Goal: Task Accomplishment & Management: Use online tool/utility

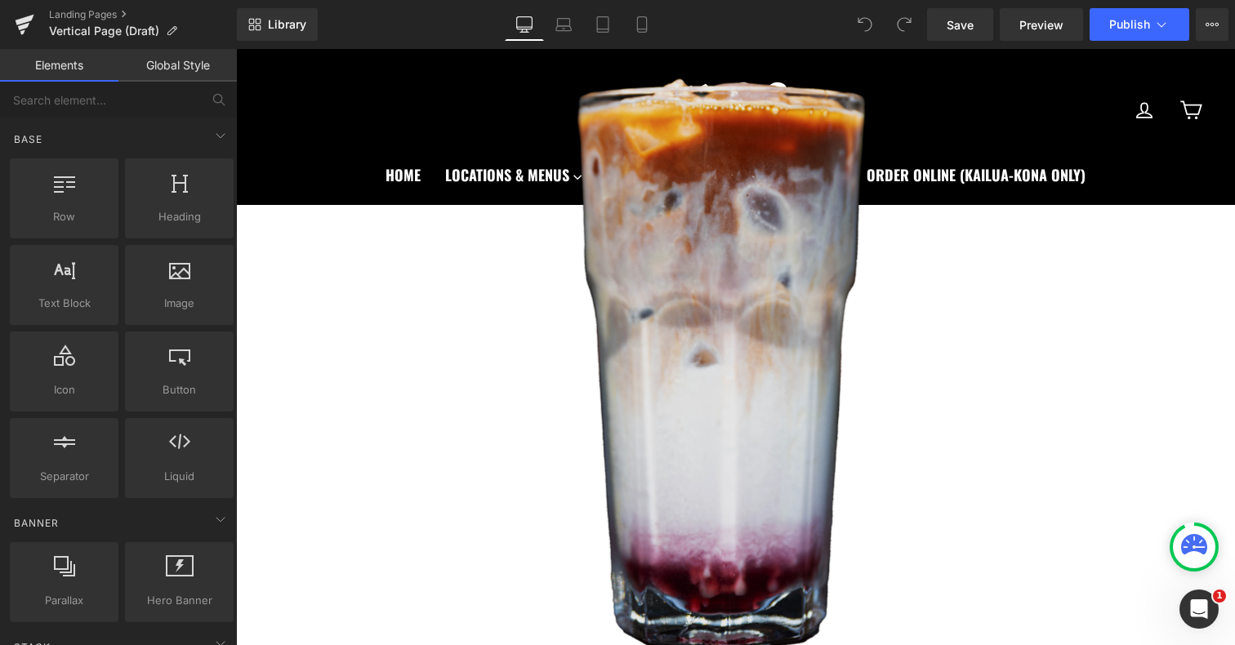
scroll to position [1114, 0]
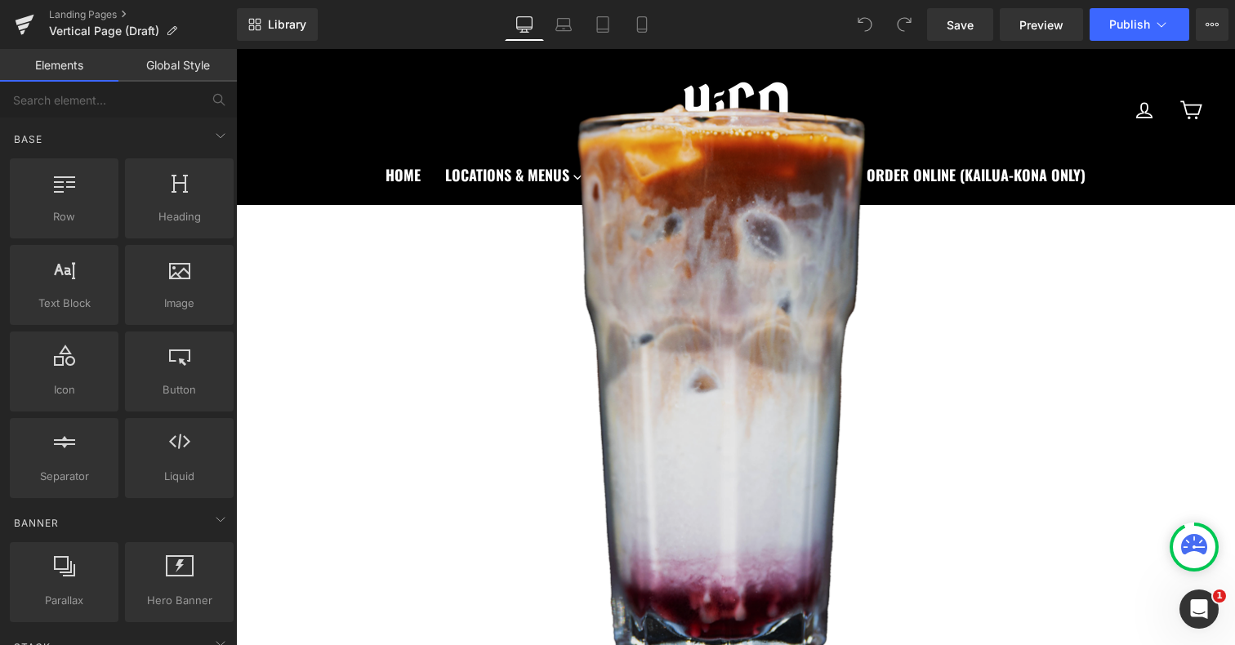
click at [672, 485] on img at bounding box center [736, 367] width 850 height 859
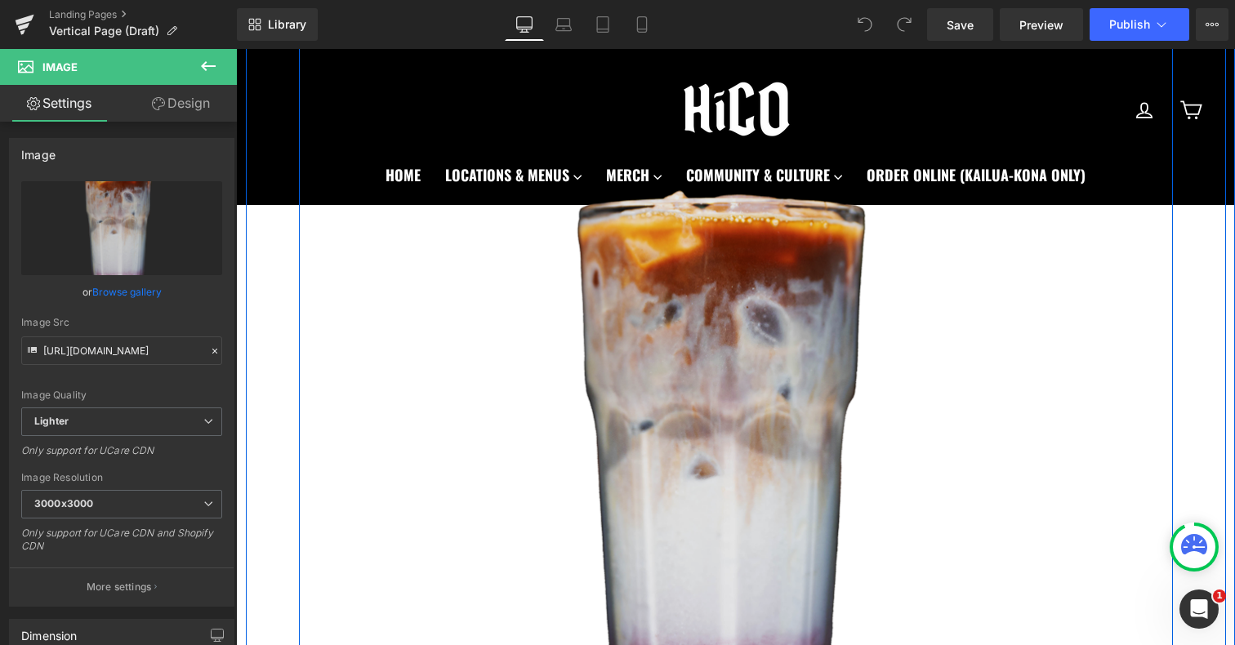
scroll to position [1064, 0]
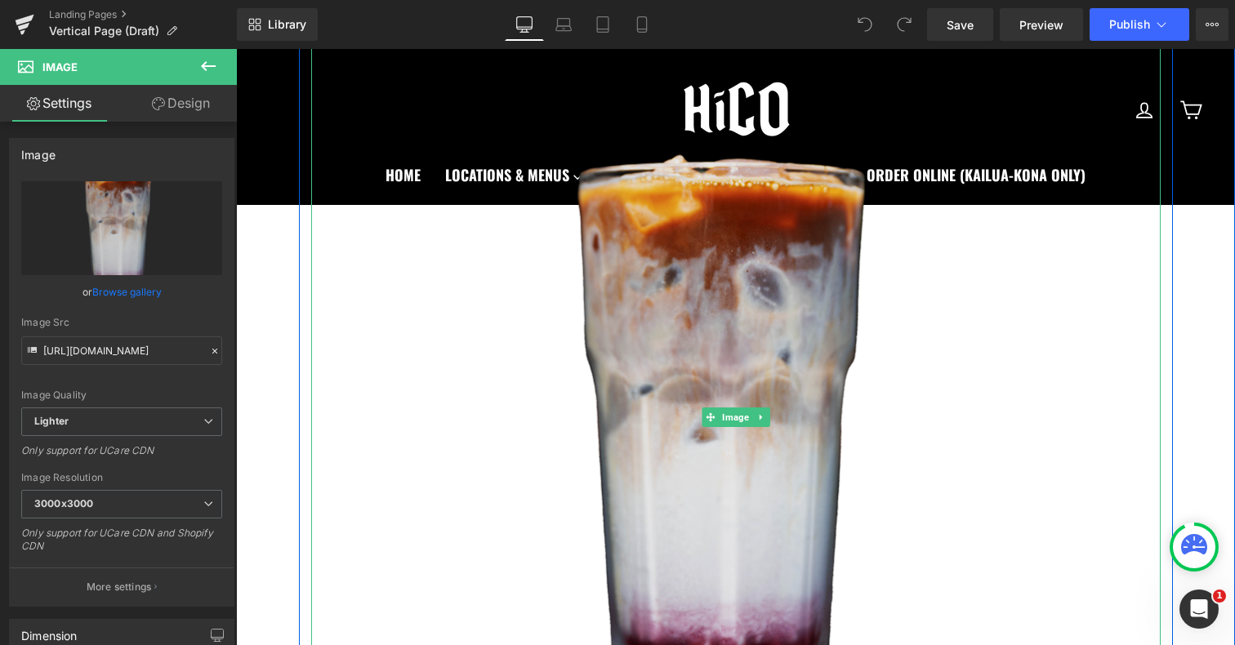
click at [762, 475] on img at bounding box center [736, 418] width 850 height 859
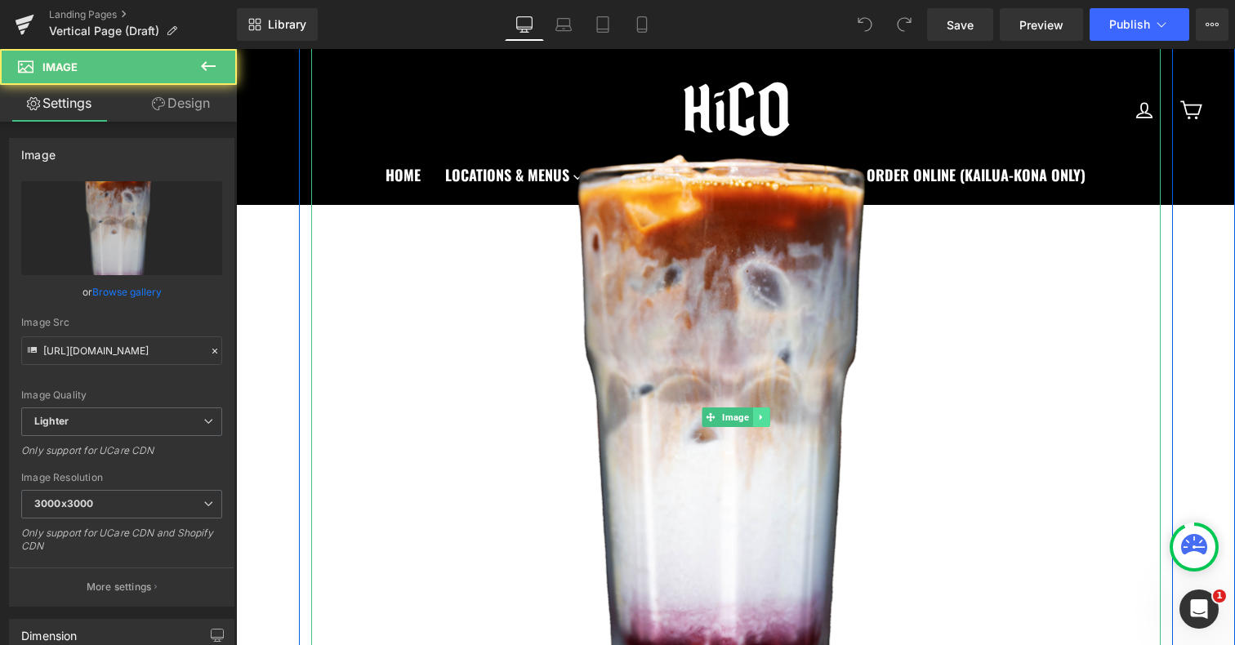
click at [764, 417] on icon at bounding box center [761, 418] width 9 height 10
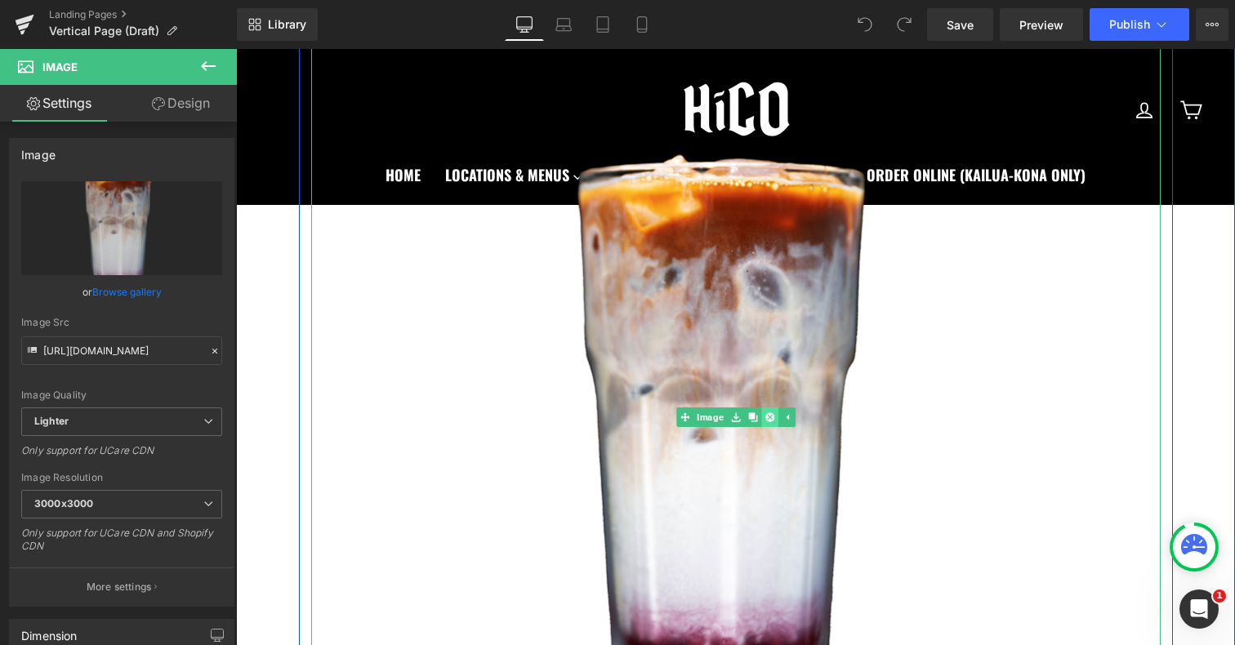
click at [769, 416] on icon at bounding box center [769, 417] width 9 height 9
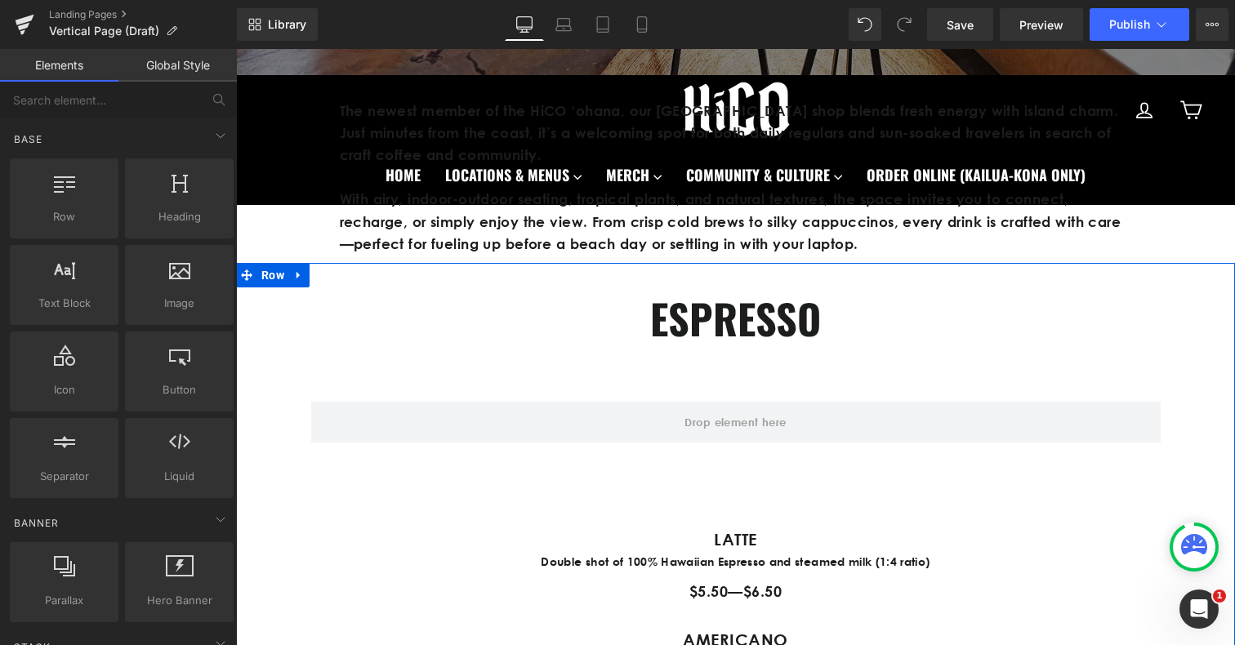
scroll to position [641, 0]
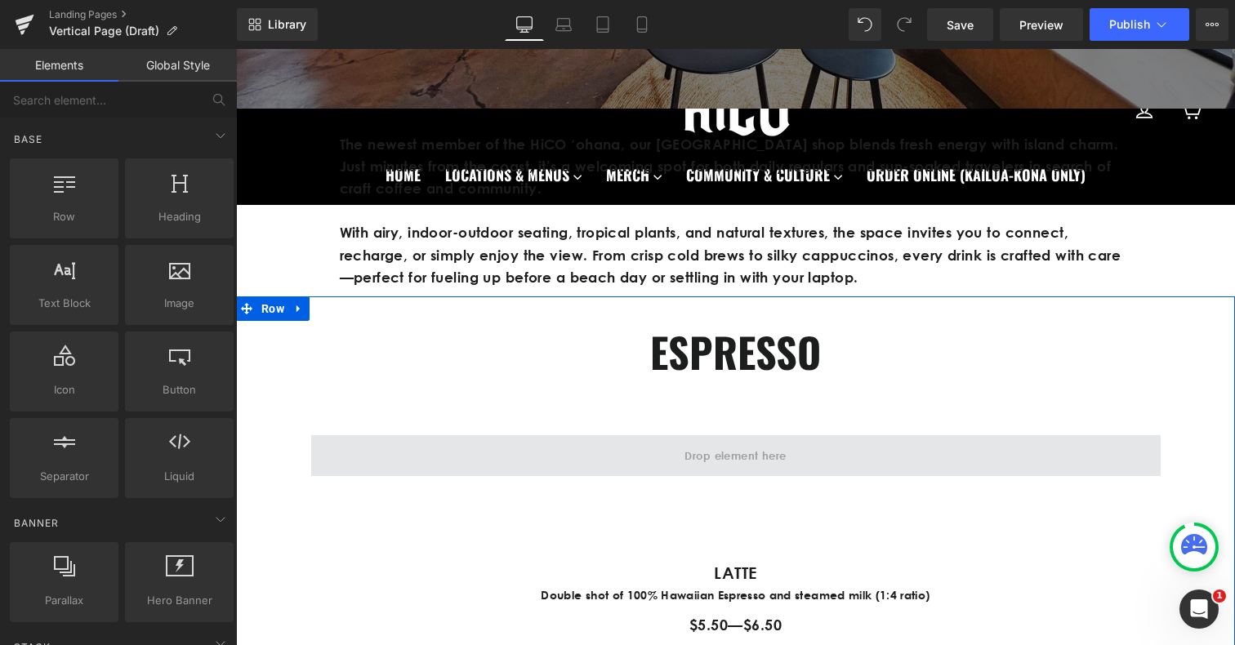
click at [747, 462] on span at bounding box center [735, 456] width 113 height 25
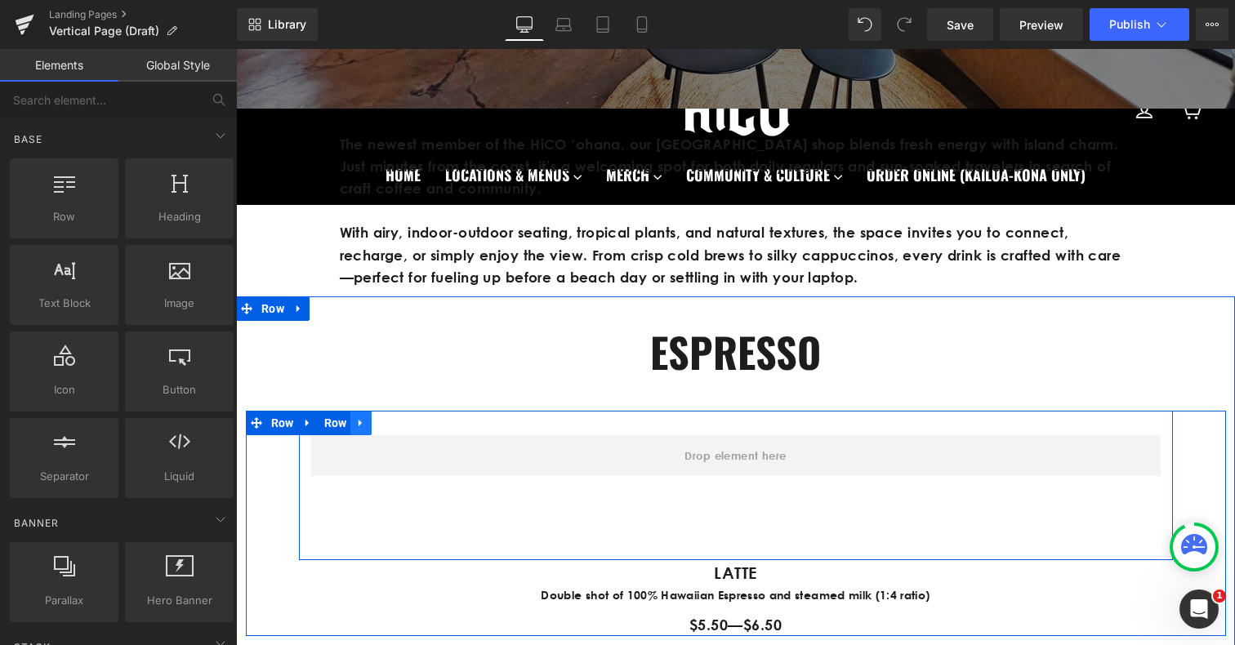
click at [359, 424] on icon at bounding box center [360, 423] width 3 height 7
click at [407, 425] on icon at bounding box center [403, 423] width 11 height 11
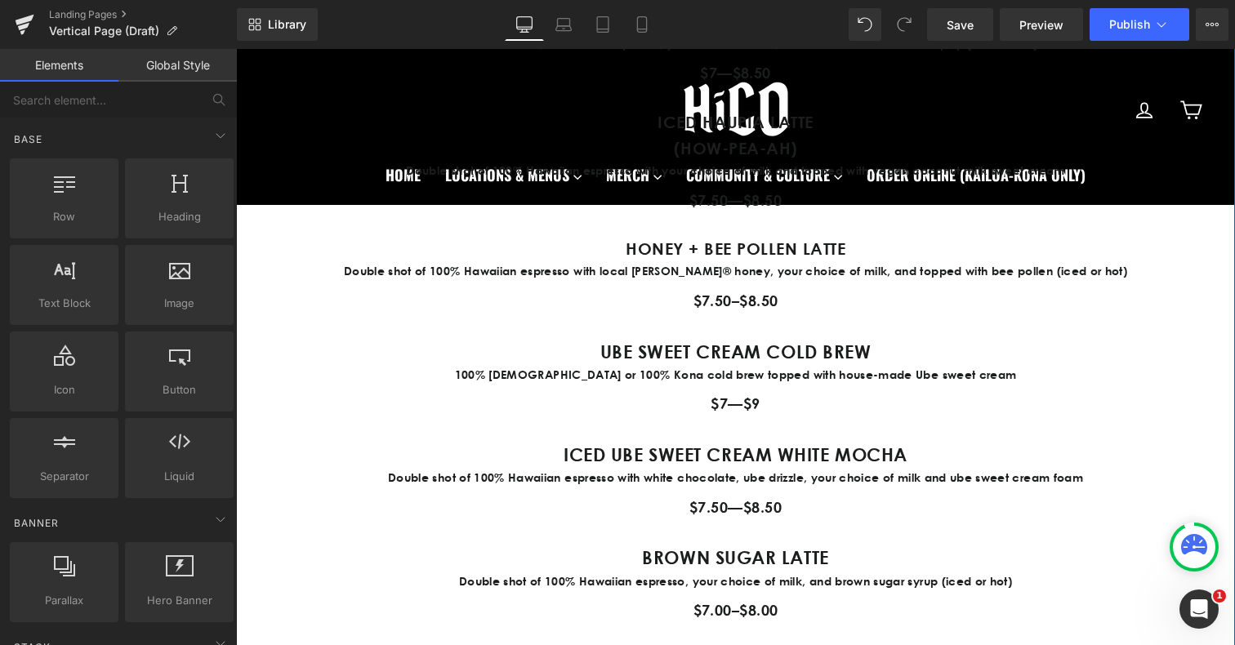
scroll to position [2079, 0]
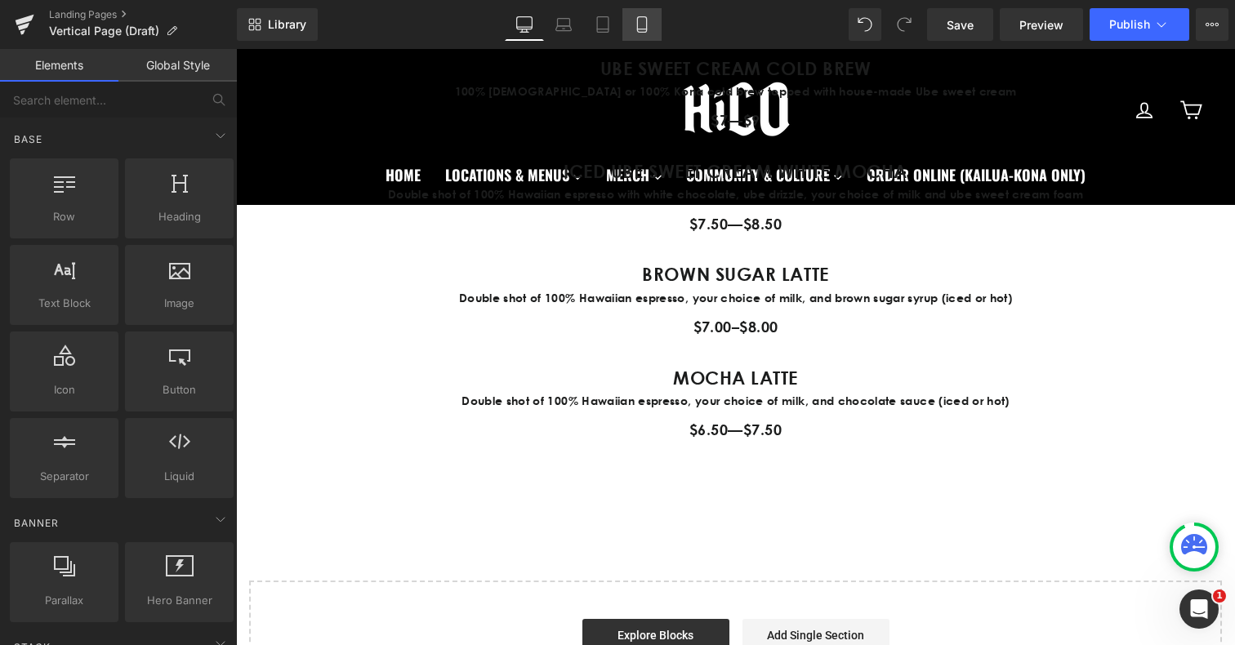
click at [641, 34] on link "Mobile" at bounding box center [642, 24] width 39 height 33
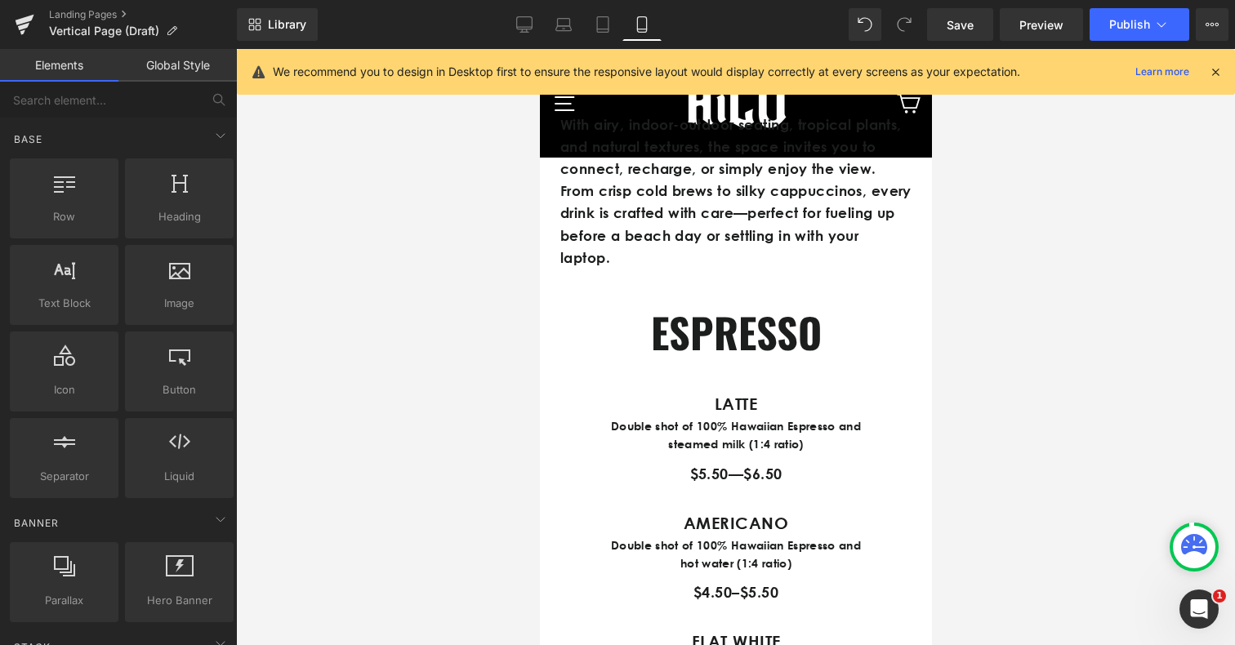
scroll to position [848, 0]
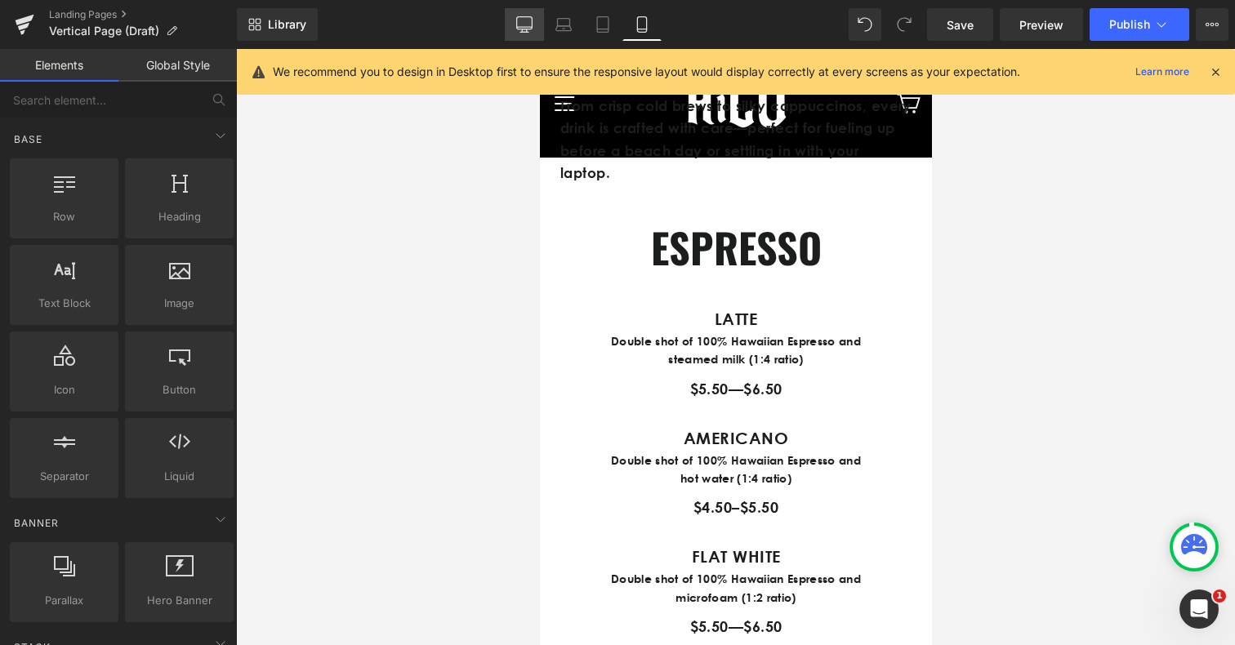
click at [525, 15] on link "Desktop" at bounding box center [524, 24] width 39 height 33
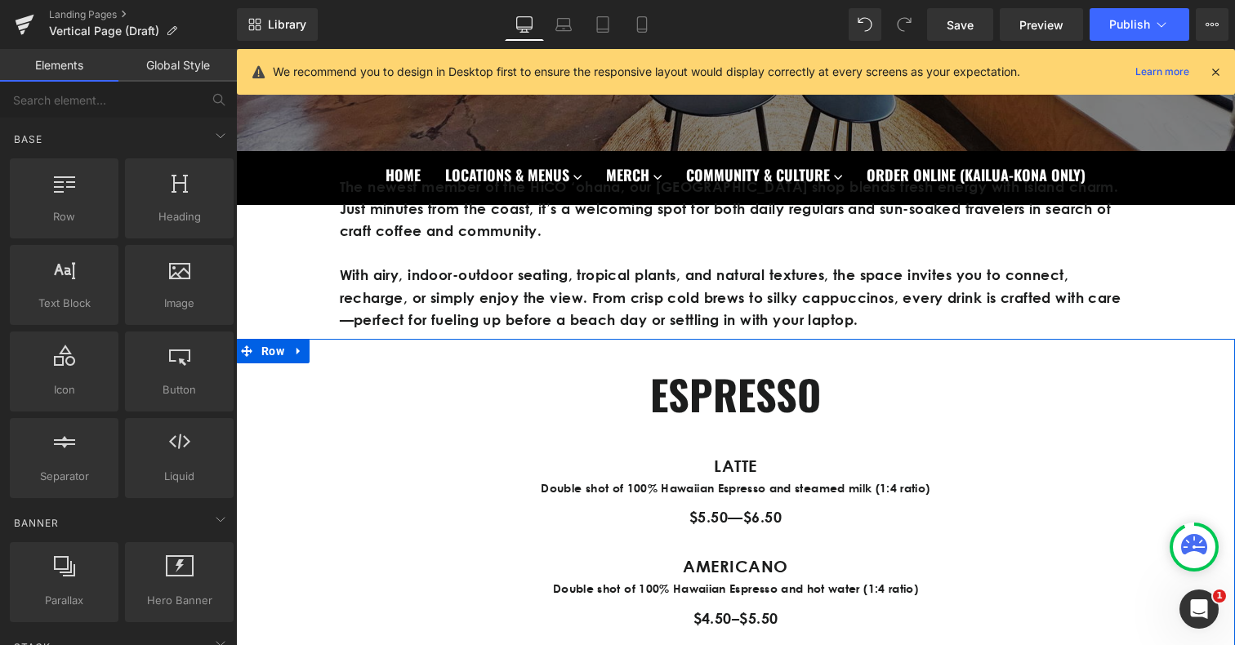
scroll to position [663, 0]
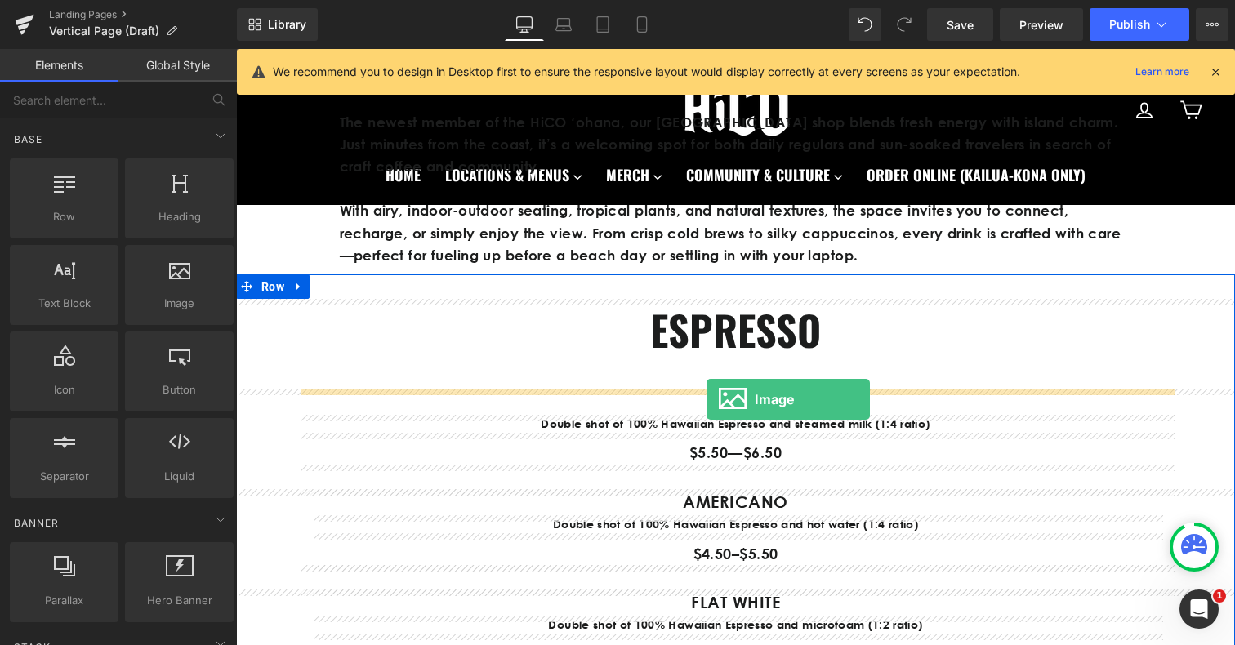
drag, startPoint x: 381, startPoint y: 338, endPoint x: 707, endPoint y: 399, distance: 331.6
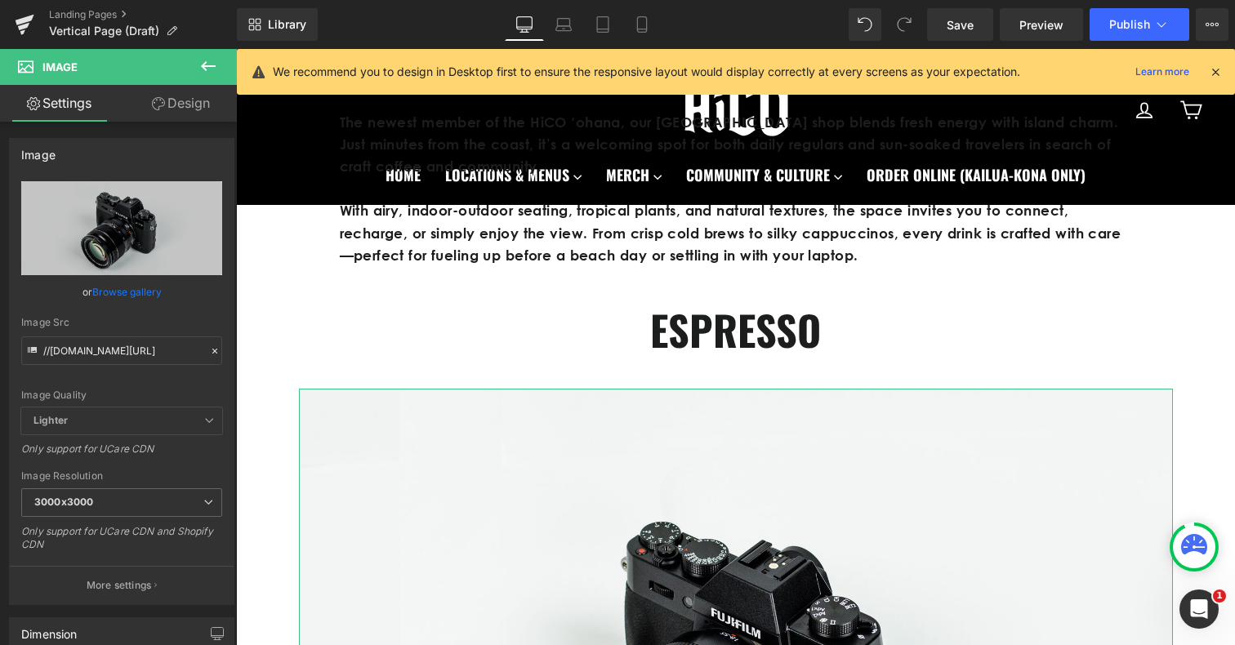
click at [203, 96] on link "Design" at bounding box center [181, 103] width 118 height 37
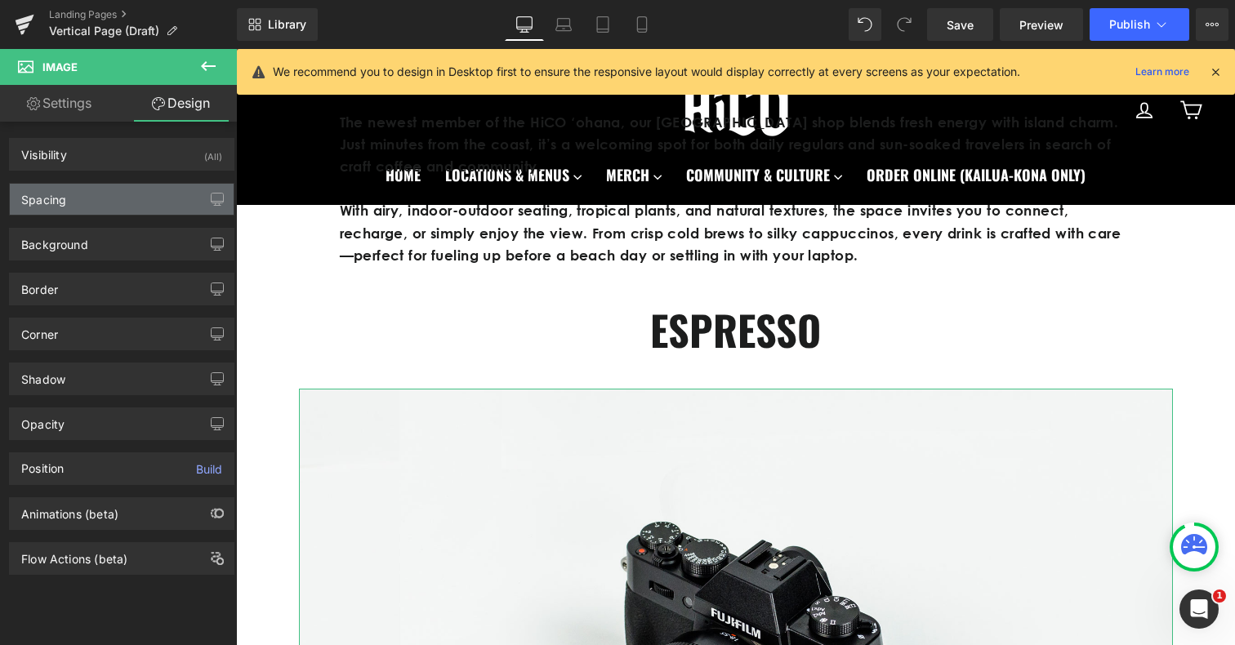
click at [135, 195] on div "Spacing" at bounding box center [122, 199] width 224 height 31
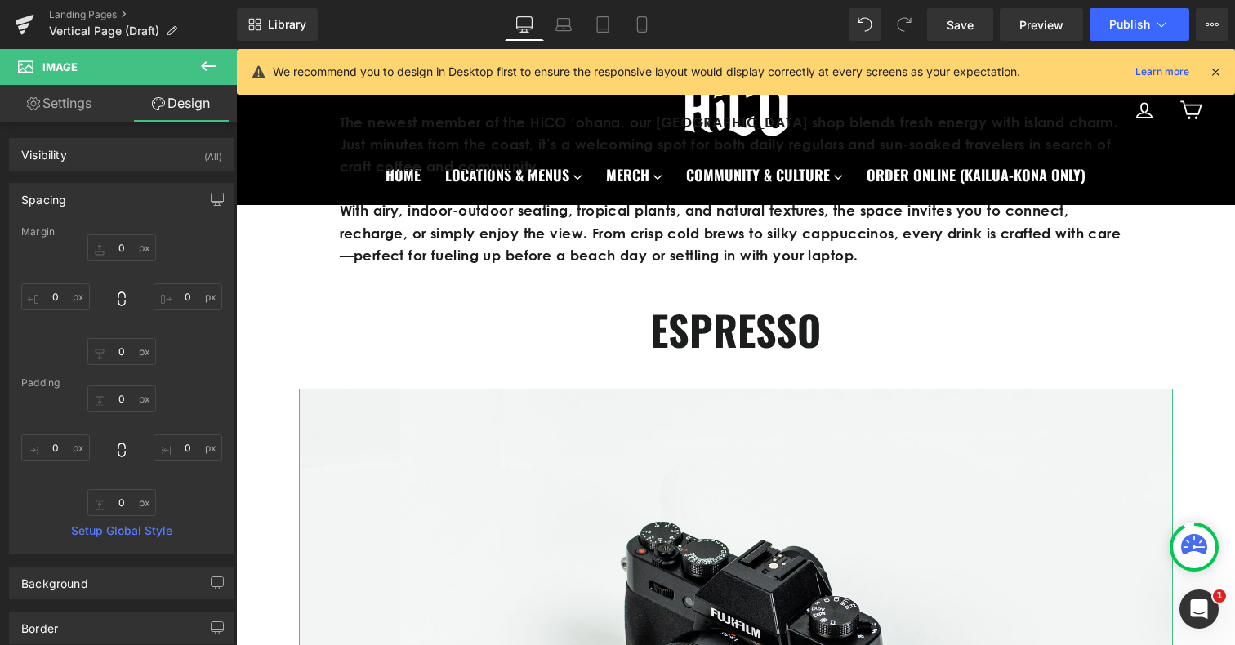
click at [134, 194] on div "Spacing" at bounding box center [122, 199] width 224 height 31
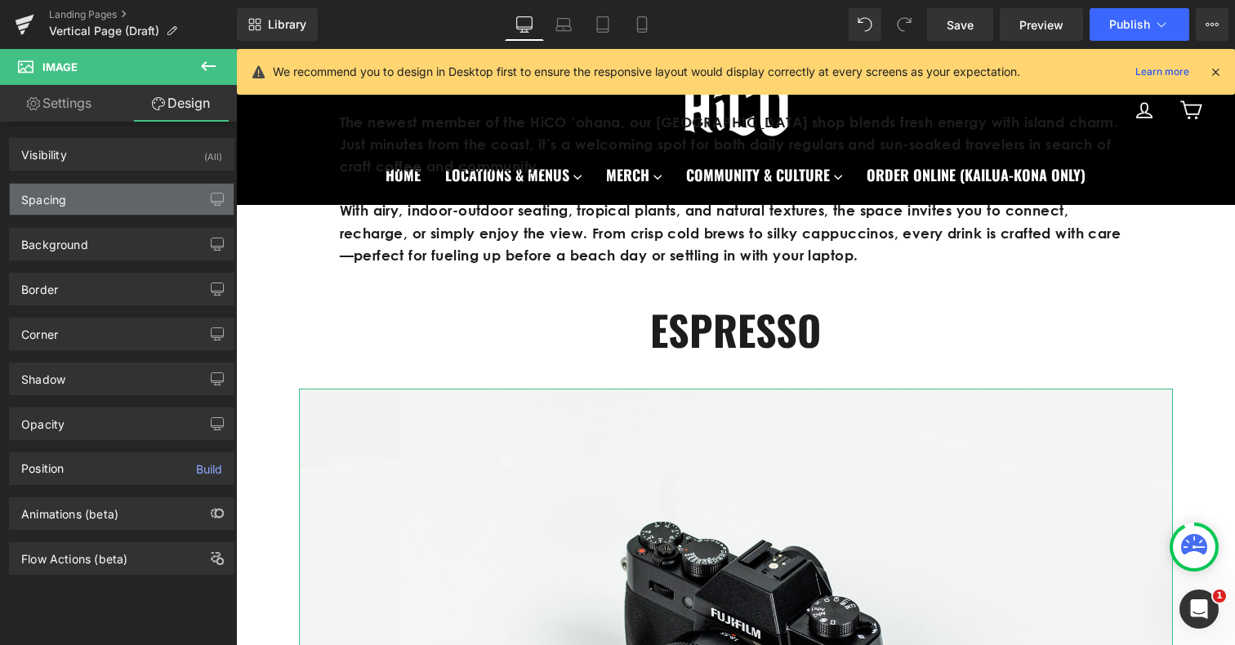
click at [134, 194] on div "Spacing" at bounding box center [122, 199] width 224 height 31
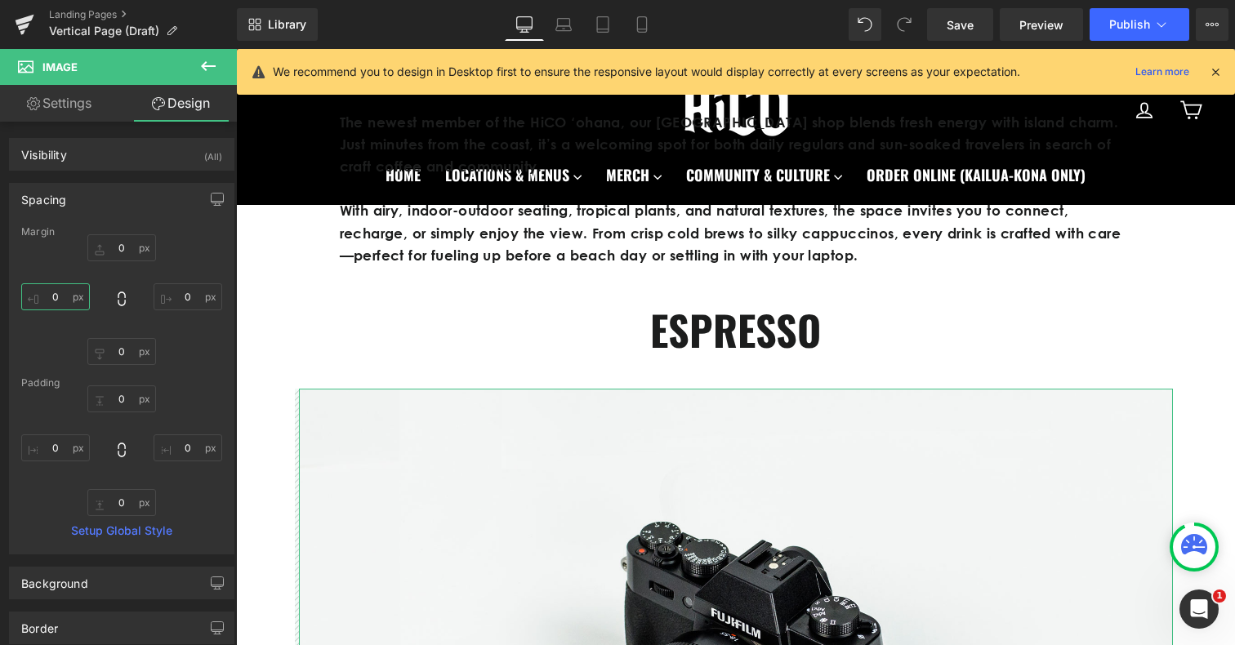
click at [56, 296] on input "0" at bounding box center [55, 297] width 69 height 27
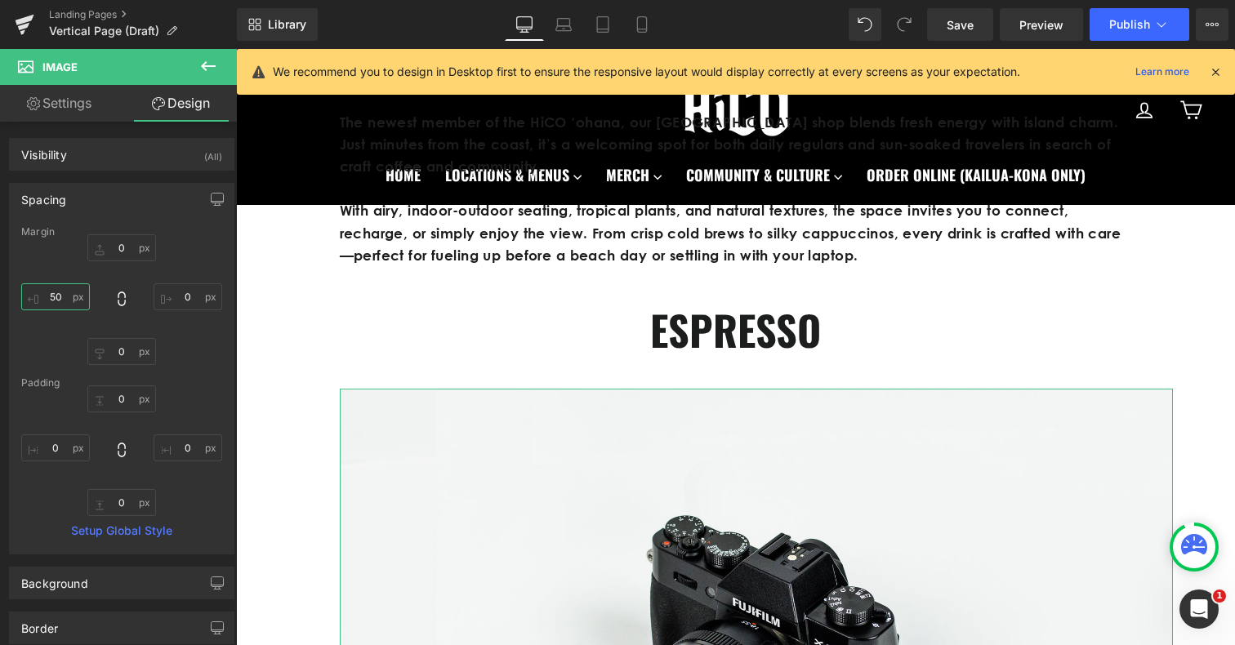
type input "5"
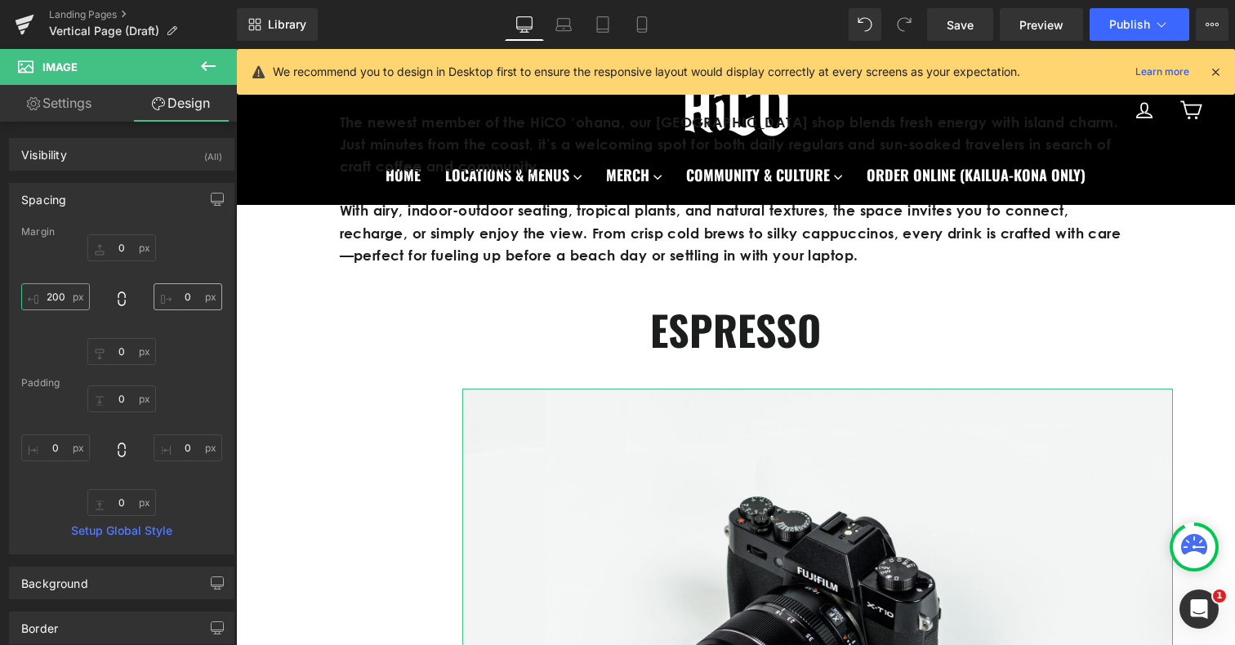
type input "200"
click at [180, 297] on input "0" at bounding box center [188, 297] width 69 height 27
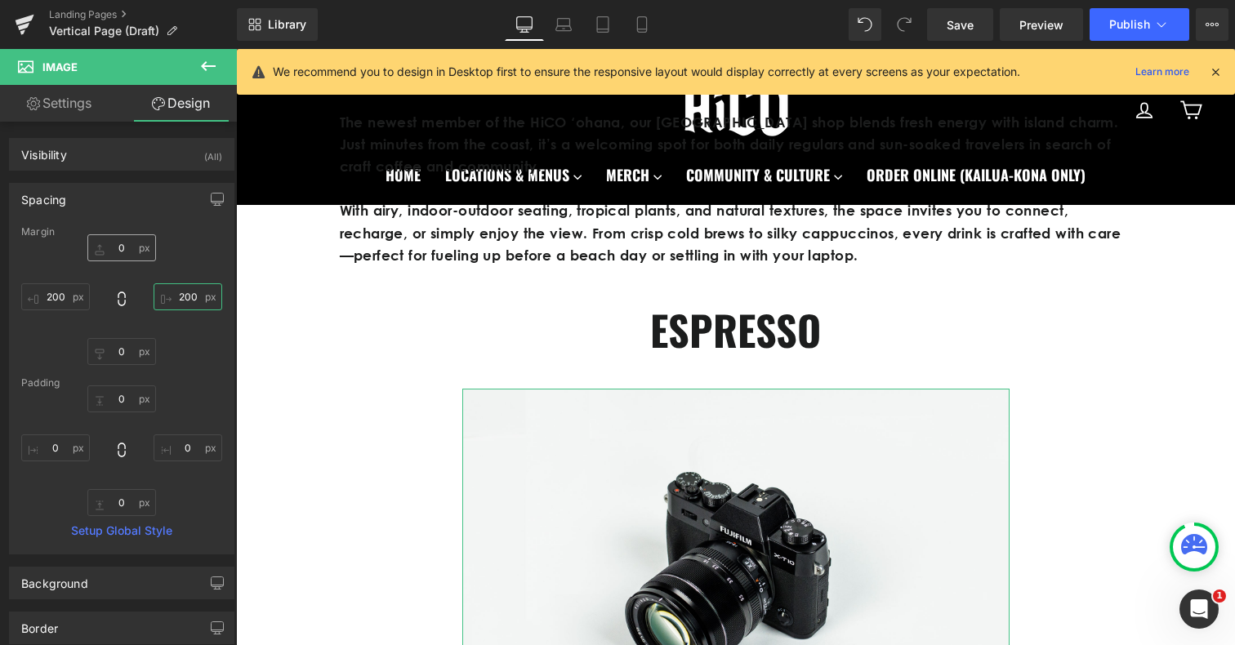
type input "200"
click at [121, 252] on input "0" at bounding box center [121, 247] width 69 height 27
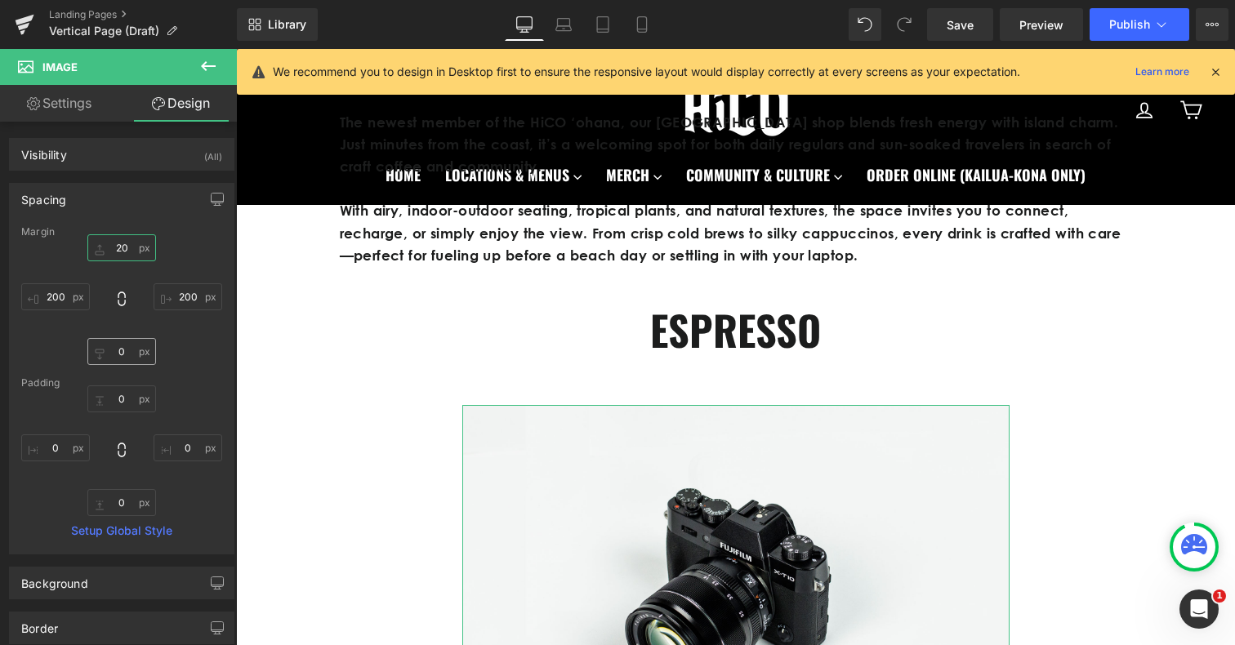
type input "2"
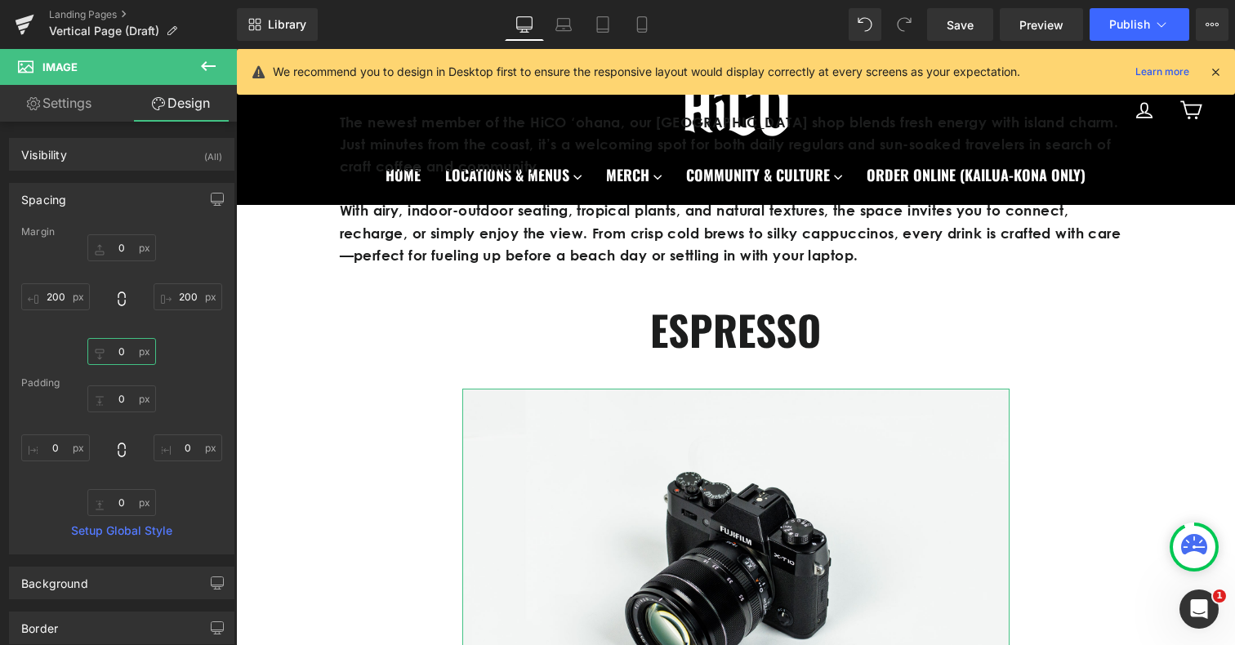
click at [121, 353] on input "0" at bounding box center [121, 351] width 69 height 27
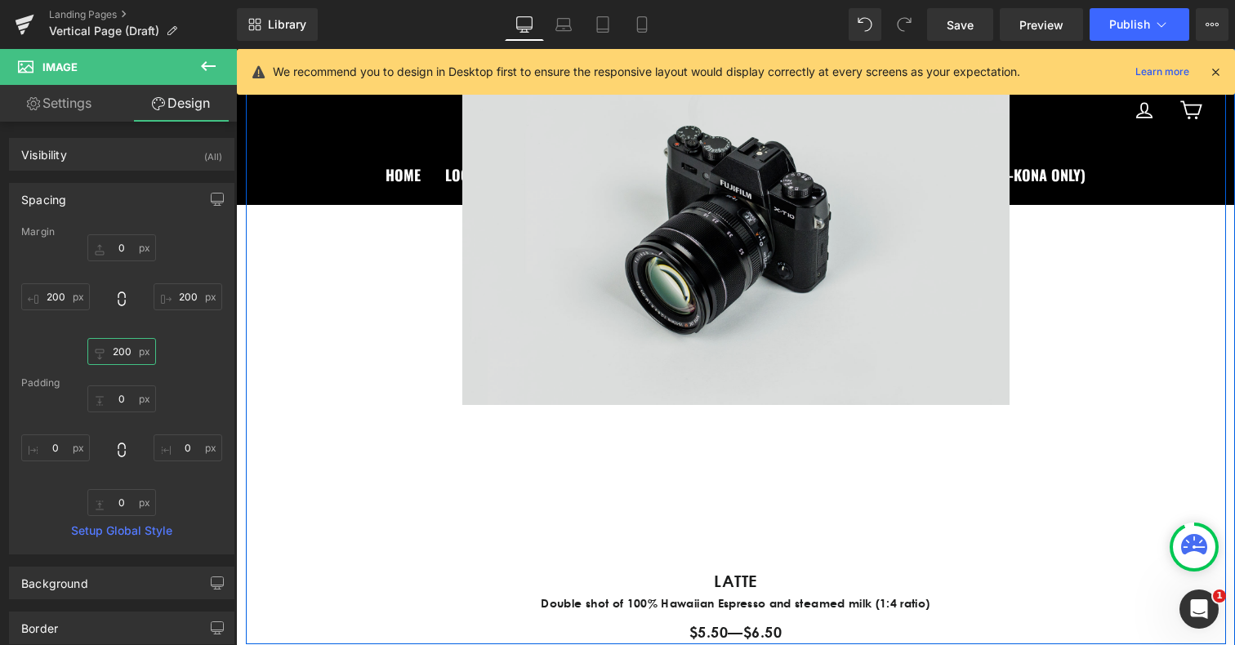
scroll to position [995, 0]
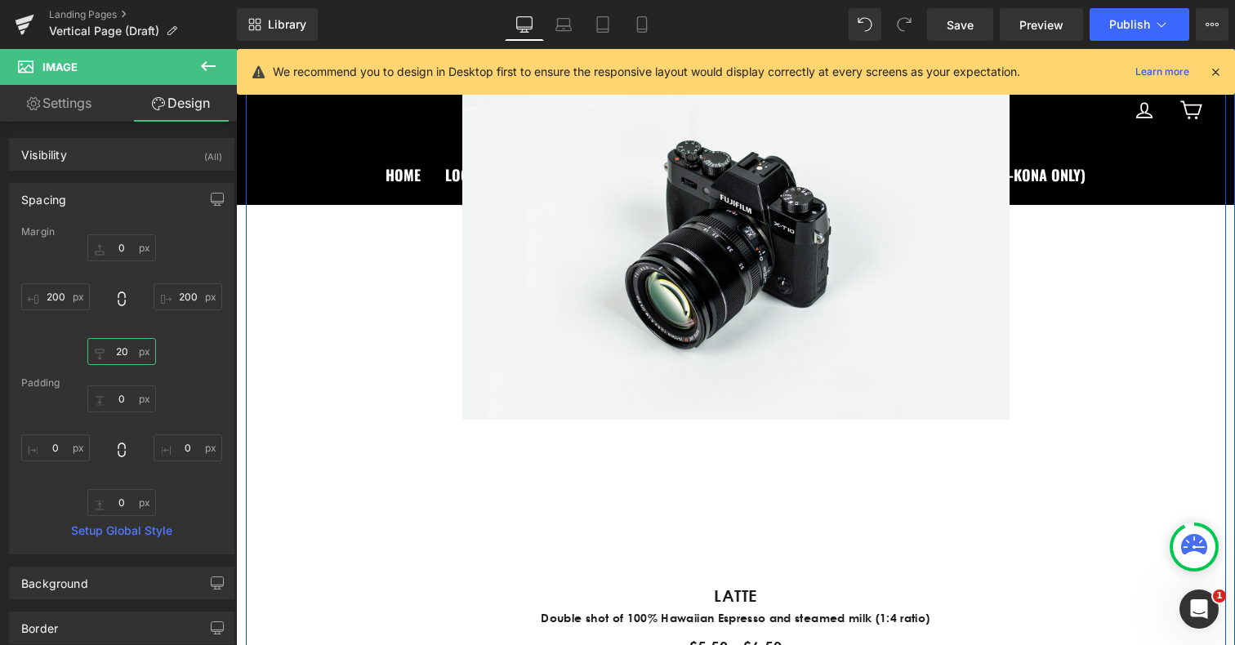
type input "2"
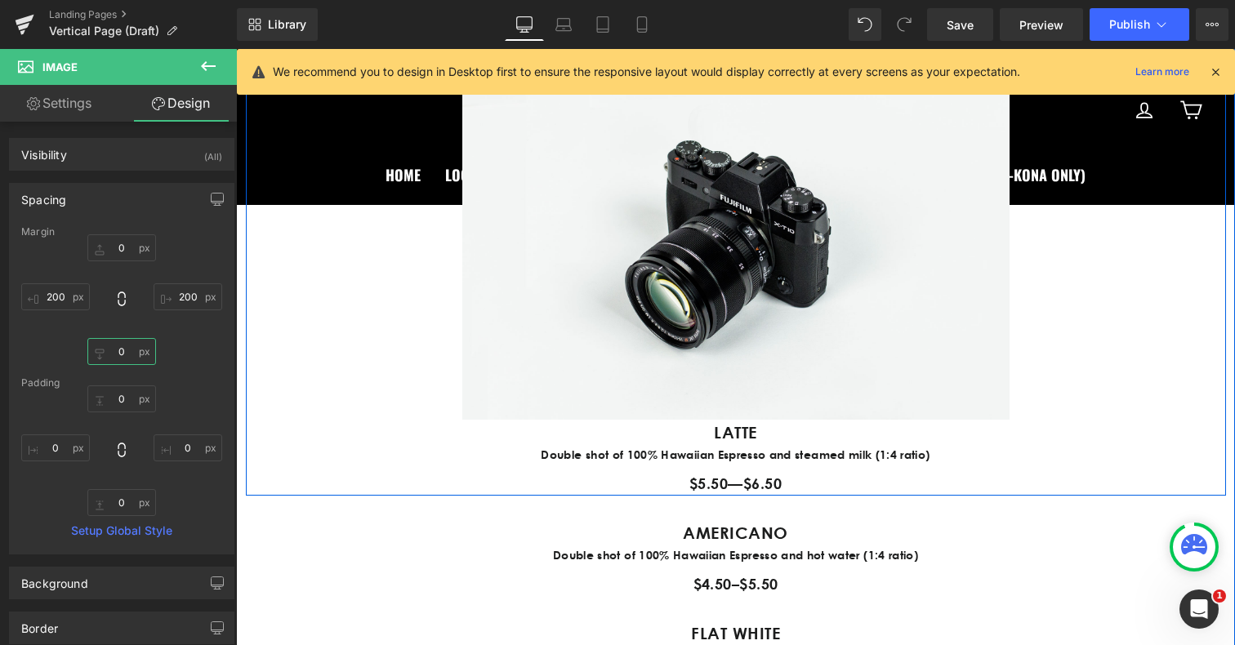
type input "0"
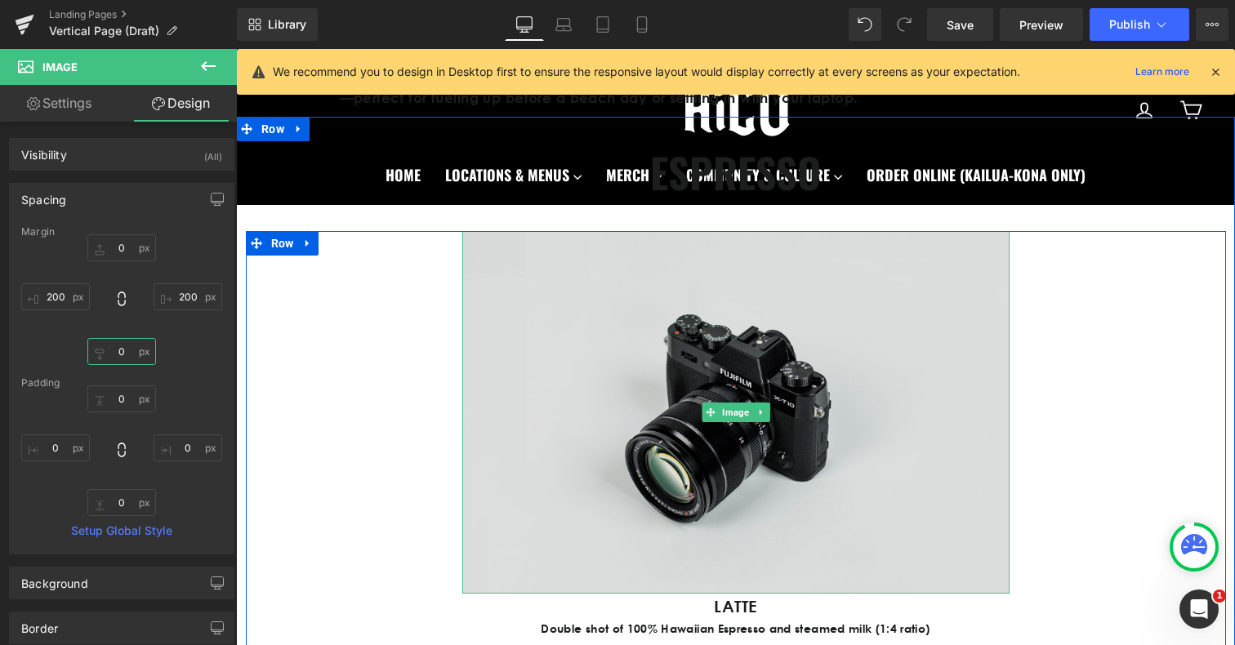
scroll to position [811, 0]
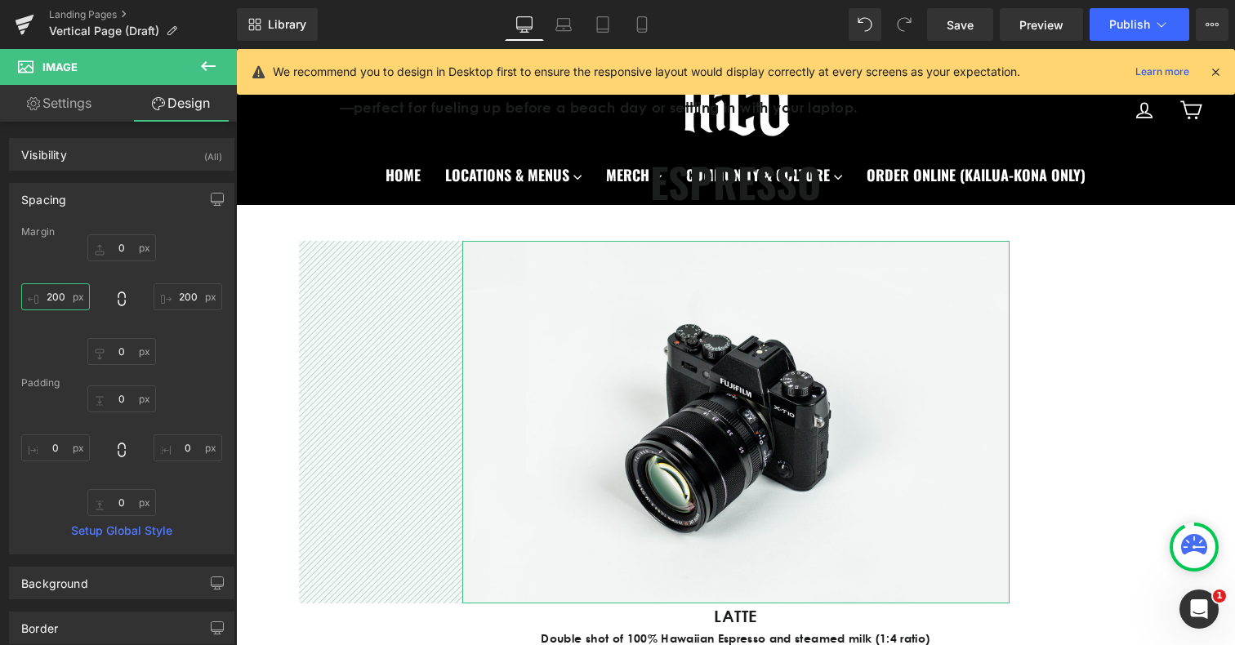
click at [60, 292] on input "200" at bounding box center [55, 297] width 69 height 27
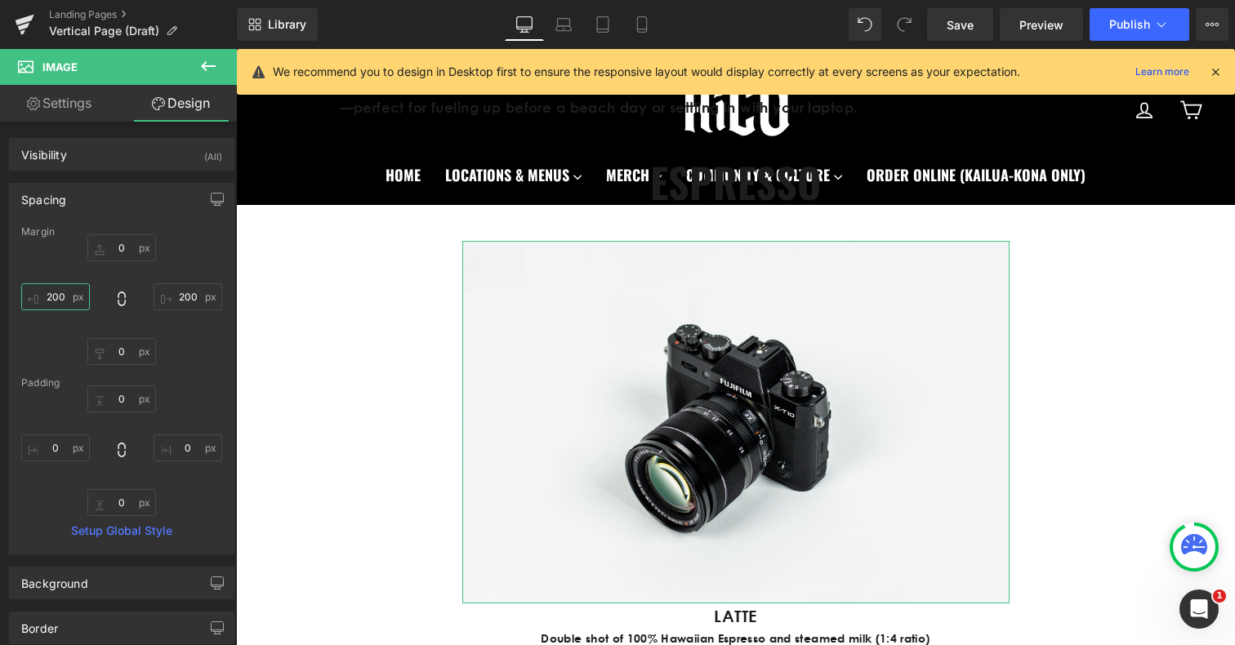
click at [60, 292] on input "200" at bounding box center [55, 297] width 69 height 27
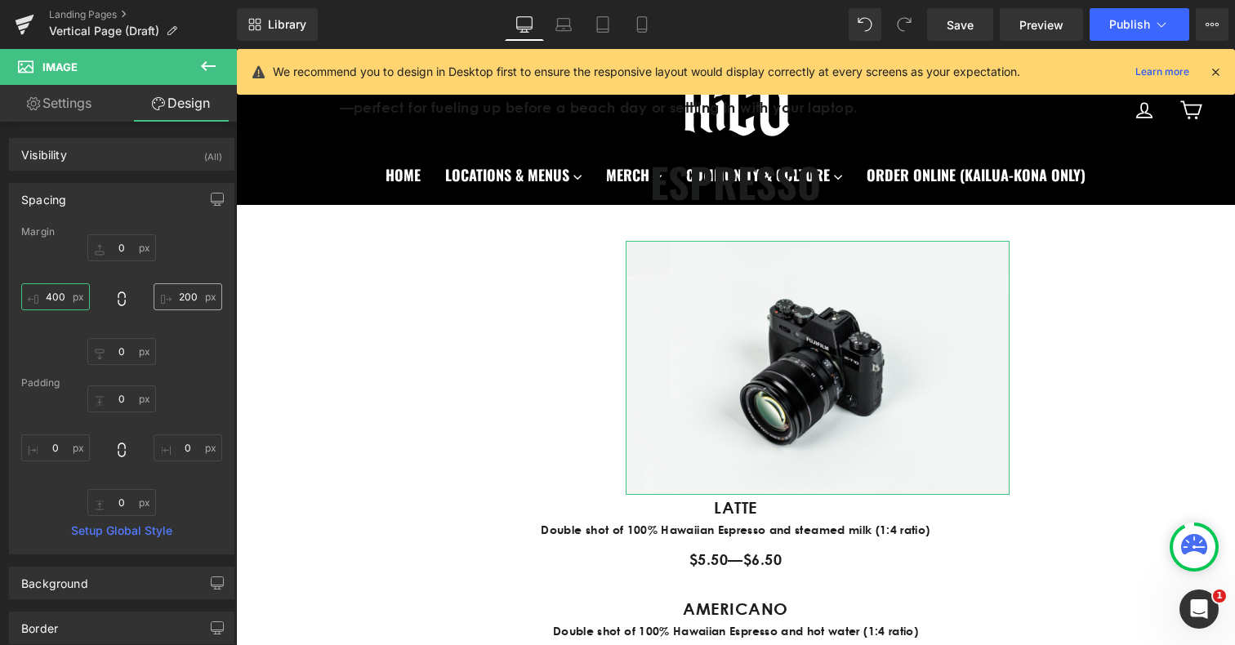
type input "400"
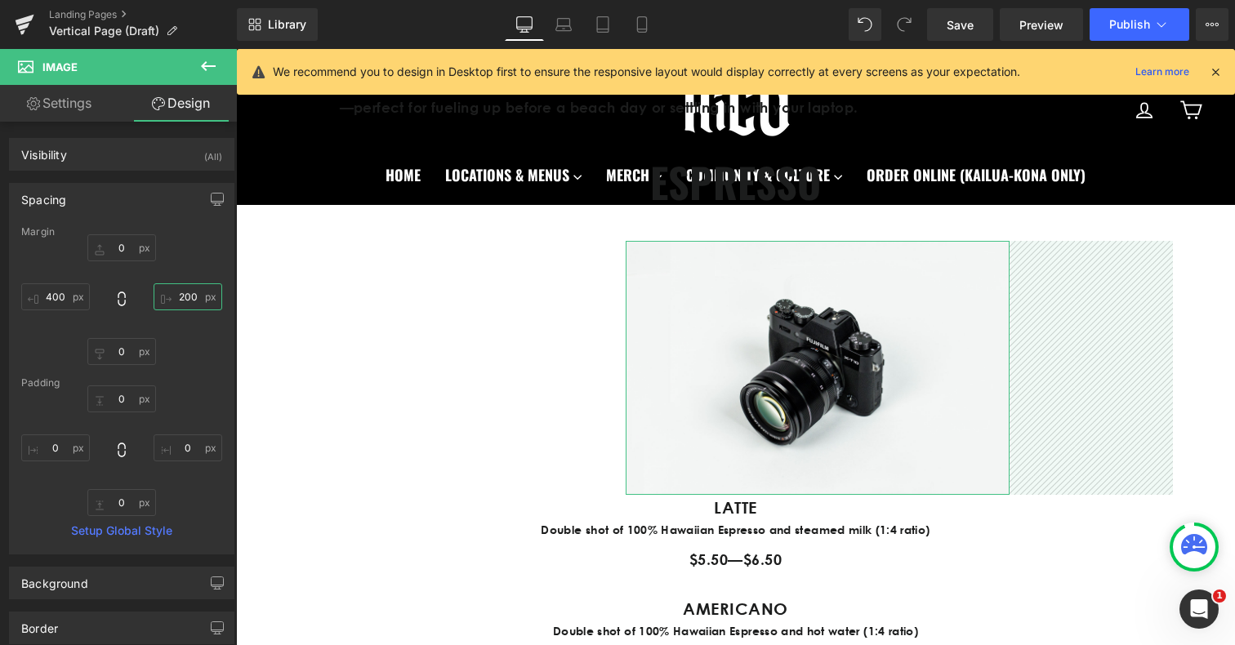
click at [181, 296] on input "200" at bounding box center [188, 297] width 69 height 27
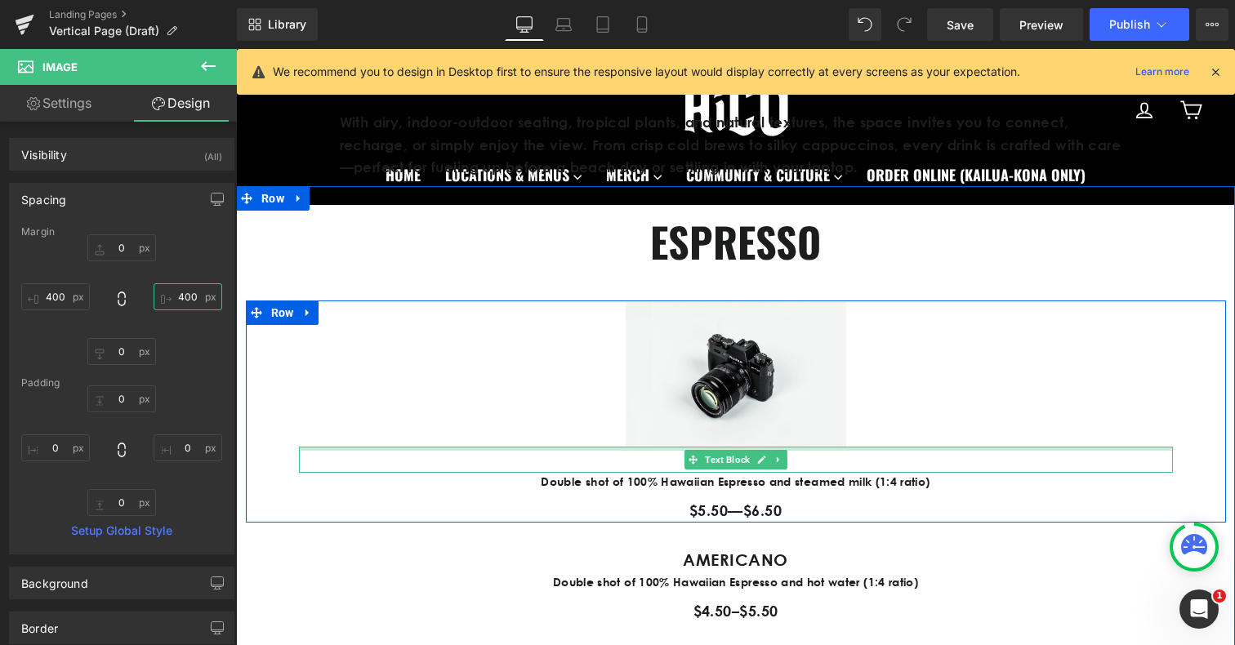
scroll to position [748, 0]
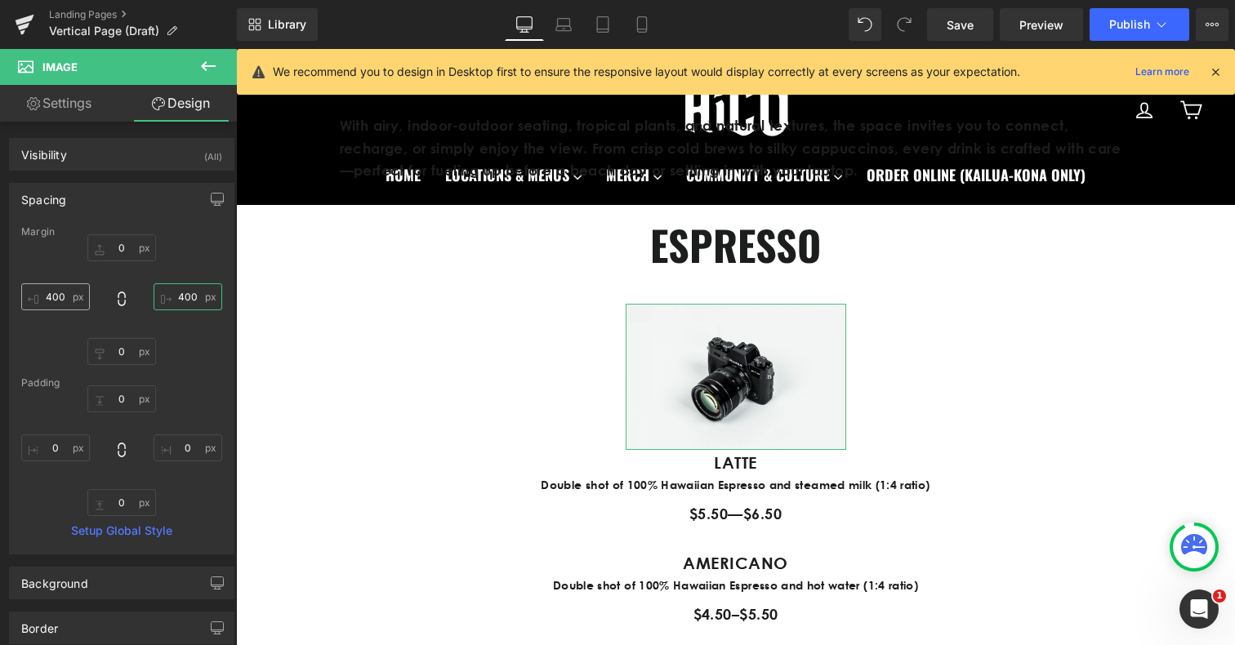
type input "400"
click at [53, 291] on input "400" at bounding box center [55, 297] width 69 height 27
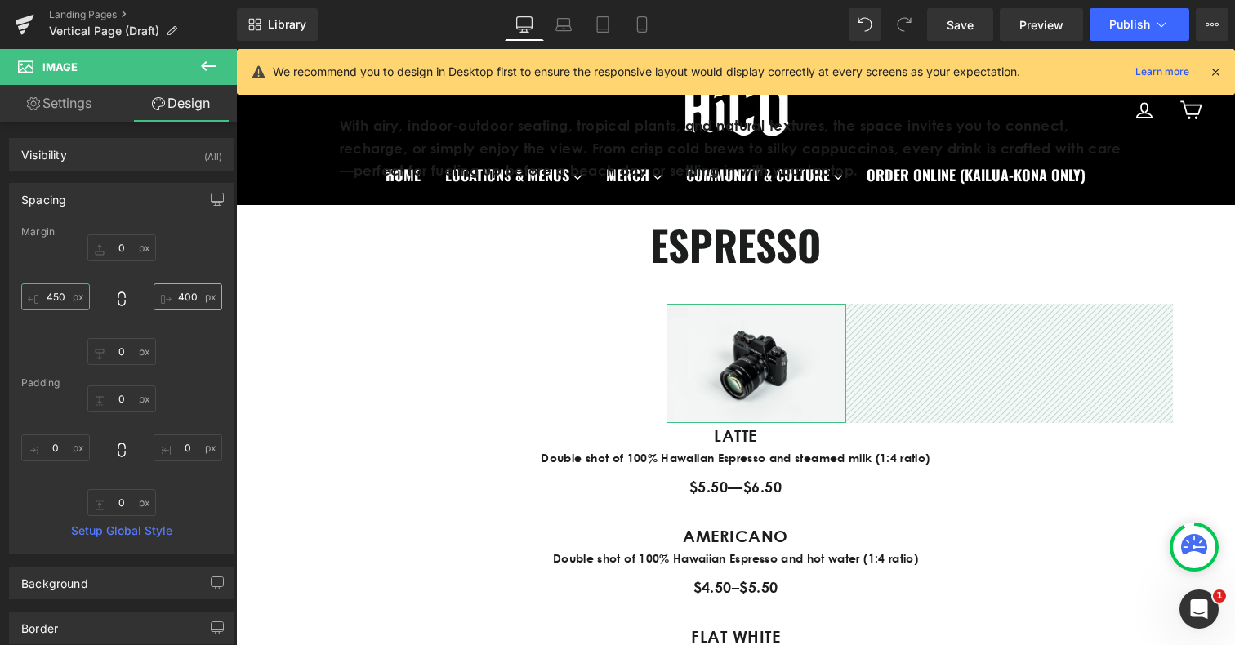
type input "450"
click at [175, 296] on input "400" at bounding box center [188, 297] width 69 height 27
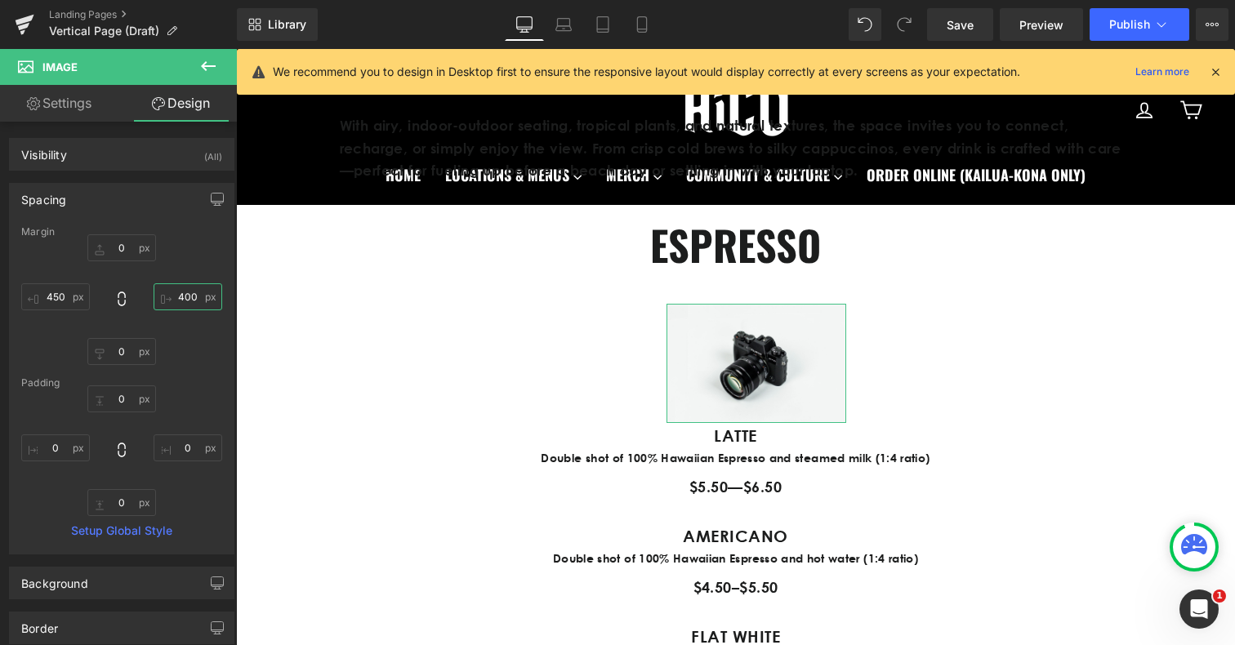
click at [175, 296] on input "400" at bounding box center [188, 297] width 69 height 27
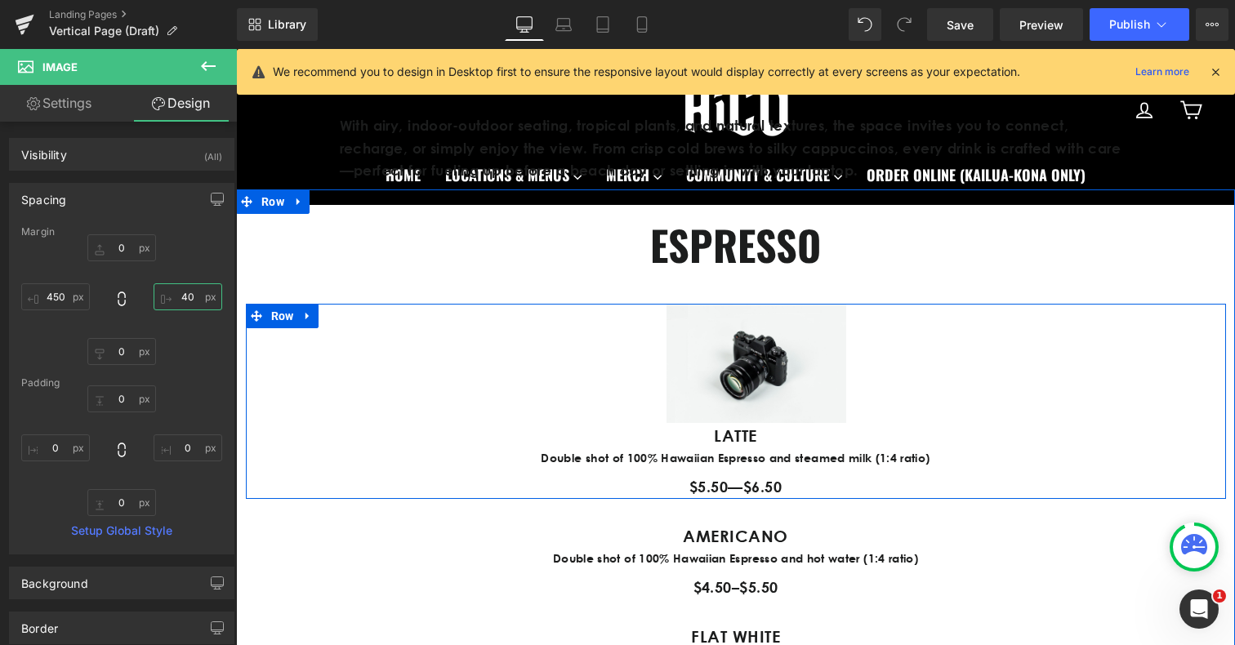
type input "450"
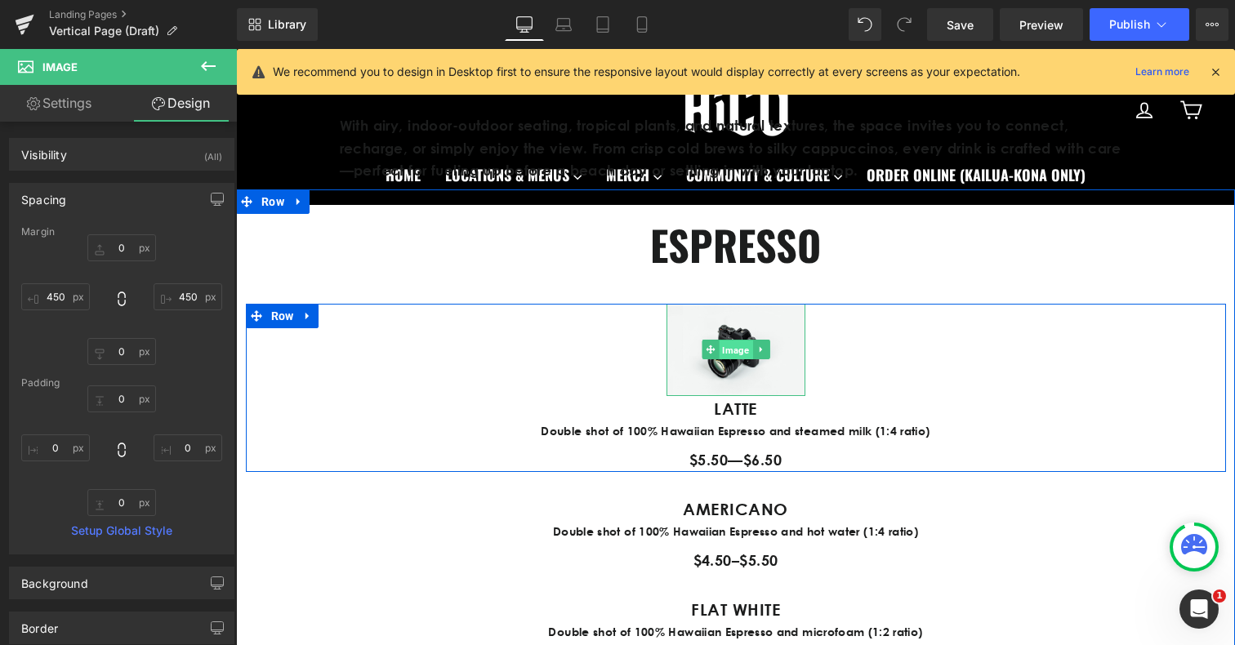
click at [743, 351] on span "Image" at bounding box center [735, 351] width 33 height 20
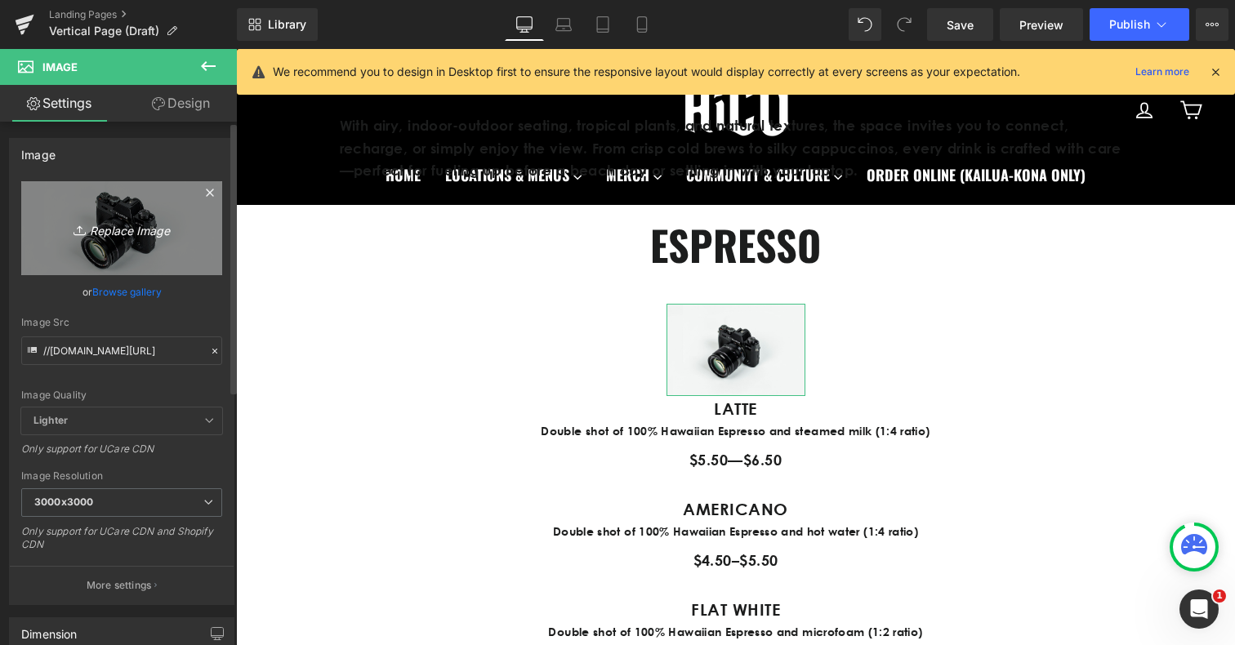
click at [118, 228] on icon "Replace Image" at bounding box center [121, 228] width 131 height 20
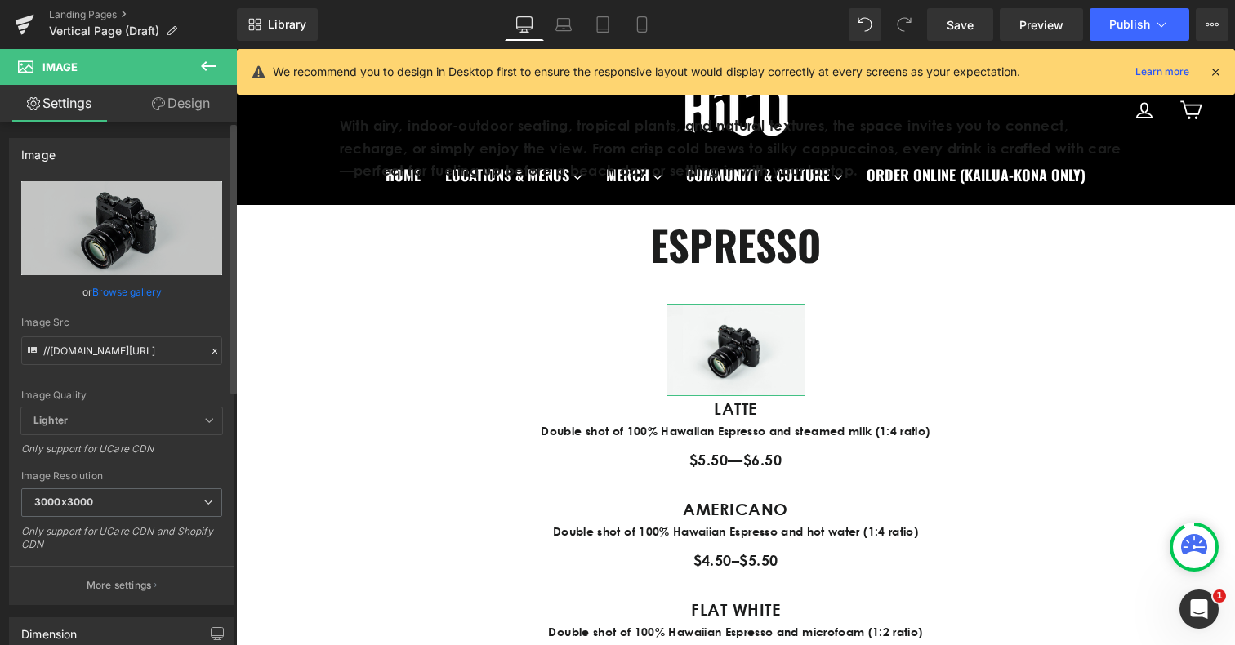
click at [137, 291] on link "Browse gallery" at bounding box center [126, 292] width 69 height 29
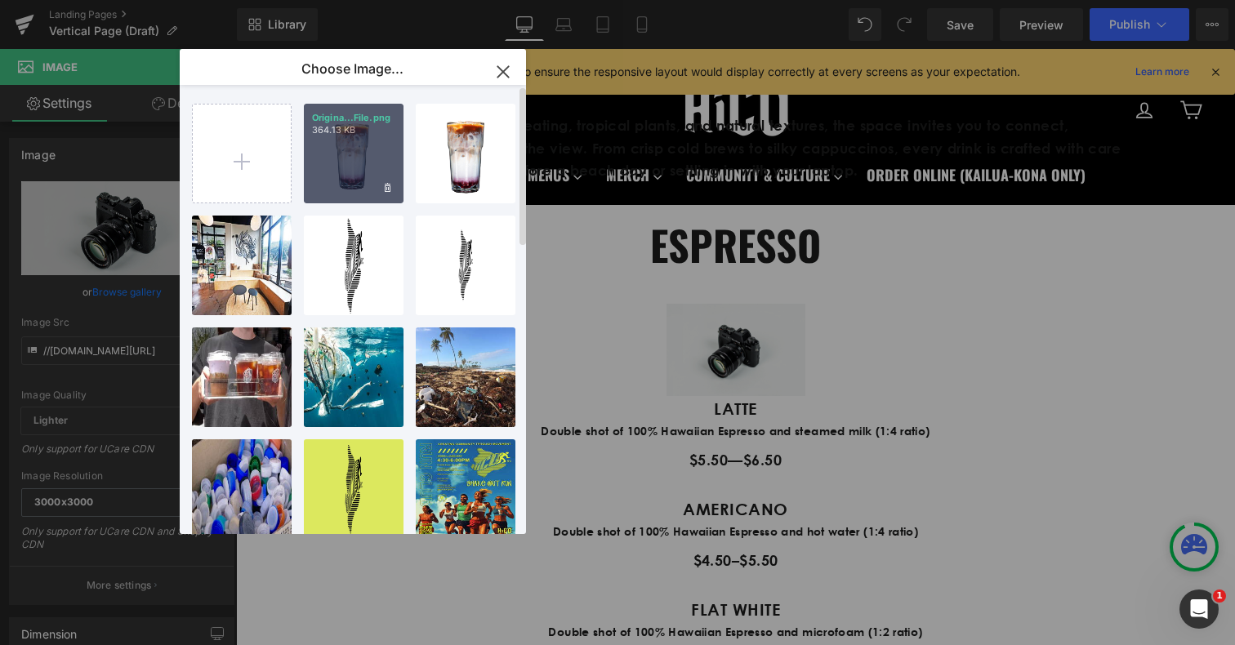
click at [346, 189] on div "Origina...File.png 364.13 KB" at bounding box center [354, 154] width 100 height 100
type input "[URL][DOMAIN_NAME]"
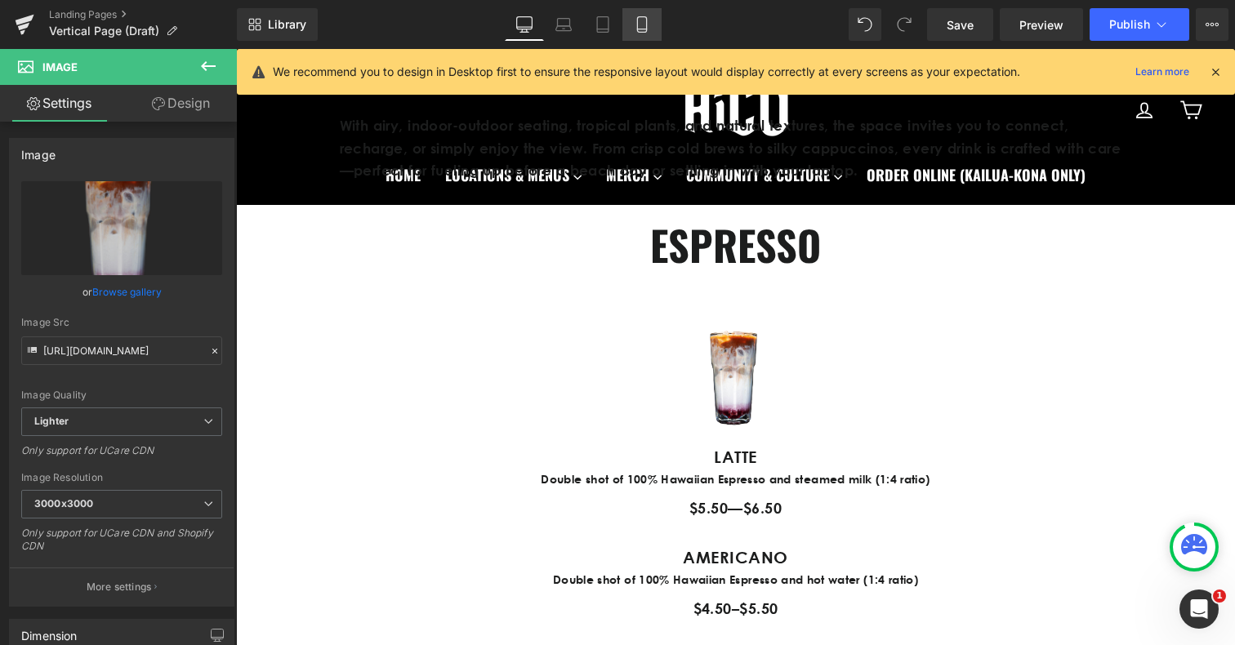
click at [637, 21] on icon at bounding box center [641, 25] width 9 height 16
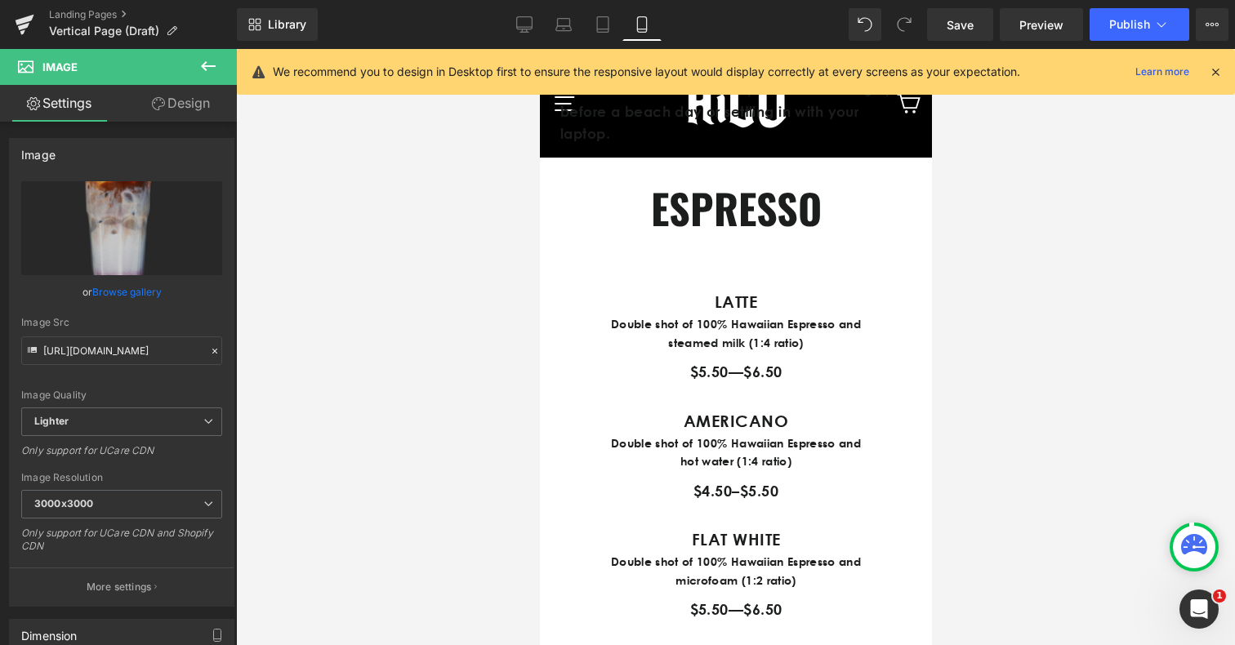
scroll to position [0, 0]
click at [511, 22] on link "Desktop" at bounding box center [524, 24] width 39 height 33
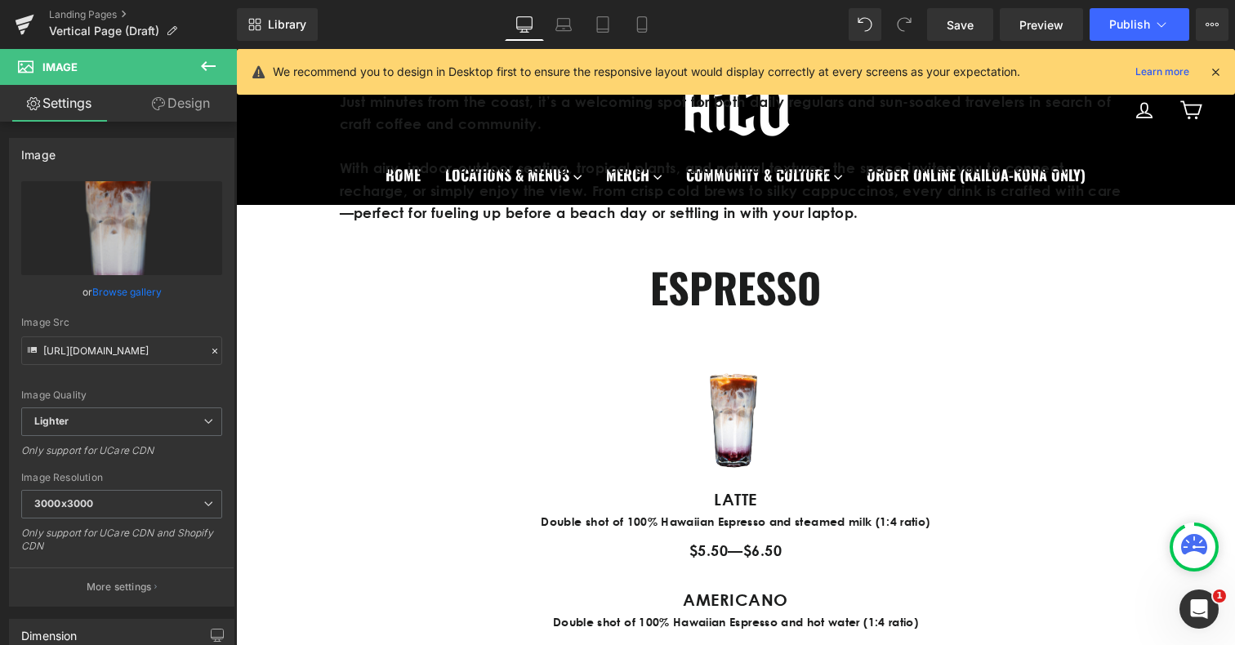
scroll to position [707, 0]
click at [960, 20] on span "Save" at bounding box center [960, 24] width 27 height 17
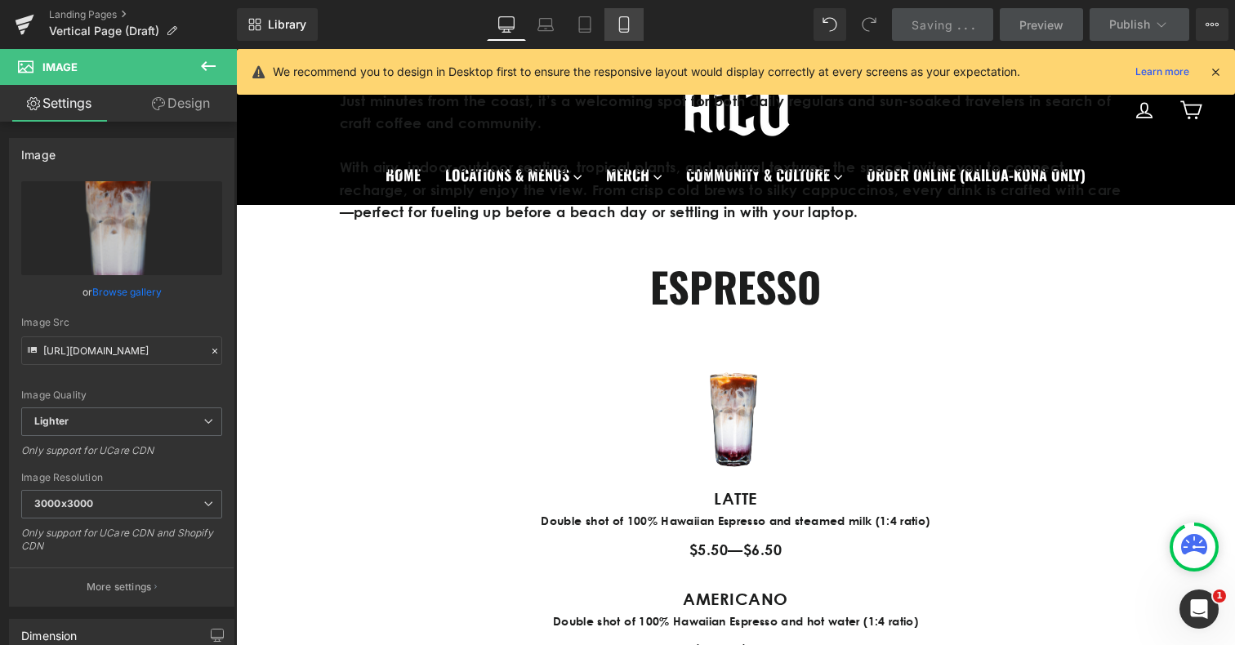
click at [618, 20] on icon at bounding box center [624, 24] width 16 height 16
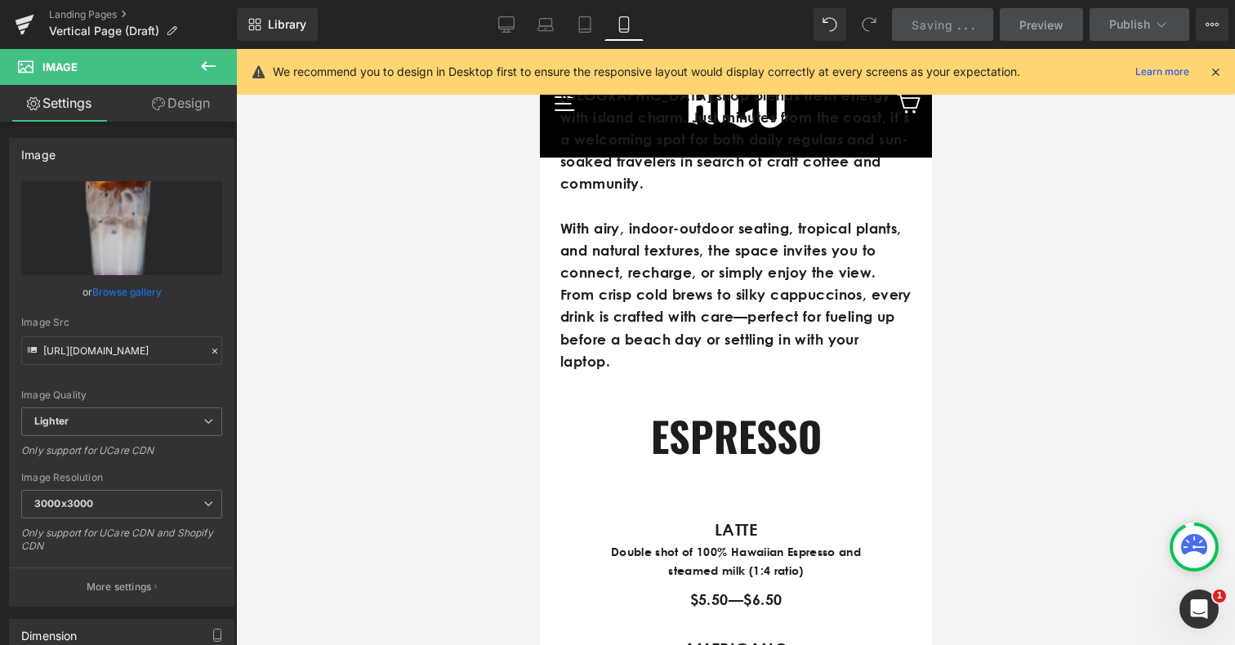
scroll to position [887, 0]
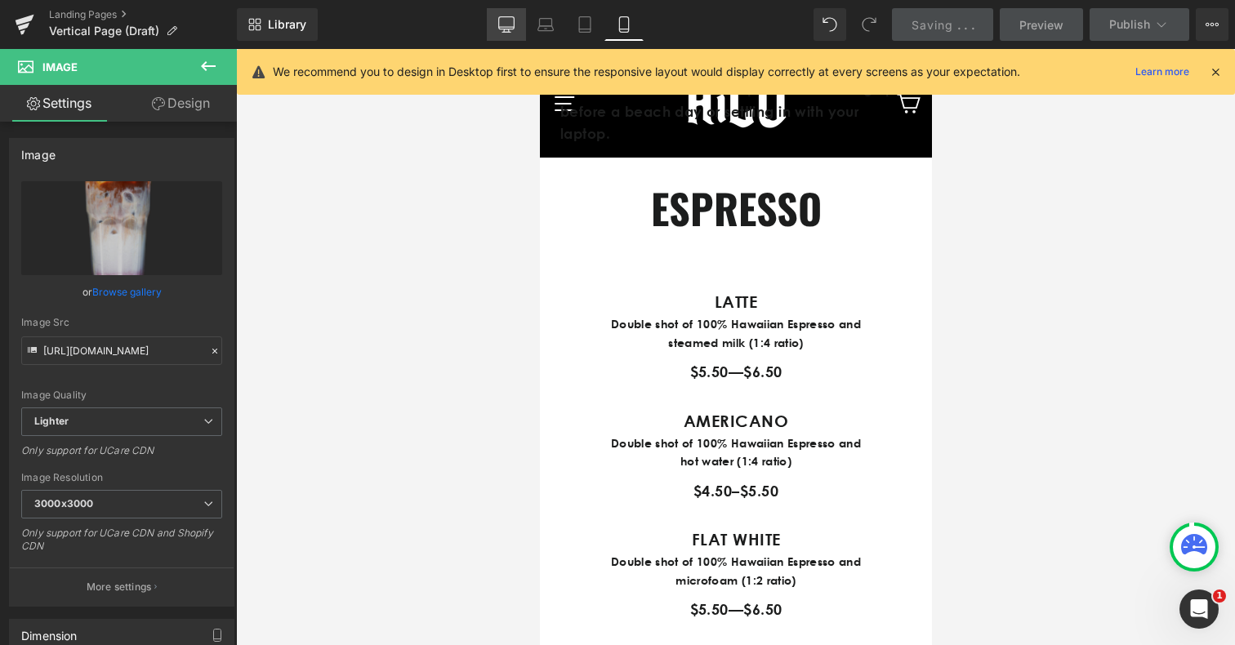
click at [513, 20] on icon at bounding box center [506, 24] width 16 height 16
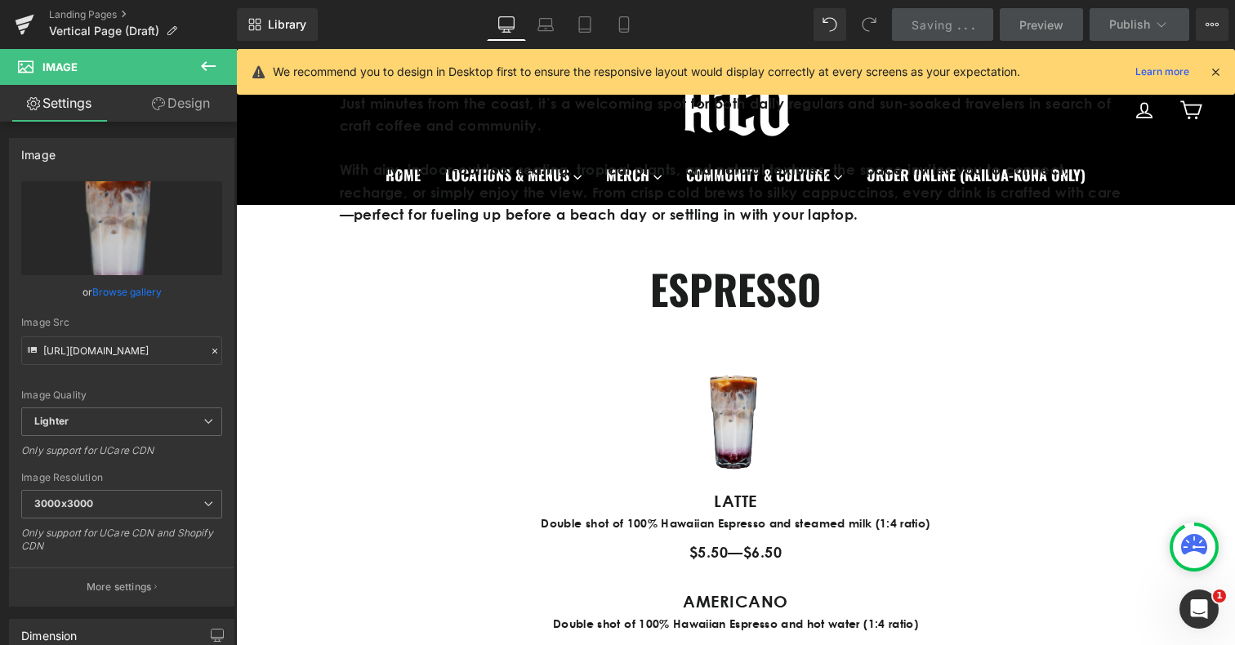
scroll to position [707, 0]
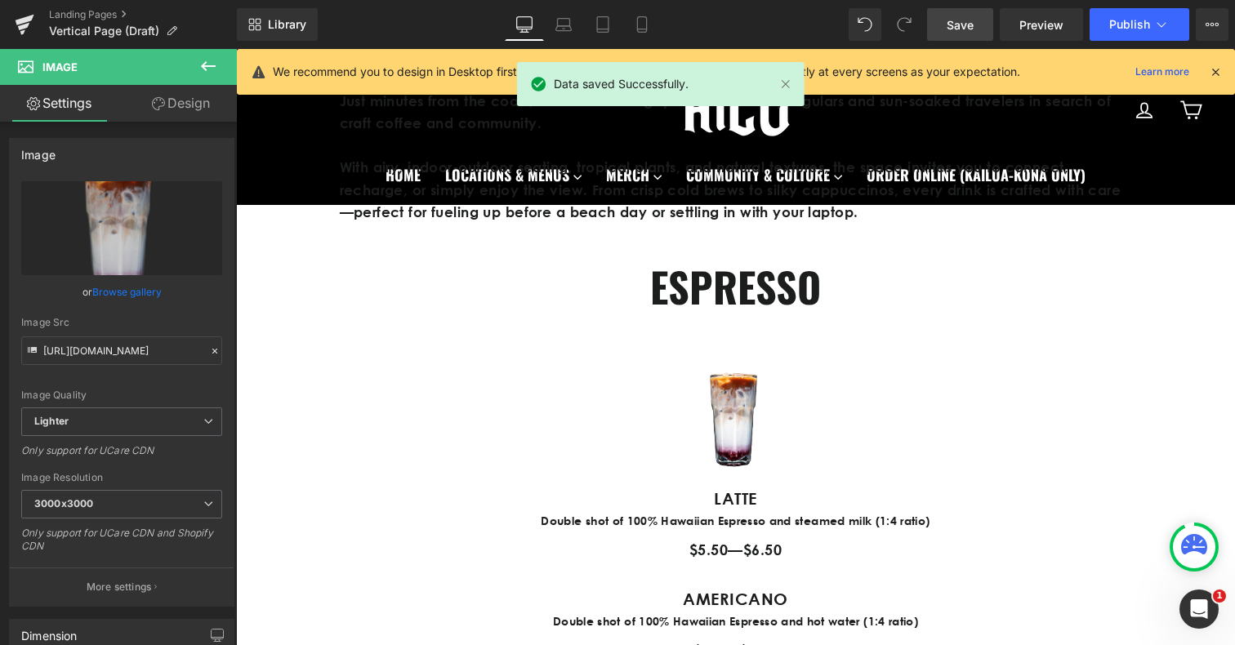
click at [360, 368] on div "Image LATTE Text Block Double shot of 100% Hawaiian Espresso and steamed milk (…" at bounding box center [736, 454] width 899 height 217
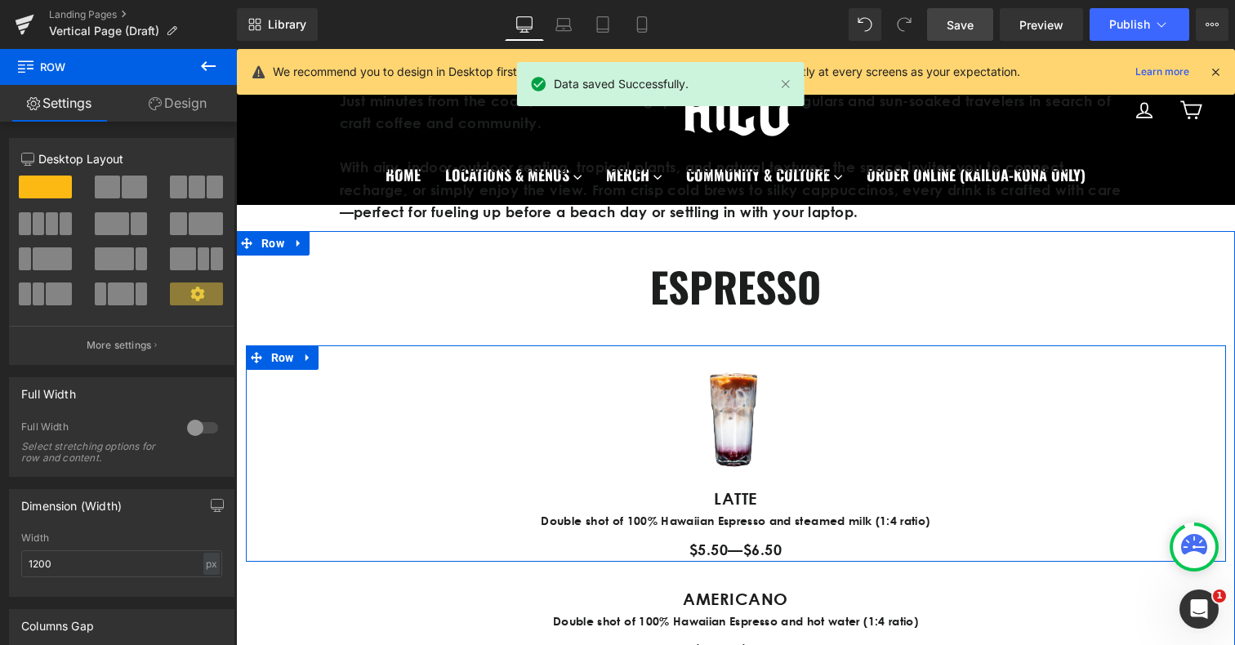
click at [415, 382] on div "Image LATTE Text Block Double shot of 100% Hawaiian Espresso and steamed milk (…" at bounding box center [736, 454] width 899 height 217
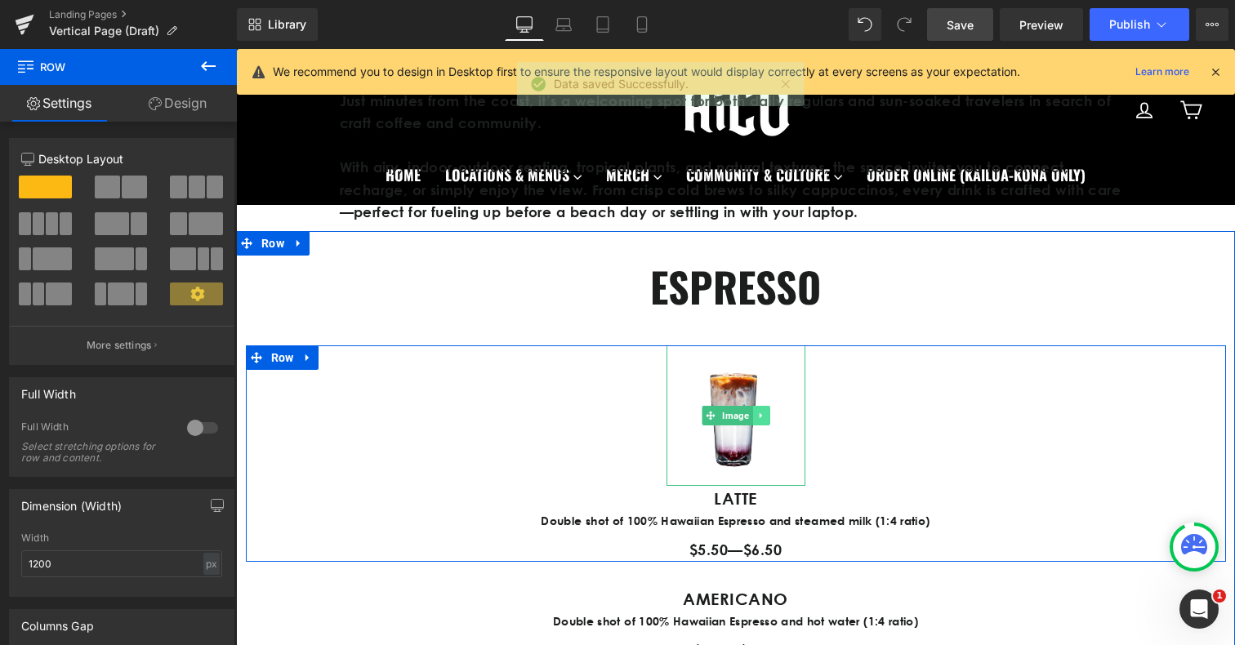
click at [761, 412] on icon at bounding box center [761, 416] width 9 height 10
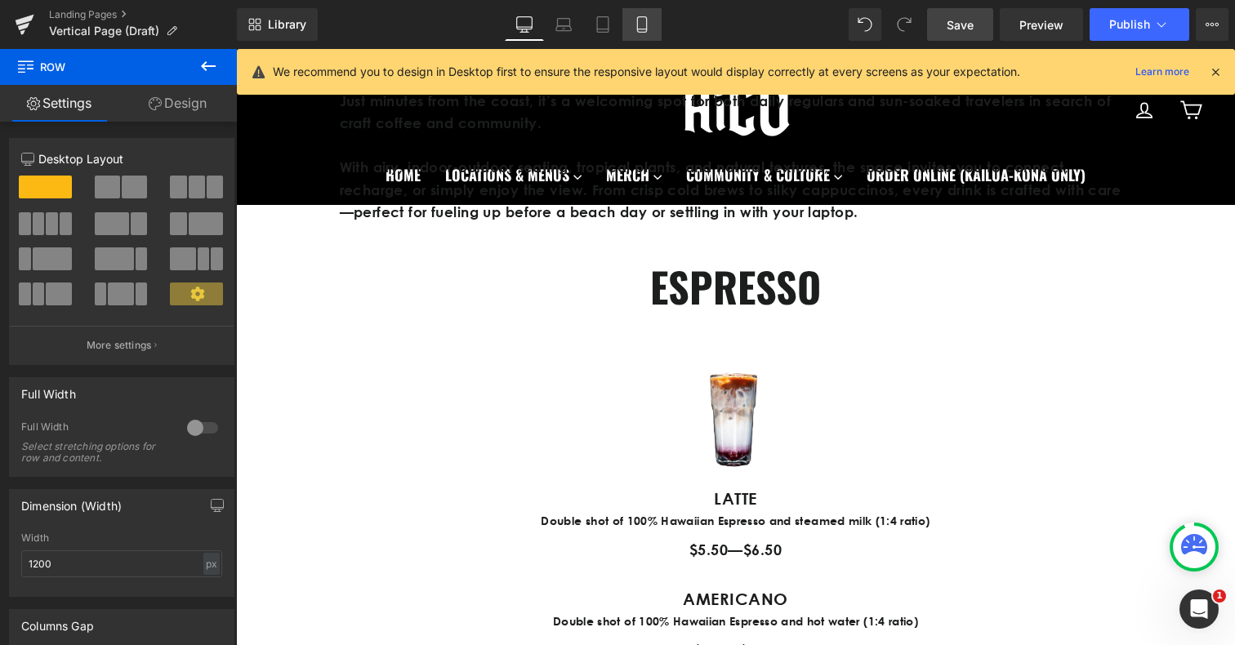
click at [638, 24] on icon at bounding box center [641, 25] width 9 height 16
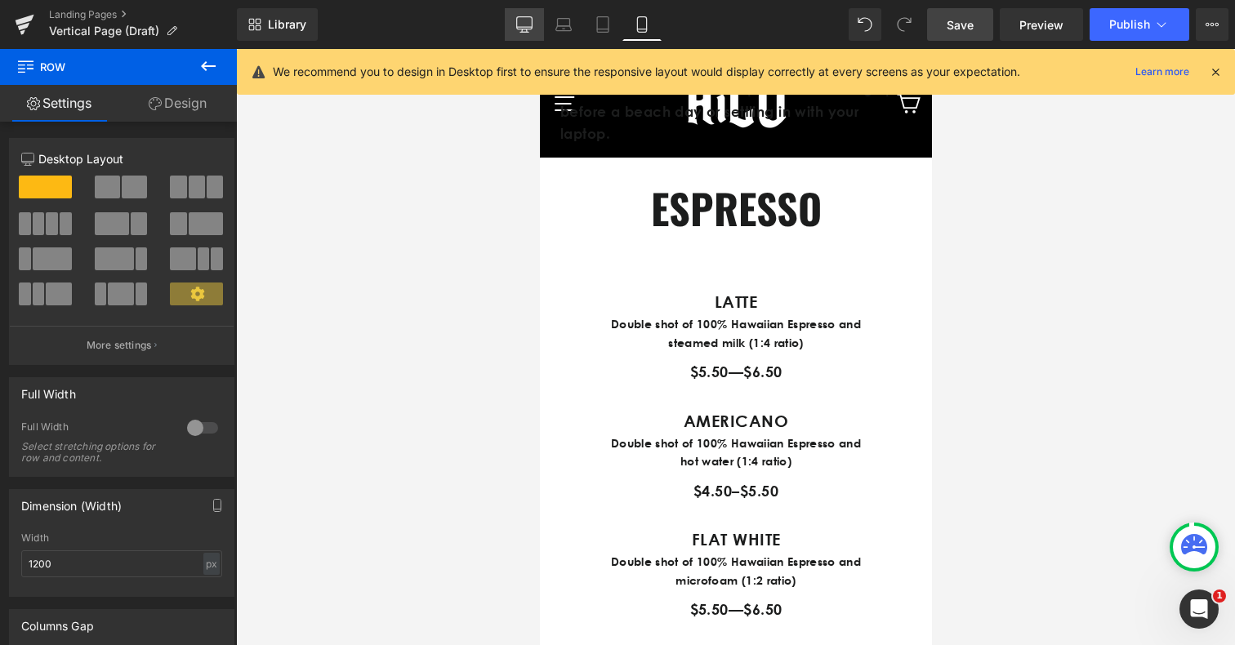
click at [523, 38] on link "Desktop" at bounding box center [524, 24] width 39 height 33
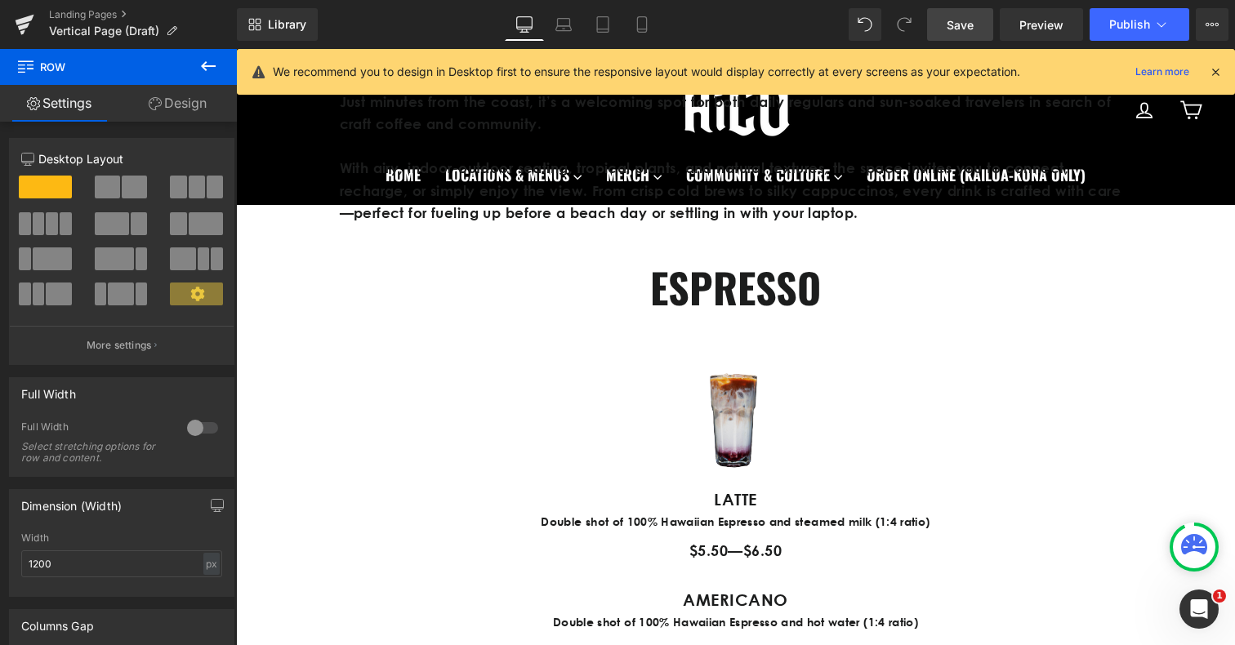
scroll to position [707, 0]
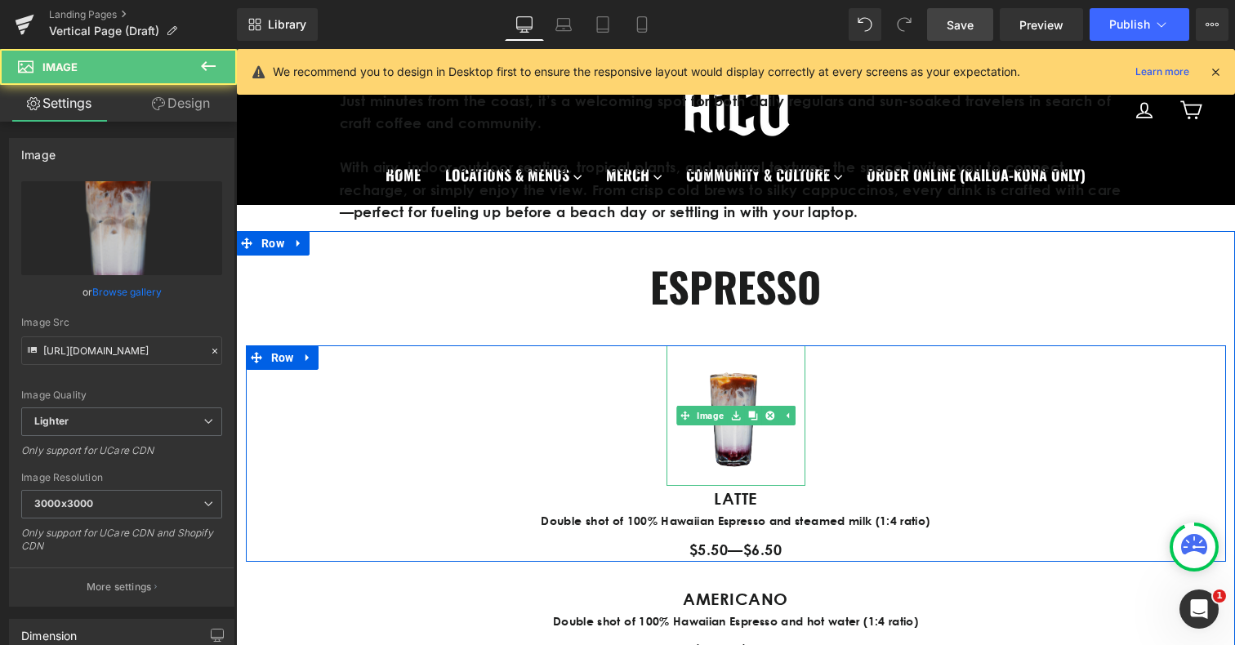
click at [753, 397] on img at bounding box center [736, 416] width 139 height 141
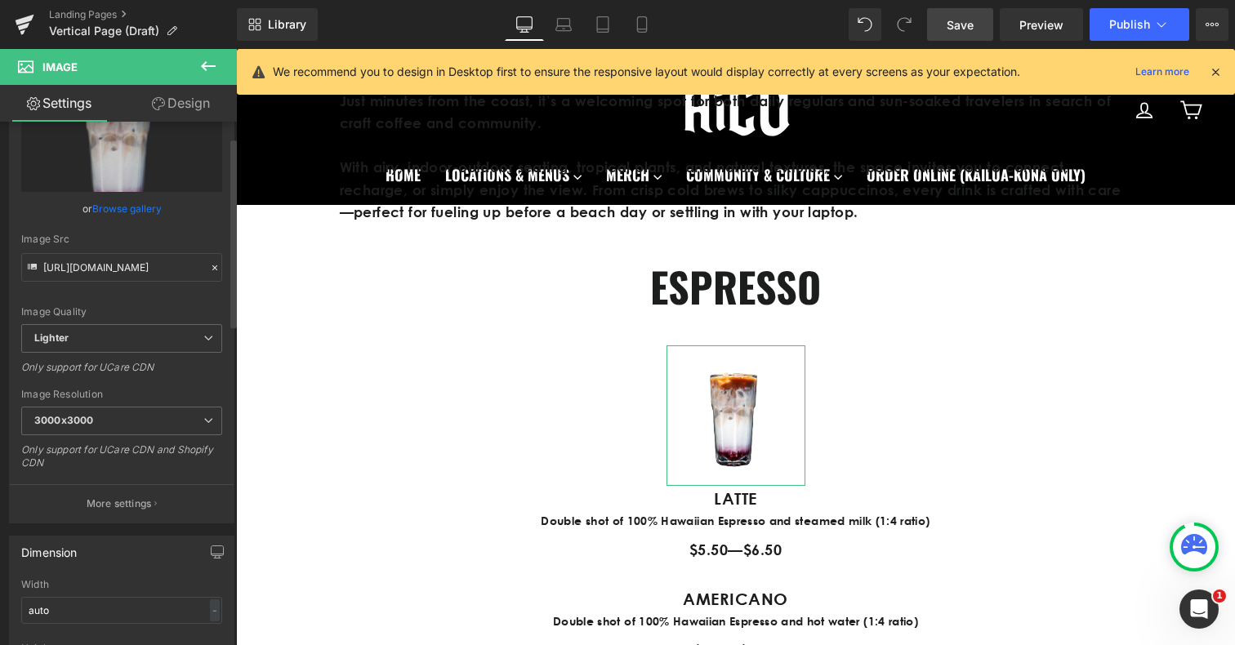
scroll to position [132, 0]
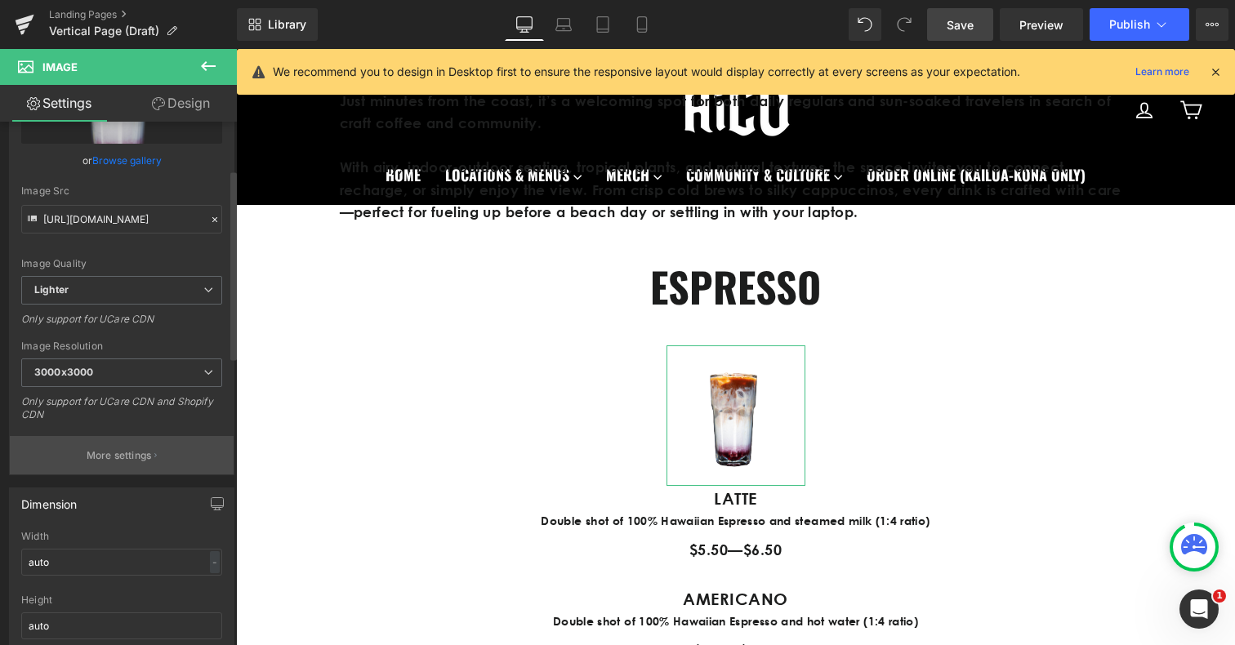
click at [127, 452] on p "More settings" at bounding box center [119, 456] width 65 height 15
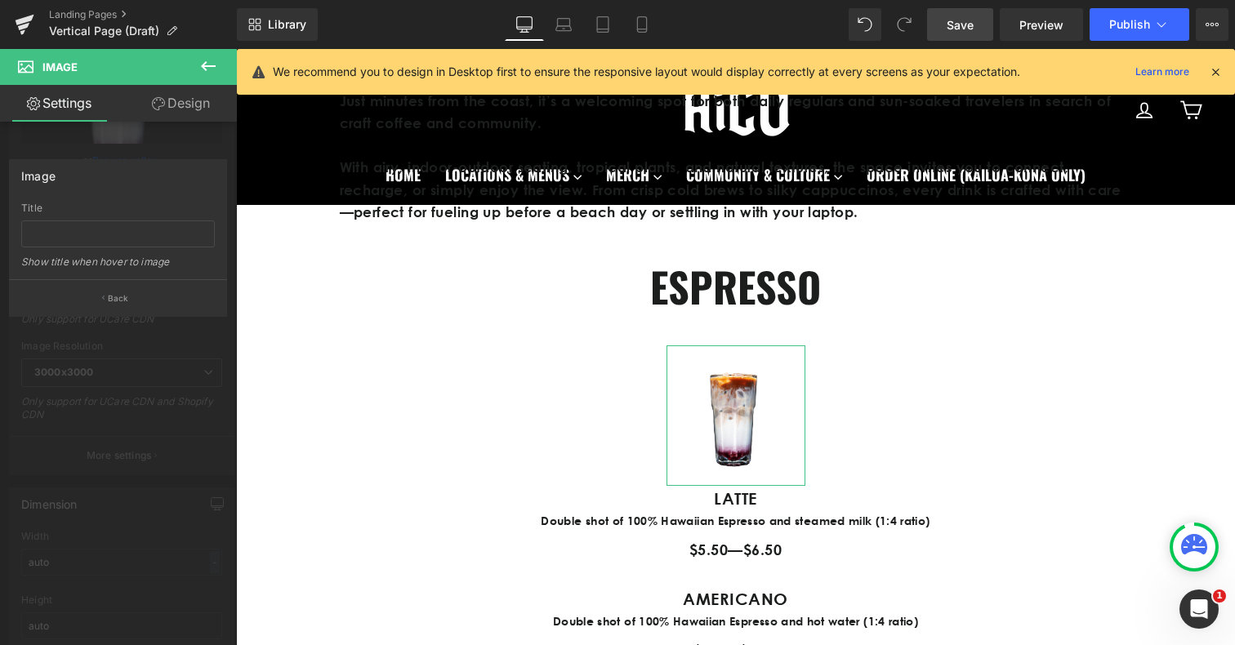
click at [204, 102] on link "Design" at bounding box center [181, 103] width 118 height 37
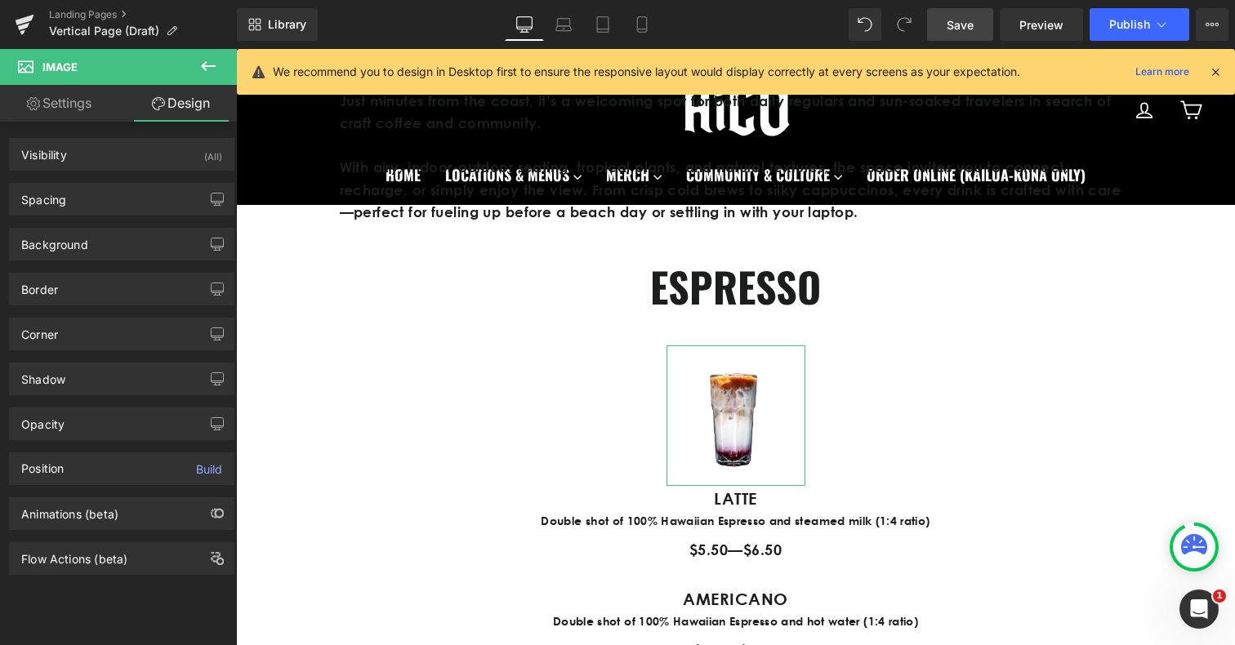
click at [78, 102] on link "Settings" at bounding box center [59, 103] width 118 height 37
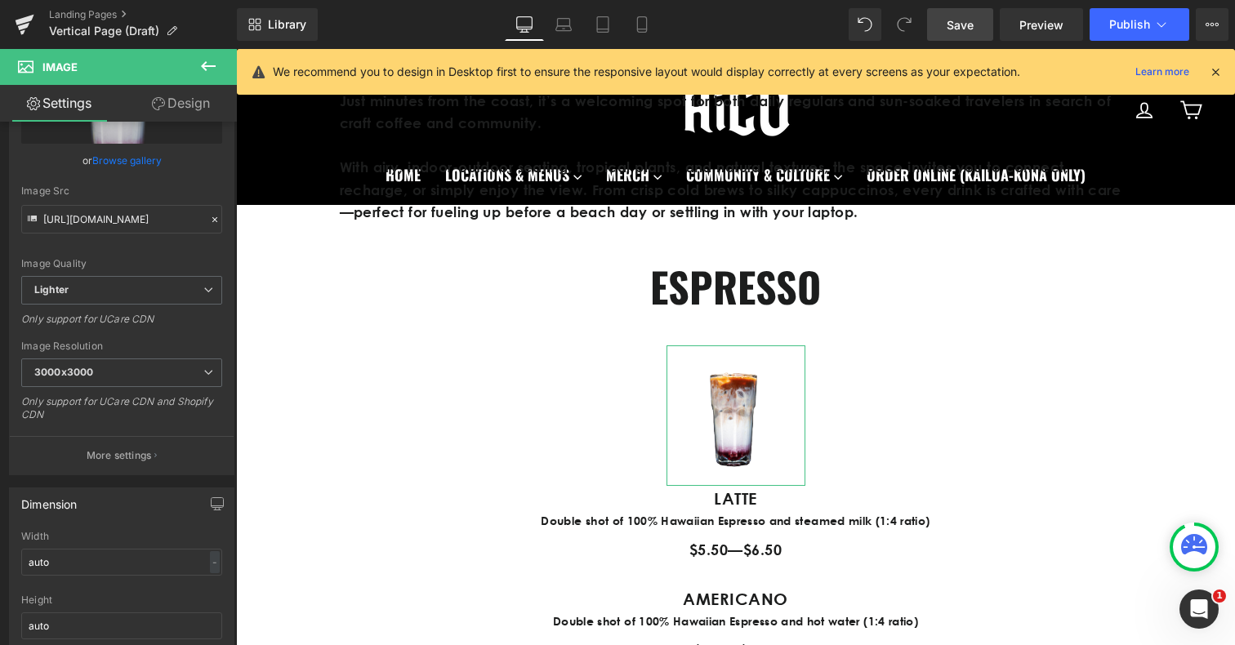
click at [159, 108] on icon at bounding box center [158, 103] width 13 height 13
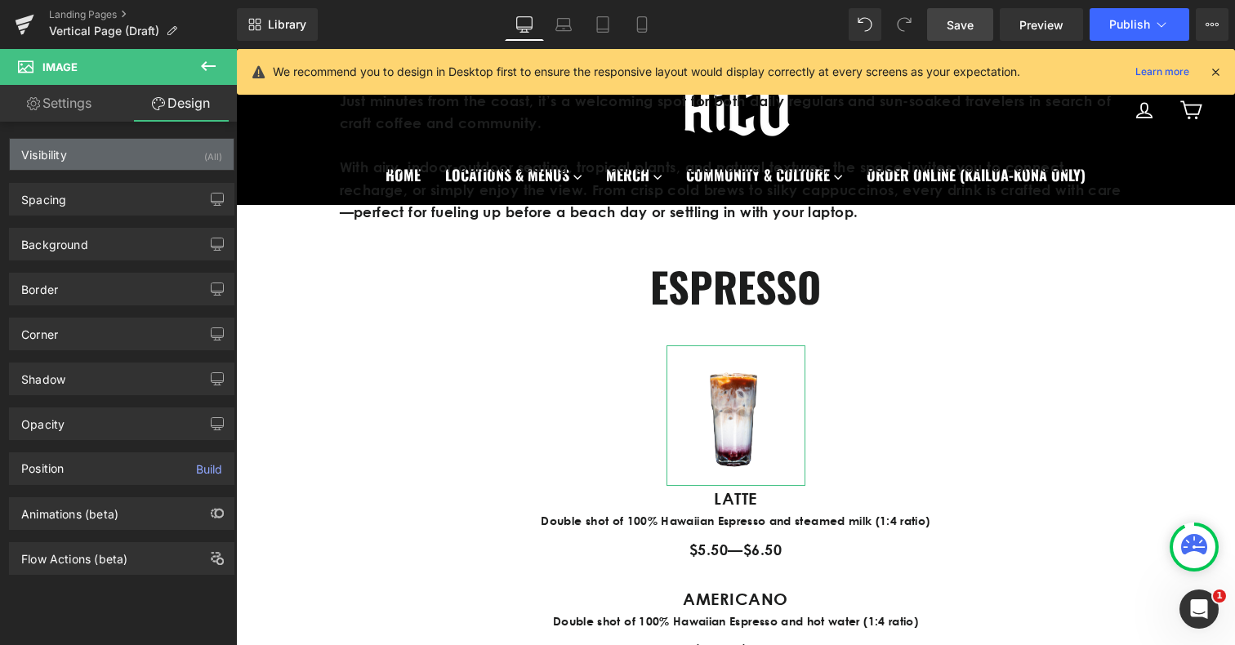
click at [75, 152] on div "Visibility (All)" at bounding box center [122, 154] width 224 height 31
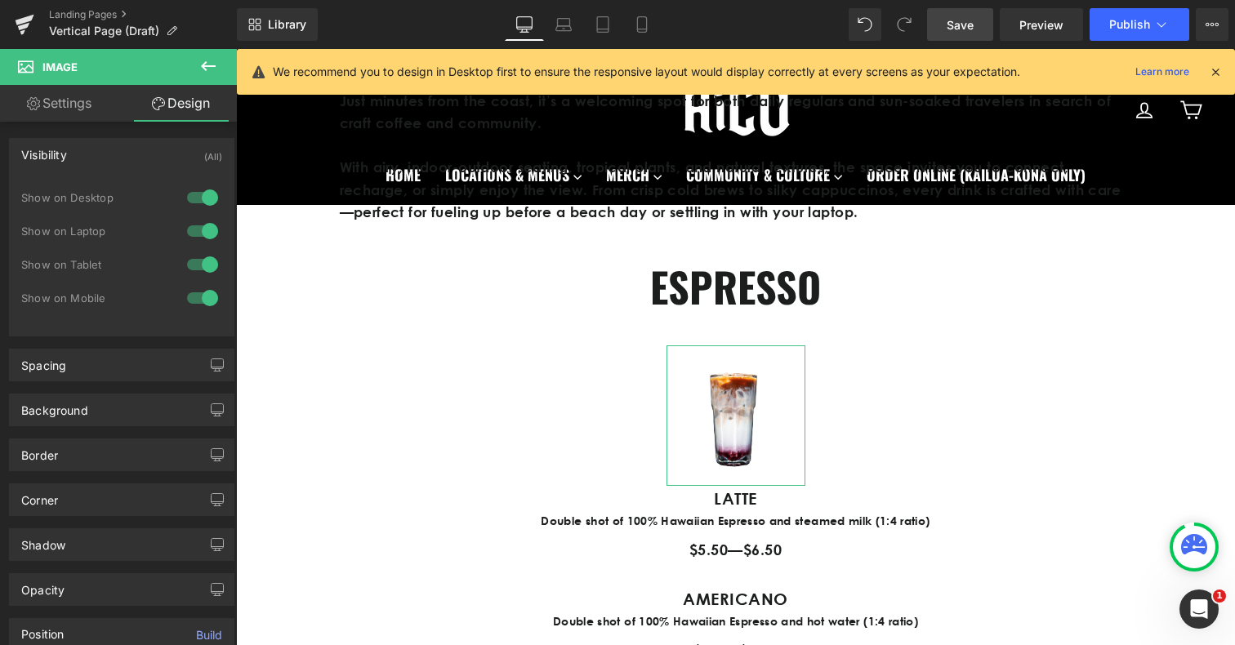
click at [205, 298] on div at bounding box center [202, 298] width 39 height 26
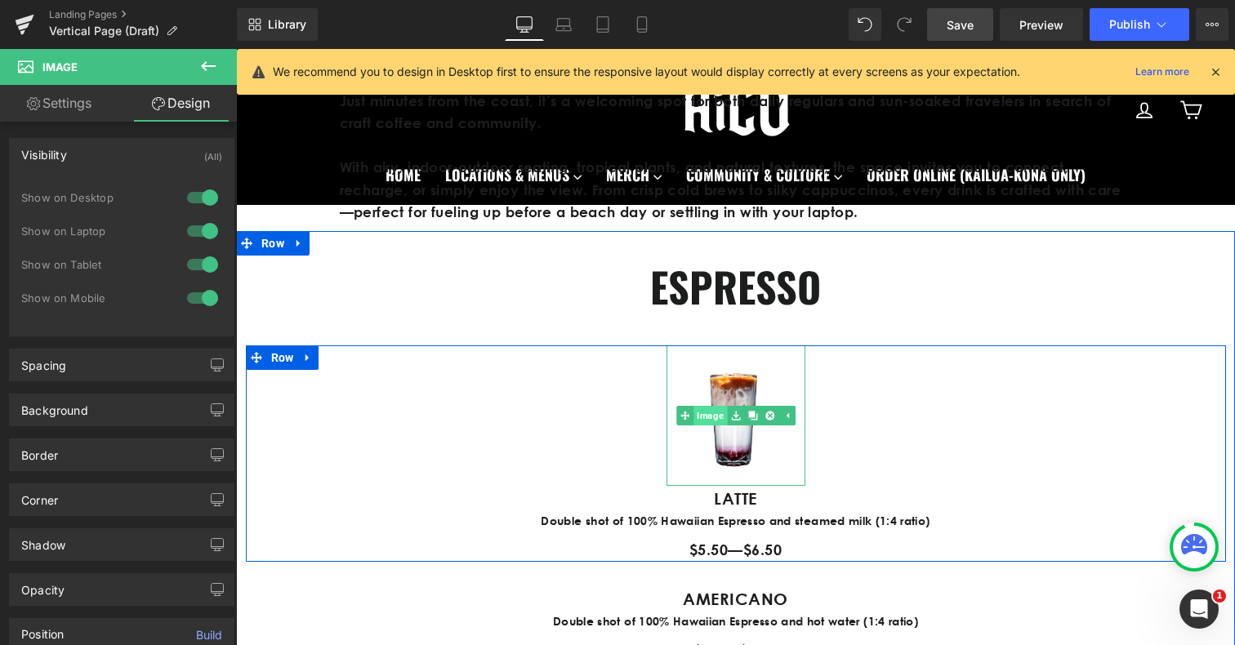
click at [712, 412] on link "Image" at bounding box center [702, 416] width 51 height 20
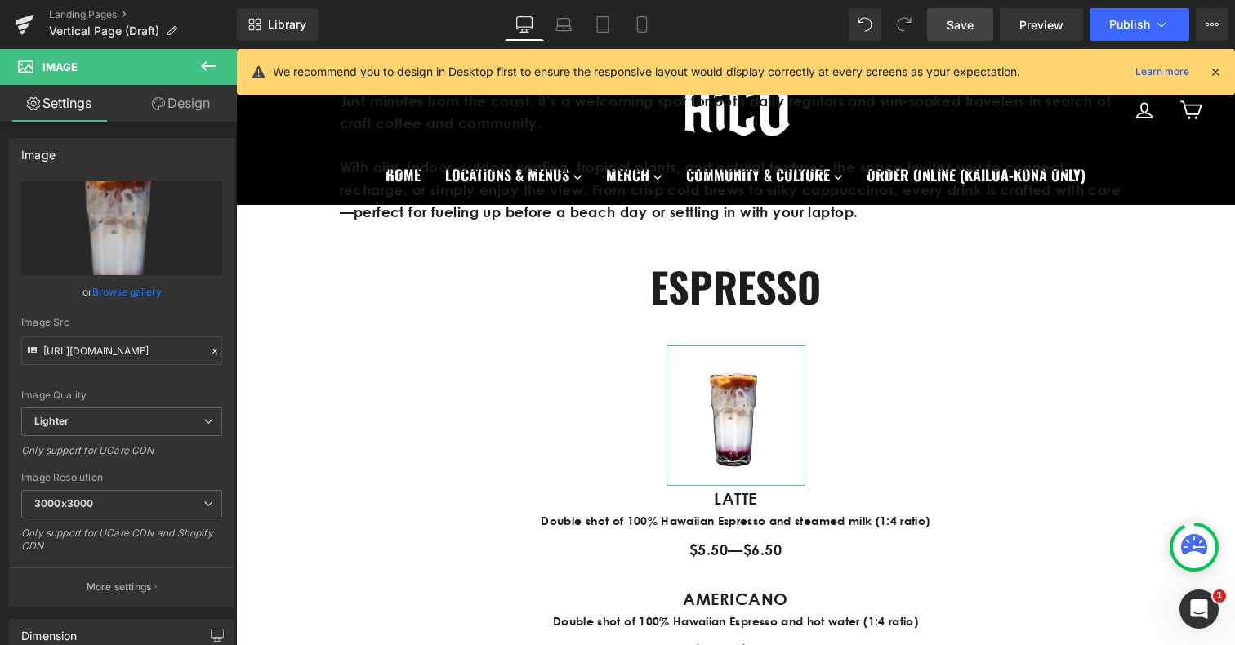
click at [180, 110] on link "Design" at bounding box center [181, 103] width 118 height 37
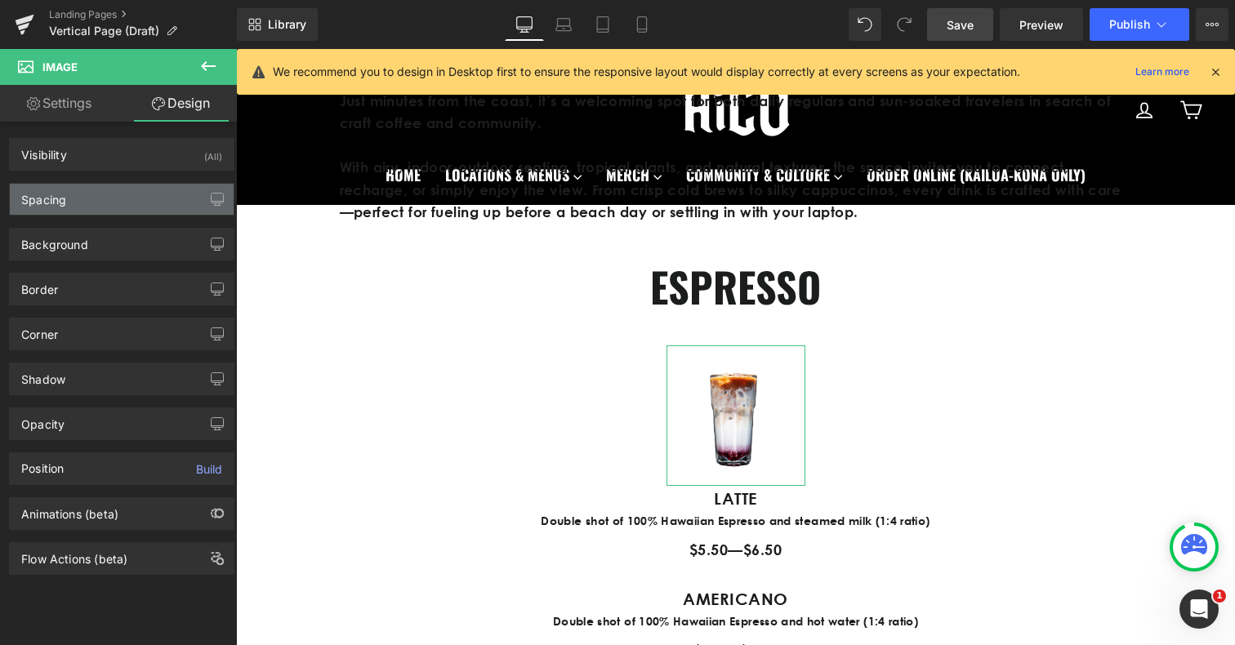
click at [100, 211] on div "Spacing" at bounding box center [122, 199] width 224 height 31
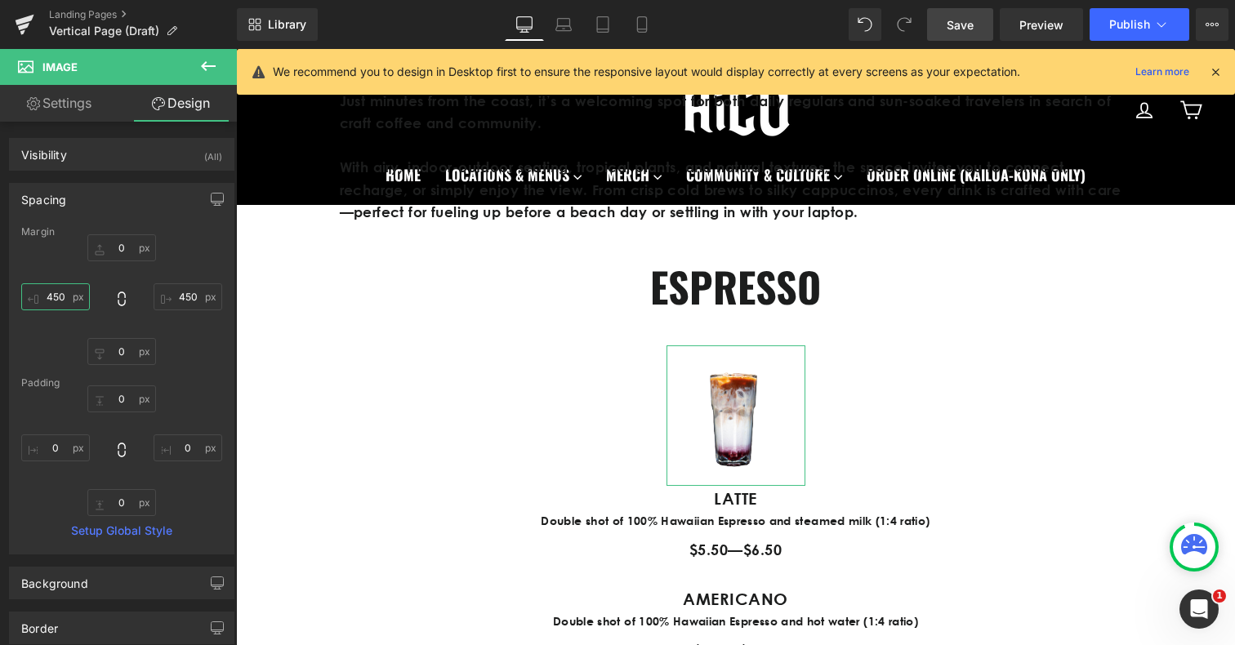
click at [53, 294] on input "450" at bounding box center [55, 297] width 69 height 27
click at [53, 292] on input "450" at bounding box center [55, 297] width 69 height 27
type input "420050"
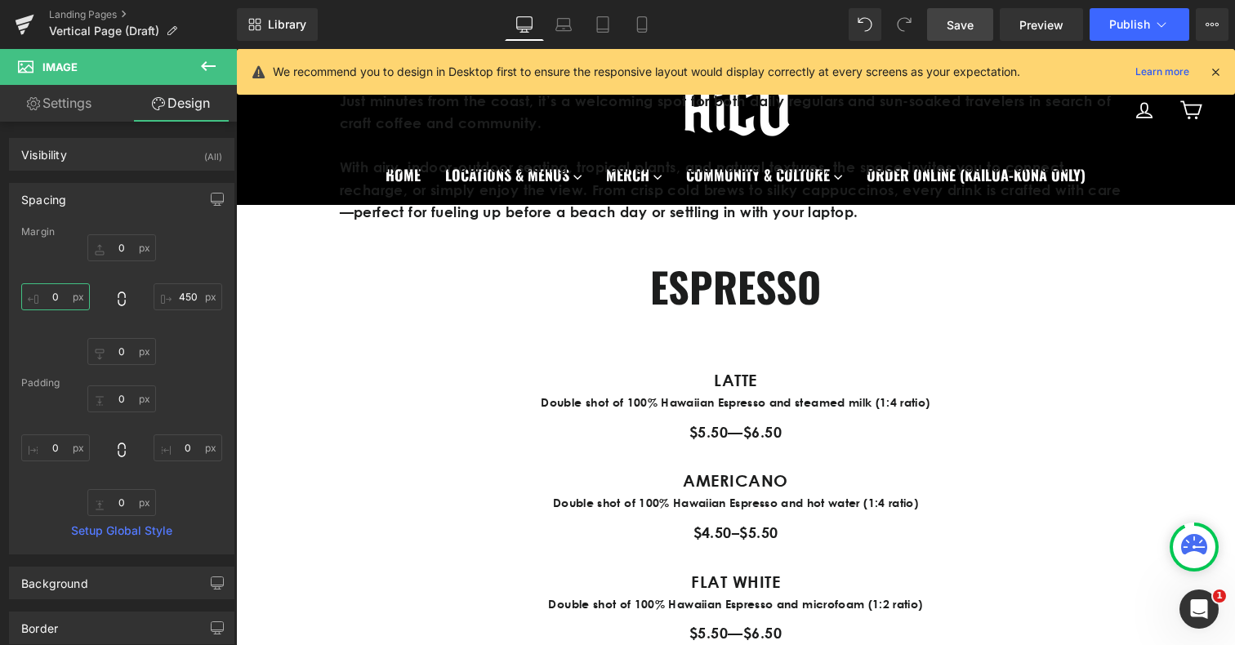
scroll to position [0, 0]
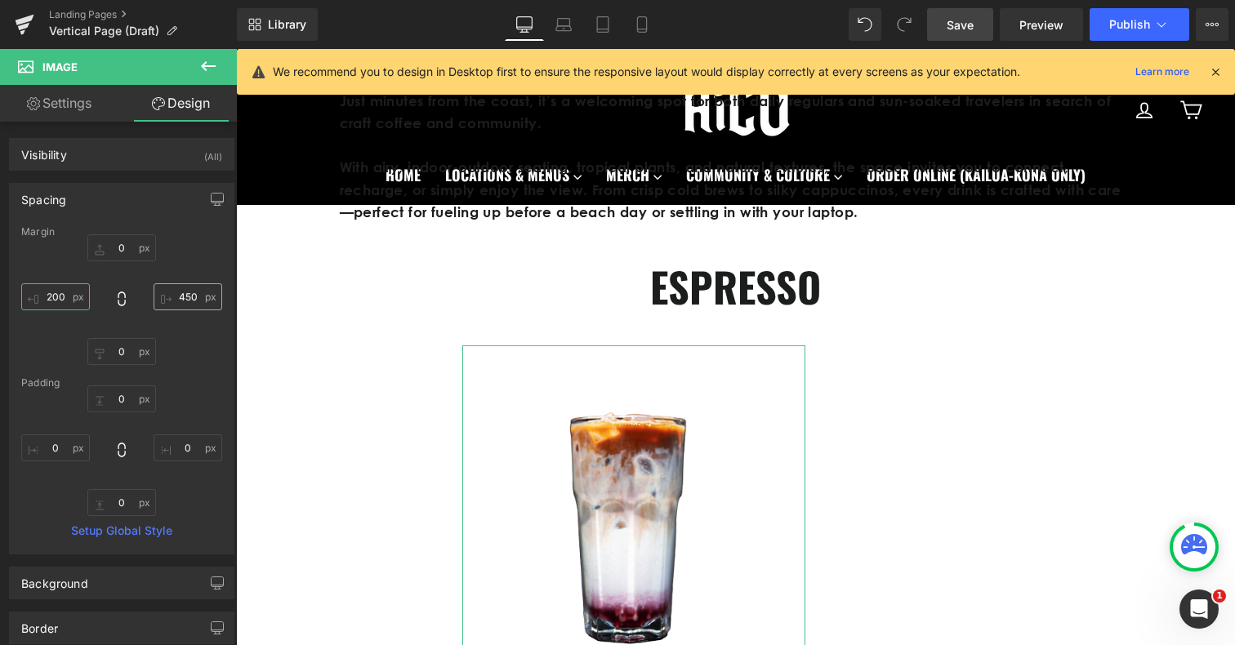
type input "200"
click at [178, 295] on input "450" at bounding box center [188, 297] width 69 height 27
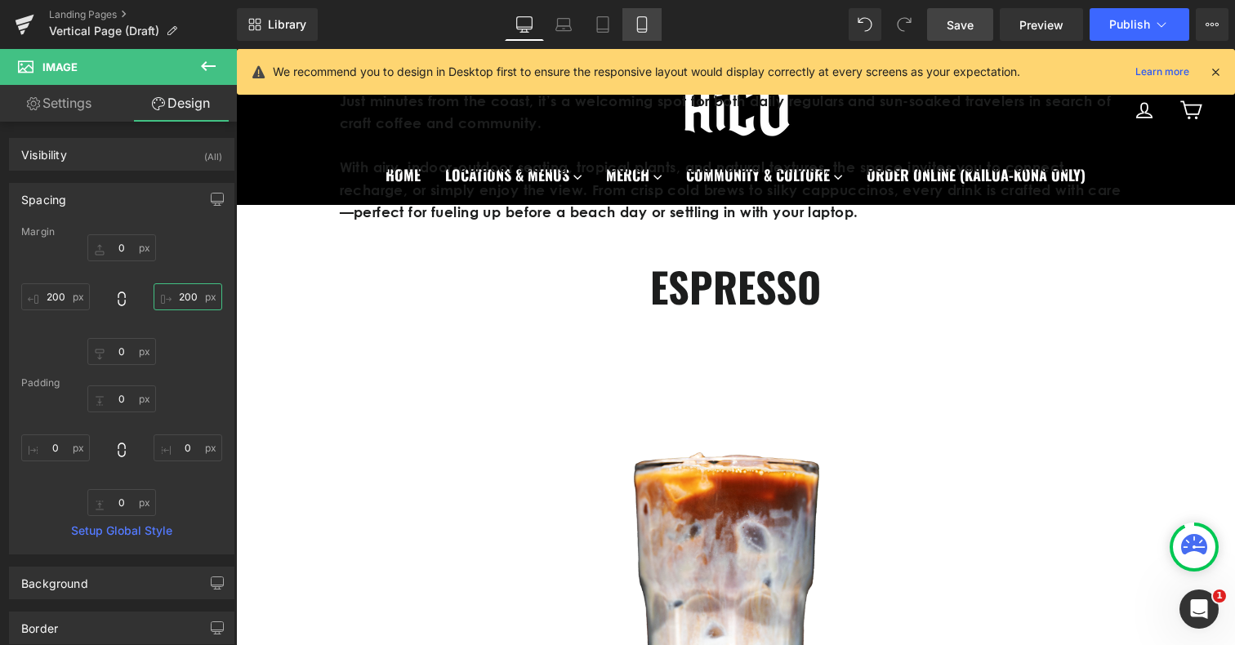
type input "200"
click at [641, 25] on icon at bounding box center [642, 24] width 16 height 16
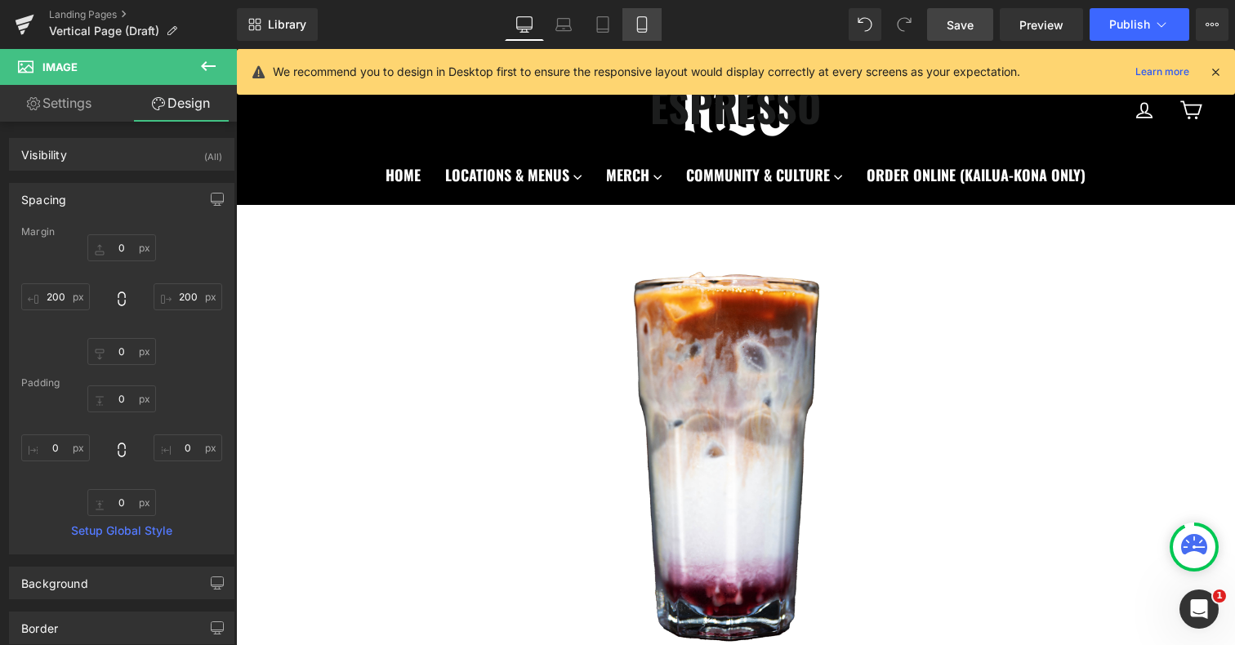
type input "0"
type input "200"
type input "0"
type input "200"
type input "0"
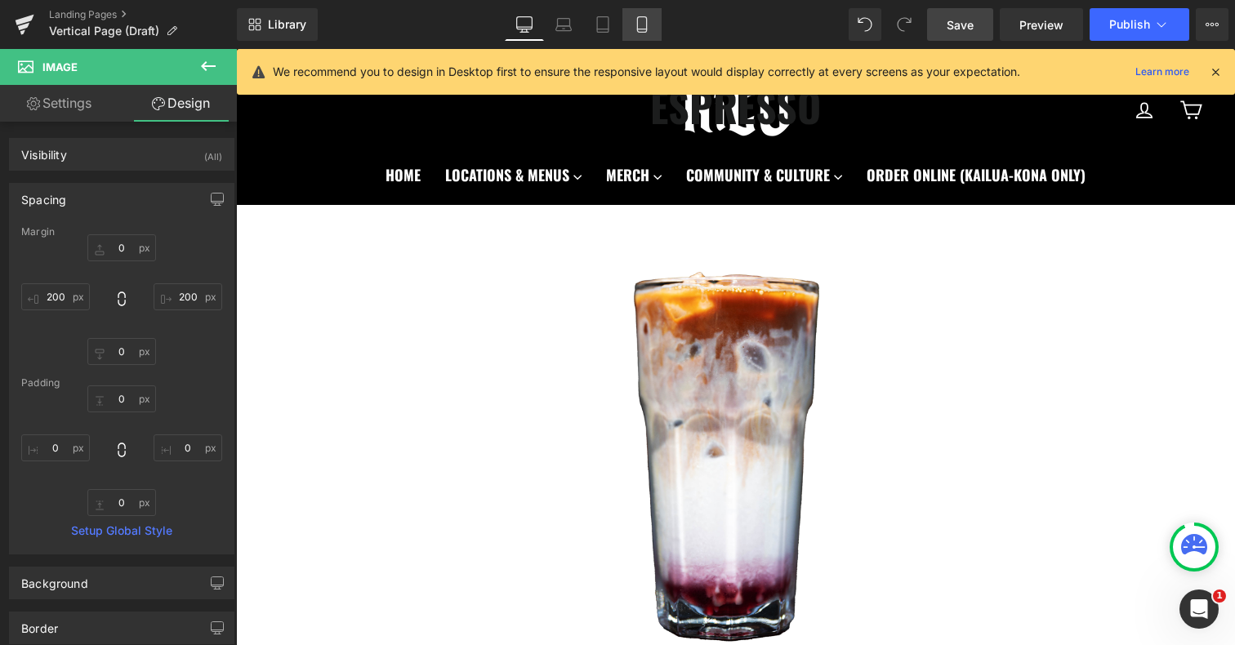
type input "0"
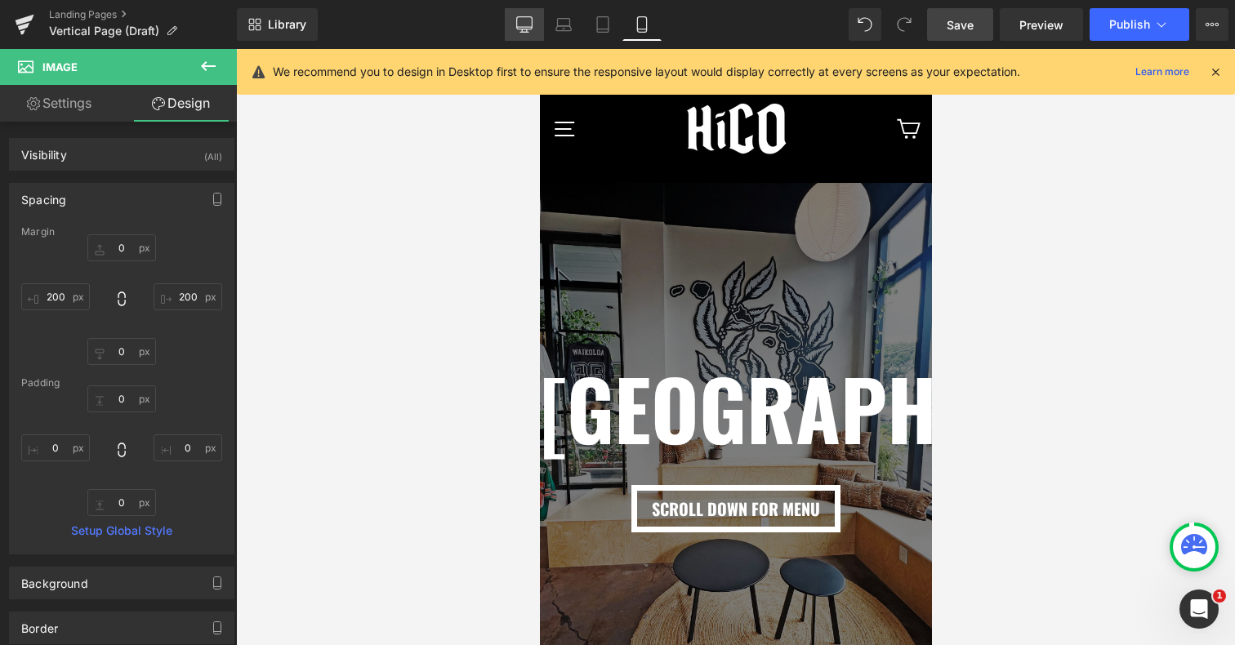
click at [515, 16] on link "Desktop" at bounding box center [524, 24] width 39 height 33
type input "0"
type input "200"
type input "0"
type input "200"
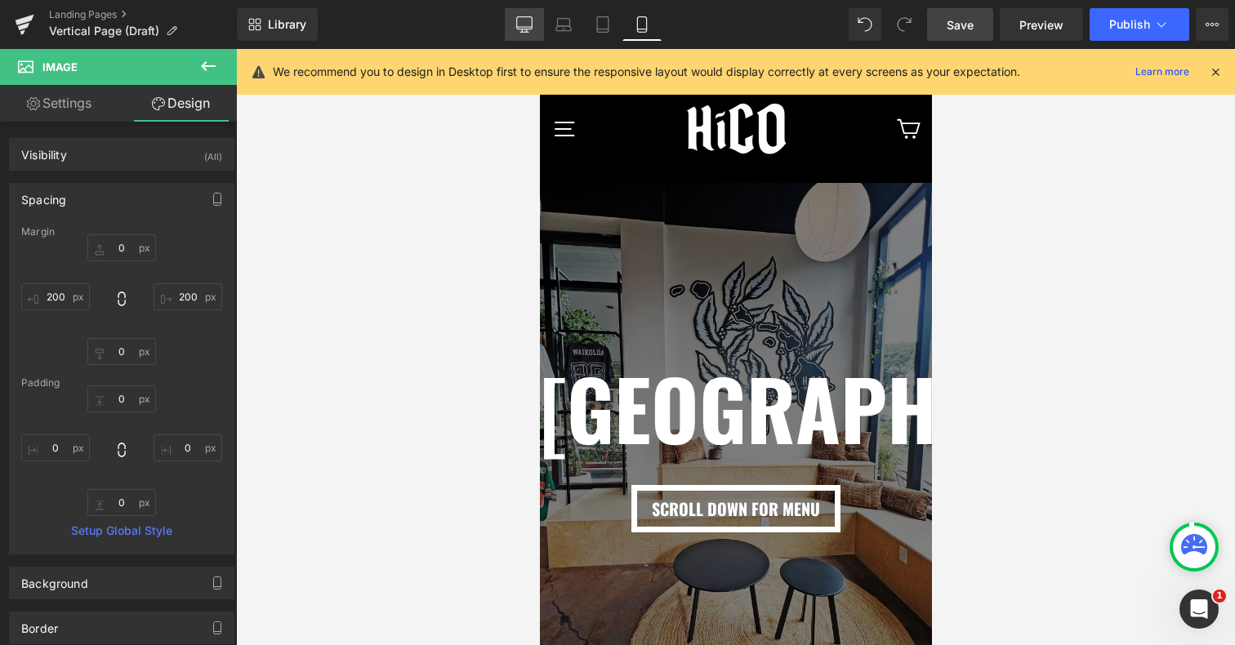
type input "0"
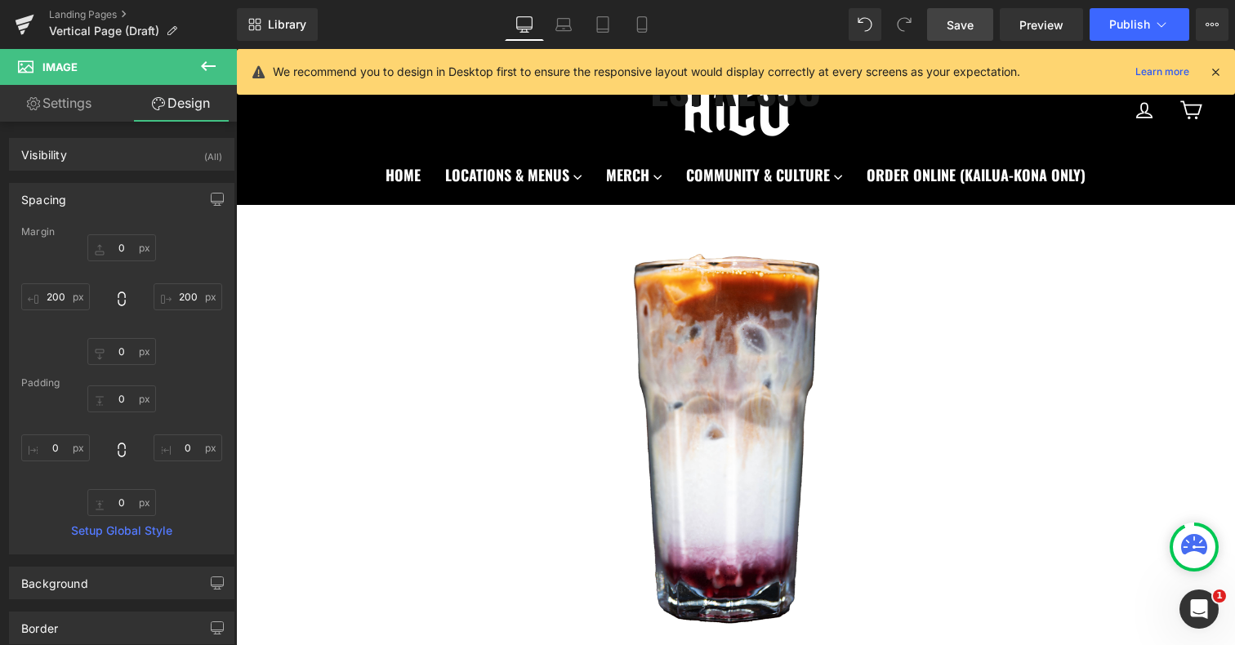
scroll to position [972, 0]
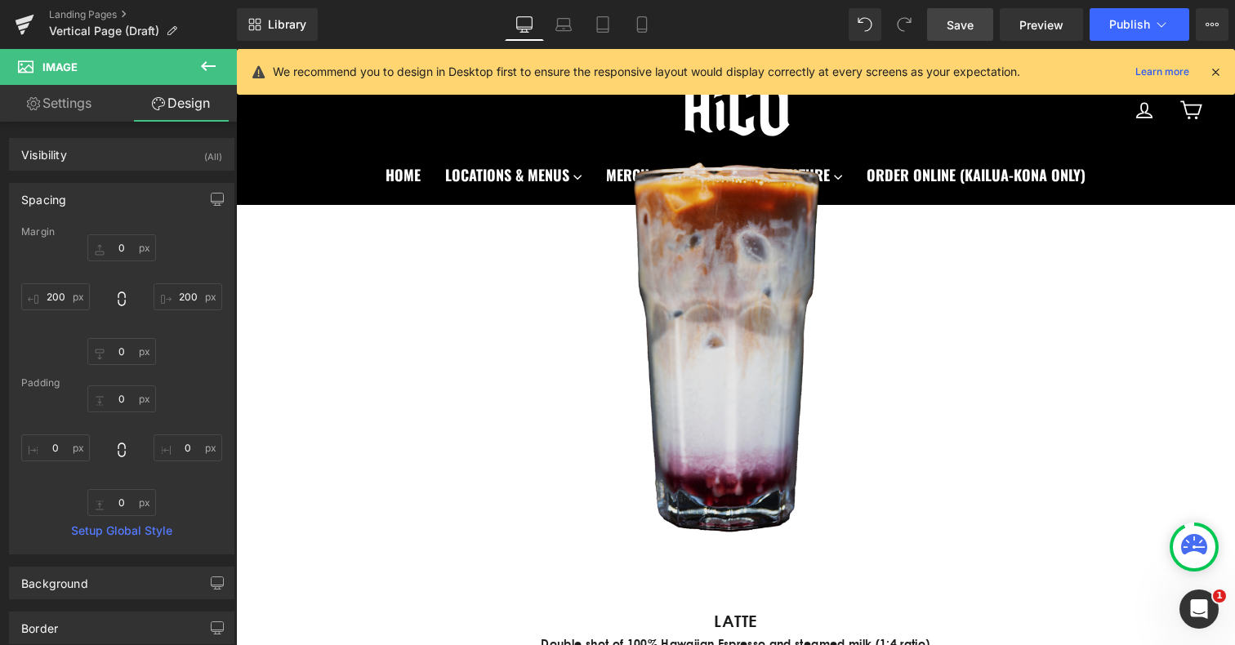
click at [720, 455] on img at bounding box center [735, 332] width 547 height 553
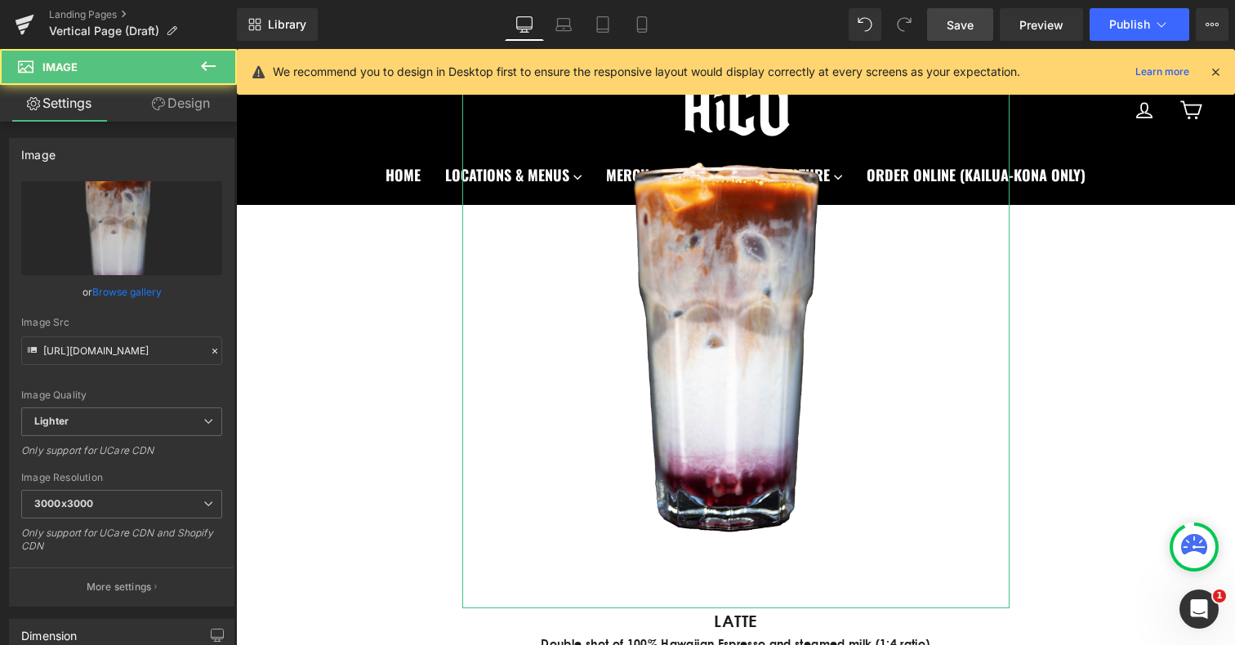
click at [194, 94] on link "Design" at bounding box center [181, 103] width 118 height 37
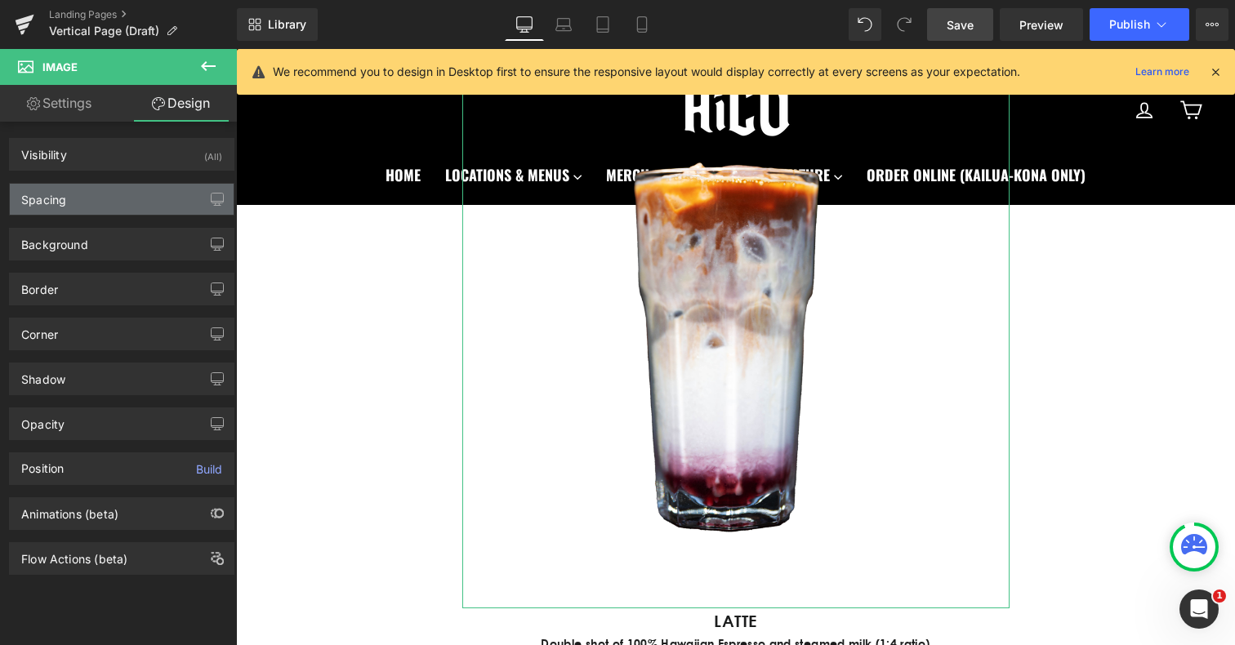
click at [78, 200] on div "Spacing" at bounding box center [122, 199] width 224 height 31
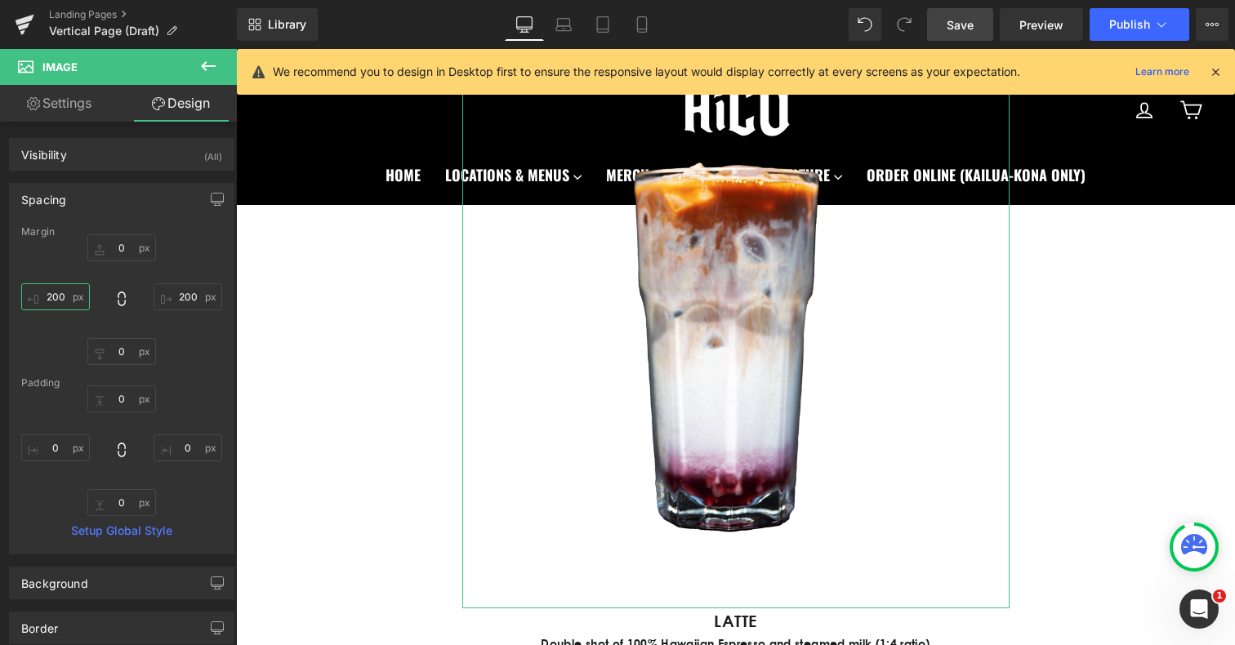
click at [58, 298] on input "200" at bounding box center [55, 297] width 69 height 27
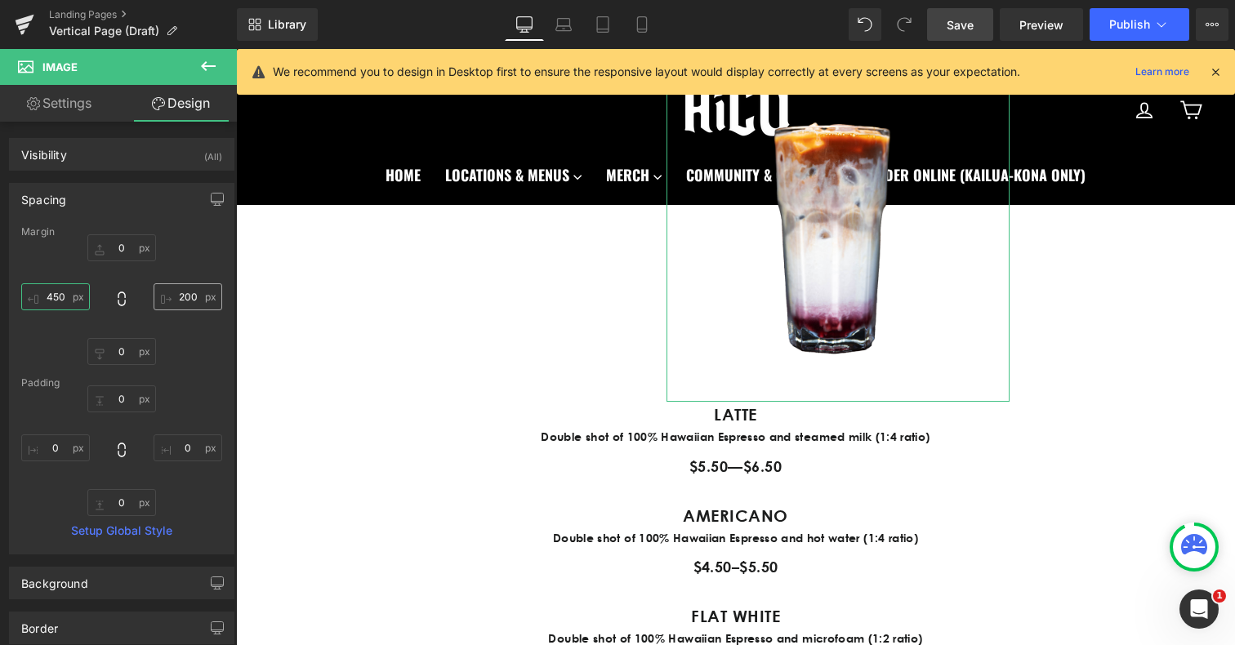
type input "450"
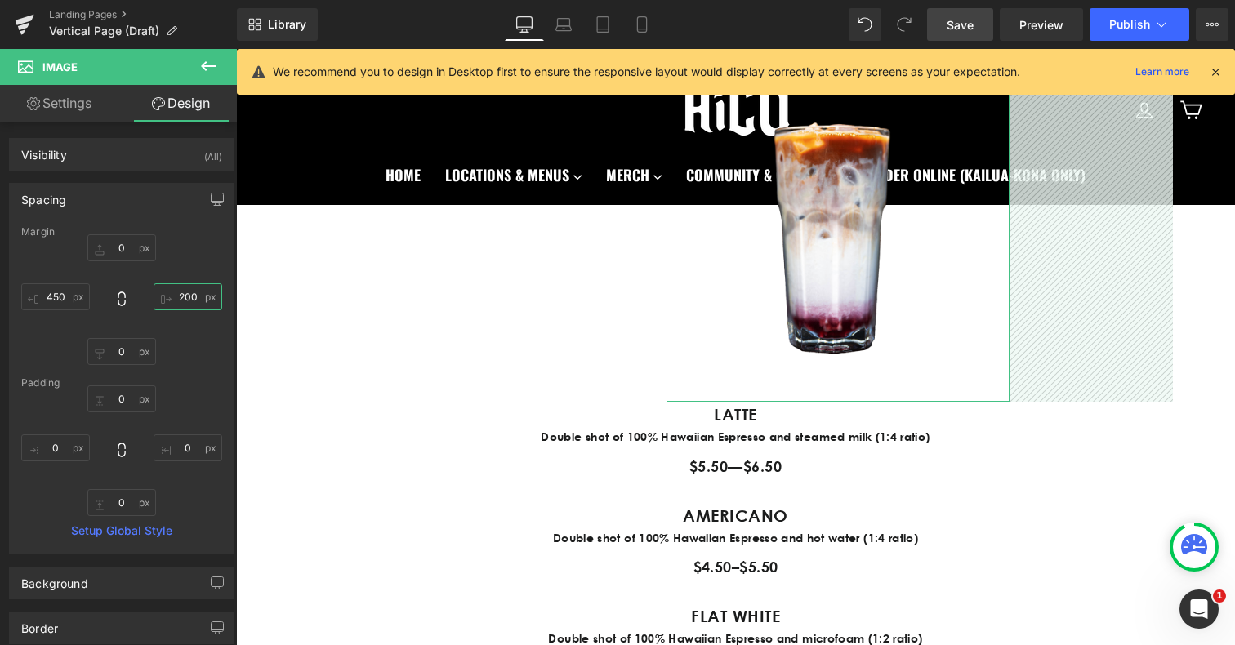
click at [181, 295] on input "200" at bounding box center [188, 297] width 69 height 27
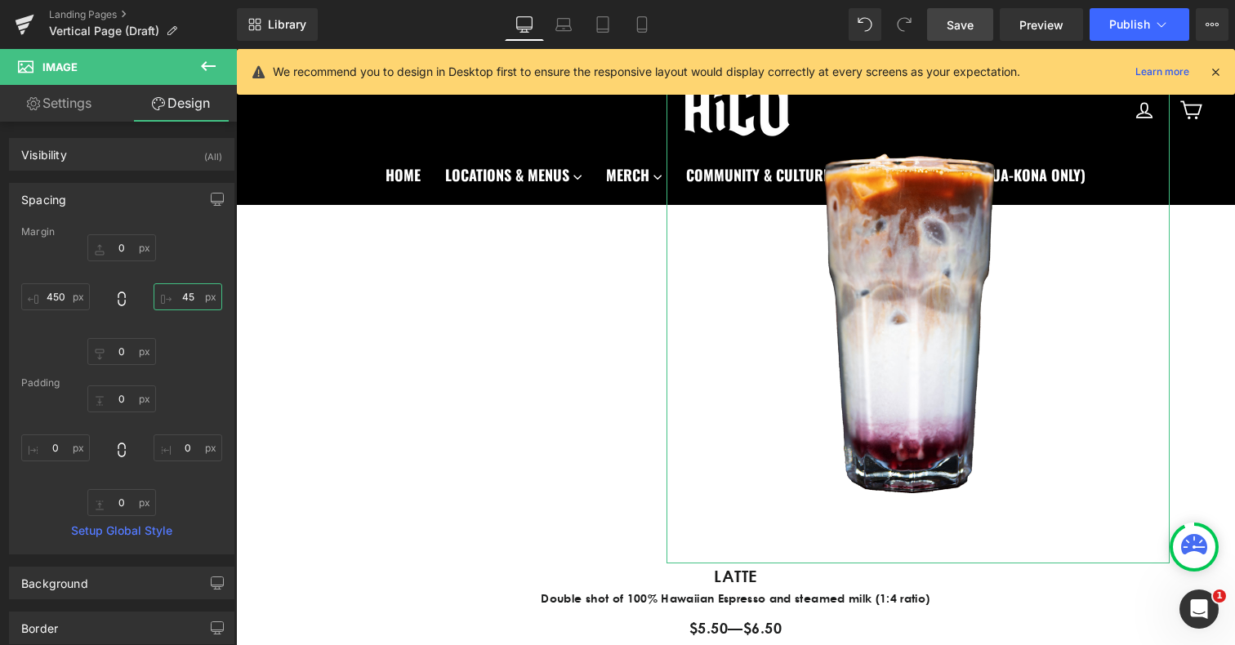
type input "450"
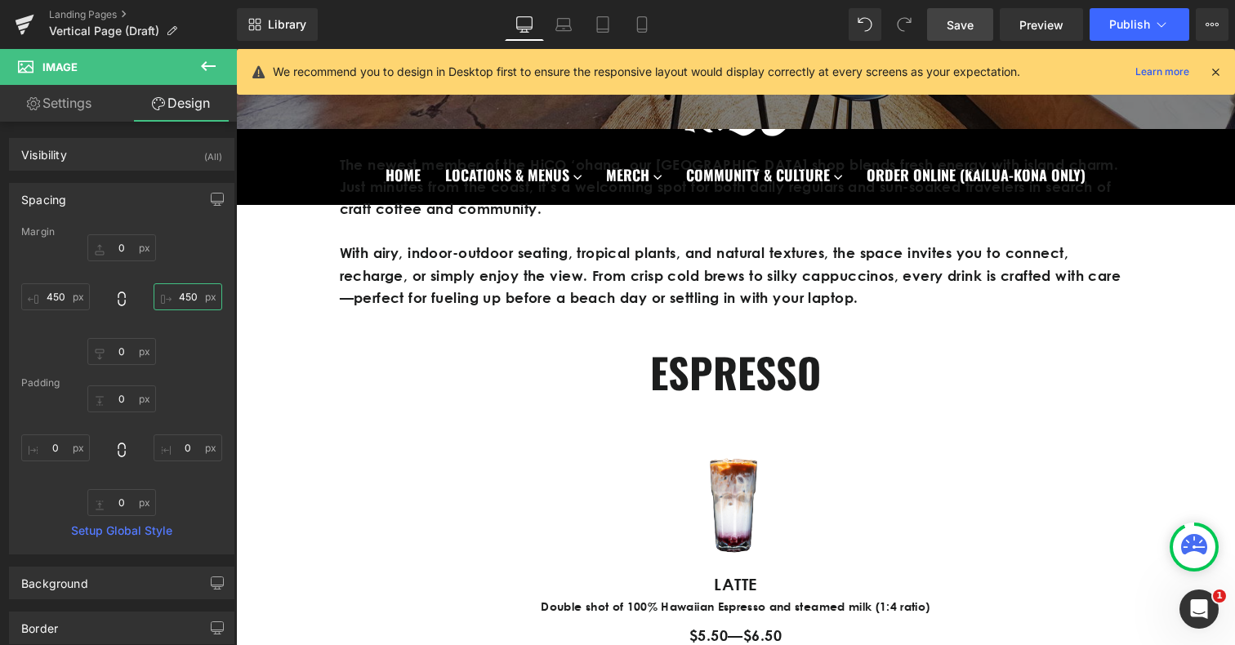
scroll to position [600, 0]
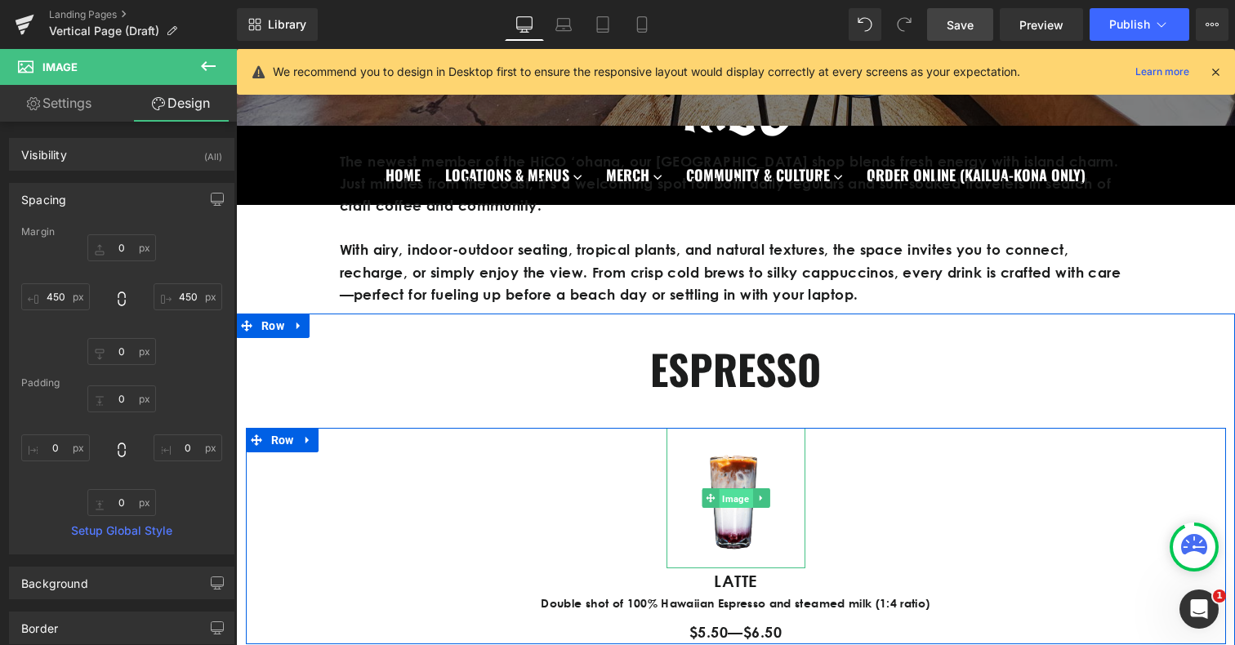
click at [733, 498] on span "Image" at bounding box center [735, 499] width 33 height 20
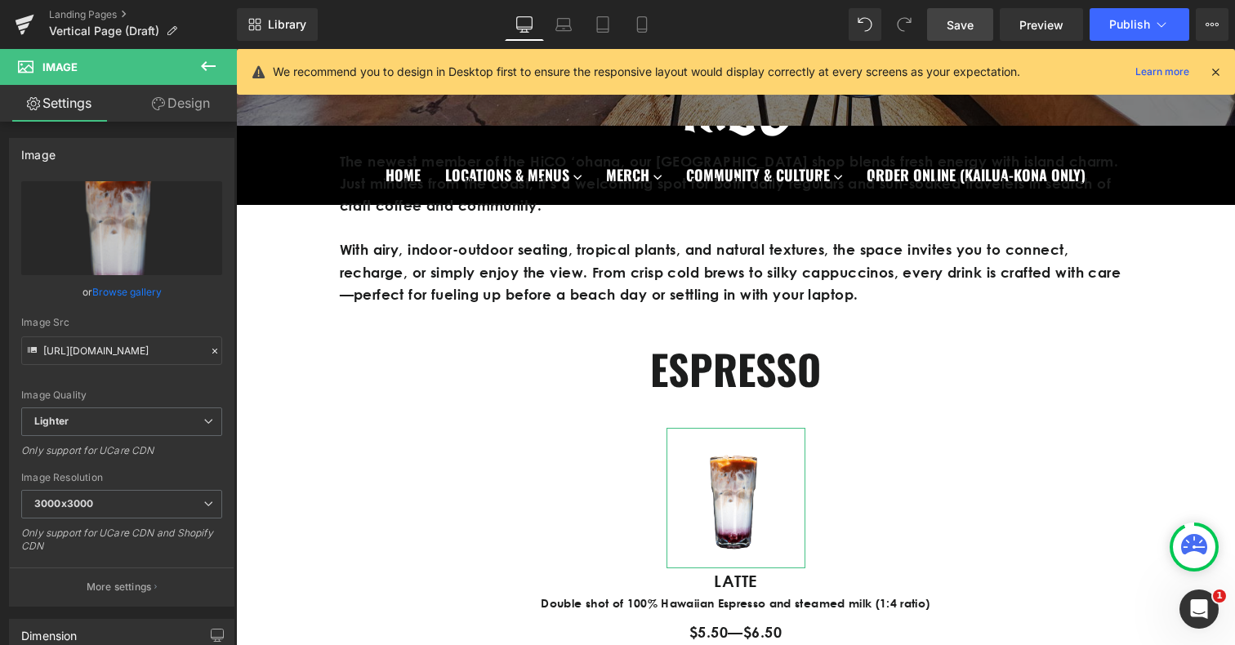
click at [191, 99] on link "Design" at bounding box center [181, 103] width 118 height 37
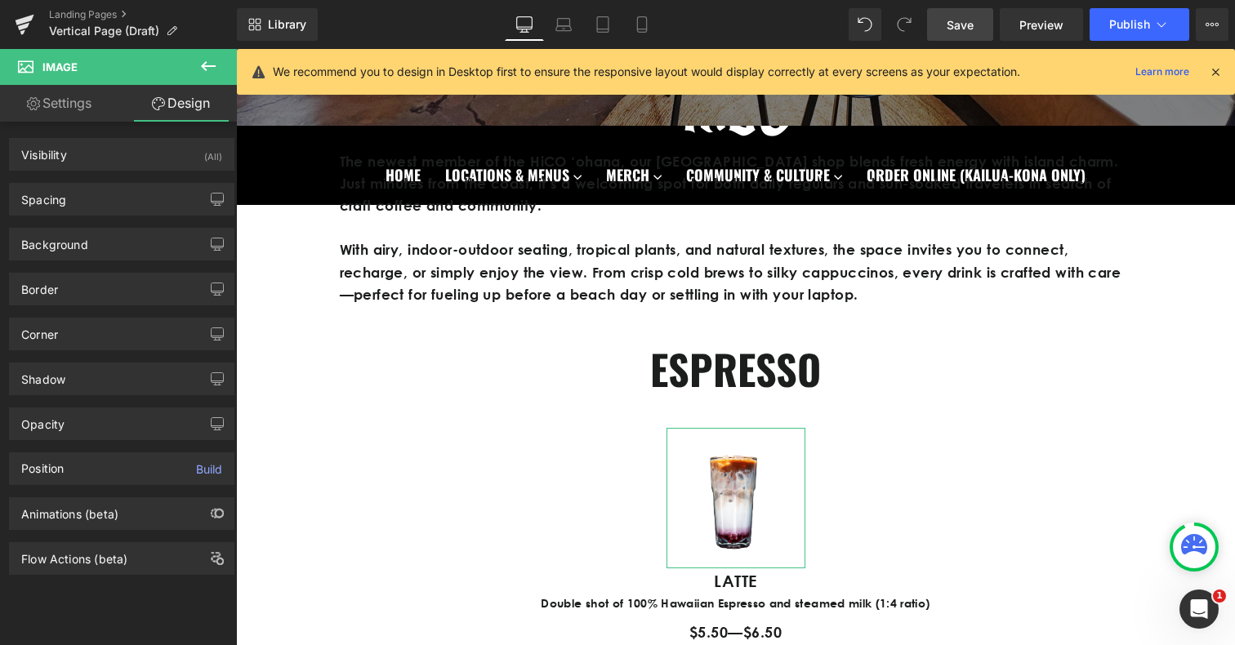
type input "0"
type input "450"
type input "0"
type input "450"
type input "0"
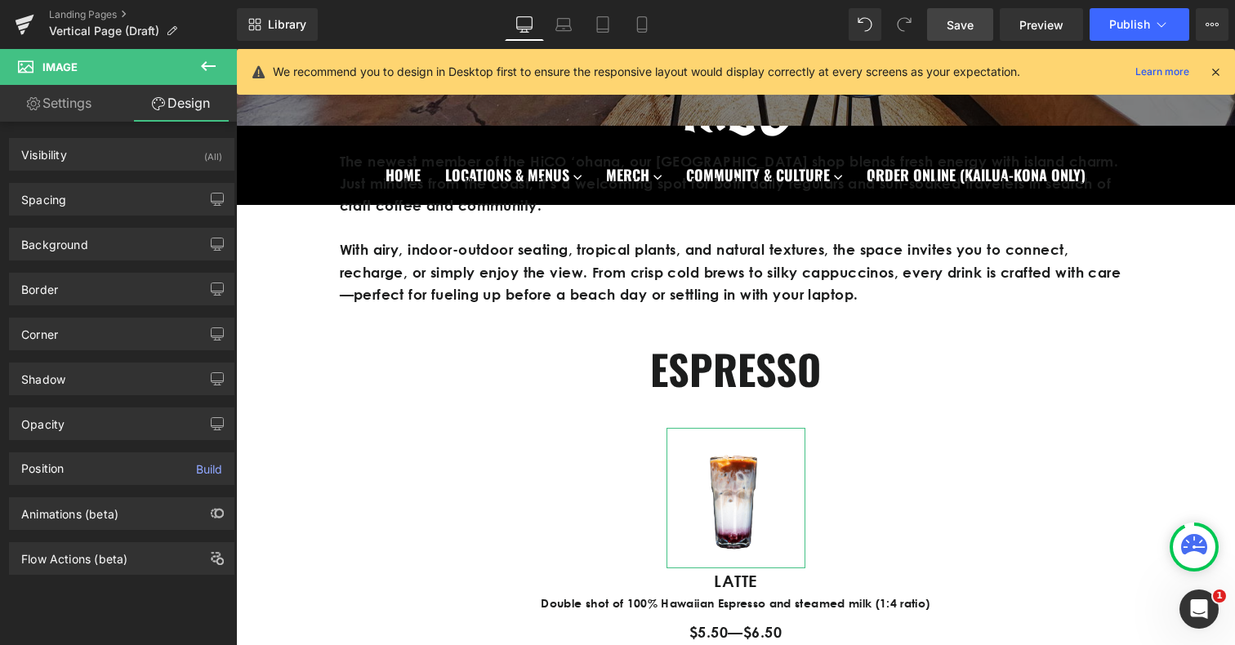
type input "0"
click at [48, 201] on div "Spacing" at bounding box center [43, 195] width 45 height 23
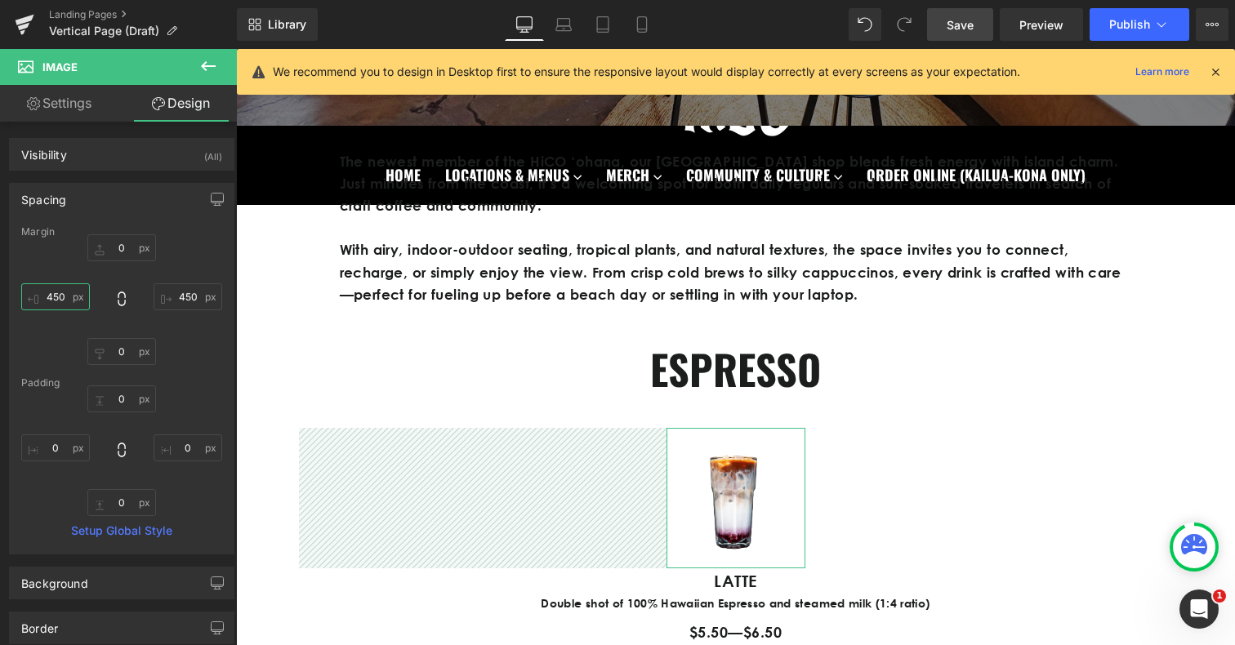
click at [52, 296] on input "450" at bounding box center [55, 297] width 69 height 27
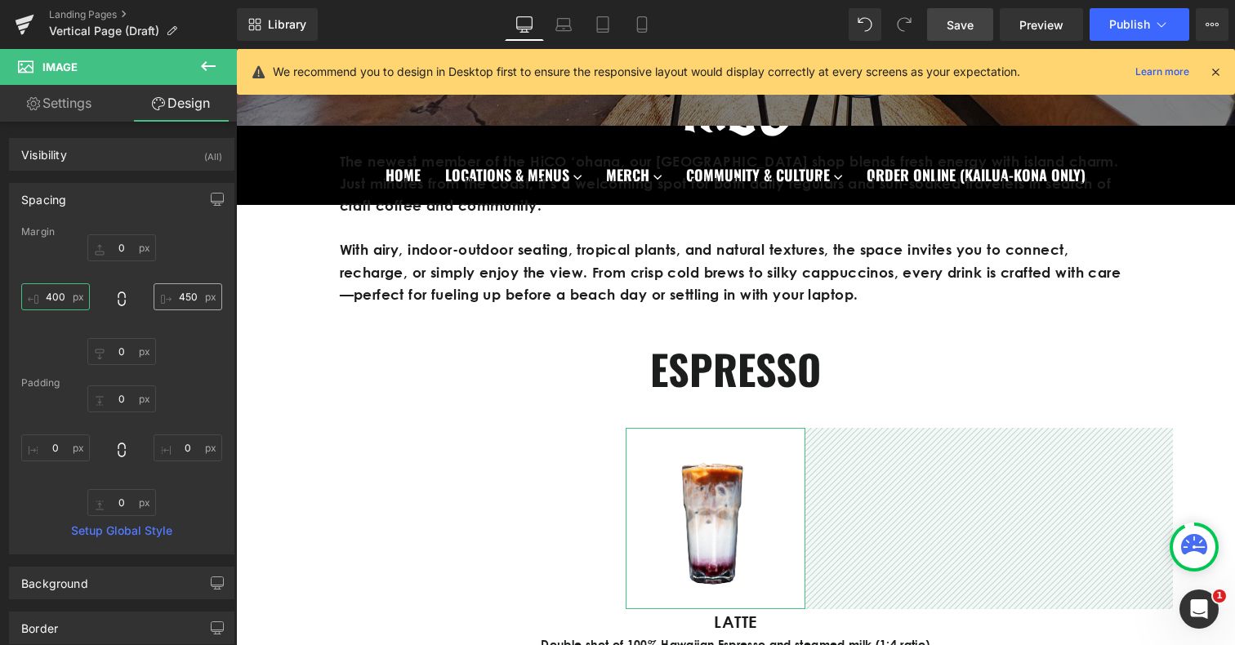
type input "400"
click at [184, 297] on input "450" at bounding box center [188, 297] width 69 height 27
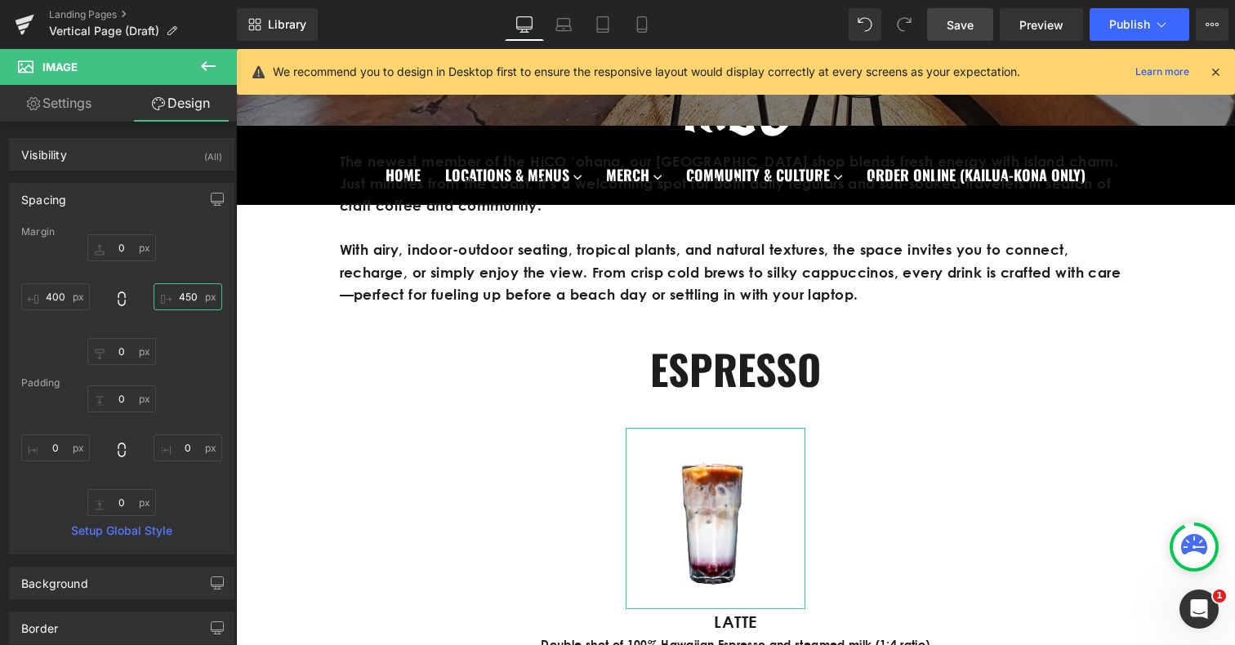
click at [184, 297] on input "450" at bounding box center [188, 297] width 69 height 27
type input "400"
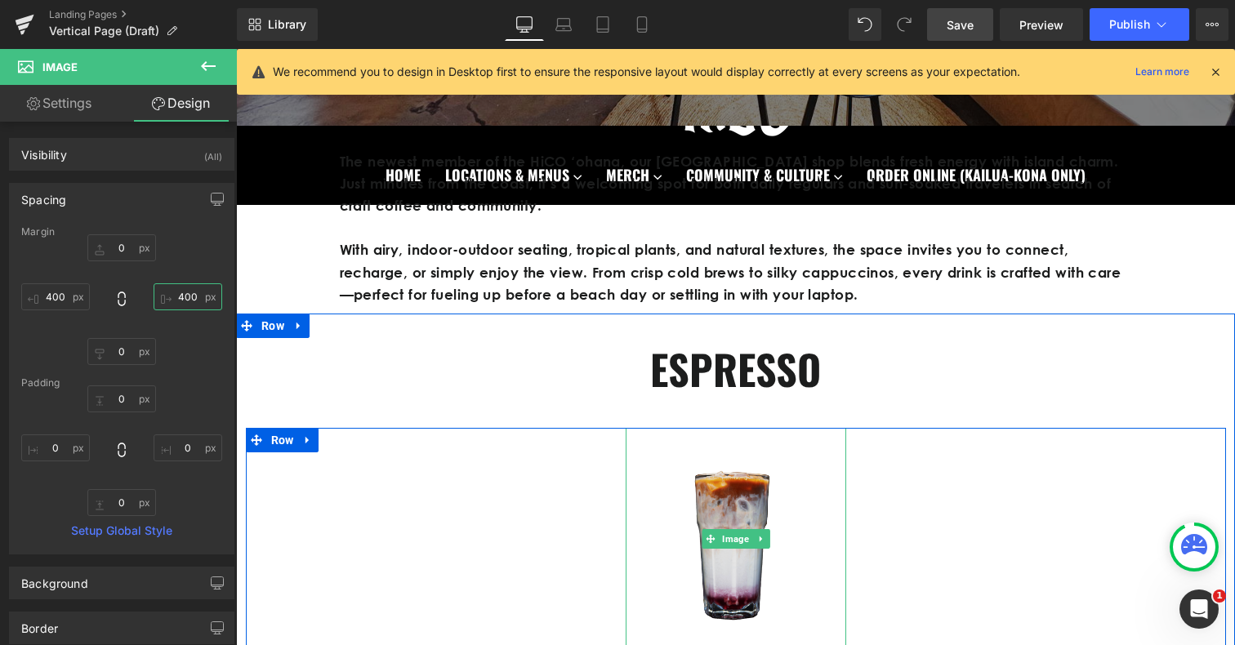
scroll to position [736, 0]
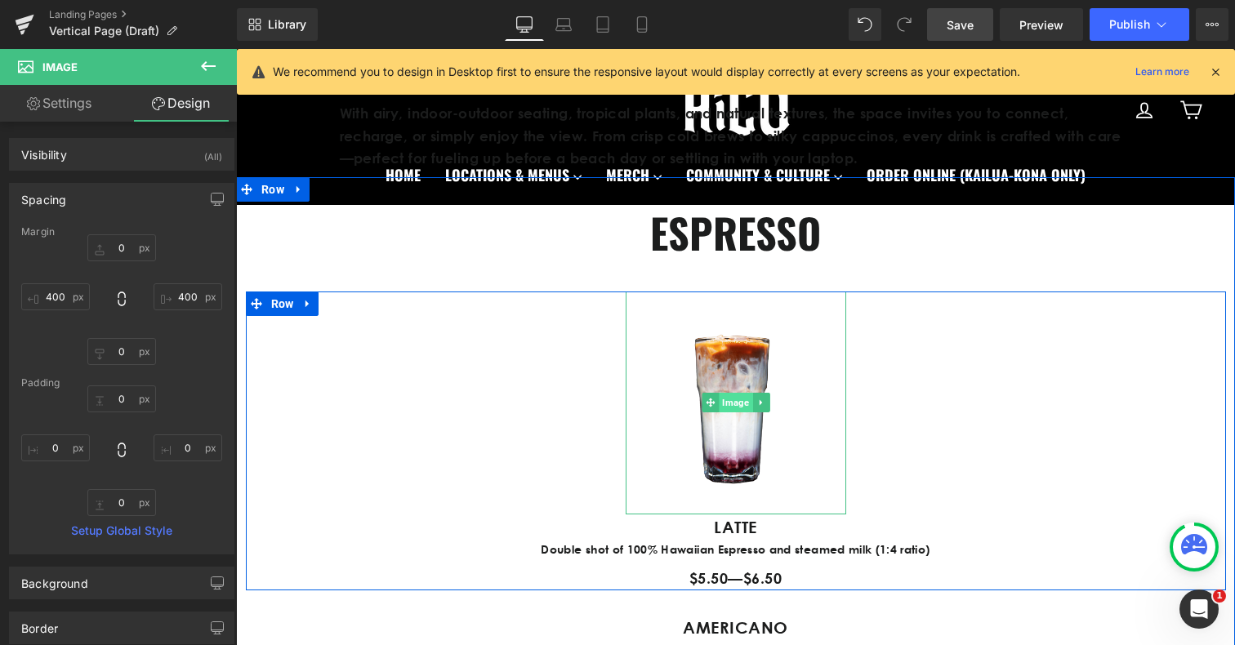
click at [726, 396] on span "Image" at bounding box center [735, 403] width 33 height 20
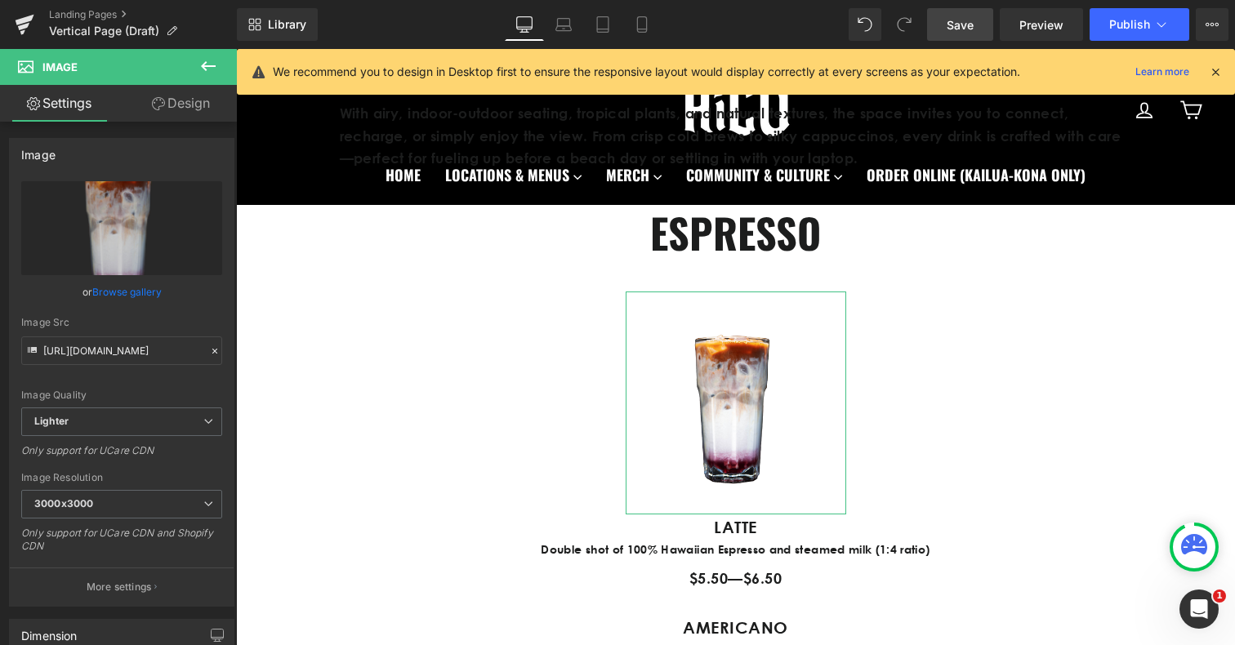
click at [184, 111] on link "Design" at bounding box center [181, 103] width 118 height 37
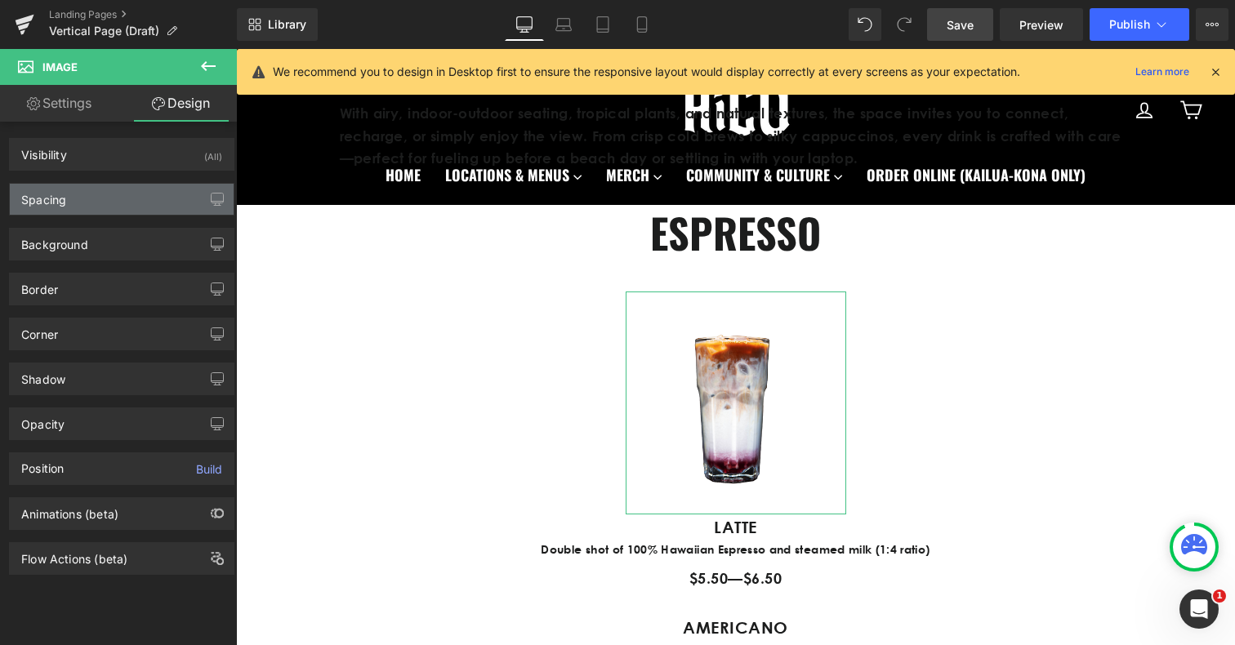
click at [96, 190] on div "Spacing" at bounding box center [122, 199] width 224 height 31
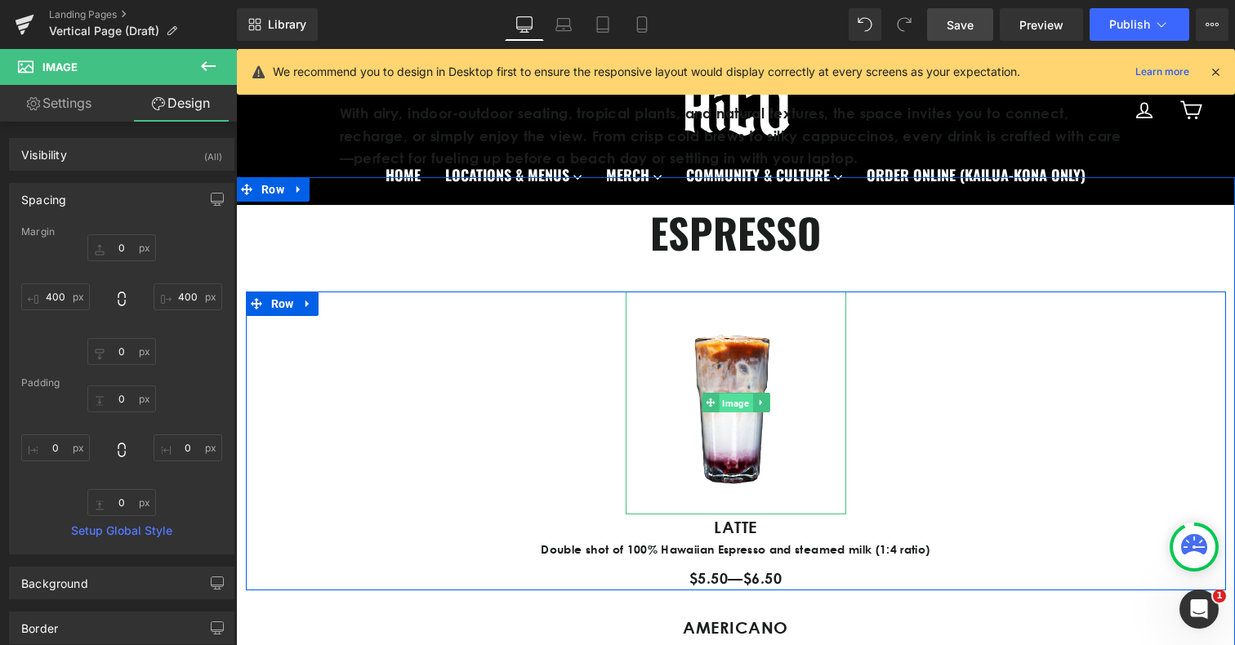
click at [744, 403] on span "Image" at bounding box center [735, 404] width 33 height 20
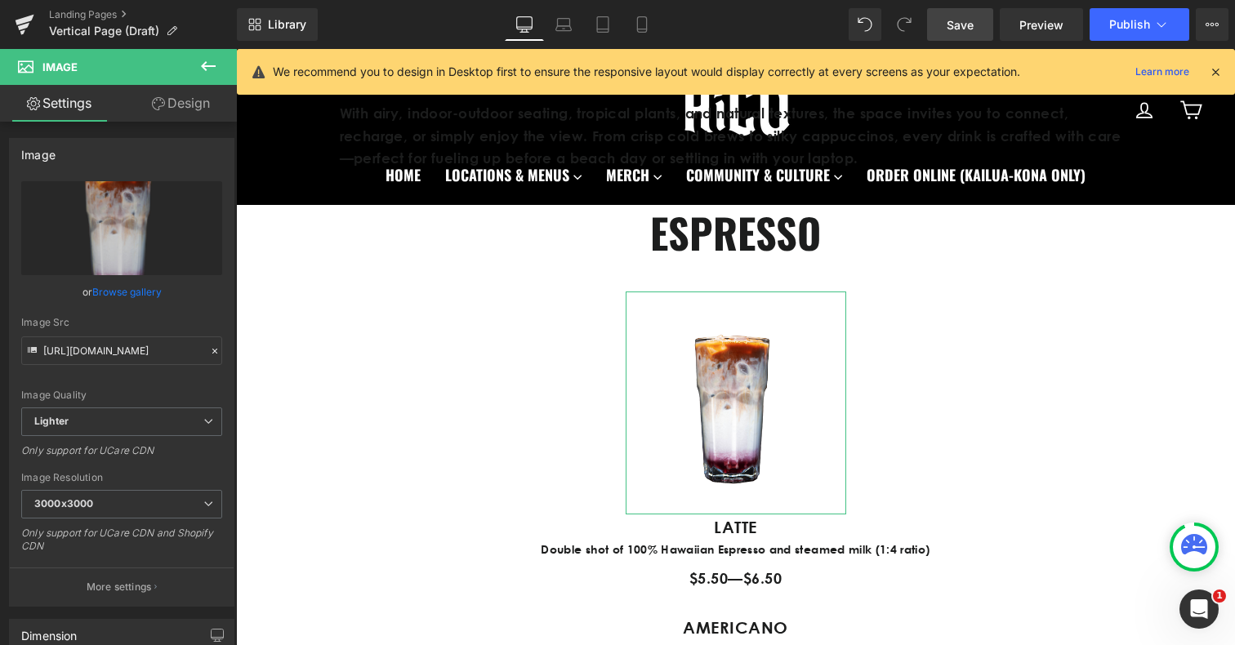
click at [195, 96] on link "Design" at bounding box center [181, 103] width 118 height 37
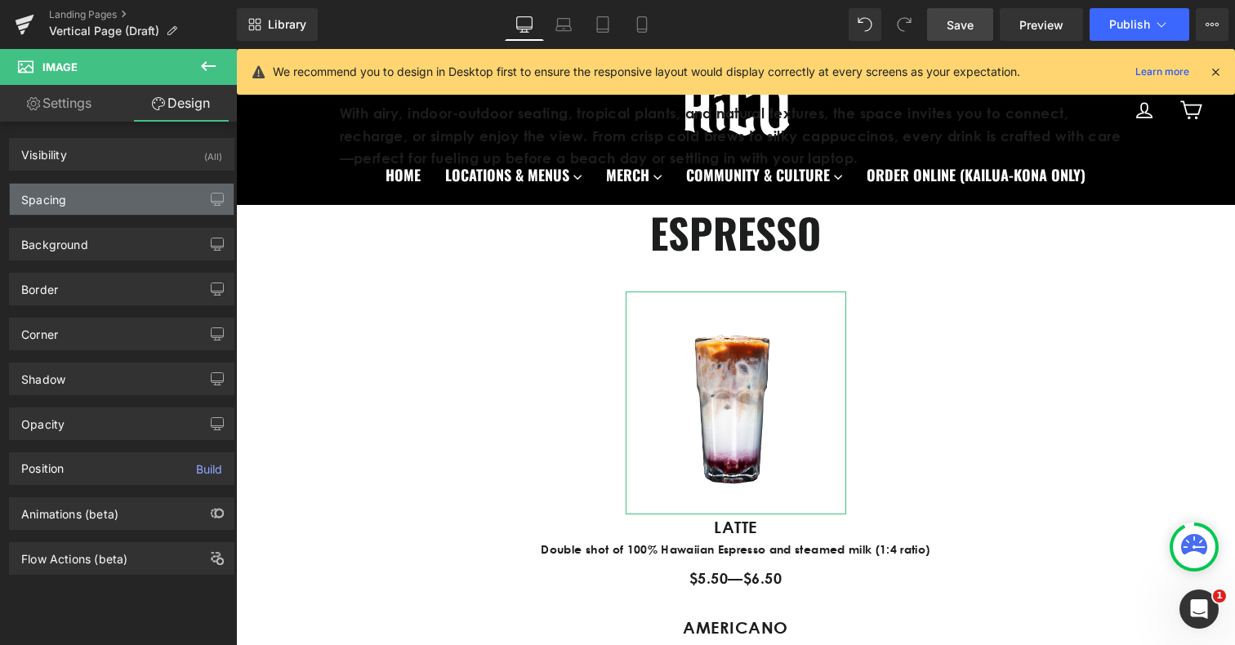
click at [69, 203] on div "Spacing" at bounding box center [122, 199] width 224 height 31
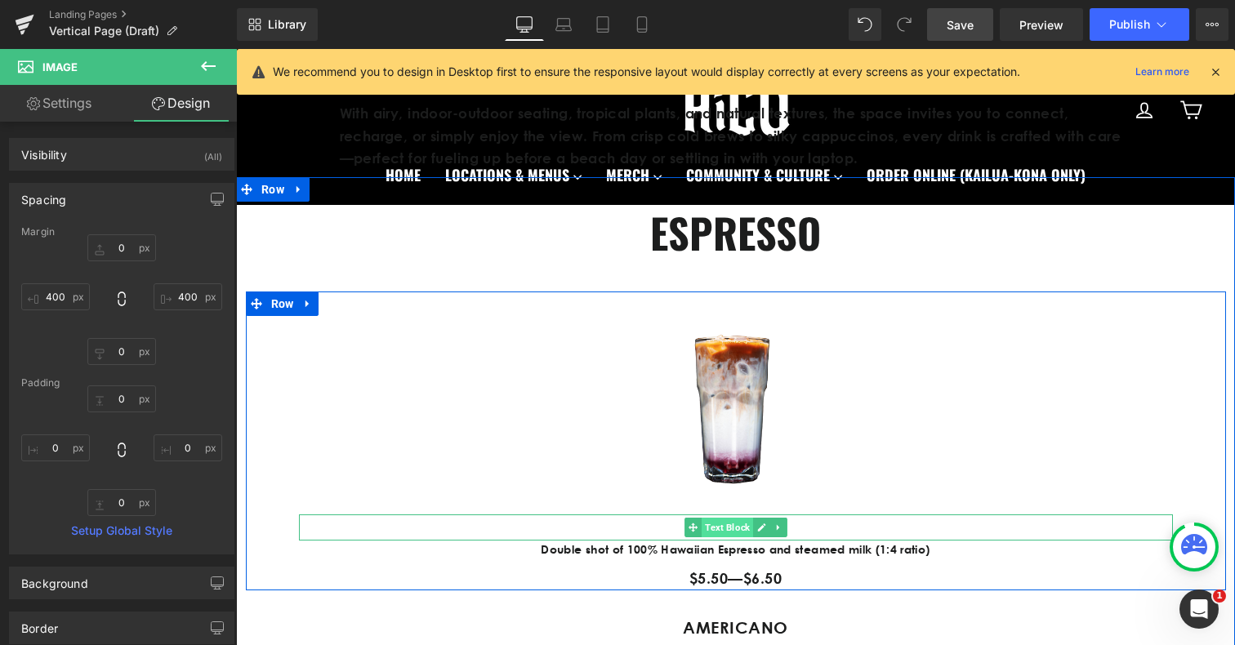
click at [727, 528] on span "Text Block" at bounding box center [727, 528] width 51 height 20
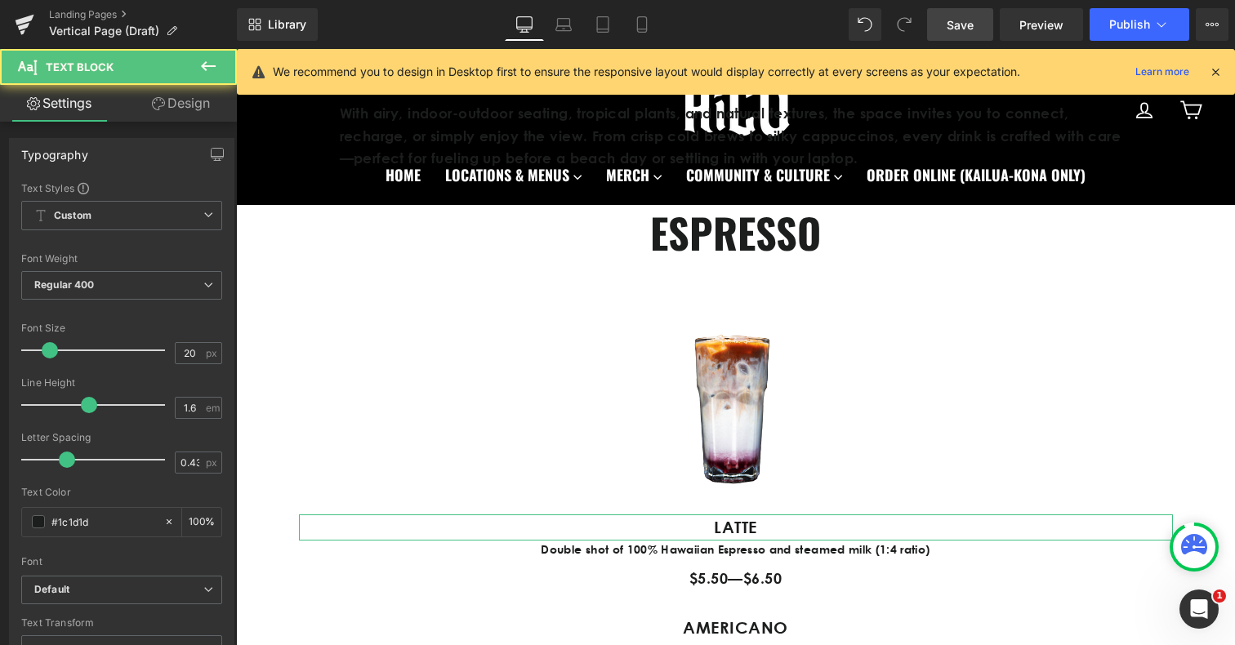
click at [190, 98] on link "Design" at bounding box center [181, 103] width 118 height 37
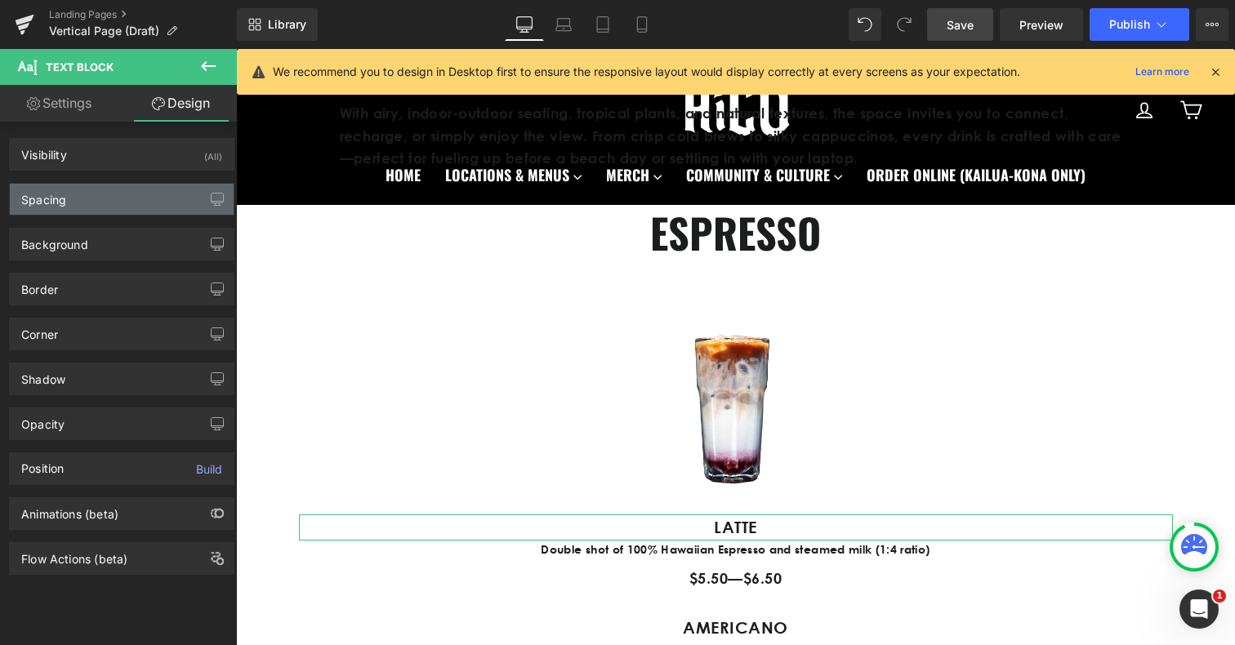
click at [112, 194] on div "Spacing" at bounding box center [122, 199] width 224 height 31
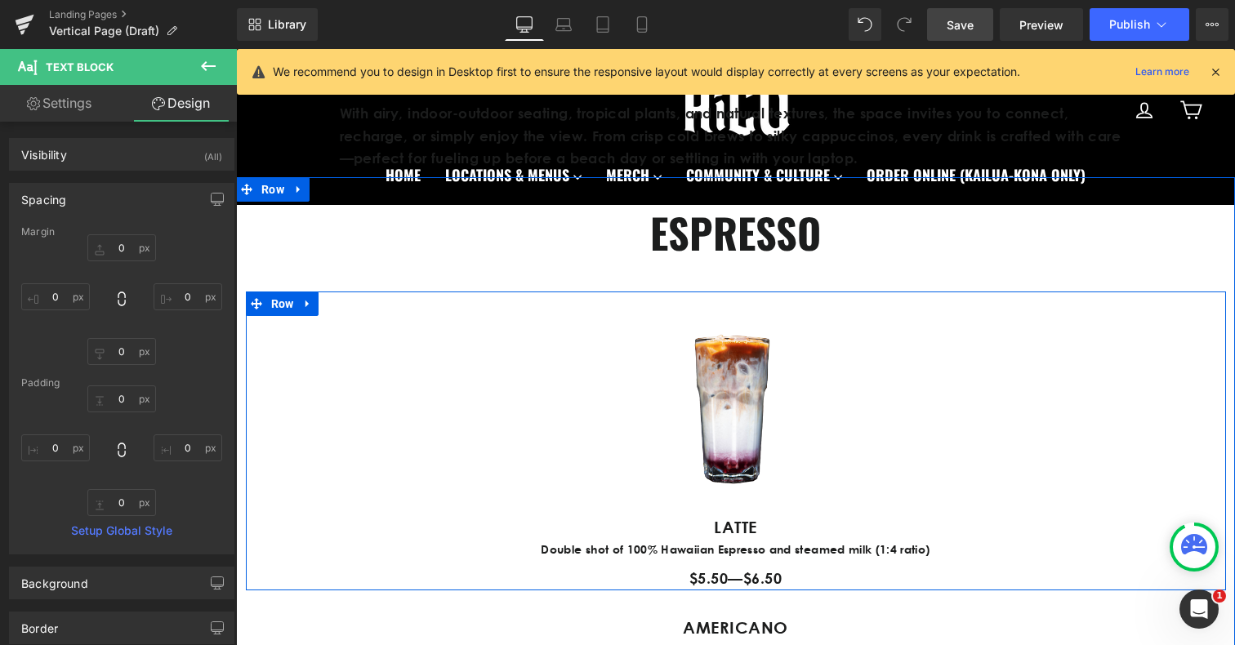
click at [545, 466] on div "Image LATTE Text Block Double shot of 100% Hawaiian Espresso and steamed milk (…" at bounding box center [736, 441] width 899 height 299
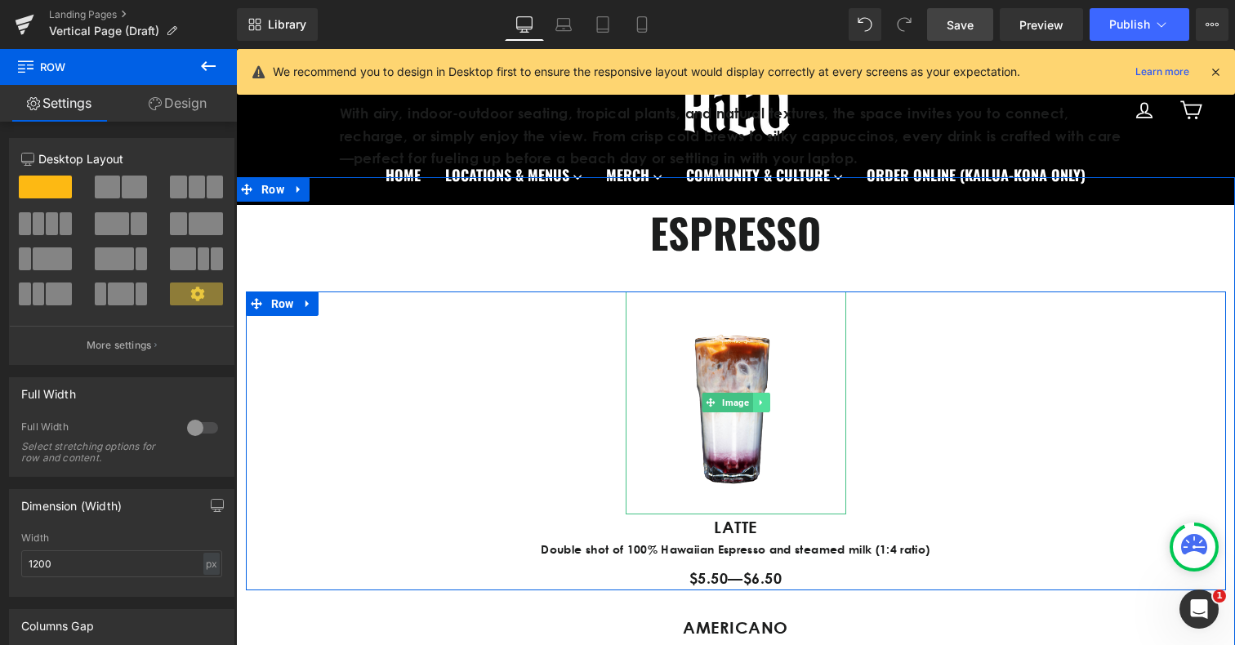
click at [757, 400] on icon at bounding box center [761, 403] width 9 height 10
click at [752, 400] on icon at bounding box center [752, 403] width 9 height 9
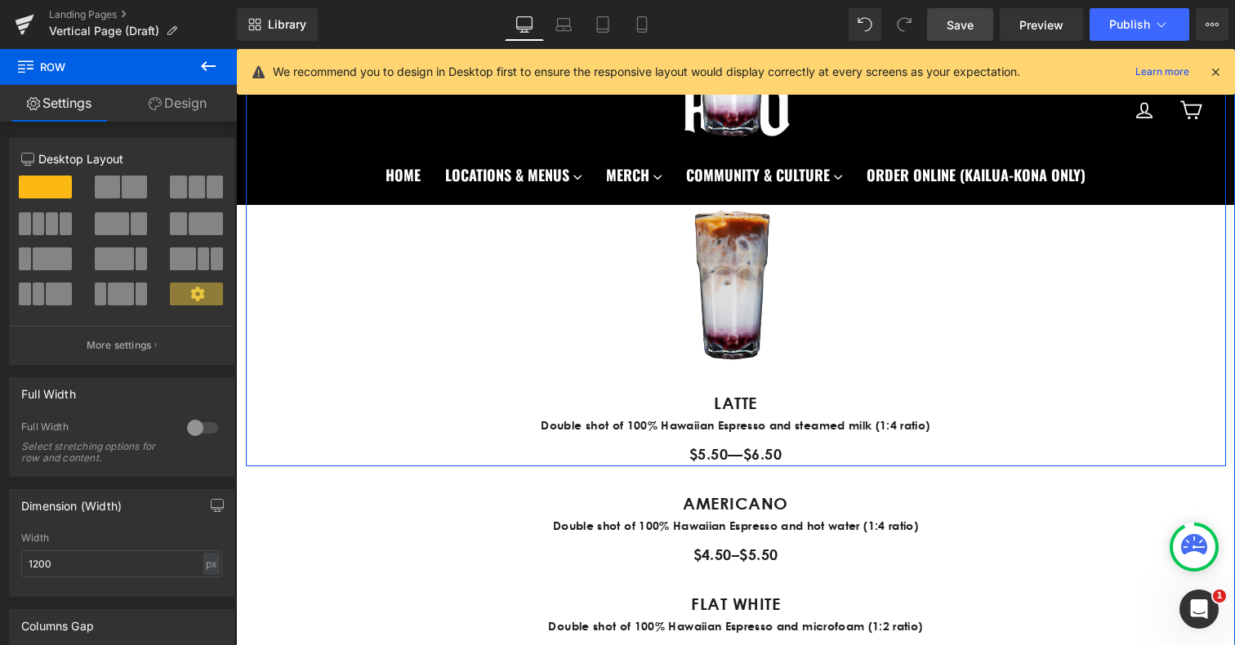
scroll to position [1136, 0]
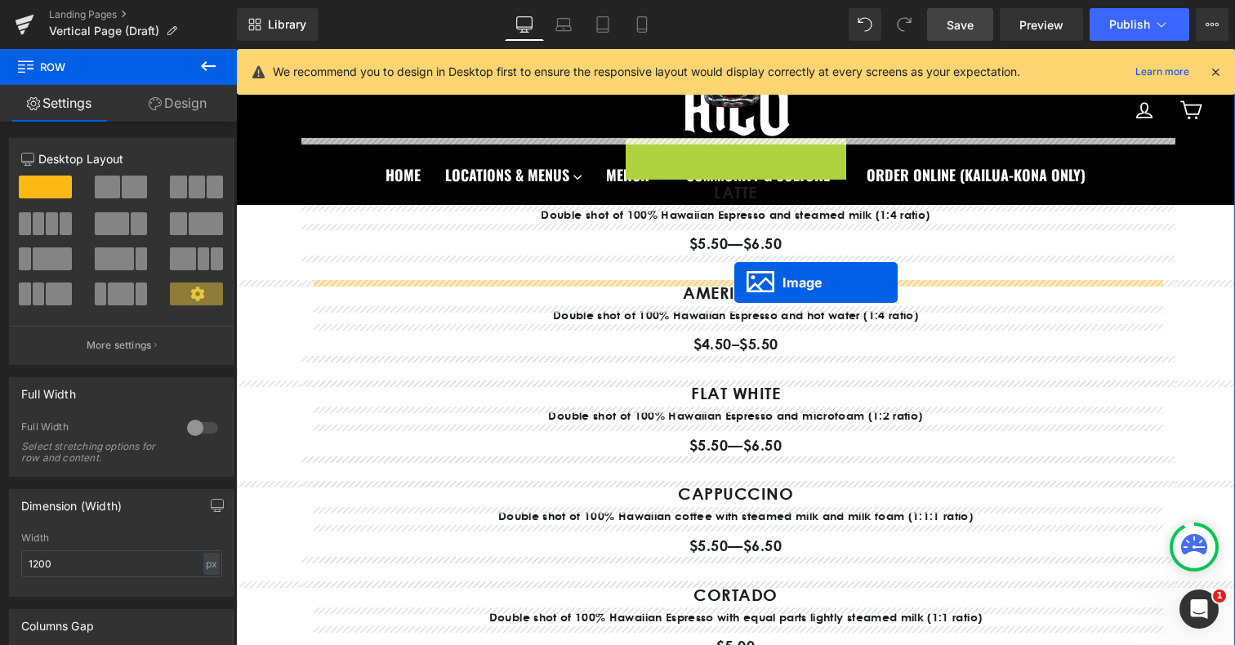
drag, startPoint x: 712, startPoint y: 246, endPoint x: 735, endPoint y: 283, distance: 42.9
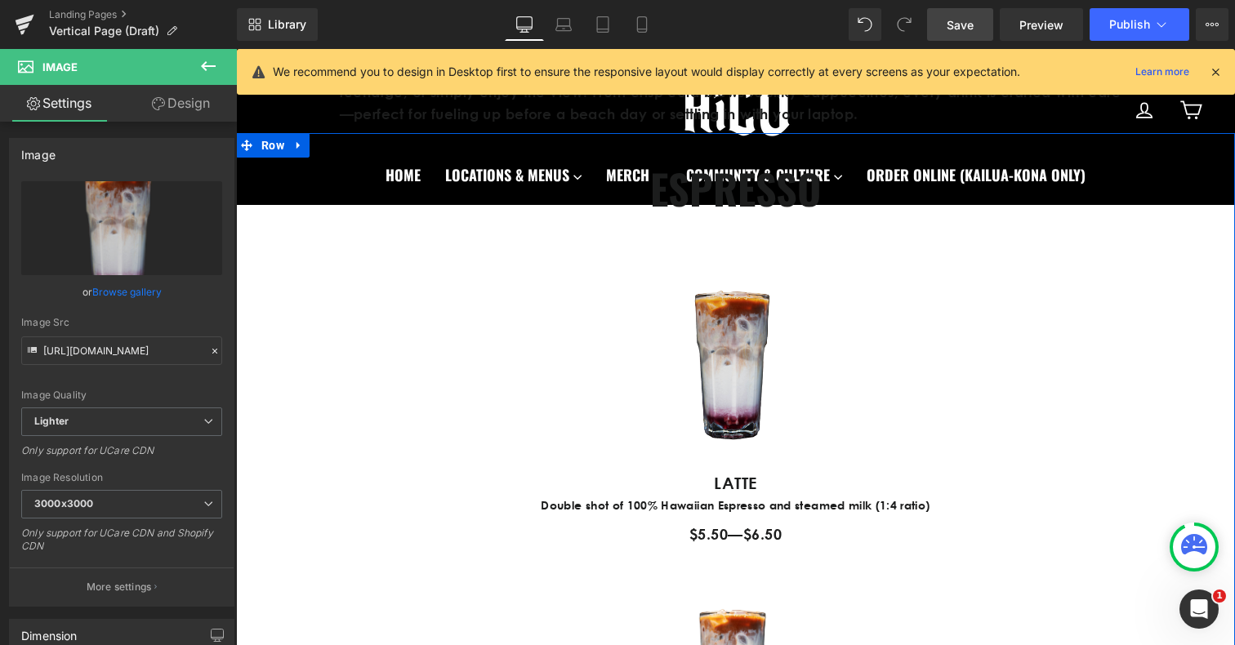
scroll to position [815, 0]
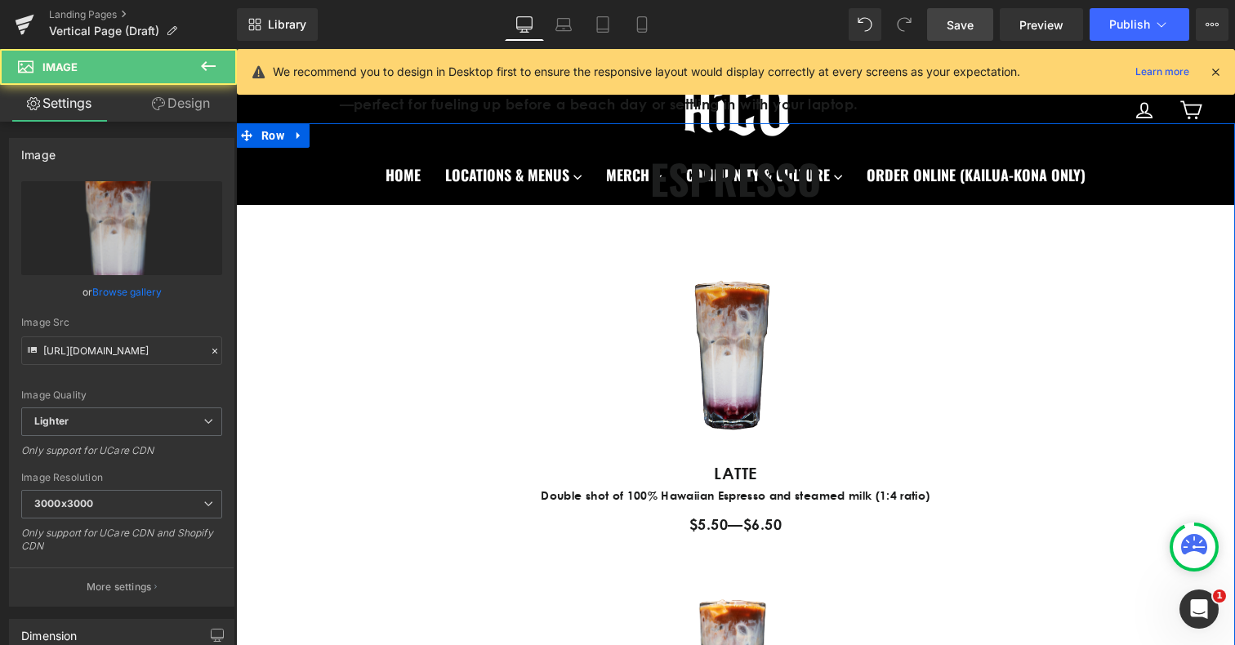
click at [730, 358] on div "Image" at bounding box center [736, 349] width 221 height 223
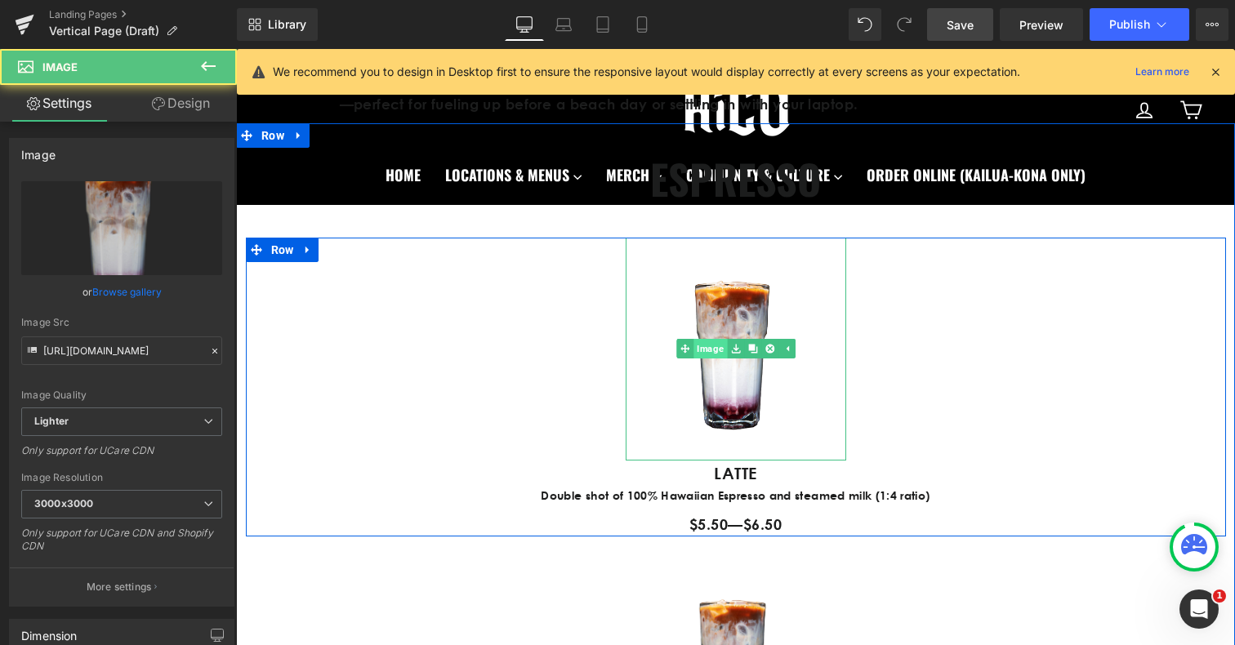
click at [711, 345] on link "Image" at bounding box center [702, 349] width 51 height 20
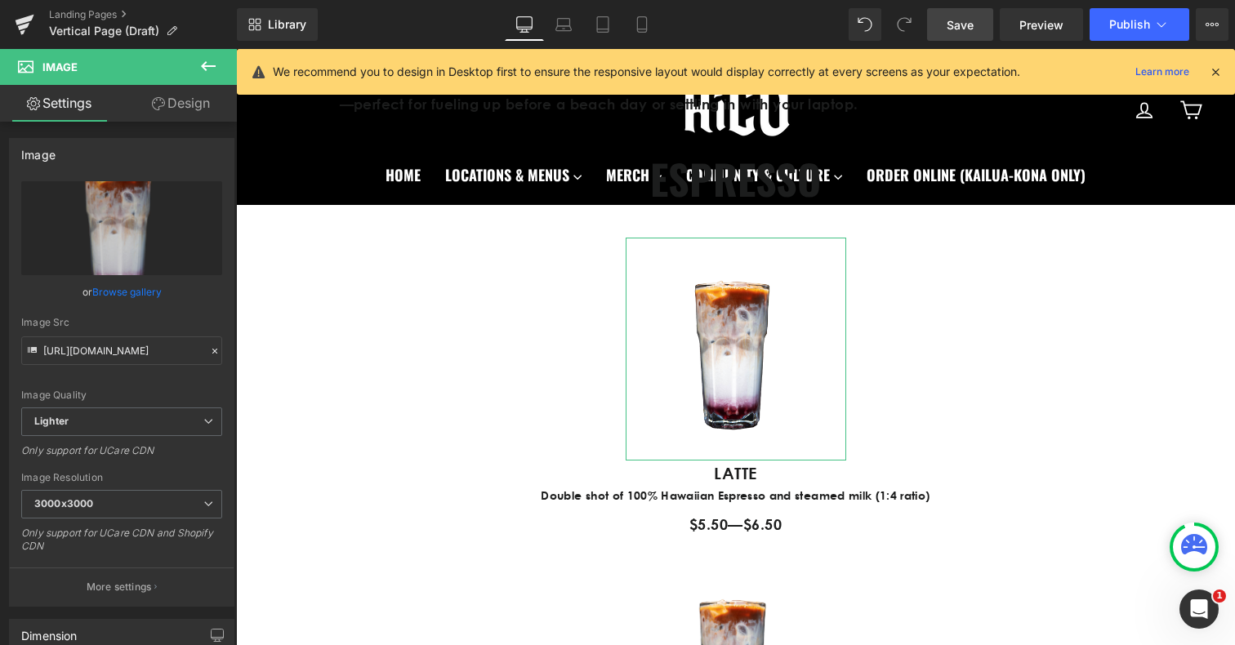
click at [172, 97] on link "Design" at bounding box center [181, 103] width 118 height 37
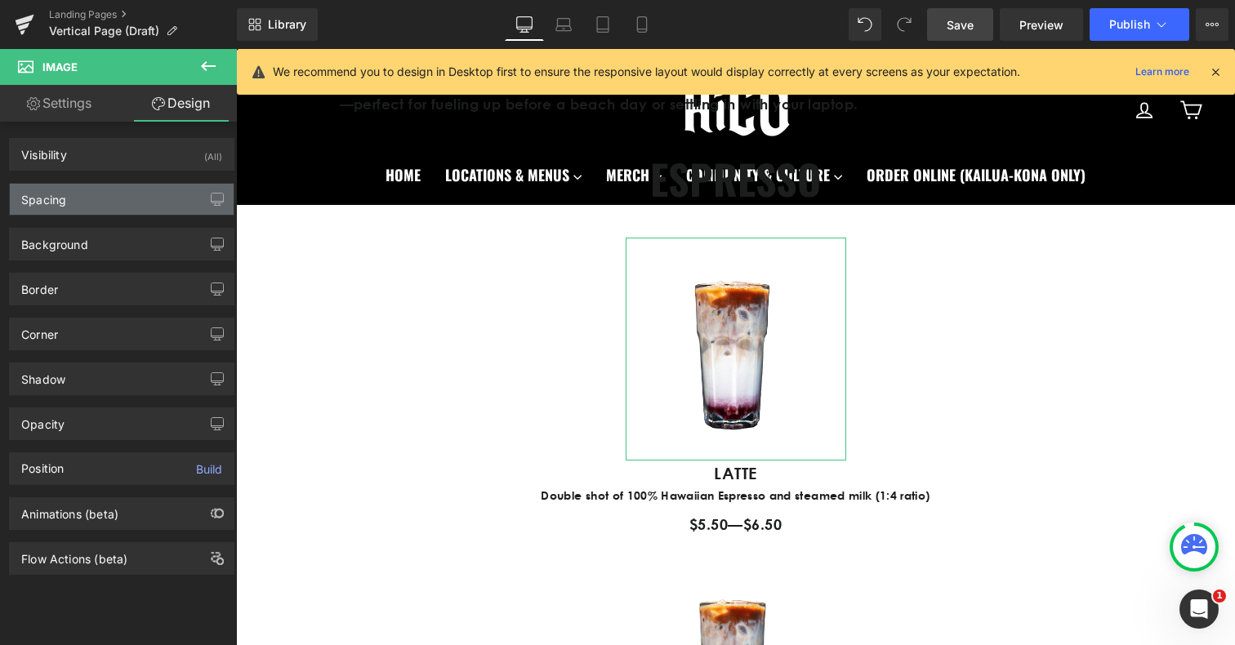
click at [55, 206] on div "Spacing" at bounding box center [43, 195] width 45 height 23
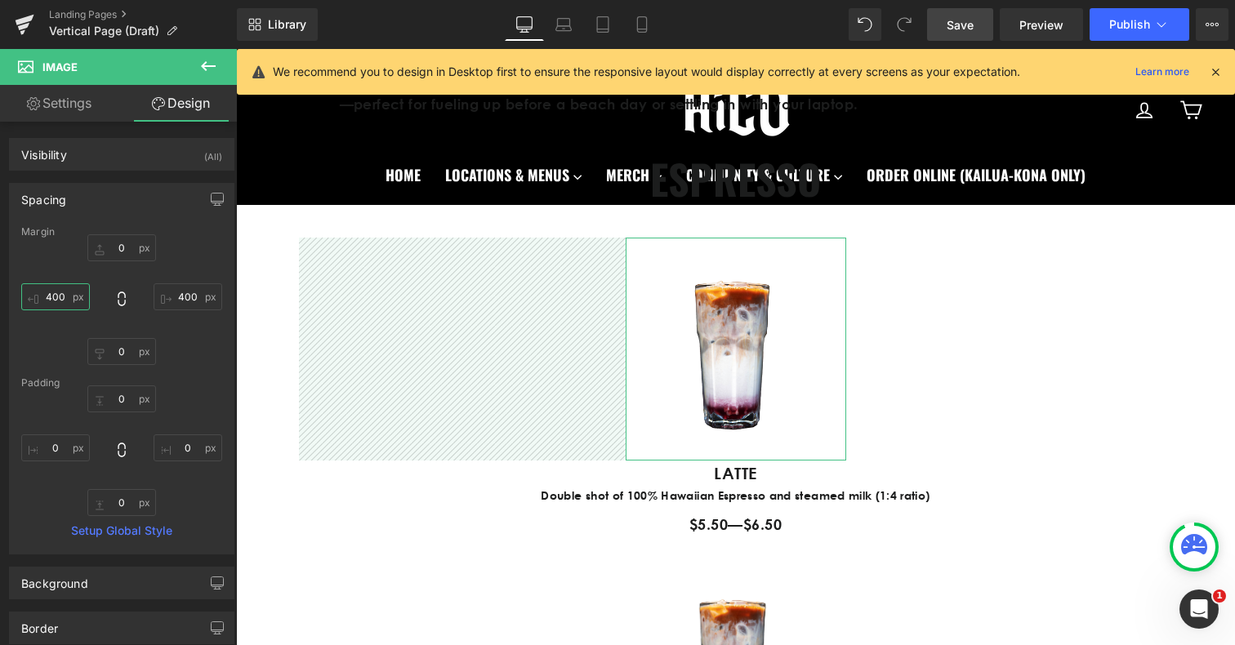
click at [61, 292] on input "400" at bounding box center [55, 297] width 69 height 27
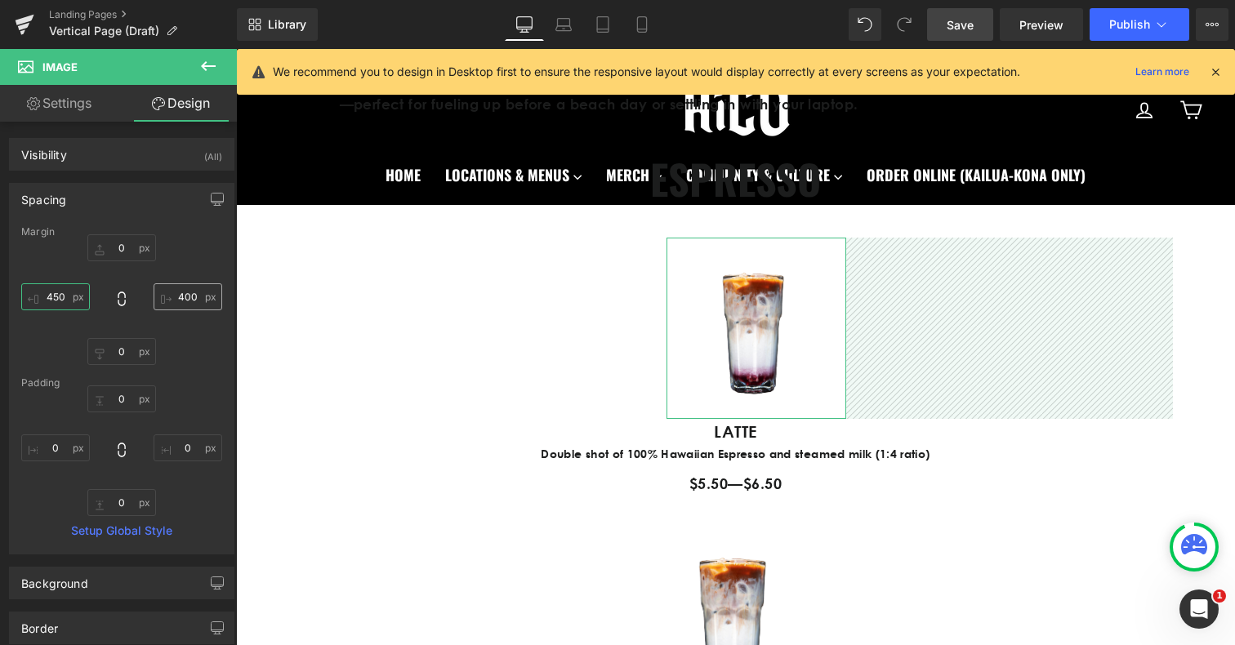
type input "450"
click at [183, 297] on input "400" at bounding box center [188, 297] width 69 height 27
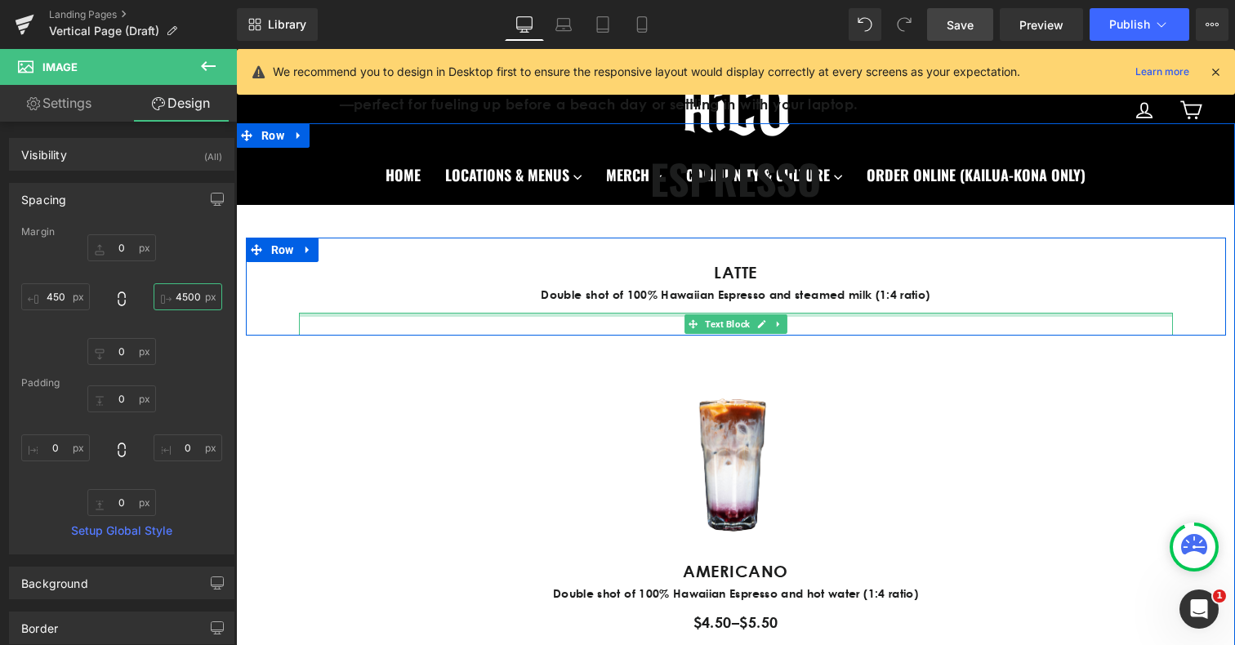
type input "450"
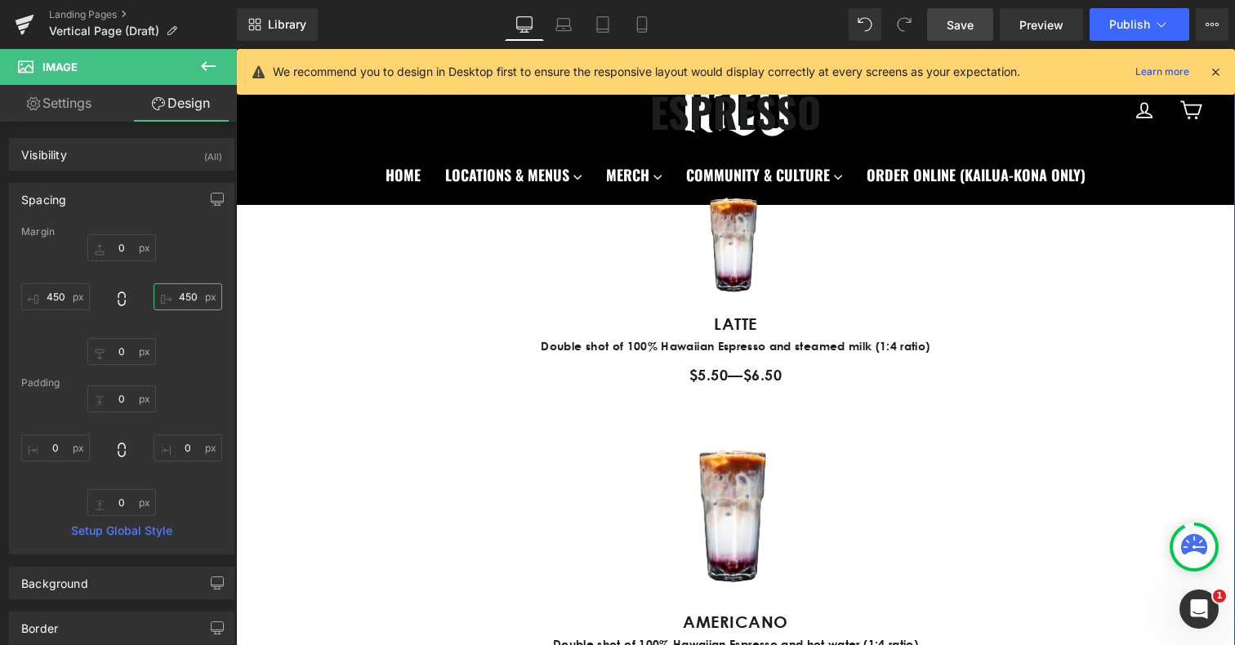
scroll to position [913, 0]
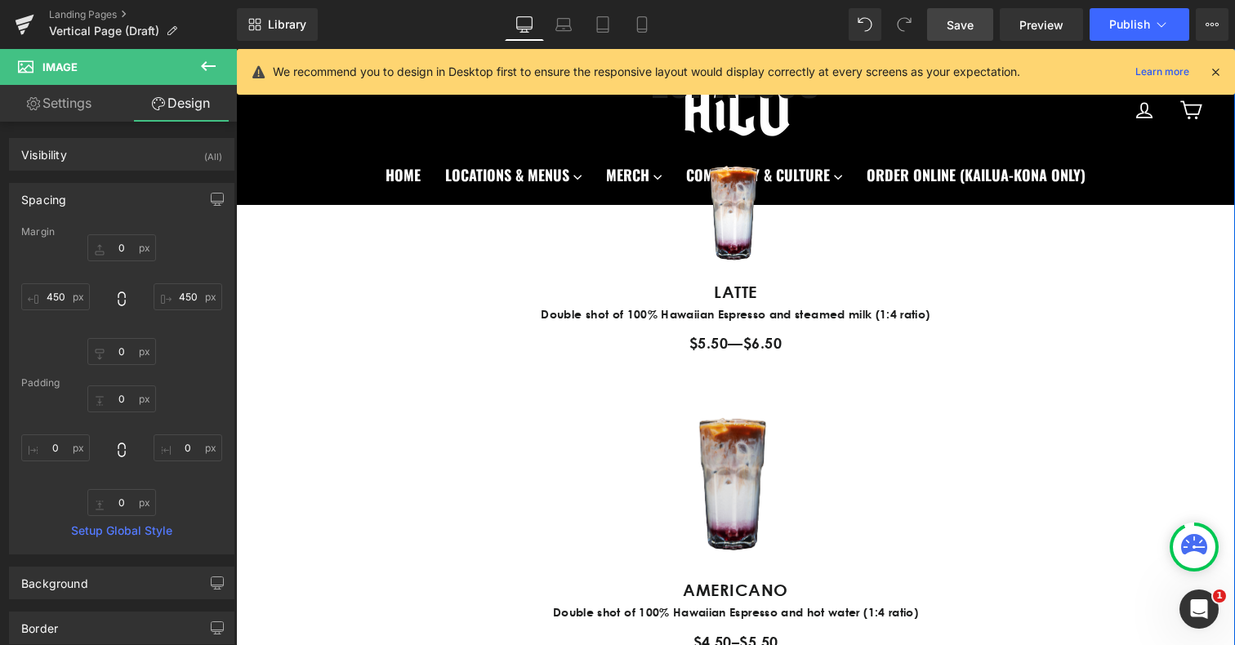
click at [744, 449] on img at bounding box center [736, 479] width 196 height 199
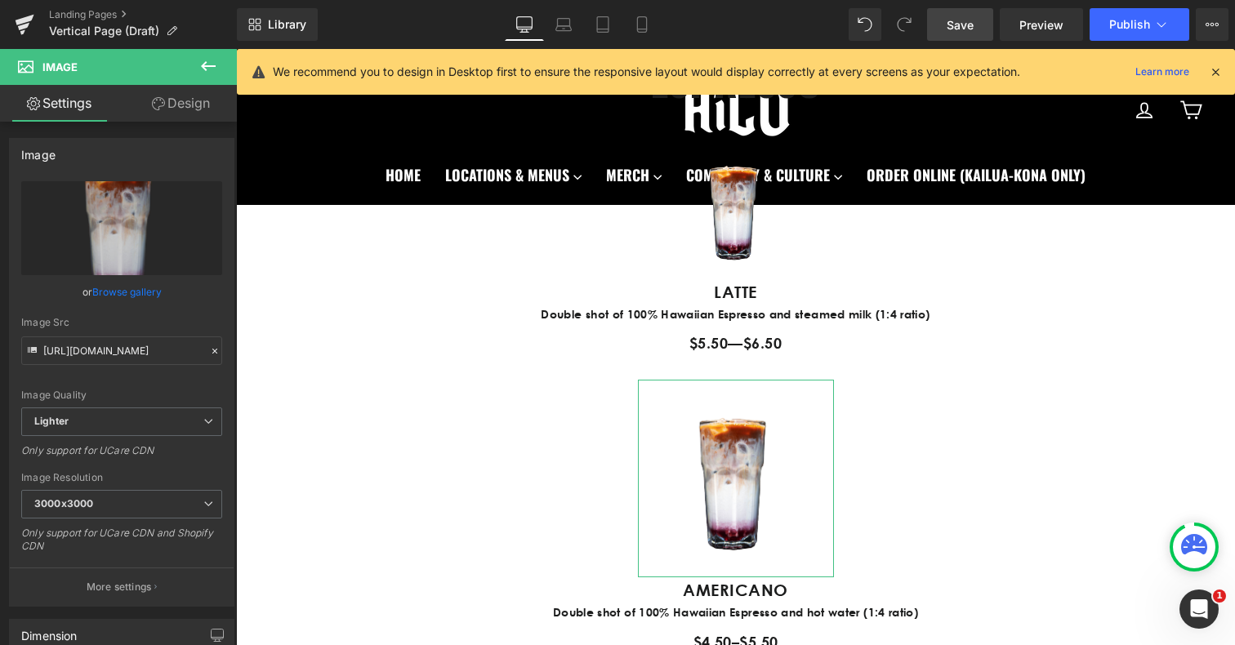
click at [185, 114] on link "Design" at bounding box center [181, 103] width 118 height 37
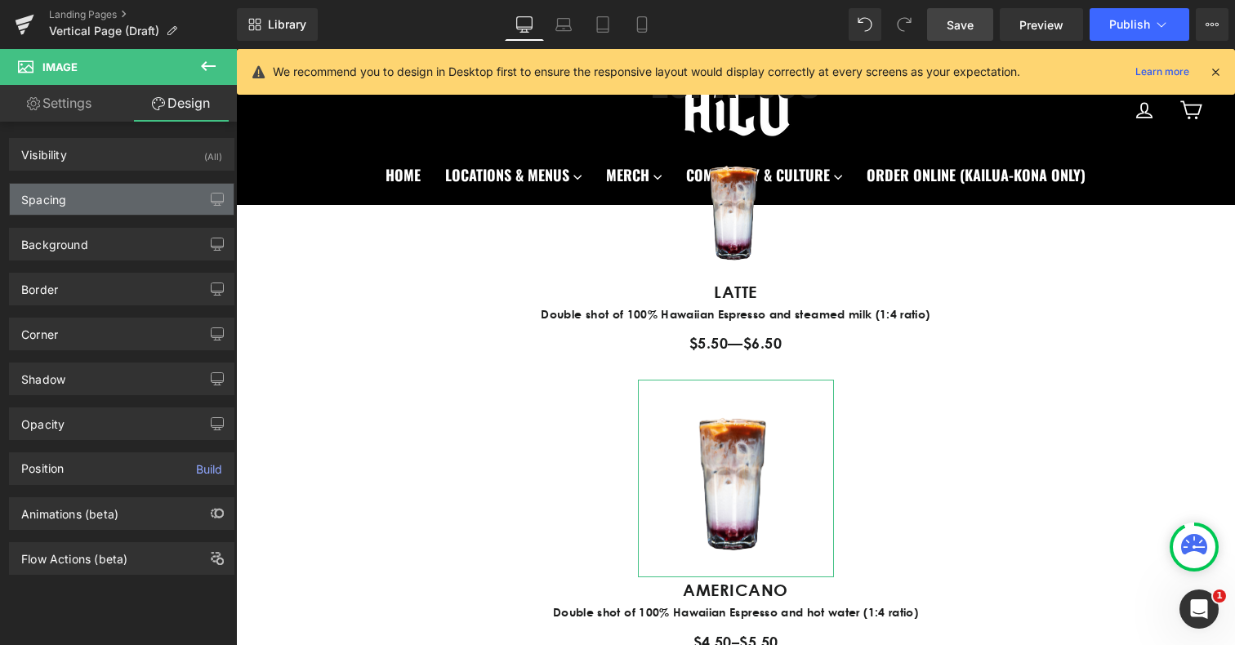
click at [95, 193] on div "Spacing" at bounding box center [122, 199] width 224 height 31
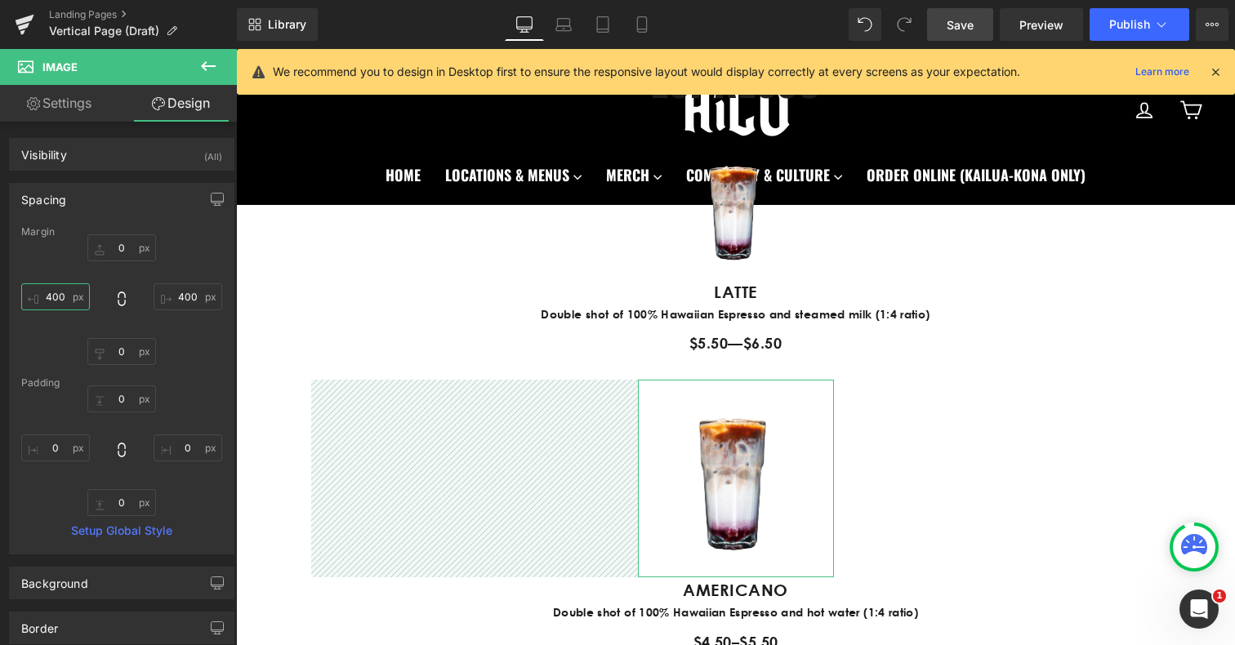
click at [60, 293] on input "400" at bounding box center [55, 297] width 69 height 27
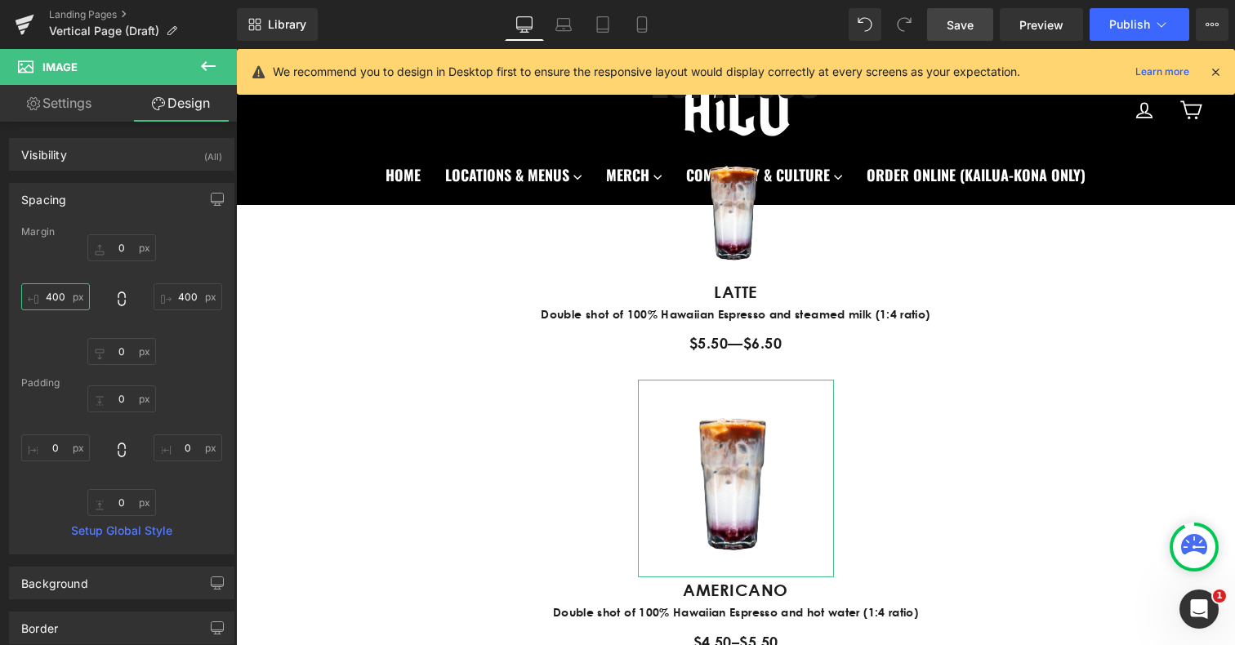
type input "0"
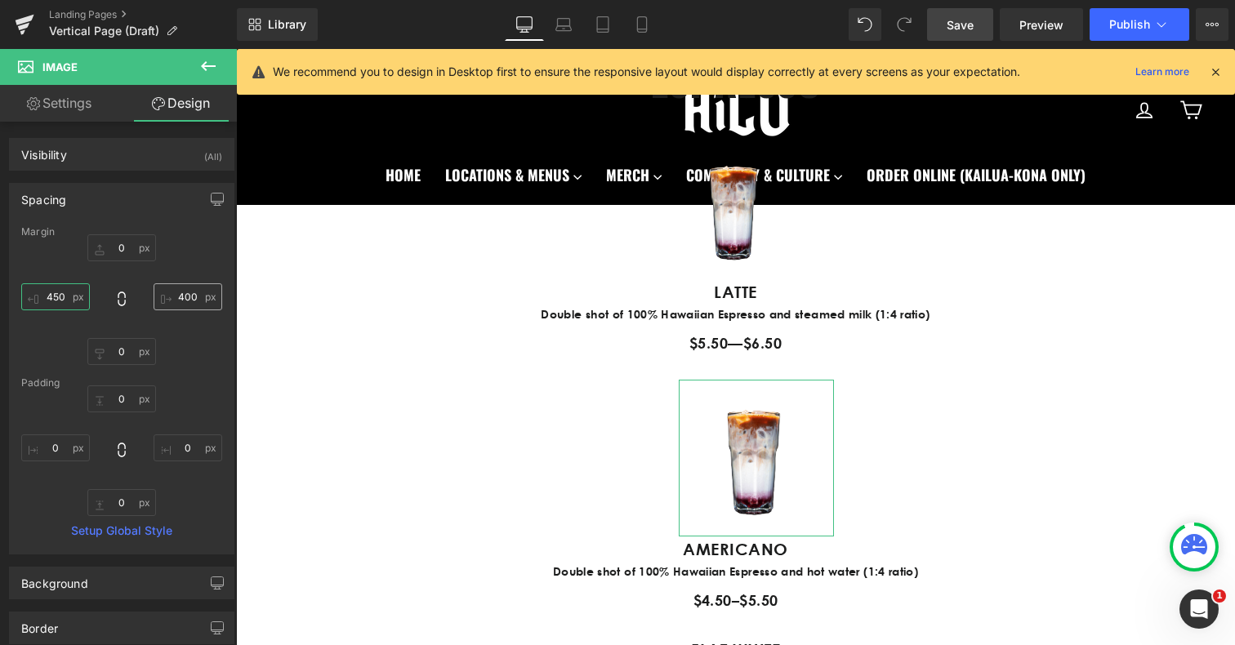
type input "450"
click at [191, 297] on input "400" at bounding box center [188, 297] width 69 height 27
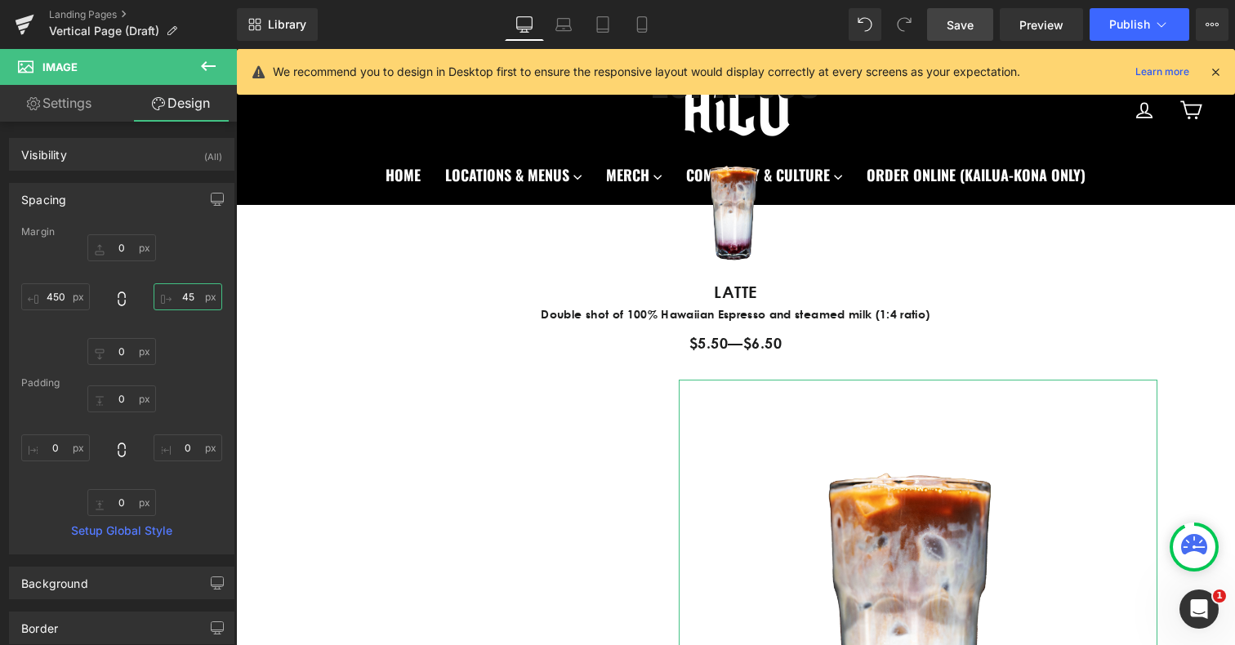
type input "450"
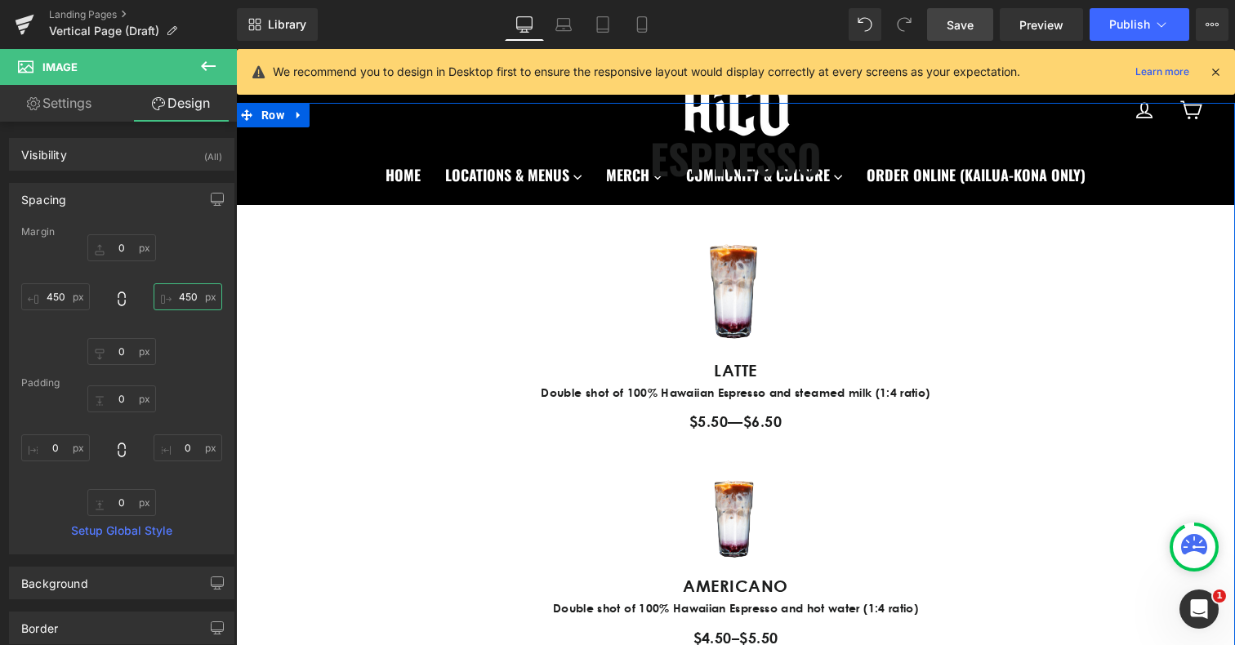
scroll to position [814, 0]
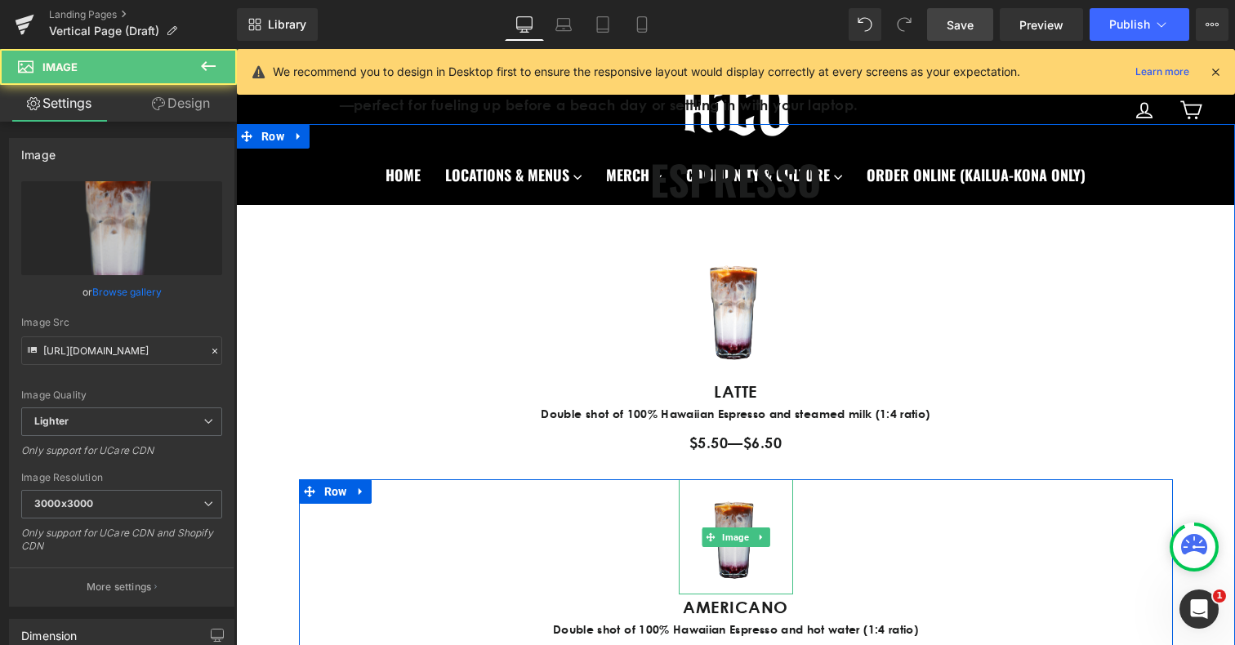
click at [752, 509] on img at bounding box center [736, 537] width 114 height 115
click at [700, 521] on img at bounding box center [736, 537] width 114 height 115
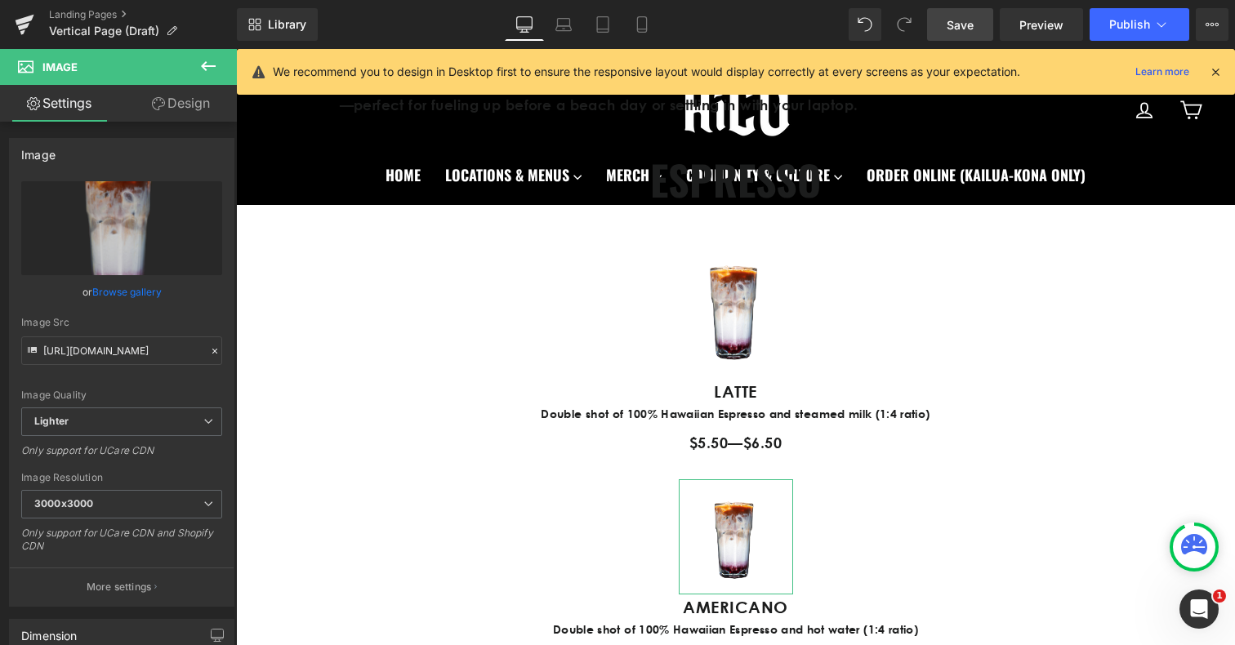
click at [196, 89] on link "Design" at bounding box center [181, 103] width 118 height 37
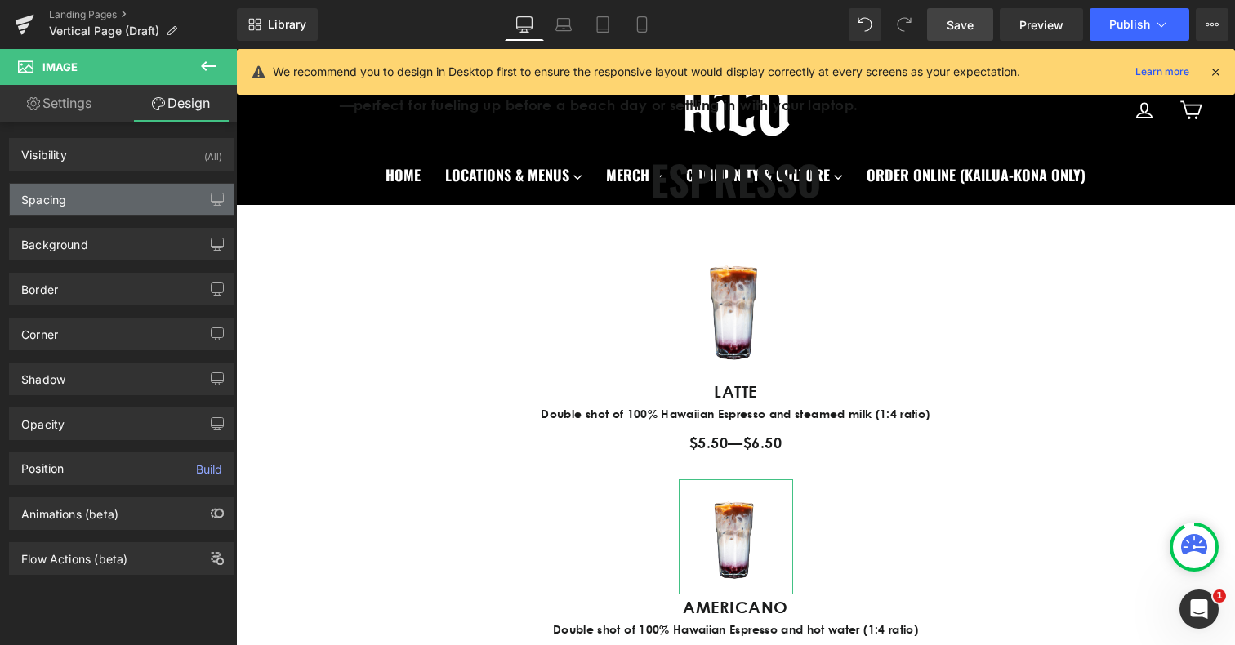
click at [65, 199] on div "Spacing" at bounding box center [43, 195] width 45 height 23
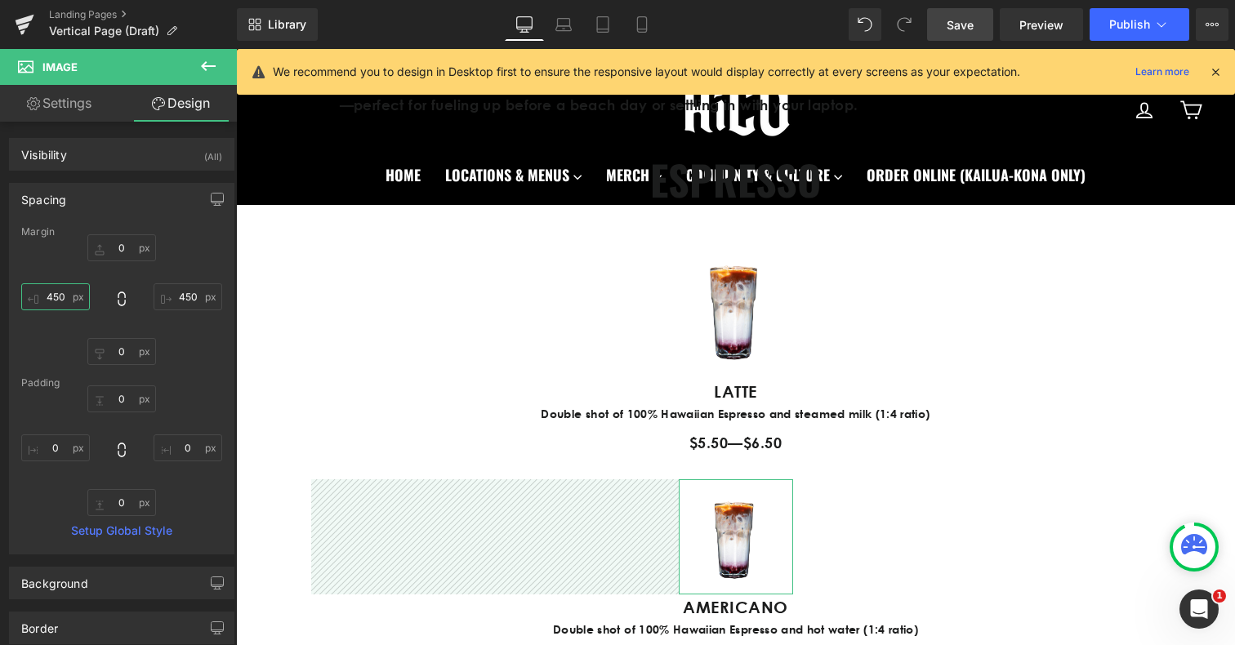
click at [64, 295] on input "450" at bounding box center [55, 297] width 69 height 27
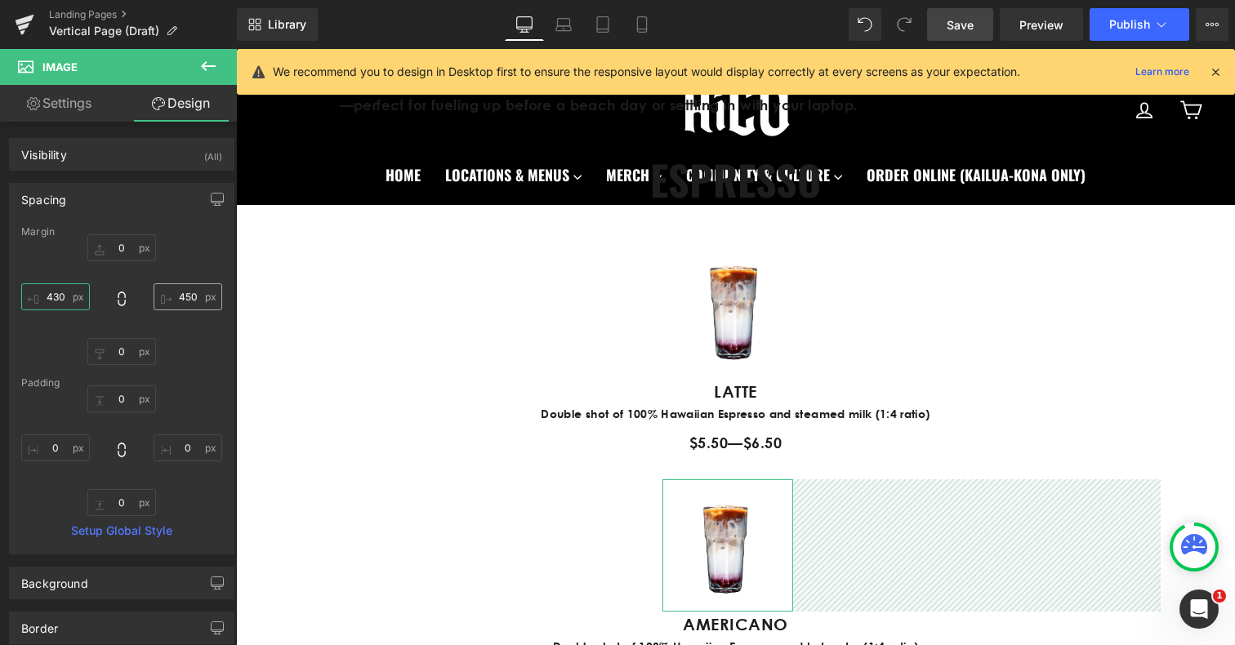
type input "430"
click at [184, 297] on input "450" at bounding box center [188, 297] width 69 height 27
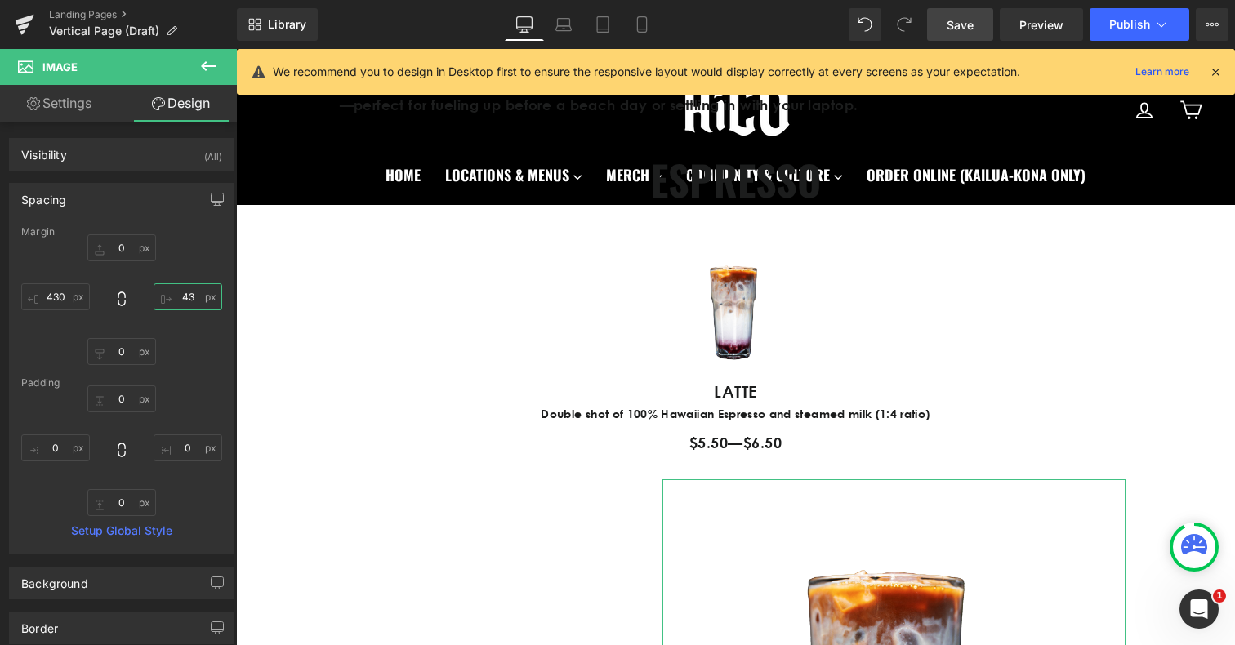
type input "430"
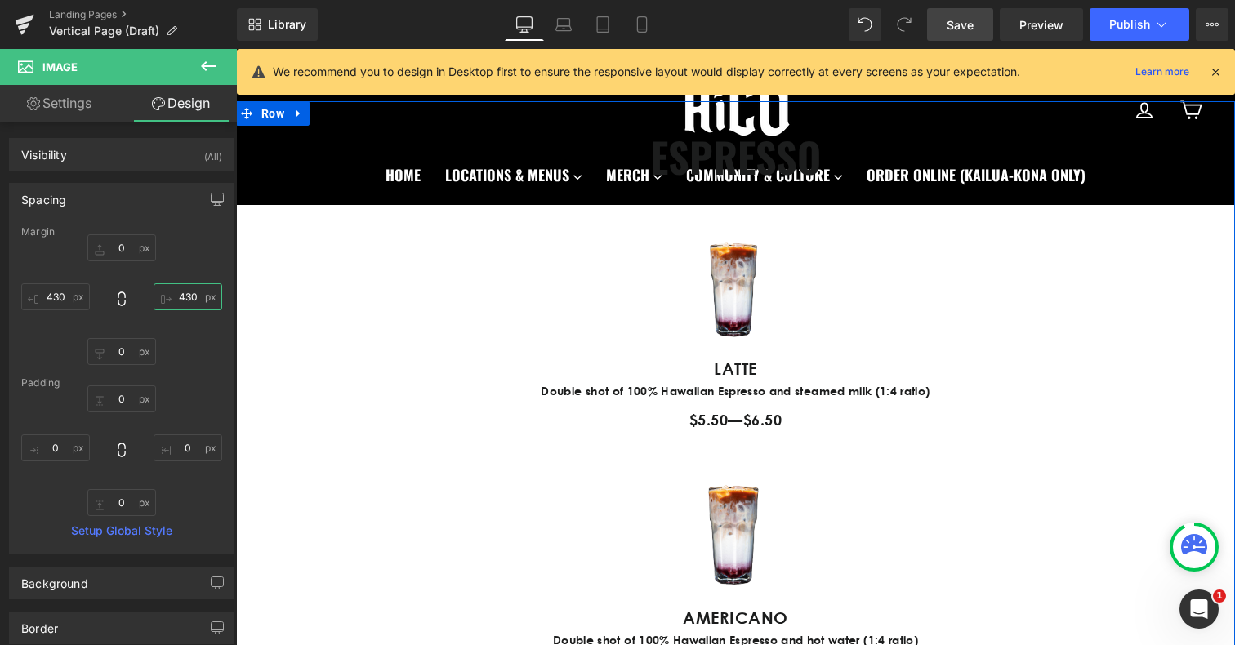
scroll to position [878, 0]
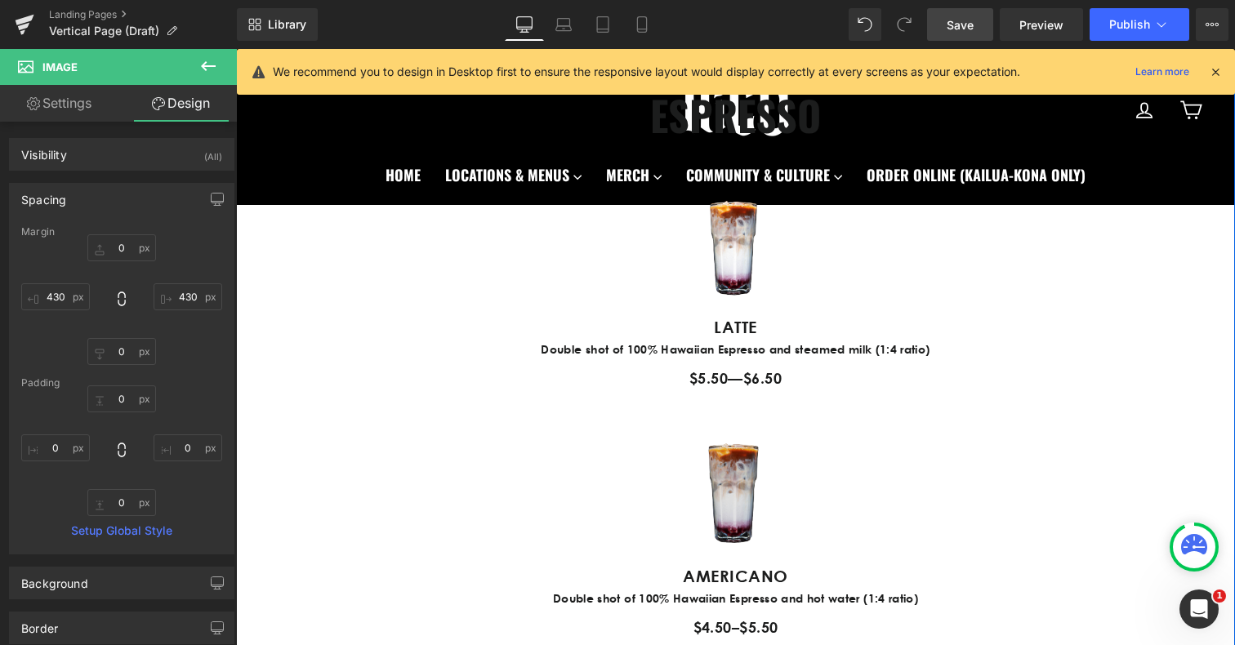
click at [737, 446] on img at bounding box center [736, 489] width 147 height 149
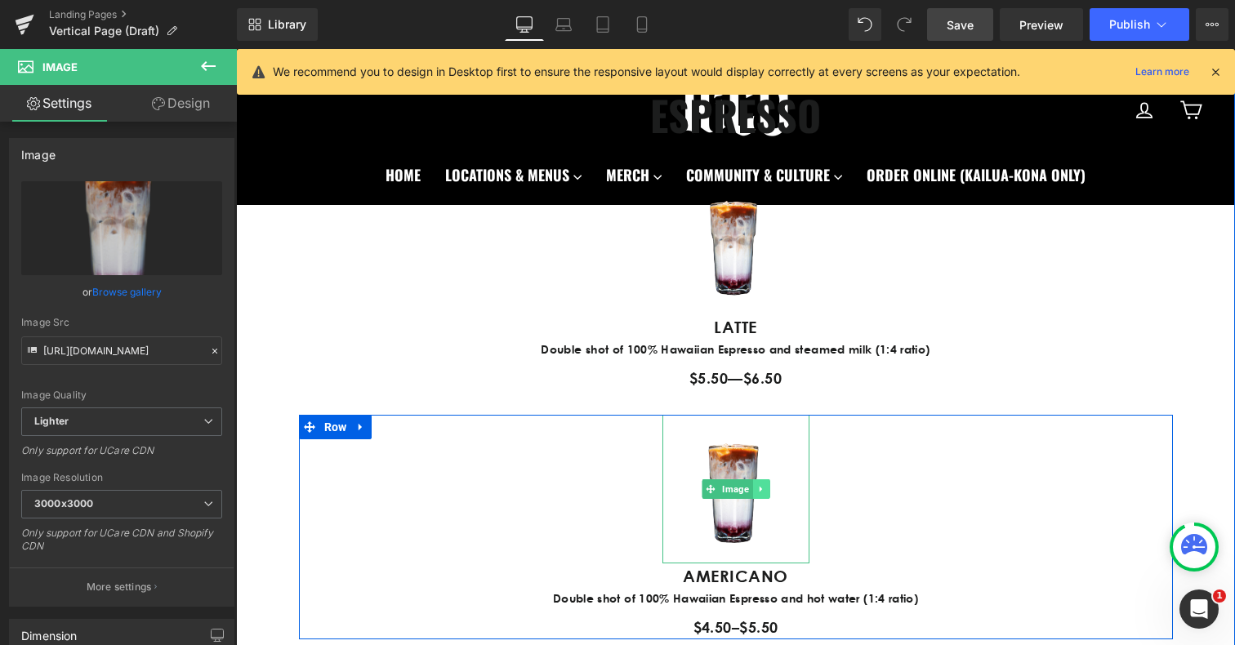
click at [765, 488] on link at bounding box center [760, 490] width 17 height 20
click at [752, 491] on icon at bounding box center [752, 489] width 9 height 9
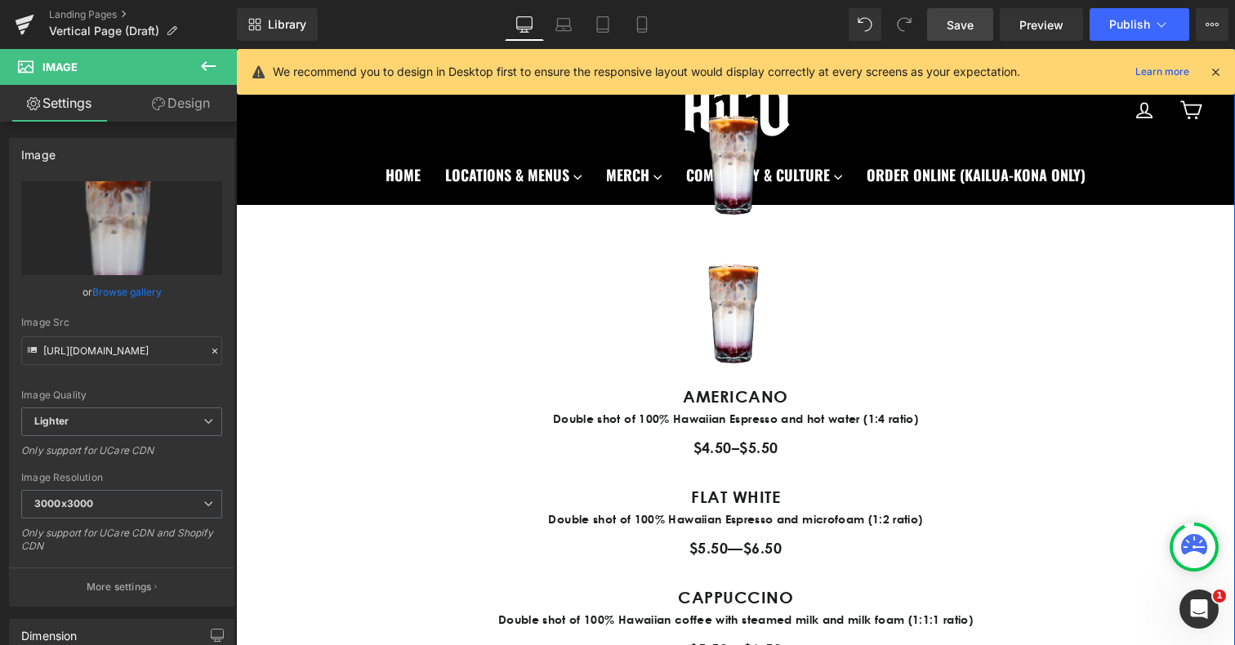
scroll to position [1185, 0]
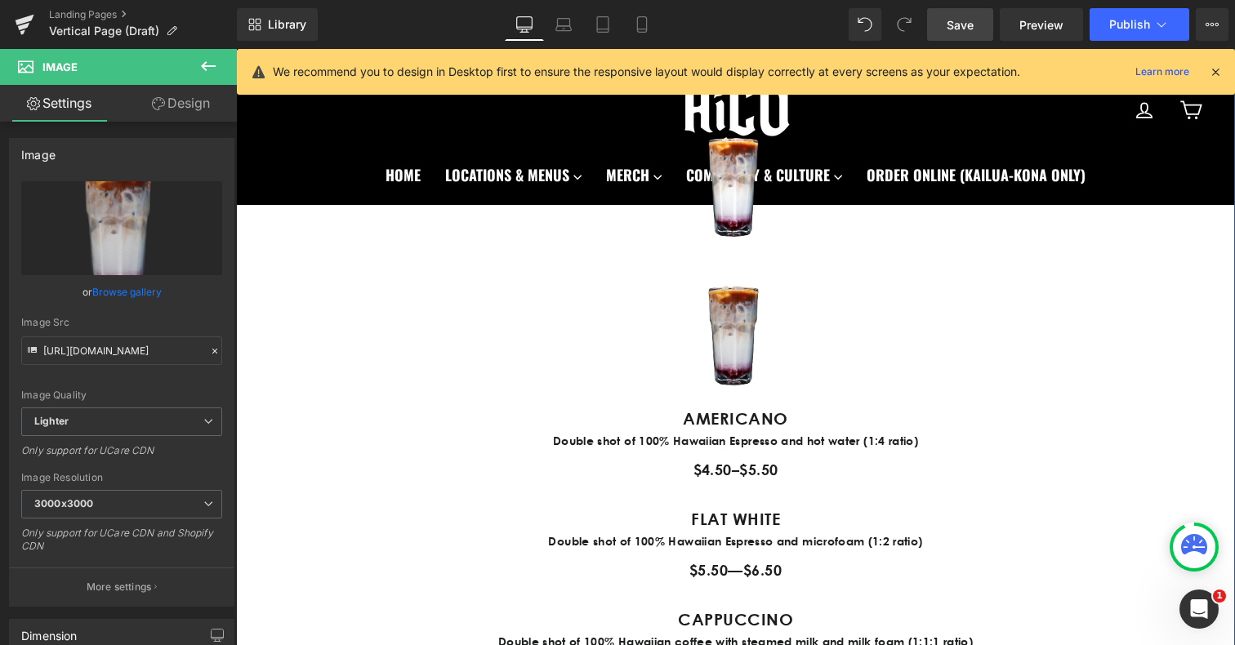
click at [722, 306] on img at bounding box center [736, 331] width 147 height 149
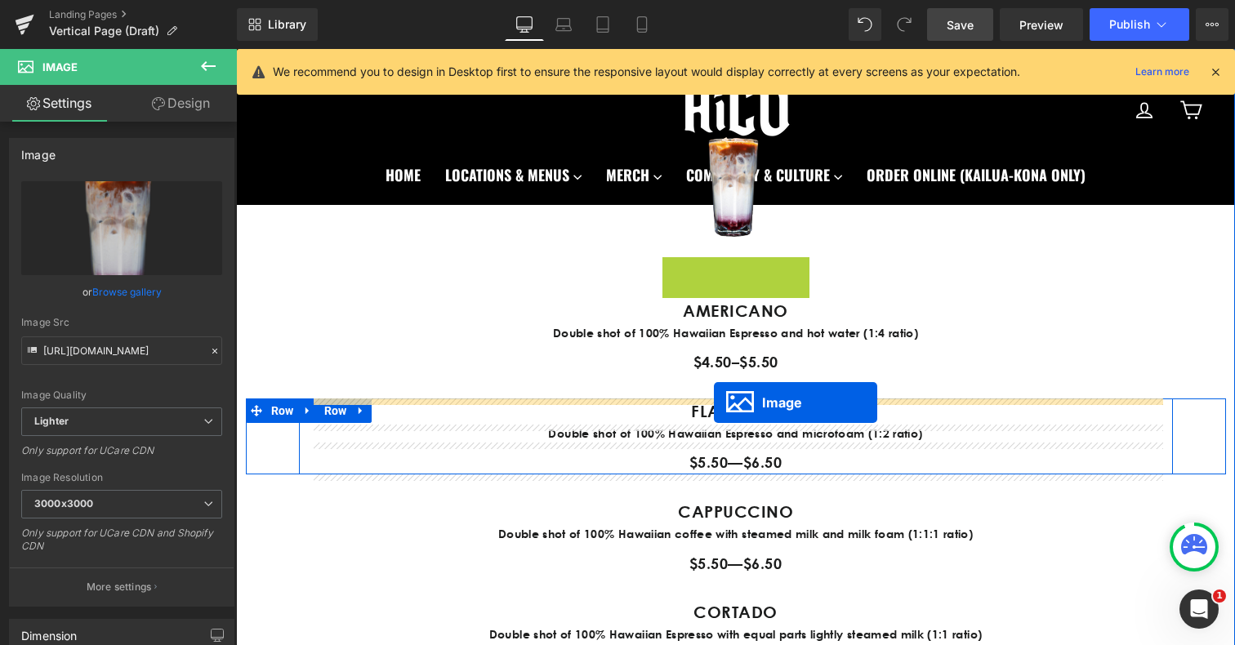
drag, startPoint x: 710, startPoint y: 330, endPoint x: 714, endPoint y: 403, distance: 72.8
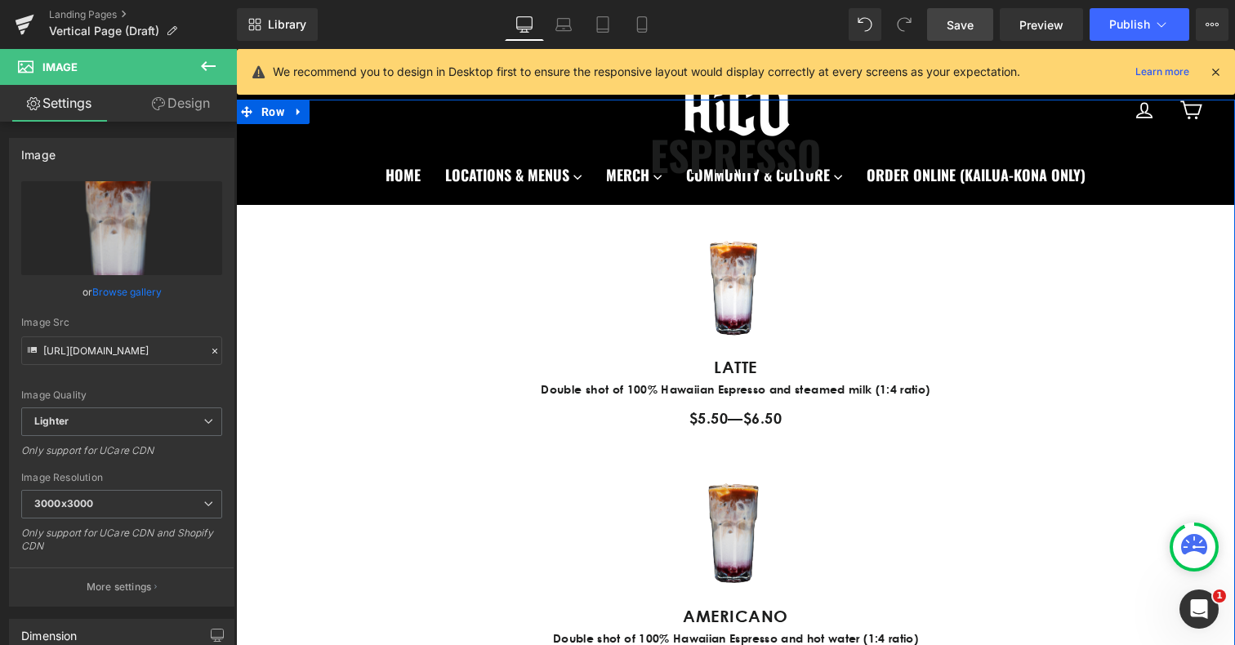
scroll to position [822, 0]
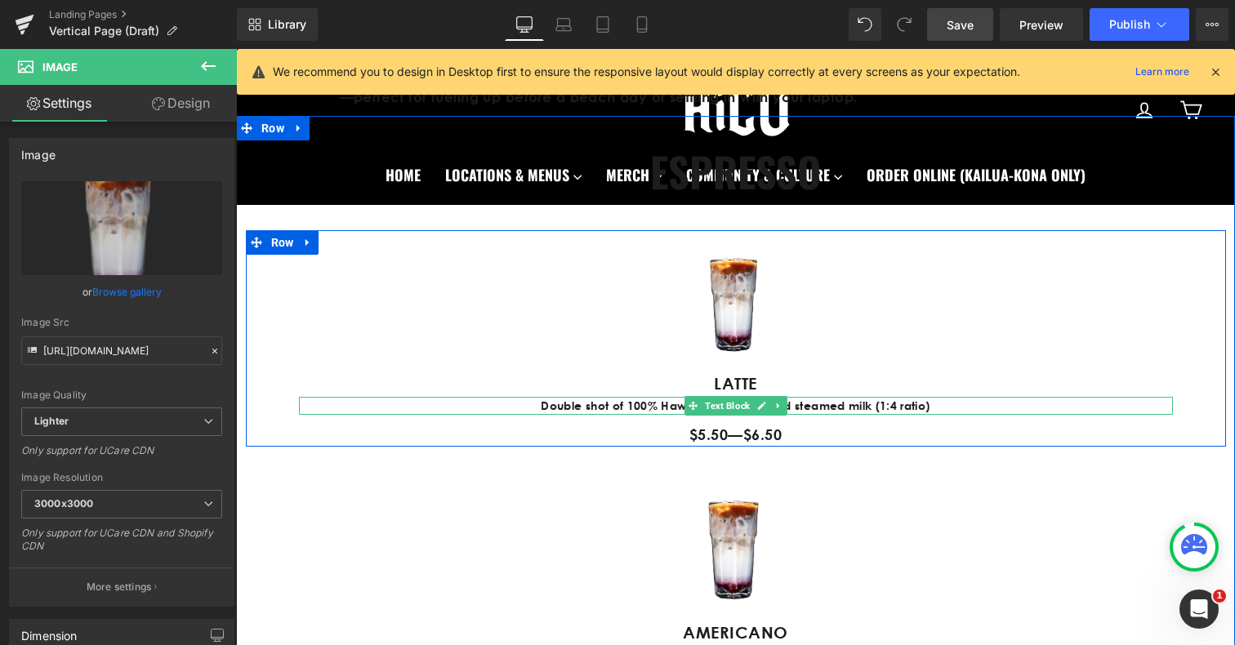
click at [821, 401] on p "Double shot of 100% Hawaiian Espresso and steamed milk (1:4 ratio)" at bounding box center [736, 406] width 874 height 18
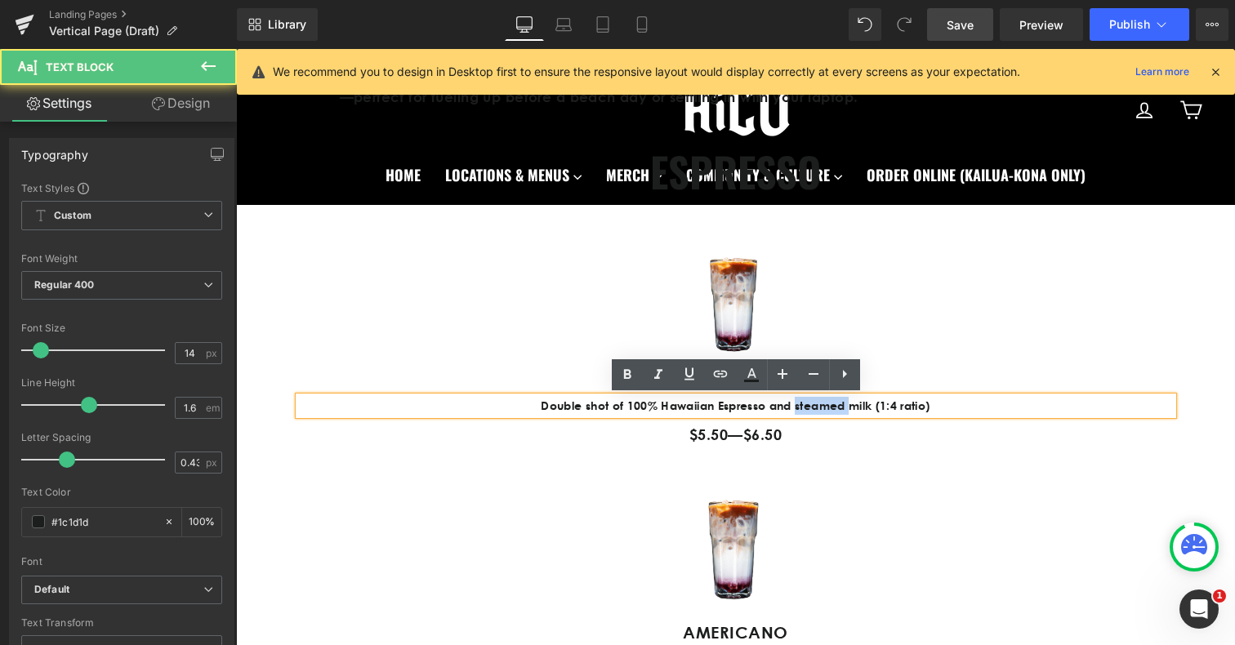
drag, startPoint x: 795, startPoint y: 406, endPoint x: 842, endPoint y: 404, distance: 47.4
click at [842, 405] on p "Double shot of 100% Hawaiian Espresso and steamed milk (1:4 ratio)" at bounding box center [736, 406] width 874 height 18
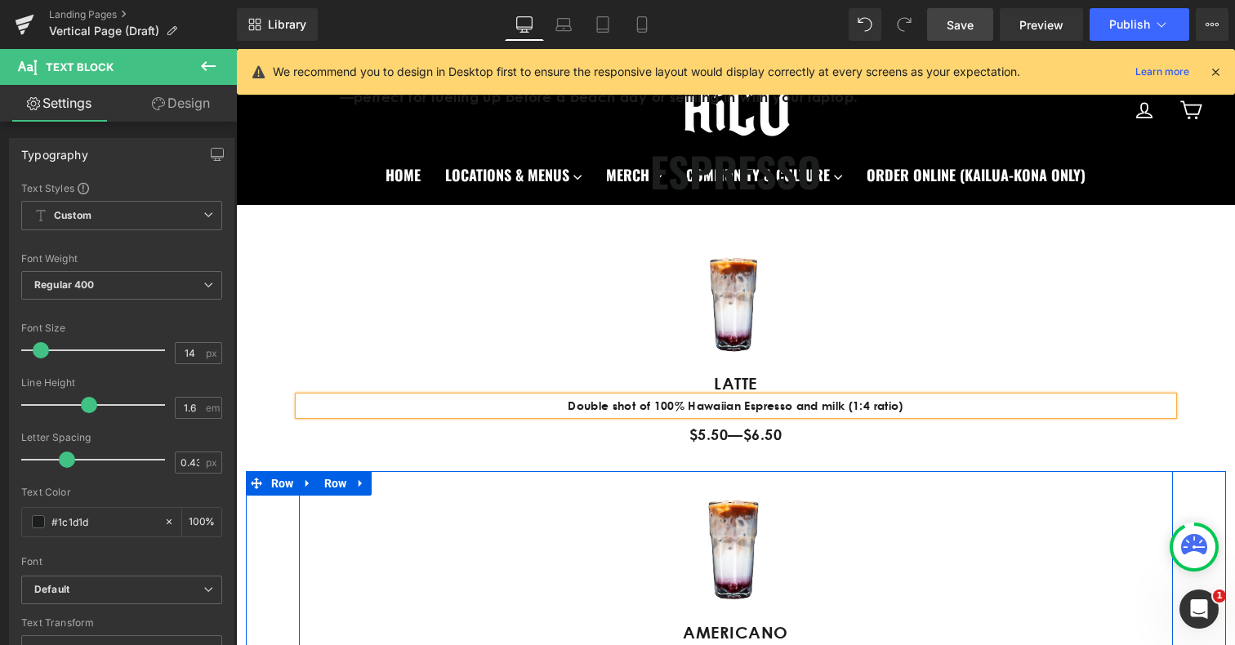
click at [577, 485] on div "Image AMERICANO Text Block Double shot of 100% Hawaiian Espresso and hot water …" at bounding box center [736, 583] width 874 height 225
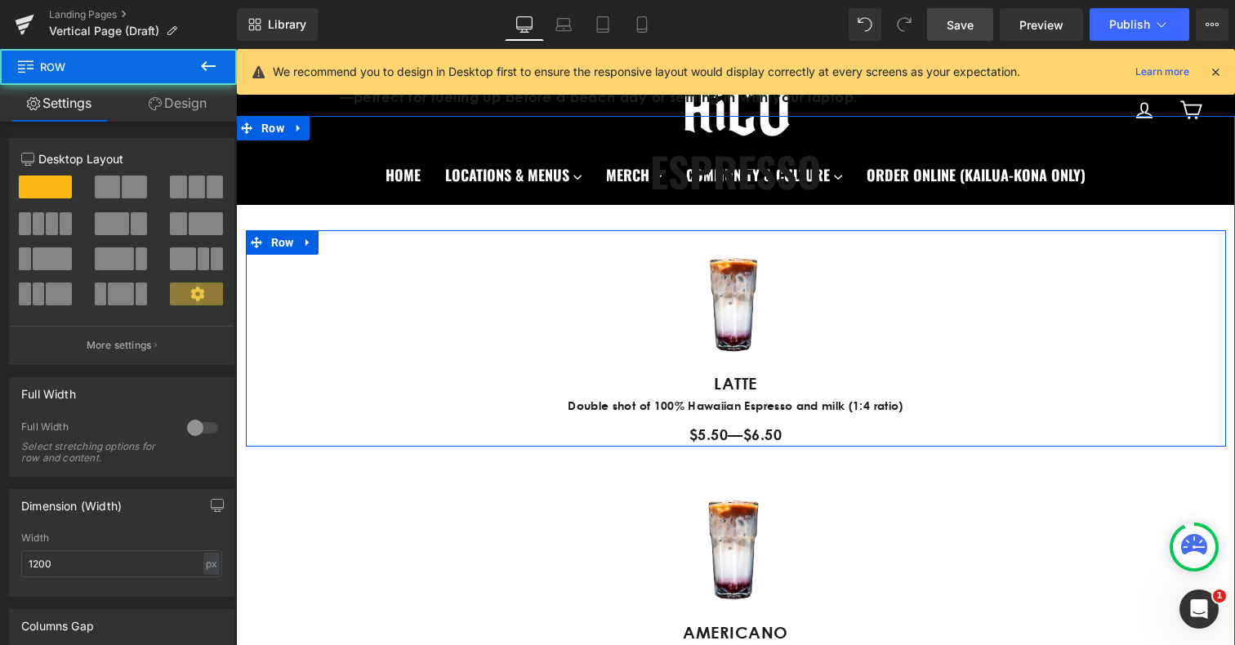
click at [266, 443] on div at bounding box center [736, 445] width 980 height 4
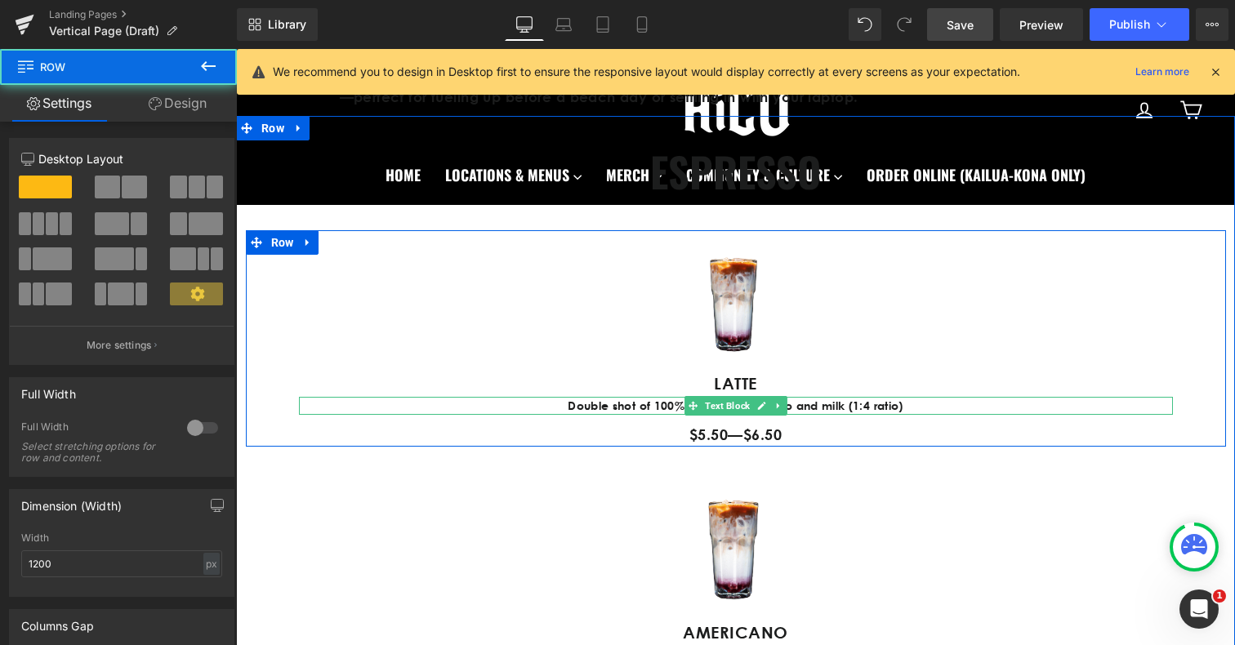
click at [623, 405] on p "Double shot of 100% Hawaiian Espresso and milk (1:4 ratio)" at bounding box center [736, 406] width 874 height 18
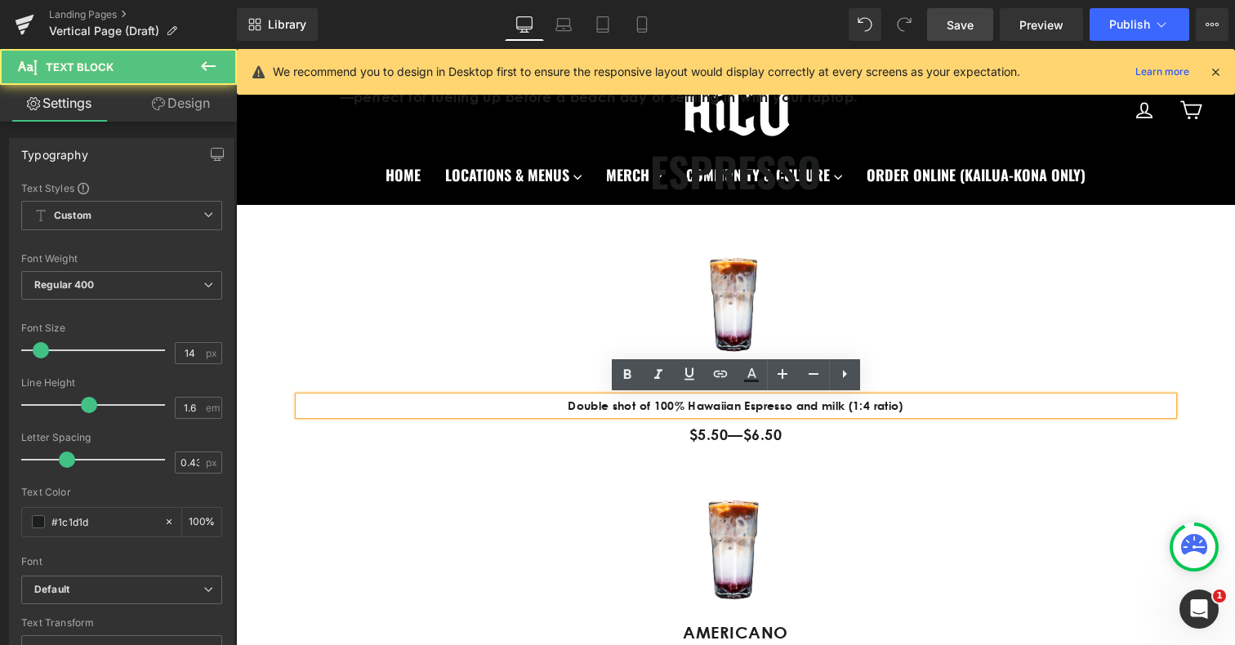
click at [902, 409] on p "Double shot of 100% Hawaiian Espresso and milk (1:4 ratio)" at bounding box center [736, 406] width 874 height 18
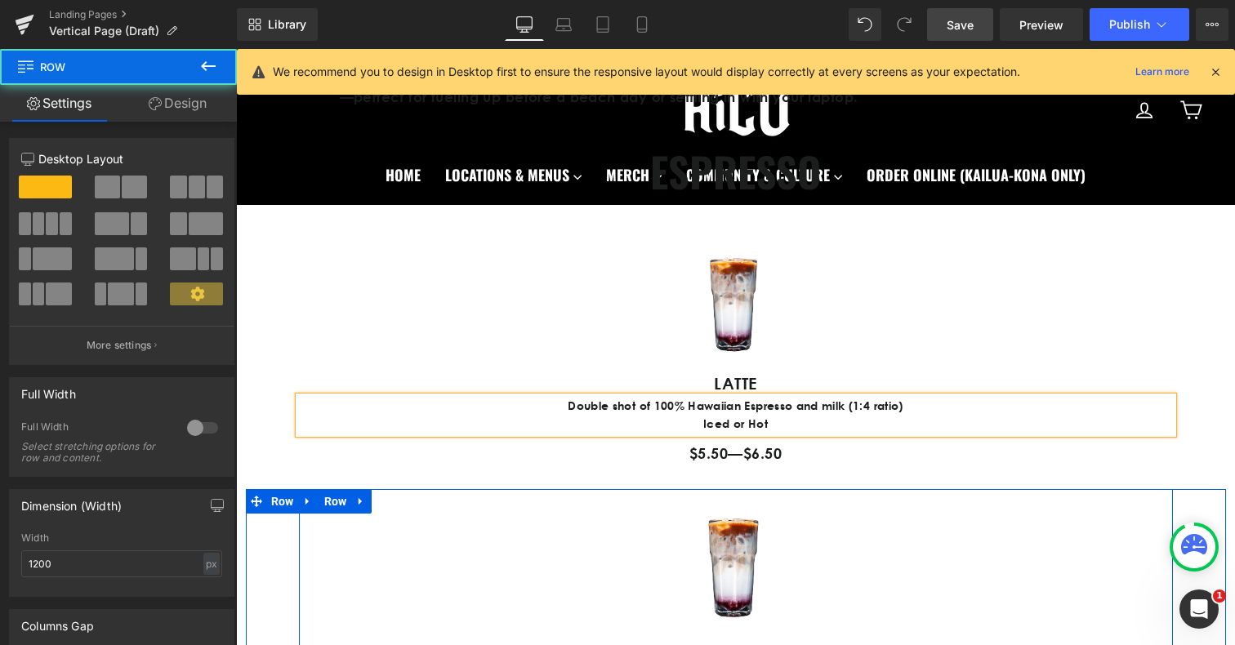
click at [977, 516] on div "Image AMERICANO Text Block Double shot of 100% Hawaiian Espresso and hot water …" at bounding box center [736, 601] width 874 height 225
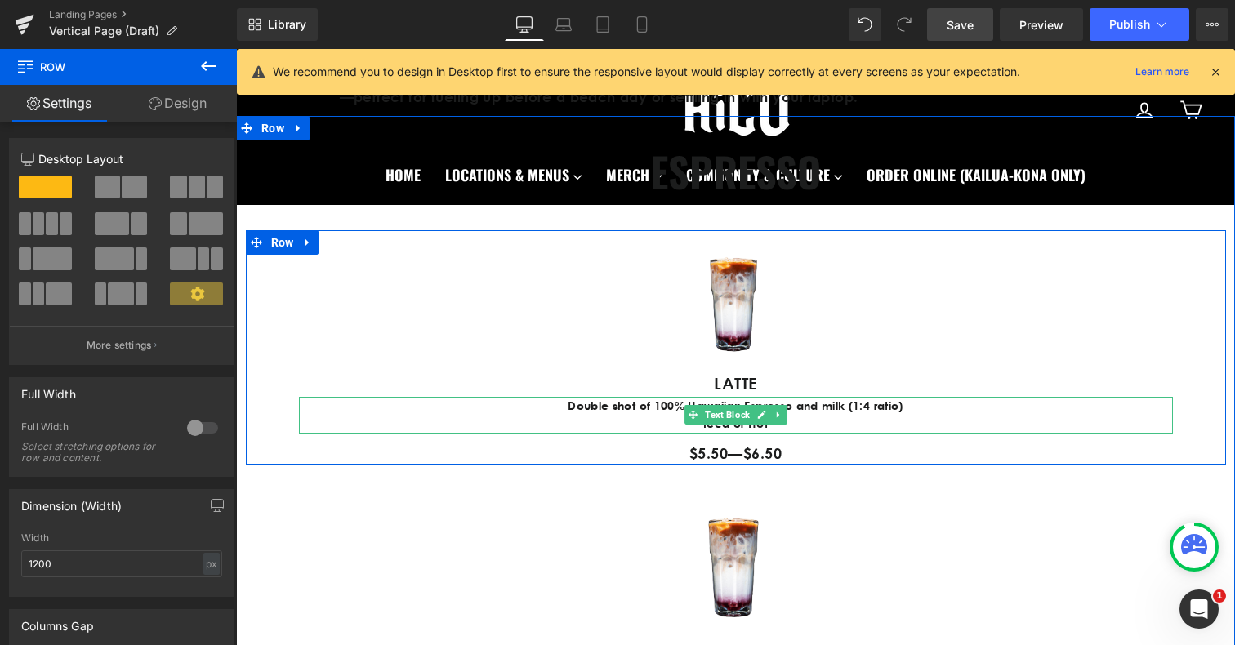
click at [709, 428] on p "Iced or Hot" at bounding box center [736, 424] width 874 height 18
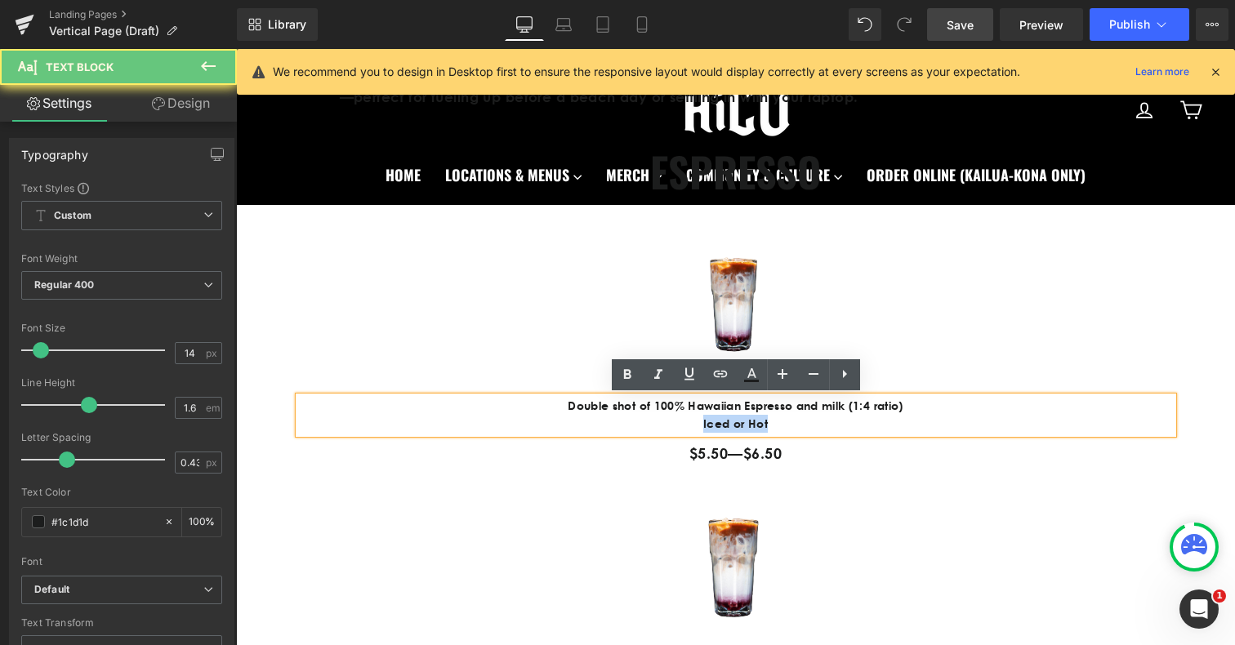
drag, startPoint x: 703, startPoint y: 426, endPoint x: 795, endPoint y: 426, distance: 91.5
click at [795, 426] on p "Iced or Hot" at bounding box center [736, 424] width 874 height 18
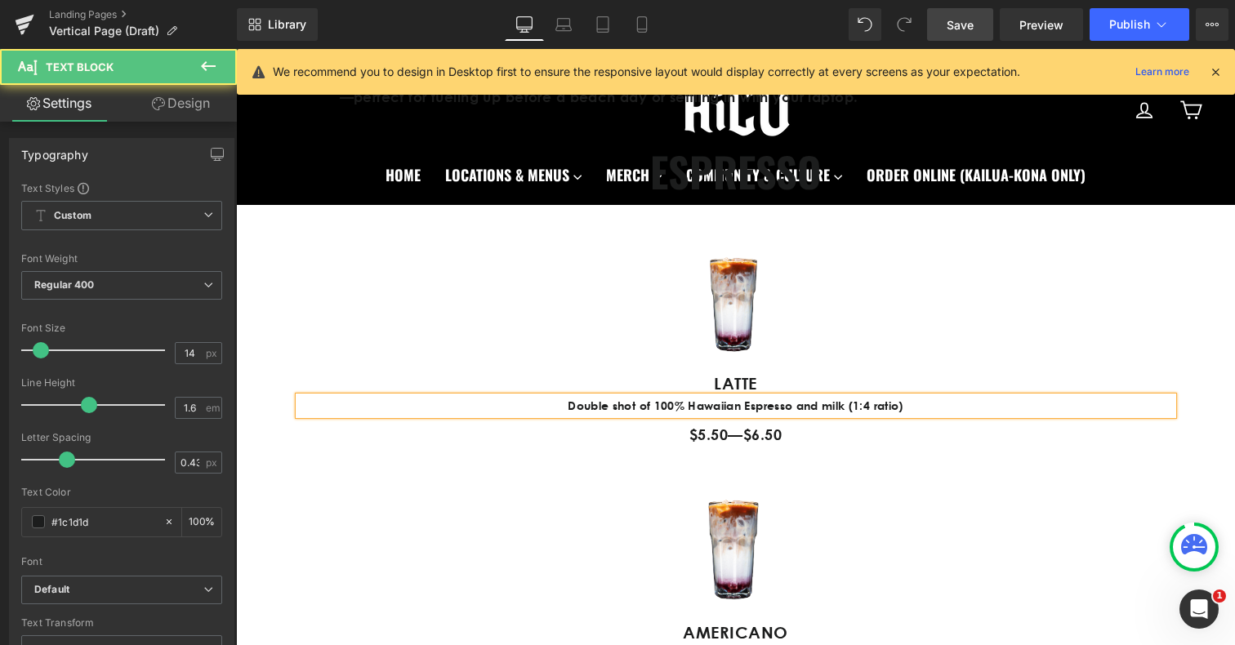
click at [578, 408] on p "Double shot of 100% Hawaiian Espresso and milk (1:4 ratio)" at bounding box center [736, 406] width 874 height 18
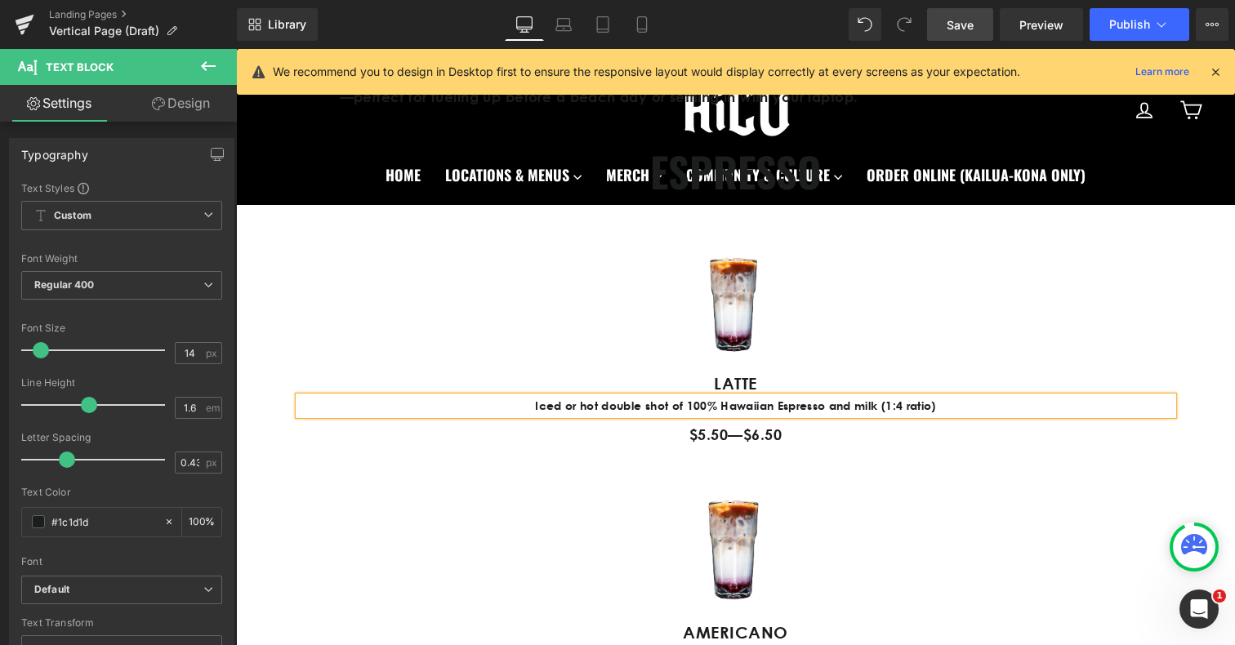
click at [1055, 442] on p "$5.50—$6.50" at bounding box center [736, 435] width 874 height 24
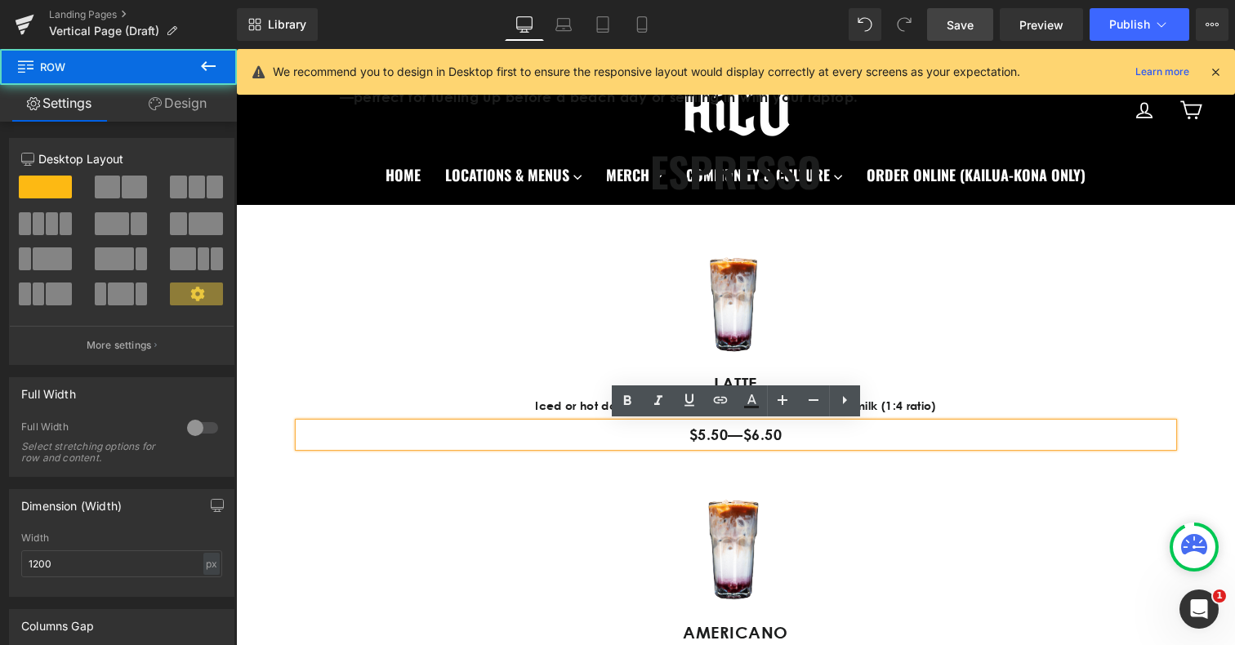
click at [1057, 310] on div "Image LATTE Text Block Iced or hot double shot of 100% Hawaiian Espresso and mi…" at bounding box center [736, 338] width 899 height 217
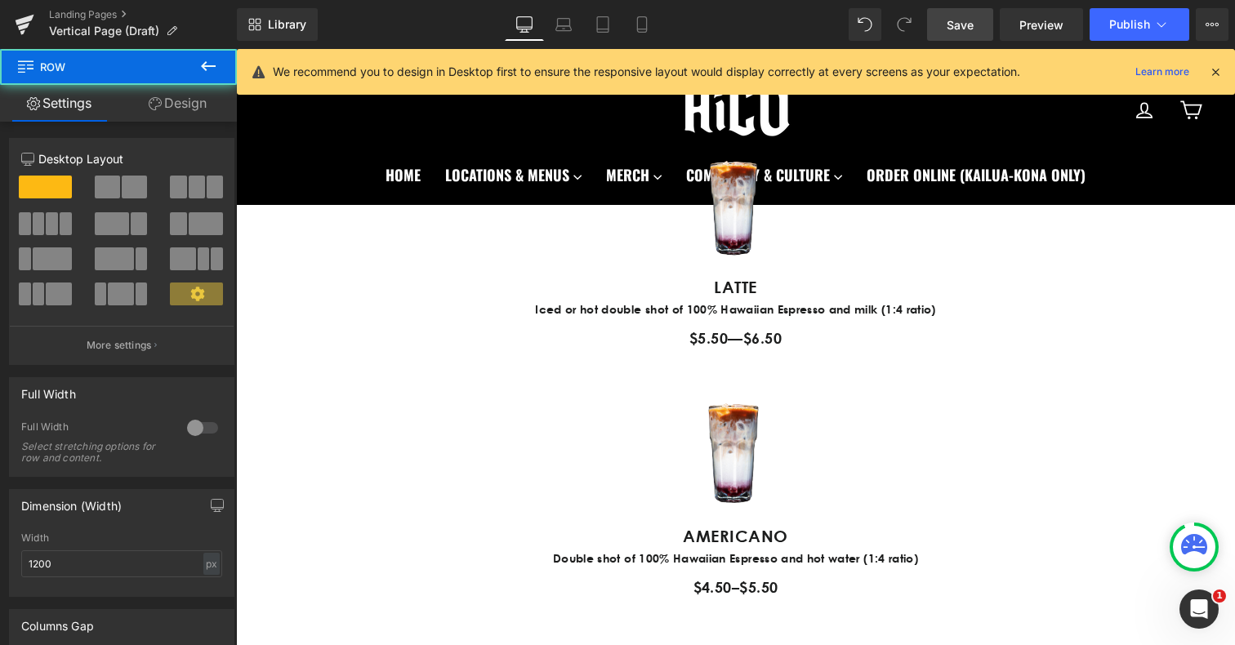
scroll to position [944, 0]
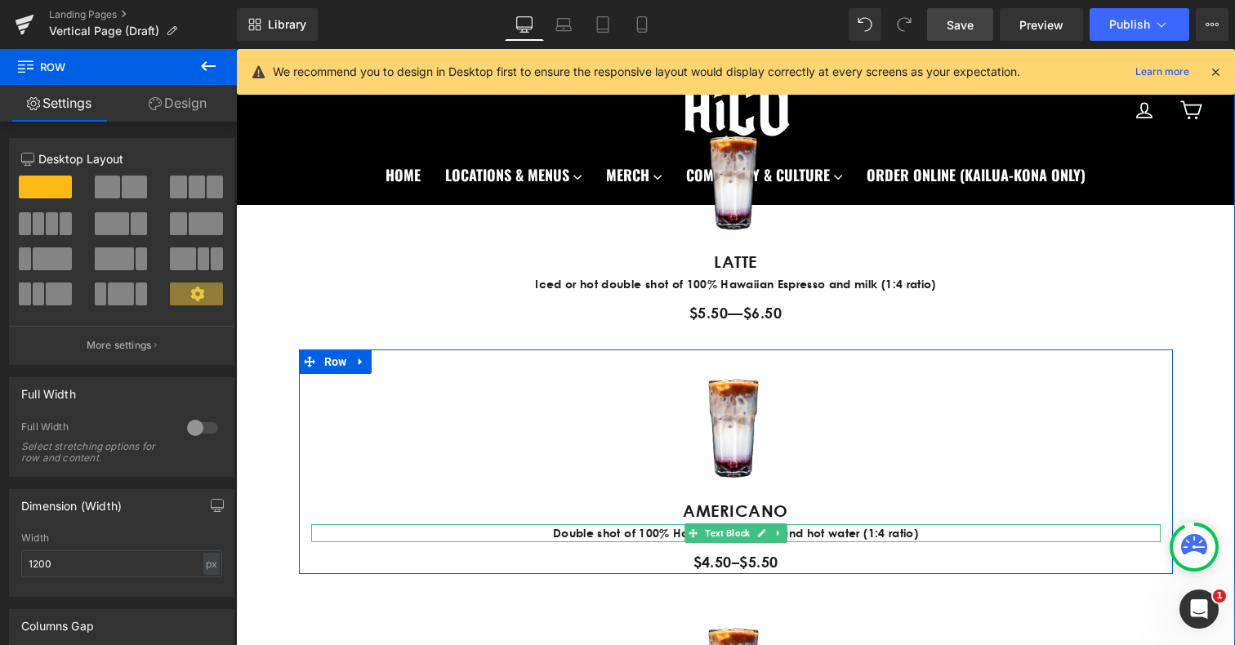
click at [601, 534] on p "Double shot of 100% Hawaiian Espresso and hot water (1:4 ratio)" at bounding box center [736, 534] width 850 height 18
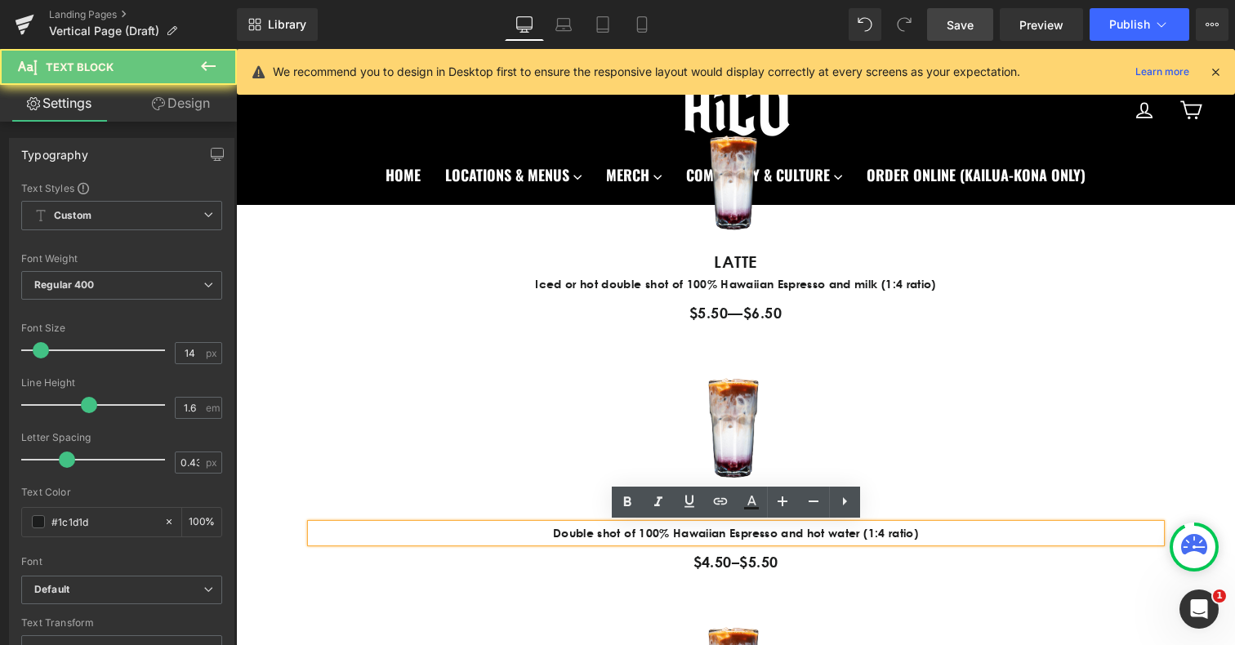
click at [552, 534] on p "Double shot of 100% Hawaiian Espresso and hot water (1:4 ratio)" at bounding box center [736, 534] width 850 height 18
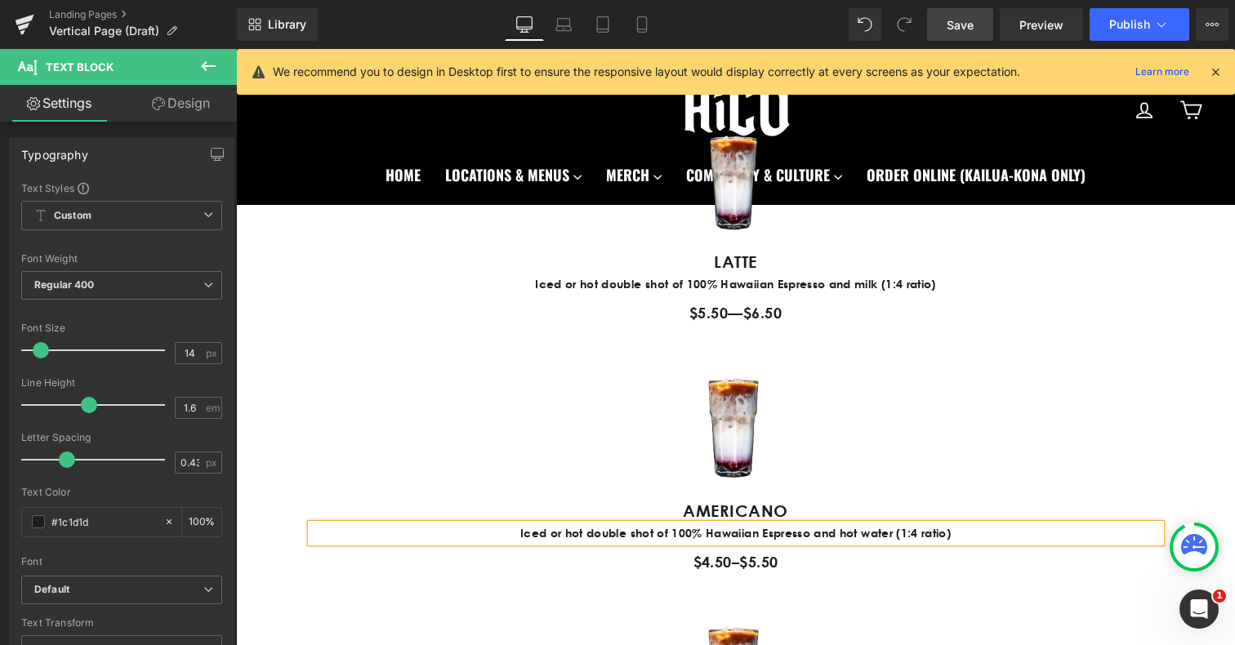
click at [1008, 465] on div "Image AMERICANO Text Block Iced or hot double shot of 100% Hawaiian Espresso an…" at bounding box center [736, 462] width 874 height 225
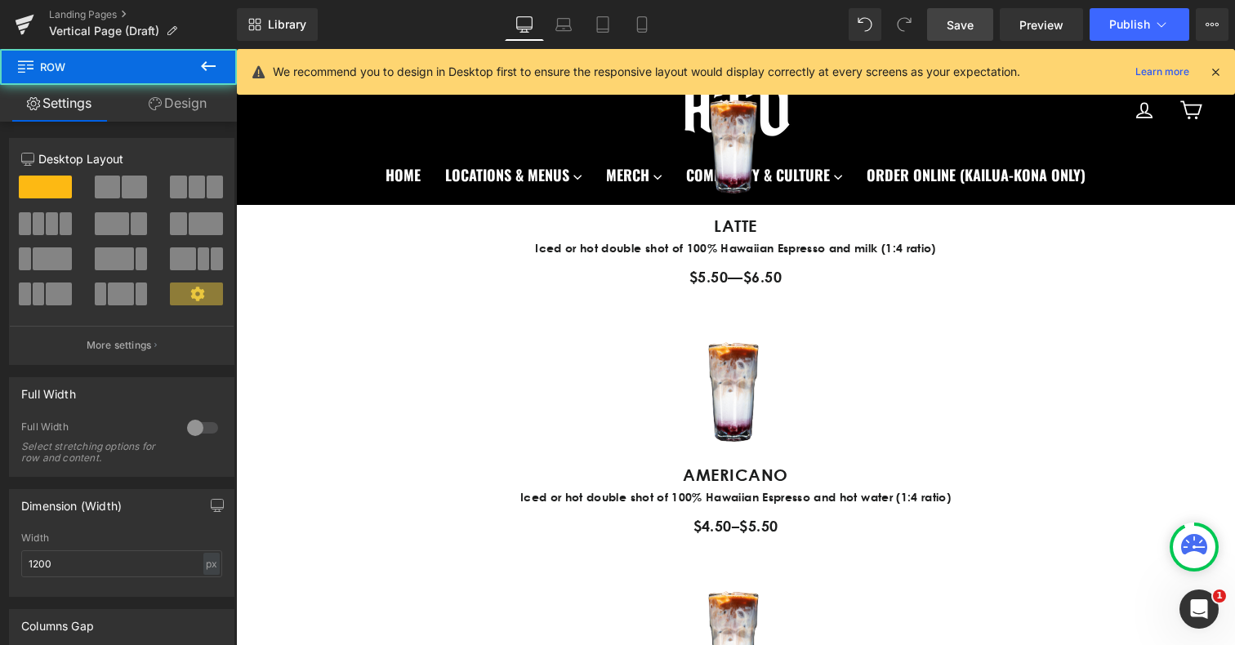
scroll to position [1006, 0]
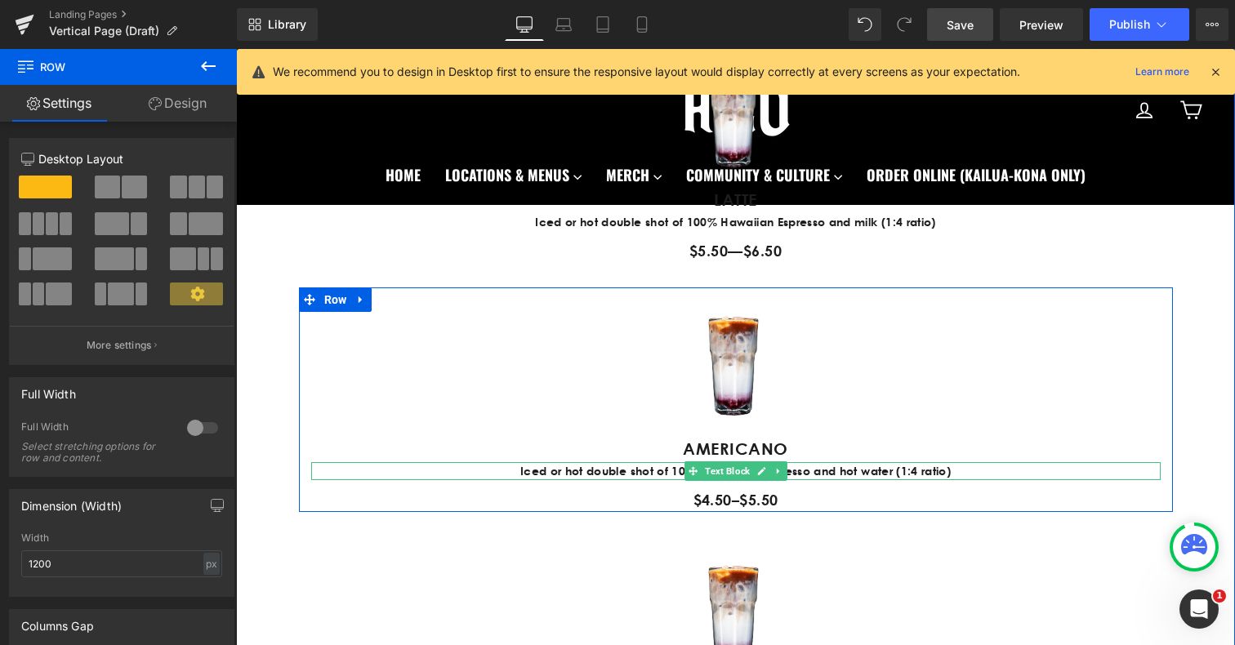
click at [854, 473] on p "Iced or hot double shot of 100% Hawaiian Espresso and hot water (1:4 ratio)" at bounding box center [736, 471] width 850 height 18
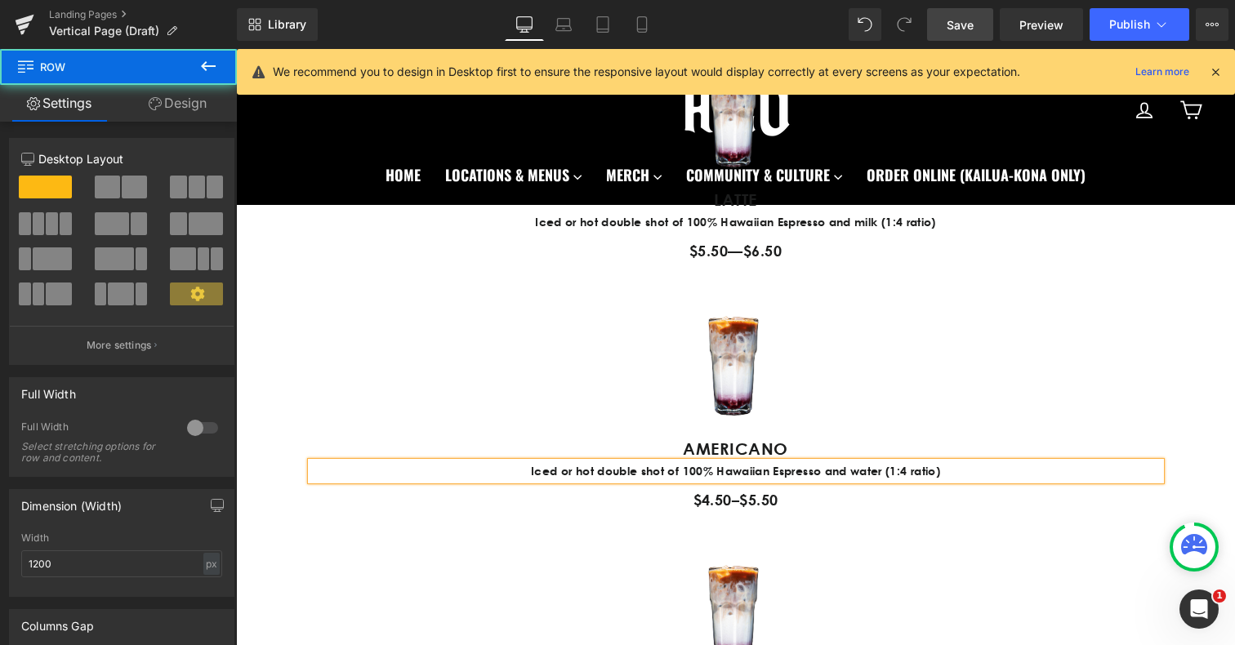
click at [957, 351] on div "Image AMERICANO Text Block Iced or hot double shot of 100% Hawaiian Espresso an…" at bounding box center [736, 400] width 874 height 225
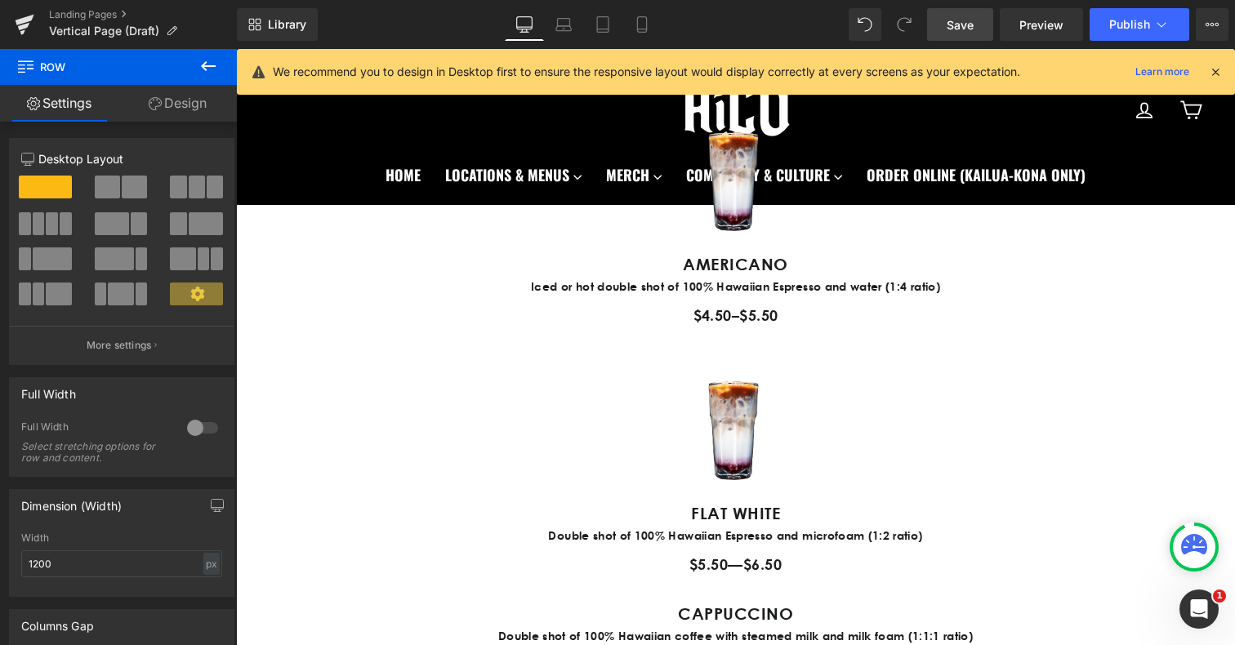
scroll to position [1192, 0]
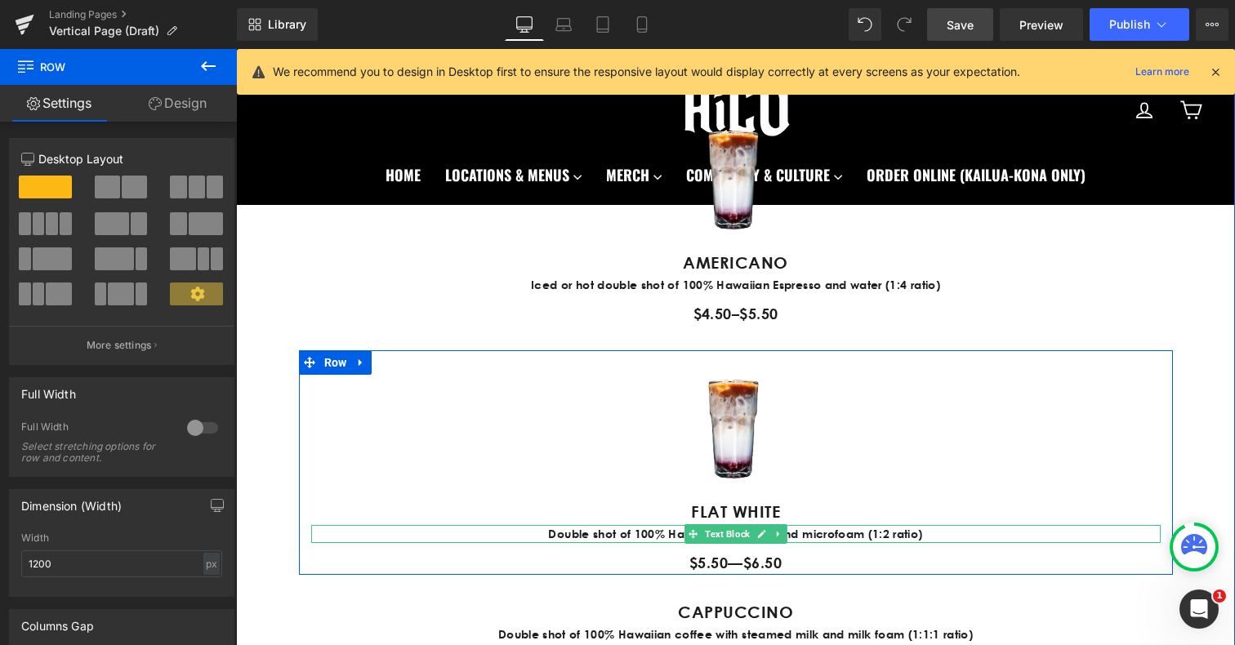
click at [570, 534] on p "Double shot of 100% Hawaiian Espresso and microfoam (1:2 ratio)" at bounding box center [736, 534] width 850 height 18
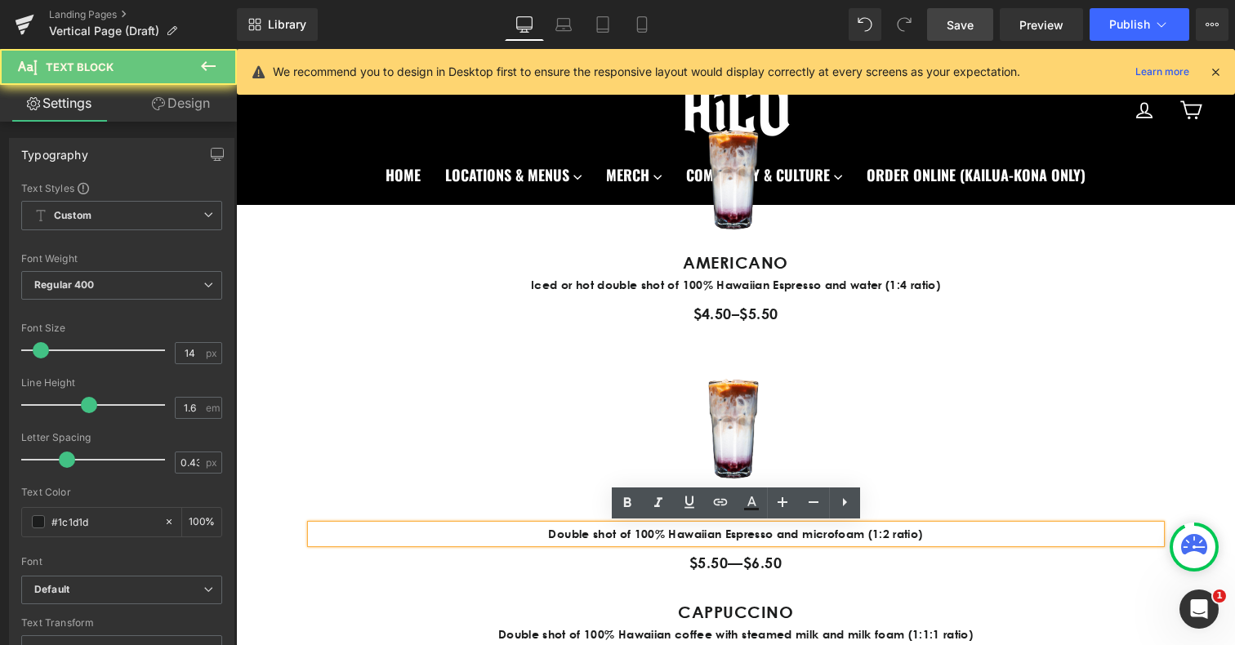
click at [552, 534] on p "Double shot of 100% Hawaiian Espresso and microfoam (1:2 ratio)" at bounding box center [736, 534] width 850 height 18
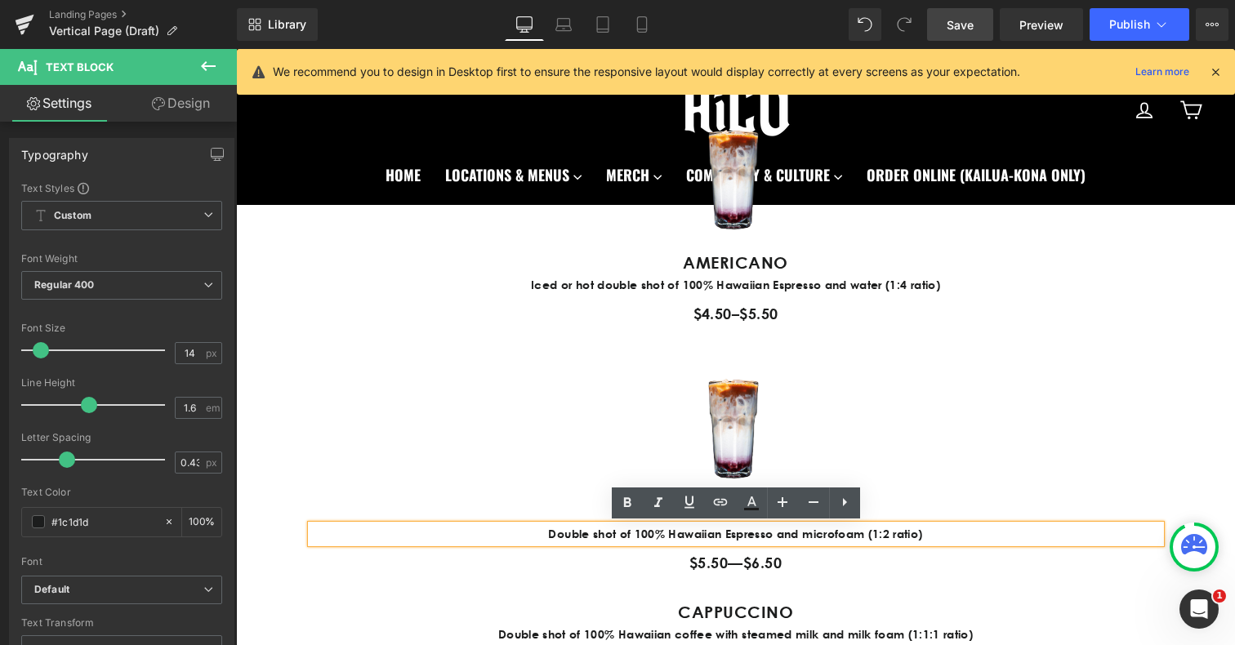
click at [547, 452] on div "Image FLAT WHITE Text Block Double shot of 100% Hawaiian Espresso and microfoam…" at bounding box center [736, 463] width 874 height 225
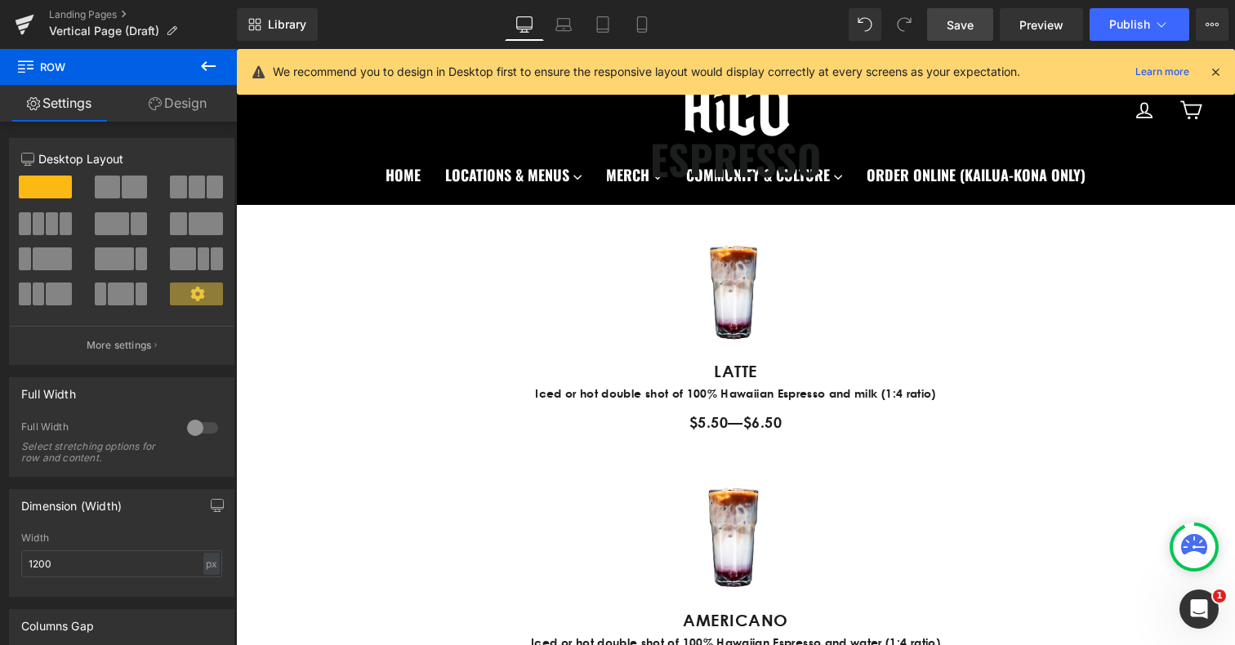
scroll to position [833, 0]
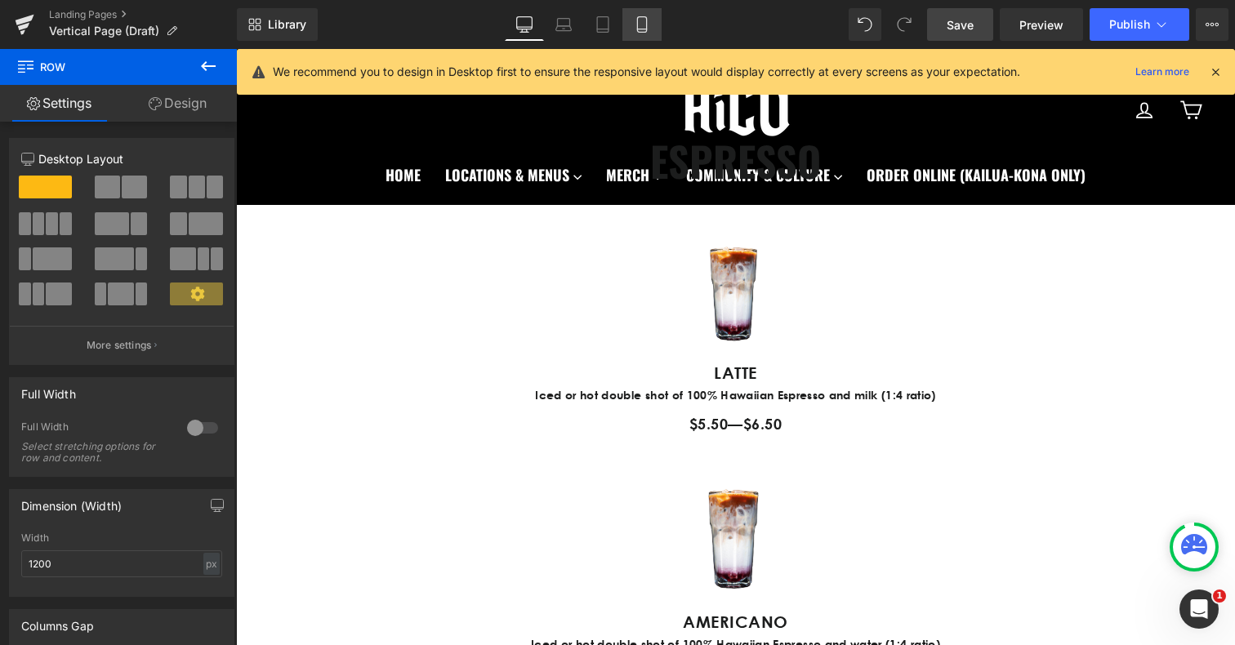
click at [640, 25] on icon at bounding box center [642, 24] width 16 height 16
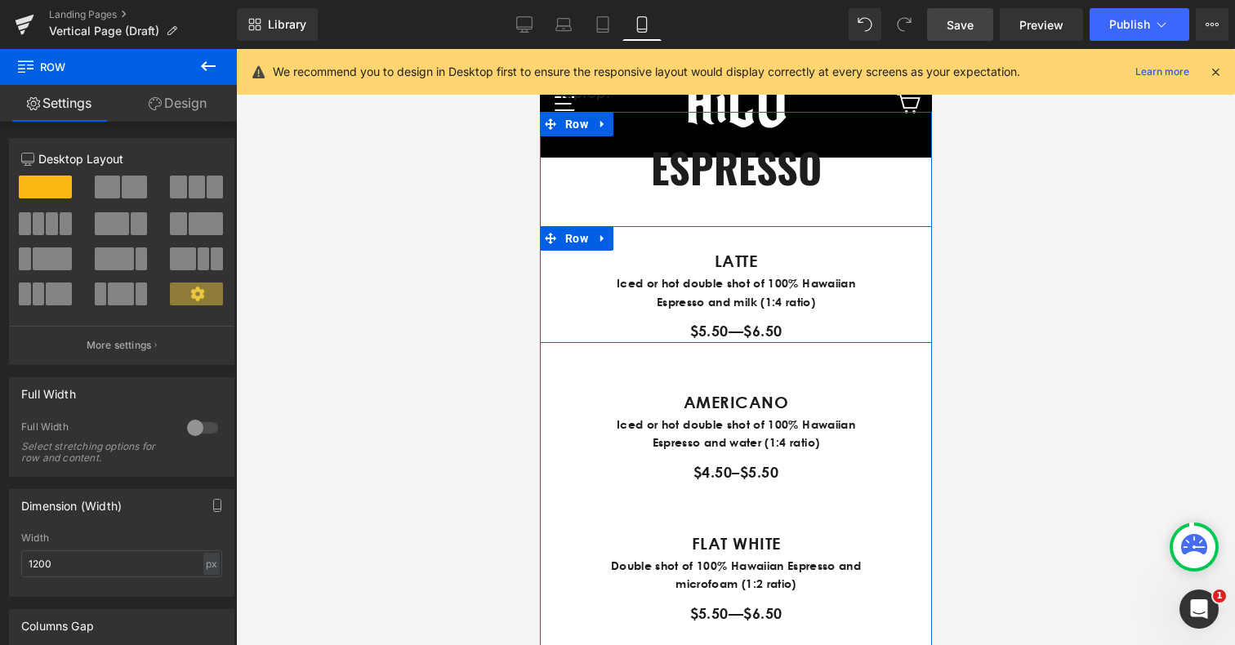
scroll to position [946, 0]
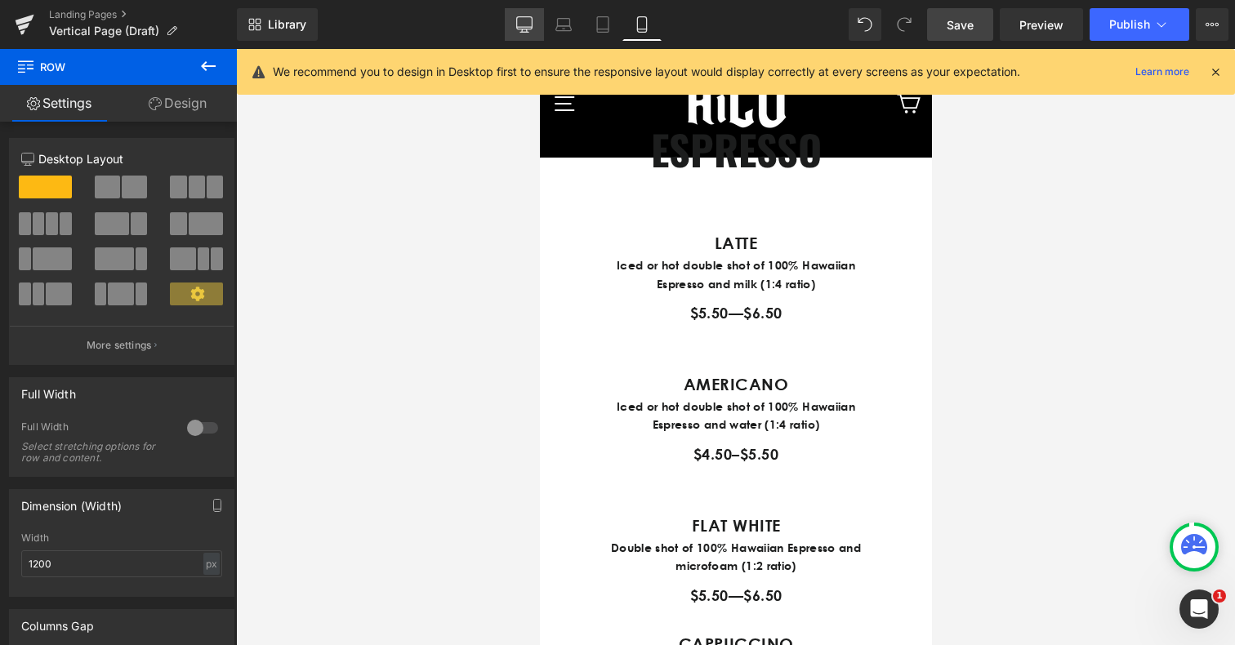
click at [530, 20] on icon at bounding box center [524, 24] width 16 height 16
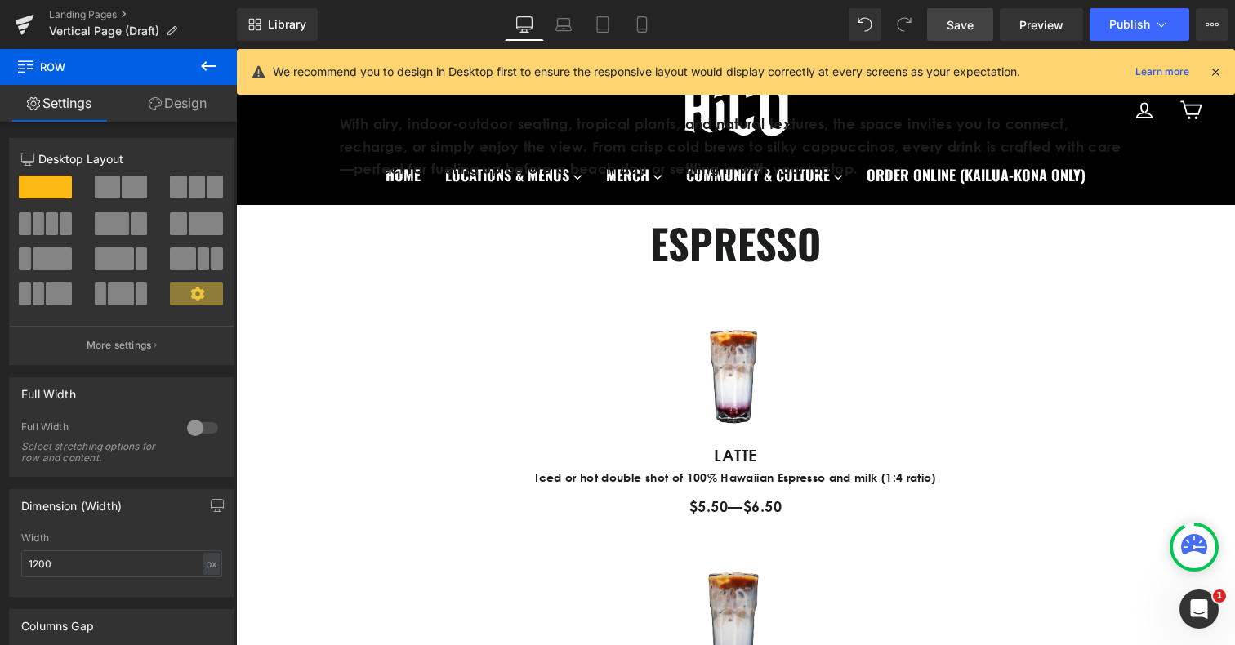
scroll to position [699, 0]
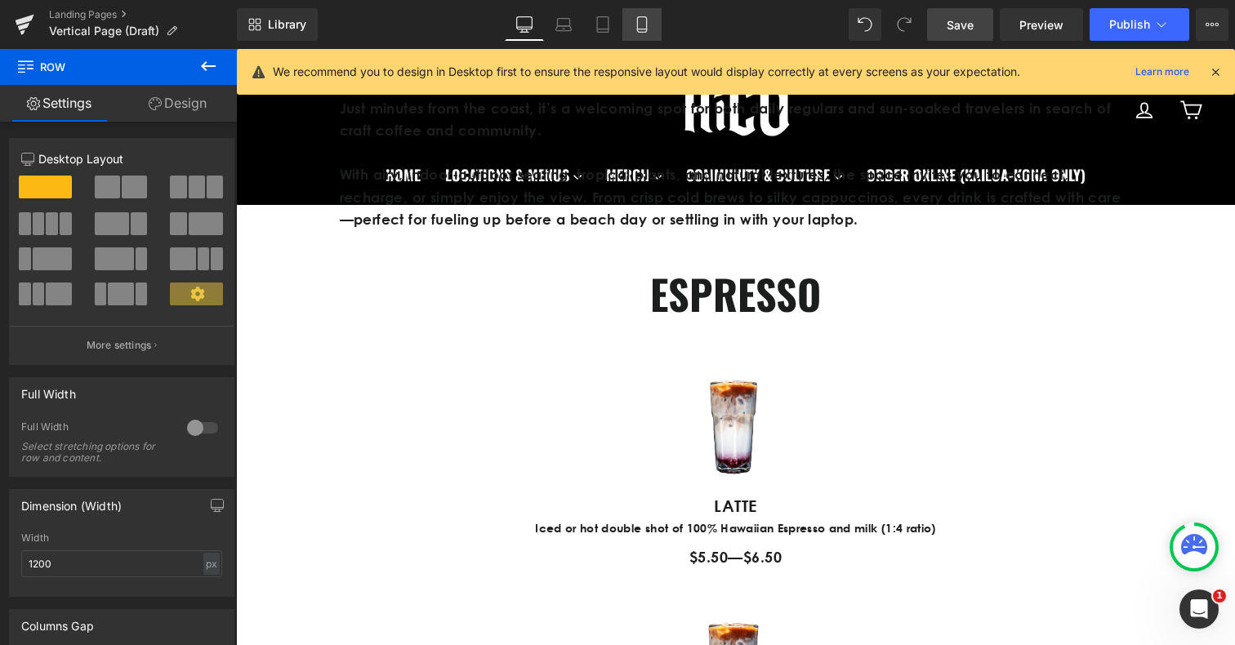
click at [641, 17] on icon at bounding box center [642, 24] width 16 height 16
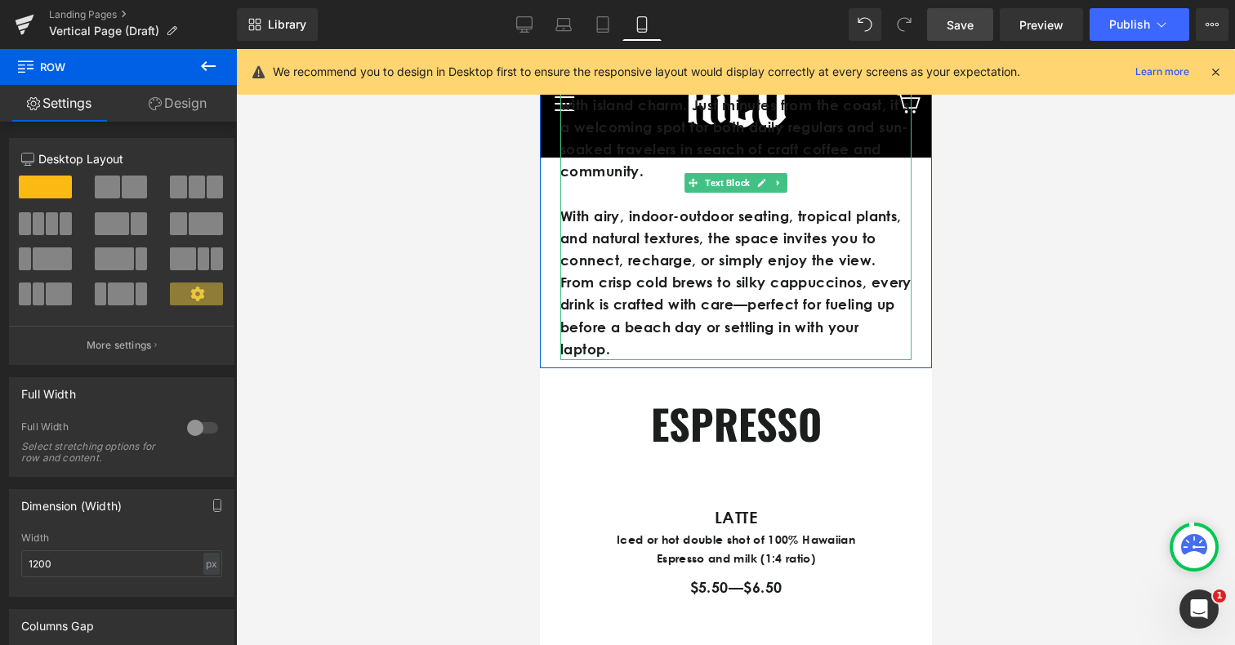
scroll to position [970, 0]
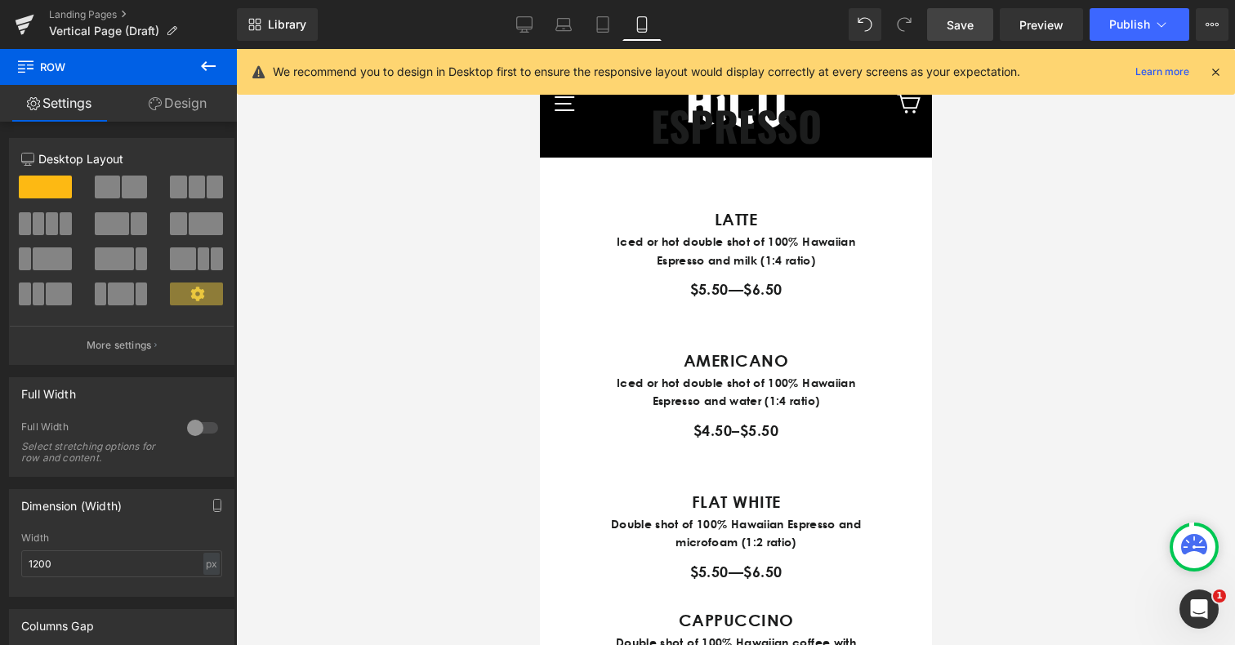
click at [201, 60] on icon at bounding box center [209, 66] width 20 height 20
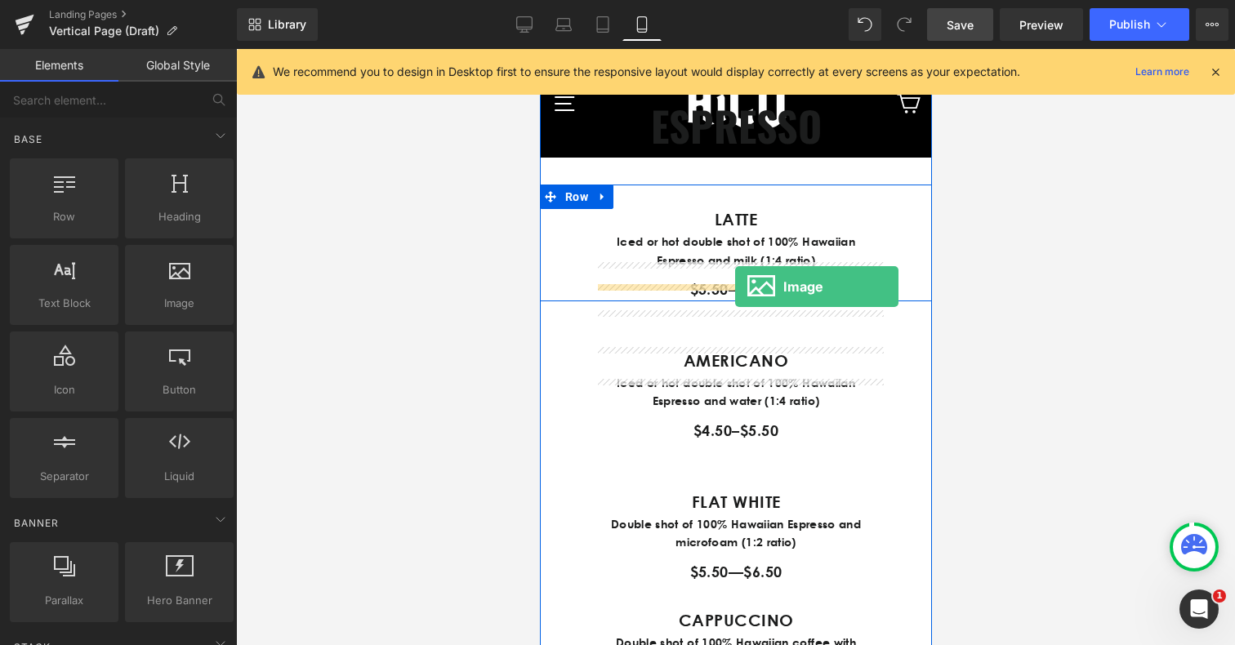
drag, startPoint x: 711, startPoint y: 331, endPoint x: 735, endPoint y: 286, distance: 50.8
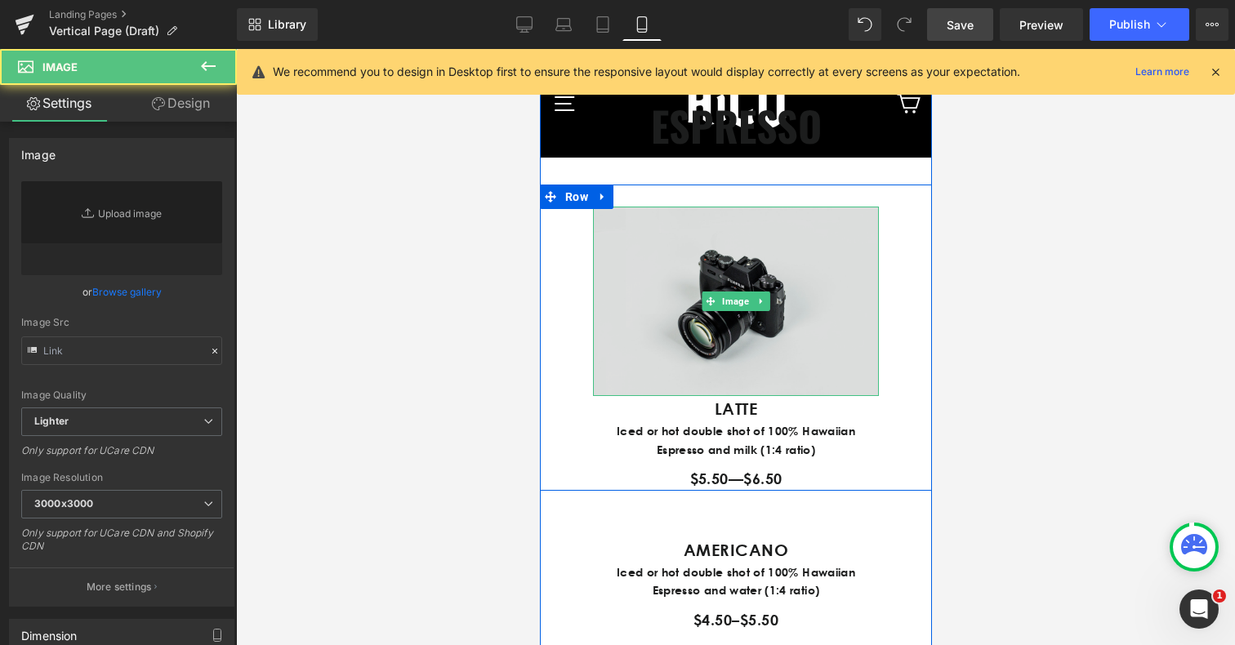
type input "//[DOMAIN_NAME][URL]"
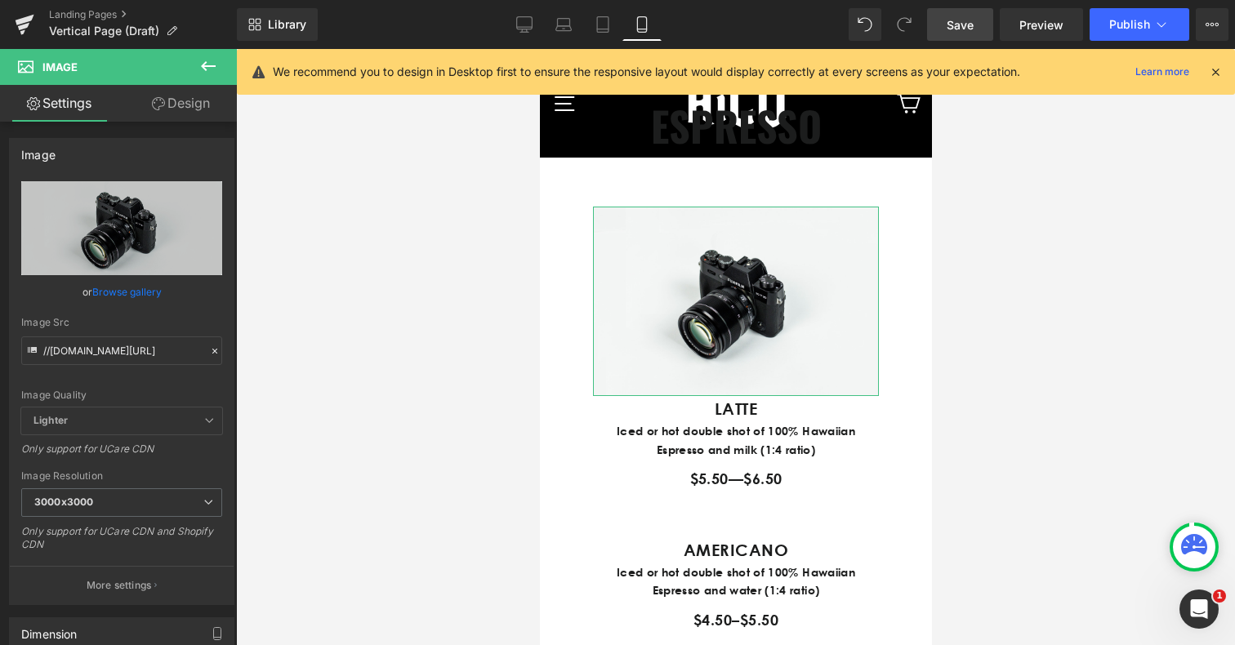
click at [179, 94] on link "Design" at bounding box center [181, 103] width 118 height 37
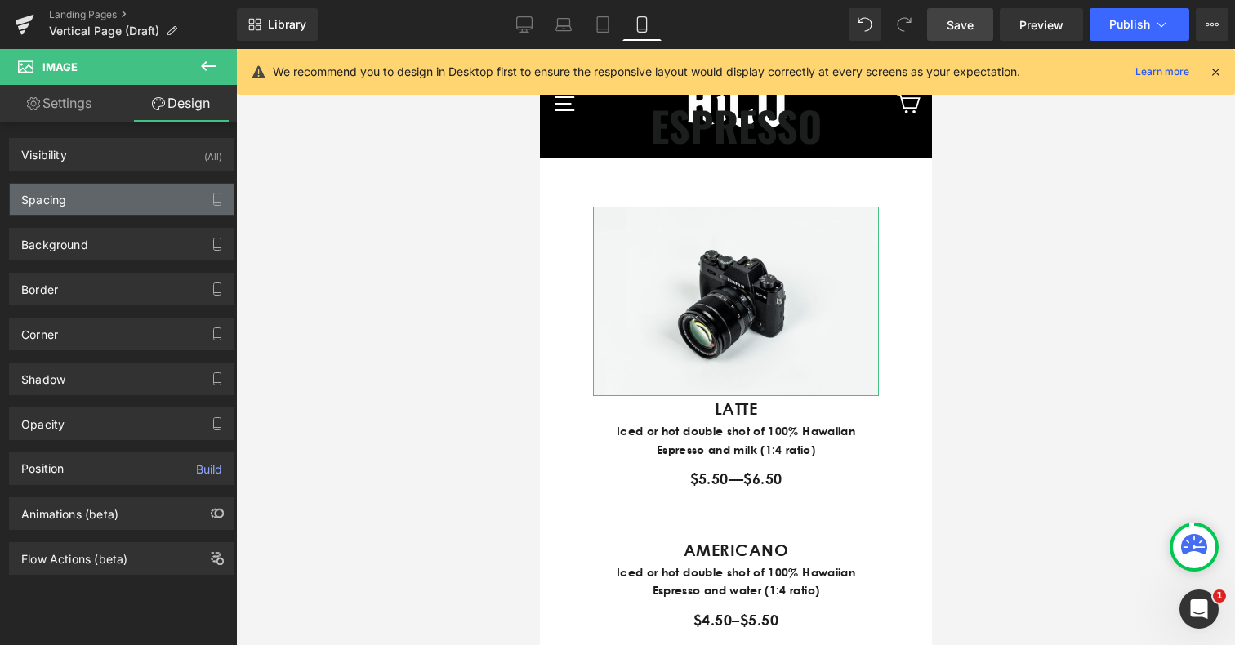
click at [78, 194] on div "Spacing" at bounding box center [122, 199] width 224 height 31
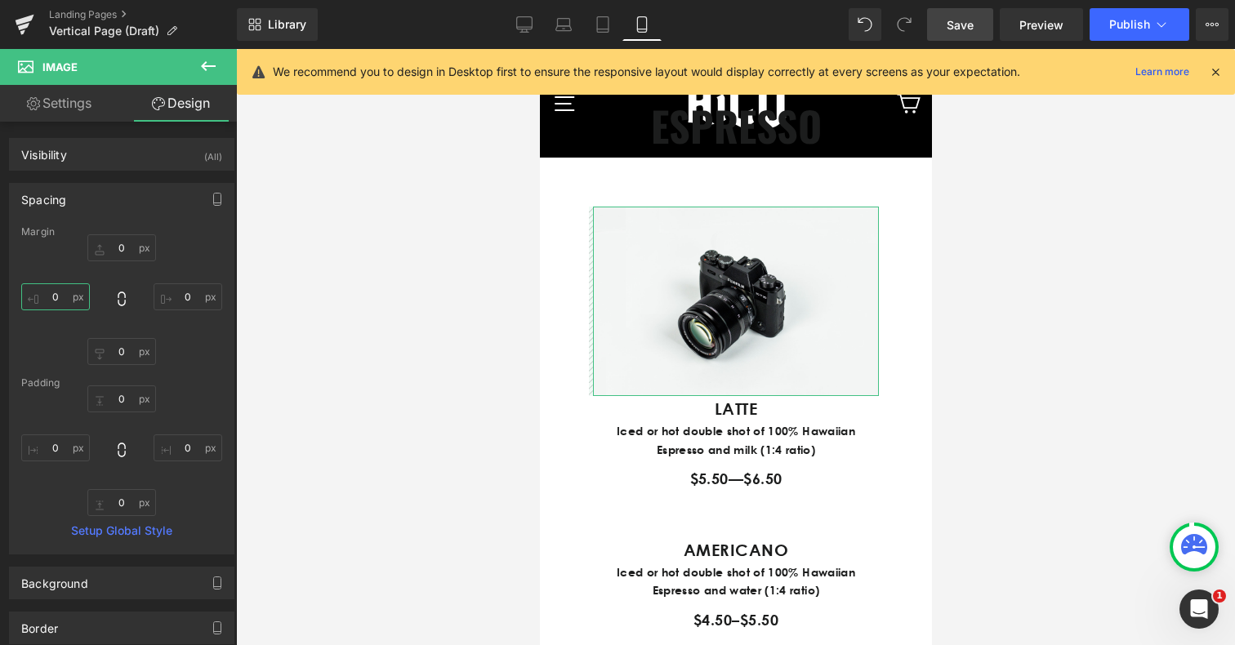
click at [53, 297] on input "0" at bounding box center [55, 297] width 69 height 27
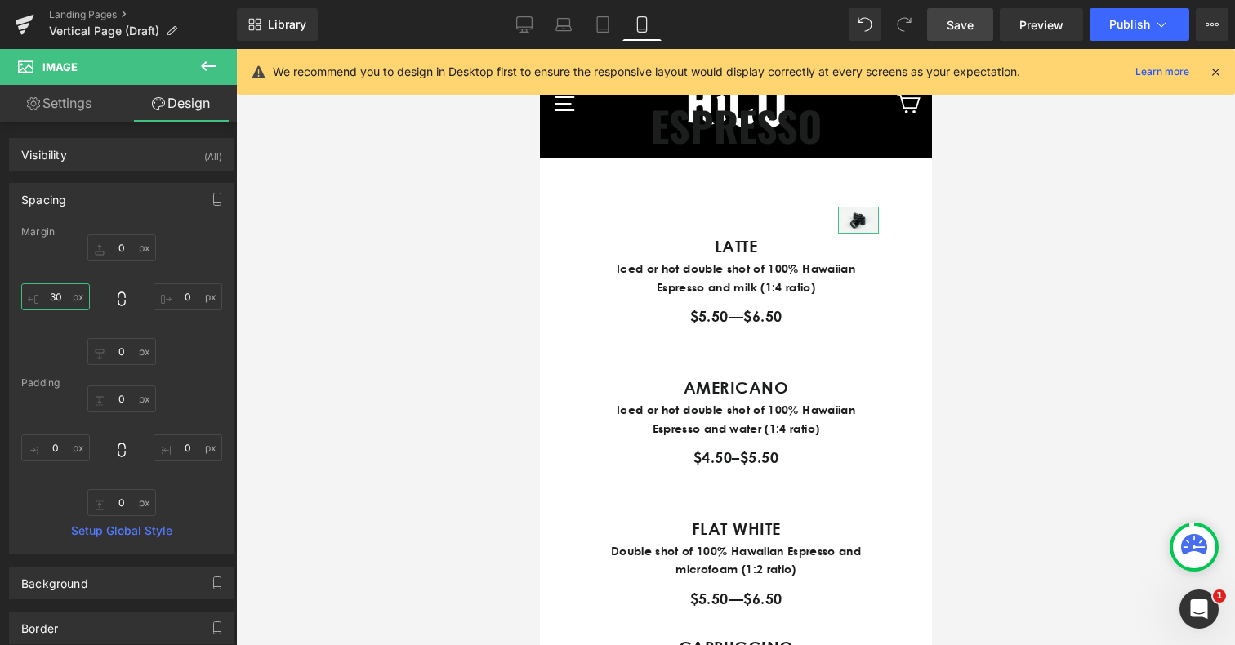
type input "3"
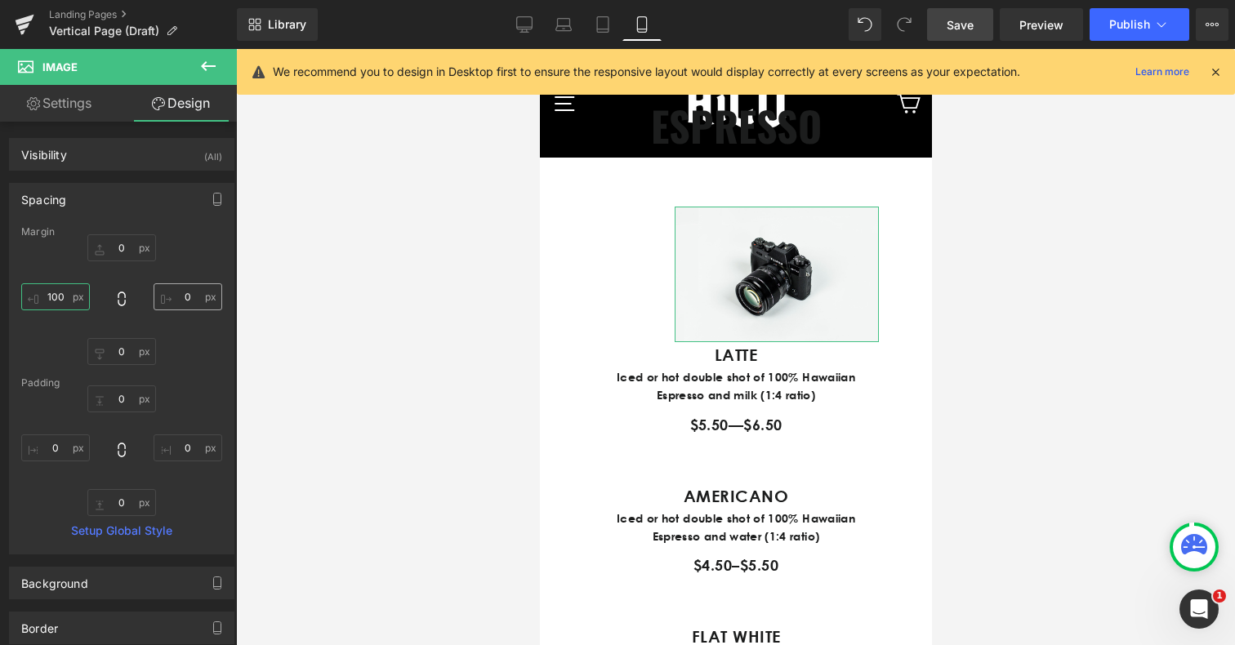
type input "100"
click at [173, 301] on input "0" at bounding box center [188, 297] width 69 height 27
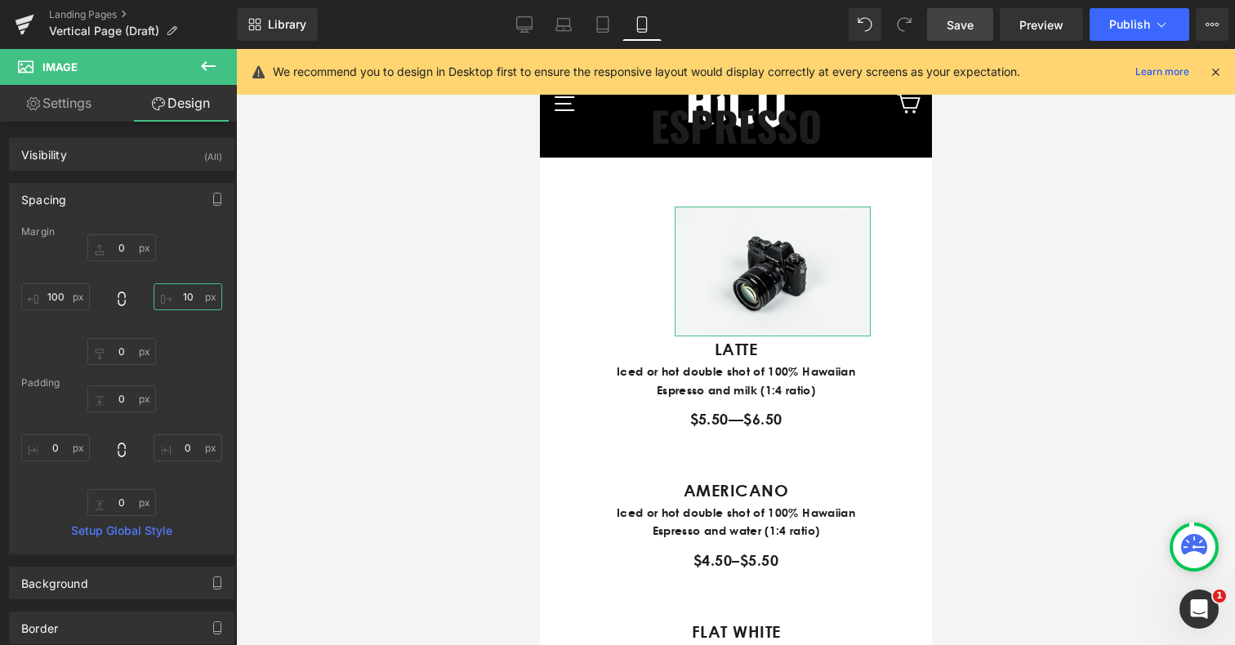
type input "100"
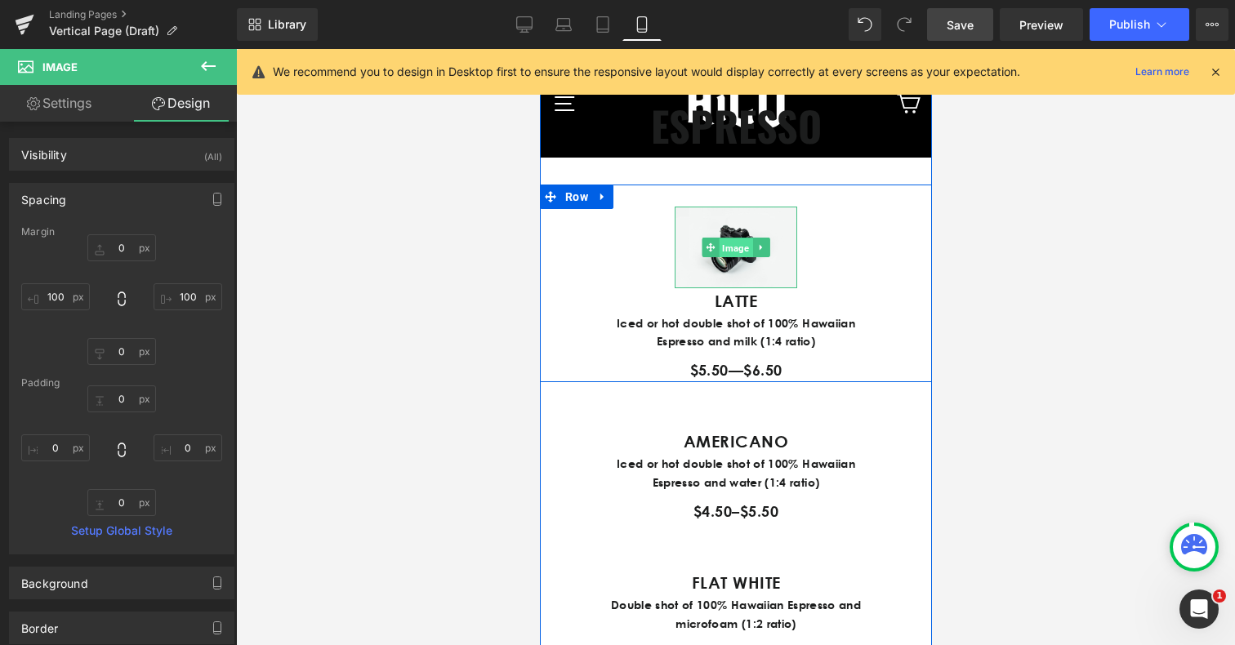
click at [739, 258] on span "Image" at bounding box center [734, 249] width 33 height 20
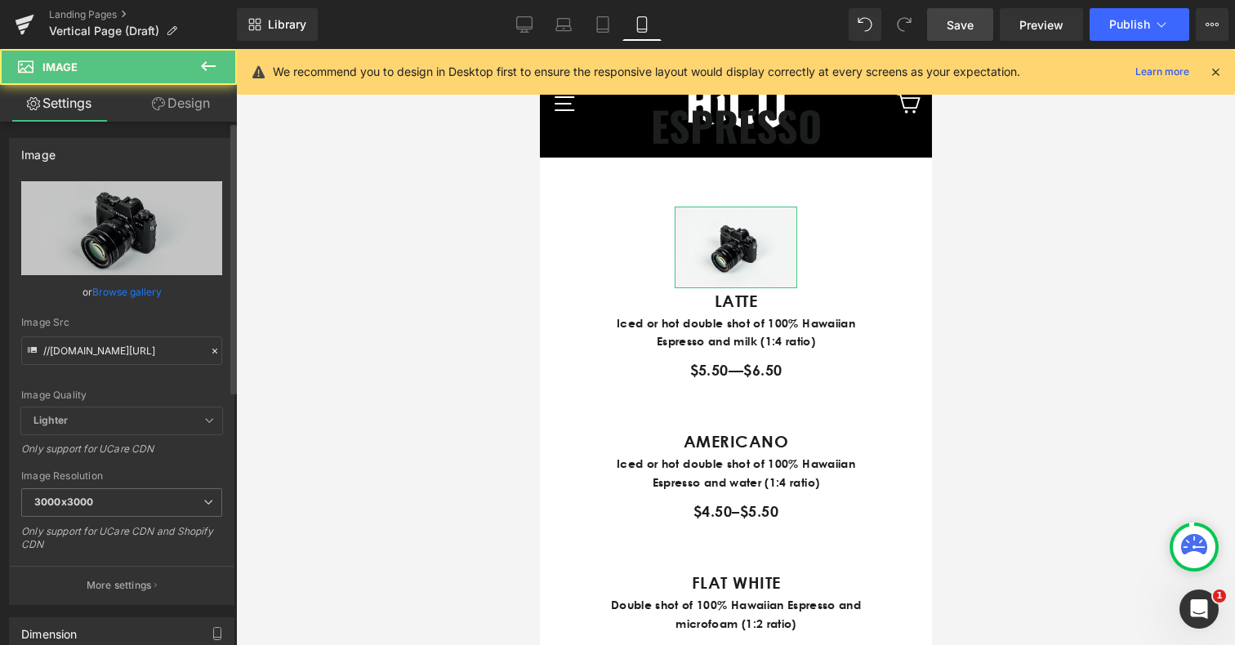
click at [102, 288] on link "Browse gallery" at bounding box center [126, 292] width 69 height 29
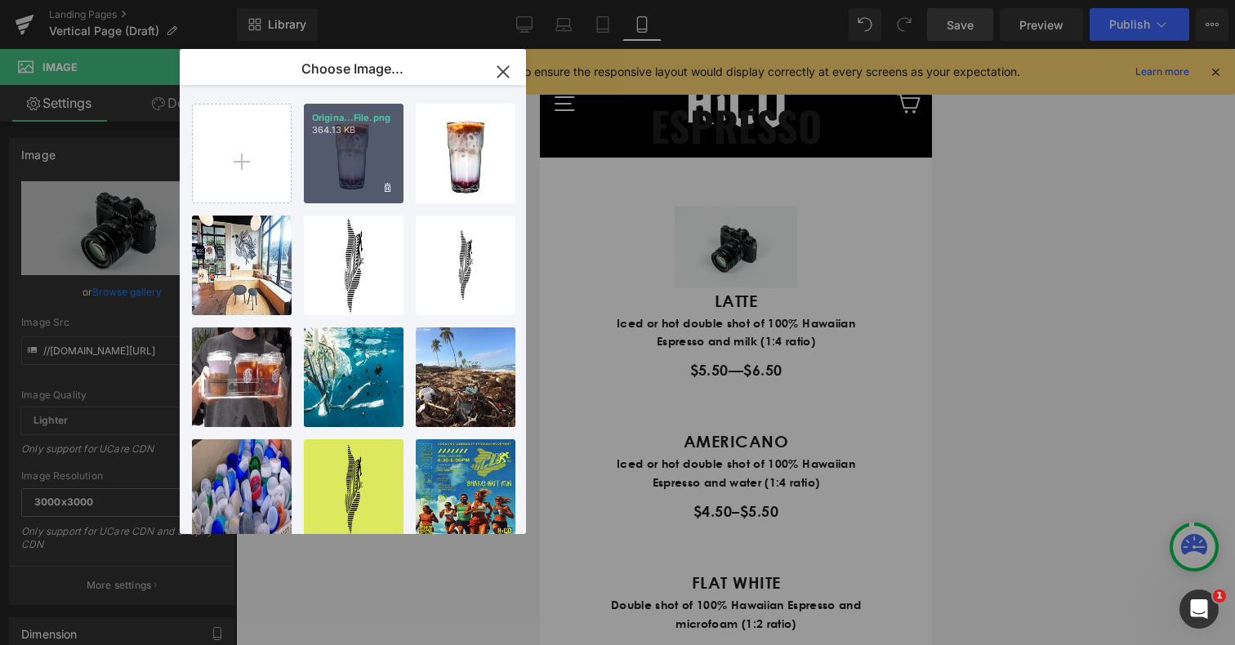
click at [328, 139] on div "Origina...File.png 364.13 KB" at bounding box center [354, 154] width 100 height 100
type input "[URL][DOMAIN_NAME]"
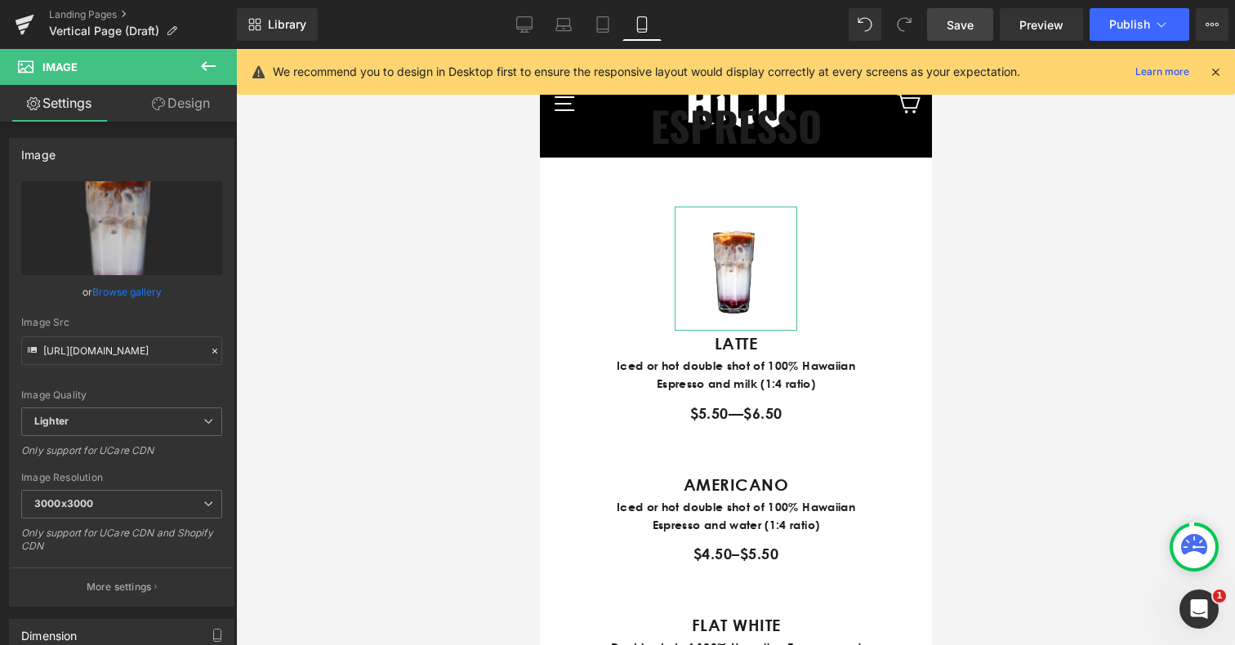
click at [191, 100] on link "Design" at bounding box center [181, 103] width 118 height 37
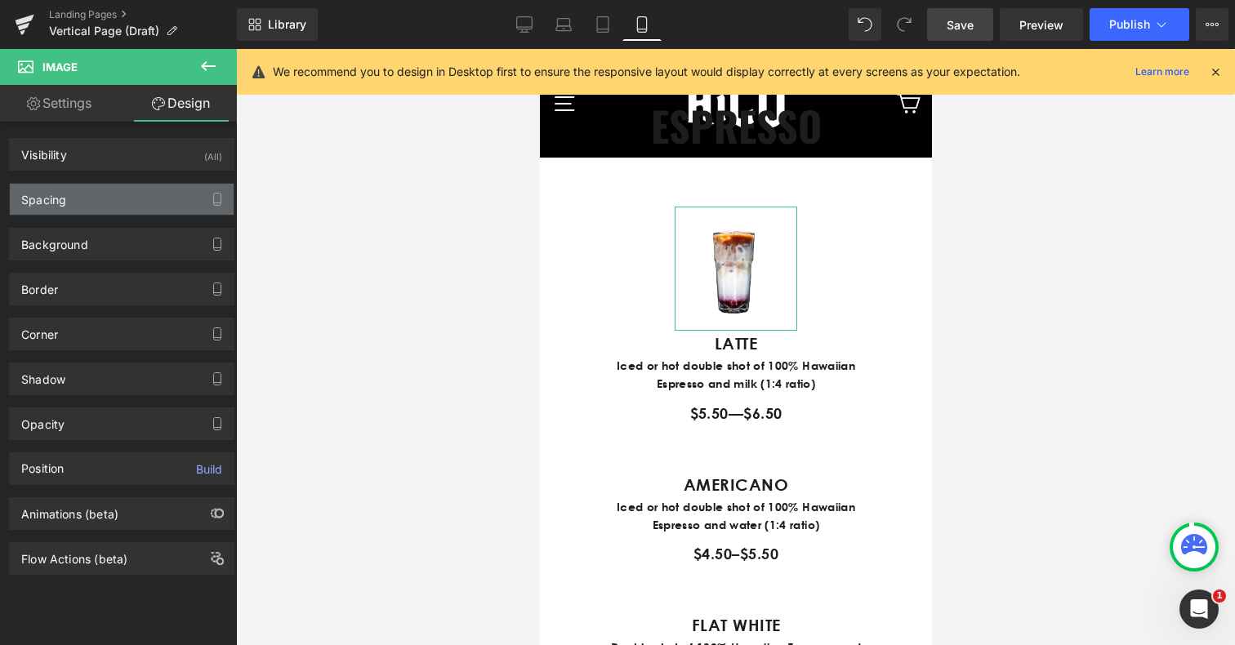
click at [72, 199] on div "Spacing" at bounding box center [122, 199] width 224 height 31
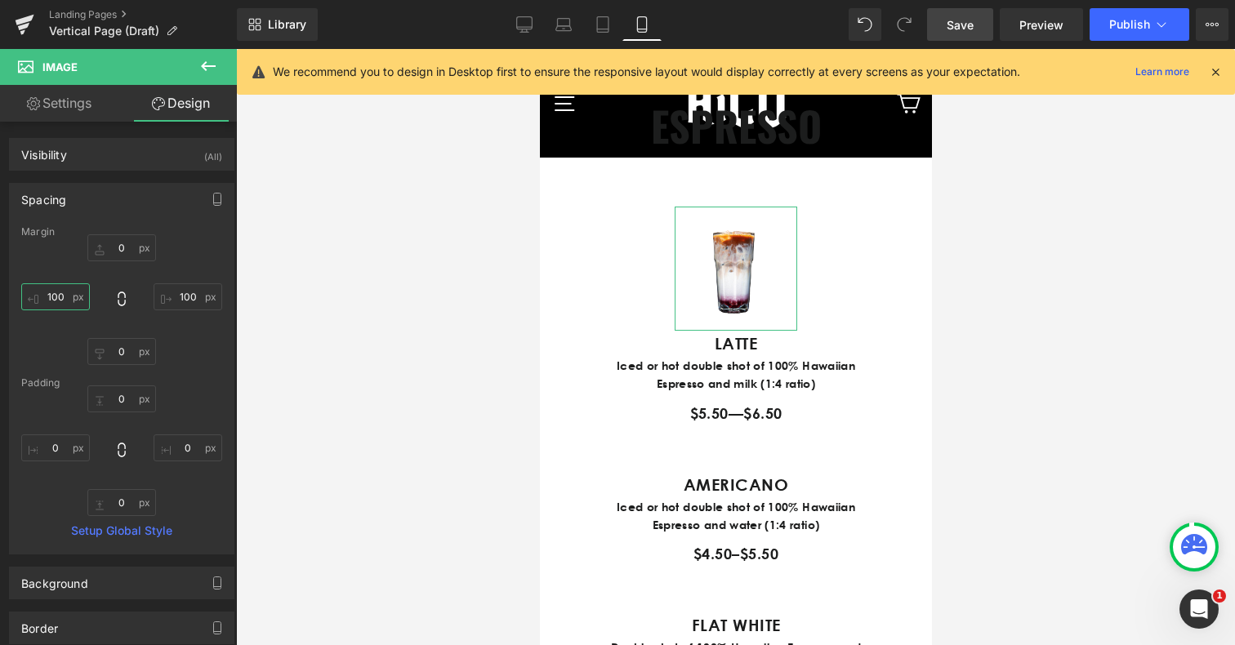
click at [52, 295] on input "100" at bounding box center [55, 297] width 69 height 27
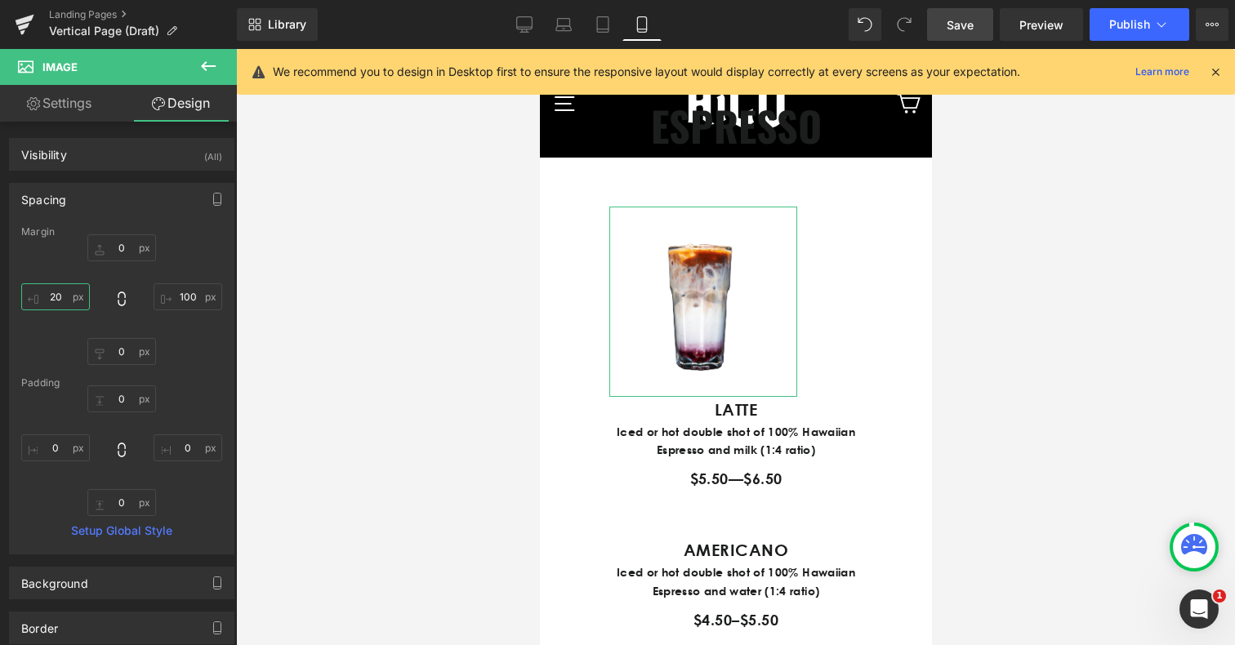
type input "2"
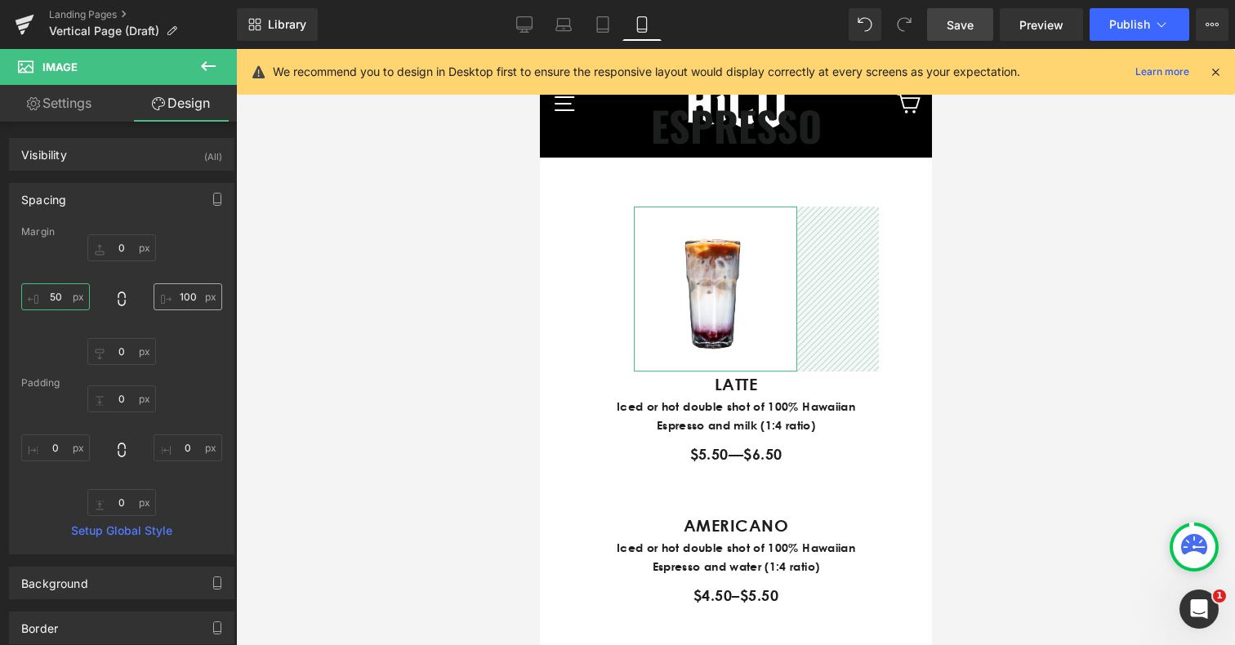
type input "50"
click at [173, 301] on input "100" at bounding box center [188, 297] width 69 height 27
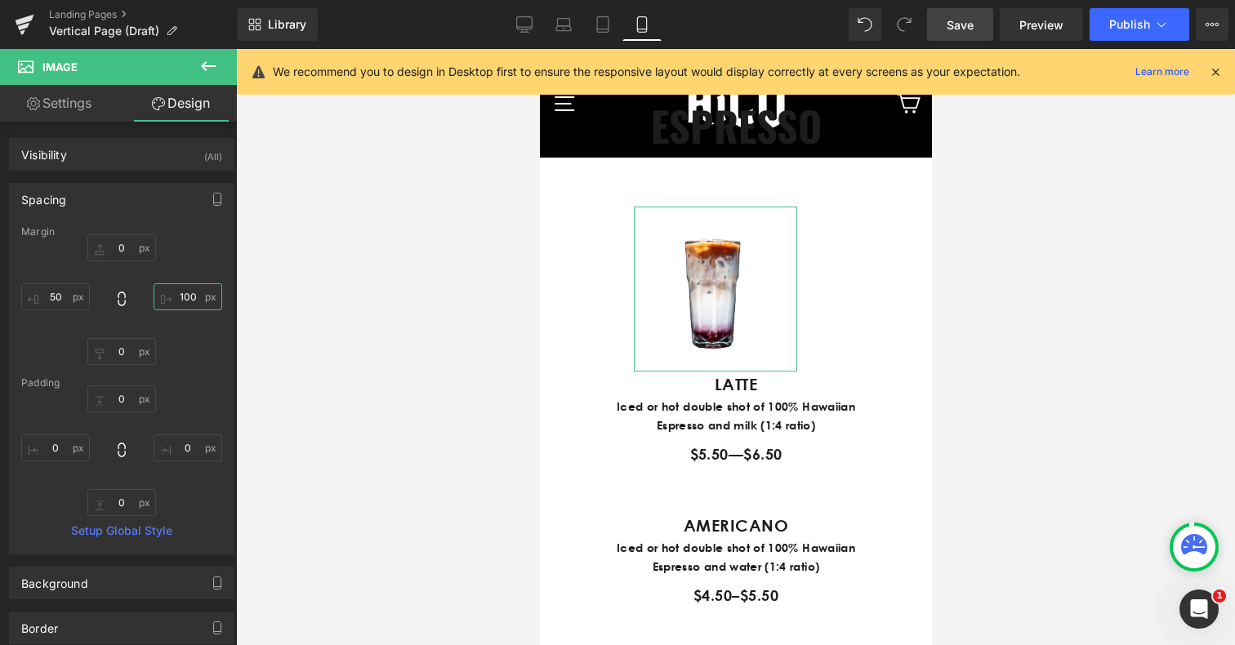
click at [173, 301] on input "100" at bounding box center [188, 297] width 69 height 27
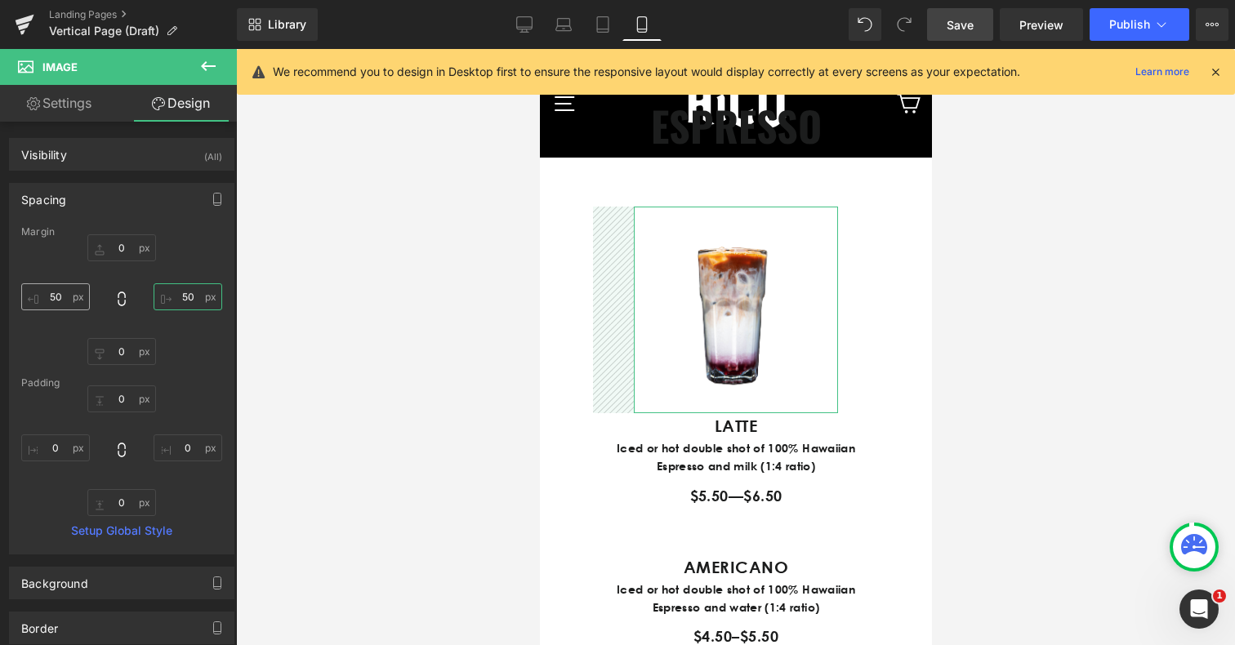
type input "50"
click at [61, 295] on input "50" at bounding box center [55, 297] width 69 height 27
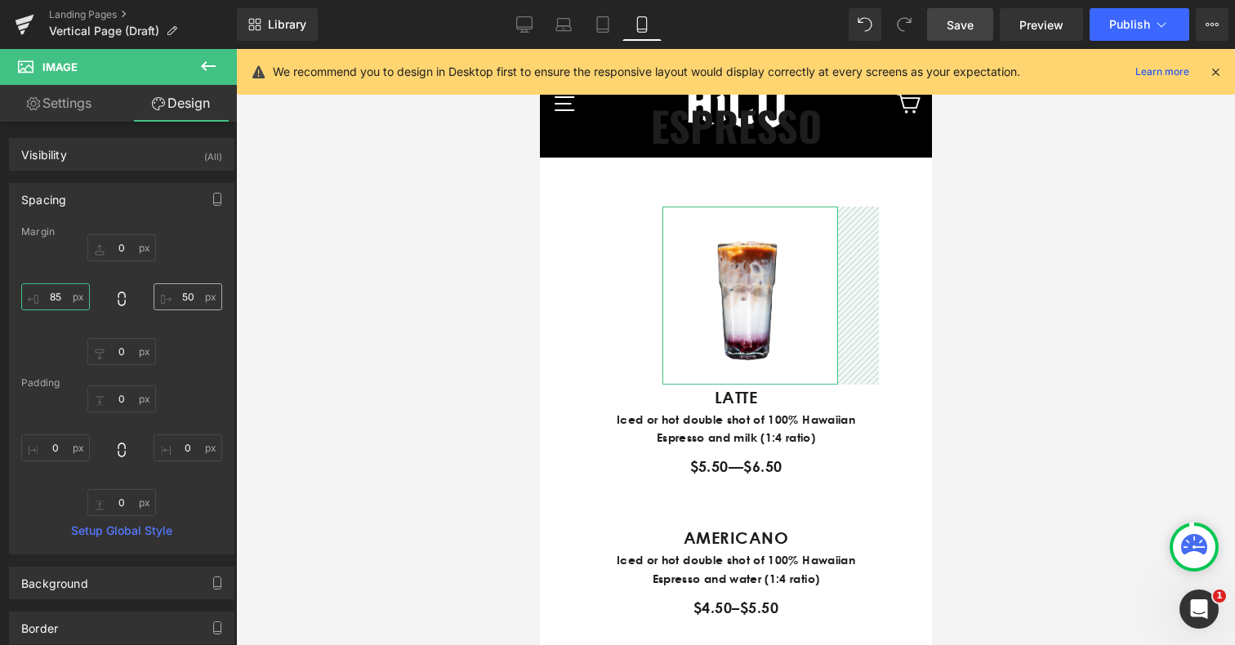
type input "85"
click at [179, 296] on input "50" at bounding box center [188, 297] width 69 height 27
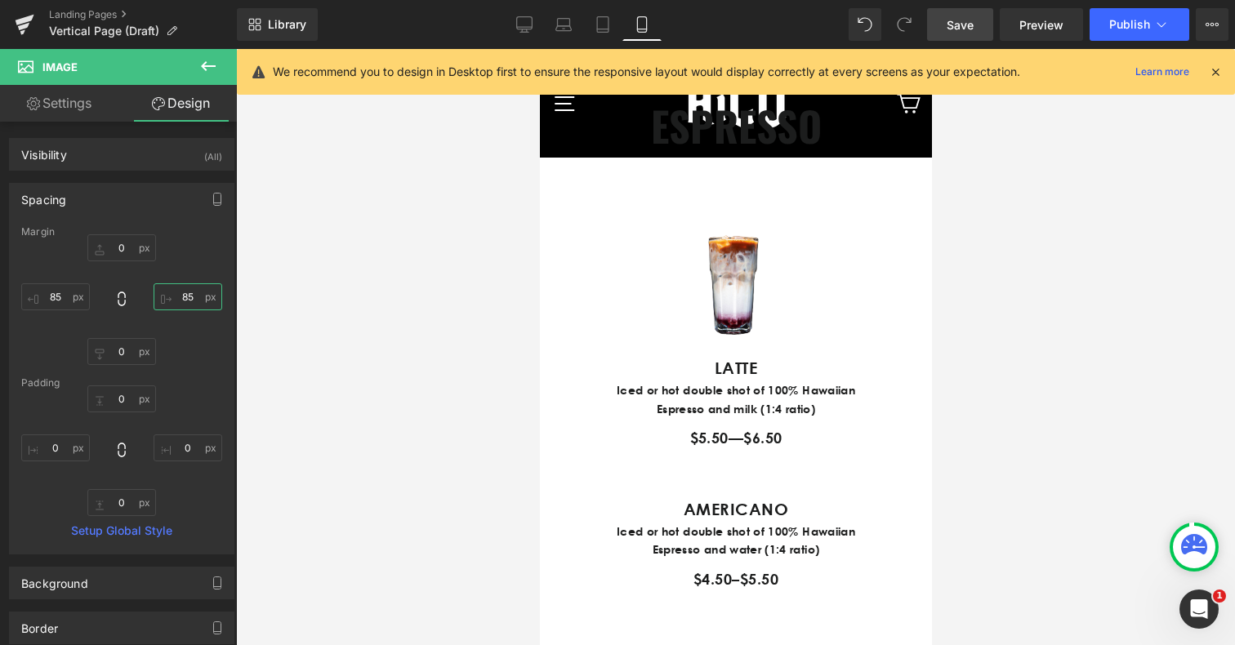
type input "85"
click at [977, 393] on div at bounding box center [735, 347] width 999 height 596
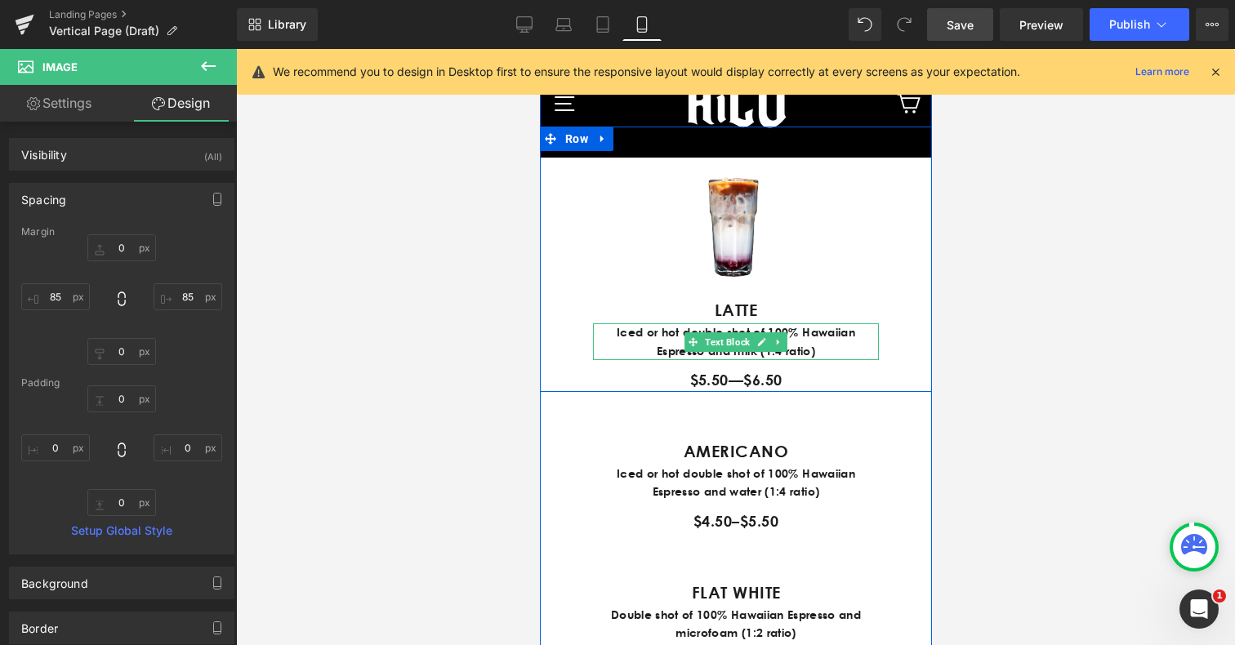
scroll to position [1029, 0]
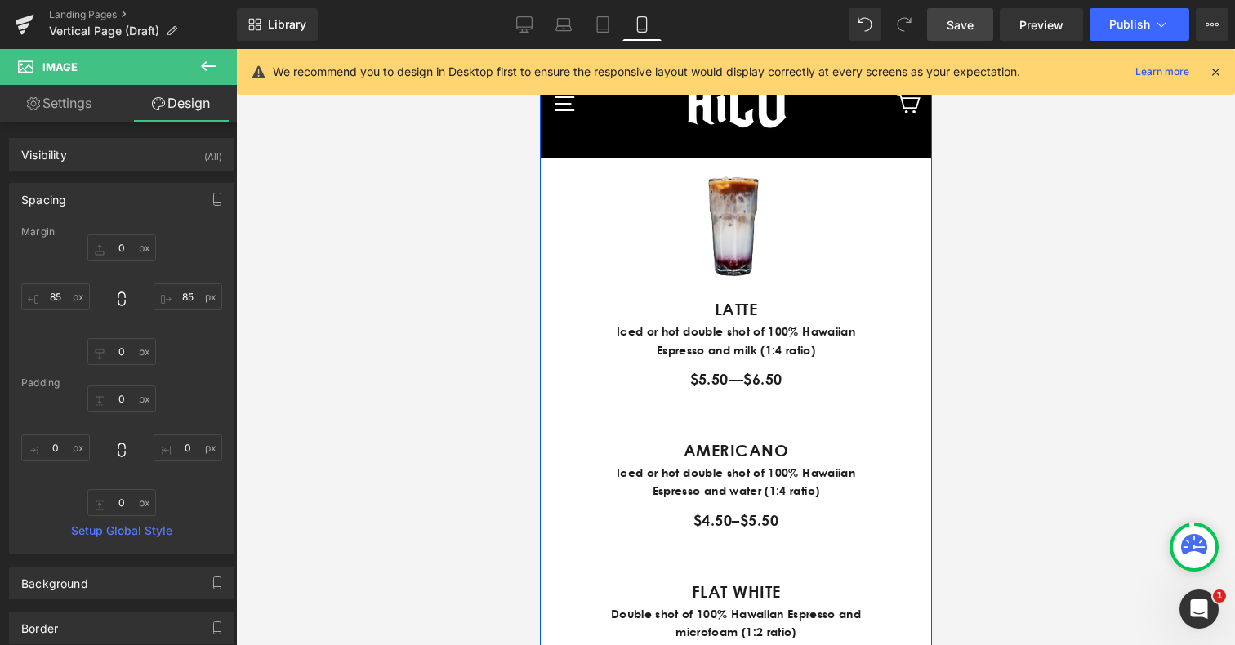
click at [751, 261] on img at bounding box center [735, 222] width 147 height 149
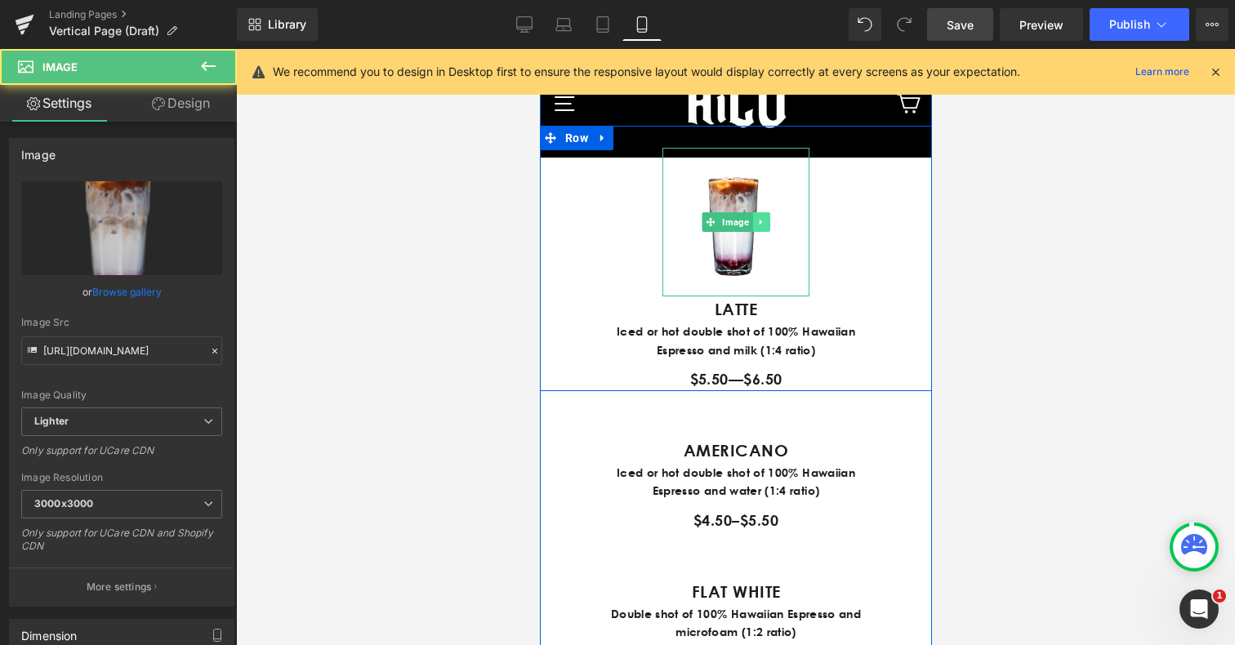
click at [763, 227] on icon at bounding box center [760, 222] width 9 height 10
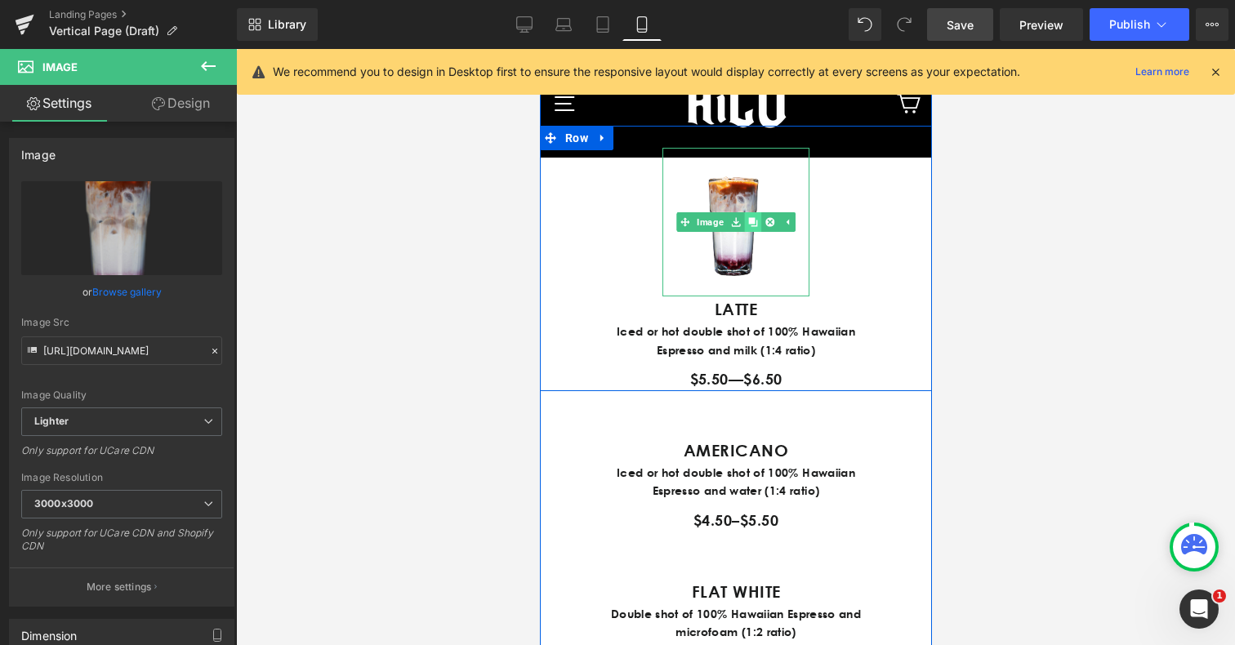
click at [754, 227] on icon at bounding box center [752, 222] width 9 height 10
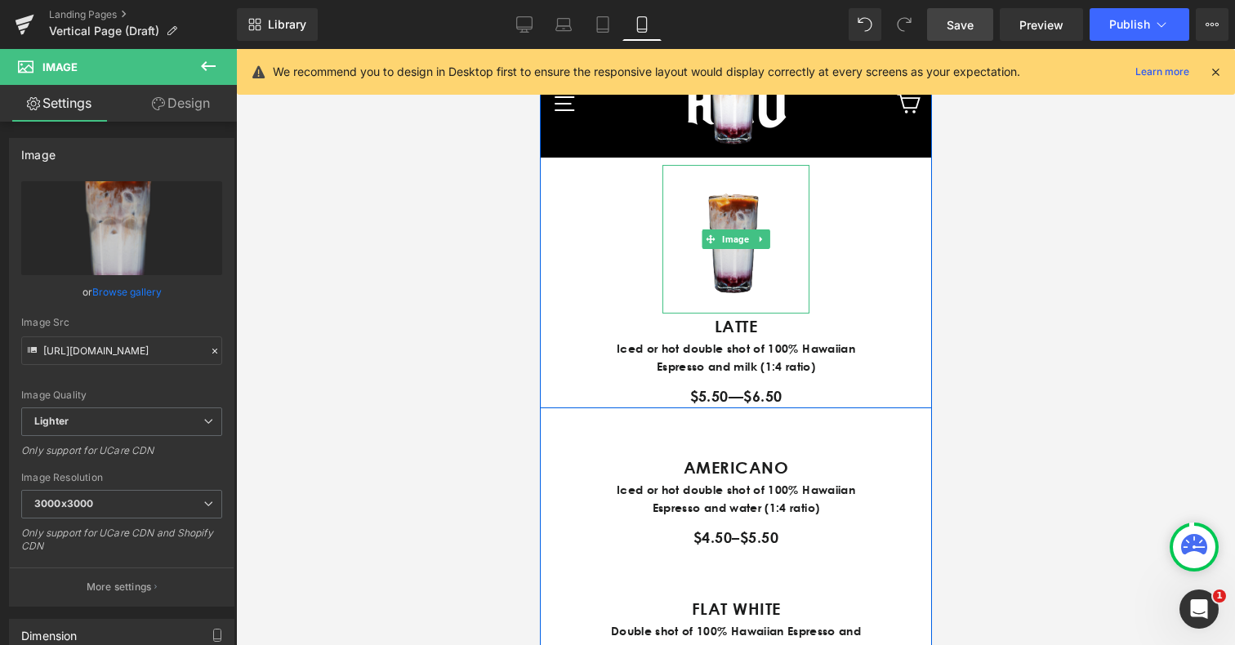
scroll to position [1163, 0]
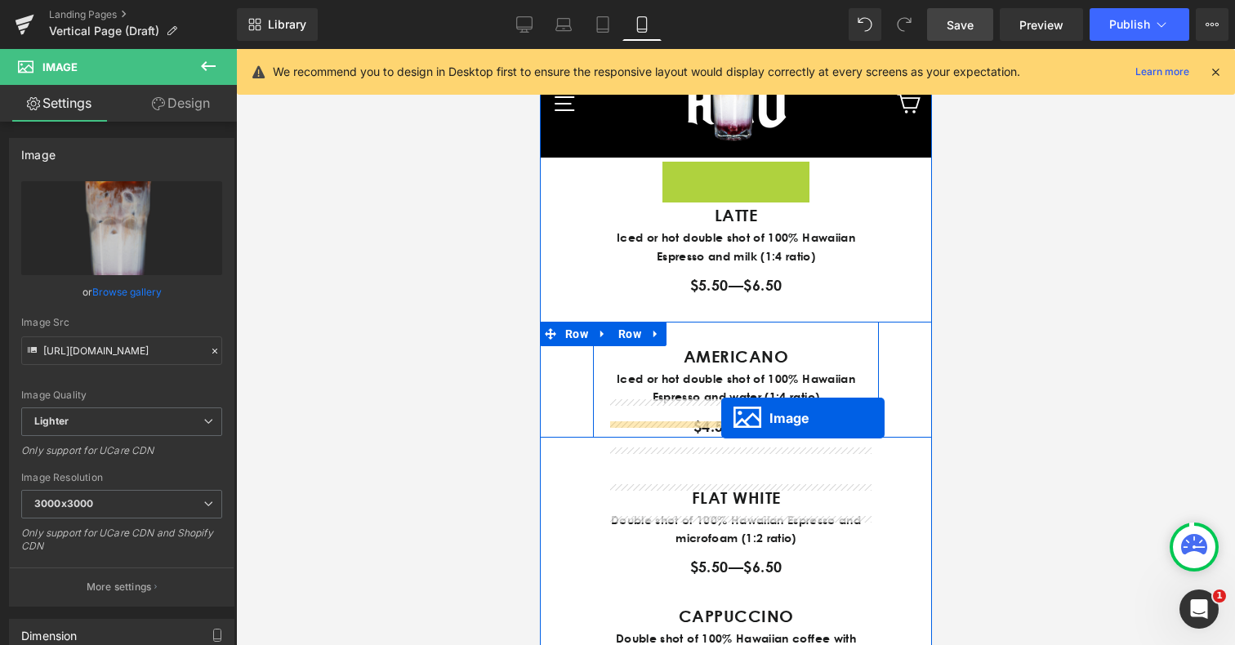
drag, startPoint x: 709, startPoint y: 314, endPoint x: 721, endPoint y: 418, distance: 104.4
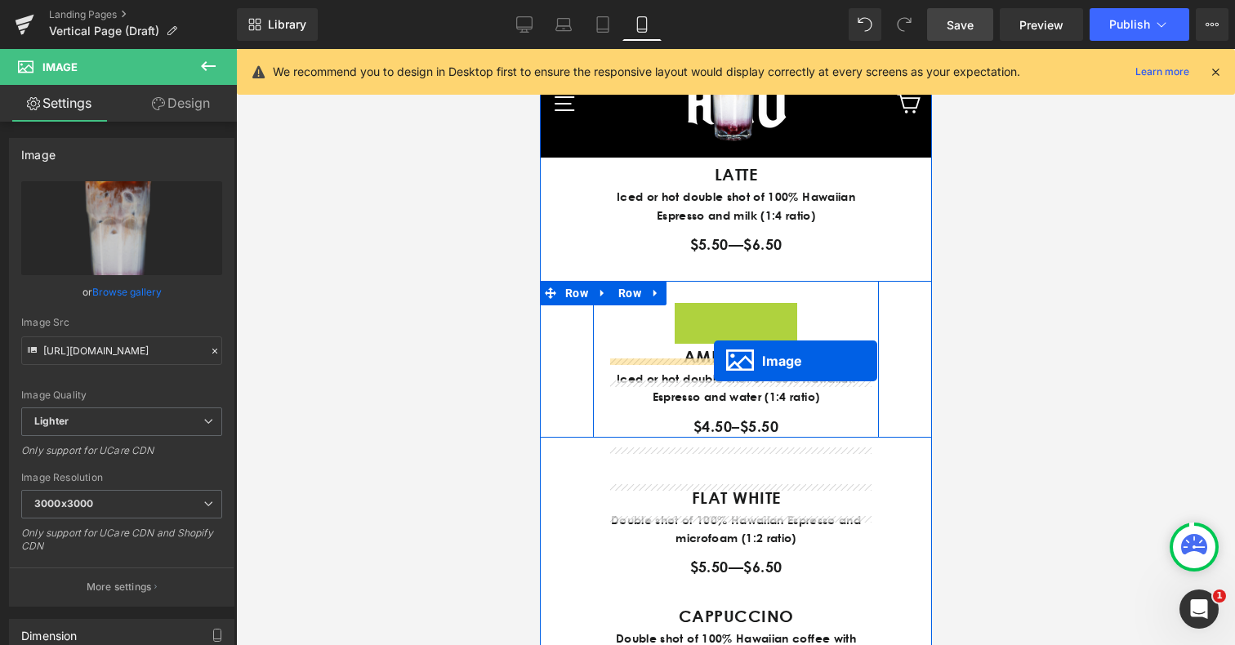
drag, startPoint x: 708, startPoint y: 442, endPoint x: 713, endPoint y: 361, distance: 81.0
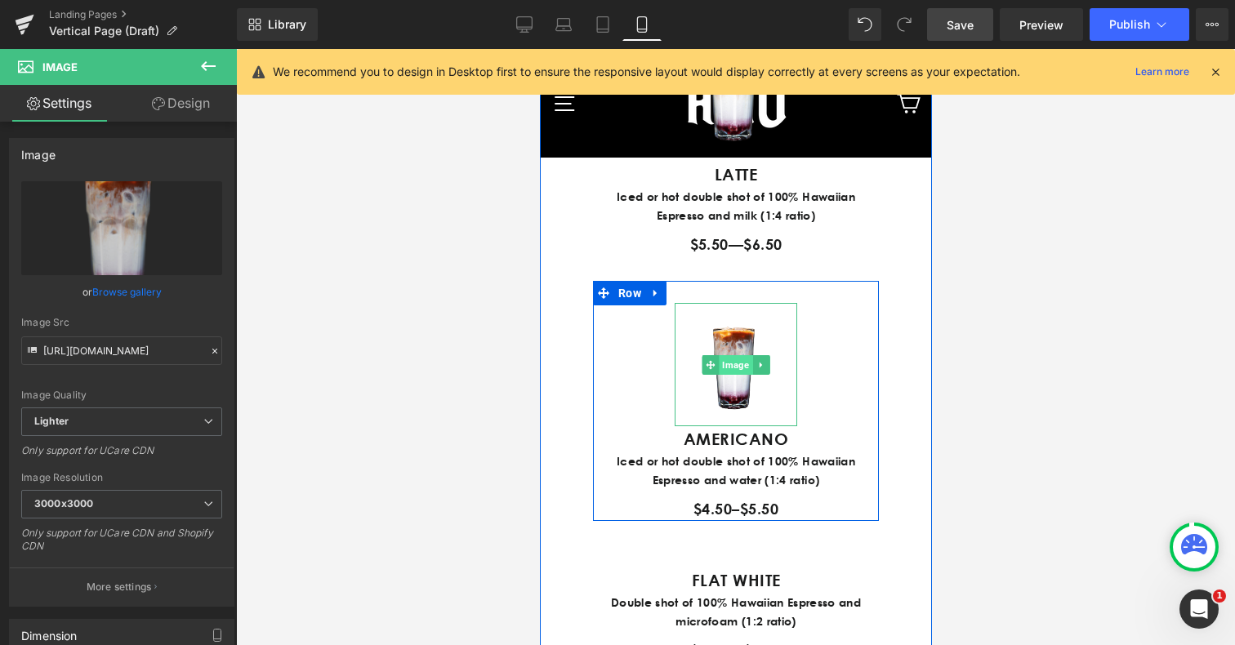
click at [736, 375] on span "Image" at bounding box center [734, 365] width 33 height 20
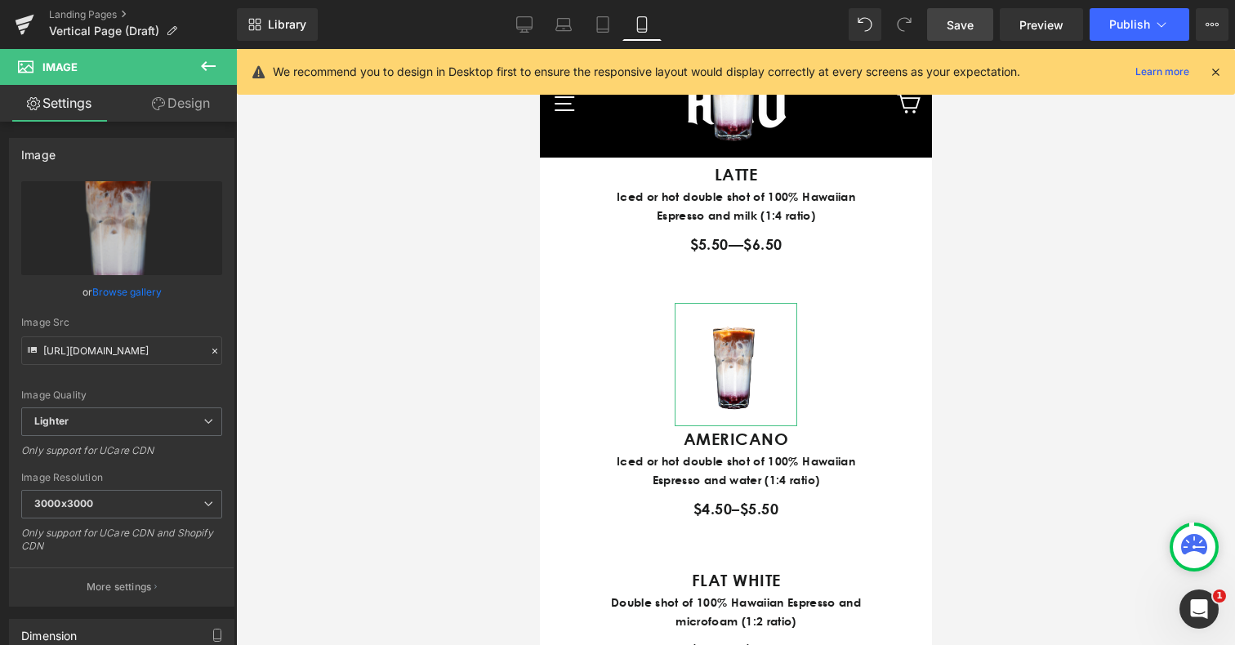
click at [184, 100] on link "Design" at bounding box center [181, 103] width 118 height 37
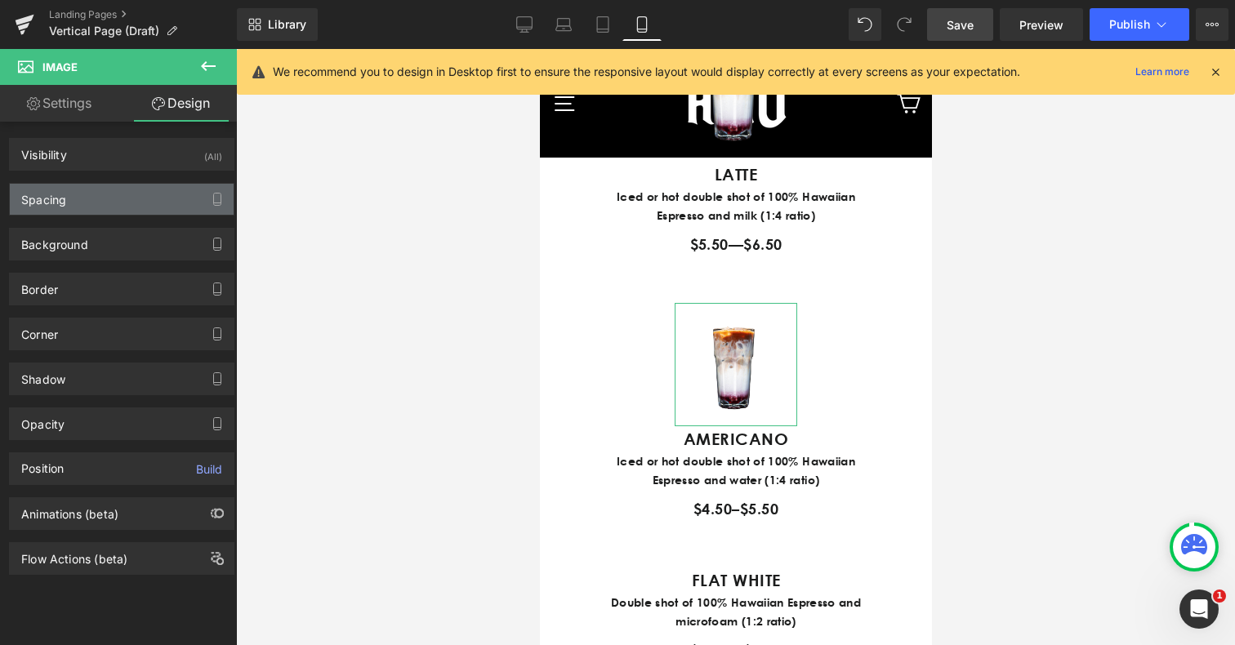
click at [89, 193] on div "Spacing" at bounding box center [122, 199] width 224 height 31
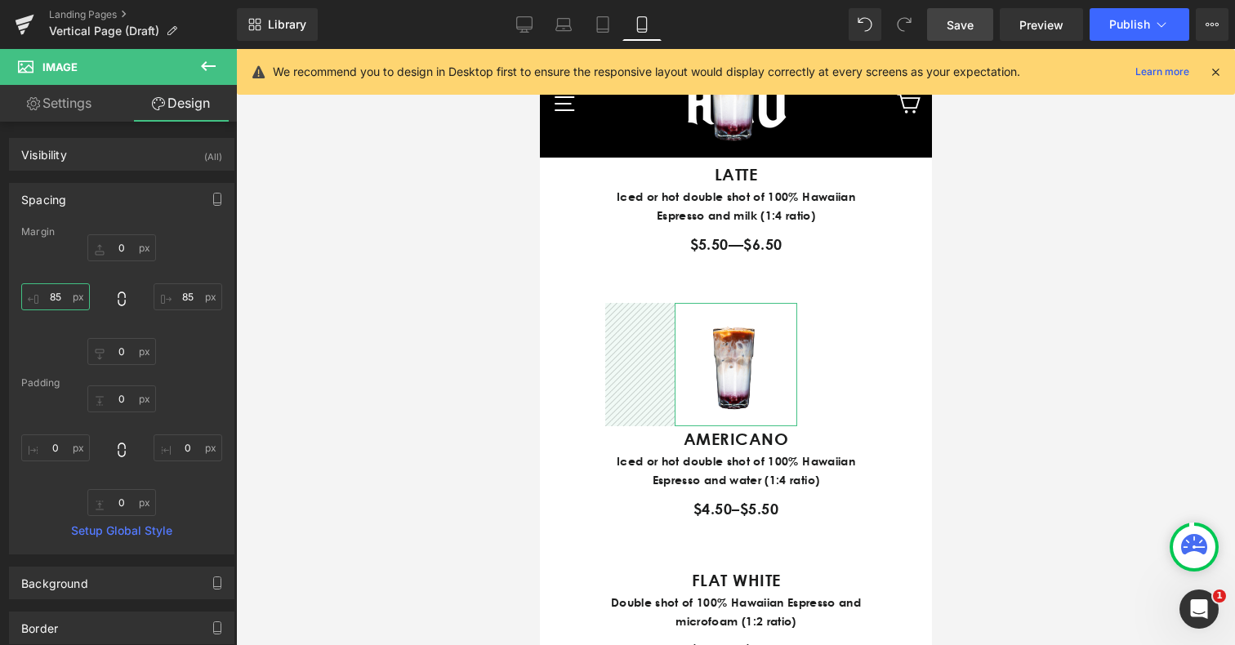
click at [57, 299] on input "85" at bounding box center [55, 297] width 69 height 27
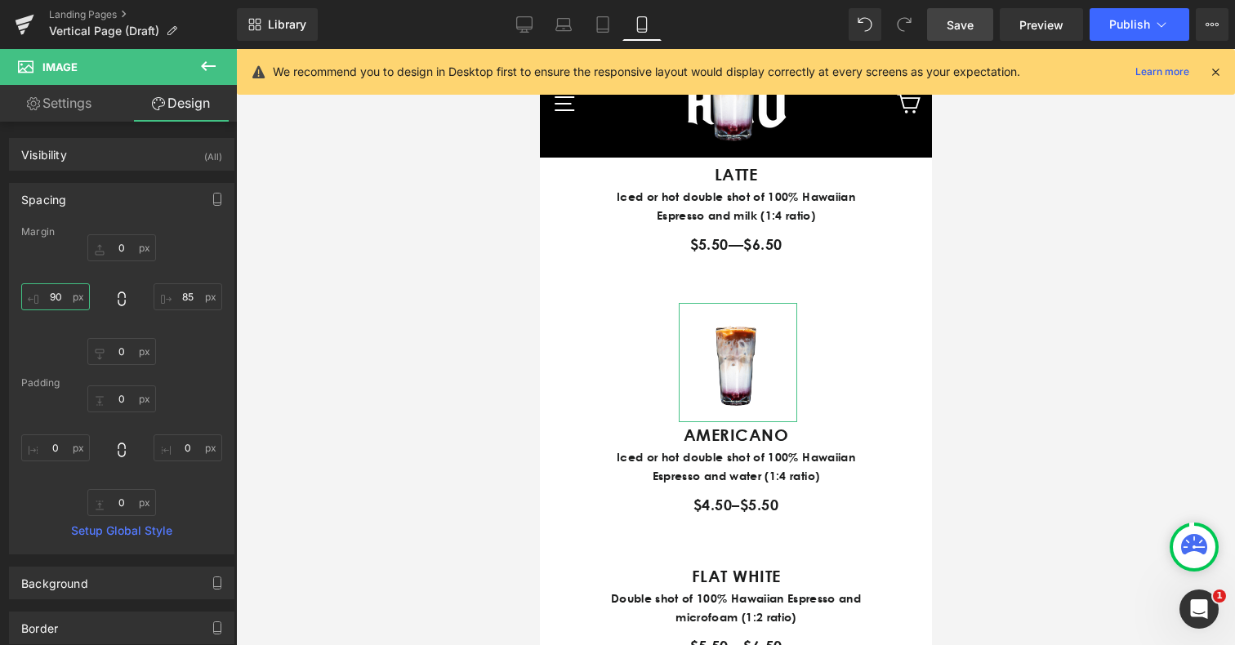
type input "9"
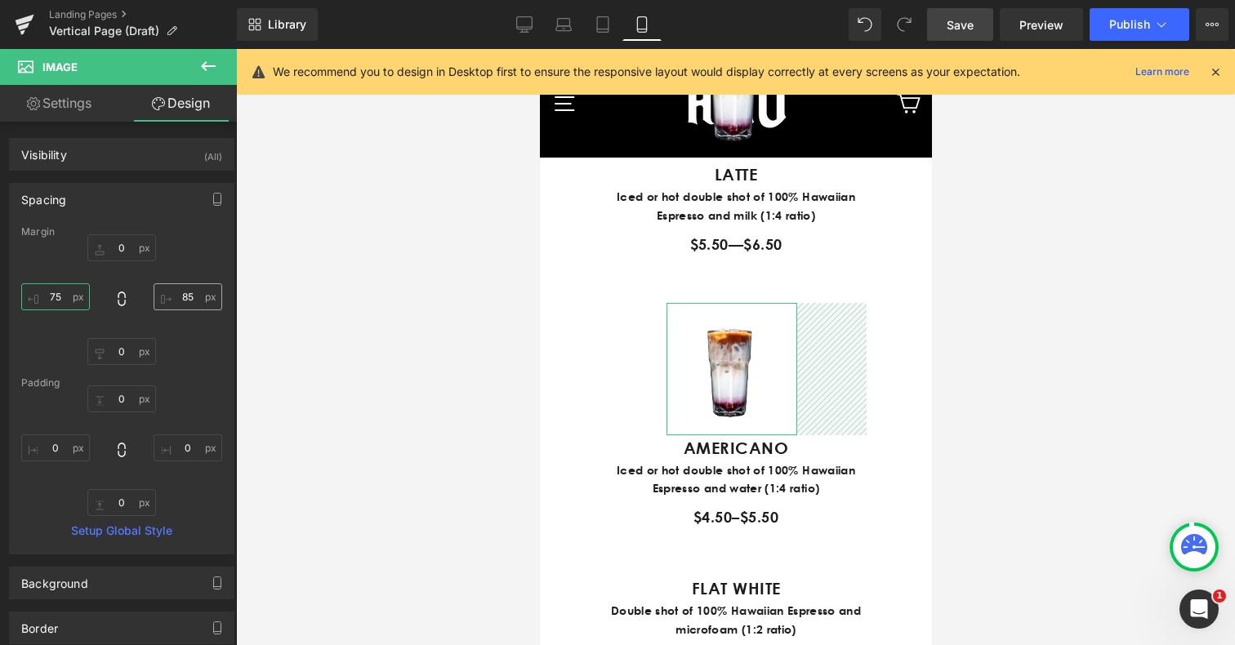
type input "75"
click at [183, 296] on input "85" at bounding box center [188, 297] width 69 height 27
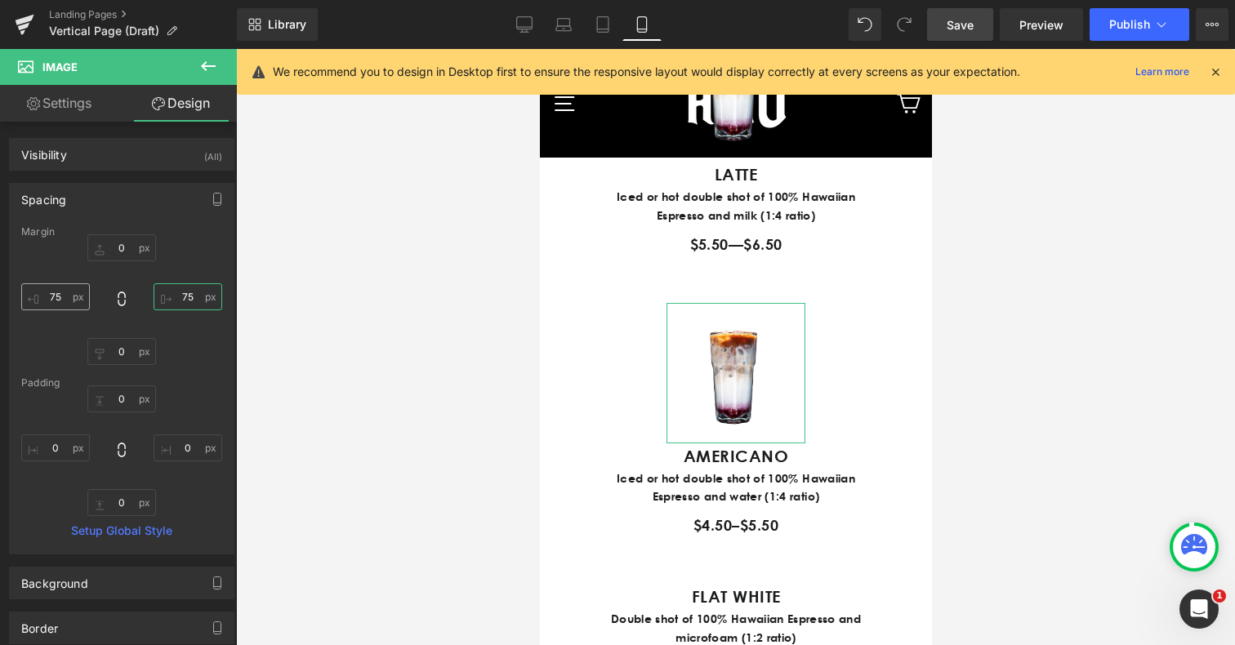
type input "75"
click at [53, 295] on input "75" at bounding box center [55, 297] width 69 height 27
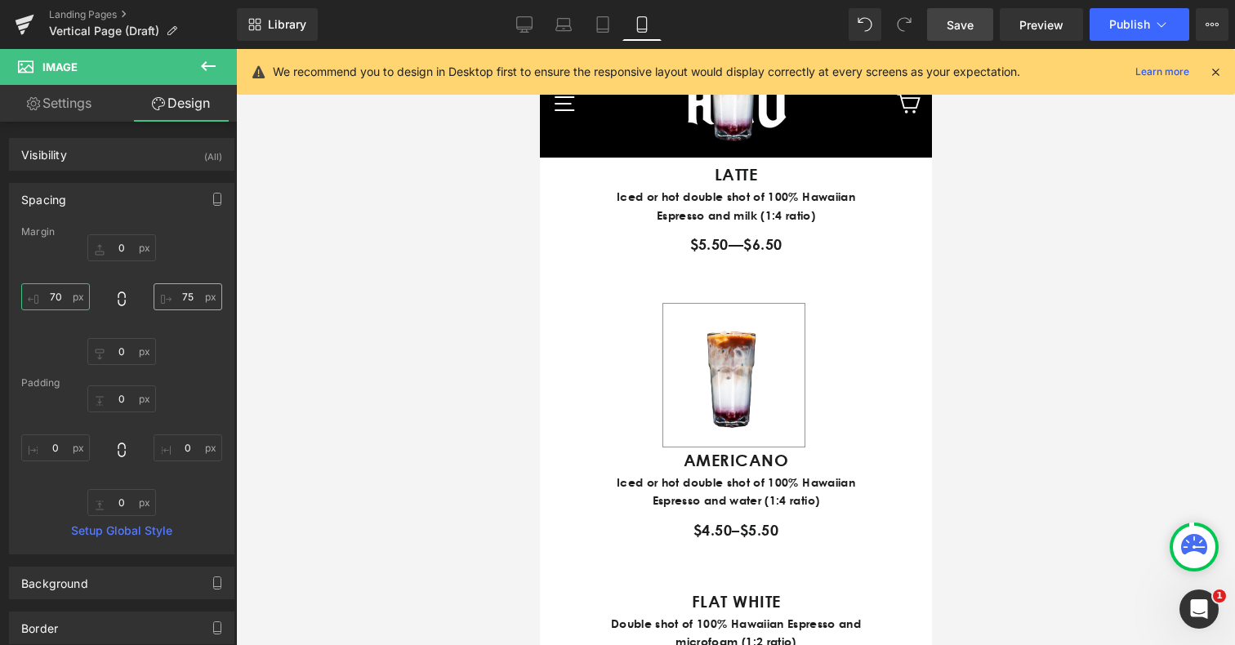
type input "70"
click at [176, 301] on input "75" at bounding box center [188, 297] width 69 height 27
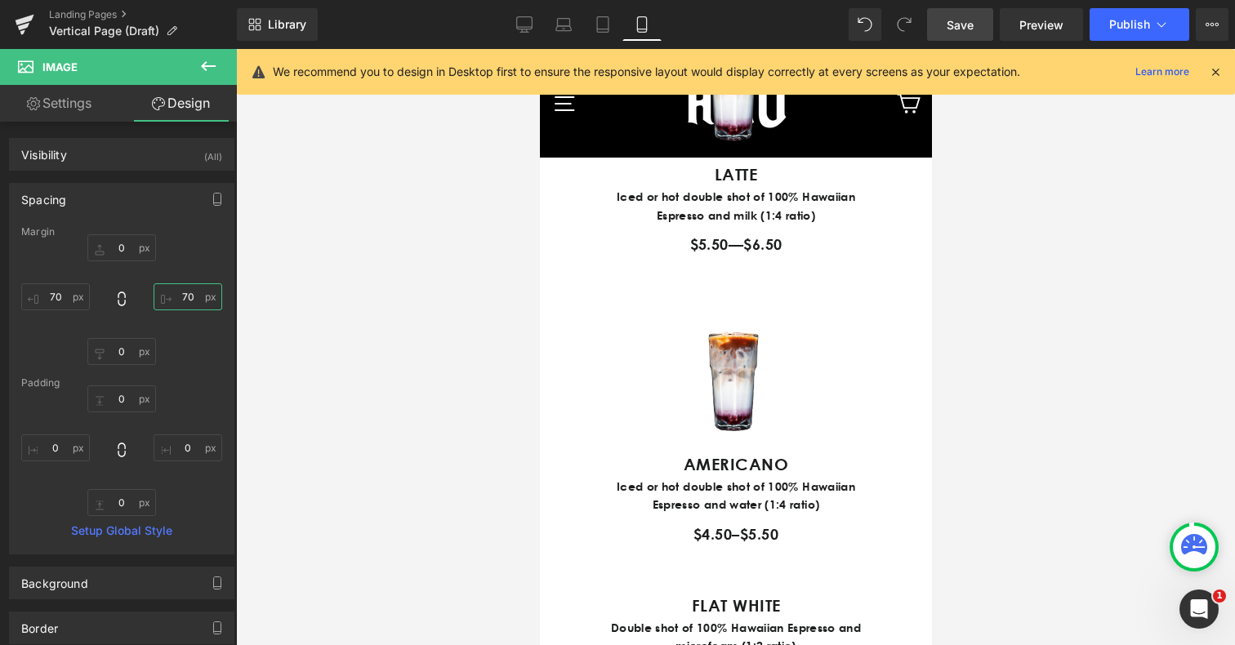
type input "70"
click at [992, 334] on div at bounding box center [735, 347] width 999 height 596
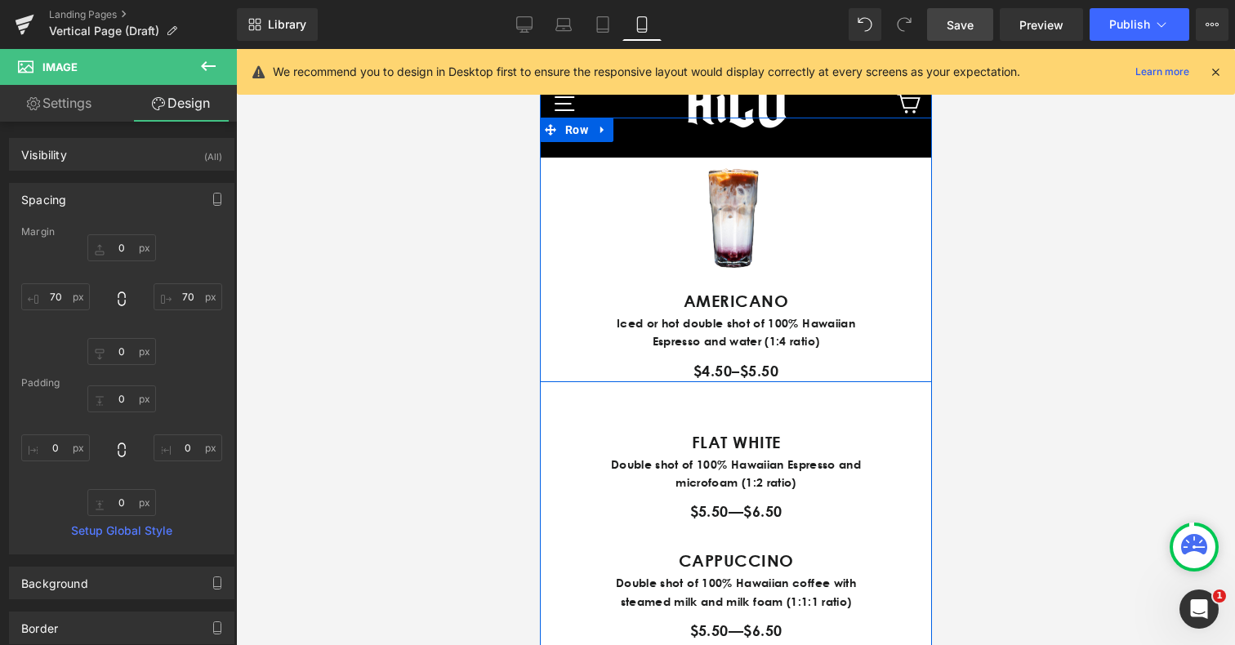
scroll to position [1329, 0]
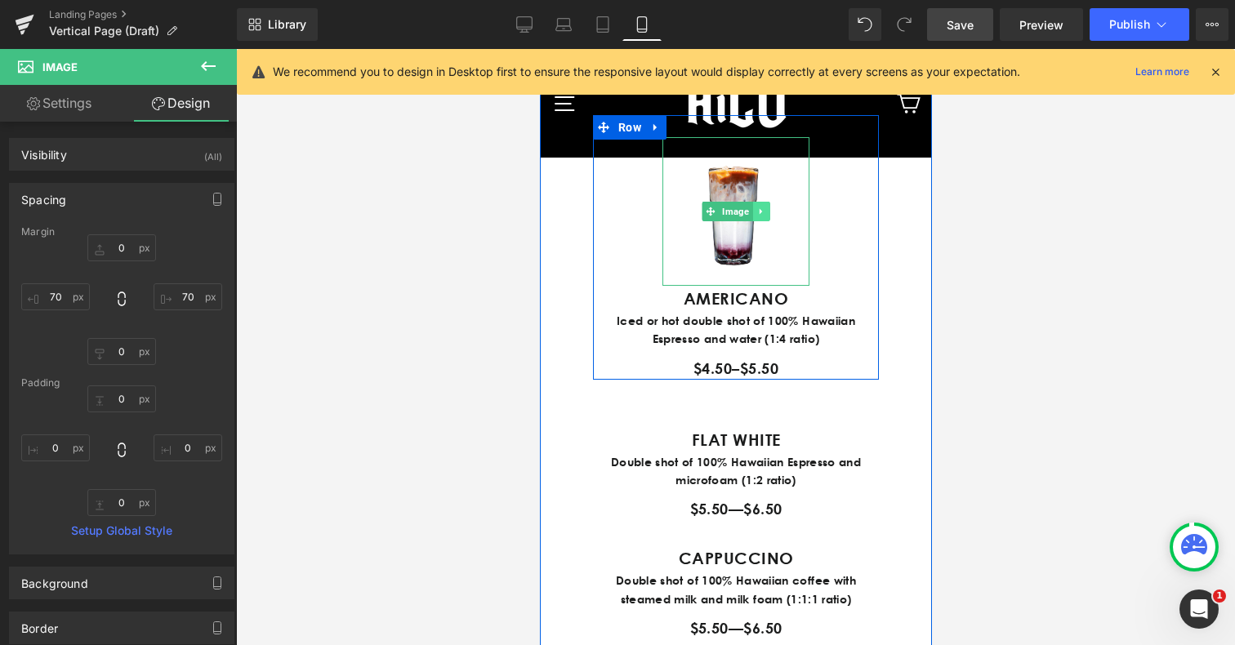
click at [759, 217] on icon at bounding box center [760, 212] width 9 height 10
click at [751, 216] on icon at bounding box center [752, 211] width 9 height 9
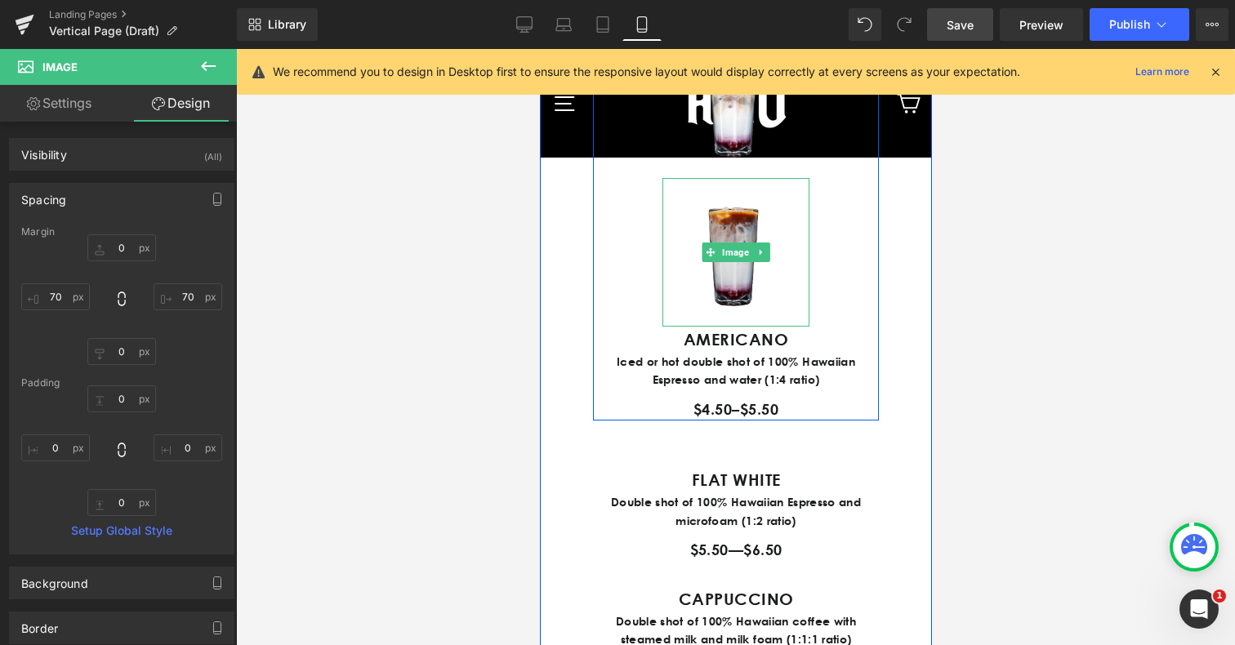
scroll to position [1443, 0]
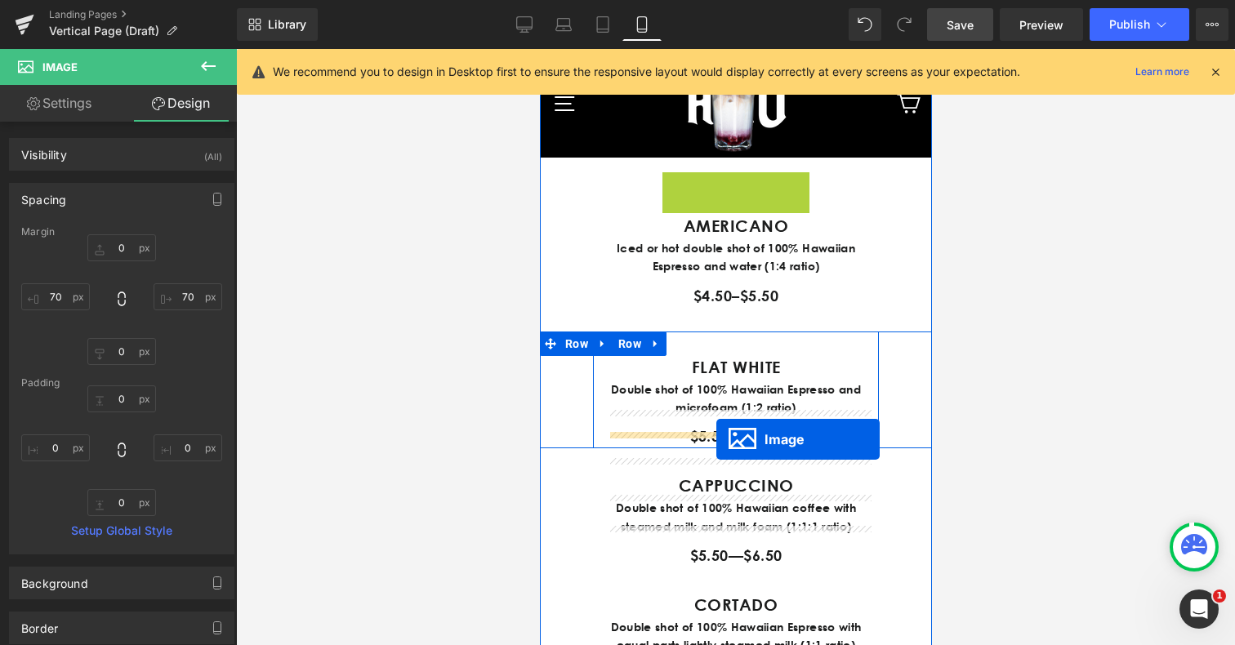
drag, startPoint x: 711, startPoint y: 324, endPoint x: 716, endPoint y: 439, distance: 115.3
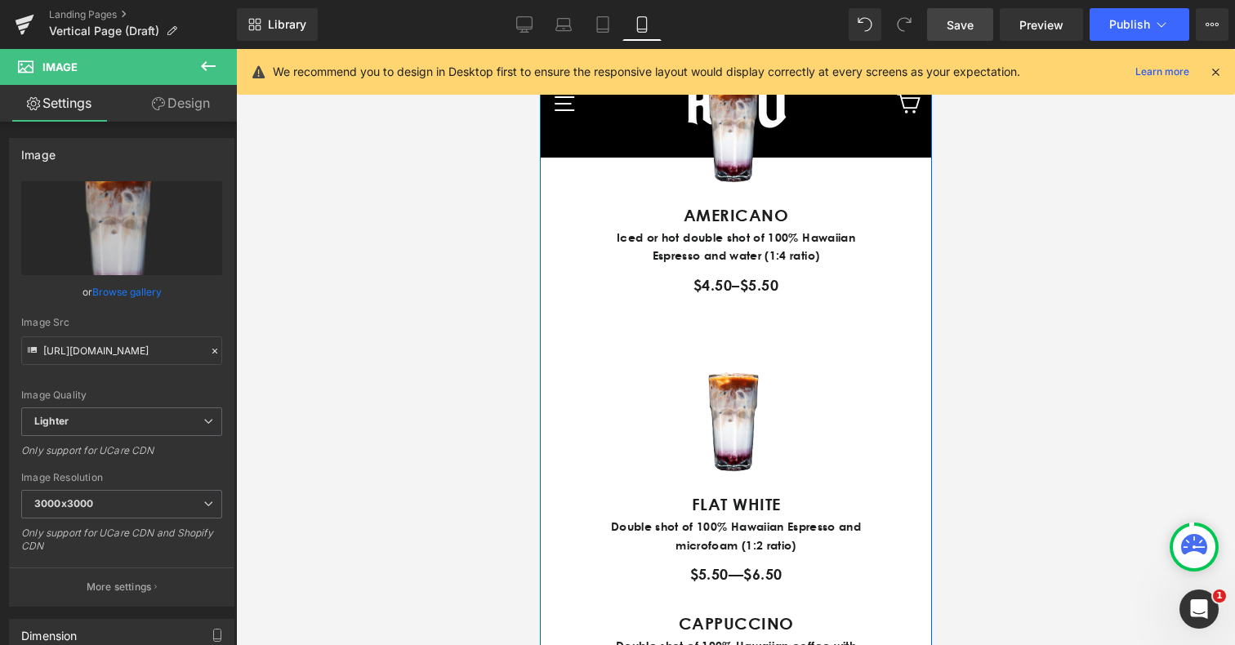
scroll to position [1277, 0]
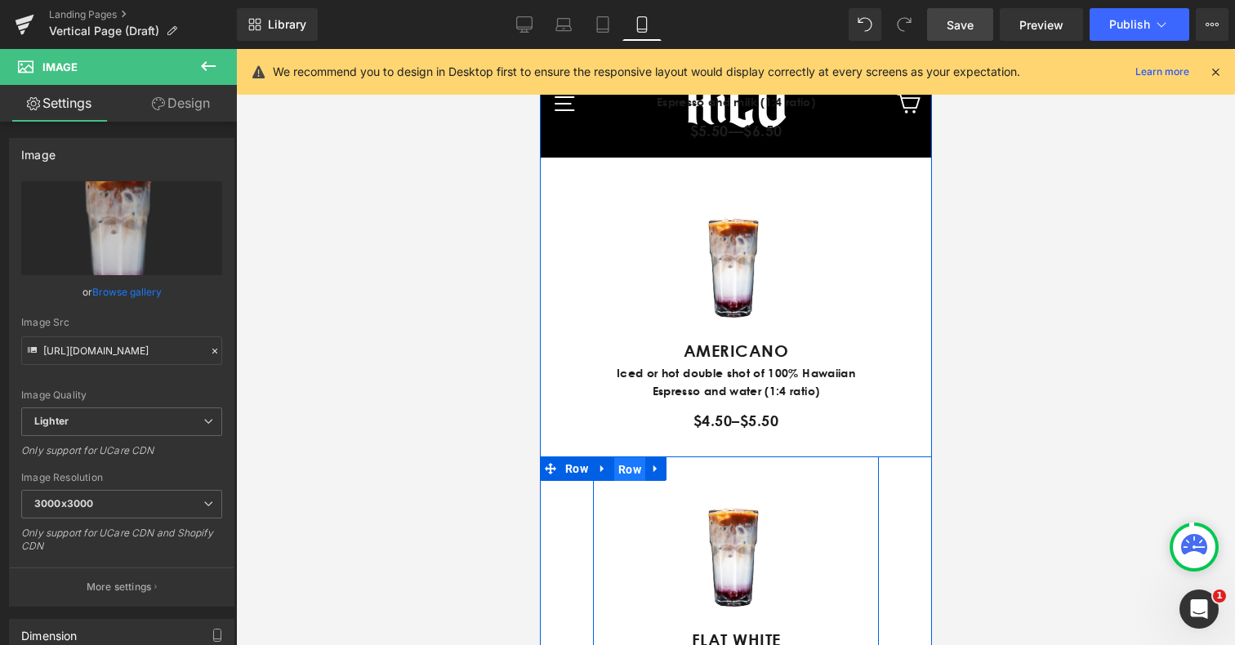
click at [625, 482] on span "Row" at bounding box center [629, 470] width 31 height 25
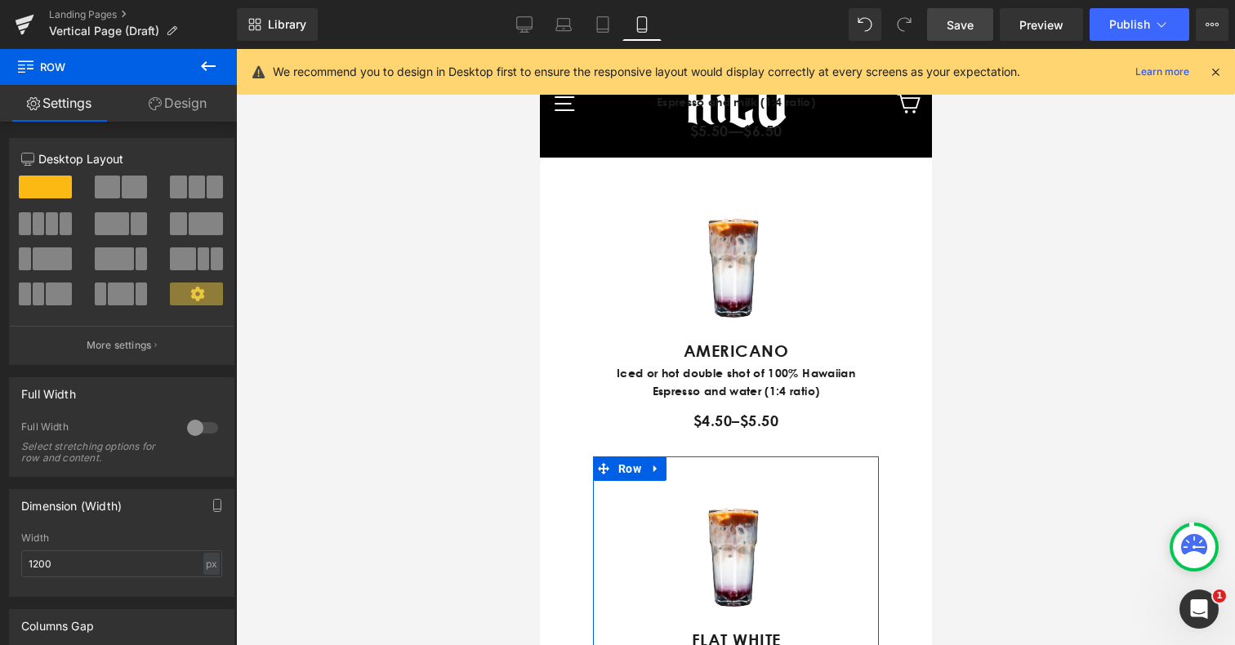
click at [203, 98] on link "Design" at bounding box center [177, 103] width 118 height 37
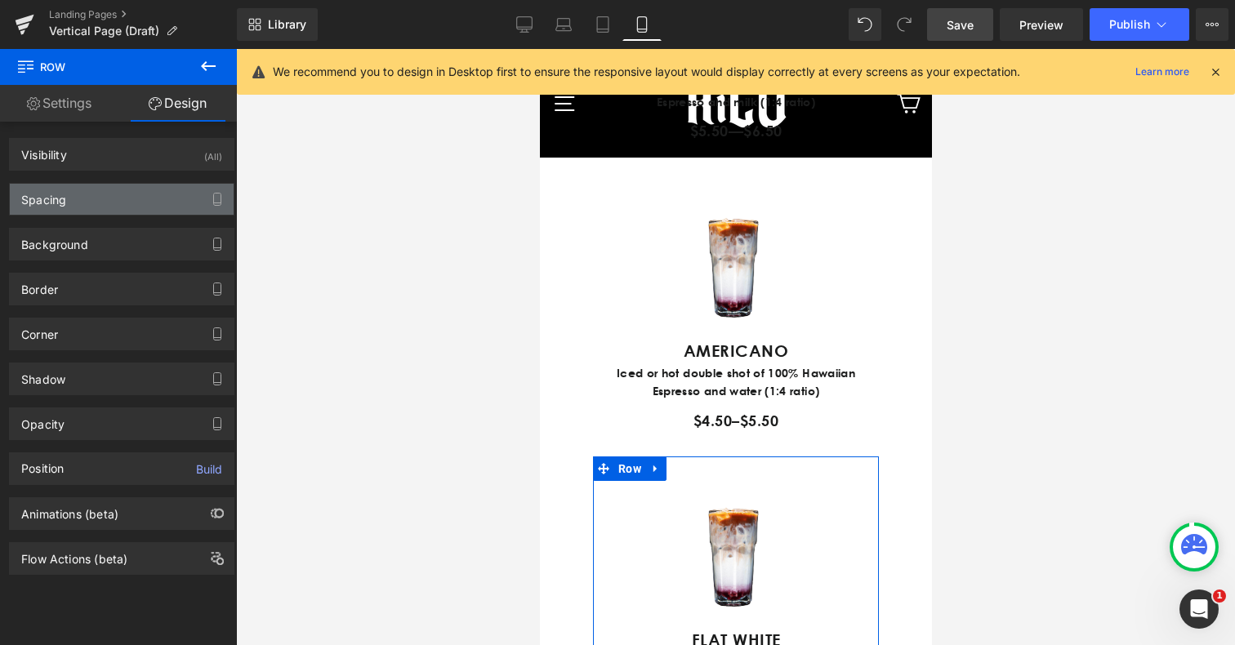
click at [94, 199] on div "Spacing" at bounding box center [122, 199] width 224 height 31
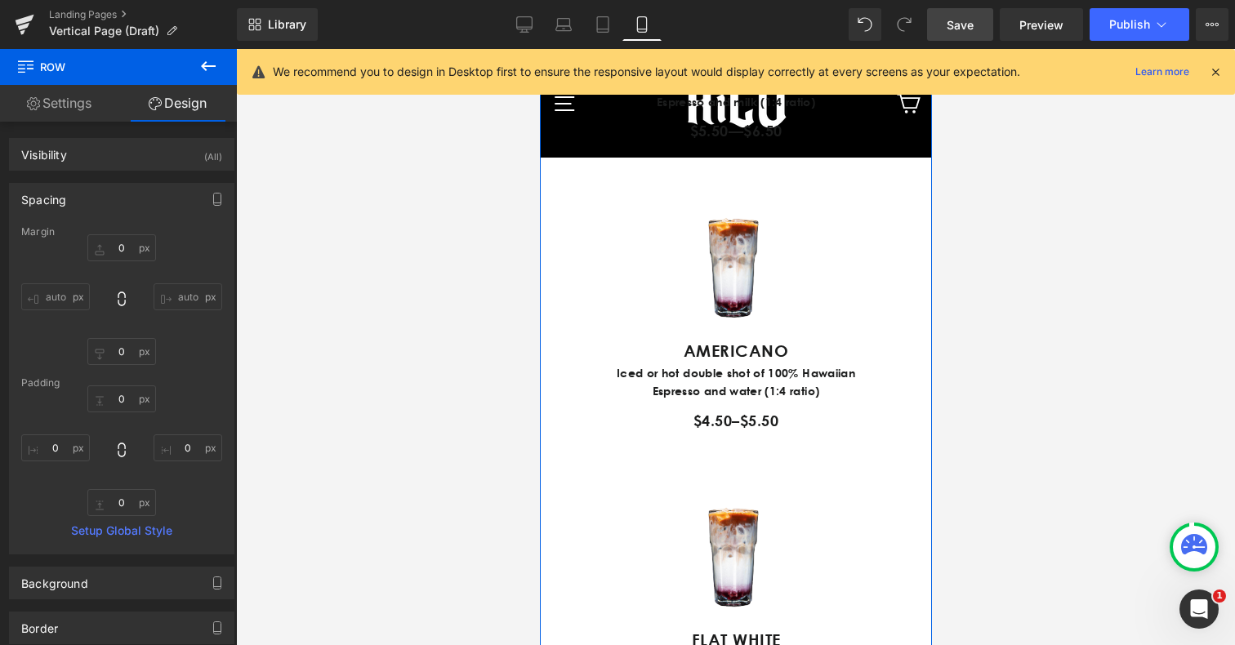
click at [588, 514] on div "ESPRESSO Heading Image Image LATTE Text Block Iced or hot double shot of 100% H…" at bounding box center [735, 446] width 392 height 1316
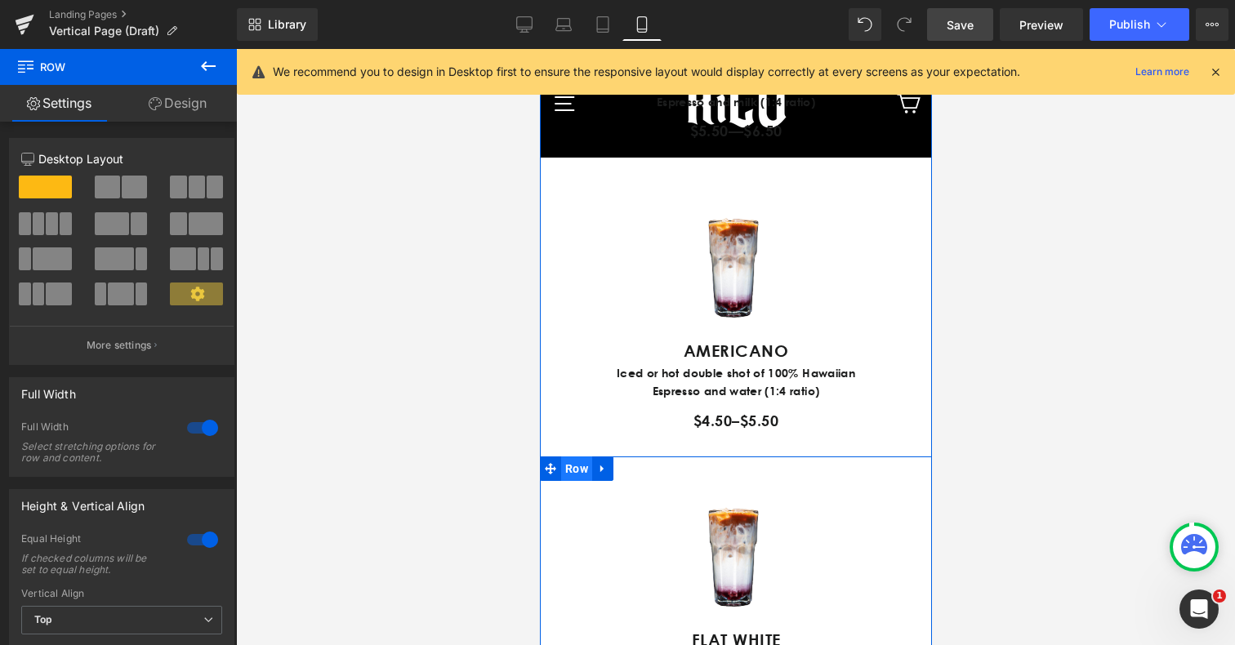
click at [574, 481] on span "Row" at bounding box center [575, 469] width 31 height 25
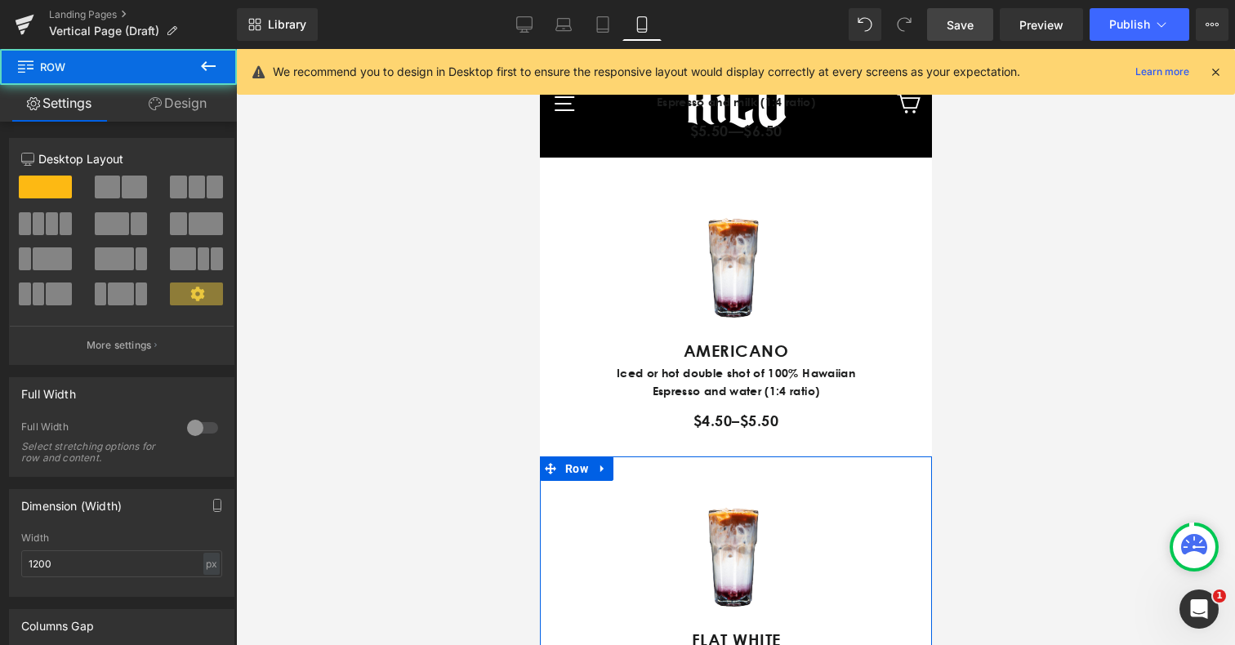
click at [182, 108] on link "Design" at bounding box center [177, 103] width 118 height 37
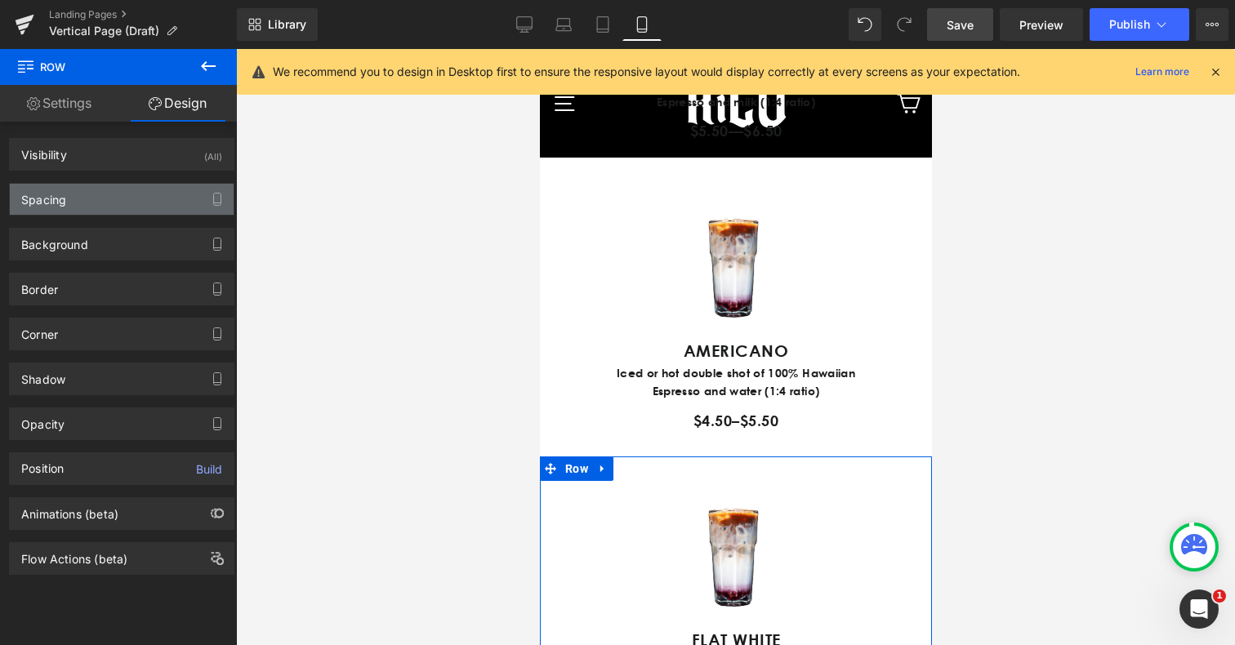
click at [115, 191] on div "Spacing" at bounding box center [122, 199] width 224 height 31
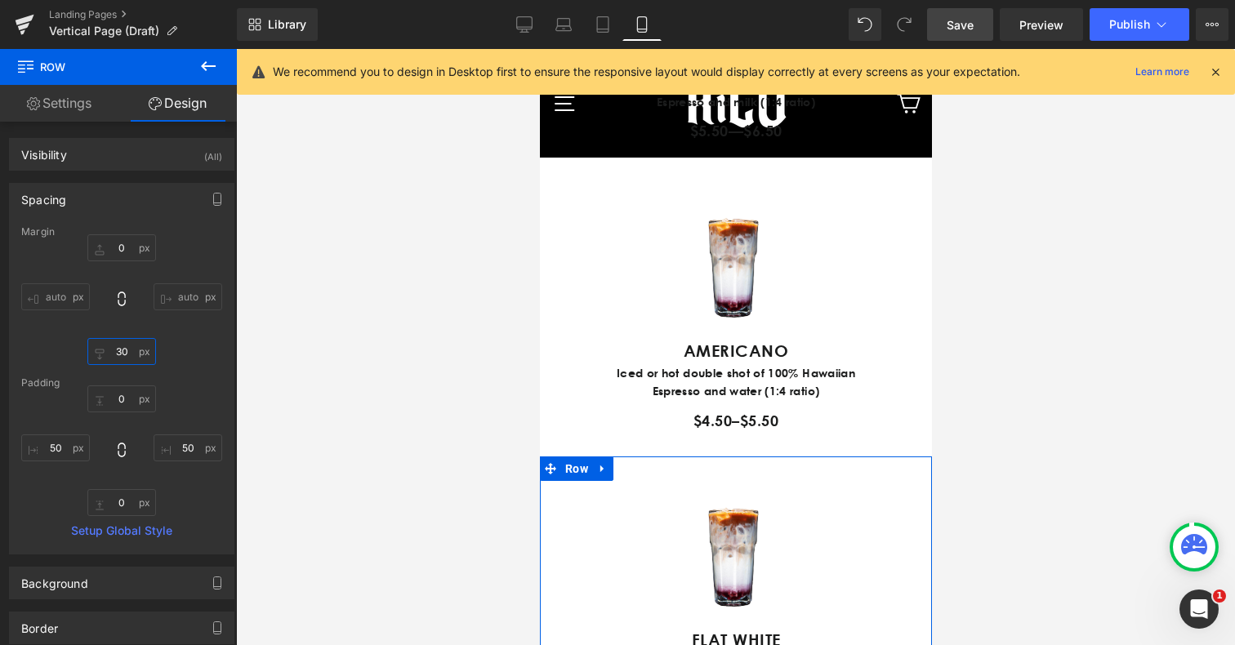
click at [117, 346] on input "30" at bounding box center [121, 351] width 69 height 27
type input "0"
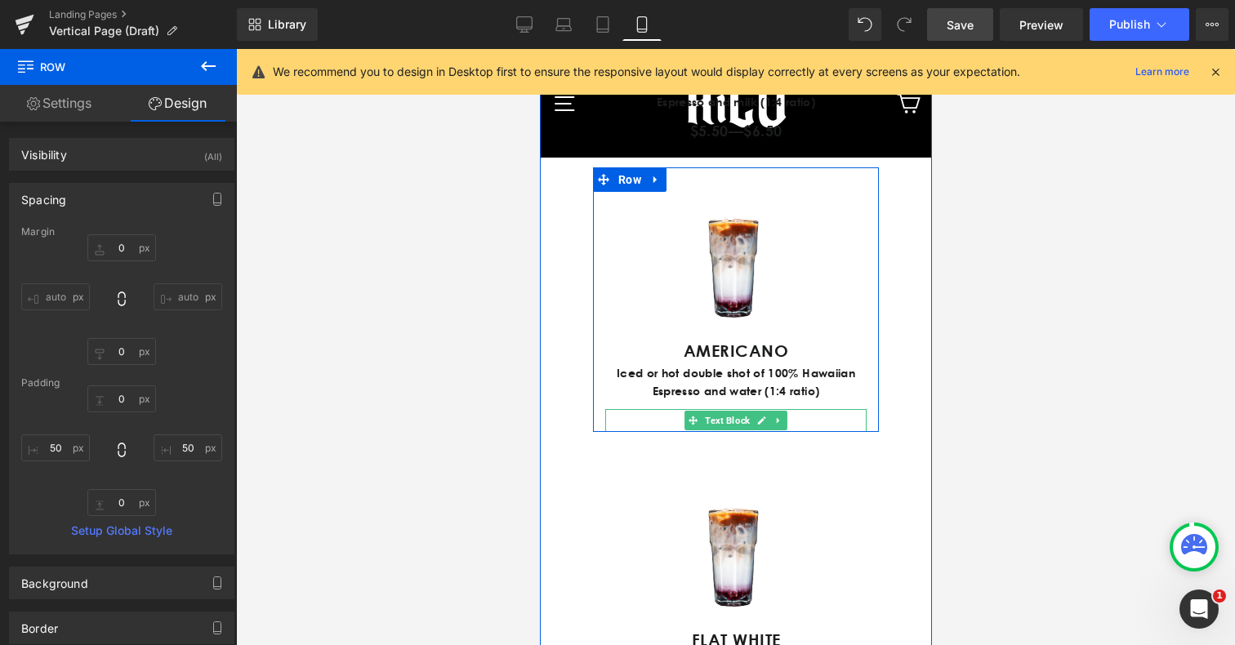
click at [798, 433] on p "$4.50–$5.50" at bounding box center [735, 421] width 261 height 24
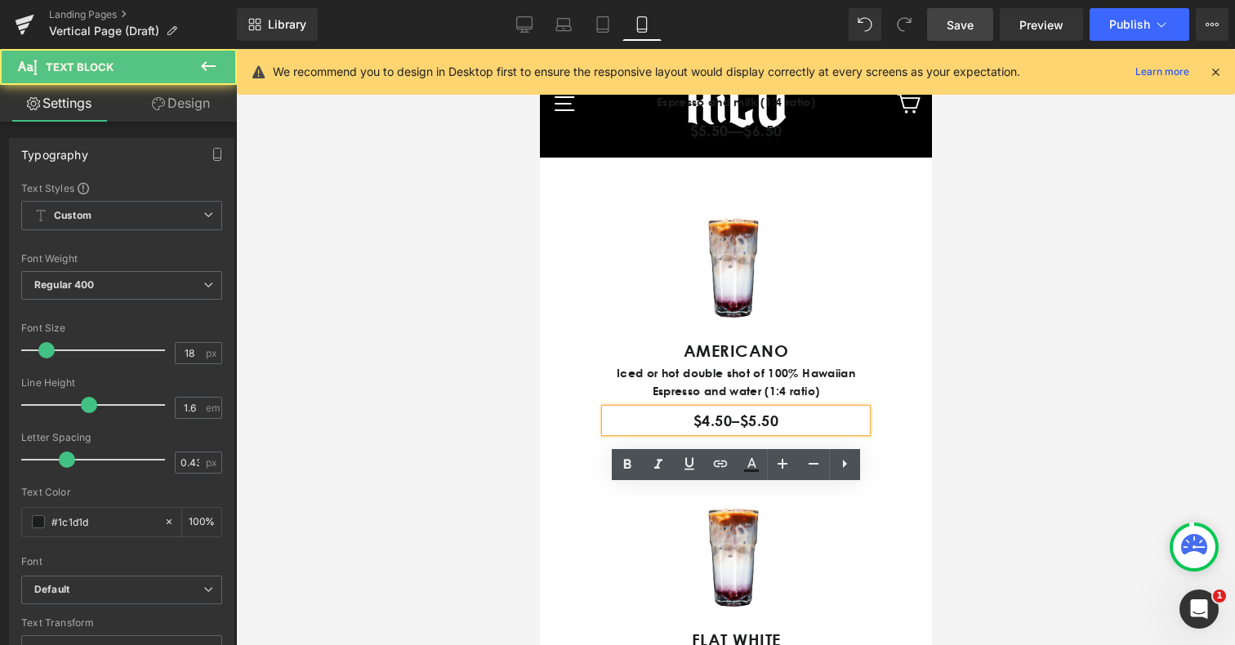
click at [691, 523] on div "ESPRESSO Heading Image Image LATTE Text Block Iced or hot double shot of 100% H…" at bounding box center [735, 434] width 392 height 1292
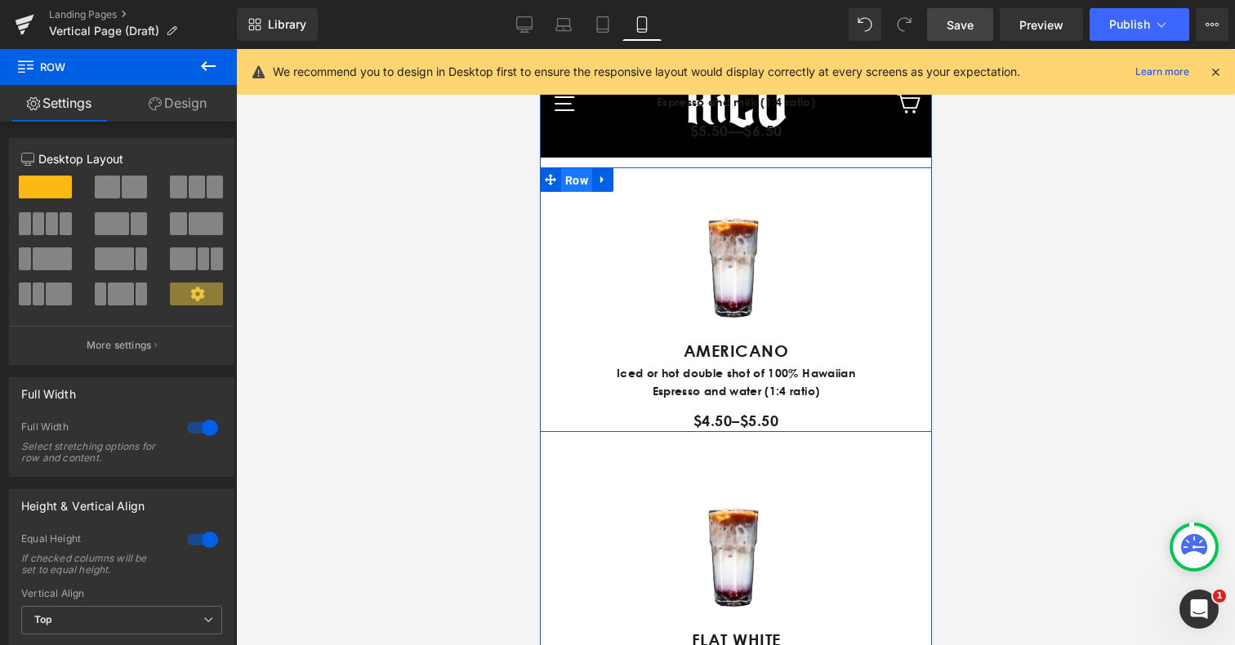
click at [576, 193] on span "Row" at bounding box center [575, 180] width 31 height 25
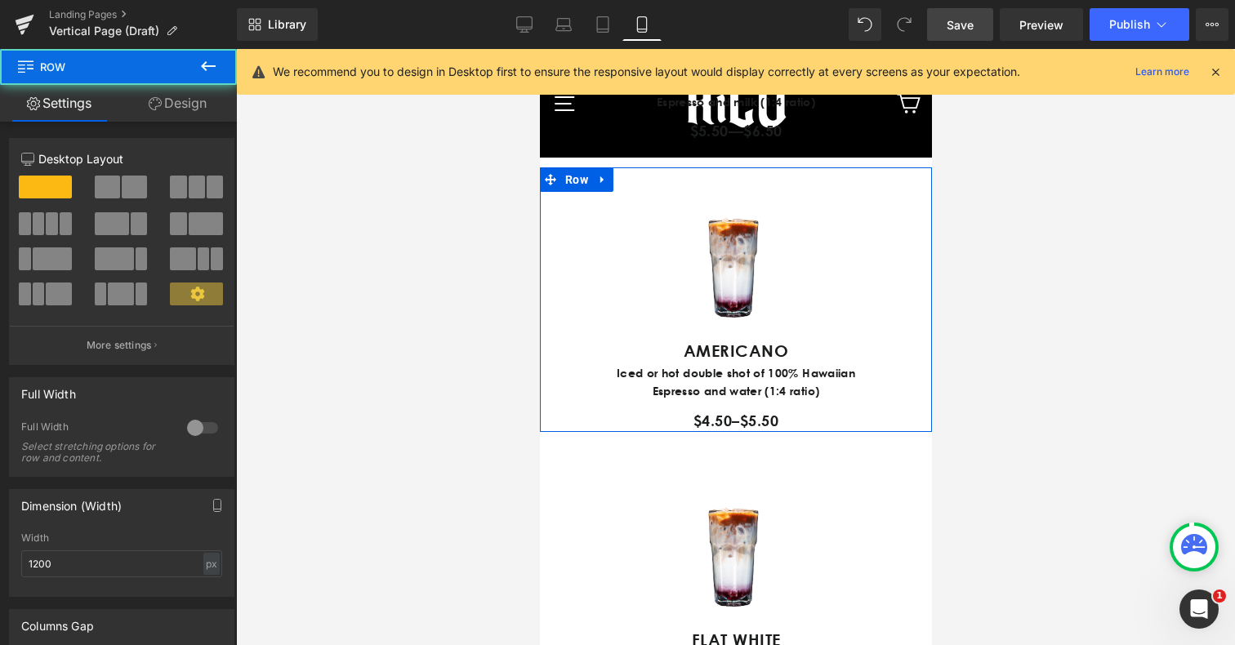
click at [171, 96] on link "Design" at bounding box center [177, 103] width 118 height 37
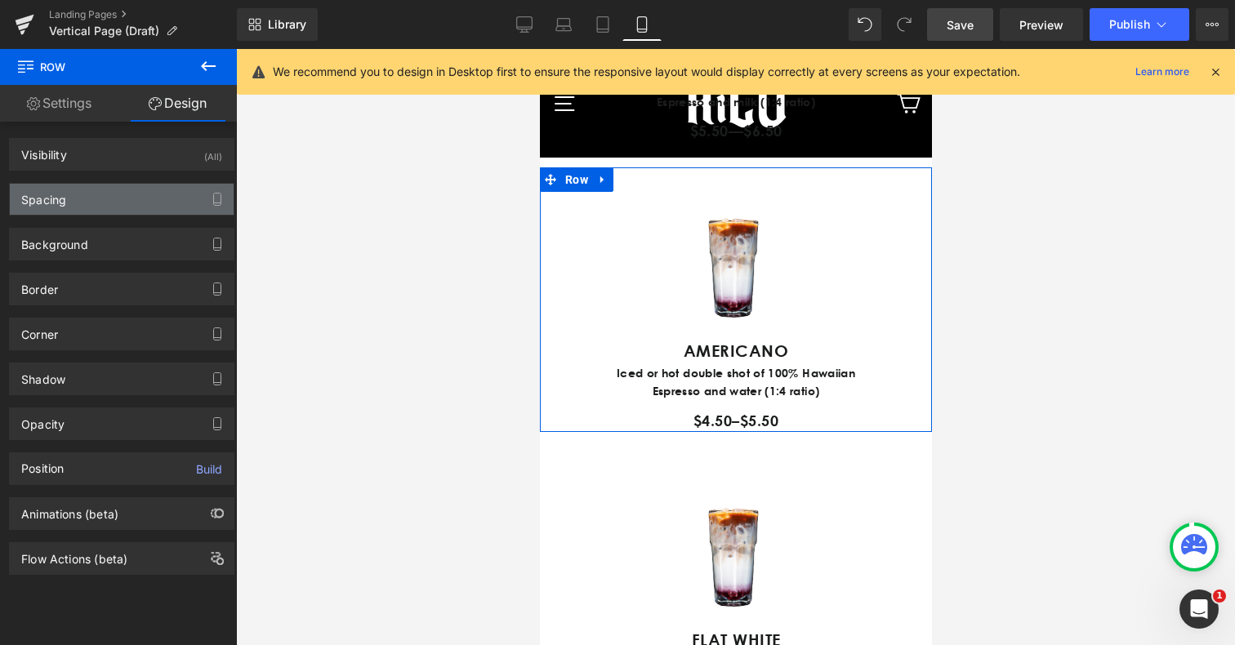
click at [69, 201] on div "Spacing" at bounding box center [122, 199] width 224 height 31
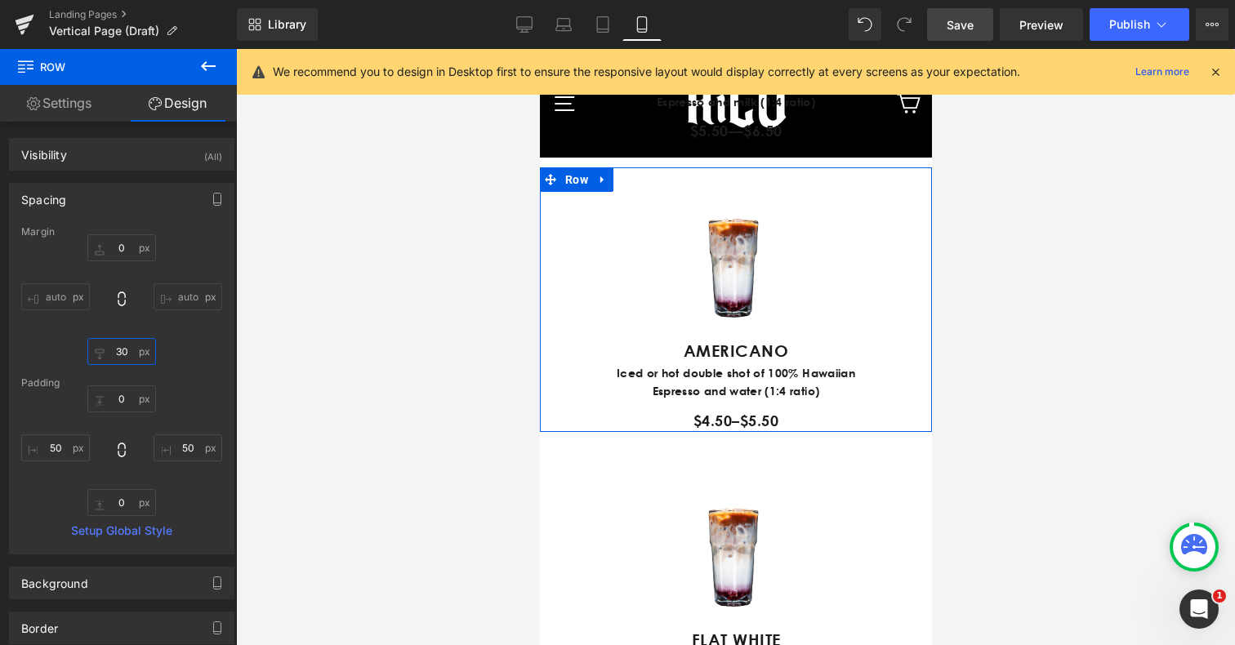
click at [118, 350] on input "30" at bounding box center [121, 351] width 69 height 27
type input "0"
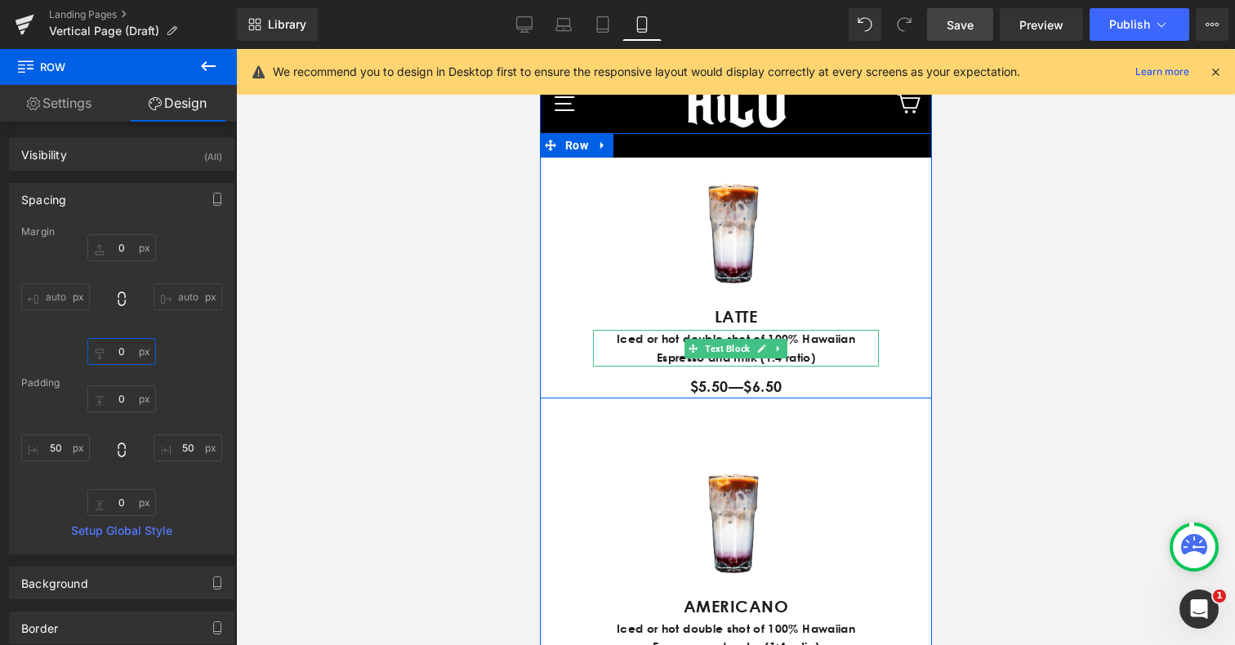
scroll to position [1011, 0]
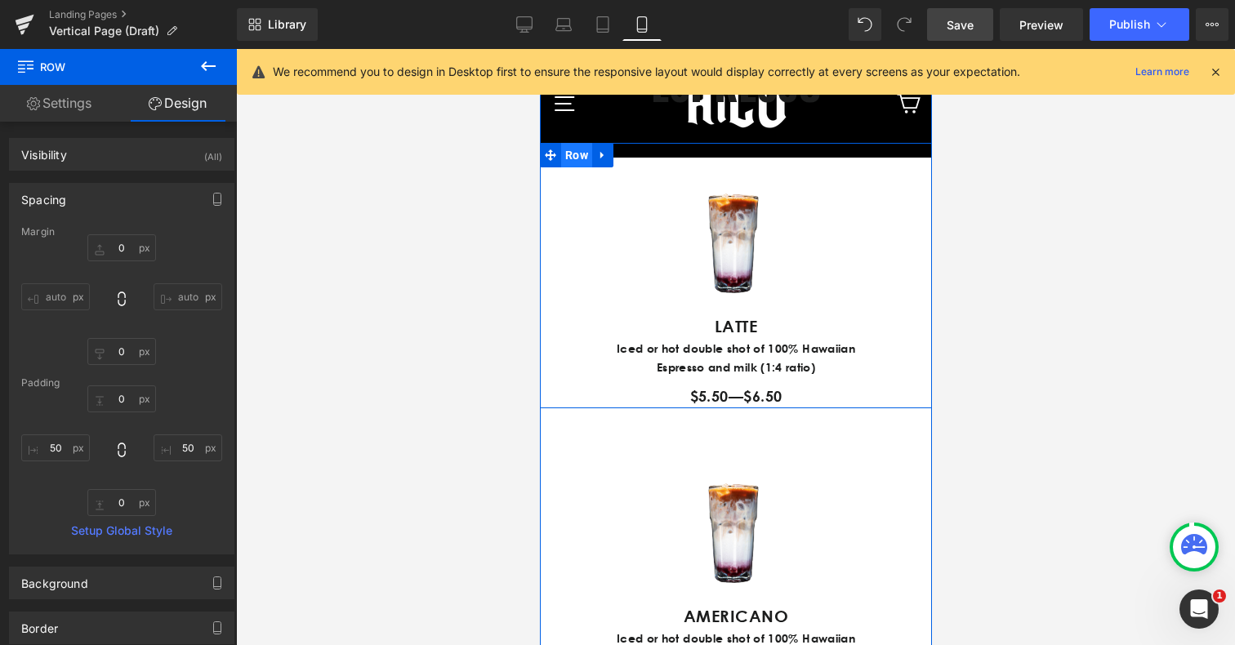
click at [573, 167] on span "Row" at bounding box center [575, 155] width 31 height 25
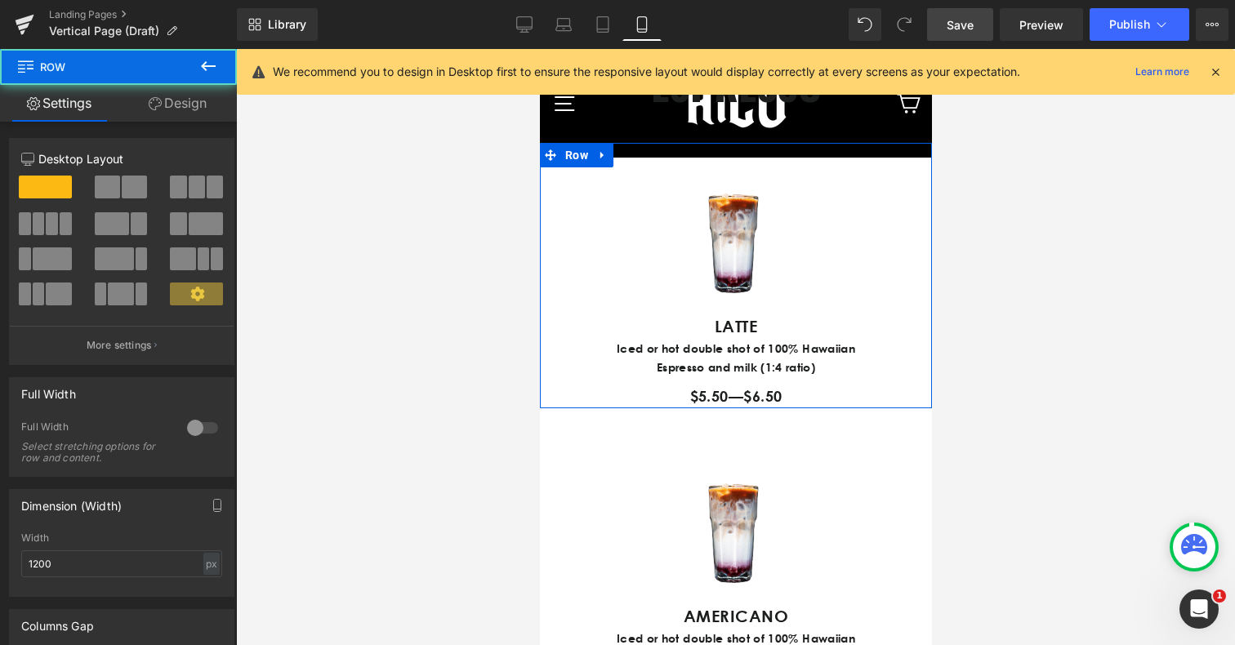
click at [174, 105] on link "Design" at bounding box center [177, 103] width 118 height 37
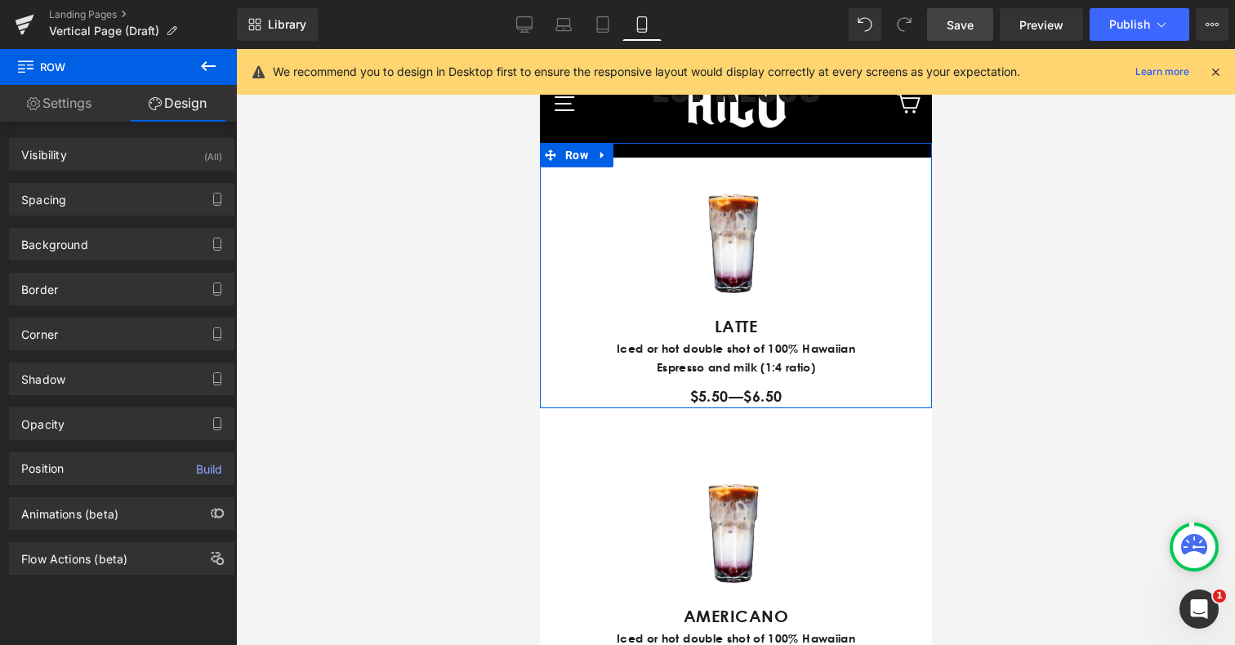
type input "0"
type input "30"
type input "0"
type input "50"
type input "0"
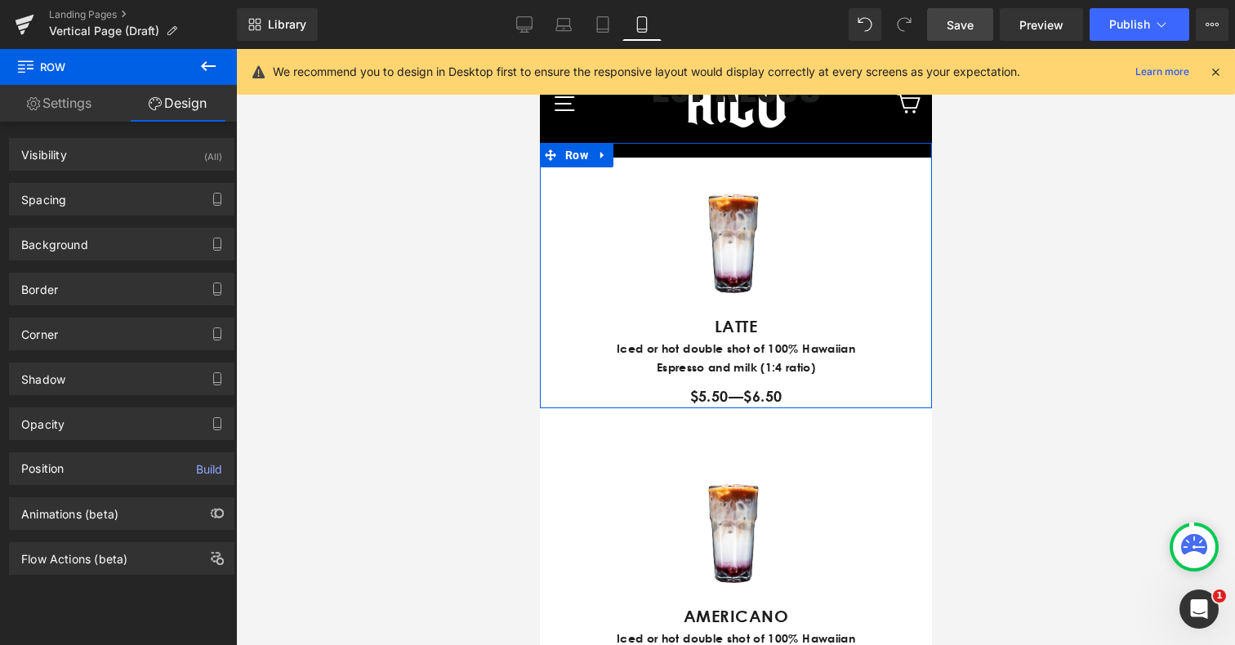
type input "50"
click at [96, 210] on div "Spacing" at bounding box center [122, 199] width 224 height 31
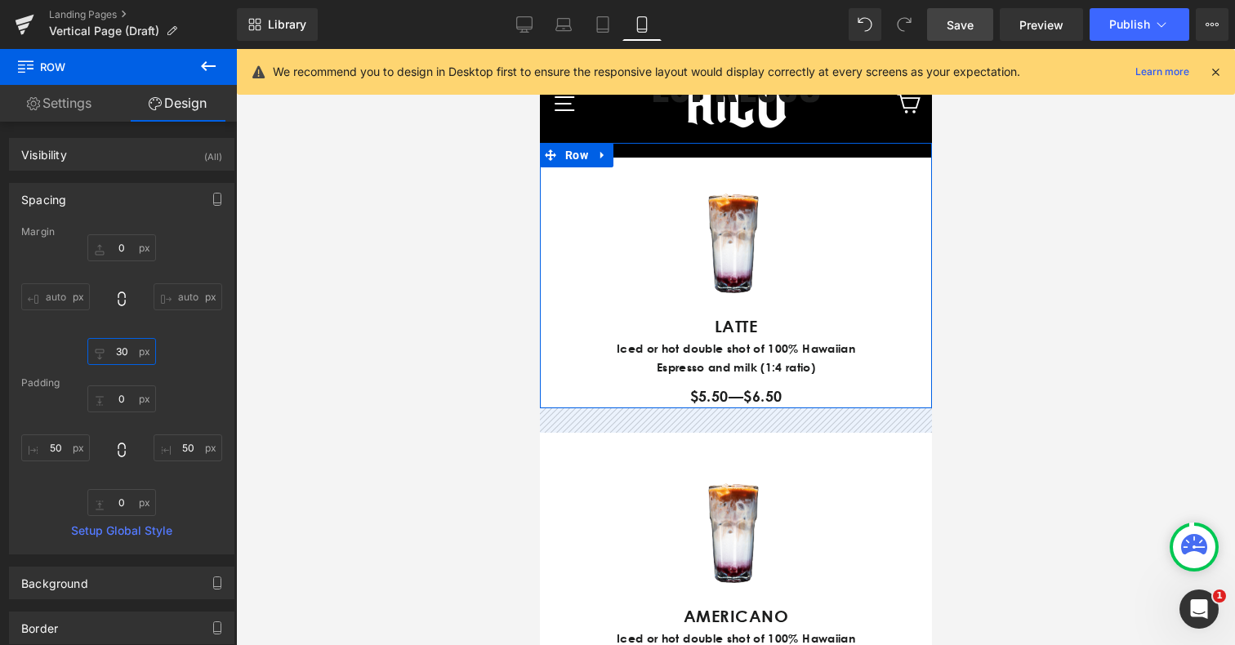
click at [121, 355] on input "30" at bounding box center [121, 351] width 69 height 27
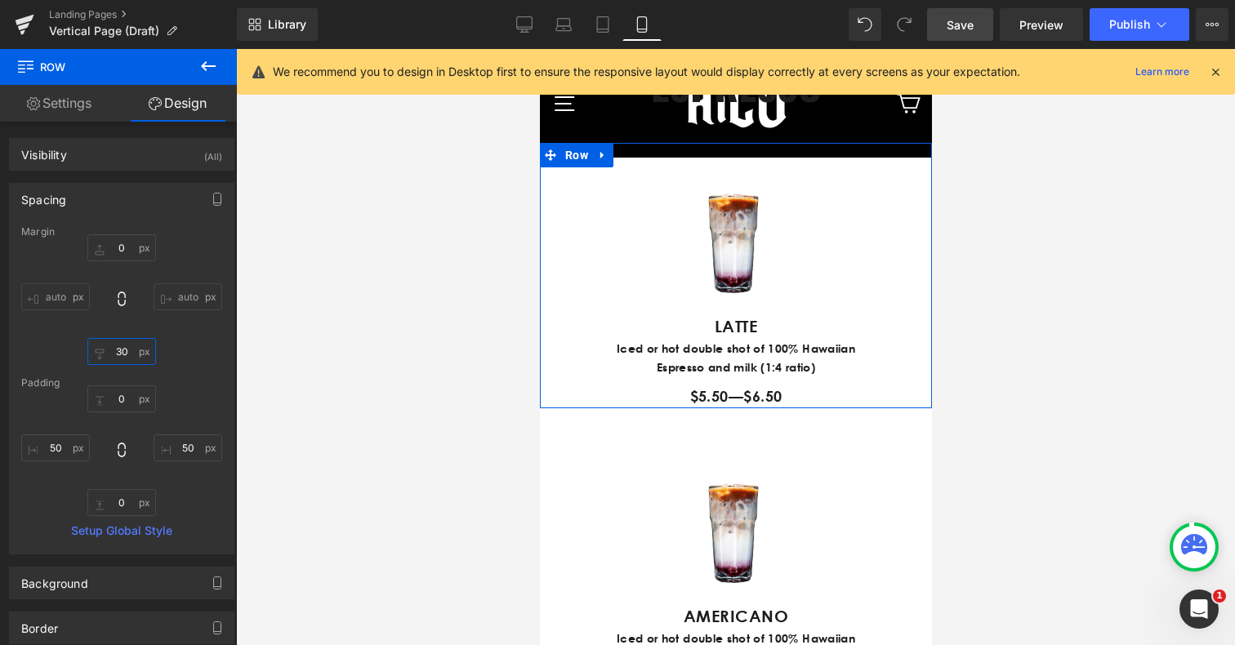
click at [121, 355] on input "30" at bounding box center [121, 351] width 69 height 27
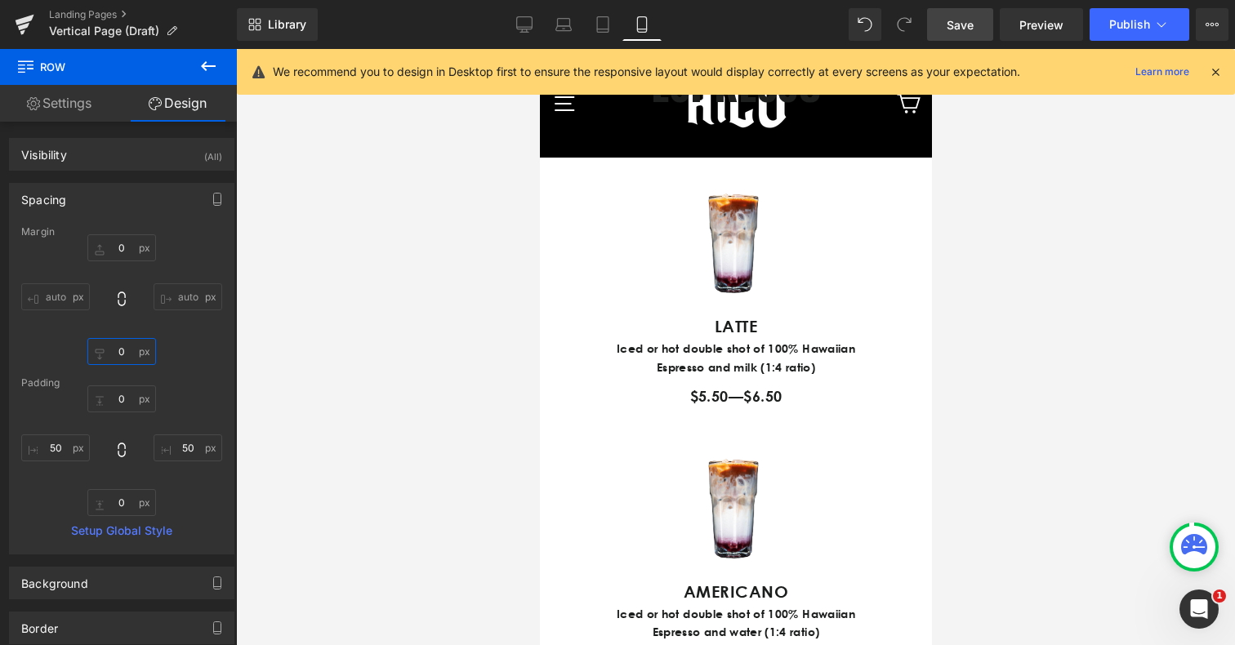
type input "0"
click at [1033, 496] on div at bounding box center [735, 347] width 999 height 596
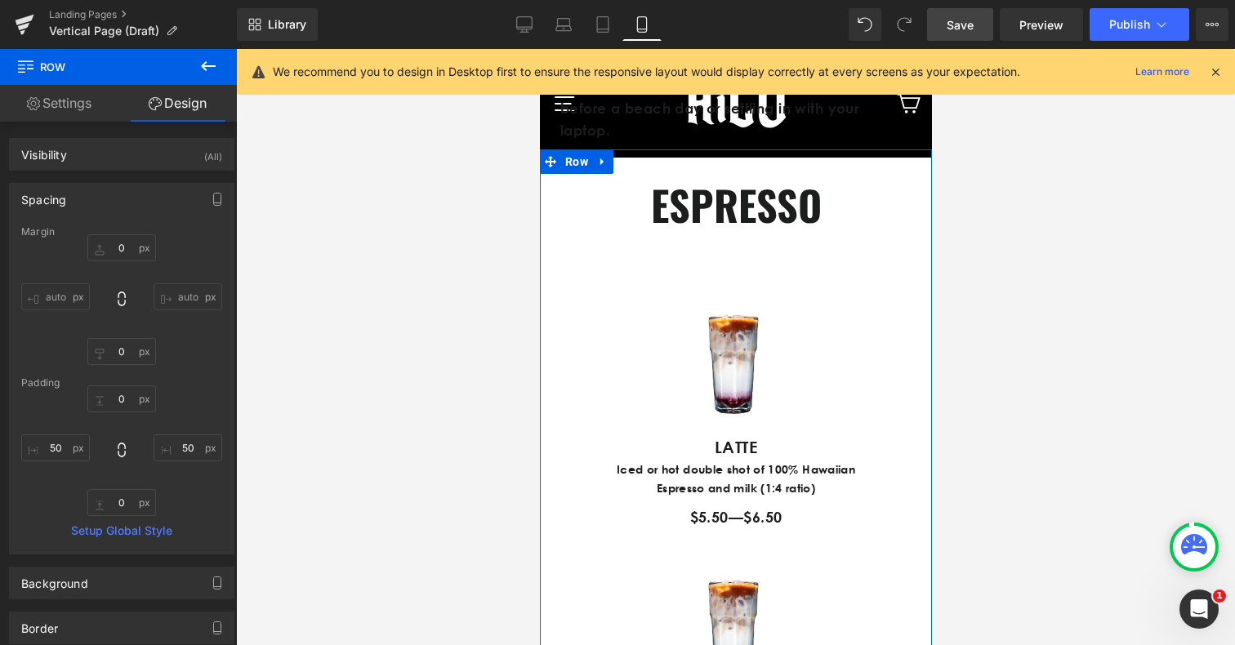
scroll to position [940, 0]
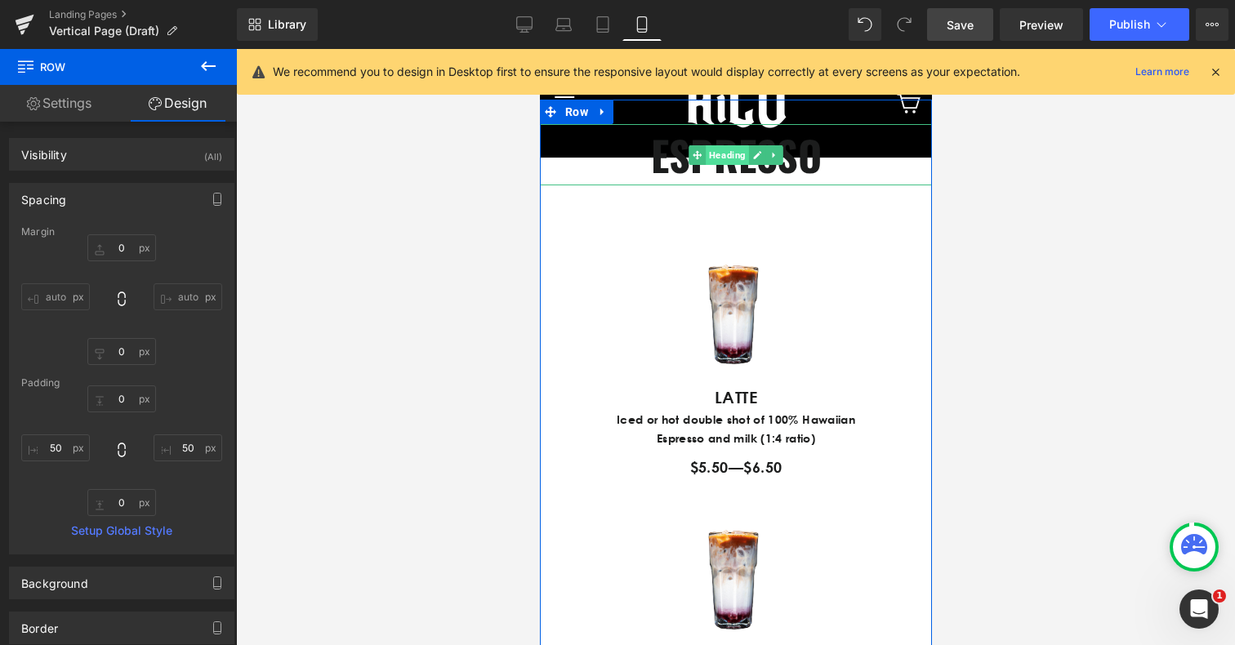
click at [722, 165] on span "Heading" at bounding box center [726, 155] width 43 height 20
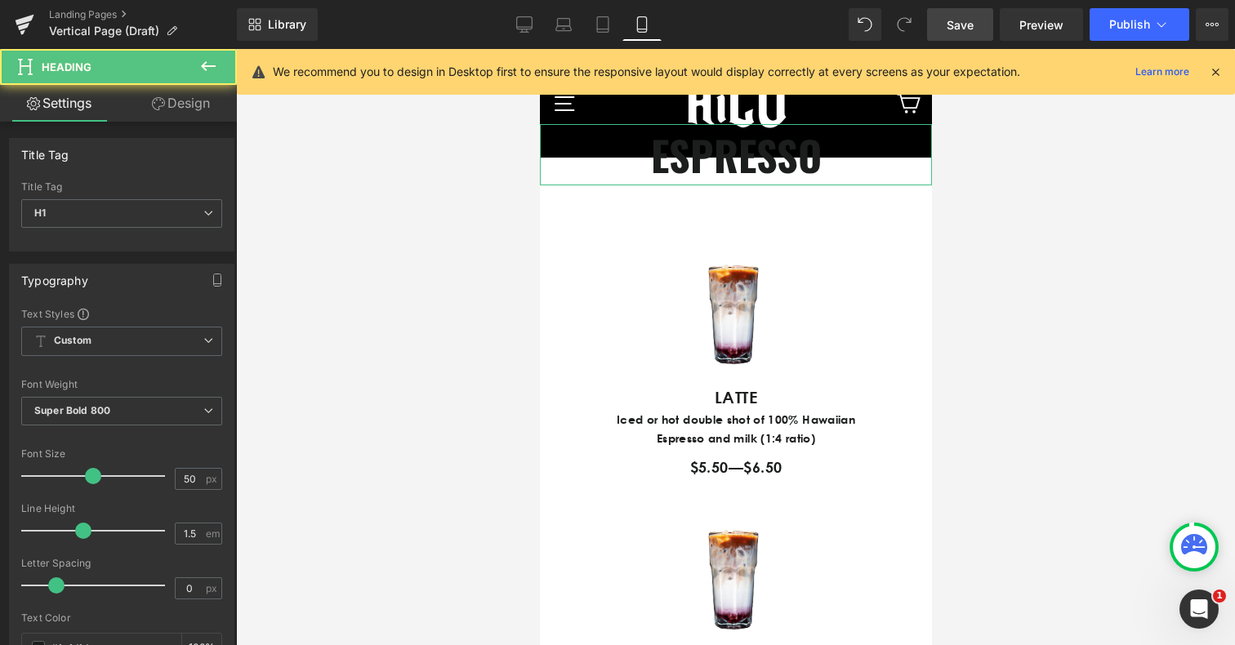
click at [190, 102] on link "Design" at bounding box center [181, 103] width 118 height 37
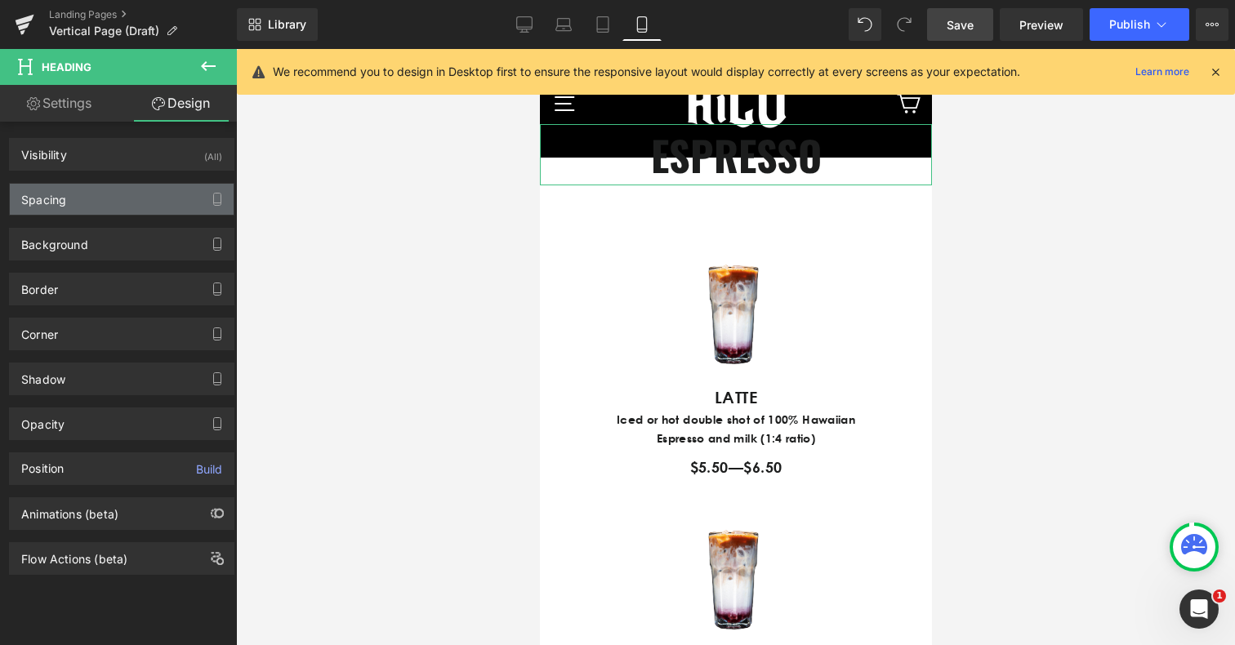
click at [84, 197] on div "Spacing" at bounding box center [122, 199] width 224 height 31
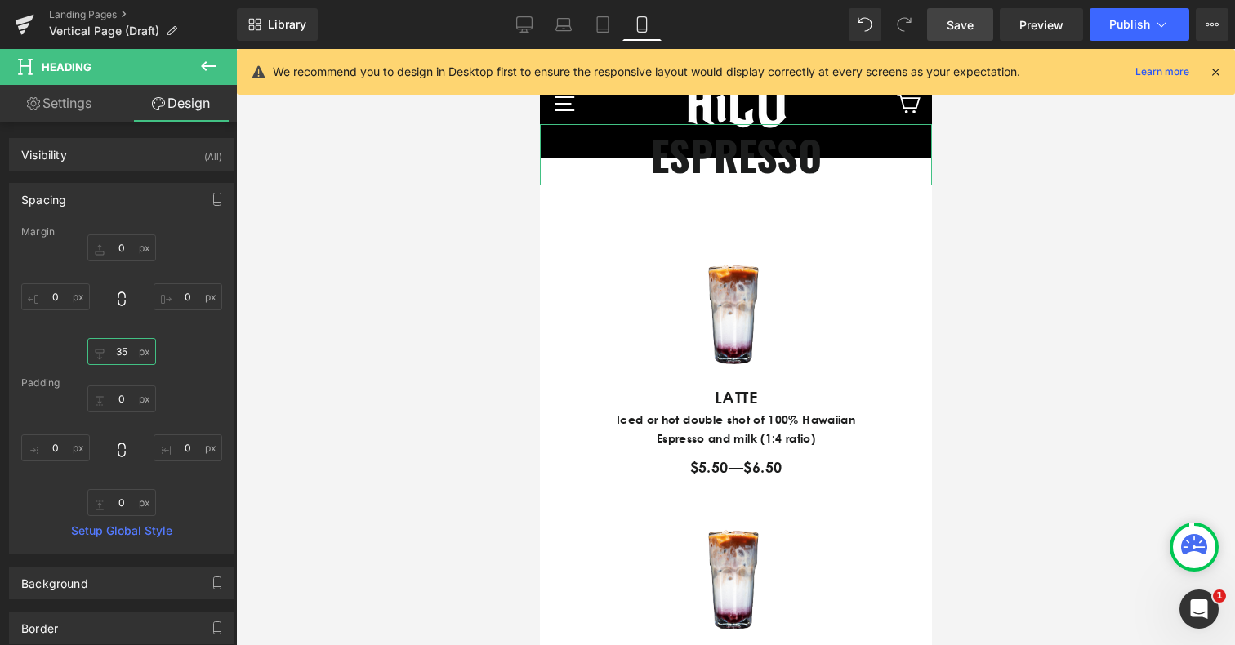
click at [121, 350] on input "35" at bounding box center [121, 351] width 69 height 27
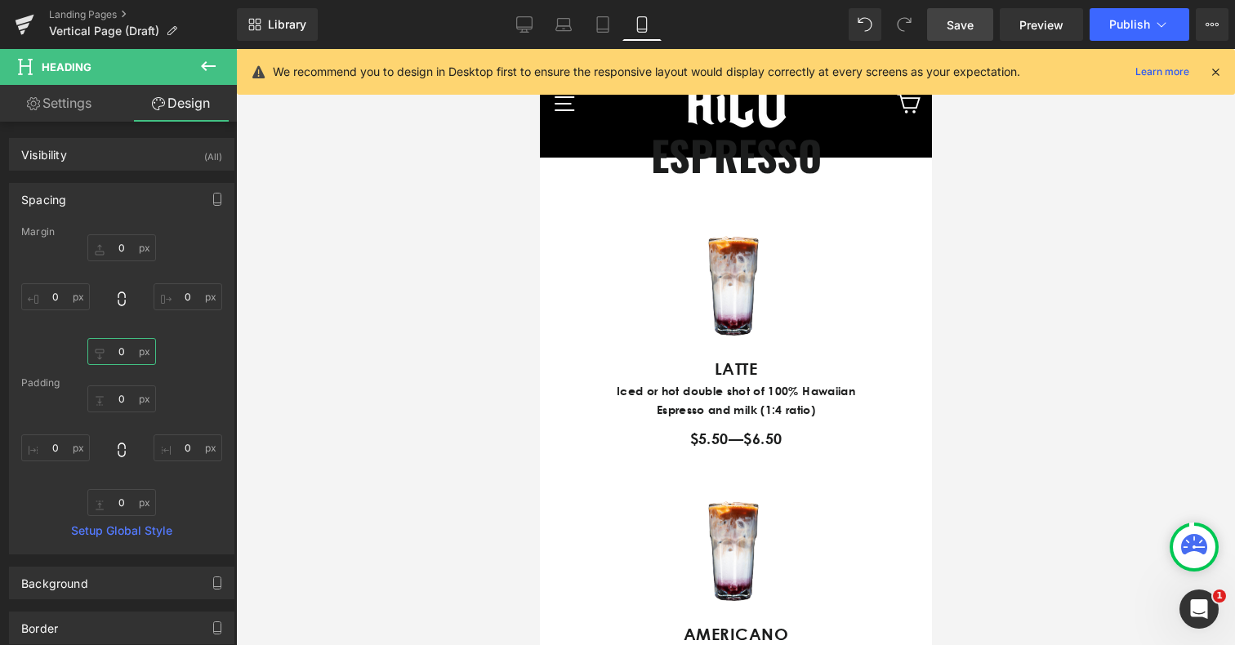
type input "0"
click at [996, 449] on div at bounding box center [735, 347] width 999 height 596
click at [953, 29] on span "Save" at bounding box center [960, 24] width 27 height 17
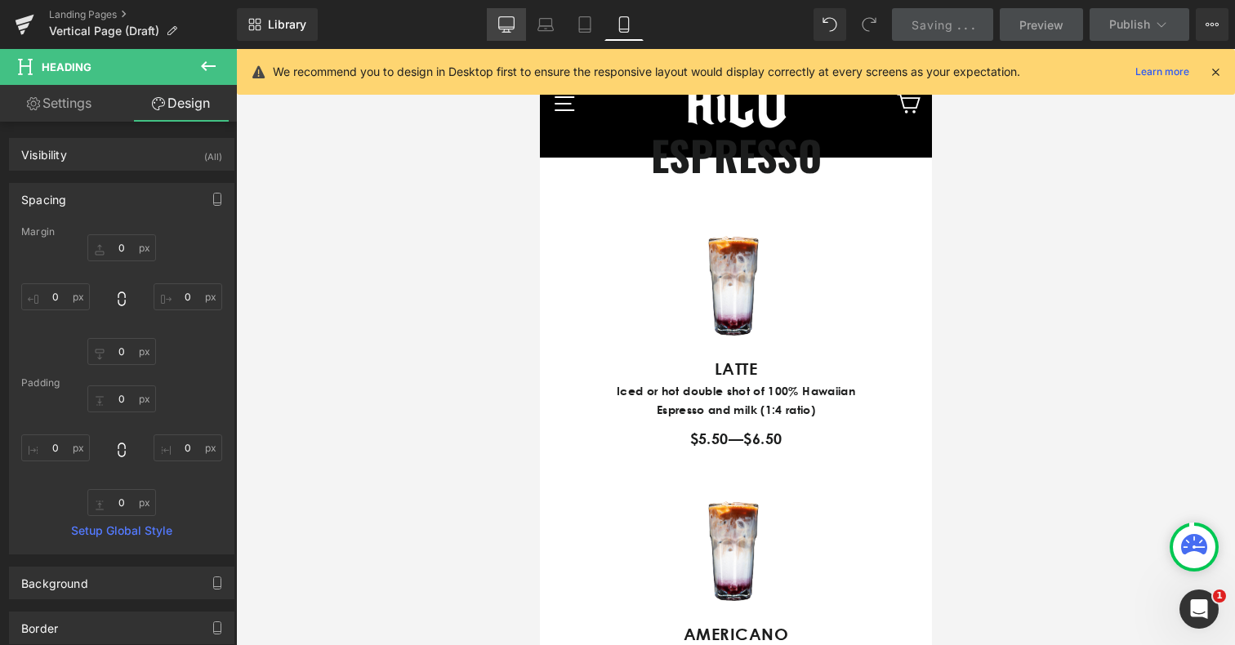
click at [505, 25] on icon at bounding box center [506, 24] width 16 height 16
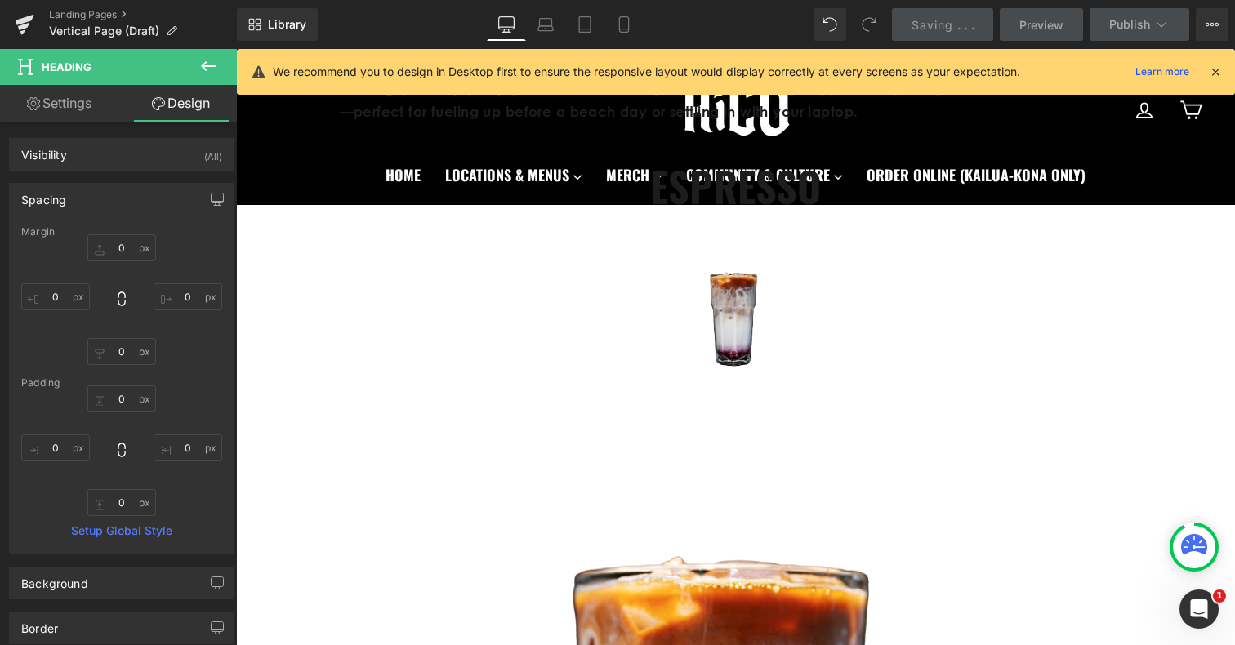
type input "0"
type input "35"
type input "0"
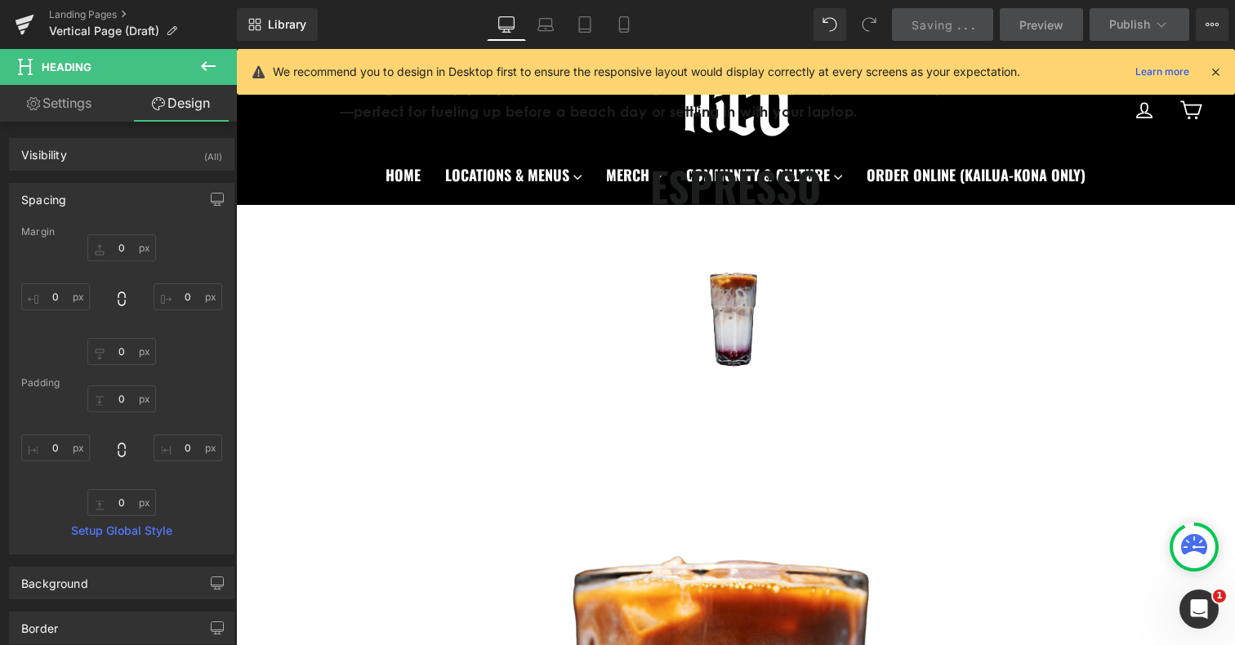
type input "0"
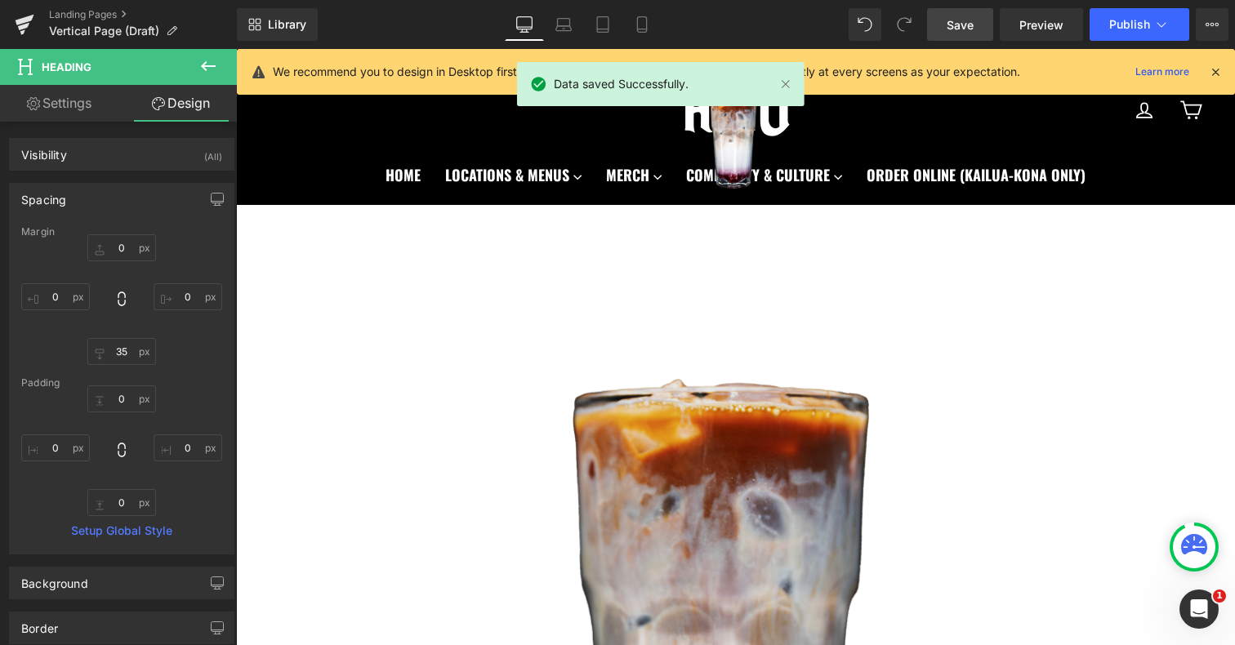
scroll to position [1053, 0]
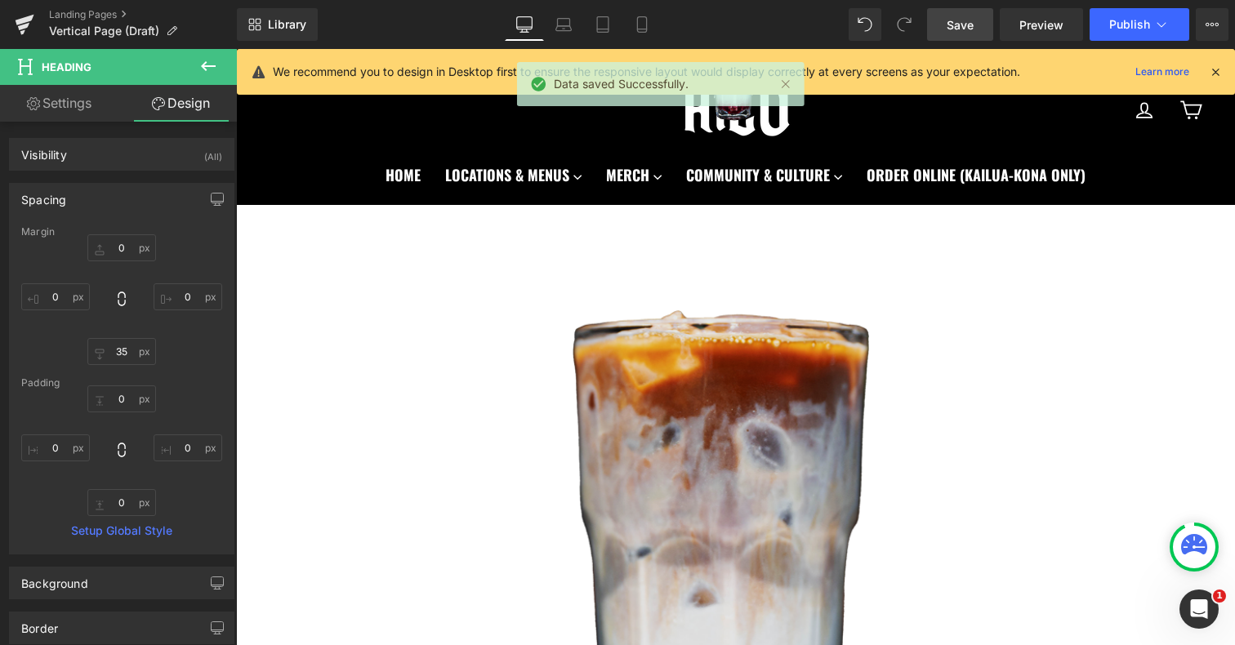
click at [738, 440] on img at bounding box center [736, 581] width 874 height 883
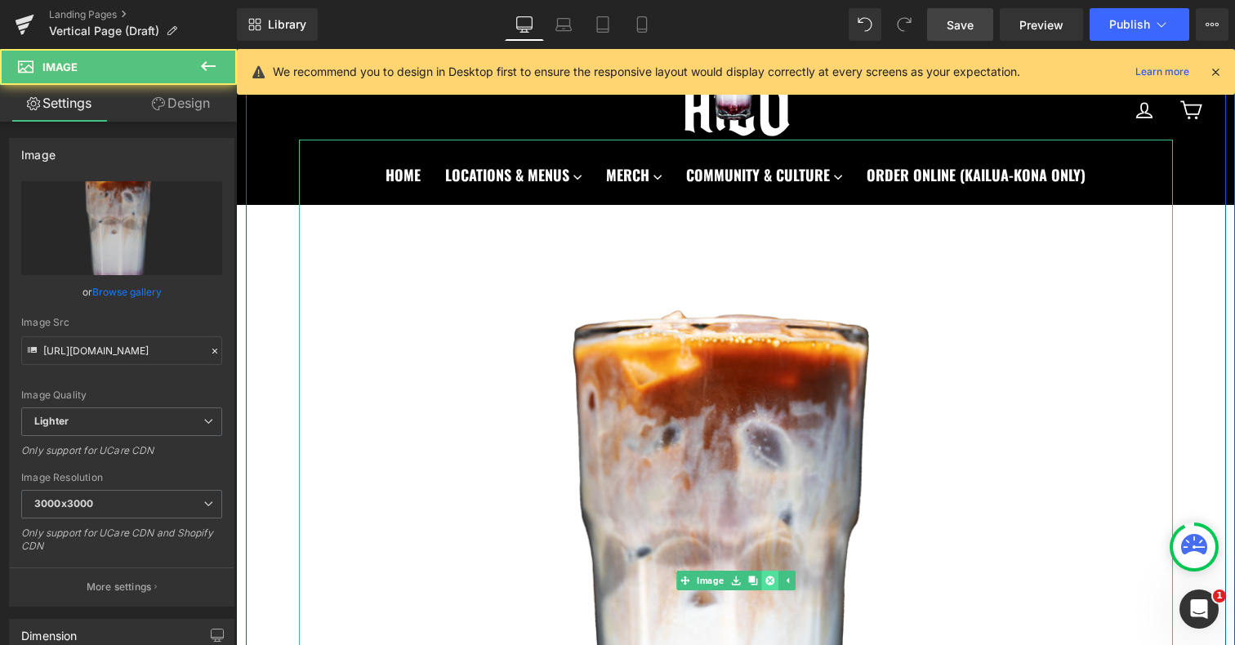
click at [769, 579] on icon at bounding box center [769, 581] width 9 height 9
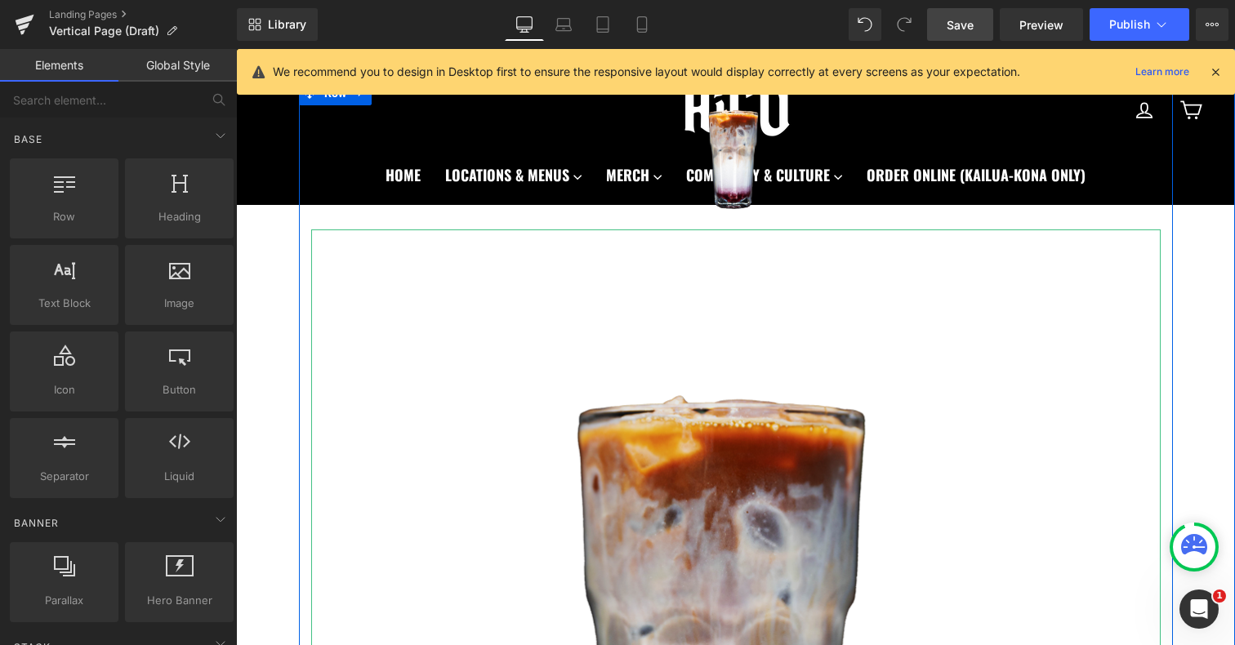
scroll to position [1320, 0]
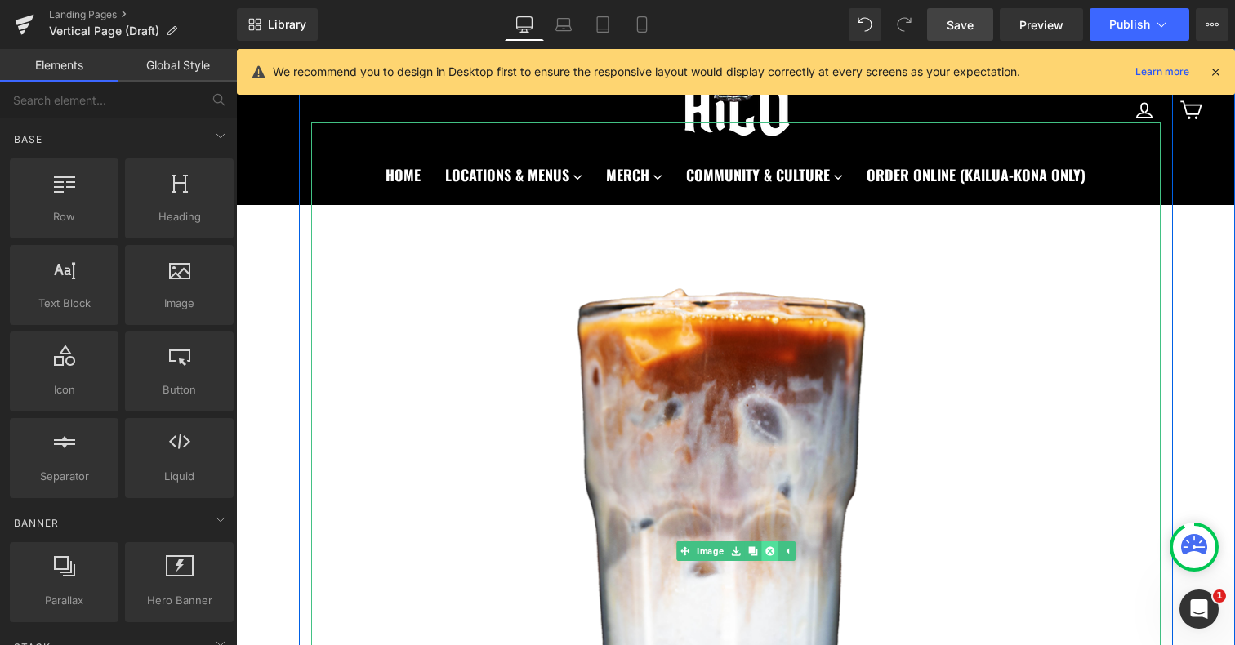
click at [774, 552] on link at bounding box center [769, 552] width 17 height 20
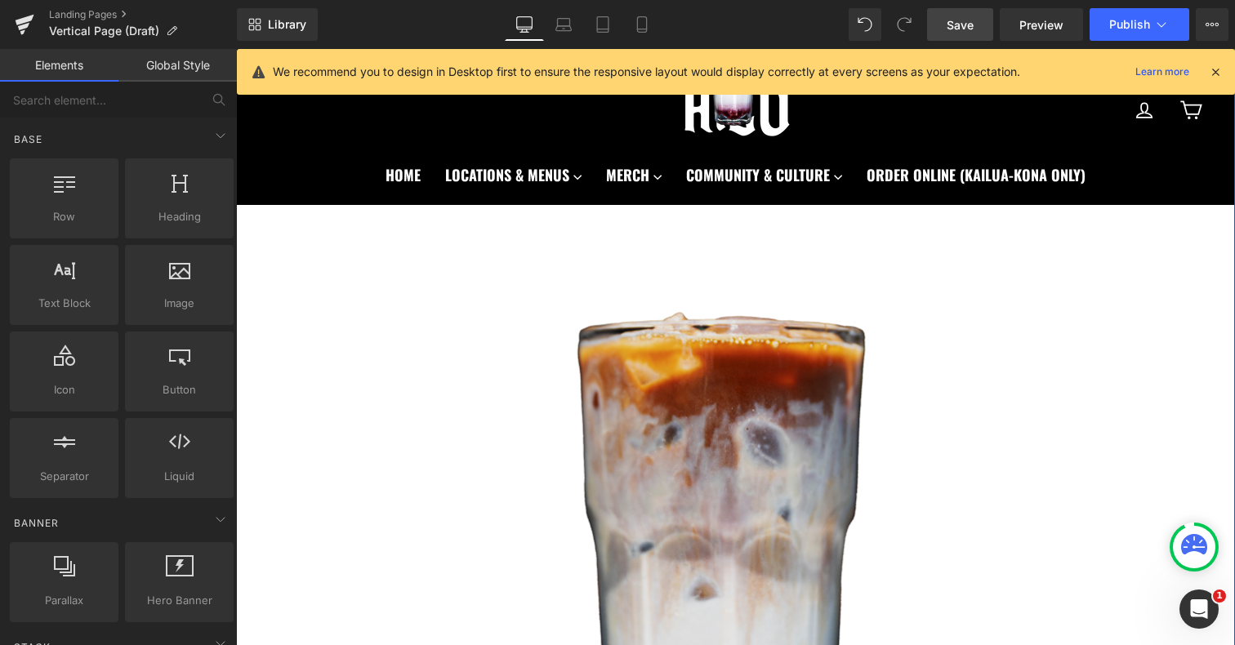
scroll to position [1601, 0]
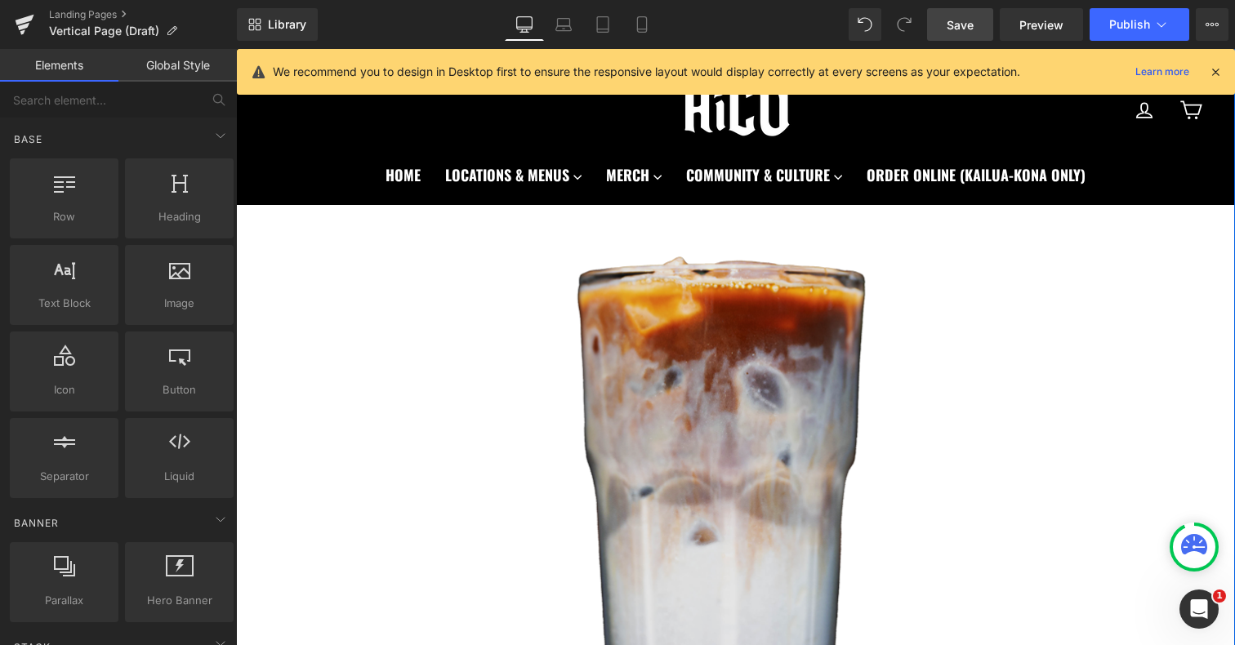
click at [774, 536] on img at bounding box center [736, 520] width 850 height 859
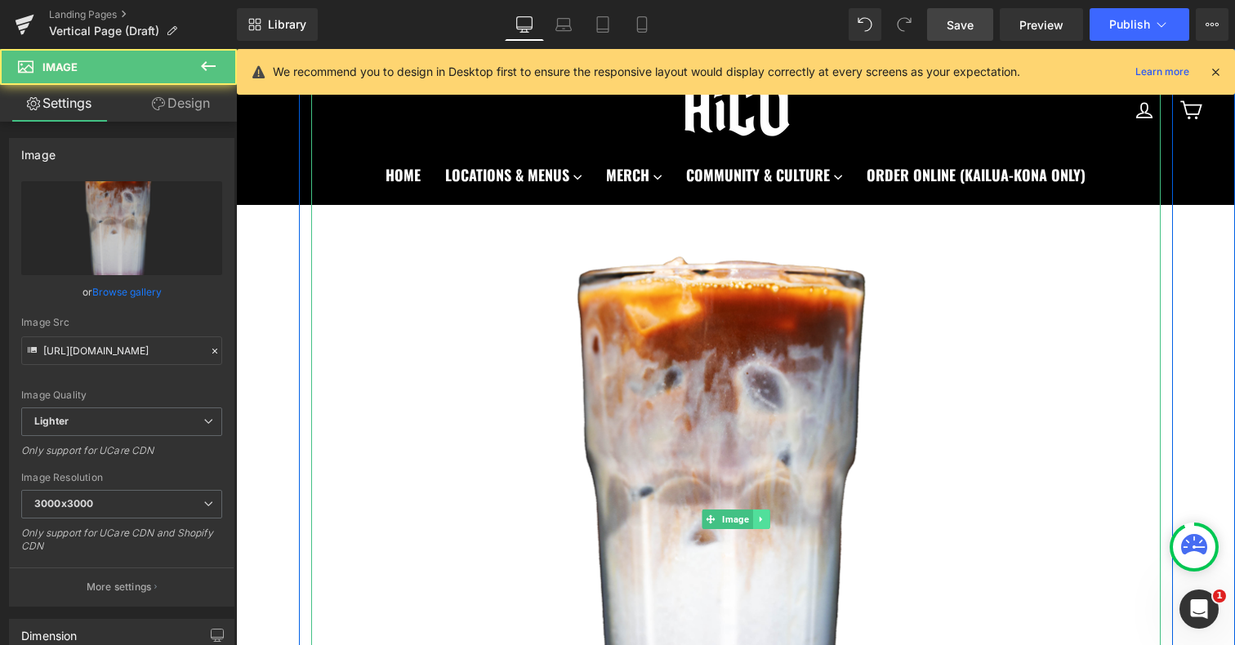
click at [755, 519] on link at bounding box center [760, 520] width 17 height 20
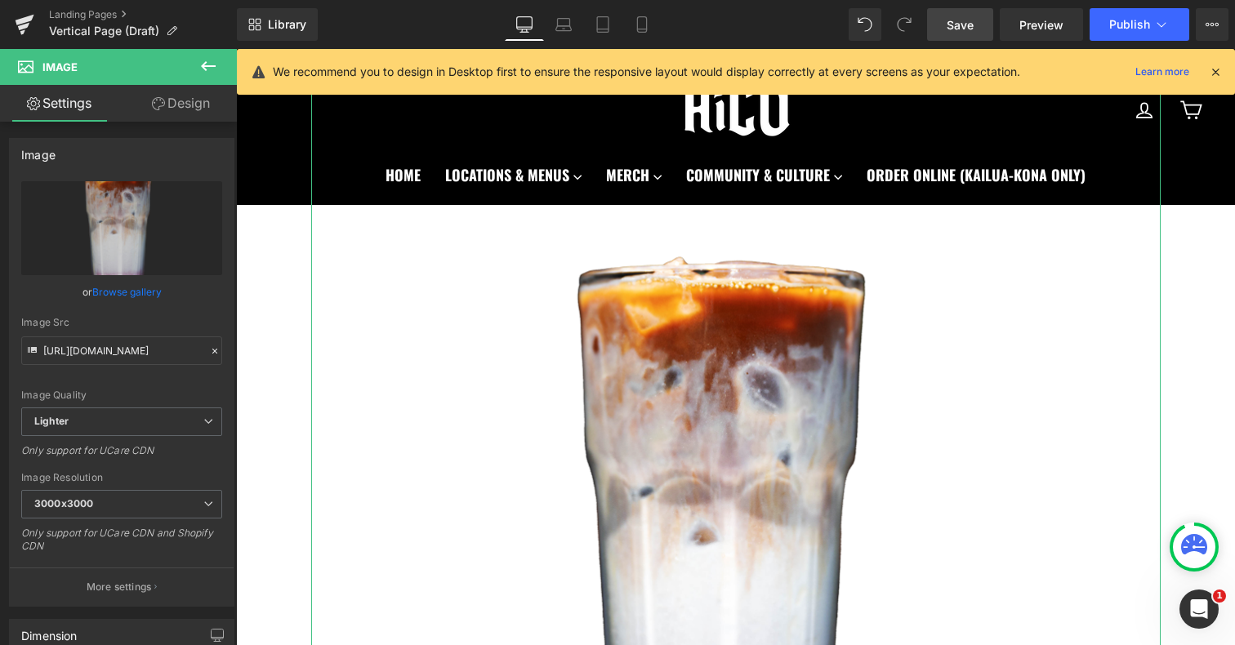
click at [175, 102] on link "Design" at bounding box center [181, 103] width 118 height 37
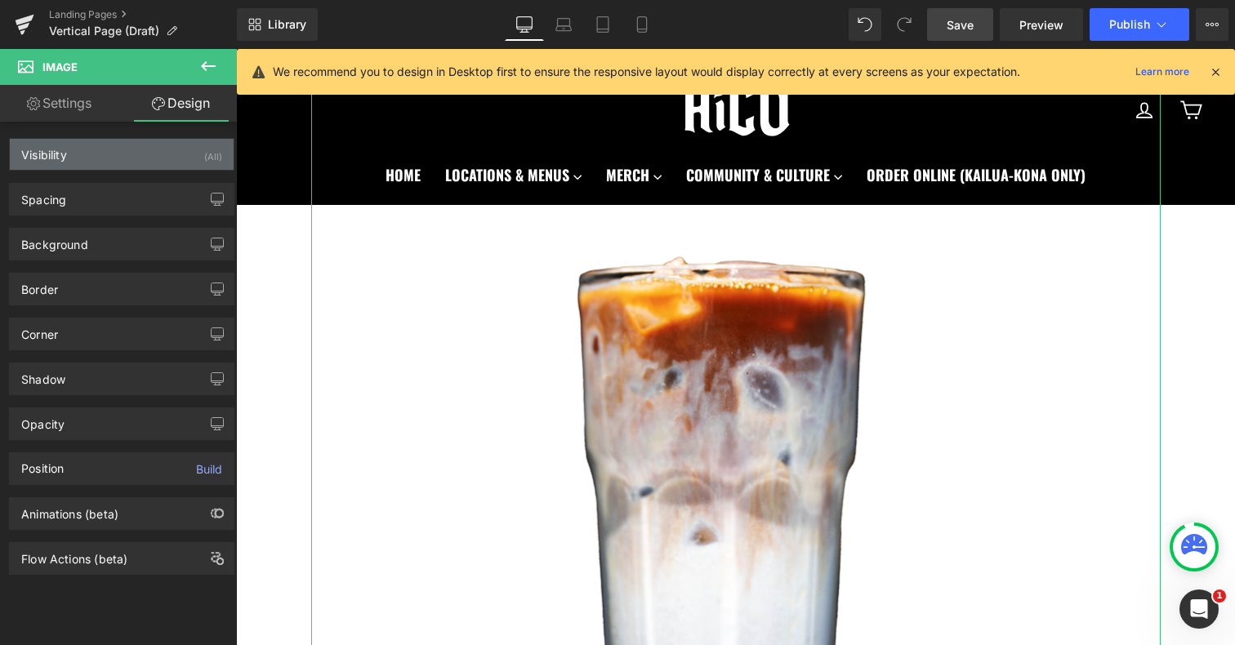
click at [146, 156] on div "Visibility (All)" at bounding box center [122, 154] width 224 height 31
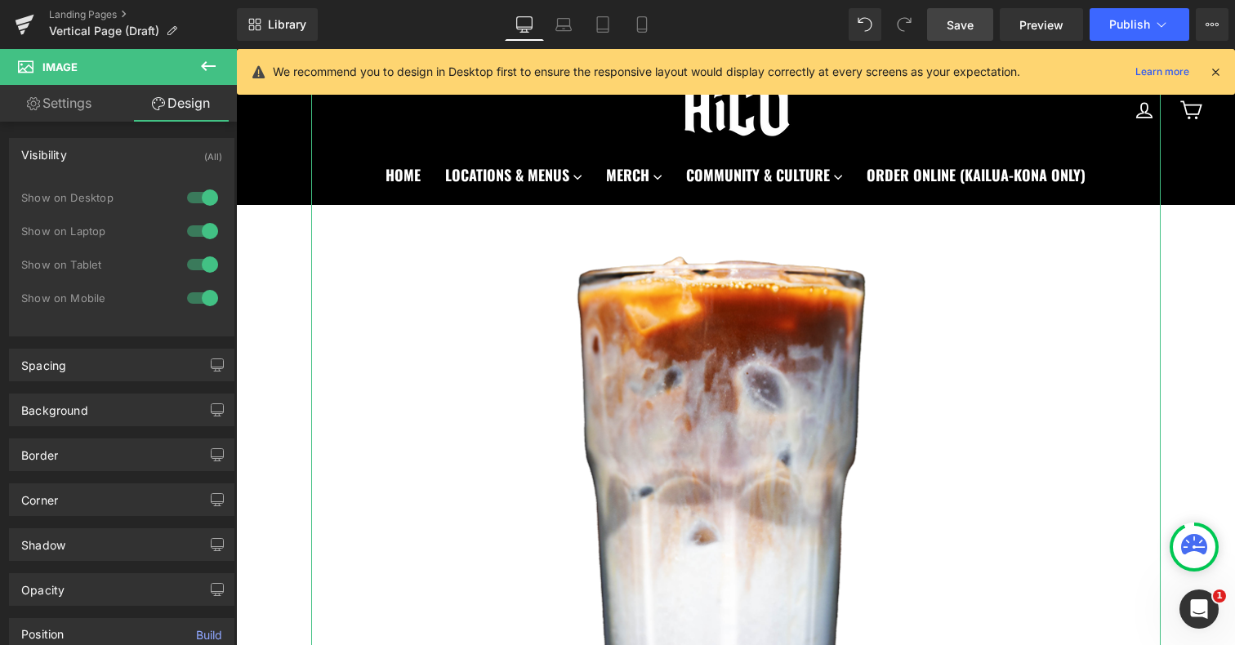
click at [203, 198] on div at bounding box center [202, 198] width 39 height 26
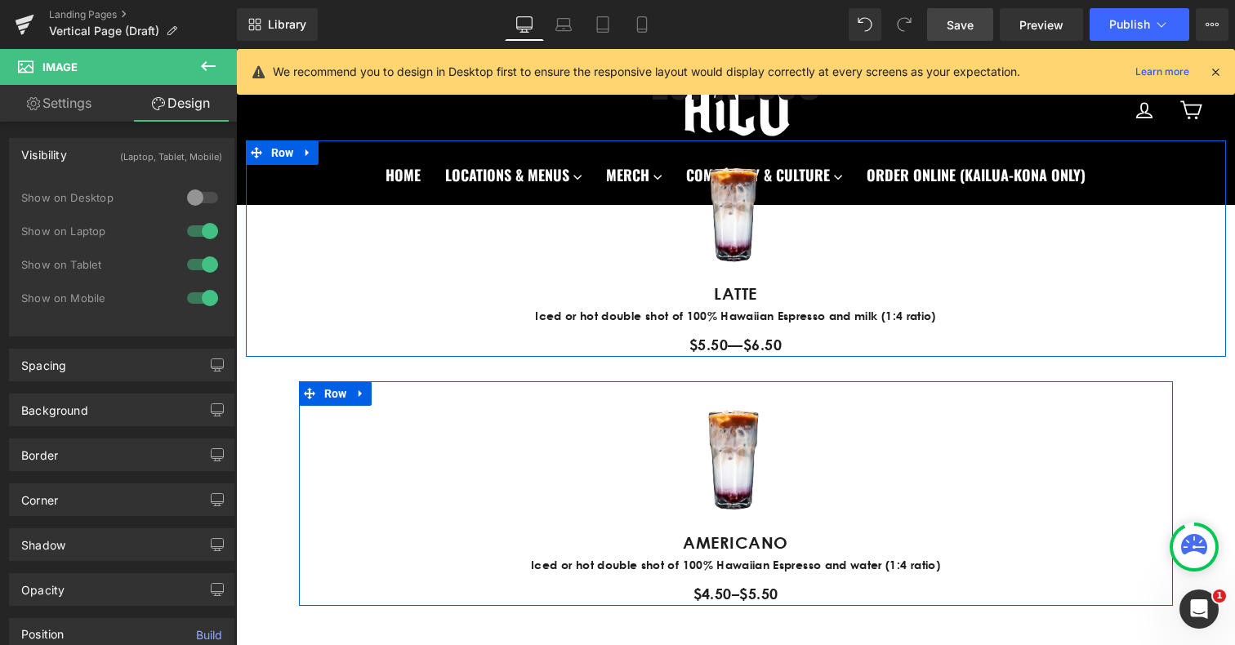
scroll to position [909, 0]
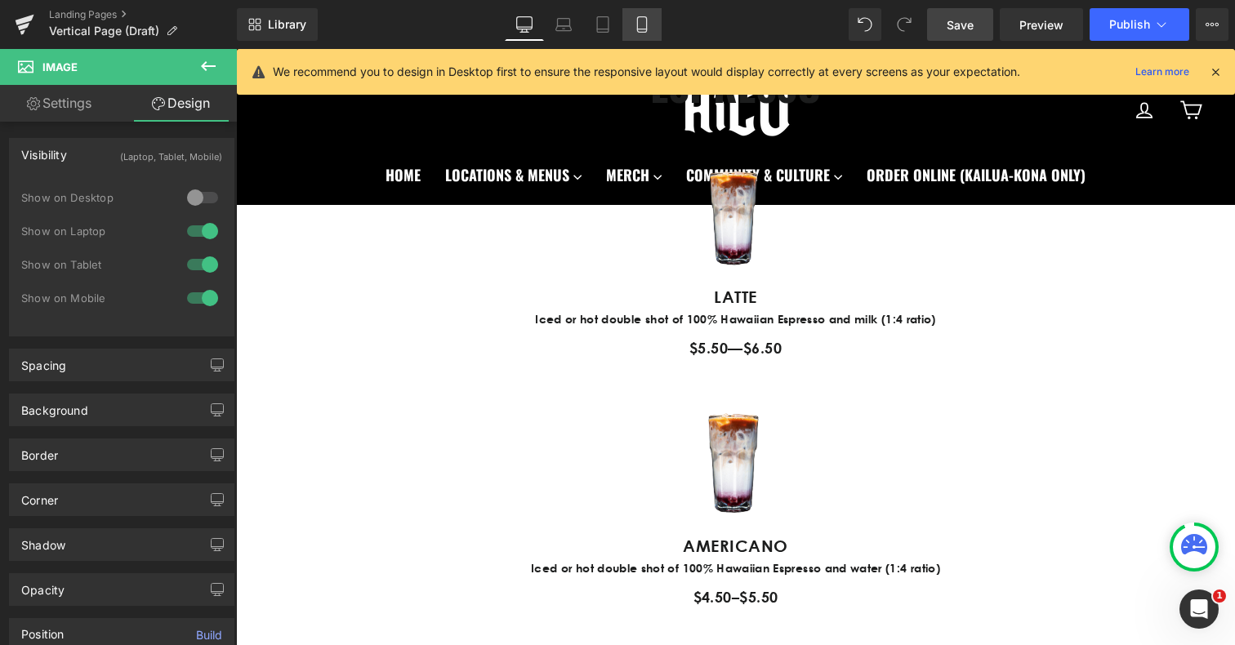
click at [641, 21] on icon at bounding box center [642, 24] width 16 height 16
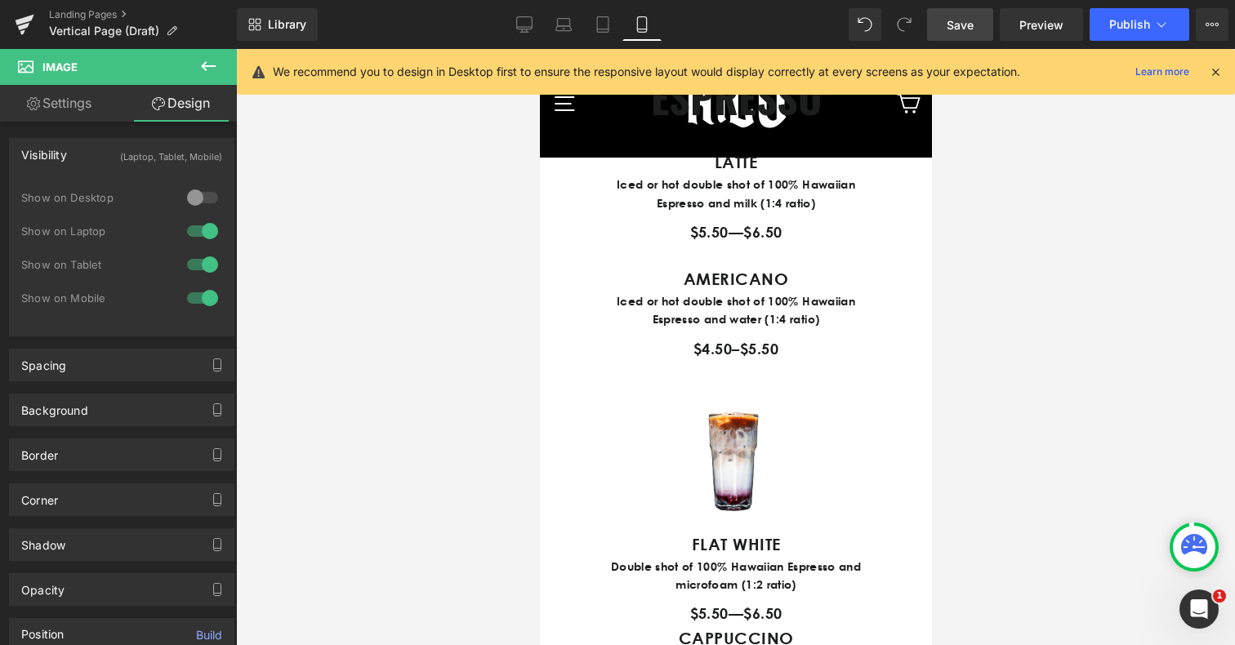
scroll to position [1132, 0]
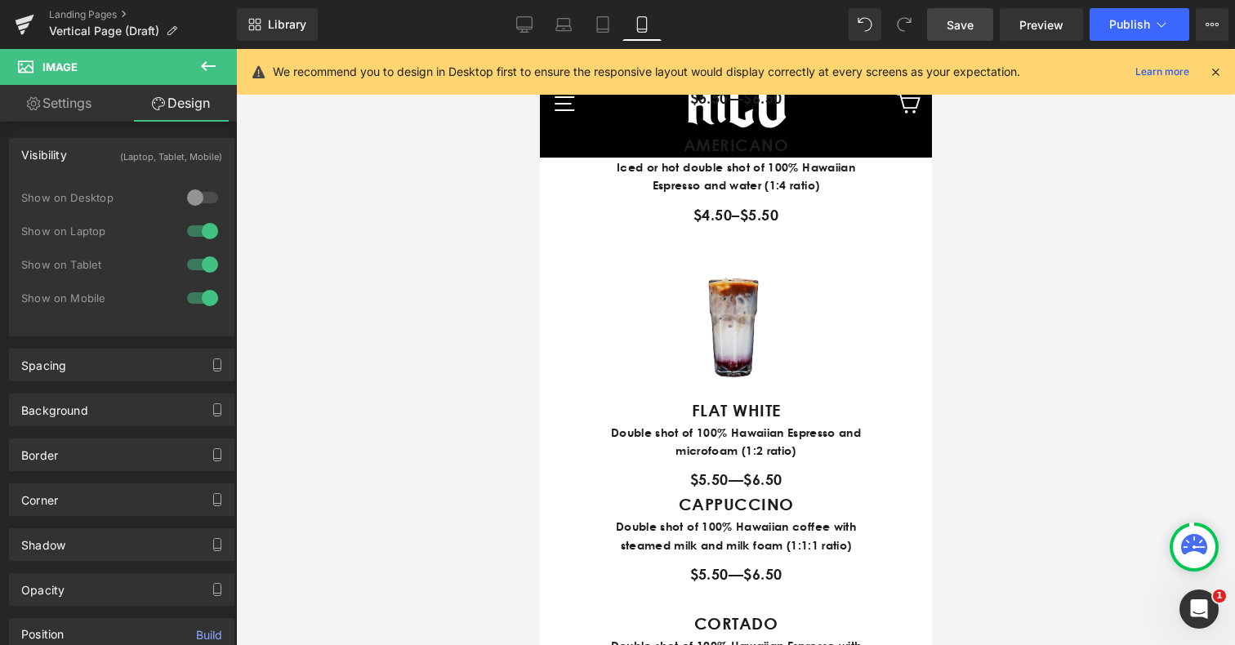
click at [738, 363] on img at bounding box center [735, 323] width 147 height 149
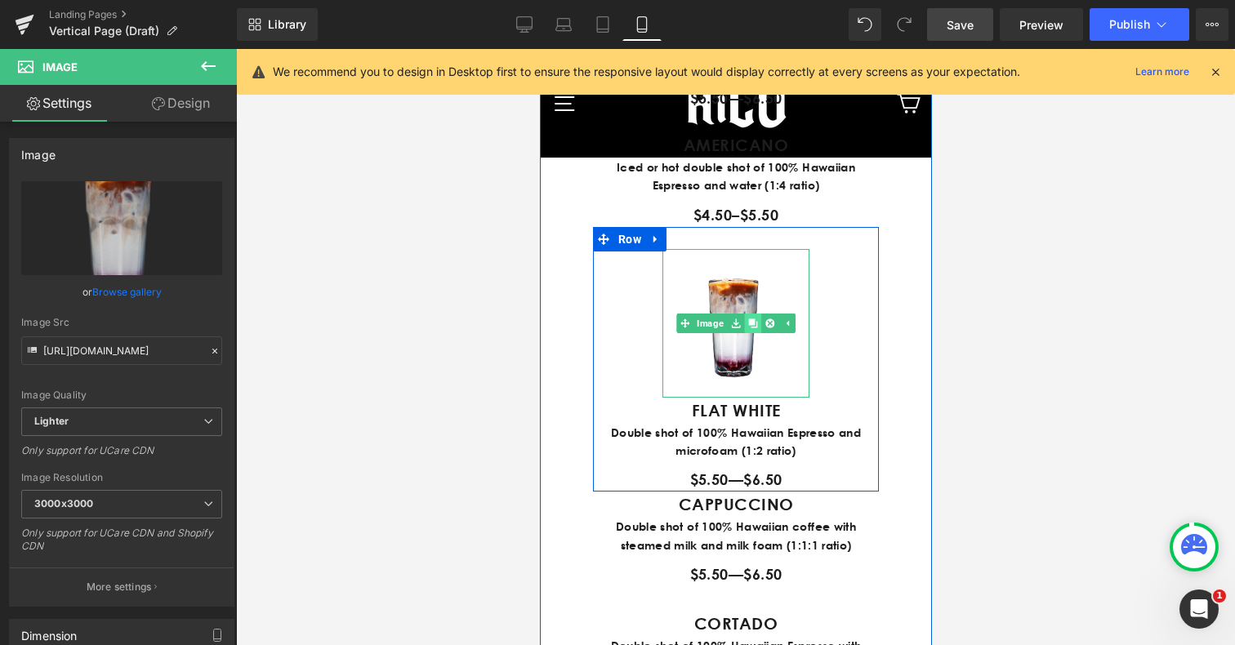
click at [757, 333] on link at bounding box center [752, 324] width 17 height 20
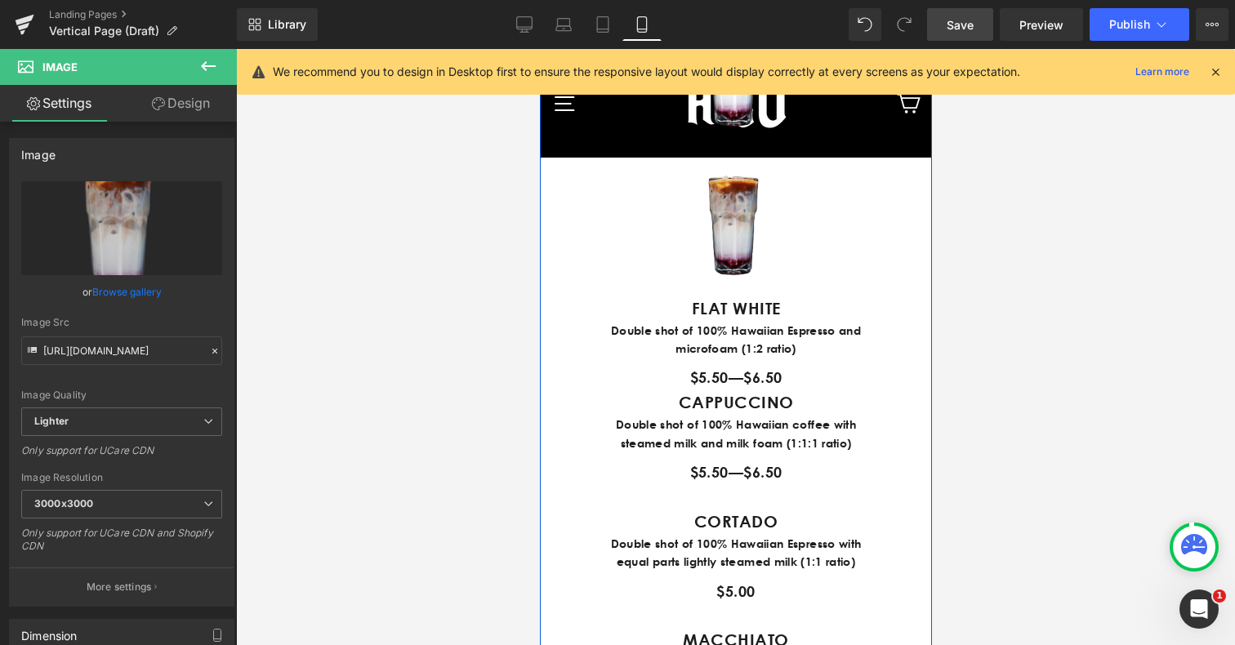
scroll to position [1212, 0]
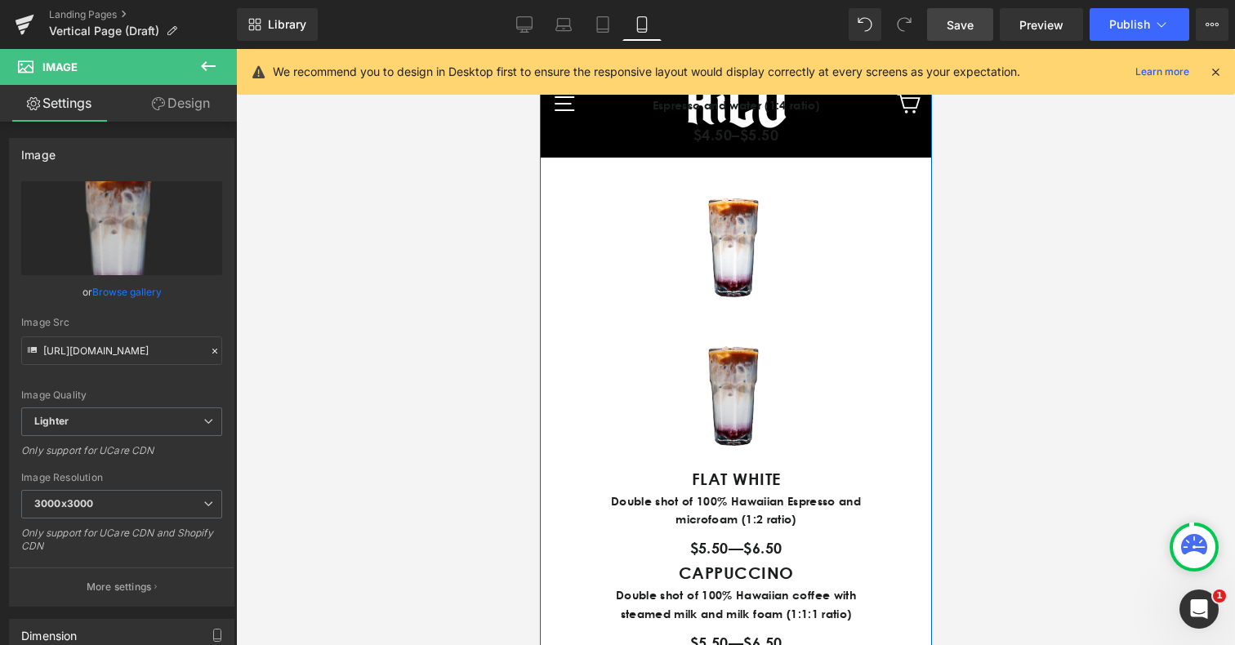
click at [718, 444] on img at bounding box center [735, 392] width 147 height 149
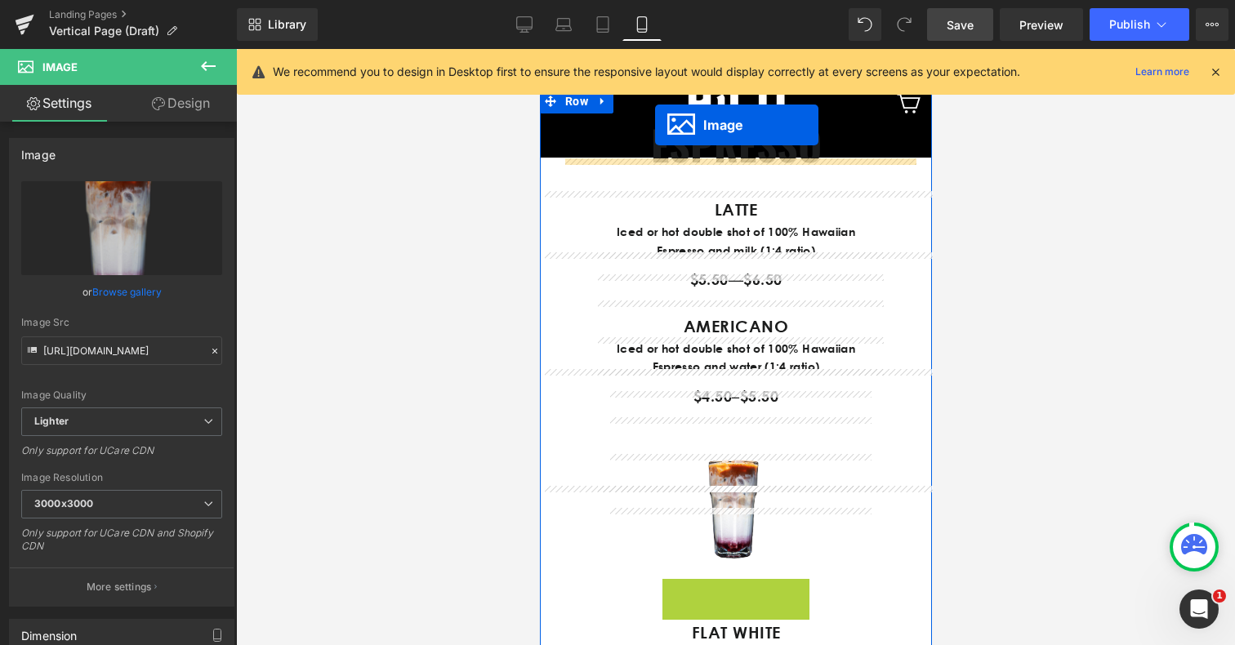
scroll to position [820, 0]
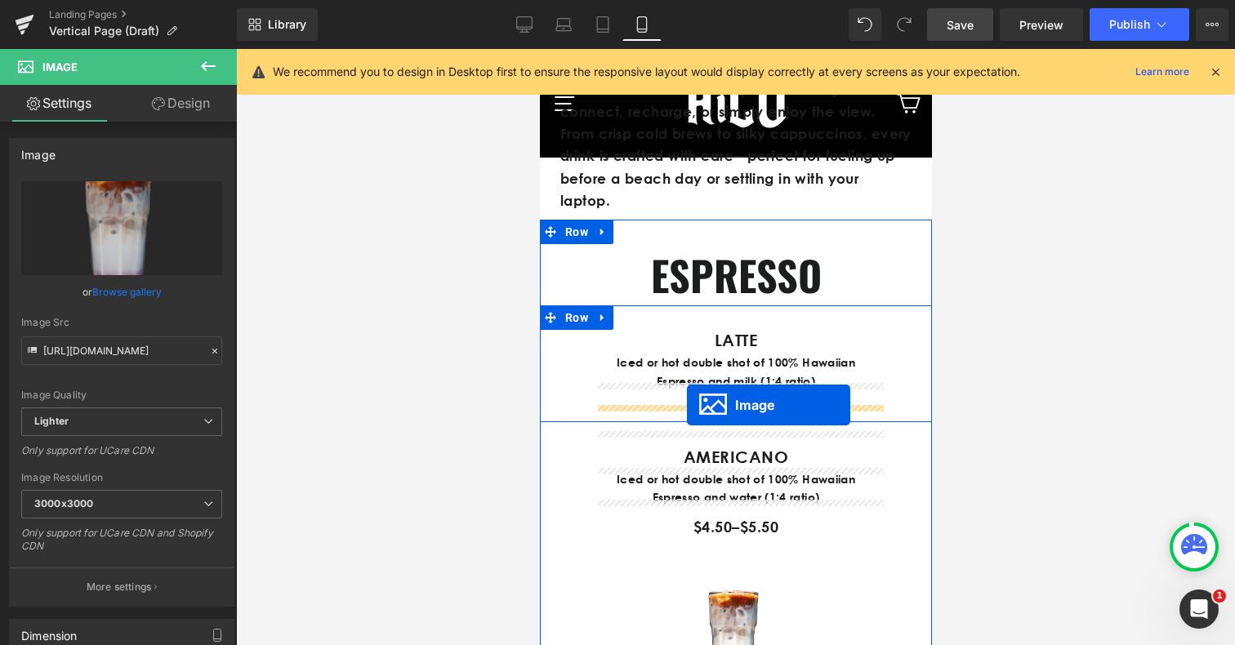
drag, startPoint x: 709, startPoint y: 466, endPoint x: 686, endPoint y: 405, distance: 64.6
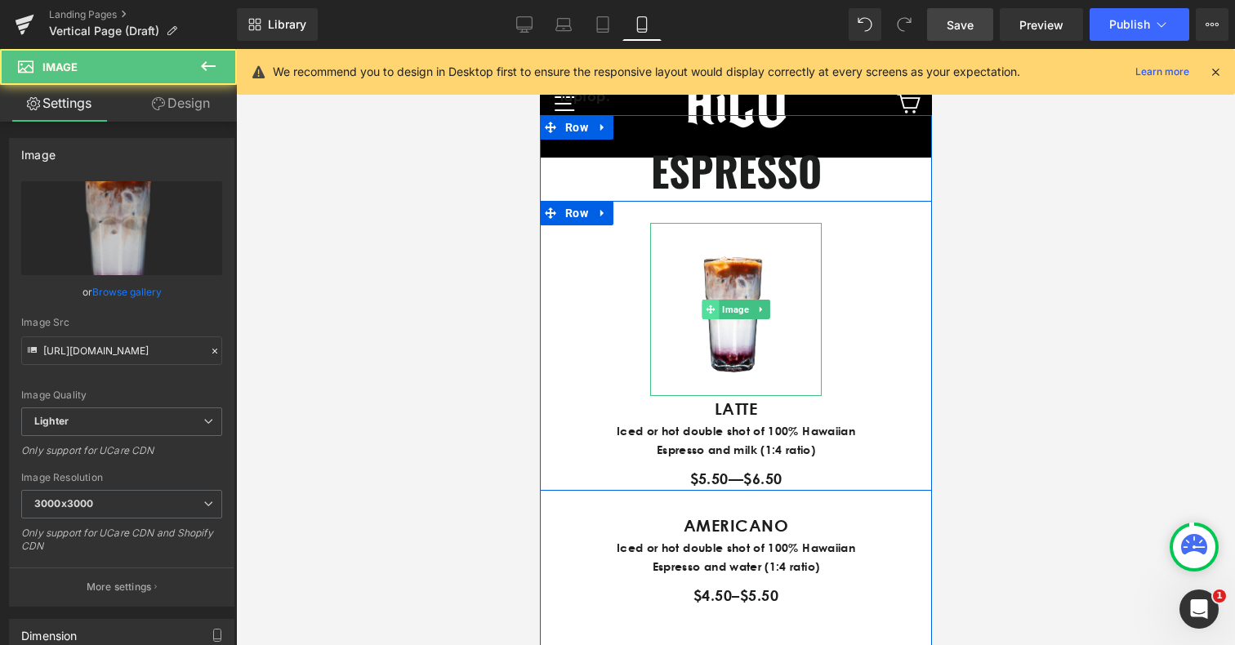
scroll to position [950, 0]
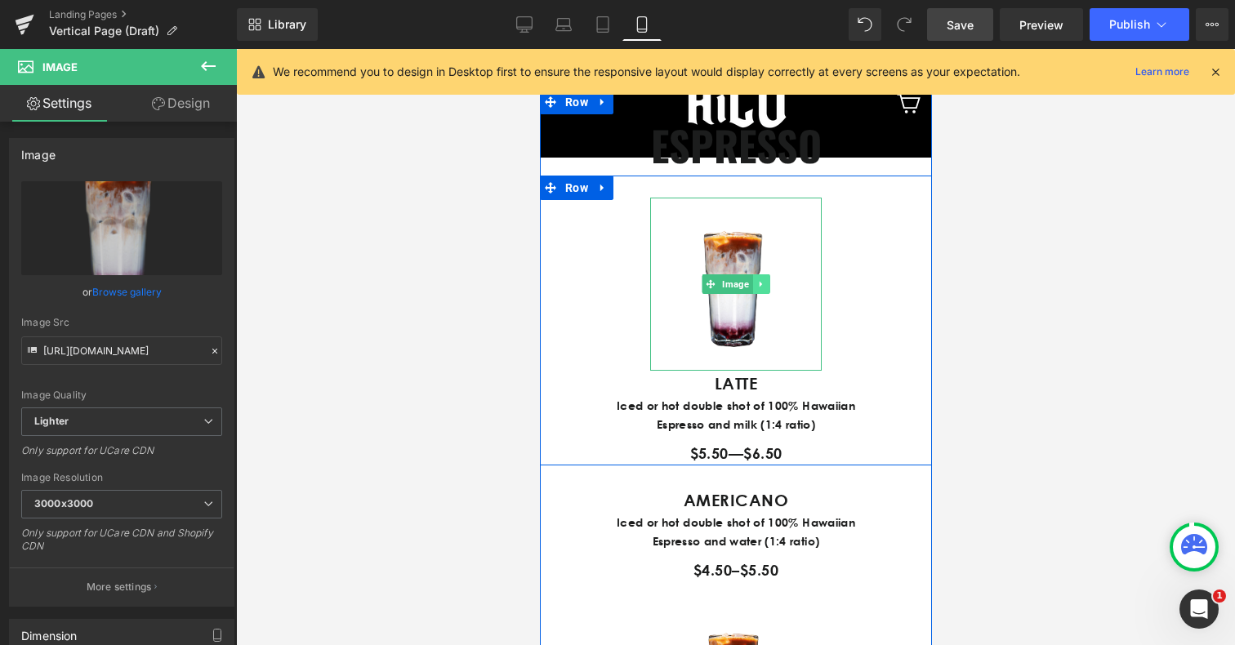
click at [760, 289] on icon at bounding box center [760, 284] width 9 height 10
click at [752, 294] on link at bounding box center [752, 285] width 17 height 20
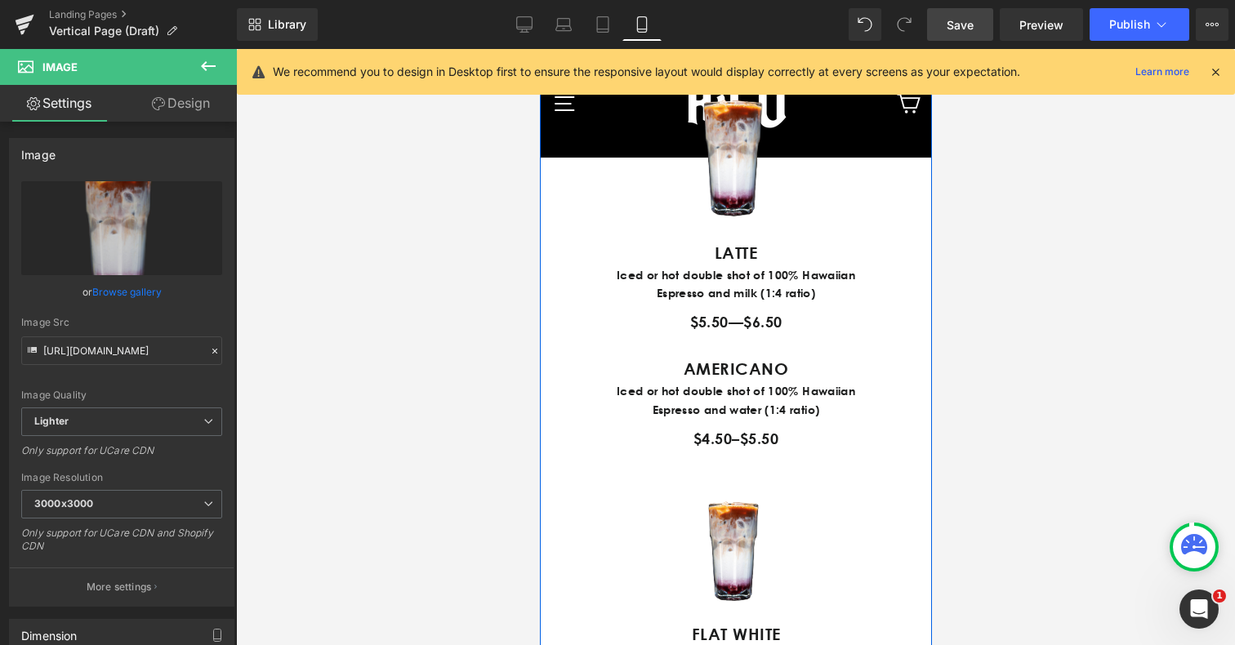
scroll to position [1207, 0]
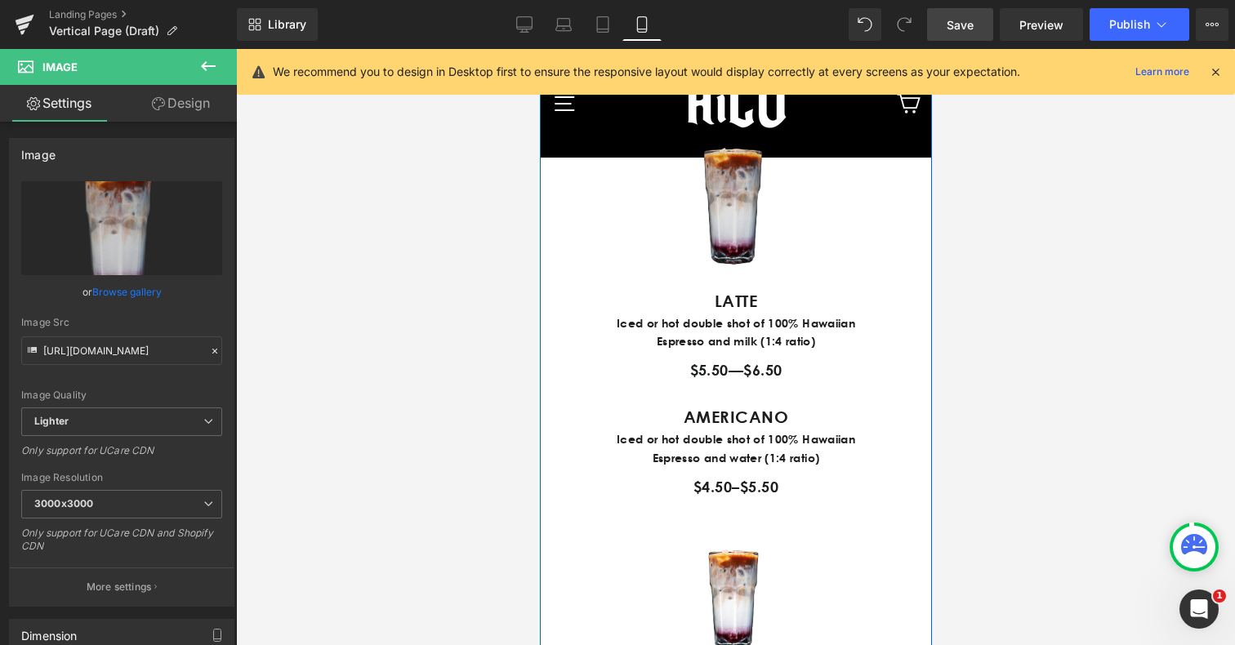
click at [721, 243] on img at bounding box center [736, 200] width 172 height 173
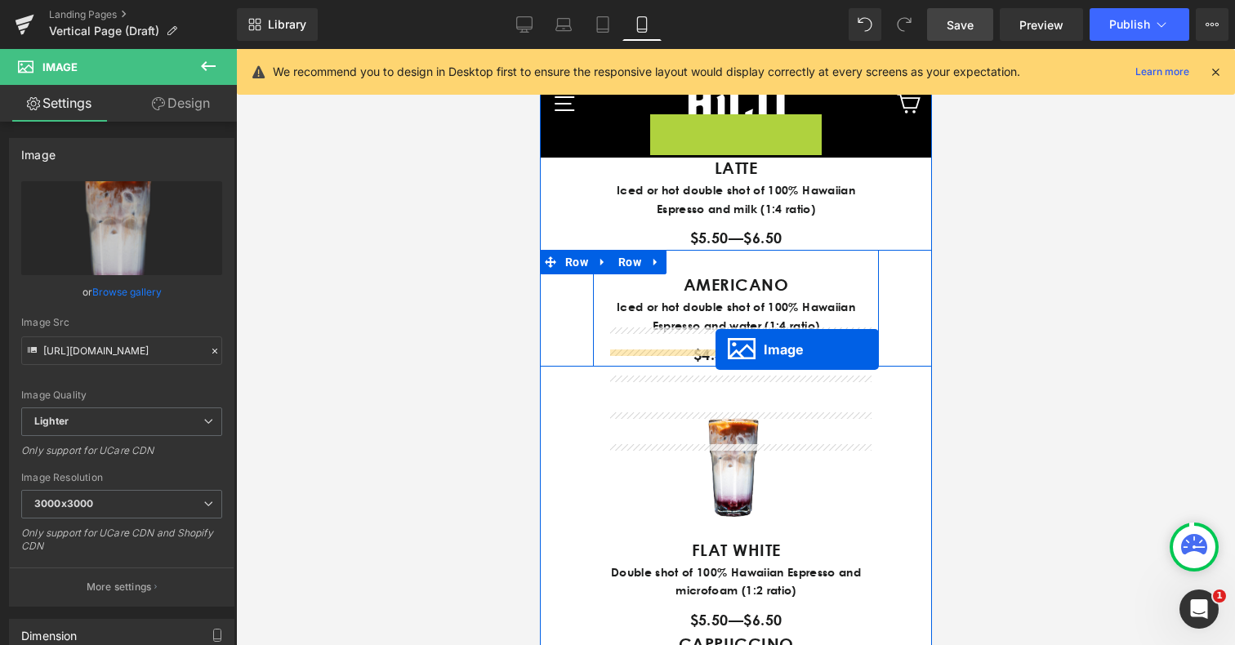
drag, startPoint x: 710, startPoint y: 283, endPoint x: 715, endPoint y: 350, distance: 67.2
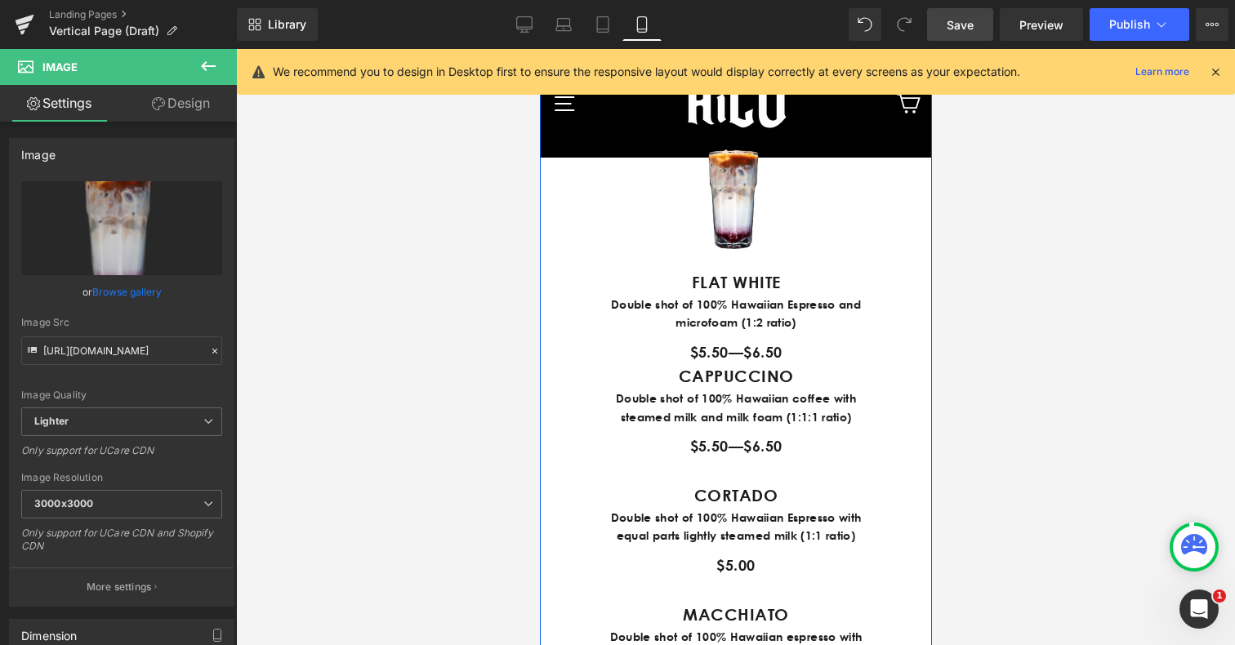
scroll to position [1593, 0]
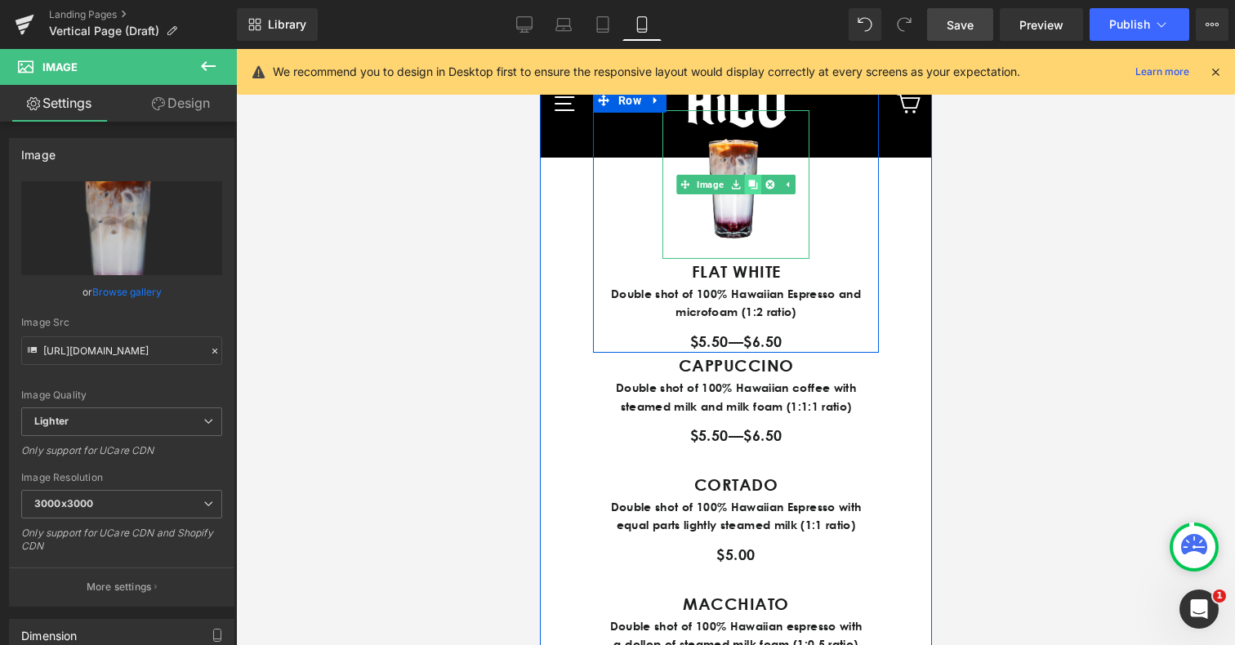
click at [755, 189] on icon at bounding box center [752, 184] width 9 height 9
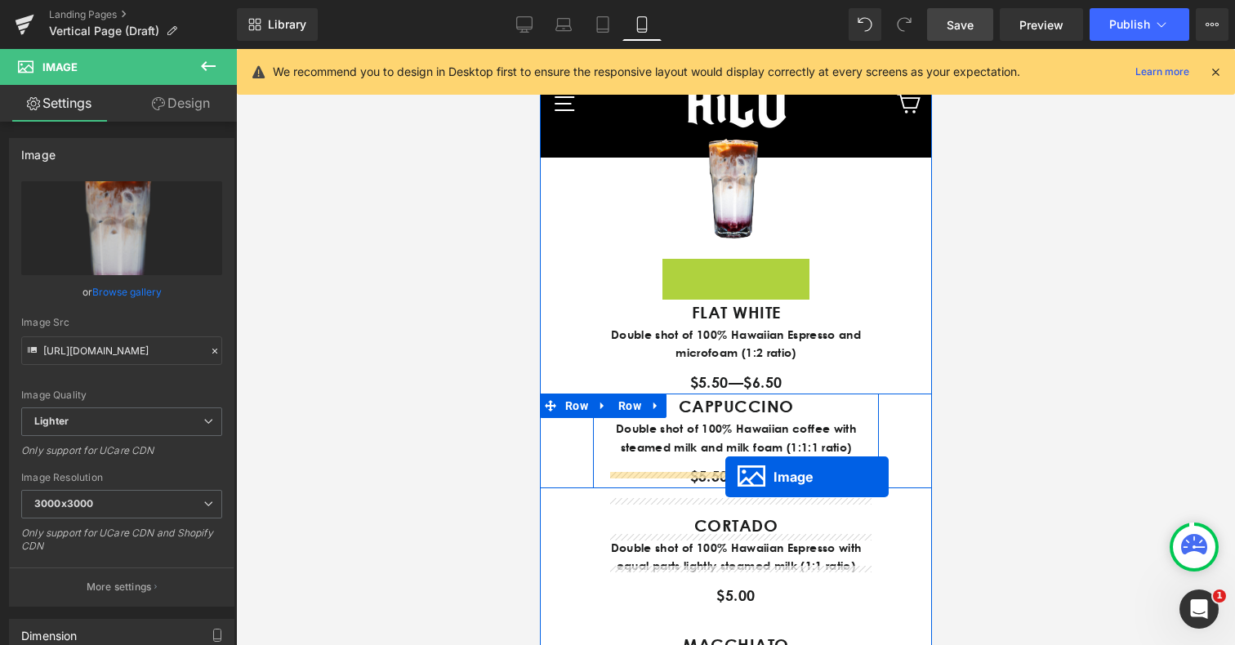
drag, startPoint x: 715, startPoint y: 412, endPoint x: 725, endPoint y: 476, distance: 64.5
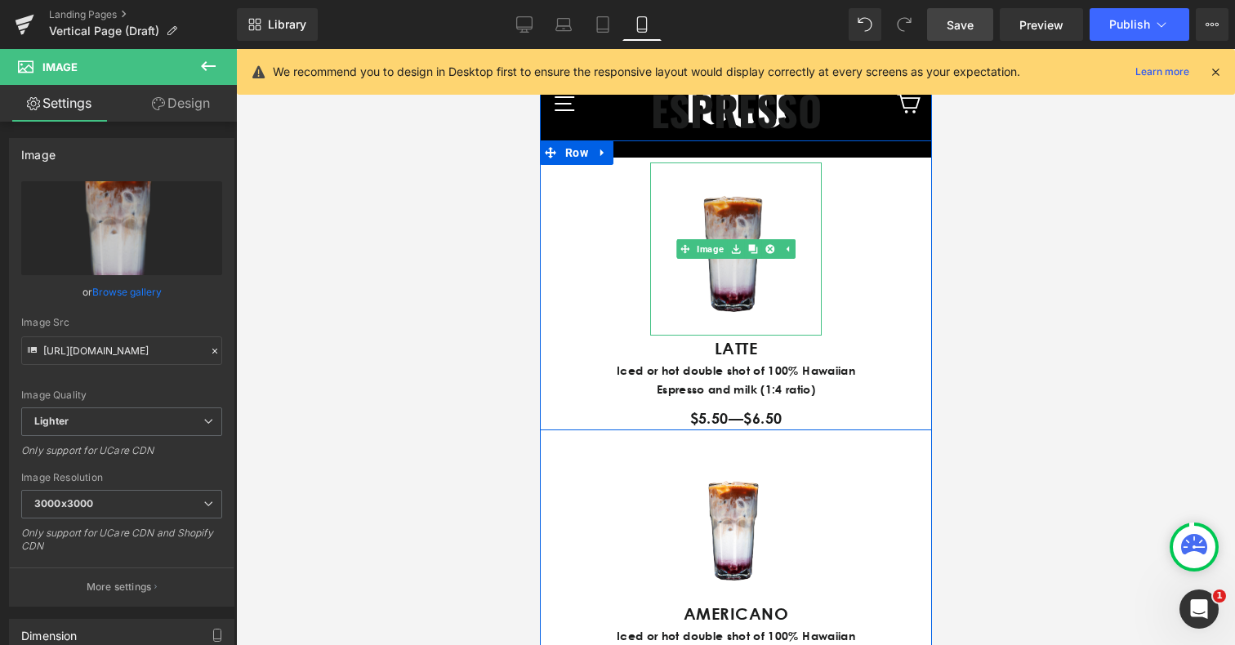
scroll to position [980, 0]
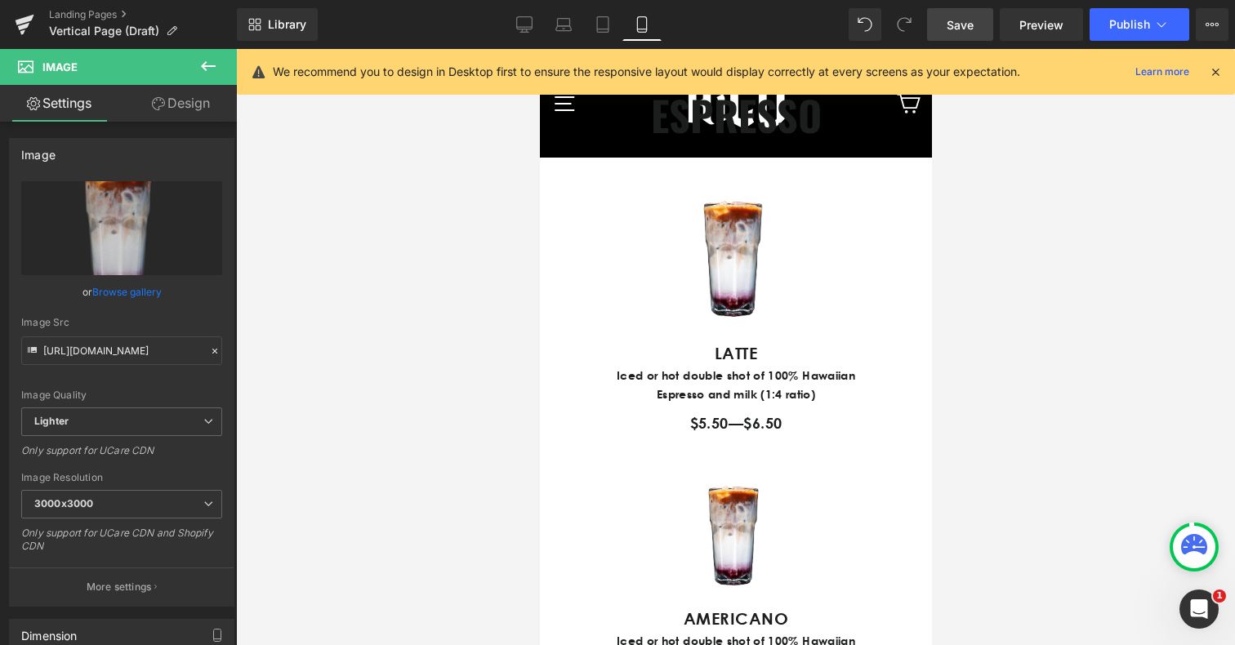
click at [191, 106] on link "Design" at bounding box center [181, 103] width 118 height 37
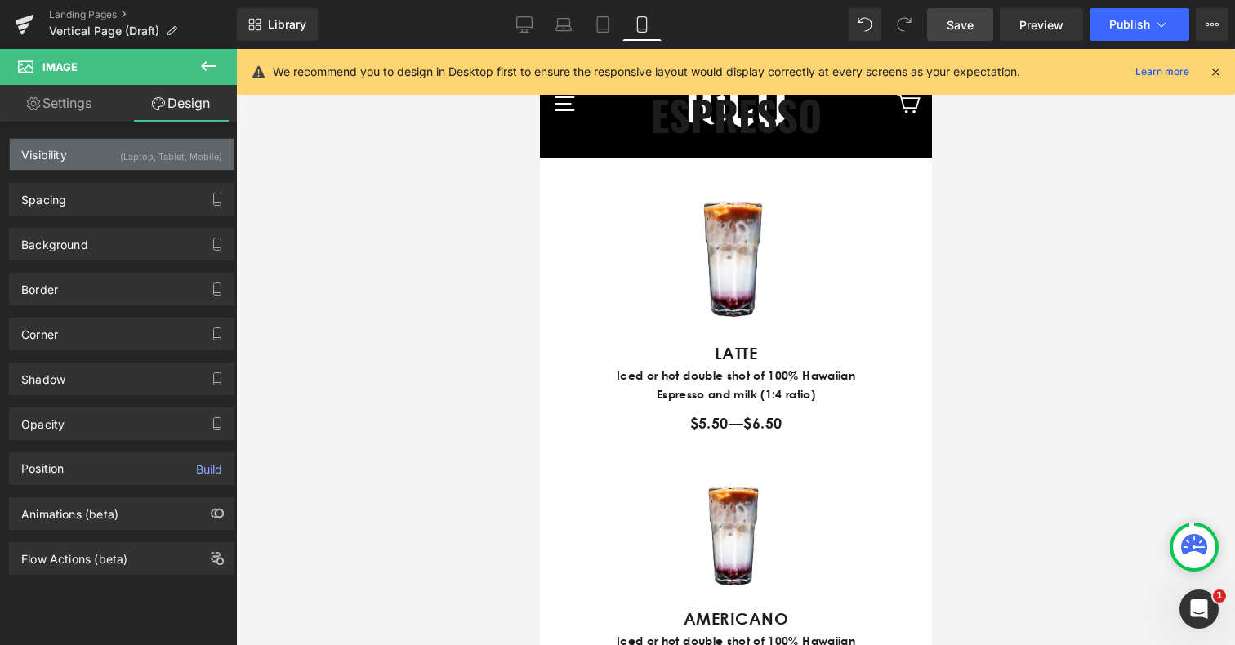
click at [168, 159] on div "(Laptop, Tablet, Mobile)" at bounding box center [171, 152] width 102 height 27
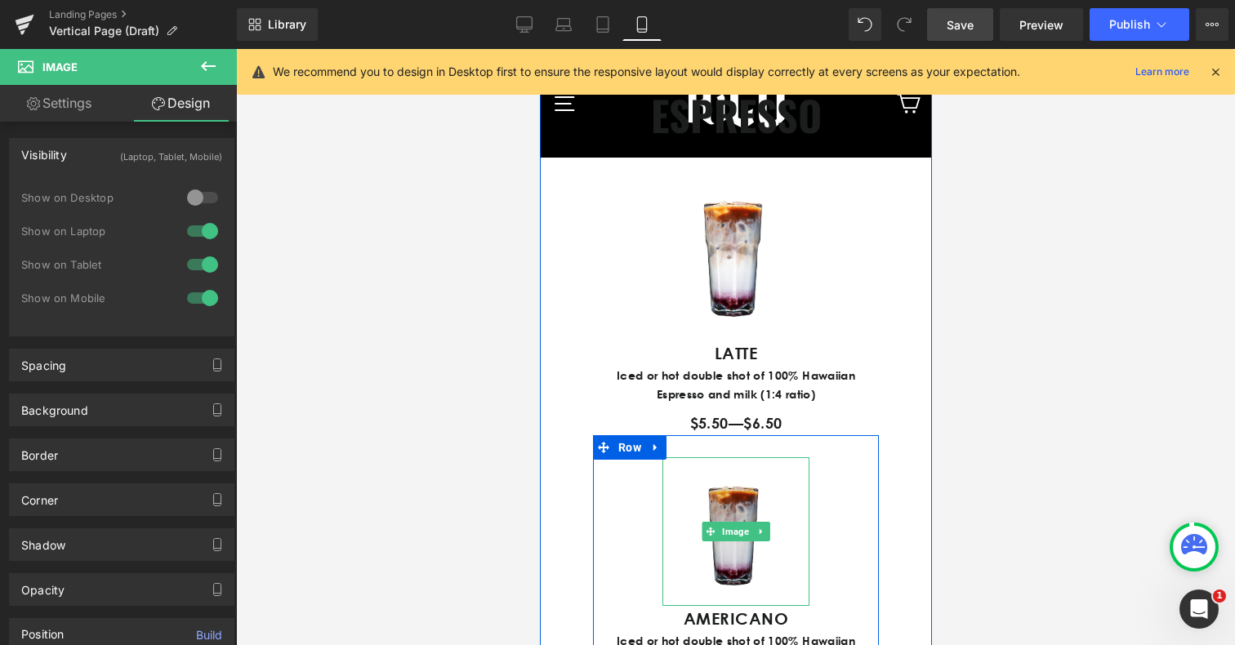
click at [730, 596] on img at bounding box center [735, 532] width 147 height 149
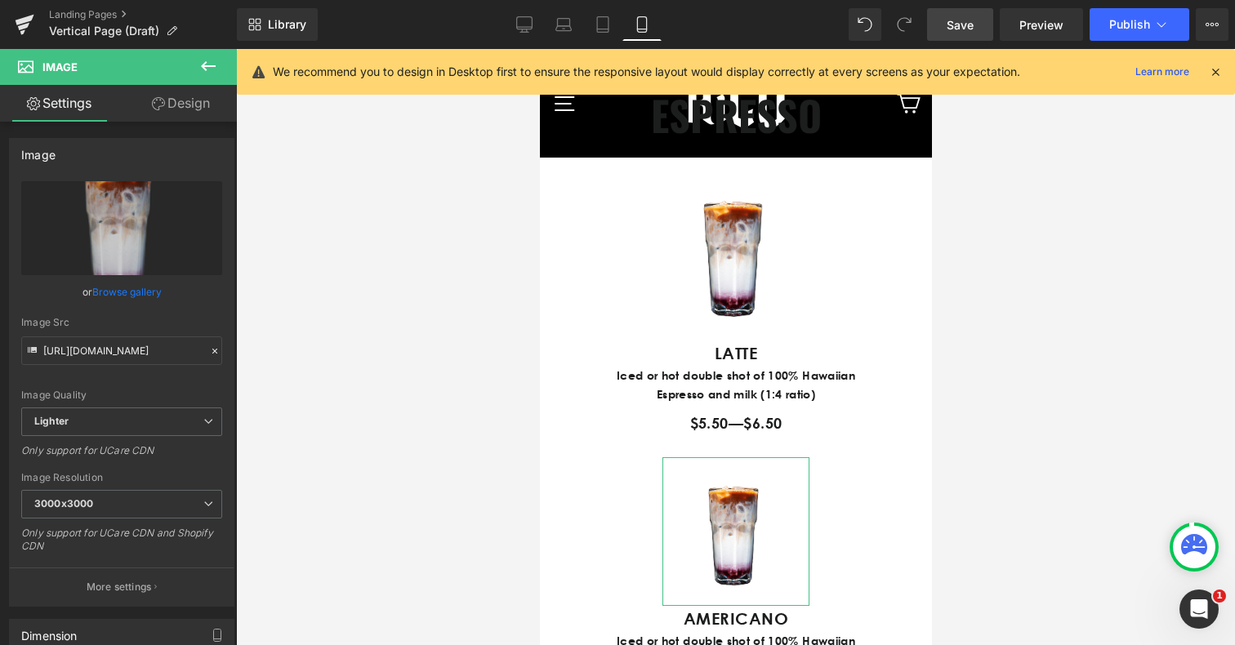
click at [181, 110] on link "Design" at bounding box center [181, 103] width 118 height 37
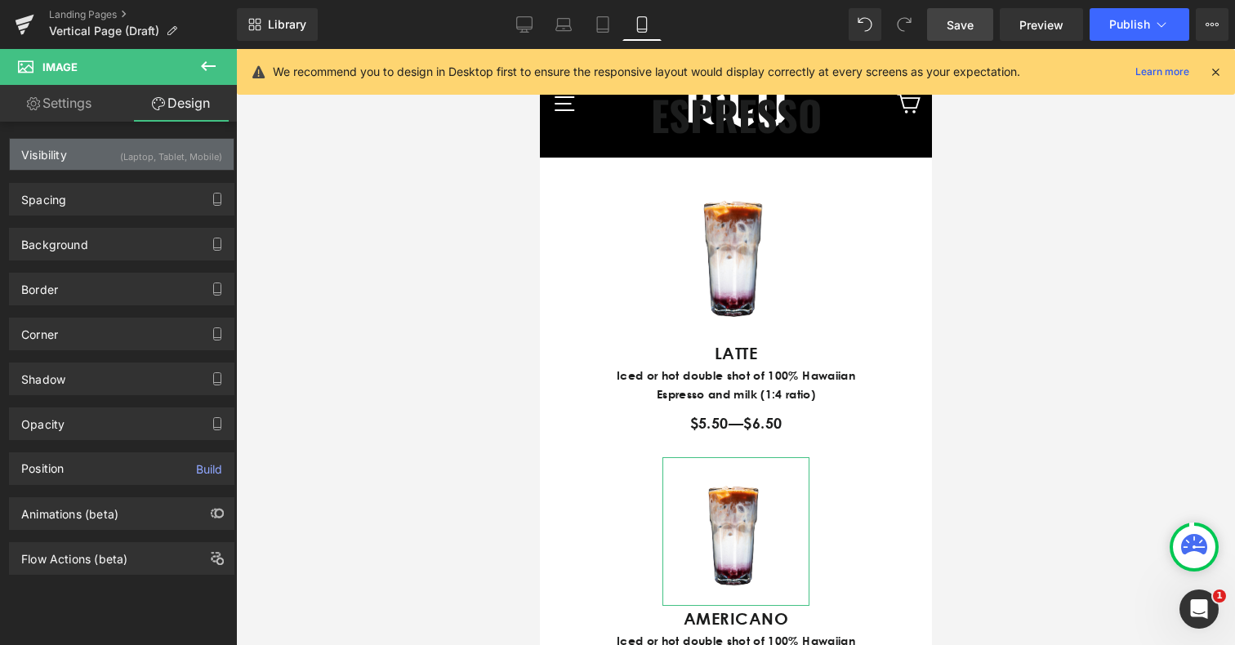
click at [154, 143] on div "(Laptop, Tablet, Mobile)" at bounding box center [171, 152] width 102 height 27
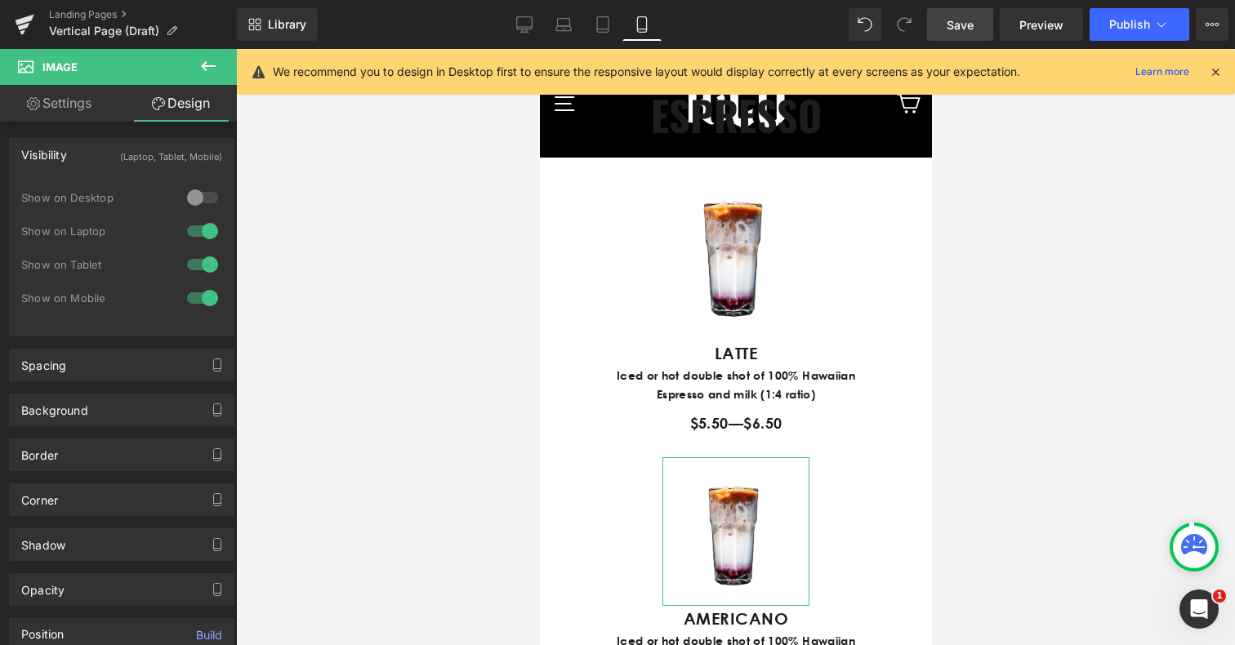
click at [154, 142] on div "(Laptop, Tablet, Mobile)" at bounding box center [171, 152] width 102 height 27
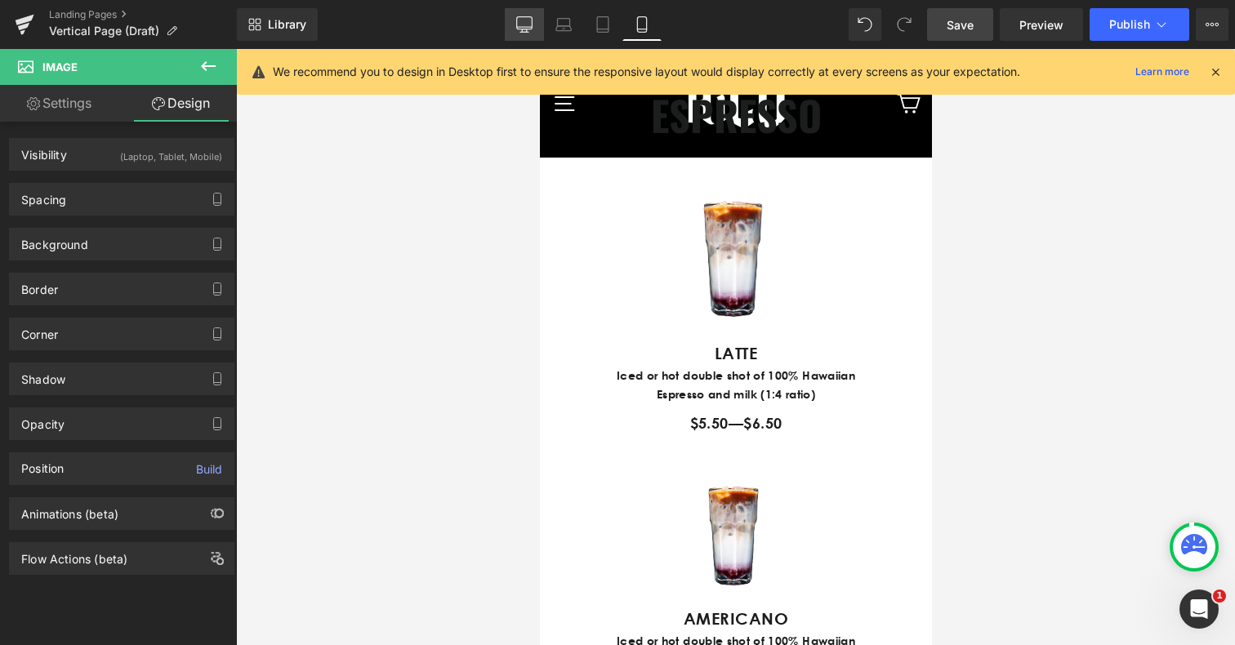
click at [531, 18] on icon at bounding box center [524, 24] width 16 height 16
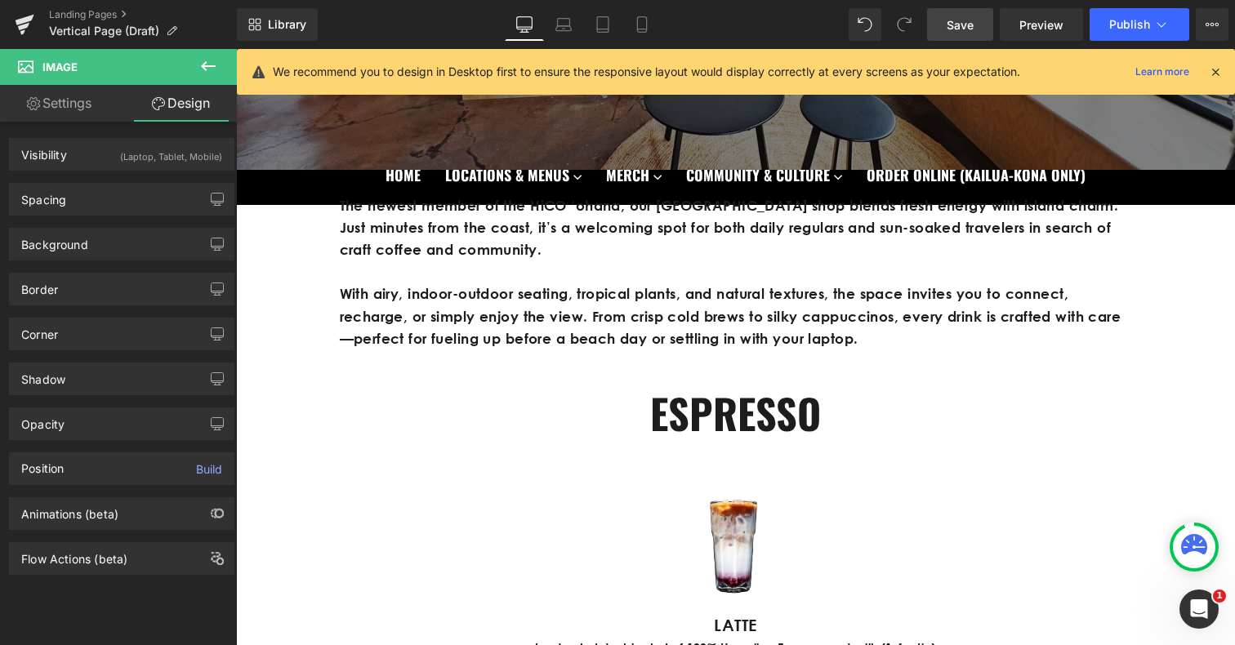
scroll to position [735, 0]
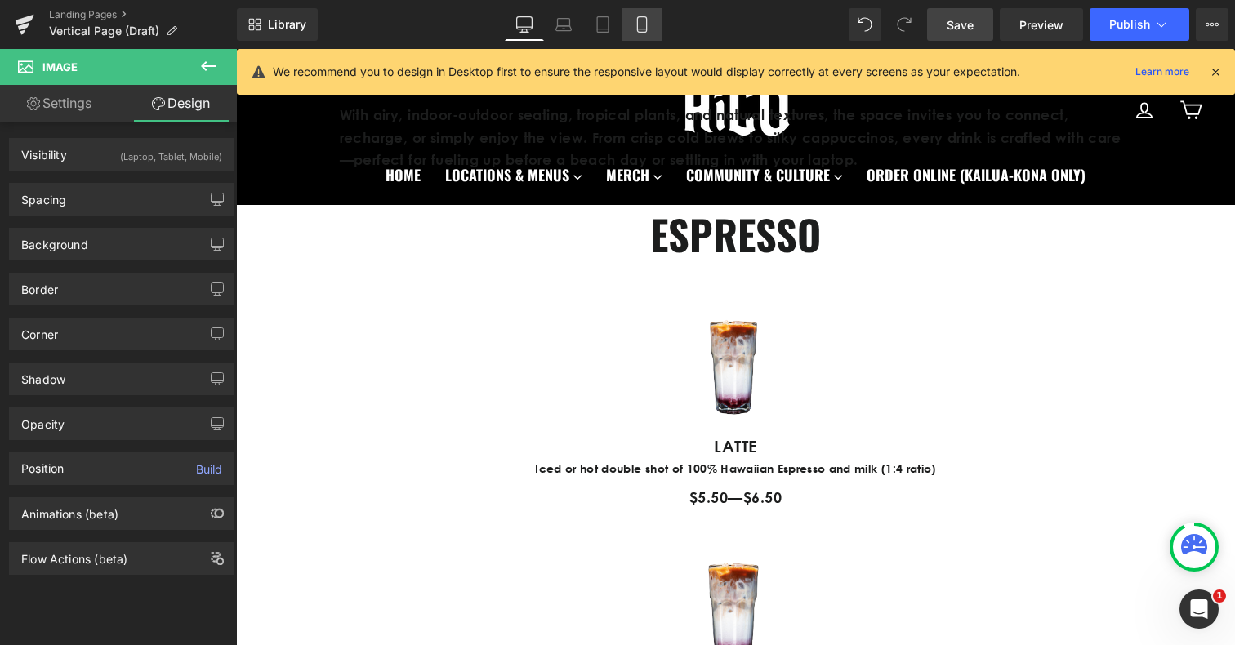
click at [654, 29] on link "Mobile" at bounding box center [642, 24] width 39 height 33
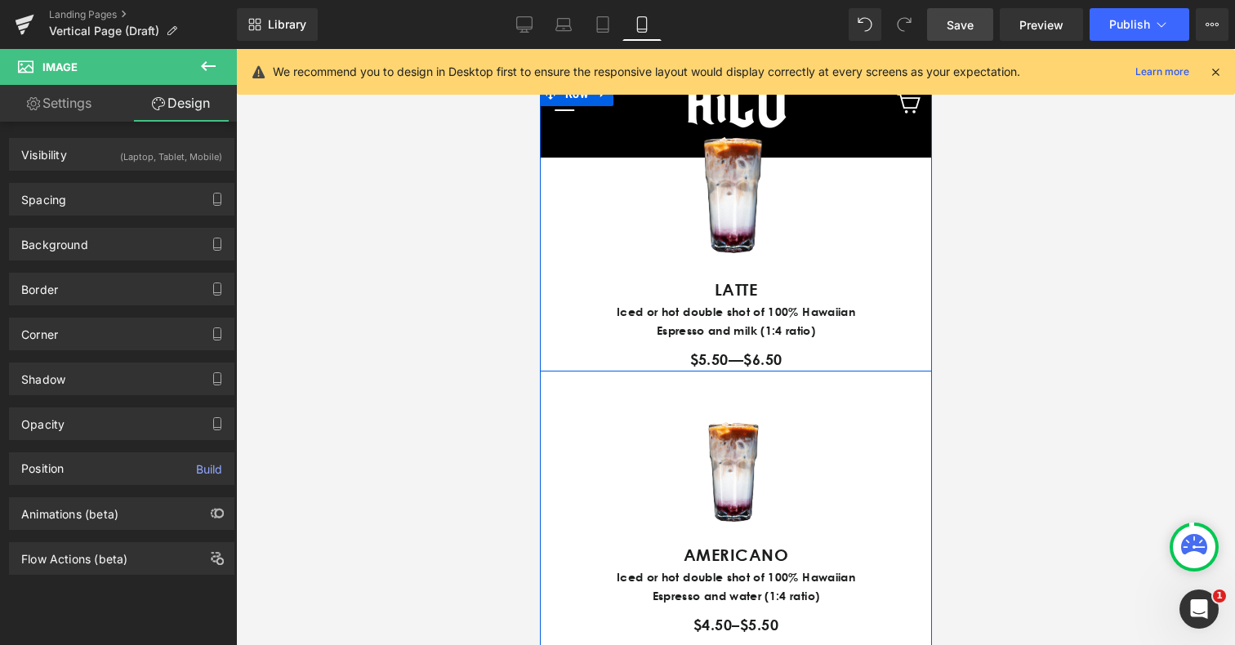
scroll to position [1083, 0]
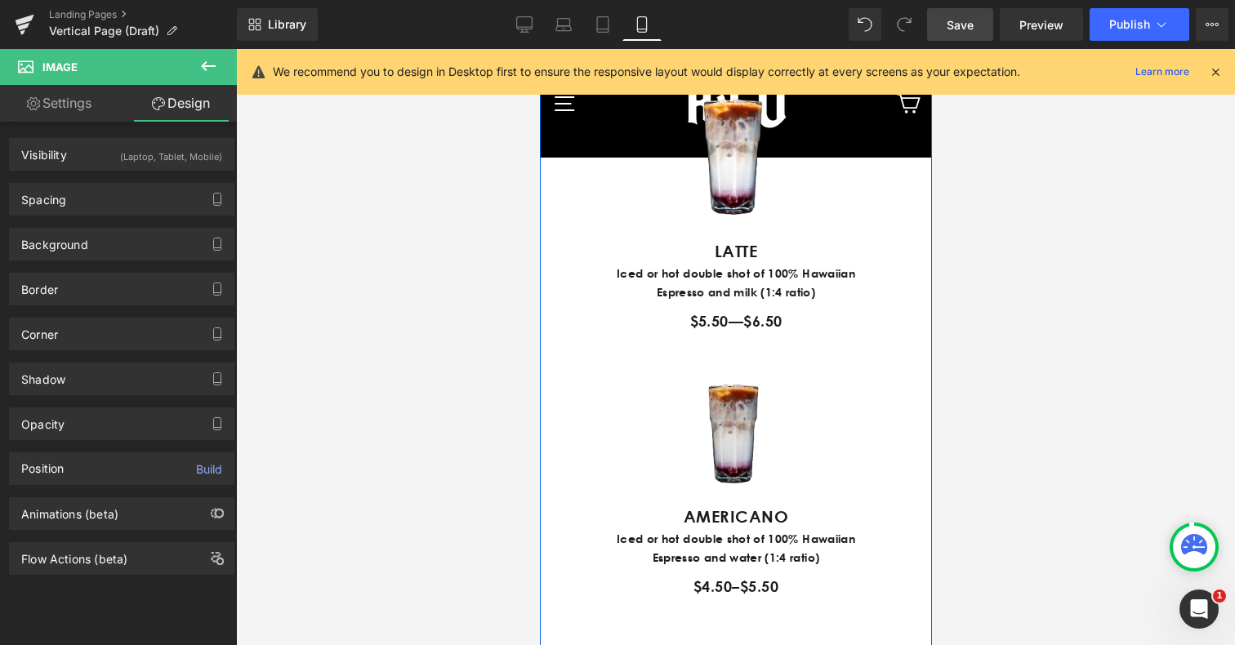
click at [729, 490] on img at bounding box center [735, 429] width 147 height 149
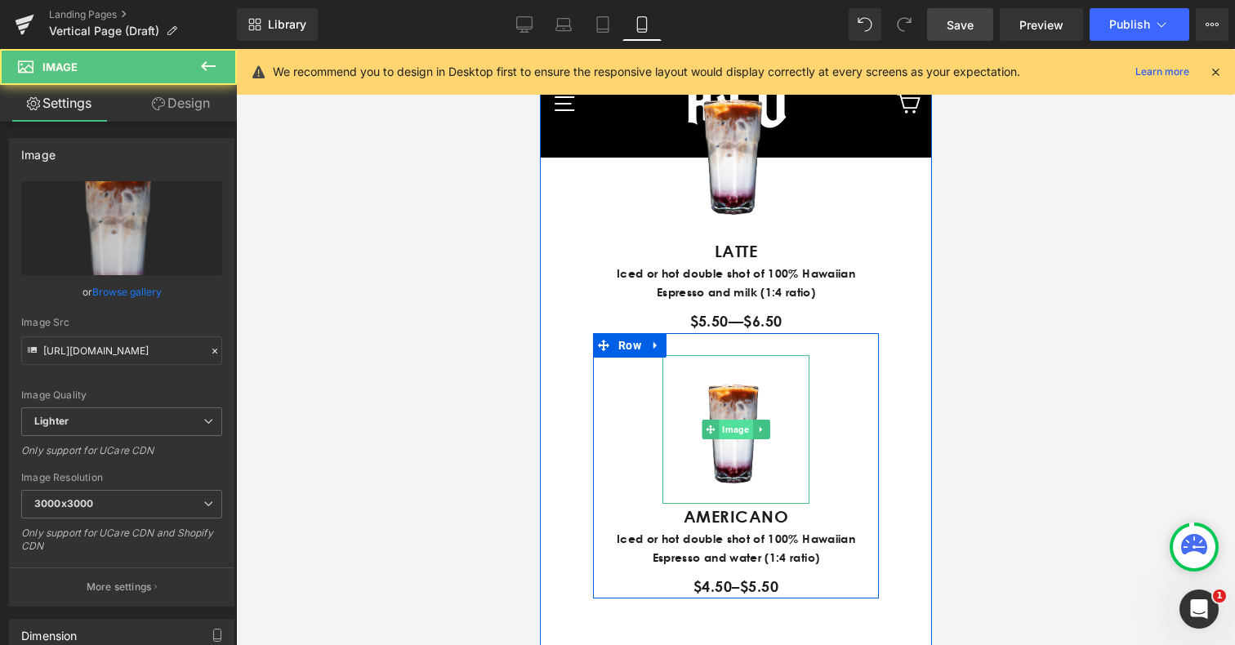
click at [721, 440] on span "Image" at bounding box center [734, 430] width 33 height 20
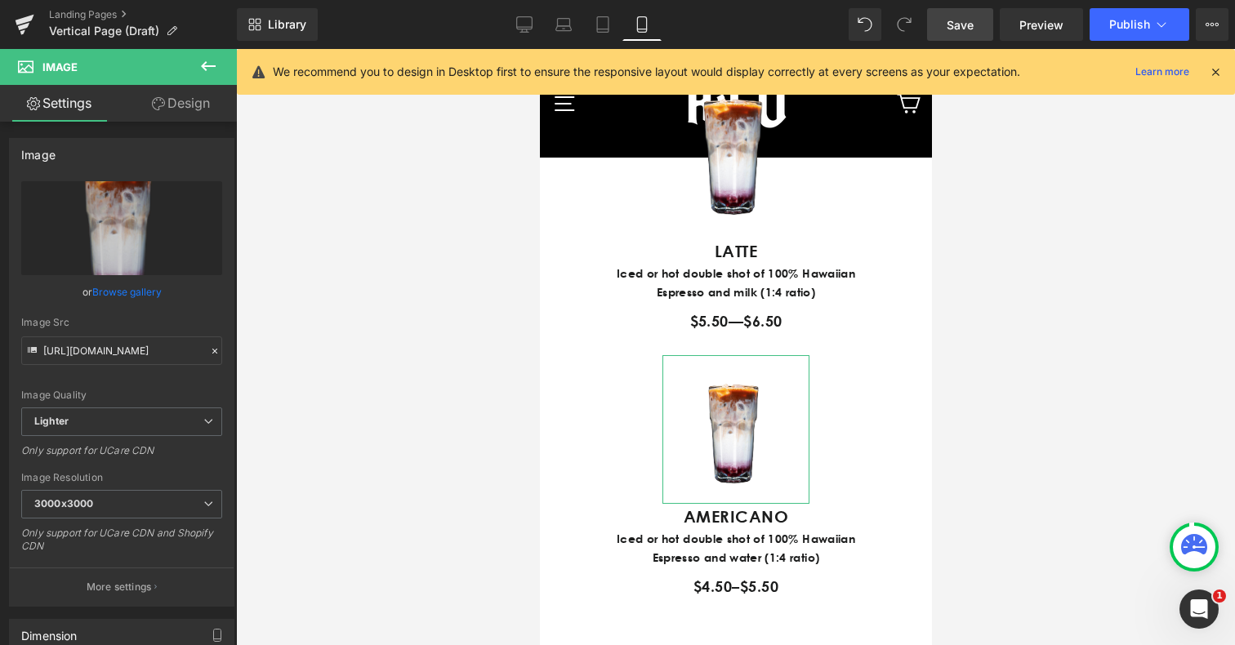
click at [186, 106] on link "Design" at bounding box center [181, 103] width 118 height 37
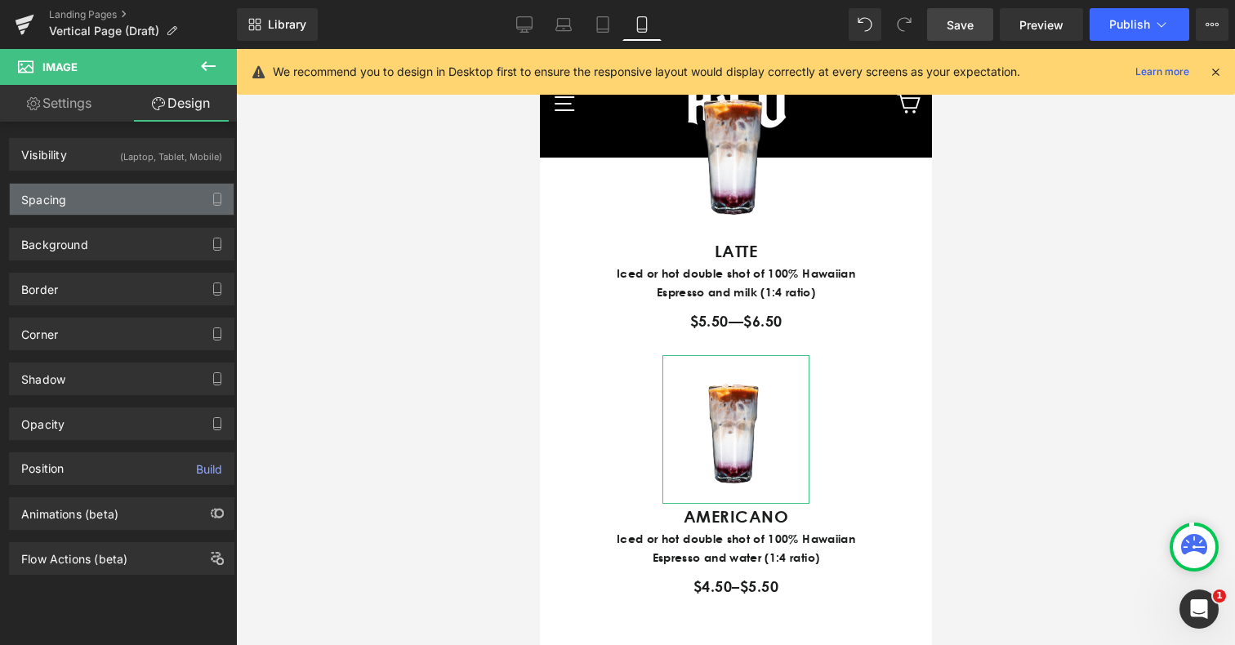
click at [109, 196] on div "Spacing" at bounding box center [122, 199] width 224 height 31
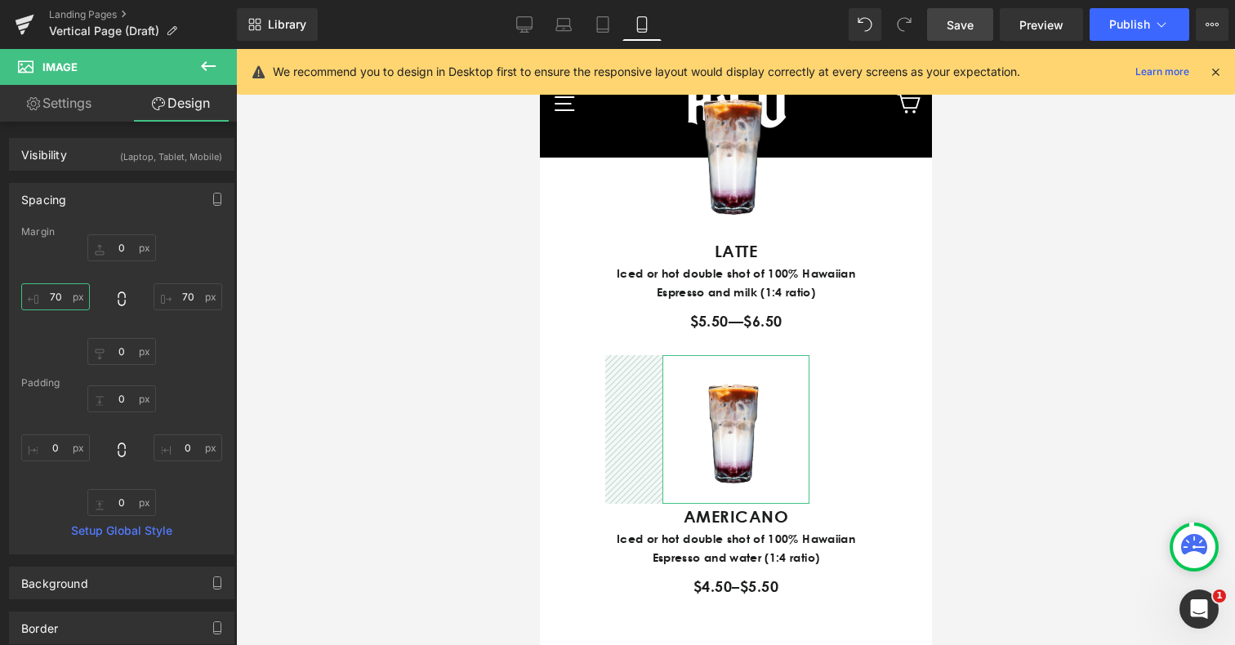
click at [56, 298] on input "70" at bounding box center [55, 297] width 69 height 27
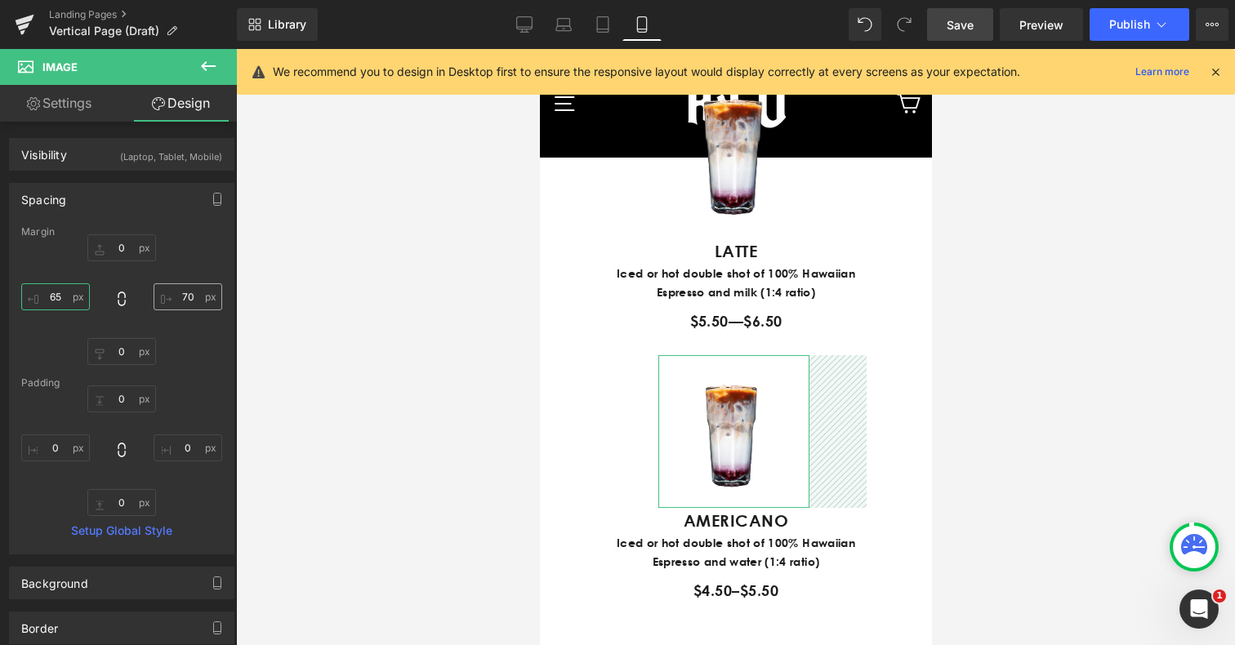
type input "65"
click at [190, 293] on input "70" at bounding box center [188, 297] width 69 height 27
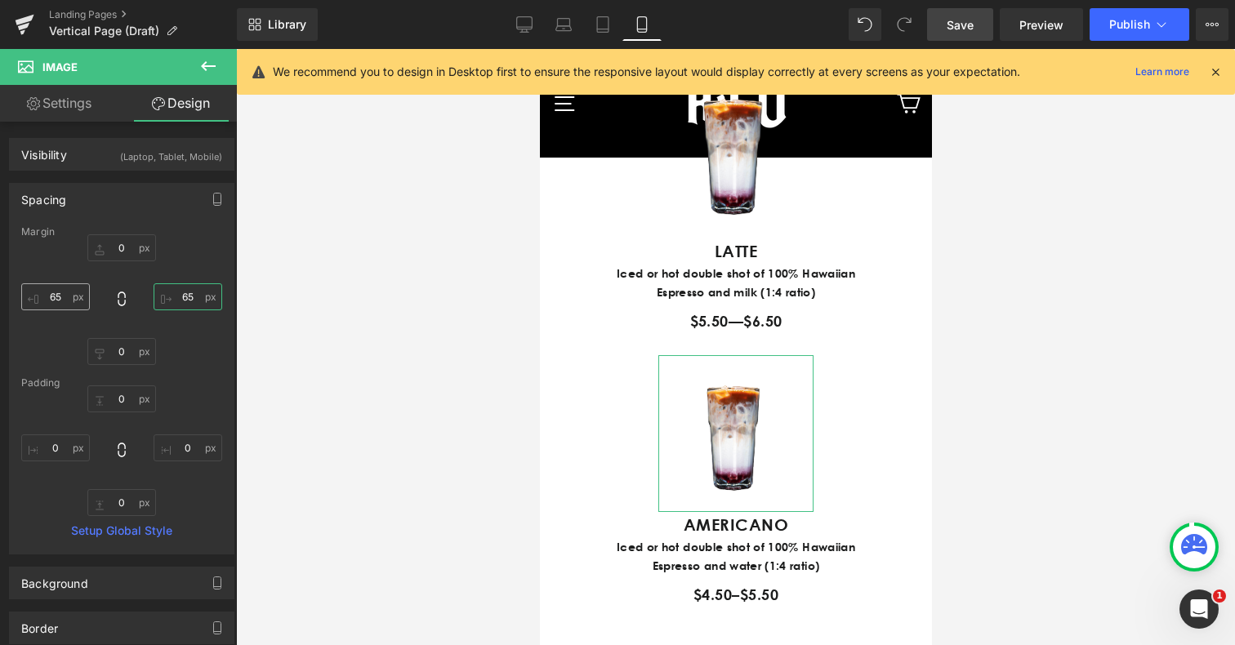
type input "65"
click at [53, 289] on input "65" at bounding box center [55, 297] width 69 height 27
type input "60"
click at [176, 293] on input "65" at bounding box center [188, 297] width 69 height 27
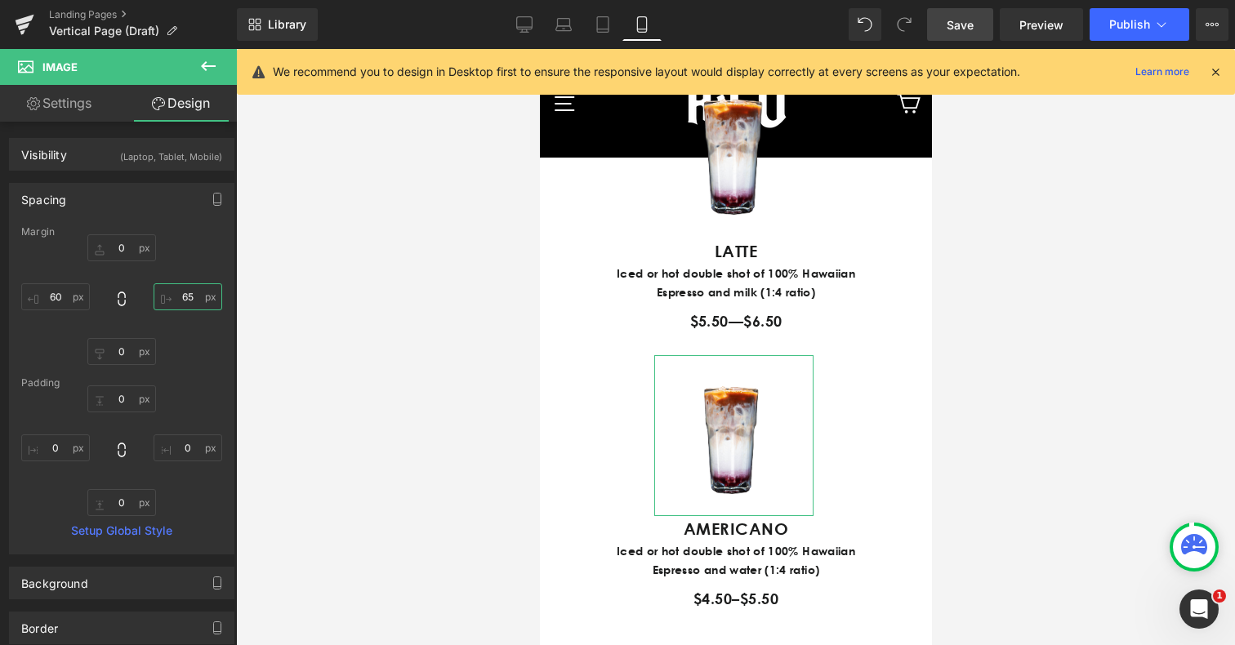
click at [176, 293] on input "65" at bounding box center [188, 297] width 69 height 27
type input "60"
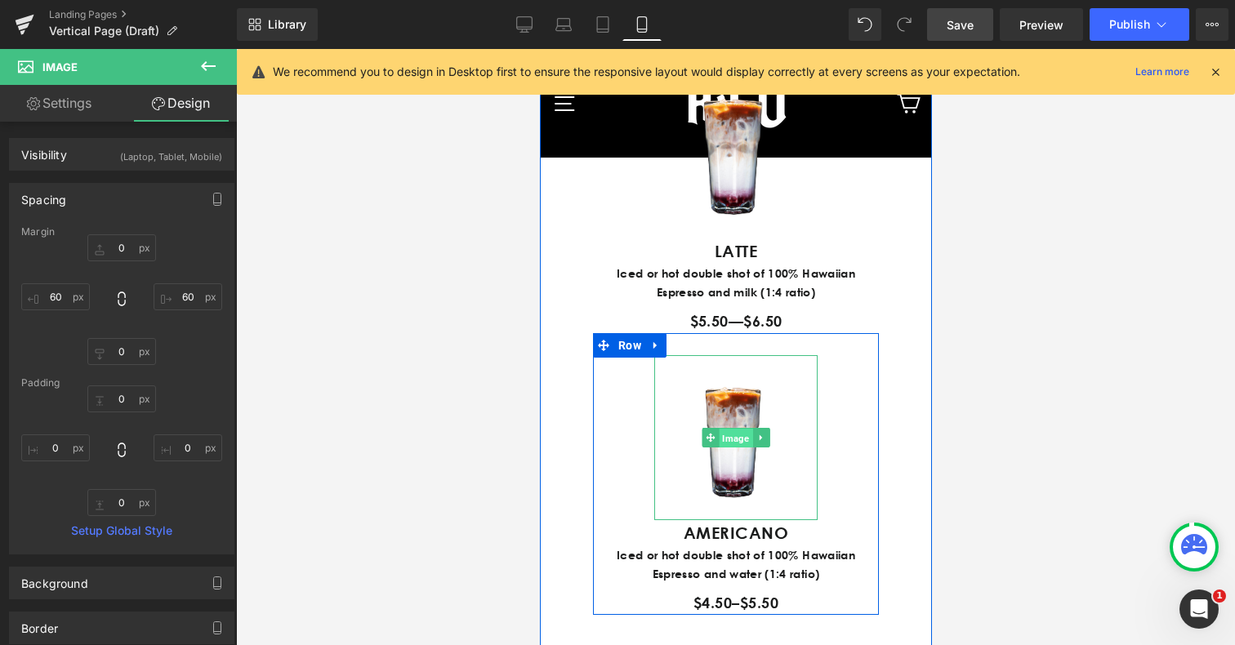
click at [727, 449] on span "Image" at bounding box center [734, 439] width 33 height 20
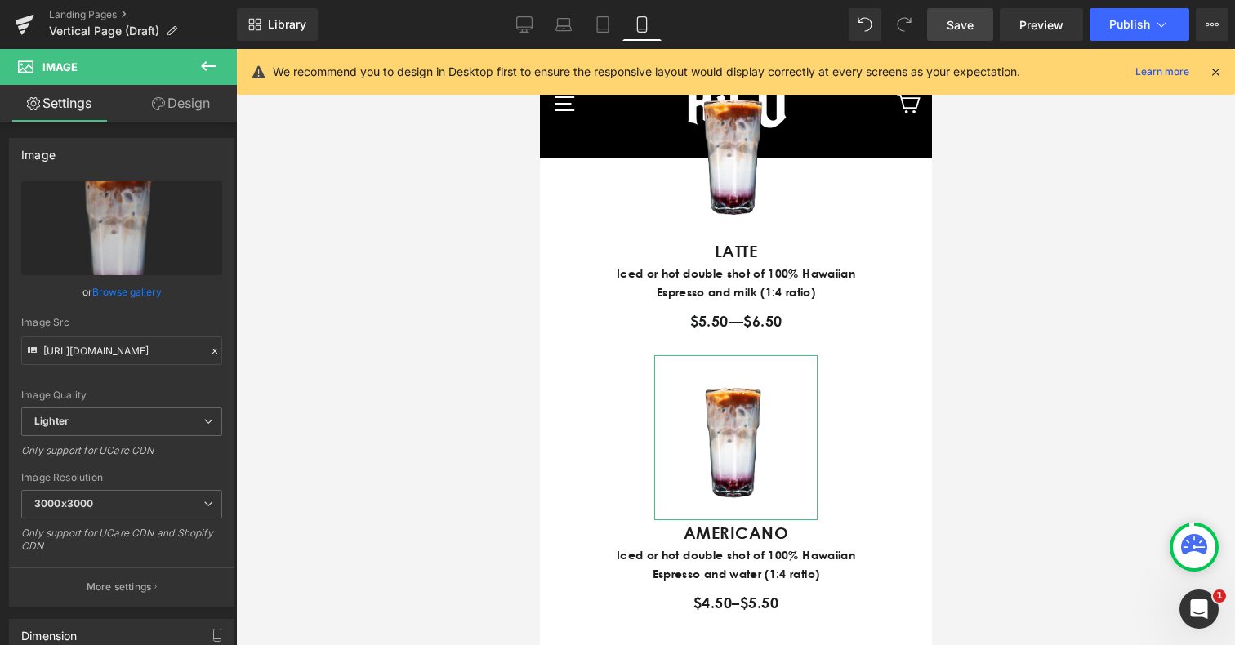
click at [186, 109] on link "Design" at bounding box center [181, 103] width 118 height 37
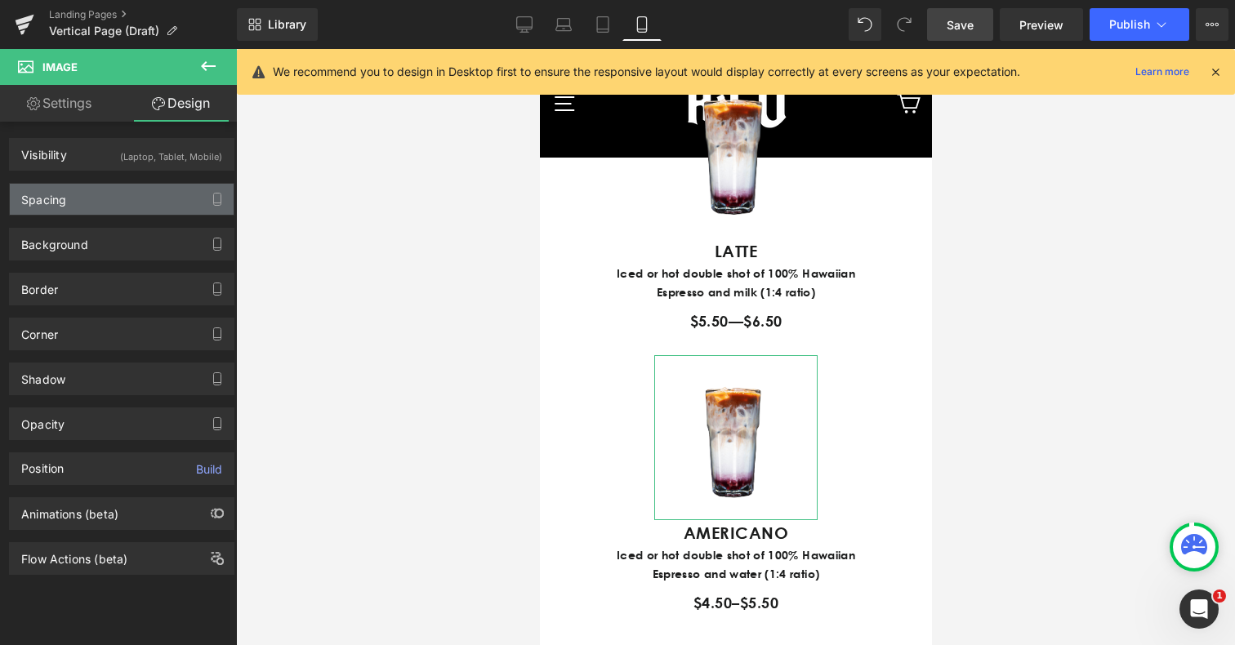
click at [46, 201] on div "Spacing" at bounding box center [43, 195] width 45 height 23
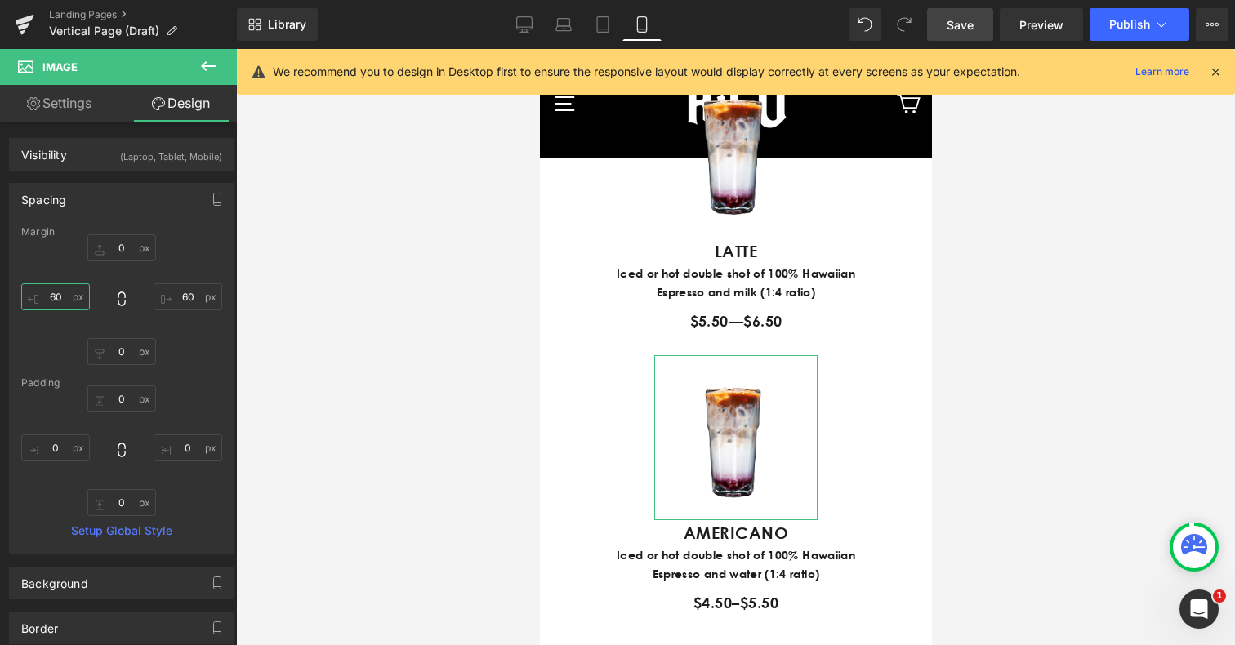
click at [60, 298] on input "60" at bounding box center [55, 297] width 69 height 27
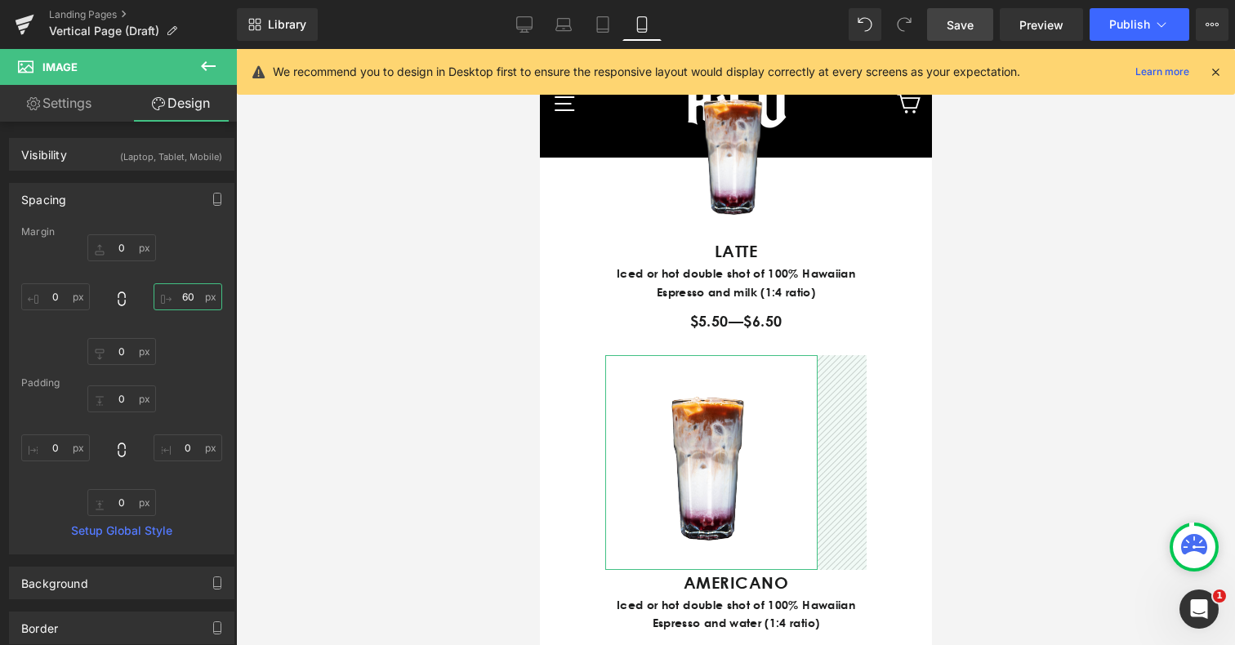
click at [181, 297] on input "60" at bounding box center [188, 297] width 69 height 27
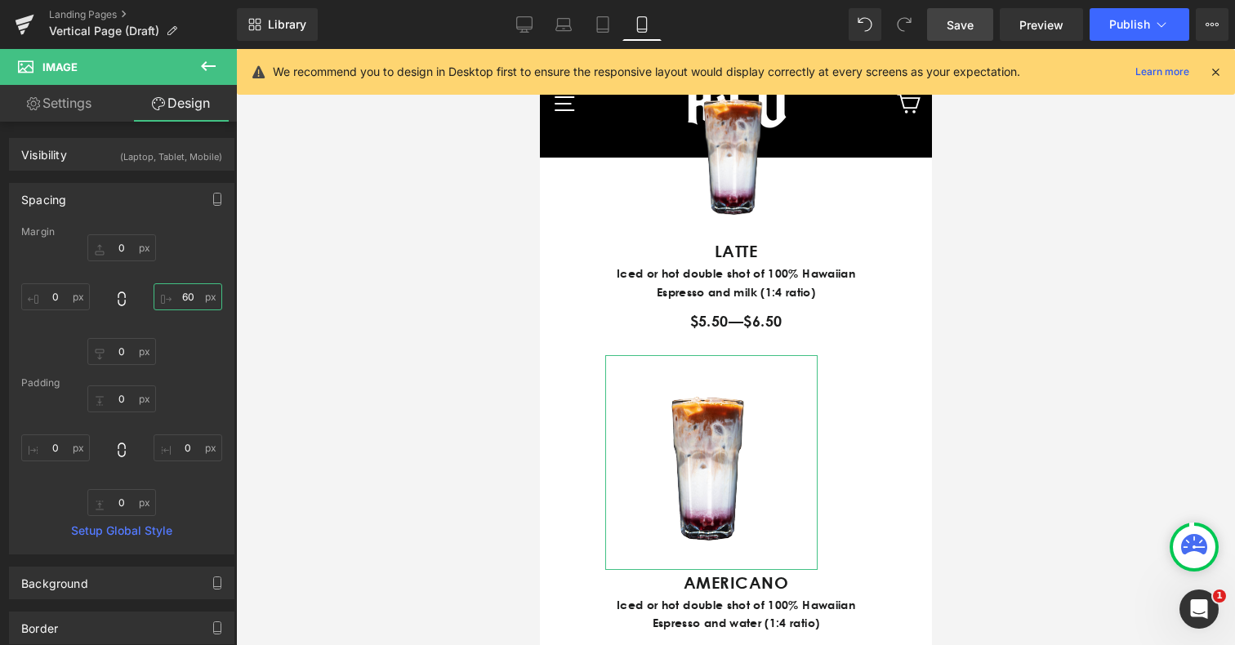
click at [181, 297] on input "60" at bounding box center [188, 297] width 69 height 27
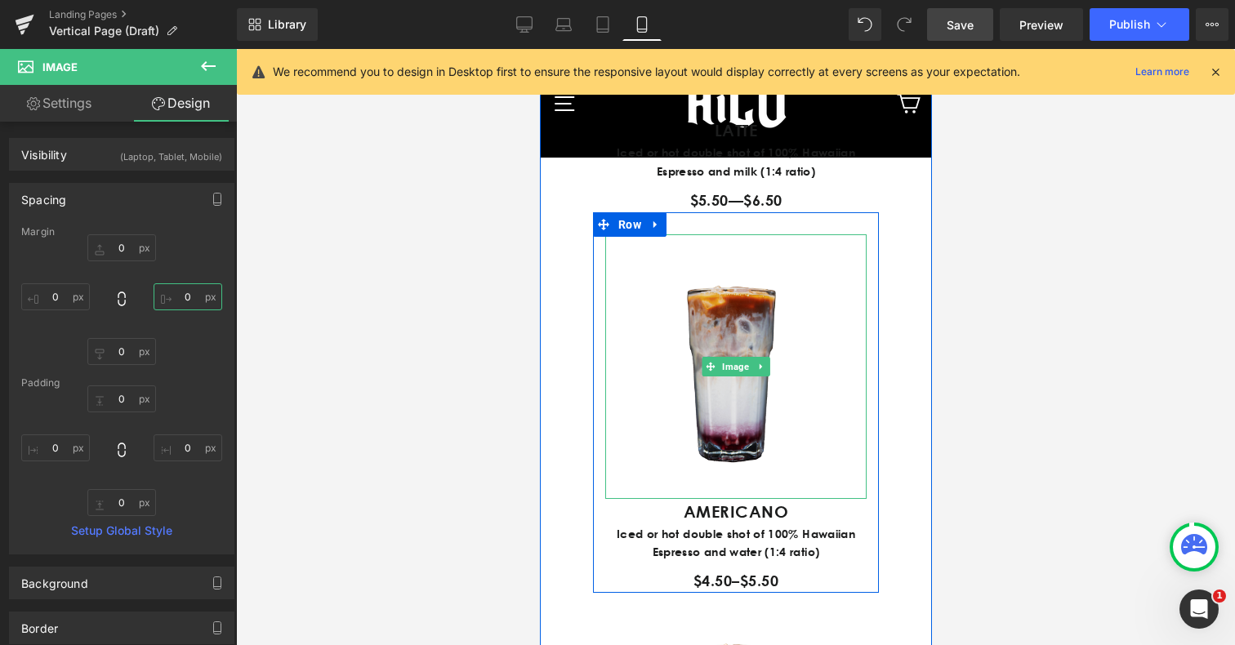
scroll to position [1230, 0]
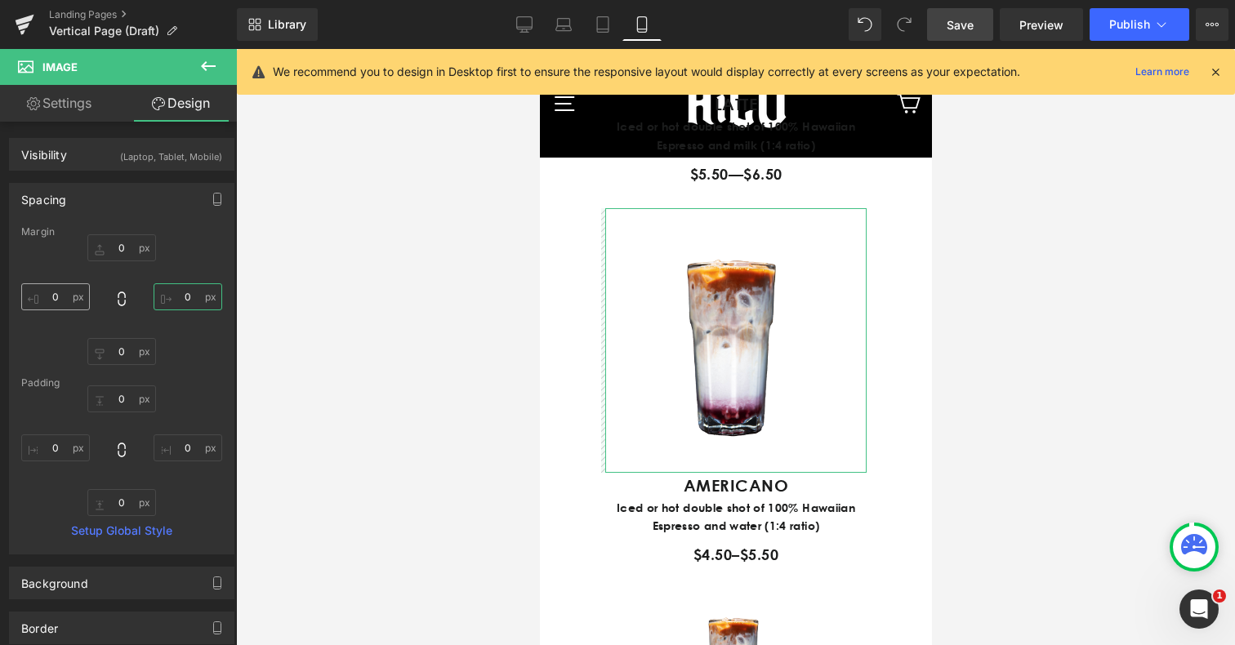
type input "0"
click at [54, 298] on input "text" at bounding box center [55, 297] width 69 height 27
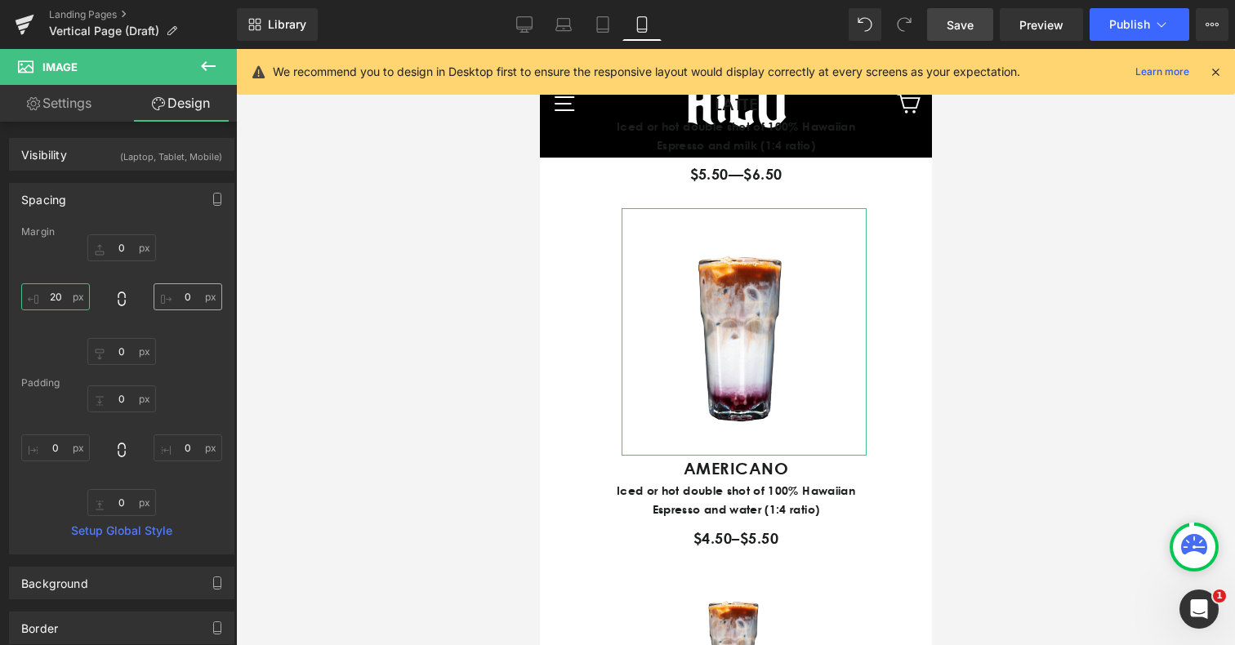
type input "20"
click at [186, 298] on input "0" at bounding box center [188, 297] width 69 height 27
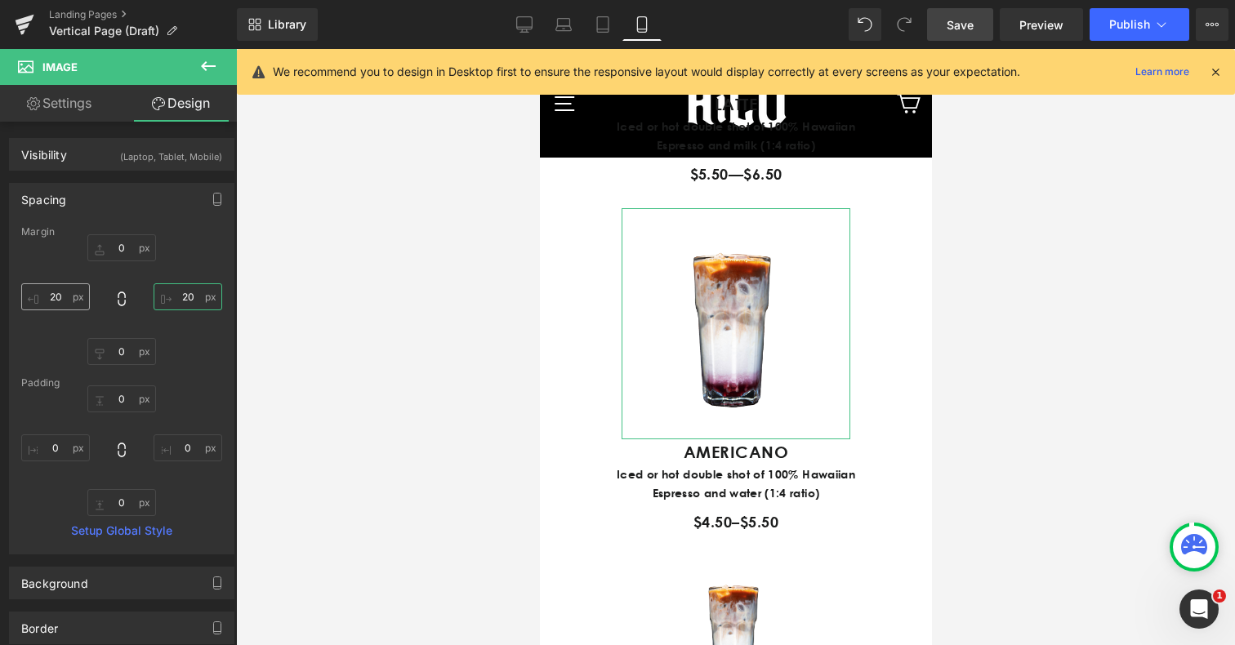
type input "20"
click at [60, 295] on input "20" at bounding box center [55, 297] width 69 height 27
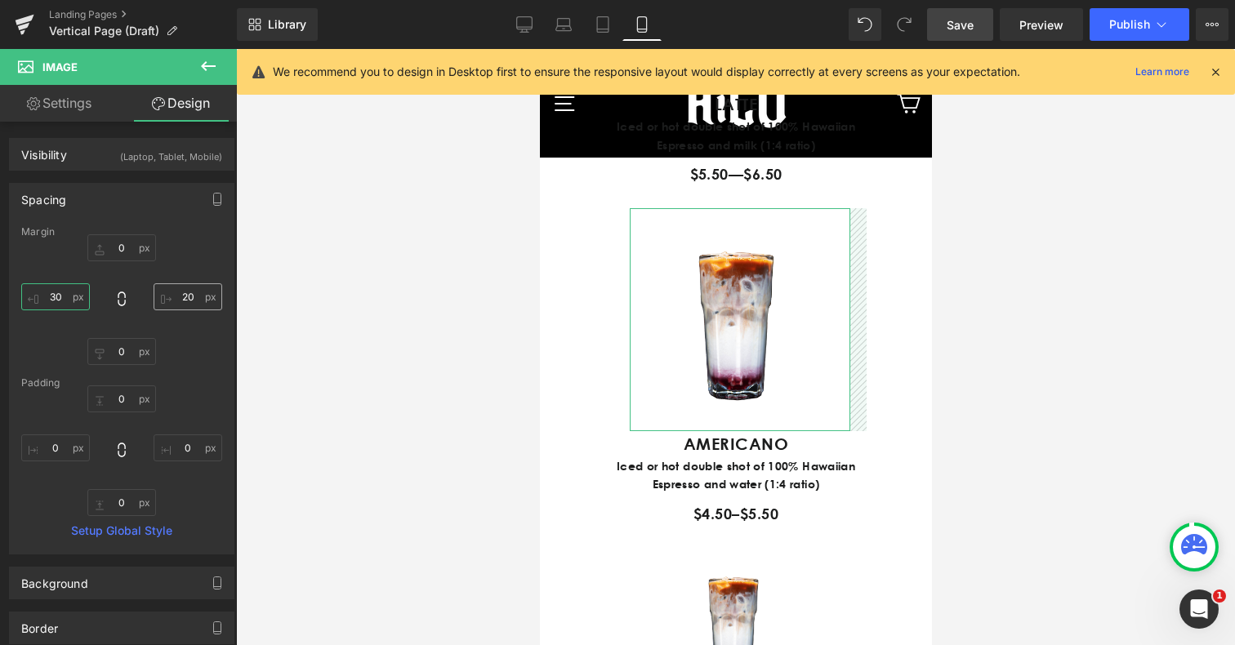
type input "30"
click at [187, 298] on input "20" at bounding box center [188, 297] width 69 height 27
type input "2"
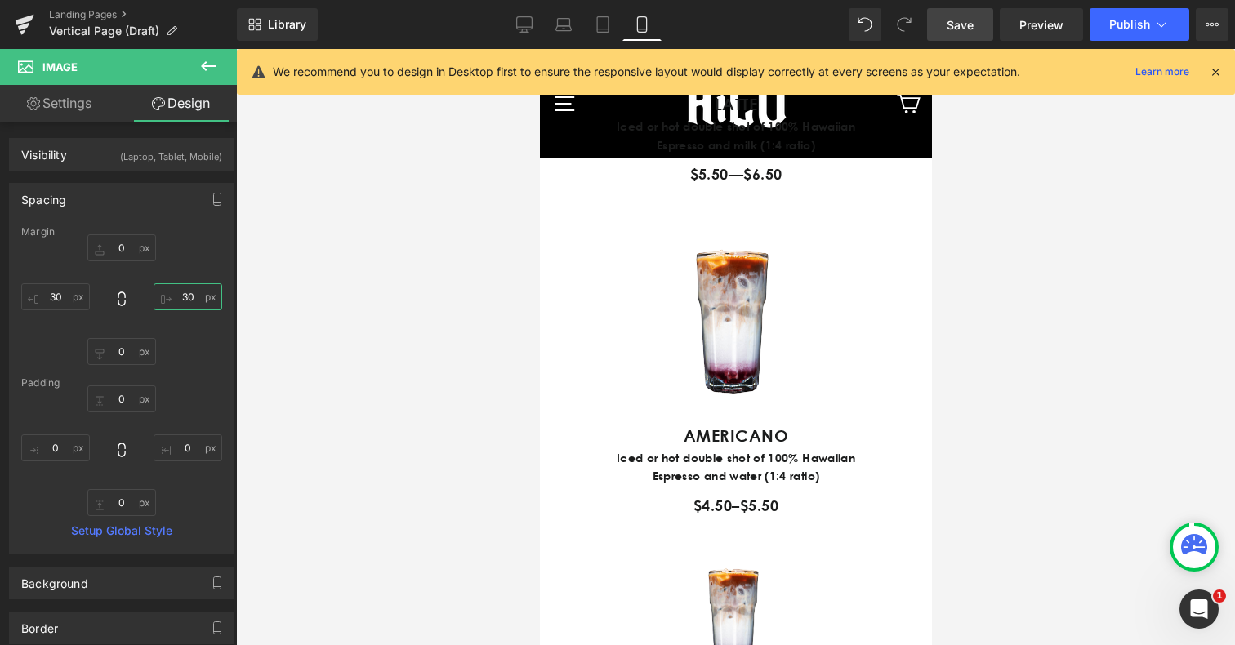
type input "30"
click at [981, 413] on div at bounding box center [735, 347] width 999 height 596
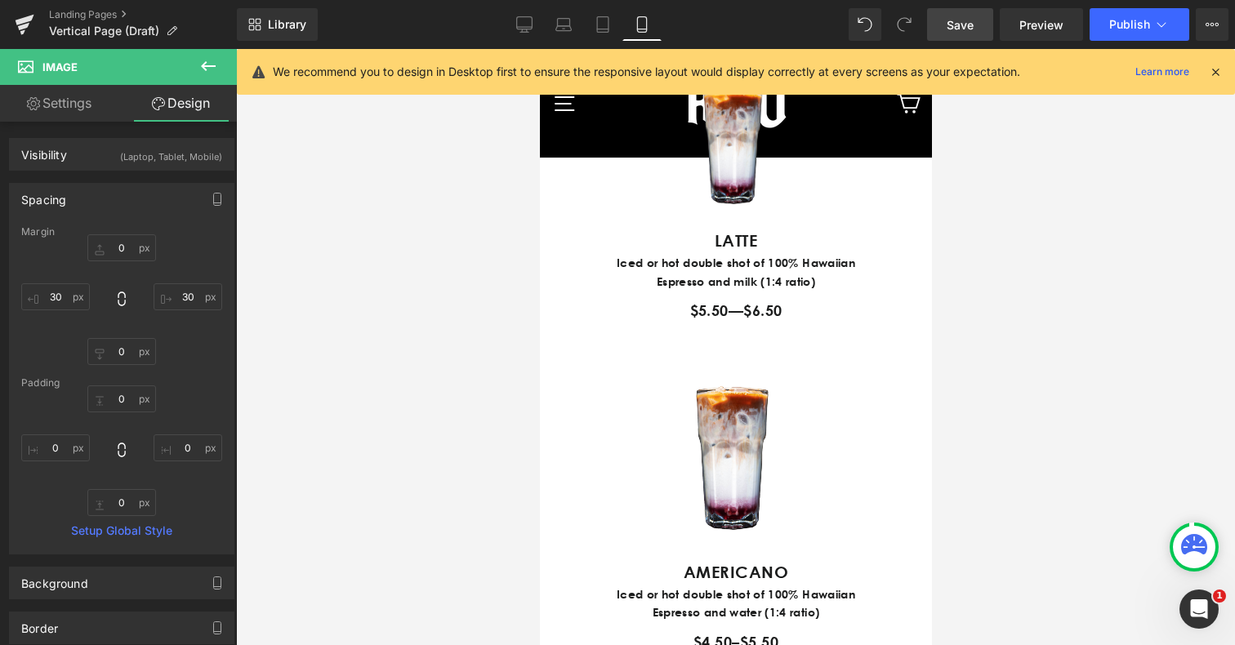
scroll to position [1069, 0]
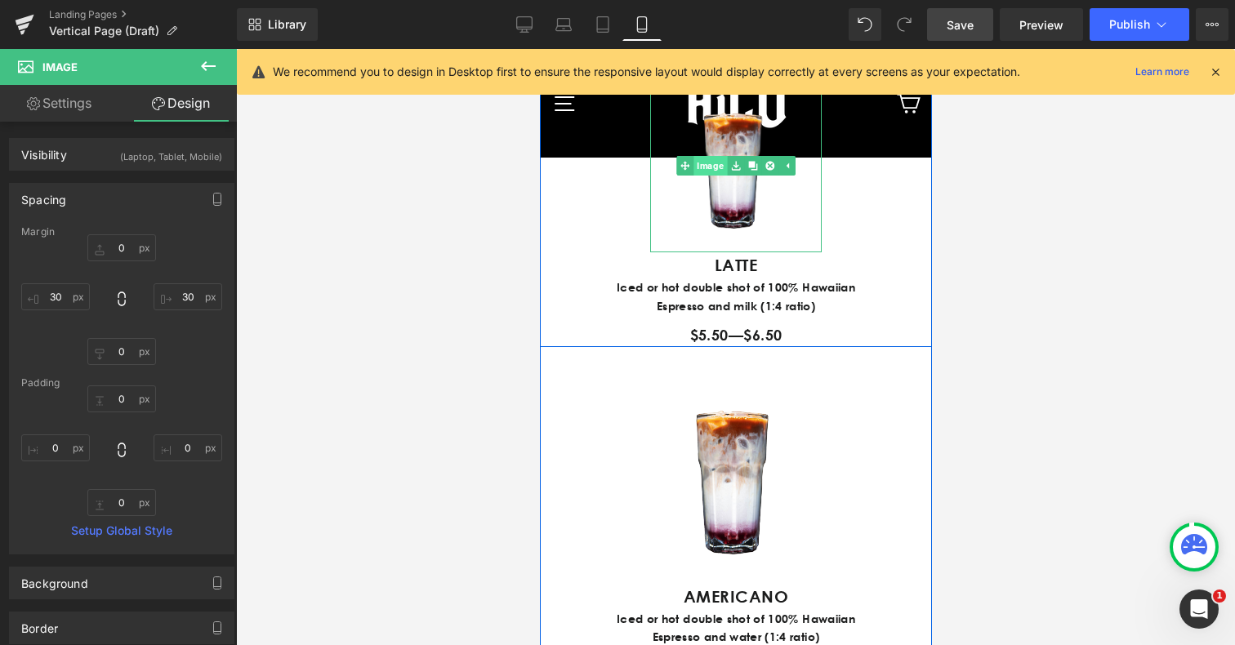
click at [709, 176] on link "Image" at bounding box center [701, 166] width 51 height 20
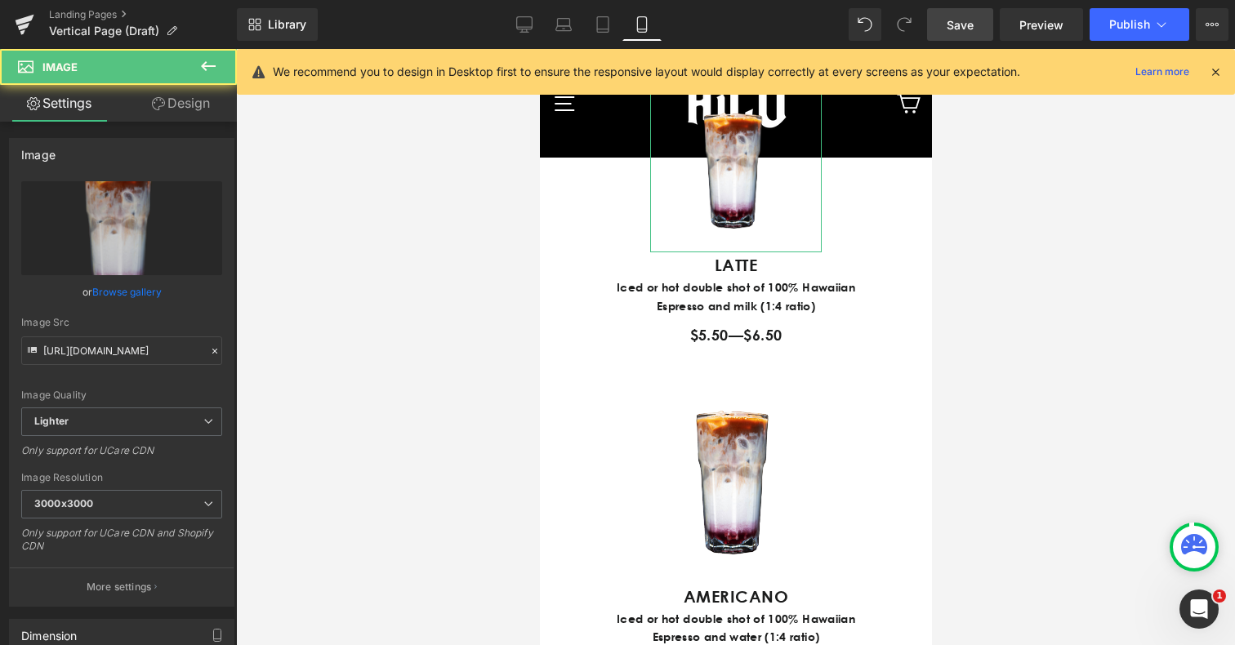
drag, startPoint x: 184, startPoint y: 99, endPoint x: 92, endPoint y: 164, distance: 113.1
click at [184, 99] on link "Design" at bounding box center [181, 103] width 118 height 37
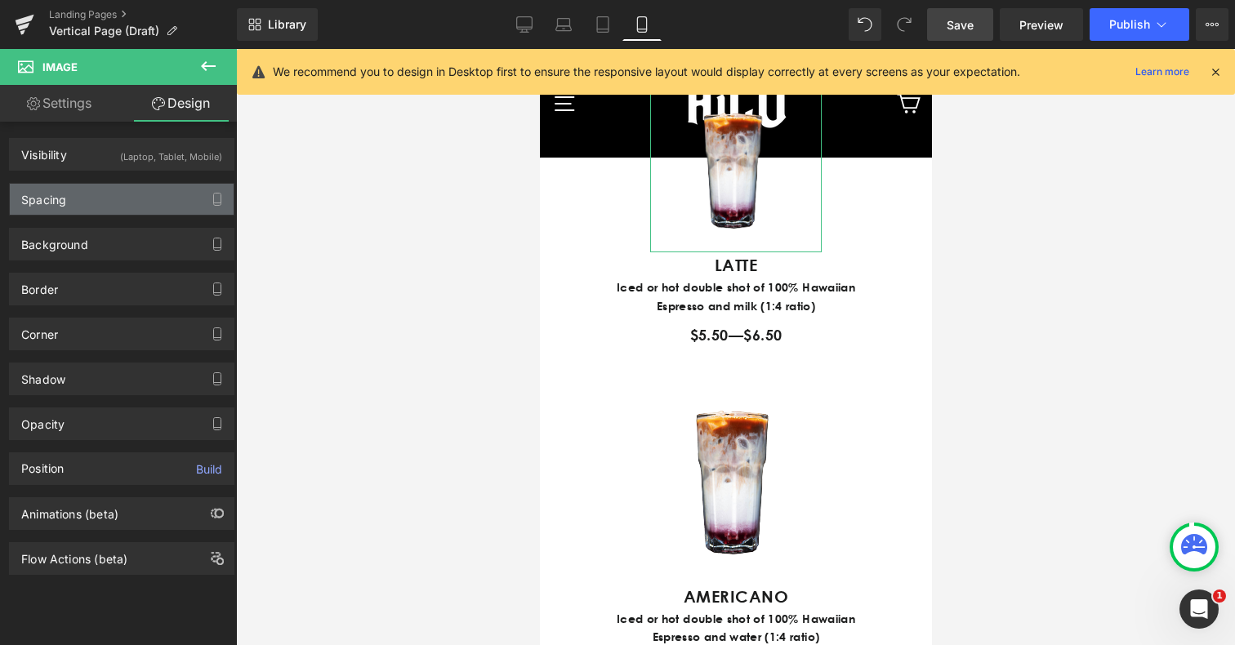
click at [63, 193] on div "Spacing" at bounding box center [43, 195] width 45 height 23
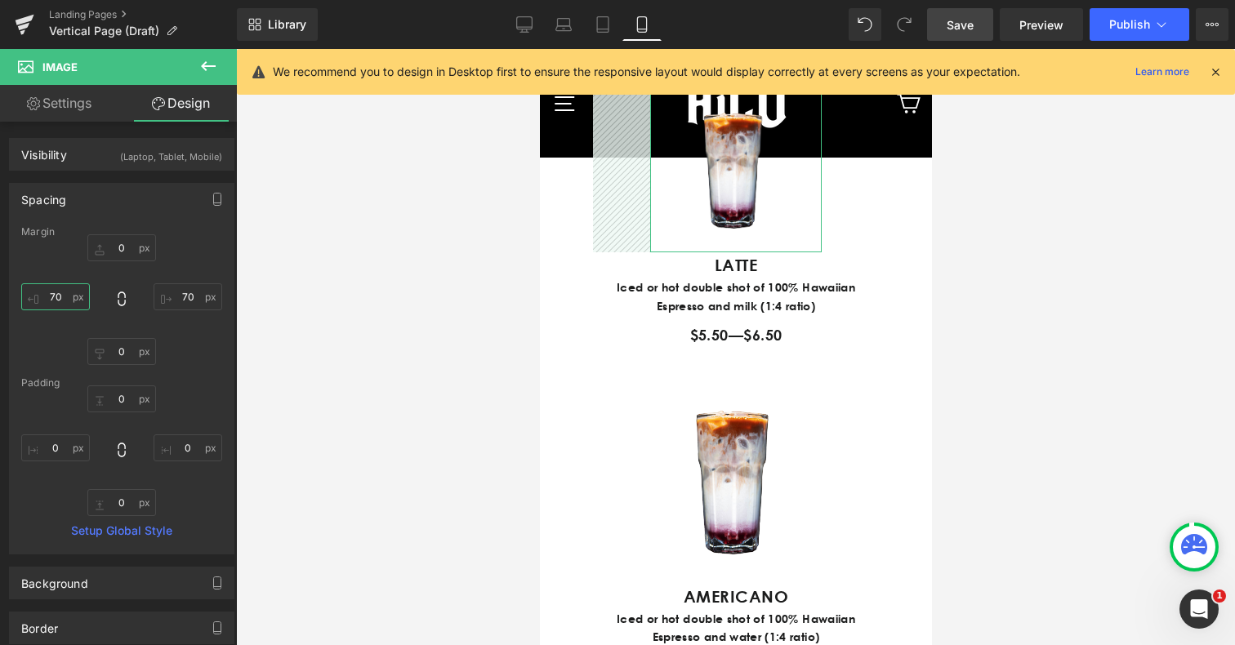
click at [52, 293] on input "70" at bounding box center [55, 297] width 69 height 27
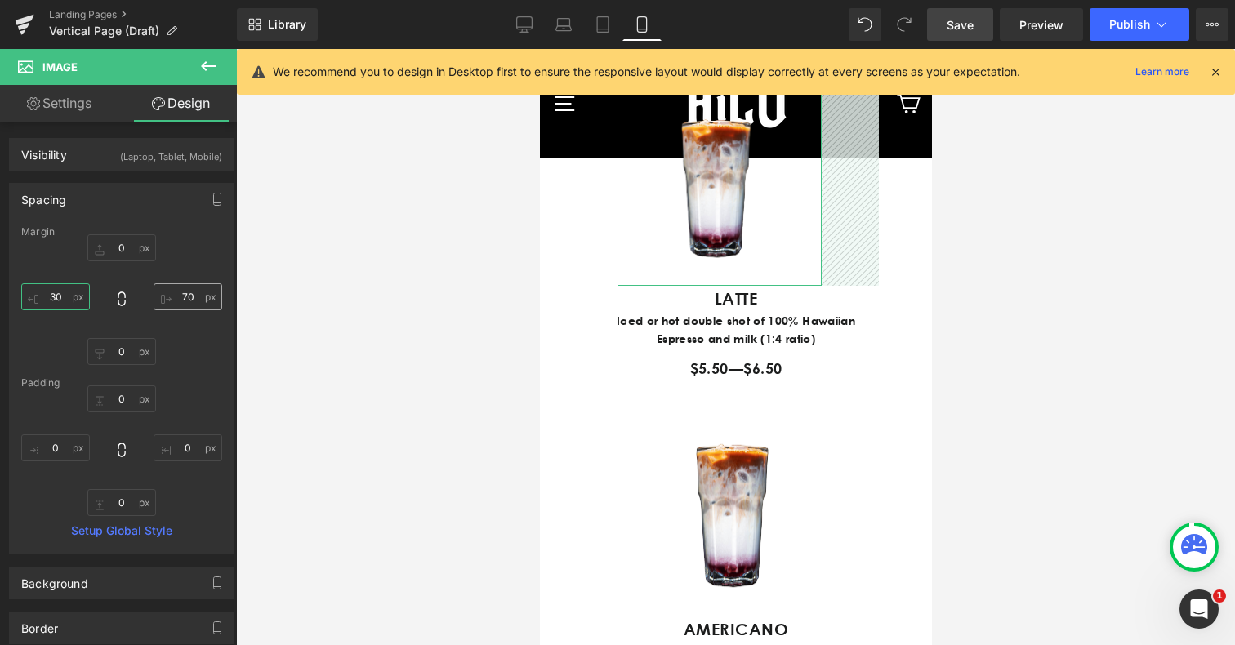
type input "30"
click at [174, 296] on input "70" at bounding box center [188, 297] width 69 height 27
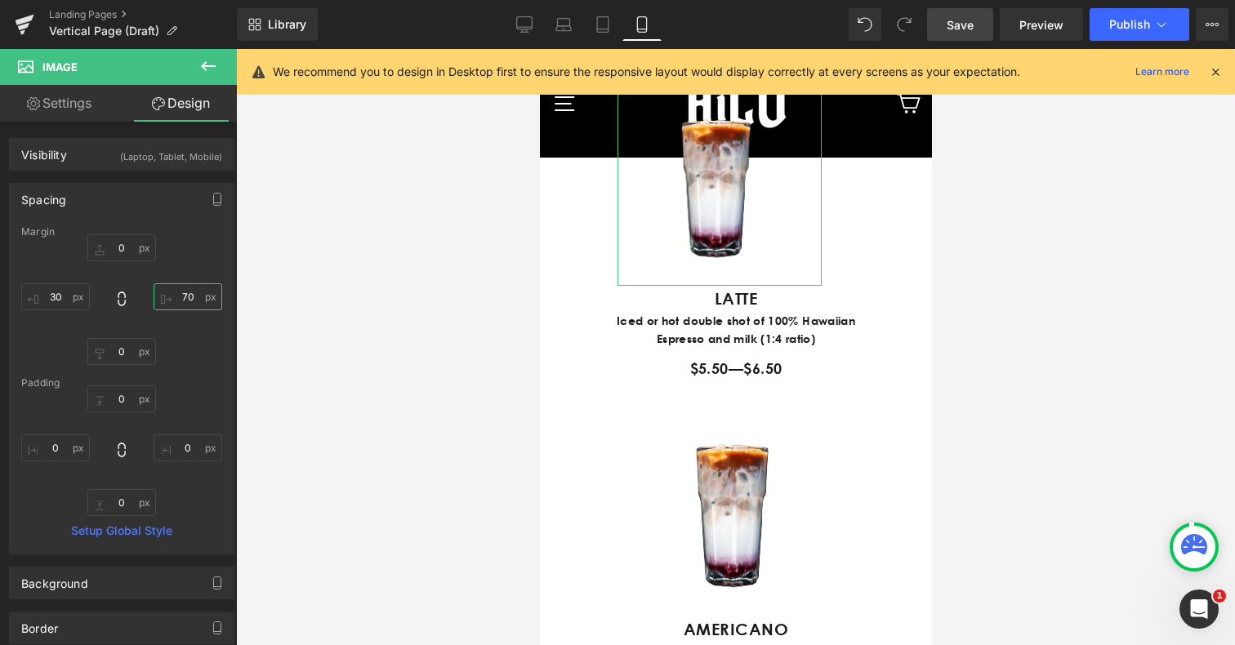
click at [174, 296] on input "70" at bounding box center [188, 297] width 69 height 27
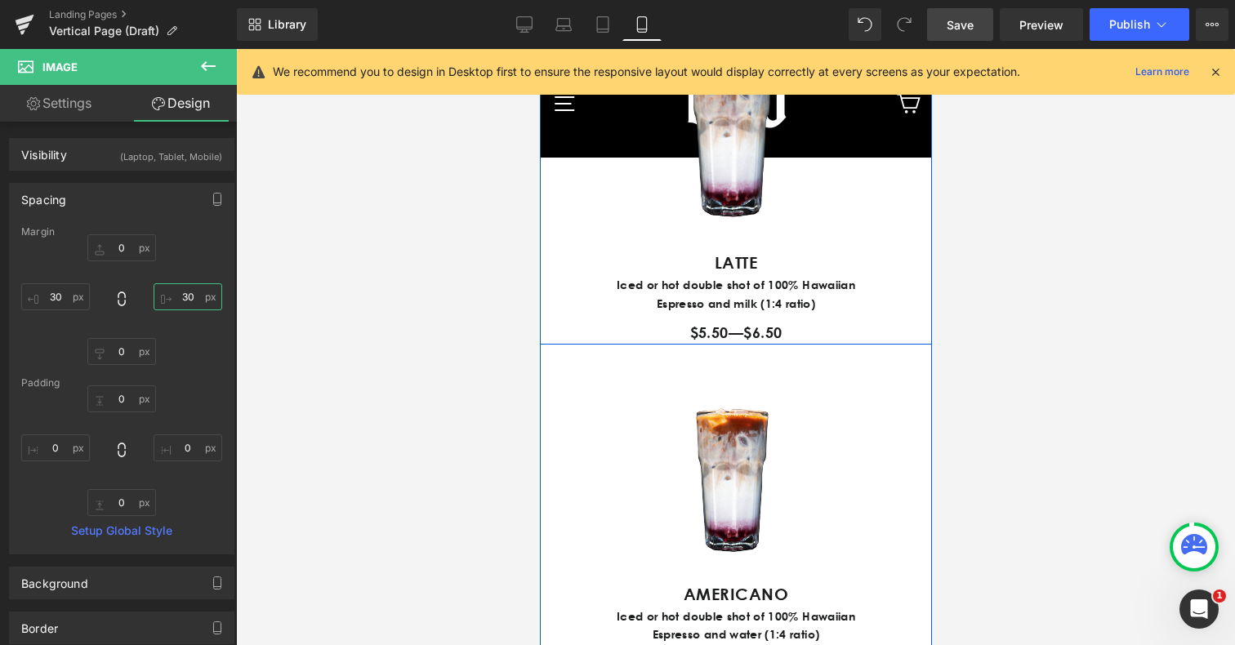
scroll to position [1141, 0]
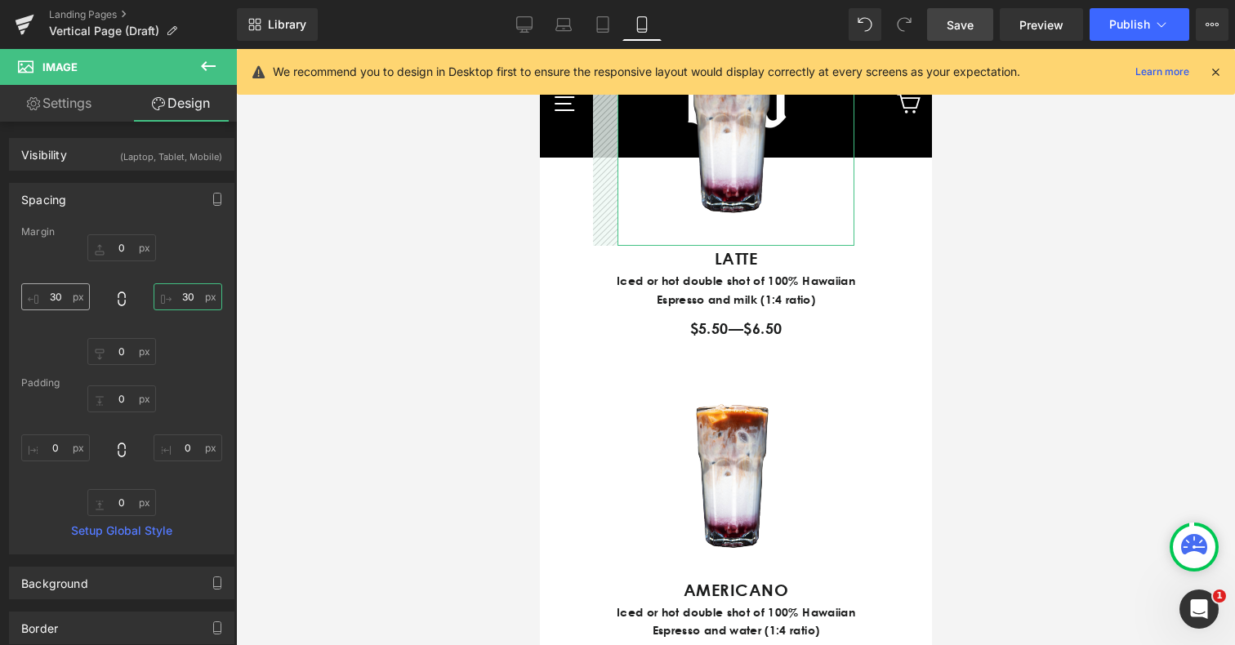
type input "30"
click at [60, 296] on input "30" at bounding box center [55, 297] width 69 height 27
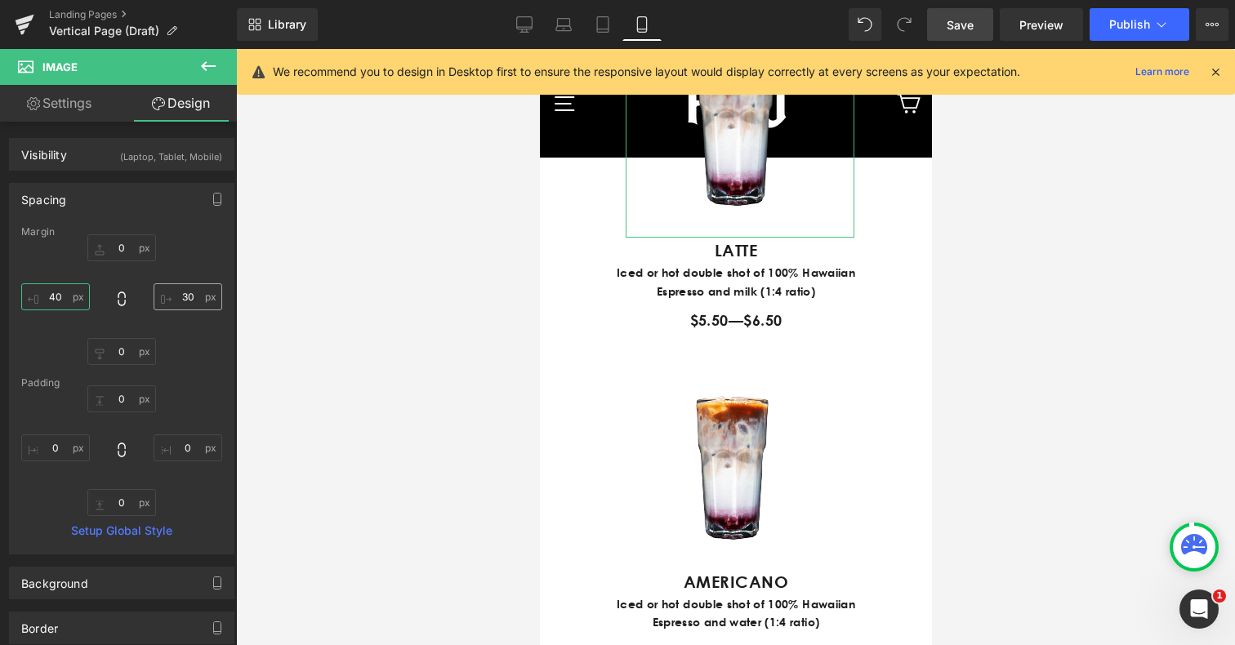
type input "40"
click at [180, 290] on input "30" at bounding box center [188, 297] width 69 height 27
type input "3"
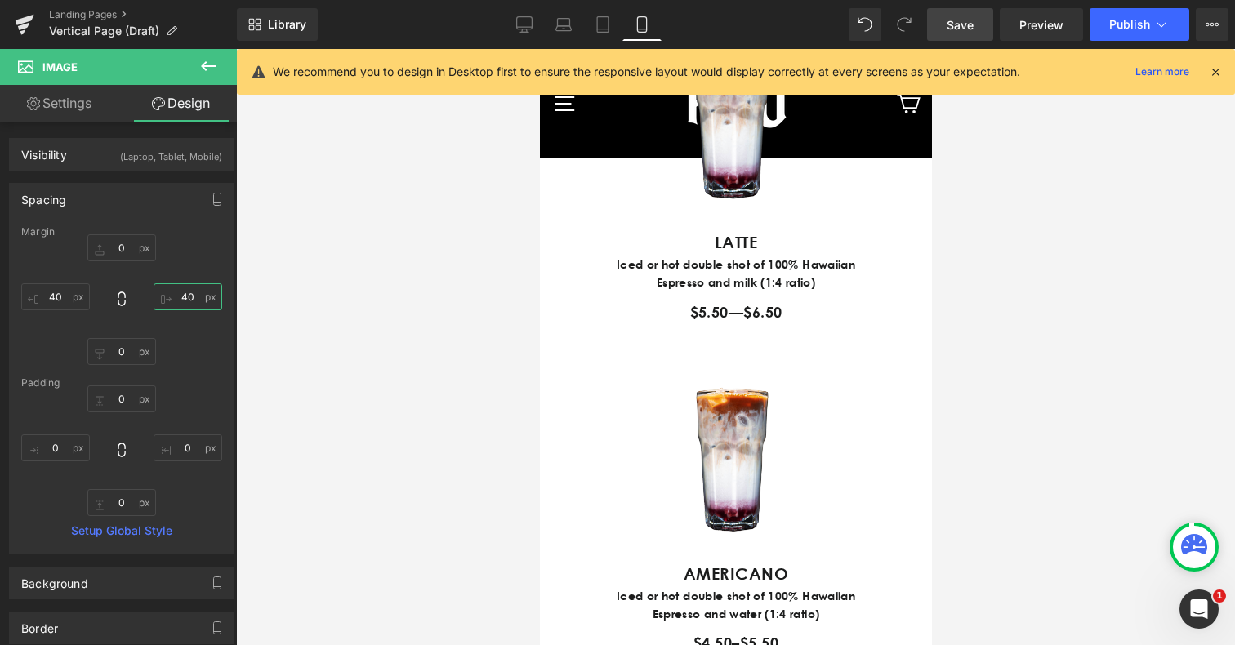
type input "40"
click at [1057, 382] on div at bounding box center [735, 347] width 999 height 596
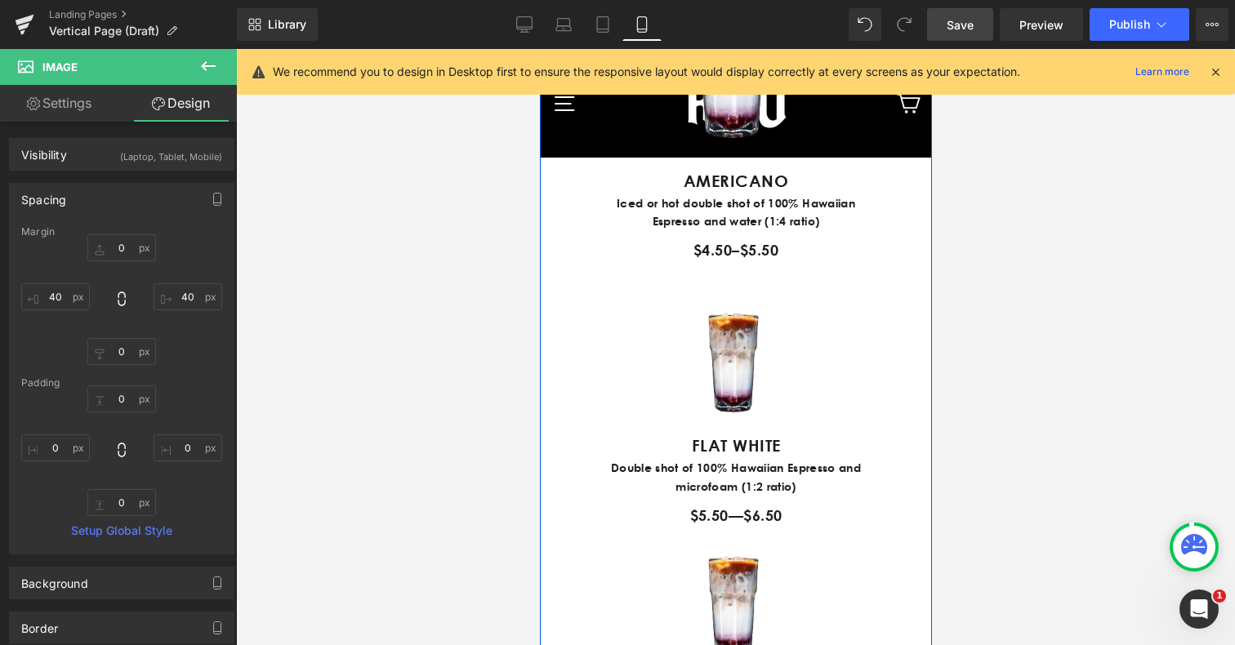
scroll to position [1548, 0]
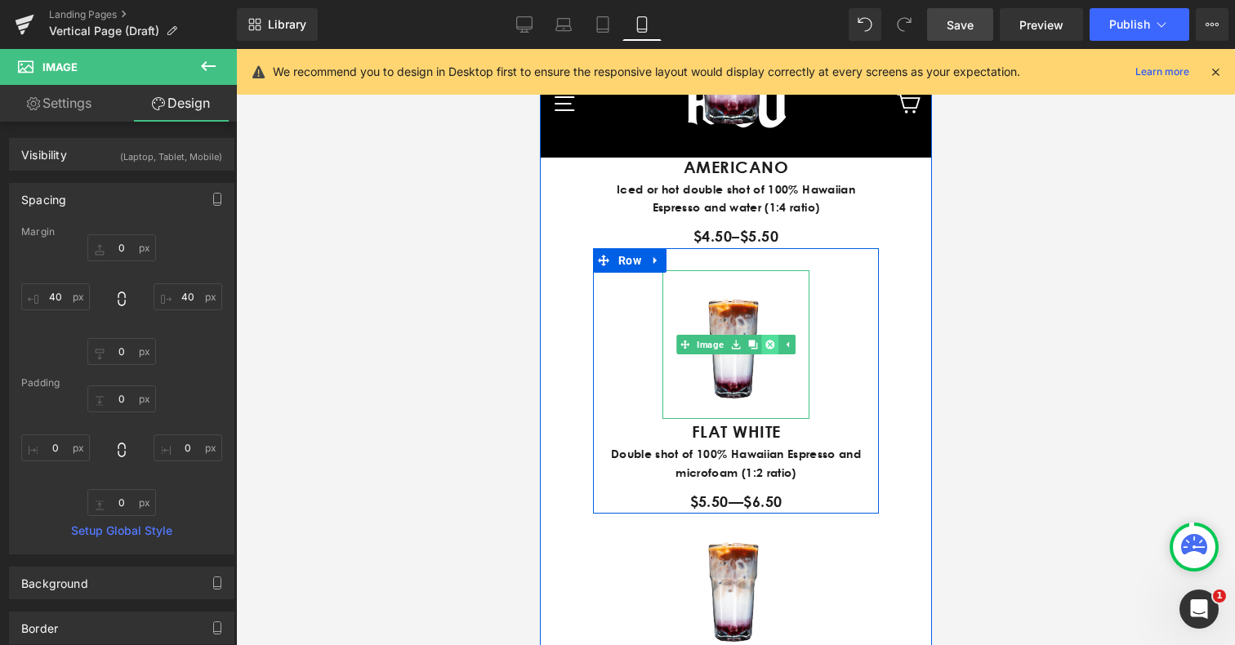
click at [765, 350] on icon at bounding box center [769, 345] width 9 height 10
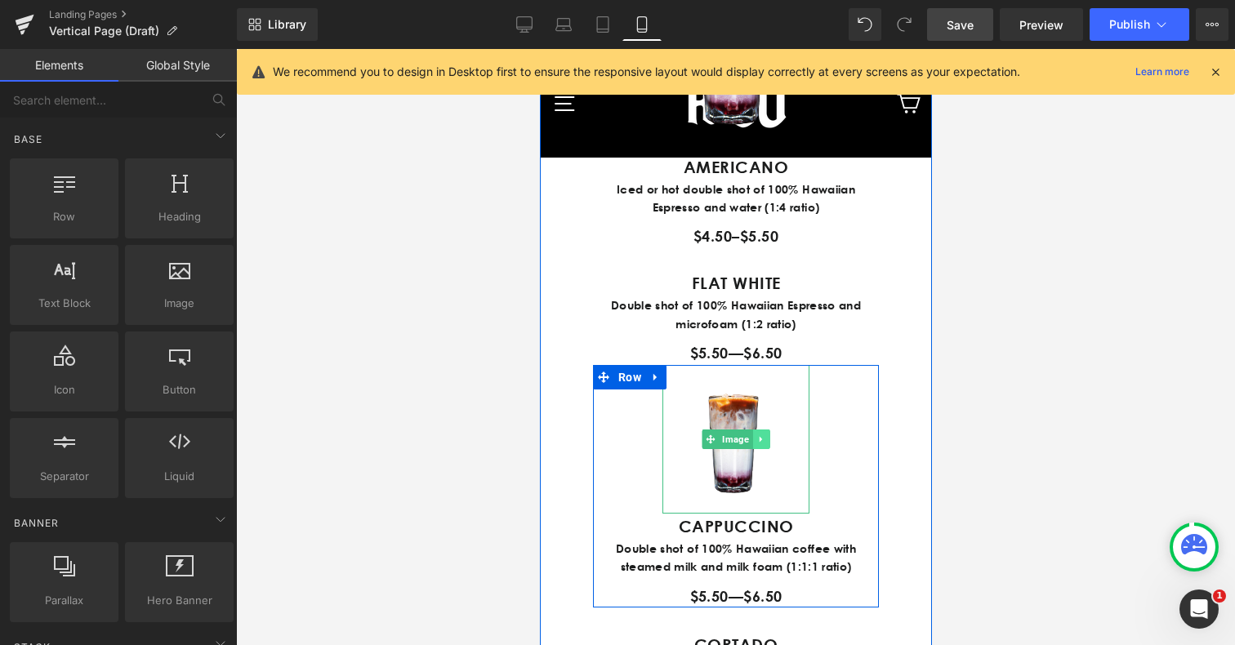
click at [758, 442] on icon at bounding box center [759, 439] width 2 height 6
click at [768, 444] on icon at bounding box center [769, 439] width 9 height 9
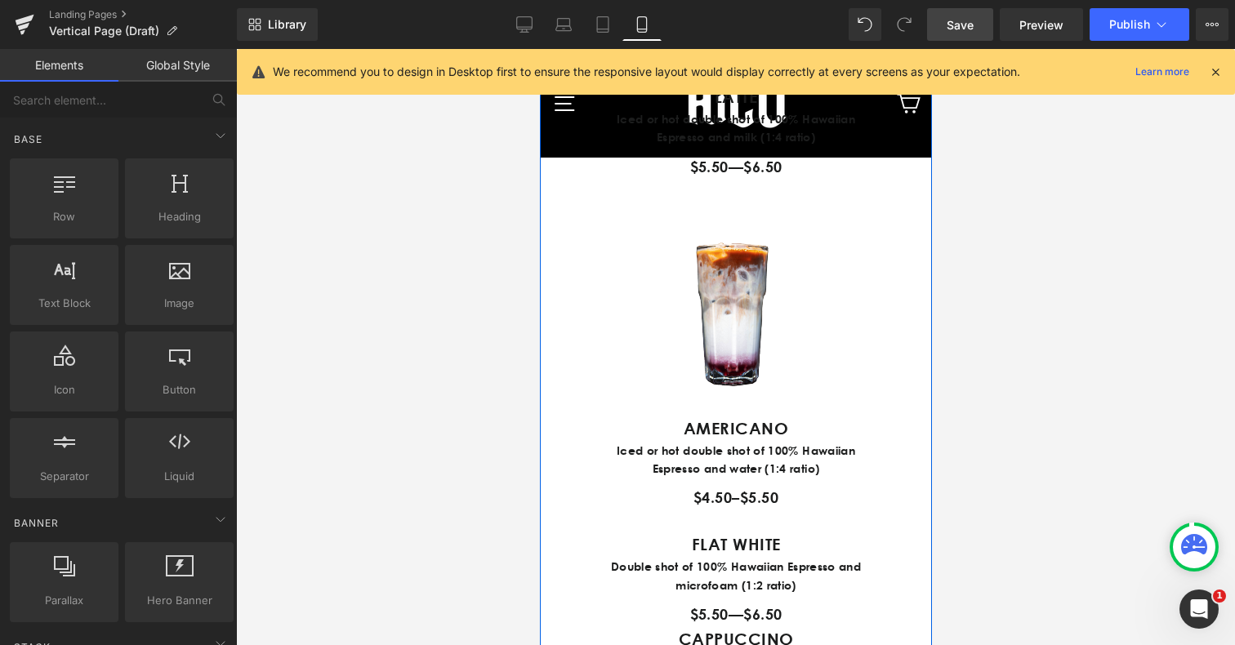
scroll to position [1241, 0]
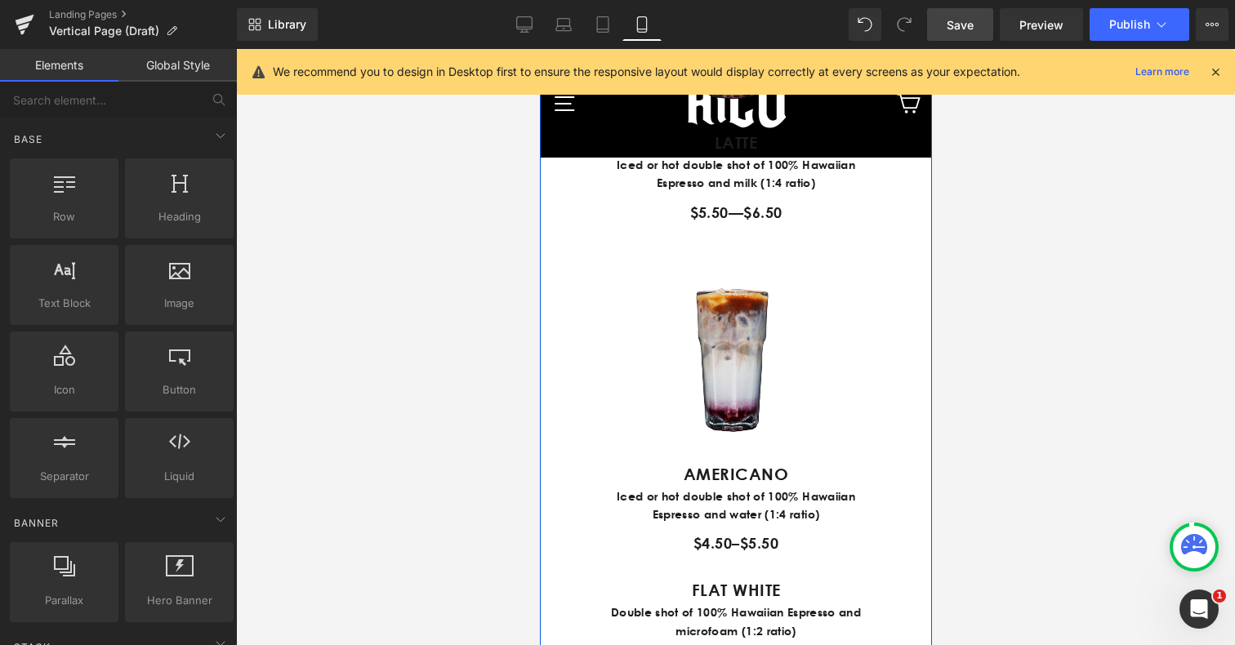
click at [749, 375] on img at bounding box center [735, 354] width 212 height 215
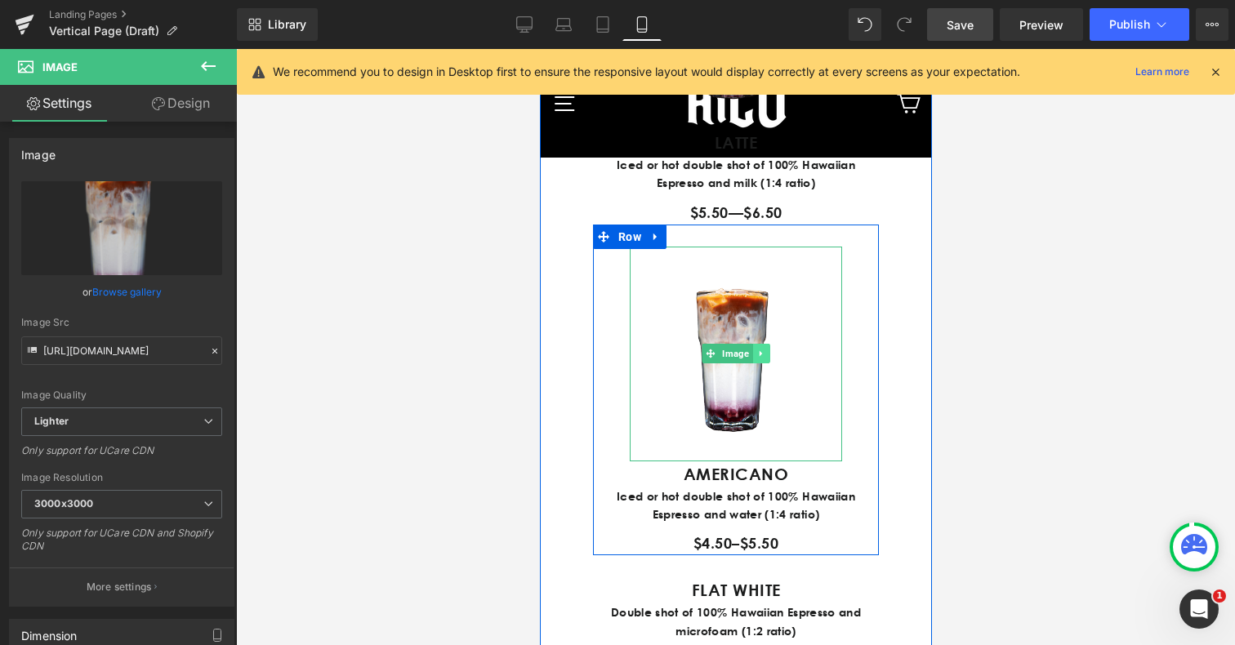
click at [757, 359] on icon at bounding box center [760, 354] width 9 height 10
click at [748, 359] on icon at bounding box center [752, 354] width 9 height 9
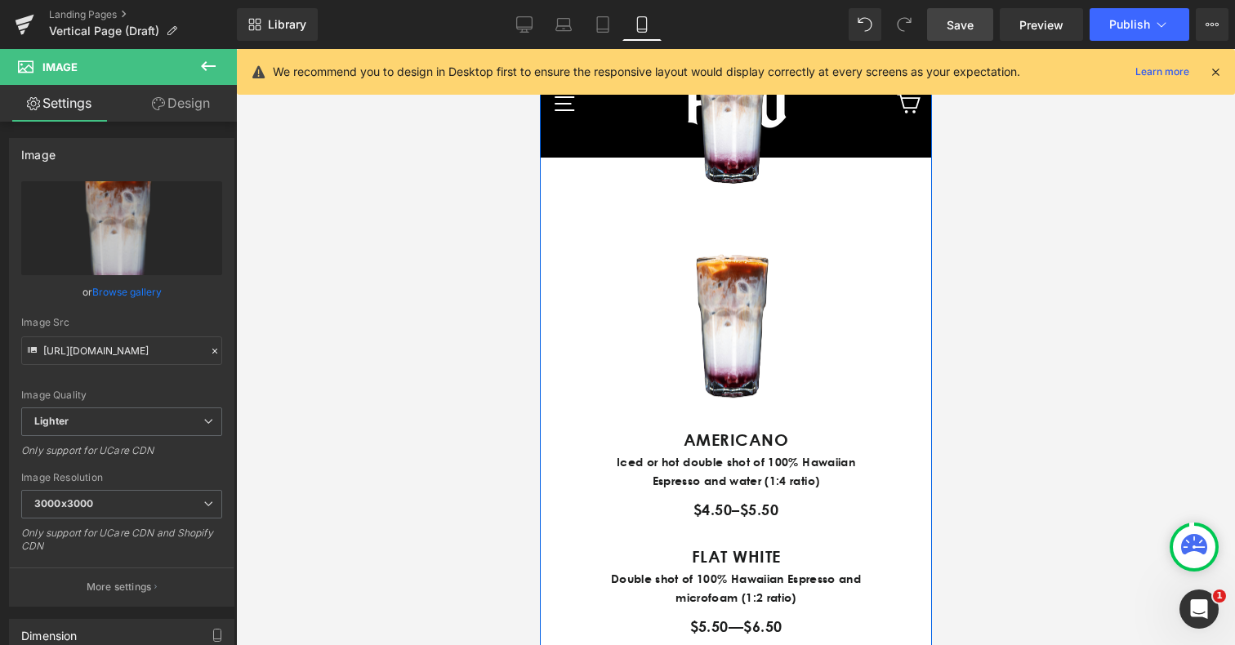
scroll to position [1461, 0]
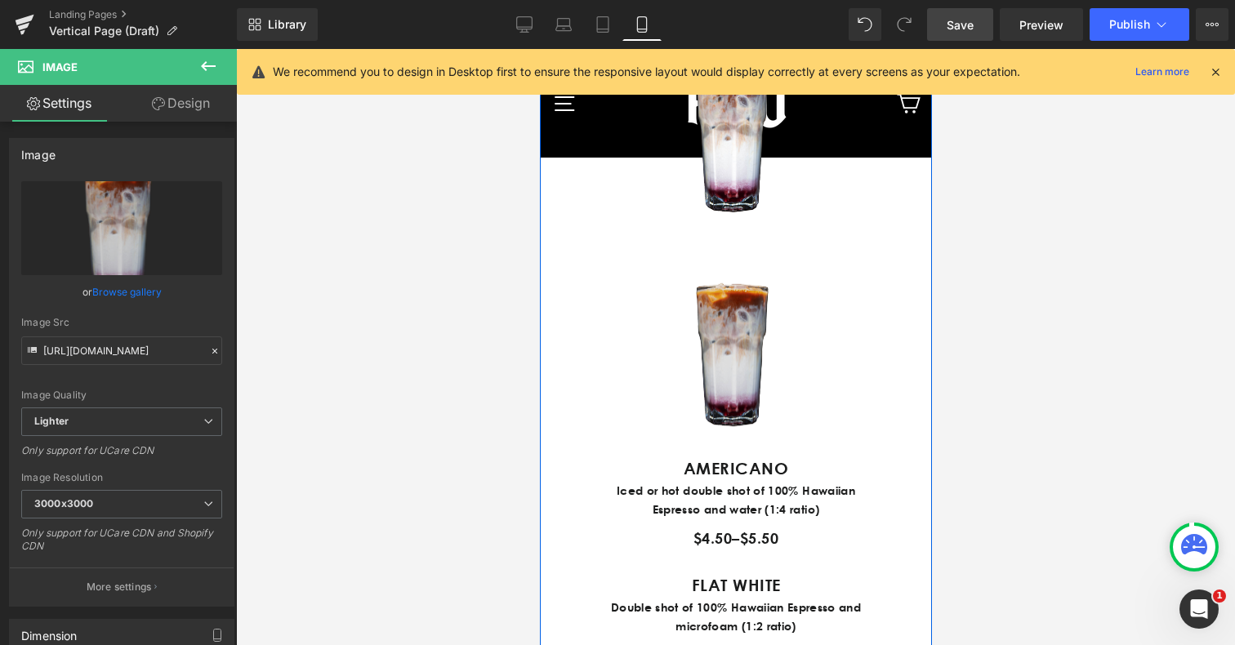
click at [716, 382] on img at bounding box center [735, 349] width 212 height 215
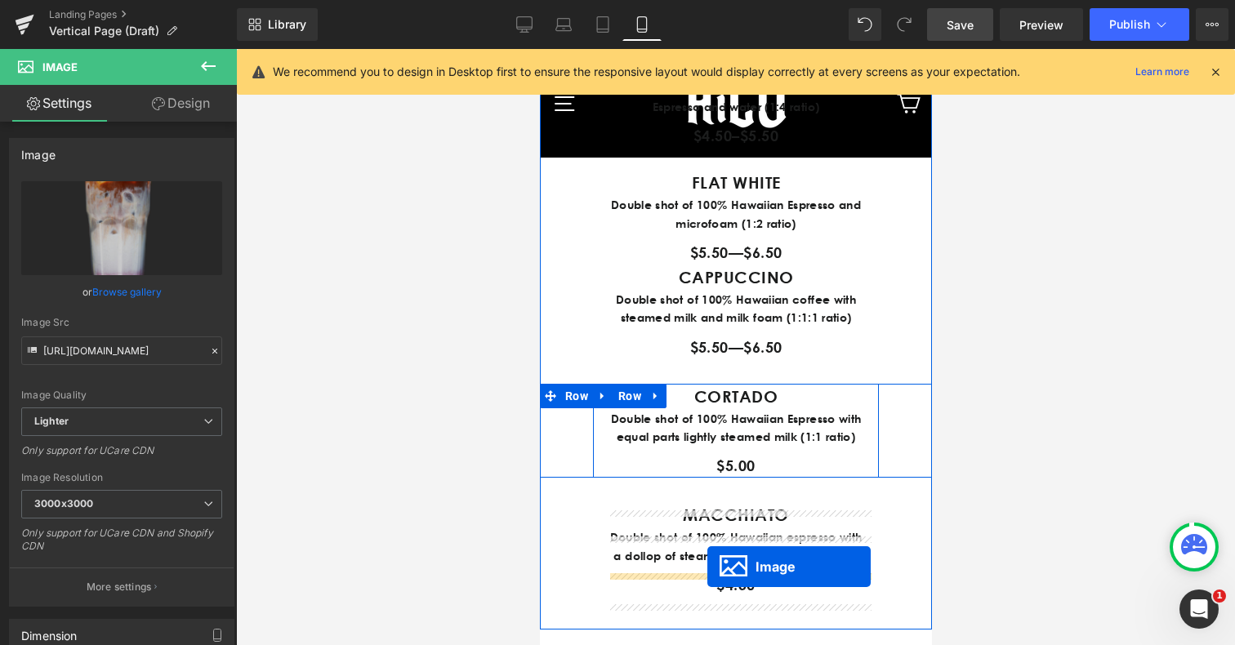
scroll to position [1755, 0]
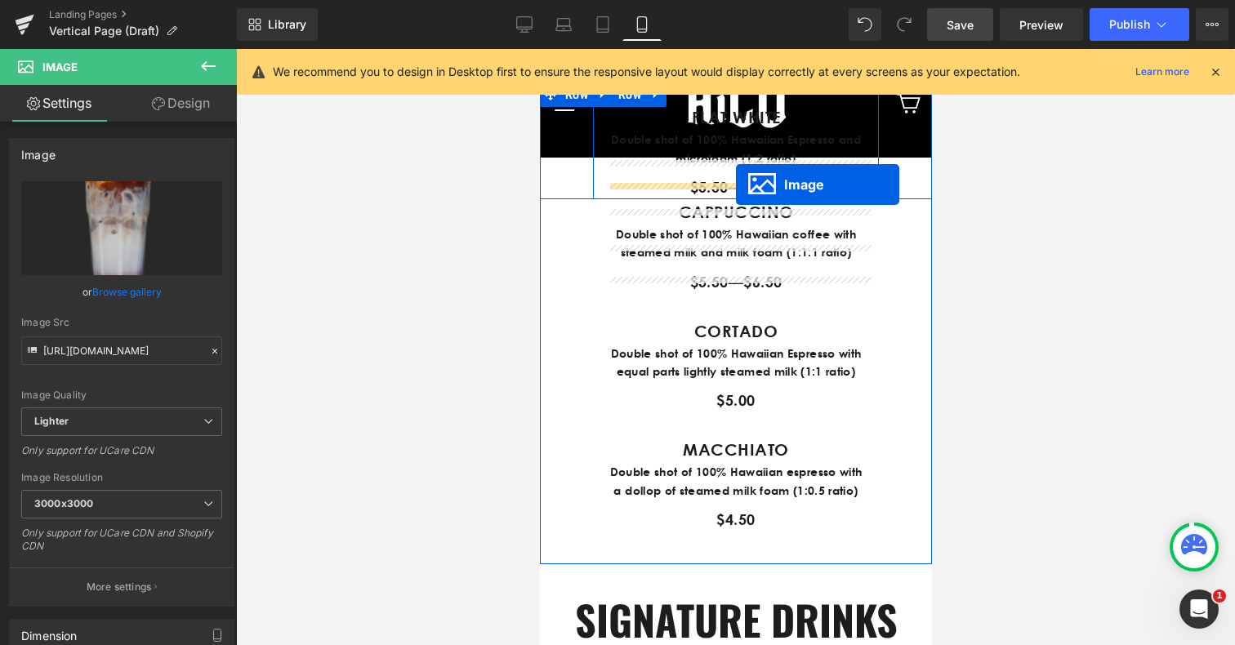
drag, startPoint x: 706, startPoint y: 426, endPoint x: 735, endPoint y: 184, distance: 244.4
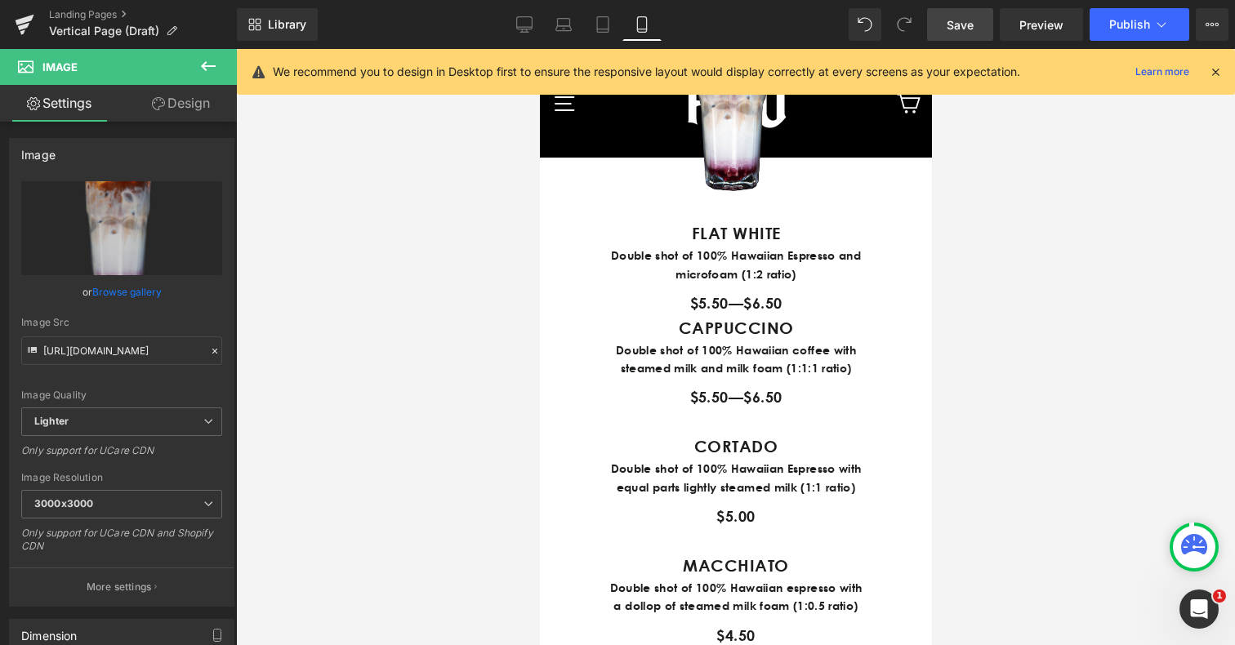
scroll to position [1681, 0]
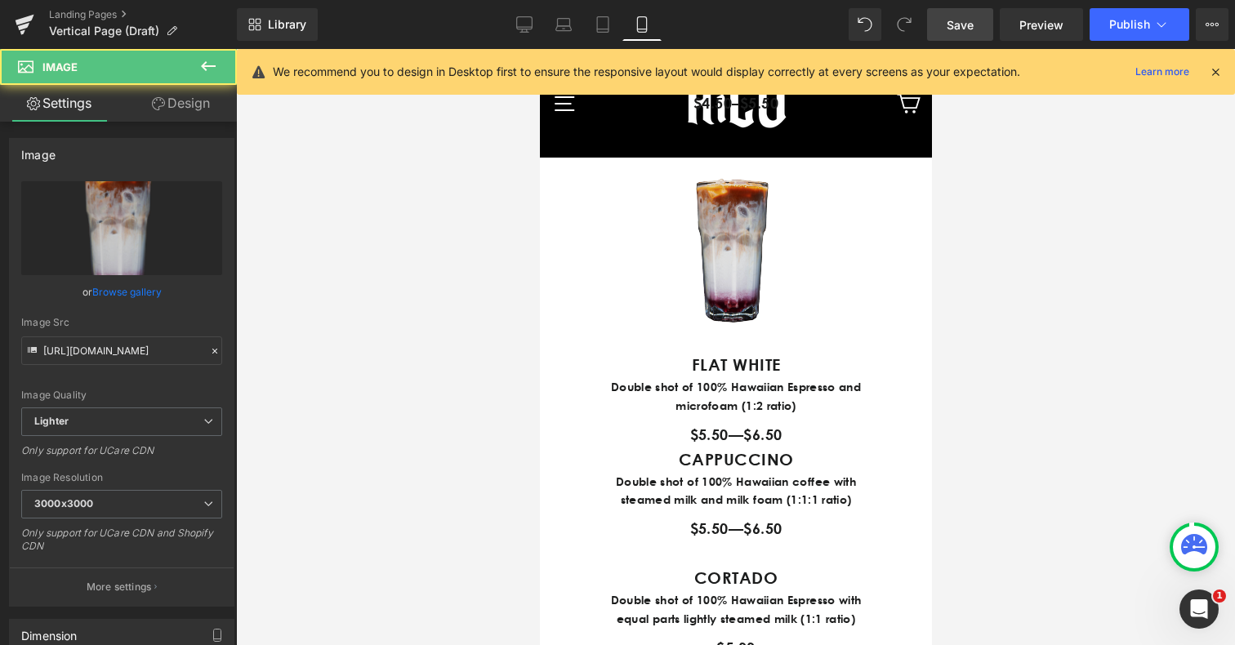
click at [751, 277] on img at bounding box center [735, 244] width 212 height 215
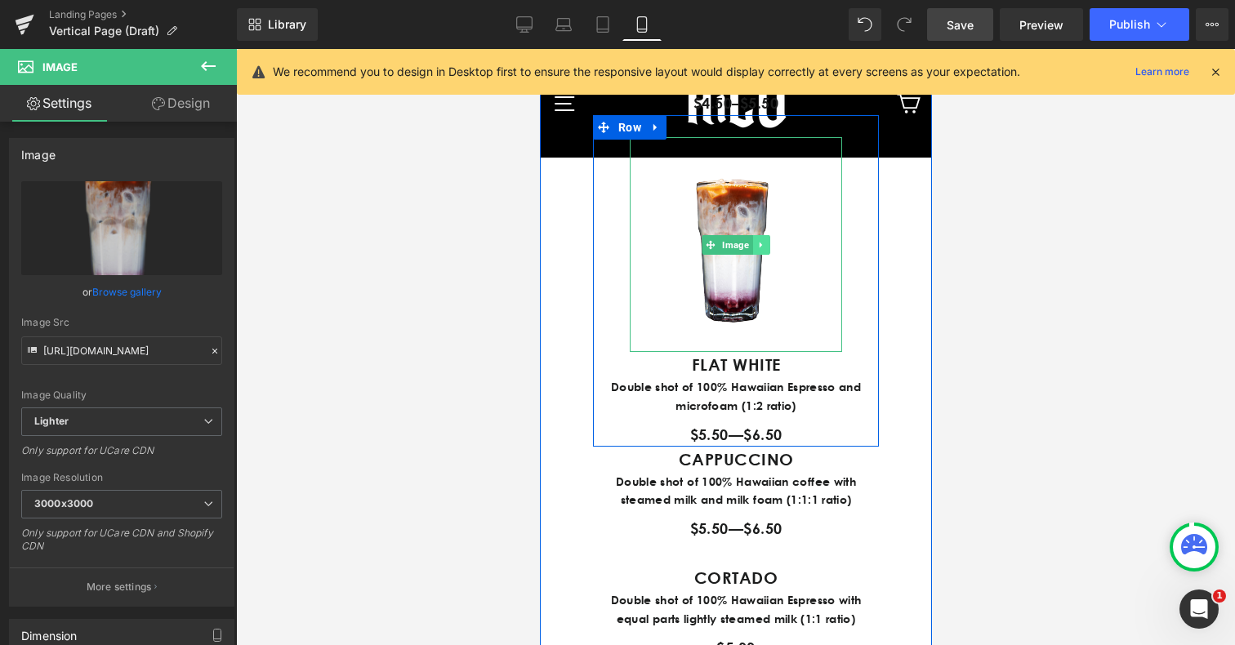
click at [761, 250] on icon at bounding box center [760, 245] width 9 height 10
click at [754, 249] on icon at bounding box center [752, 244] width 9 height 9
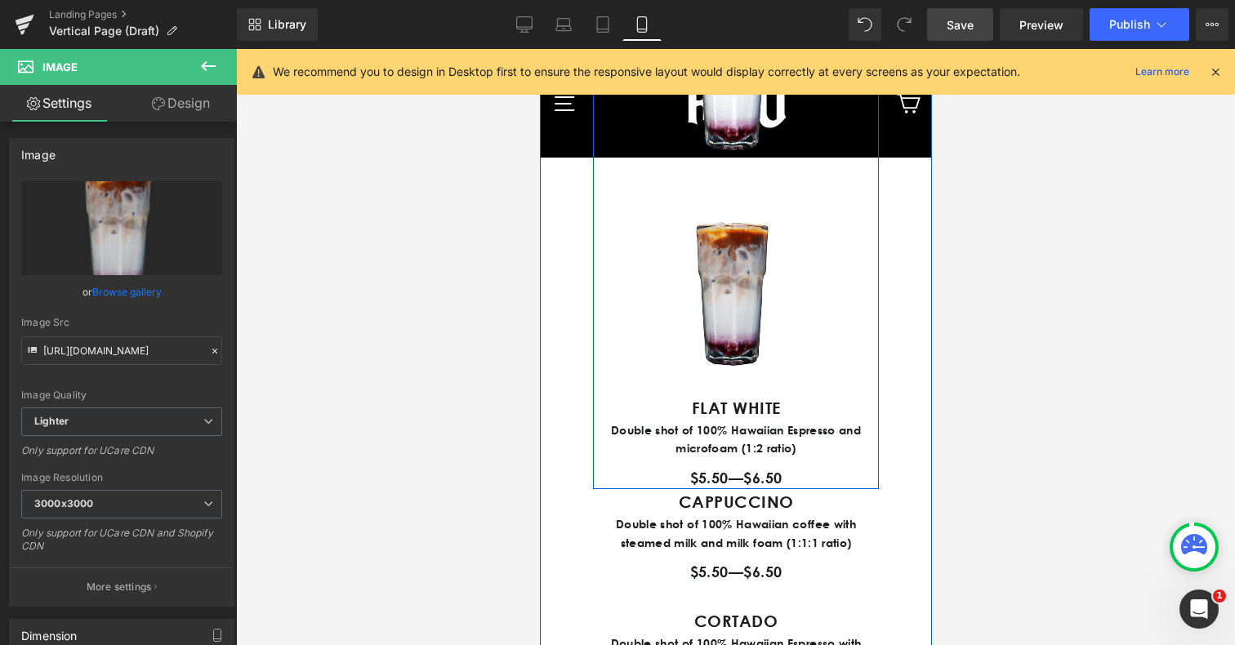
scroll to position [1865, 0]
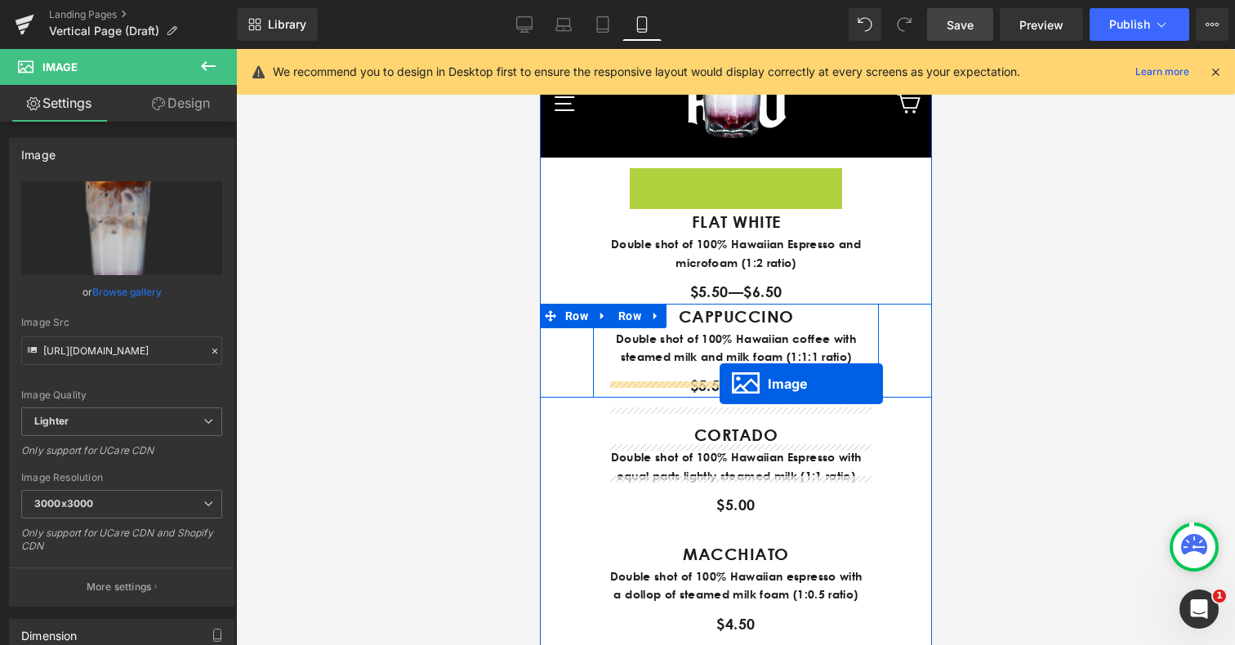
drag, startPoint x: 710, startPoint y: 351, endPoint x: 719, endPoint y: 383, distance: 33.9
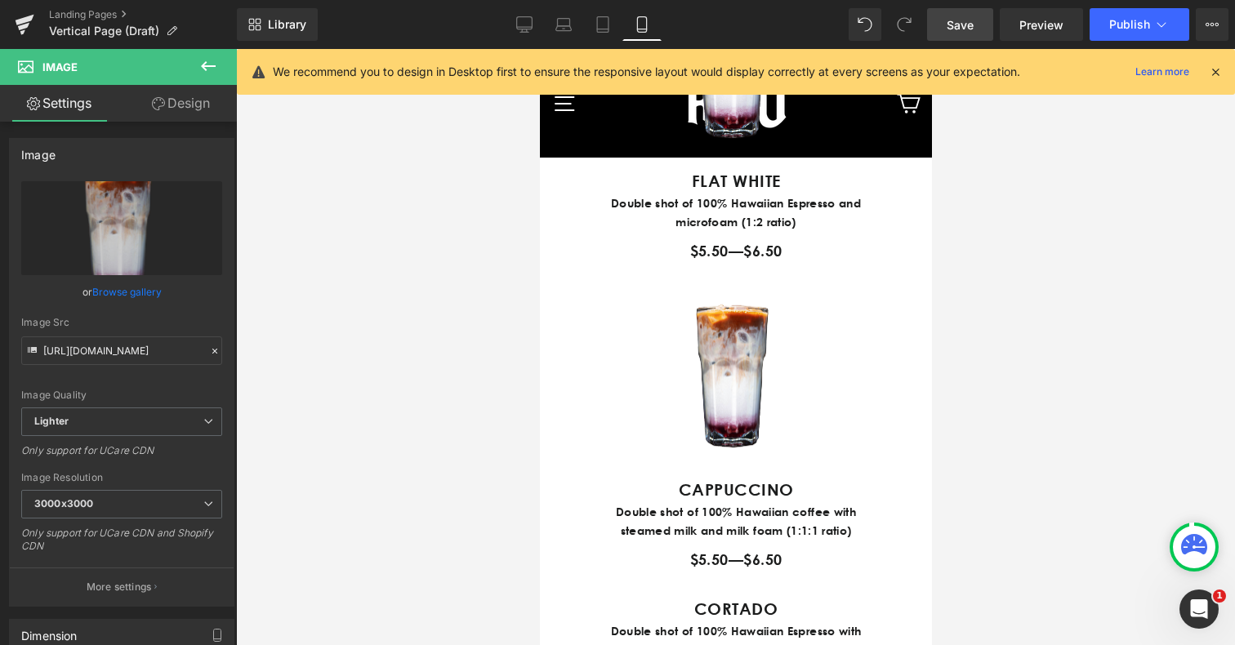
click at [638, 25] on icon at bounding box center [641, 25] width 9 height 16
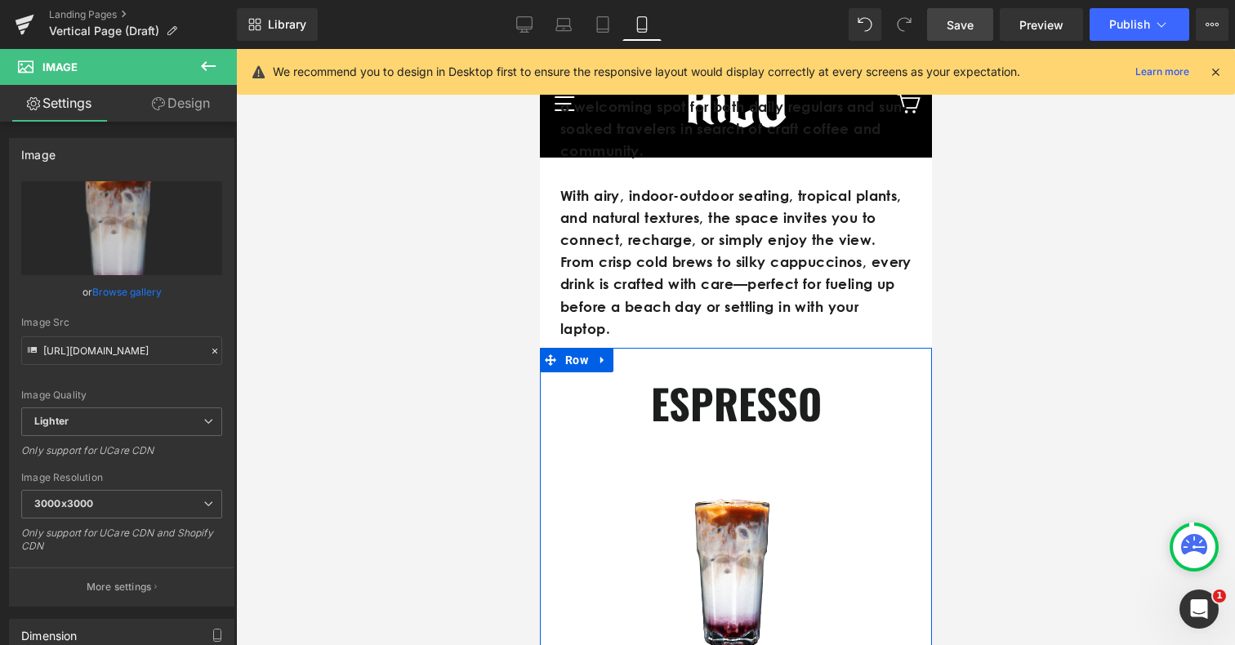
scroll to position [473, 0]
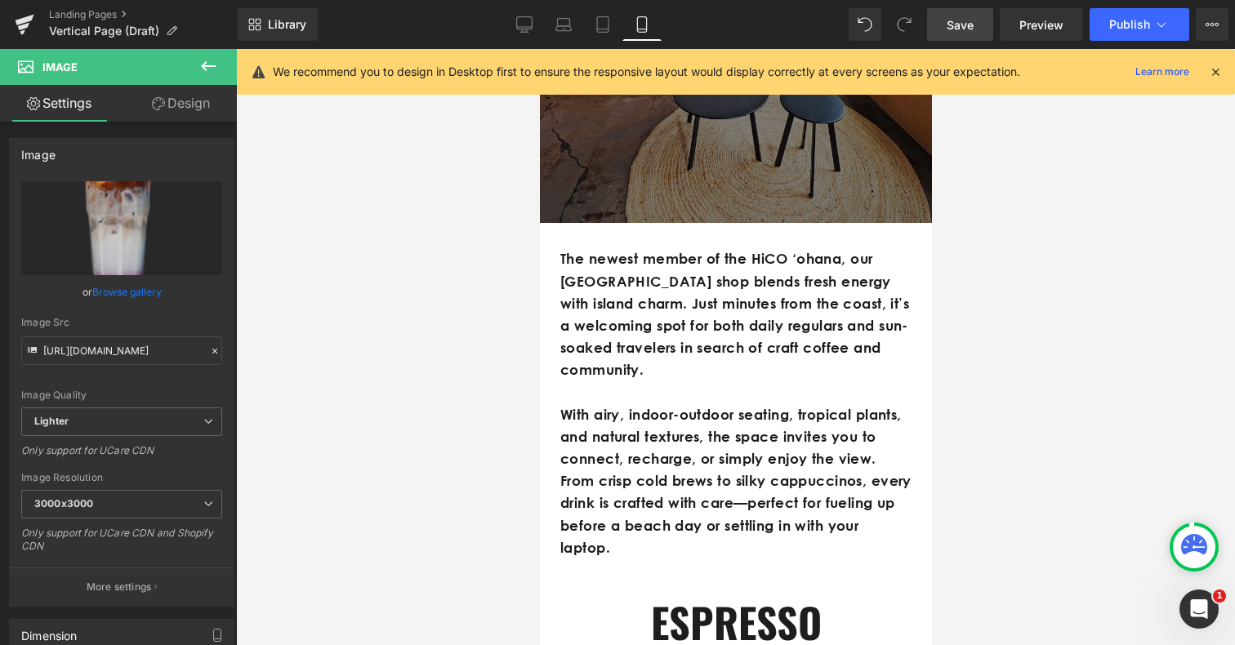
click at [975, 11] on link "Save" at bounding box center [960, 24] width 66 height 33
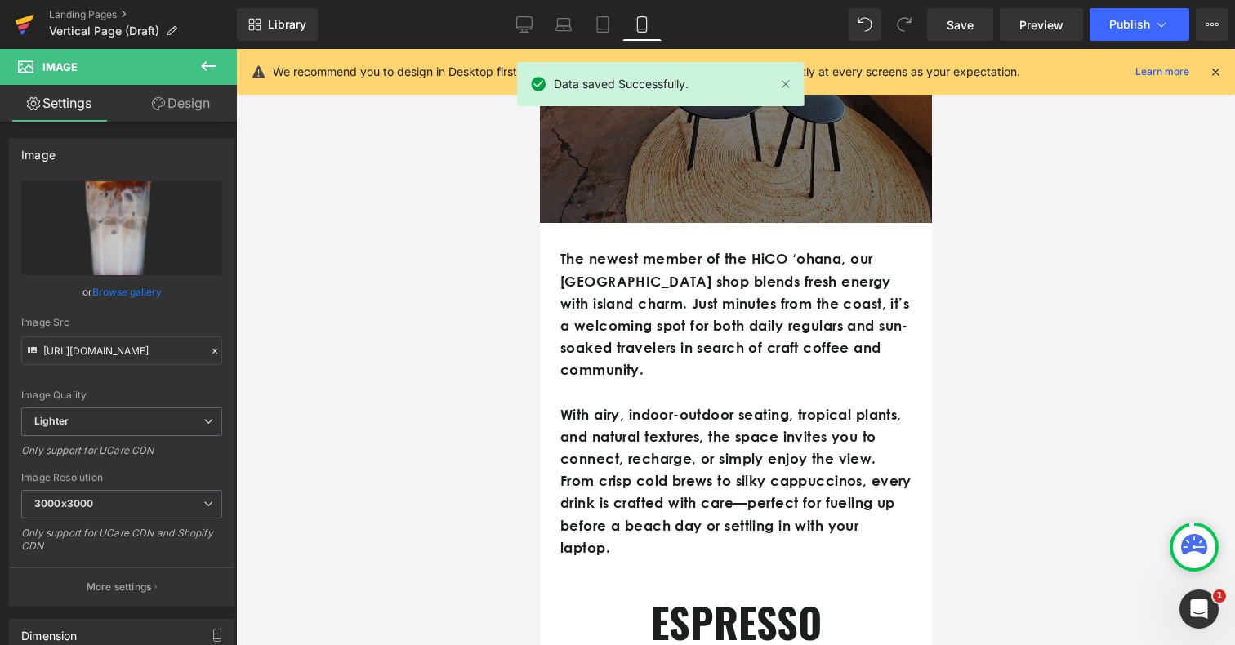
click at [20, 20] on icon at bounding box center [25, 20] width 19 height 11
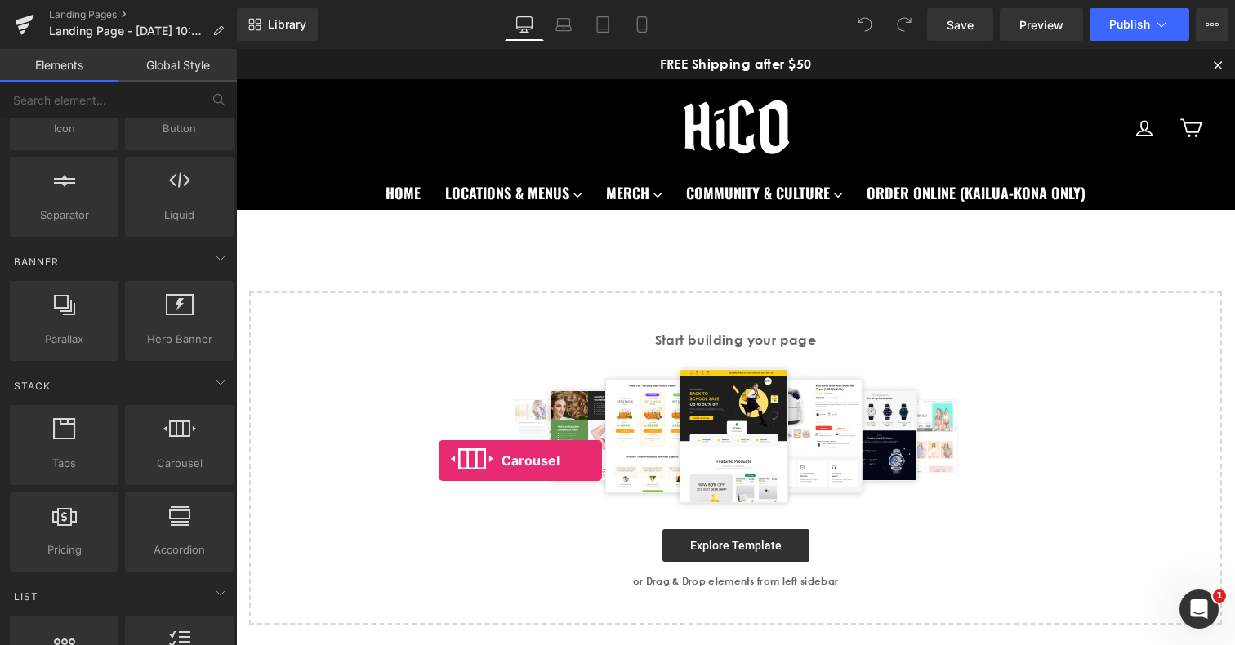
drag, startPoint x: 402, startPoint y: 520, endPoint x: 437, endPoint y: 459, distance: 70.6
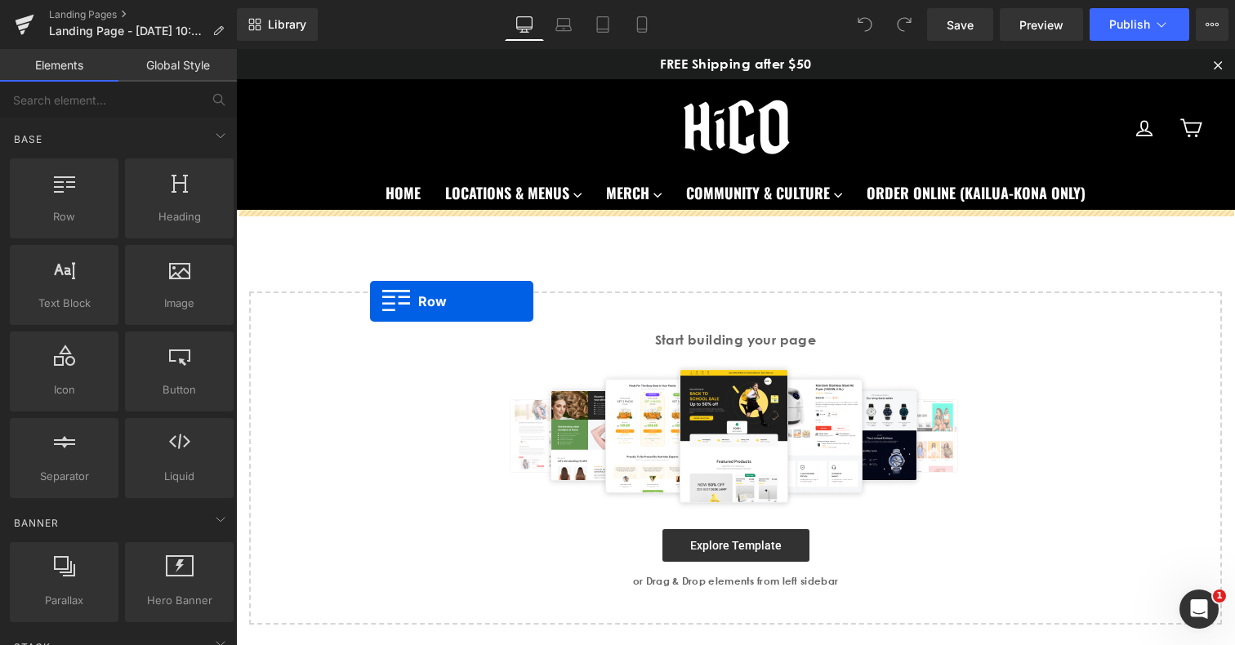
drag, startPoint x: 316, startPoint y: 245, endPoint x: 370, endPoint y: 298, distance: 75.7
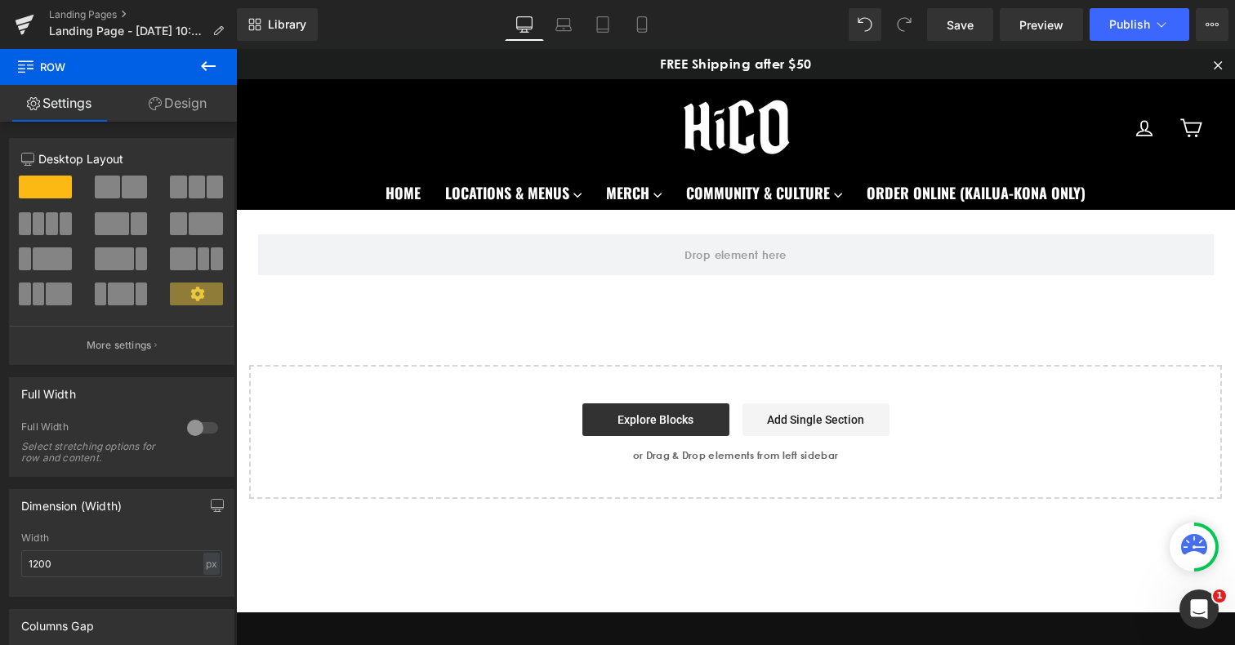
click at [210, 63] on icon at bounding box center [209, 66] width 20 height 20
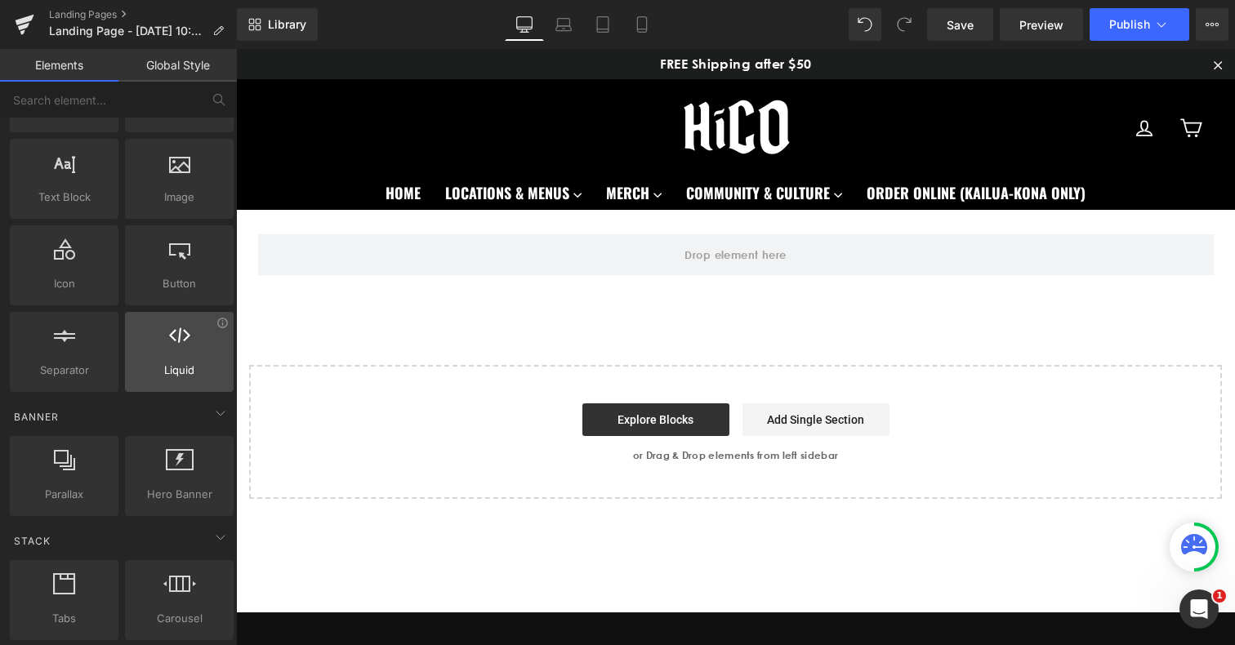
scroll to position [184, 0]
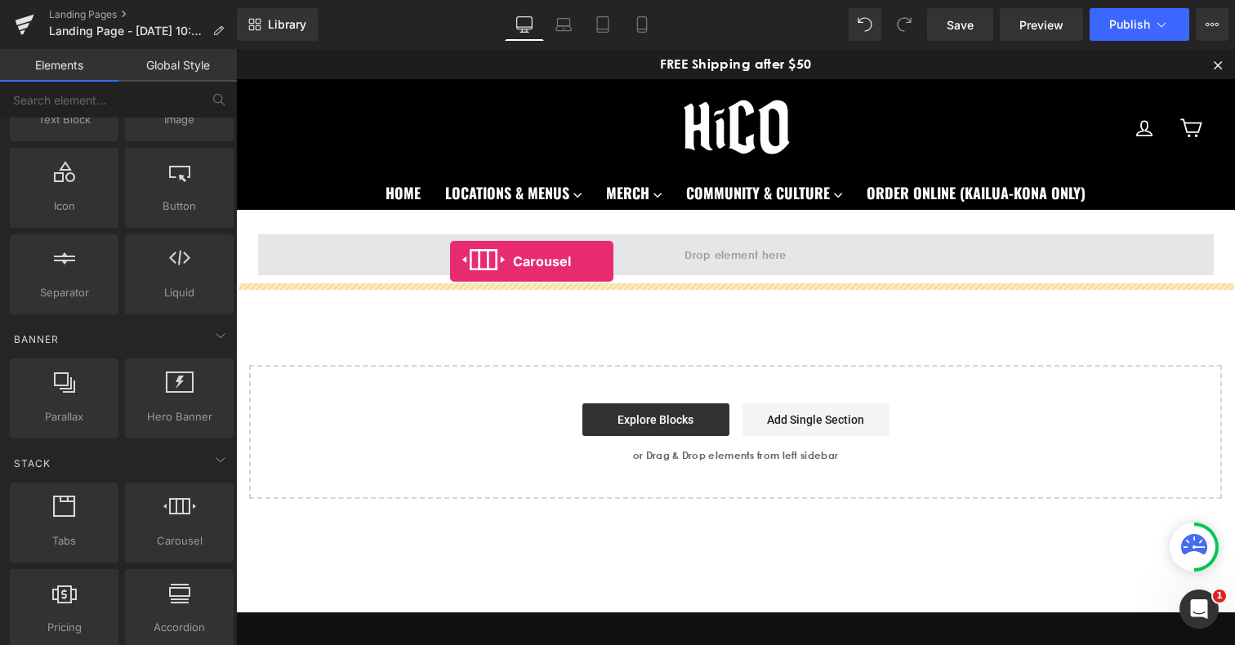
drag, startPoint x: 400, startPoint y: 561, endPoint x: 450, endPoint y: 261, distance: 304.0
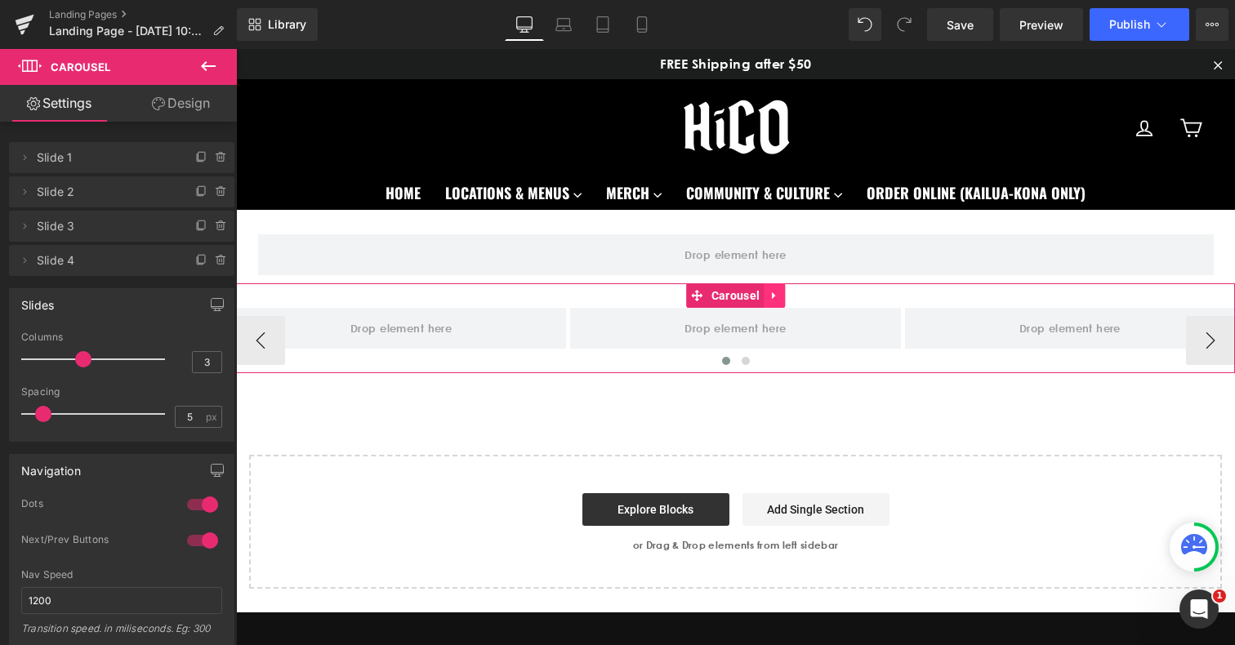
click at [777, 296] on icon at bounding box center [774, 296] width 11 height 12
click at [784, 296] on icon at bounding box center [784, 296] width 11 height 12
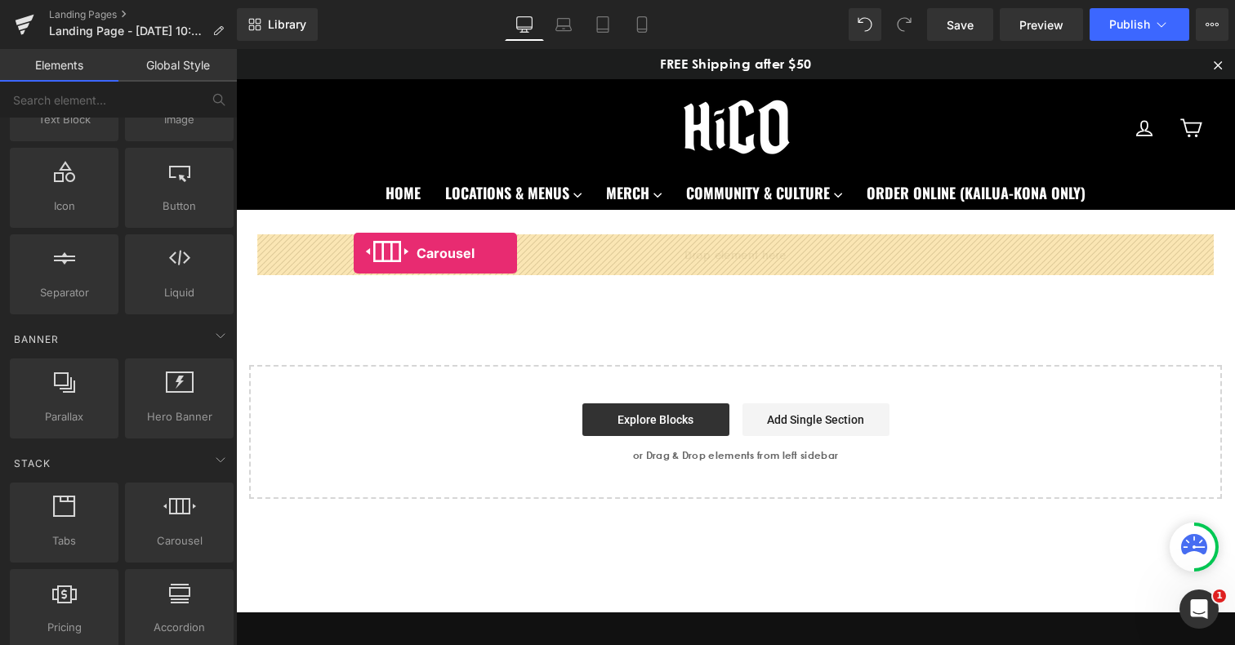
drag, startPoint x: 410, startPoint y: 578, endPoint x: 354, endPoint y: 253, distance: 329.2
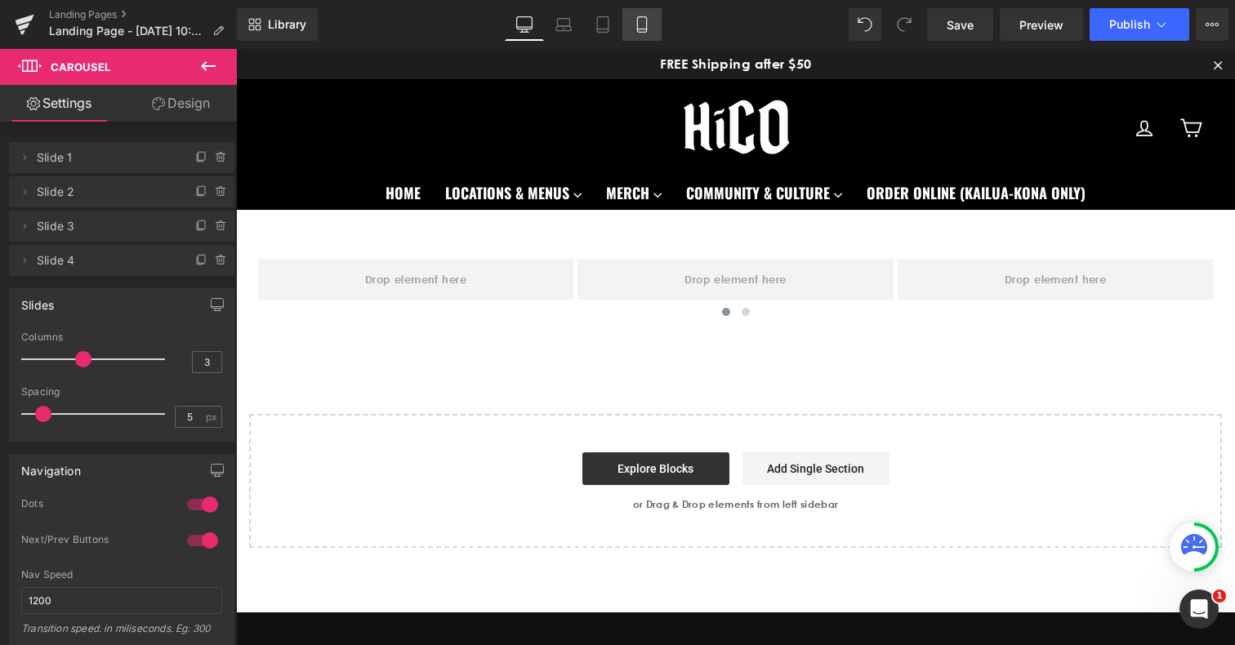
click at [641, 31] on icon at bounding box center [642, 24] width 16 height 16
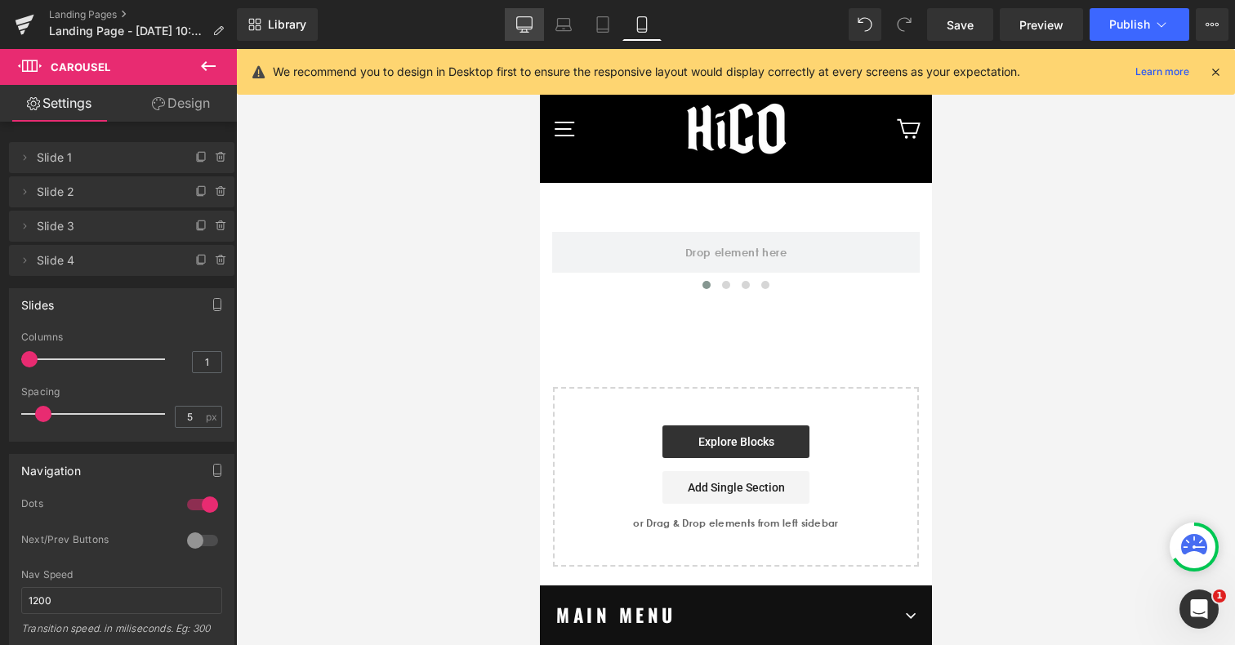
click at [525, 32] on icon at bounding box center [524, 32] width 8 height 0
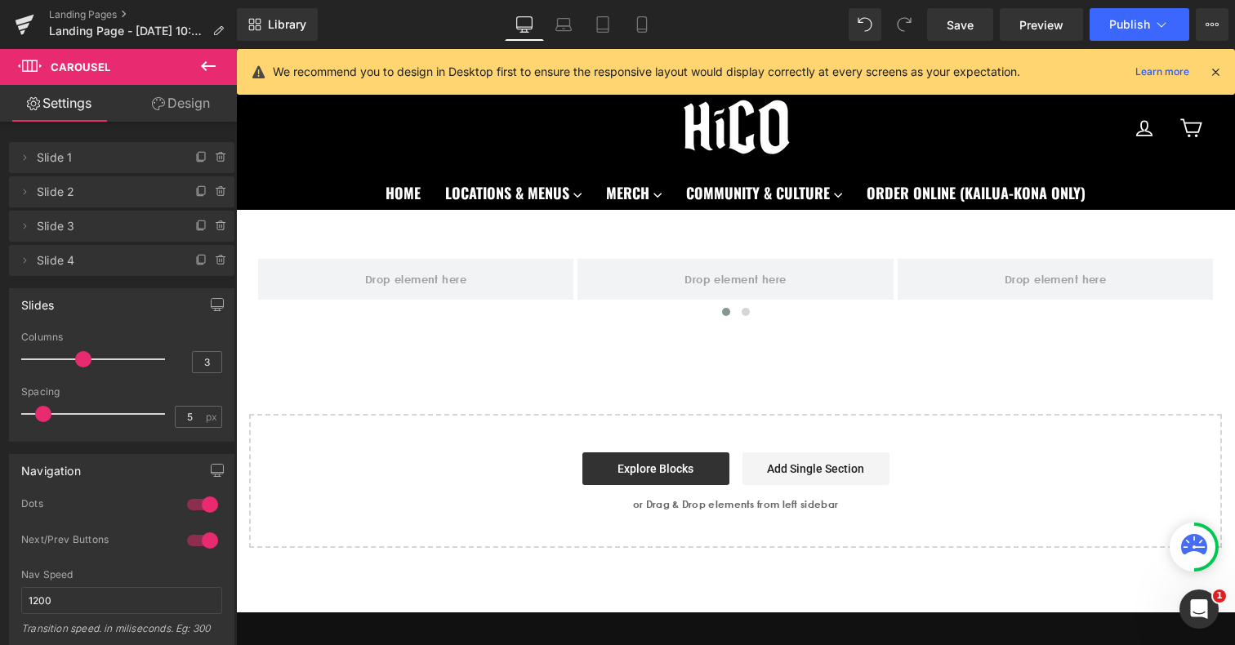
click at [212, 62] on icon at bounding box center [209, 66] width 20 height 20
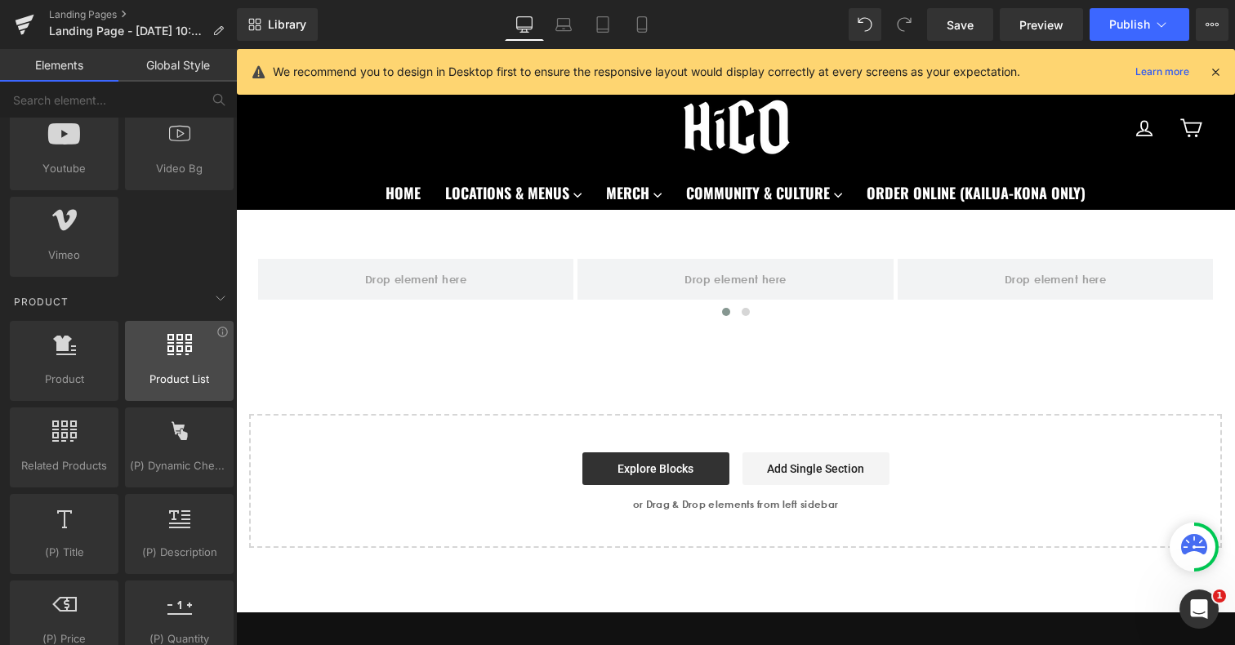
scroll to position [1135, 0]
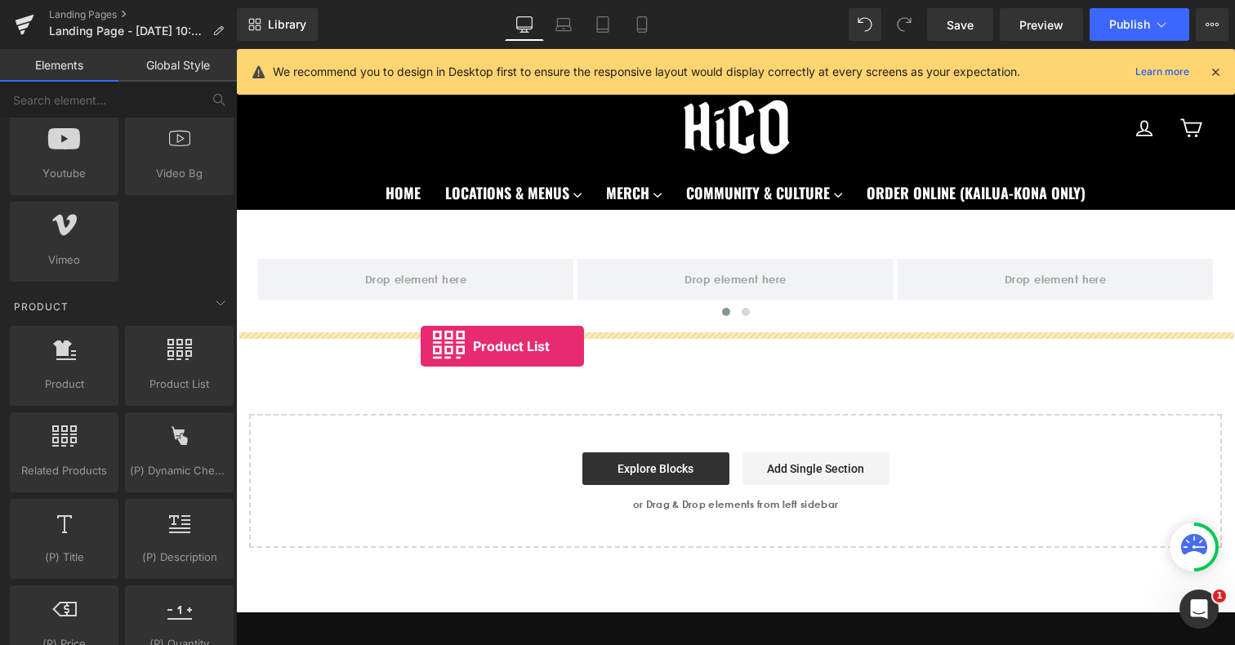
drag, startPoint x: 348, startPoint y: 346, endPoint x: 421, endPoint y: 345, distance: 72.7
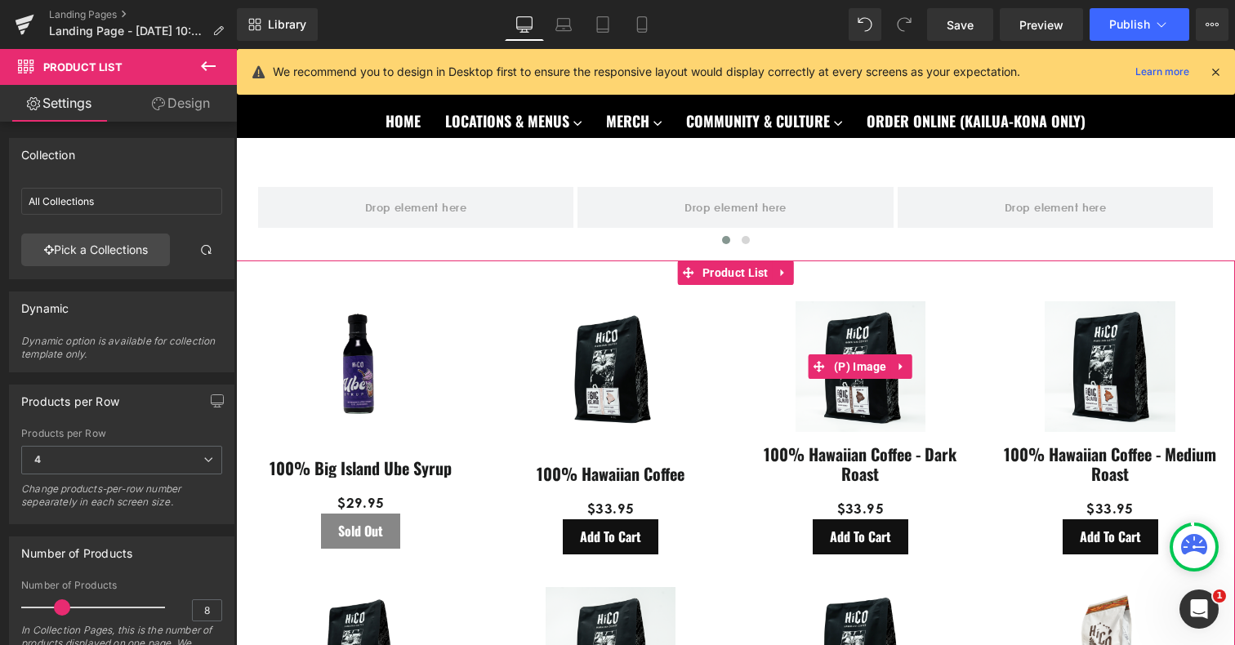
scroll to position [98, 0]
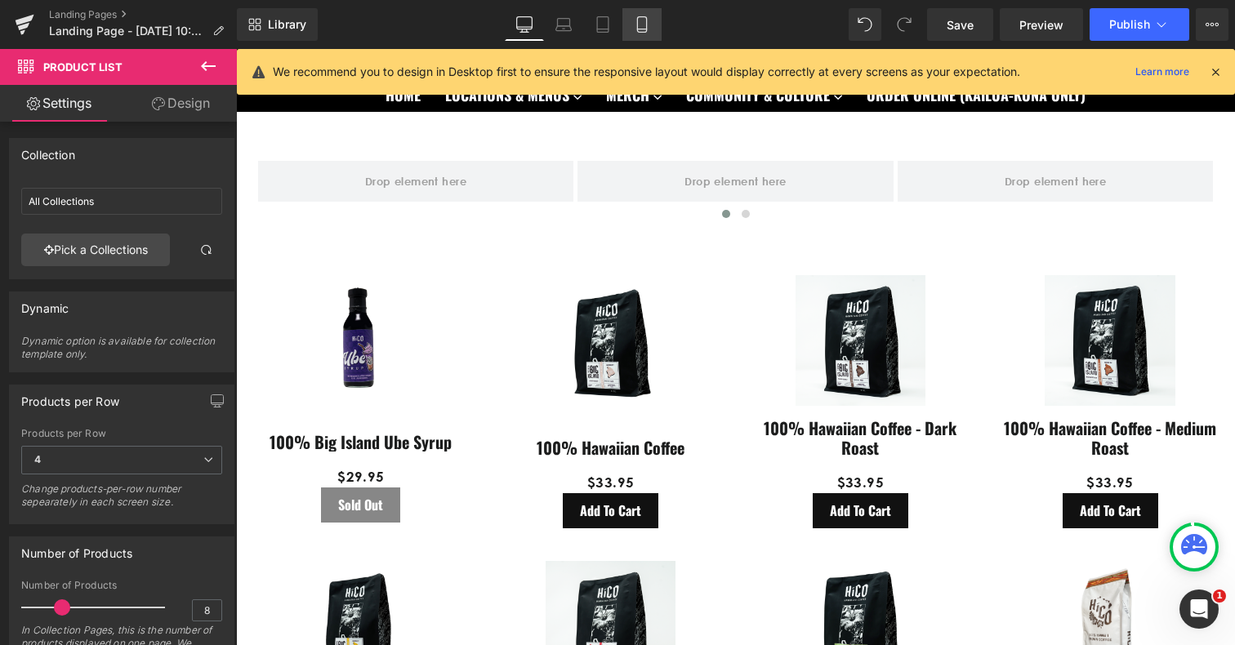
click at [646, 24] on icon at bounding box center [641, 25] width 9 height 16
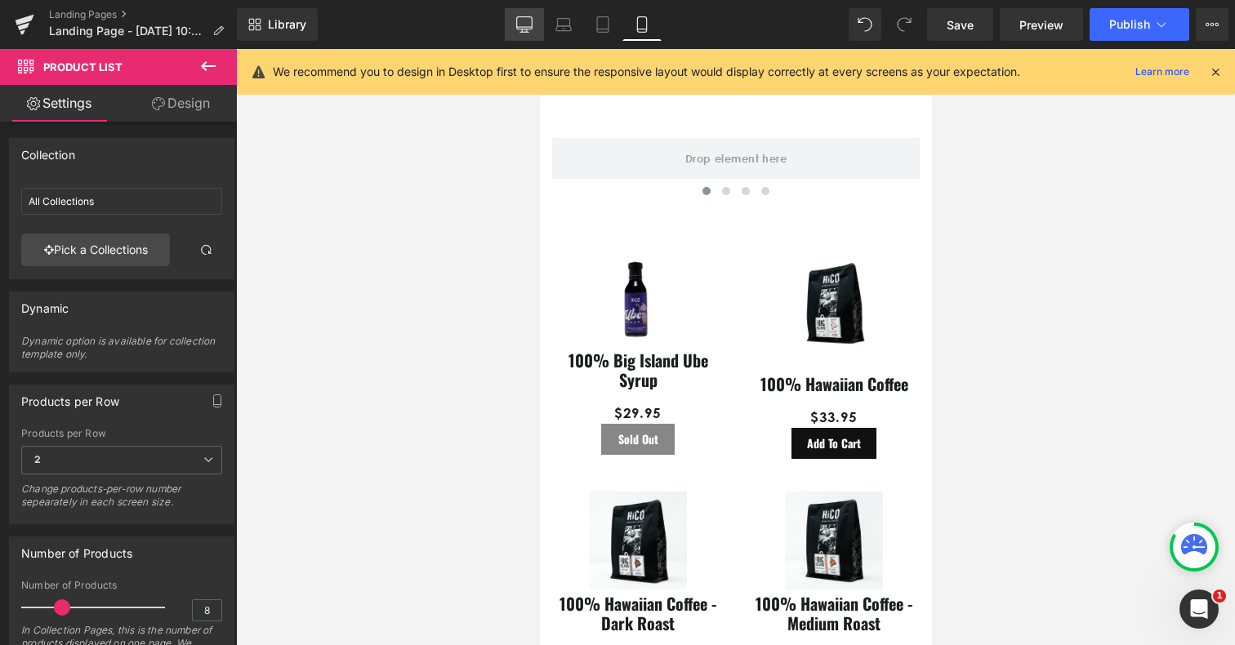
click at [521, 23] on icon at bounding box center [524, 24] width 16 height 16
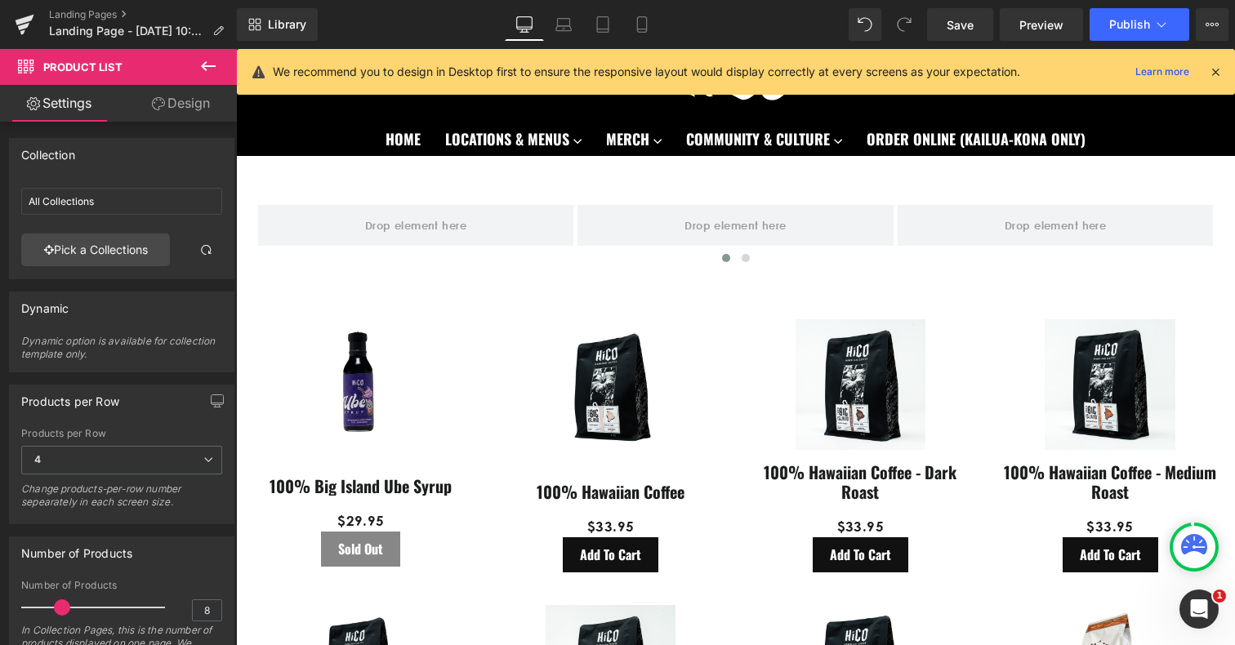
scroll to position [52, 0]
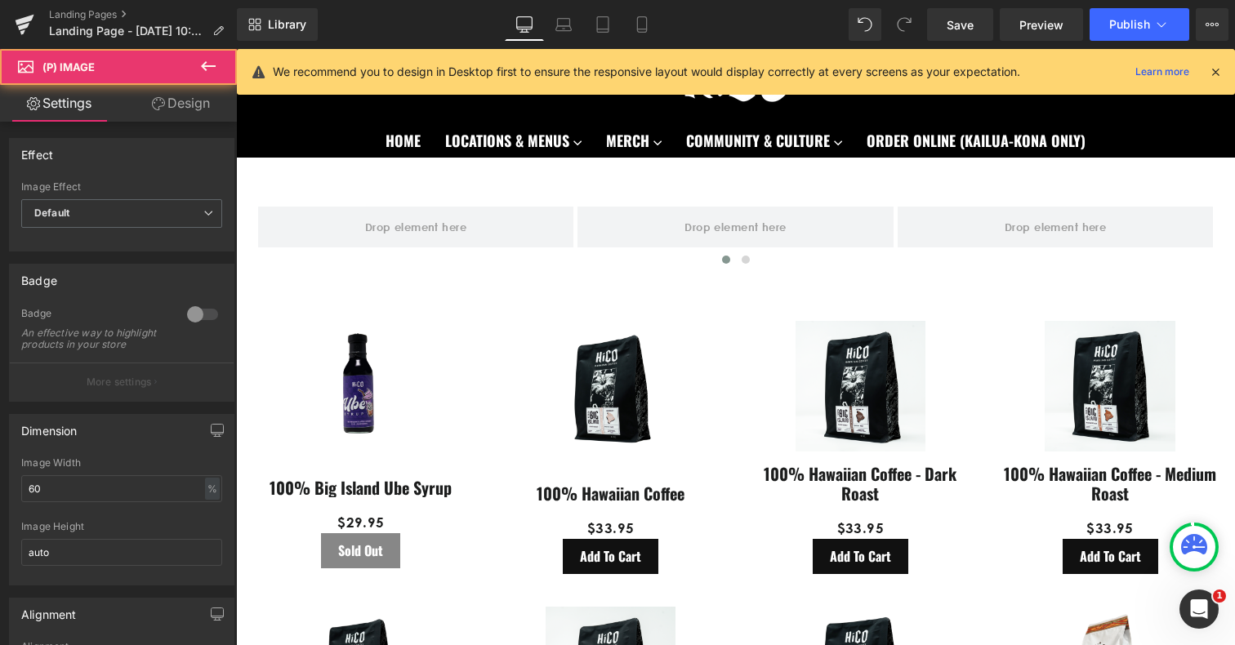
click at [762, 330] on div "Sale Off" at bounding box center [860, 386] width 217 height 130
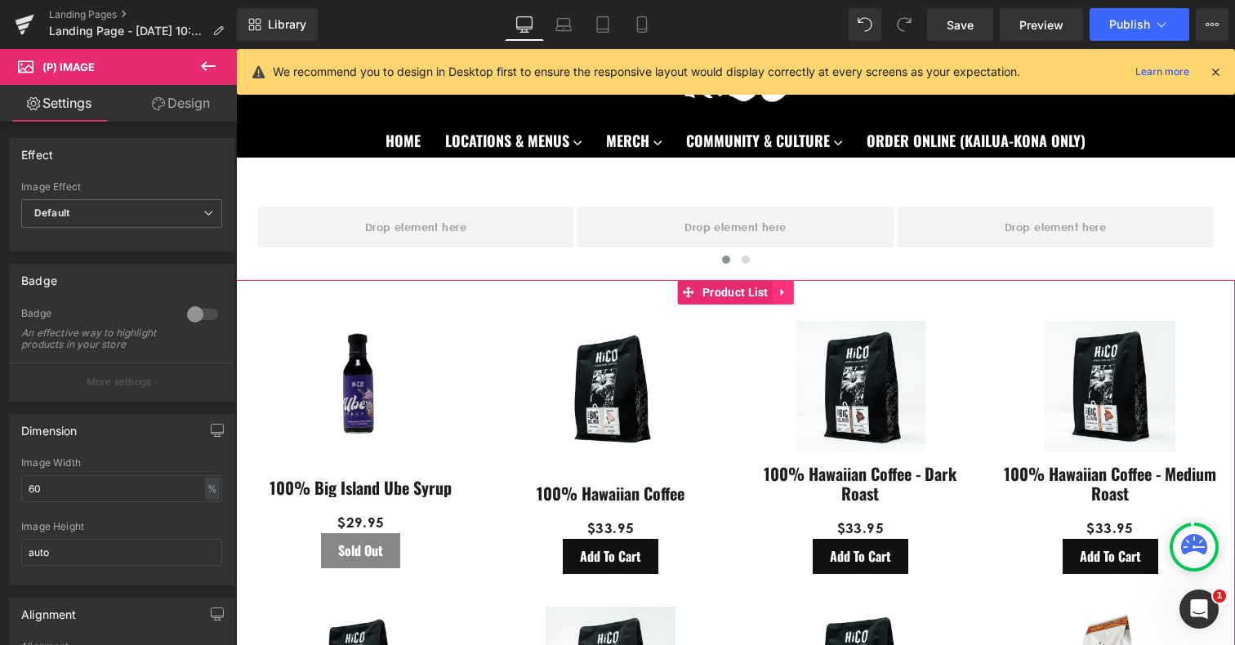
click at [782, 287] on icon at bounding box center [783, 293] width 11 height 12
click at [791, 295] on icon at bounding box center [793, 292] width 11 height 11
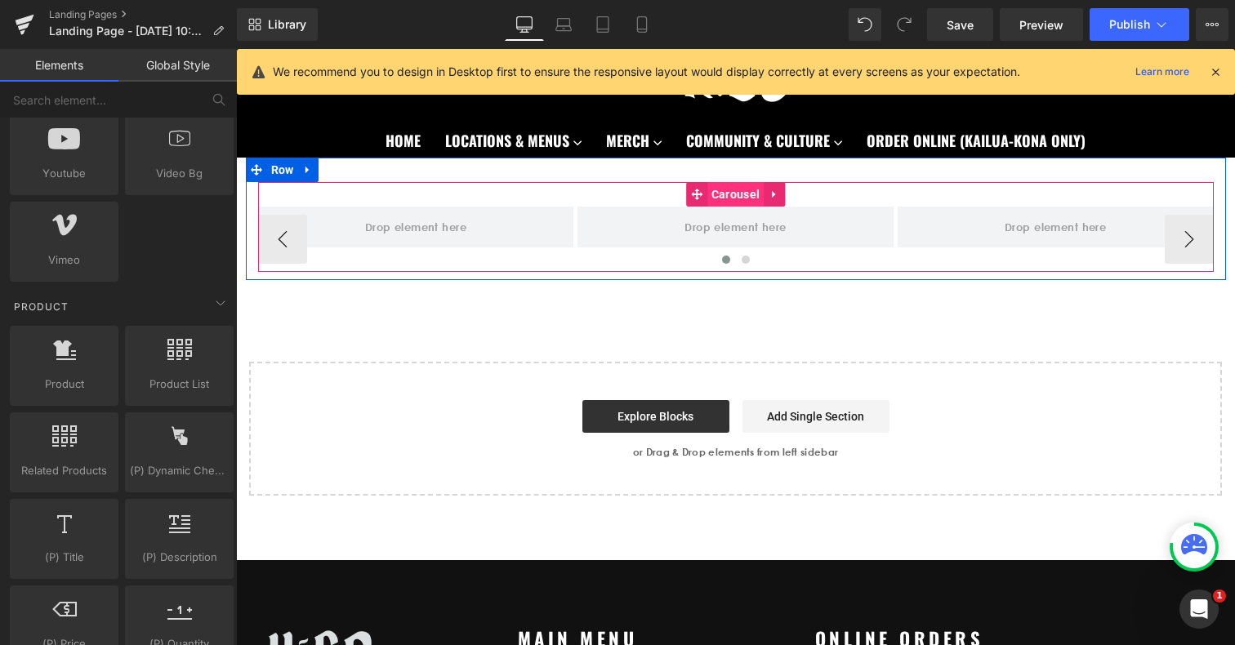
click at [739, 192] on span "Carousel" at bounding box center [736, 194] width 56 height 25
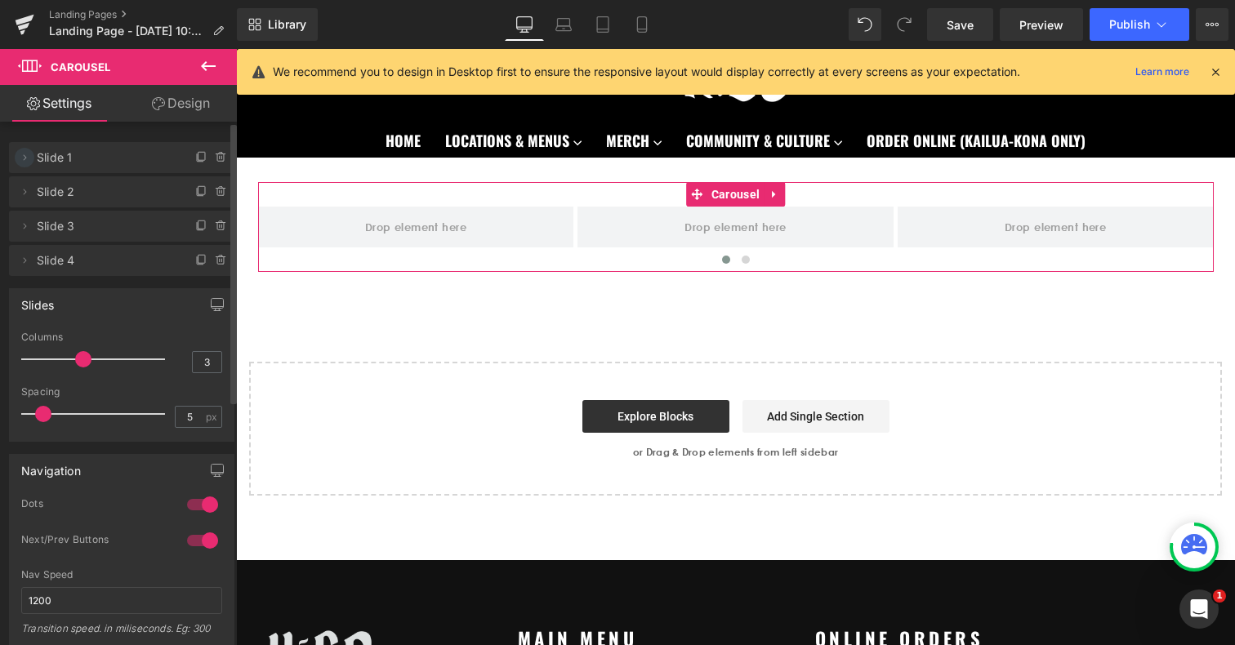
click at [28, 160] on icon at bounding box center [24, 157] width 13 height 13
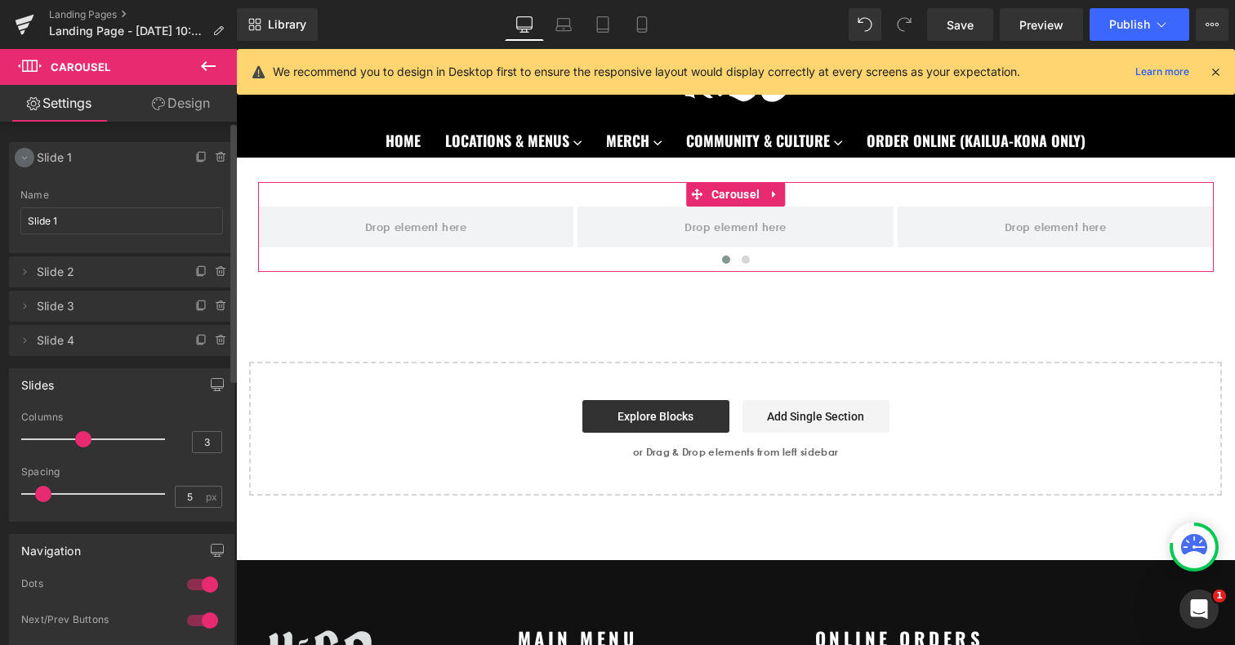
click at [25, 155] on icon at bounding box center [24, 157] width 13 height 13
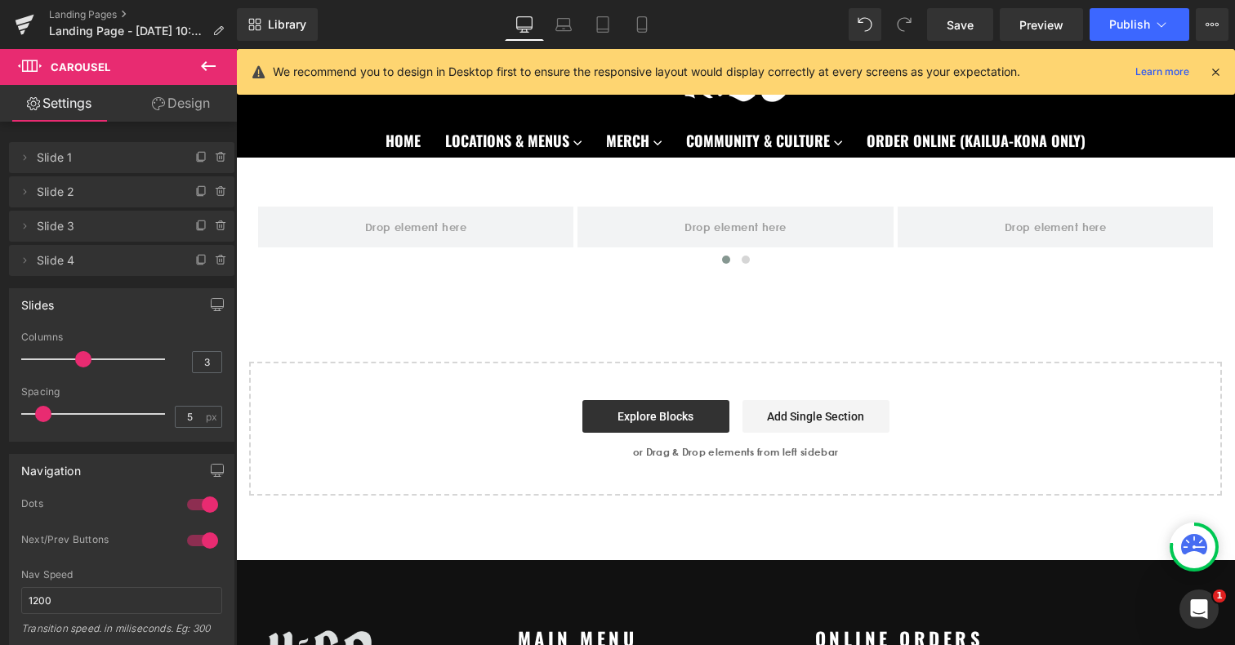
click at [208, 63] on icon at bounding box center [209, 66] width 20 height 20
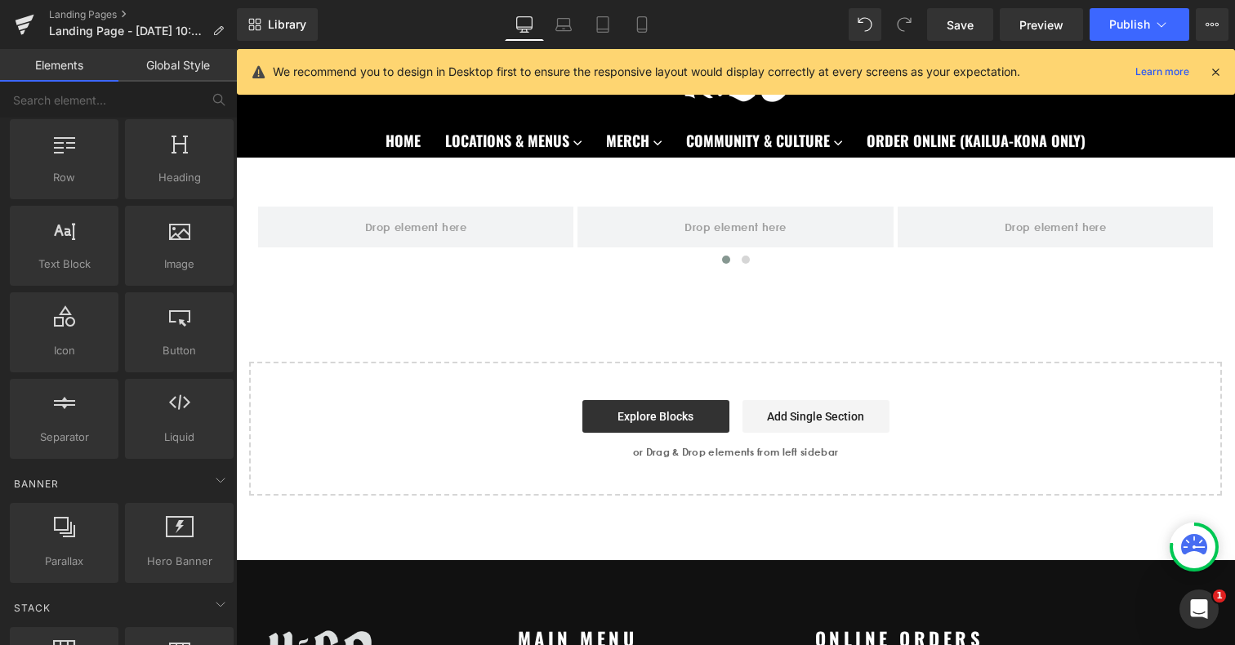
scroll to position [0, 0]
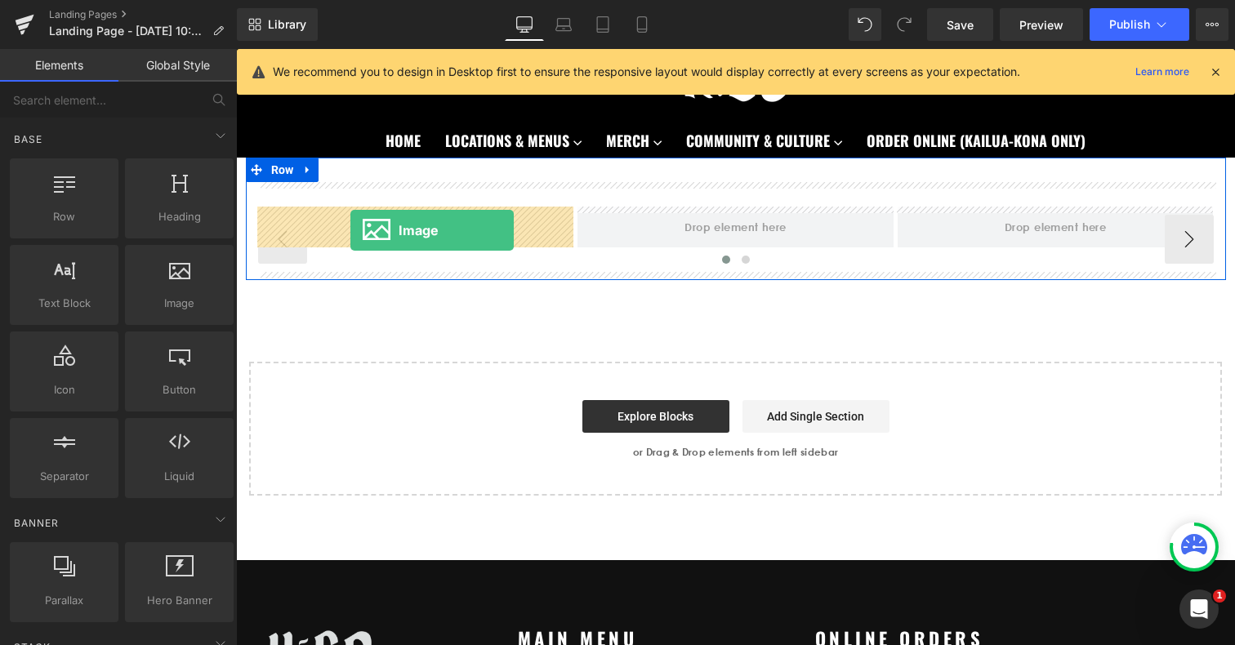
drag, startPoint x: 395, startPoint y: 341, endPoint x: 351, endPoint y: 230, distance: 119.3
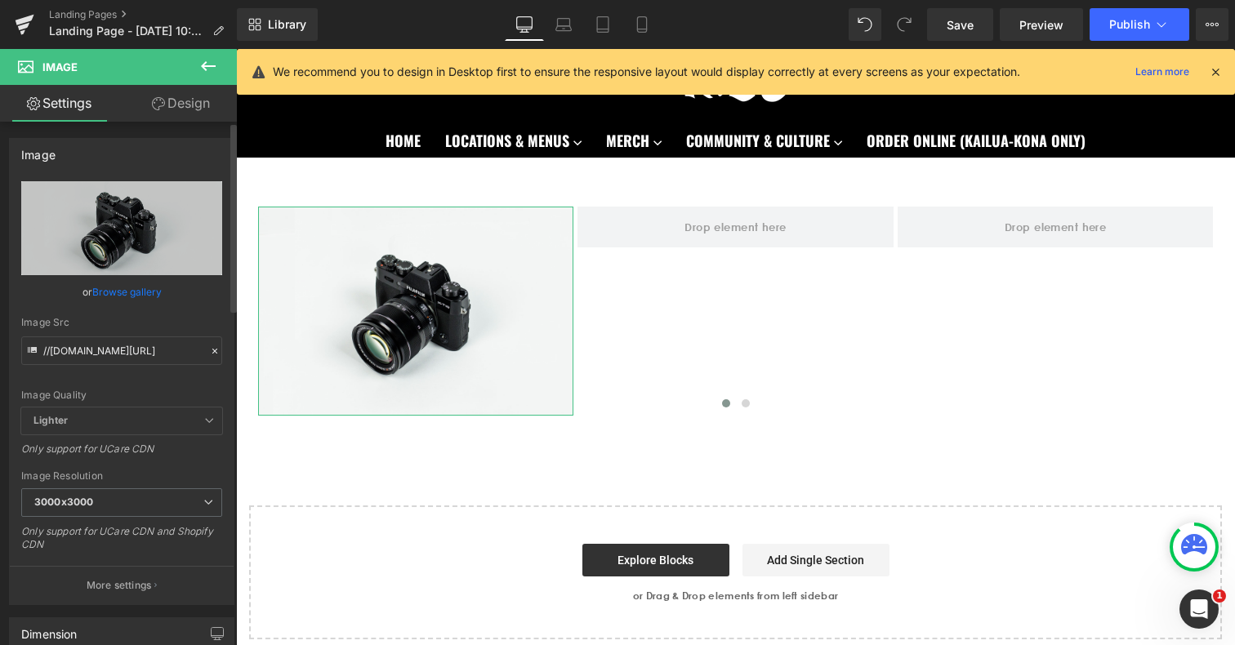
click at [112, 293] on link "Browse gallery" at bounding box center [126, 292] width 69 height 29
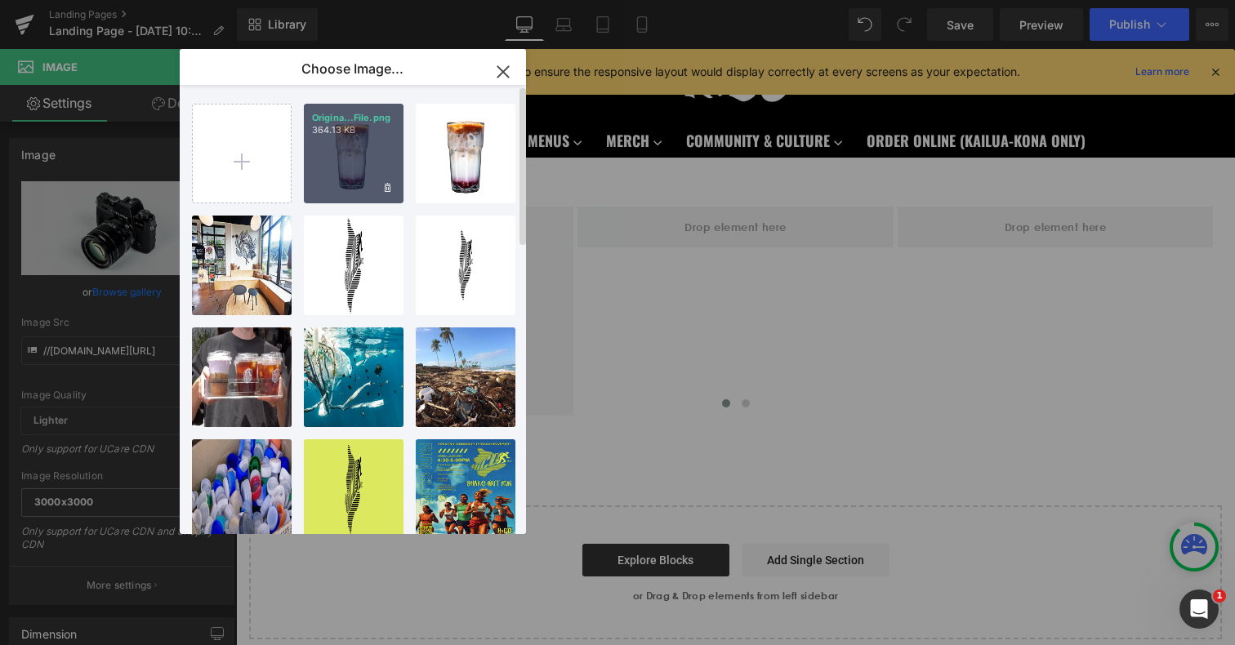
click at [364, 167] on div "Origina...File.png 364.13 KB" at bounding box center [354, 154] width 100 height 100
type input "[URL][DOMAIN_NAME]"
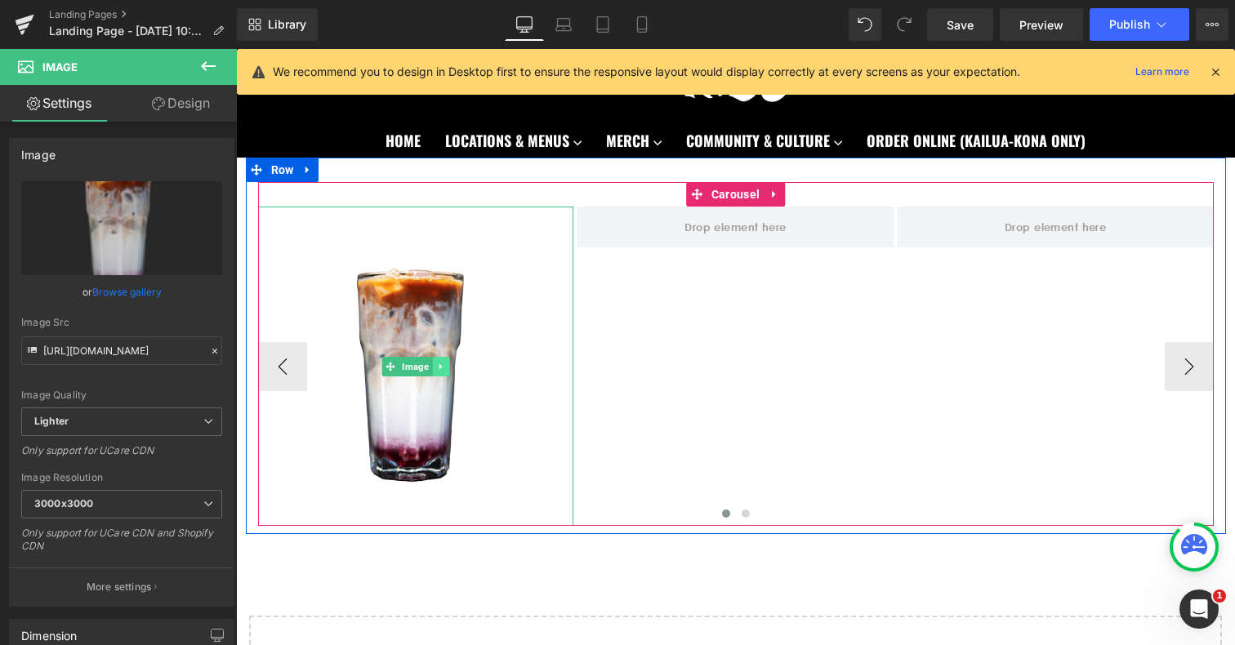
click at [440, 365] on icon at bounding box center [440, 367] width 2 height 6
click at [431, 363] on icon at bounding box center [432, 366] width 9 height 9
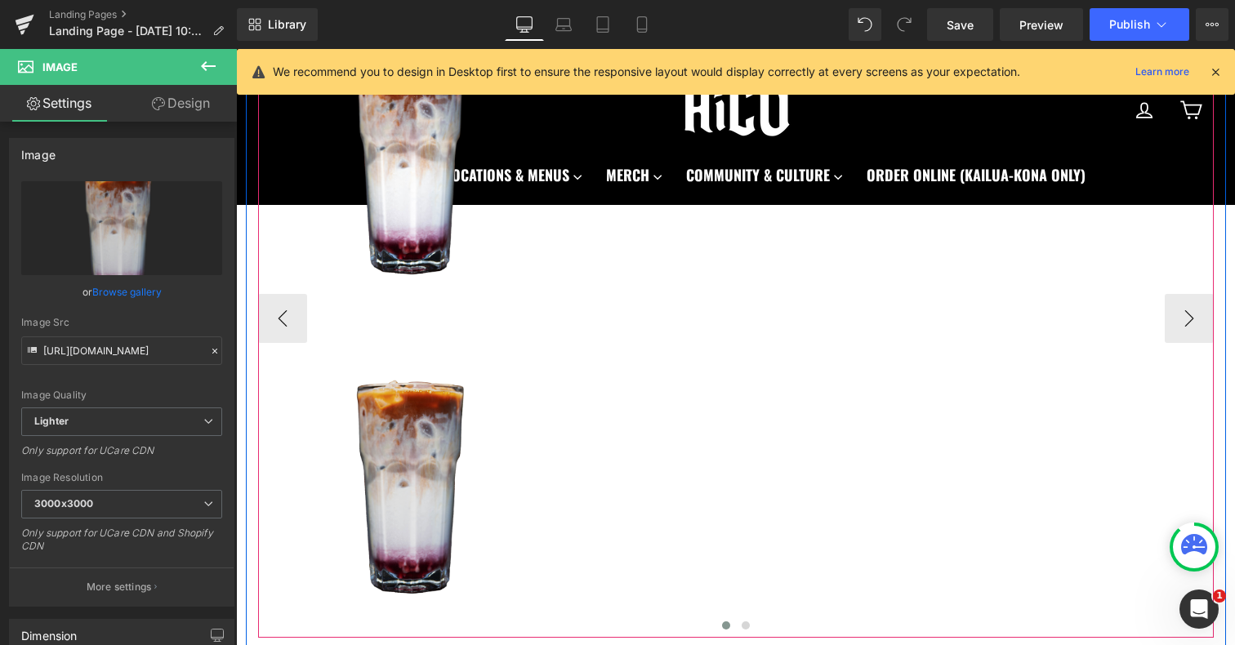
scroll to position [177, 0]
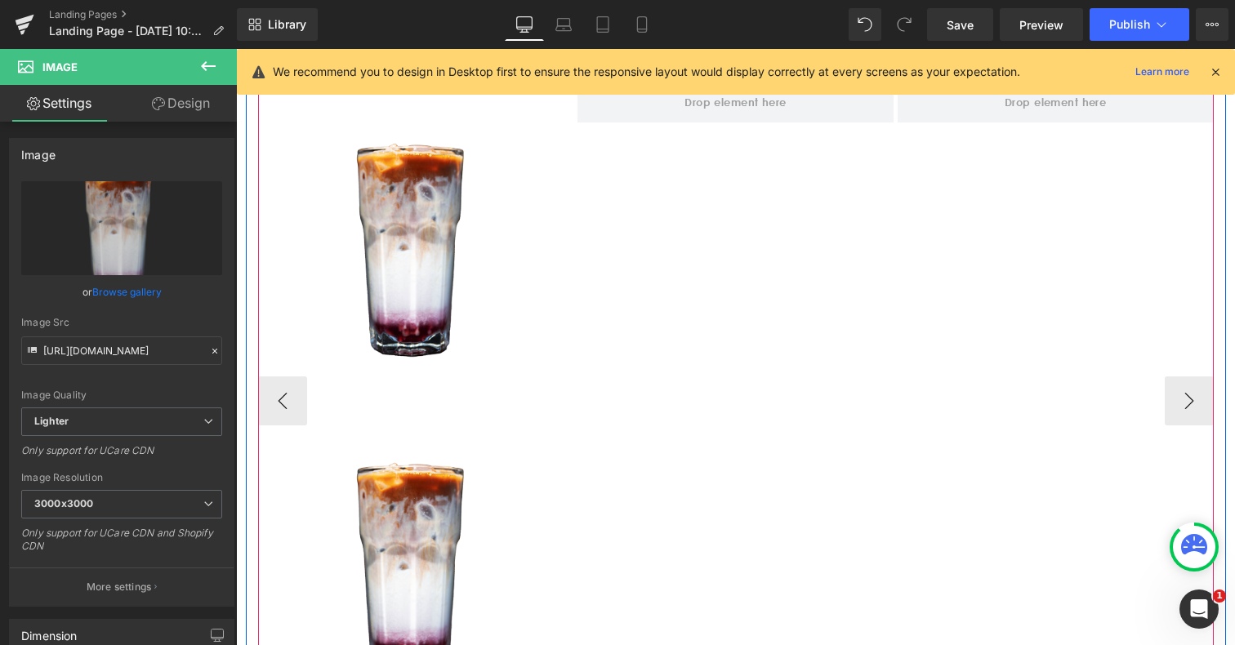
click at [418, 560] on div "Image" at bounding box center [416, 560] width 316 height 319
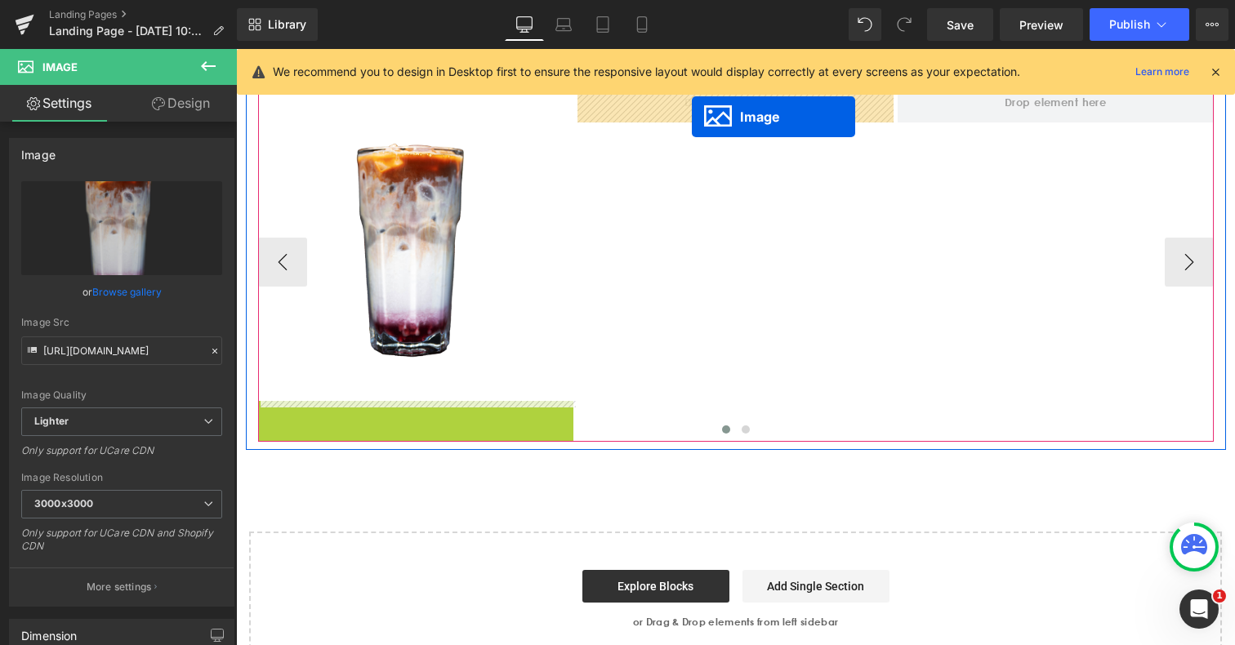
drag, startPoint x: 392, startPoint y: 561, endPoint x: 692, endPoint y: 117, distance: 536.2
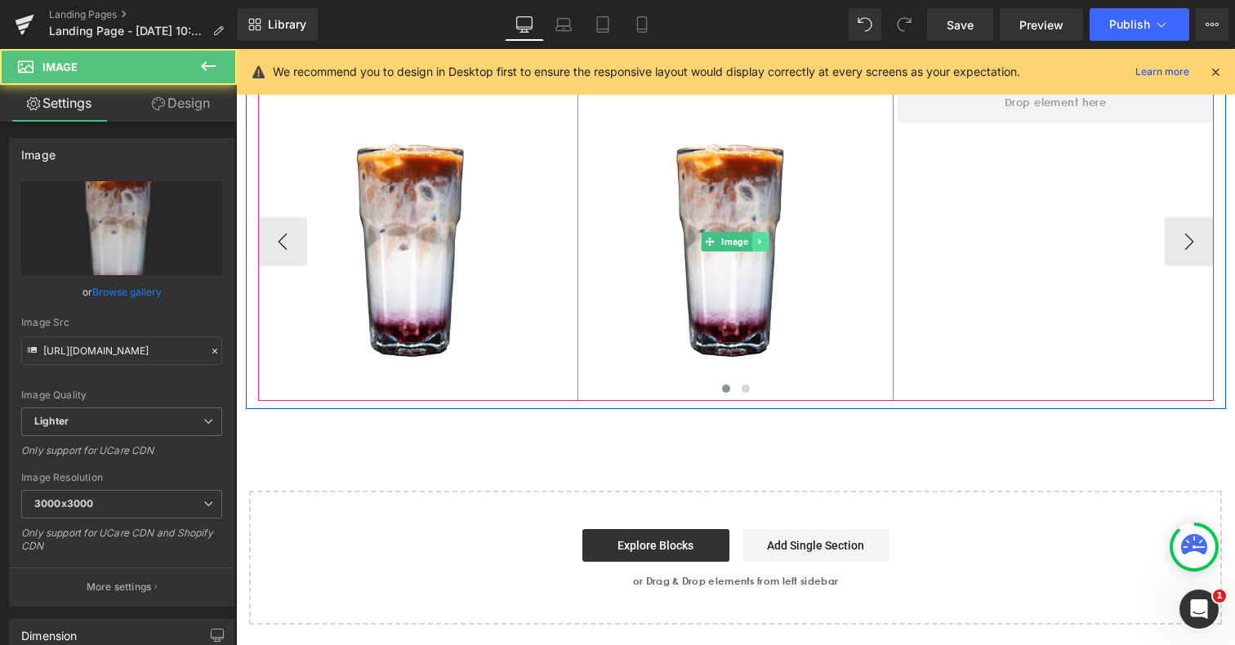
click at [760, 248] on link at bounding box center [760, 242] width 17 height 20
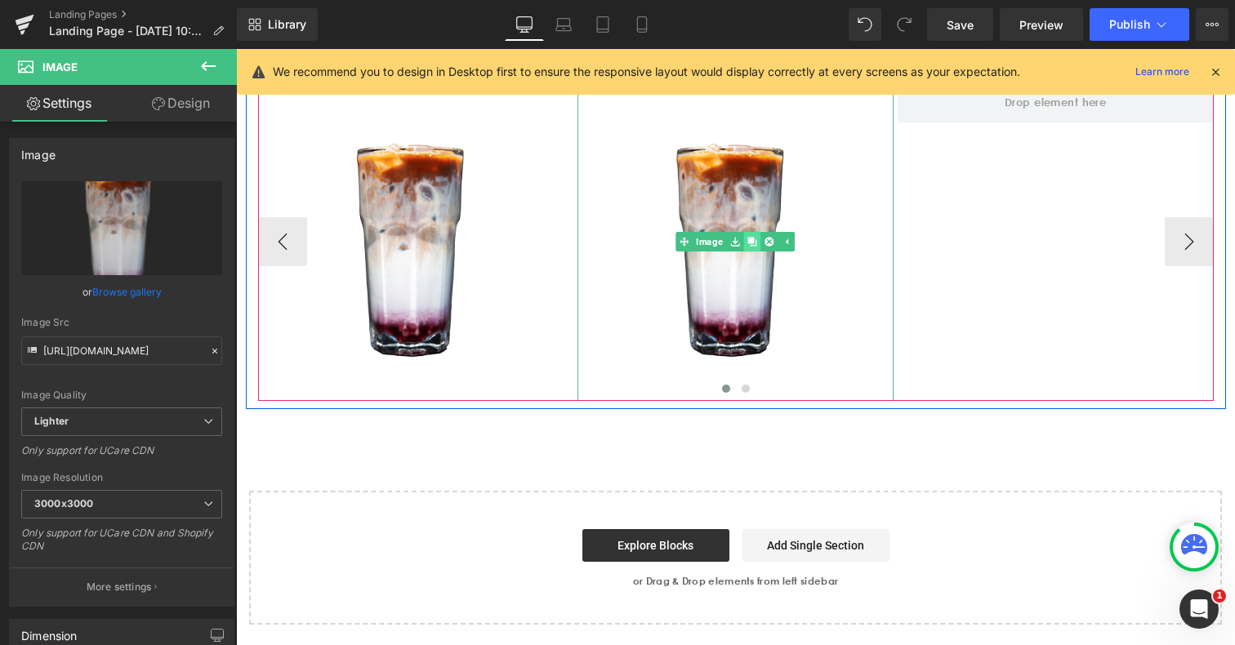
click at [752, 237] on icon at bounding box center [752, 241] width 9 height 9
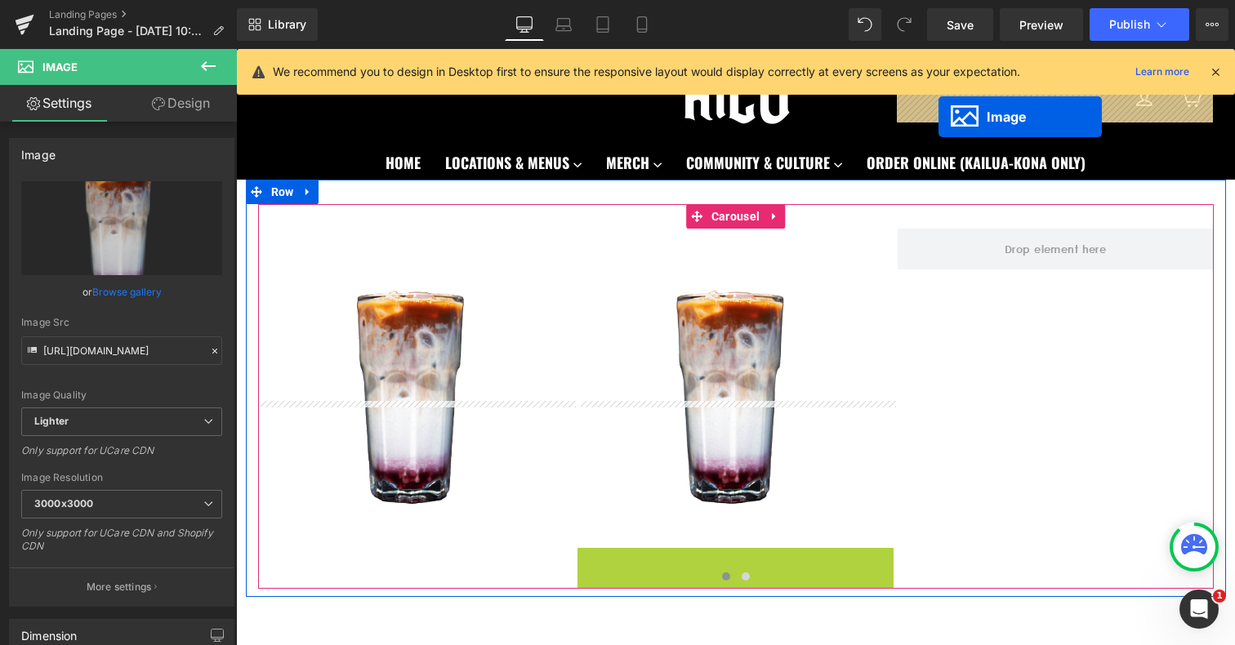
scroll to position [14, 0]
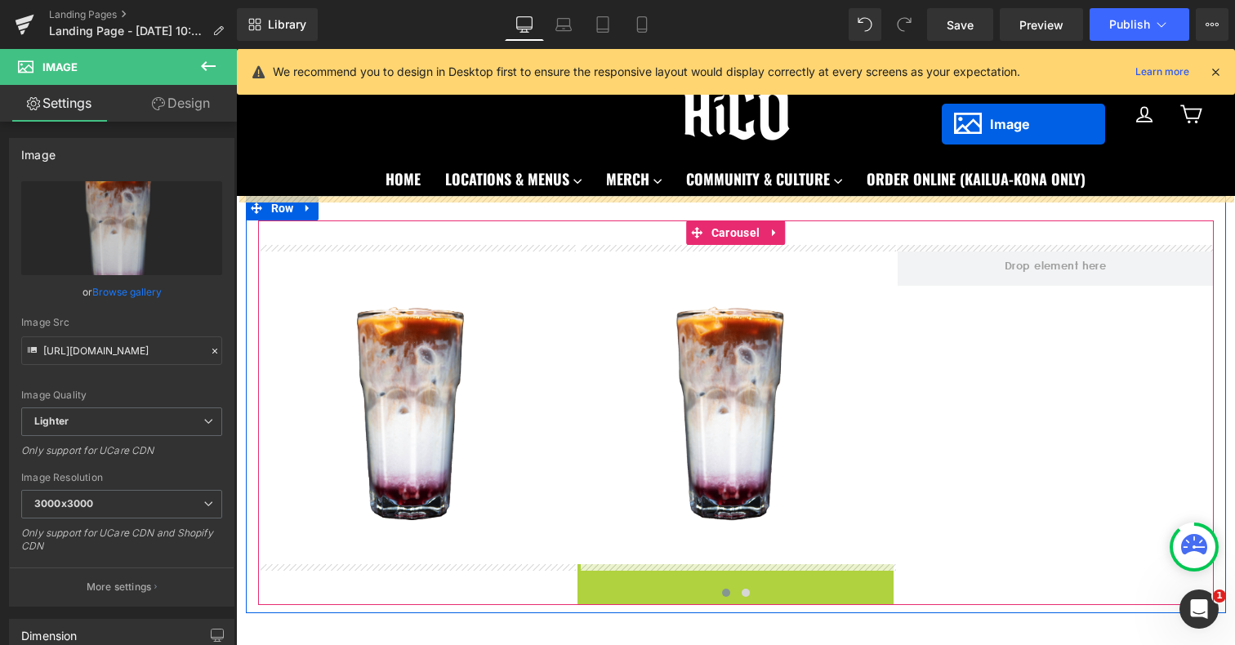
drag, startPoint x: 708, startPoint y: 557, endPoint x: 942, endPoint y: 108, distance: 506.5
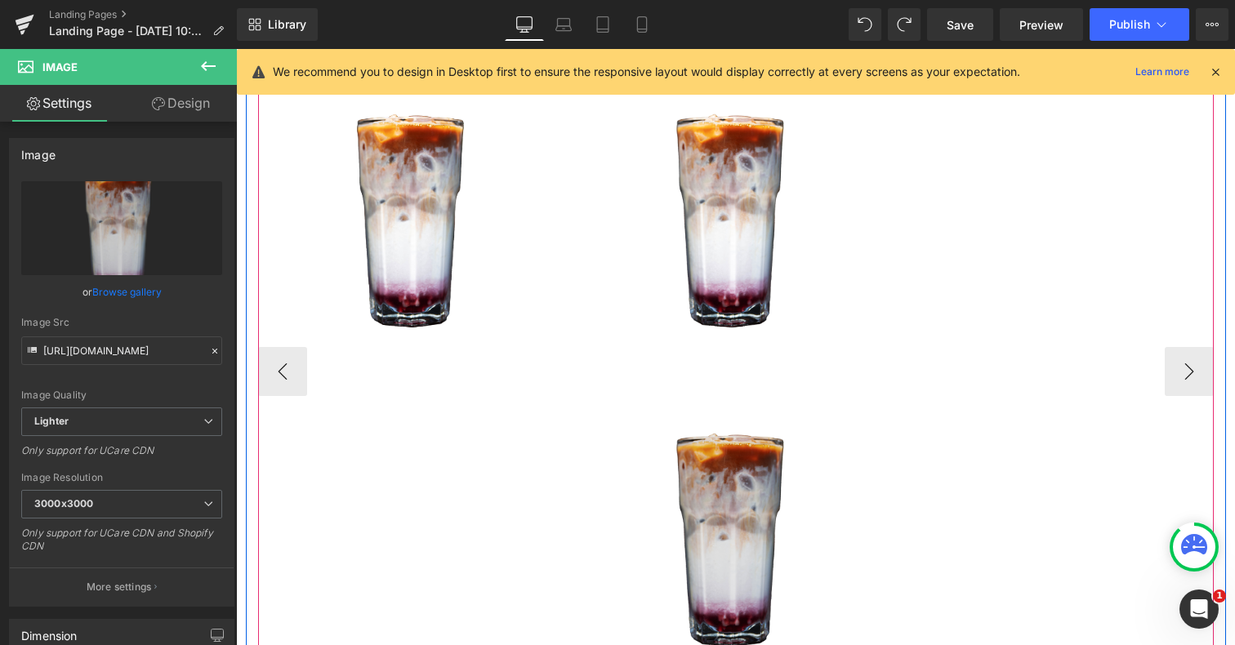
scroll to position [222, 0]
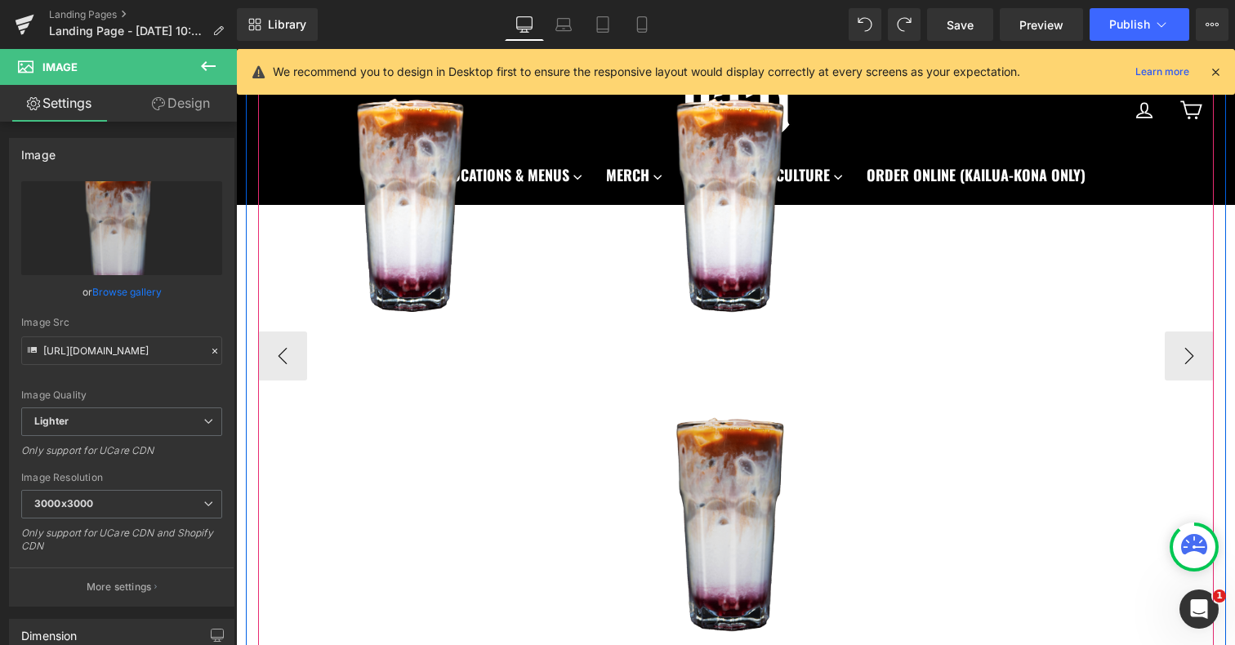
click at [735, 549] on img at bounding box center [736, 515] width 316 height 319
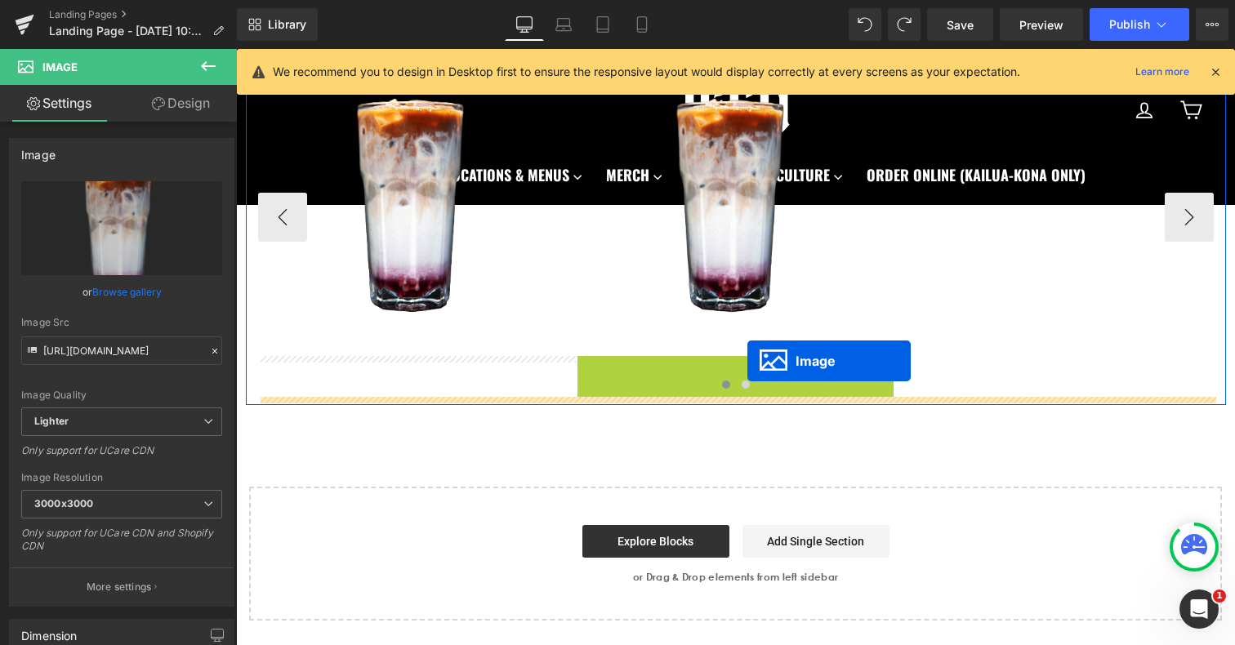
drag, startPoint x: 706, startPoint y: 515, endPoint x: 748, endPoint y: 362, distance: 158.4
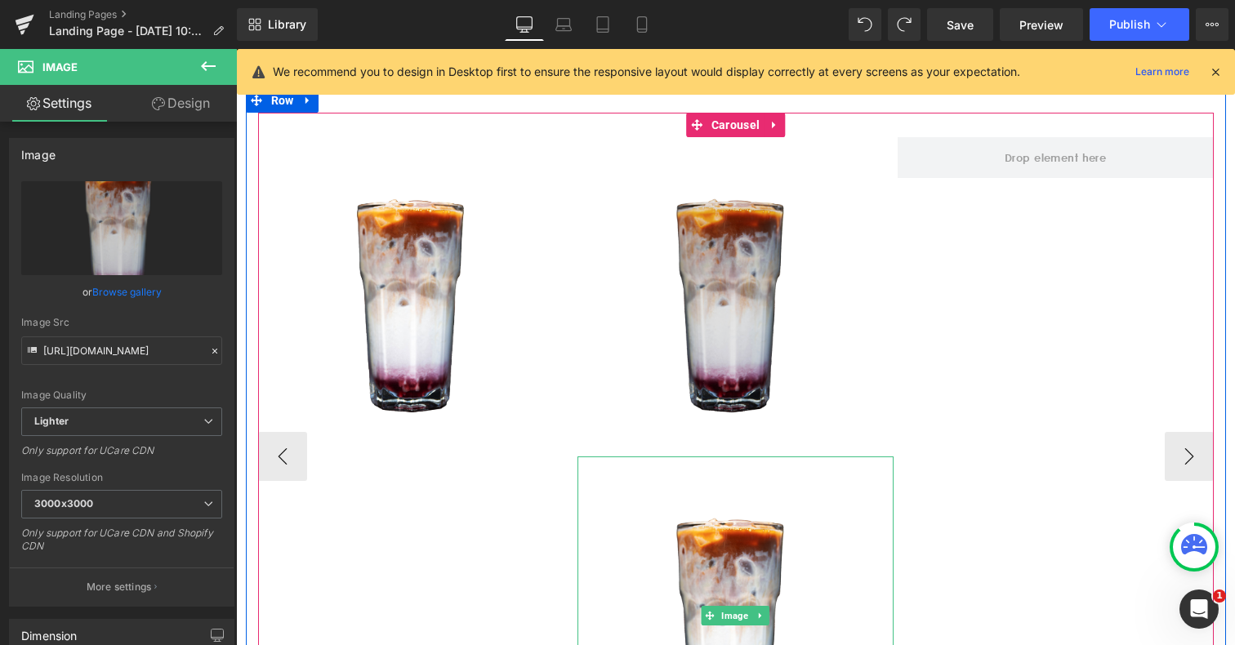
scroll to position [138, 0]
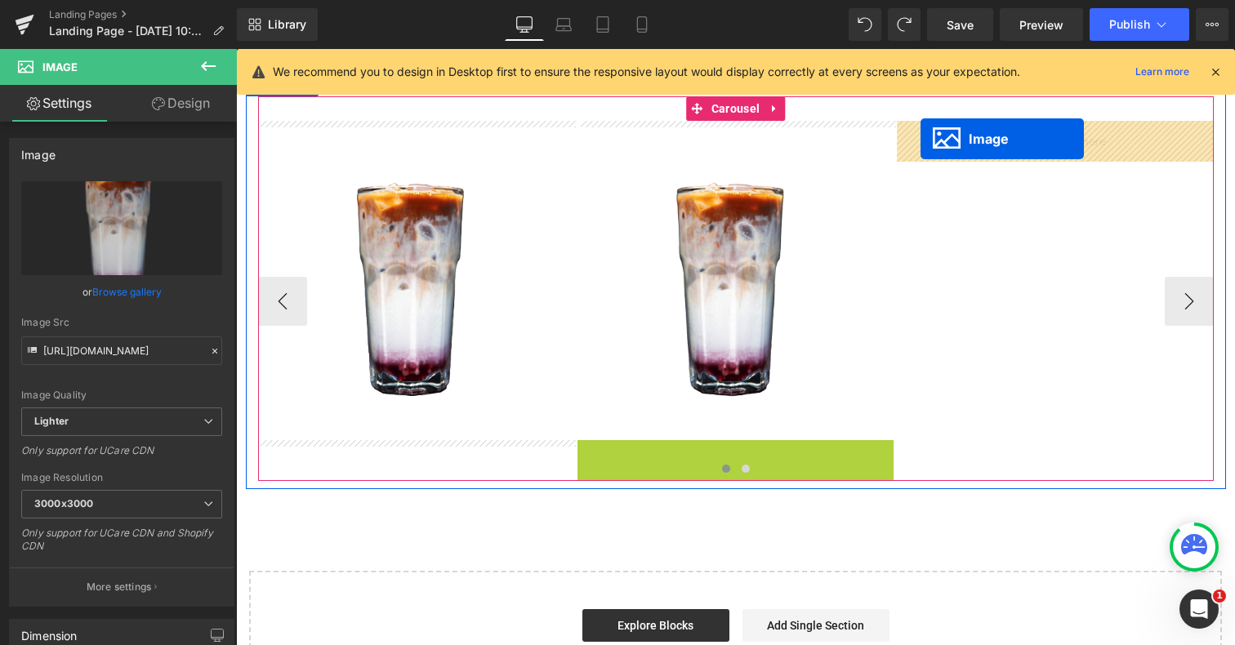
drag, startPoint x: 710, startPoint y: 618, endPoint x: 921, endPoint y: 139, distance: 523.1
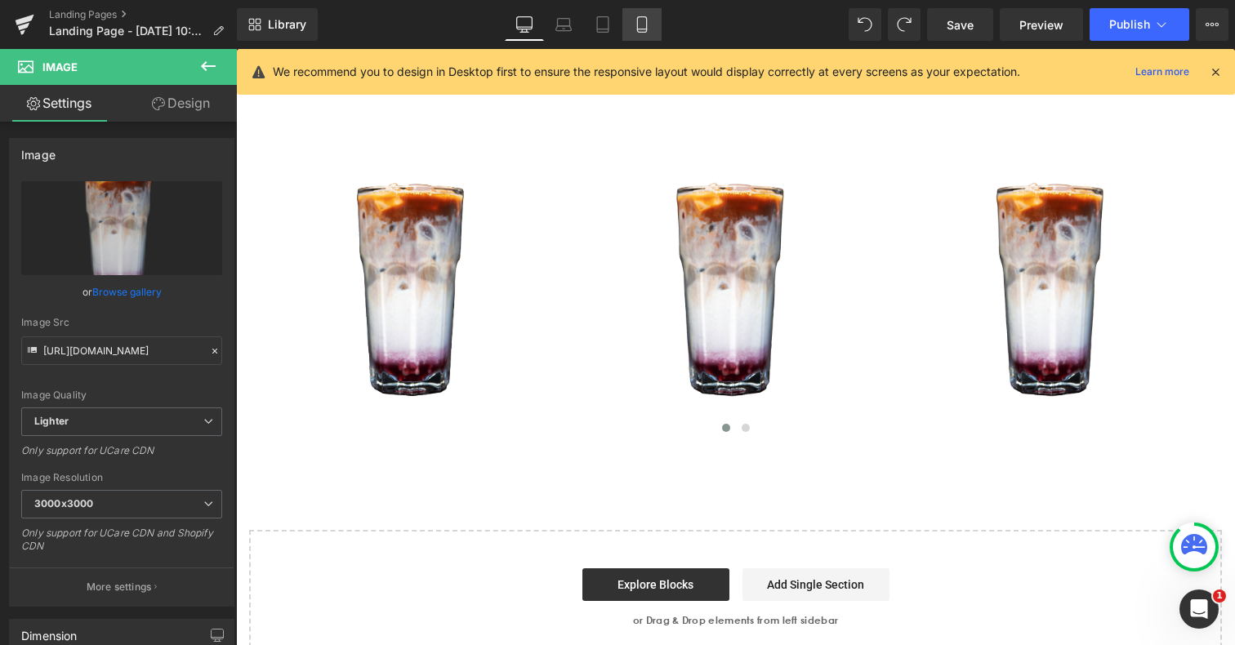
click at [639, 22] on icon at bounding box center [642, 24] width 16 height 16
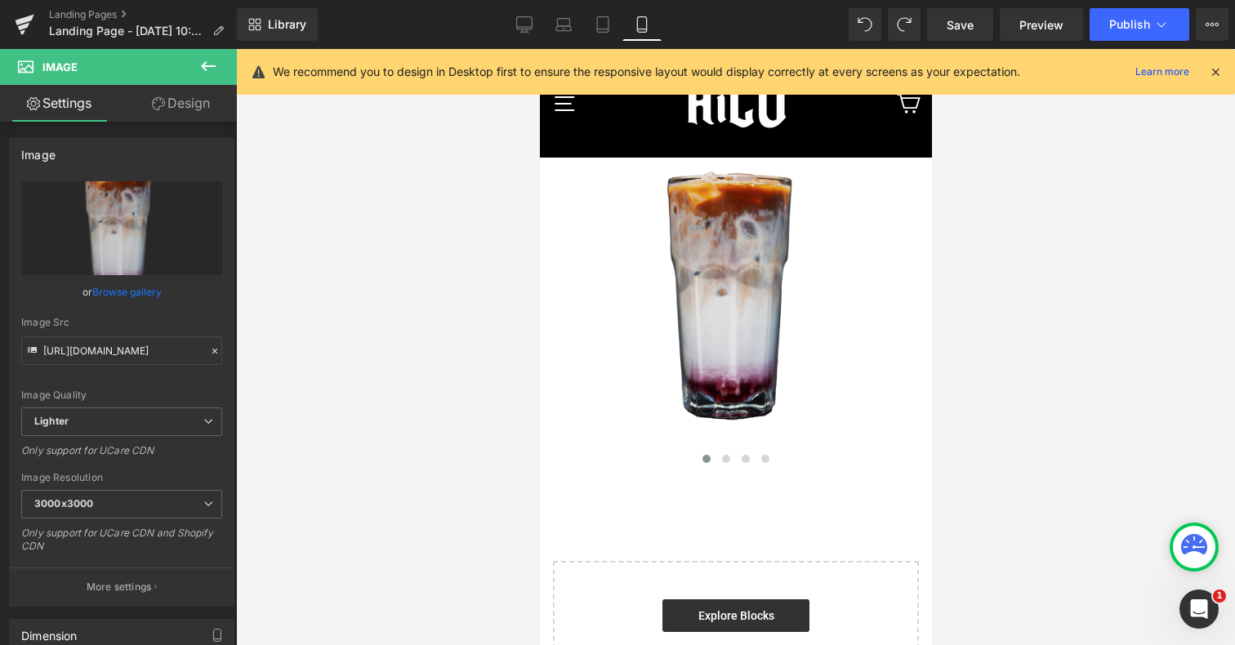
scroll to position [84, 0]
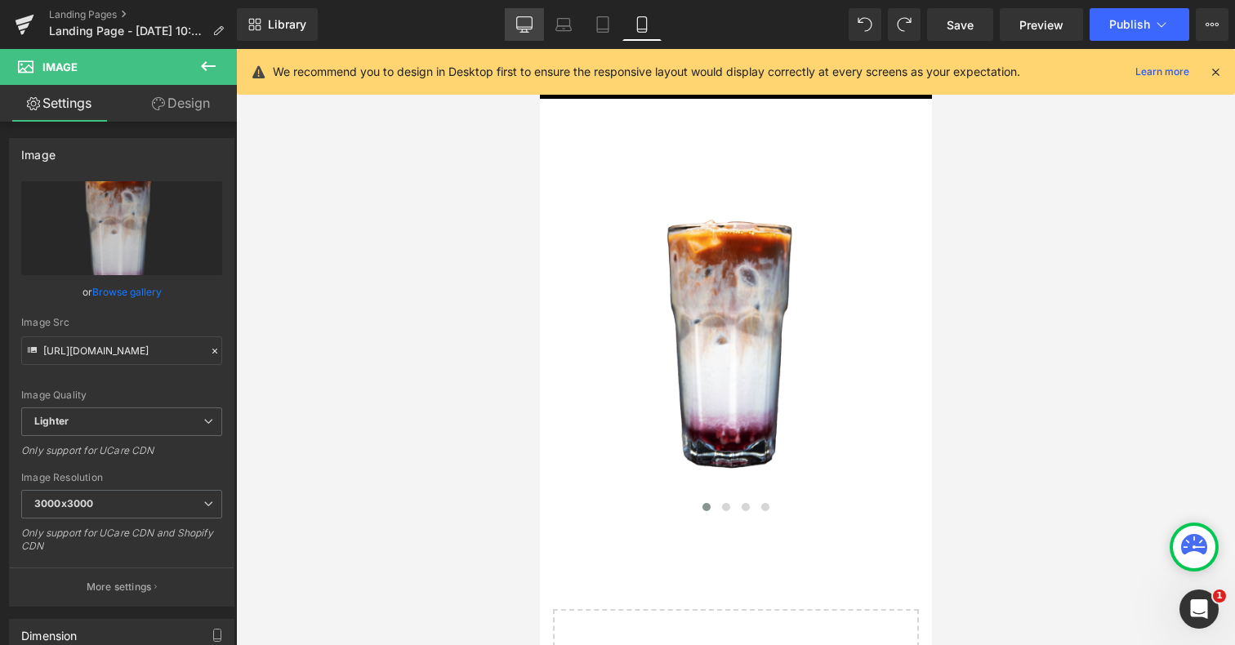
click at [520, 23] on icon at bounding box center [524, 24] width 16 height 16
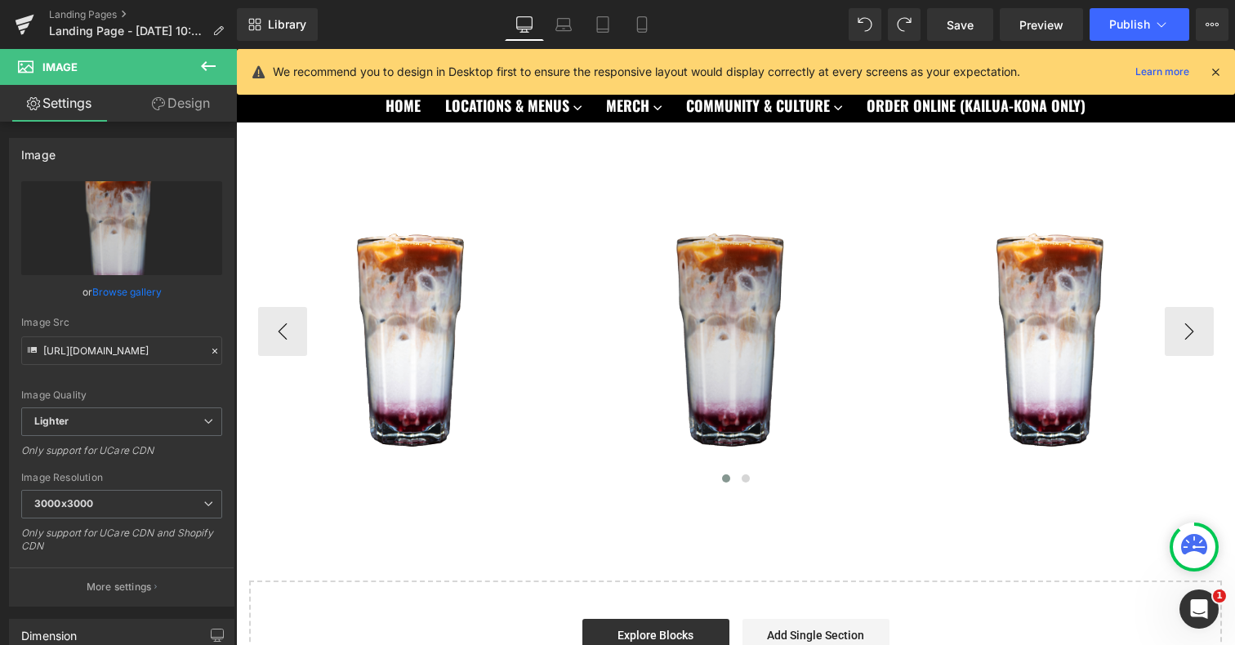
scroll to position [88, 0]
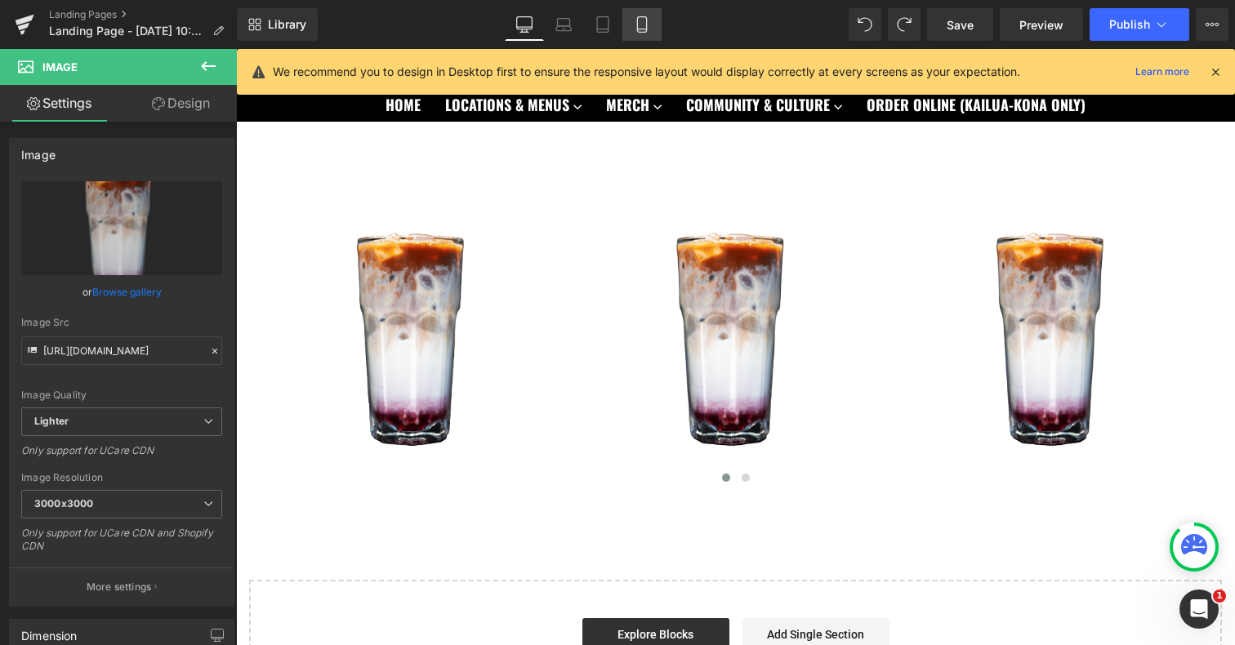
click at [637, 25] on icon at bounding box center [641, 25] width 9 height 16
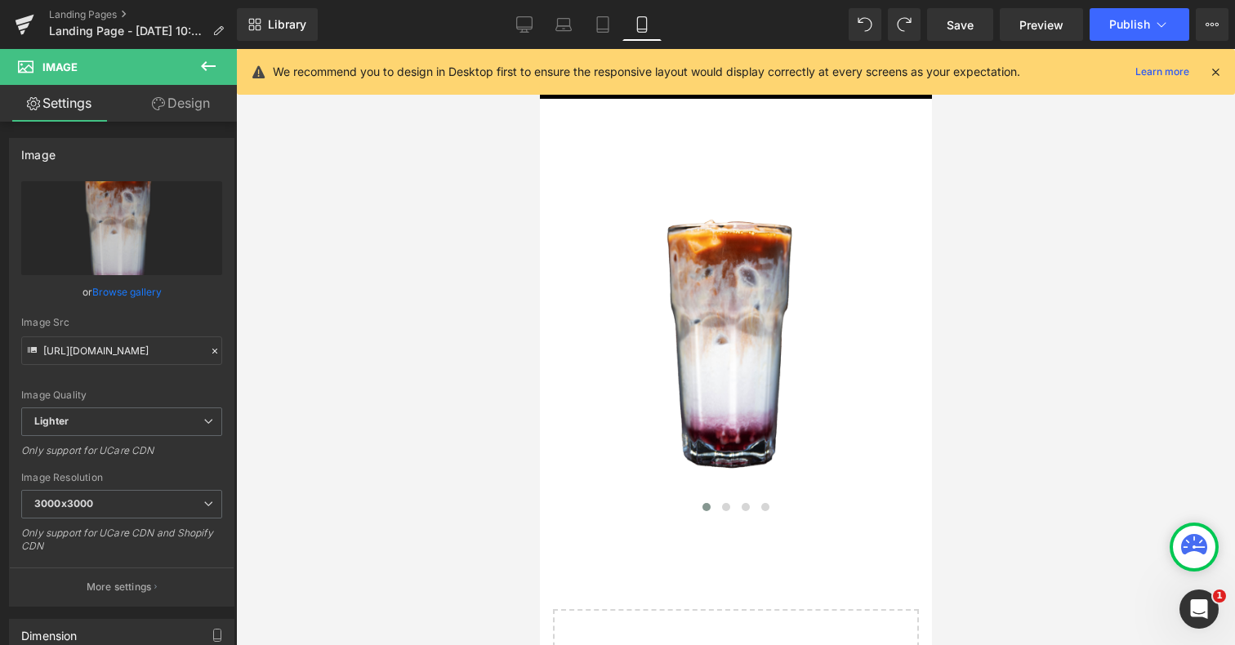
click at [192, 106] on link "Design" at bounding box center [181, 103] width 118 height 37
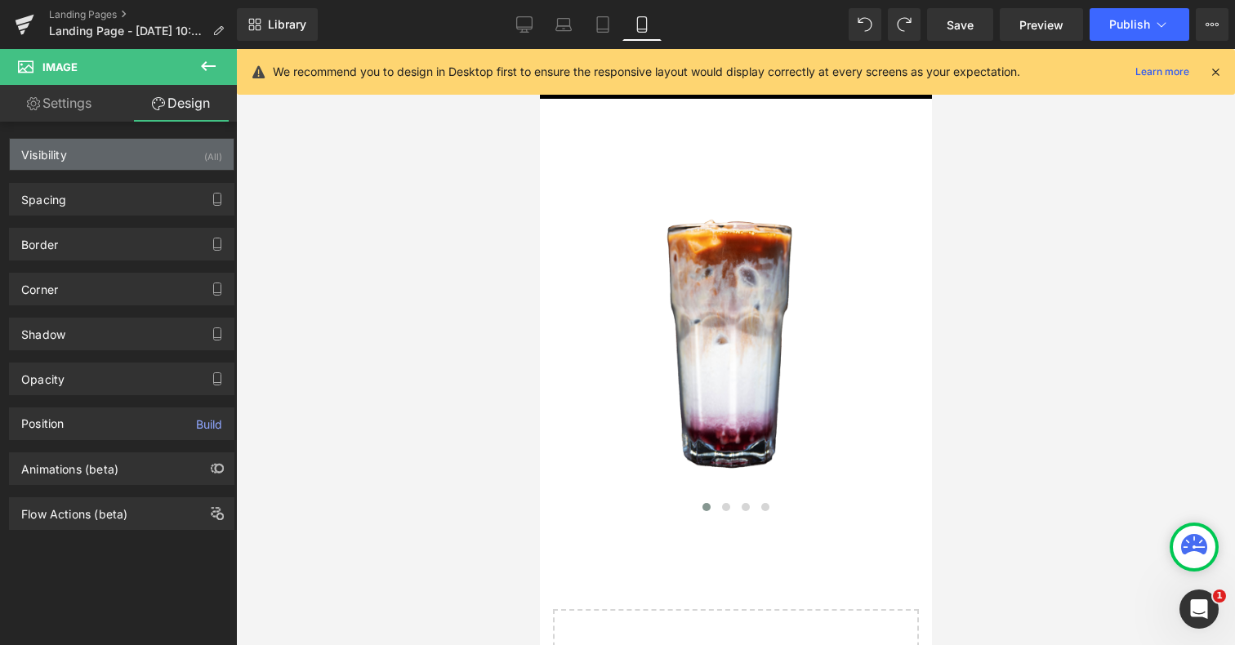
click at [170, 152] on div "Visibility (All)" at bounding box center [122, 154] width 224 height 31
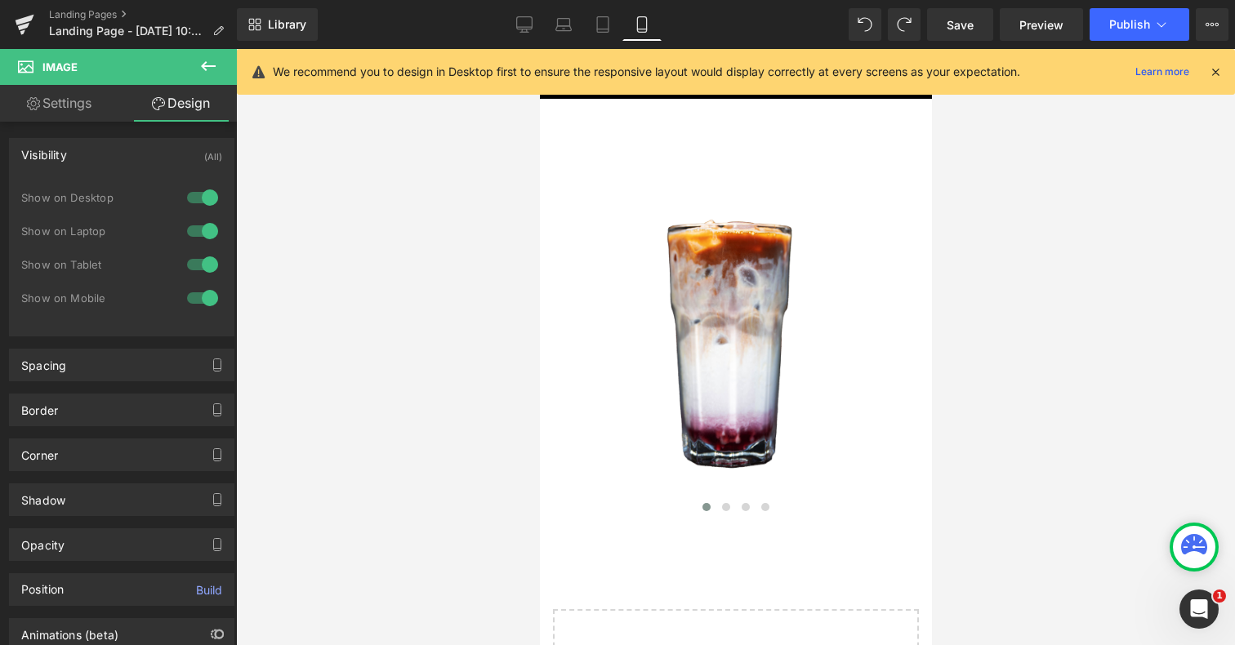
click at [170, 152] on div "Visibility (All)" at bounding box center [122, 154] width 224 height 31
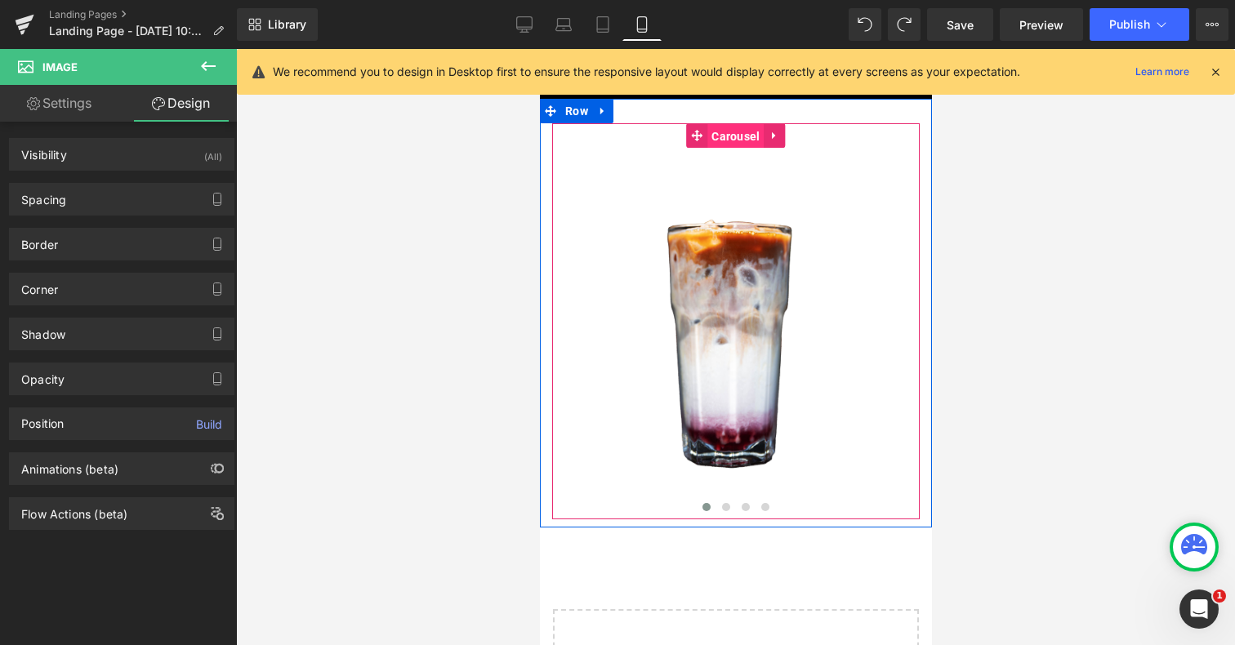
click at [738, 141] on span "Carousel" at bounding box center [735, 136] width 56 height 25
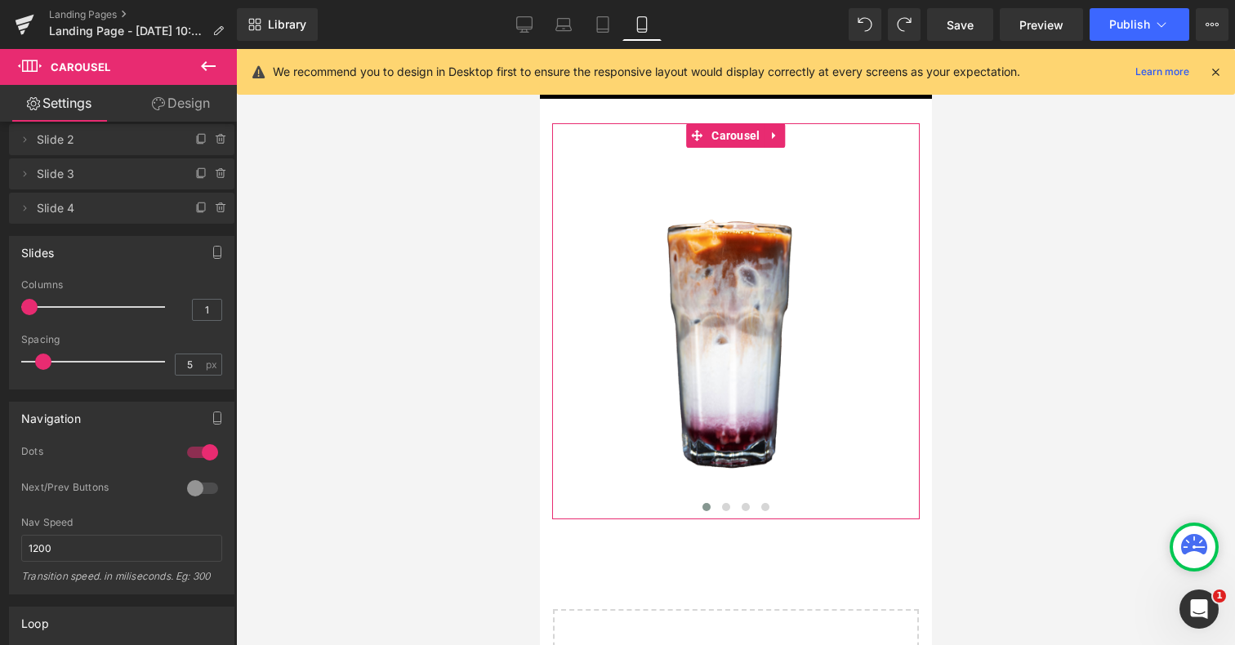
scroll to position [53, 0]
click at [203, 453] on div at bounding box center [202, 452] width 39 height 26
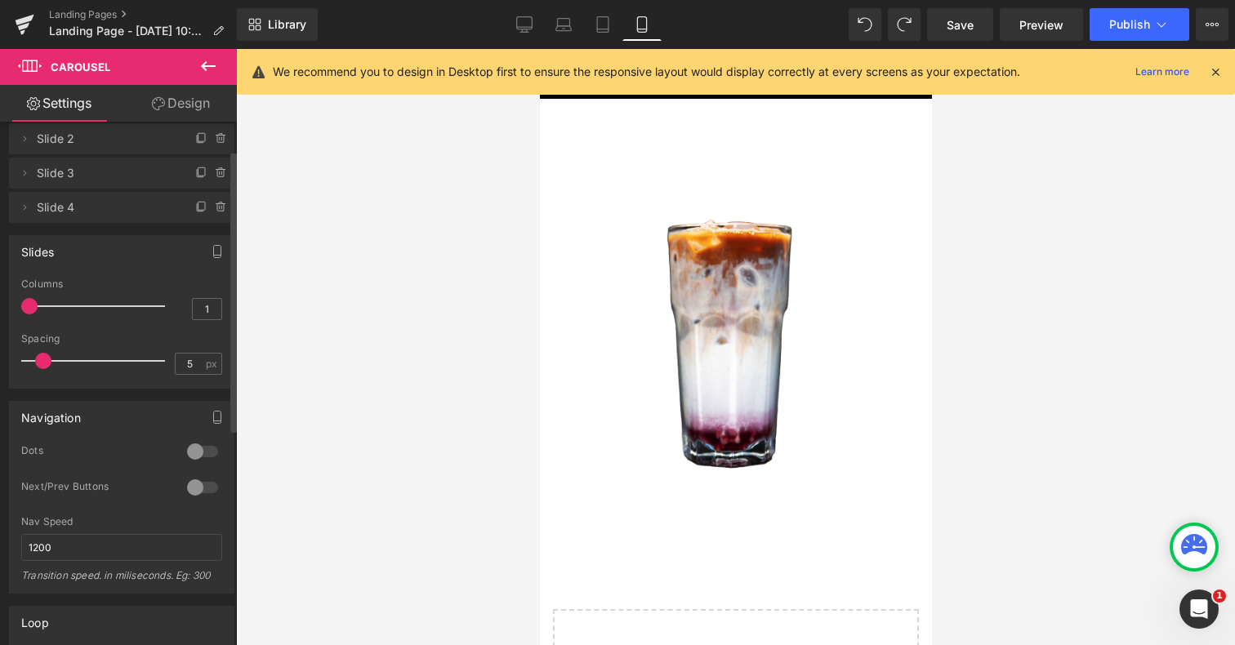
click at [197, 480] on div at bounding box center [202, 488] width 39 height 26
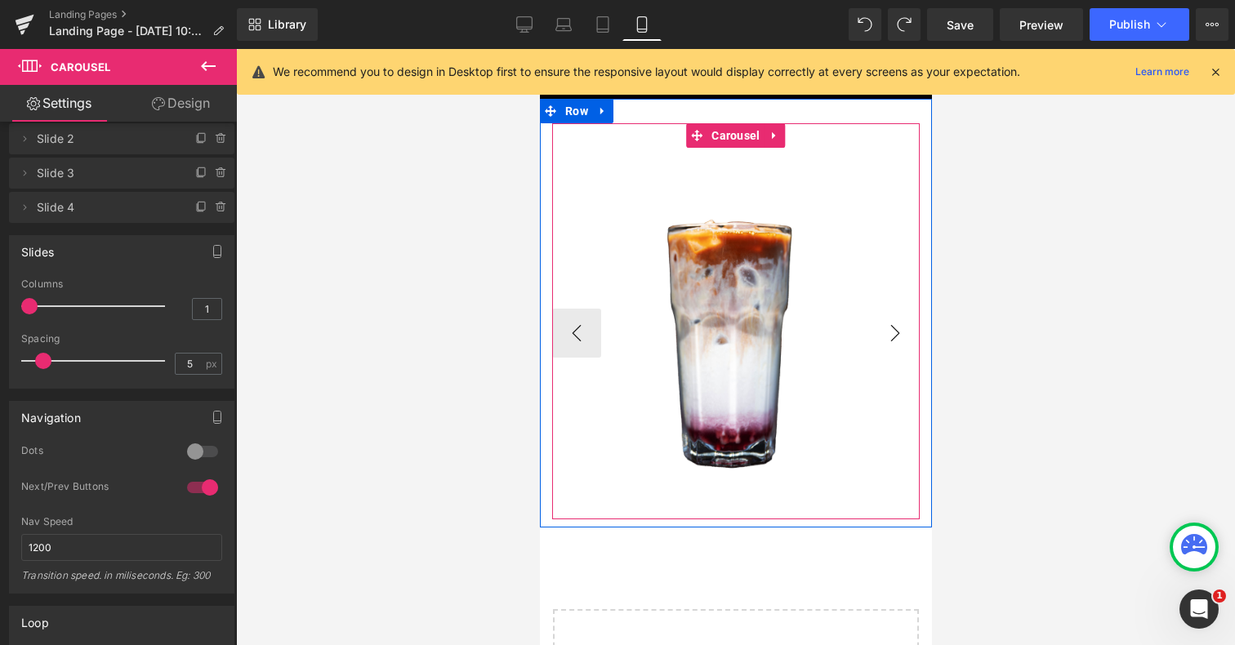
click at [890, 341] on button "›" at bounding box center [894, 333] width 49 height 49
click at [581, 340] on button "‹" at bounding box center [576, 333] width 49 height 49
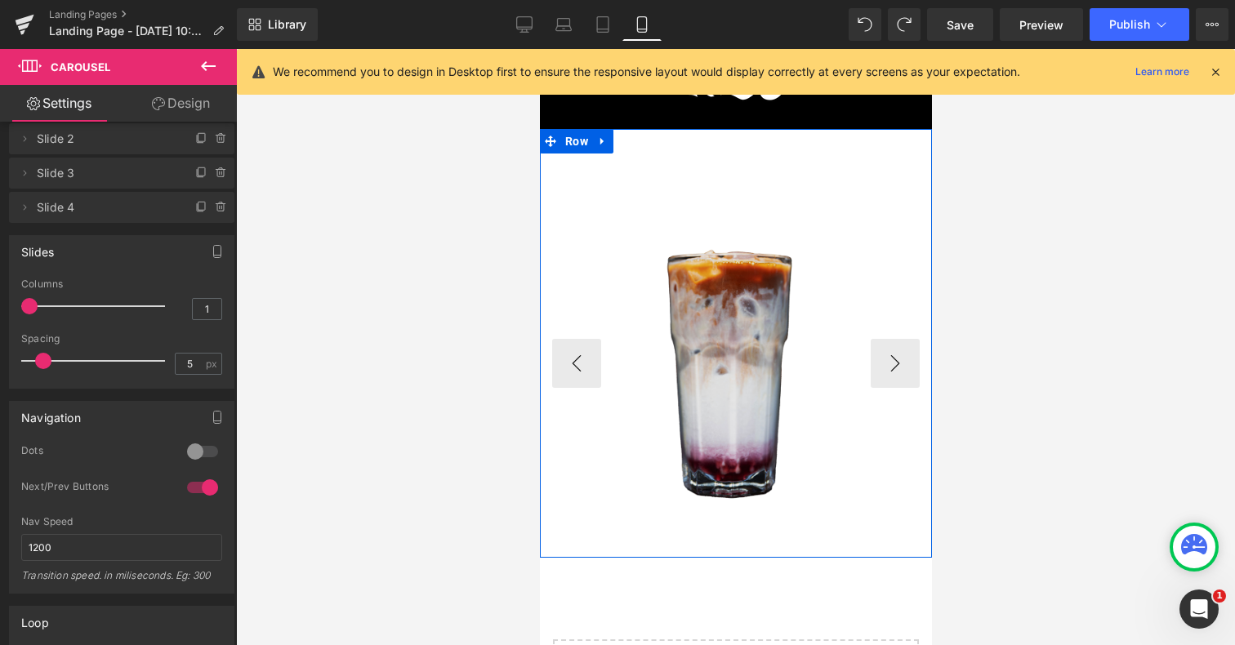
scroll to position [9, 0]
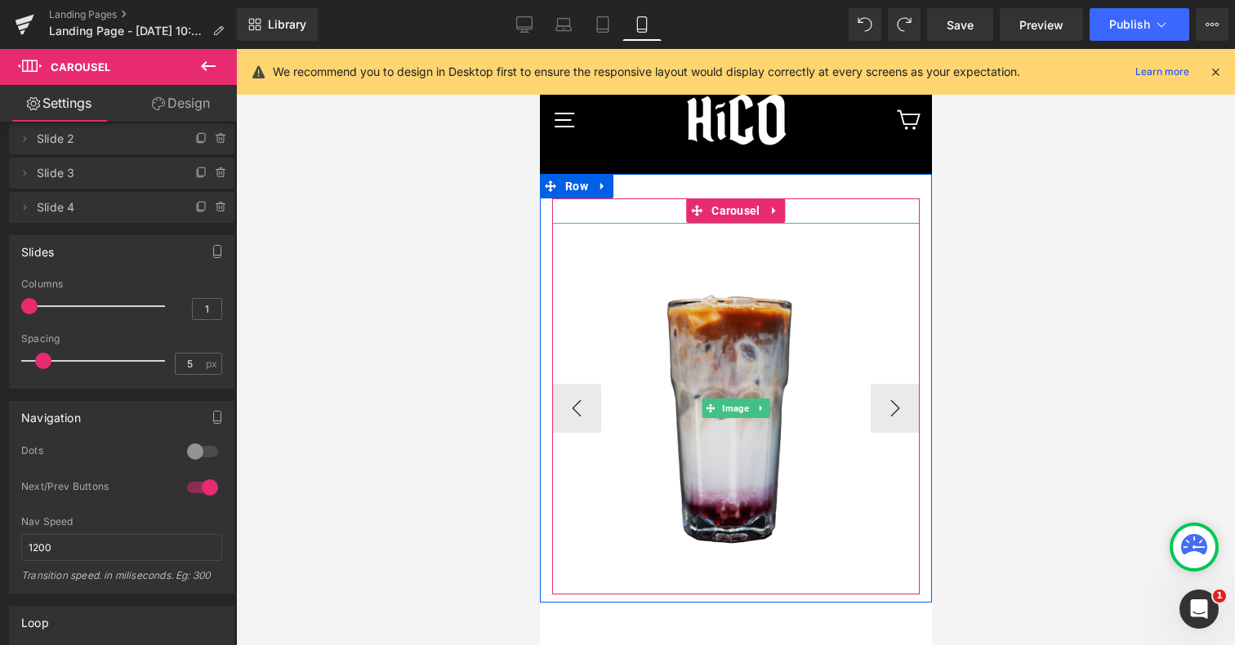
click at [595, 309] on img at bounding box center [736, 409] width 368 height 372
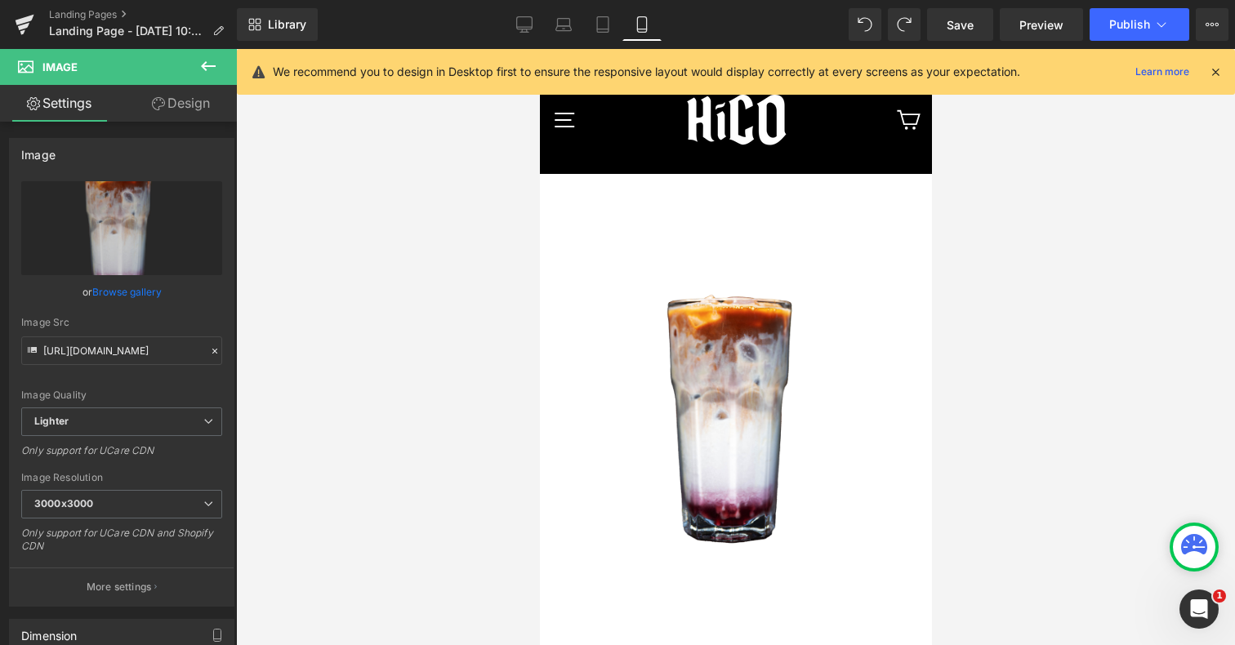
click at [205, 72] on icon at bounding box center [209, 66] width 20 height 20
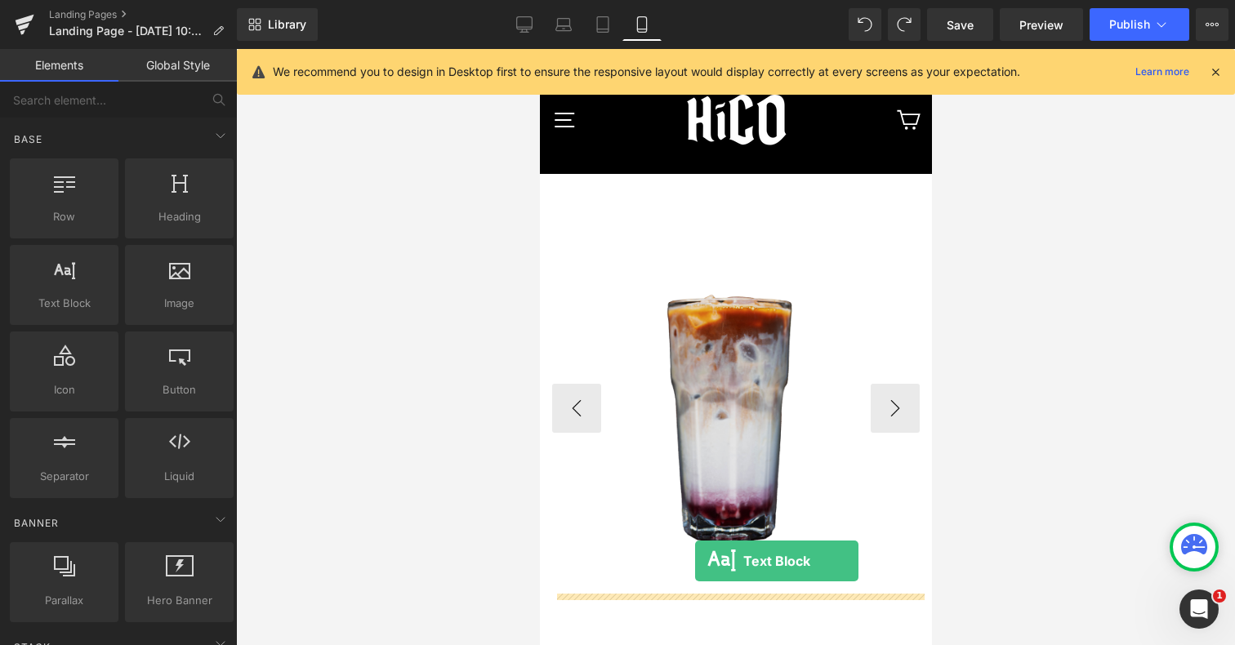
drag, startPoint x: 606, startPoint y: 333, endPoint x: 694, endPoint y: 561, distance: 244.4
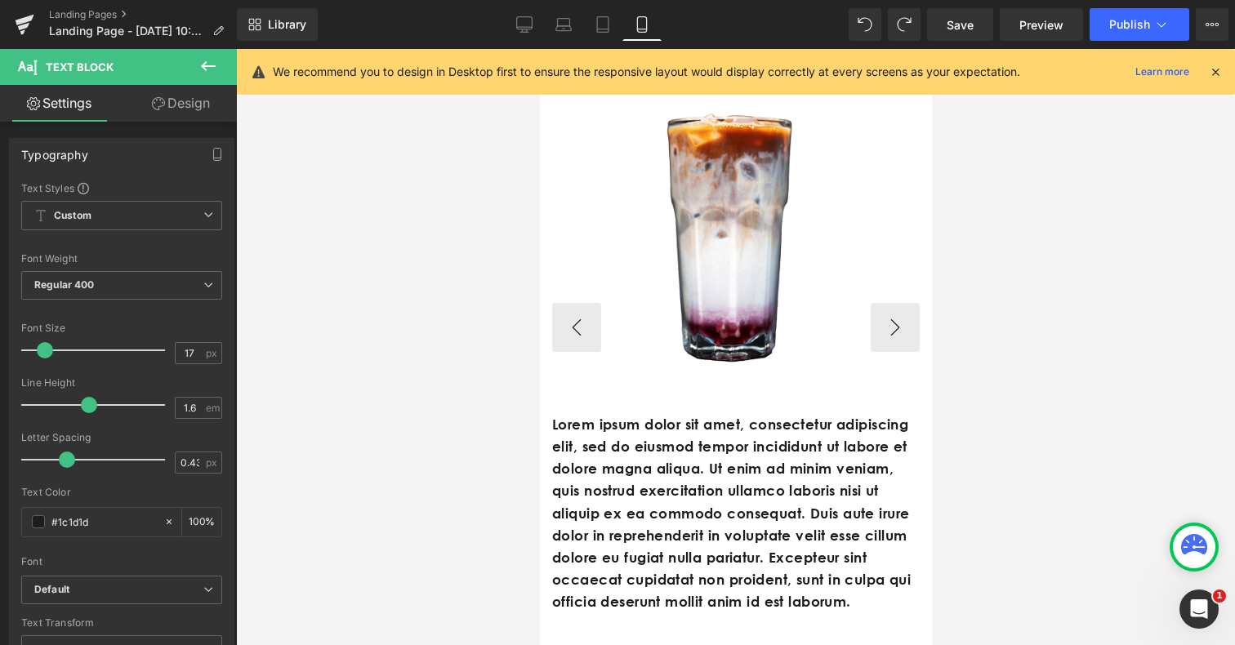
scroll to position [191, 0]
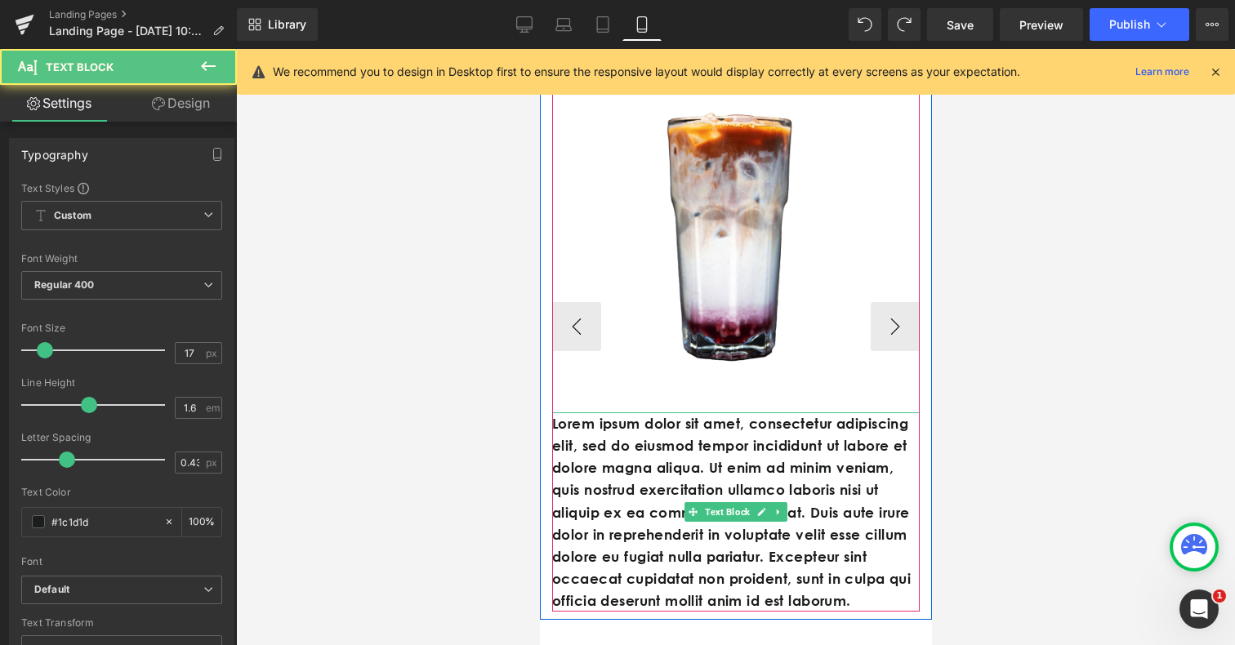
click at [694, 561] on p "Lorem ipsum dolor sit amet, consectetur adipiscing elit, sed do eiusmod tempor …" at bounding box center [736, 513] width 368 height 200
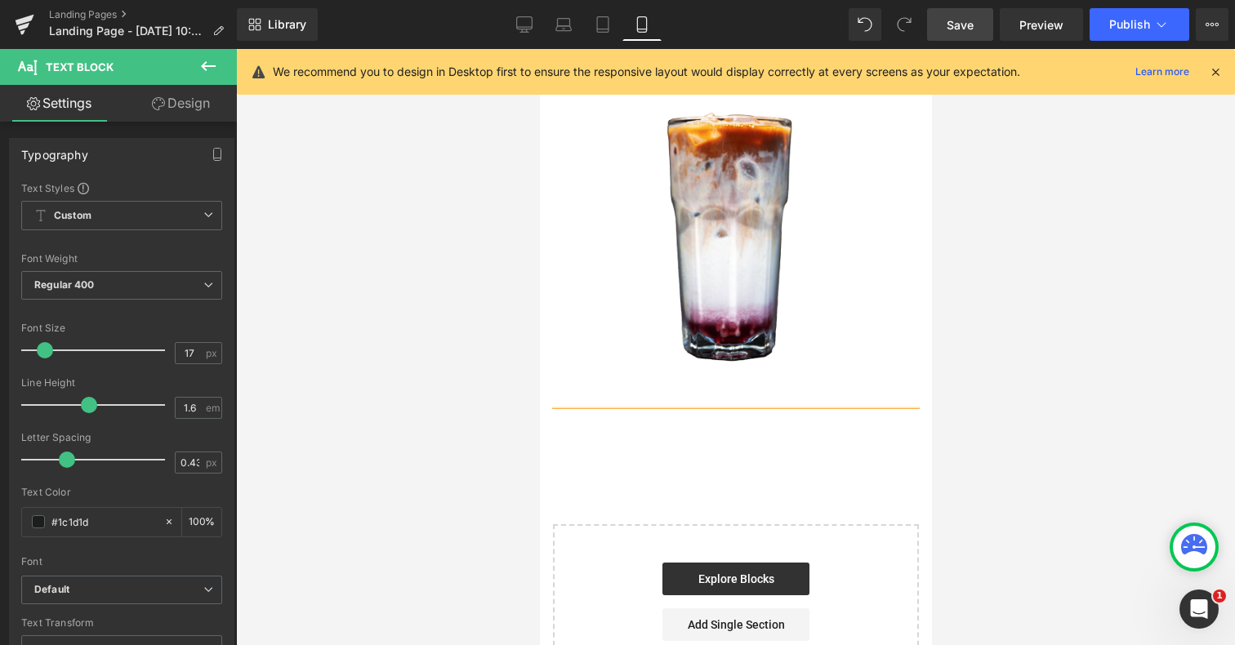
click at [971, 36] on link "Save" at bounding box center [960, 24] width 66 height 33
click at [204, 74] on icon at bounding box center [209, 66] width 20 height 20
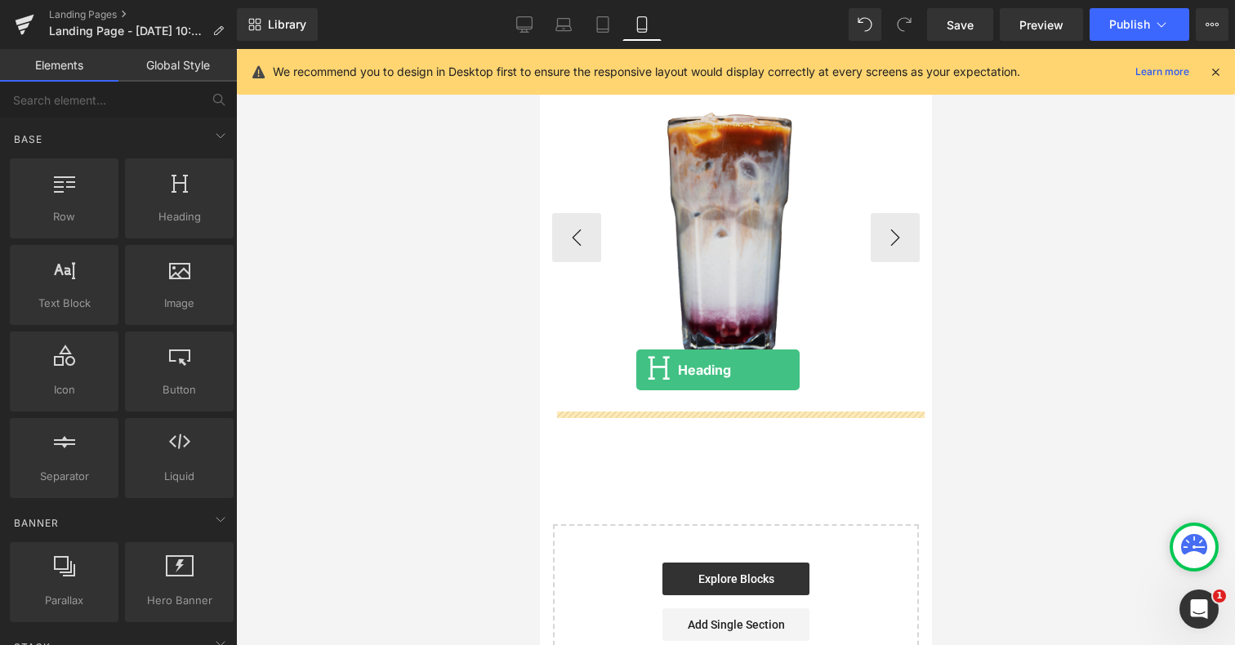
drag, startPoint x: 710, startPoint y: 230, endPoint x: 636, endPoint y: 369, distance: 158.3
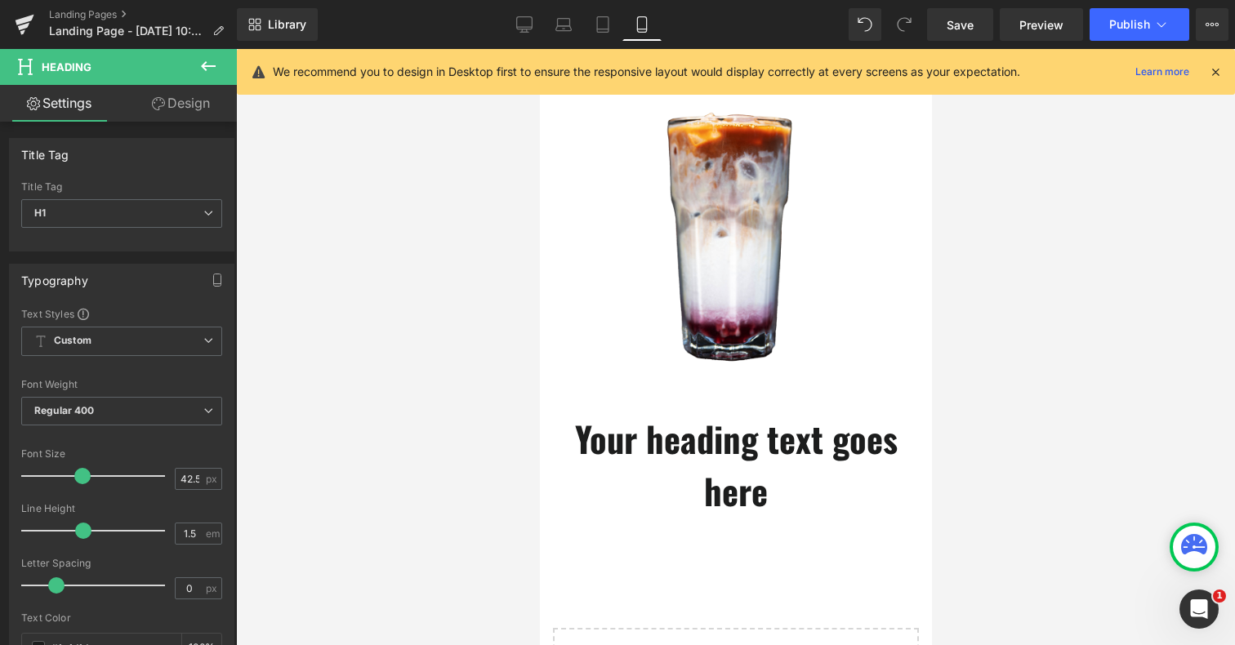
click at [211, 65] on icon at bounding box center [209, 66] width 20 height 20
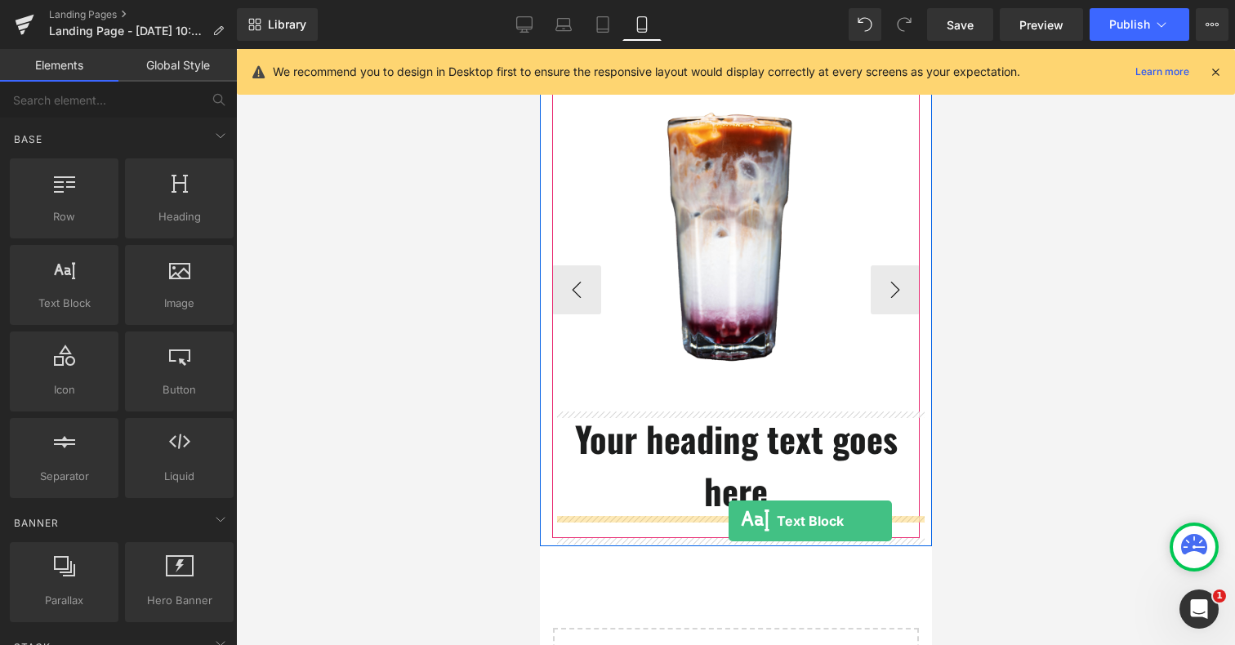
drag, startPoint x: 605, startPoint y: 335, endPoint x: 728, endPoint y: 520, distance: 222.8
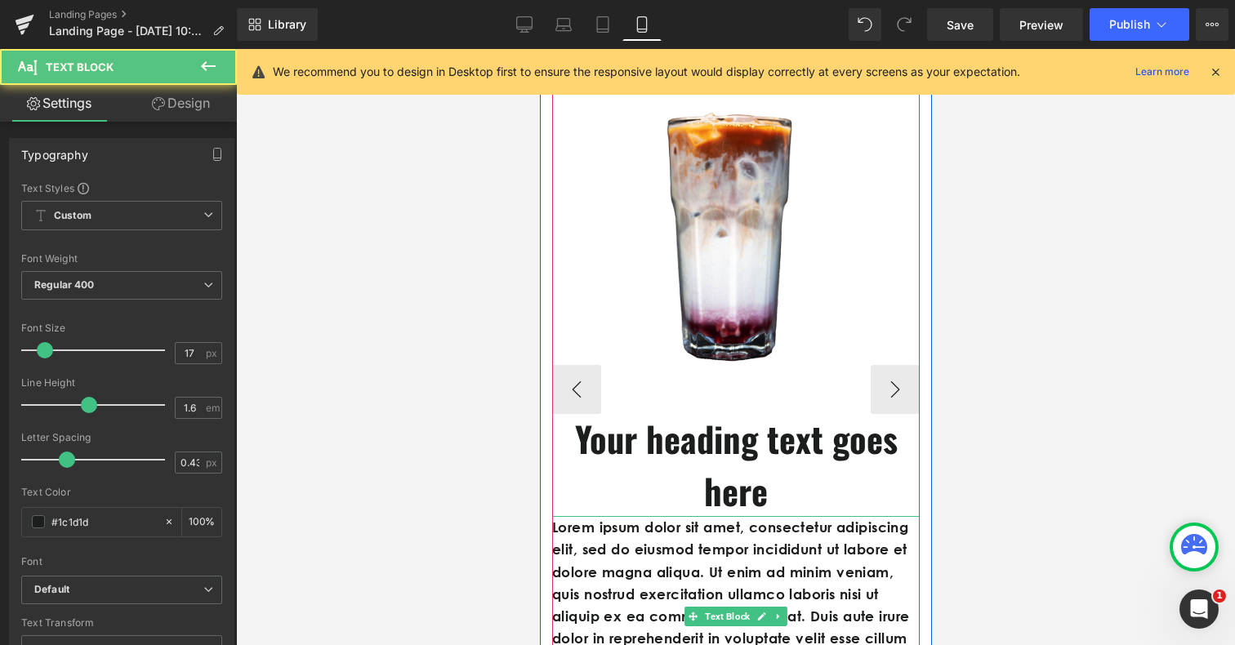
click at [655, 550] on p "Lorem ipsum dolor sit amet, consectetur adipiscing elit, sed do eiusmod tempor …" at bounding box center [736, 616] width 368 height 200
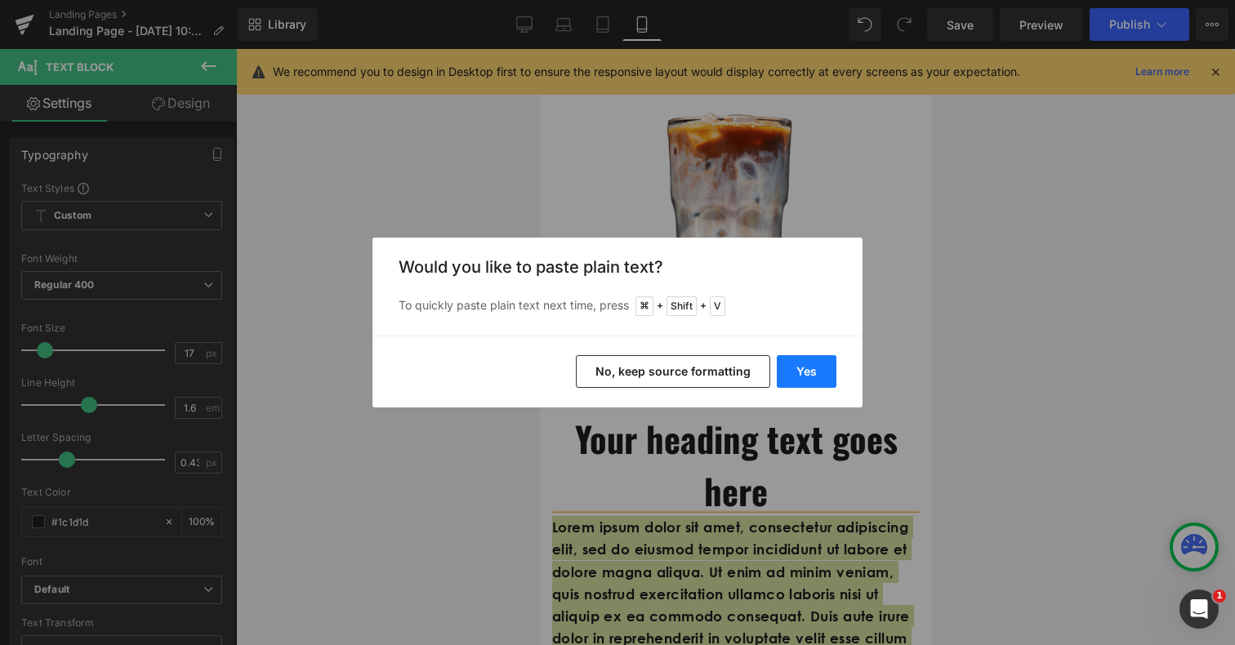
click at [812, 374] on button "Yes" at bounding box center [807, 371] width 60 height 33
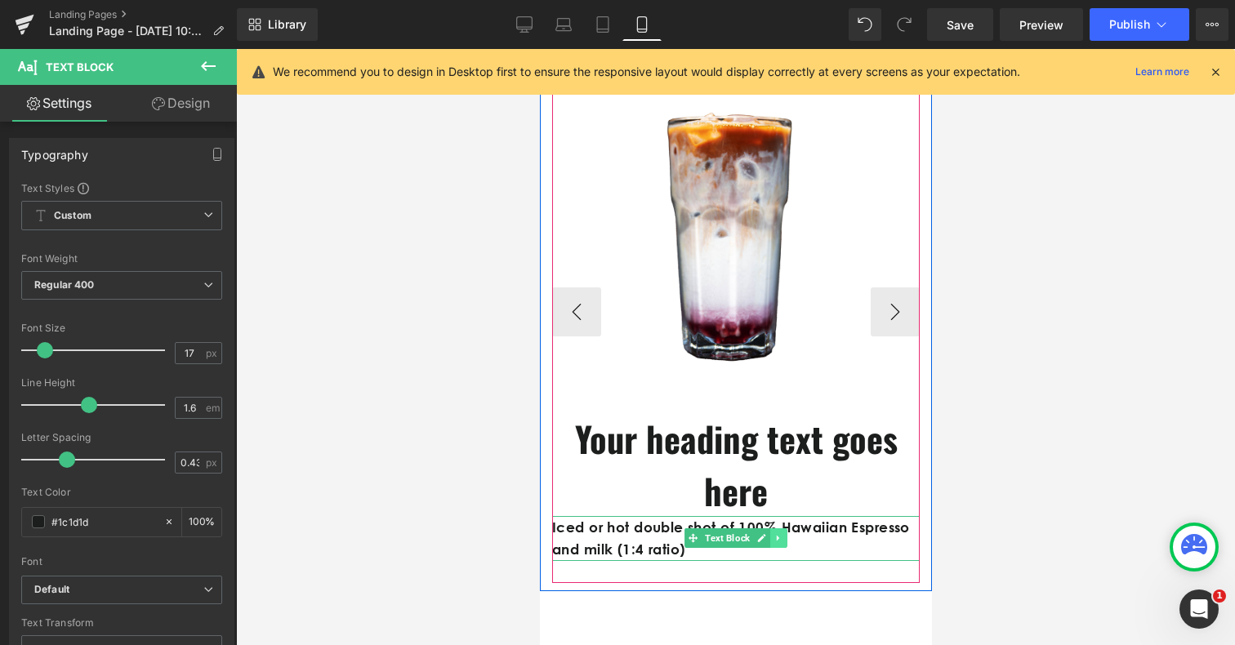
click at [780, 536] on icon at bounding box center [778, 539] width 9 height 10
click at [788, 538] on icon at bounding box center [786, 538] width 9 height 9
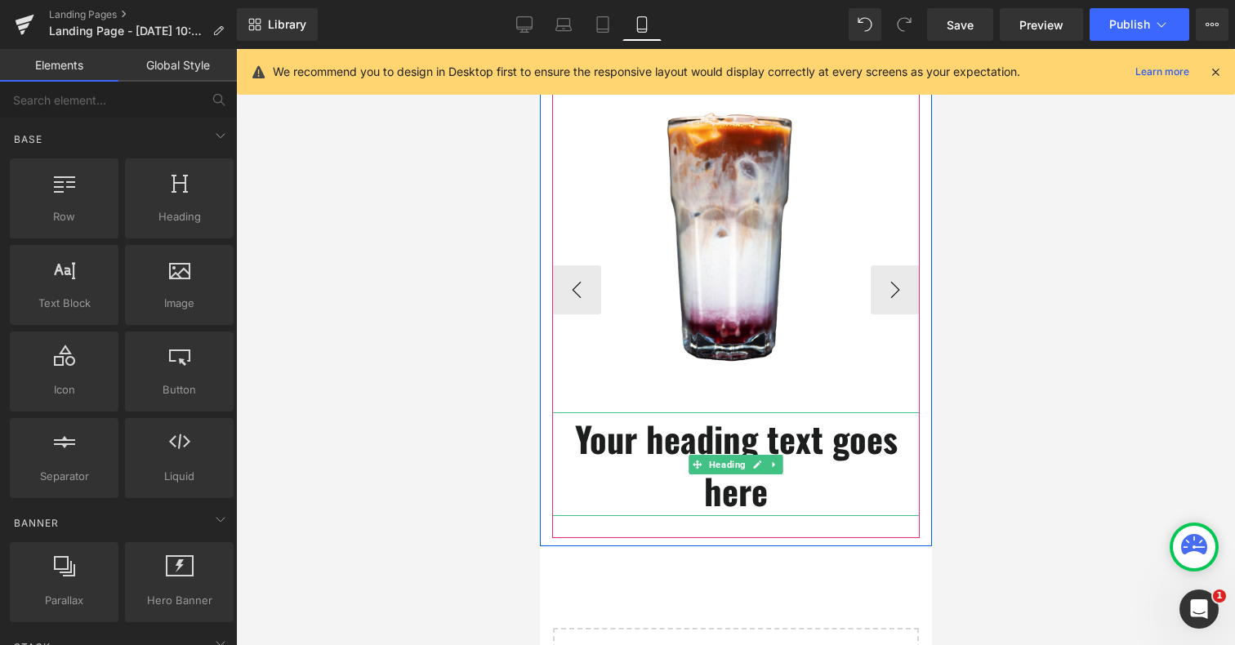
click at [755, 440] on h1 "Your heading text goes here" at bounding box center [736, 465] width 368 height 105
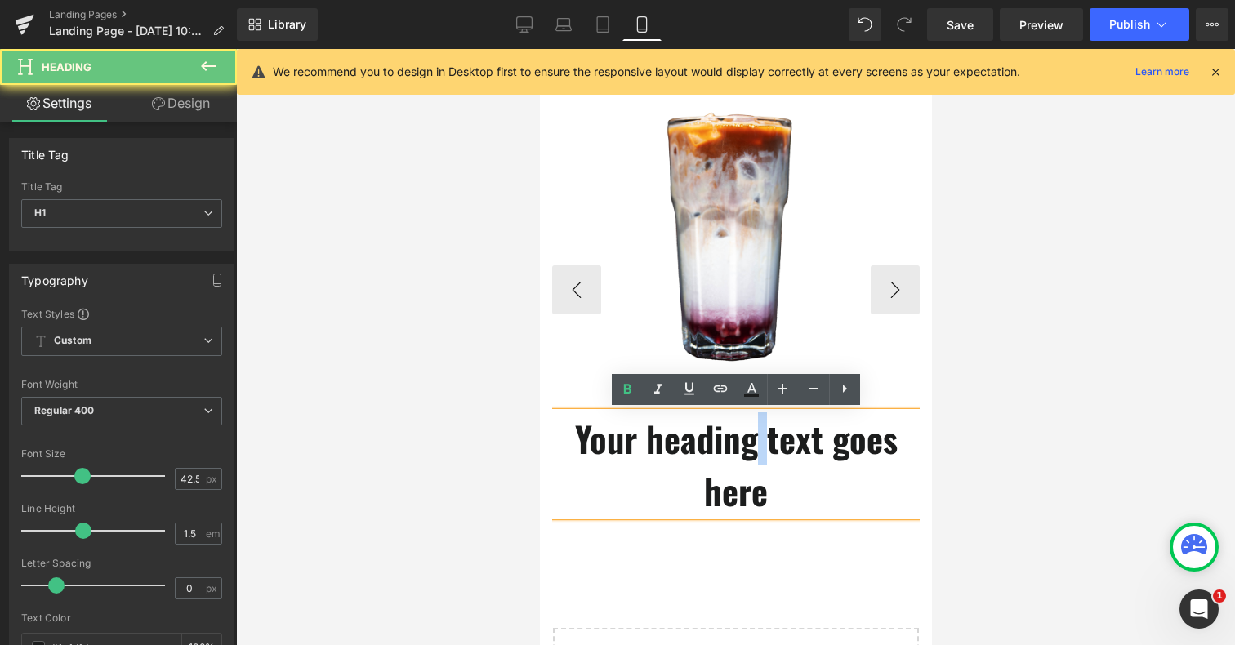
click at [755, 440] on h1 "Your heading text goes here" at bounding box center [736, 465] width 368 height 105
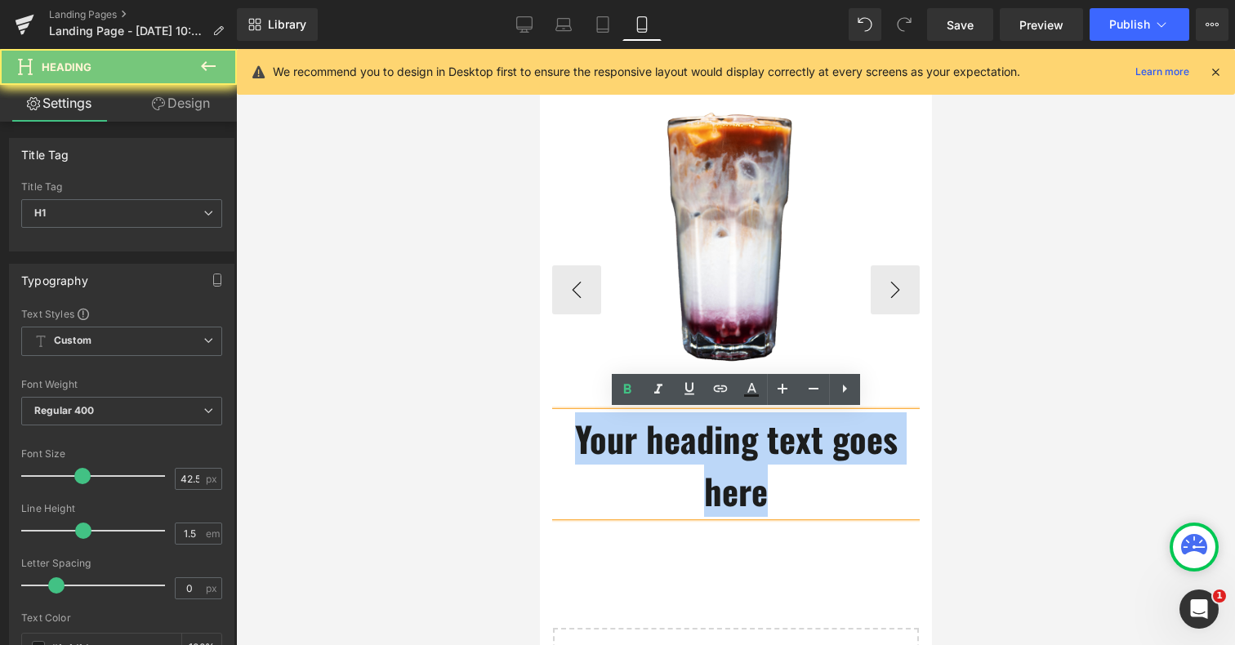
click at [755, 440] on h1 "Your heading text goes here" at bounding box center [736, 465] width 368 height 105
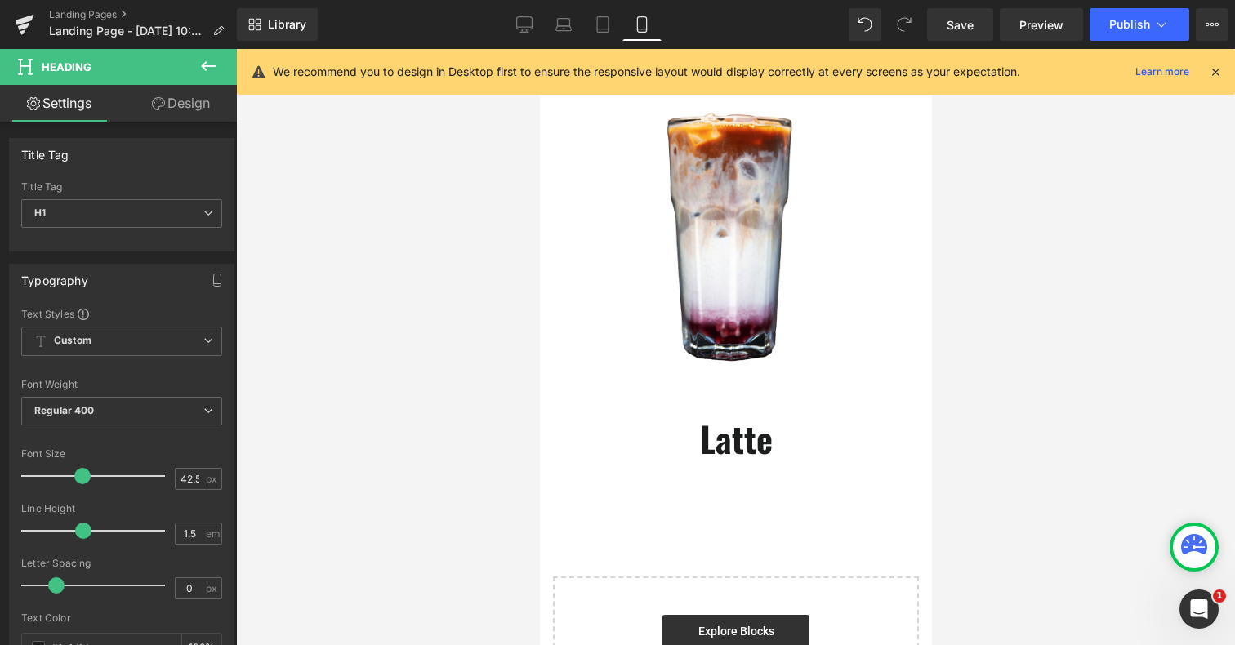
click at [1181, 334] on div at bounding box center [735, 347] width 999 height 596
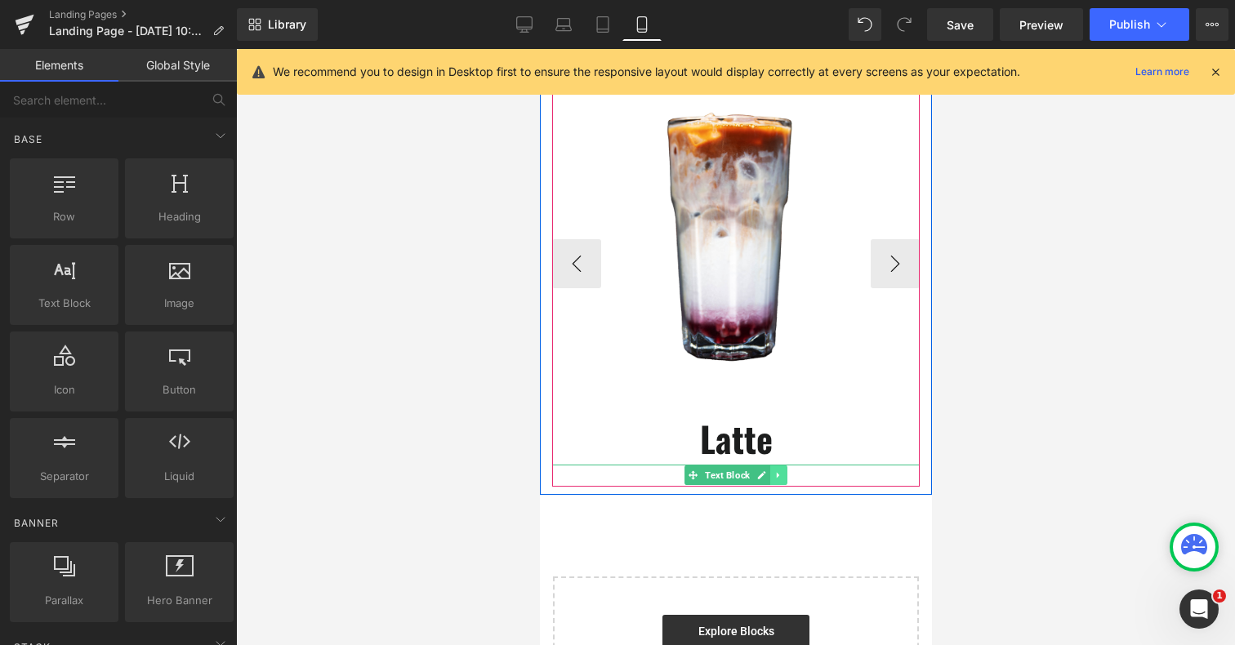
click at [779, 480] on link at bounding box center [778, 476] width 17 height 20
click at [784, 478] on icon at bounding box center [786, 475] width 9 height 9
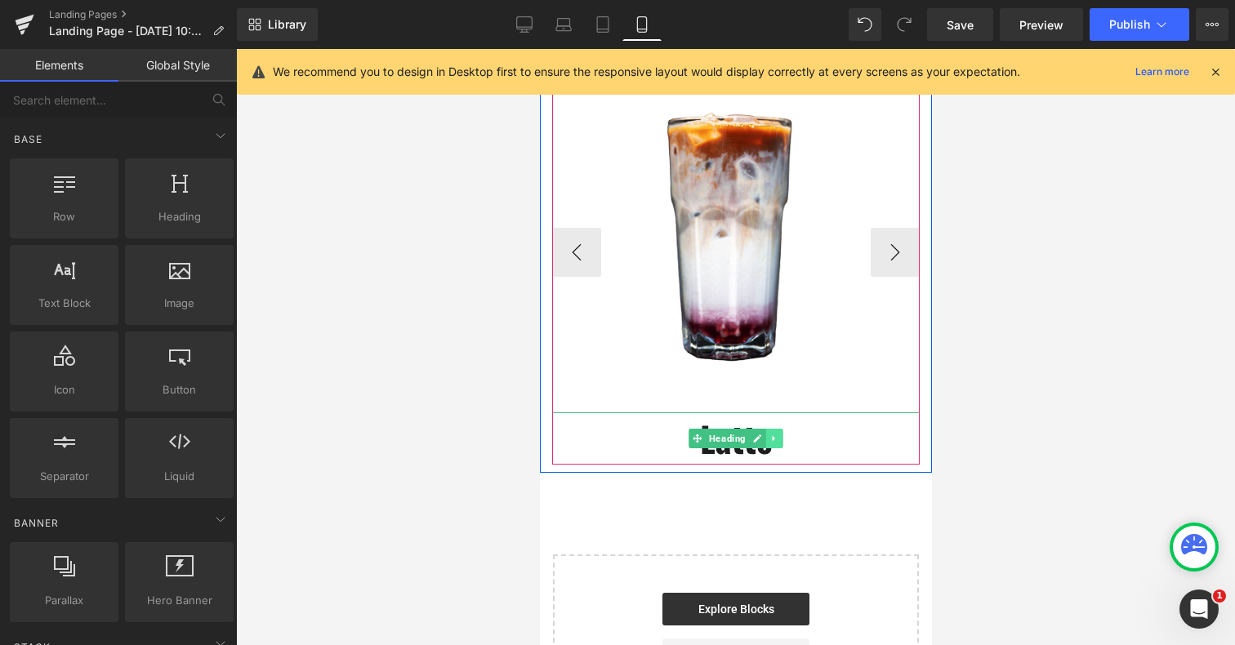
click at [773, 439] on icon at bounding box center [774, 439] width 9 height 10
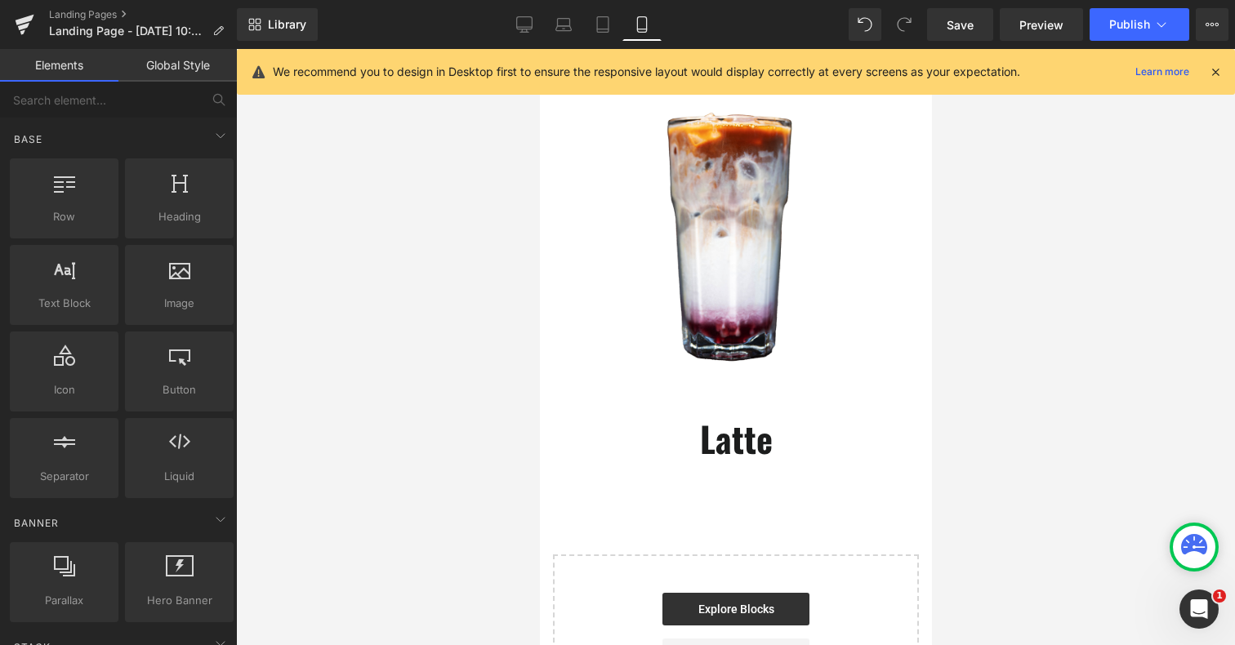
click at [766, 486] on div "Image Image Latte Heading Image ‹ › [GEOGRAPHIC_DATA] Select your layout" at bounding box center [735, 363] width 392 height 743
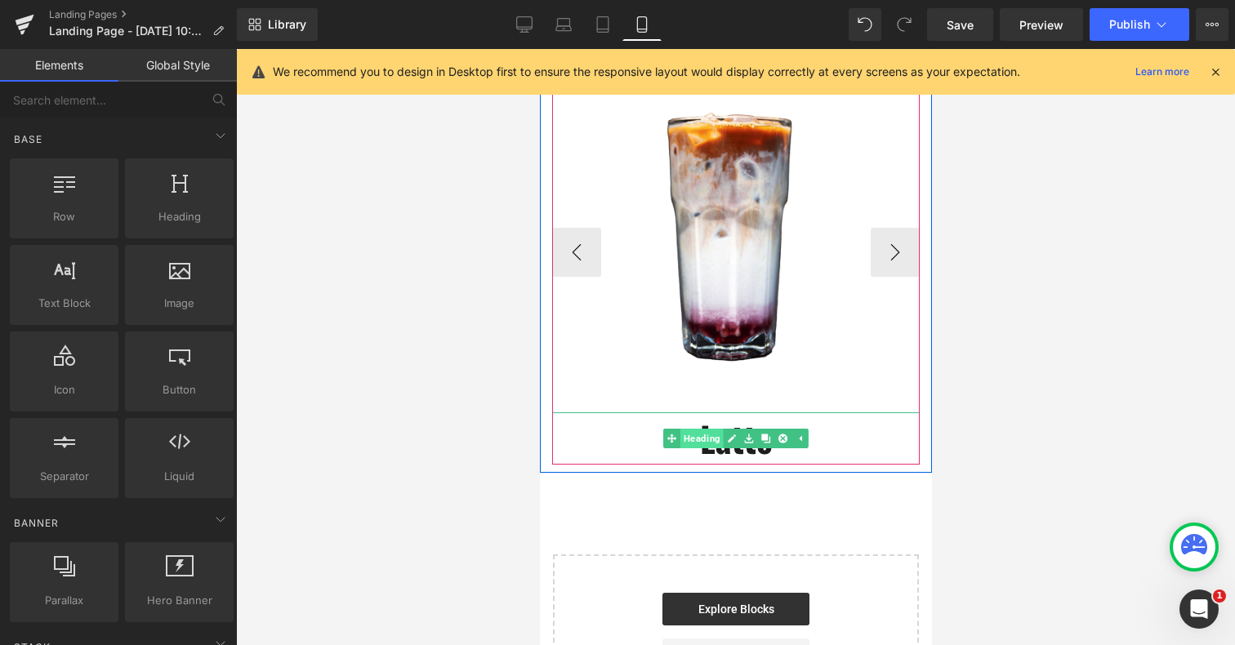
click at [692, 434] on link "Heading" at bounding box center [693, 439] width 60 height 20
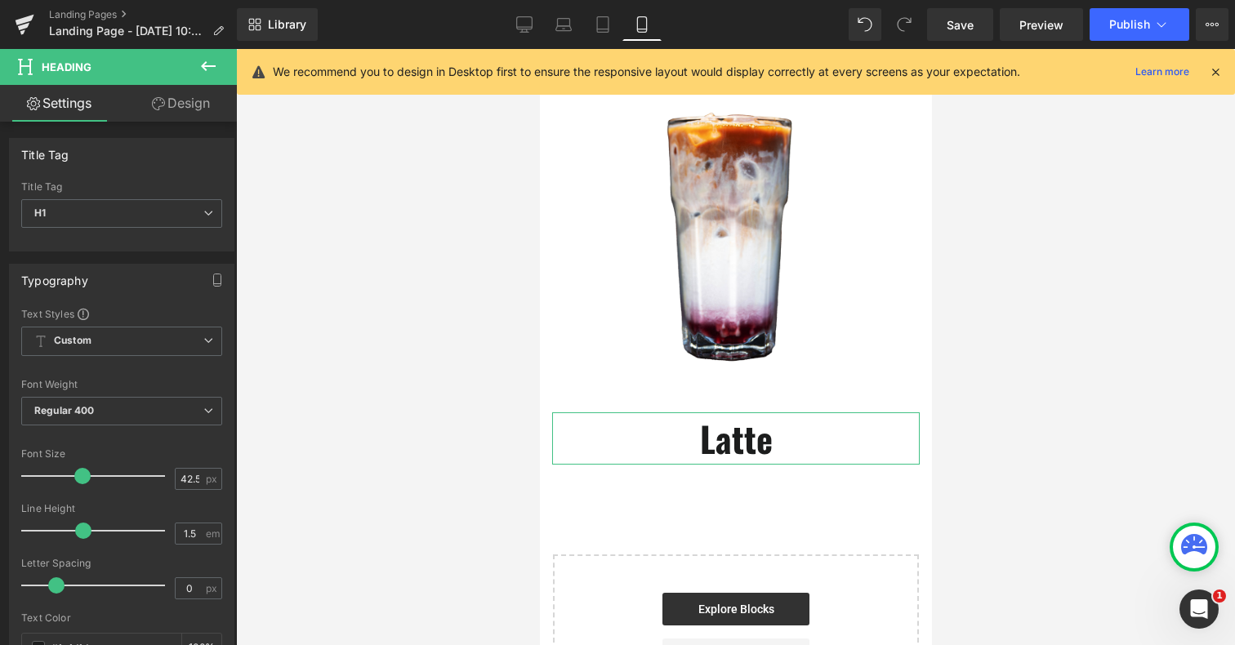
click at [197, 110] on link "Design" at bounding box center [181, 103] width 118 height 37
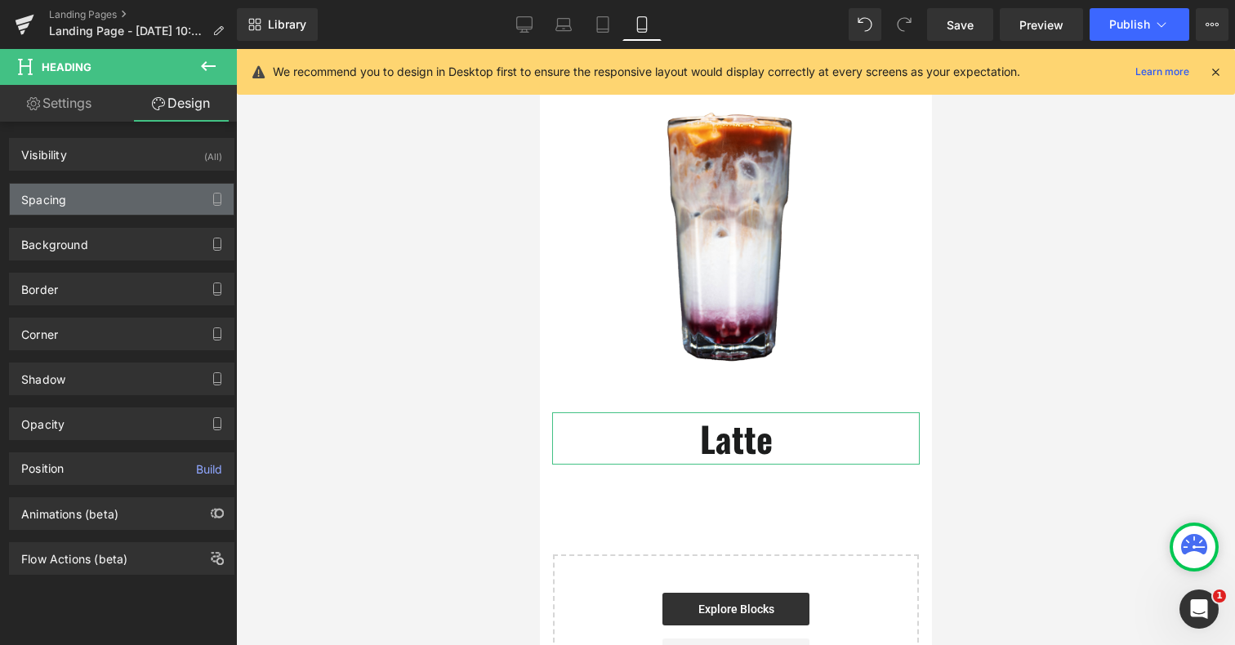
click at [109, 193] on div "Spacing" at bounding box center [122, 199] width 224 height 31
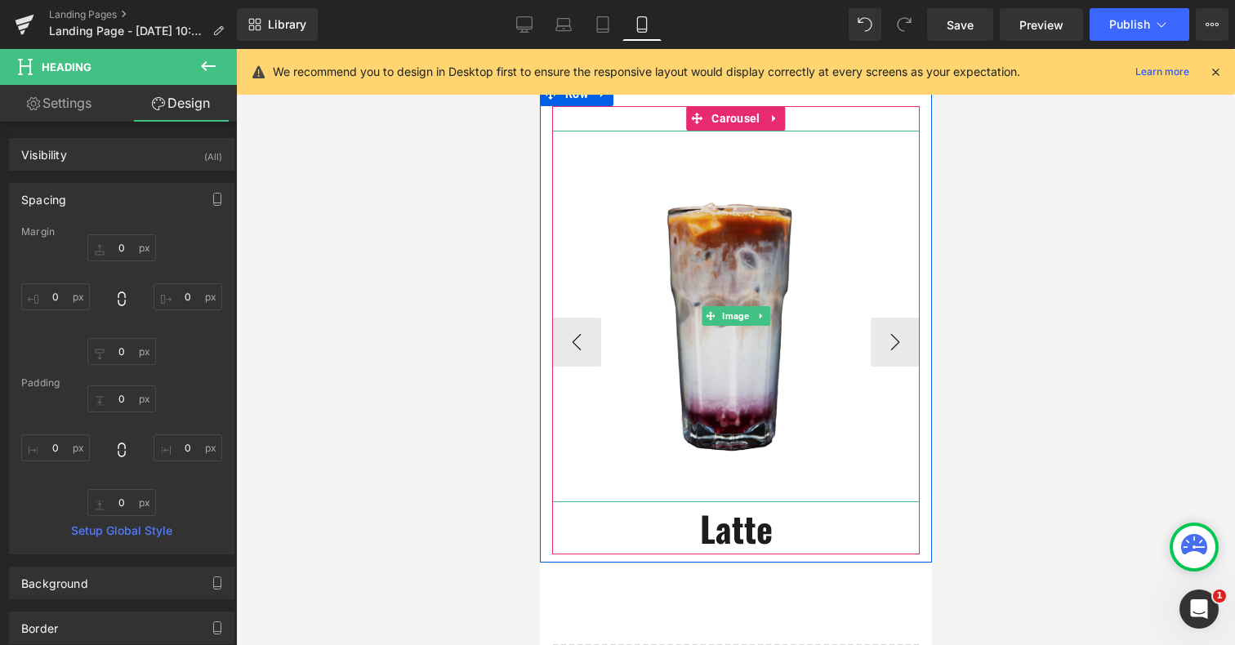
scroll to position [103, 0]
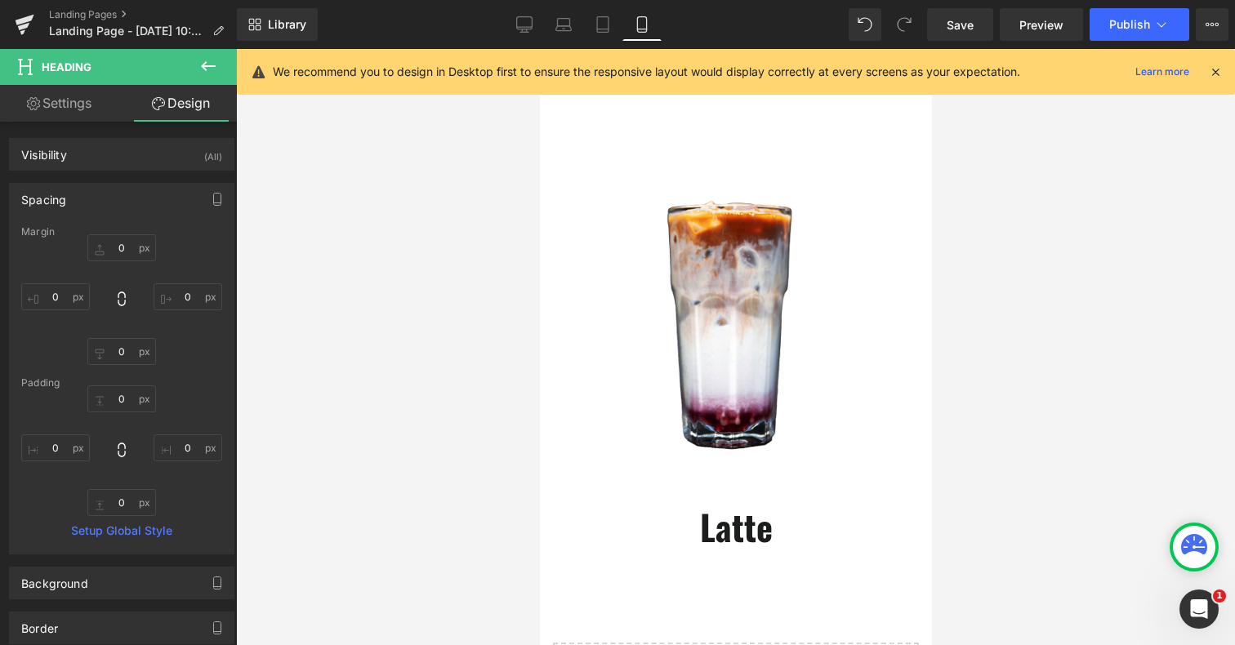
click at [210, 59] on icon at bounding box center [209, 66] width 20 height 20
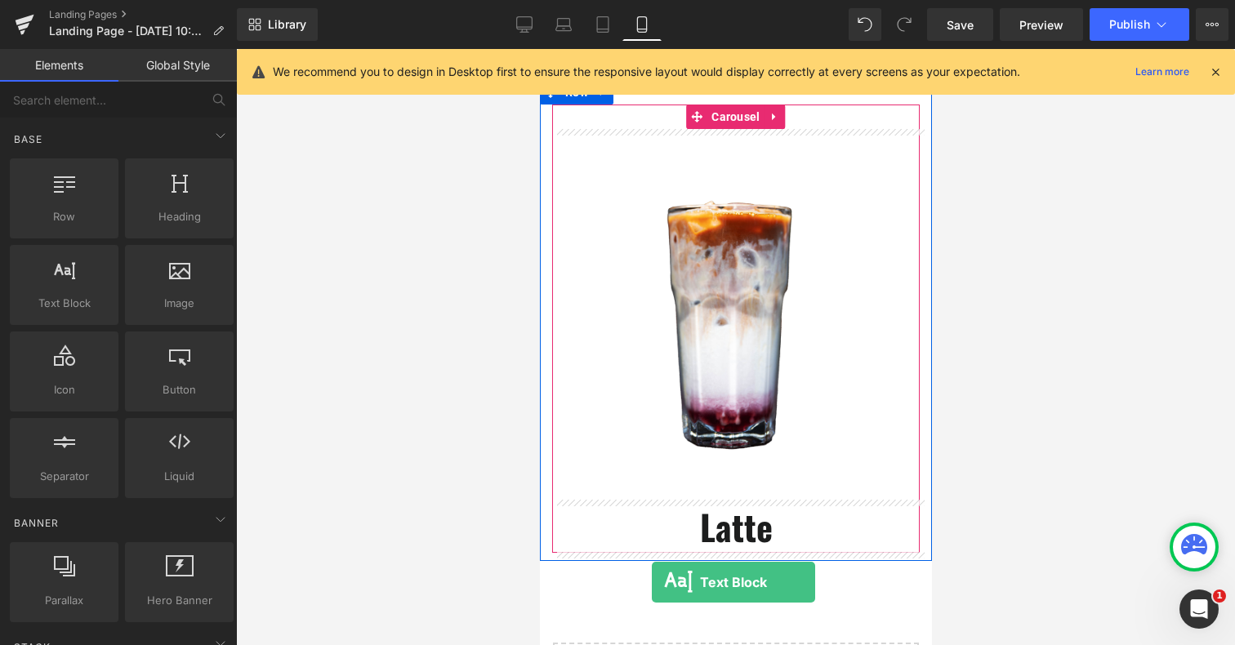
scroll to position [266, 0]
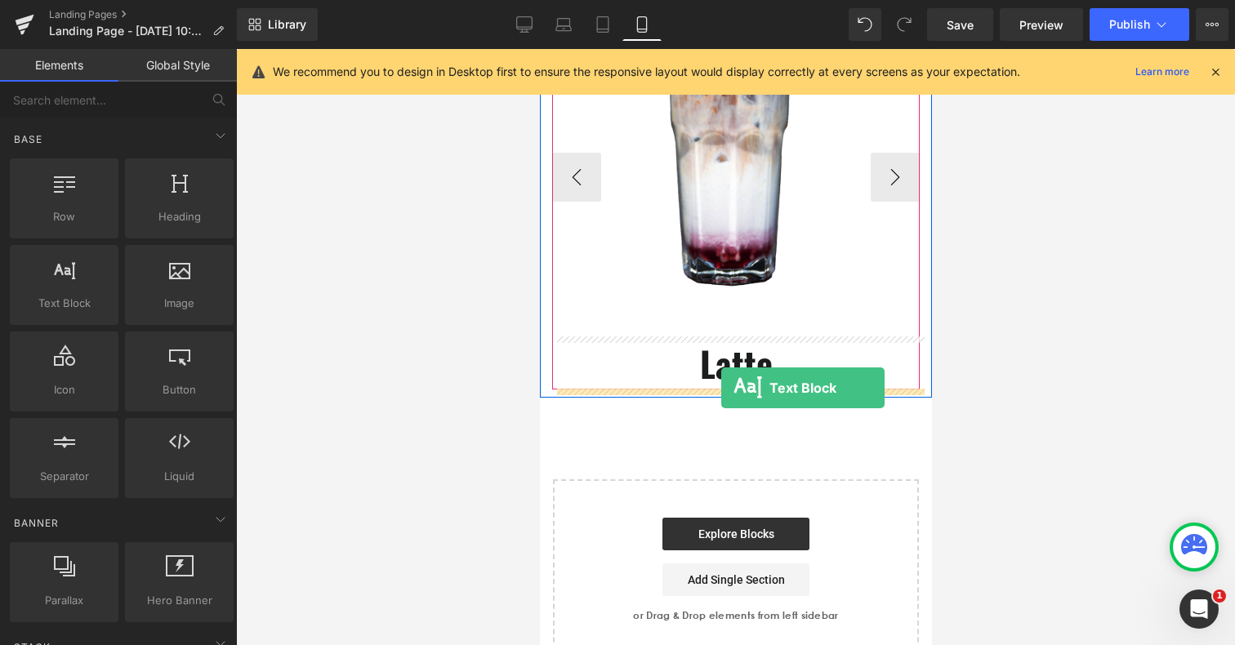
drag, startPoint x: 615, startPoint y: 341, endPoint x: 721, endPoint y: 388, distance: 115.6
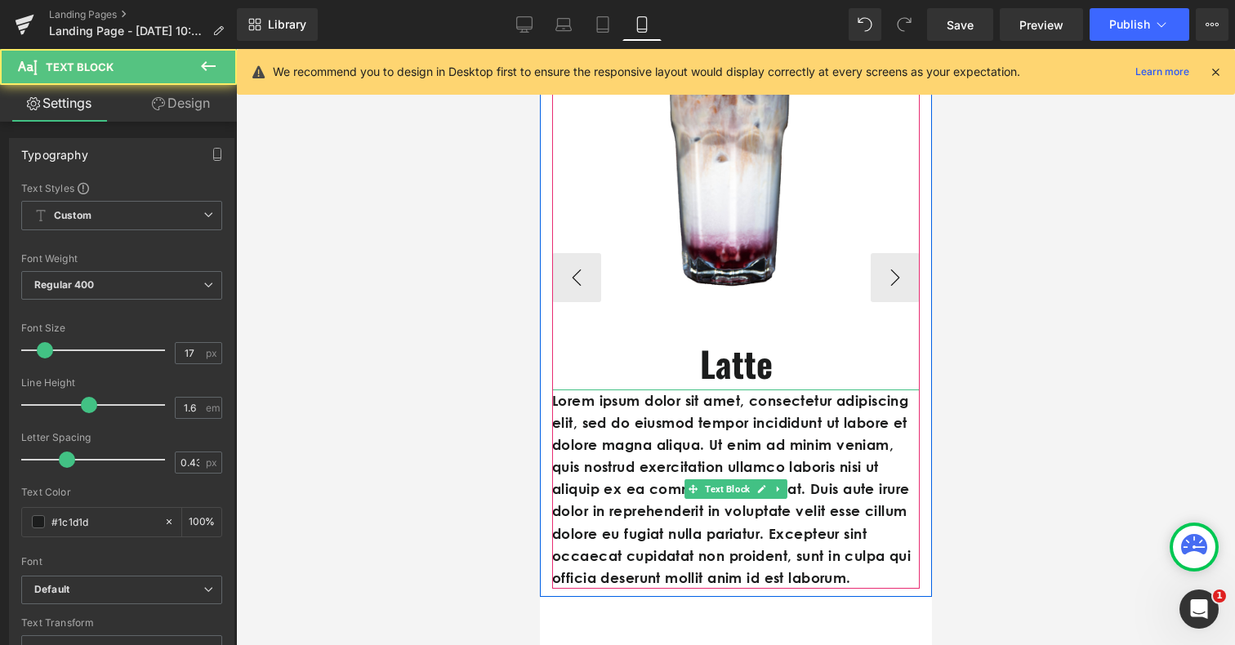
click at [681, 435] on p "Lorem ipsum dolor sit amet, consectetur adipiscing elit, sed do eiusmod tempor …" at bounding box center [736, 490] width 368 height 200
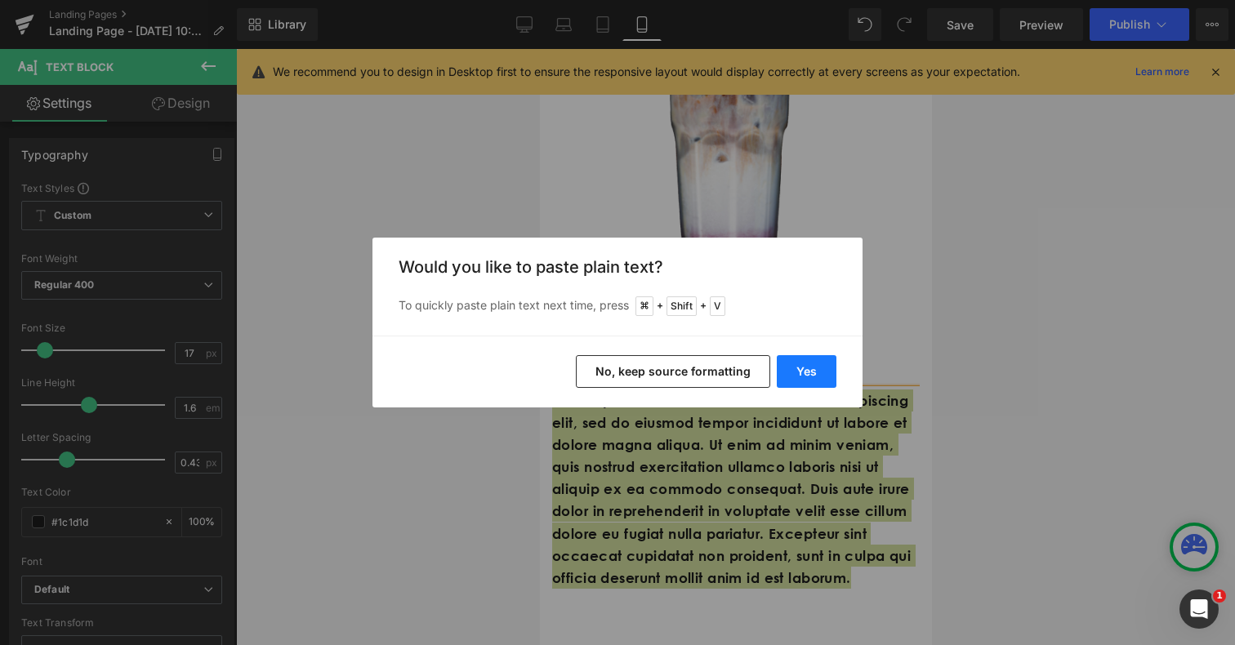
click at [808, 381] on button "Yes" at bounding box center [807, 371] width 60 height 33
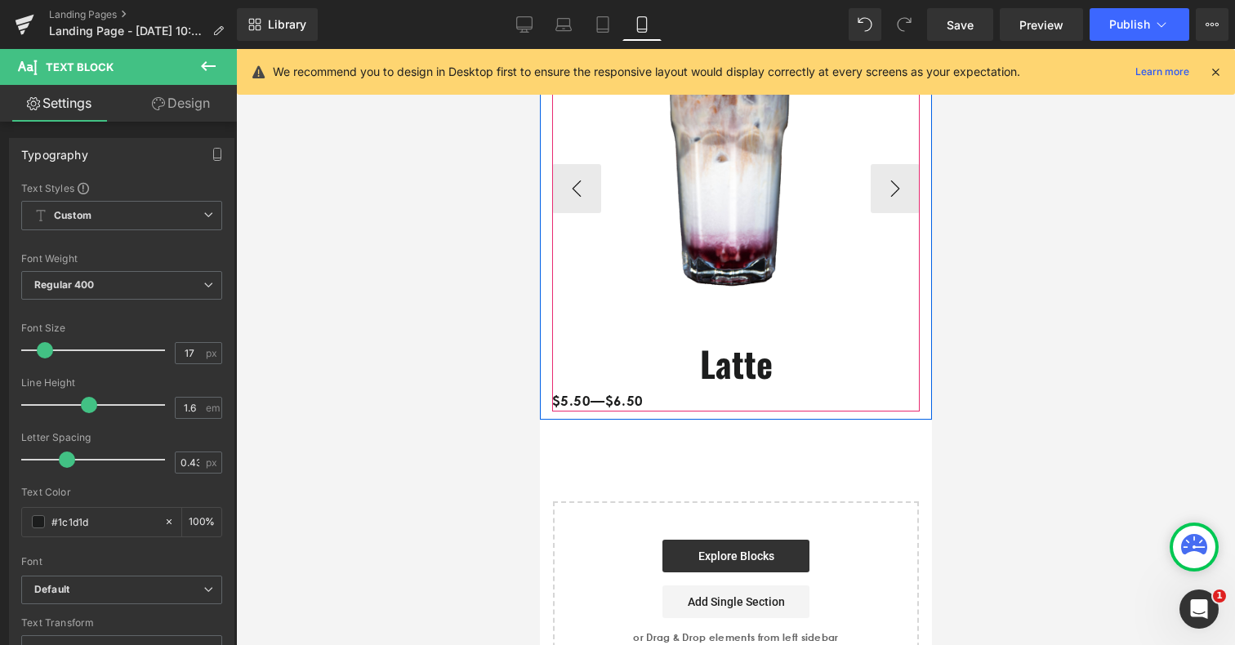
click at [742, 480] on span "Text Block" at bounding box center [726, 490] width 51 height 20
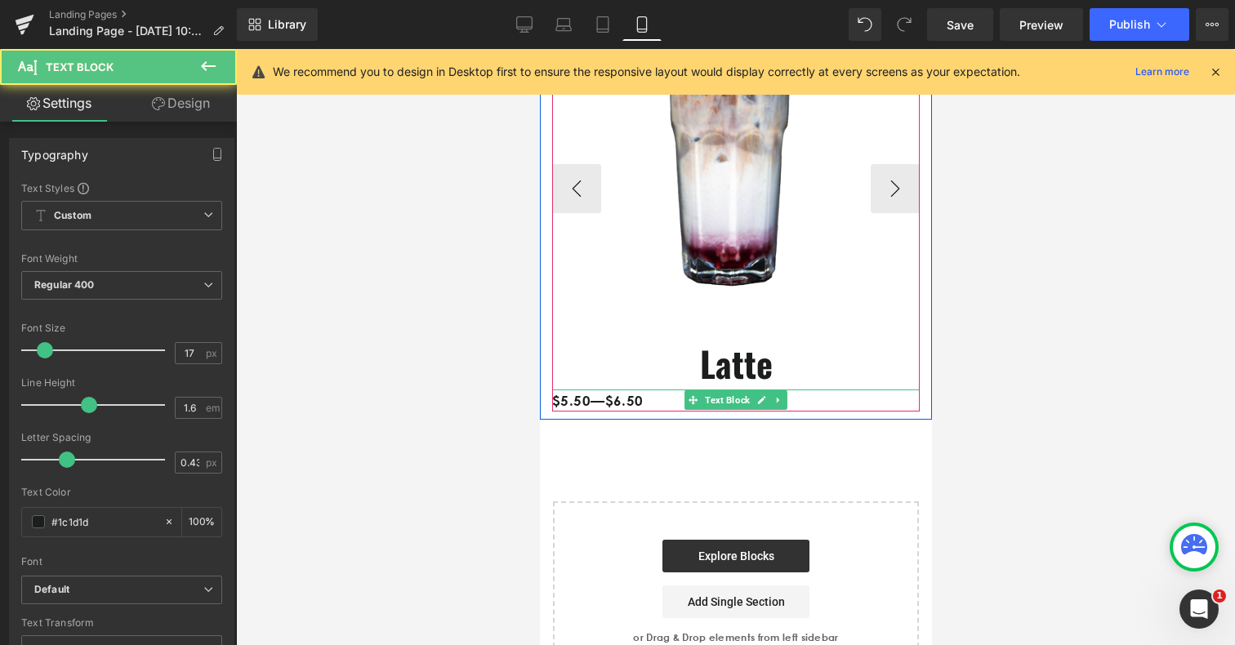
click at [645, 401] on p "$5.50—$6.50" at bounding box center [736, 401] width 368 height 22
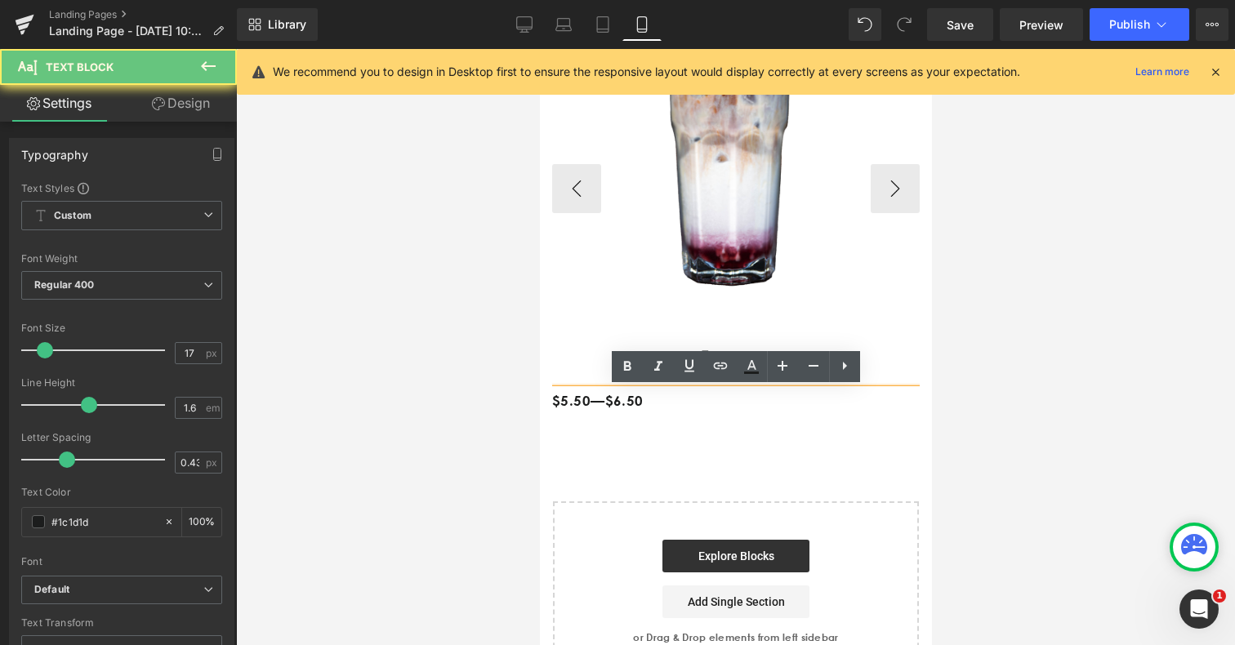
click at [645, 401] on p "$5.50—$6.50" at bounding box center [736, 401] width 368 height 22
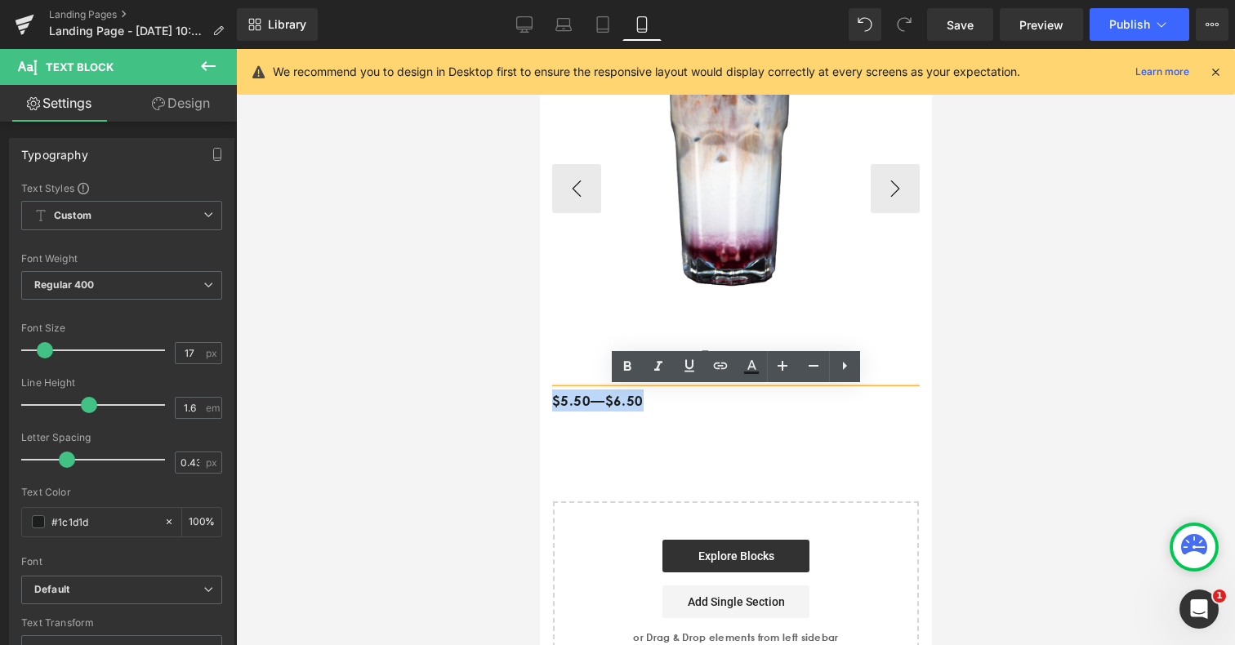
click at [645, 401] on p "$5.50—$6.50" at bounding box center [736, 401] width 368 height 22
click at [797, 453] on div "Image Image Latte Heading $5.50—$6.50 Text Block Image ‹ › [GEOGRAPHIC_DATA] Se…" at bounding box center [735, 299] width 392 height 765
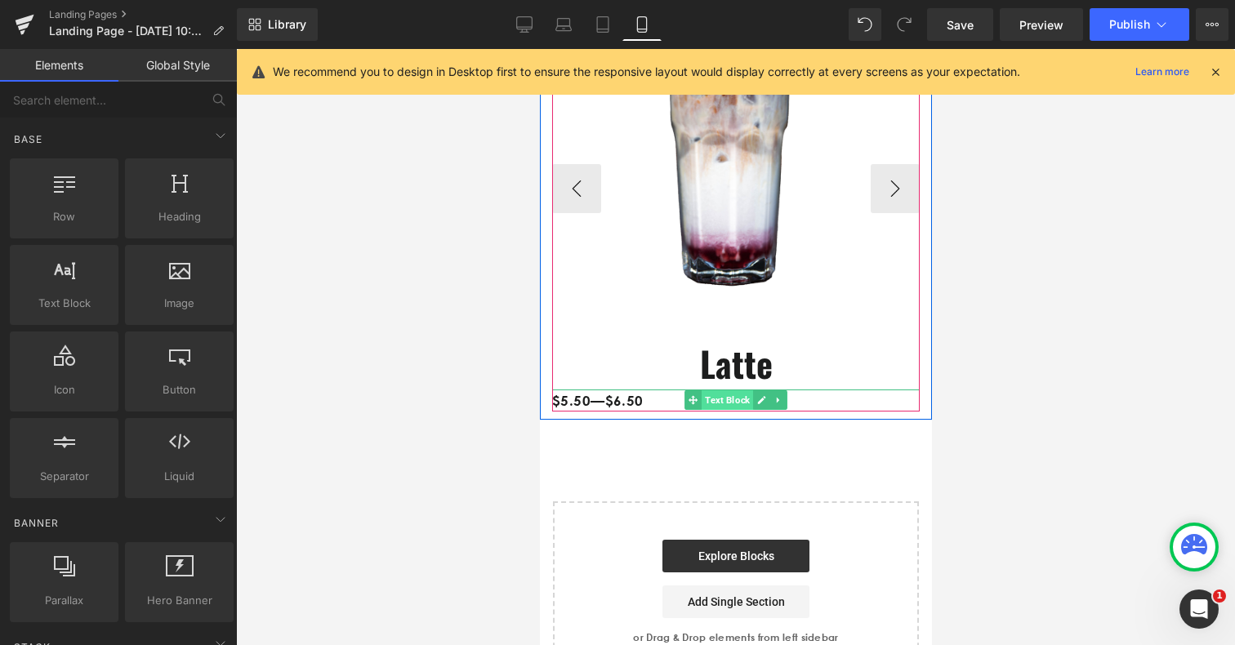
click at [714, 403] on span "Text Block" at bounding box center [726, 401] width 51 height 20
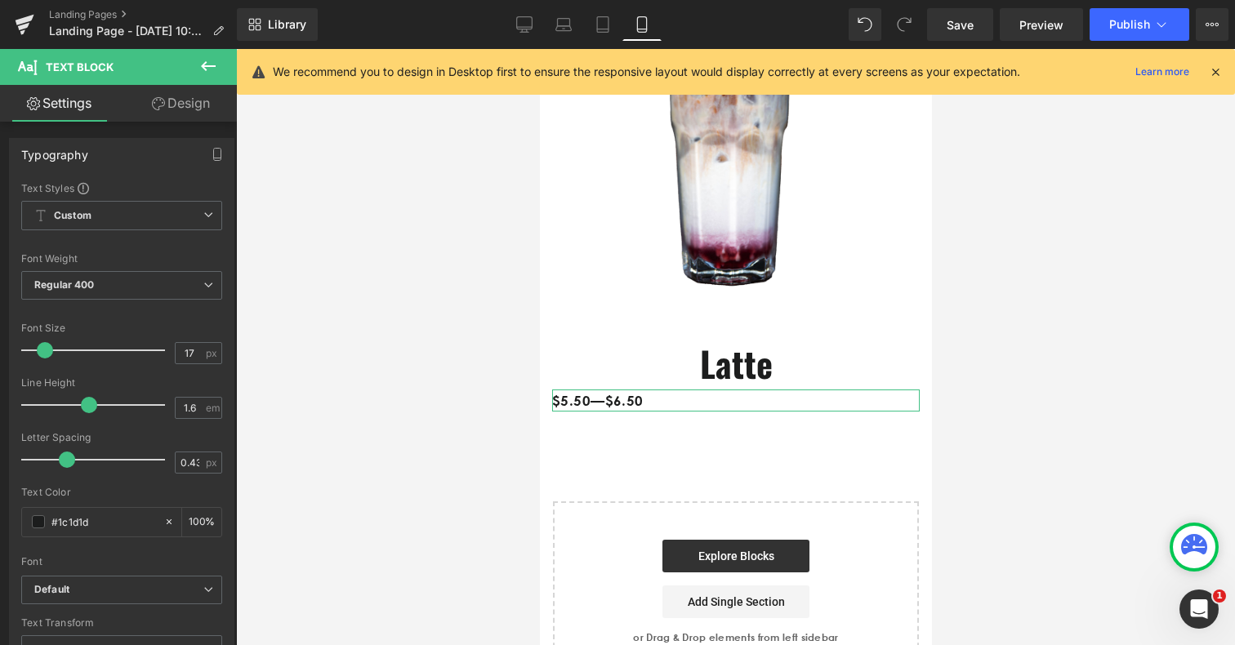
click at [185, 107] on link "Design" at bounding box center [181, 103] width 118 height 37
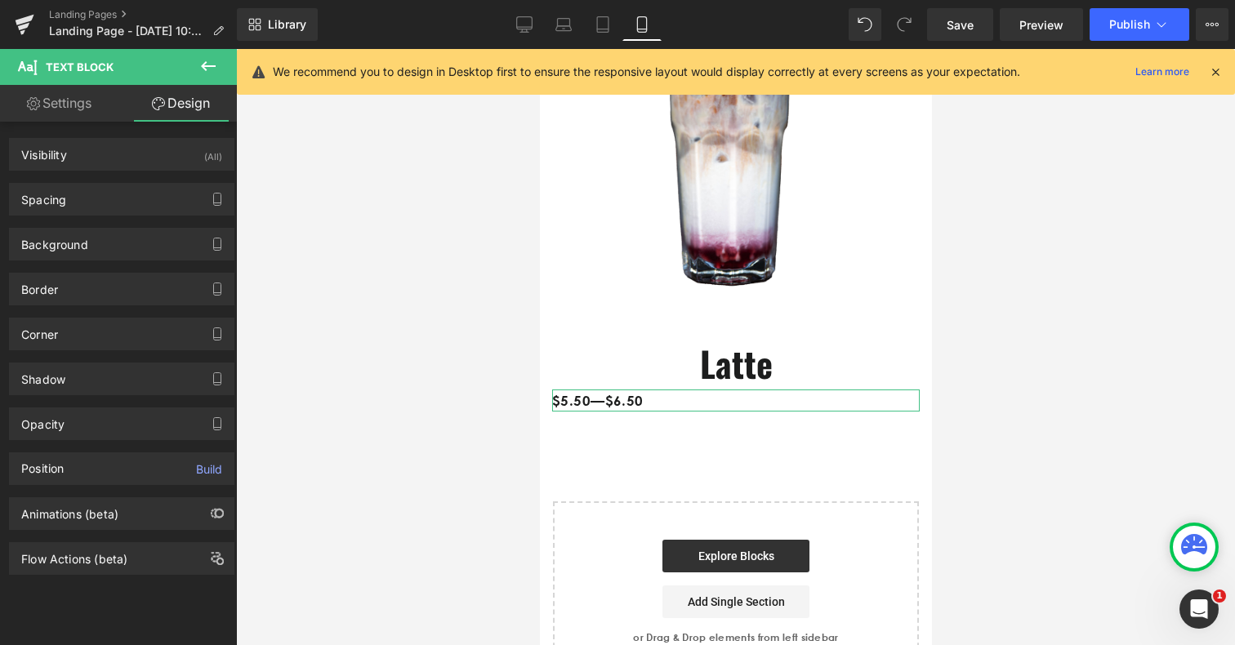
click at [47, 107] on link "Settings" at bounding box center [59, 103] width 118 height 37
type input "100"
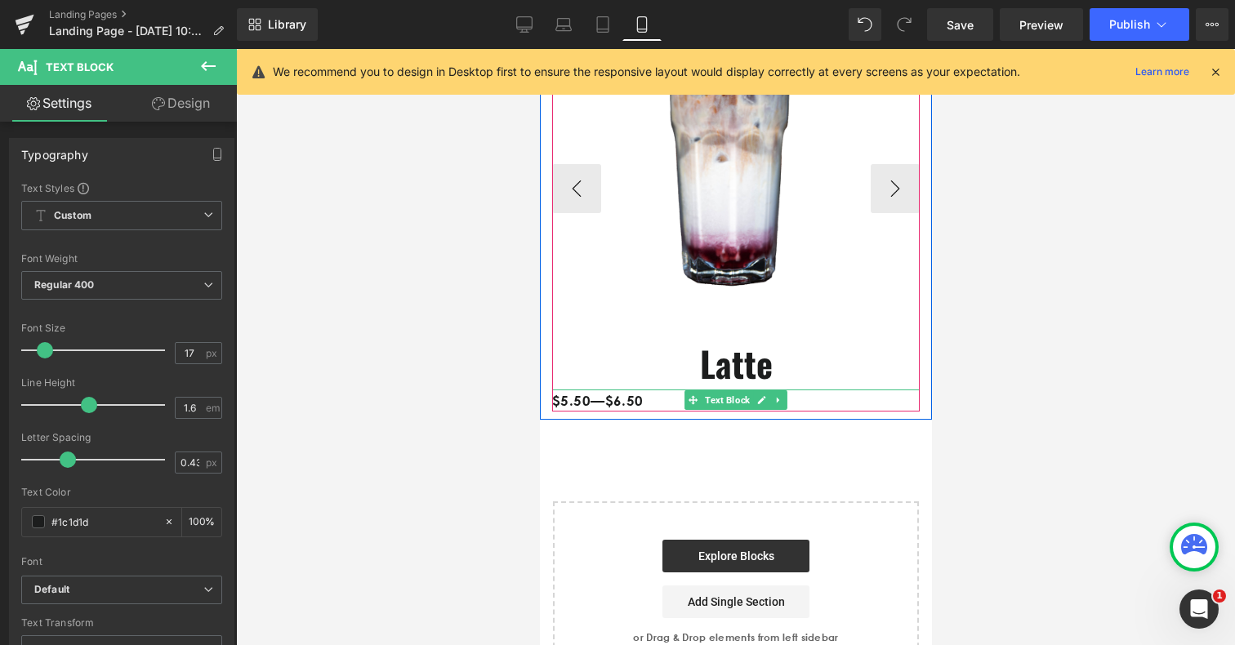
click at [609, 404] on p "$5.50—$6.50" at bounding box center [736, 401] width 368 height 22
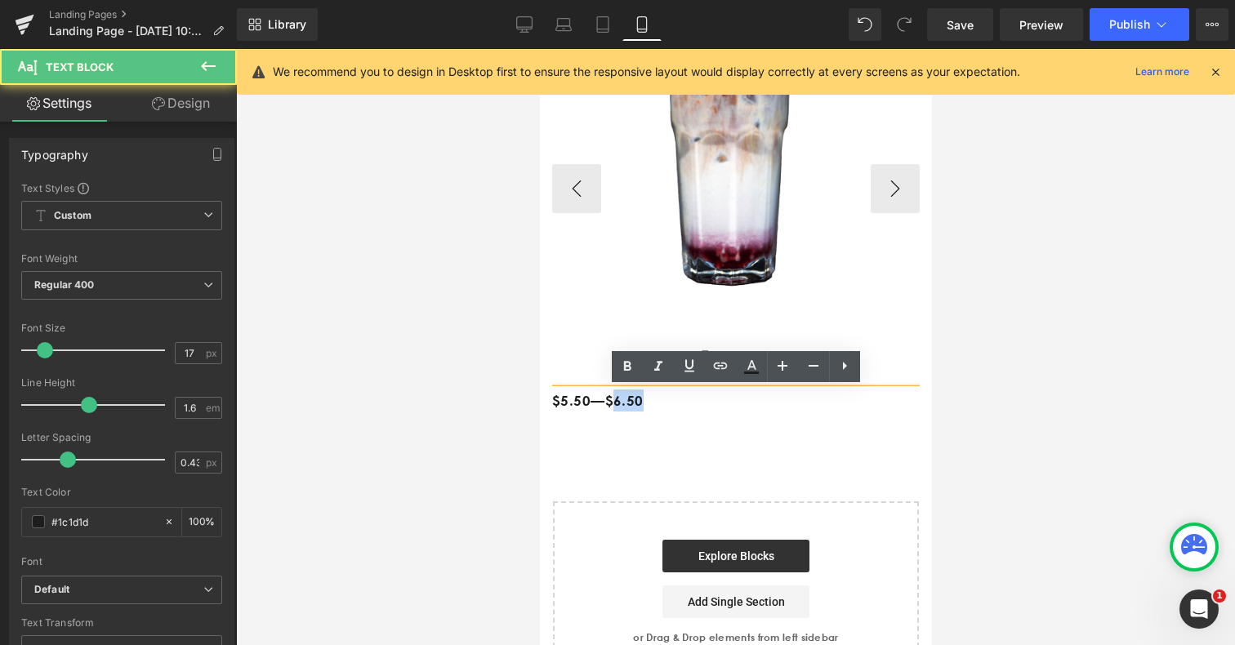
click at [609, 404] on p "$5.50—$6.50" at bounding box center [736, 401] width 368 height 22
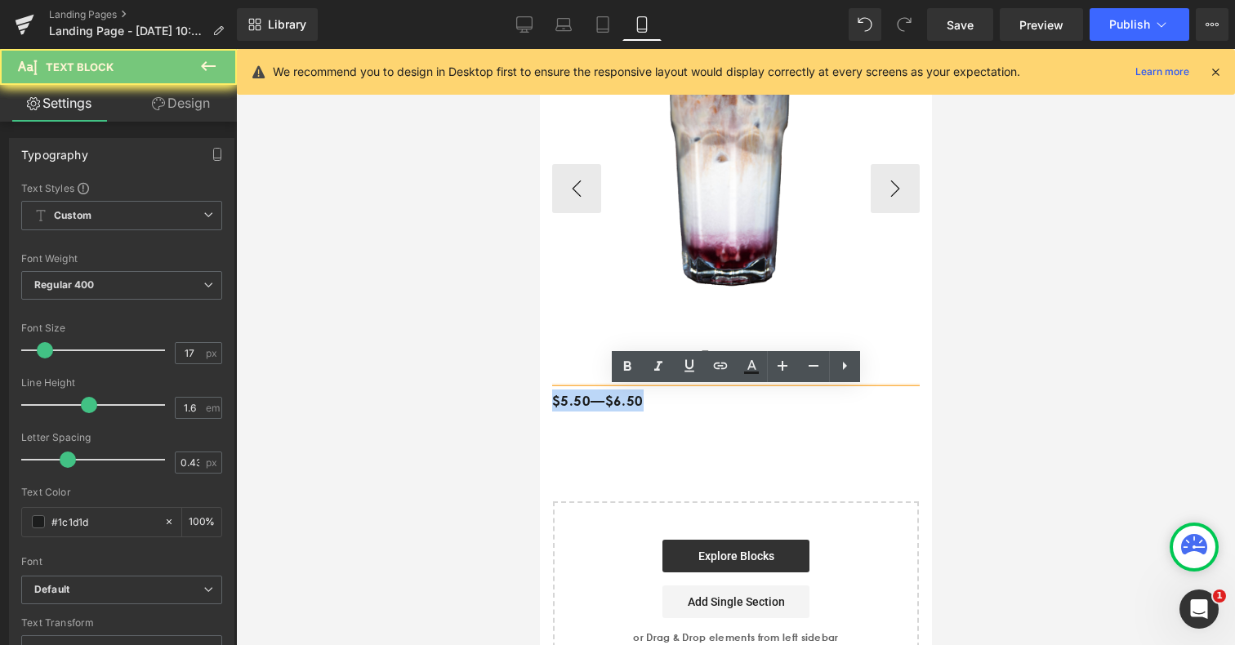
click at [609, 404] on p "$5.50—$6.50" at bounding box center [736, 401] width 368 height 22
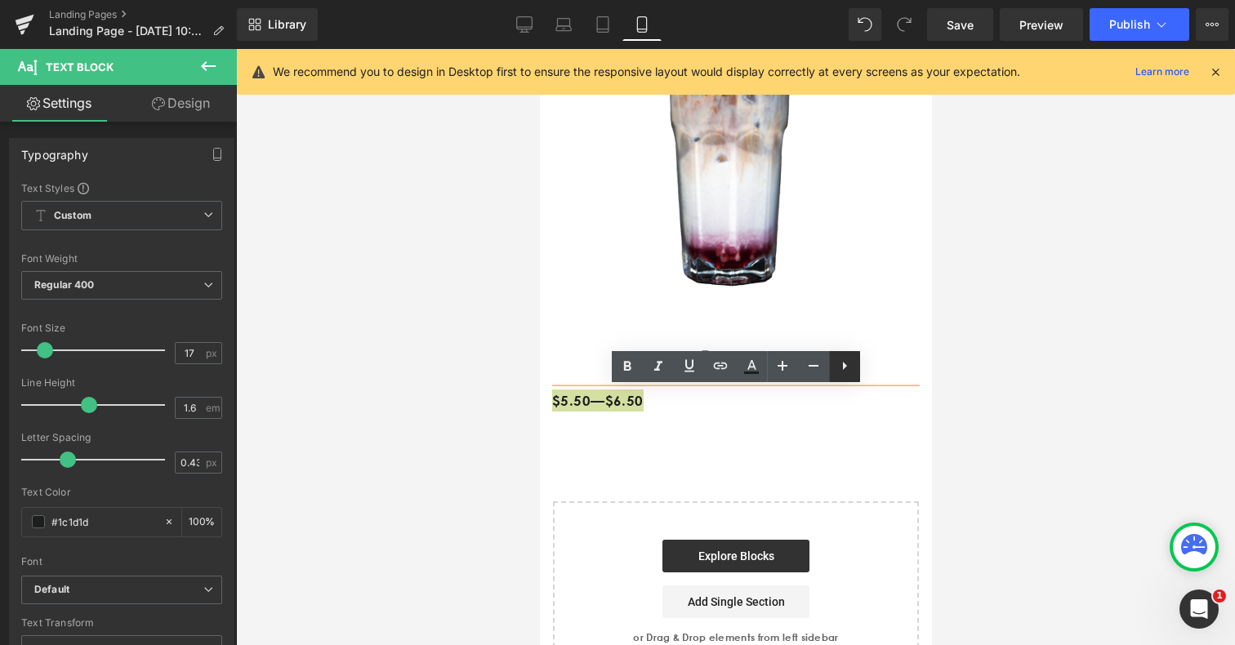
click at [851, 372] on icon at bounding box center [845, 366] width 20 height 20
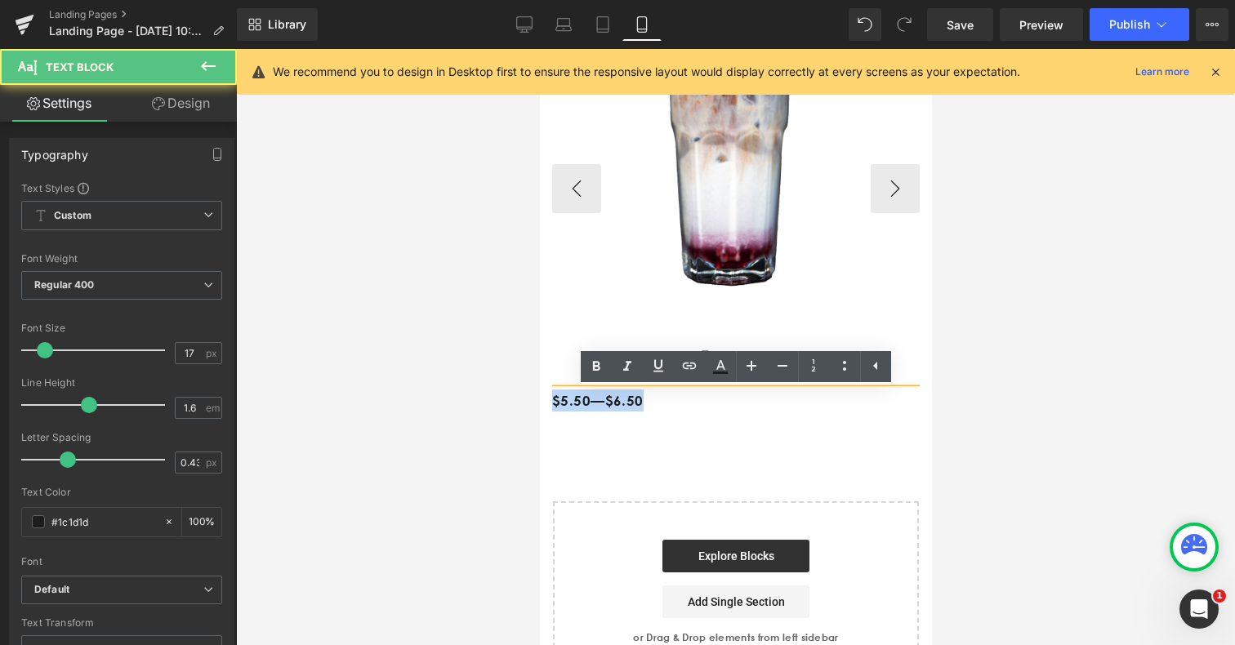
click at [678, 402] on p "$5.50—$6.50" at bounding box center [736, 401] width 368 height 22
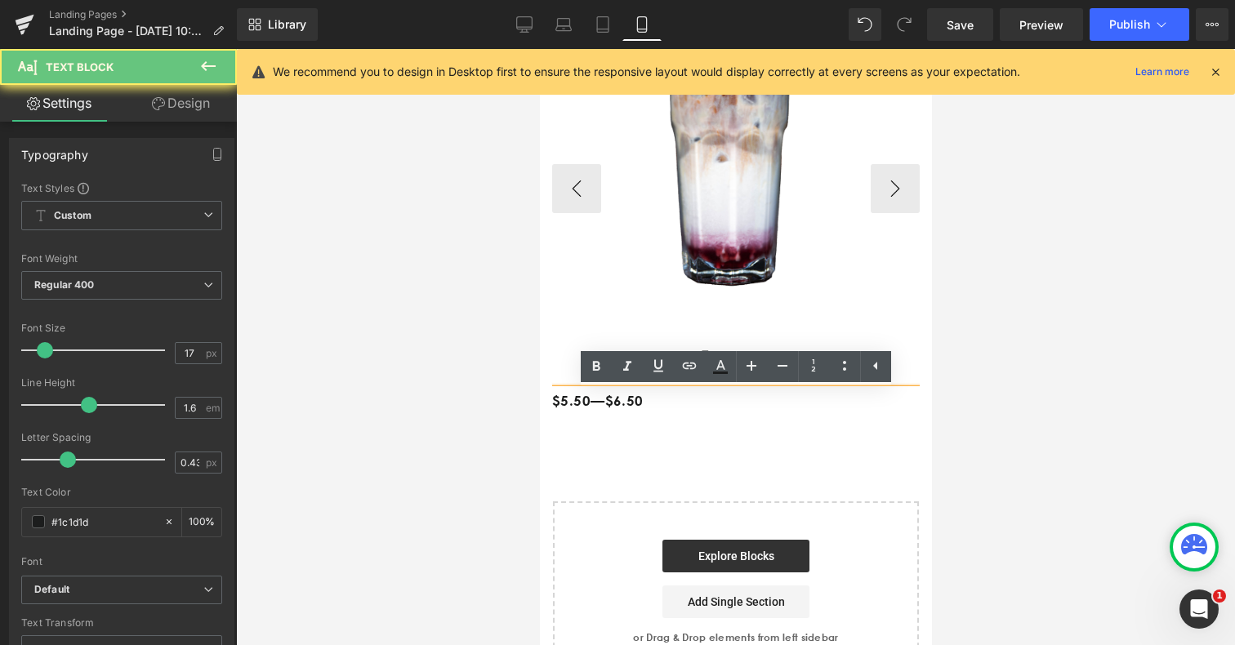
click at [678, 402] on p "$5.50—$6.50" at bounding box center [736, 401] width 368 height 22
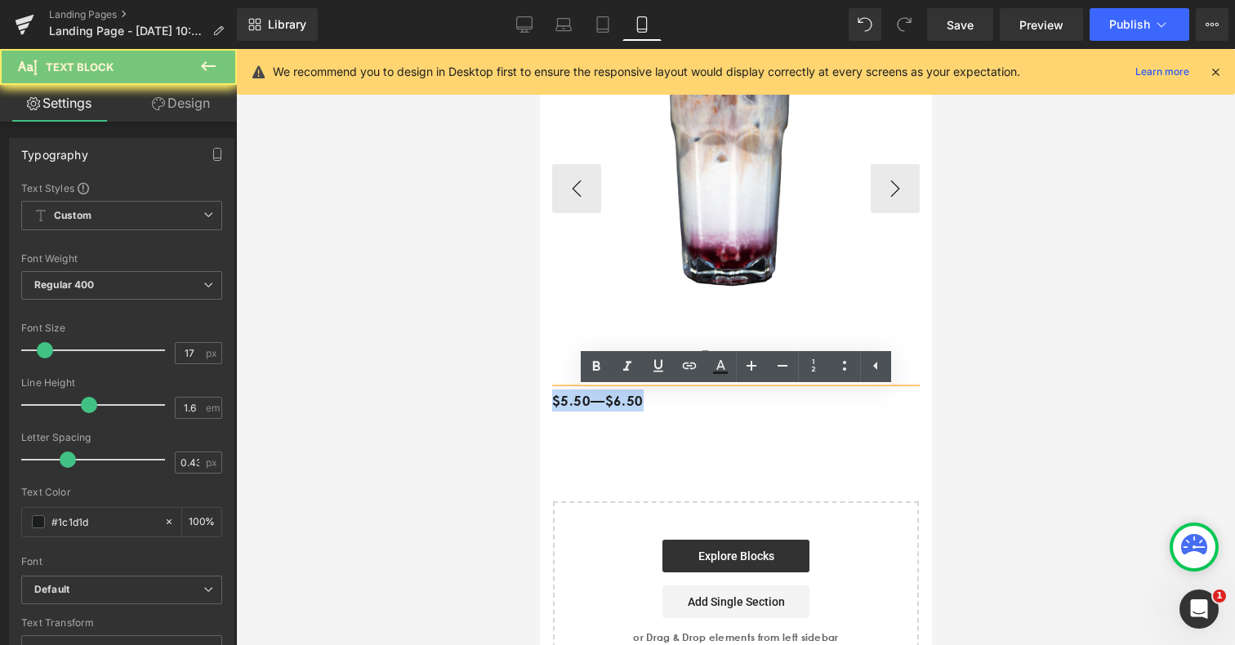
click at [678, 402] on p "$5.50—$6.50" at bounding box center [736, 401] width 368 height 22
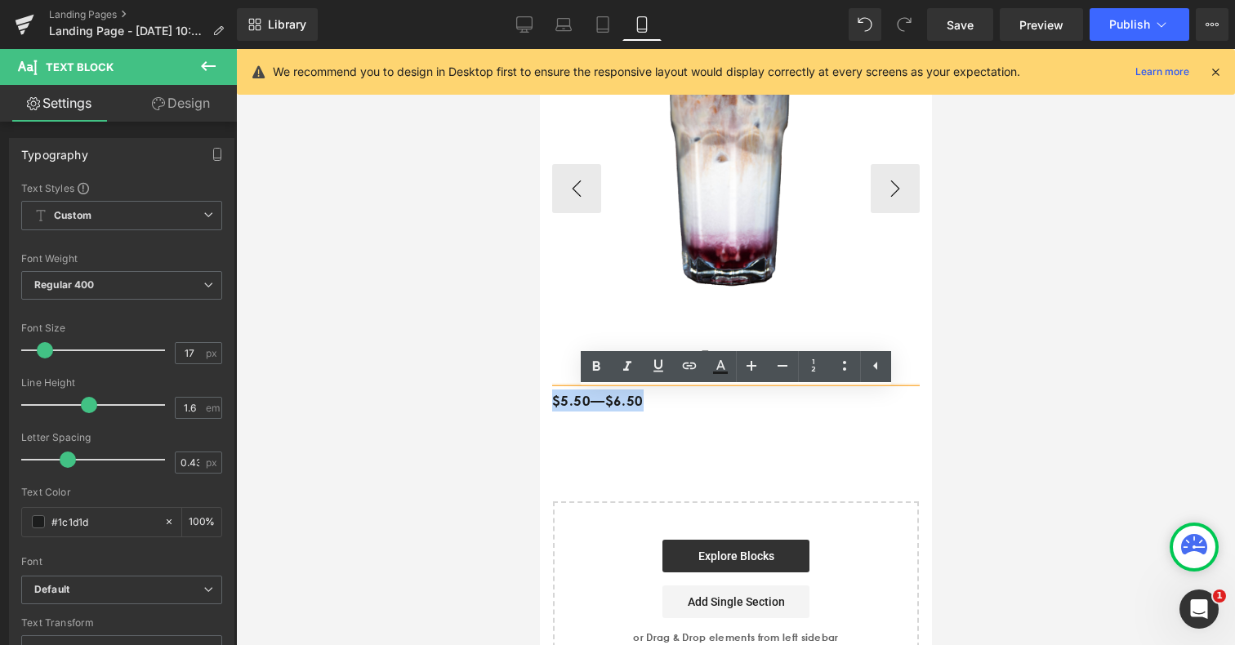
click at [678, 402] on p "$5.50—$6.50" at bounding box center [736, 401] width 368 height 22
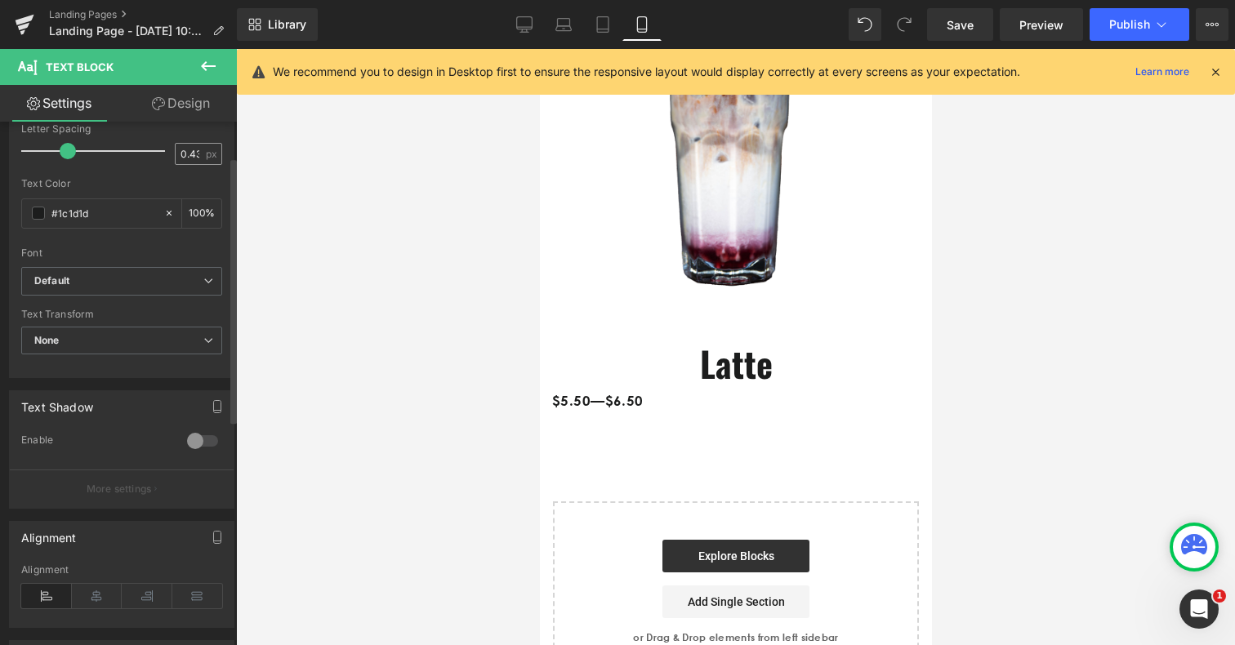
scroll to position [415, 0]
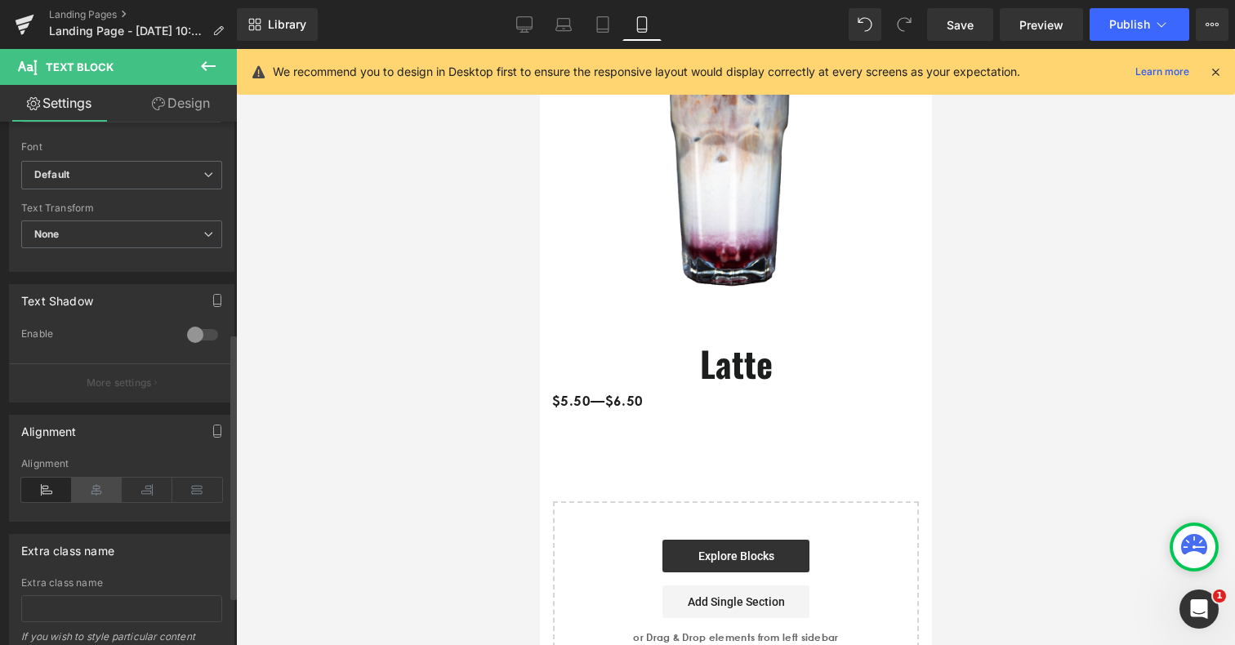
click at [93, 494] on icon at bounding box center [97, 490] width 51 height 25
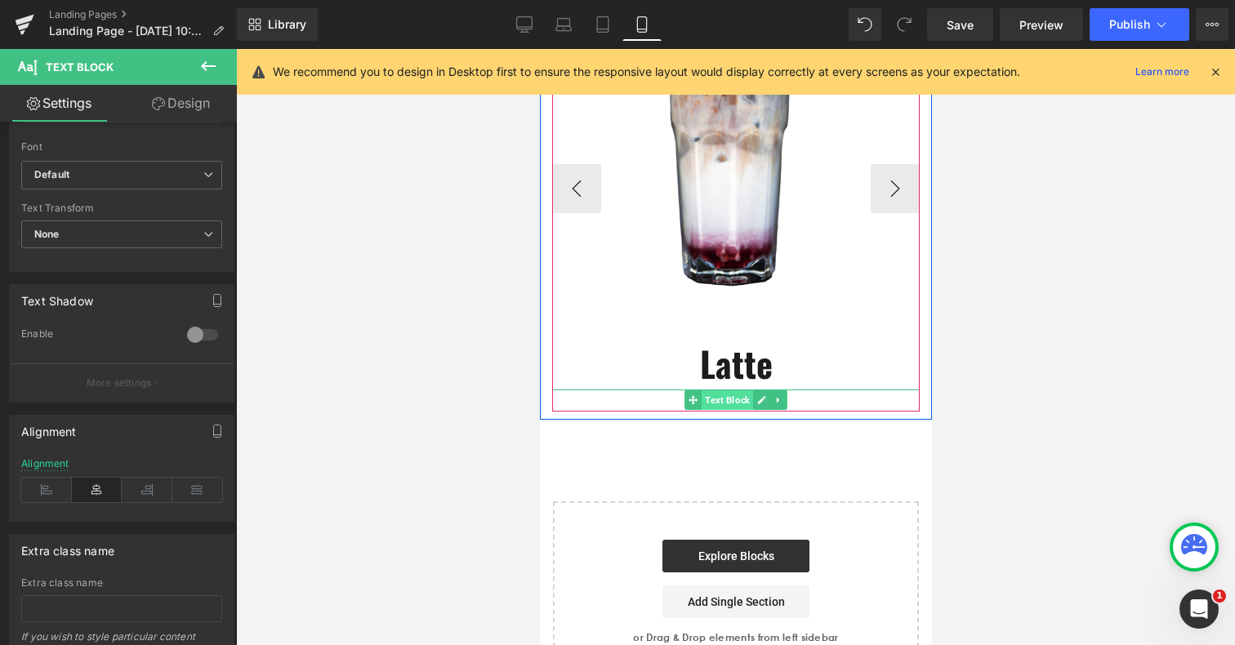
click at [744, 401] on span "Text Block" at bounding box center [726, 401] width 51 height 20
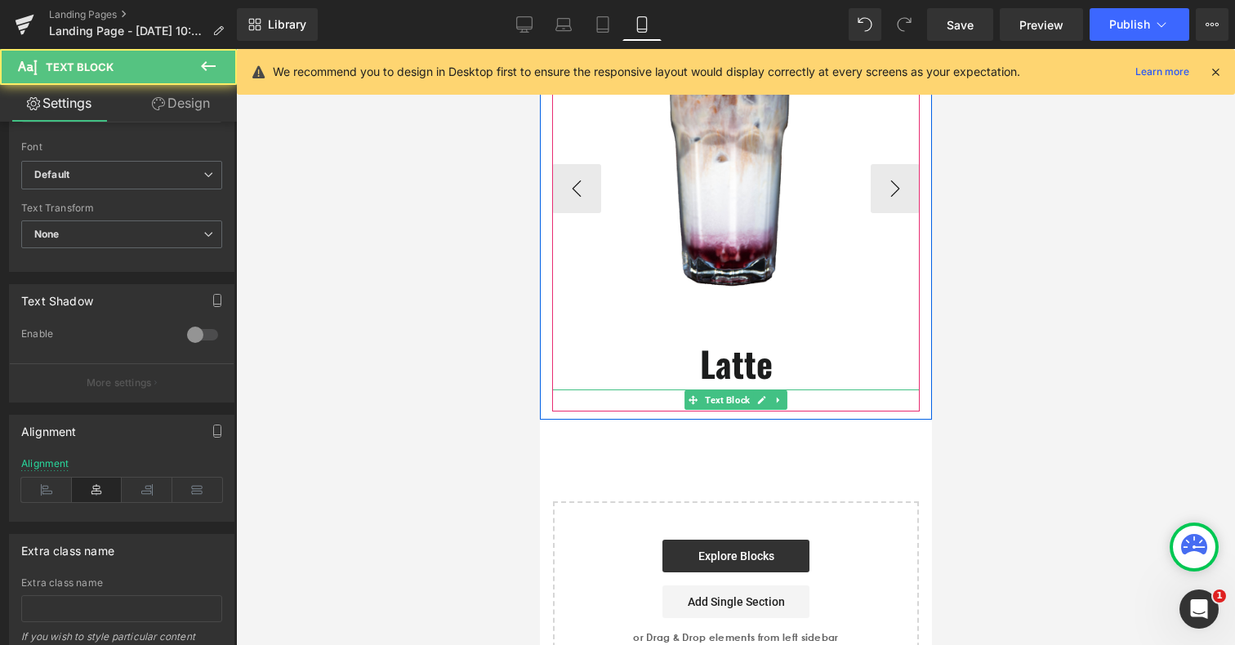
click at [673, 398] on p "$5.50—$6.50" at bounding box center [736, 401] width 368 height 22
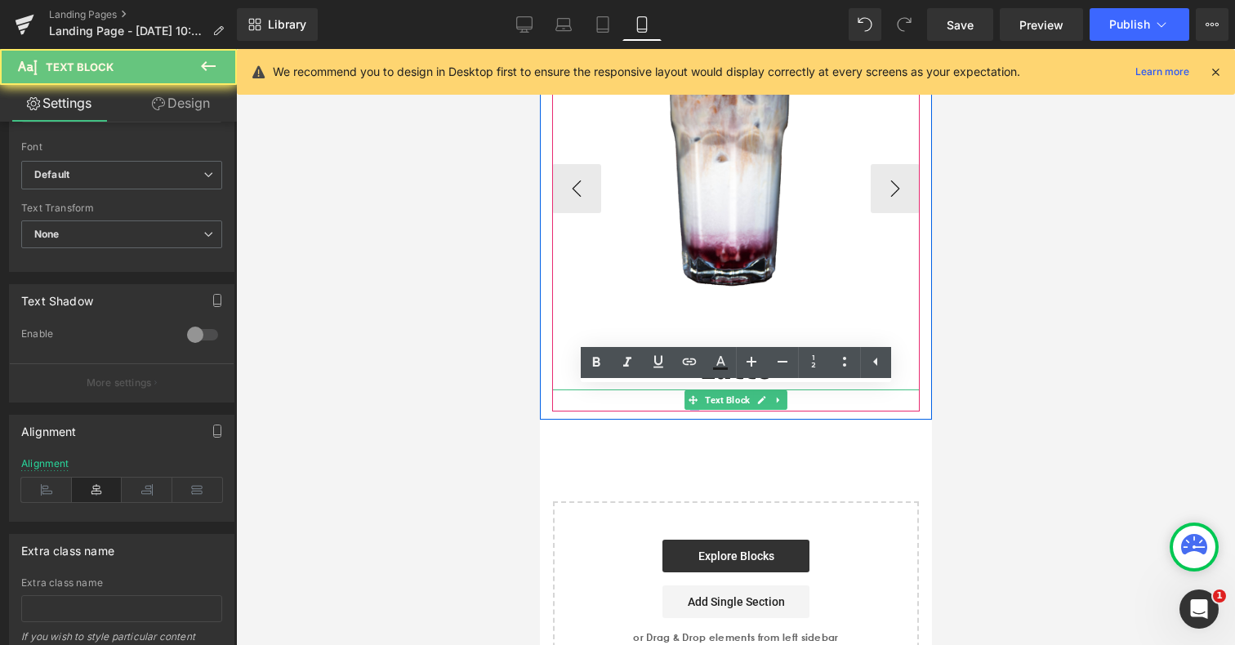
click at [673, 398] on p "$5.50—$6.50" at bounding box center [736, 401] width 368 height 22
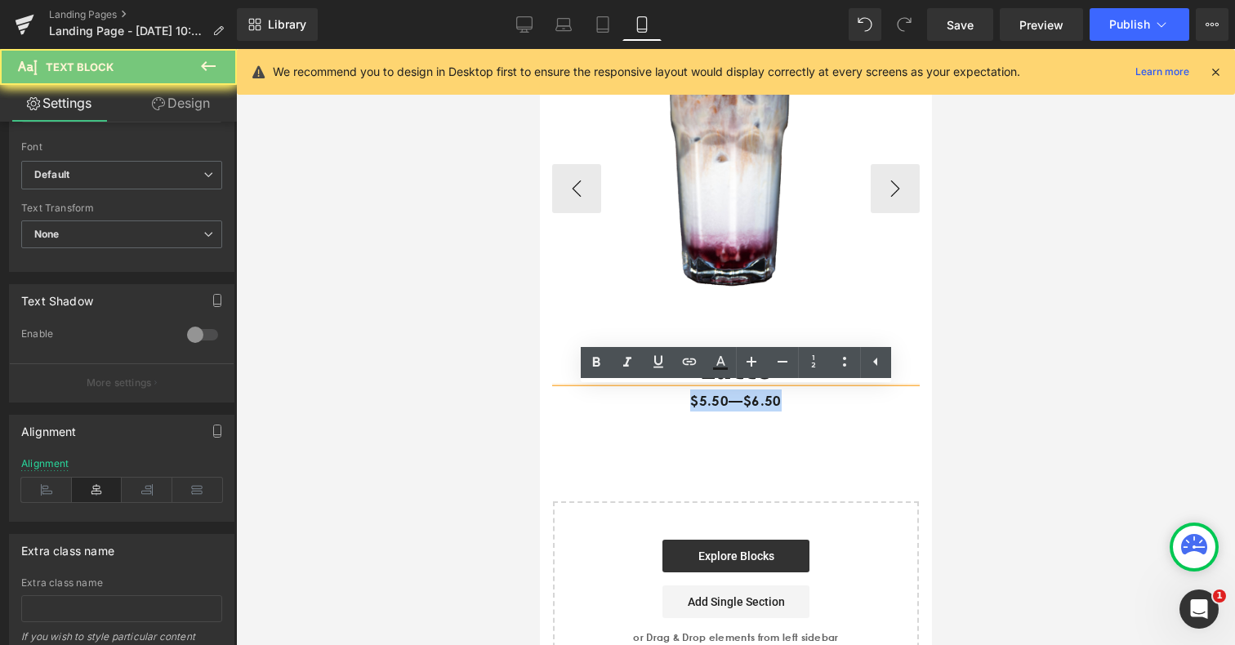
click at [673, 398] on p "$5.50—$6.50" at bounding box center [736, 401] width 368 height 22
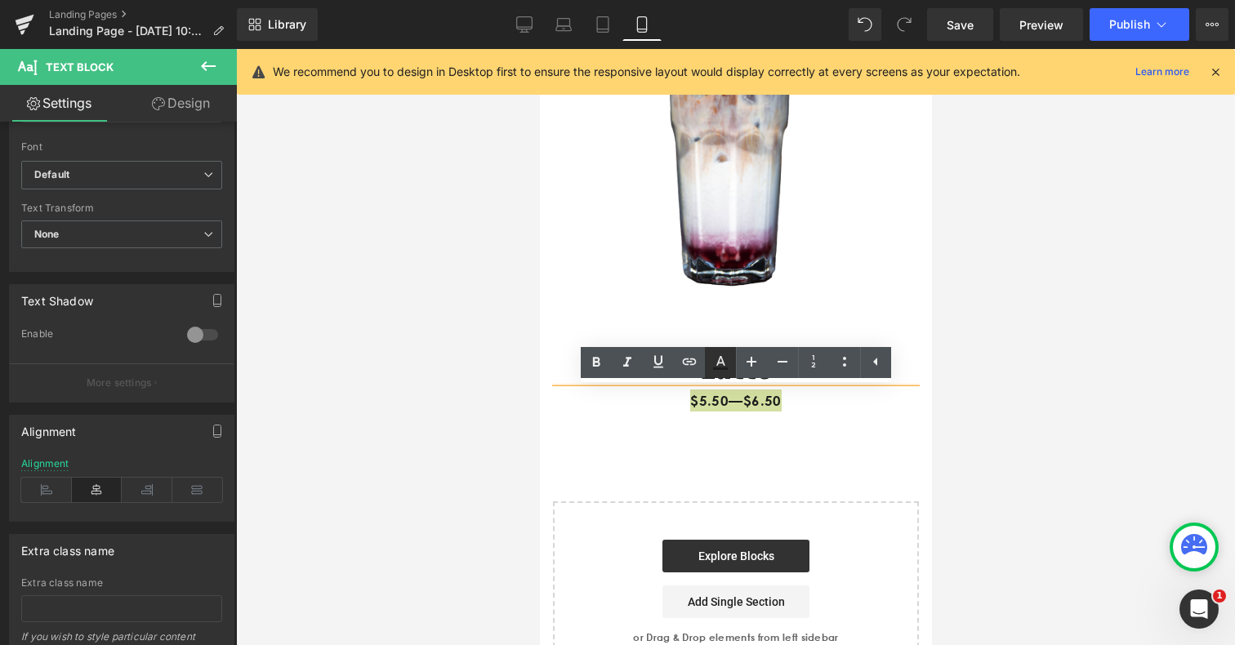
click at [721, 363] on icon at bounding box center [721, 361] width 9 height 10
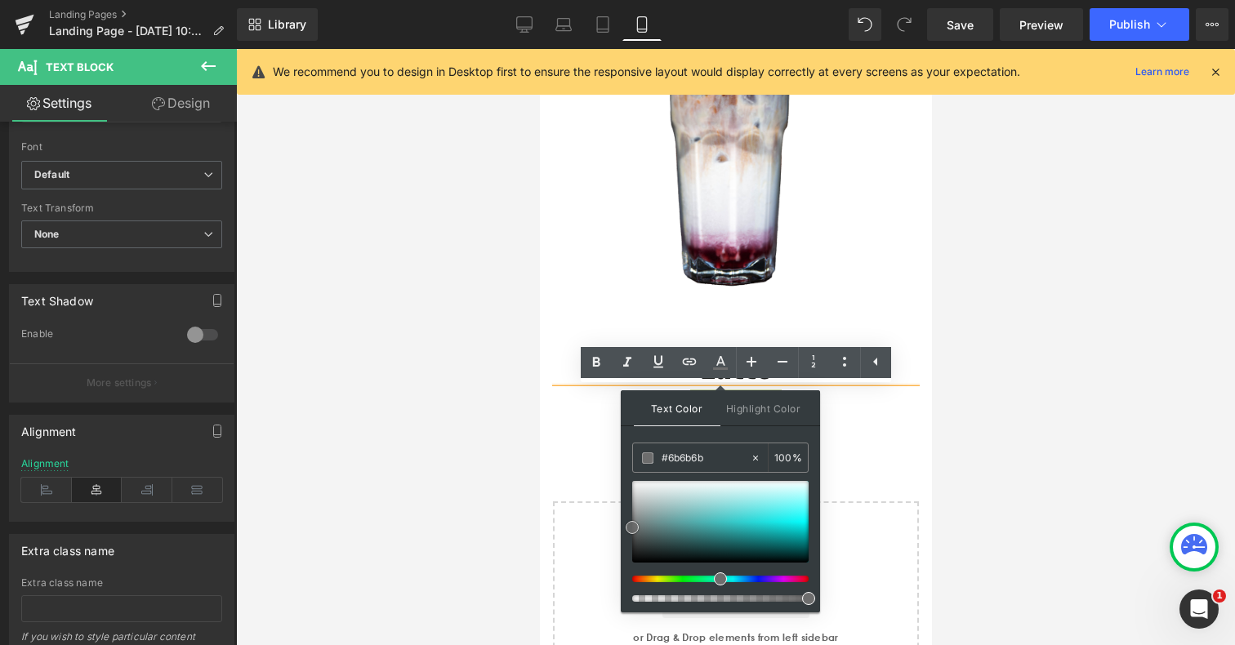
type input "#686868"
drag, startPoint x: 634, startPoint y: 554, endPoint x: 630, endPoint y: 529, distance: 24.8
click at [630, 529] on span at bounding box center [632, 529] width 13 height 13
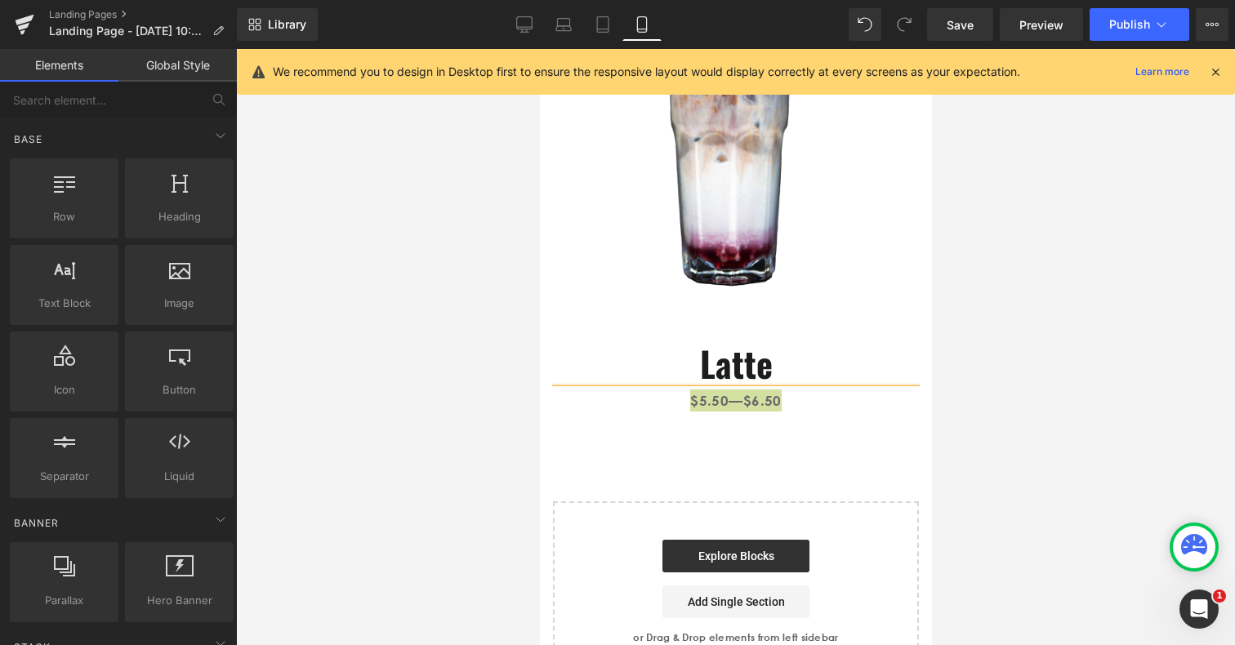
click at [537, 435] on div at bounding box center [735, 347] width 999 height 596
click at [580, 439] on div "Image Image Latte Heading $5.50—$6.50 Text Block Image ‹ › [GEOGRAPHIC_DATA] Se…" at bounding box center [735, 299] width 392 height 765
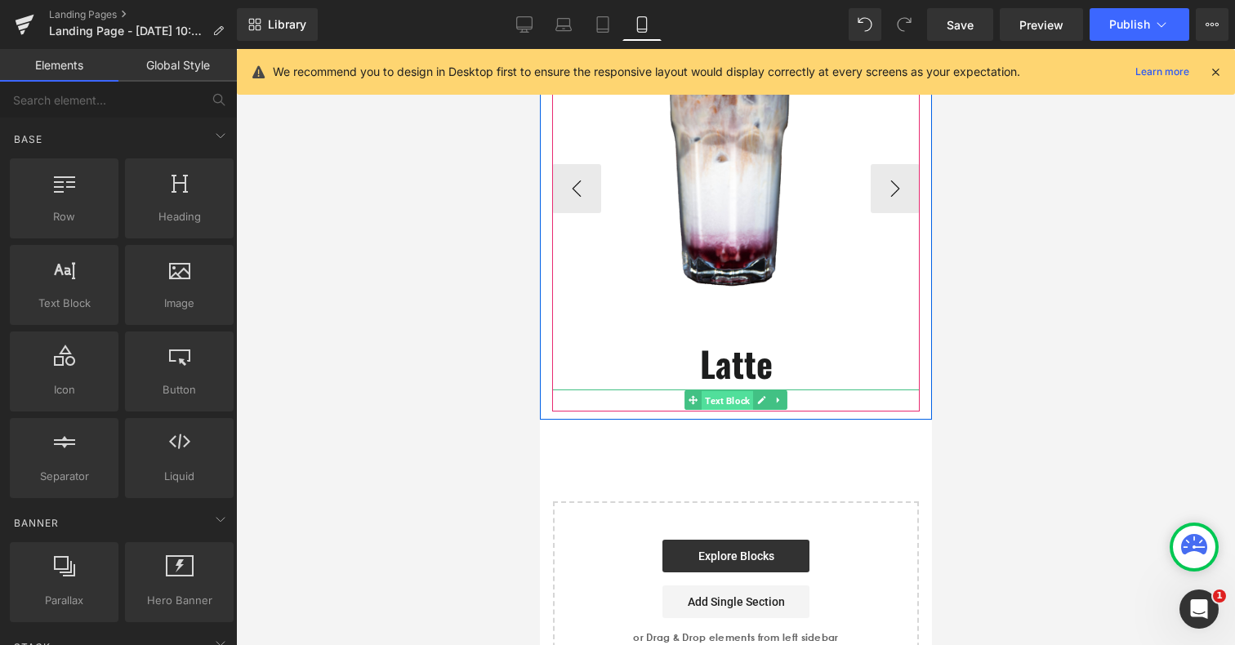
click at [728, 401] on span "Text Block" at bounding box center [726, 401] width 51 height 20
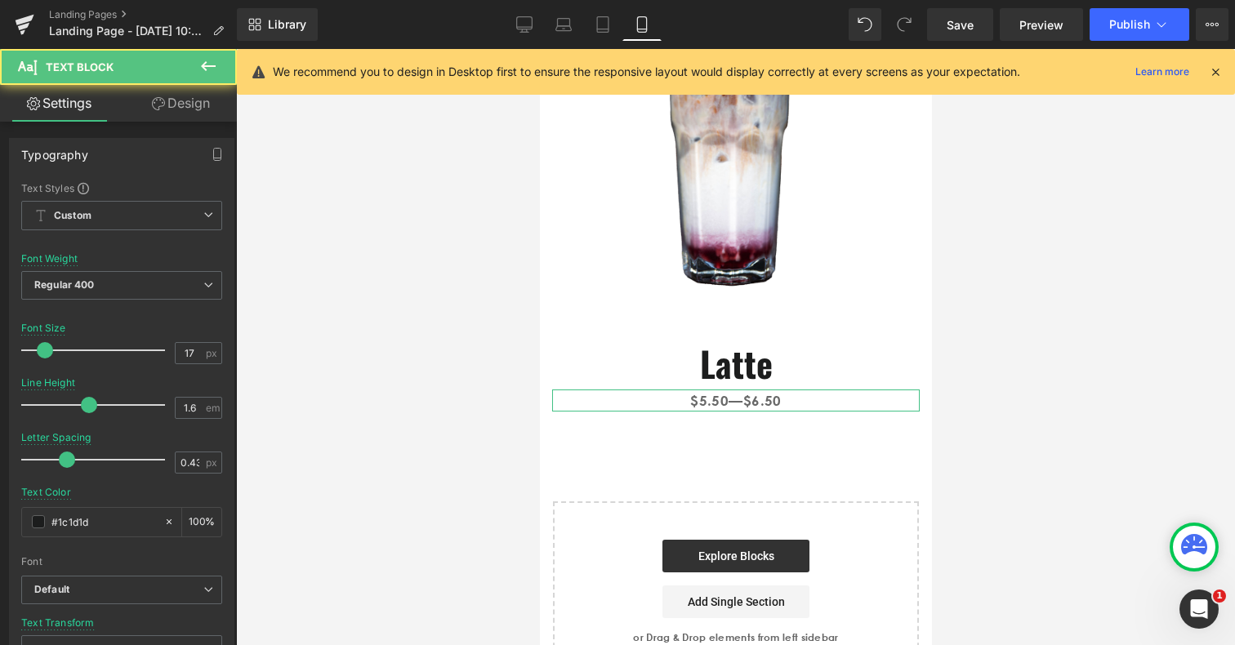
click at [189, 109] on link "Design" at bounding box center [181, 103] width 118 height 37
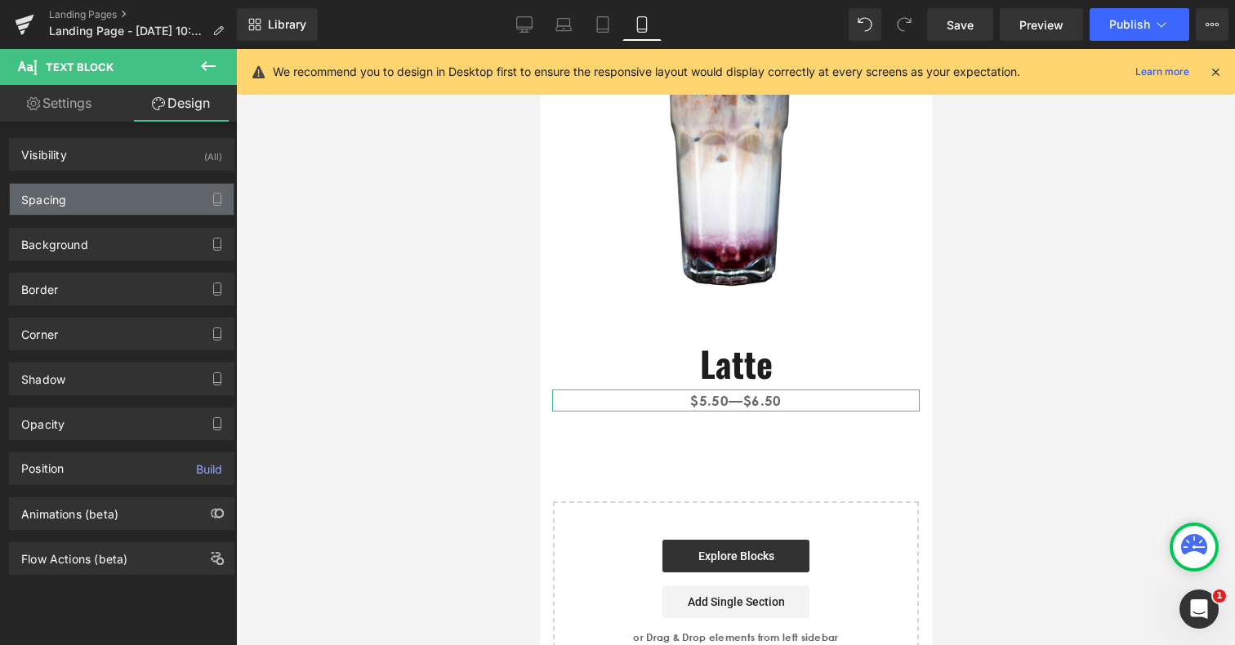
click at [128, 194] on div "Spacing" at bounding box center [122, 199] width 224 height 31
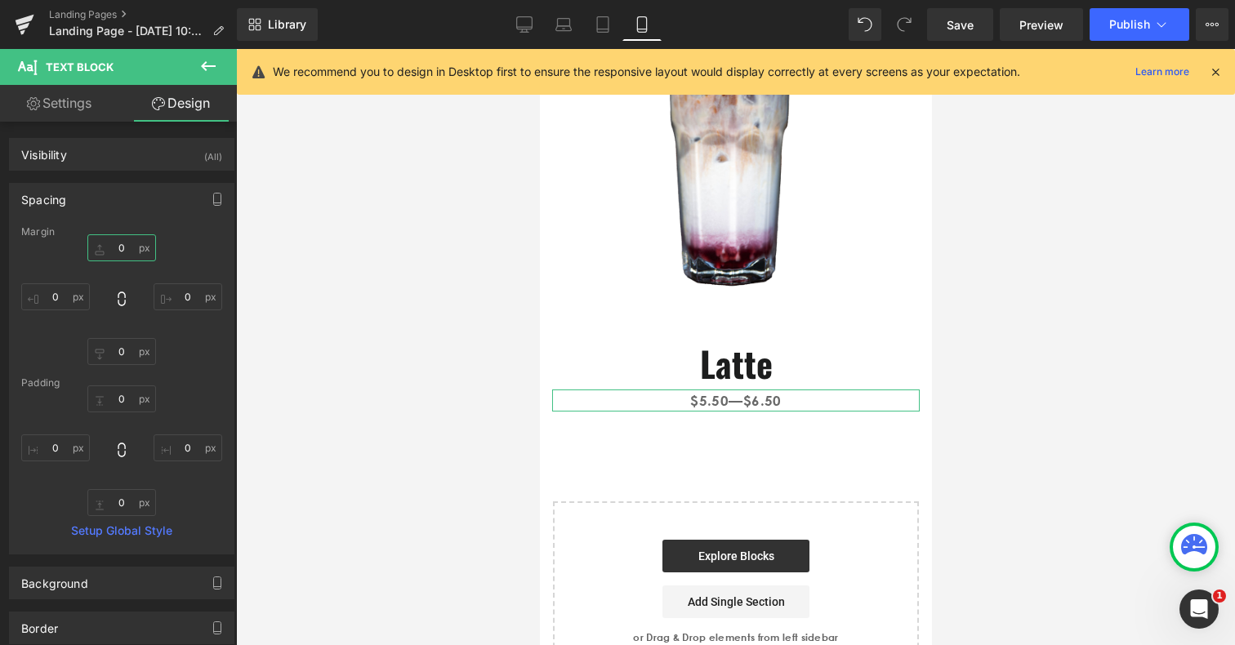
click at [116, 243] on input "0" at bounding box center [121, 247] width 69 height 27
type input "20"
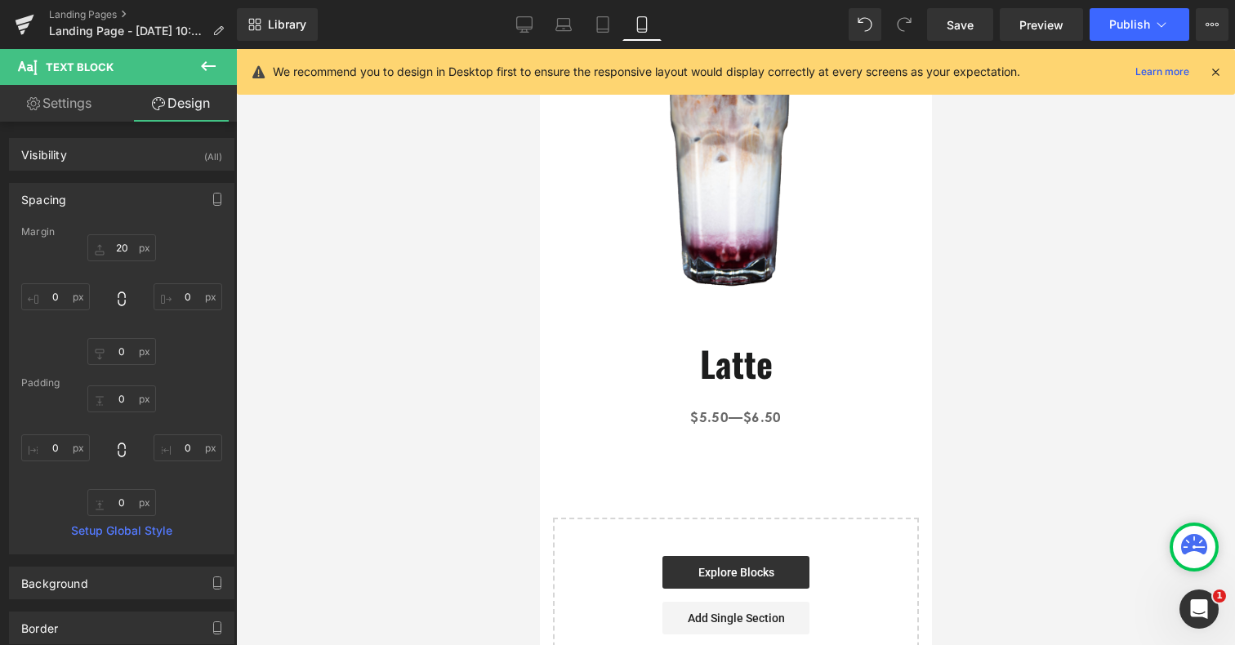
click at [962, 444] on div at bounding box center [735, 347] width 999 height 596
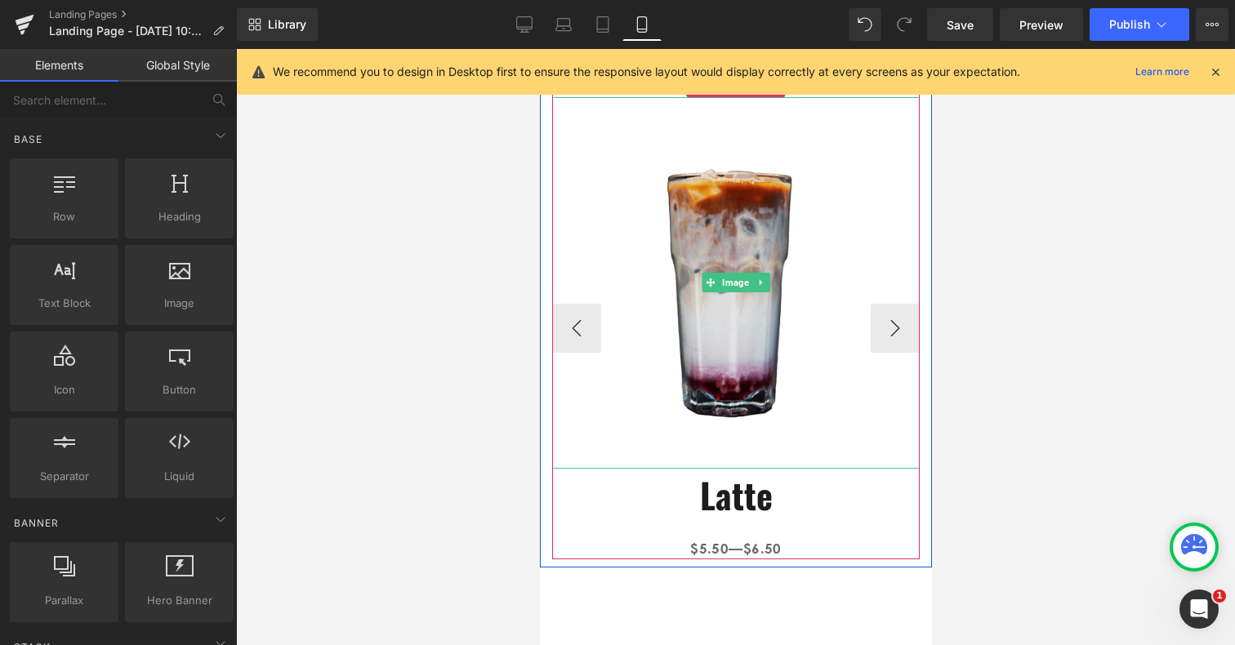
scroll to position [152, 0]
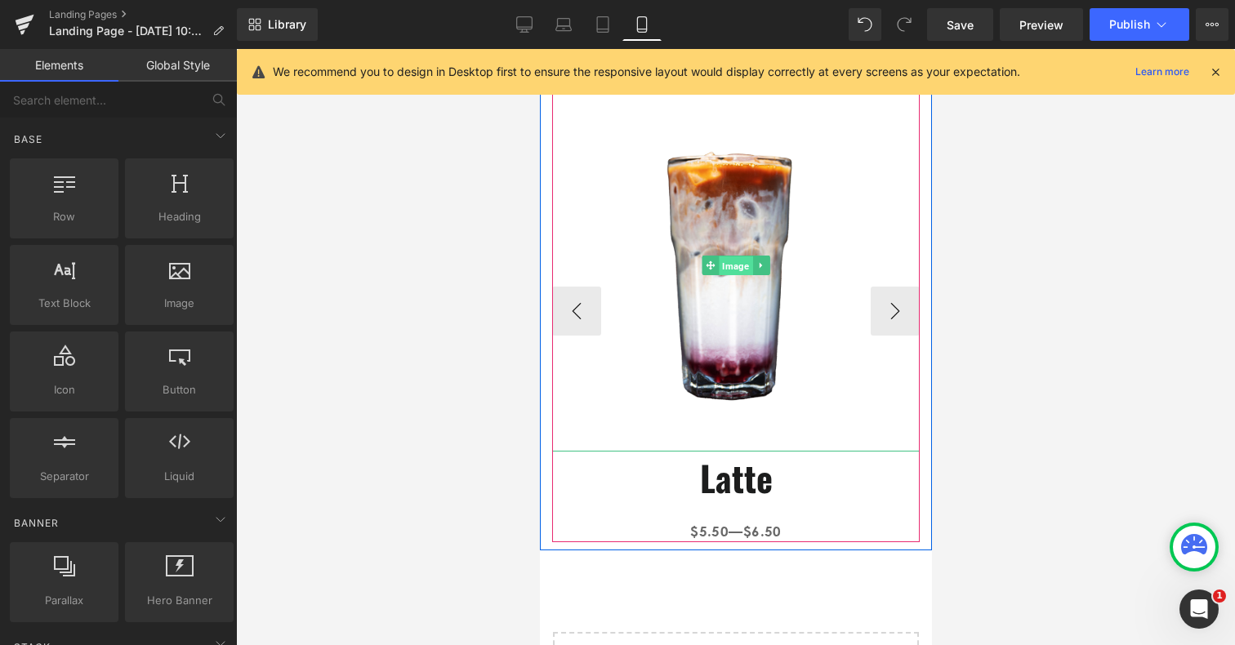
click at [725, 270] on span "Image" at bounding box center [734, 267] width 33 height 20
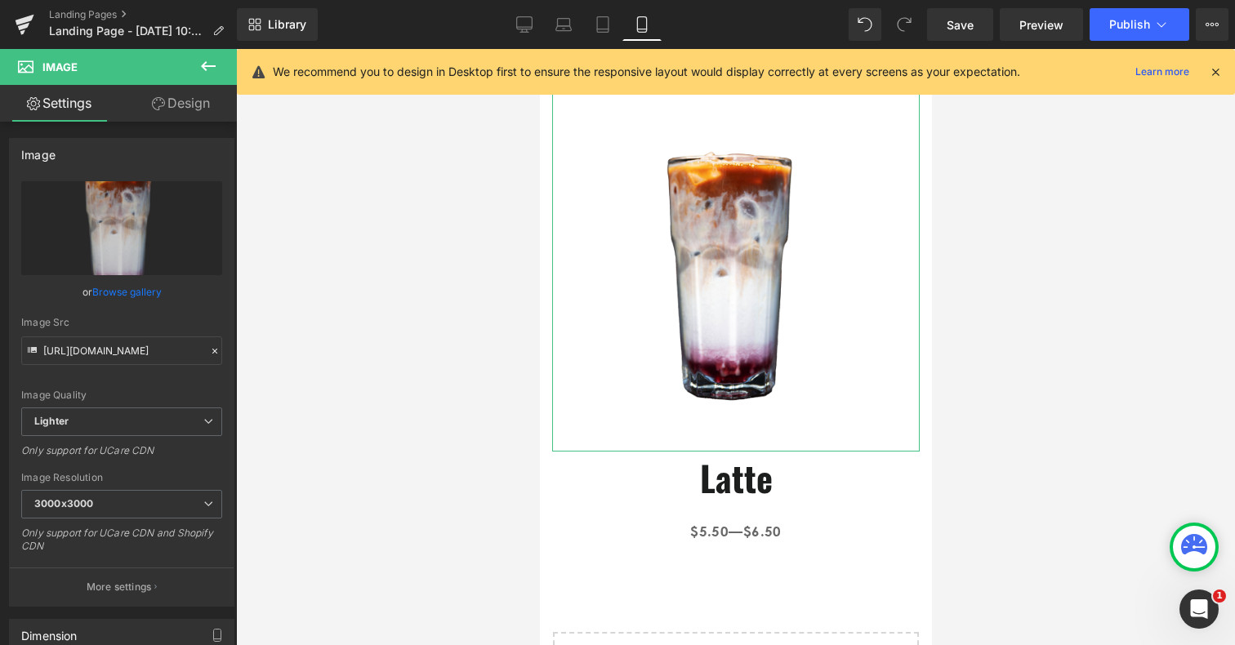
click at [180, 101] on link "Design" at bounding box center [181, 103] width 118 height 37
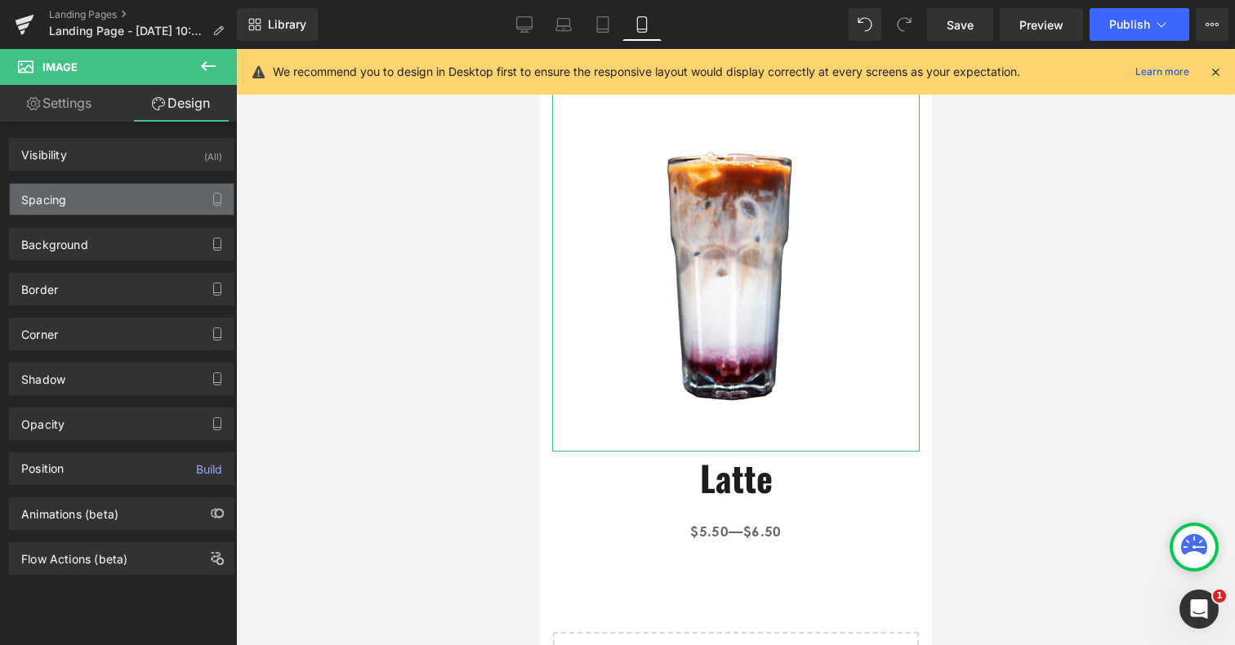
click at [76, 204] on div "Spacing" at bounding box center [122, 199] width 224 height 31
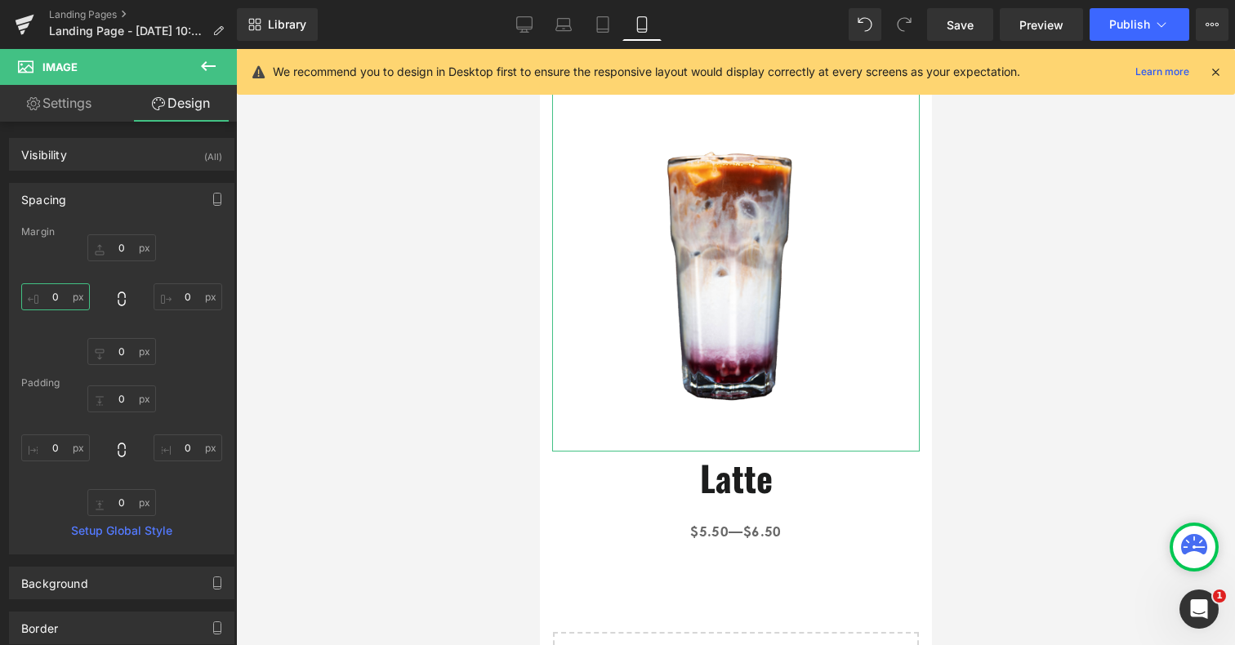
click at [54, 289] on input "0" at bounding box center [55, 297] width 69 height 27
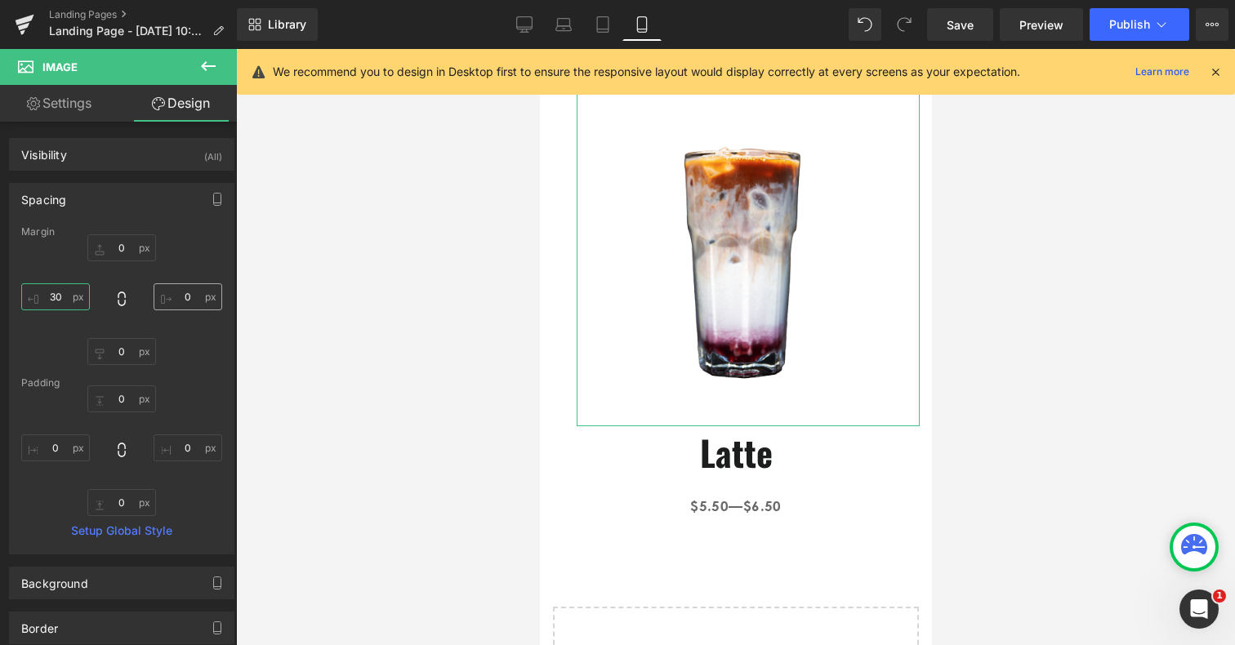
type input "30"
click at [181, 301] on input "0" at bounding box center [188, 297] width 69 height 27
type input "30"
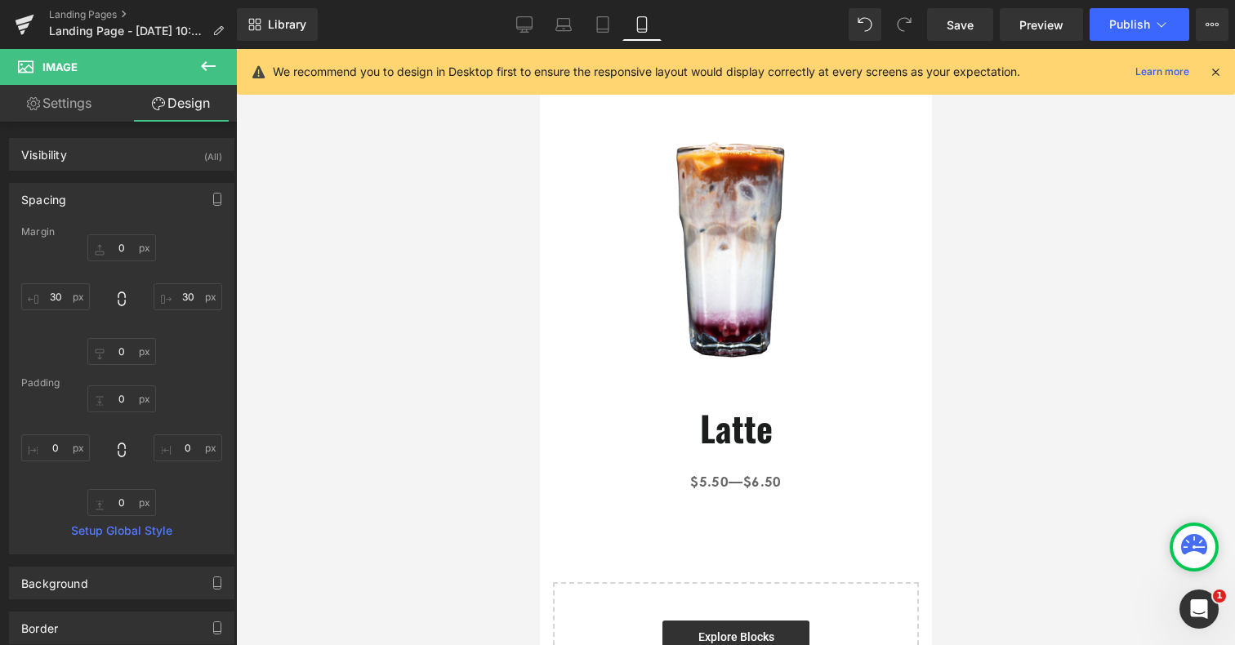
click at [1028, 418] on div at bounding box center [735, 347] width 999 height 596
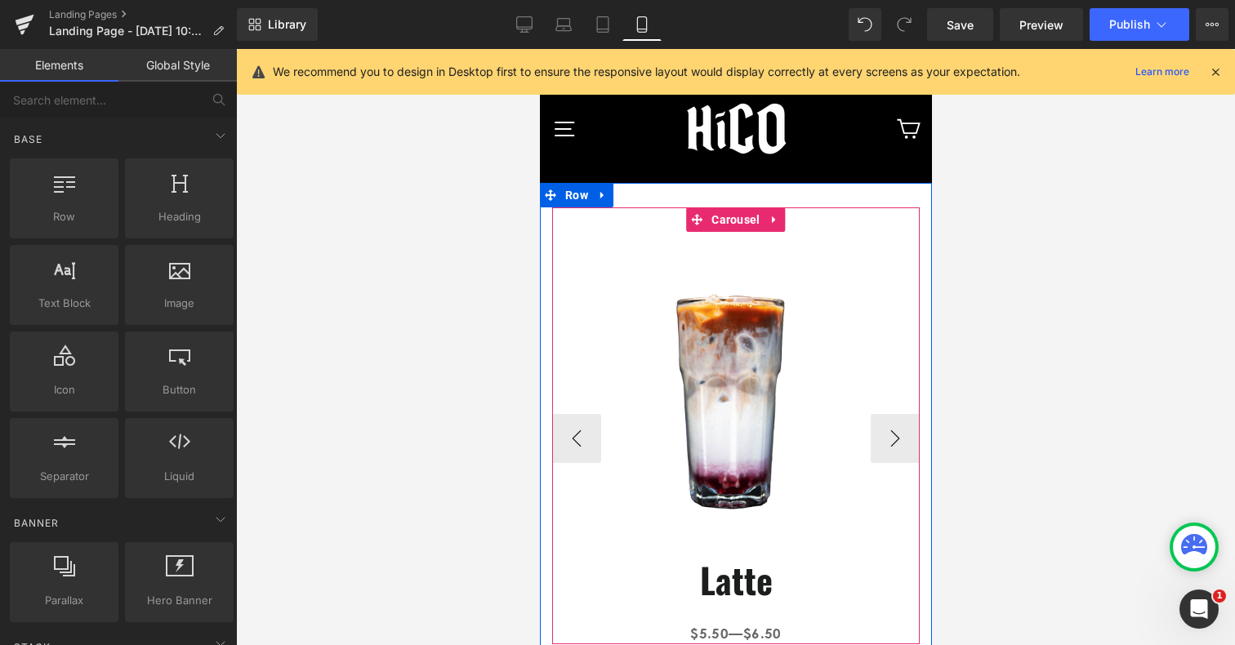
scroll to position [38, 0]
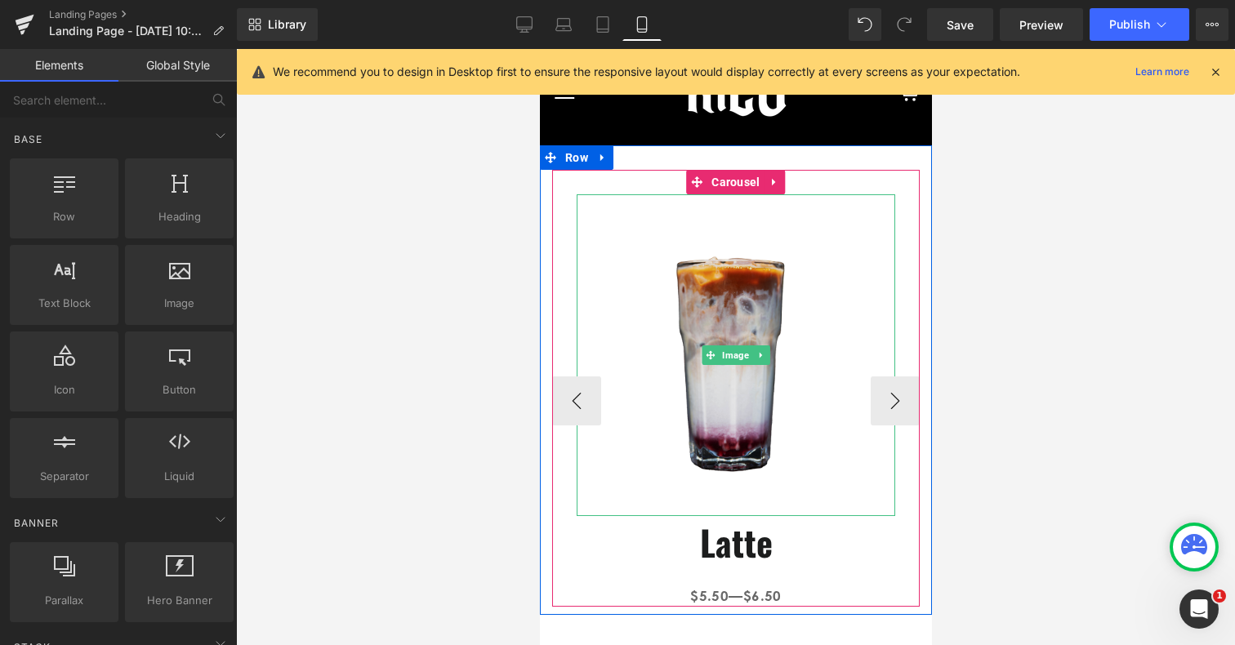
click at [633, 326] on img at bounding box center [735, 355] width 319 height 322
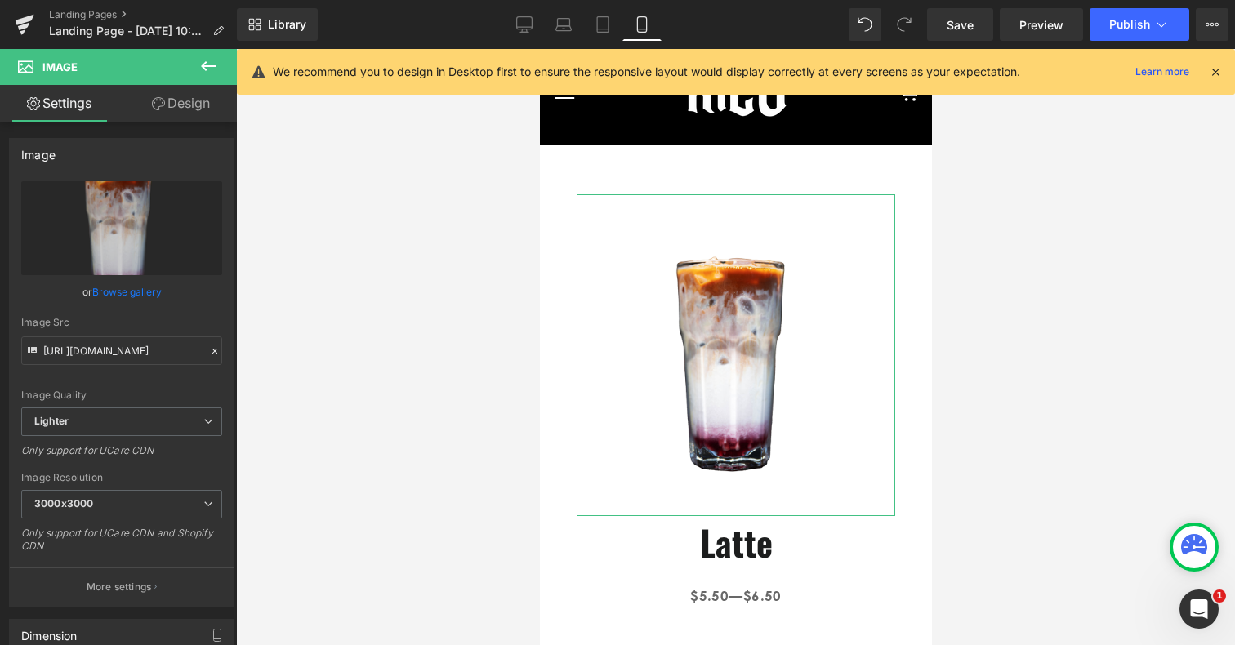
click at [186, 114] on link "Design" at bounding box center [181, 103] width 118 height 37
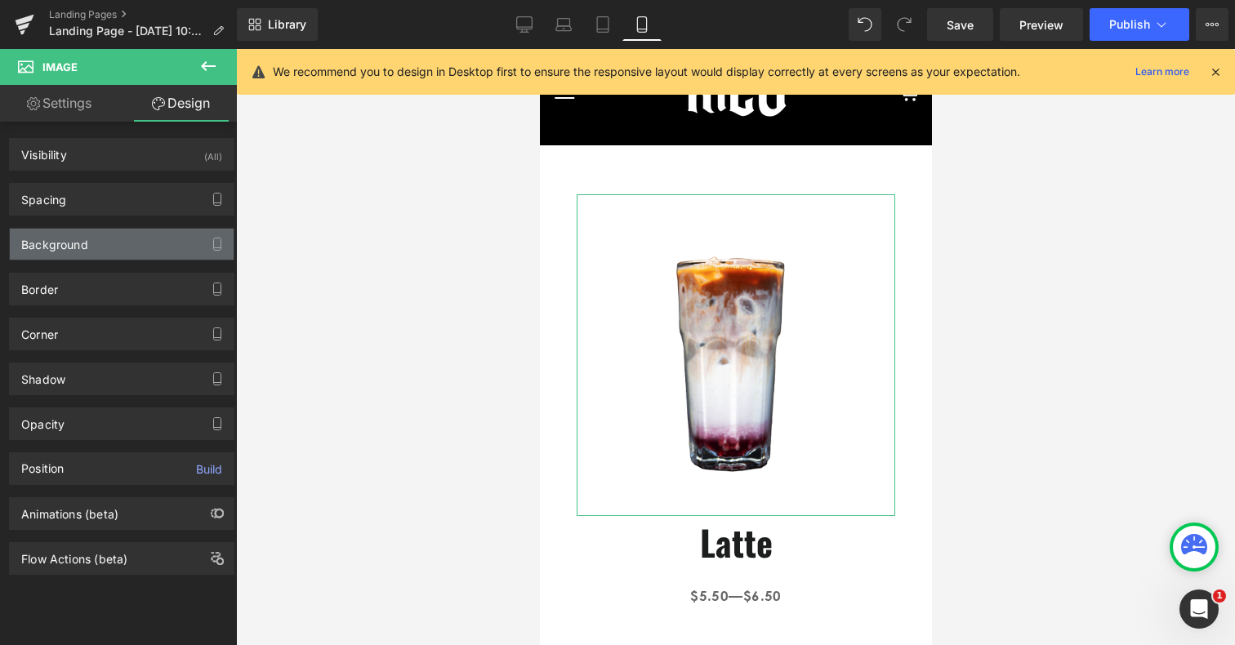
click at [105, 249] on div "Background" at bounding box center [122, 244] width 224 height 31
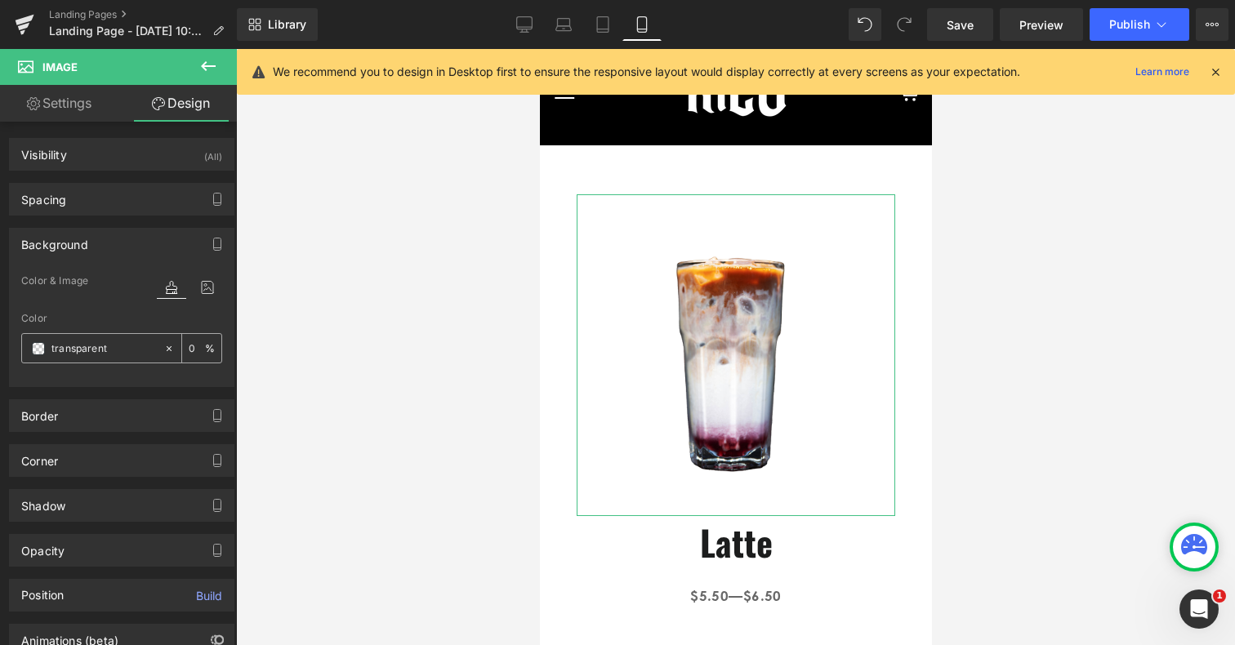
click at [163, 346] on icon at bounding box center [168, 348] width 11 height 11
click at [23, 349] on div "none" at bounding box center [92, 348] width 141 height 29
click at [47, 347] on div "none" at bounding box center [92, 348] width 141 height 29
click at [39, 347] on span at bounding box center [38, 348] width 13 height 13
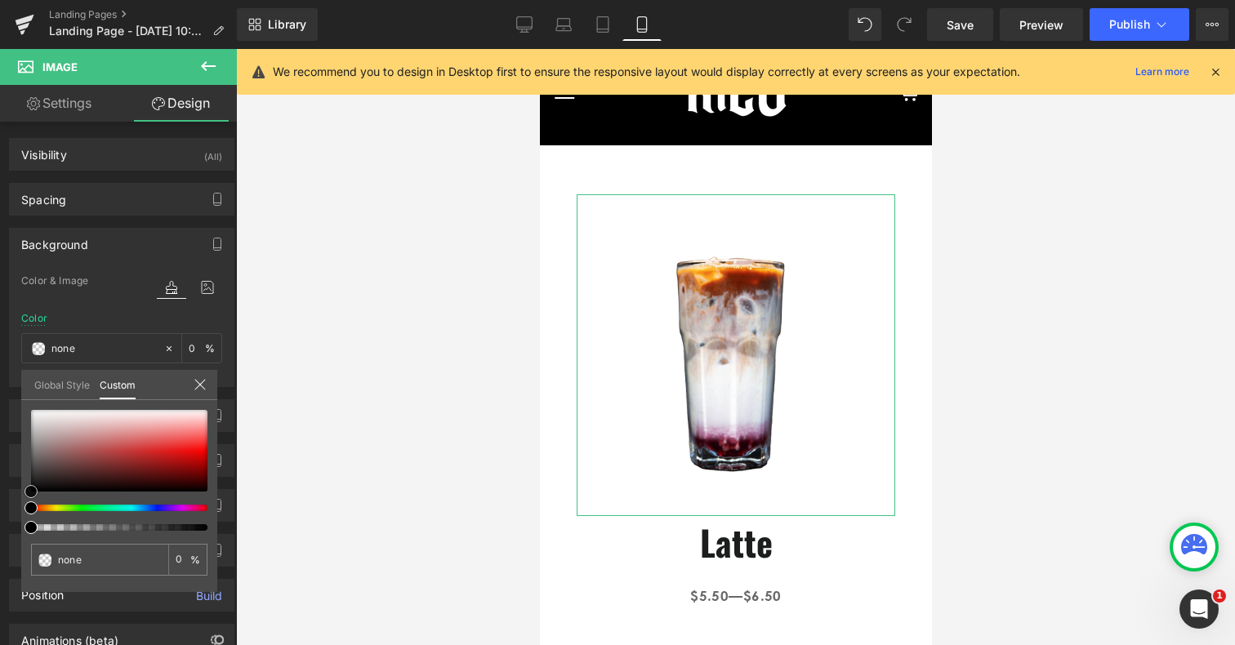
type input "#562424"
type input "100"
type input "#562424"
type input "100"
click at [104, 472] on div at bounding box center [119, 451] width 176 height 82
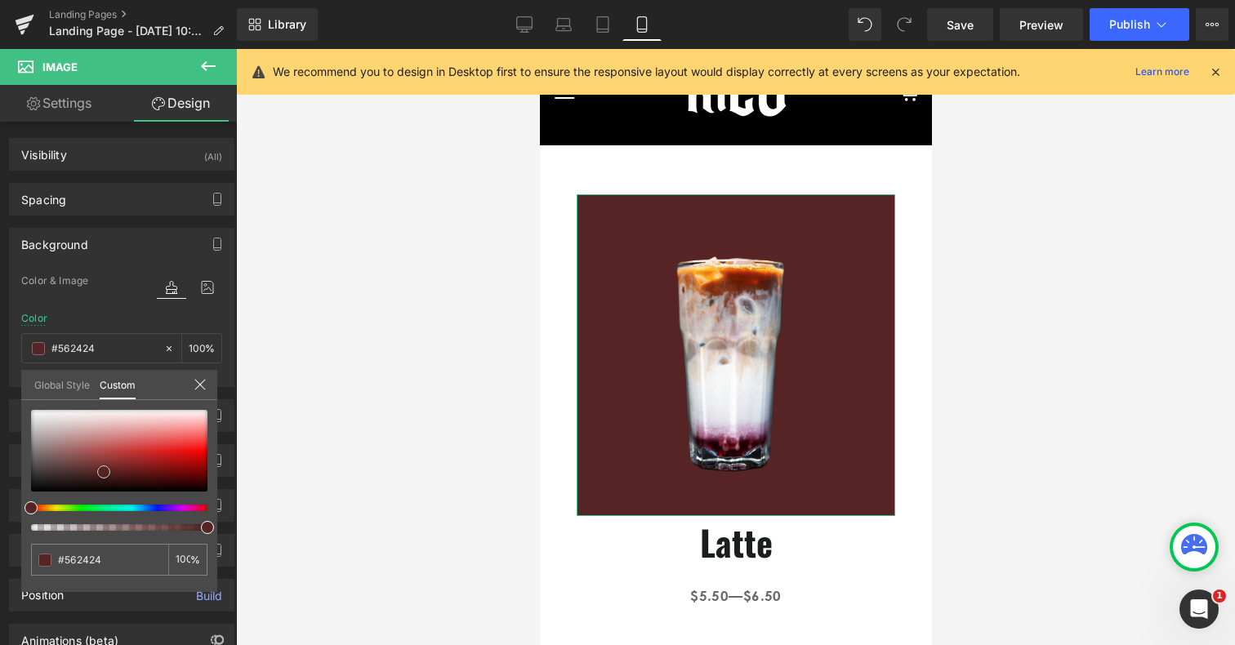
type input "#552424"
type input "#532727"
type input "#502a2a"
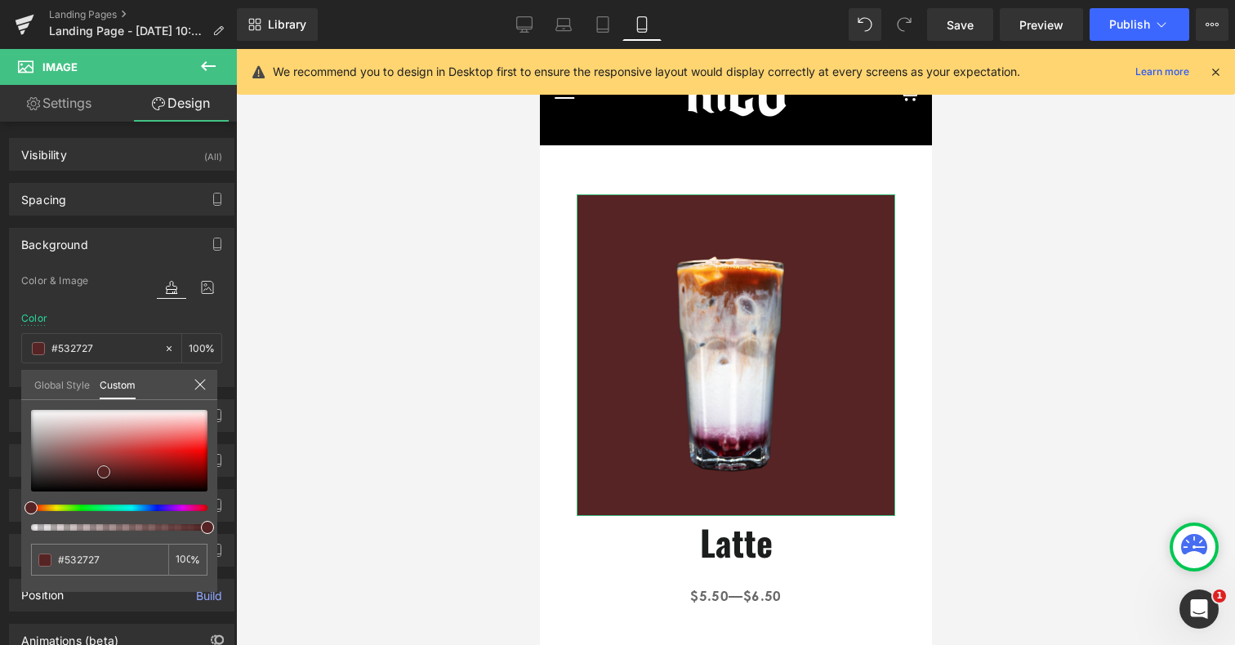
type input "#502a2a"
type input "#5f4343"
type input "#695353"
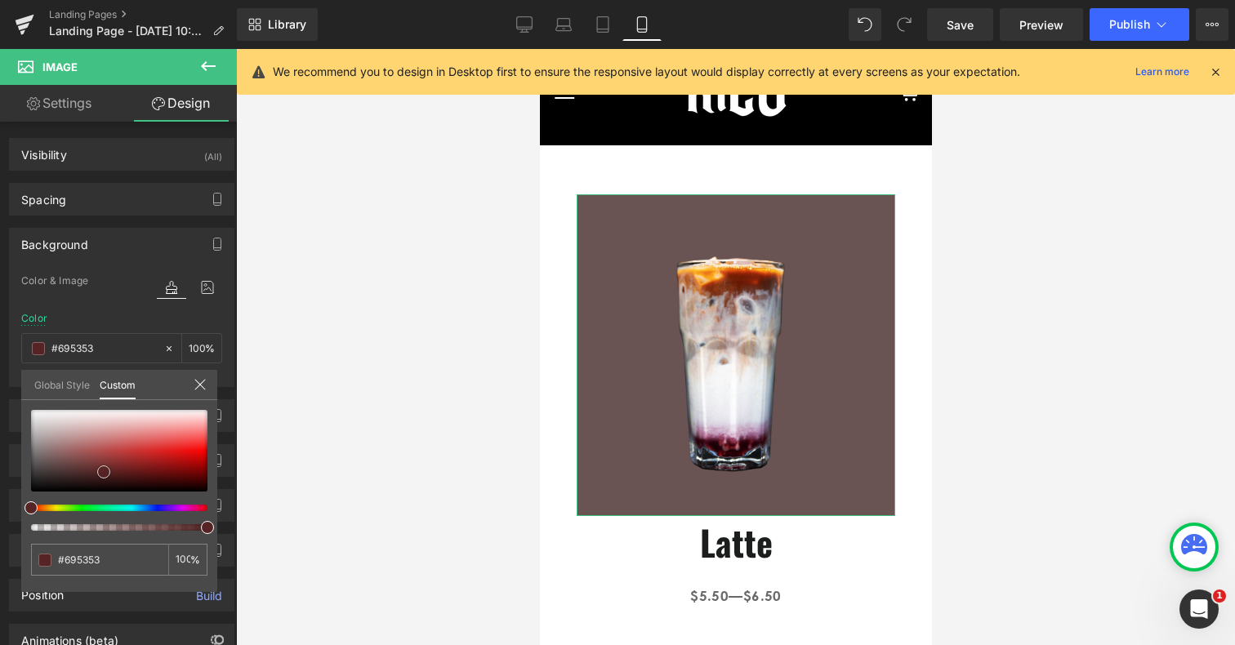
type input "#6d5959"
type input "#796b6b"
type input "#7f7575"
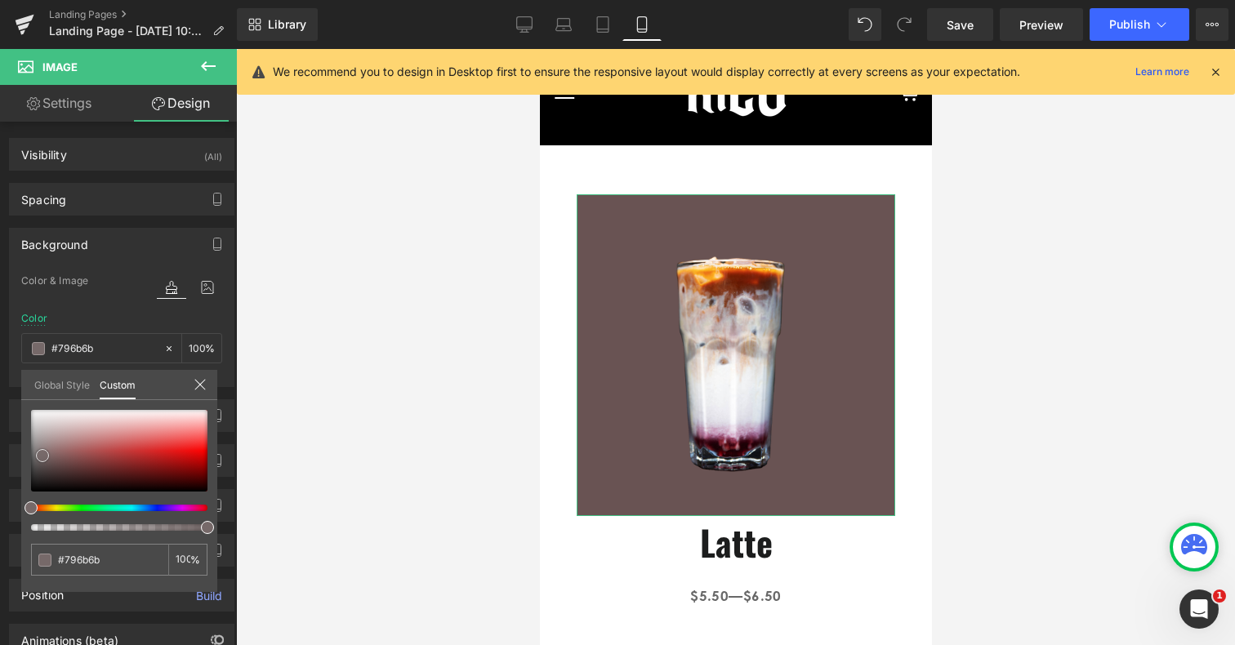
type input "#7f7575"
type input "#847f7f"
type input "#8a8888"
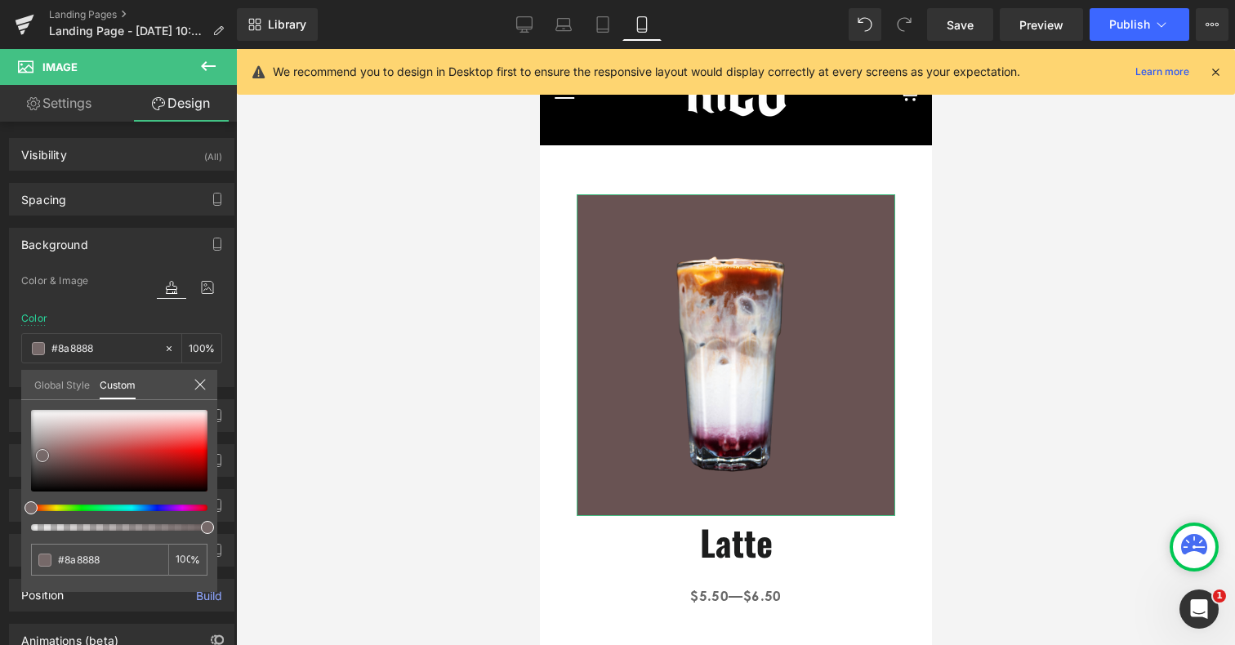
type input "#919191"
type input "#969696"
type input "#9b9b9b"
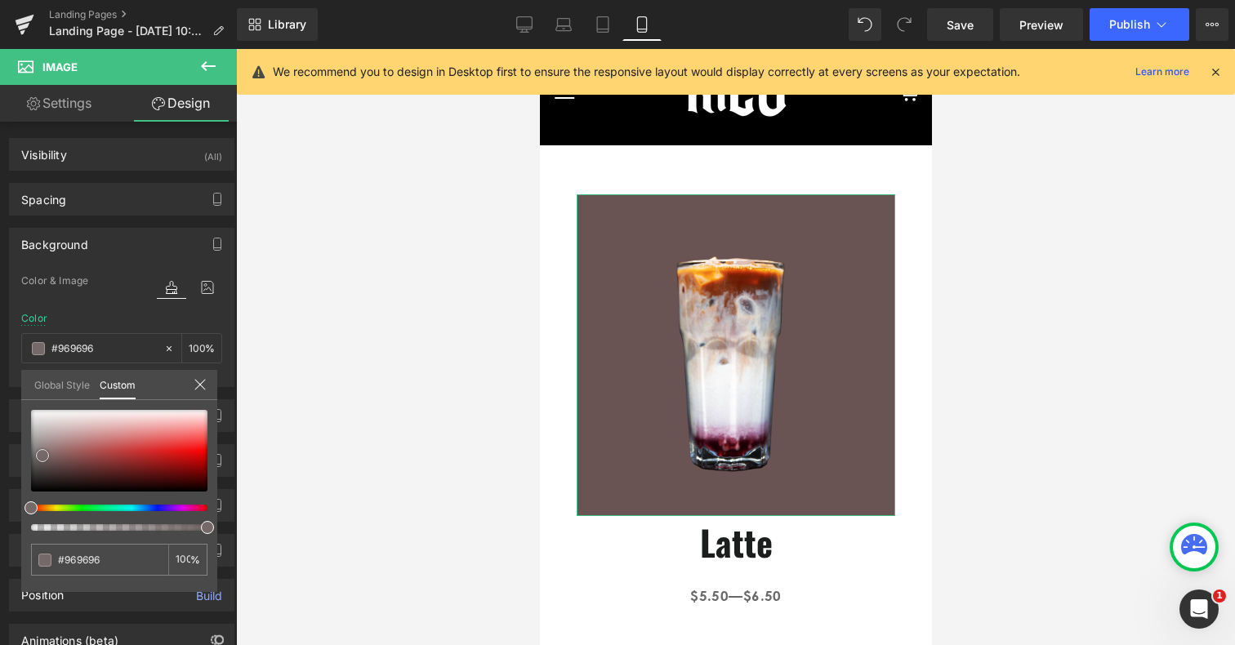
type input "#9b9b9b"
type input "#a3a3a3"
type input "#aaaaaa"
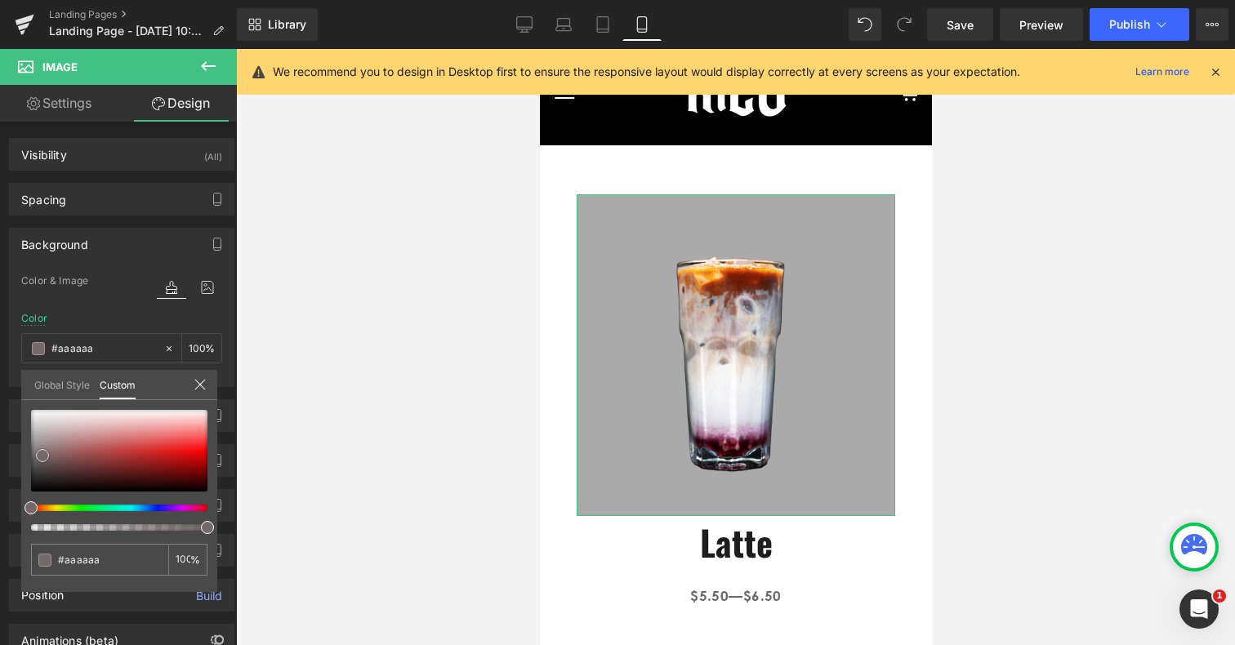
type input "#b5b5b5"
type input "#bfbfbf"
type input "#c6c6c6"
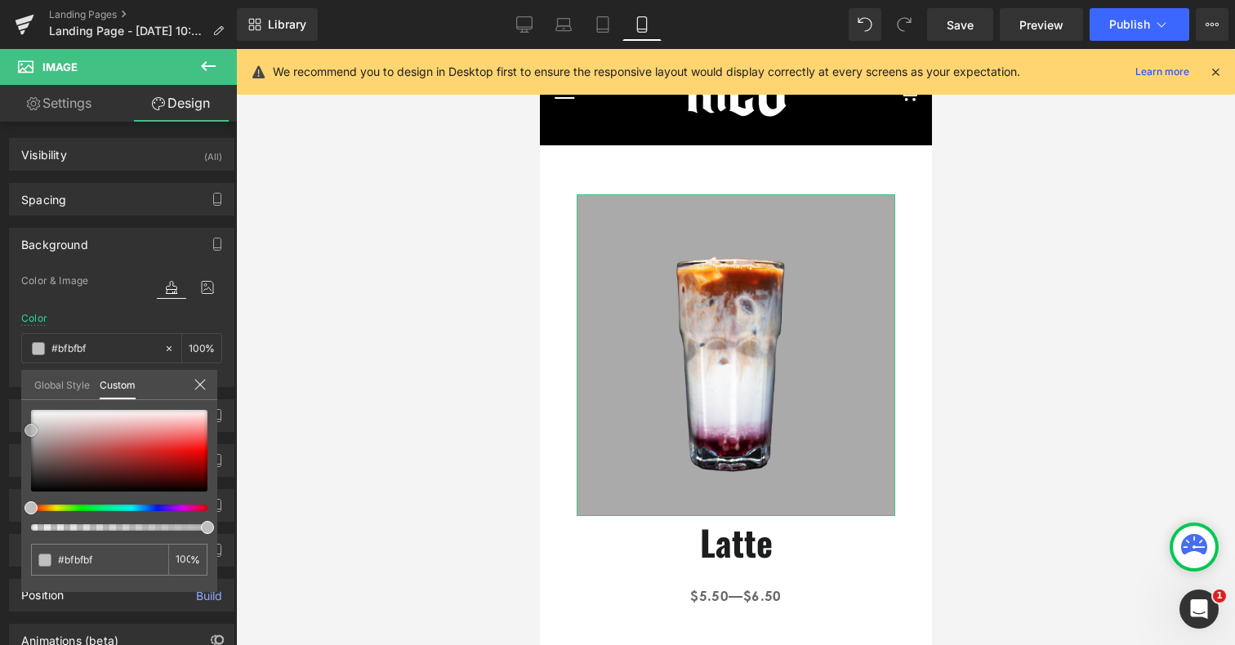
type input "#c6c6c6"
type input "#cccccc"
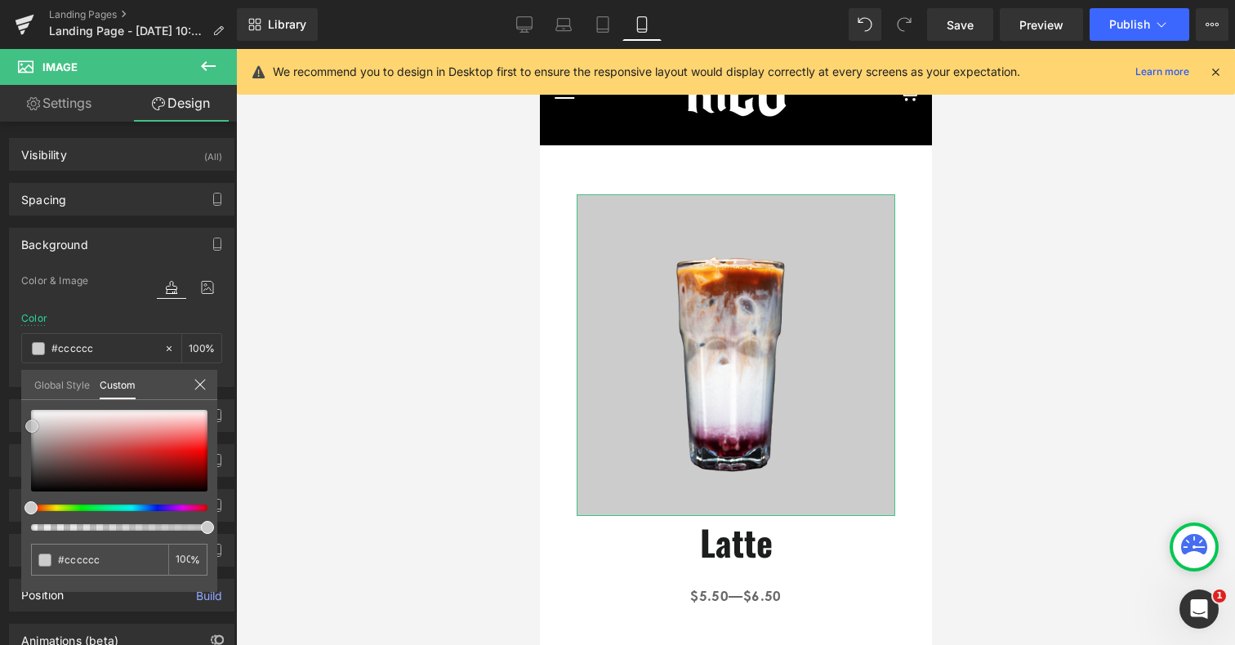
type input "#cccbcb"
type input "#c9c8c8"
type input "#cccccc"
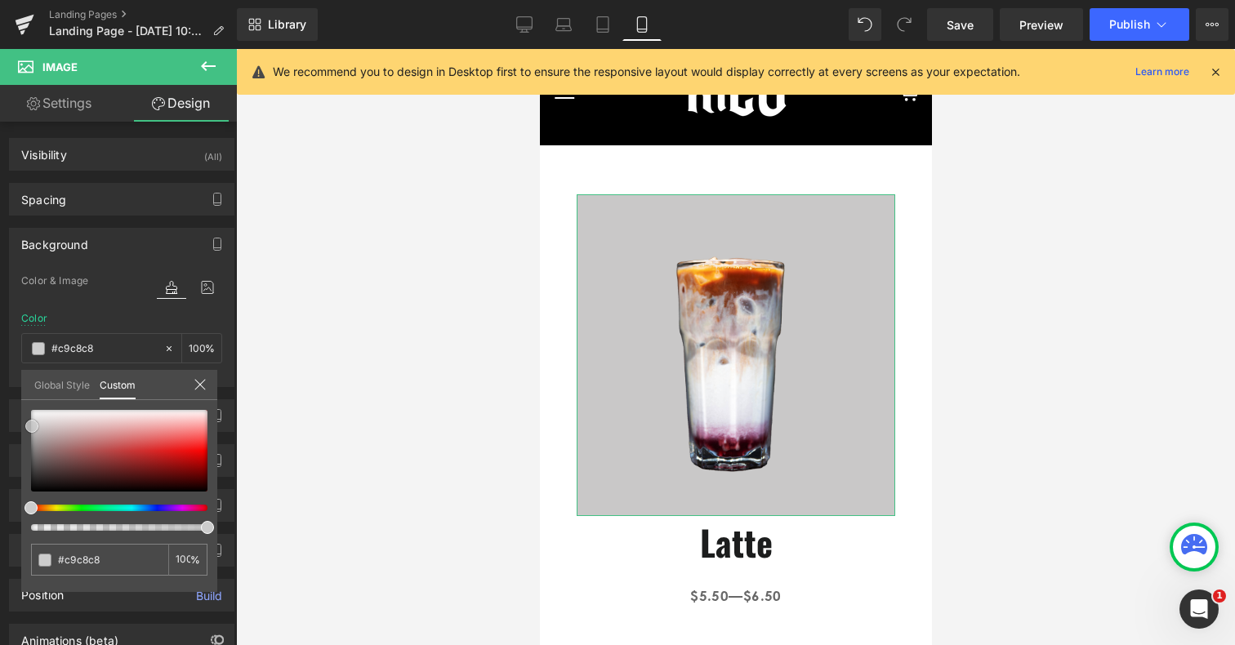
type input "#cccccc"
type input "#d1d1d1"
drag, startPoint x: 104, startPoint y: 471, endPoint x: 31, endPoint y: 424, distance: 86.8
click at [31, 424] on span at bounding box center [31, 426] width 13 height 13
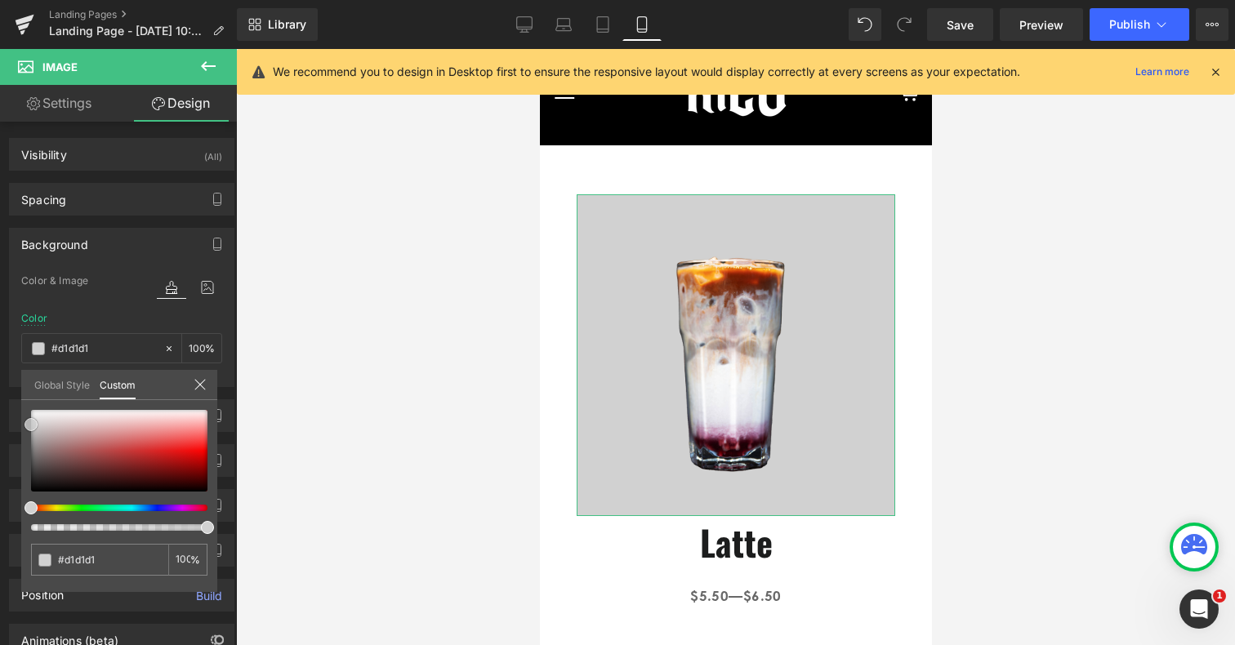
type input "#cecece"
type input "#bababa"
type input "#898989"
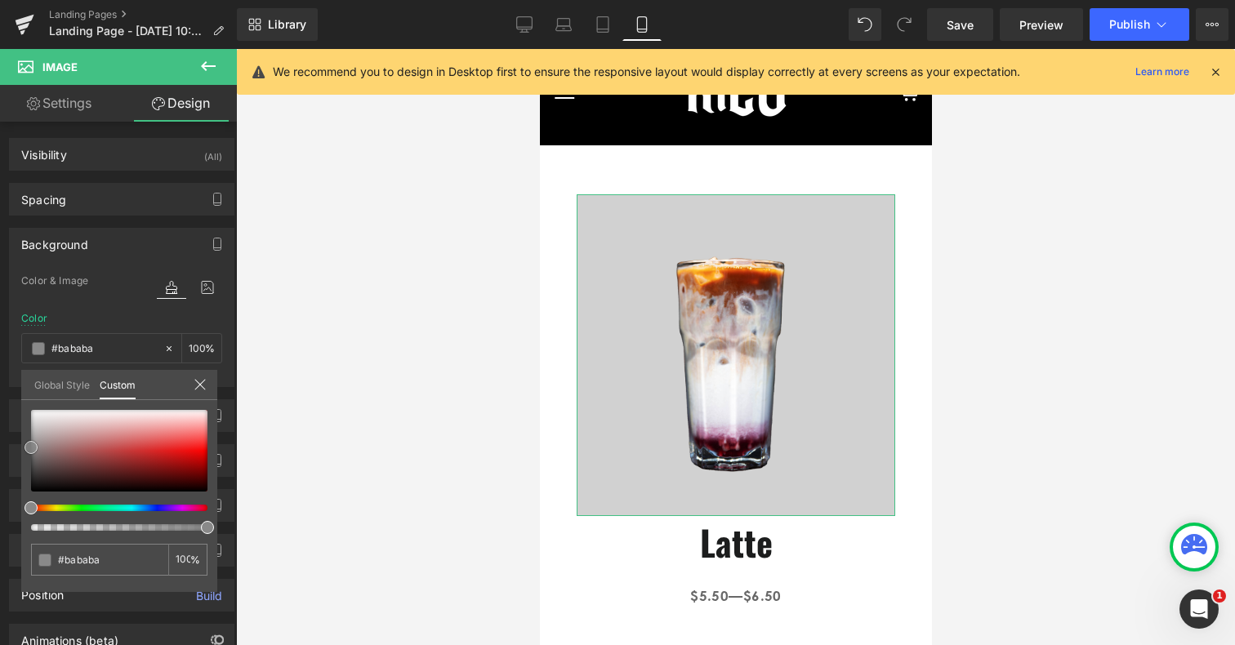
type input "#898989"
type input "#5e5e5e"
type input "#2b2b2b"
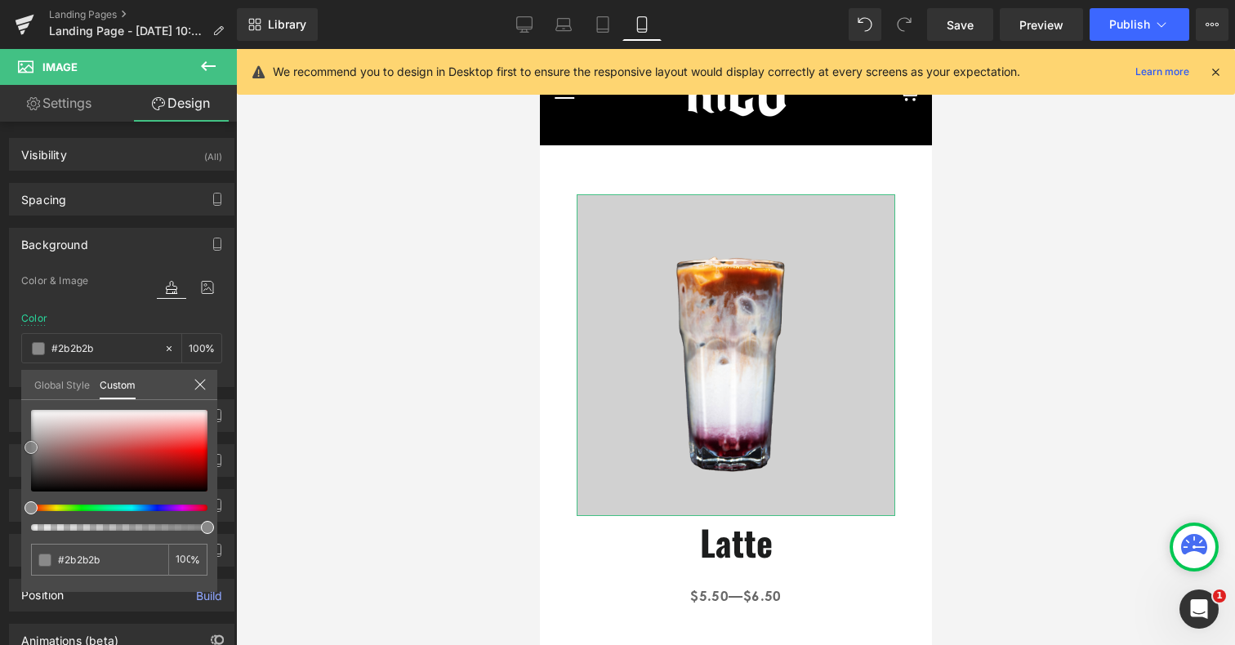
type input "#0c0c0c"
type input "#000000"
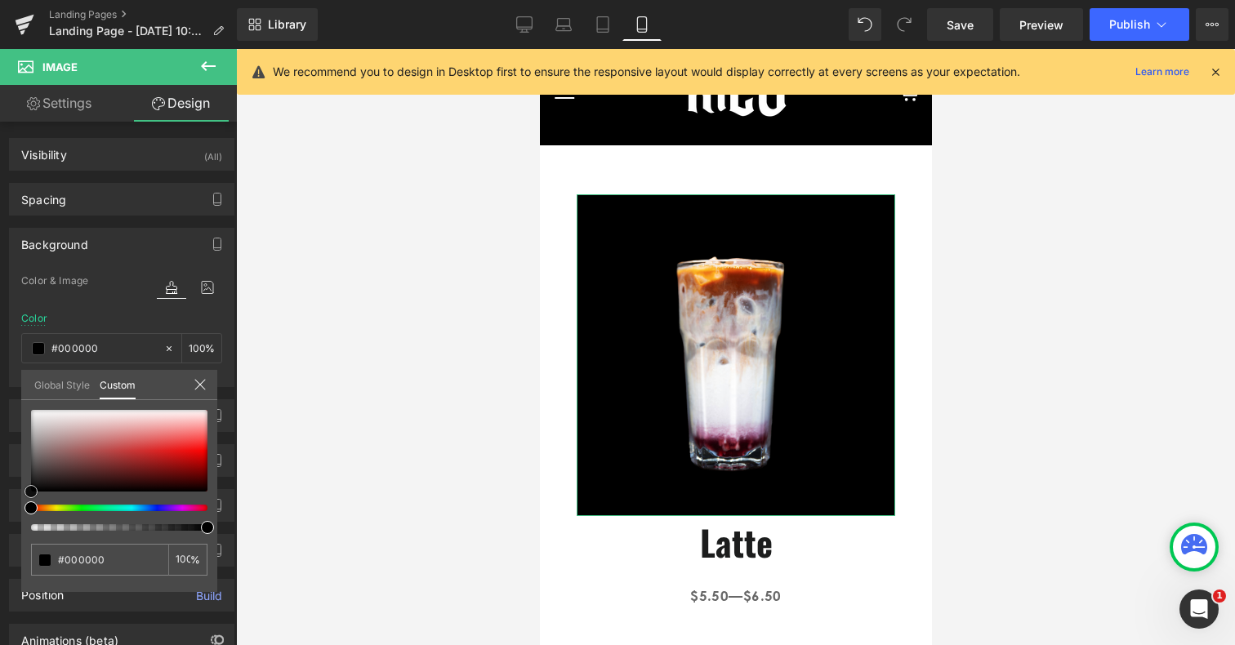
drag, startPoint x: 30, startPoint y: 423, endPoint x: 18, endPoint y: 503, distance: 81.0
click at [18, 387] on div "Background Color & Image color rgba(0, 0, 0, 1) Color #000000 100 % Image Repla…" at bounding box center [122, 302] width 244 height 172
type input "#0a0a0a"
type input "#232323"
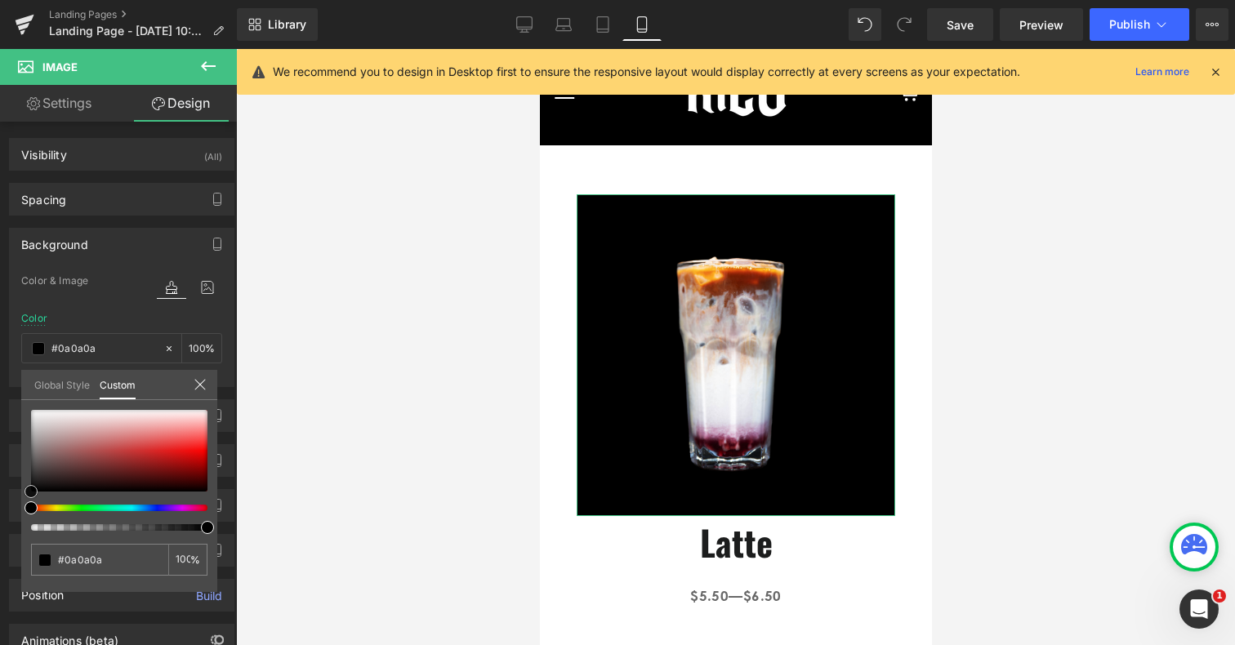
type input "#232323"
type input "#3a3a3a"
type input "#444444"
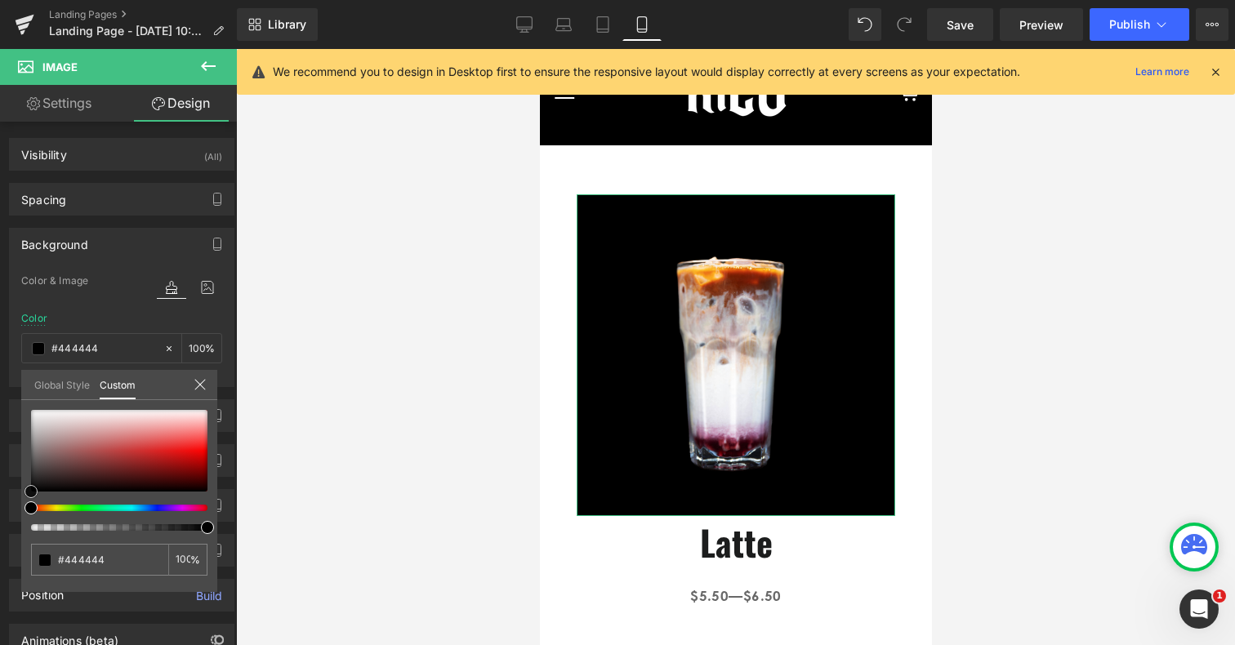
type input "#494949"
type input "#515151"
type input "#606060"
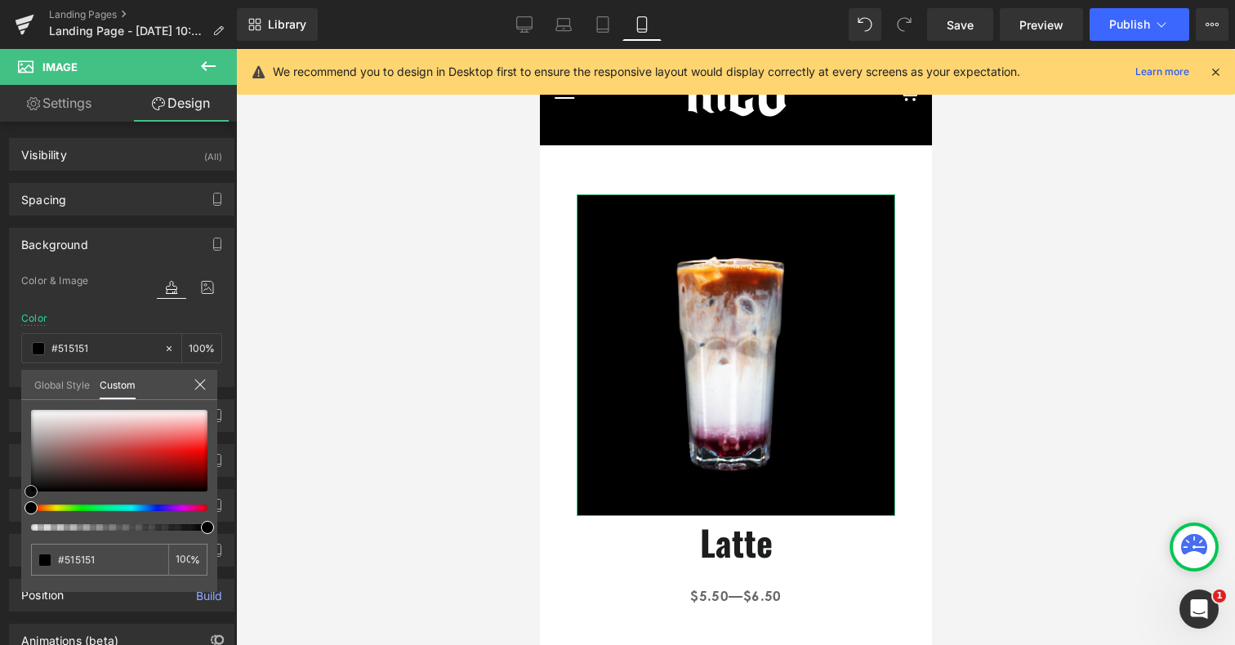
type input "#606060"
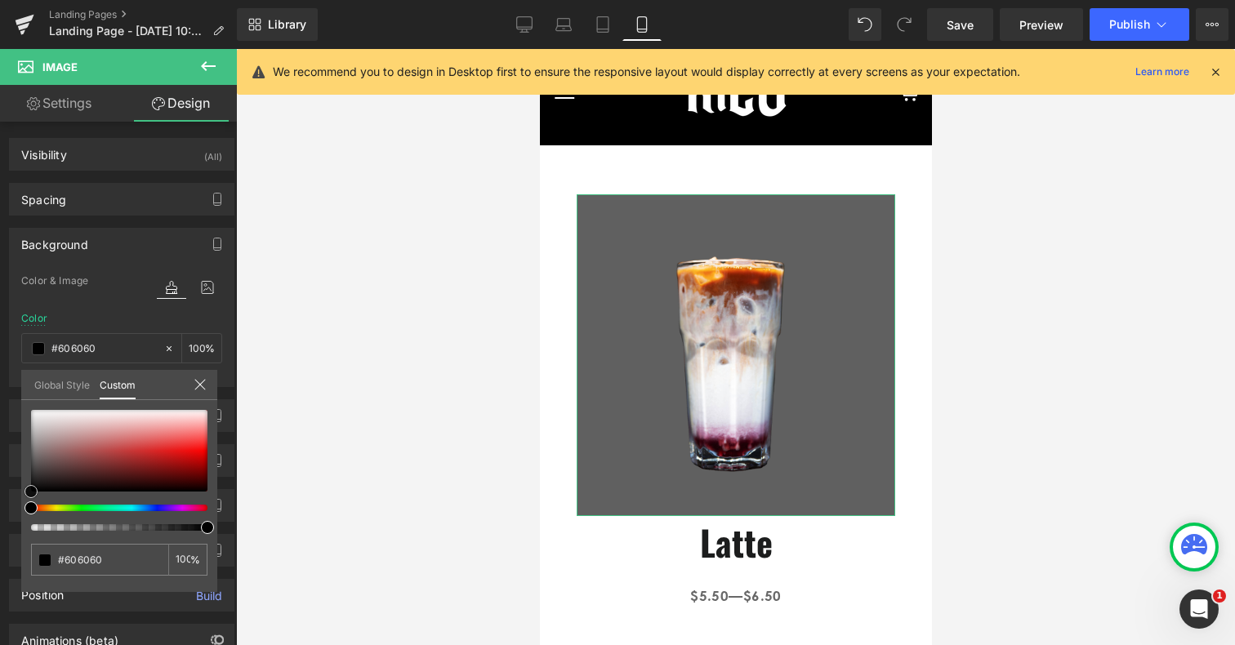
type input "#707070"
type input "#828282"
type input "#999999"
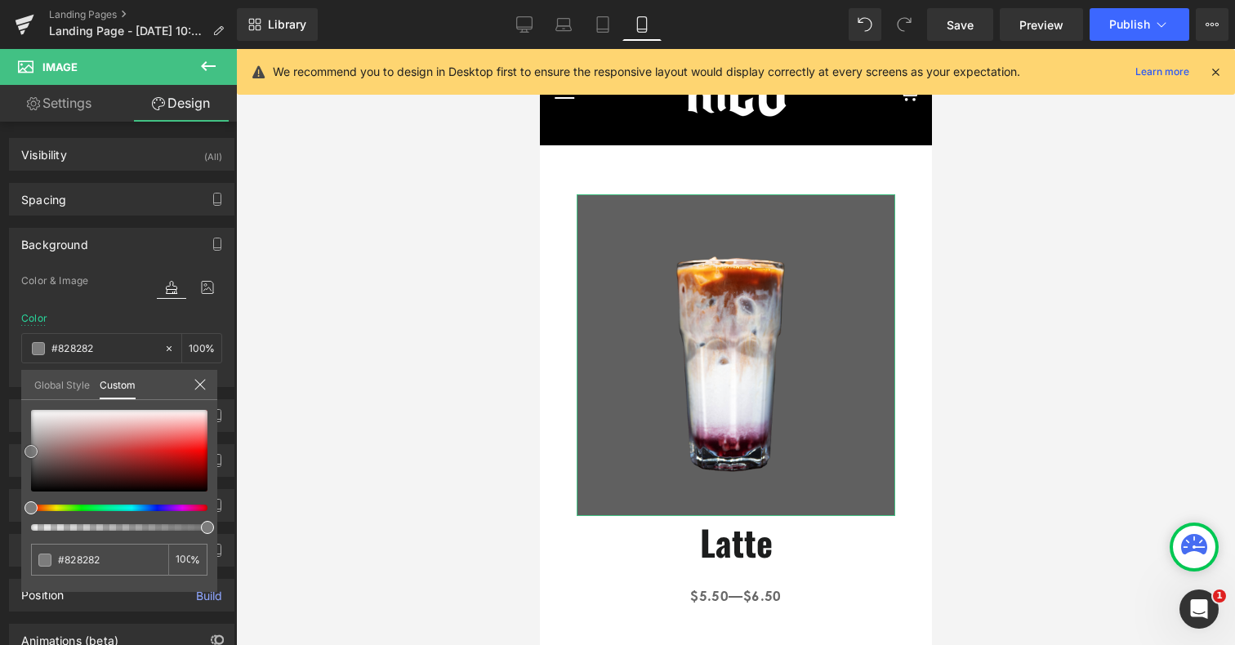
type input "#999999"
type input "#b2b2b2"
type input "#c6c6c6"
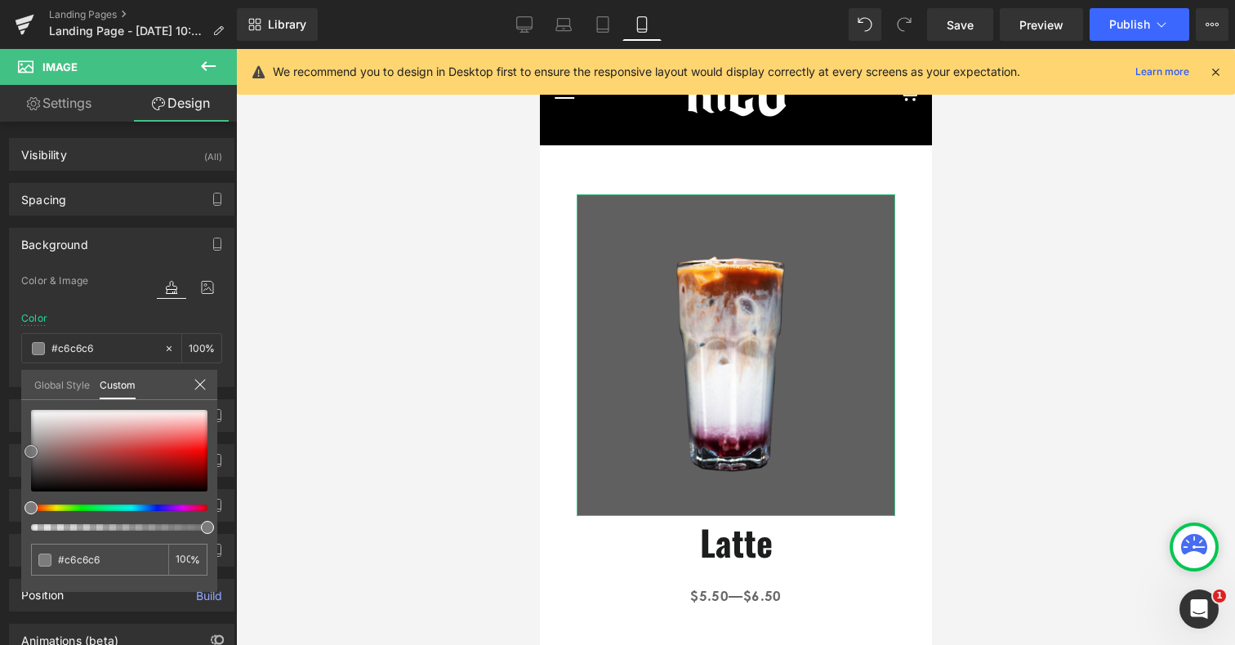
type input "#d3d3d3"
type input "#d8d8d8"
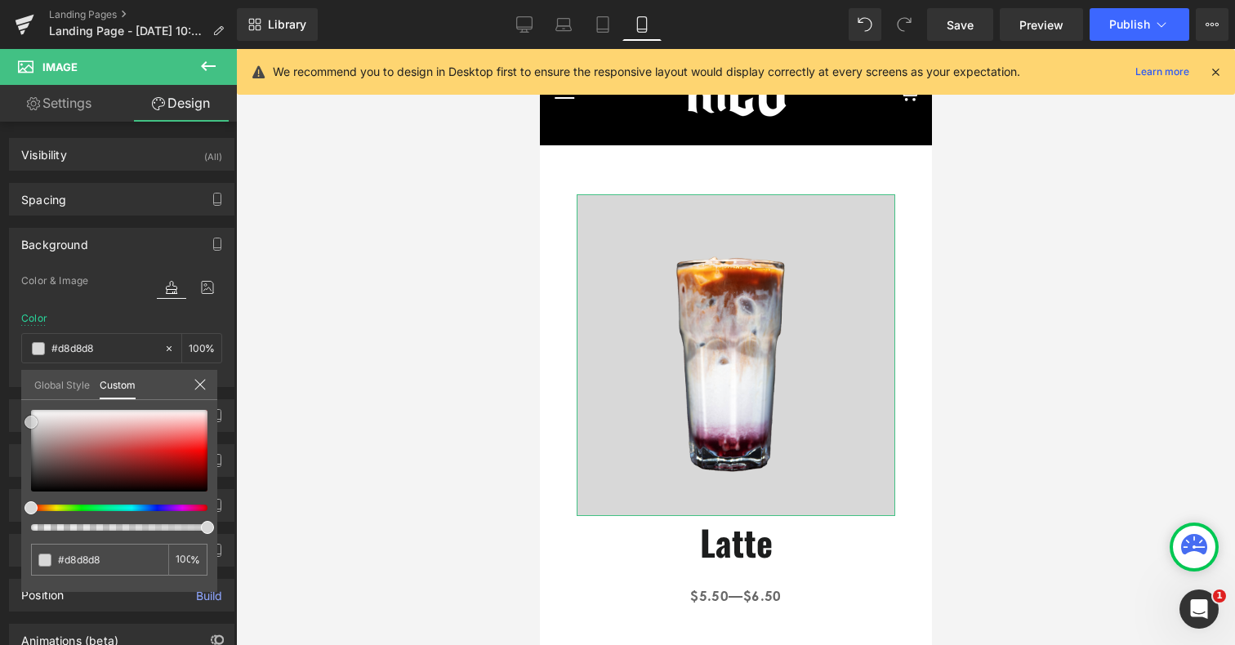
type input "#dbdbdb"
type input "#e5e5e5"
type input "#efefef"
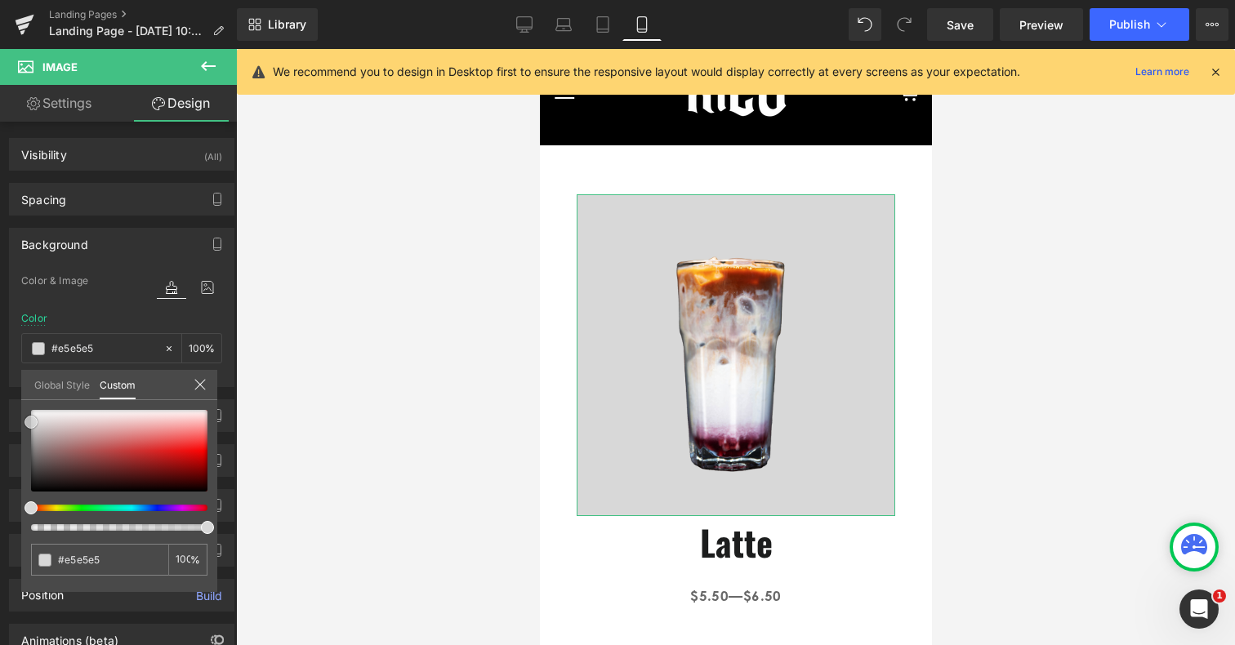
type input "#efefef"
type input "#f9f9f9"
type input "#fcfcfc"
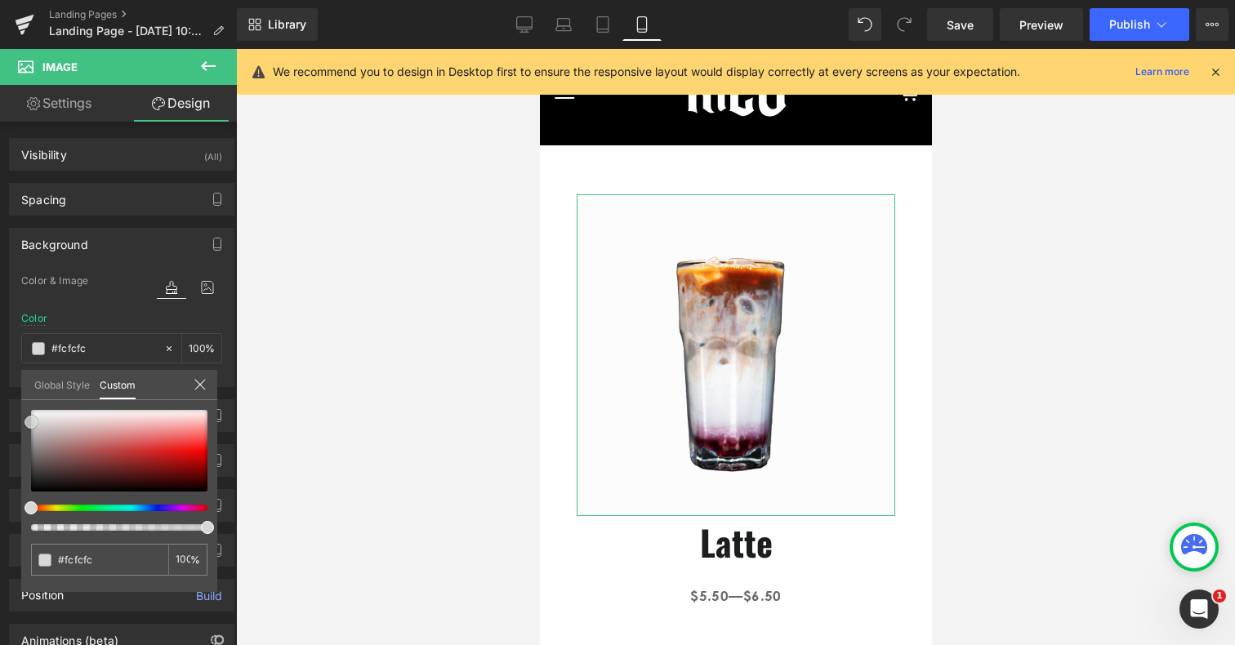
type input "#ffffff"
type input "#fcfcfc"
type input "#f9f9f9"
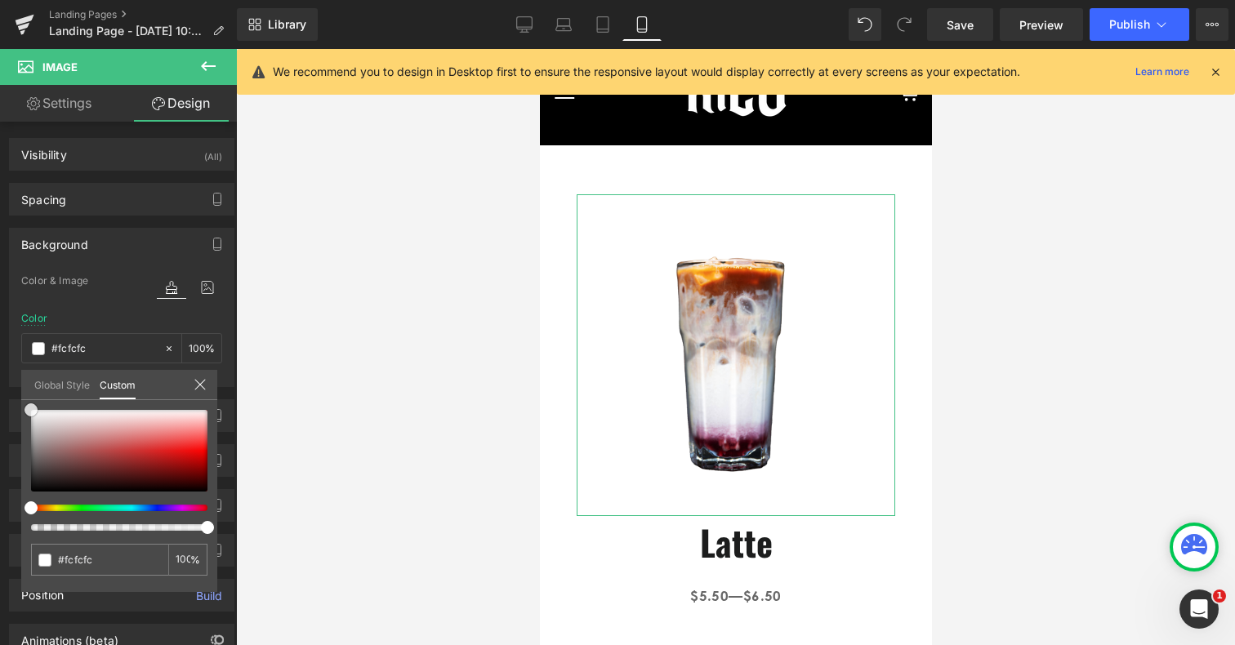
type input "#f9f9f9"
type input "#f7f7f7"
type input "#f4f4f4"
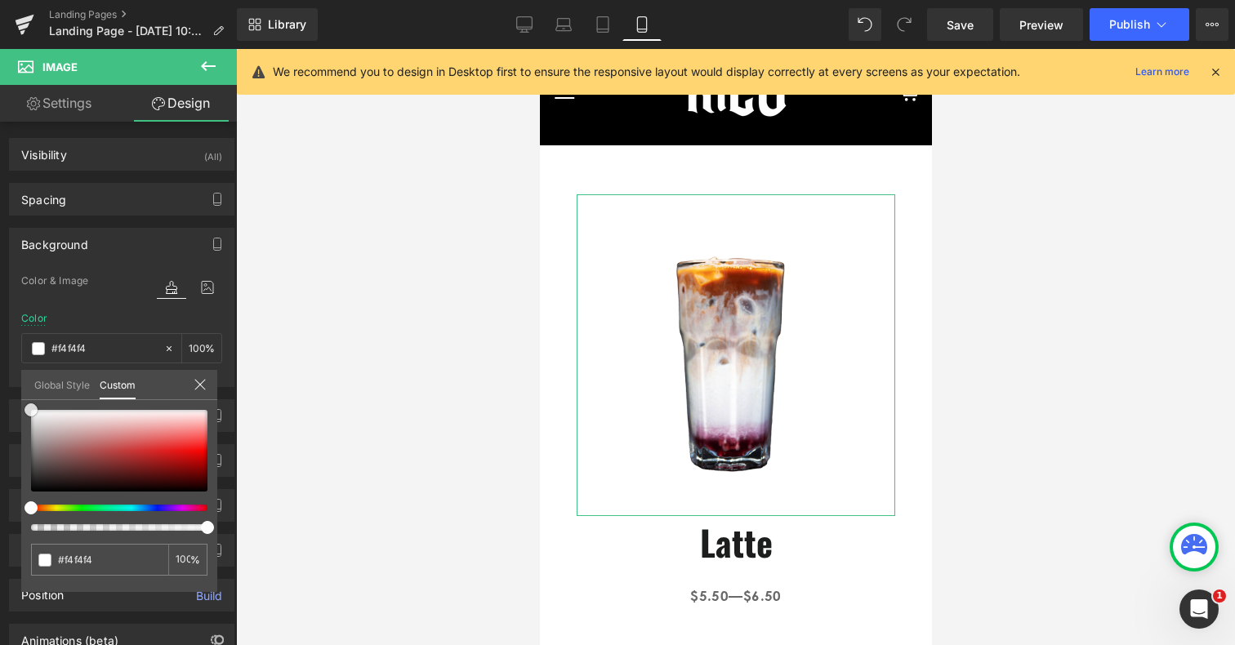
type input "#f2f2f2"
type input "#efefef"
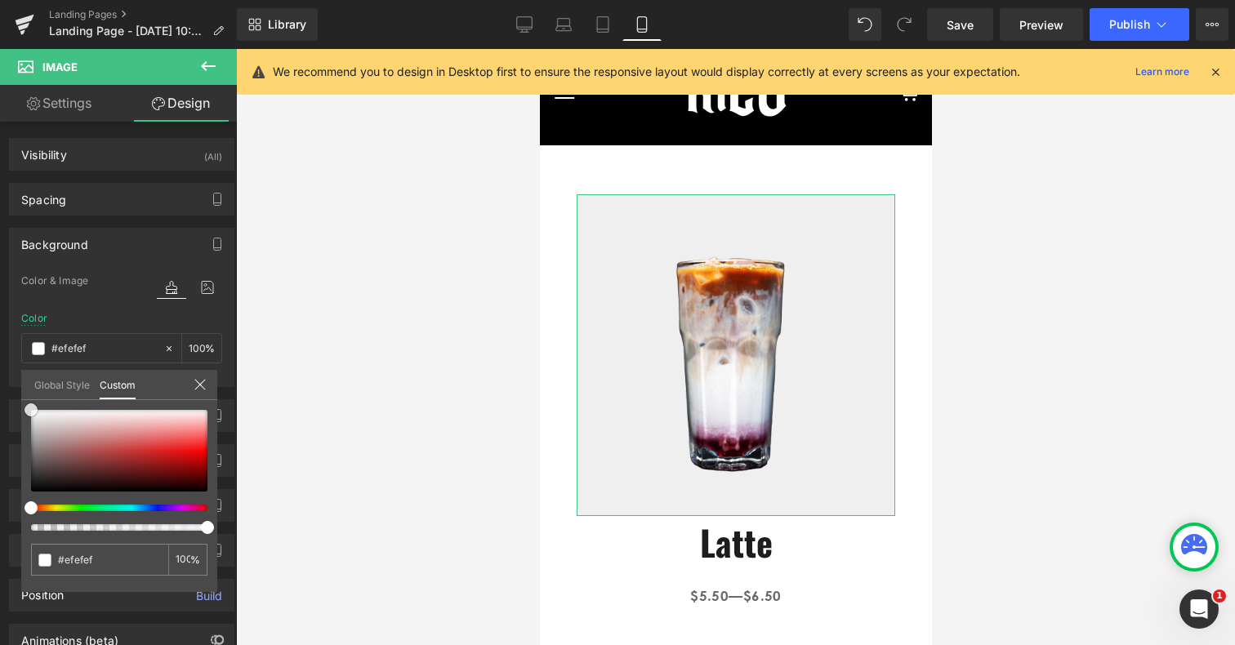
type input "#ededed"
type input "#eaeaea"
type input "#e8e8e8"
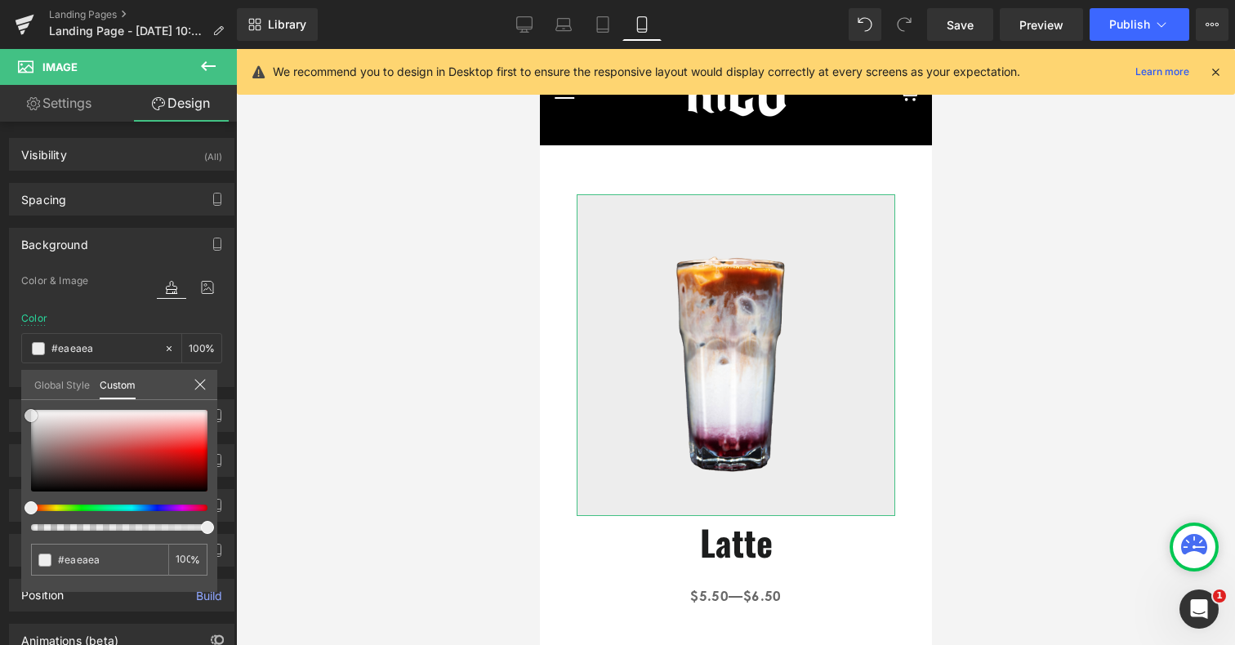
type input "#e8e8e8"
type input "#e5e5e5"
type input "#e2e2e2"
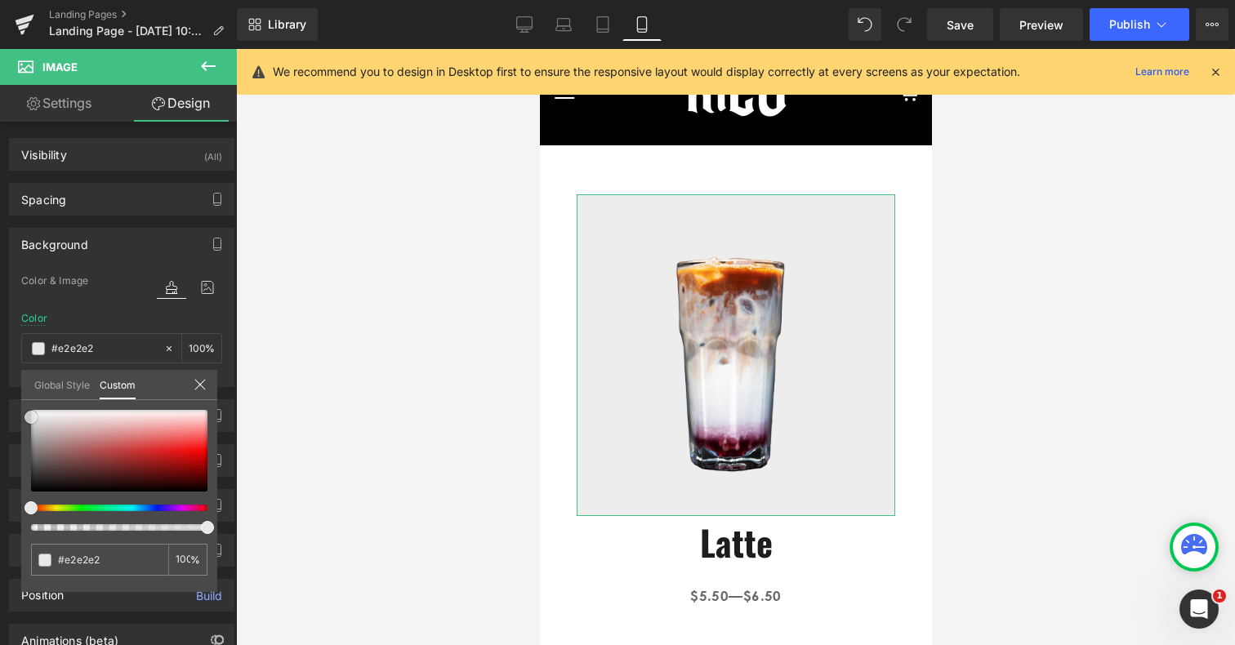
type input "#e0e0e0"
type input "#dddddd"
type input "#d8d8d8"
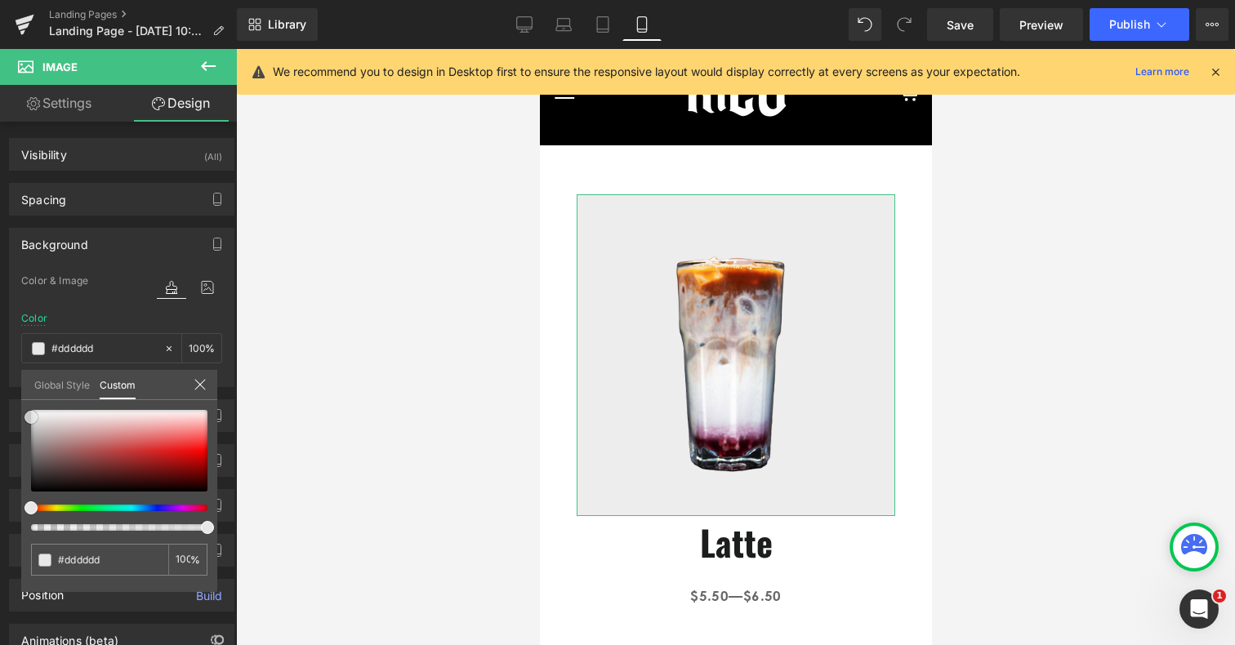
type input "#d8d8d8"
type input "#d6d6d6"
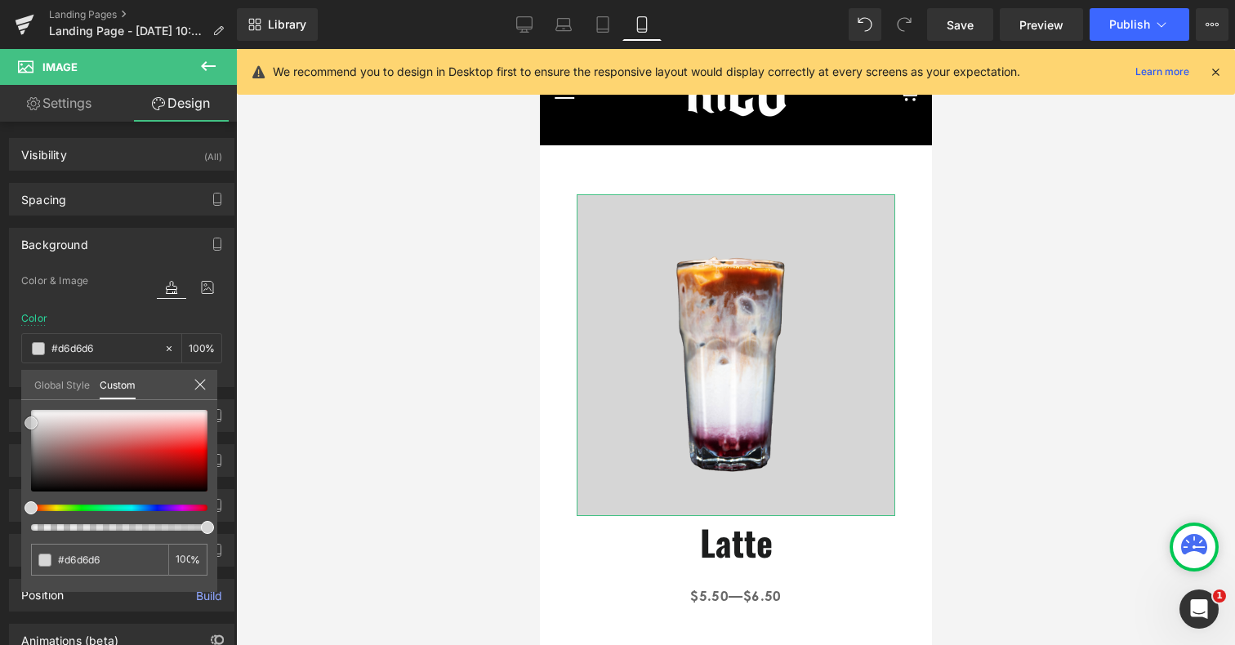
type input "#d3d3d3"
drag, startPoint x: 29, startPoint y: 488, endPoint x: 16, endPoint y: 418, distance: 71.5
click at [17, 387] on div "Background Color & Image color rgba(211, 211, 211, 1) Color #d3d3d3 100 % Image…" at bounding box center [122, 302] width 244 height 172
type input "#d8d8d8"
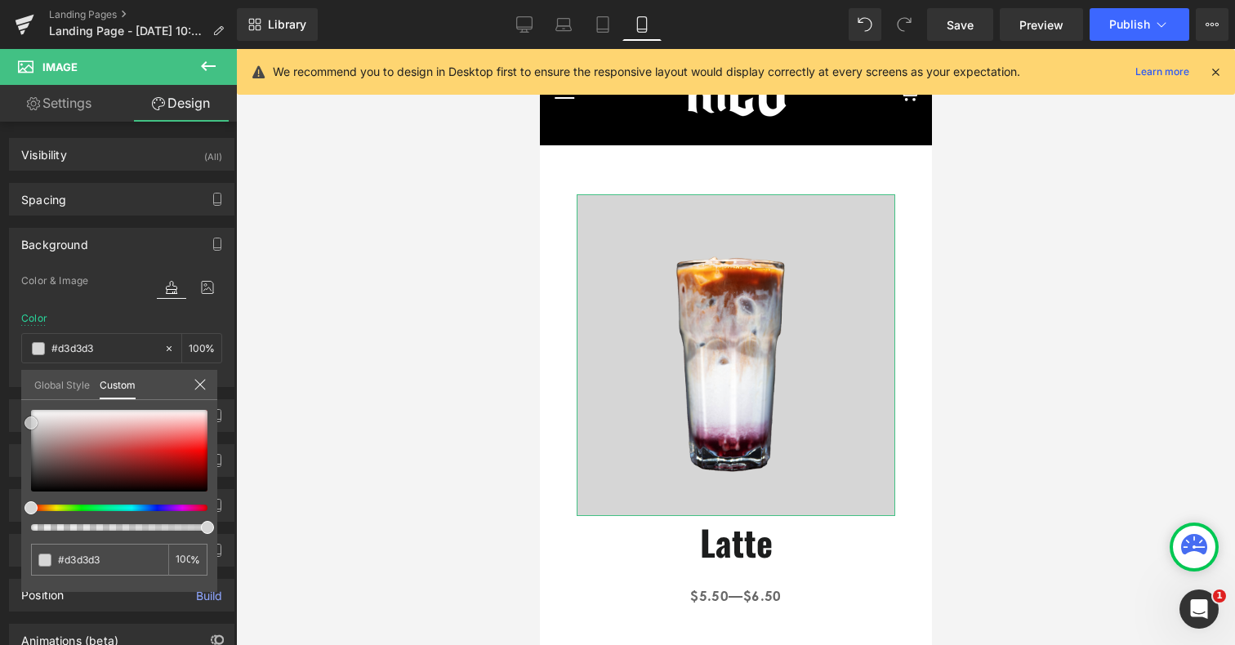
type input "#d8d8d8"
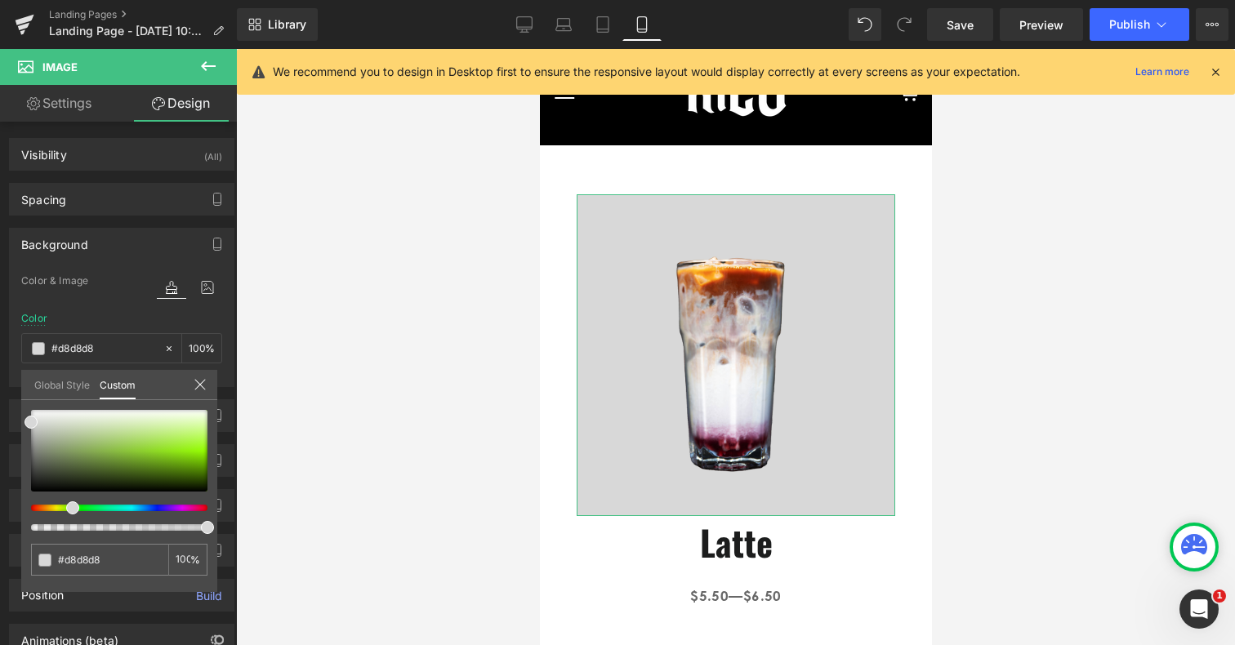
drag, startPoint x: 33, startPoint y: 511, endPoint x: 69, endPoint y: 507, distance: 36.1
click at [69, 507] on span at bounding box center [72, 508] width 13 height 13
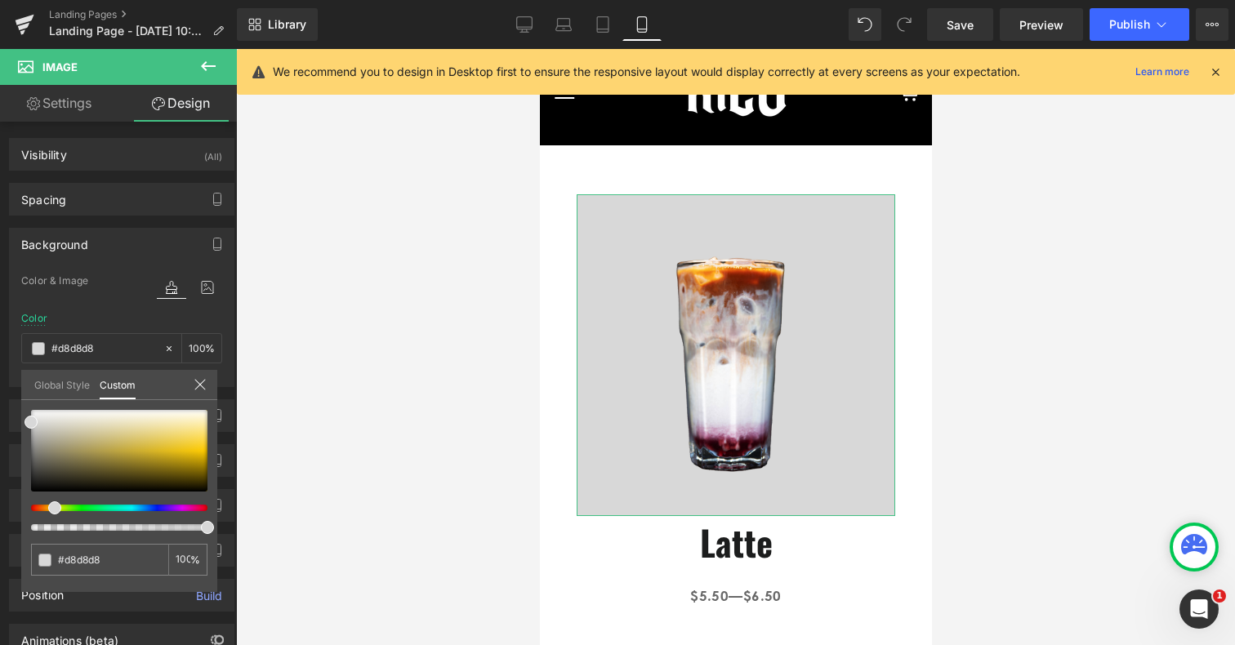
drag, startPoint x: 69, startPoint y: 507, endPoint x: 46, endPoint y: 507, distance: 23.7
click at [46, 507] on div at bounding box center [113, 508] width 176 height 7
type input "#f4eccb"
type input "#f5eccb"
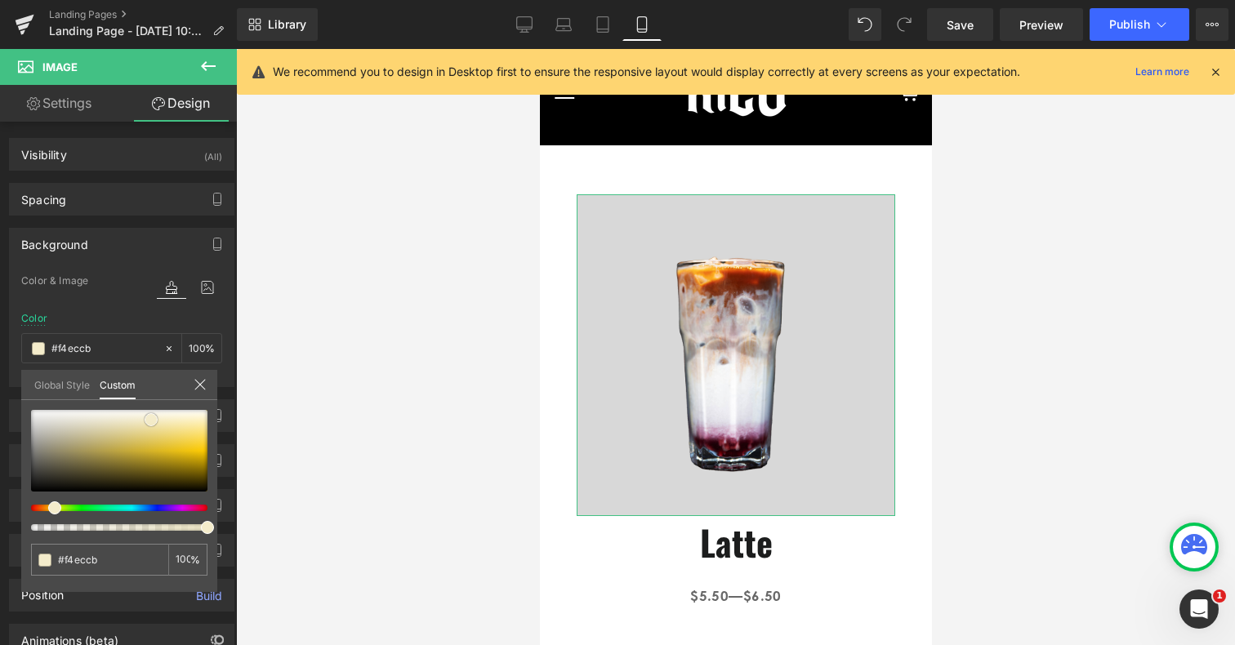
type input "#f5eccb"
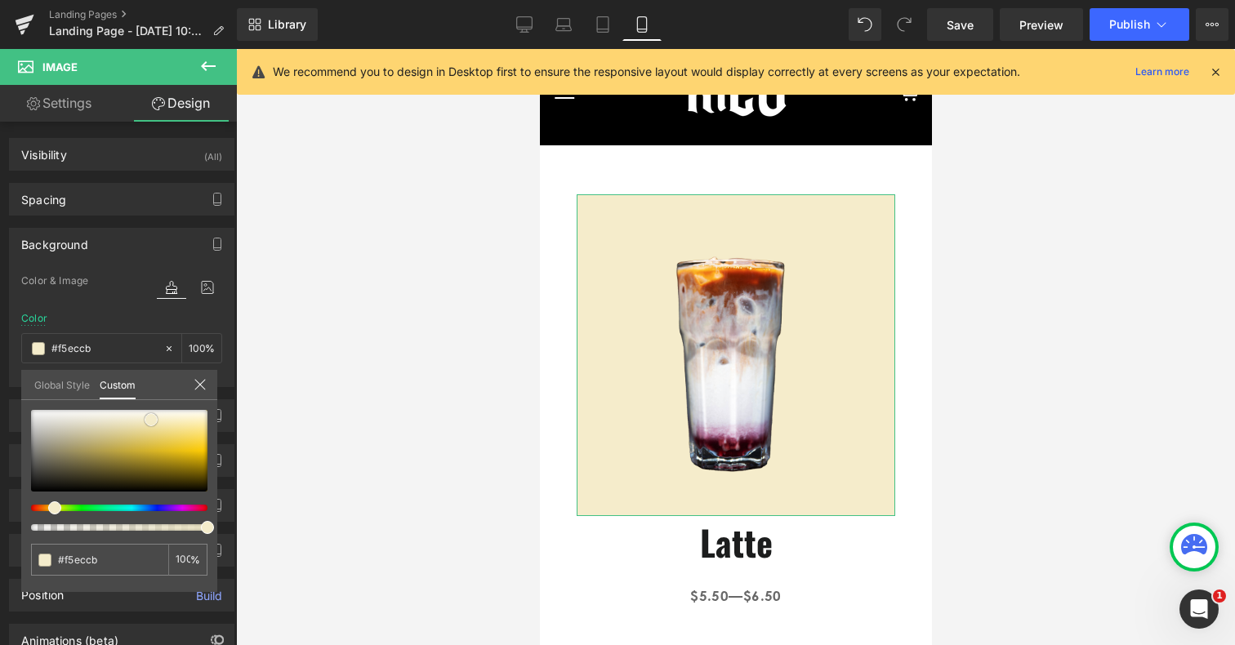
type input "#faf4e0"
type input "#fdfbf6"
type input "#ffffff"
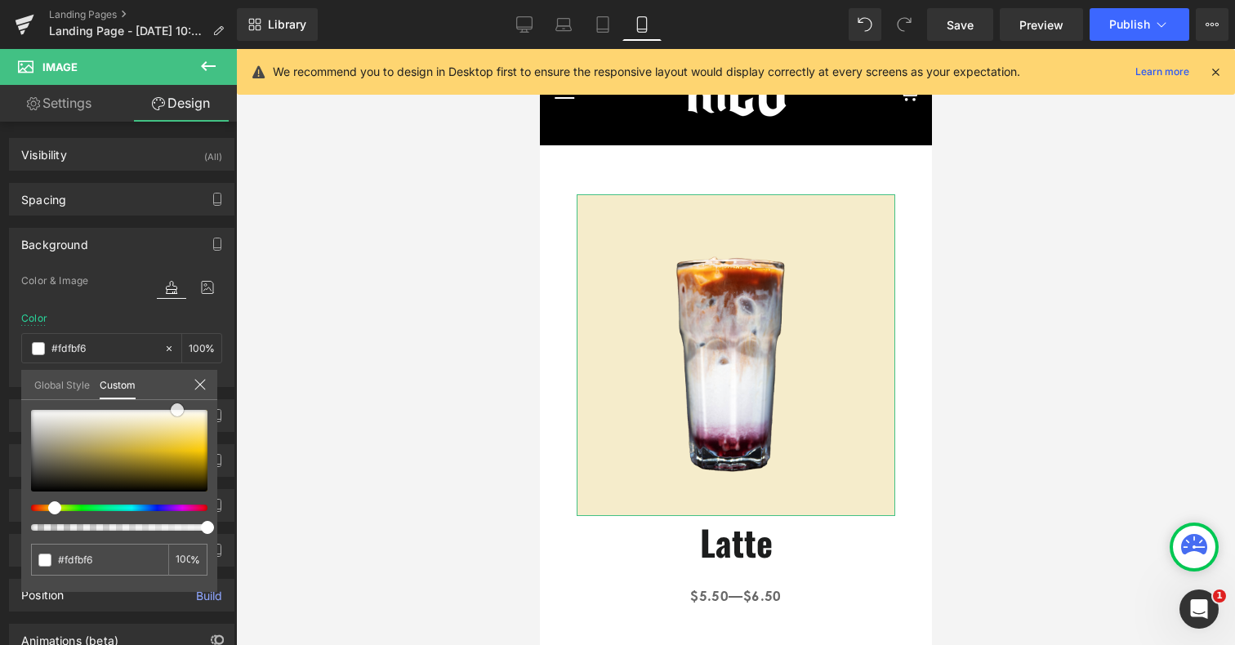
type input "#ffffff"
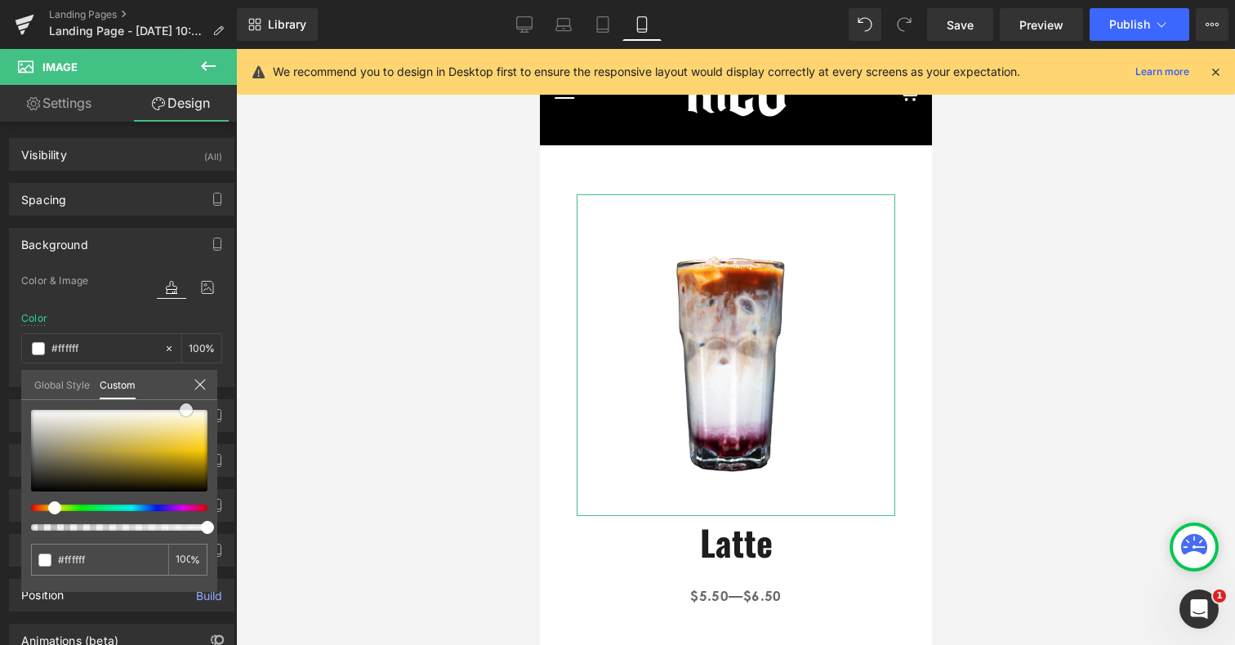
type input "#fffdf9"
type input "#fdf5ec"
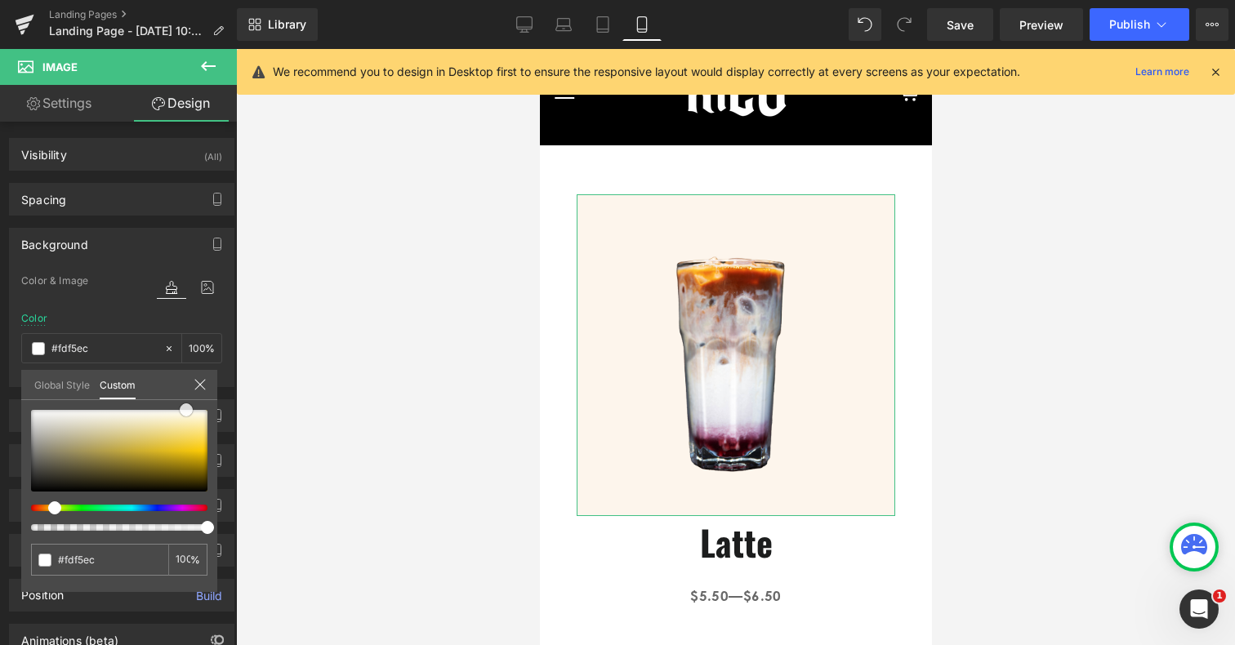
type input "#fcefe3"
type input "#faeadb"
type input "#fae7d5"
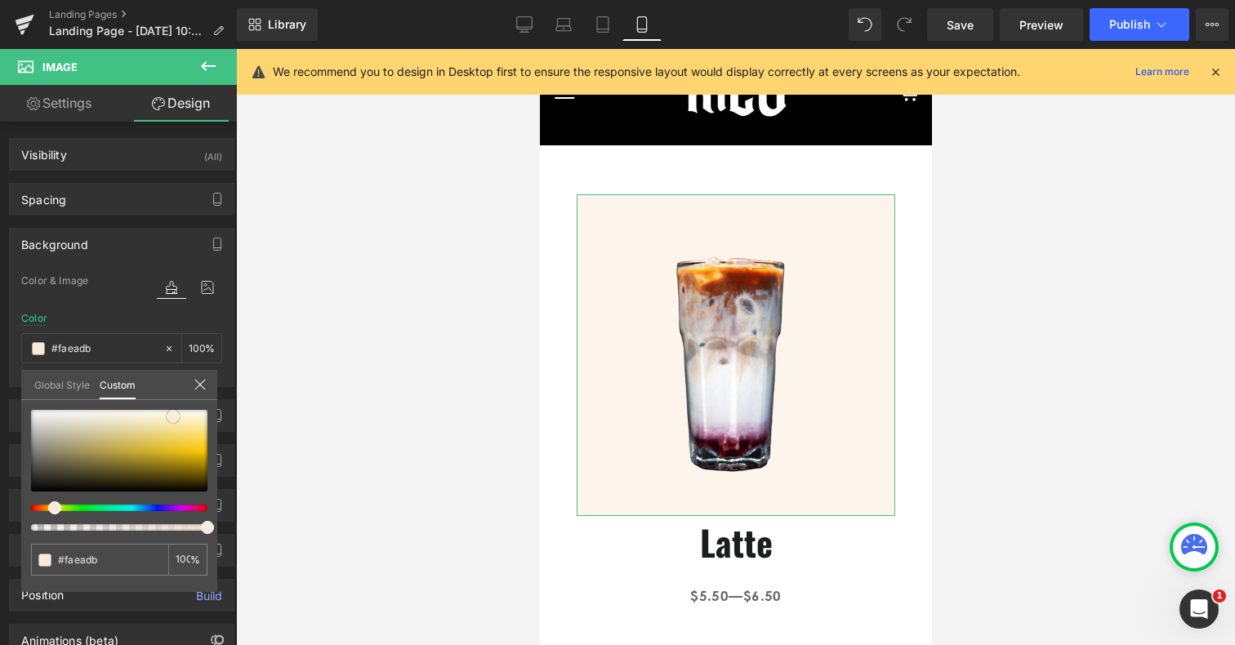
type input "#fae7d5"
type input "#fae4d0"
type input "#f9e2cc"
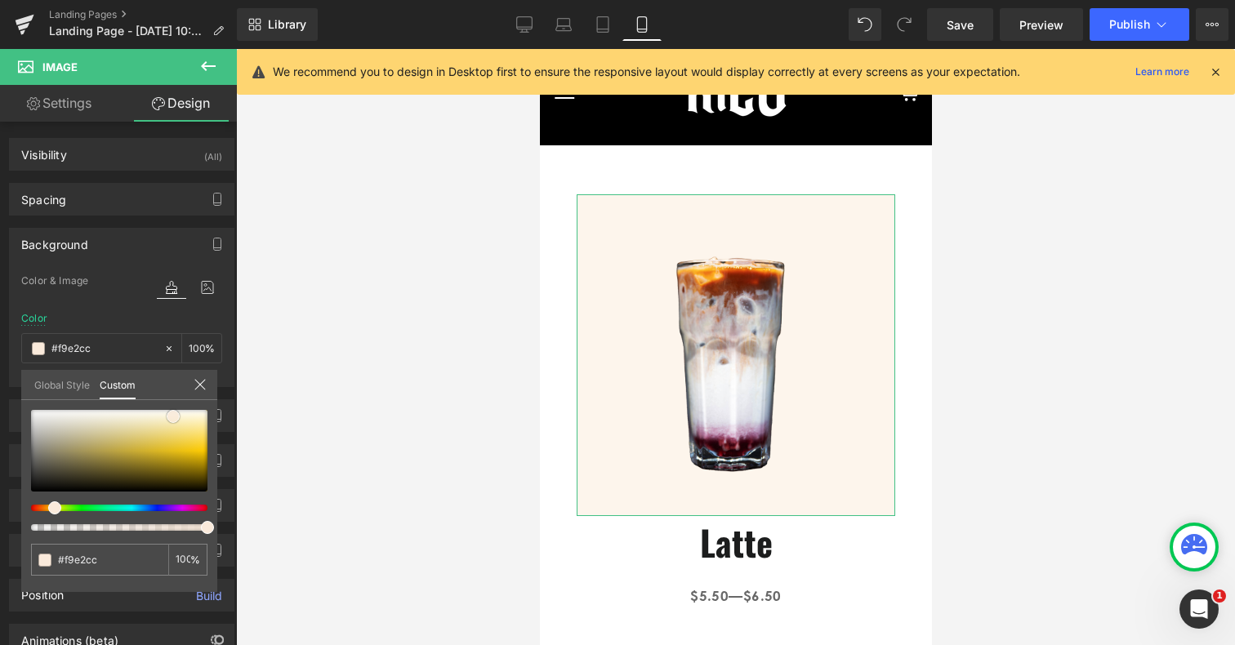
type input "#f8dfc8"
type input "#f8dcc3"
type input "#f7d9bf"
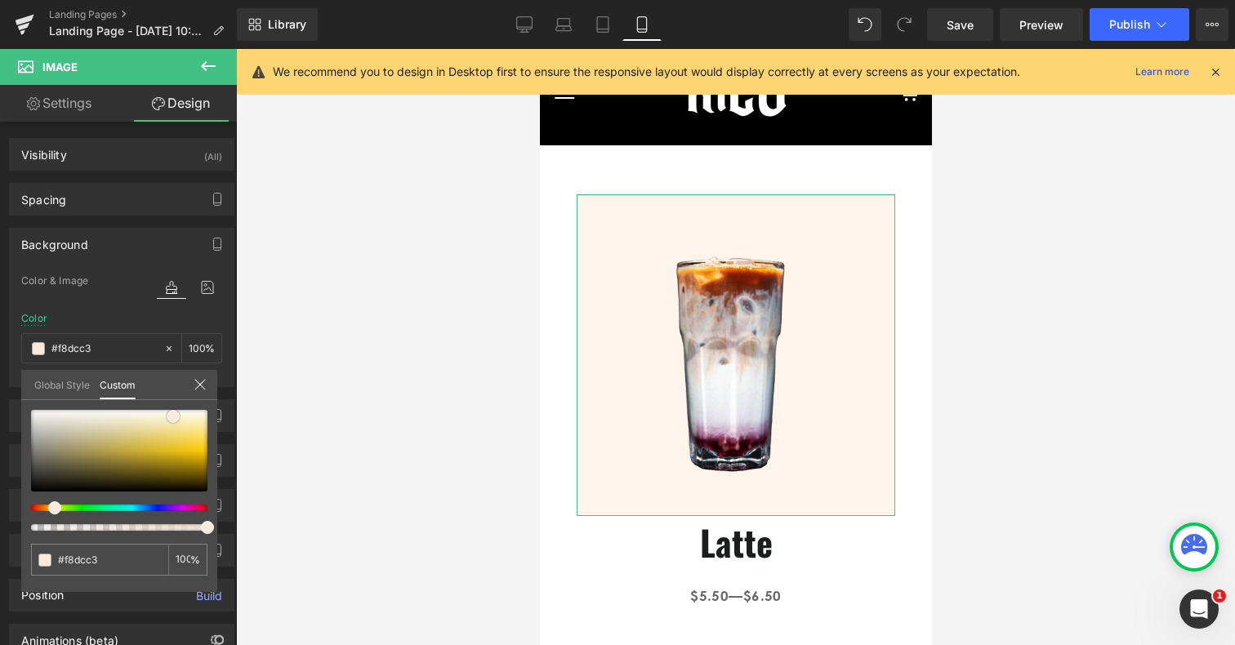
type input "#f7d9bf"
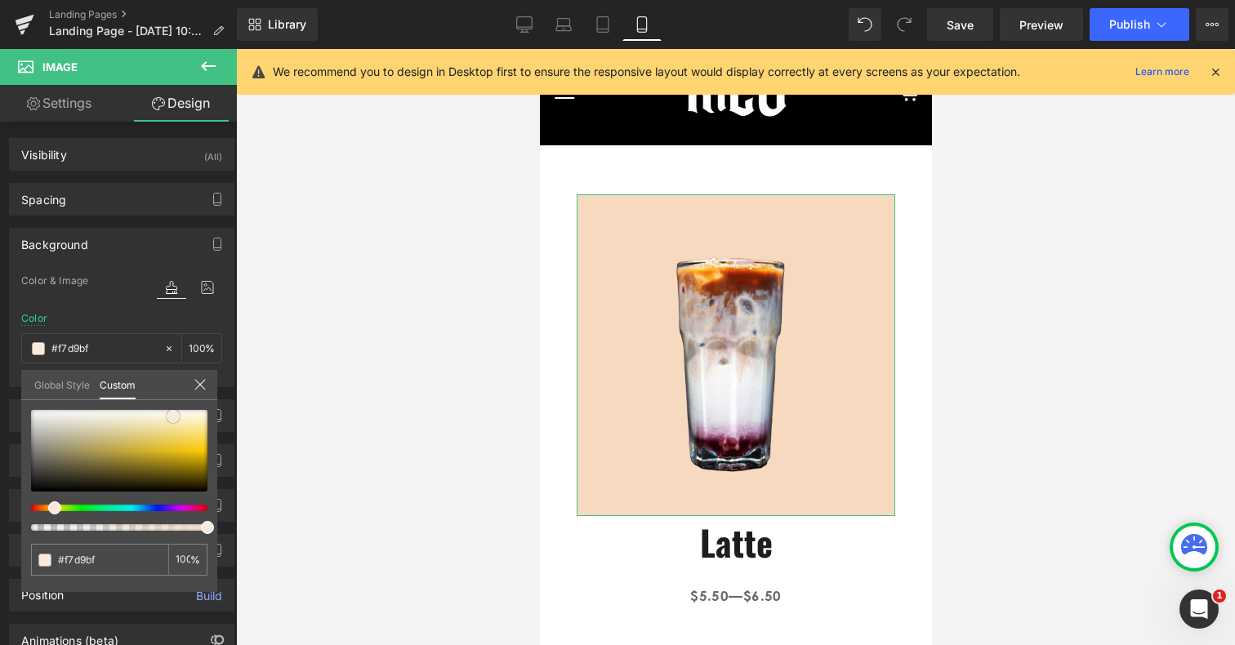
type input "#f5d4b7"
type input "#f5d1b2"
type input "#f4cead"
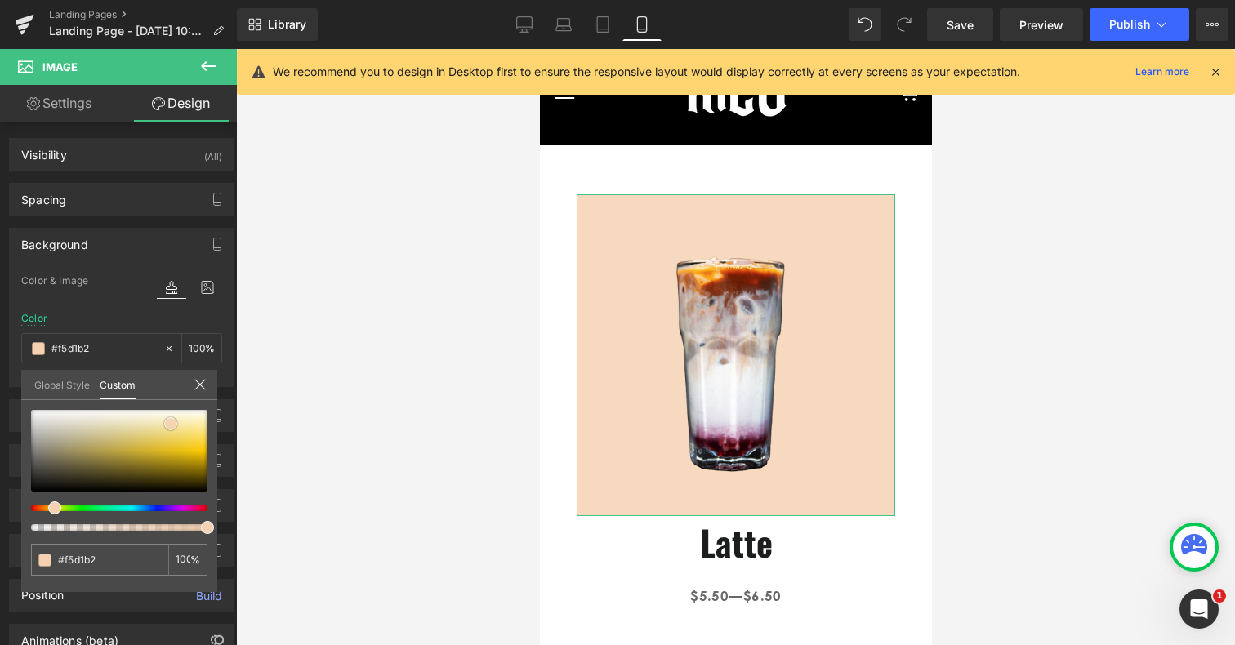
type input "#f4cead"
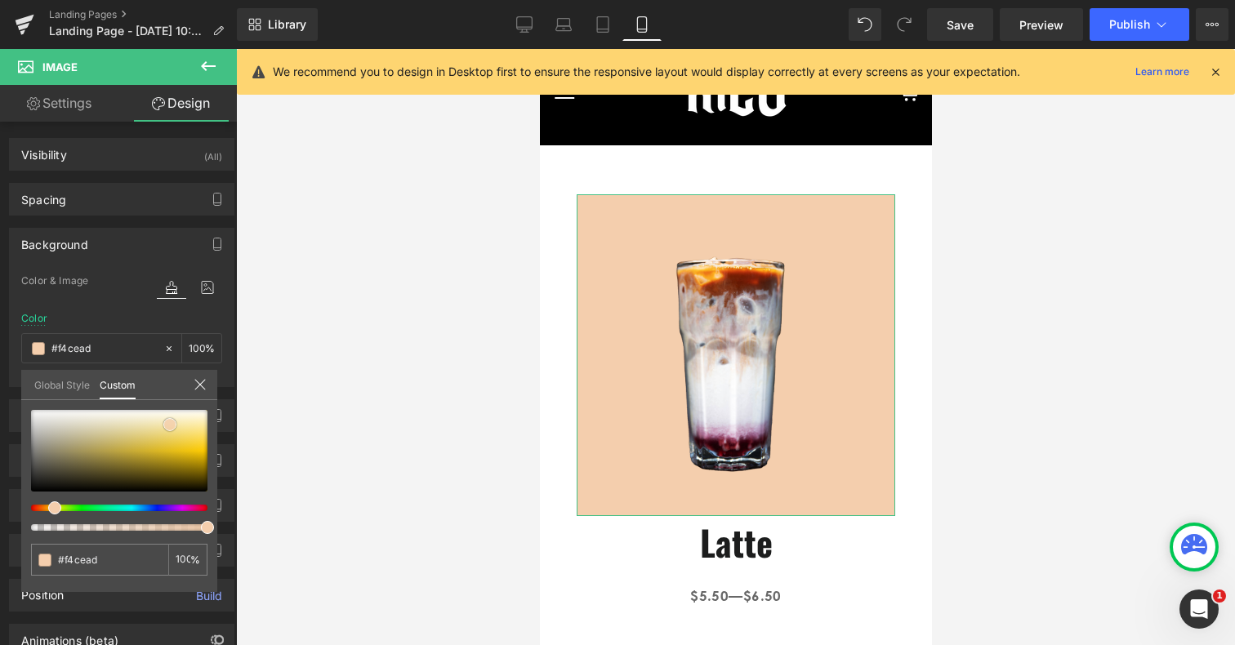
type input "#f5d1b1"
type input "#f5d1b2"
type input "#f6d6ba"
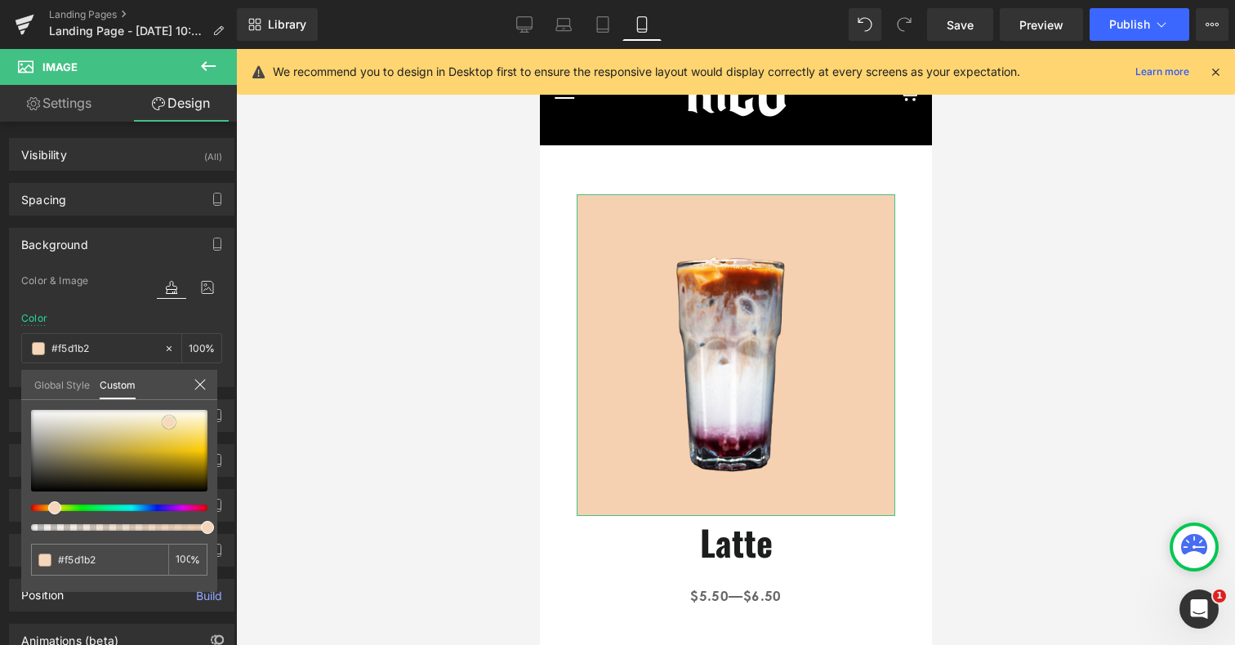
type input "#f6d6ba"
type input "#f6d8bf"
type input "#f7dec9"
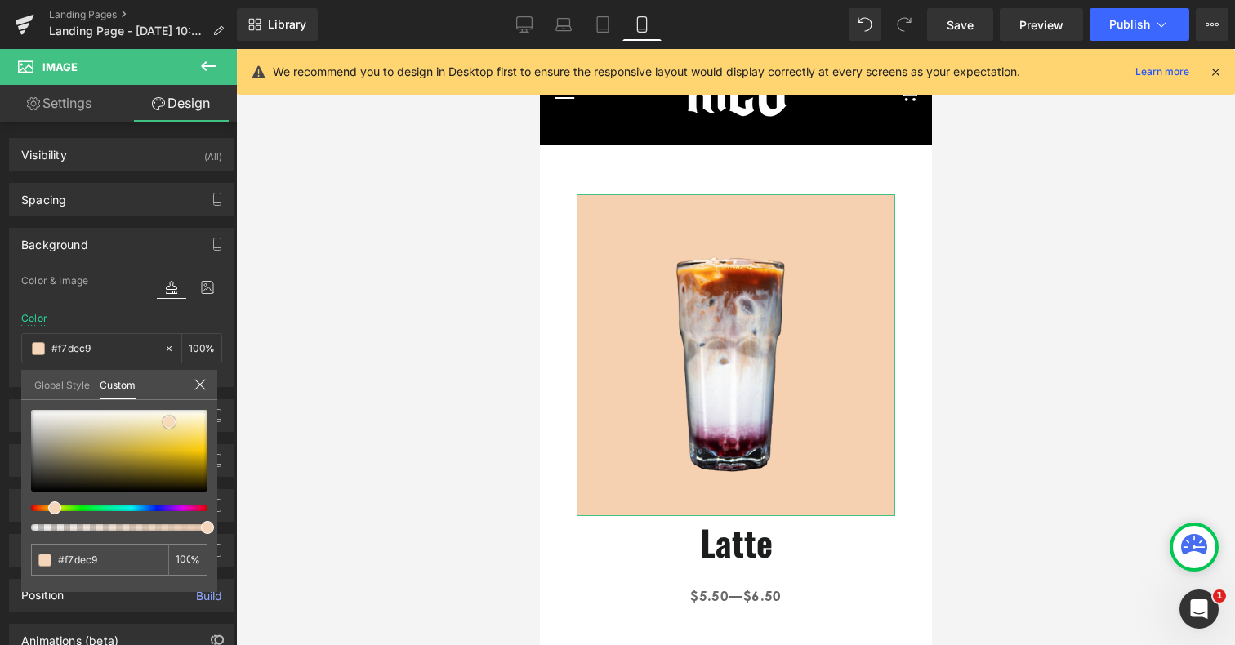
type input "#f7e0cd"
type input "#f9e3d1"
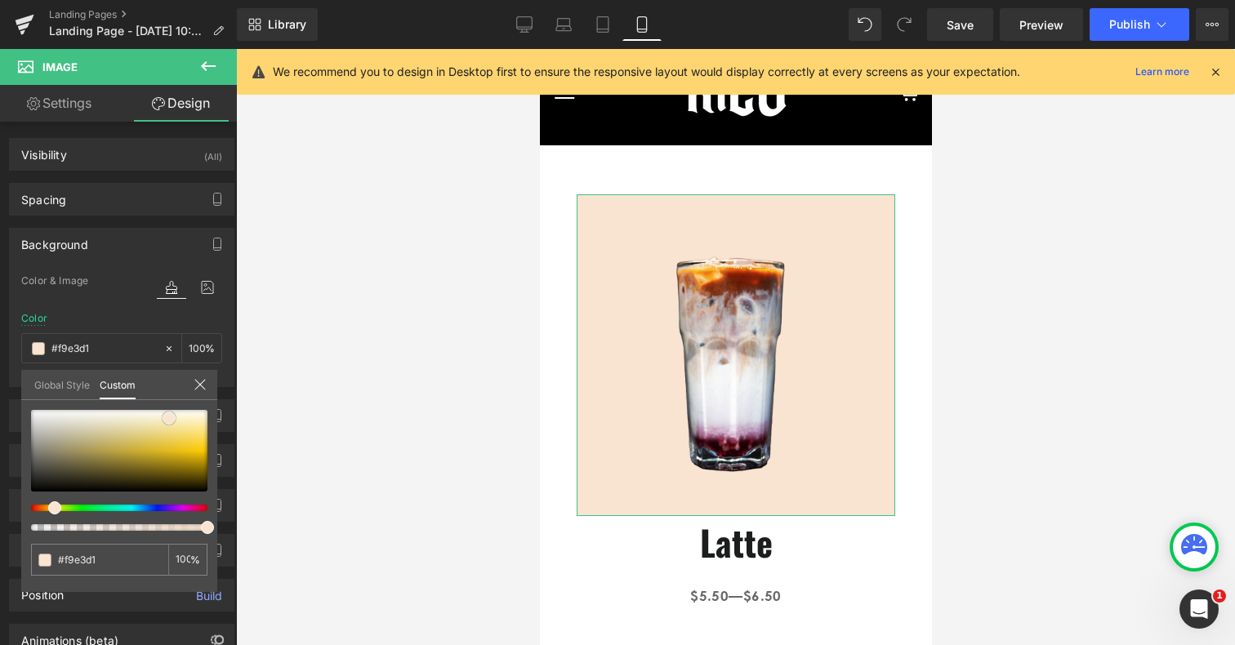
type input "#f9e6d6"
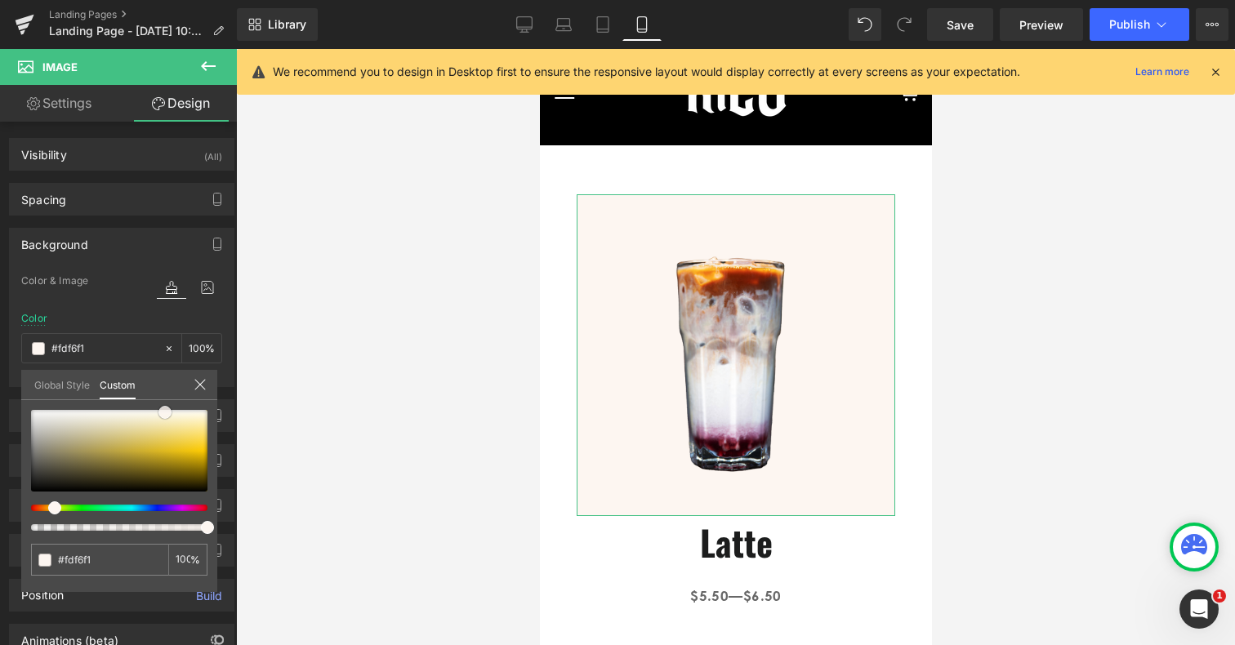
drag, startPoint x: 151, startPoint y: 420, endPoint x: 165, endPoint y: 413, distance: 15.7
click at [165, 413] on div at bounding box center [119, 451] width 176 height 82
click at [49, 502] on div at bounding box center [119, 470] width 176 height 121
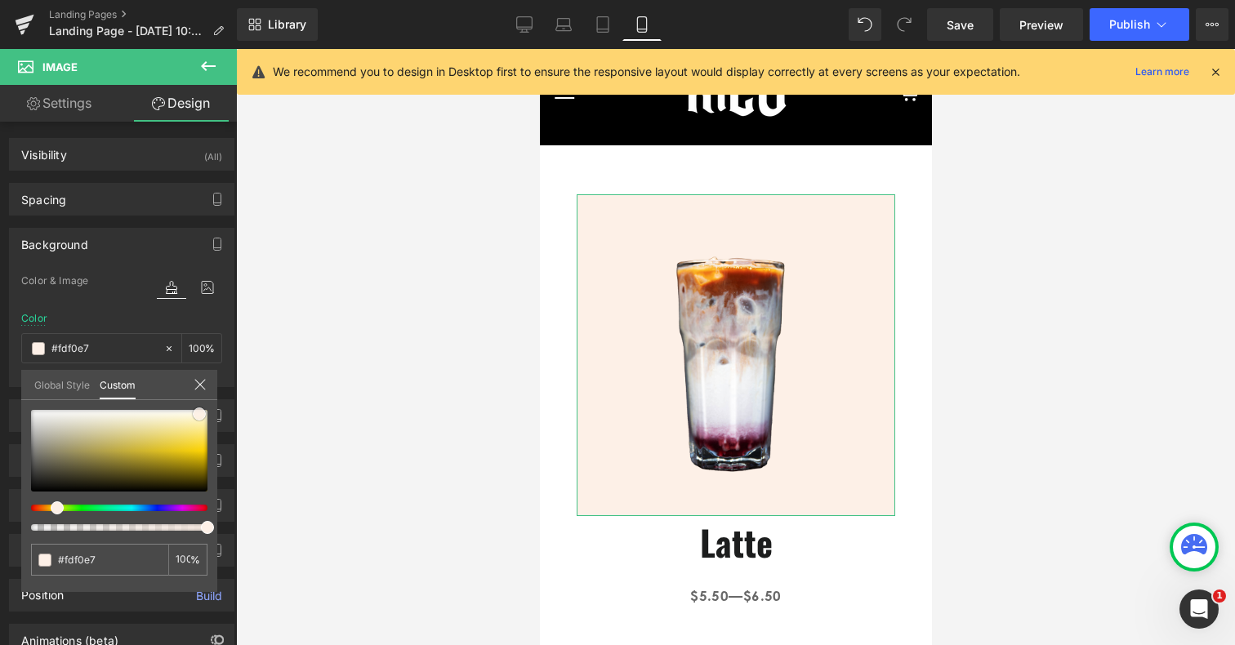
drag, startPoint x: 163, startPoint y: 413, endPoint x: 198, endPoint y: 414, distance: 34.4
click at [198, 414] on span at bounding box center [199, 414] width 13 height 13
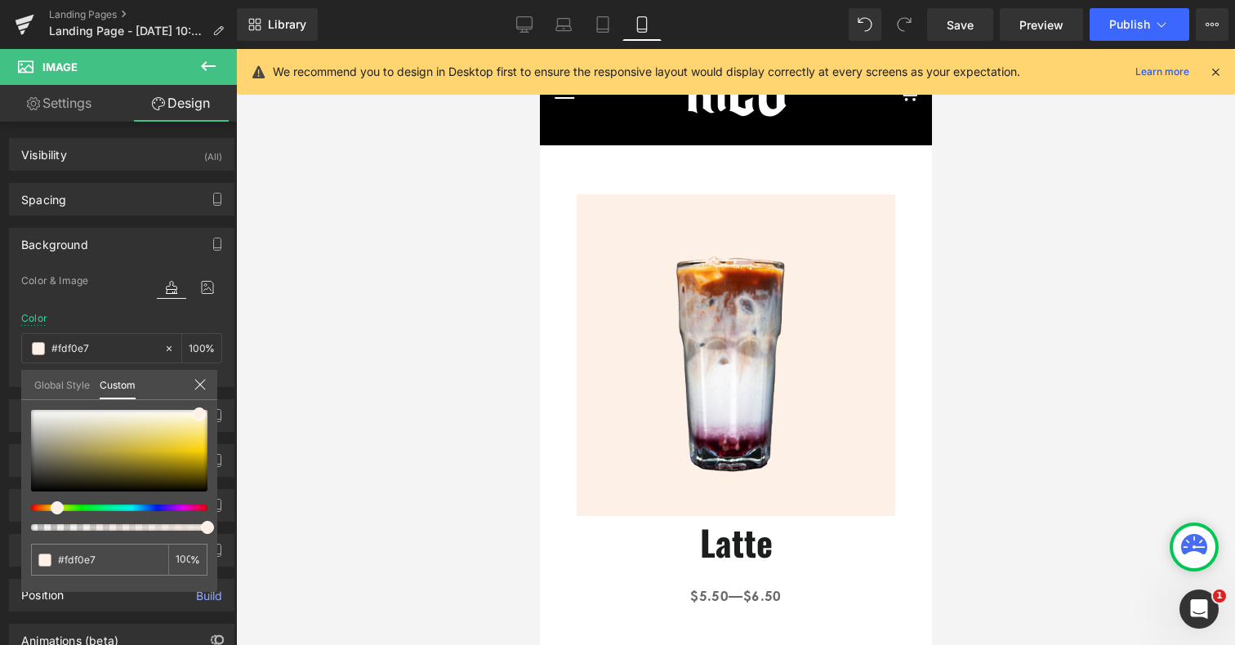
click at [993, 354] on div at bounding box center [735, 347] width 999 height 596
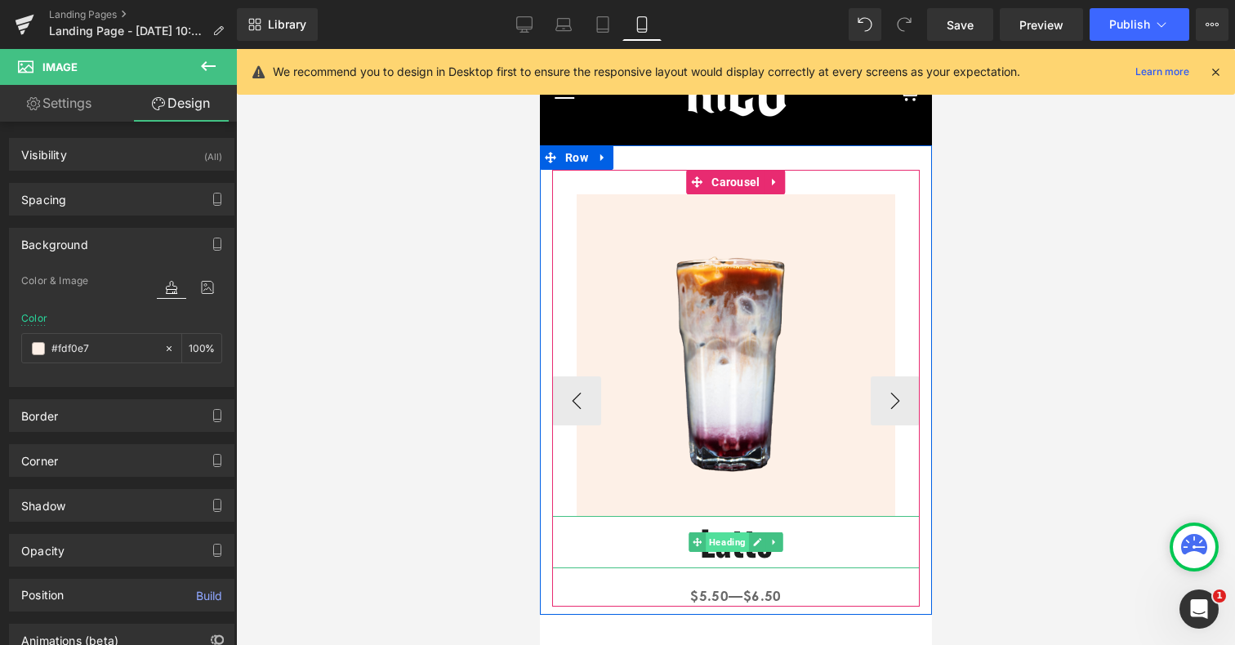
click at [731, 544] on span "Heading" at bounding box center [726, 543] width 43 height 20
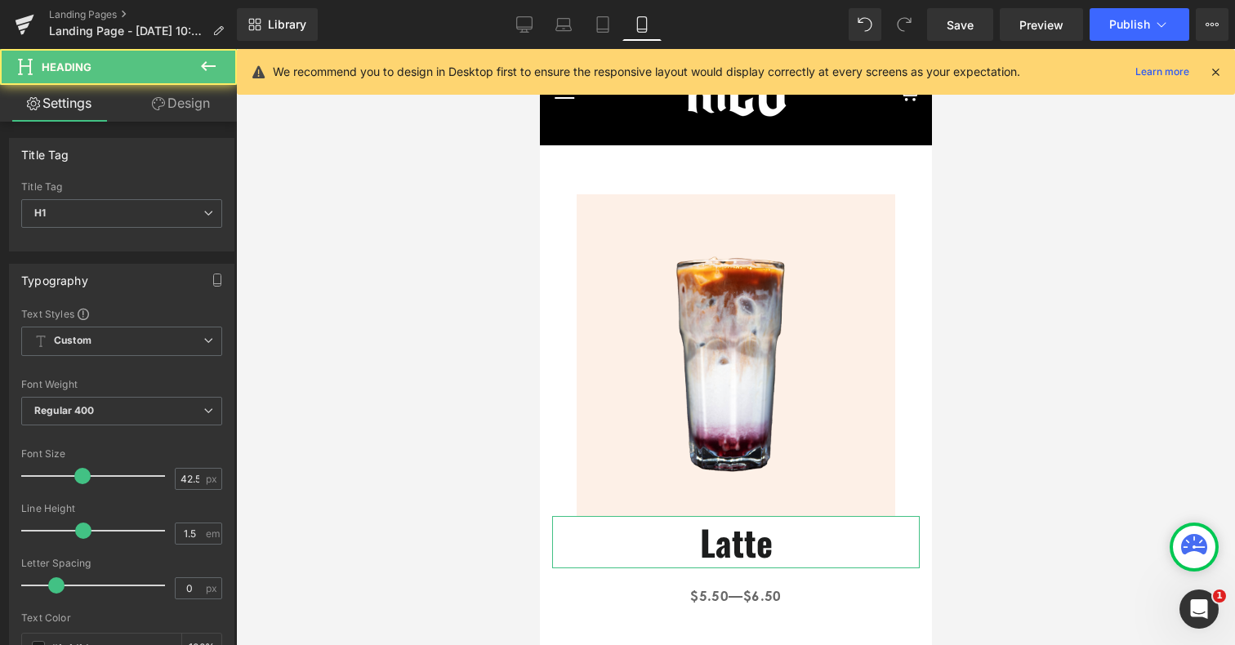
click at [207, 97] on link "Design" at bounding box center [181, 103] width 118 height 37
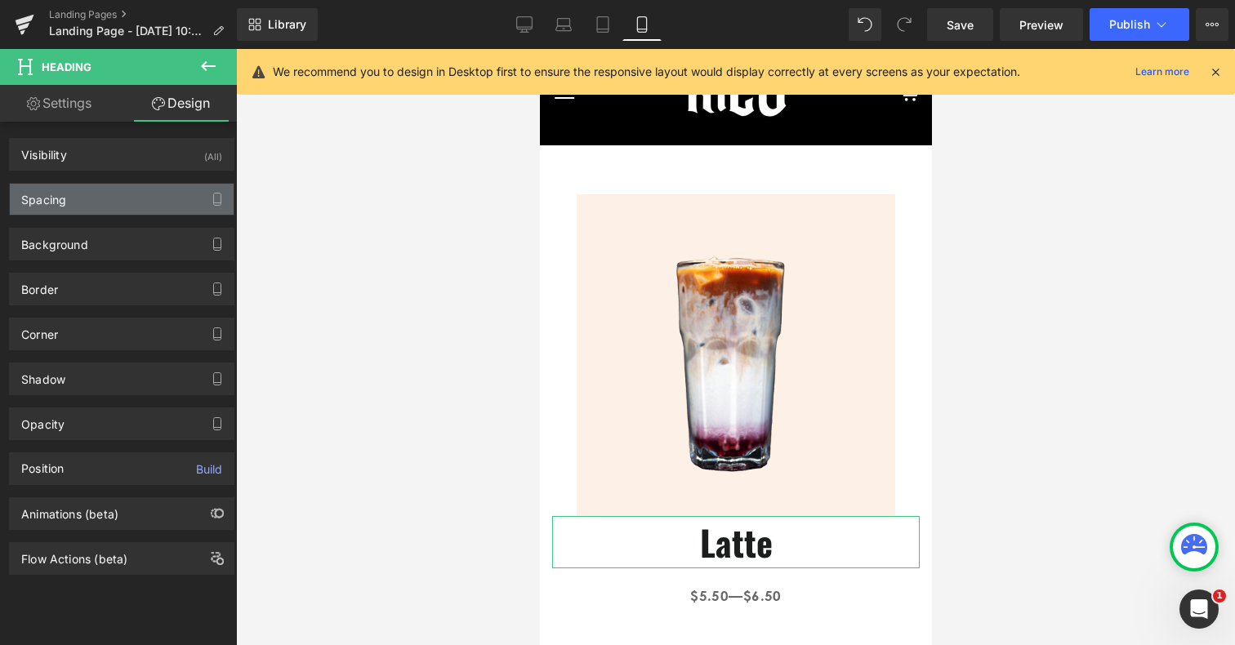
click at [74, 196] on div "Spacing" at bounding box center [122, 199] width 224 height 31
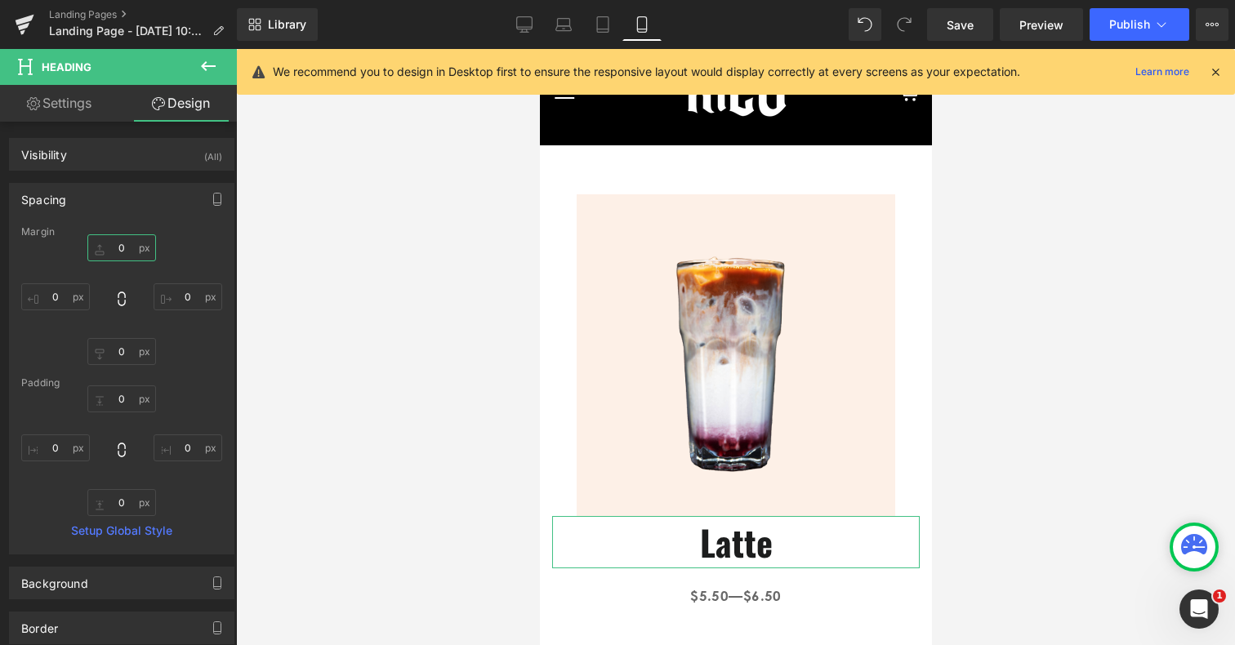
click at [115, 245] on input "0" at bounding box center [121, 247] width 69 height 27
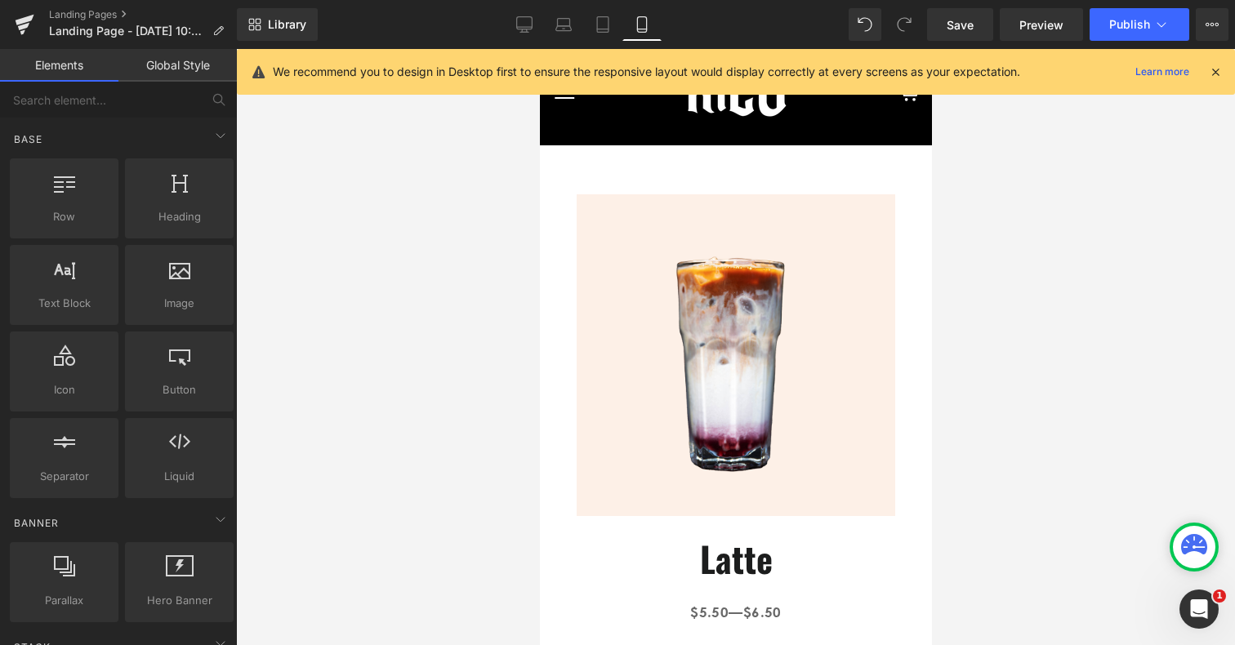
click at [1018, 453] on div at bounding box center [735, 347] width 999 height 596
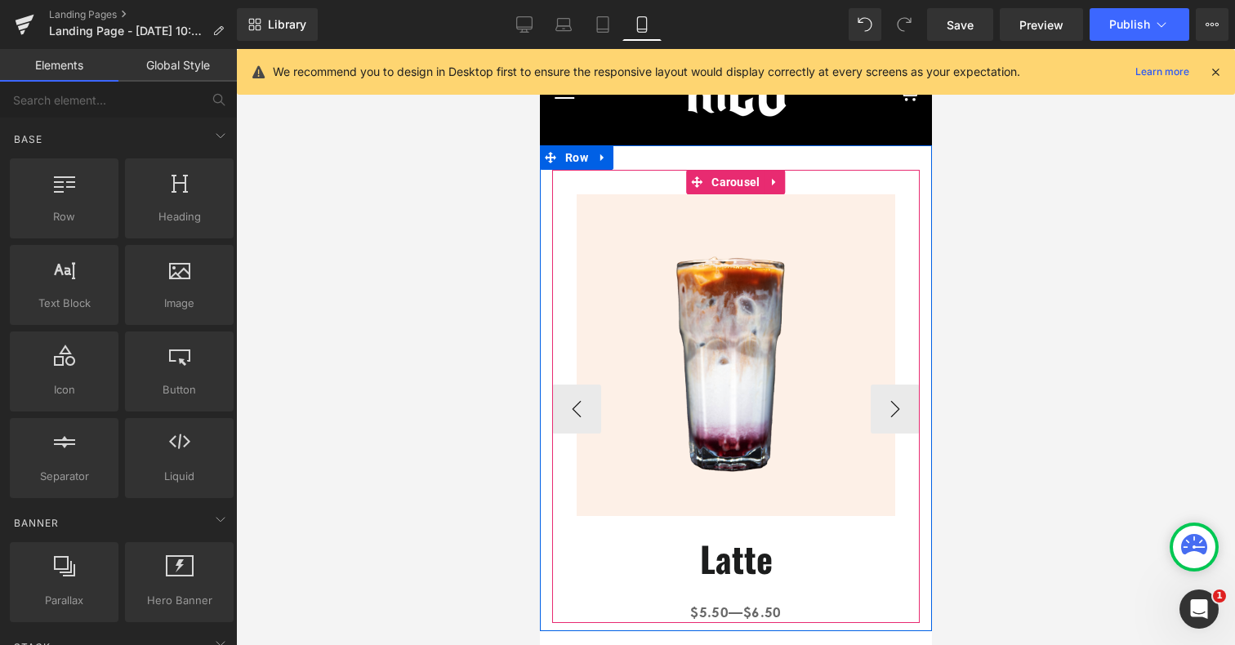
scroll to position [97, 0]
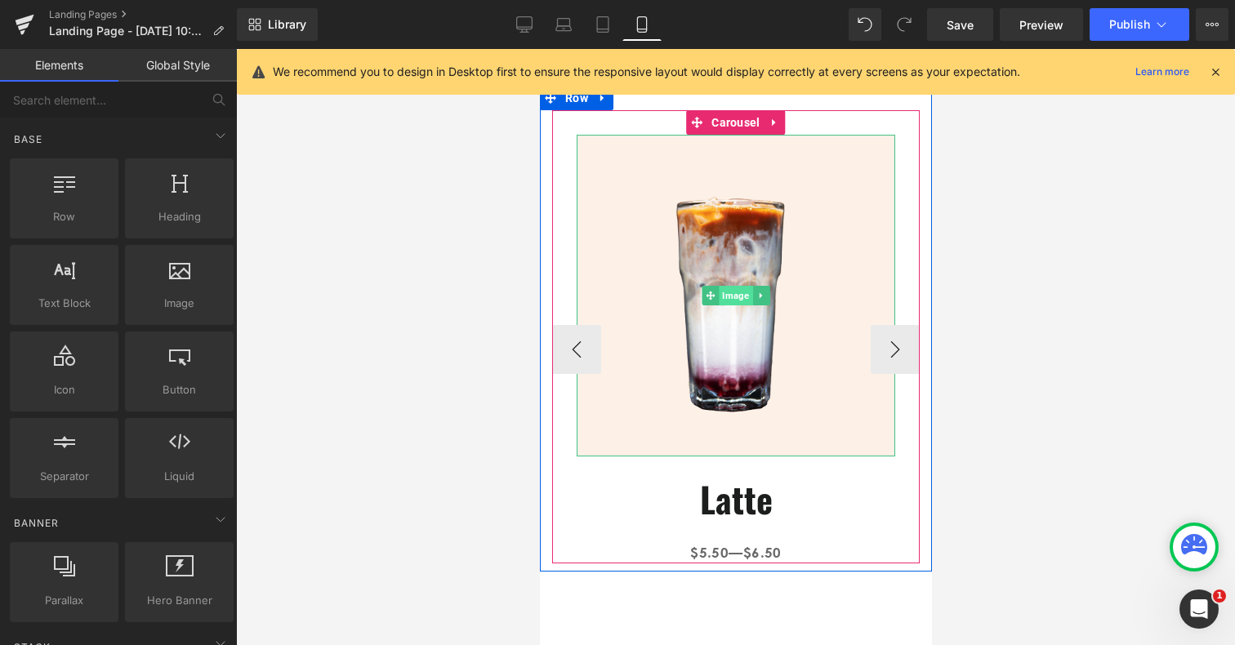
click at [725, 293] on span "Image" at bounding box center [734, 296] width 33 height 20
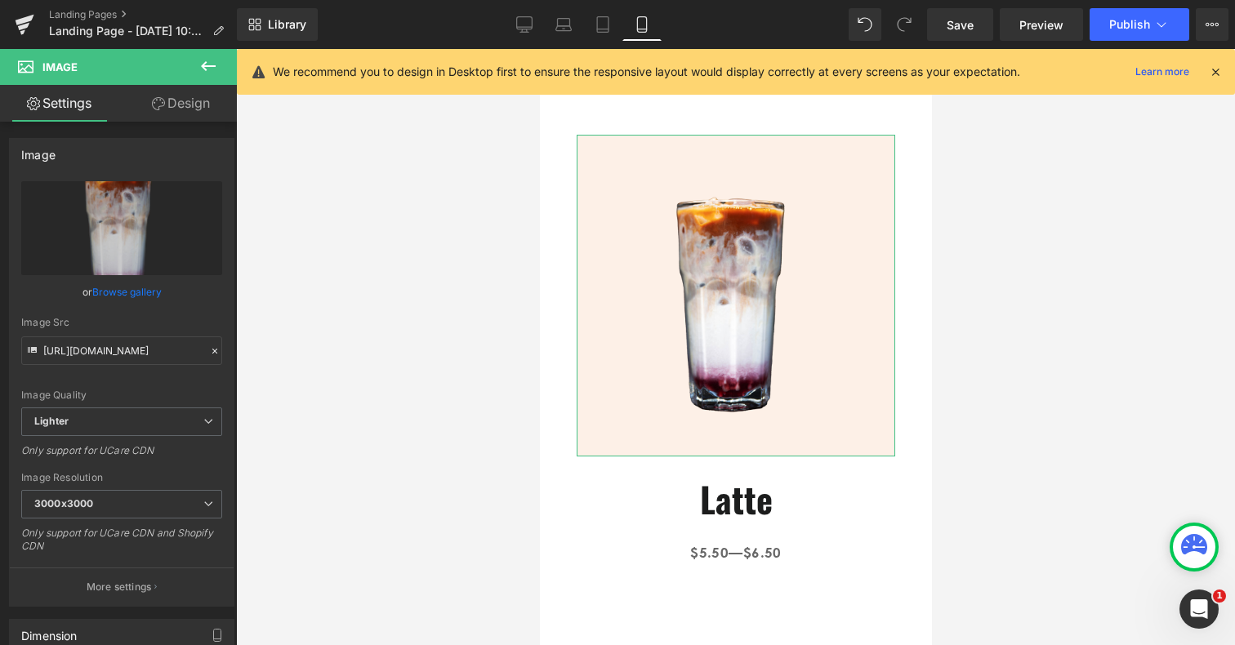
click at [194, 106] on link "Design" at bounding box center [181, 103] width 118 height 37
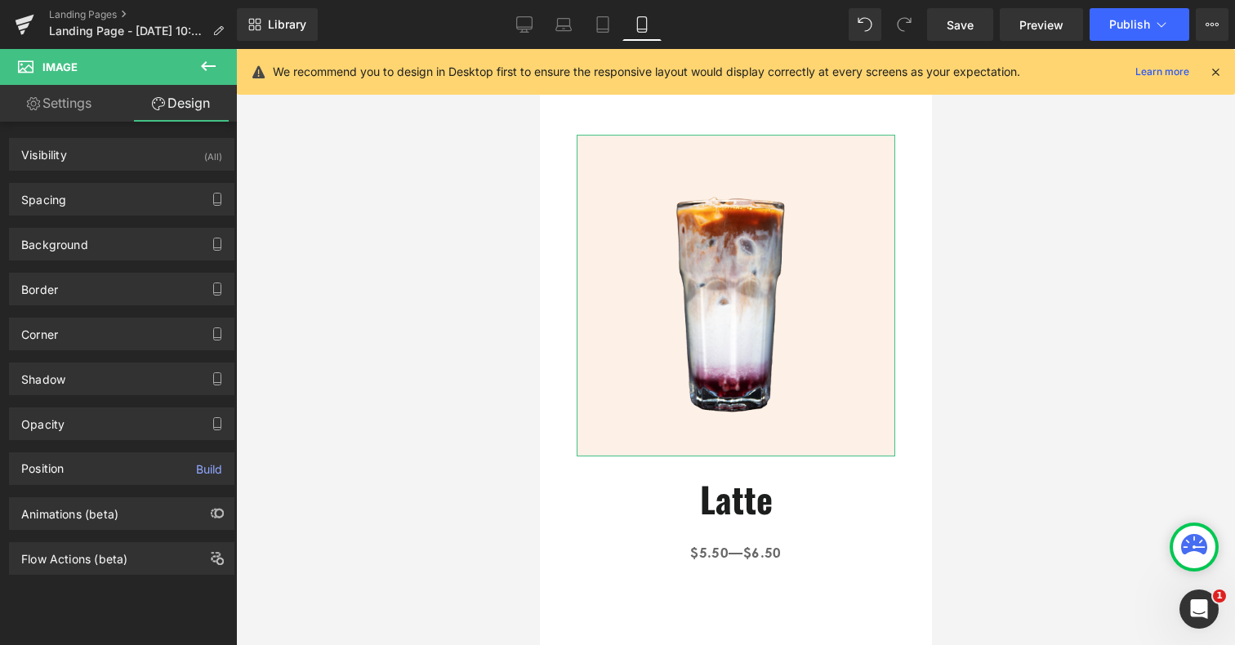
click at [86, 266] on div "Border Border Style Custom Custom Setup Global Style Custom Setup Global Style …" at bounding box center [122, 283] width 244 height 45
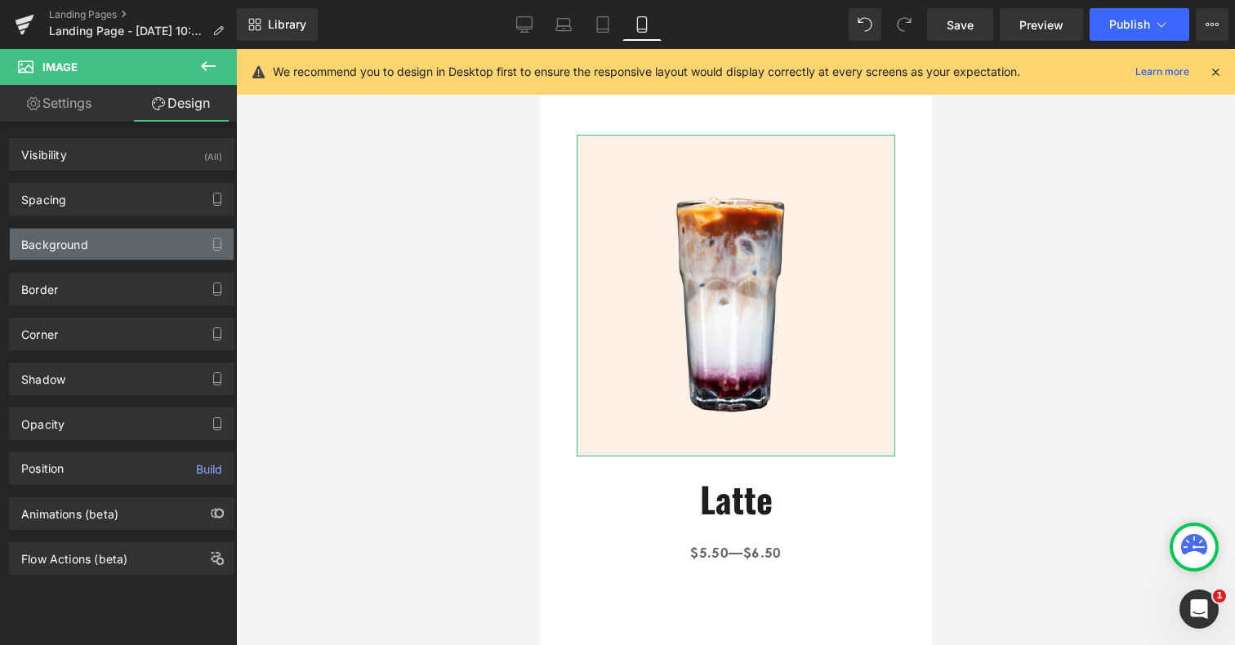
click at [90, 248] on div "Background" at bounding box center [122, 244] width 224 height 31
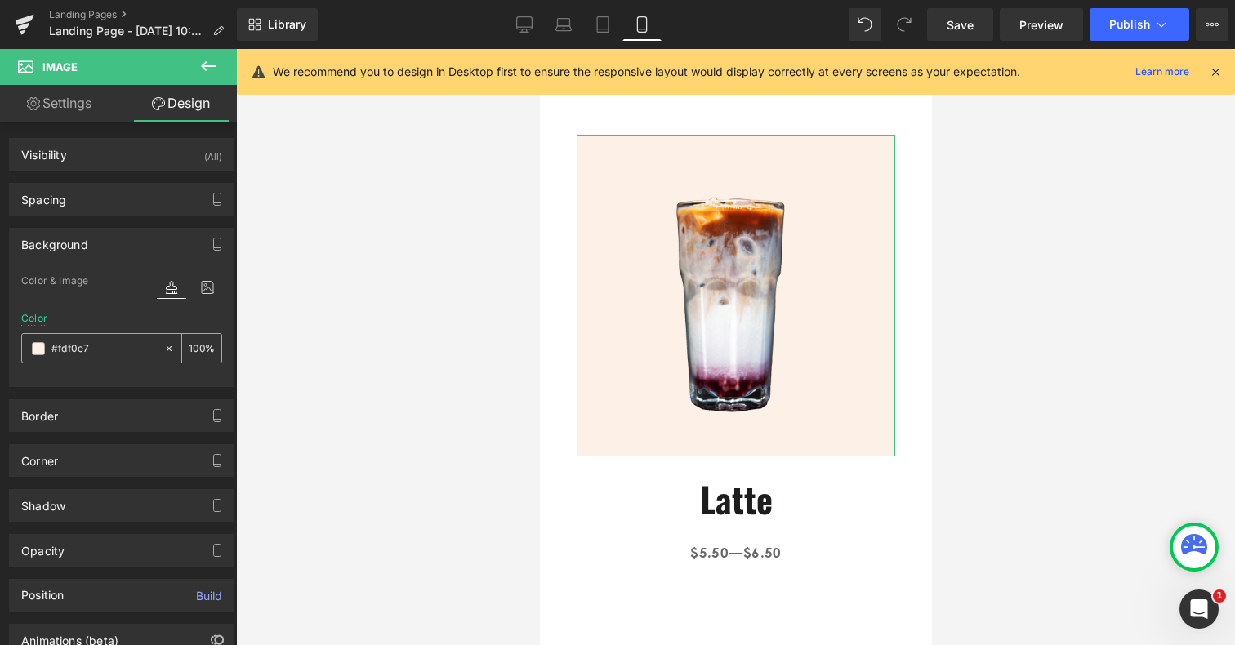
click at [39, 351] on span at bounding box center [38, 348] width 13 height 13
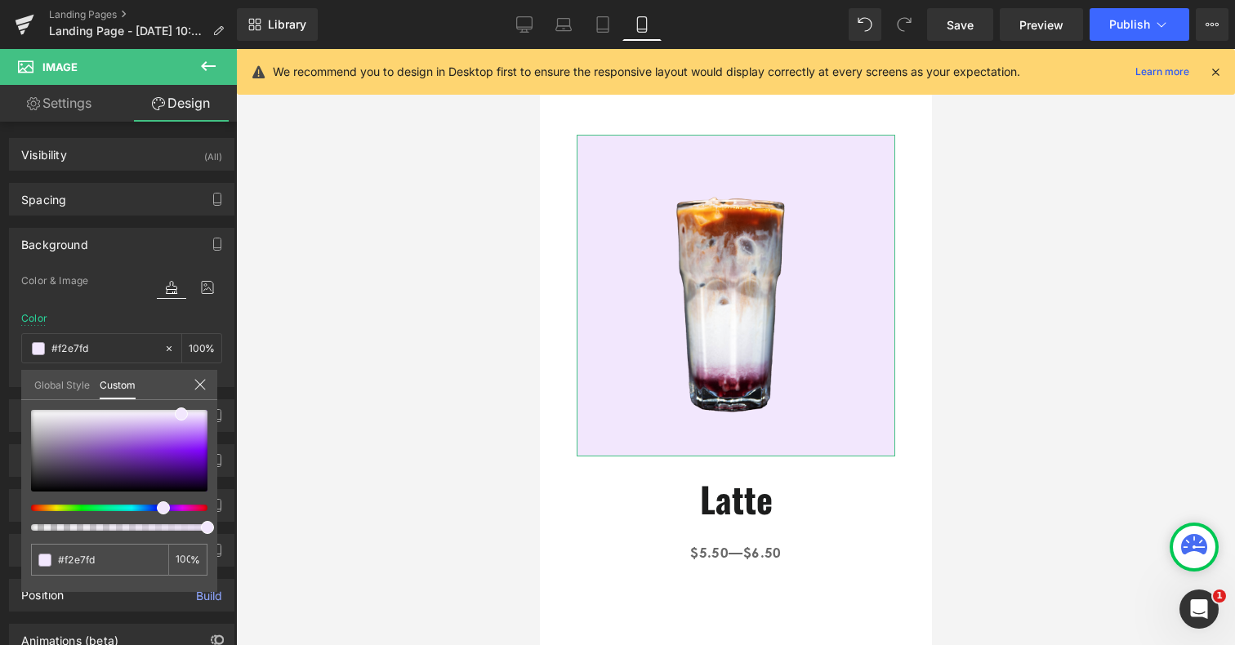
drag, startPoint x: 42, startPoint y: 507, endPoint x: 156, endPoint y: 507, distance: 114.4
click at [156, 507] on div at bounding box center [113, 508] width 176 height 7
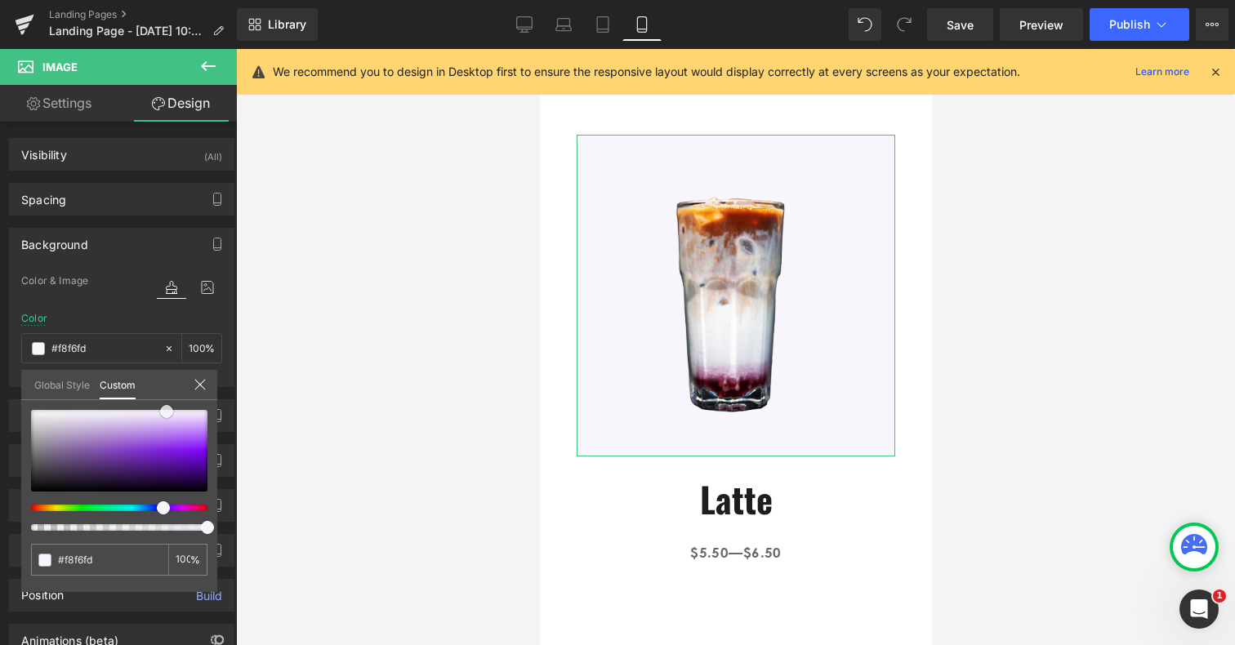
drag, startPoint x: 181, startPoint y: 414, endPoint x: 167, endPoint y: 412, distance: 14.9
click at [167, 412] on span at bounding box center [166, 411] width 13 height 13
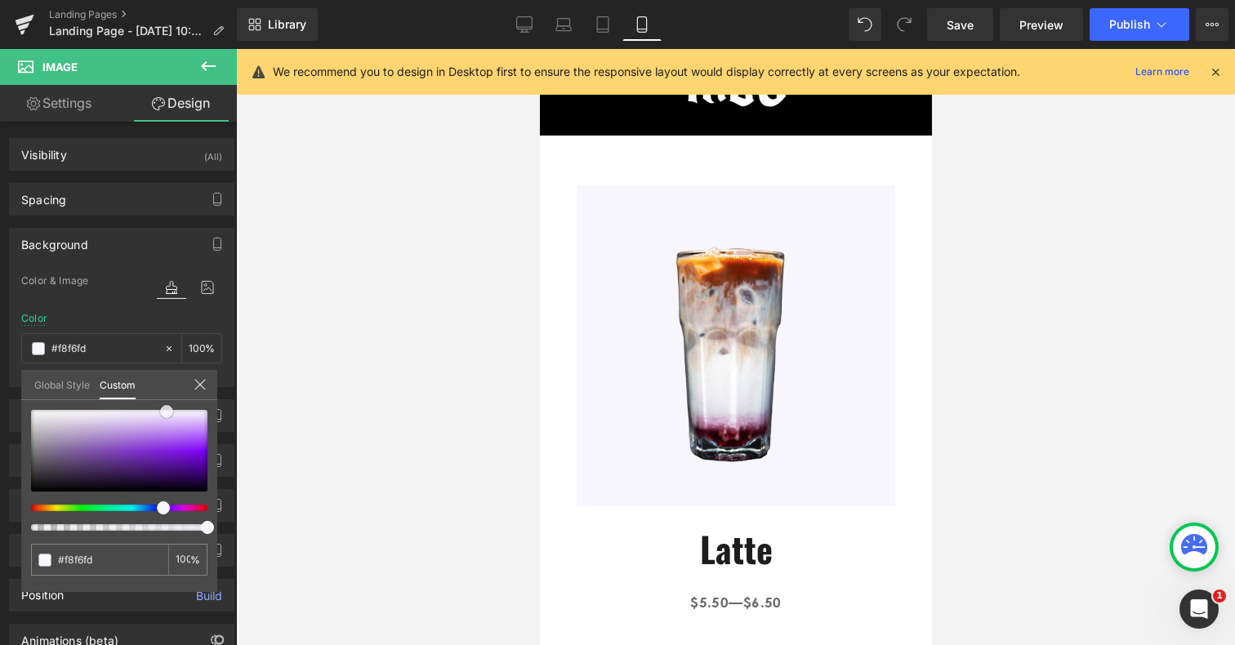
scroll to position [0, 0]
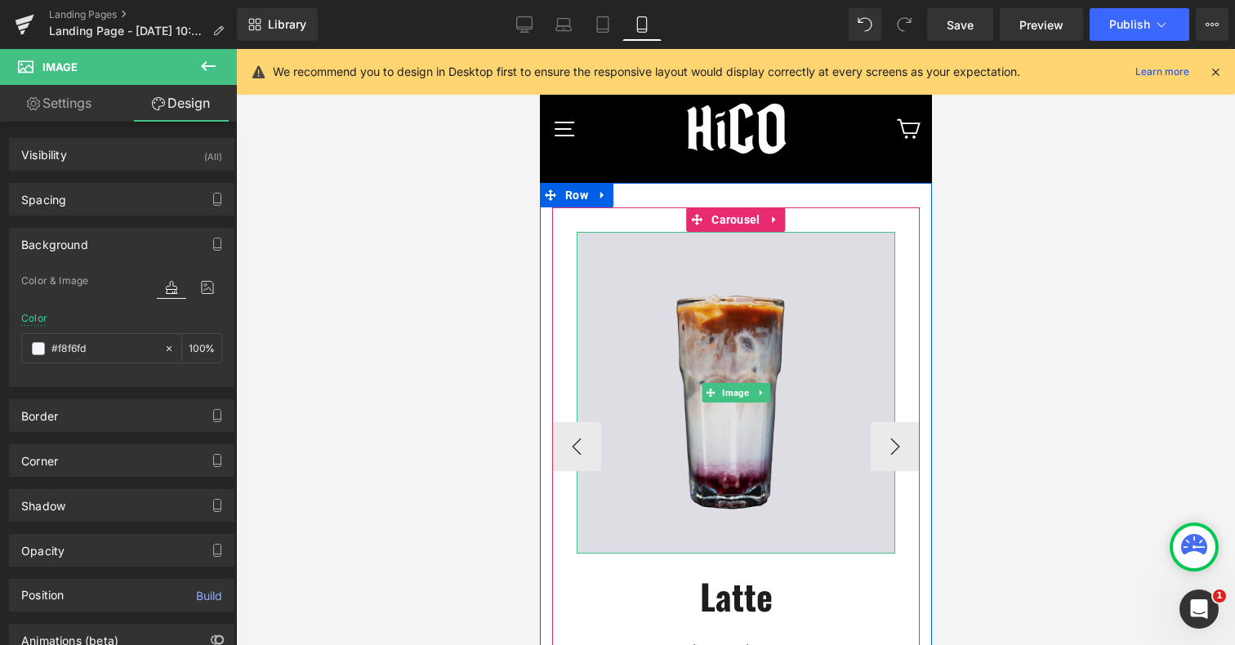
click at [594, 265] on img at bounding box center [735, 393] width 319 height 322
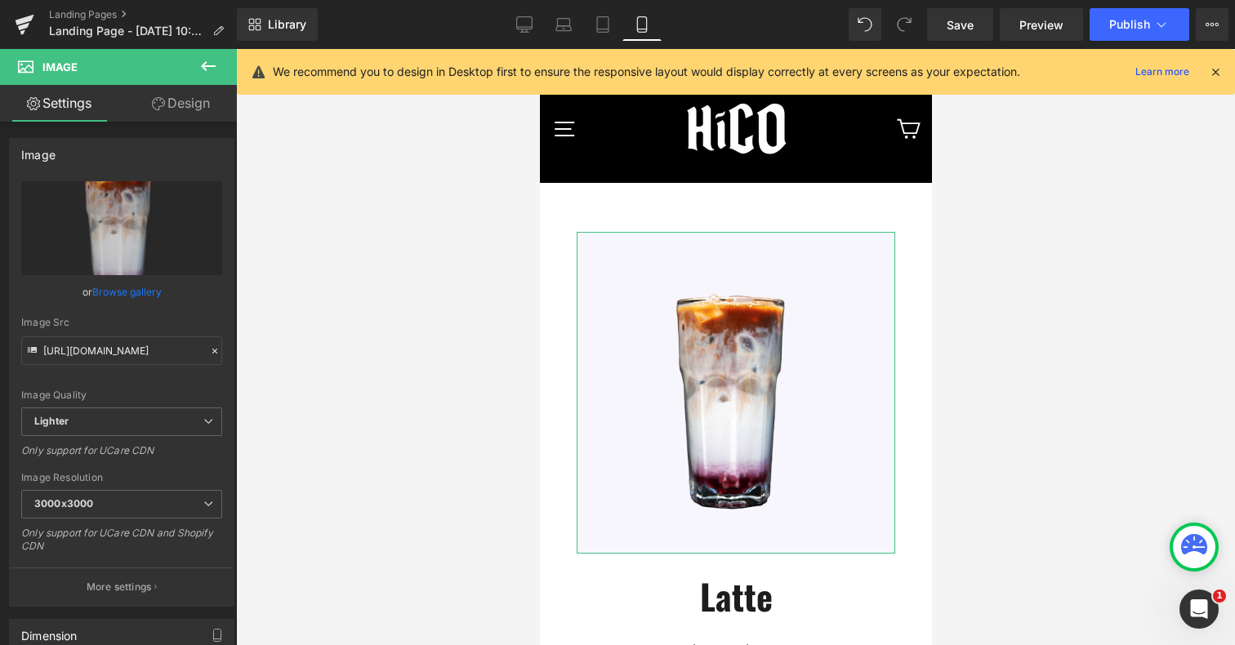
click at [189, 111] on link "Design" at bounding box center [181, 103] width 118 height 37
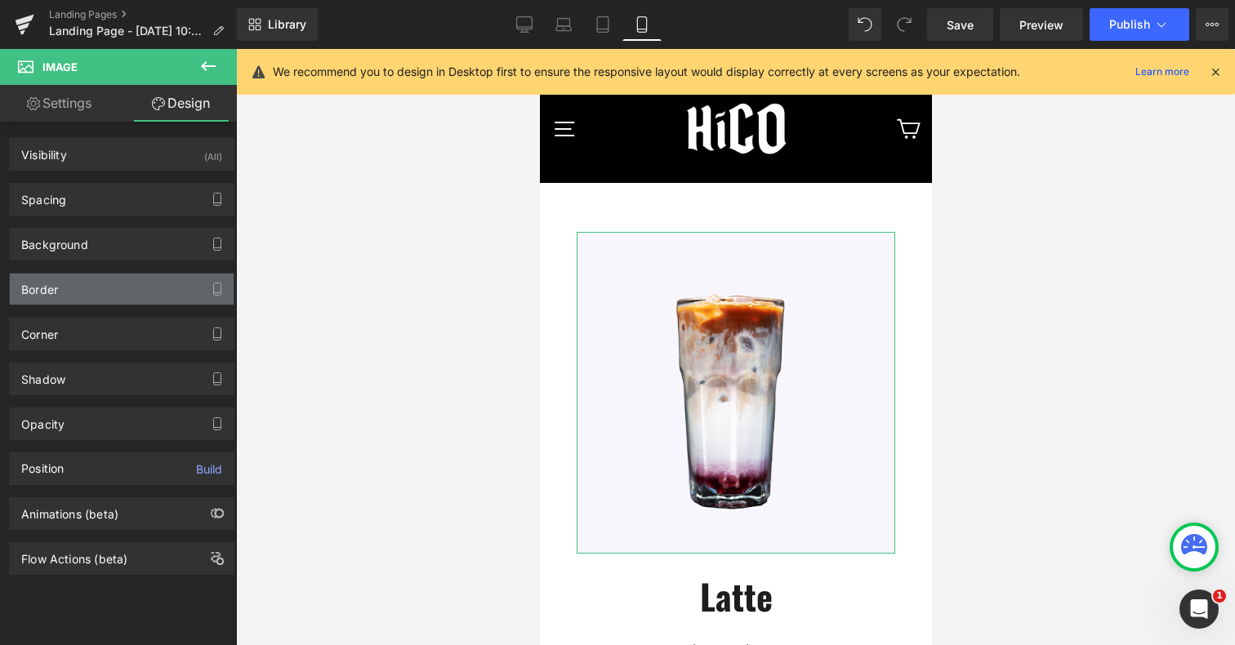
click at [108, 297] on div "Border" at bounding box center [122, 289] width 224 height 31
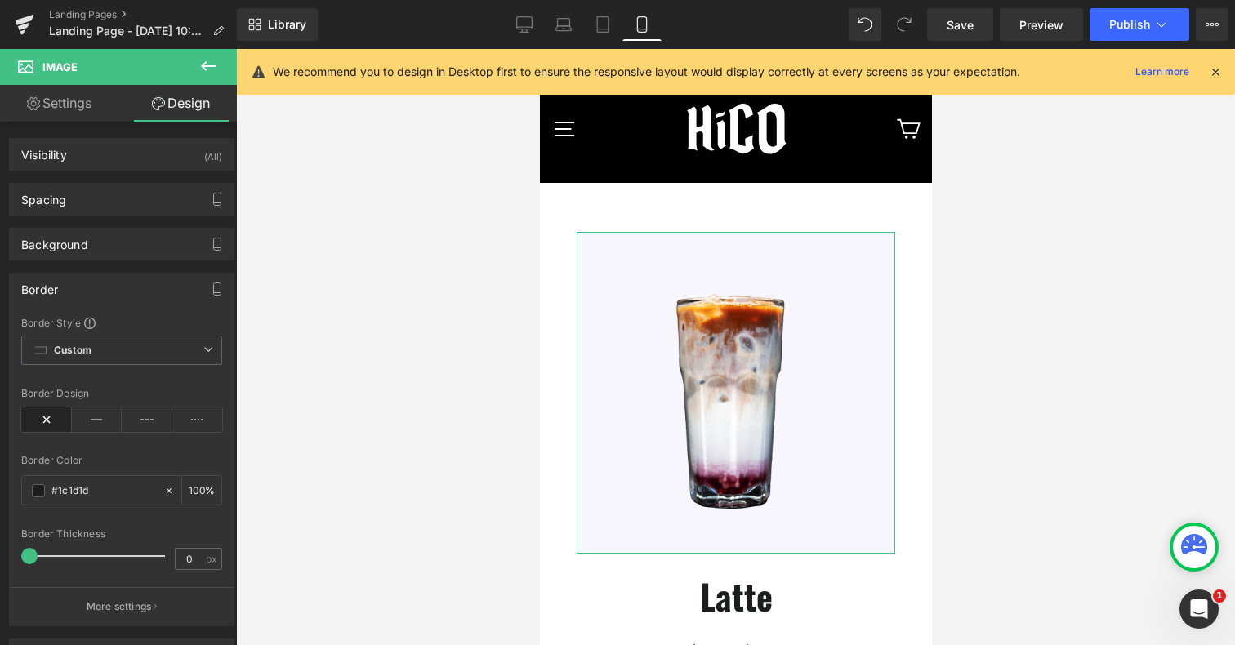
click at [109, 292] on div "Border" at bounding box center [122, 289] width 224 height 31
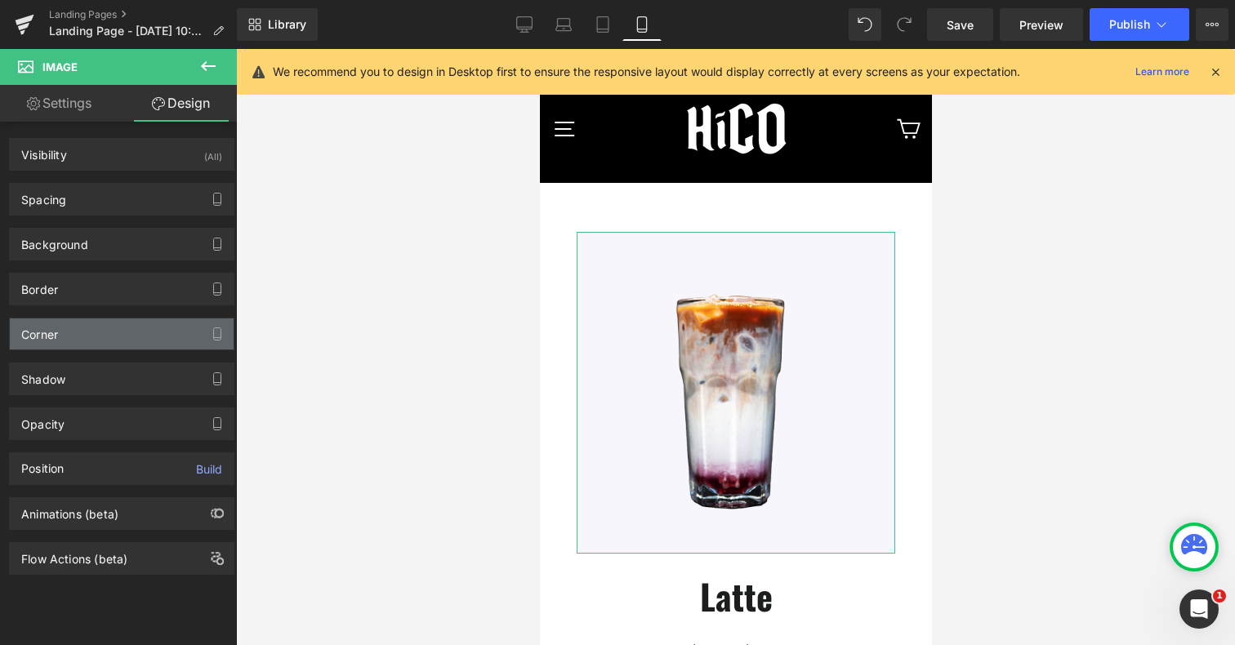
click at [83, 330] on div "Corner" at bounding box center [122, 334] width 224 height 31
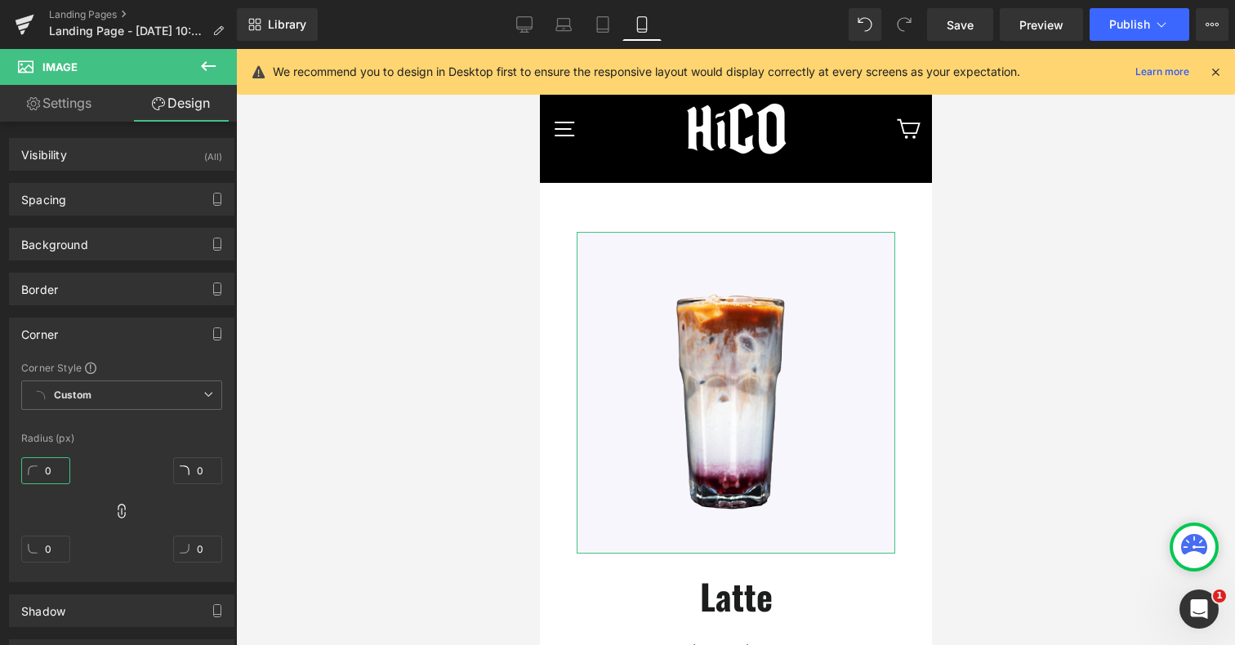
click at [52, 471] on input "0" at bounding box center [45, 471] width 49 height 27
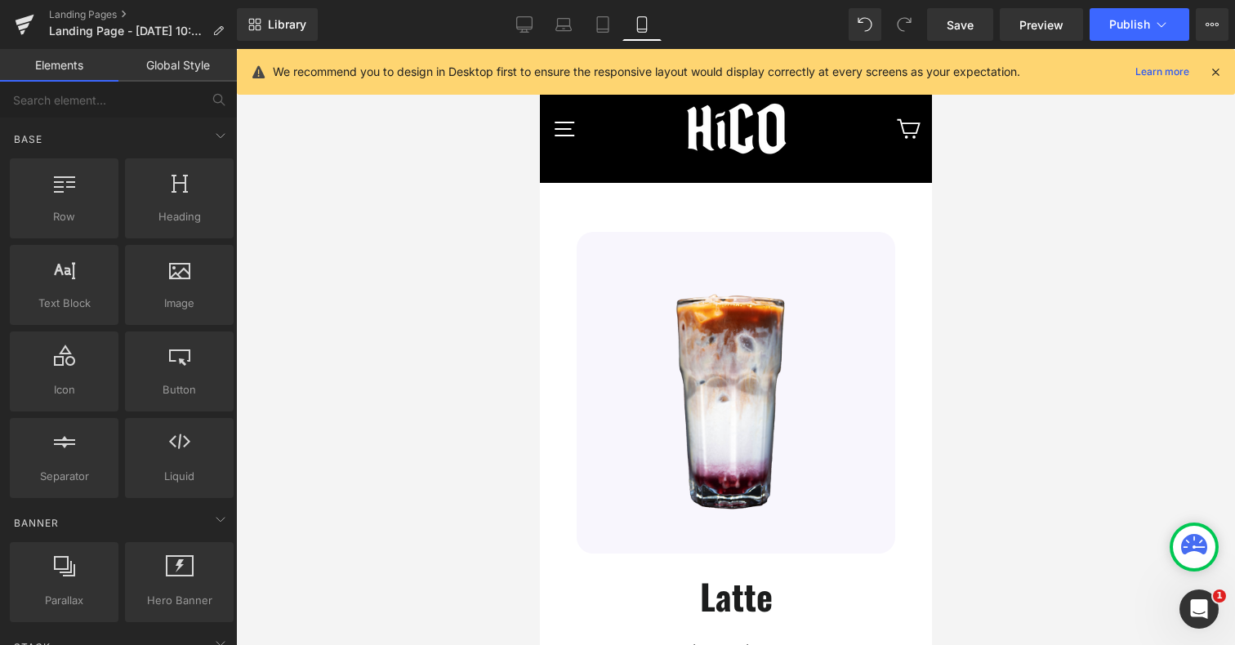
click at [980, 478] on div at bounding box center [735, 347] width 999 height 596
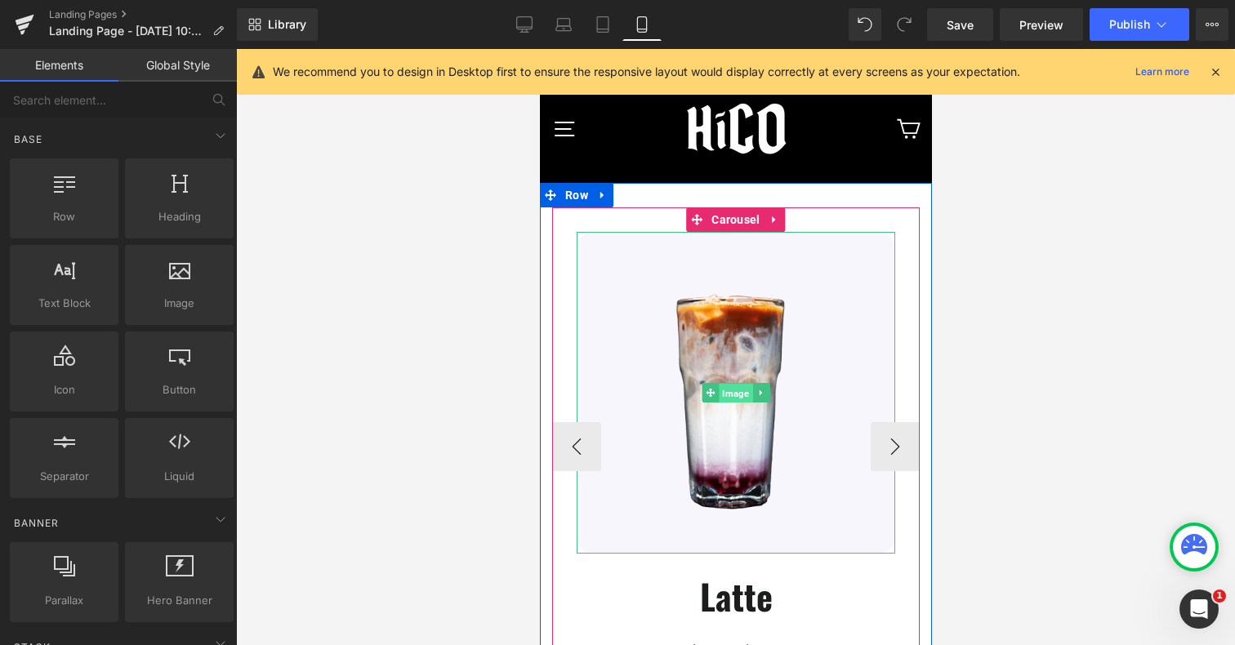
click at [729, 398] on span "Image" at bounding box center [734, 394] width 33 height 20
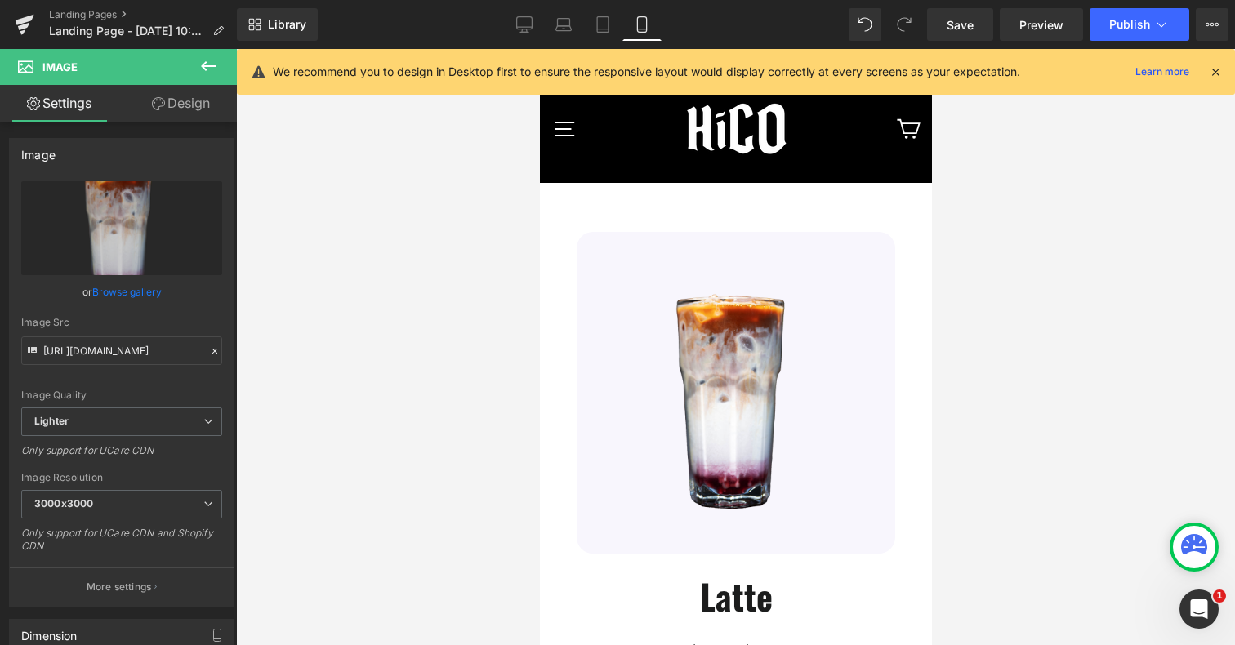
click at [177, 97] on link "Design" at bounding box center [181, 103] width 118 height 37
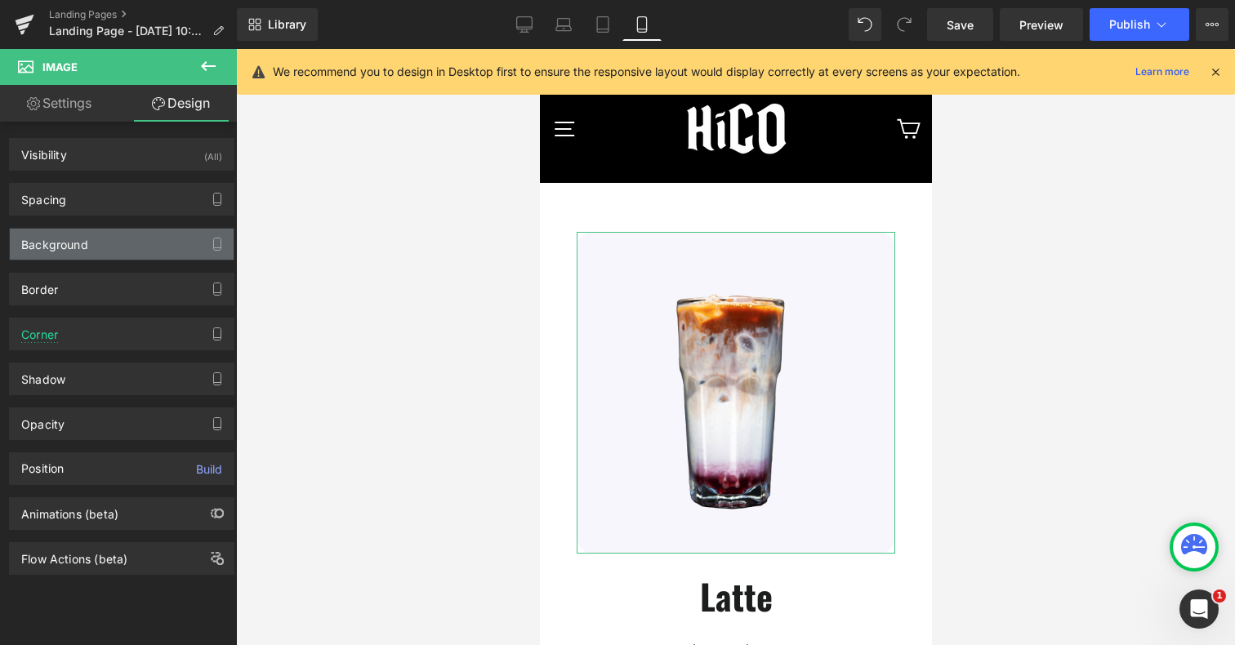
click at [92, 248] on div "Background" at bounding box center [122, 244] width 224 height 31
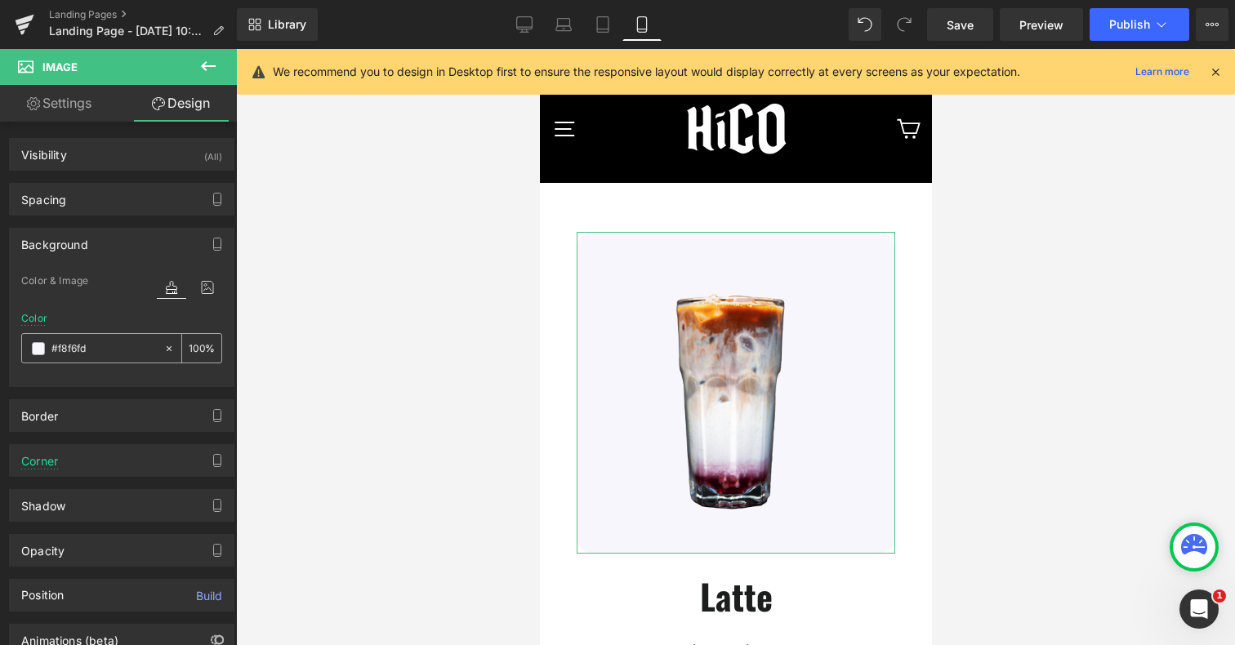
click at [31, 344] on div "#f8f6fd" at bounding box center [92, 348] width 141 height 29
click at [33, 346] on span at bounding box center [38, 348] width 13 height 13
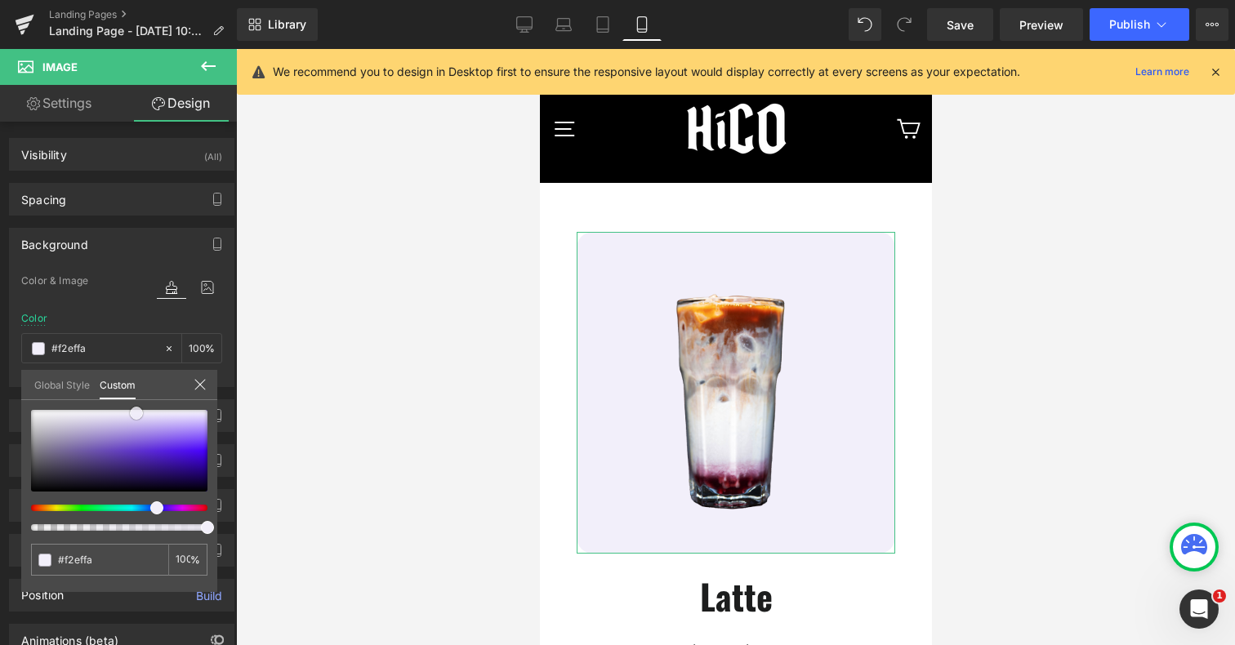
click at [136, 410] on span at bounding box center [136, 413] width 13 height 13
click at [1040, 455] on div at bounding box center [735, 347] width 999 height 596
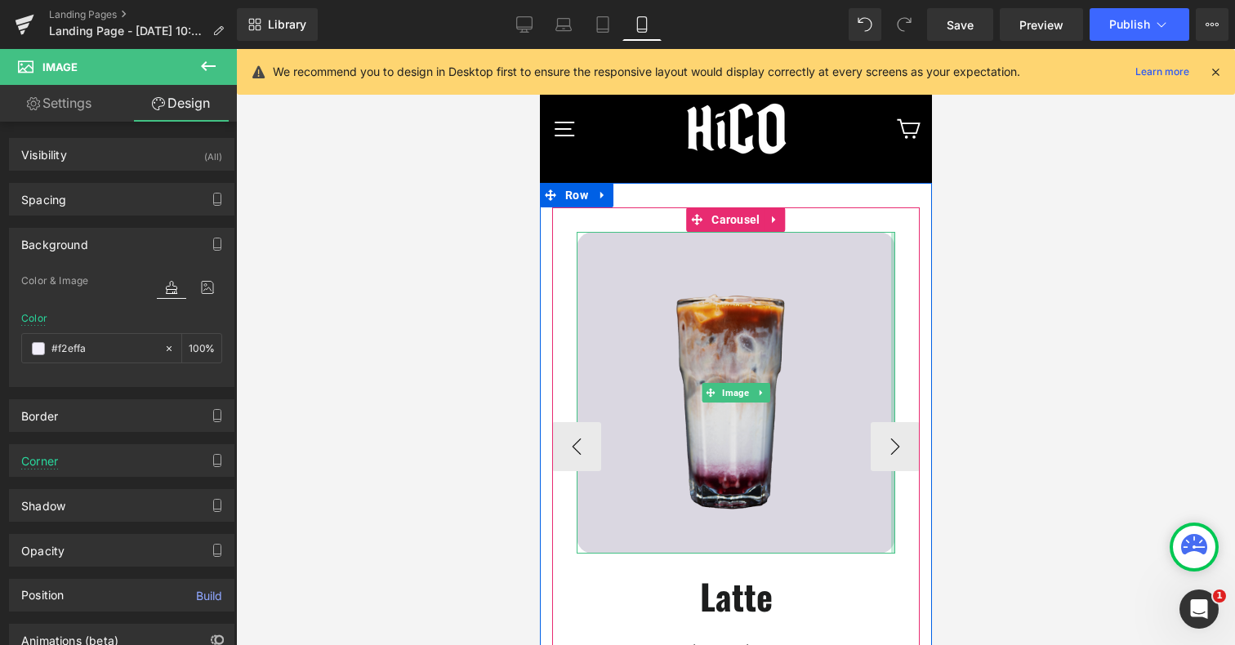
scroll to position [51, 0]
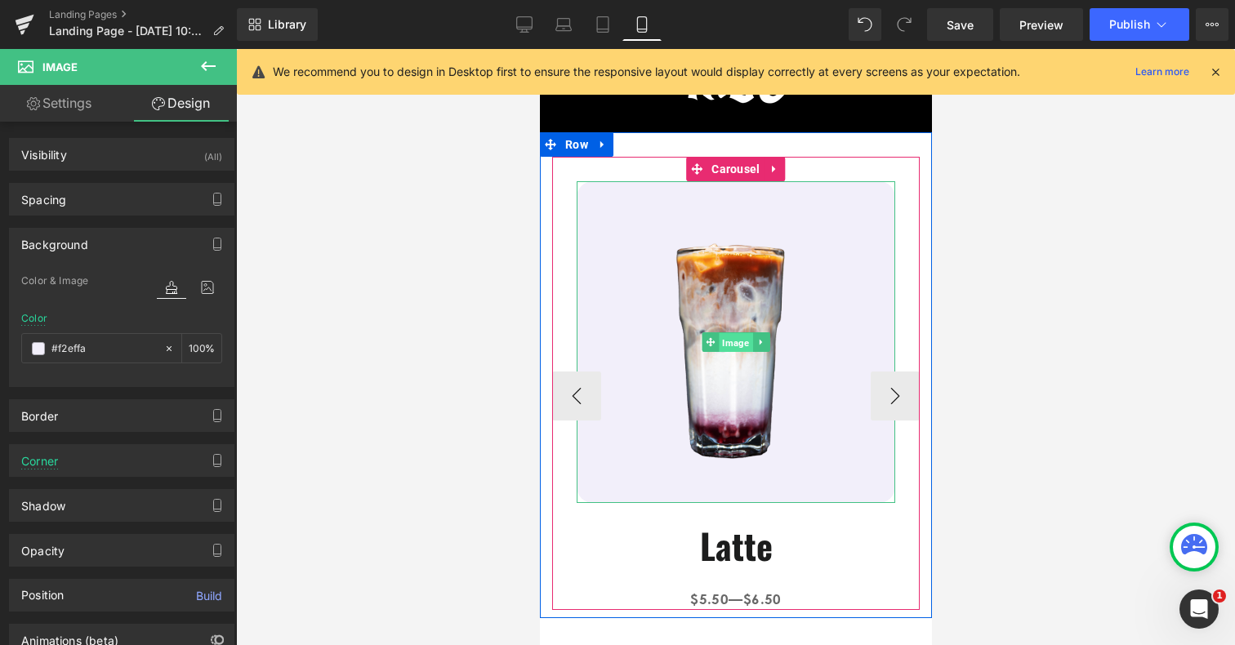
click at [740, 337] on span "Image" at bounding box center [734, 343] width 33 height 20
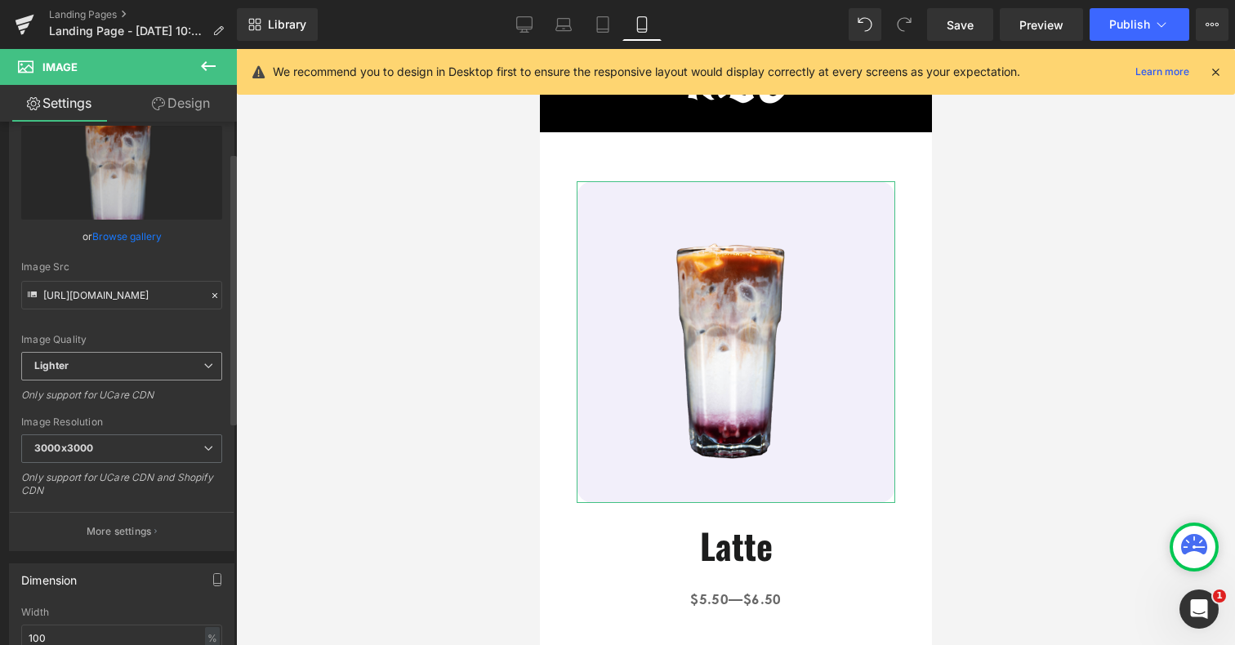
scroll to position [71, 0]
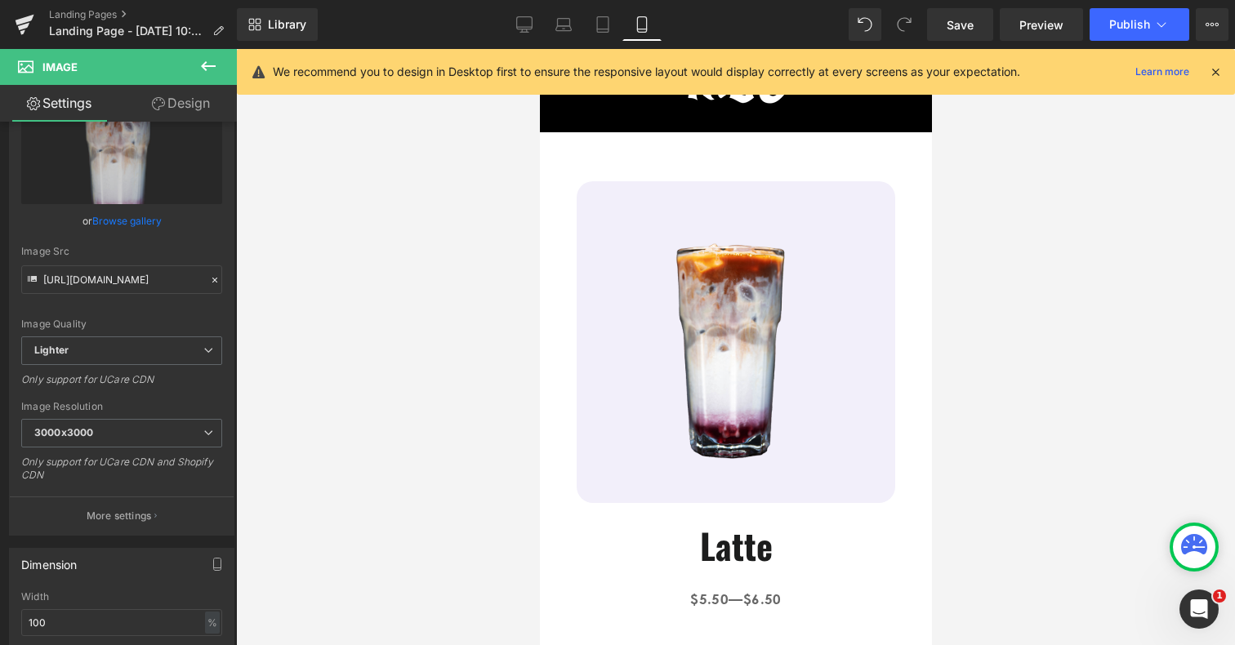
click at [211, 73] on icon at bounding box center [209, 66] width 20 height 20
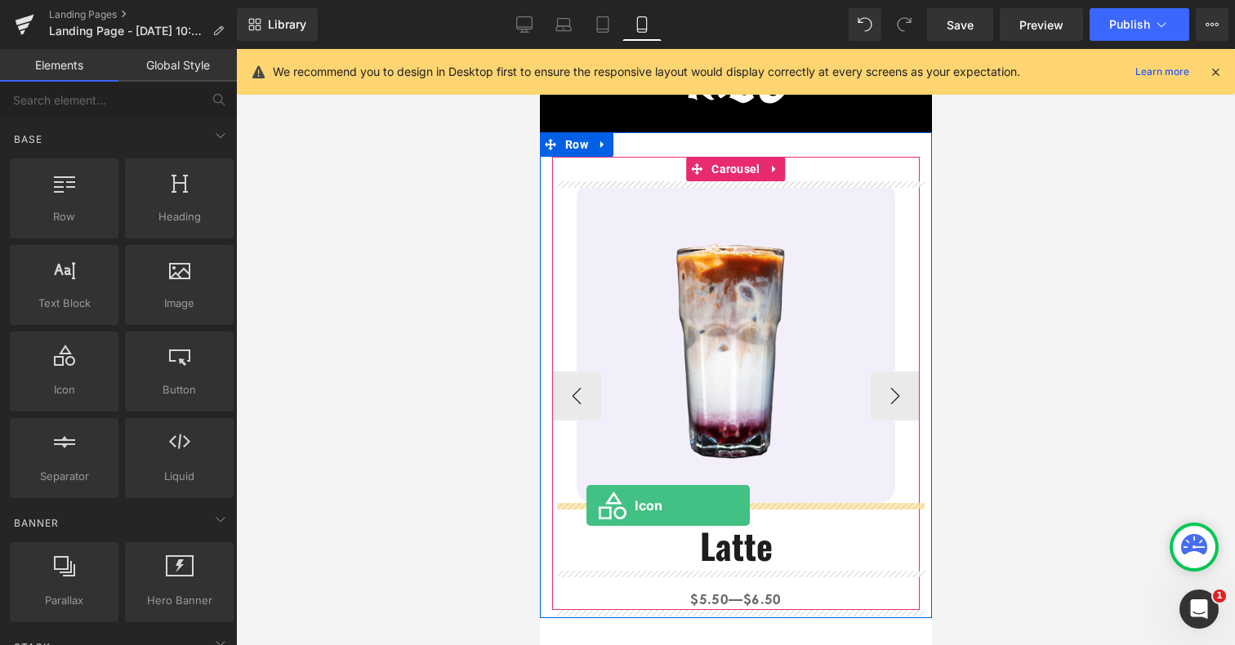
drag, startPoint x: 589, startPoint y: 431, endPoint x: 586, endPoint y: 506, distance: 75.2
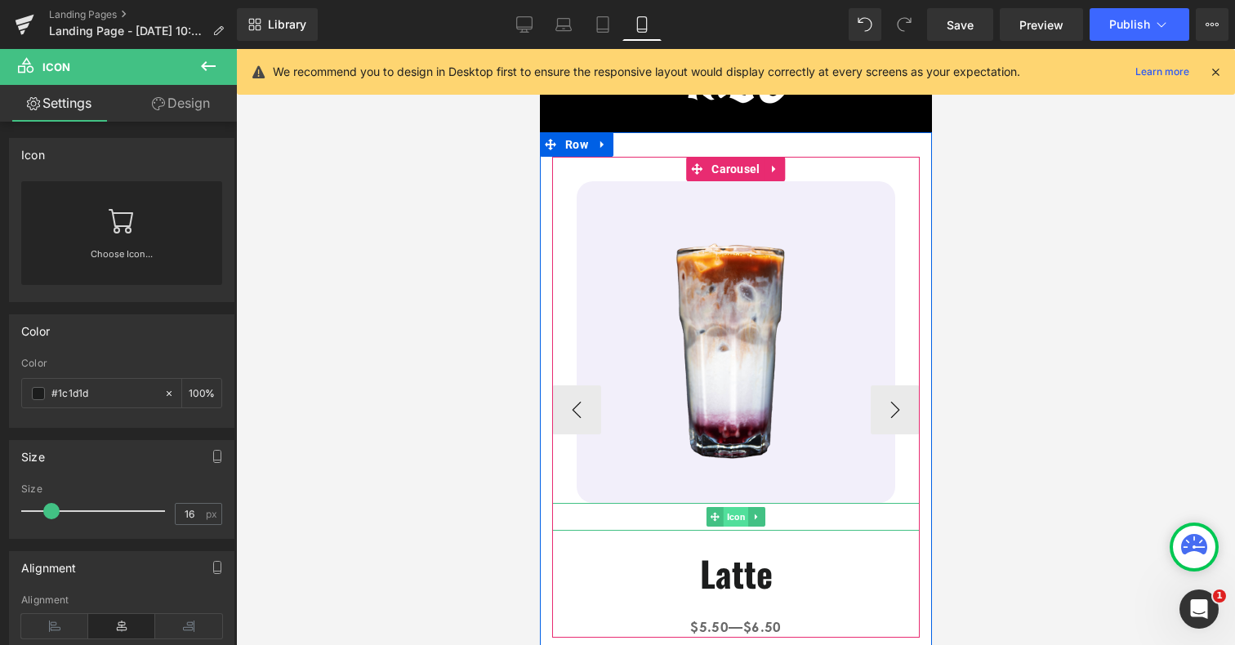
click at [737, 518] on span "Icon" at bounding box center [735, 517] width 25 height 20
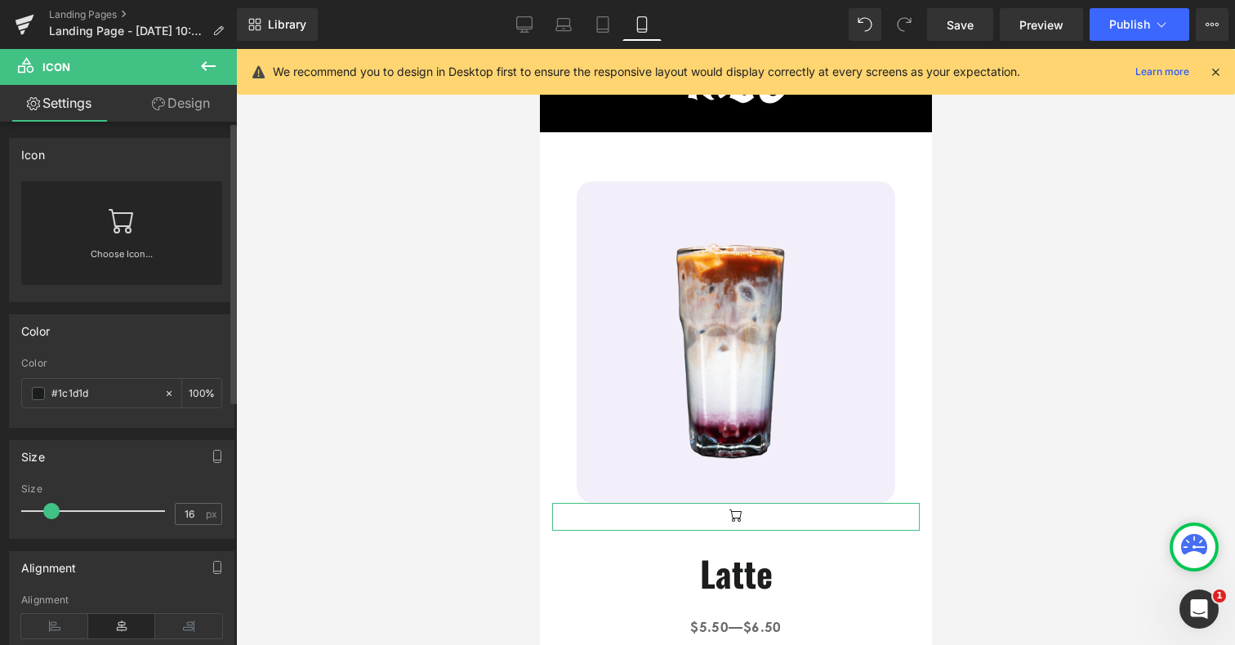
click at [120, 243] on link at bounding box center [122, 213] width 26 height 65
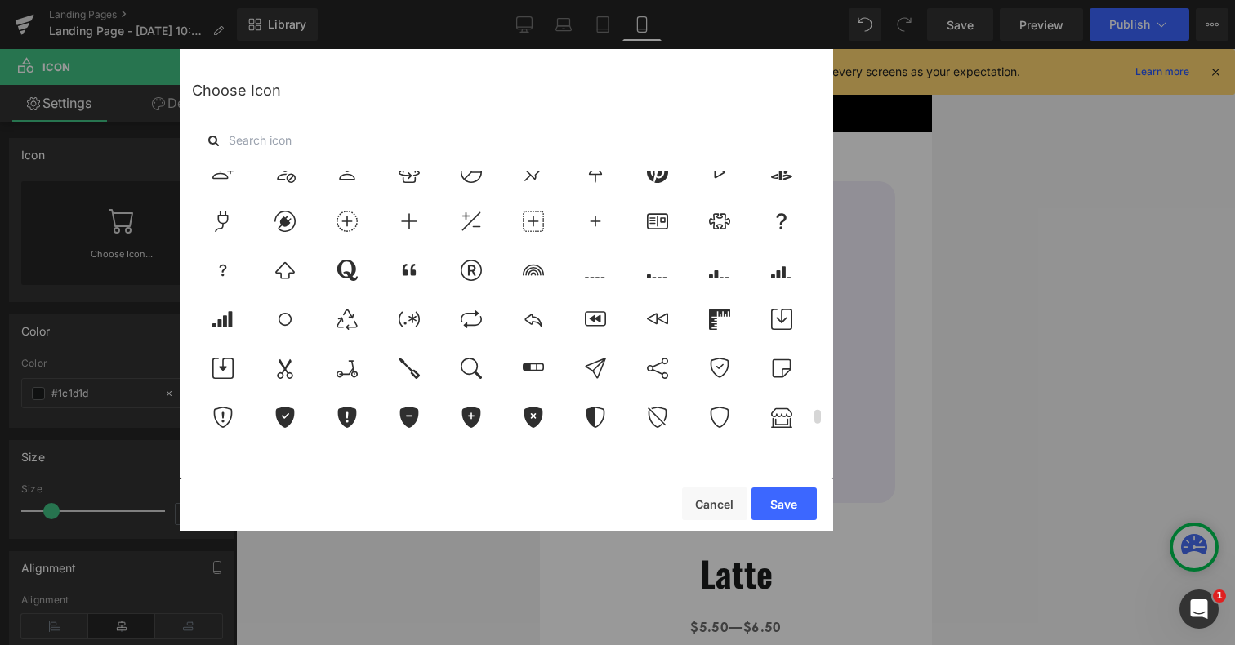
scroll to position [5697, 0]
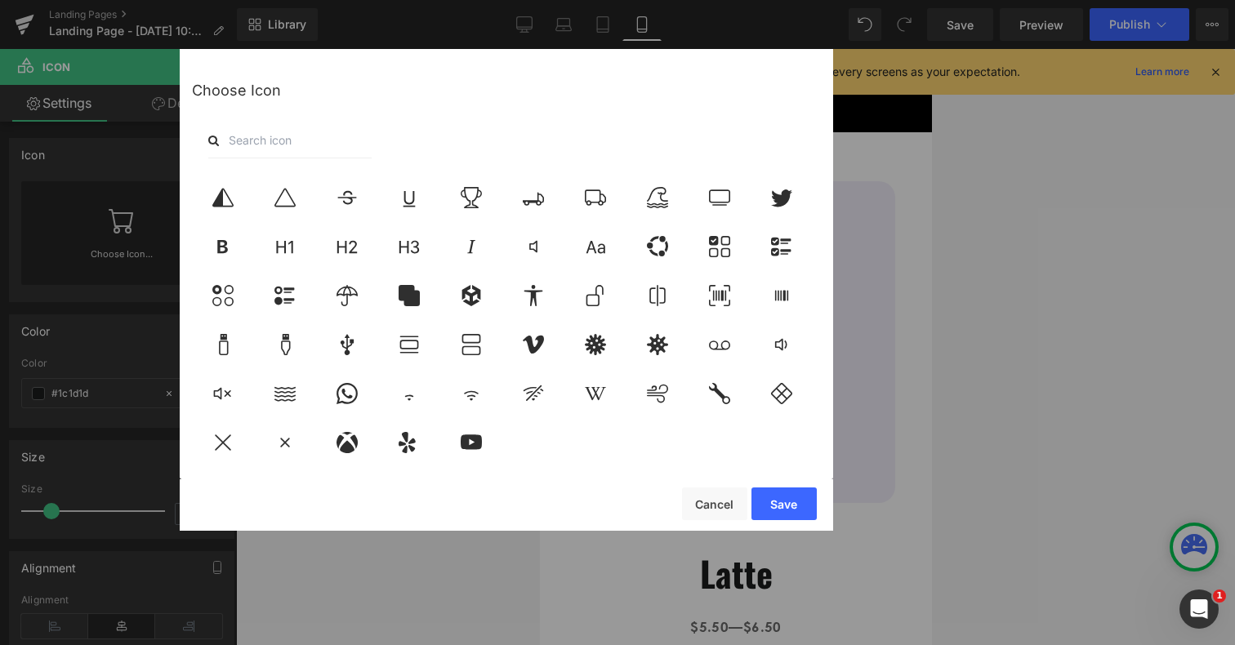
click at [241, 144] on input "text" at bounding box center [289, 141] width 163 height 36
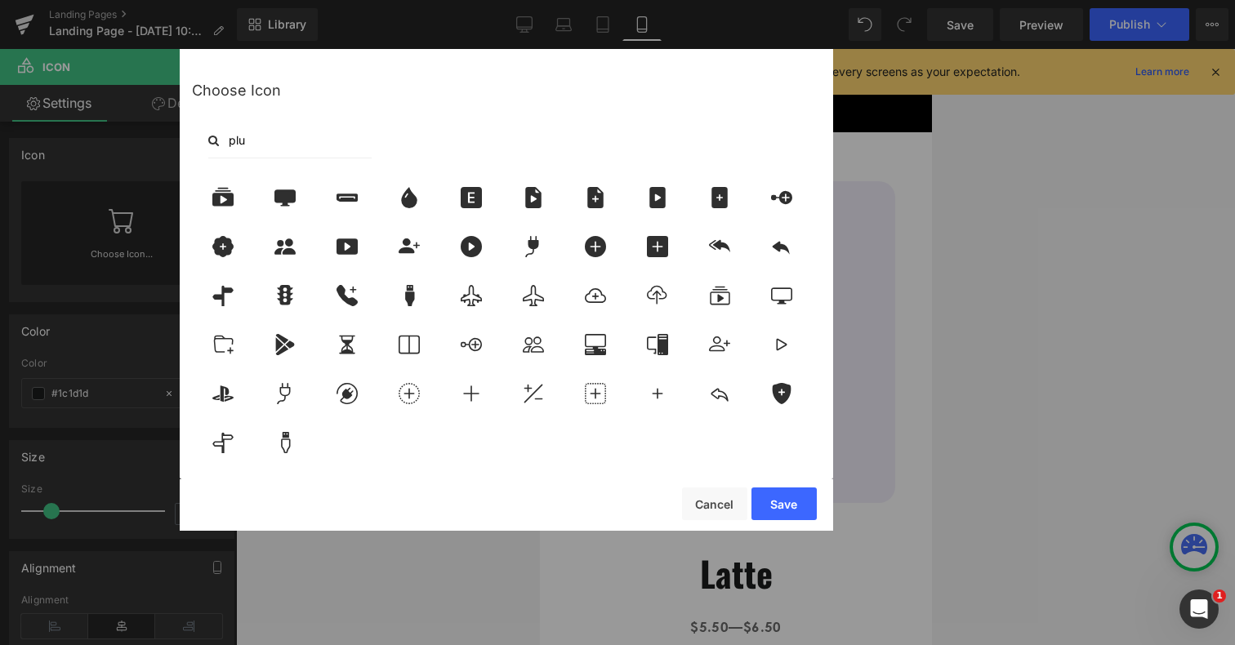
scroll to position [0, 0]
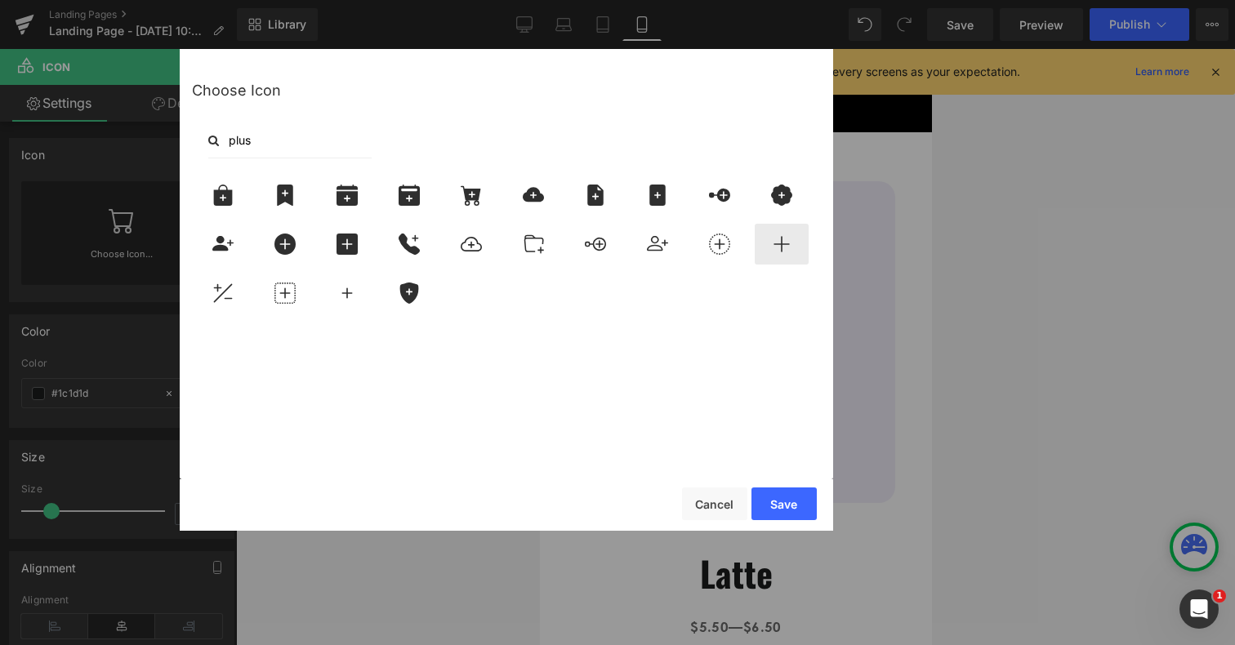
click at [783, 253] on icon at bounding box center [782, 244] width 34 height 21
click at [782, 507] on button "Save" at bounding box center [784, 504] width 65 height 33
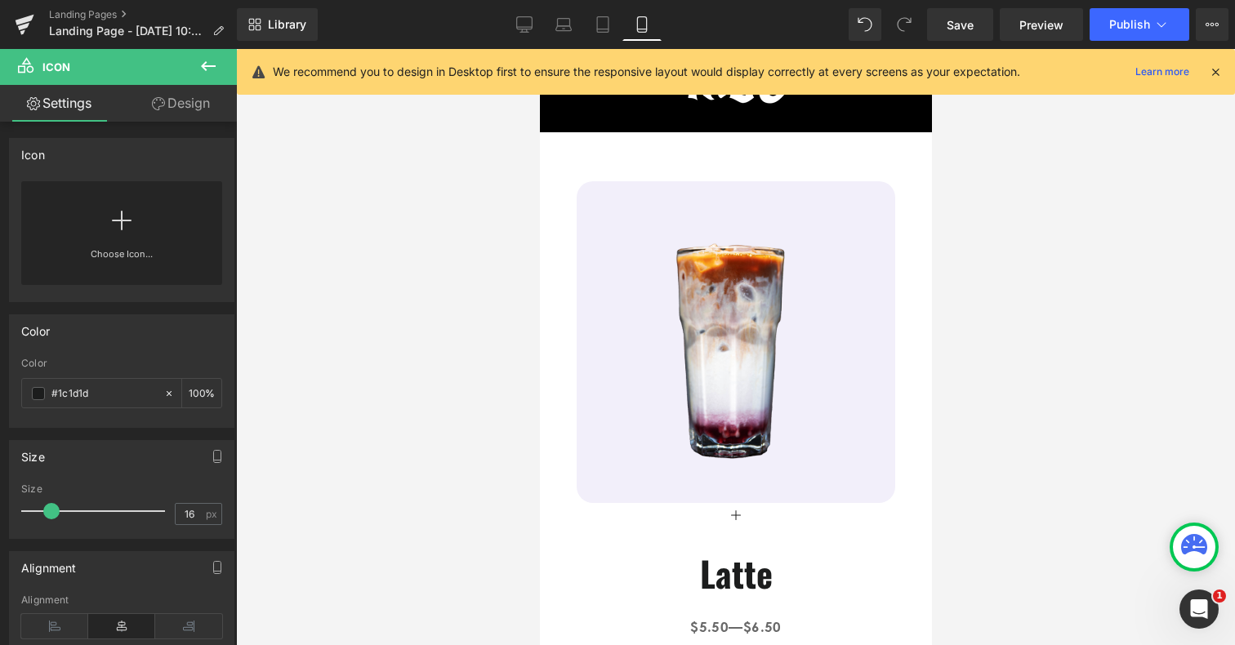
click at [1031, 502] on div at bounding box center [735, 347] width 999 height 596
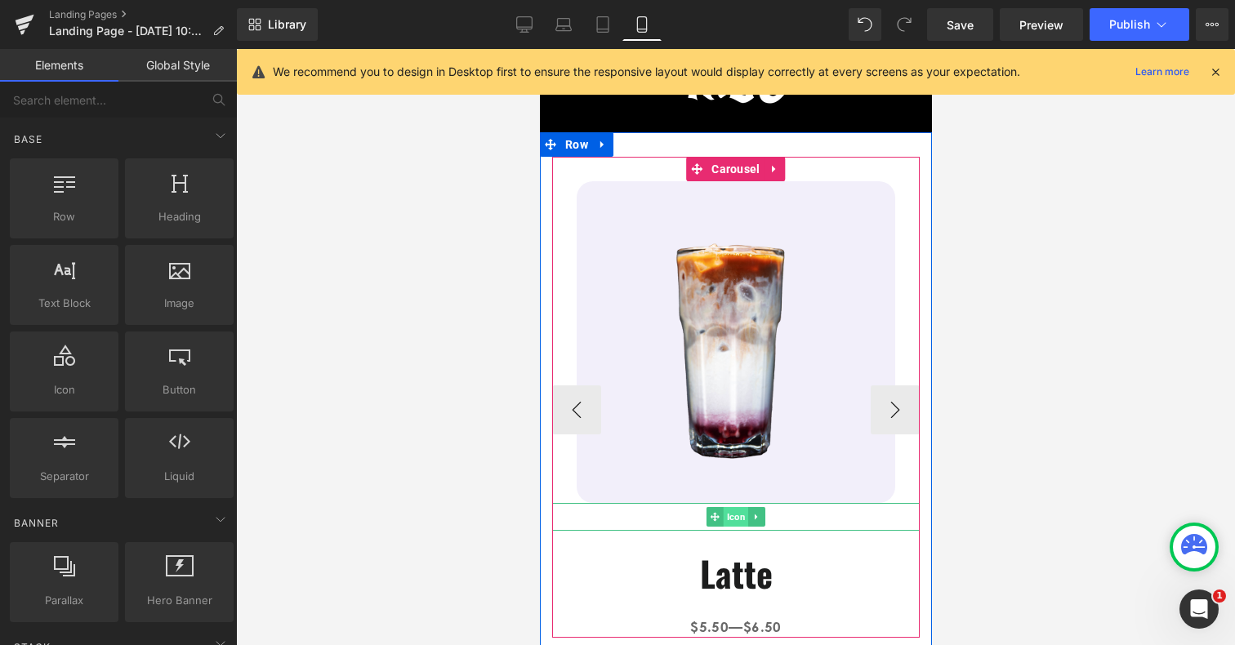
click at [739, 518] on span "Icon" at bounding box center [735, 517] width 25 height 20
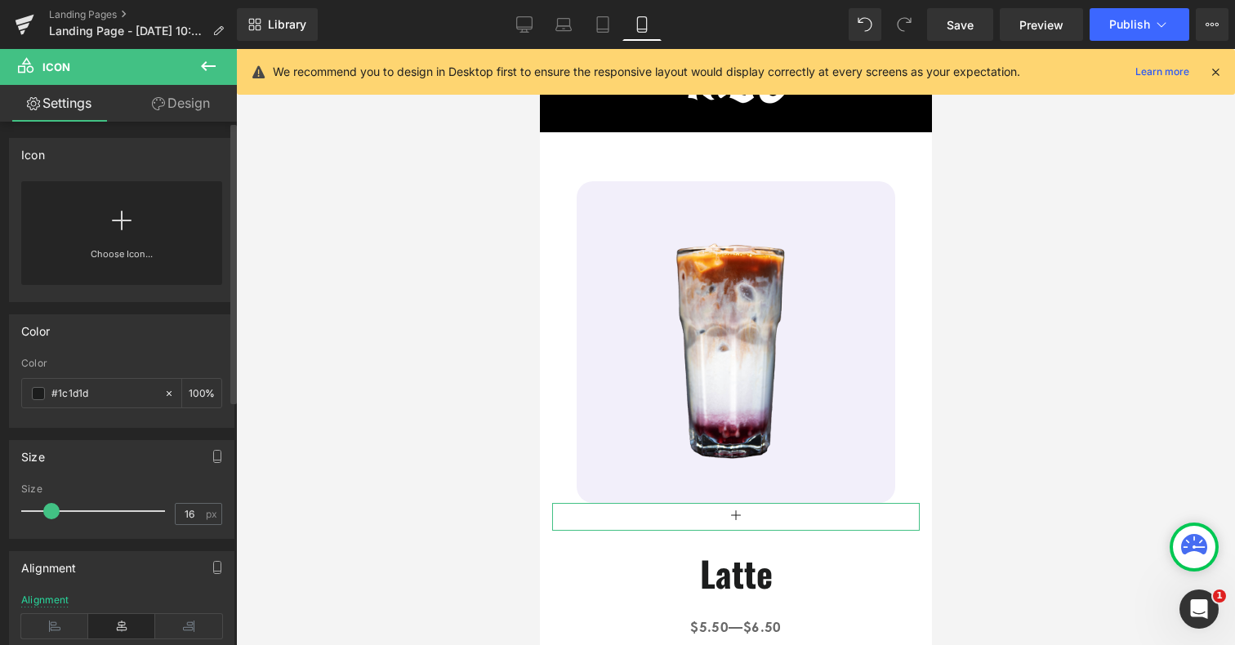
scroll to position [12, 0]
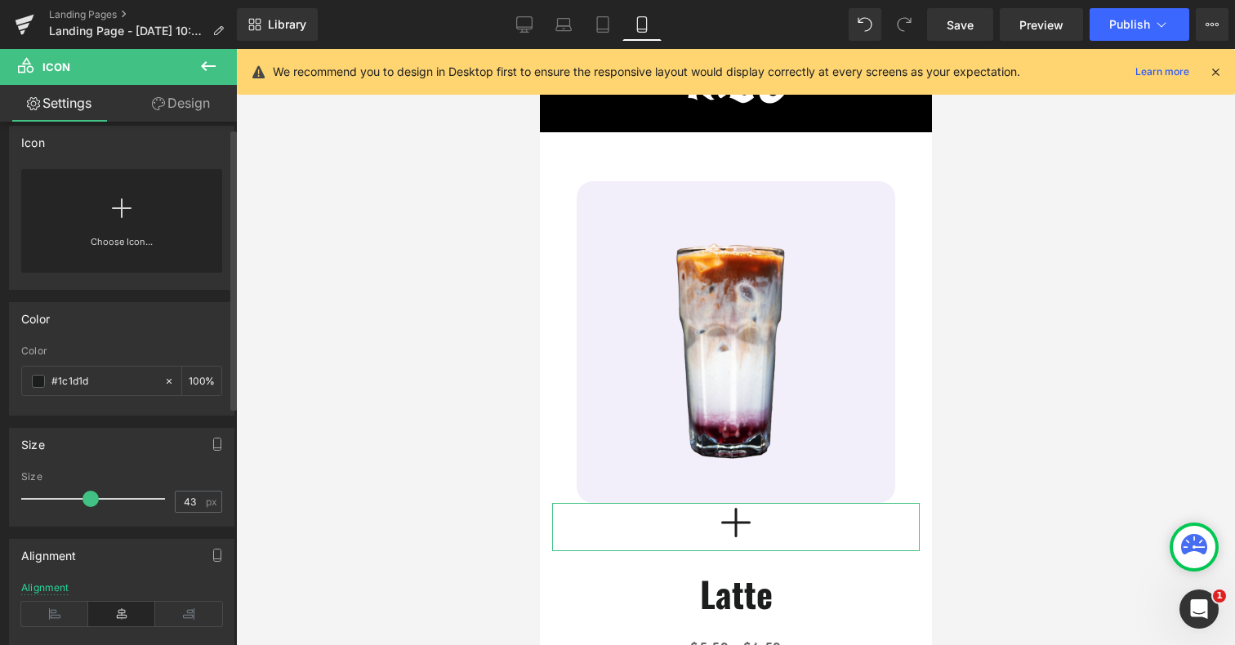
drag, startPoint x: 49, startPoint y: 498, endPoint x: 83, endPoint y: 493, distance: 34.6
click at [83, 493] on span at bounding box center [91, 499] width 16 height 16
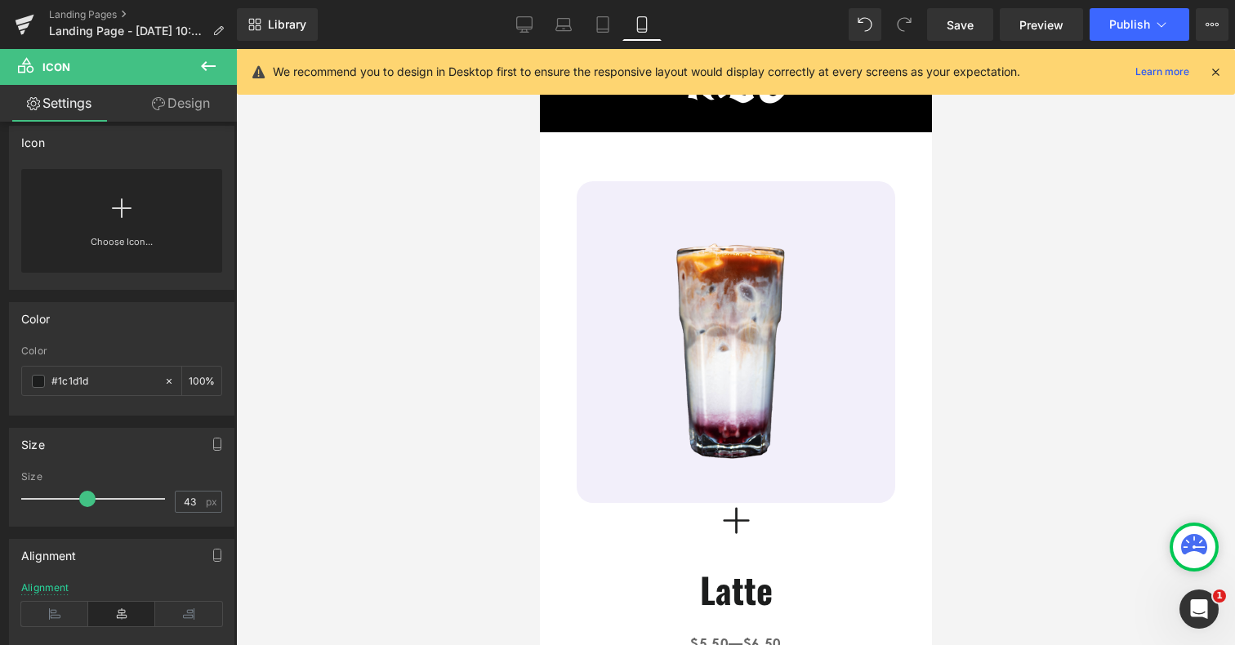
click at [981, 478] on div at bounding box center [735, 347] width 999 height 596
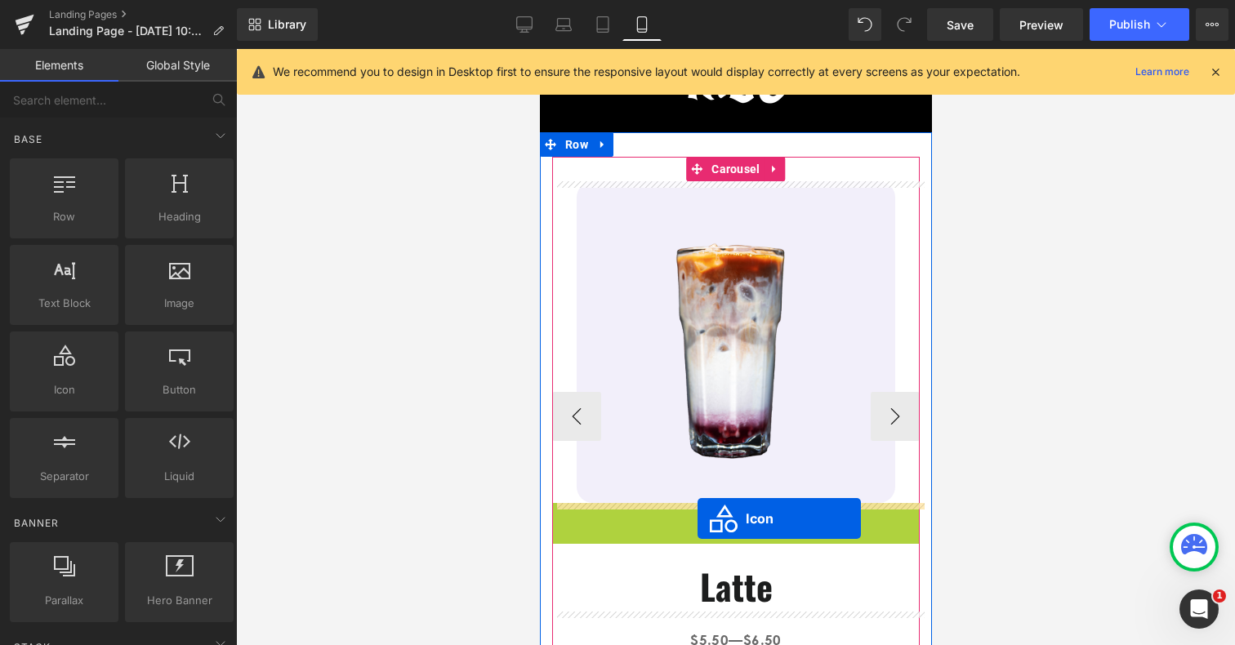
drag, startPoint x: 713, startPoint y: 528, endPoint x: 697, endPoint y: 519, distance: 18.6
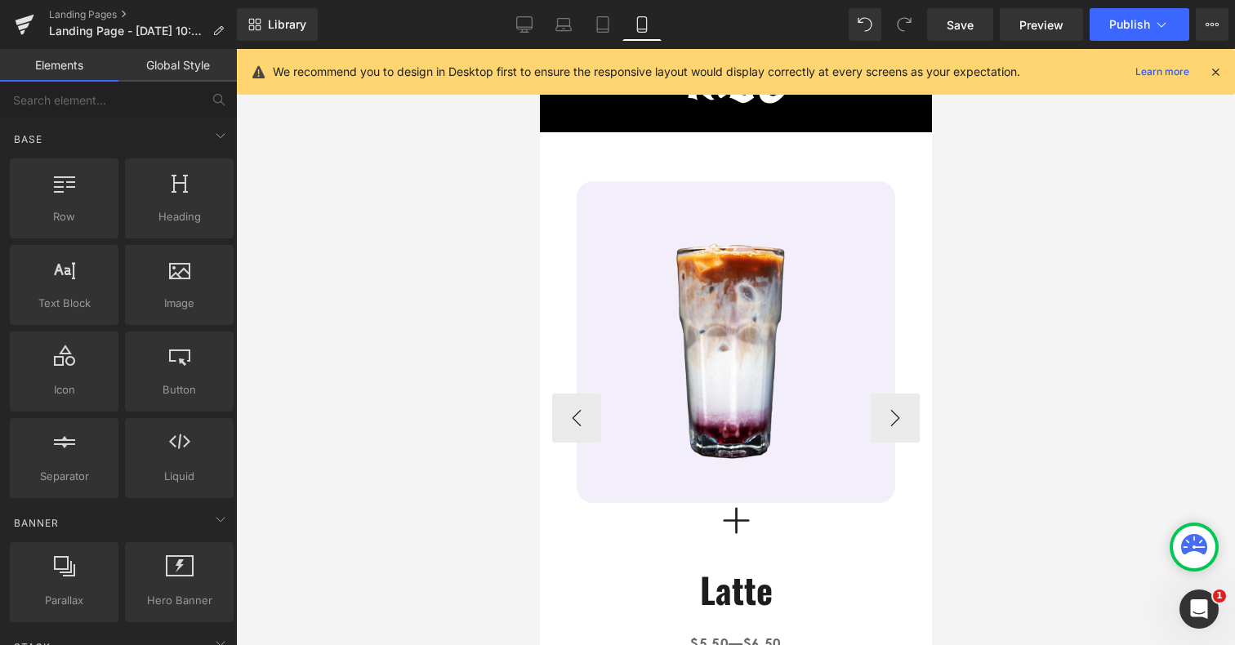
click at [990, 498] on div at bounding box center [735, 347] width 999 height 596
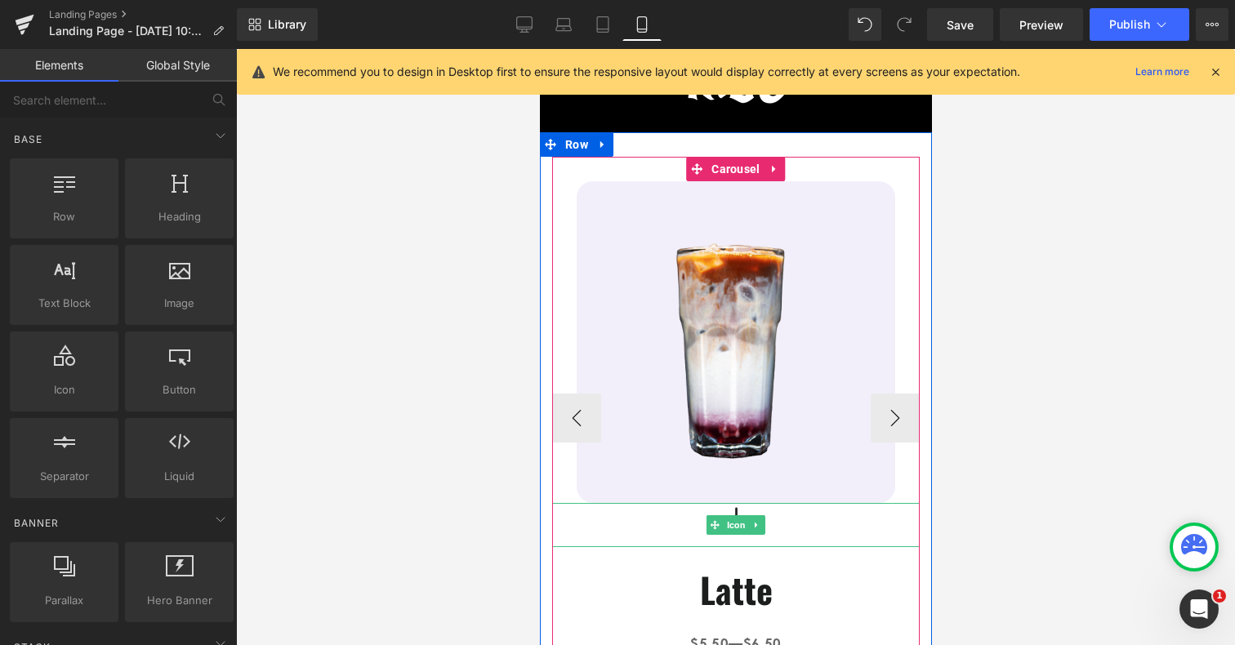
click at [789, 522] on div at bounding box center [736, 525] width 368 height 44
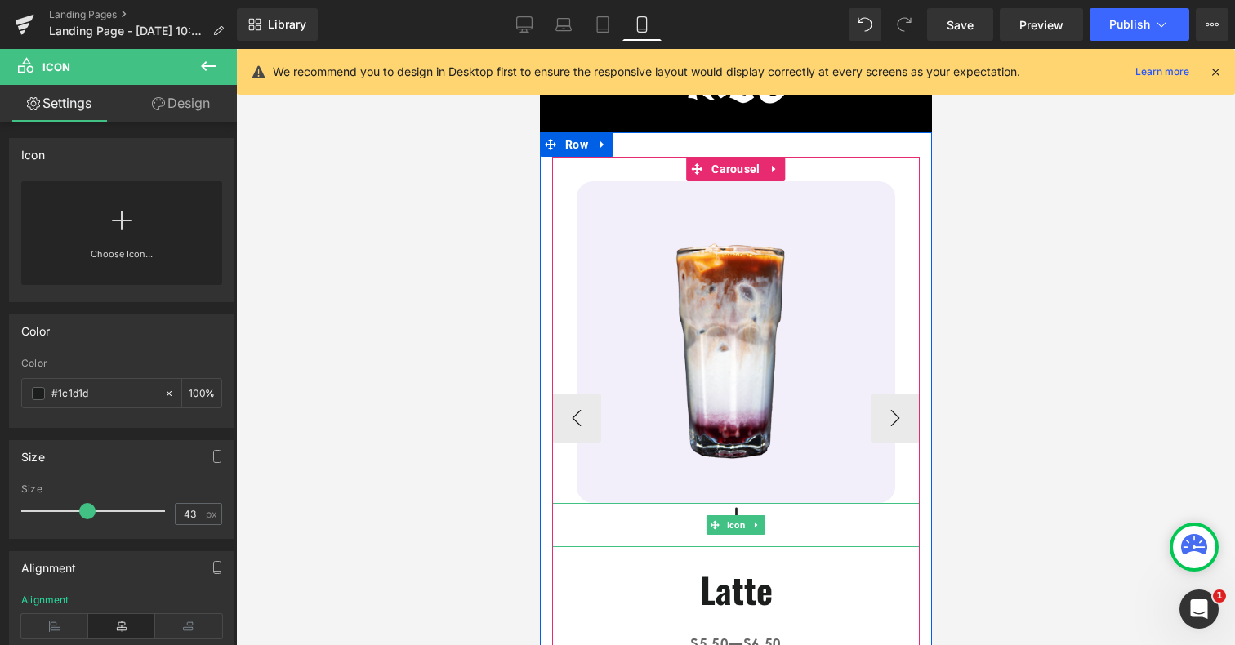
click at [668, 525] on div at bounding box center [736, 525] width 368 height 44
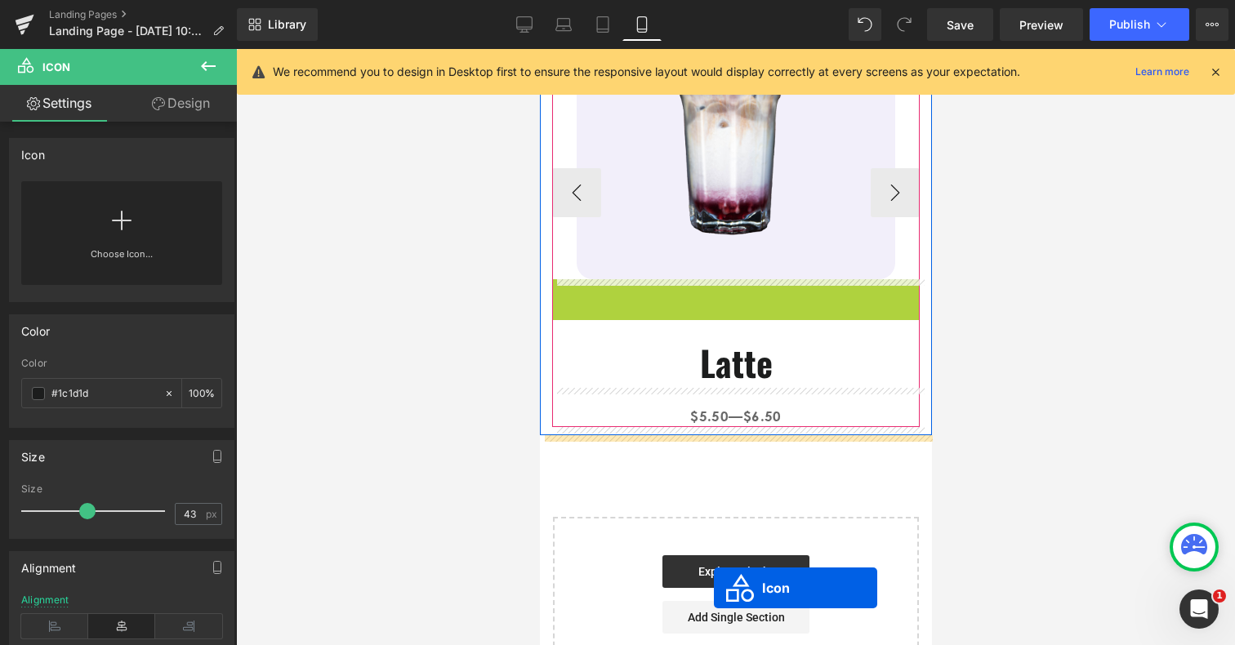
scroll to position [405, 0]
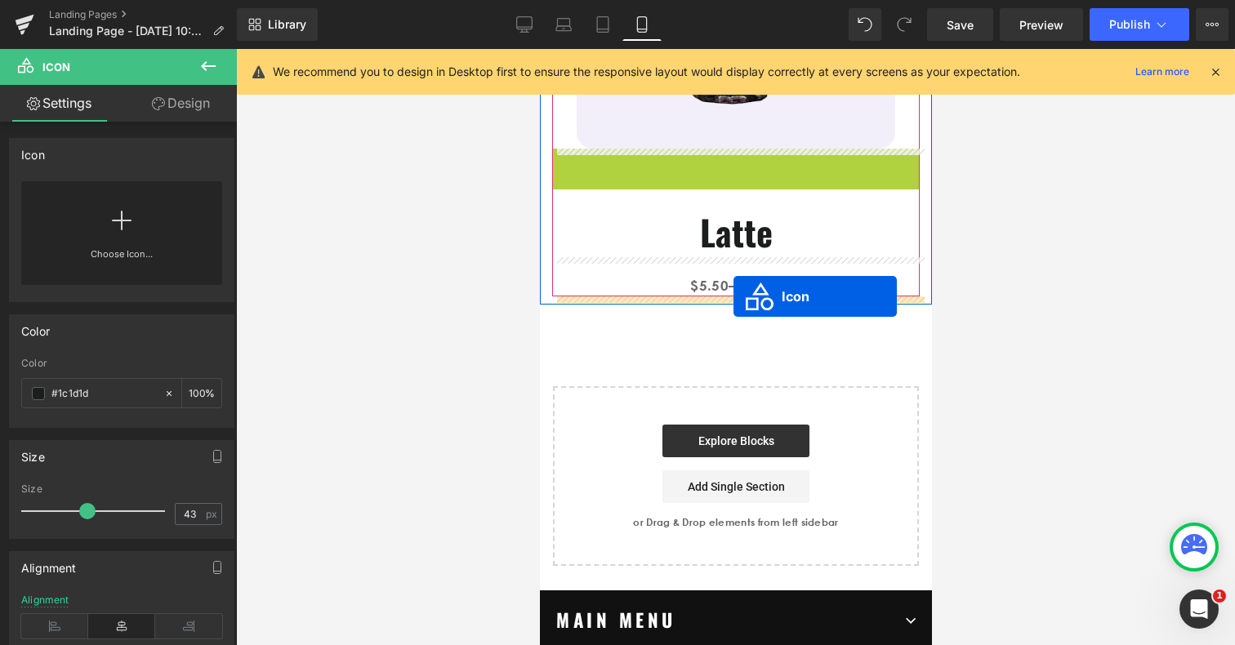
drag, startPoint x: 713, startPoint y: 477, endPoint x: 733, endPoint y: 297, distance: 181.6
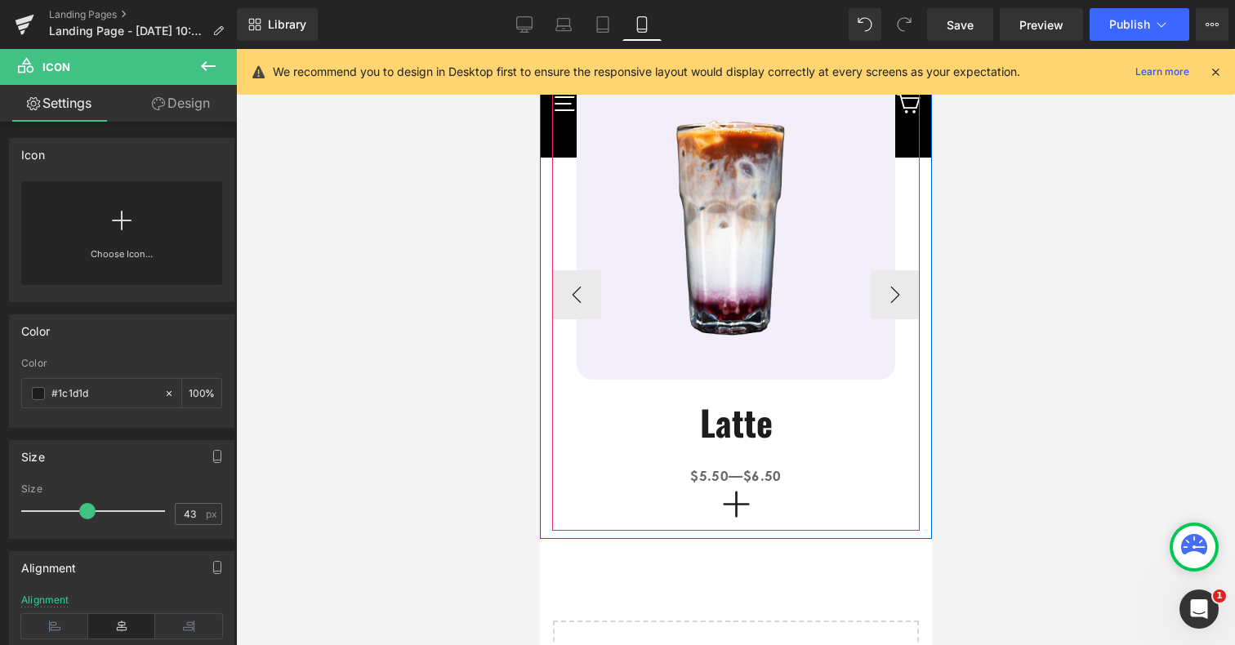
scroll to position [147, 0]
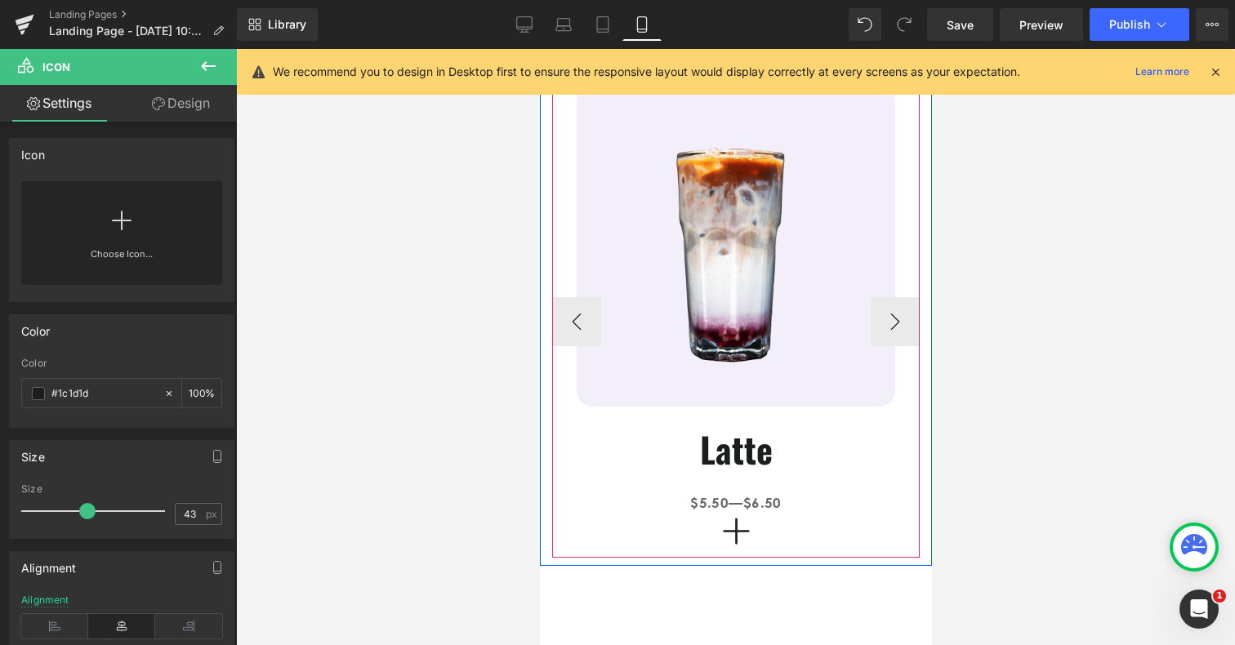
click at [815, 339] on img at bounding box center [735, 246] width 319 height 322
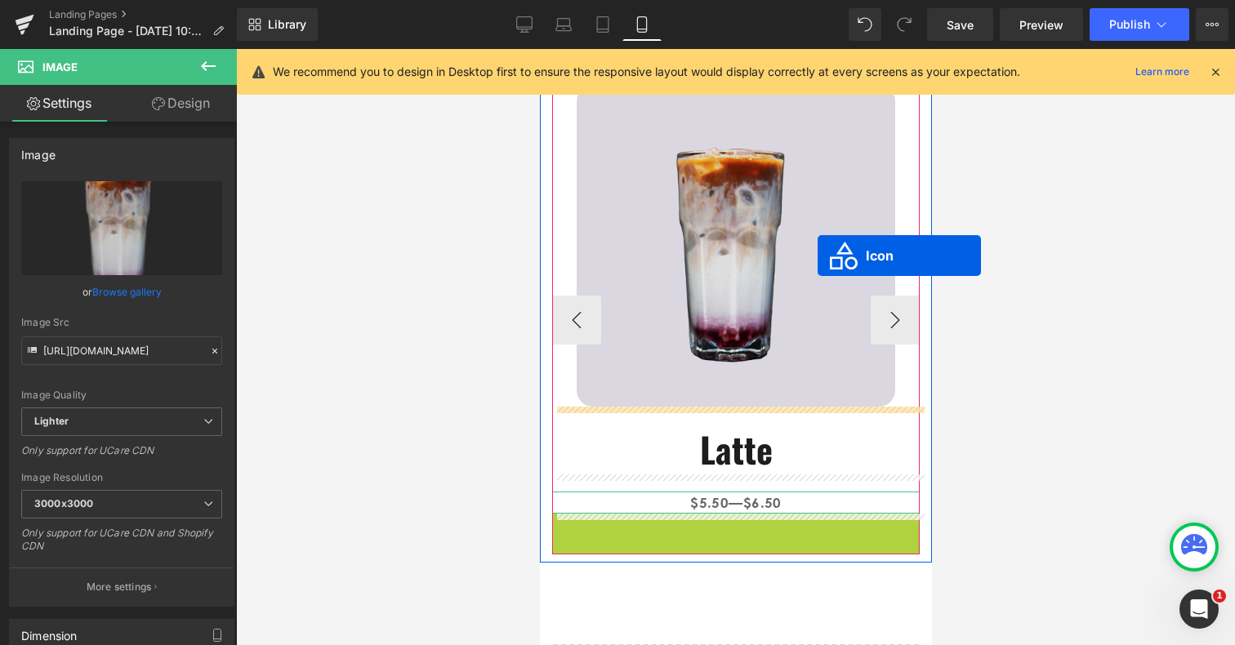
drag, startPoint x: 715, startPoint y: 536, endPoint x: 818, endPoint y: 256, distance: 298.6
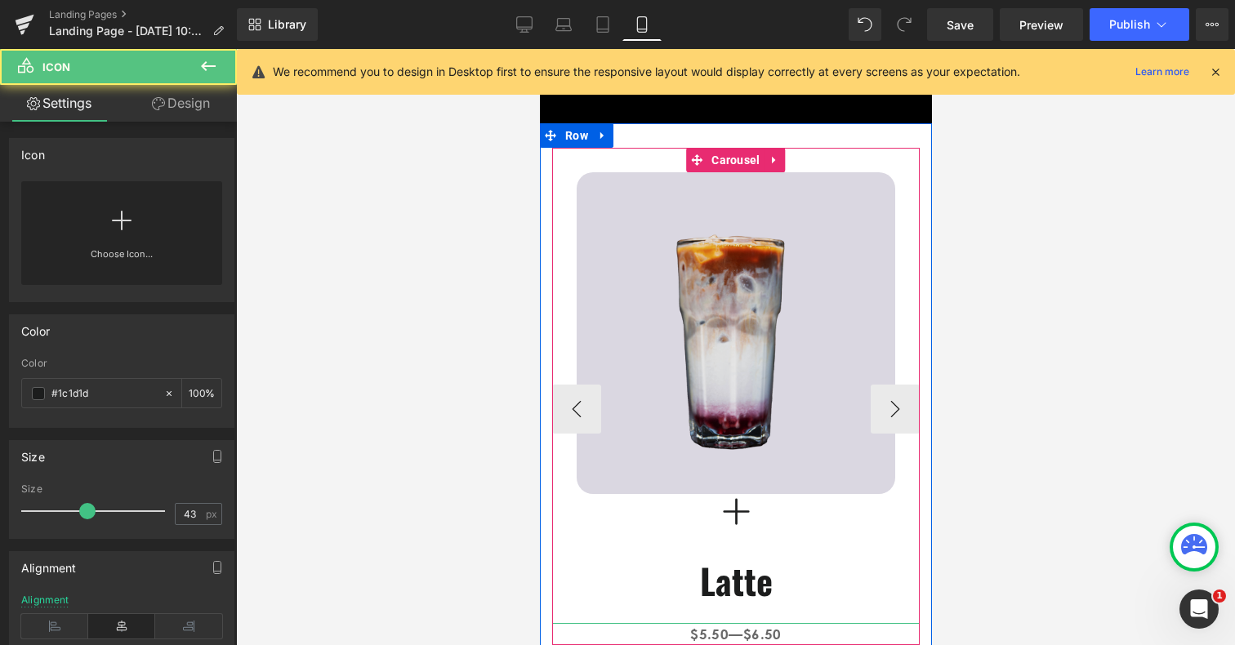
scroll to position [46, 0]
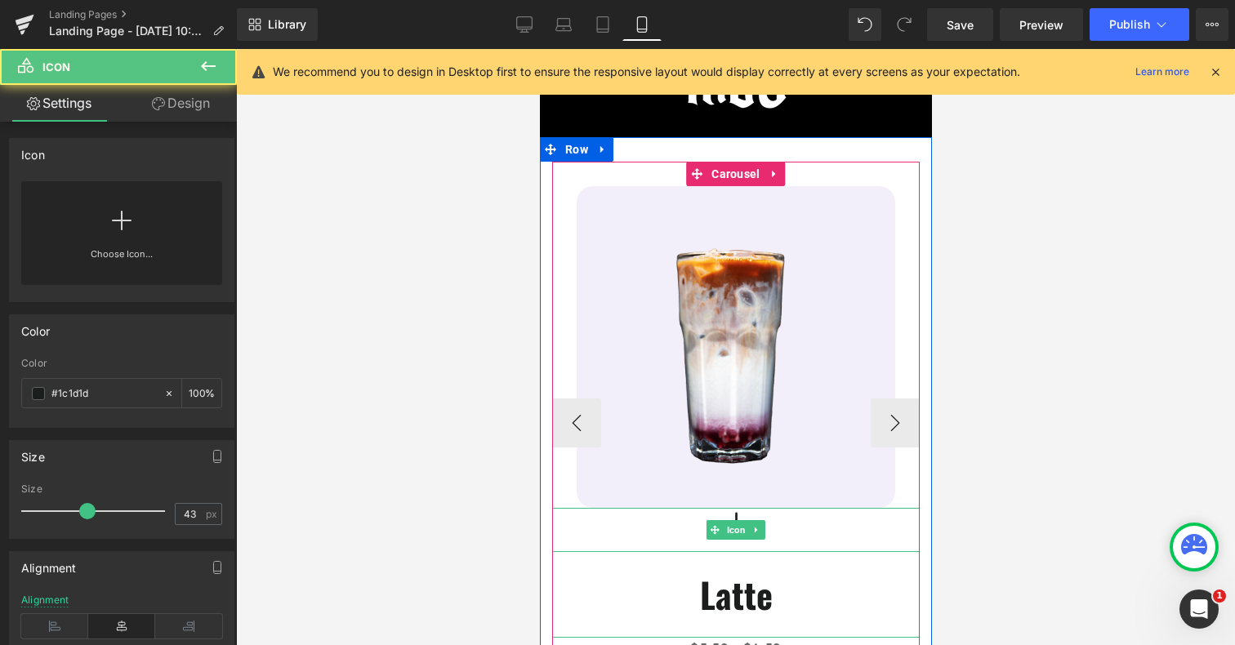
click at [689, 537] on div at bounding box center [736, 530] width 368 height 44
click at [730, 525] on span "Icon" at bounding box center [735, 530] width 25 height 20
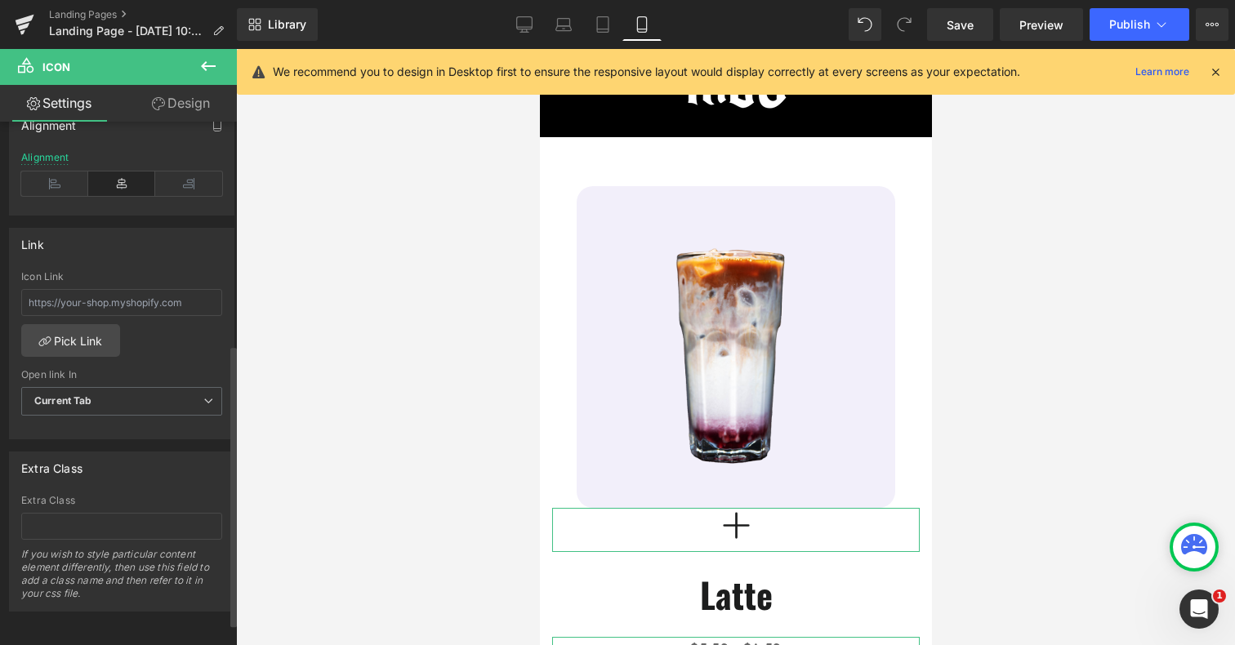
scroll to position [0, 0]
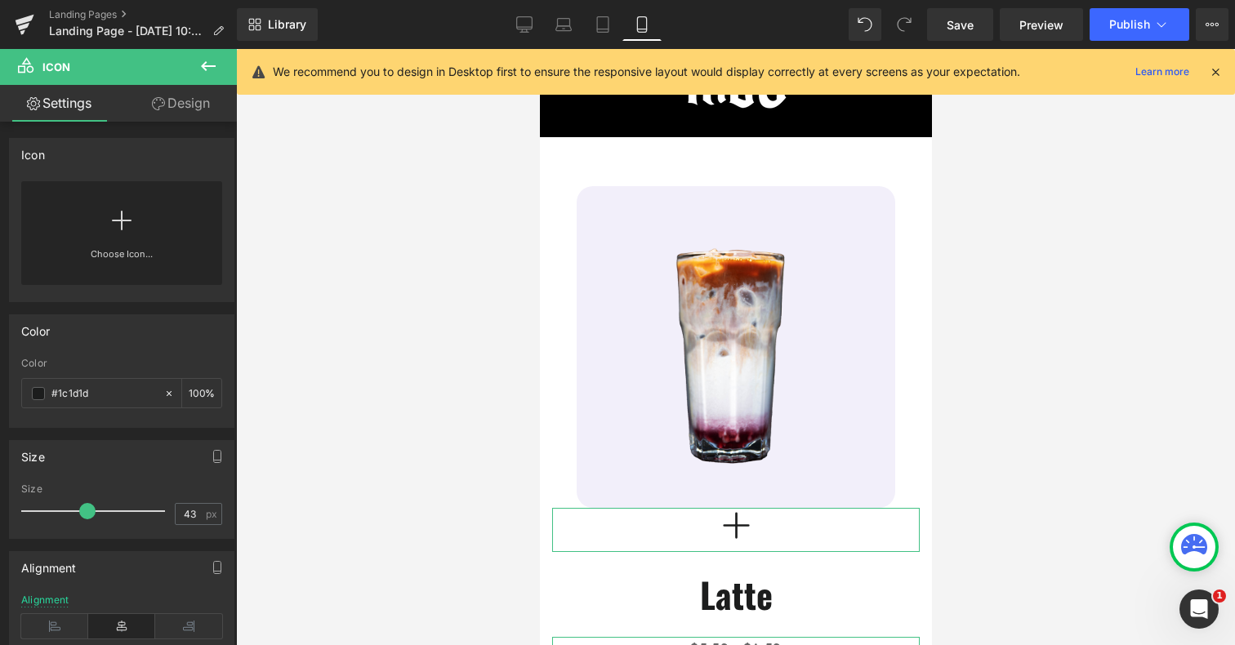
click at [185, 108] on link "Design" at bounding box center [181, 103] width 118 height 37
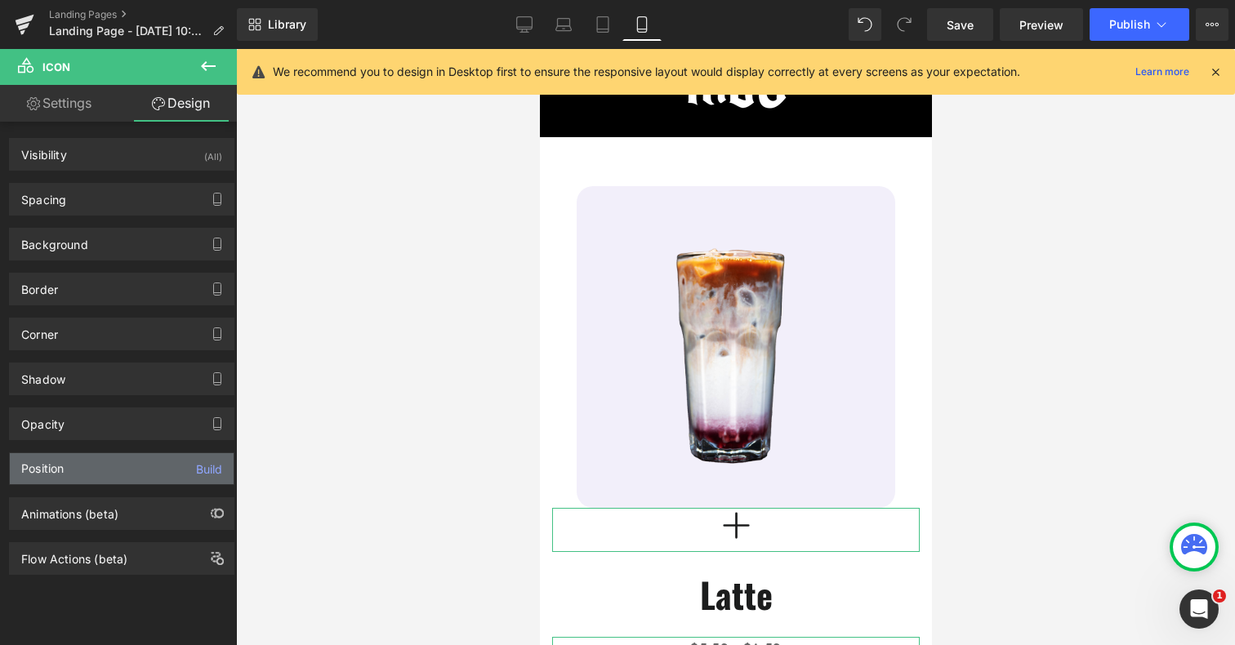
click at [124, 474] on div "Position Build" at bounding box center [122, 468] width 224 height 31
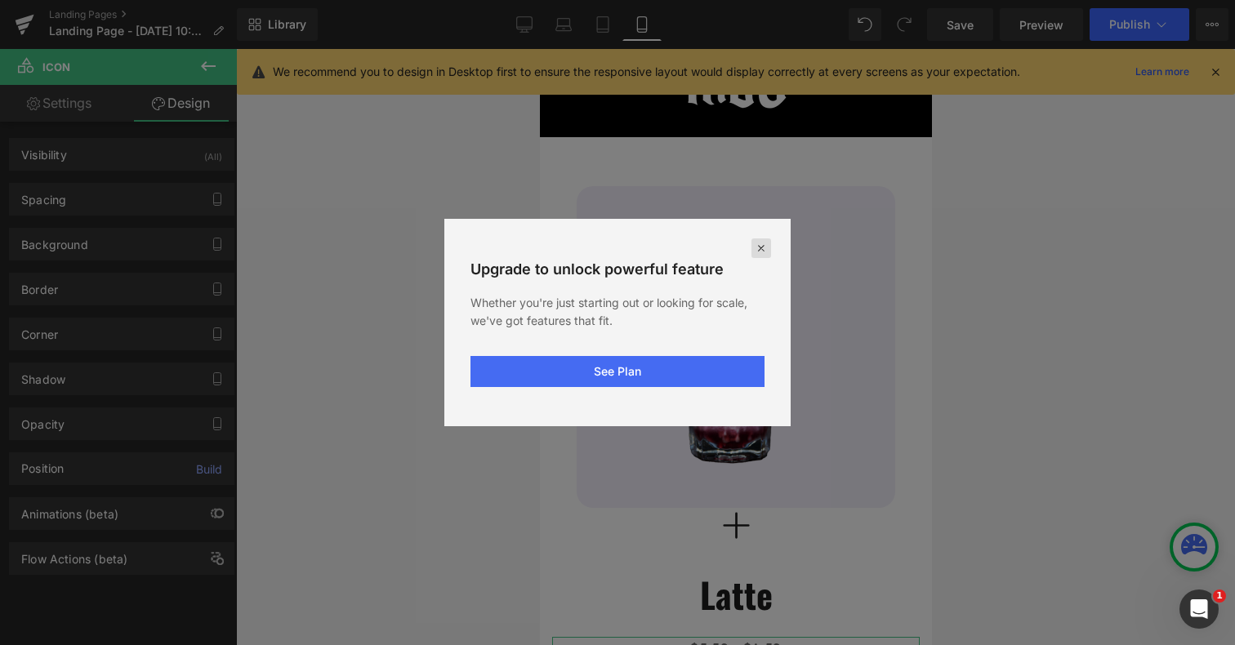
drag, startPoint x: 757, startPoint y: 242, endPoint x: 212, endPoint y: 193, distance: 547.2
click at [757, 242] on icon at bounding box center [761, 248] width 13 height 13
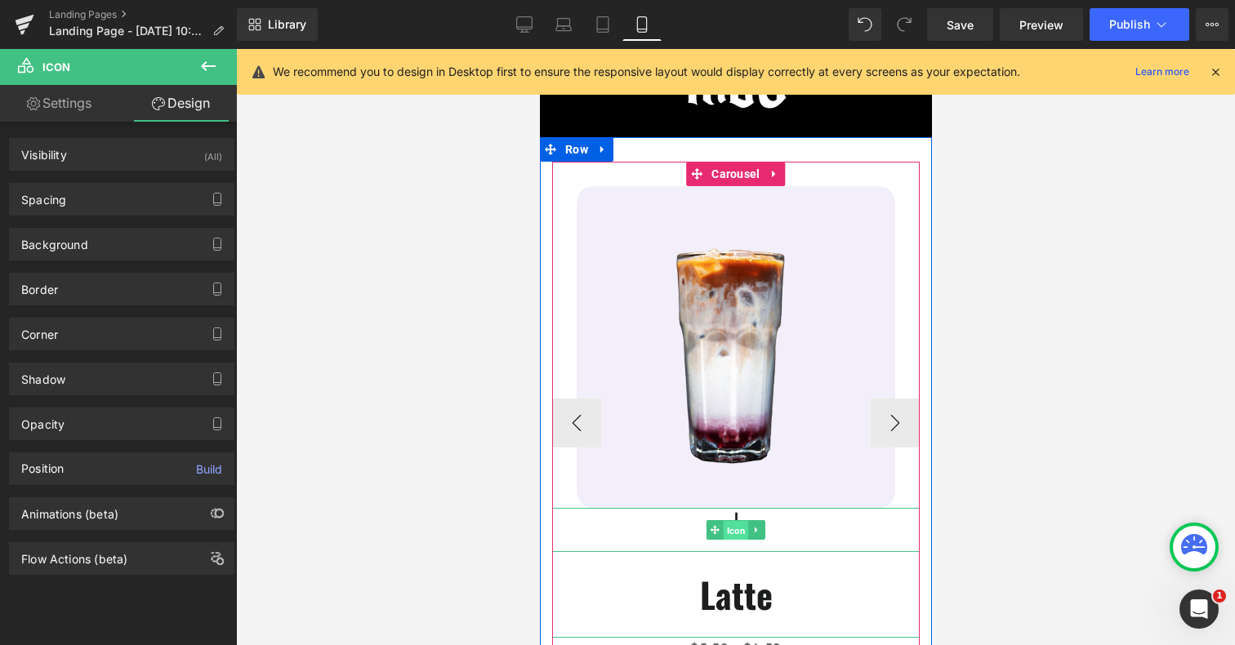
click at [730, 530] on span "Icon" at bounding box center [735, 531] width 25 height 20
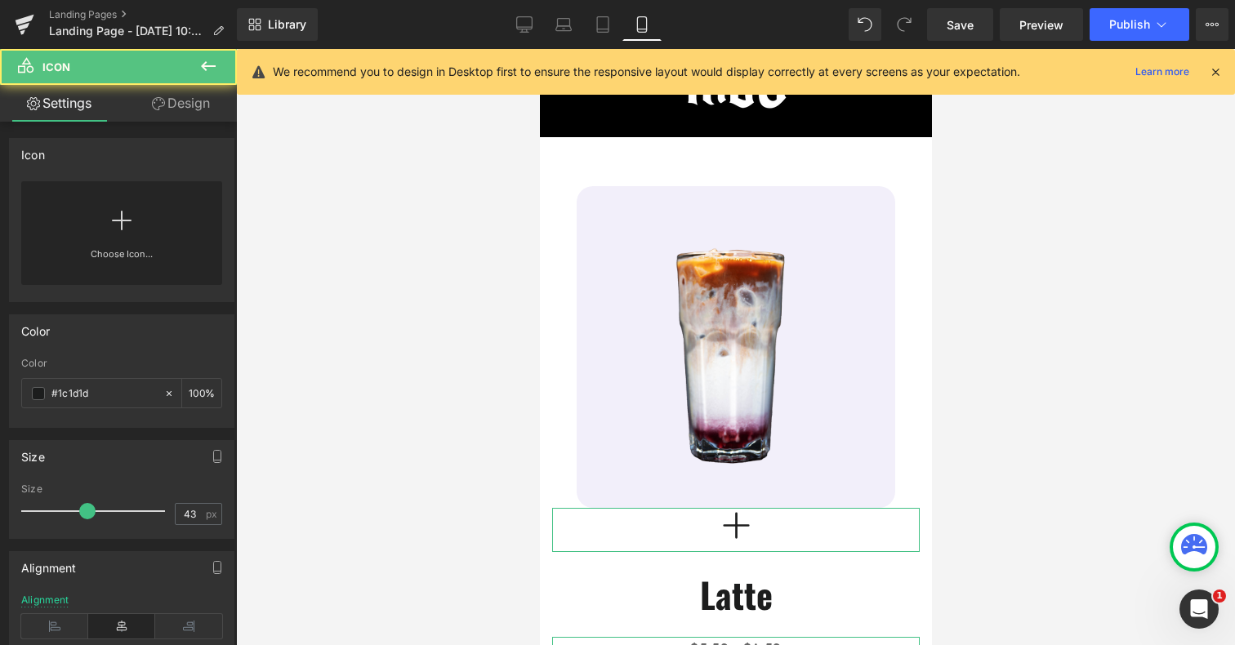
click at [190, 99] on link "Design" at bounding box center [181, 103] width 118 height 37
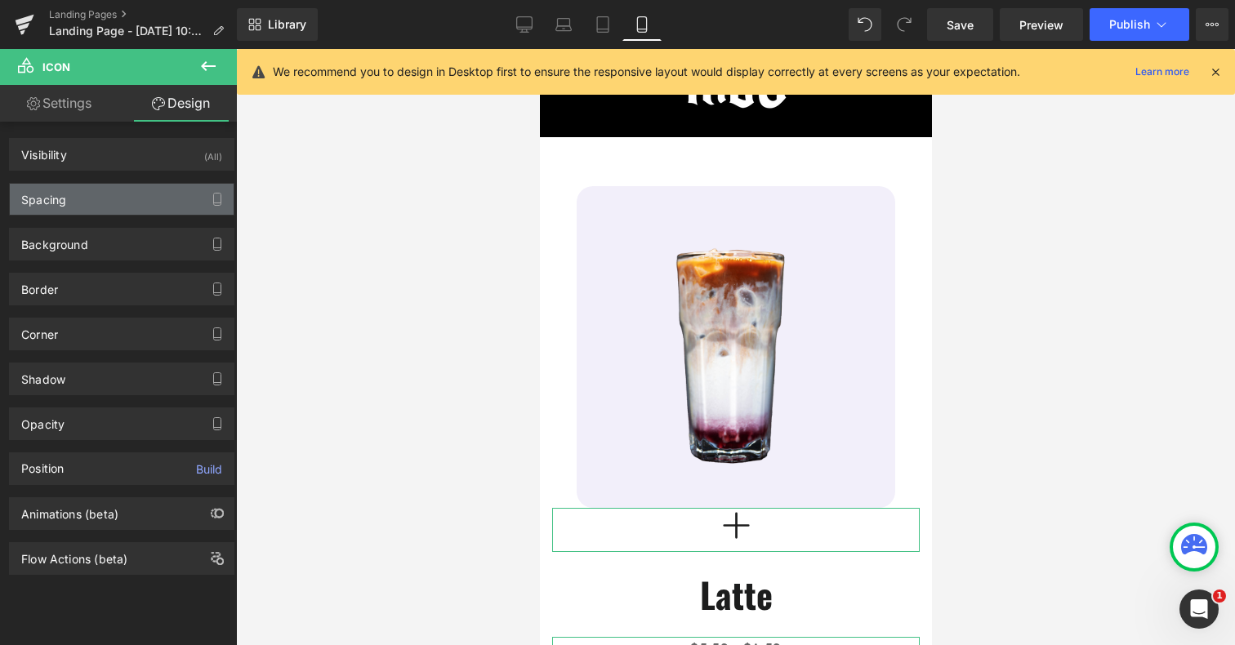
click at [81, 203] on div "Spacing" at bounding box center [122, 199] width 224 height 31
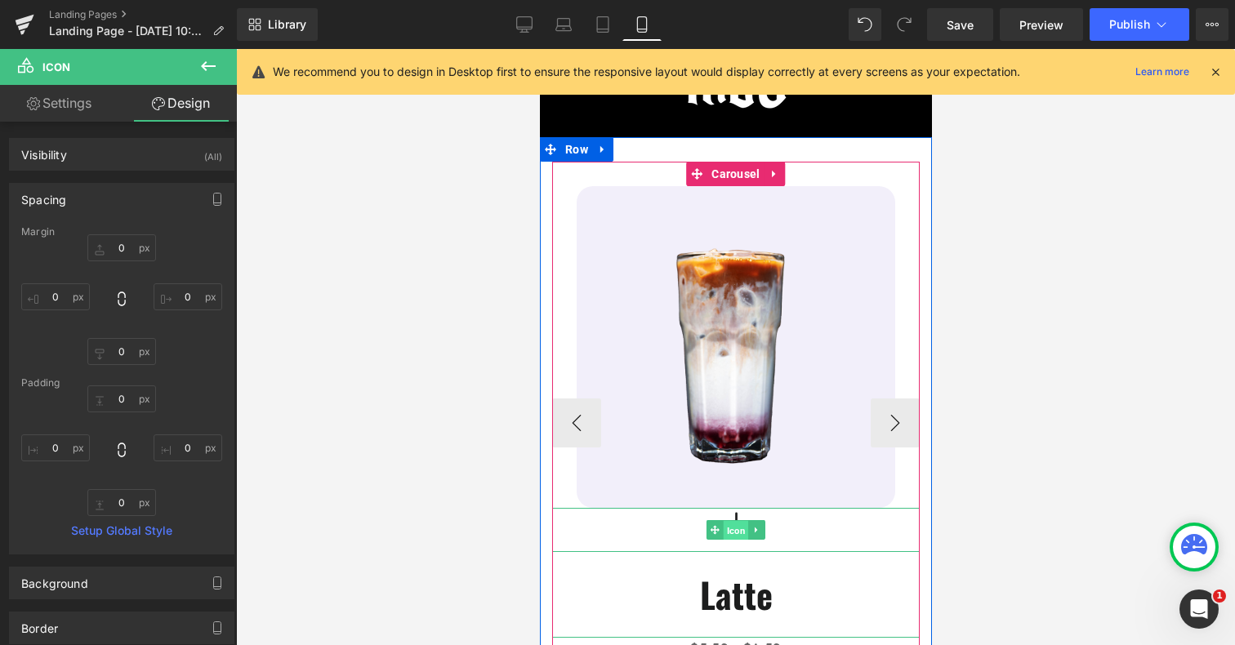
click at [739, 534] on span "Icon" at bounding box center [735, 531] width 25 height 20
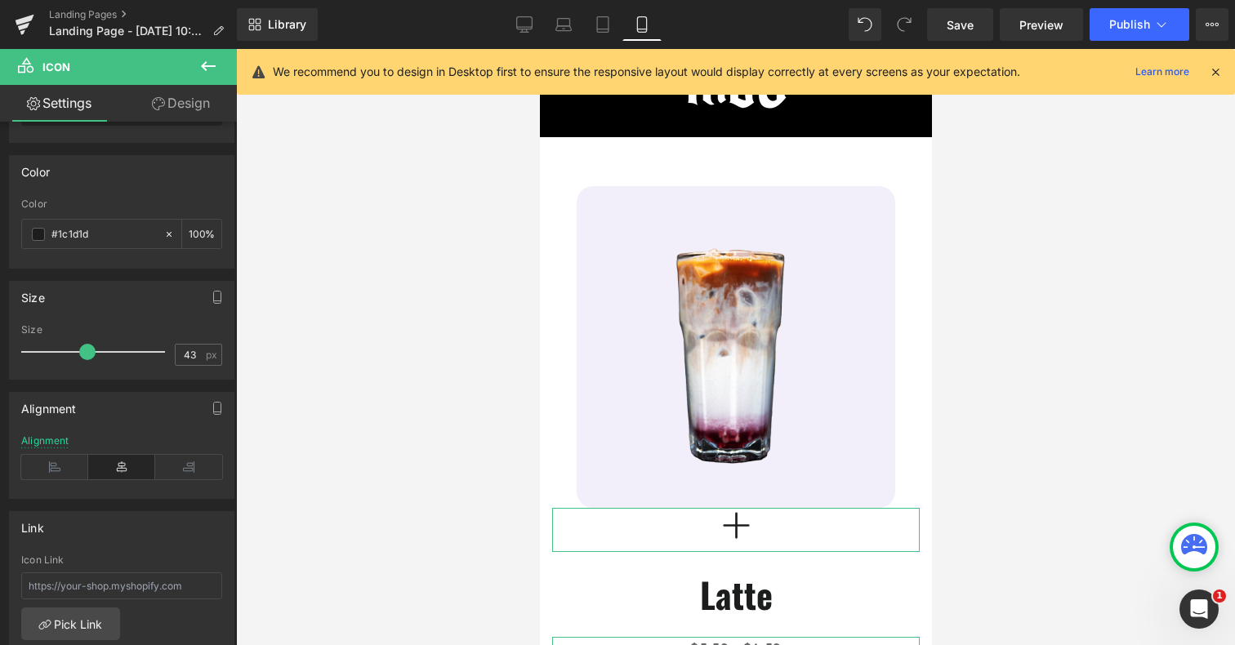
scroll to position [129, 0]
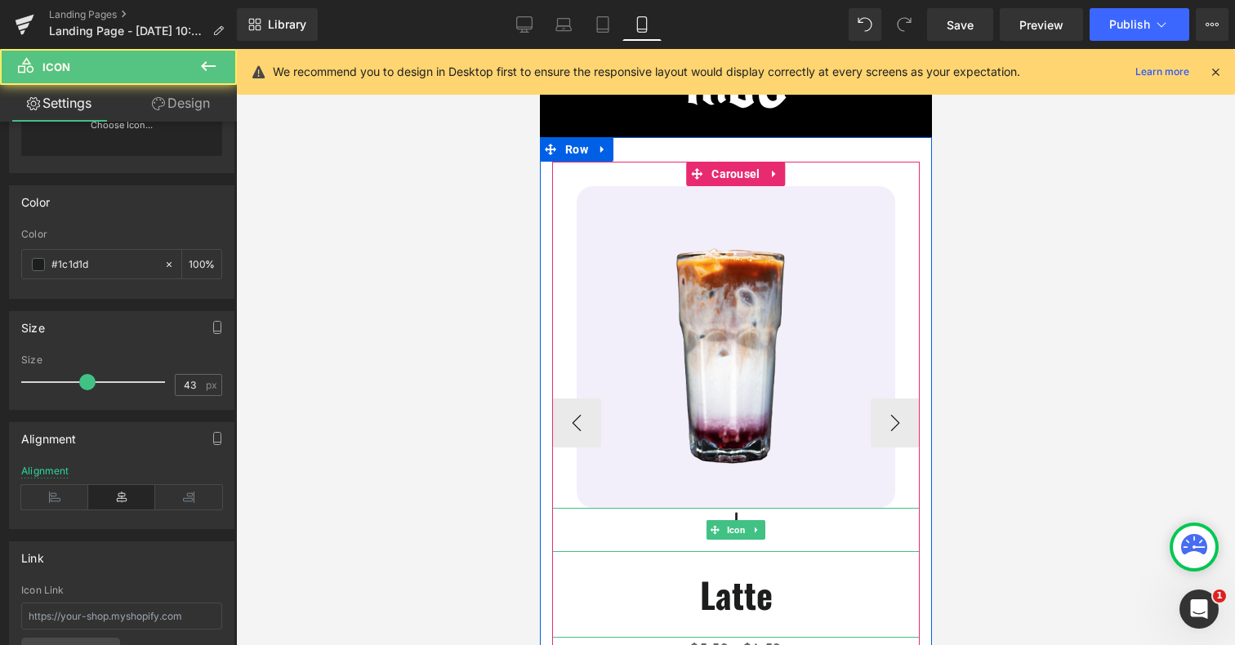
click at [681, 535] on div at bounding box center [736, 530] width 368 height 44
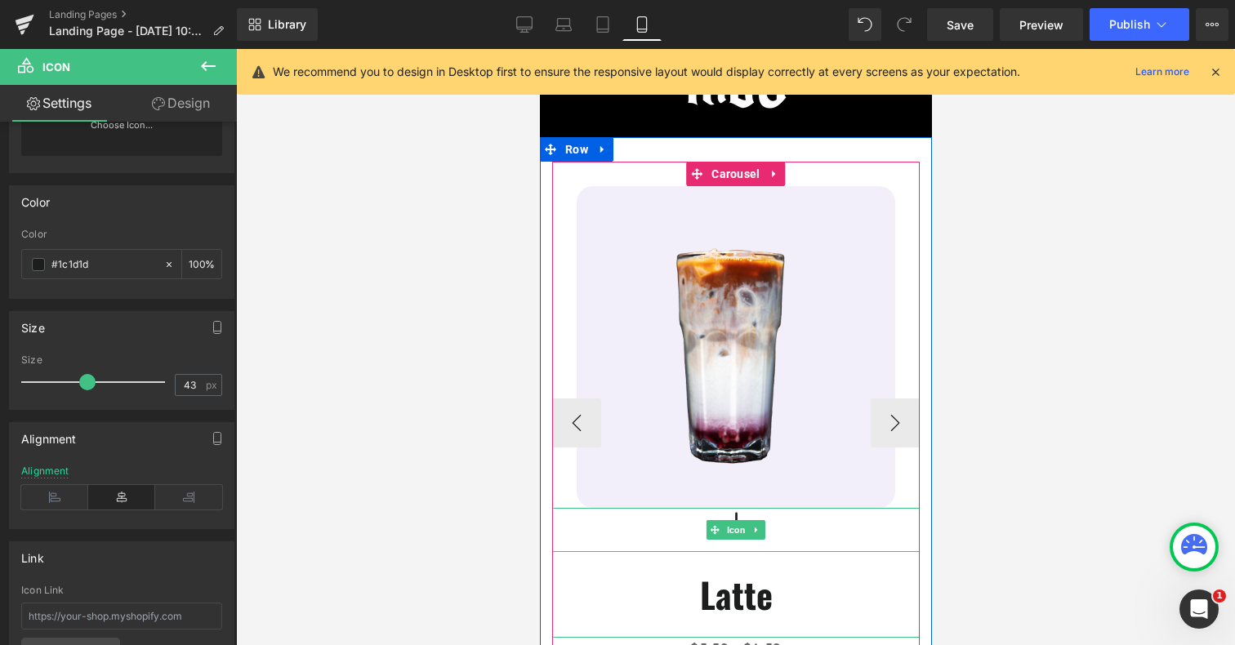
click at [685, 547] on div at bounding box center [736, 530] width 368 height 44
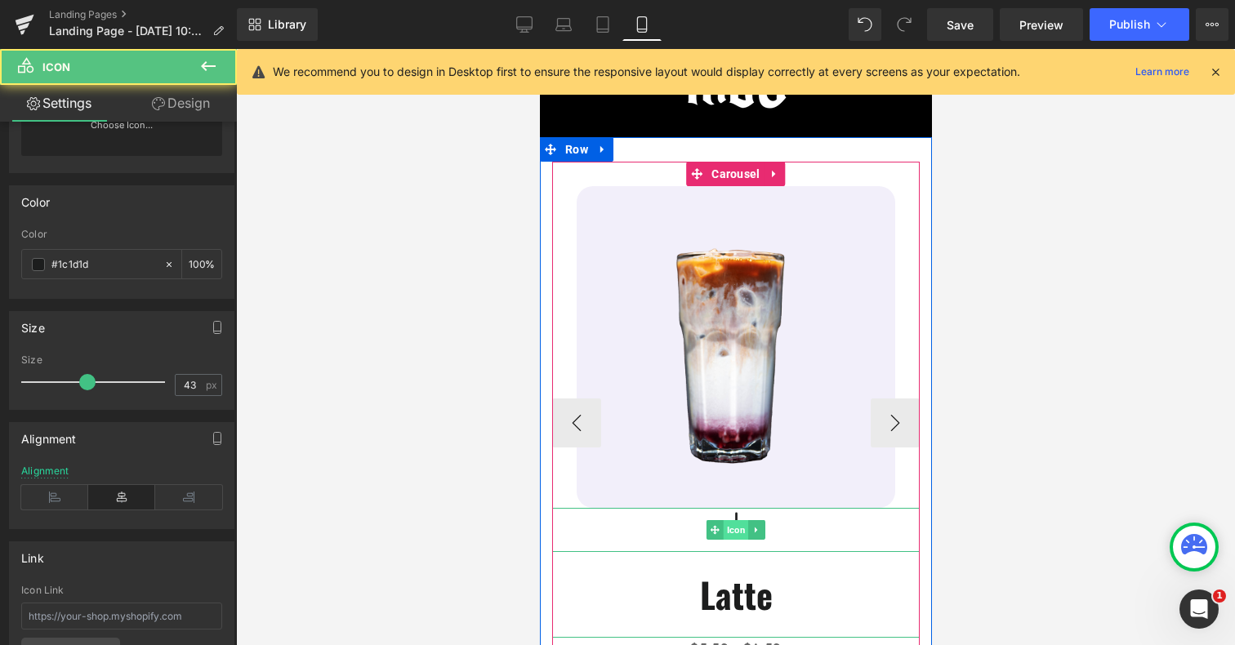
click at [732, 529] on span "Icon" at bounding box center [735, 530] width 25 height 20
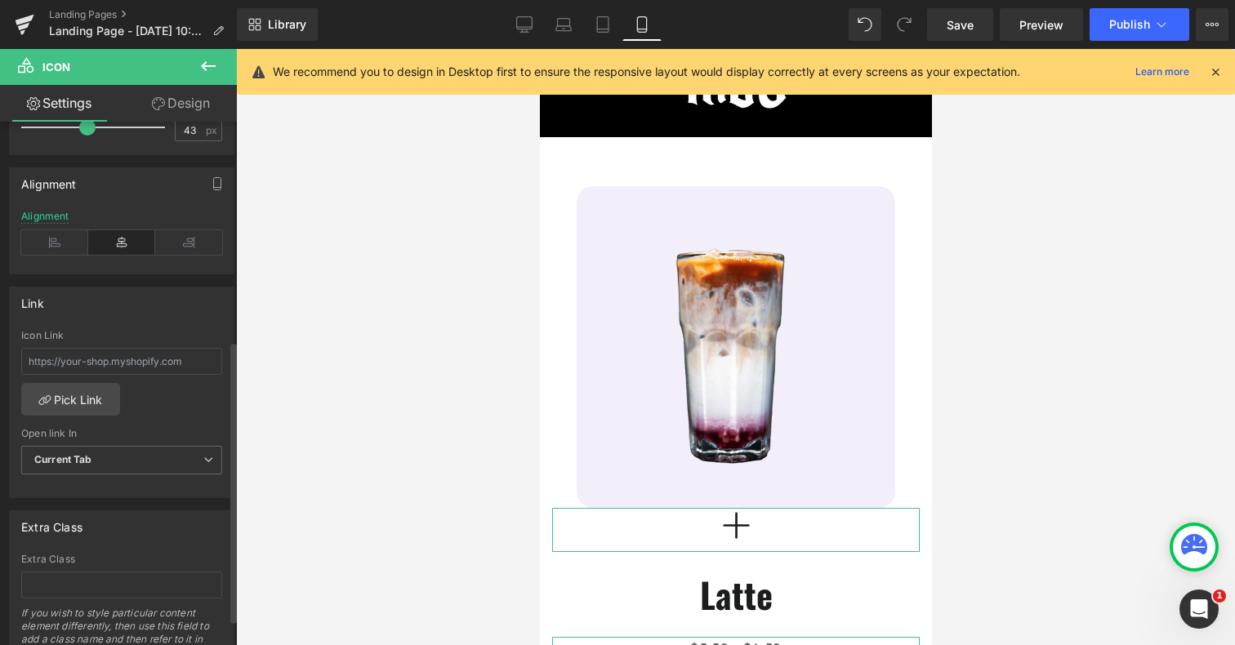
scroll to position [407, 0]
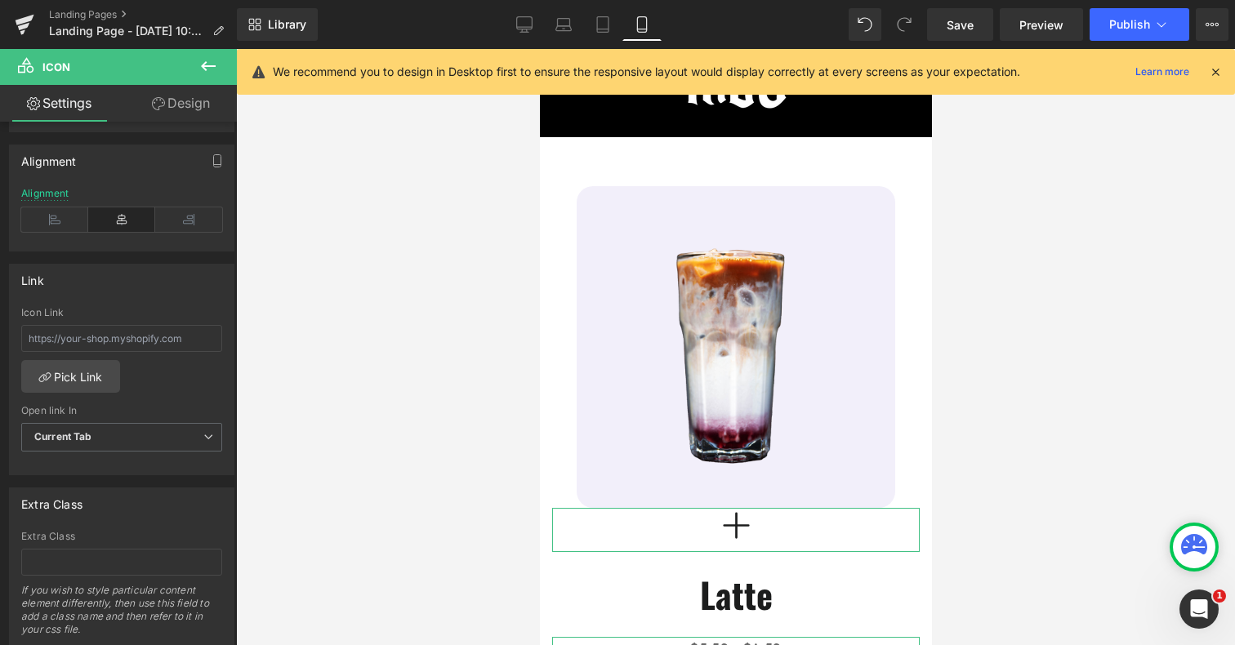
click at [175, 97] on link "Design" at bounding box center [181, 103] width 118 height 37
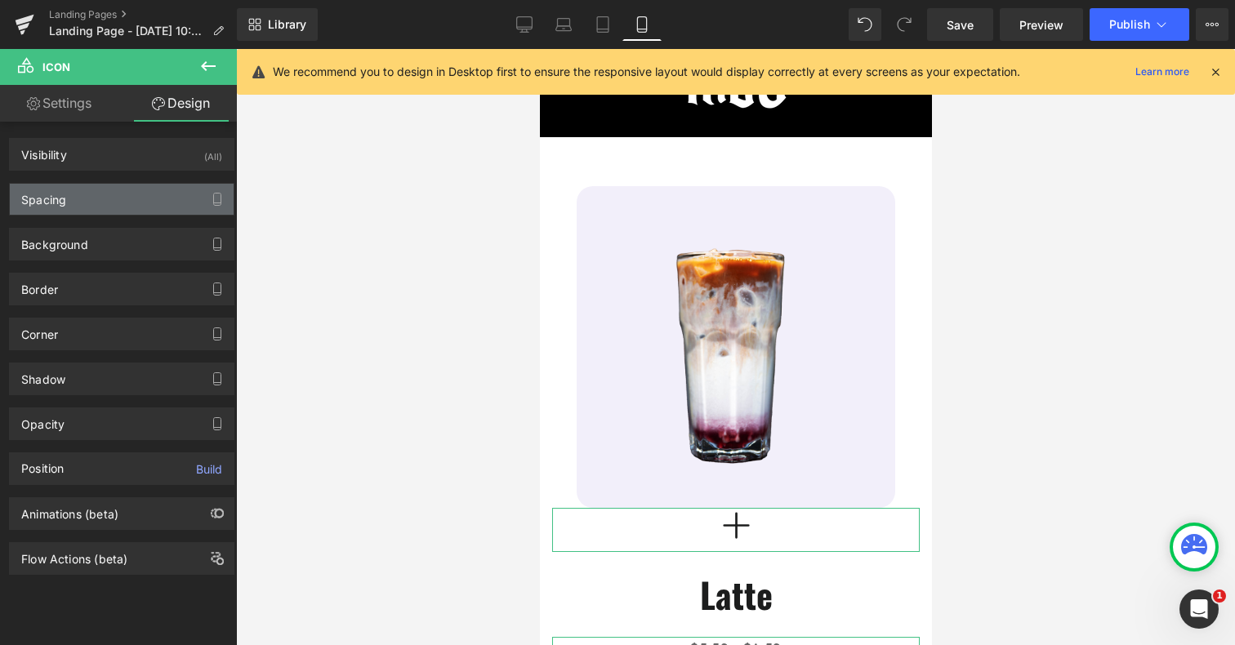
click at [123, 202] on div "Spacing" at bounding box center [122, 199] width 224 height 31
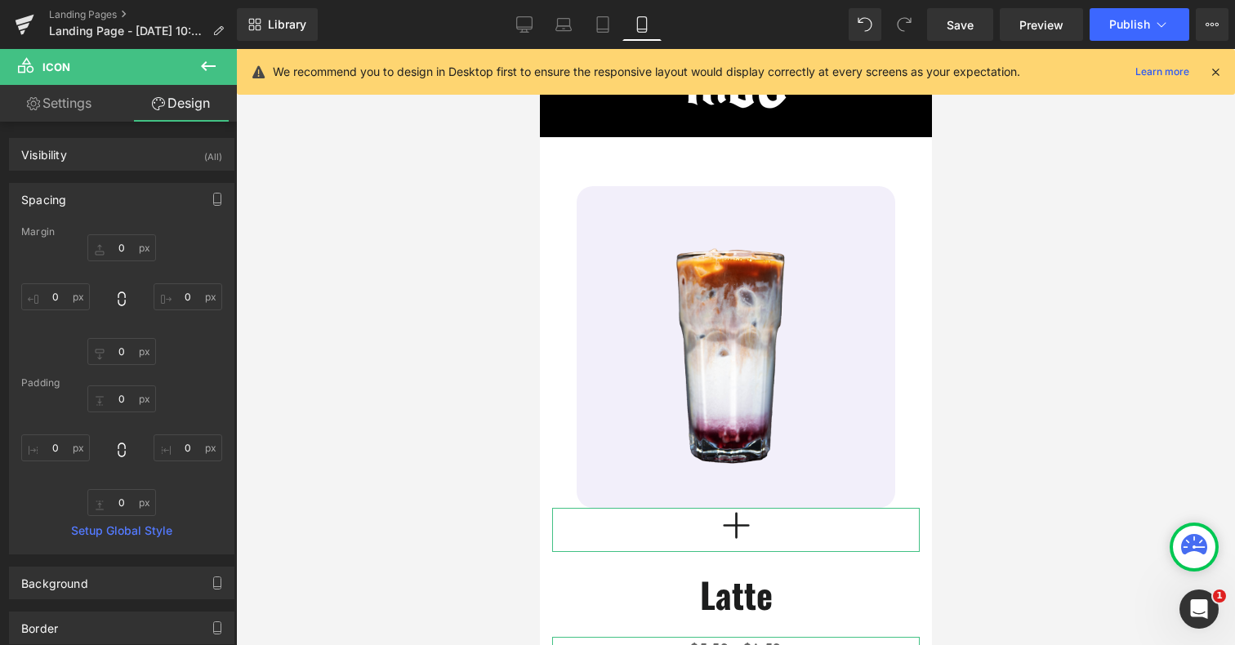
click at [151, 188] on div "Spacing" at bounding box center [122, 199] width 224 height 31
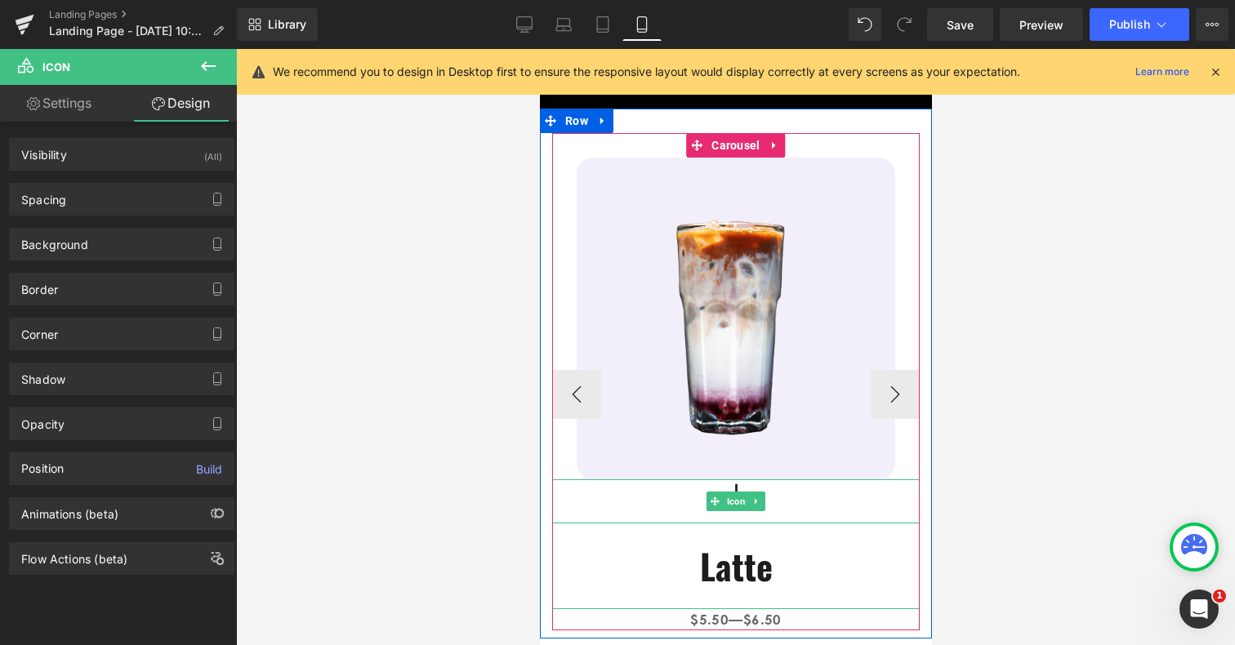
scroll to position [80, 0]
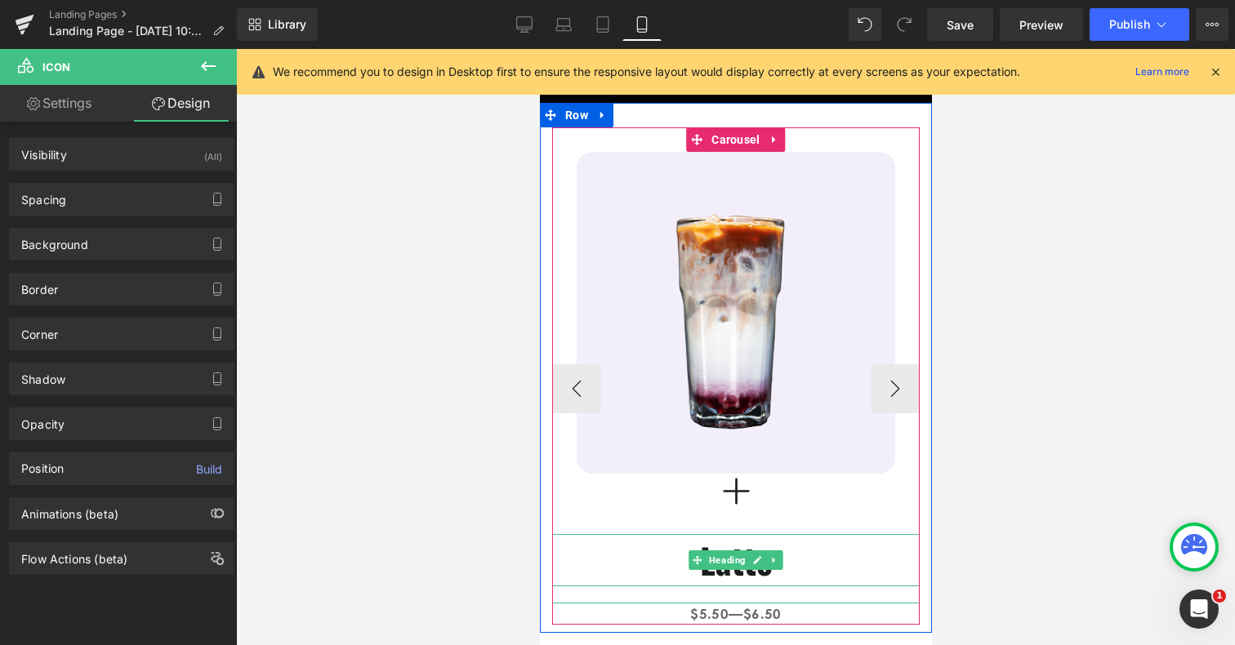
click at [717, 560] on span "Heading" at bounding box center [726, 561] width 43 height 20
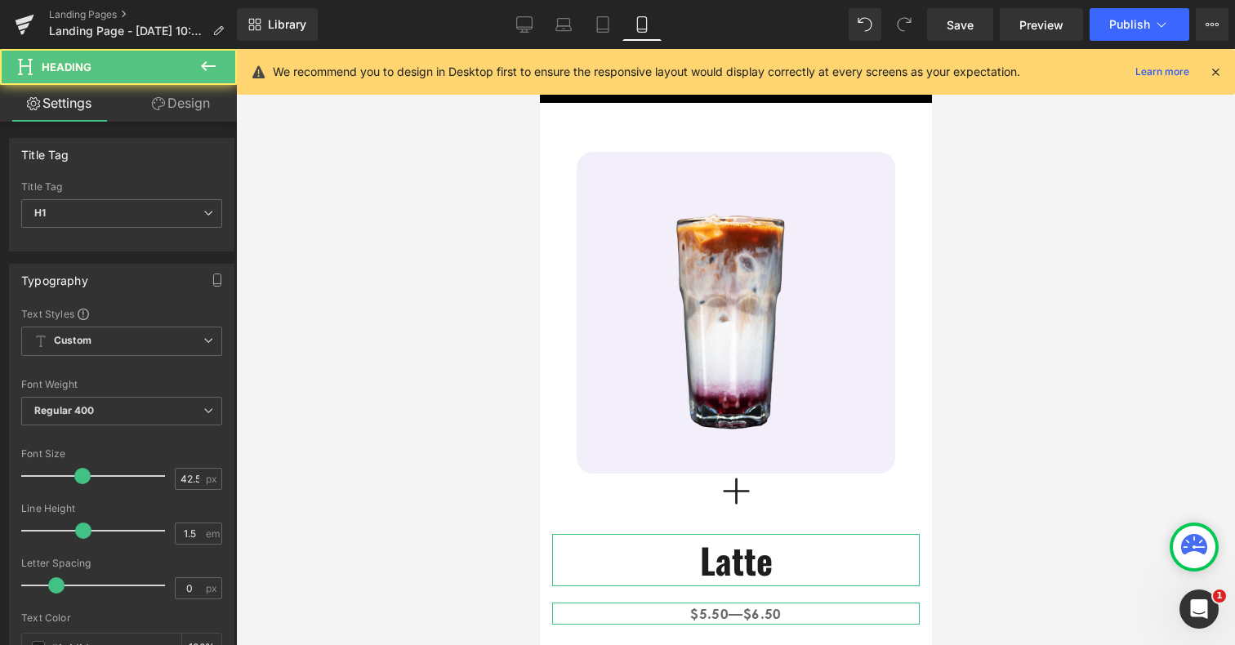
click at [192, 109] on link "Design" at bounding box center [181, 103] width 118 height 37
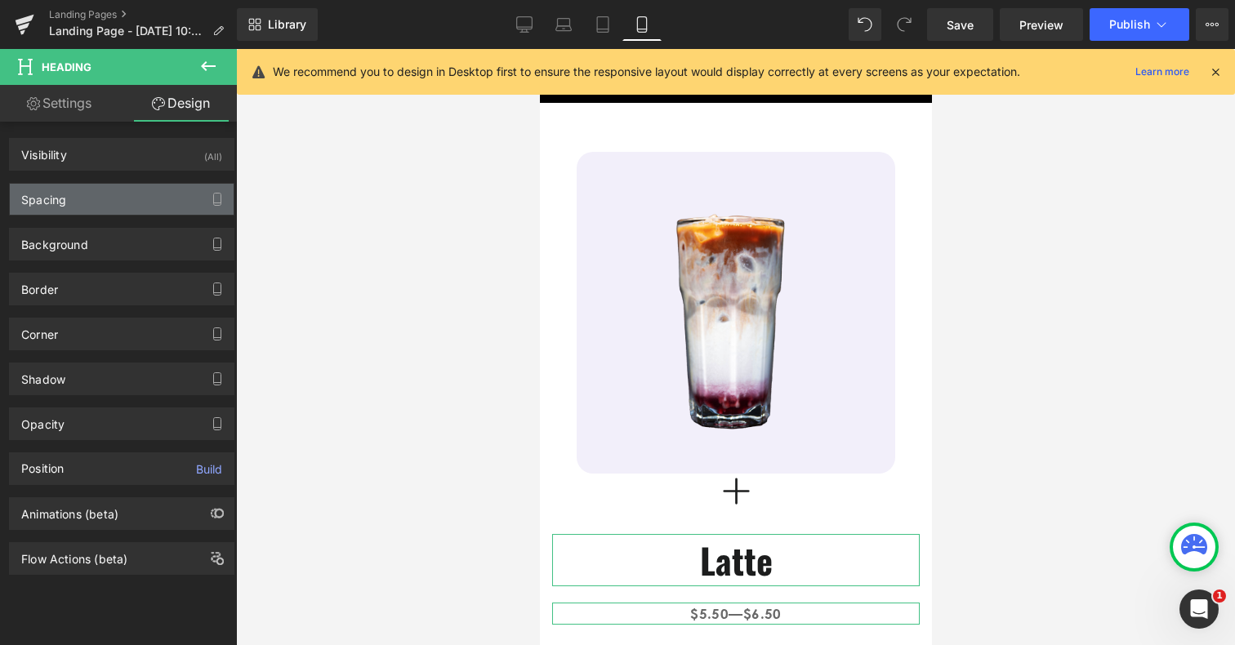
click at [118, 195] on div "Spacing" at bounding box center [122, 199] width 224 height 31
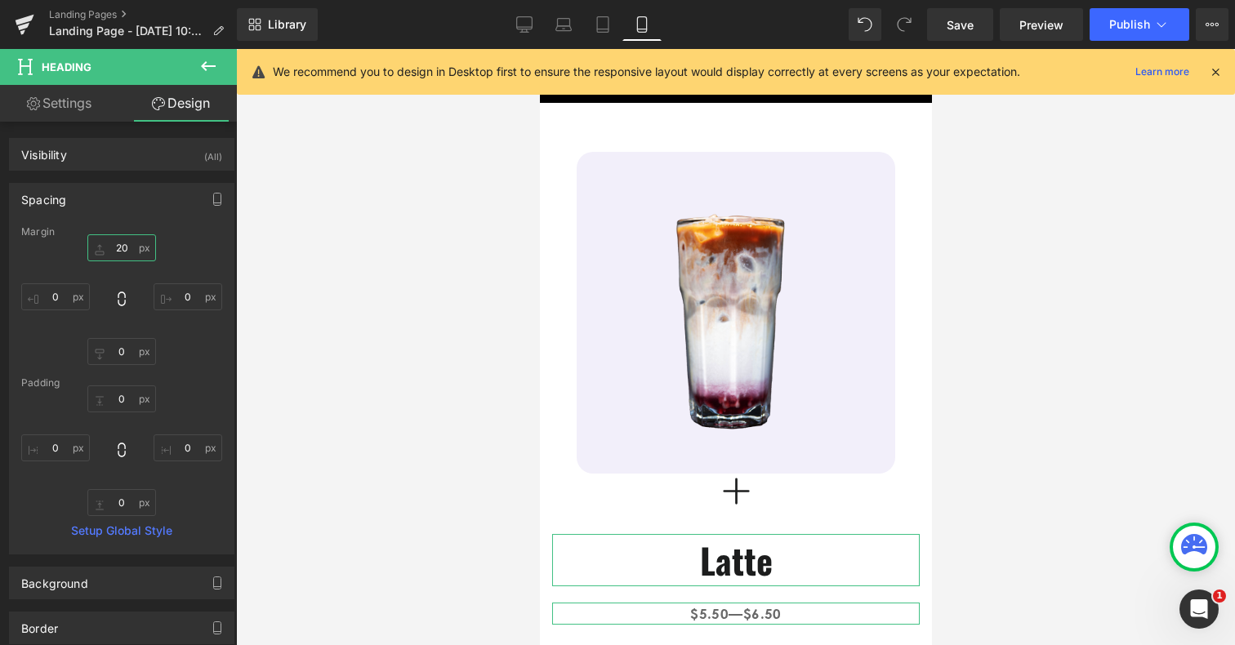
click at [113, 249] on input "20" at bounding box center [121, 247] width 69 height 27
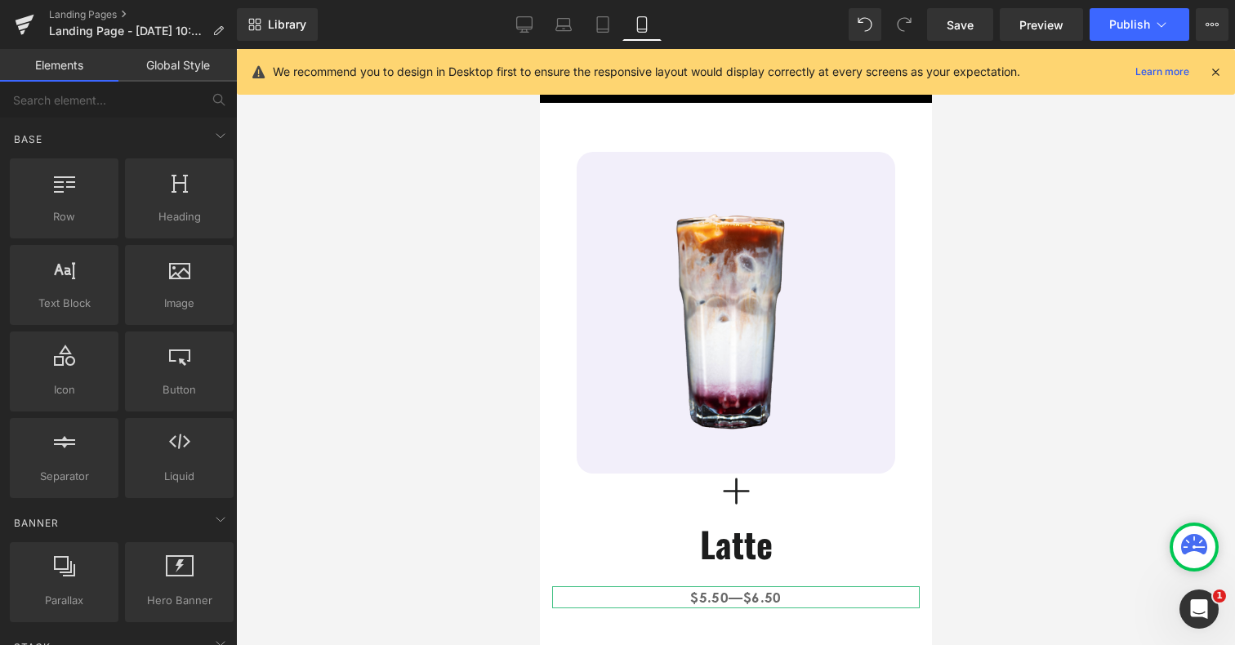
drag, startPoint x: 1038, startPoint y: 460, endPoint x: 250, endPoint y: 427, distance: 789.1
click at [1038, 460] on div at bounding box center [735, 347] width 999 height 596
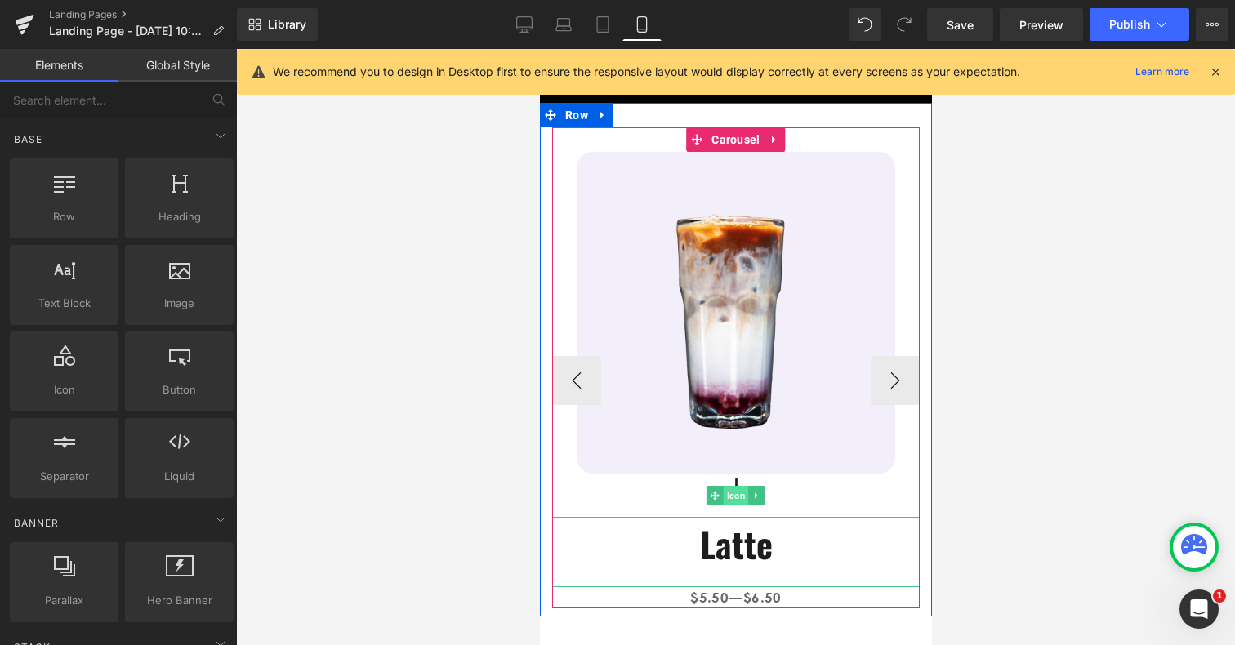
click at [733, 497] on span "Icon" at bounding box center [735, 496] width 25 height 20
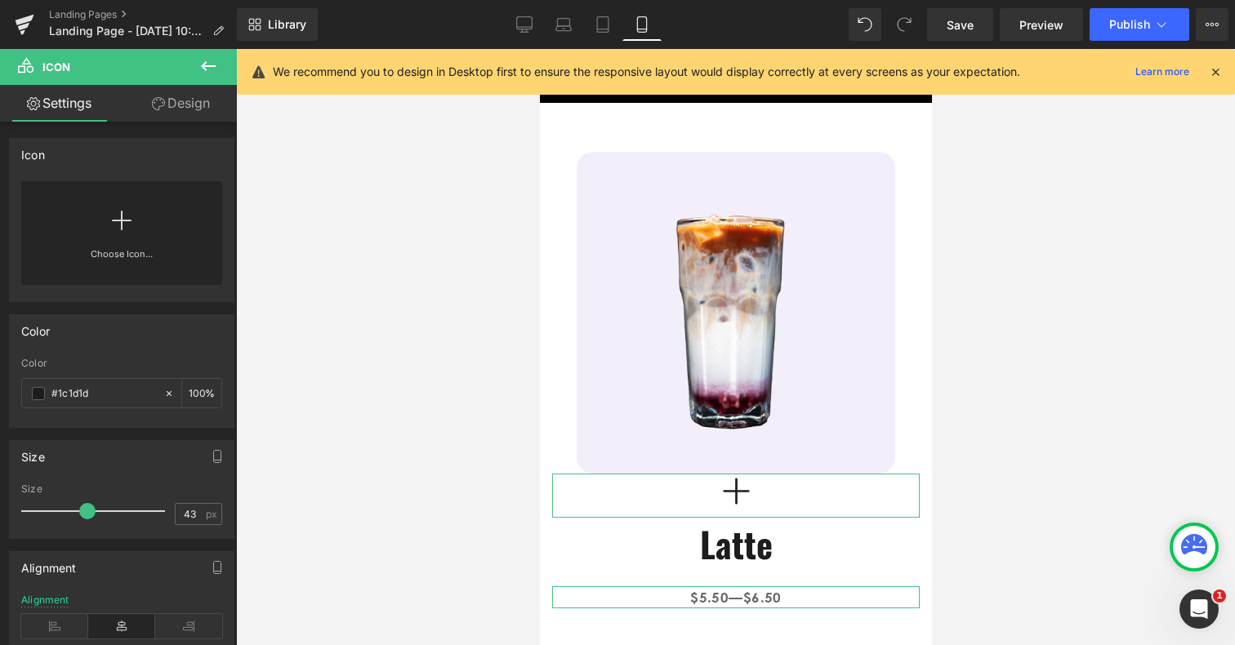
click at [203, 117] on link "Design" at bounding box center [181, 103] width 118 height 37
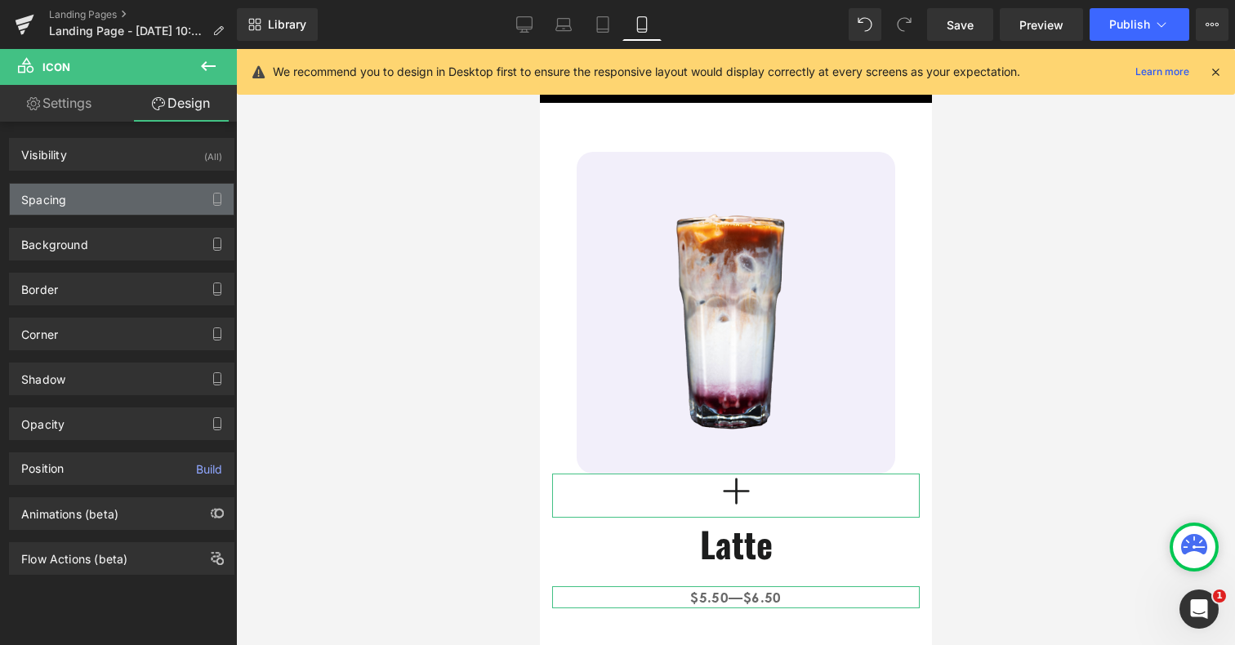
click at [87, 208] on div "Spacing" at bounding box center [122, 199] width 224 height 31
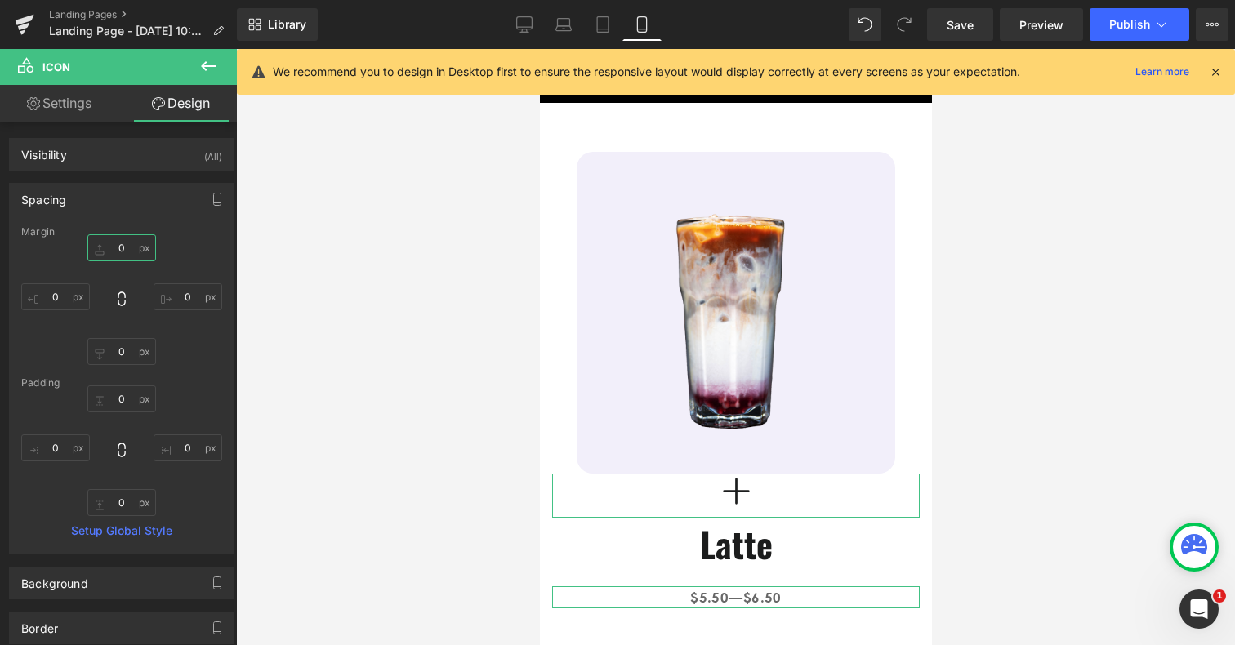
click at [113, 248] on input "0" at bounding box center [121, 247] width 69 height 27
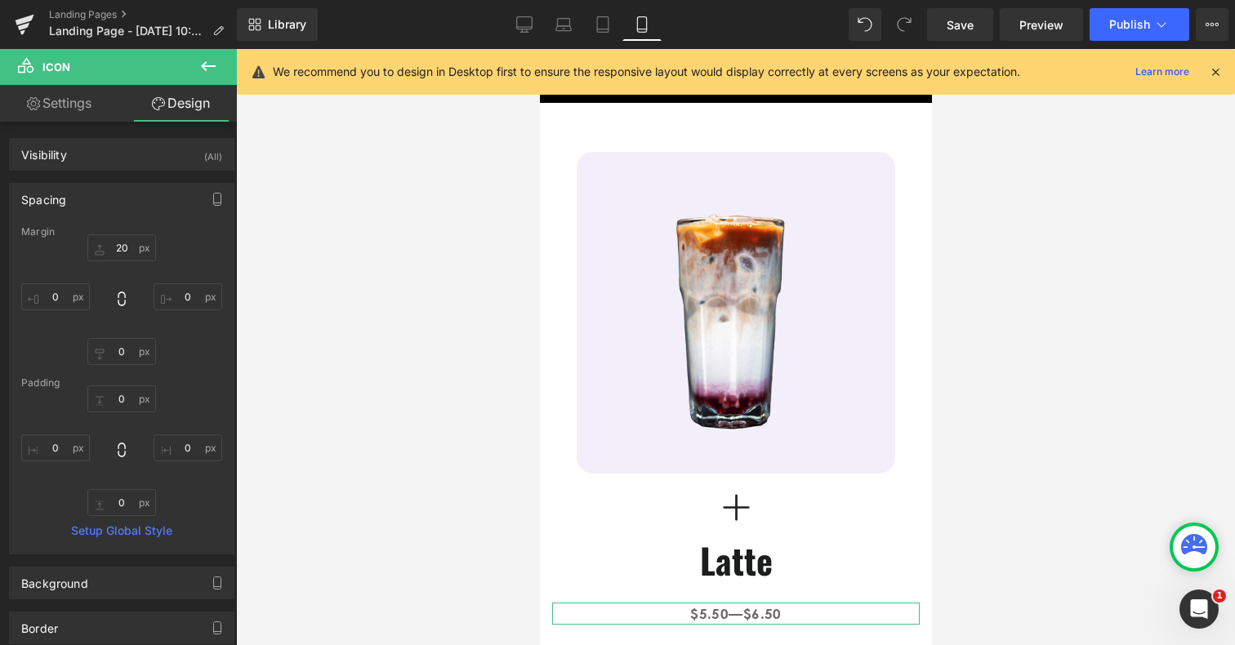
click at [1012, 519] on div at bounding box center [735, 347] width 999 height 596
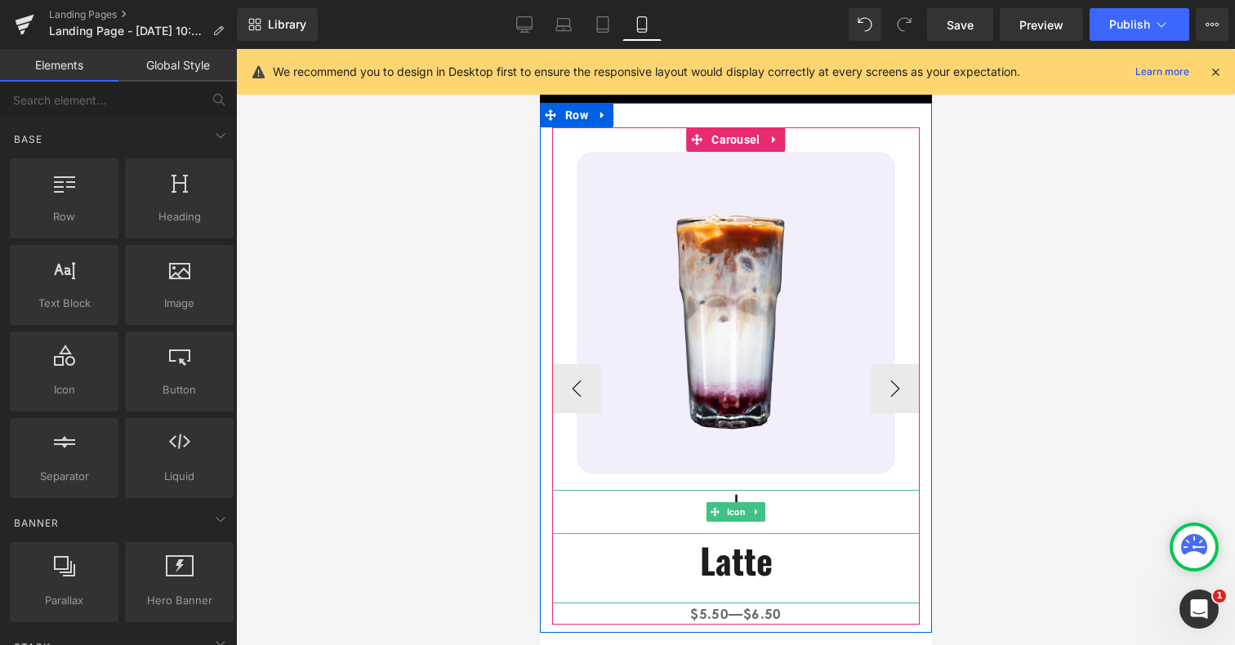
scroll to position [127, 0]
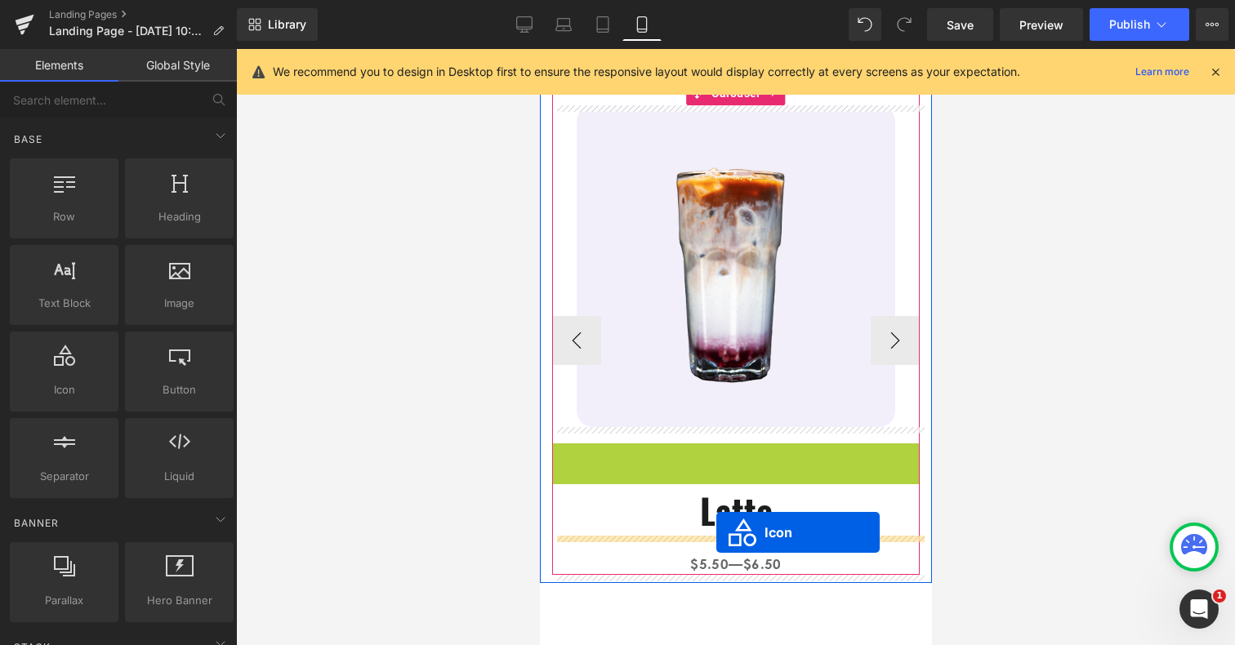
drag, startPoint x: 716, startPoint y: 467, endPoint x: 716, endPoint y: 531, distance: 64.5
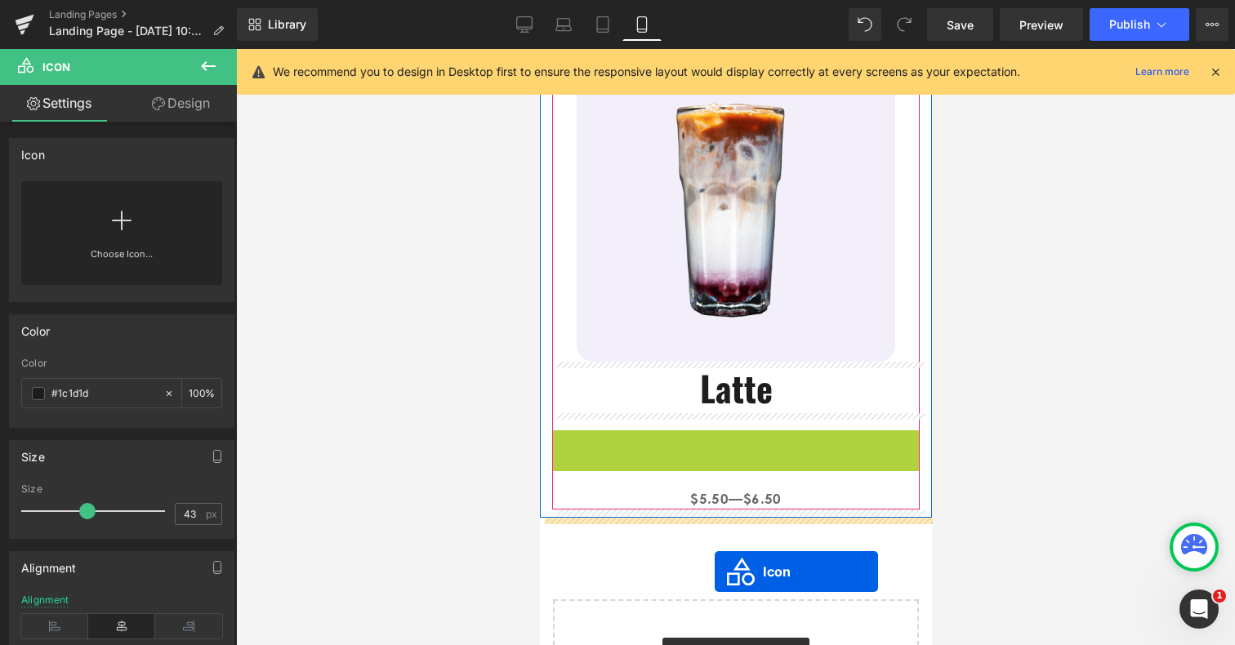
scroll to position [241, 0]
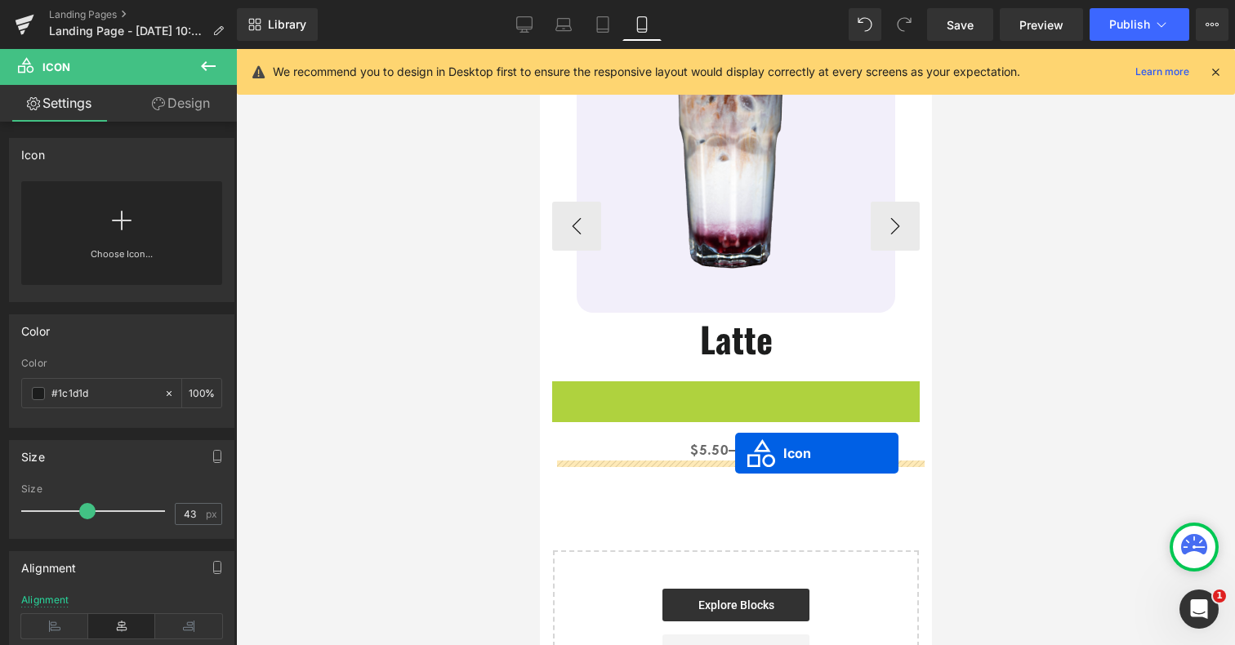
drag, startPoint x: 714, startPoint y: 515, endPoint x: 735, endPoint y: 453, distance: 64.6
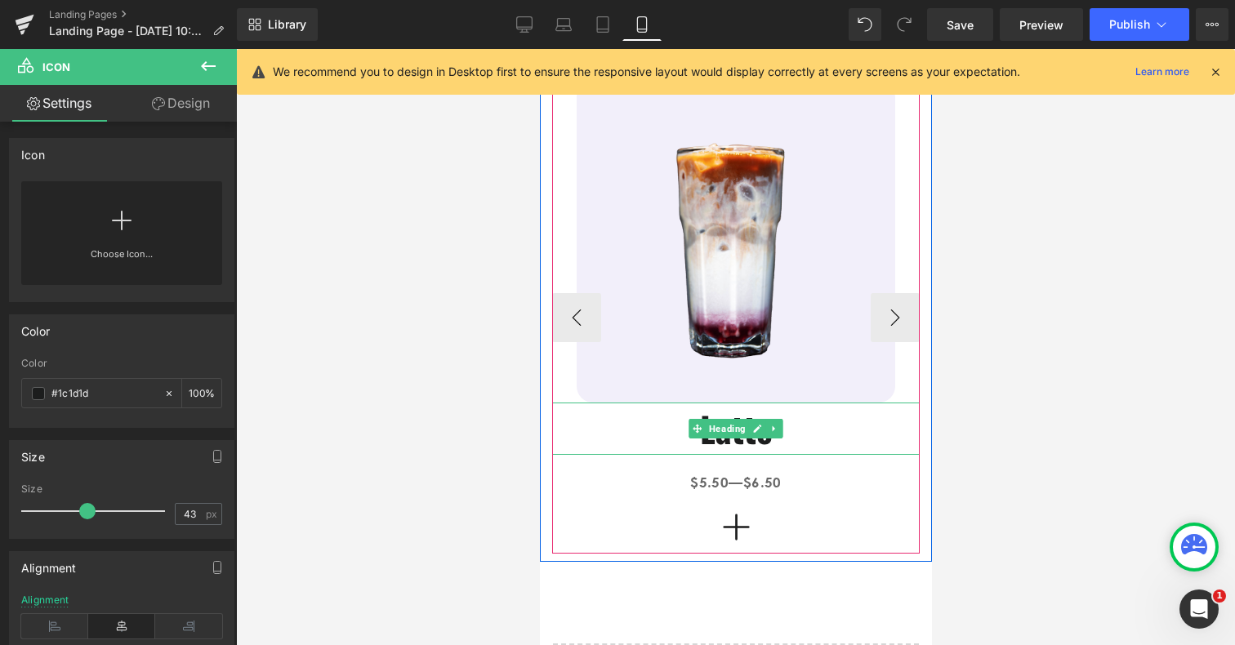
scroll to position [156, 0]
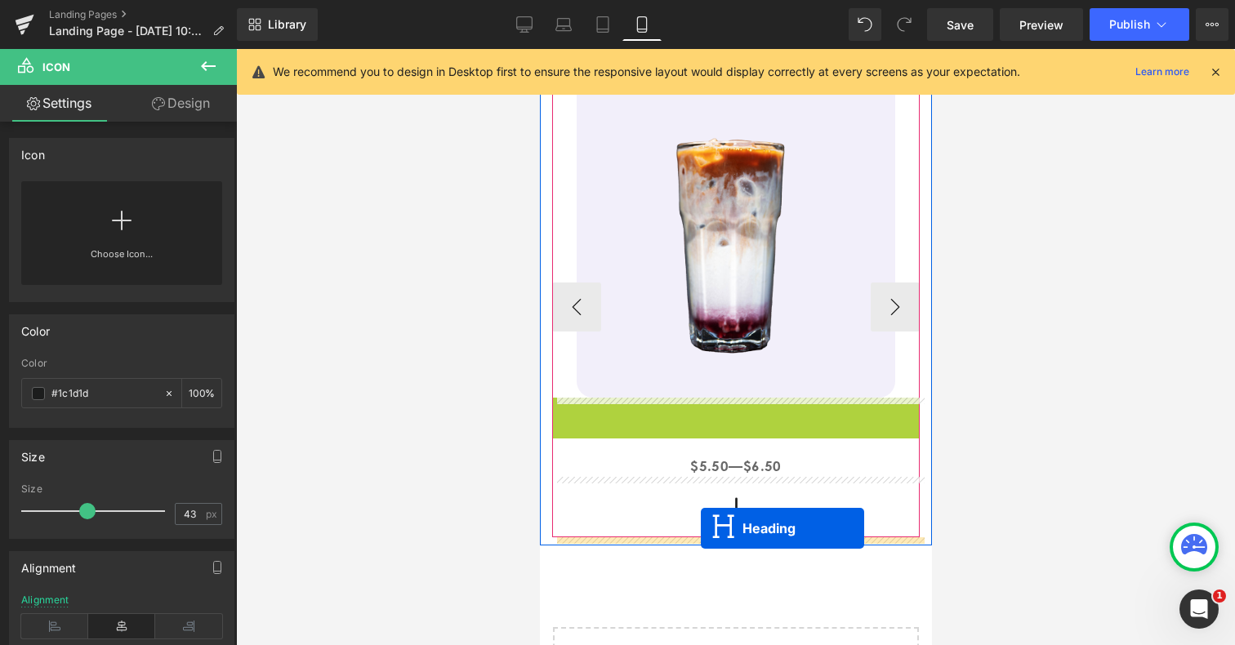
drag, startPoint x: 699, startPoint y: 424, endPoint x: 700, endPoint y: 528, distance: 103.8
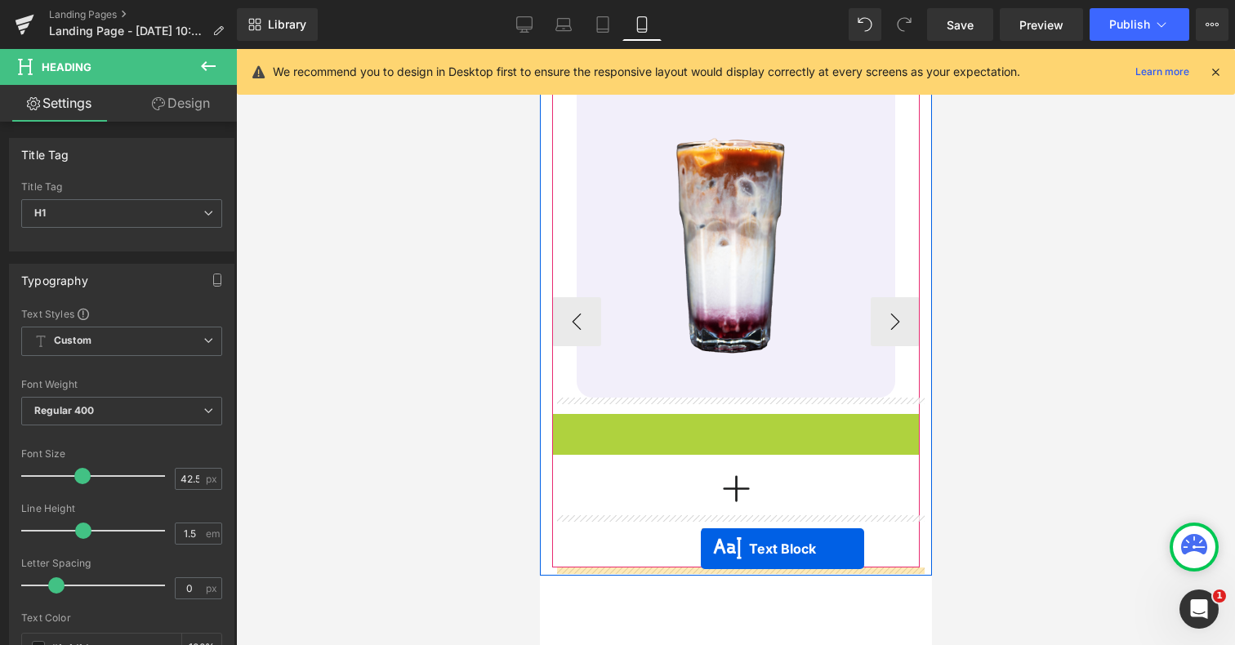
drag, startPoint x: 688, startPoint y: 423, endPoint x: 700, endPoint y: 552, distance: 129.7
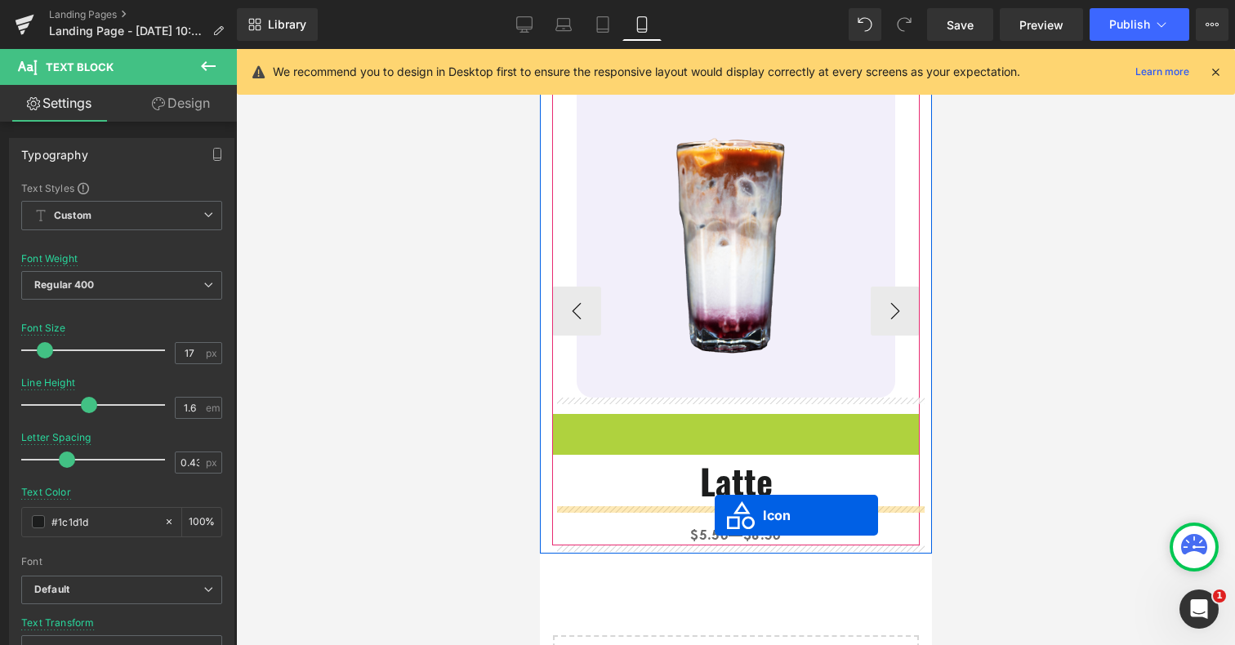
drag, startPoint x: 713, startPoint y: 434, endPoint x: 714, endPoint y: 516, distance: 81.7
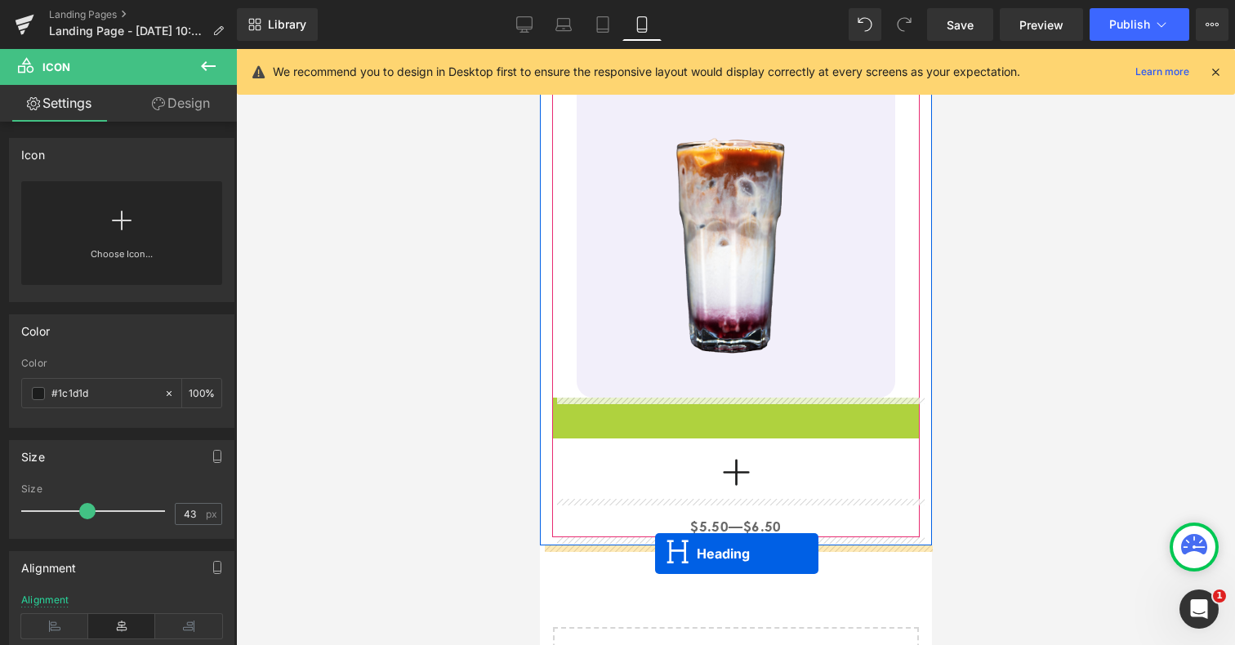
drag, startPoint x: 698, startPoint y: 434, endPoint x: 654, endPoint y: 554, distance: 127.7
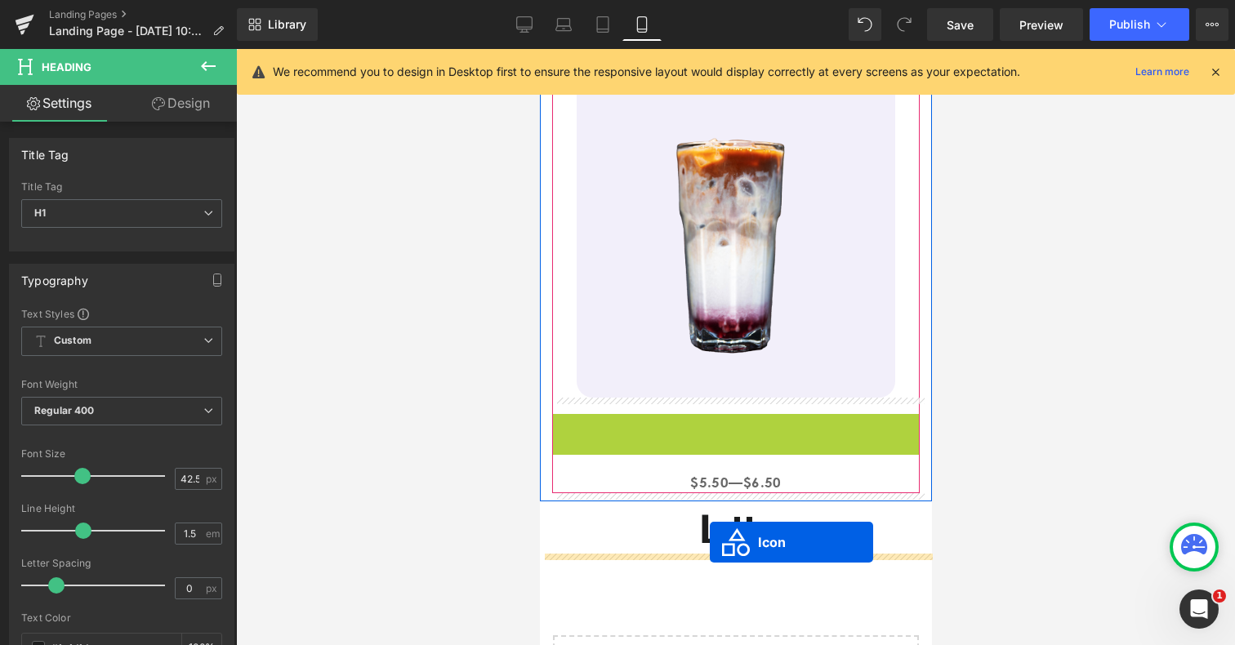
drag, startPoint x: 711, startPoint y: 435, endPoint x: 709, endPoint y: 543, distance: 107.9
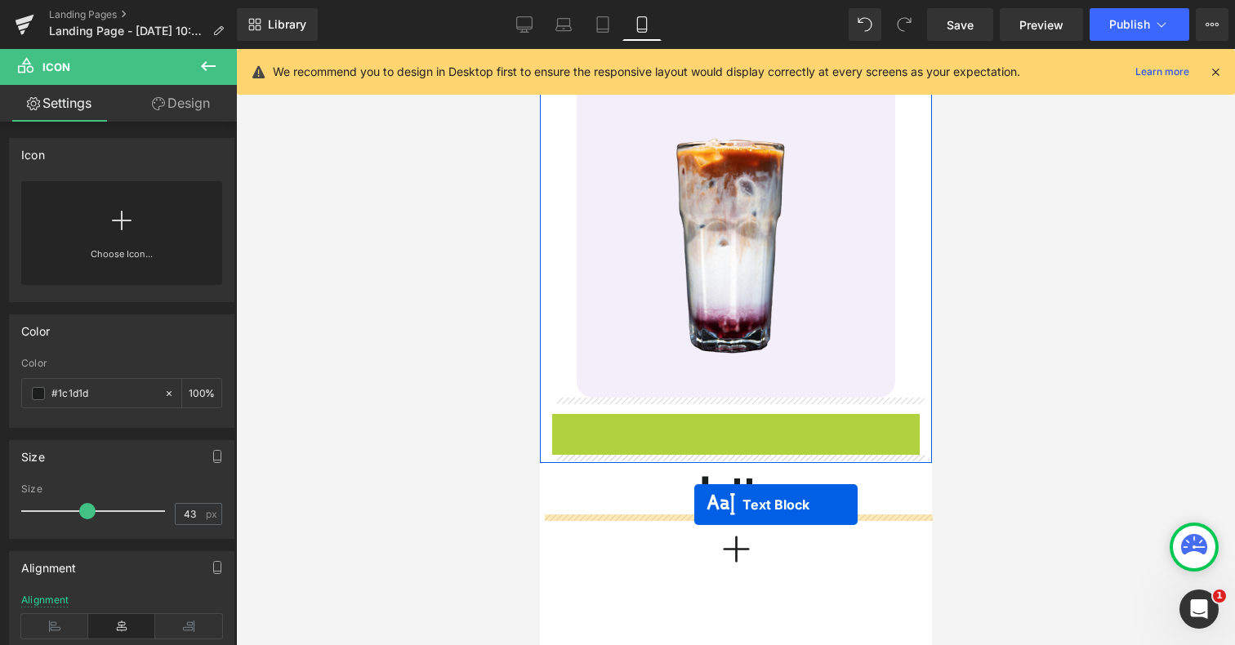
drag, startPoint x: 690, startPoint y: 422, endPoint x: 694, endPoint y: 505, distance: 82.6
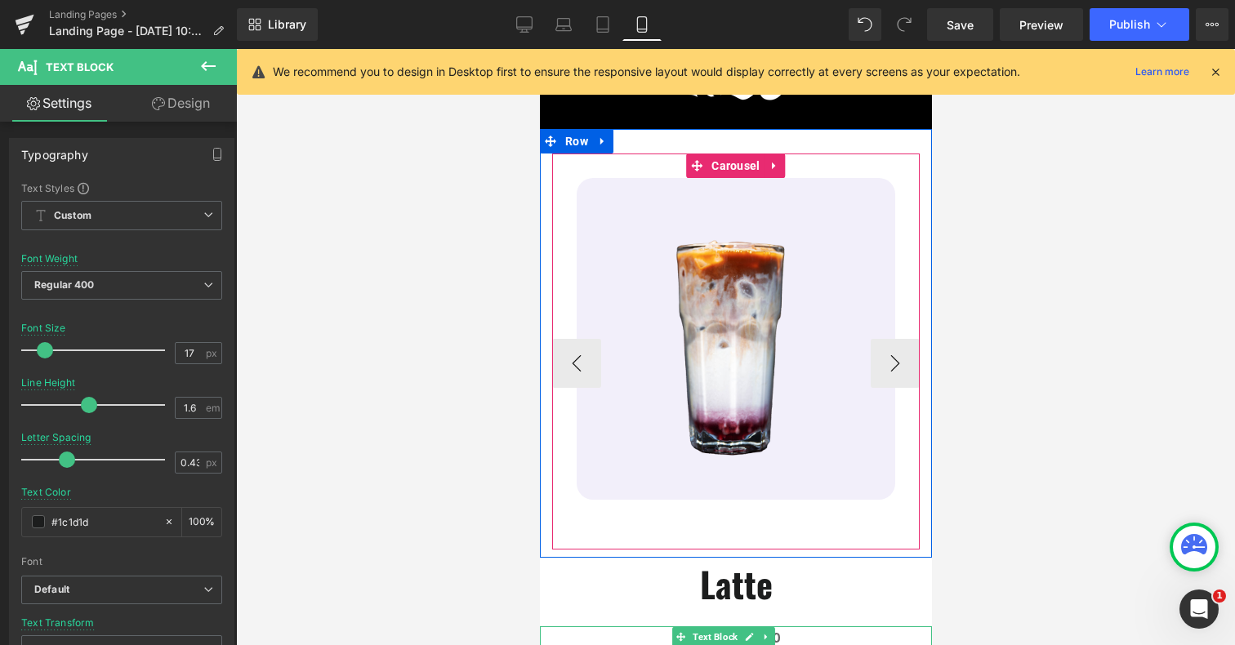
scroll to position [50, 0]
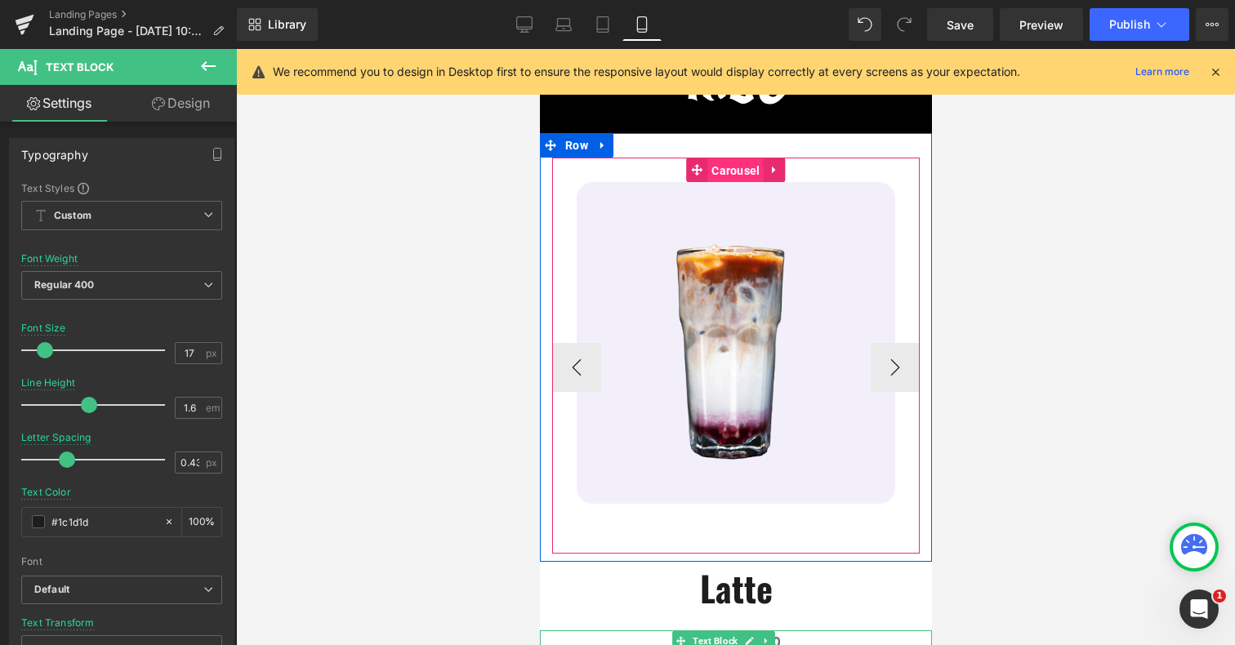
click at [730, 163] on span "Carousel" at bounding box center [735, 171] width 56 height 25
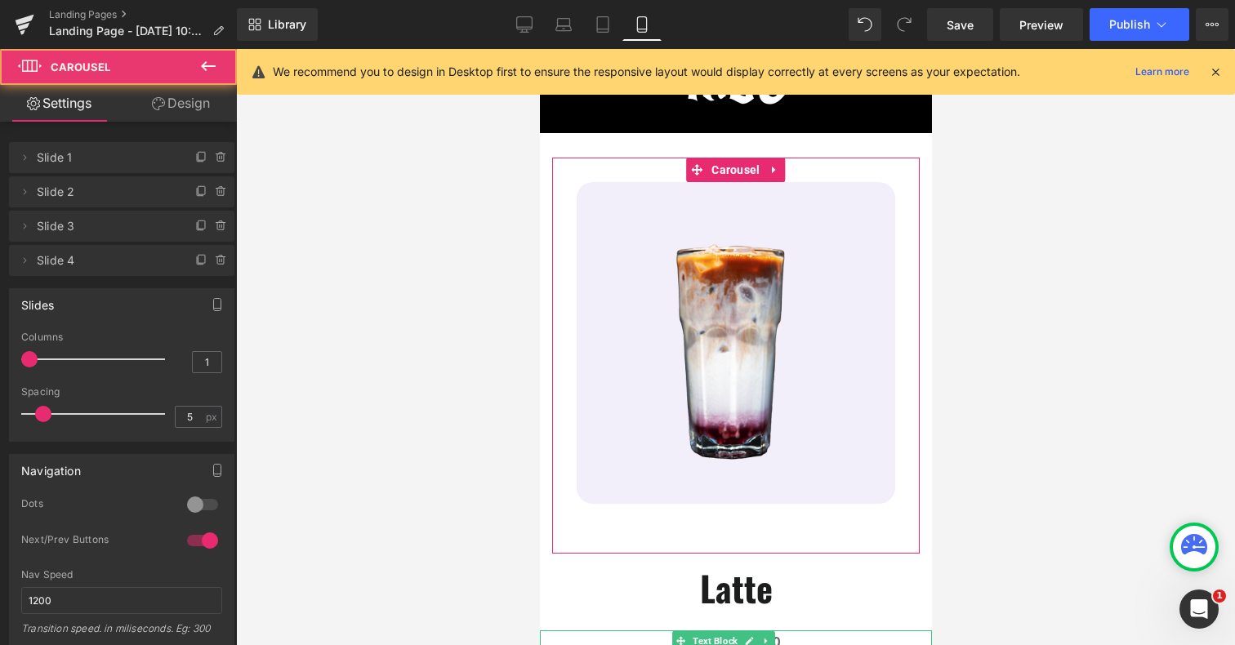
click at [197, 109] on link "Design" at bounding box center [181, 103] width 118 height 37
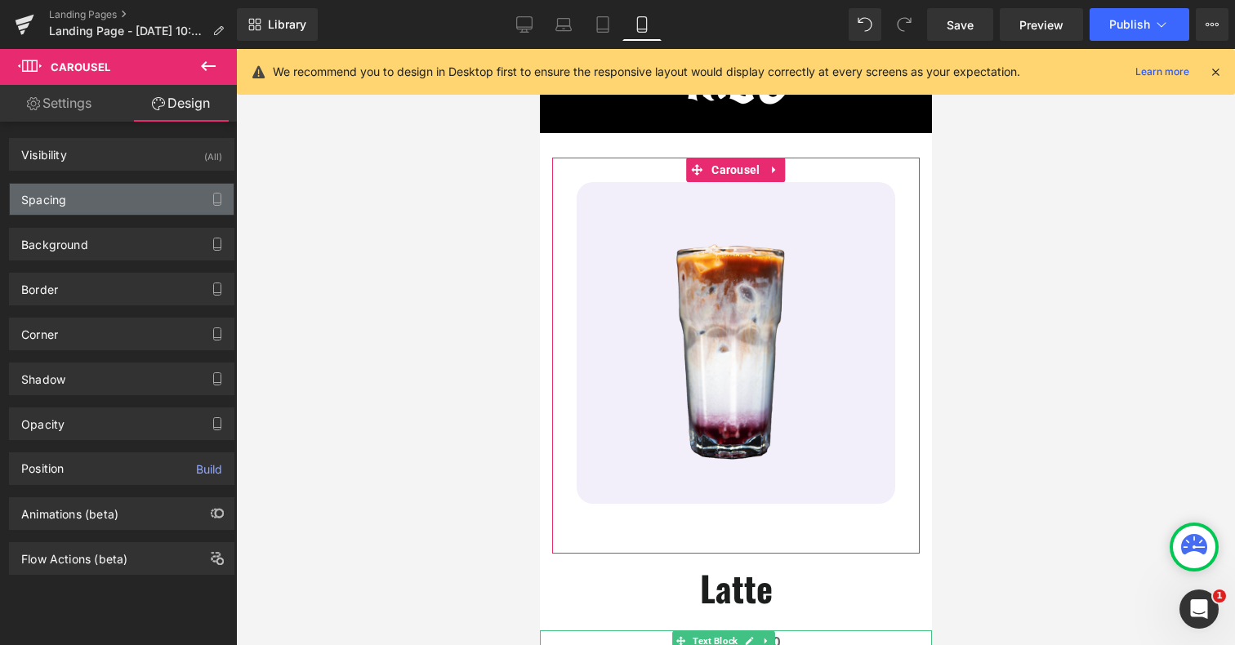
click at [118, 196] on div "Spacing" at bounding box center [122, 199] width 224 height 31
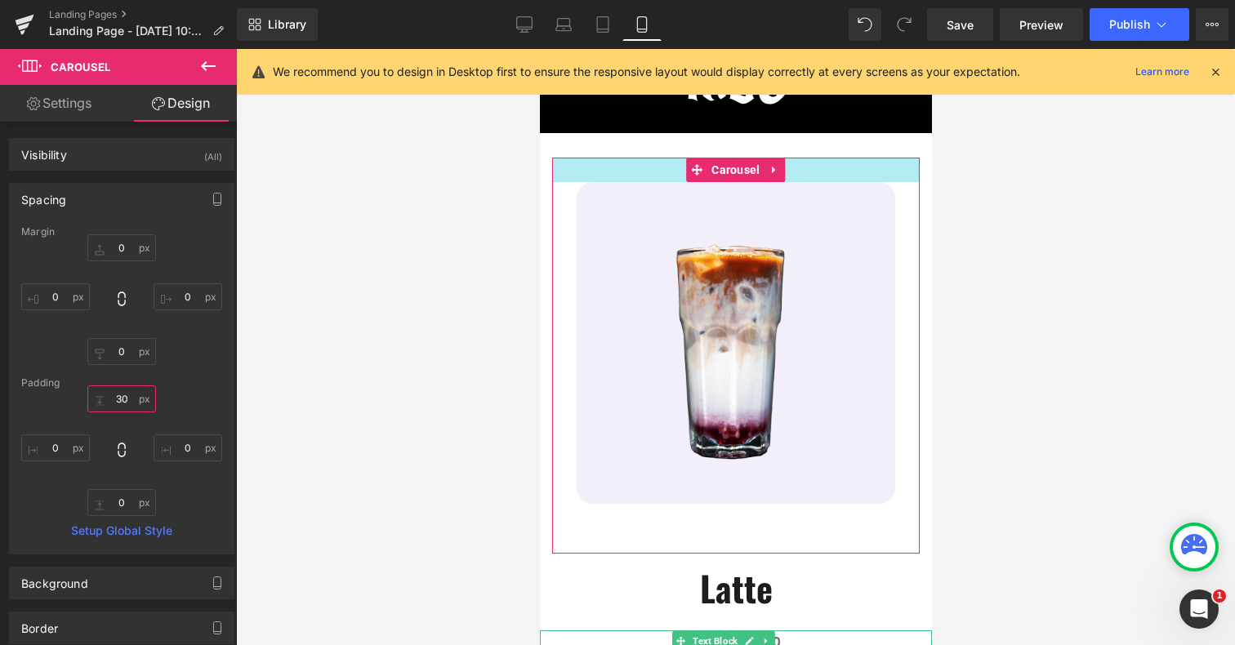
click at [120, 400] on input "30" at bounding box center [121, 399] width 69 height 27
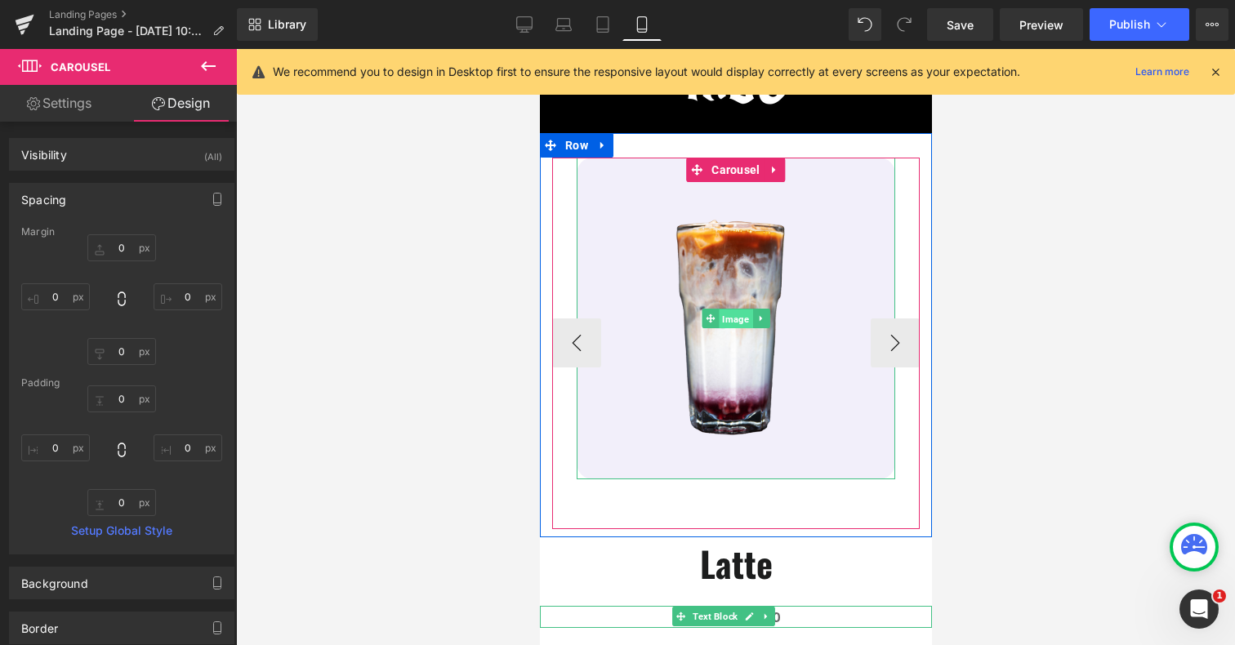
click at [731, 316] on span "Image" at bounding box center [734, 320] width 33 height 20
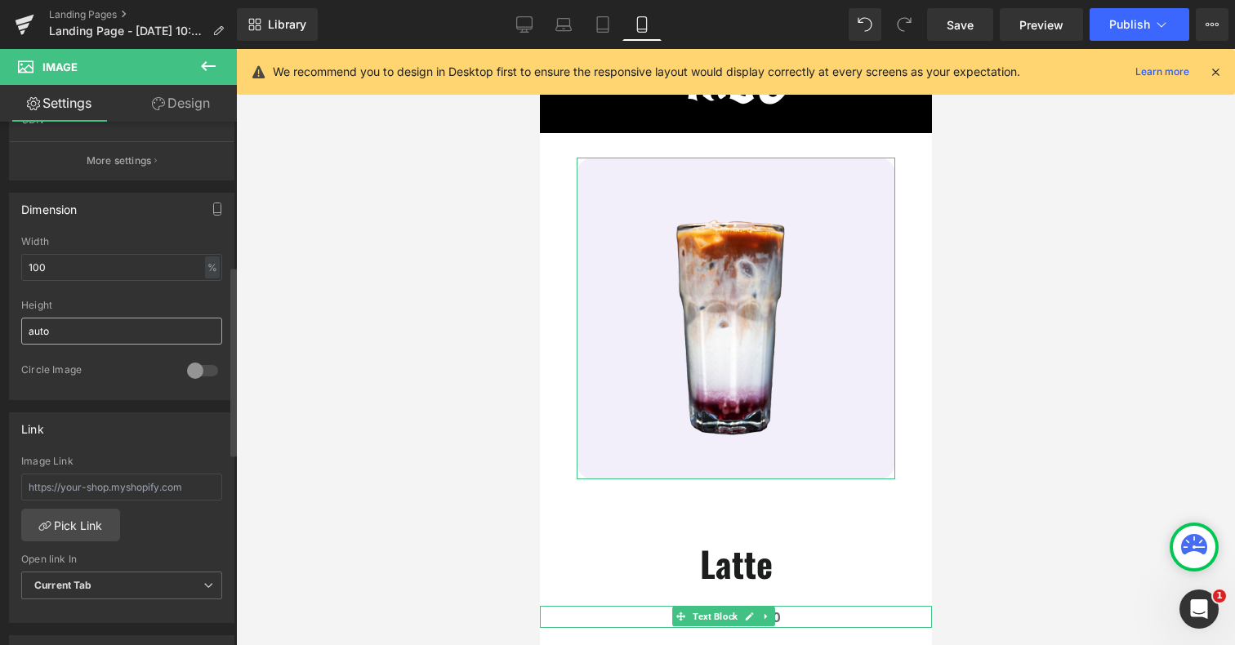
scroll to position [381, 0]
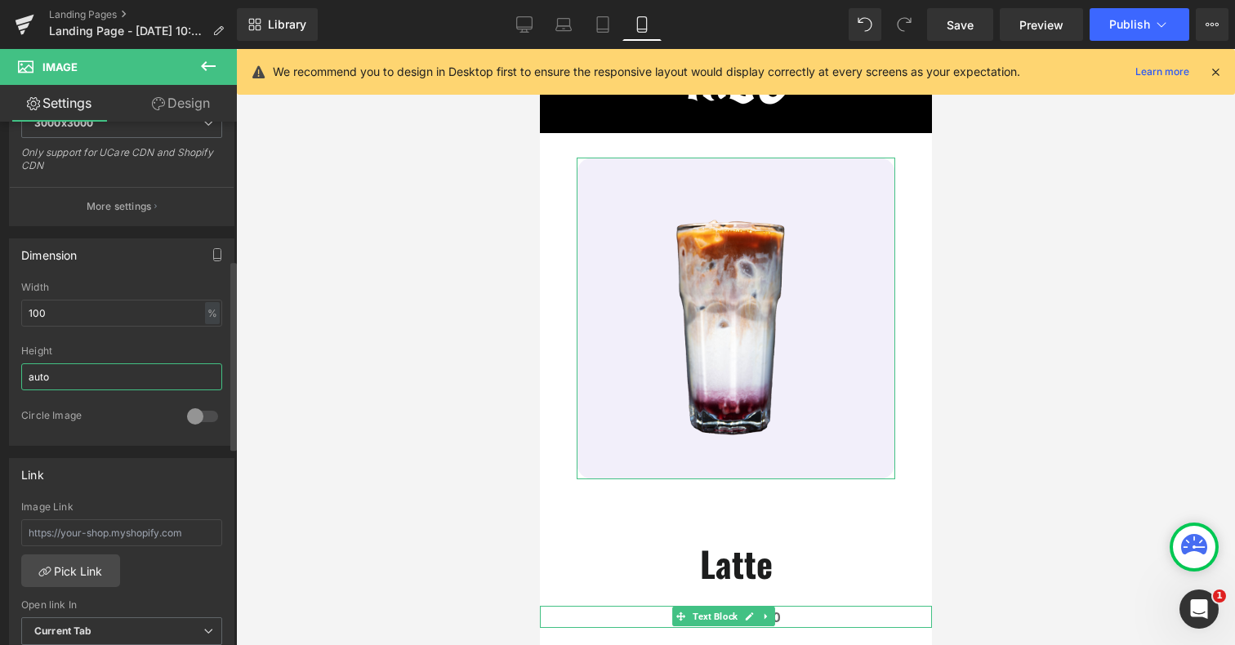
click at [110, 385] on input "auto" at bounding box center [121, 377] width 201 height 27
click at [127, 318] on input "100" at bounding box center [121, 313] width 201 height 27
click at [115, 379] on input "auto" at bounding box center [121, 377] width 201 height 27
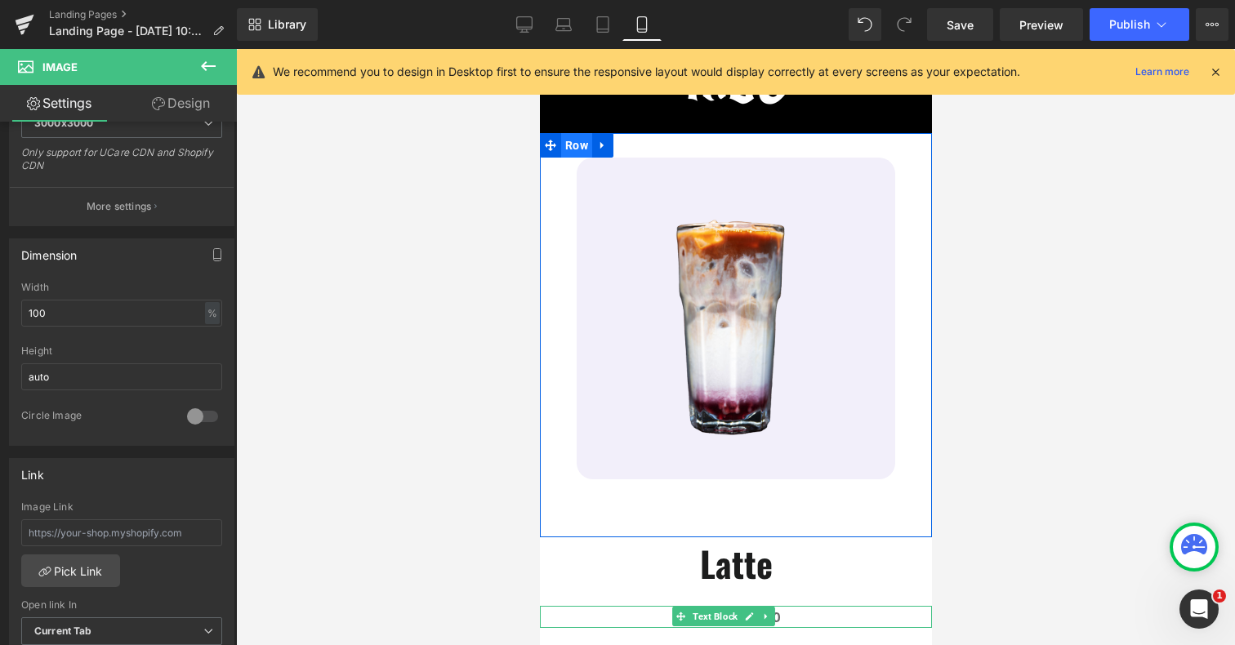
click at [571, 153] on span "Row" at bounding box center [575, 145] width 31 height 25
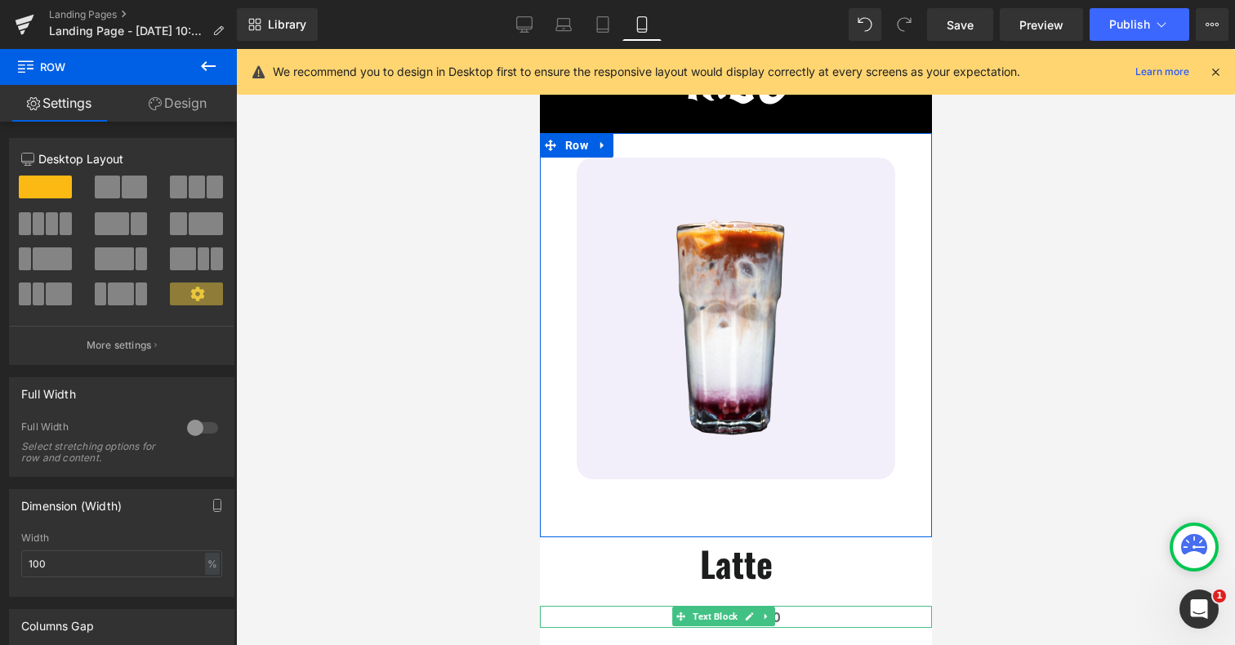
click at [167, 87] on link "Design" at bounding box center [177, 103] width 118 height 37
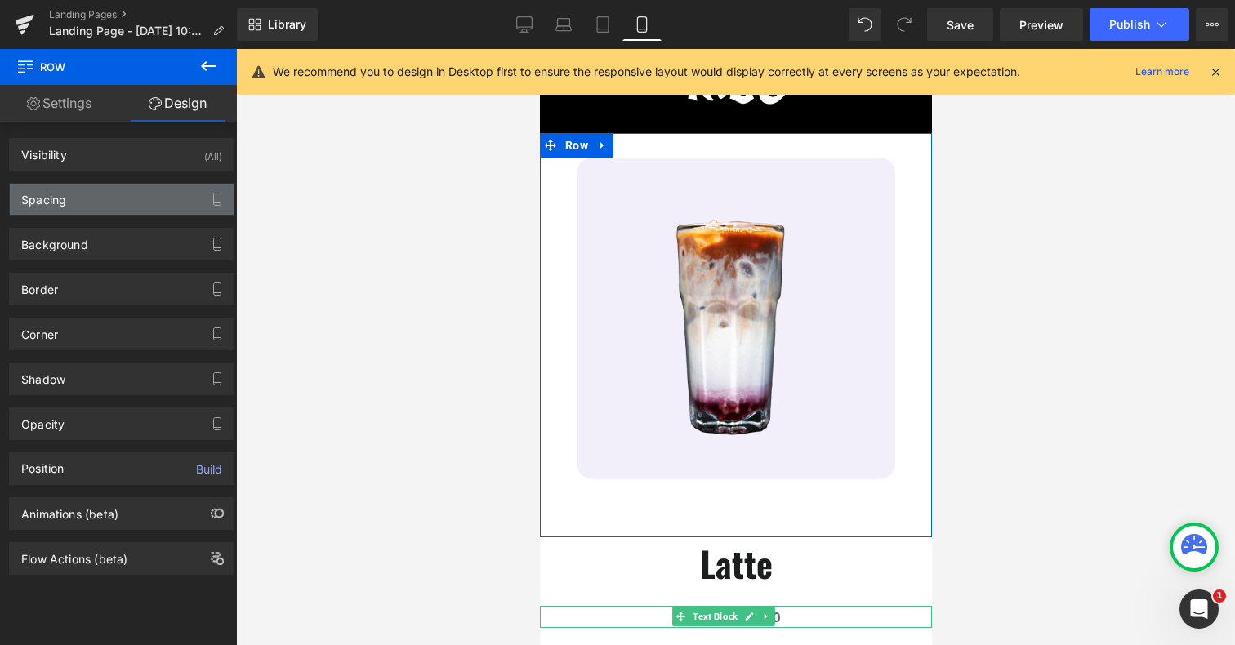
click at [78, 204] on div "Spacing" at bounding box center [122, 199] width 224 height 31
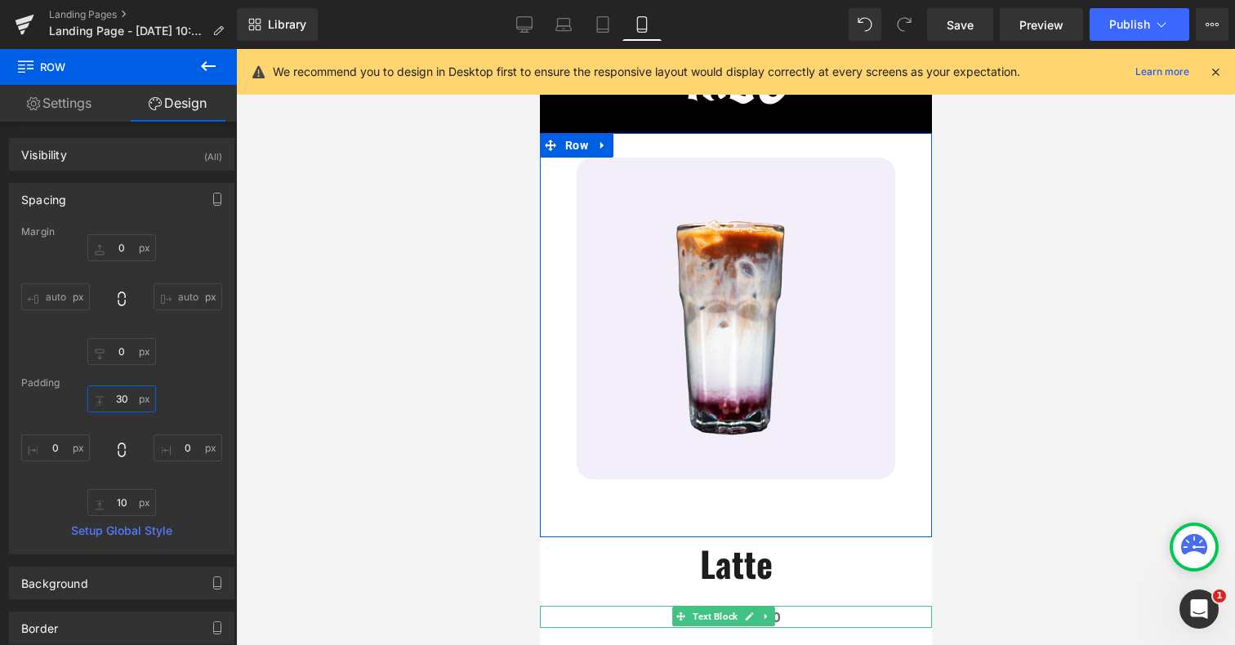
click at [120, 398] on input "30" at bounding box center [121, 399] width 69 height 27
click at [116, 502] on input "10" at bounding box center [121, 502] width 69 height 27
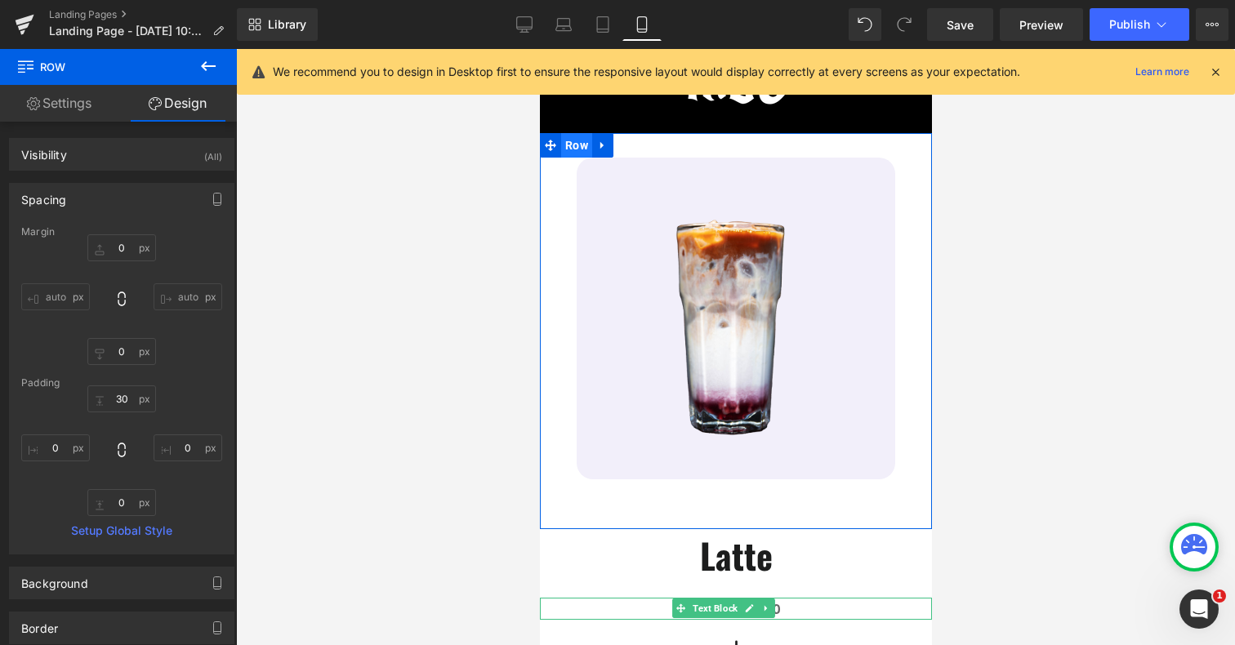
click at [573, 147] on span "Row" at bounding box center [575, 145] width 31 height 25
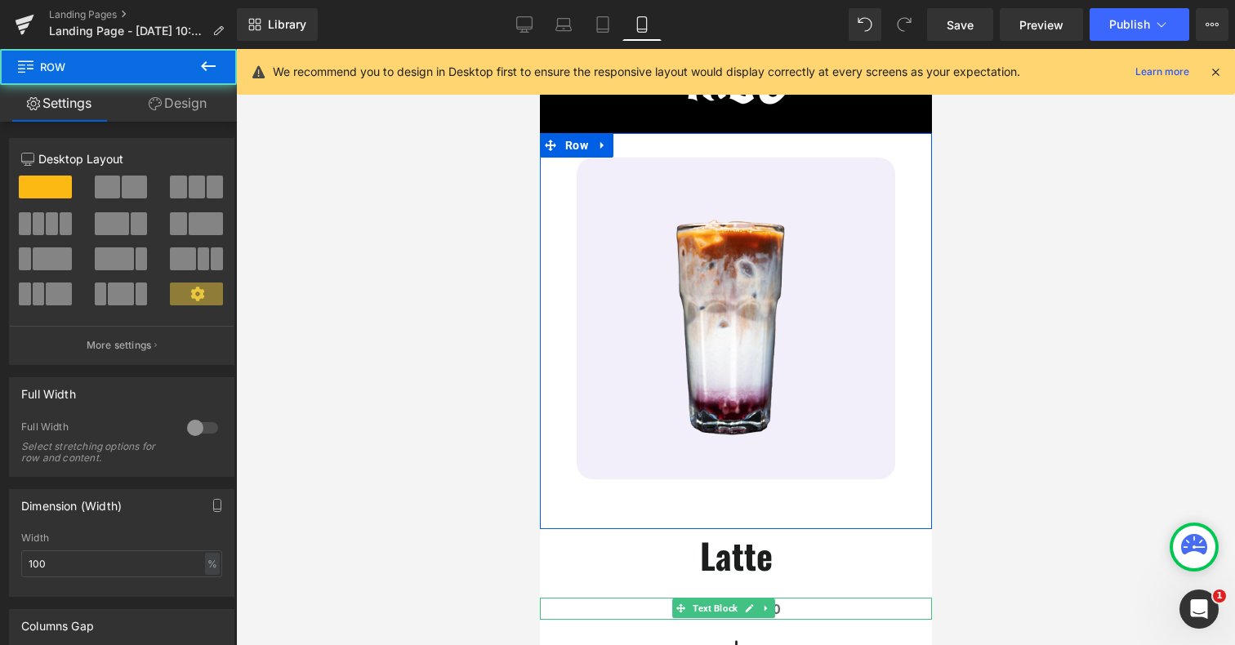
scroll to position [23, 0]
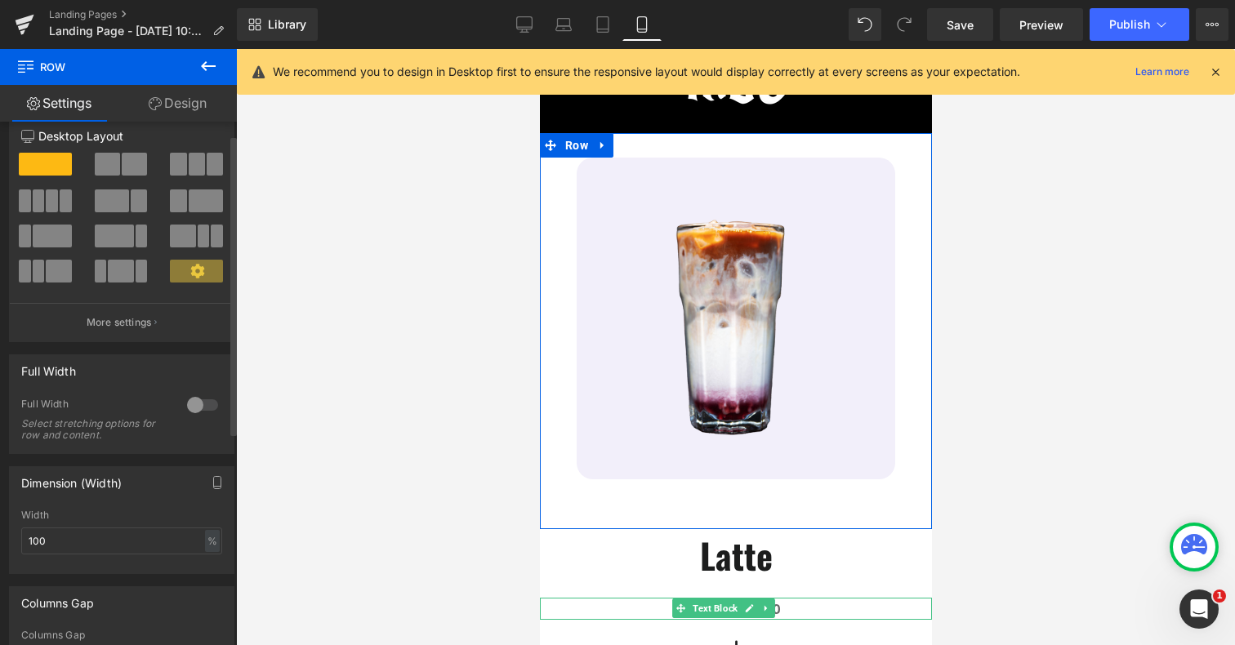
click at [190, 409] on div at bounding box center [202, 405] width 39 height 26
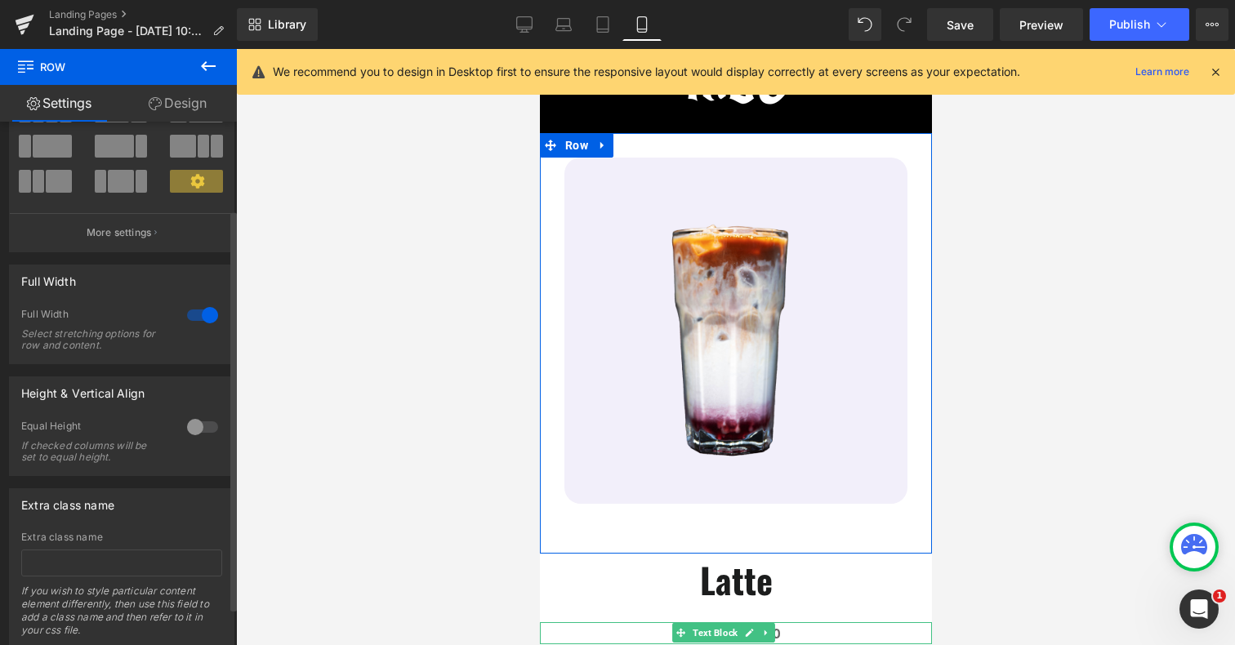
scroll to position [114, 0]
click at [190, 429] on div at bounding box center [202, 426] width 39 height 26
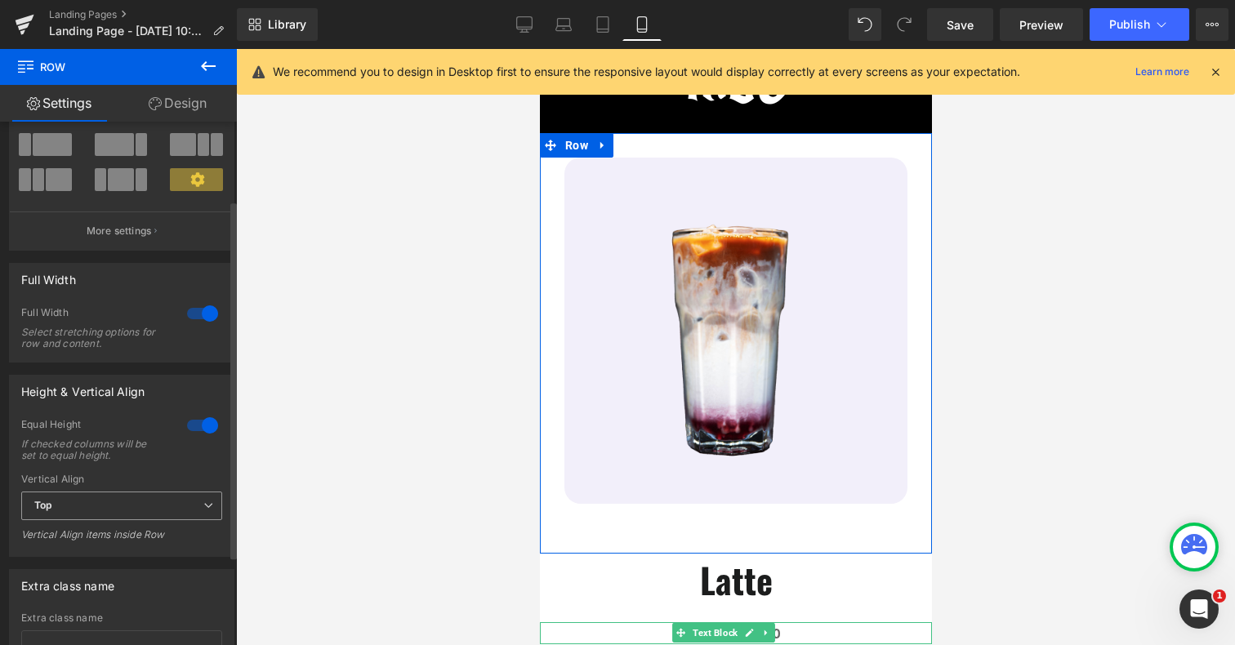
click at [170, 507] on span "Top" at bounding box center [121, 506] width 201 height 29
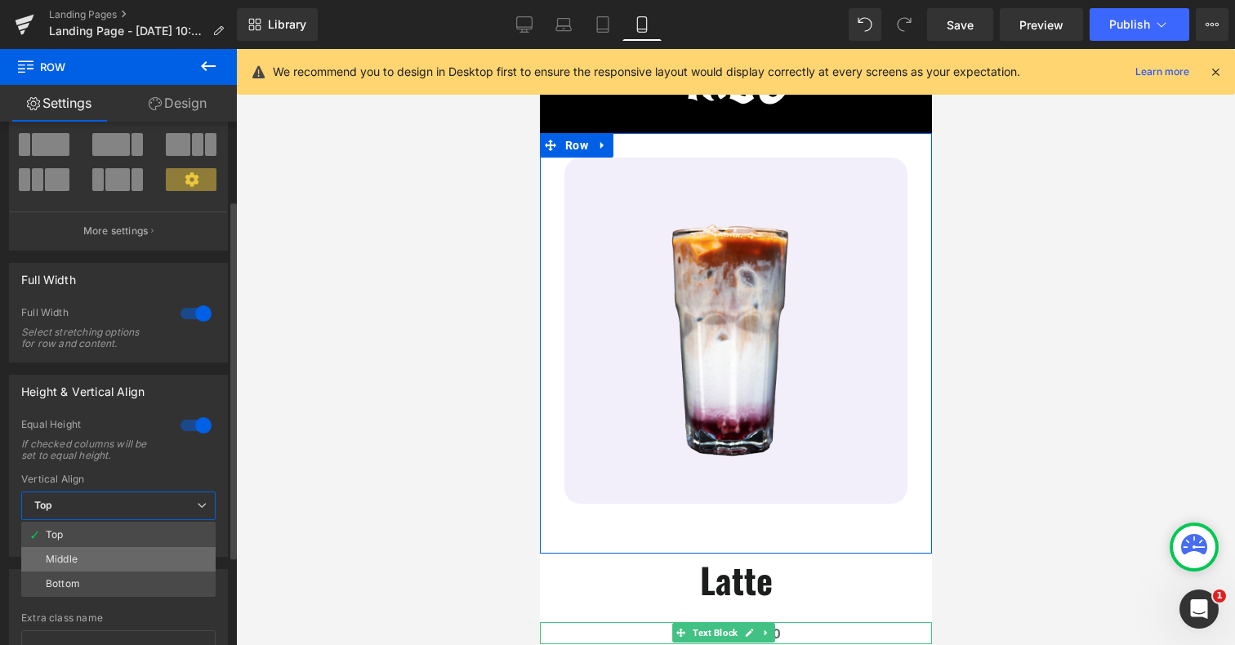
click at [158, 552] on ul "Top Middle Bottom" at bounding box center [118, 559] width 194 height 75
click at [158, 552] on li "Middle" at bounding box center [118, 559] width 194 height 25
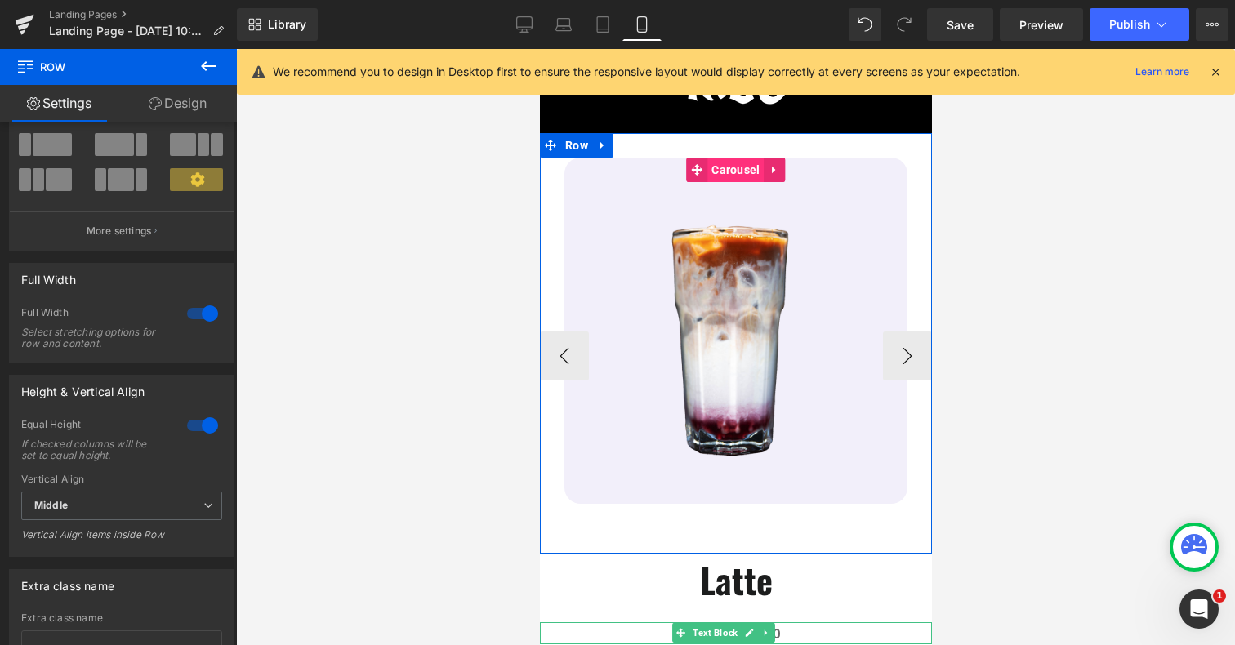
click at [738, 169] on span "Carousel" at bounding box center [735, 170] width 56 height 25
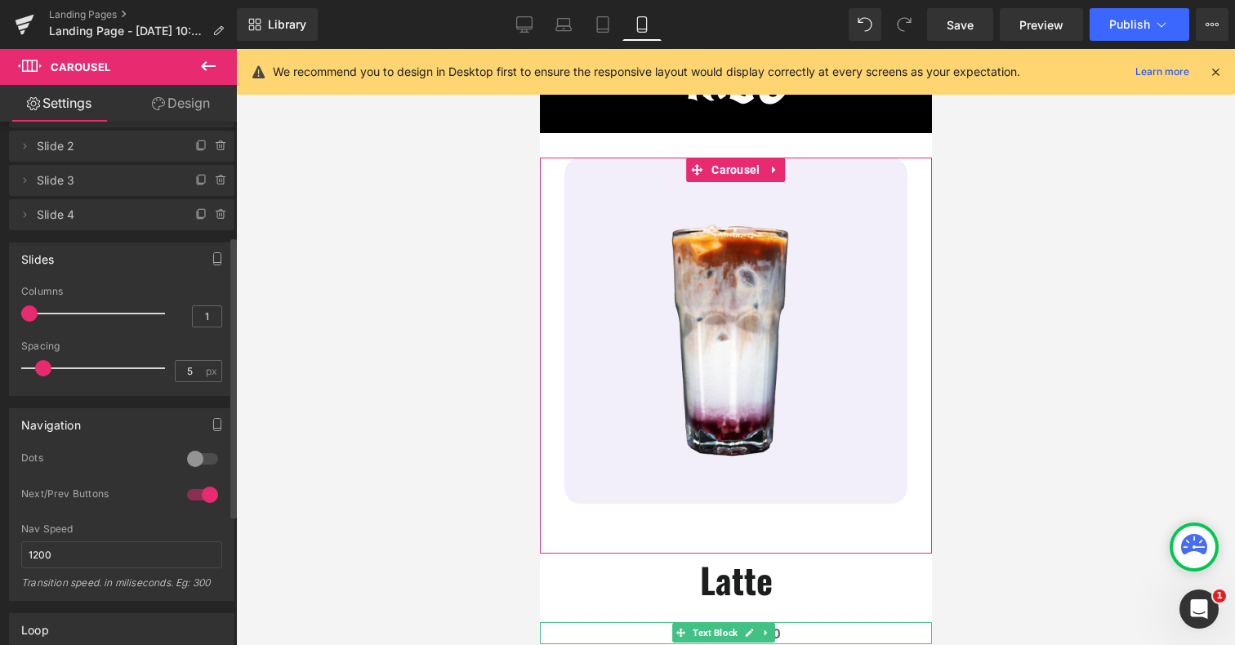
scroll to position [0, 0]
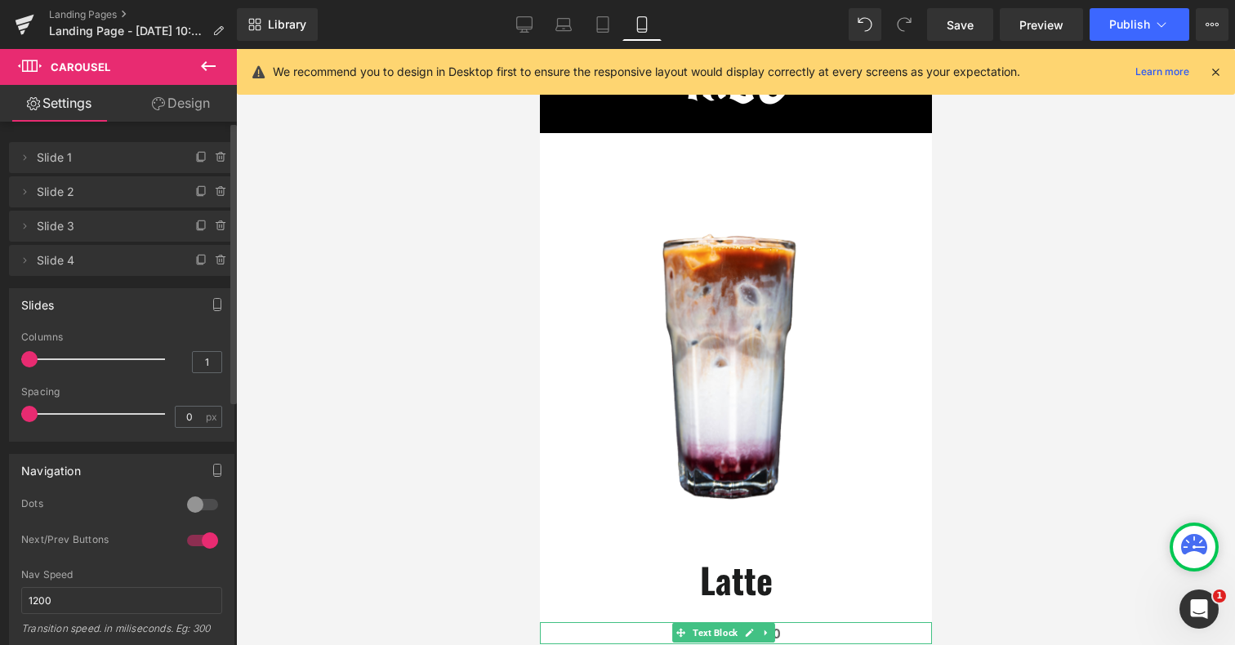
drag, startPoint x: 42, startPoint y: 416, endPoint x: 29, endPoint y: 415, distance: 13.1
click at [29, 415] on span at bounding box center [29, 414] width 16 height 16
drag, startPoint x: 29, startPoint y: 415, endPoint x: 43, endPoint y: 415, distance: 14.7
click at [43, 415] on span at bounding box center [46, 414] width 16 height 16
click at [48, 415] on span at bounding box center [51, 414] width 16 height 16
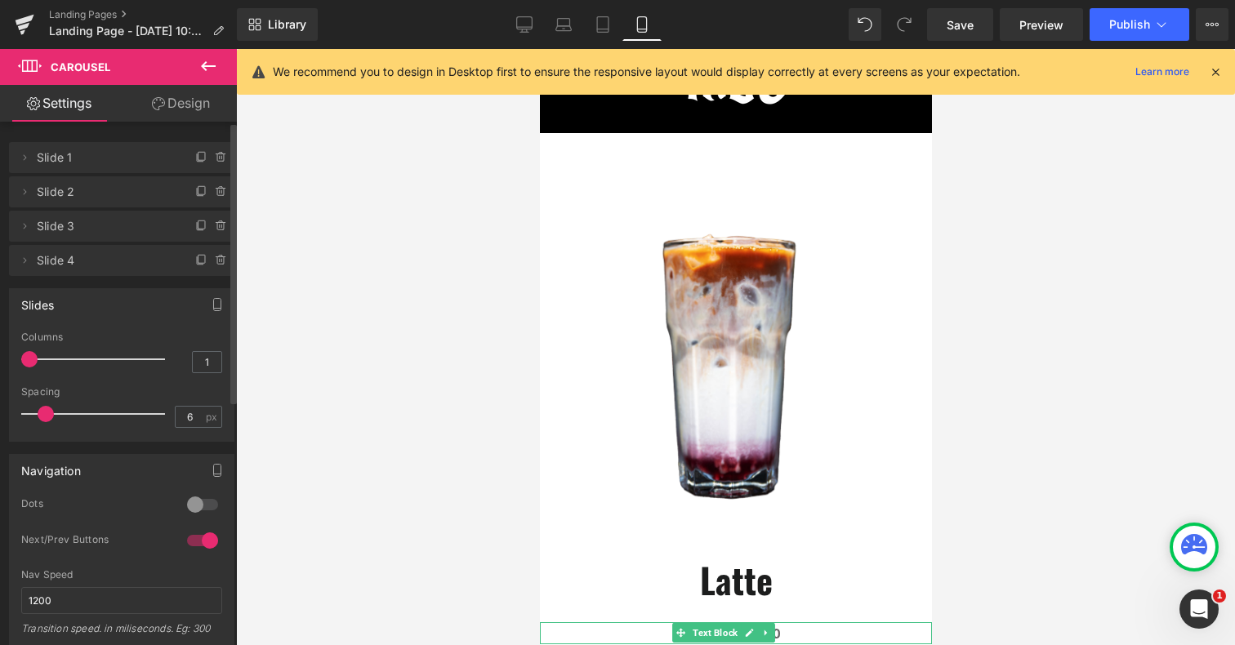
click at [43, 415] on span at bounding box center [46, 414] width 16 height 16
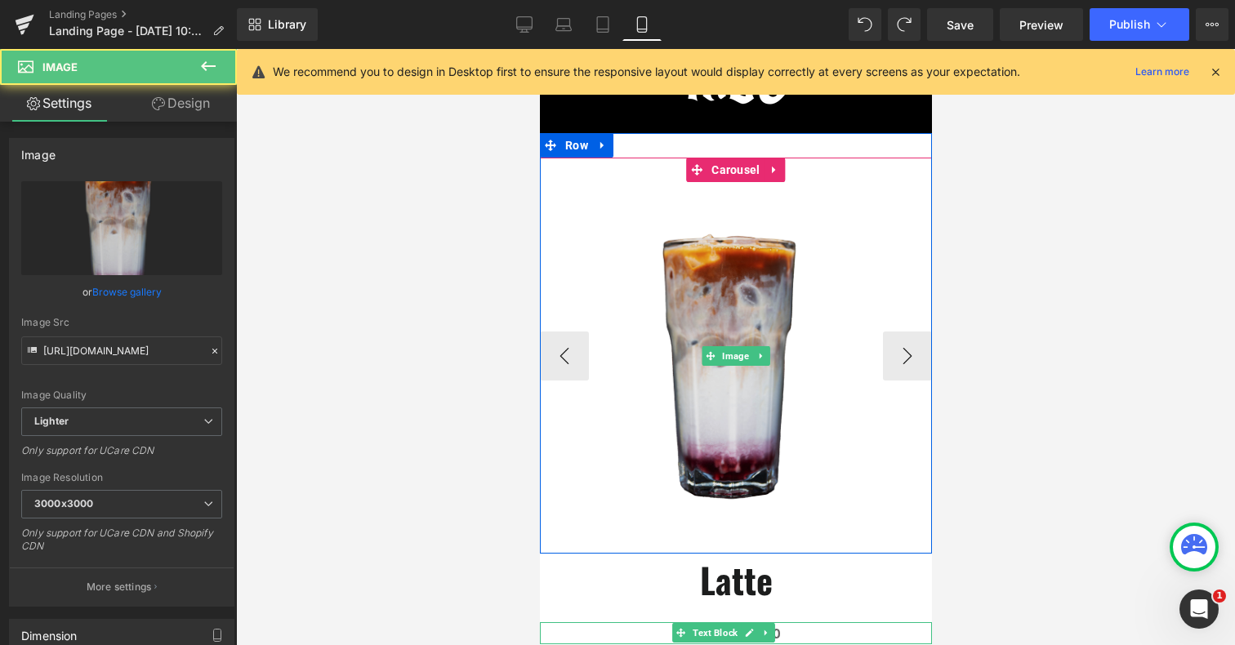
click at [819, 321] on img at bounding box center [735, 356] width 392 height 396
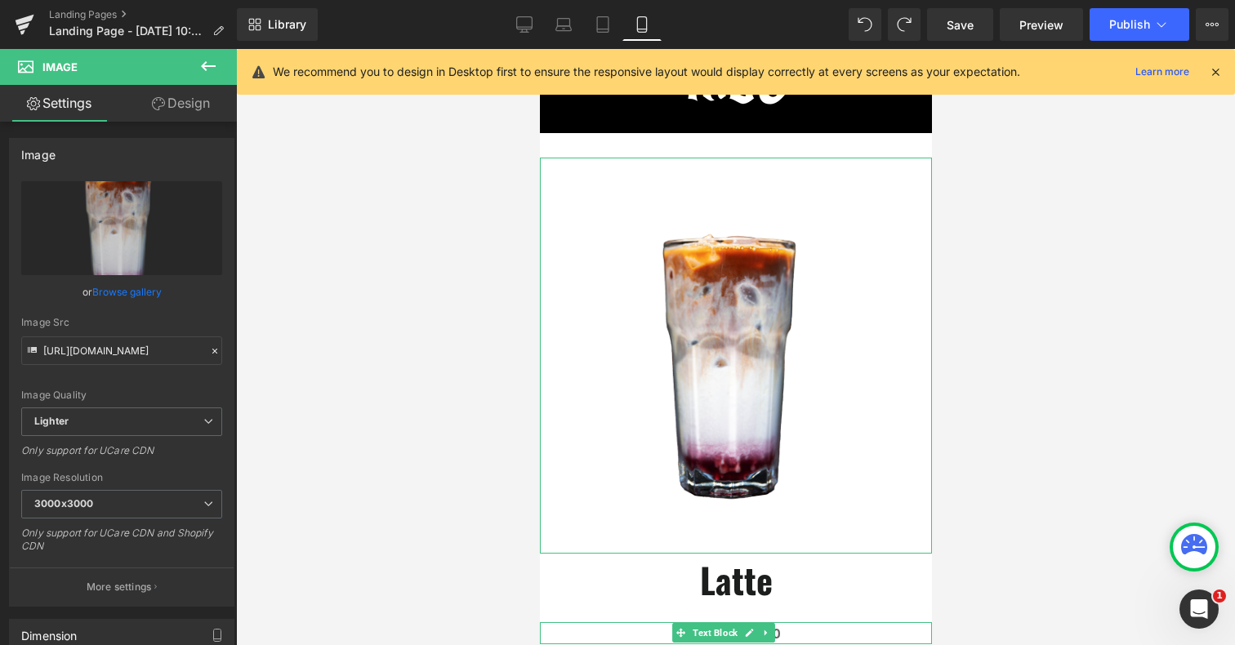
click at [208, 100] on link "Design" at bounding box center [181, 103] width 118 height 37
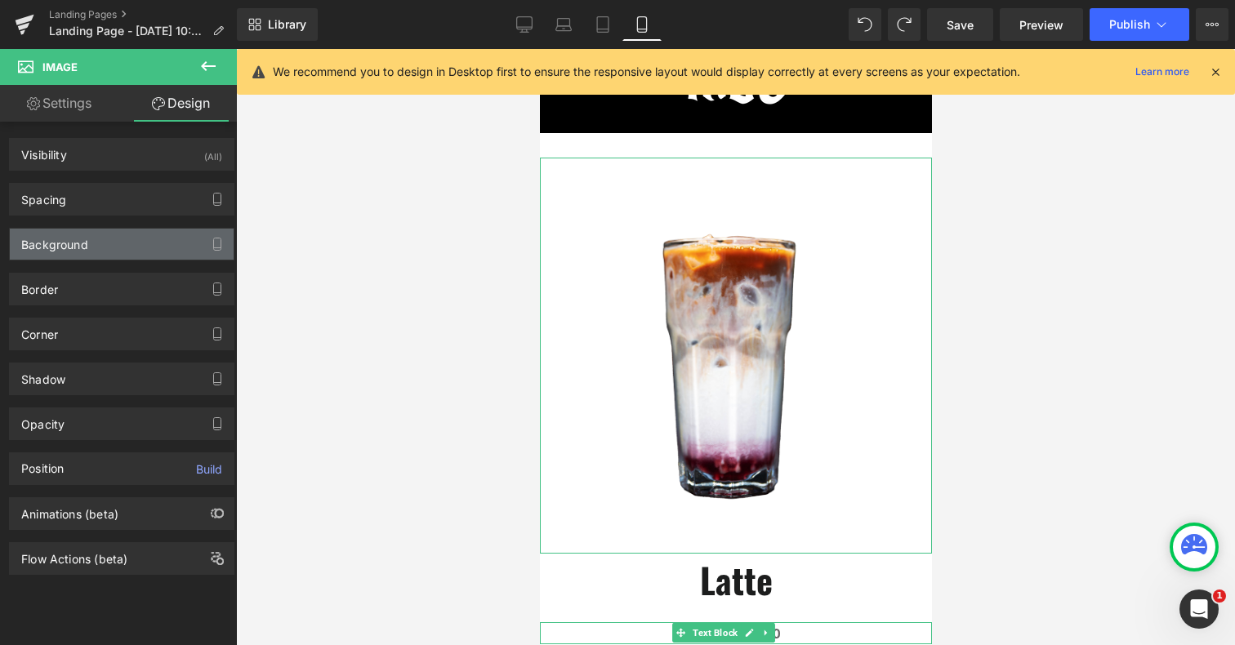
click at [97, 257] on div "Background" at bounding box center [122, 244] width 224 height 31
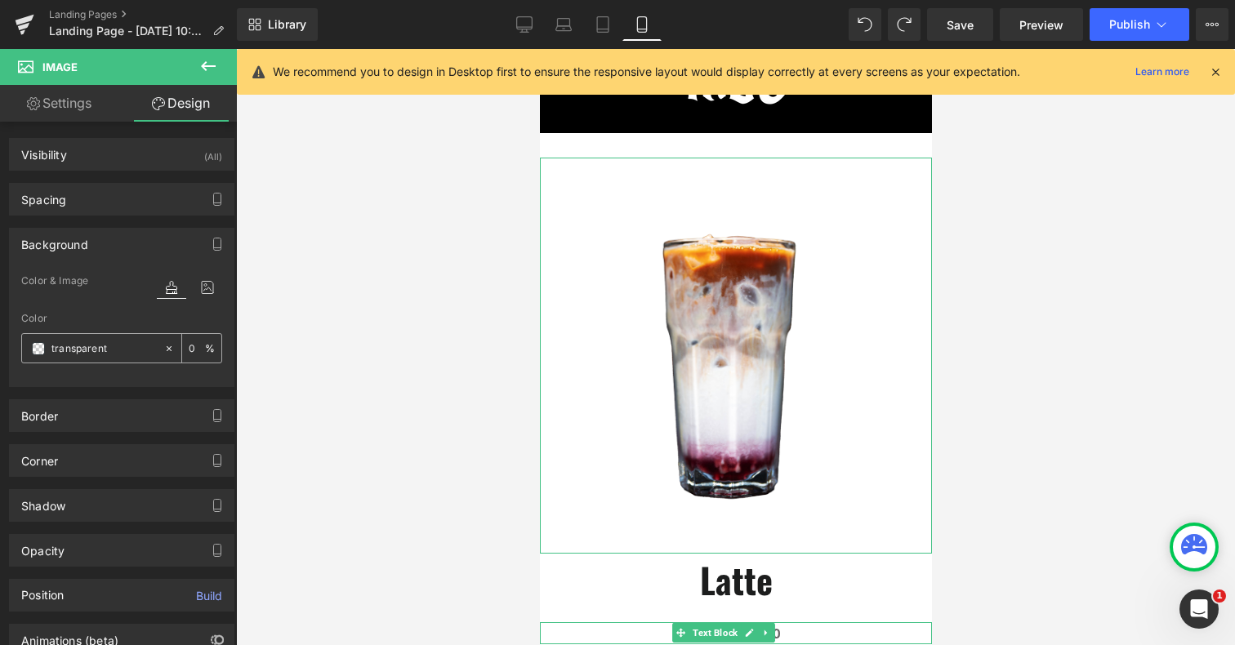
click at [42, 349] on span at bounding box center [38, 348] width 13 height 13
click at [39, 350] on span at bounding box center [38, 348] width 13 height 13
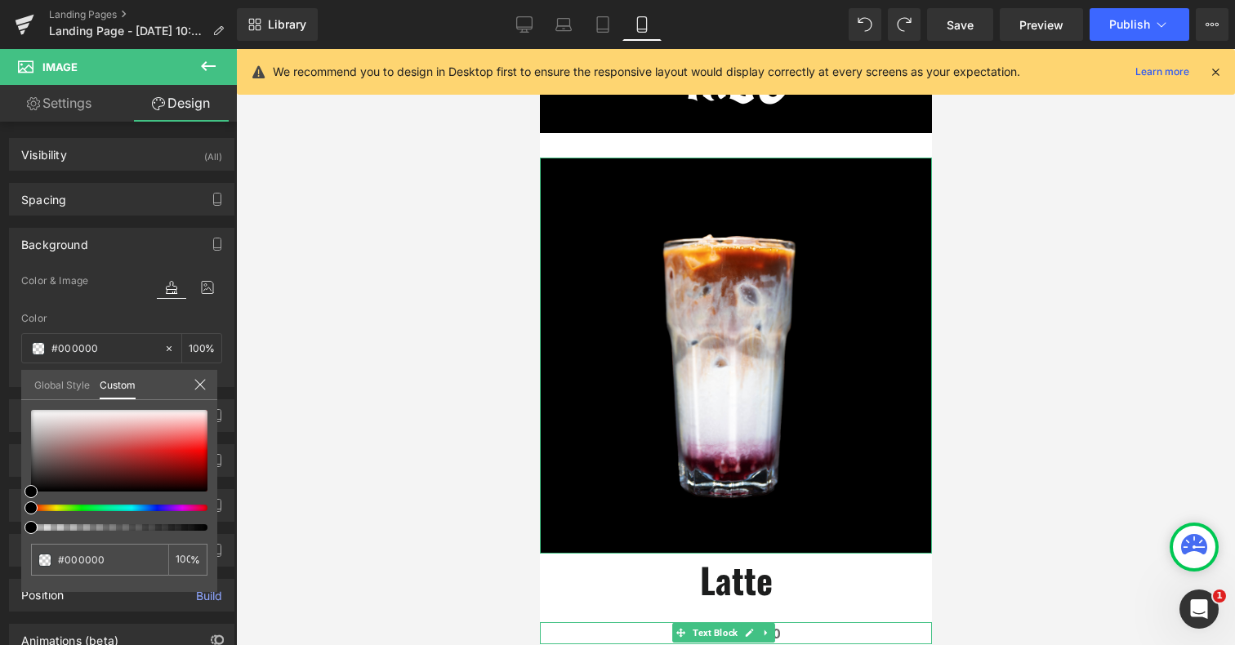
click at [153, 509] on div at bounding box center [113, 508] width 176 height 7
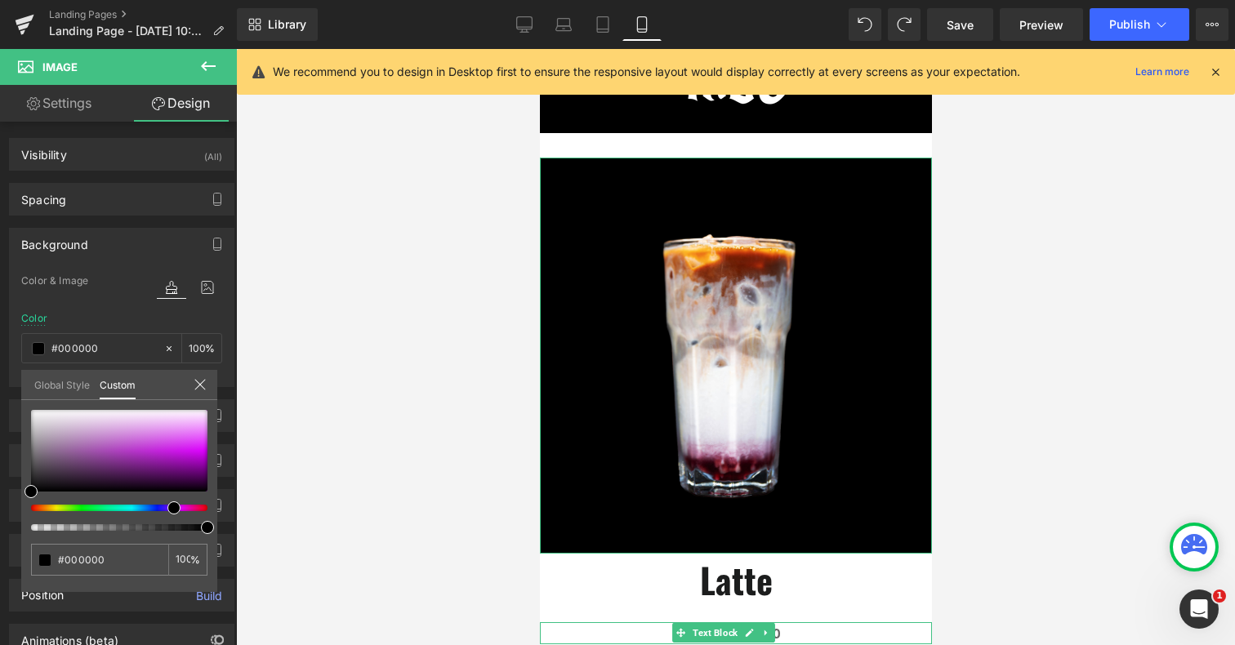
click at [165, 509] on div at bounding box center [113, 508] width 176 height 7
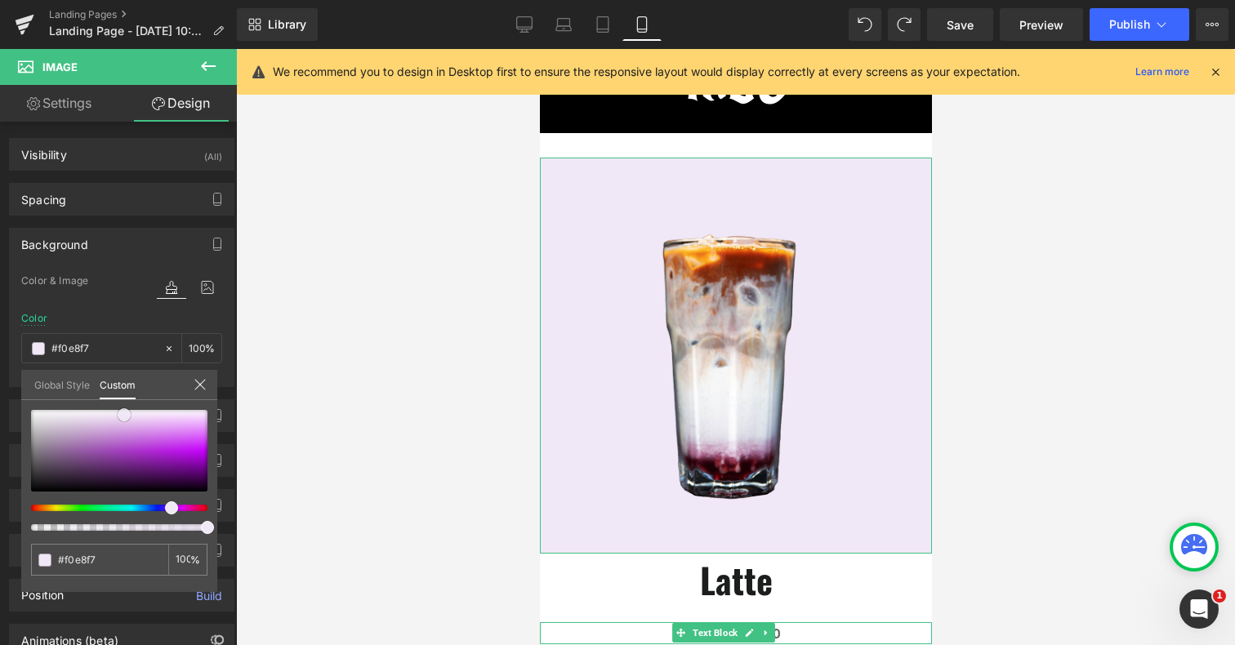
drag, startPoint x: 136, startPoint y: 427, endPoint x: 124, endPoint y: 415, distance: 17.3
click at [124, 415] on div at bounding box center [119, 451] width 176 height 82
click at [124, 415] on span at bounding box center [124, 415] width 13 height 13
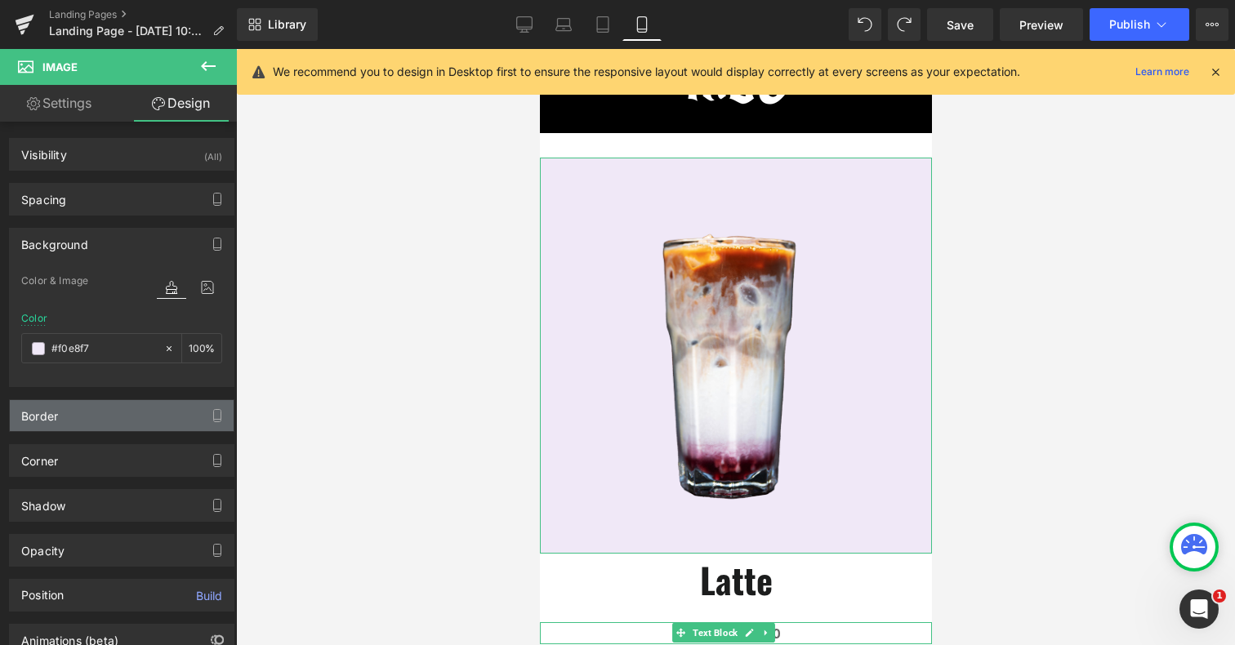
click at [74, 405] on div "Border" at bounding box center [122, 415] width 224 height 31
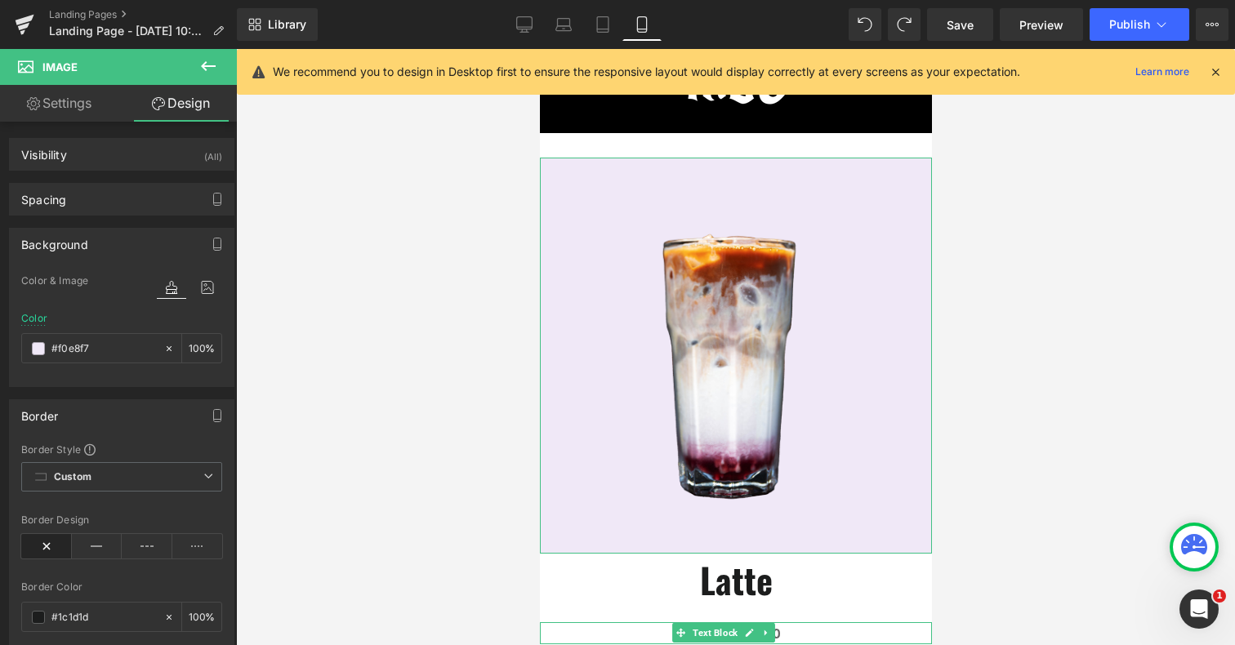
click at [74, 405] on div "Border" at bounding box center [122, 415] width 224 height 31
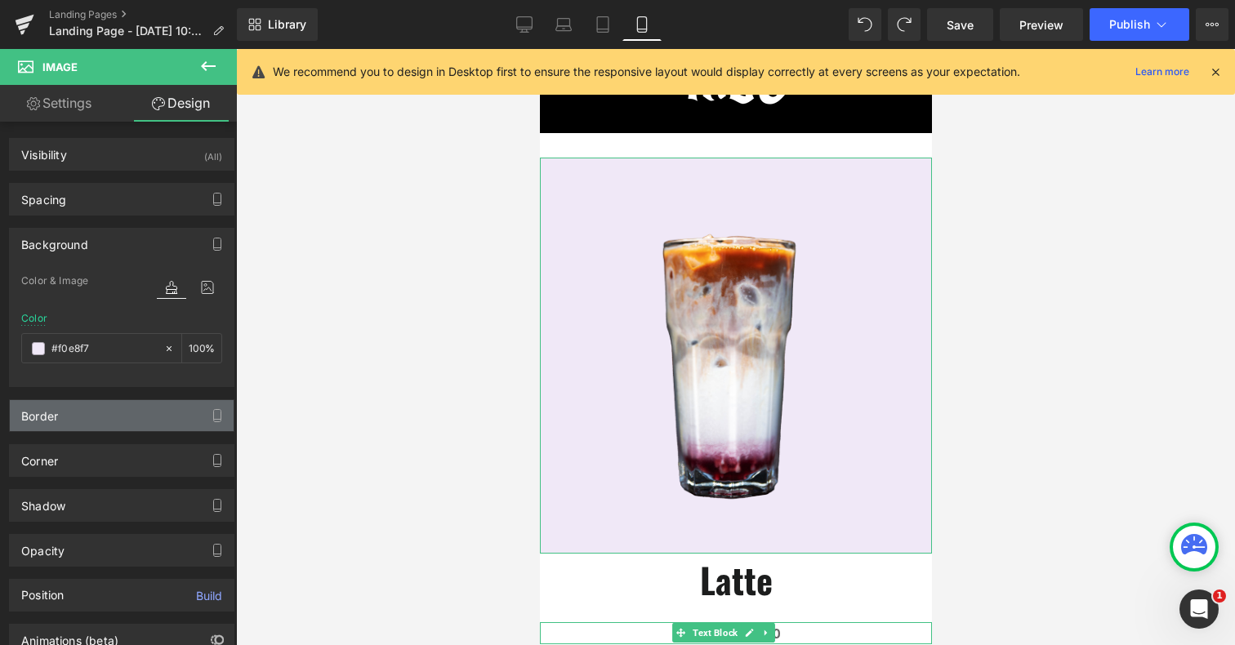
click at [74, 405] on div "Border" at bounding box center [122, 415] width 224 height 31
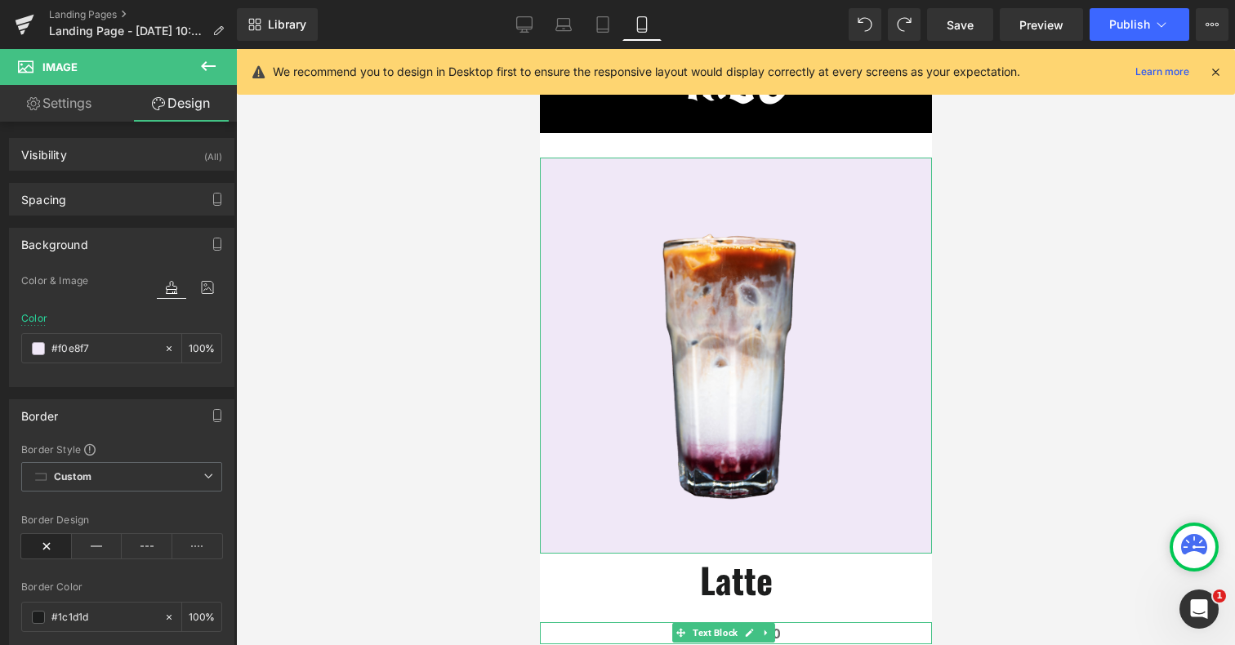
click at [74, 405] on div "Border" at bounding box center [122, 415] width 224 height 31
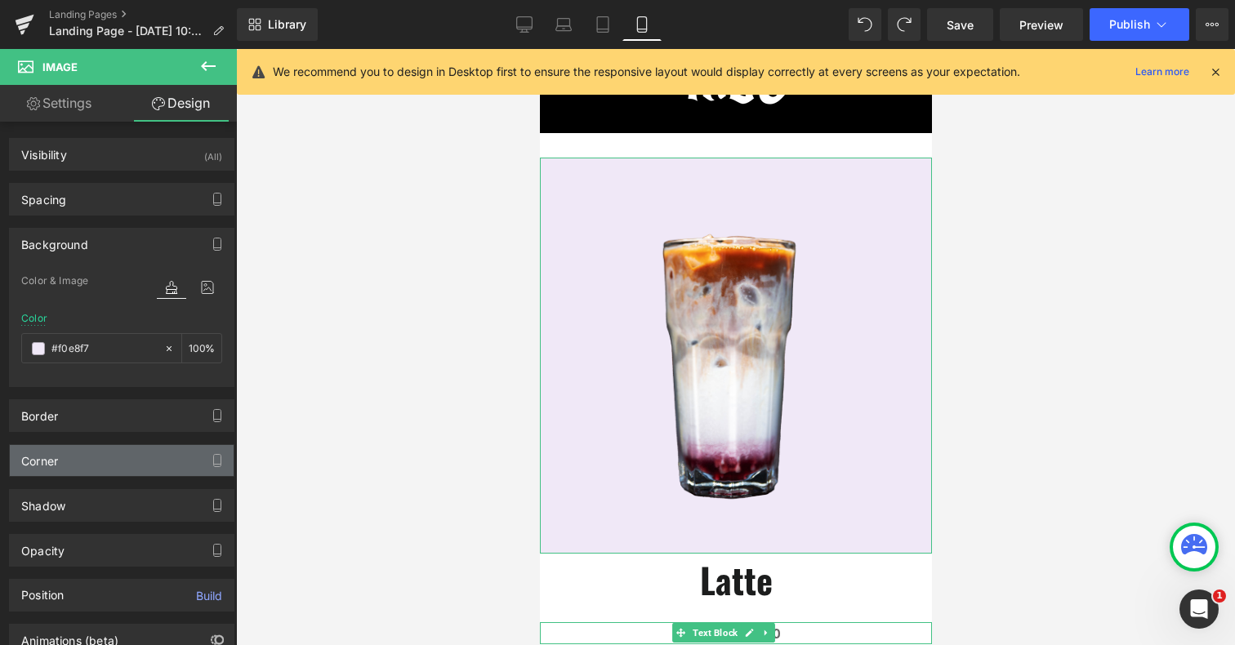
click at [75, 464] on div "Corner" at bounding box center [122, 460] width 224 height 31
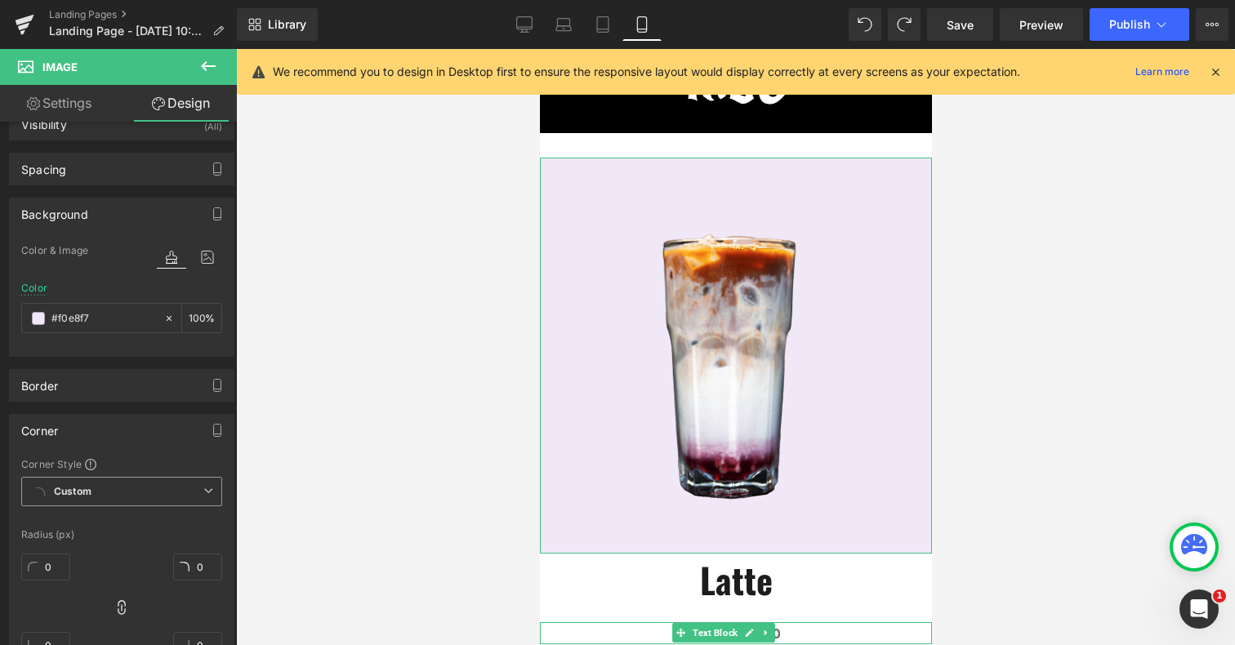
scroll to position [68, 0]
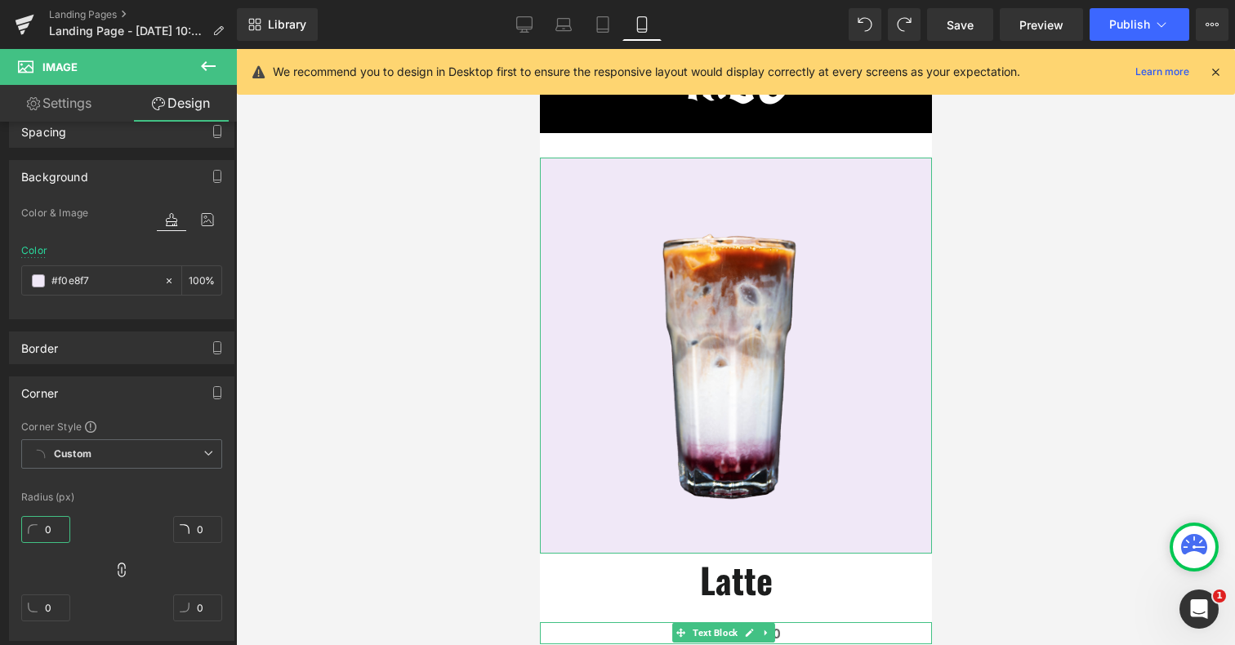
click at [56, 524] on input "0" at bounding box center [45, 529] width 49 height 27
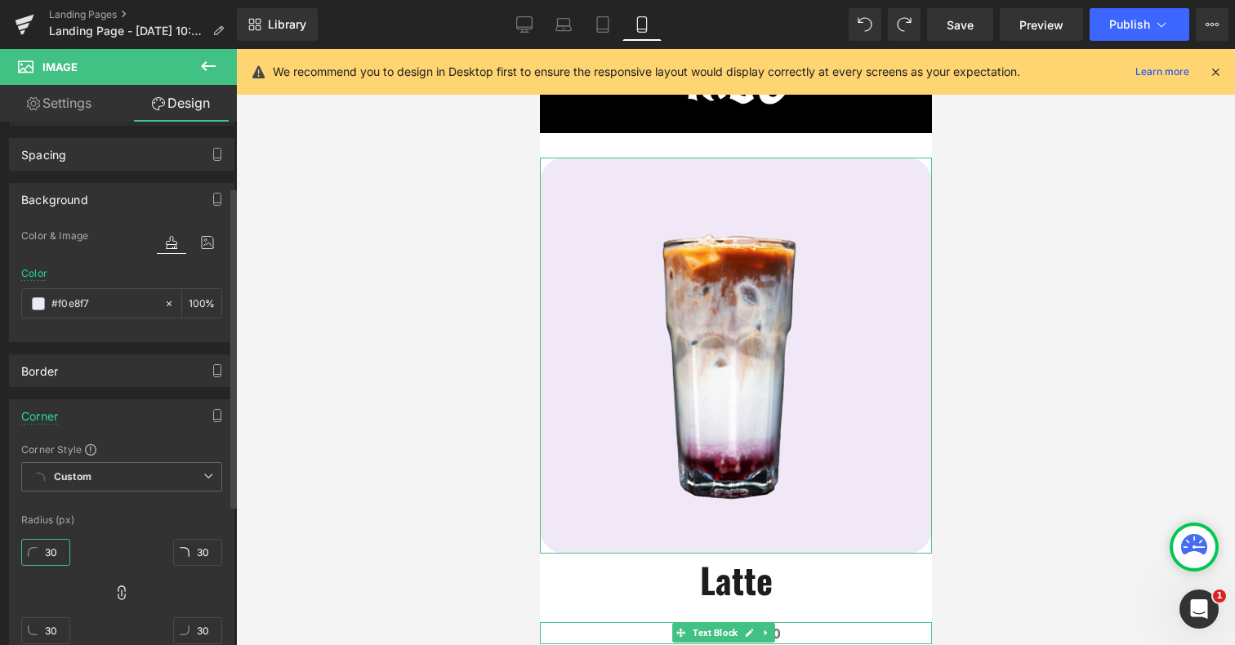
scroll to position [40, 0]
click at [129, 419] on div "Corner" at bounding box center [122, 420] width 224 height 31
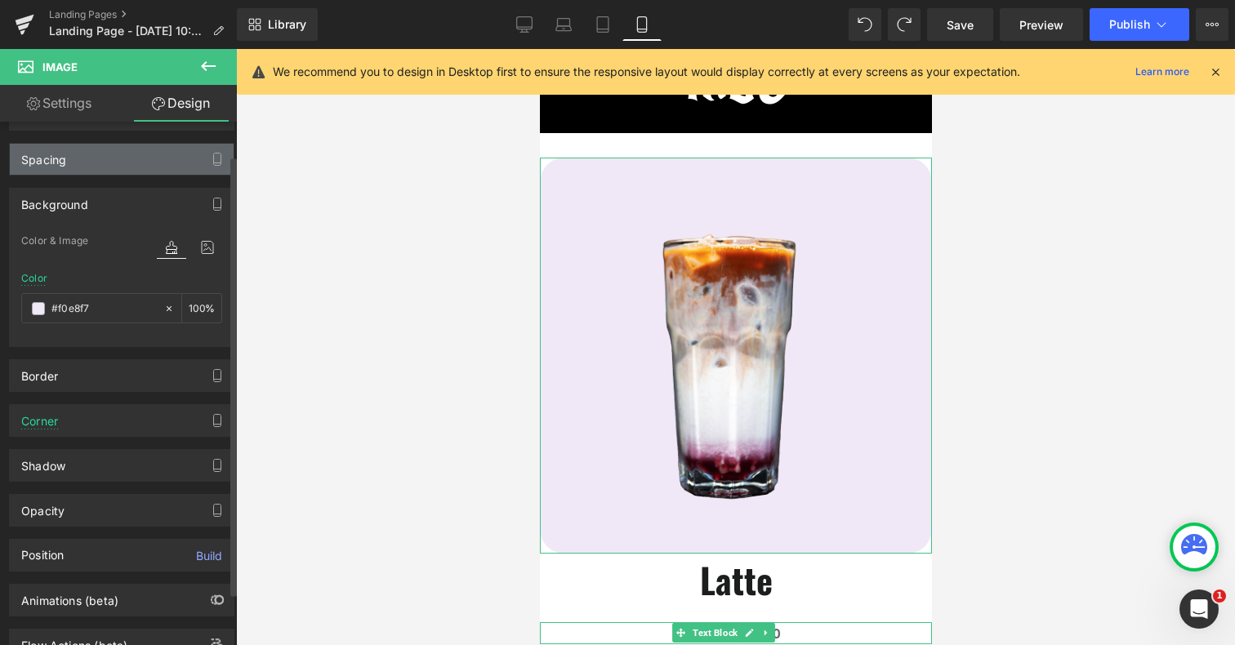
click at [97, 172] on div "Spacing" at bounding box center [122, 159] width 224 height 31
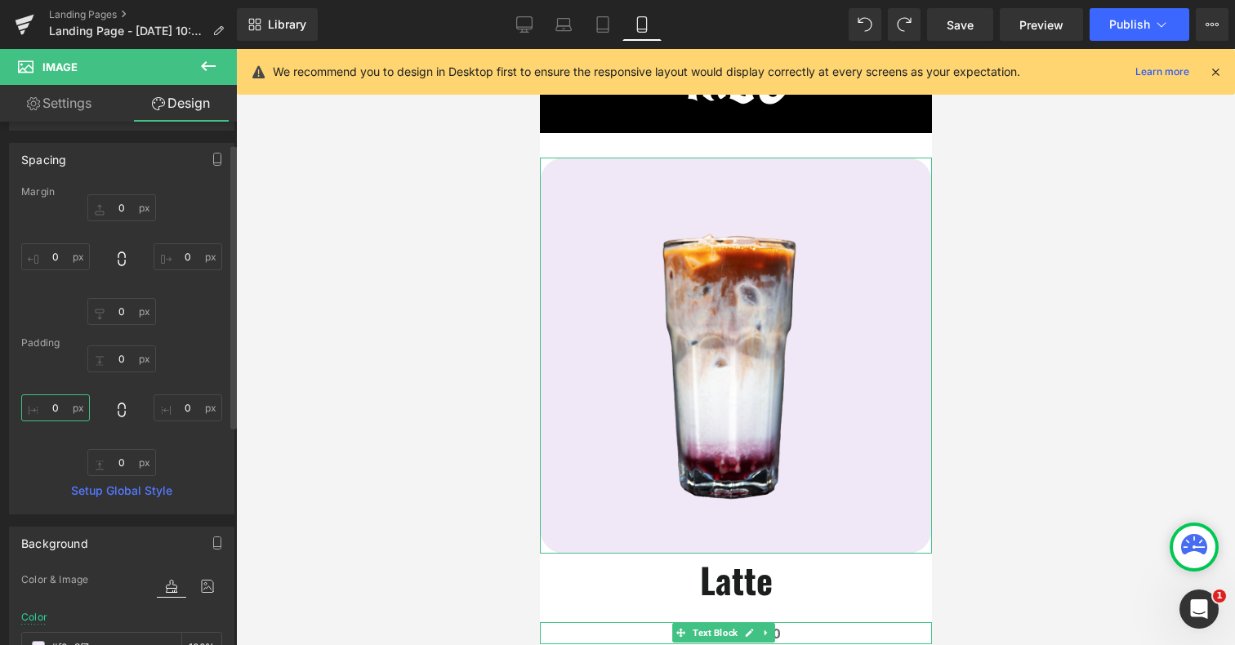
click at [51, 410] on input "0" at bounding box center [55, 408] width 69 height 27
click at [58, 260] on input "0" at bounding box center [55, 256] width 69 height 27
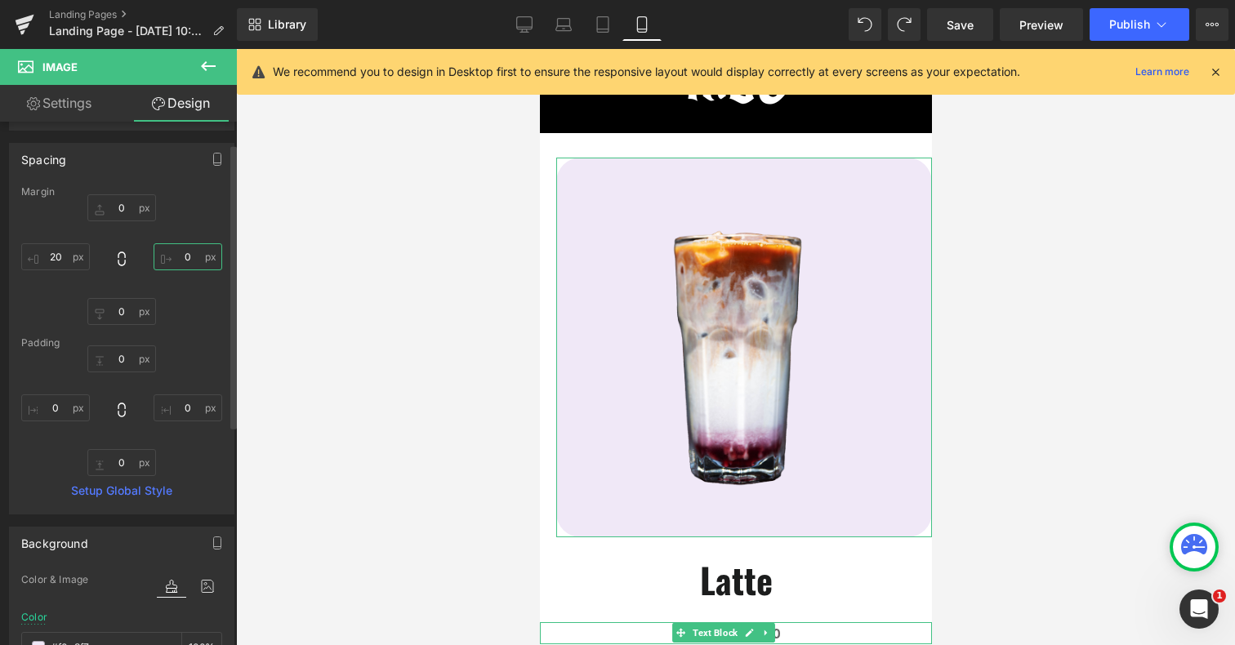
click at [182, 257] on input "0" at bounding box center [188, 256] width 69 height 27
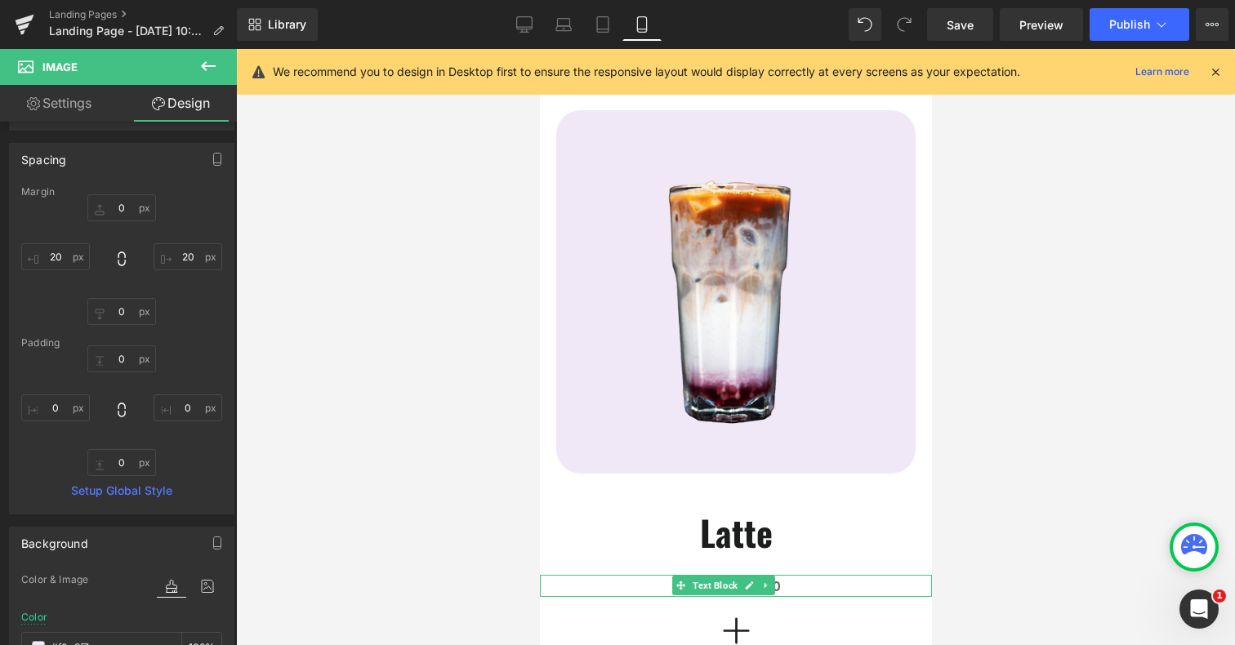
scroll to position [142, 0]
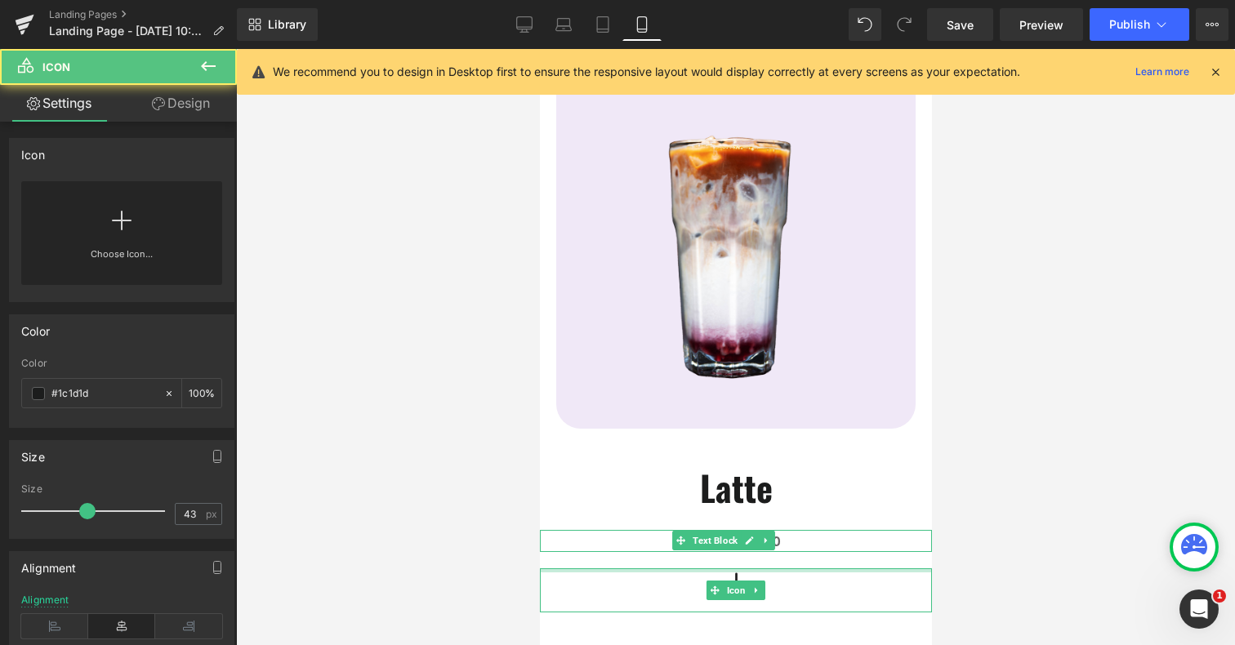
click at [814, 570] on div at bounding box center [735, 571] width 392 height 4
click at [757, 594] on icon at bounding box center [756, 591] width 9 height 10
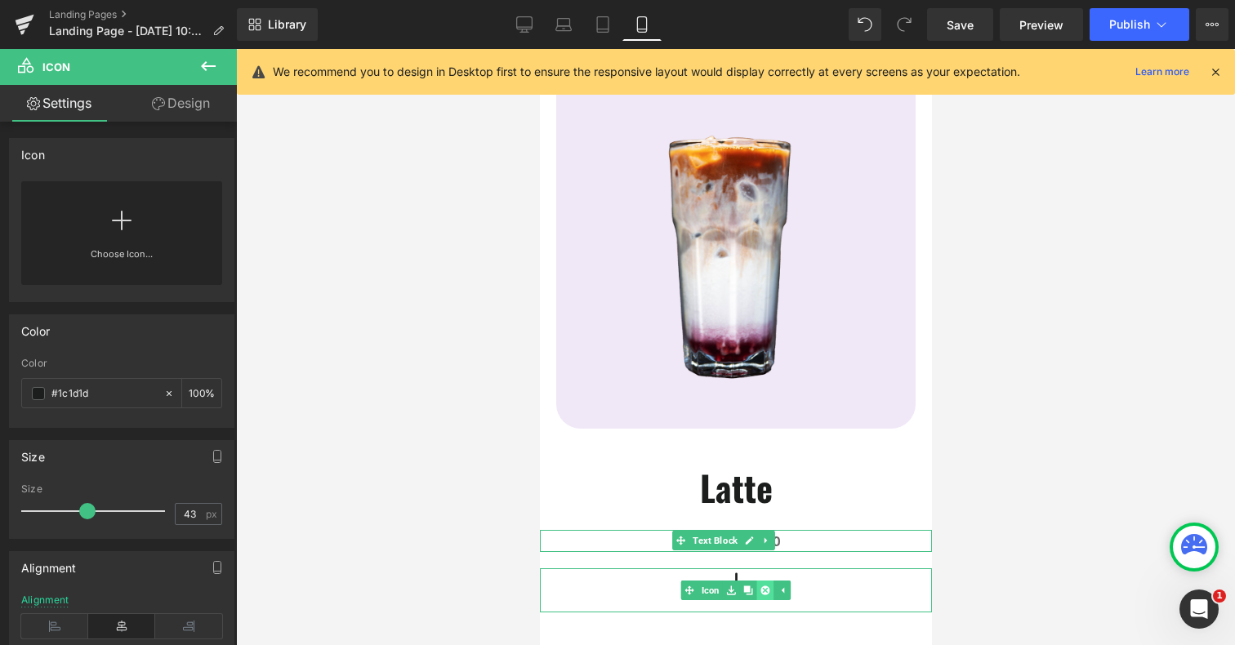
click at [764, 592] on icon at bounding box center [764, 590] width 9 height 9
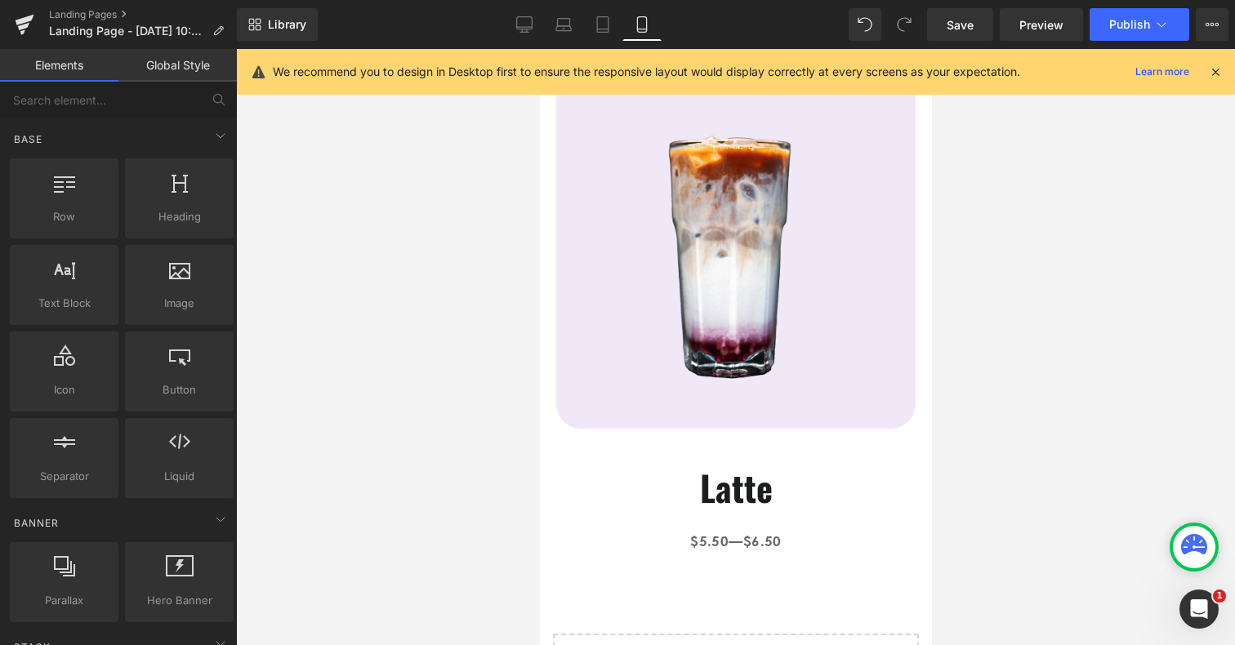
click at [1001, 456] on div at bounding box center [735, 347] width 999 height 596
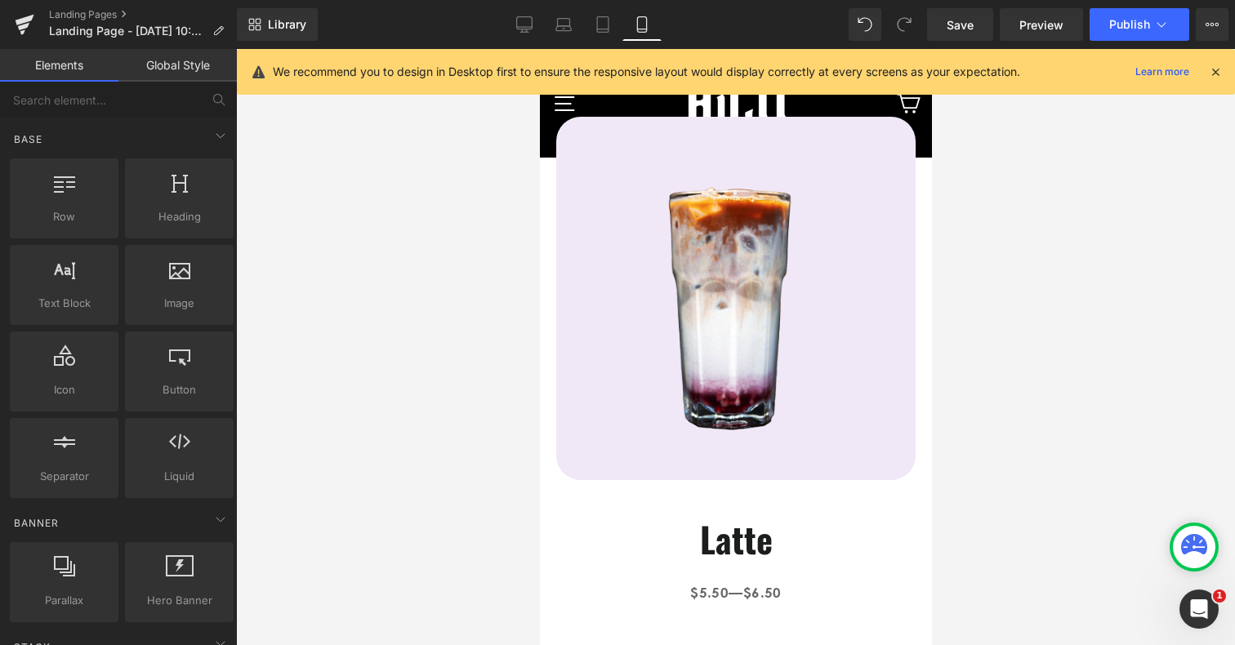
scroll to position [30, 0]
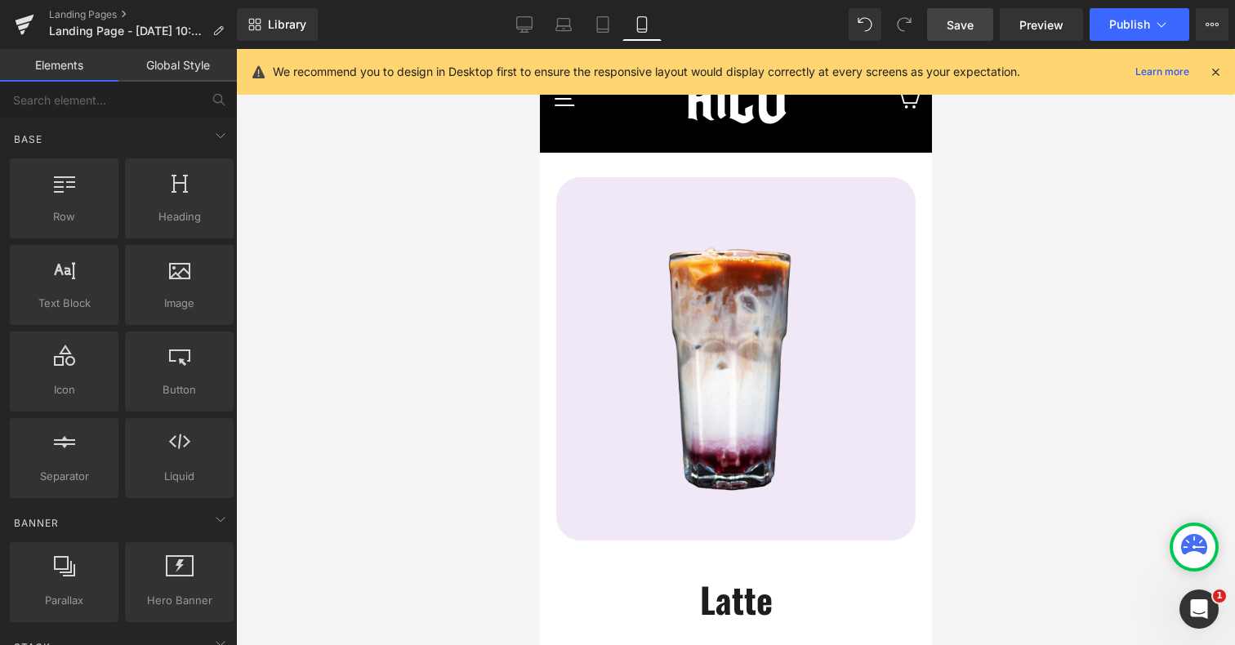
click at [963, 19] on span "Save" at bounding box center [960, 24] width 27 height 17
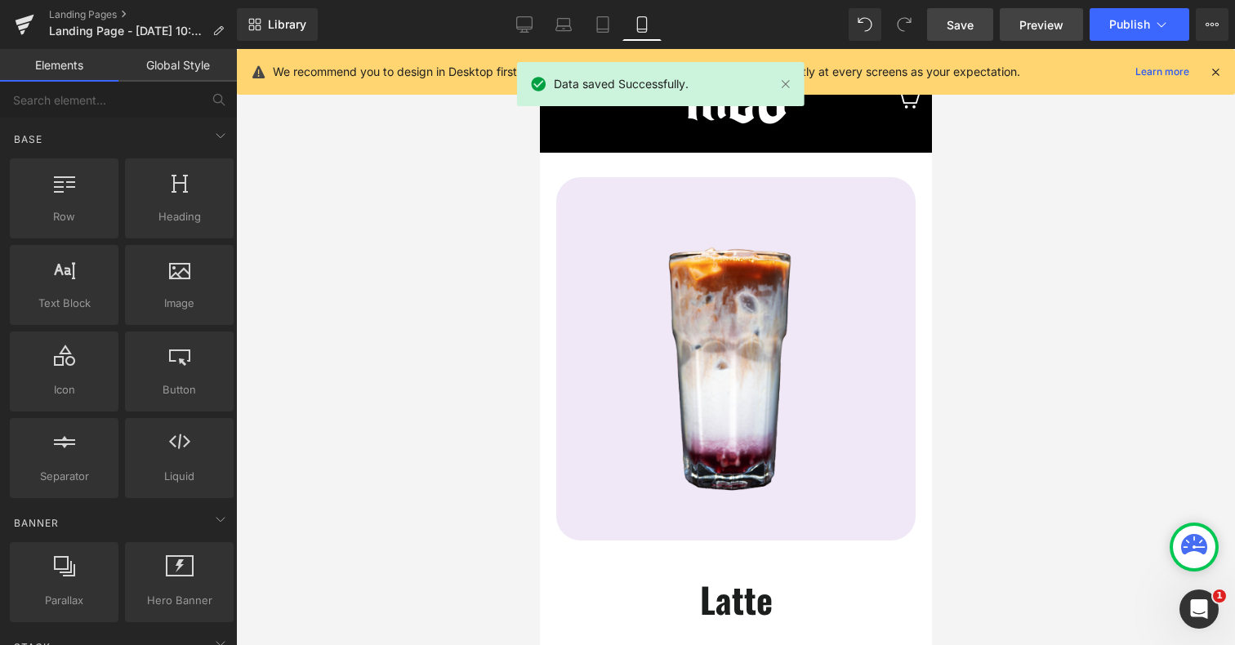
click at [1051, 29] on span "Preview" at bounding box center [1042, 24] width 44 height 17
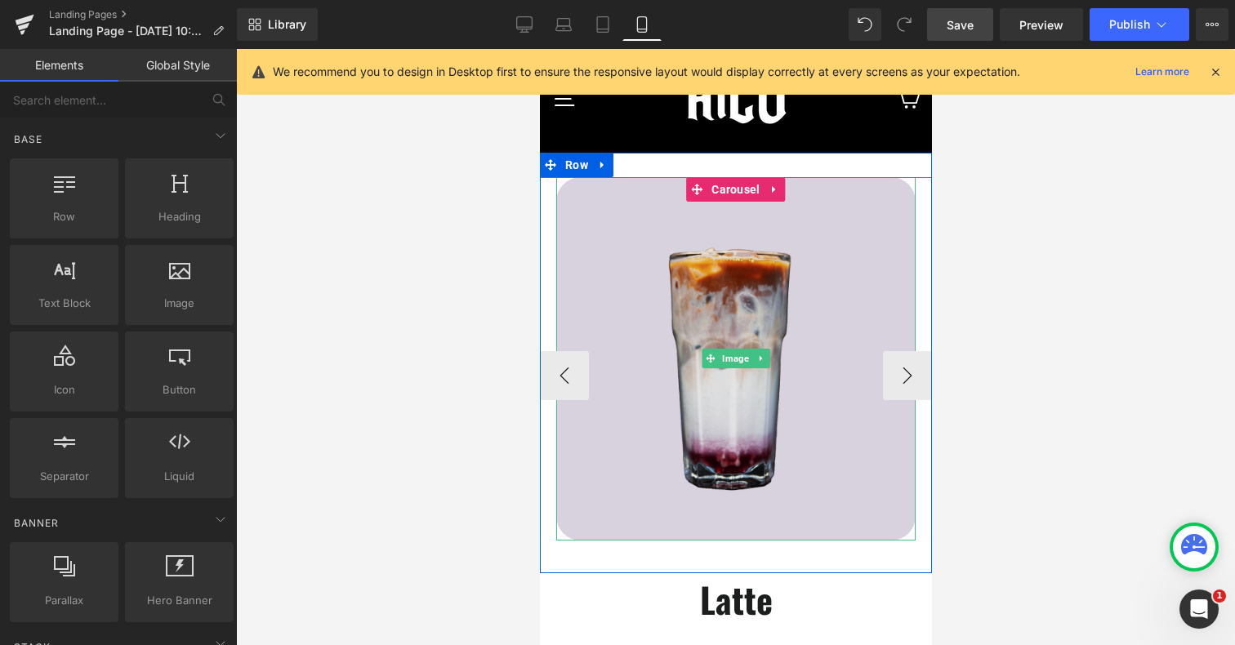
click at [610, 406] on img at bounding box center [735, 359] width 359 height 364
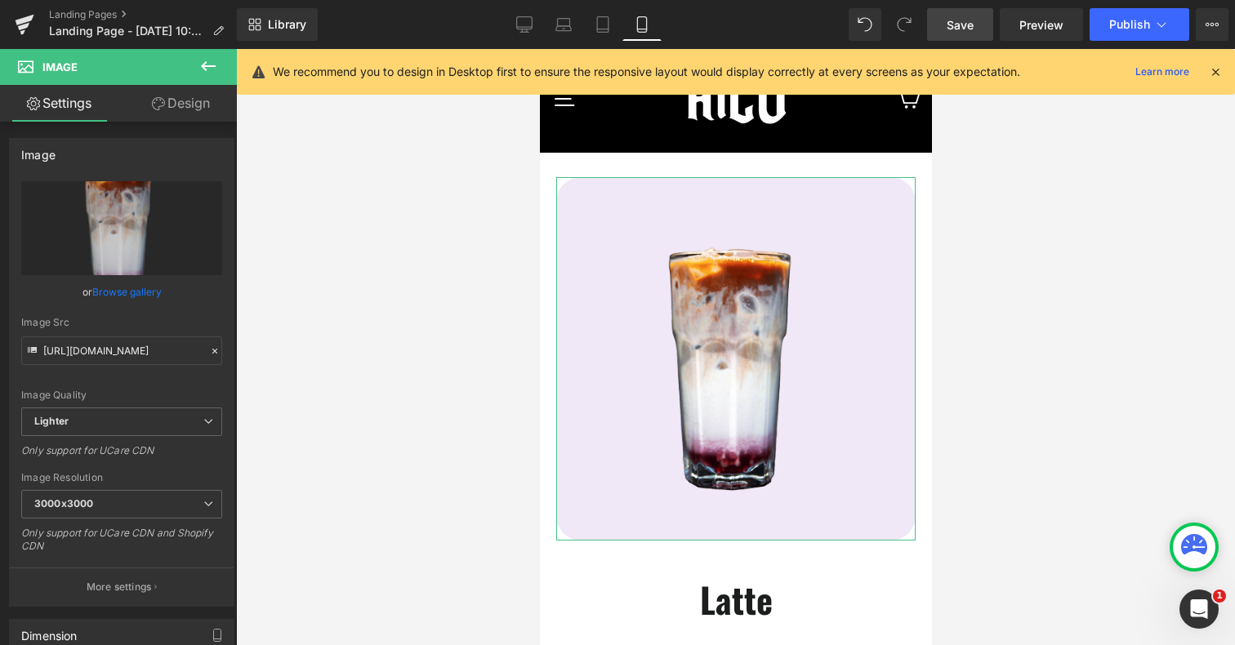
click at [173, 109] on link "Design" at bounding box center [181, 103] width 118 height 37
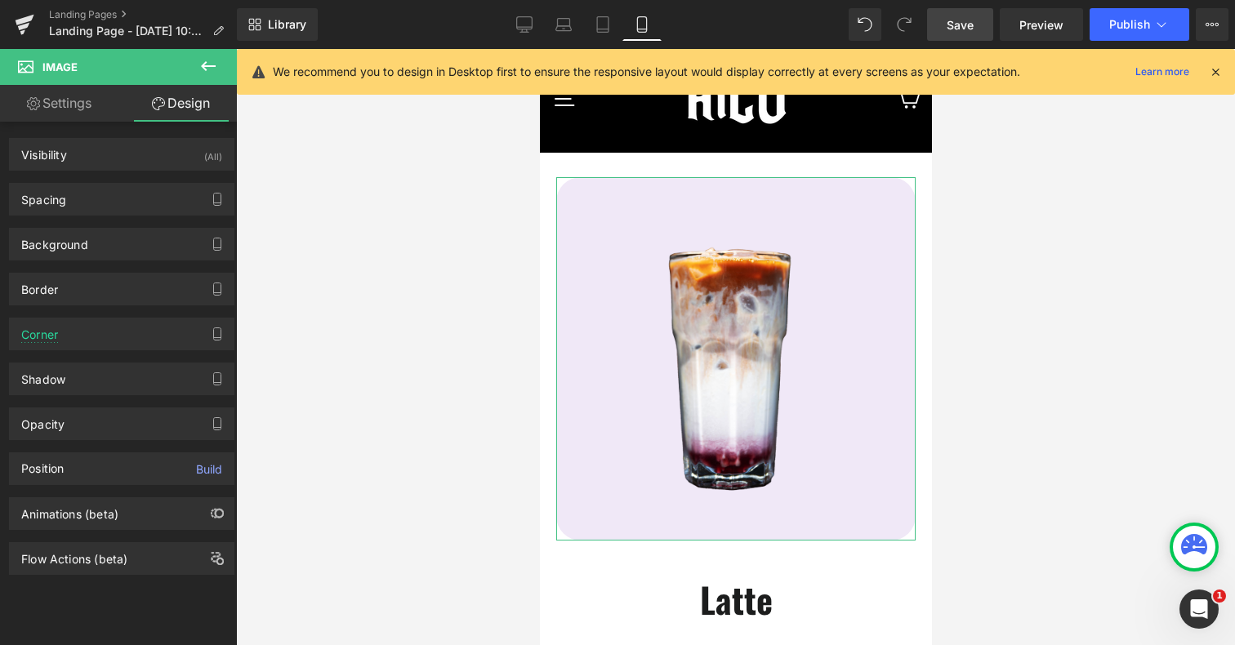
click at [83, 99] on link "Settings" at bounding box center [59, 103] width 118 height 37
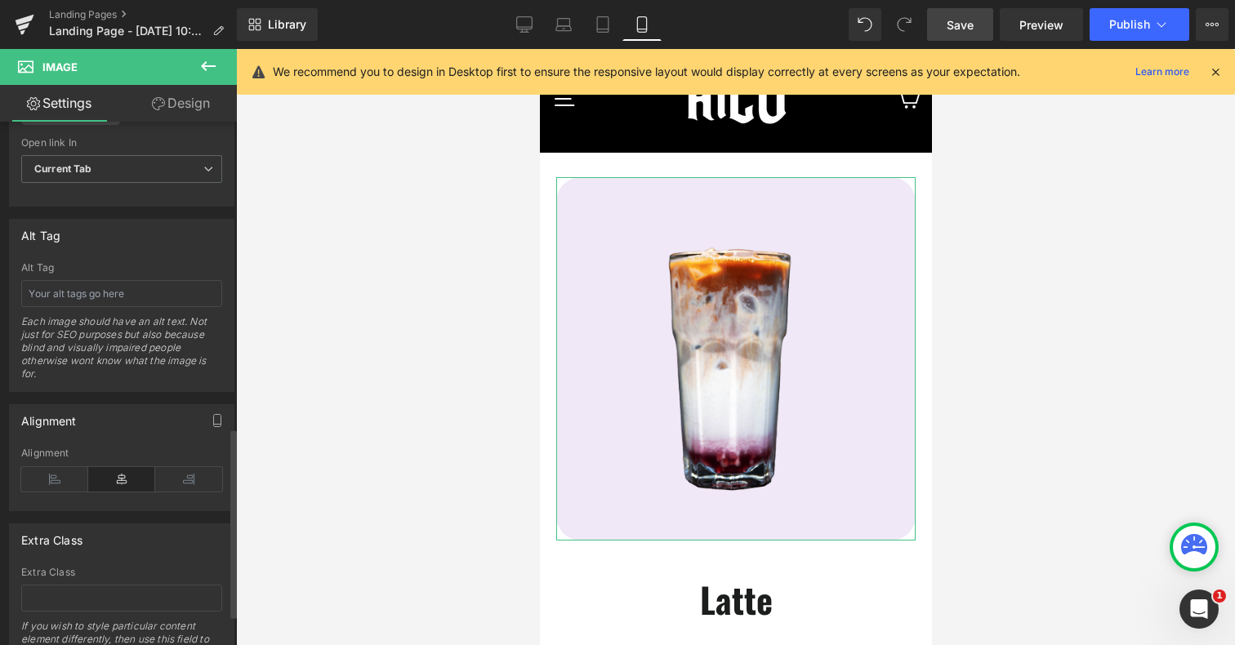
scroll to position [927, 0]
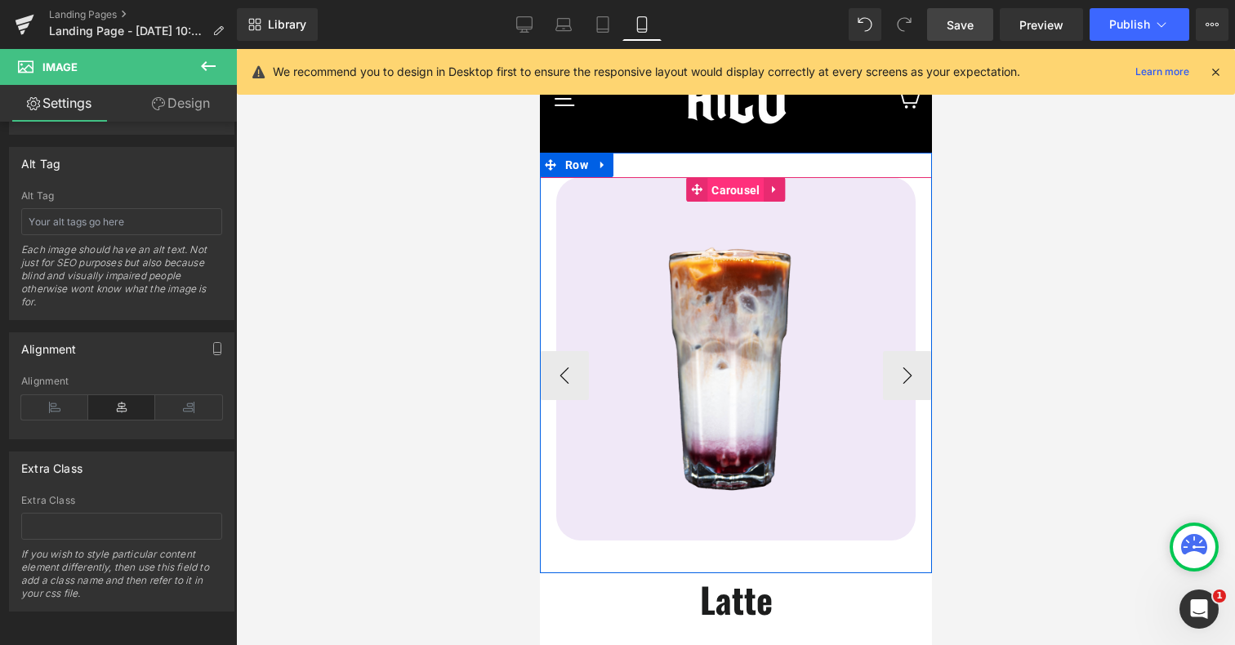
click at [735, 188] on span "Carousel" at bounding box center [735, 190] width 56 height 25
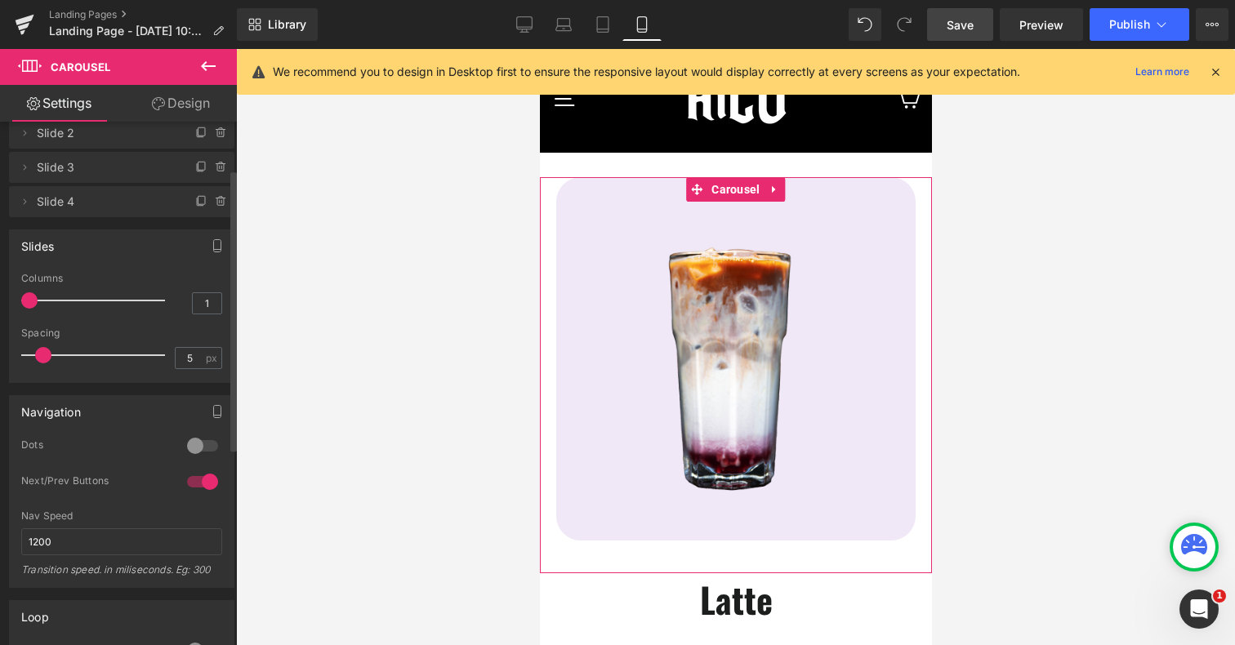
scroll to position [115, 0]
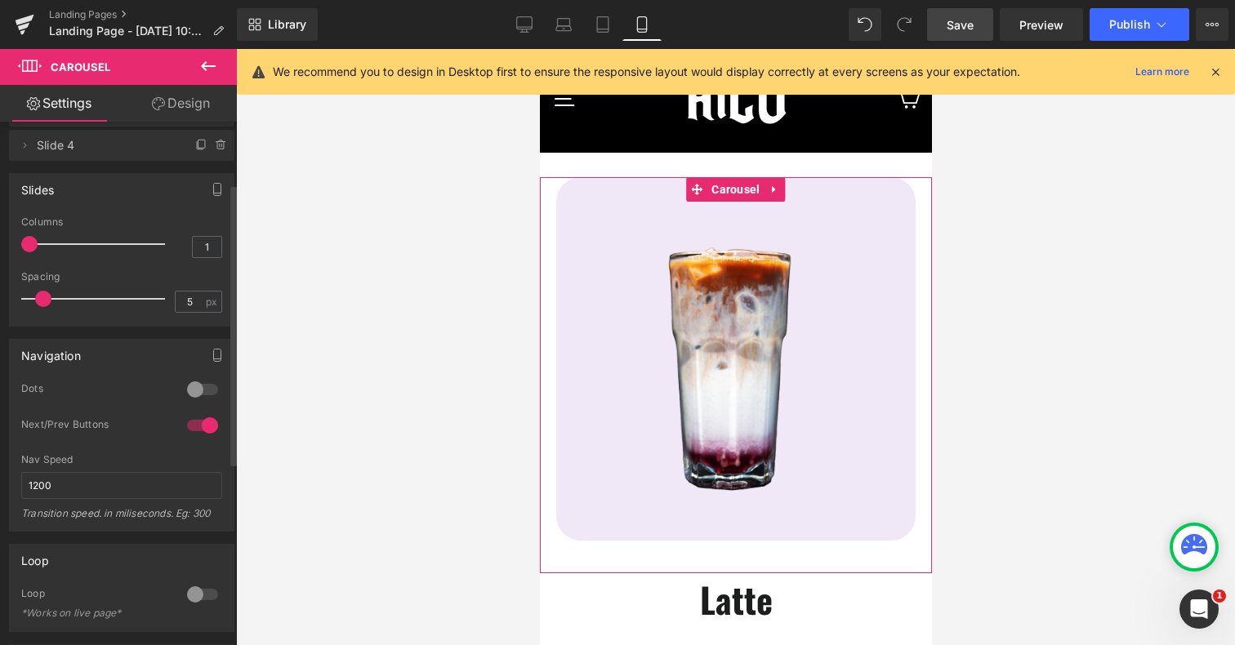
click at [188, 386] on div at bounding box center [202, 390] width 39 height 26
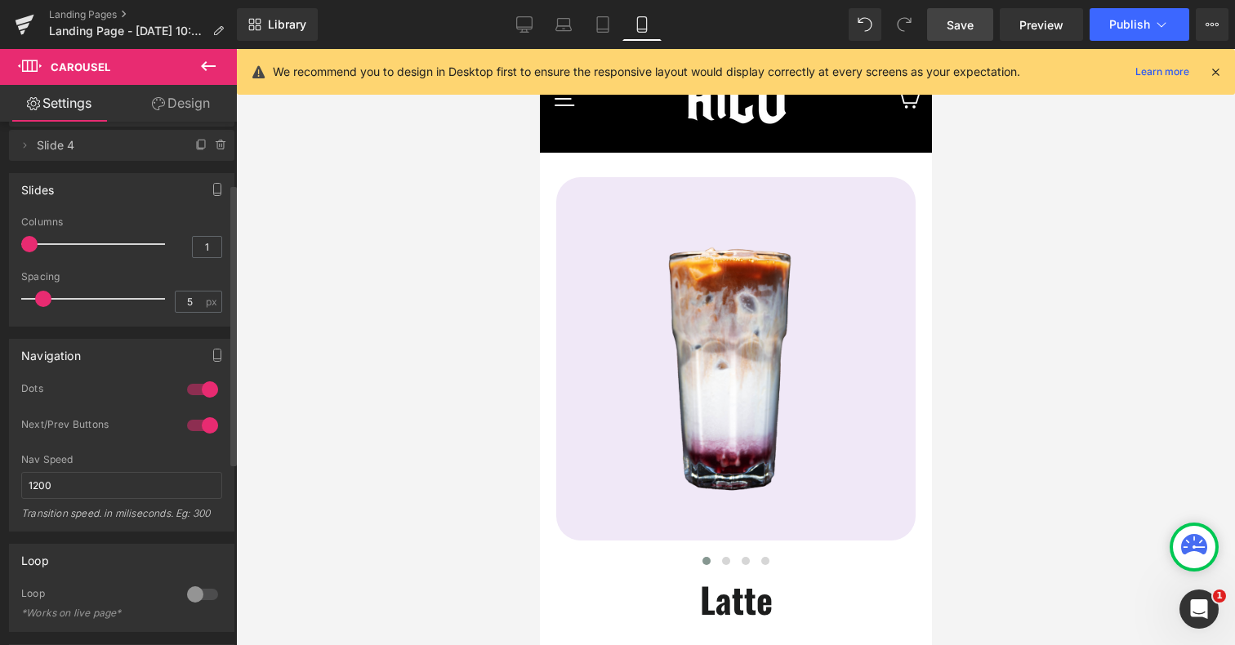
click at [197, 386] on div at bounding box center [202, 390] width 39 height 26
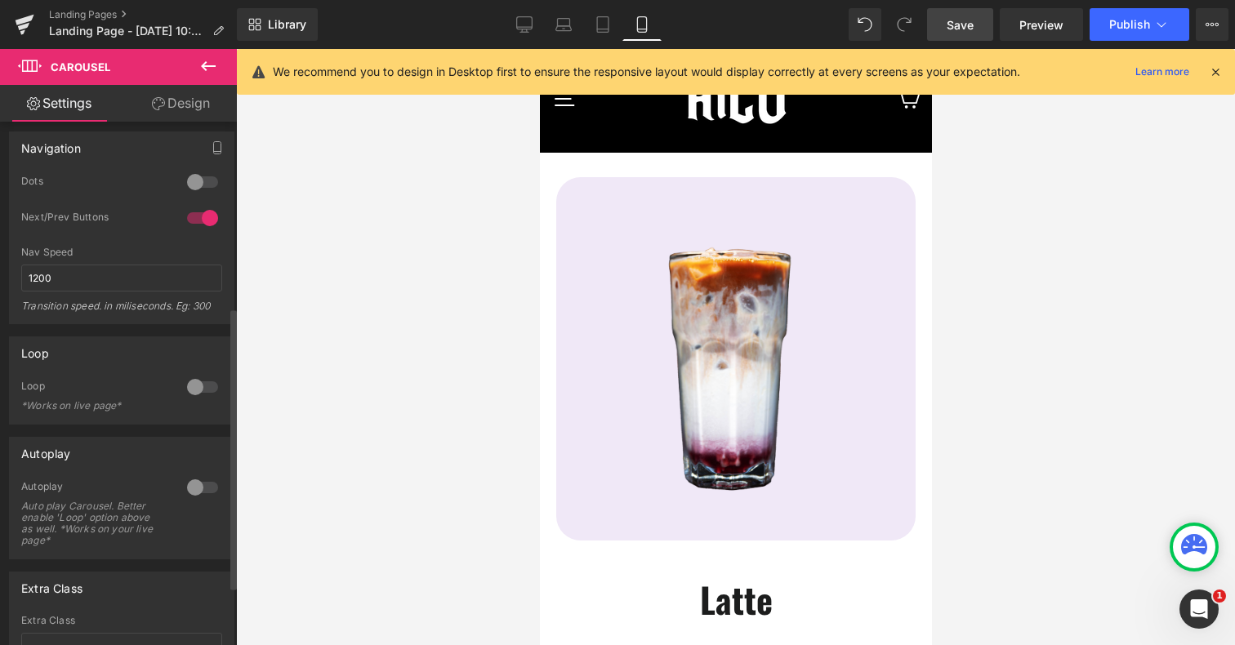
scroll to position [0, 0]
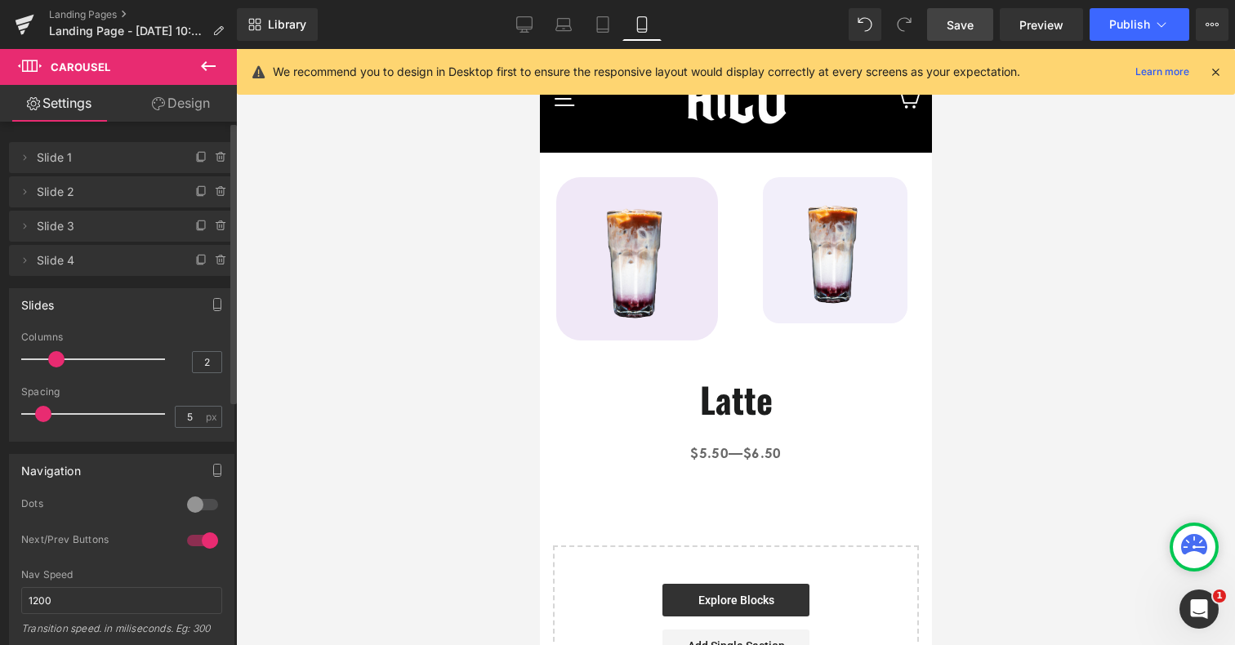
drag, startPoint x: 29, startPoint y: 359, endPoint x: 47, endPoint y: 358, distance: 18.8
click at [48, 358] on span at bounding box center [56, 359] width 16 height 16
click at [41, 413] on span at bounding box center [37, 414] width 16 height 16
click at [42, 415] on div at bounding box center [97, 414] width 136 height 33
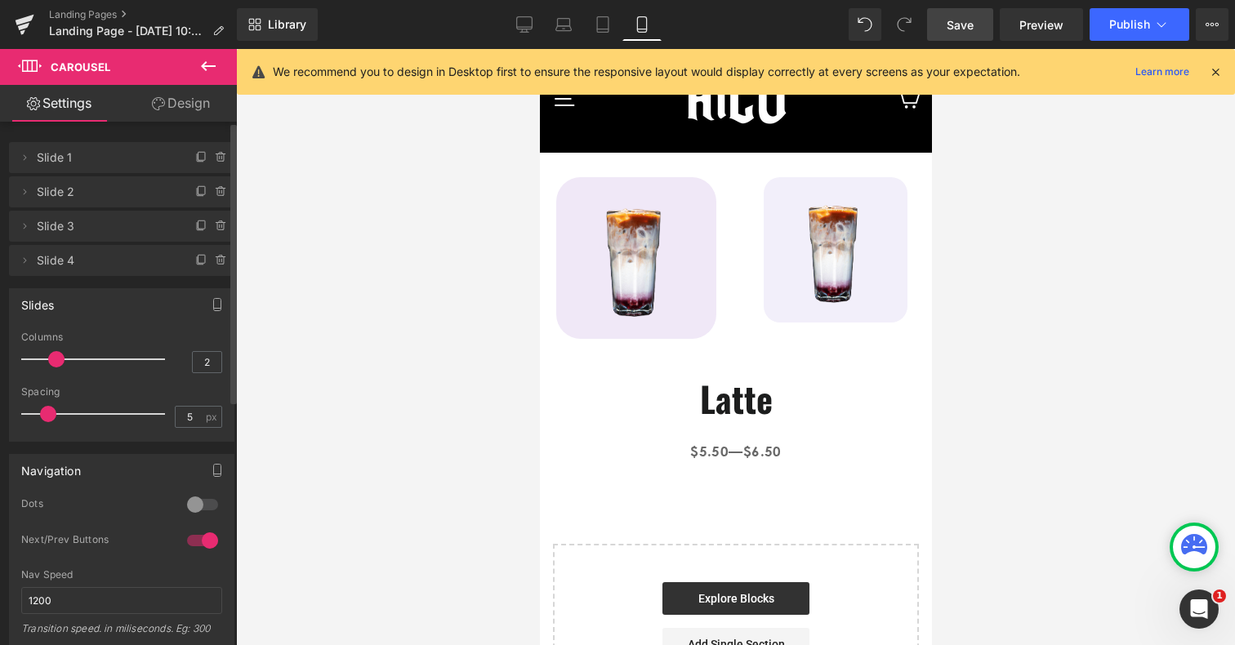
click at [42, 413] on span at bounding box center [48, 414] width 16 height 16
click at [50, 360] on span at bounding box center [56, 359] width 16 height 16
click at [955, 32] on span "Save" at bounding box center [960, 24] width 27 height 17
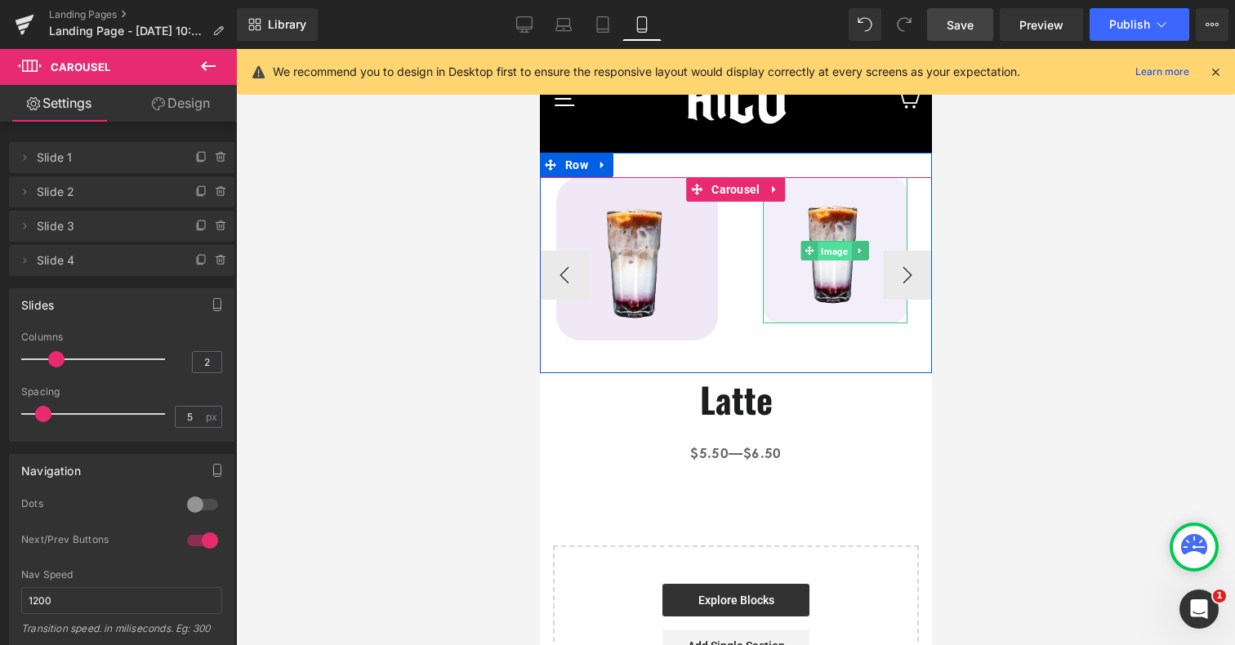
click at [835, 252] on span "Image" at bounding box center [834, 252] width 33 height 20
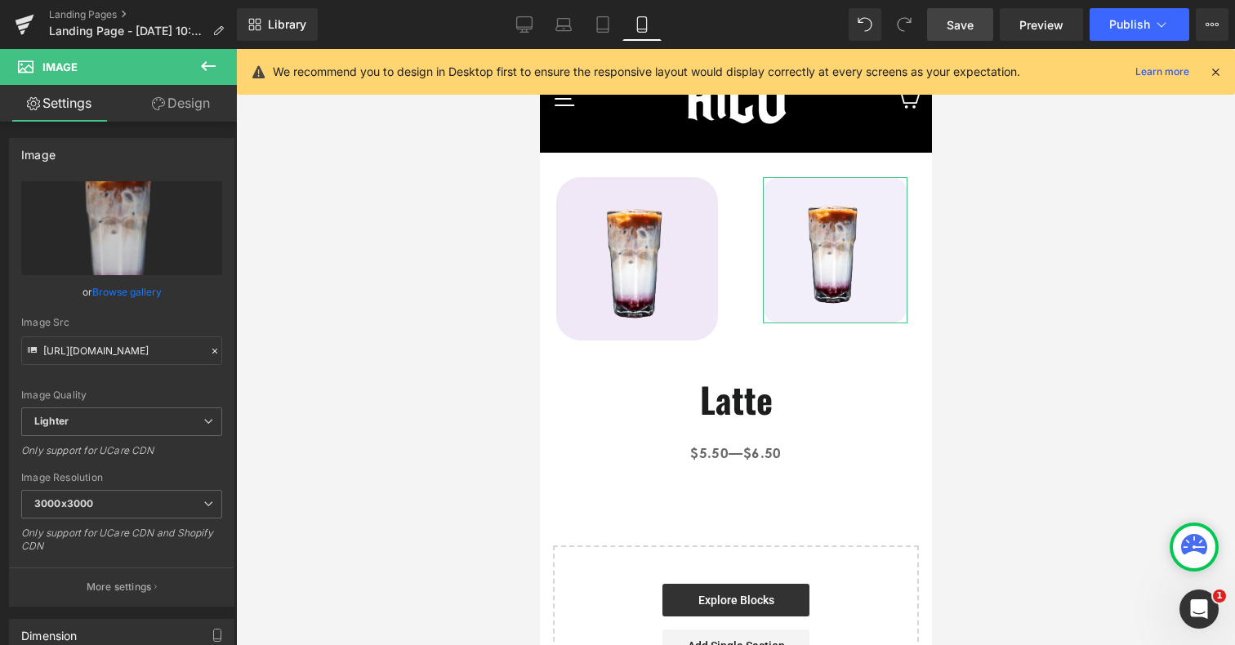
click at [207, 109] on link "Design" at bounding box center [181, 103] width 118 height 37
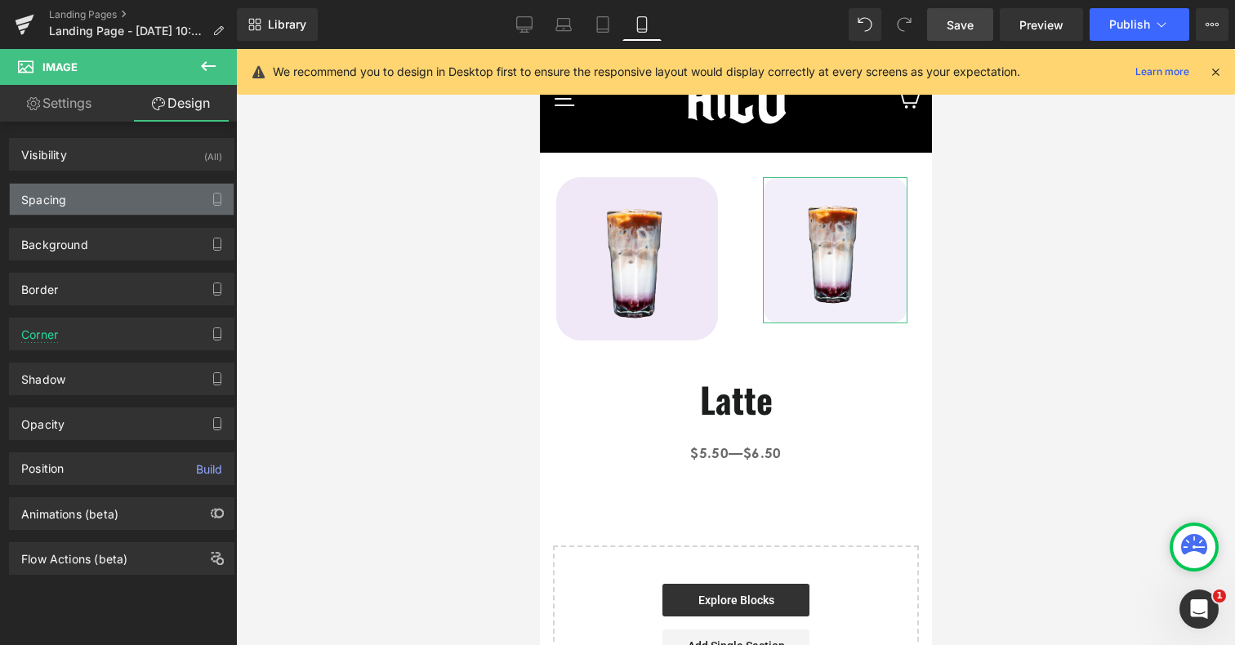
click at [157, 195] on div "Spacing" at bounding box center [122, 199] width 224 height 31
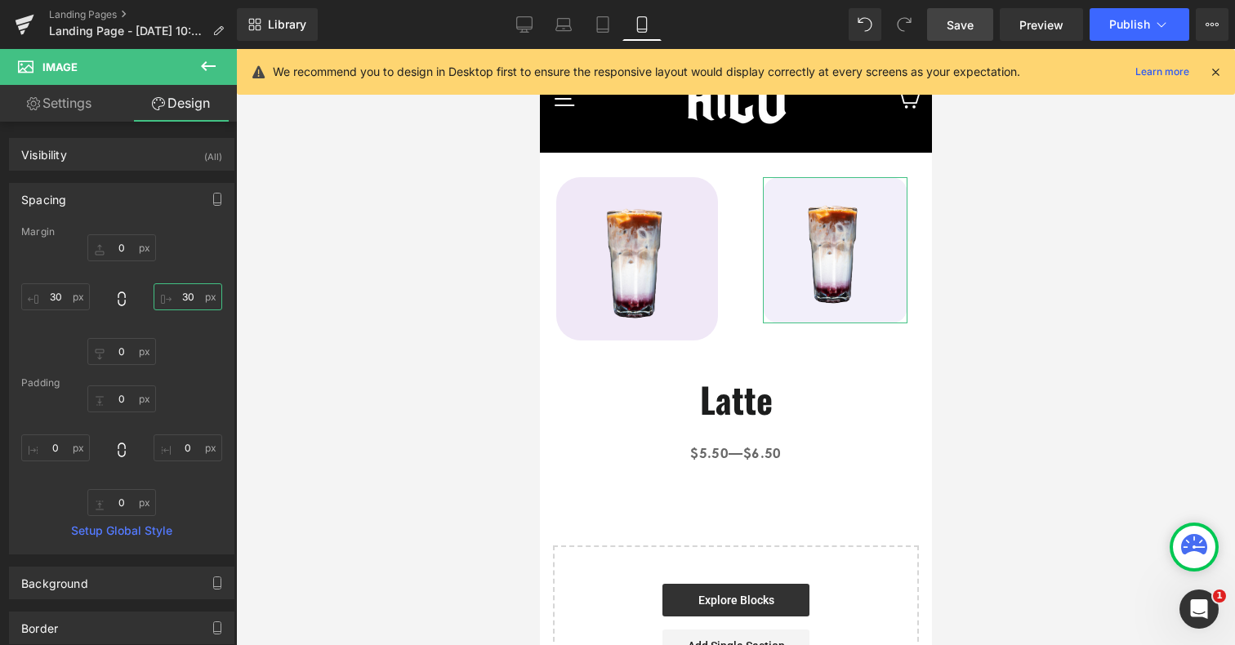
click at [184, 297] on input "30" at bounding box center [188, 297] width 69 height 27
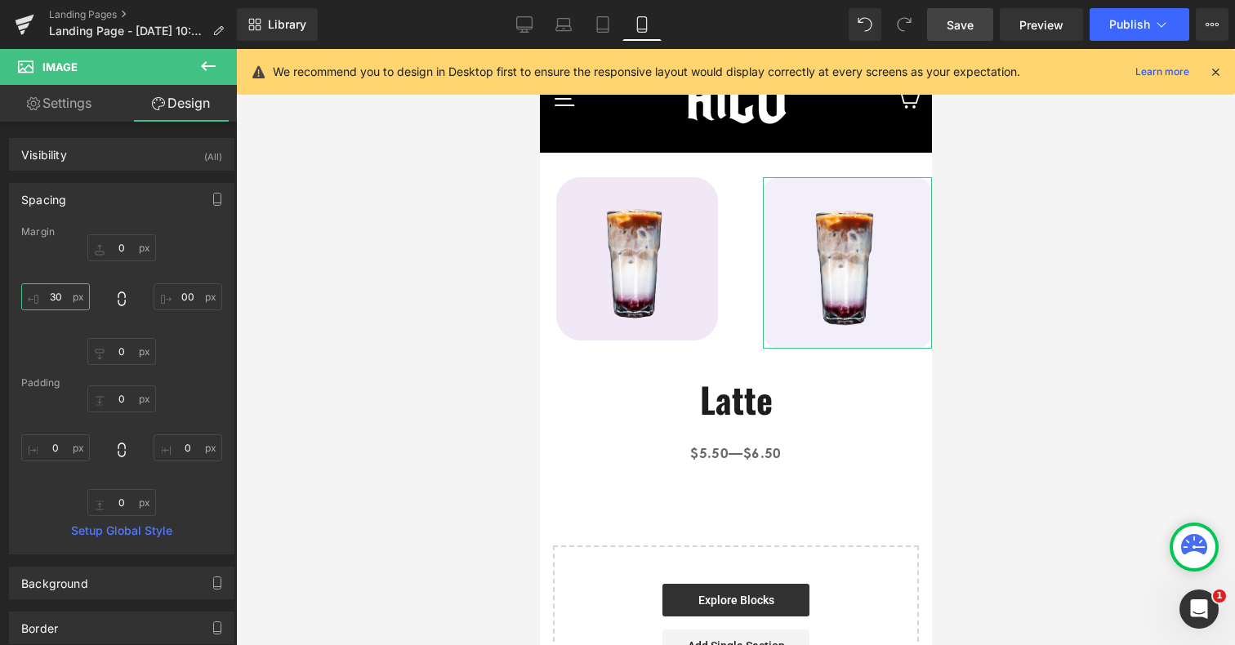
click at [59, 293] on input "30" at bounding box center [55, 297] width 69 height 27
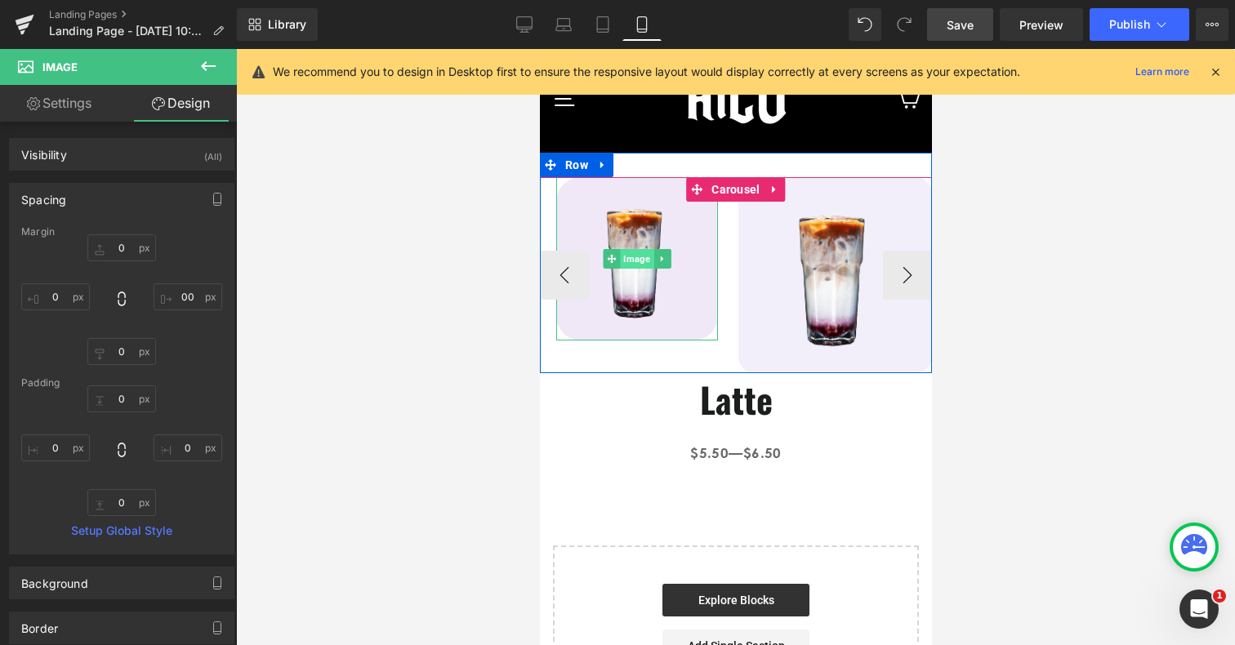
click at [639, 261] on span "Image" at bounding box center [635, 259] width 33 height 20
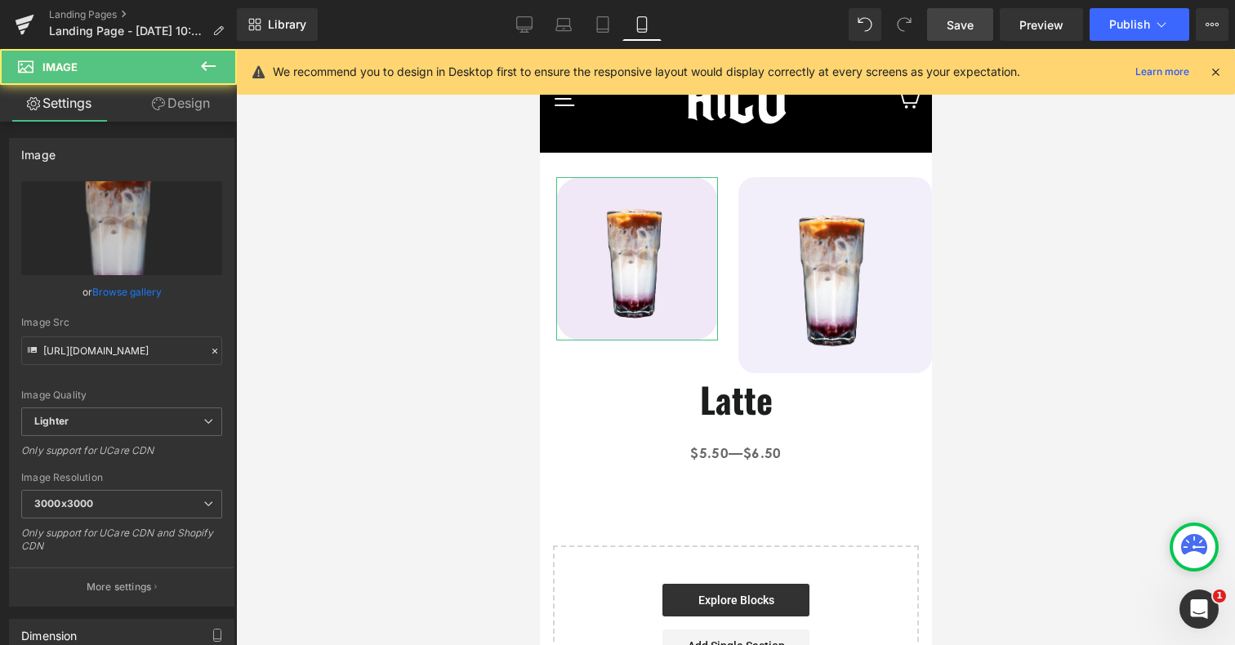
click at [179, 111] on link "Design" at bounding box center [181, 103] width 118 height 37
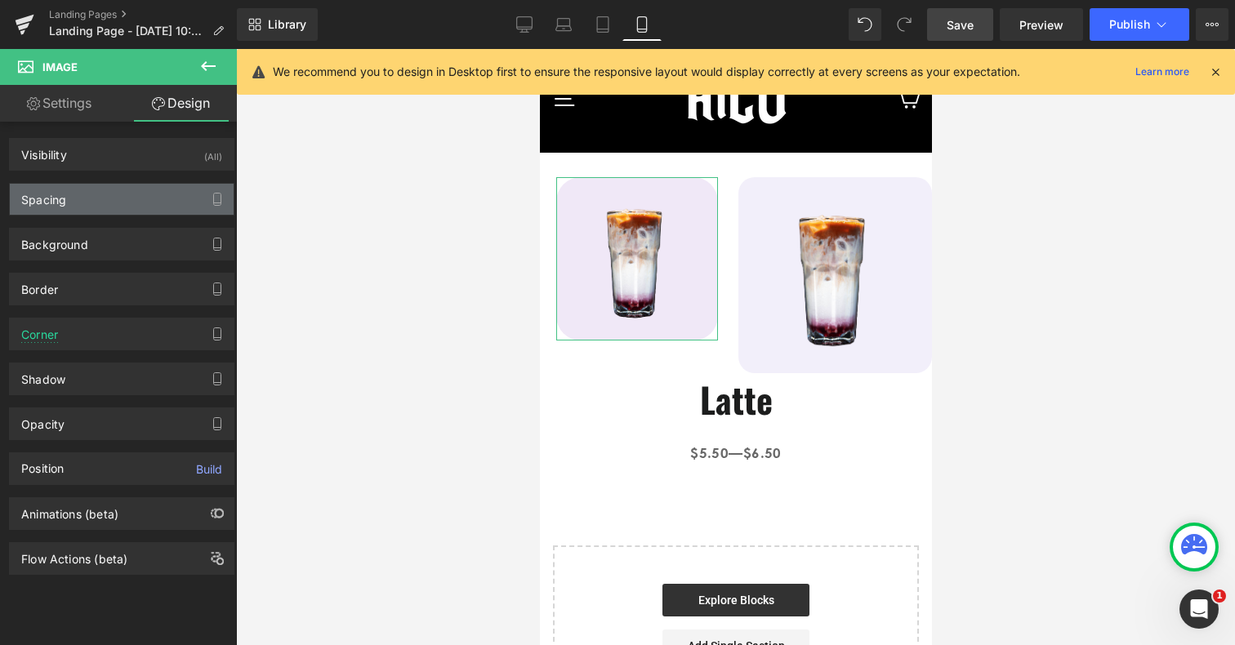
click at [83, 208] on div "Spacing" at bounding box center [122, 199] width 224 height 31
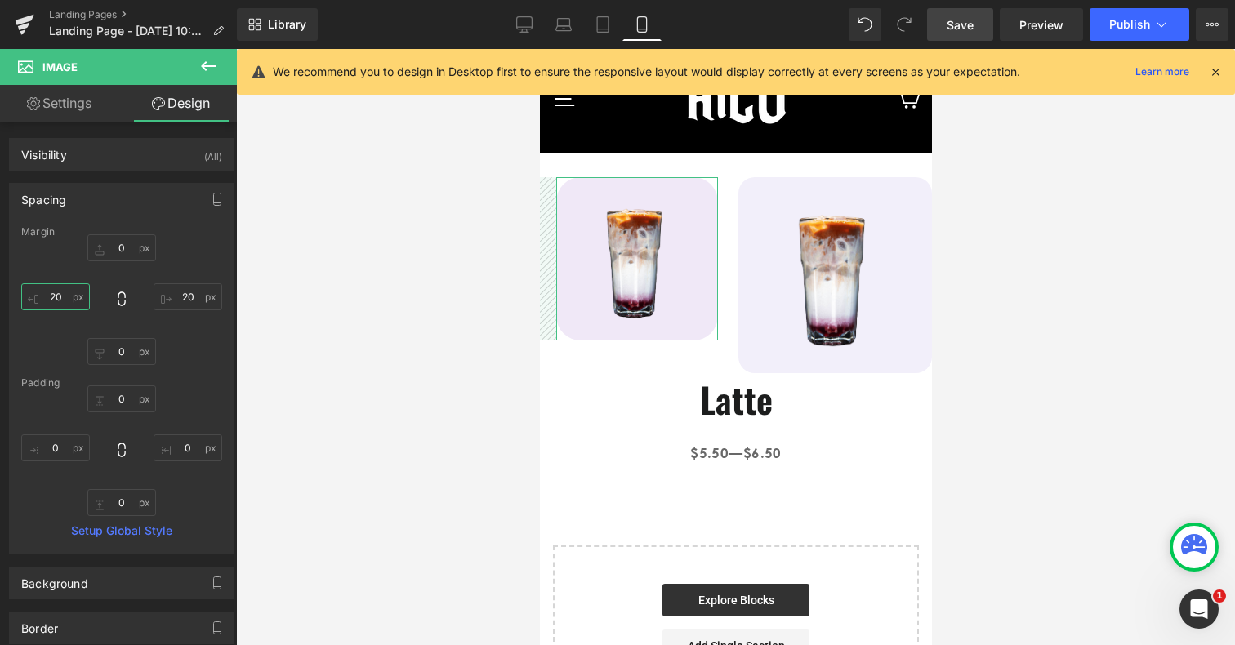
click at [62, 300] on input "20" at bounding box center [55, 297] width 69 height 27
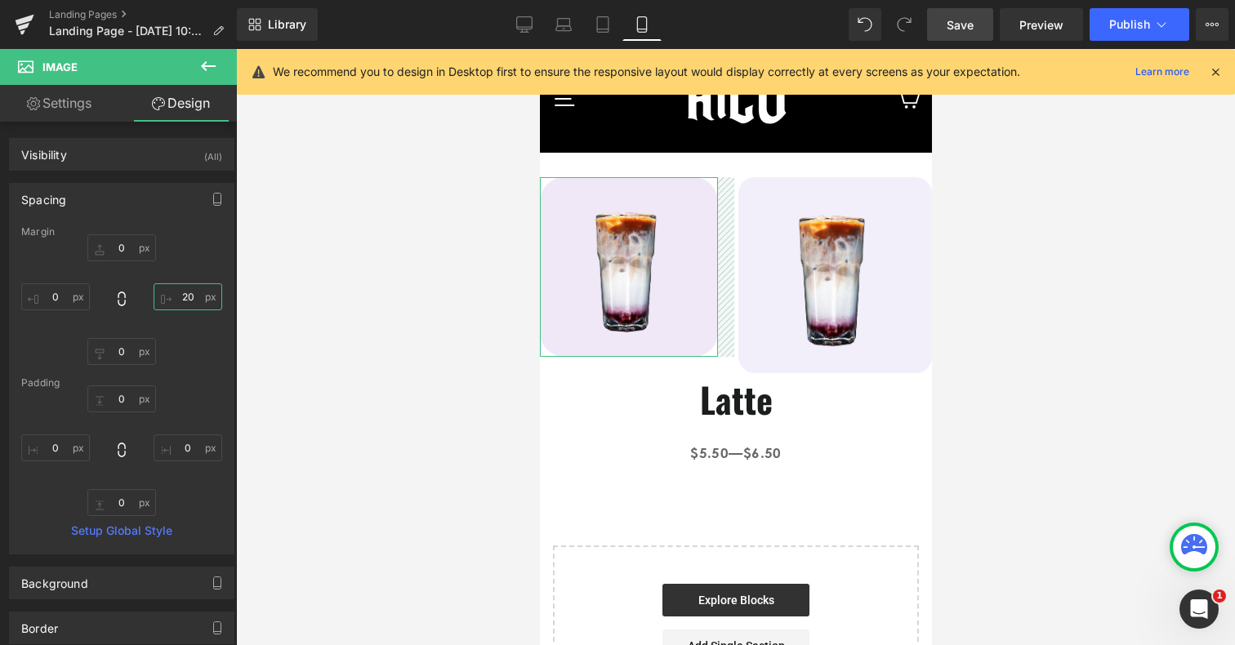
click at [181, 299] on input "20" at bounding box center [188, 297] width 69 height 27
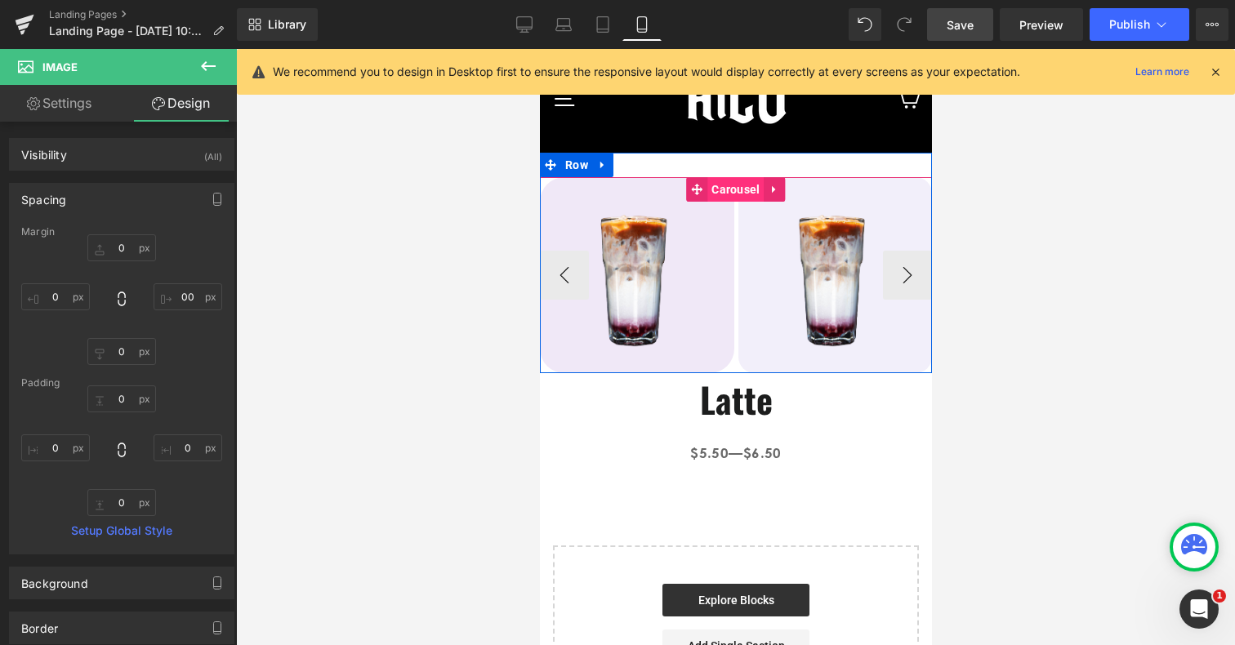
click at [743, 192] on span "Carousel" at bounding box center [735, 189] width 56 height 25
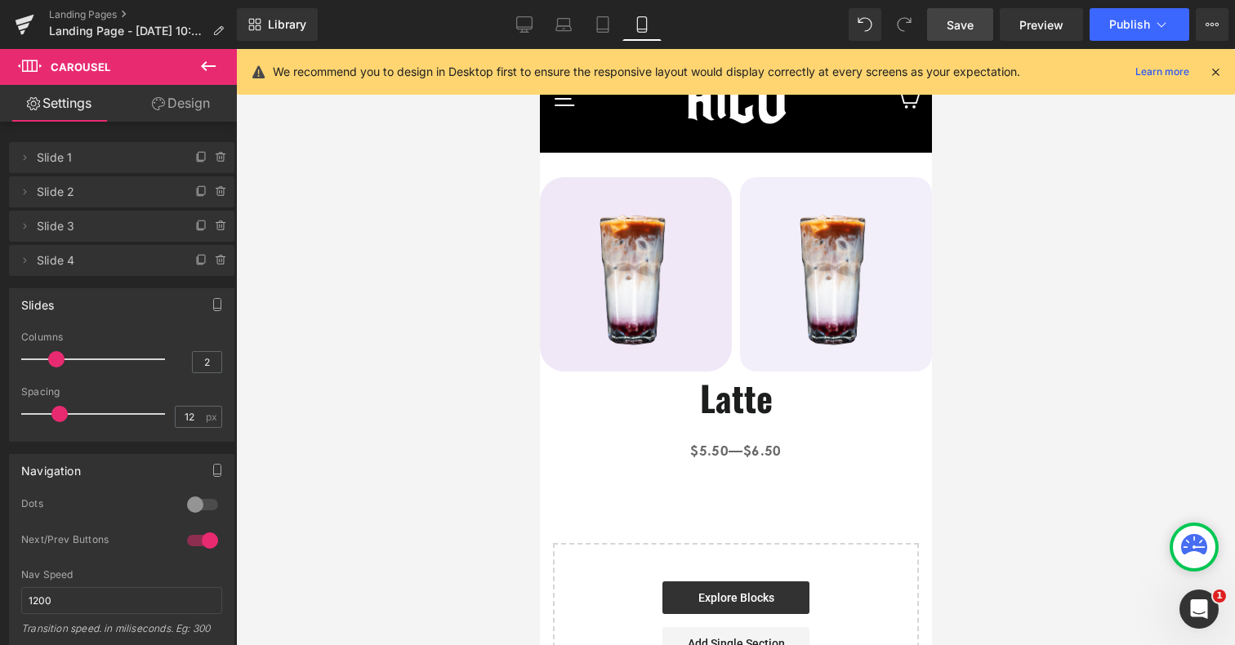
drag, startPoint x: 44, startPoint y: 418, endPoint x: 62, endPoint y: 418, distance: 18.0
click at [62, 418] on span at bounding box center [59, 414] width 16 height 16
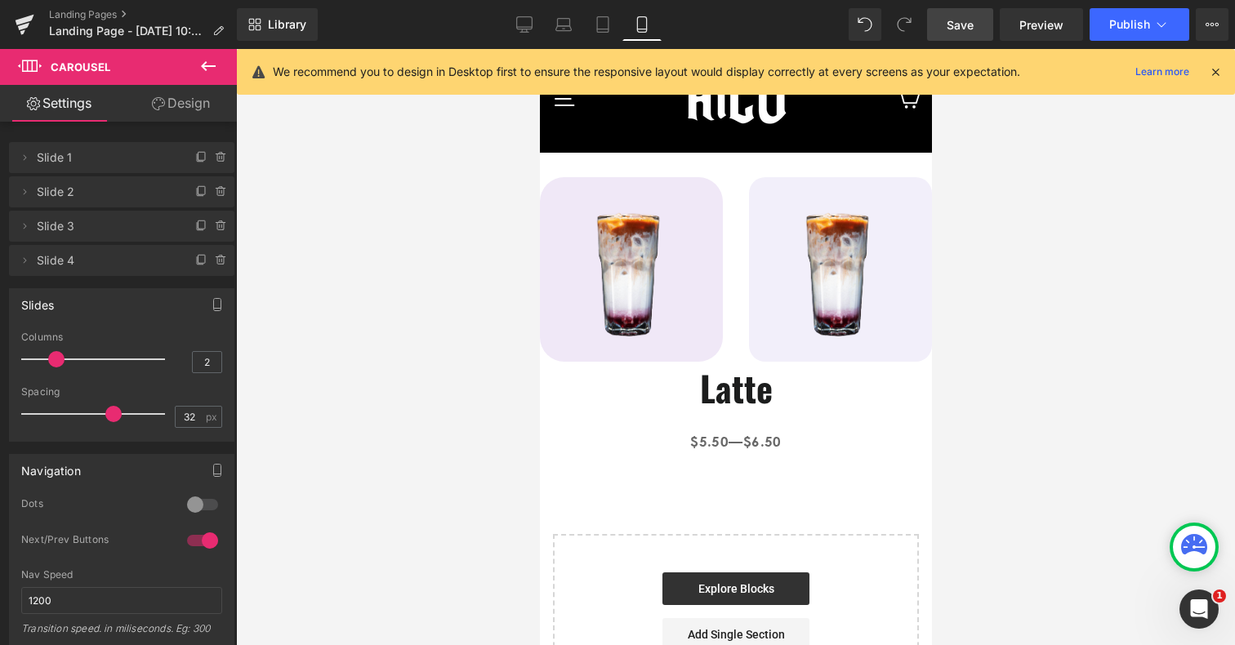
drag, startPoint x: 62, startPoint y: 418, endPoint x: 114, endPoint y: 418, distance: 52.3
click at [114, 418] on span at bounding box center [113, 414] width 16 height 16
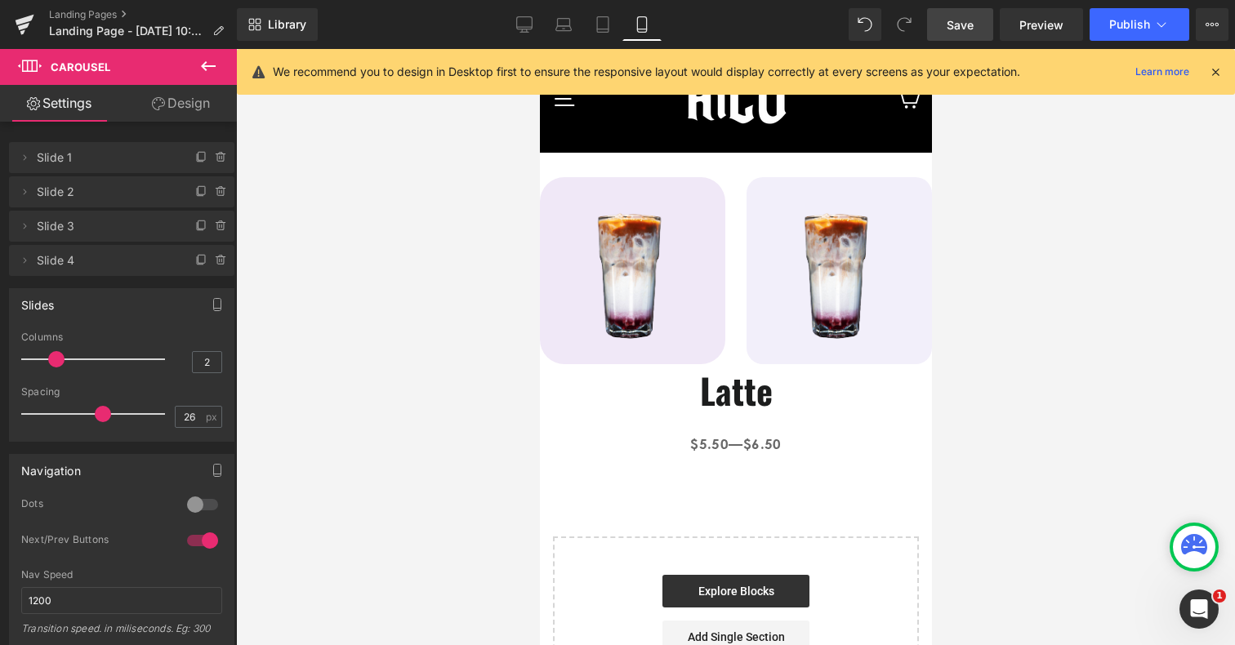
drag, startPoint x: 114, startPoint y: 418, endPoint x: 100, endPoint y: 418, distance: 14.7
click at [100, 418] on span at bounding box center [103, 414] width 16 height 16
click at [175, 109] on link "Design" at bounding box center [181, 103] width 118 height 37
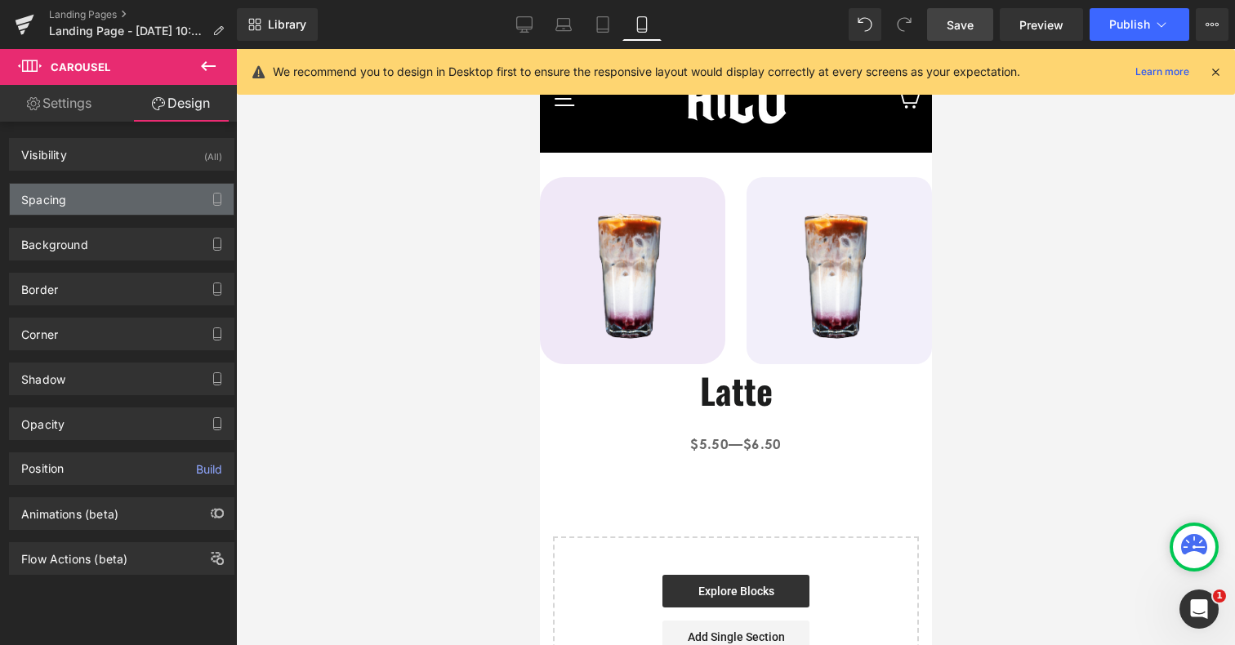
click at [108, 205] on div "Spacing" at bounding box center [122, 199] width 224 height 31
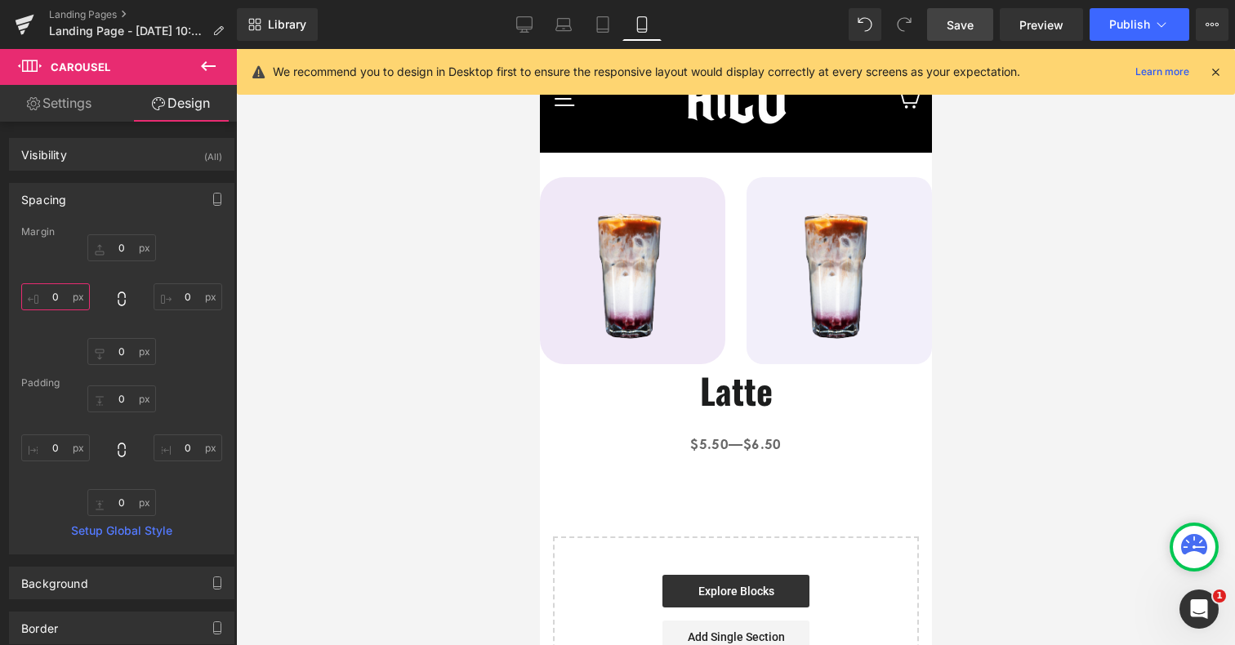
click at [56, 299] on input "0" at bounding box center [55, 297] width 69 height 27
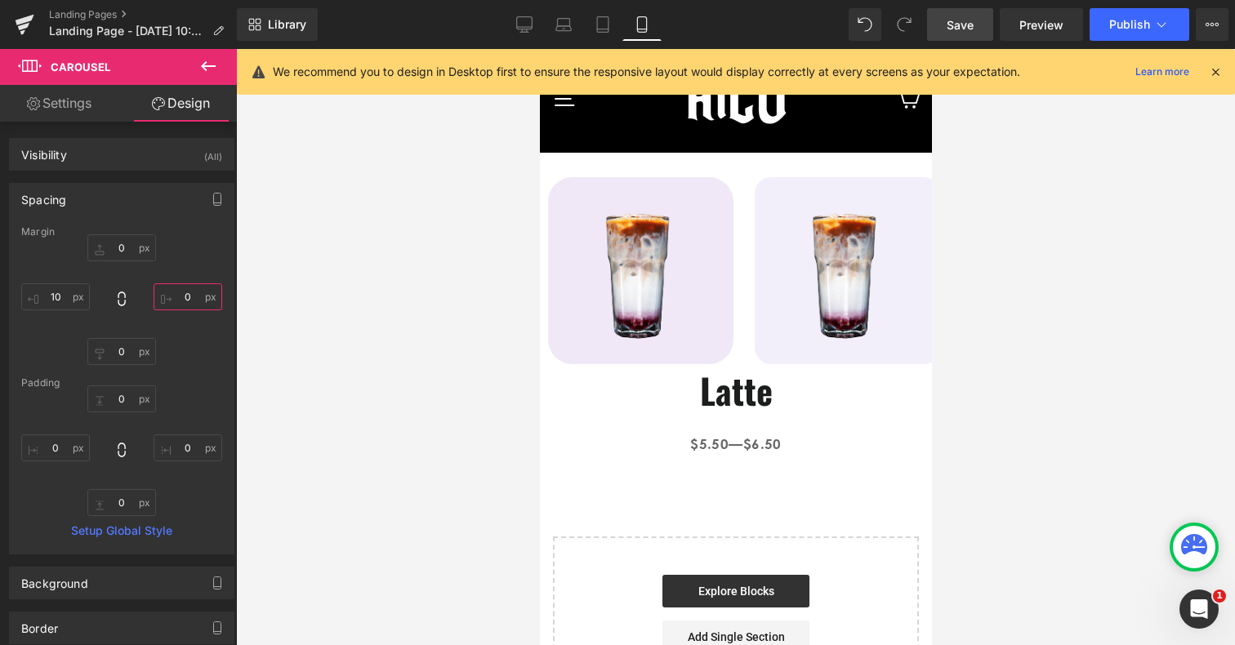
click at [182, 295] on input "0" at bounding box center [188, 297] width 69 height 27
click at [62, 297] on input "10" at bounding box center [55, 297] width 69 height 27
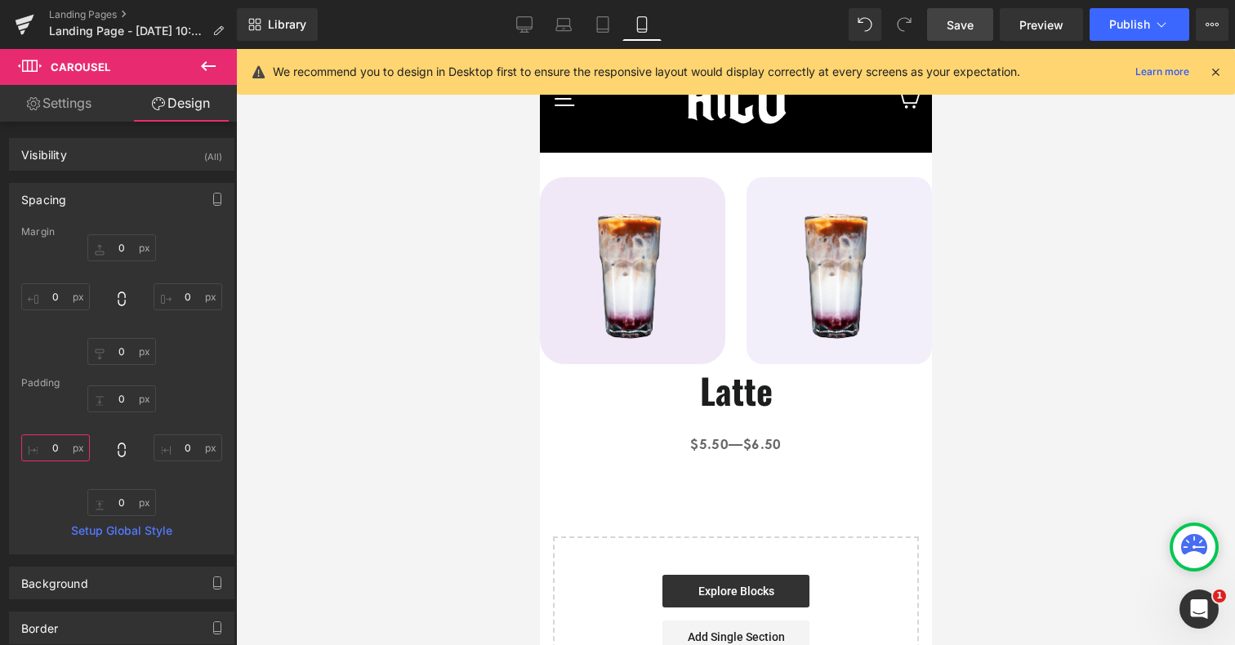
click at [60, 451] on input "0" at bounding box center [55, 448] width 69 height 27
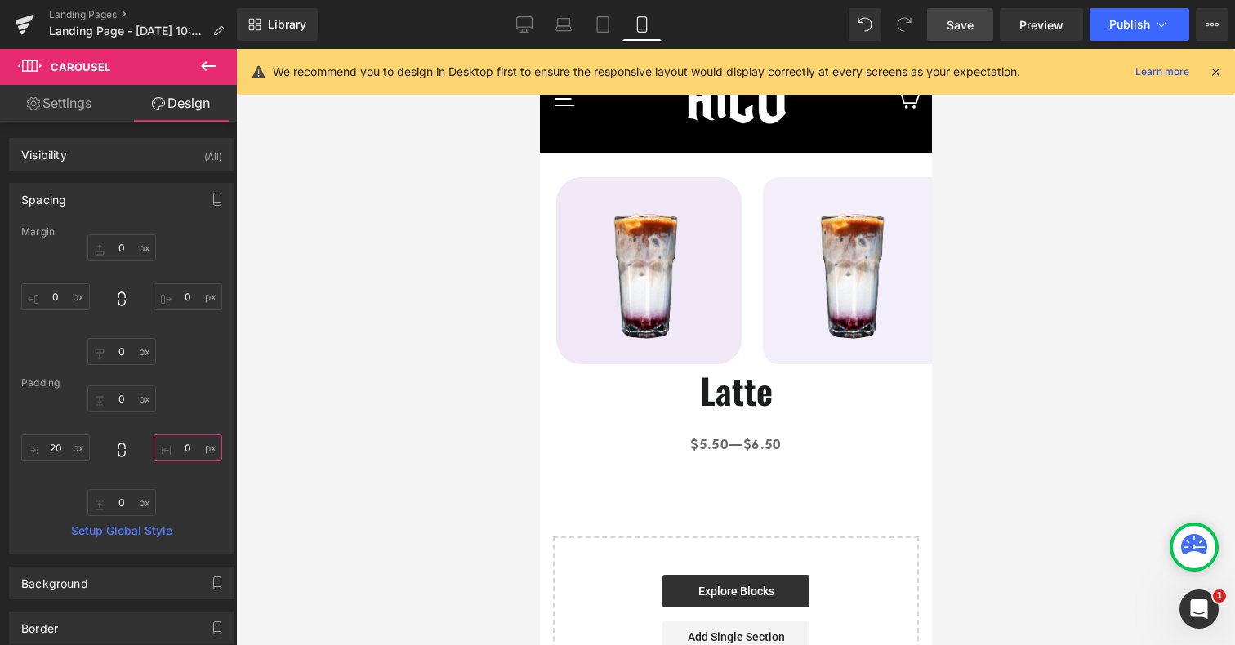
click at [181, 450] on input "0" at bounding box center [188, 448] width 69 height 27
click at [964, 9] on link "Save" at bounding box center [960, 24] width 66 height 33
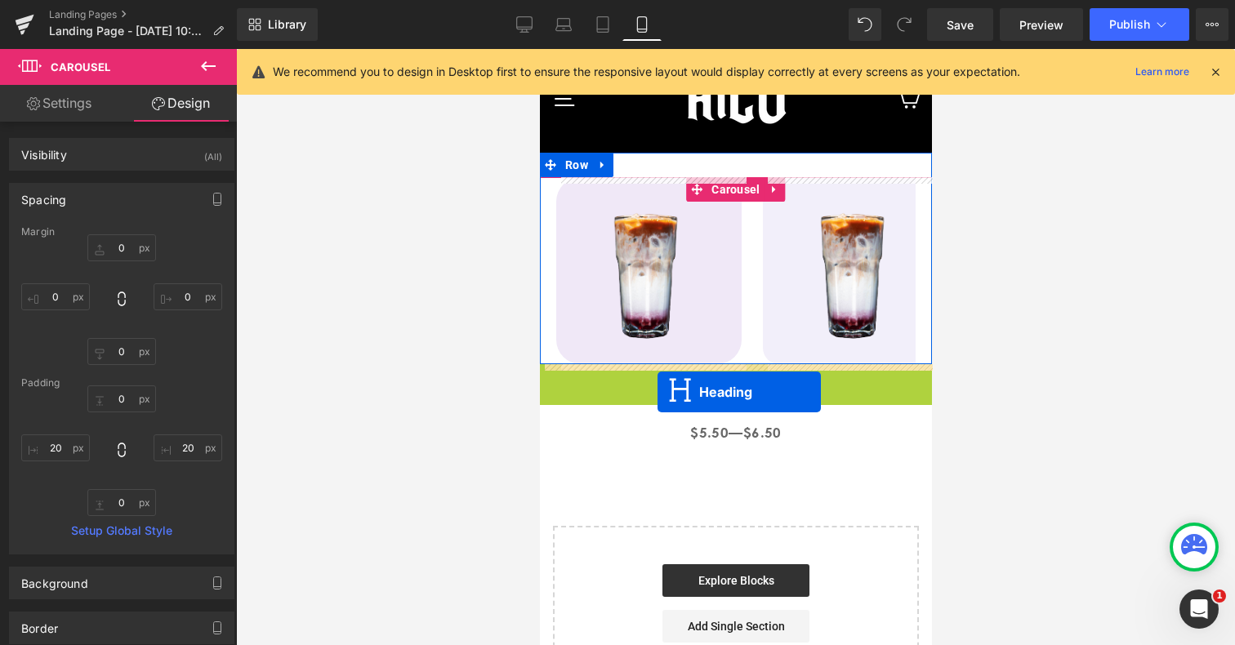
drag, startPoint x: 697, startPoint y: 390, endPoint x: 659, endPoint y: 391, distance: 38.4
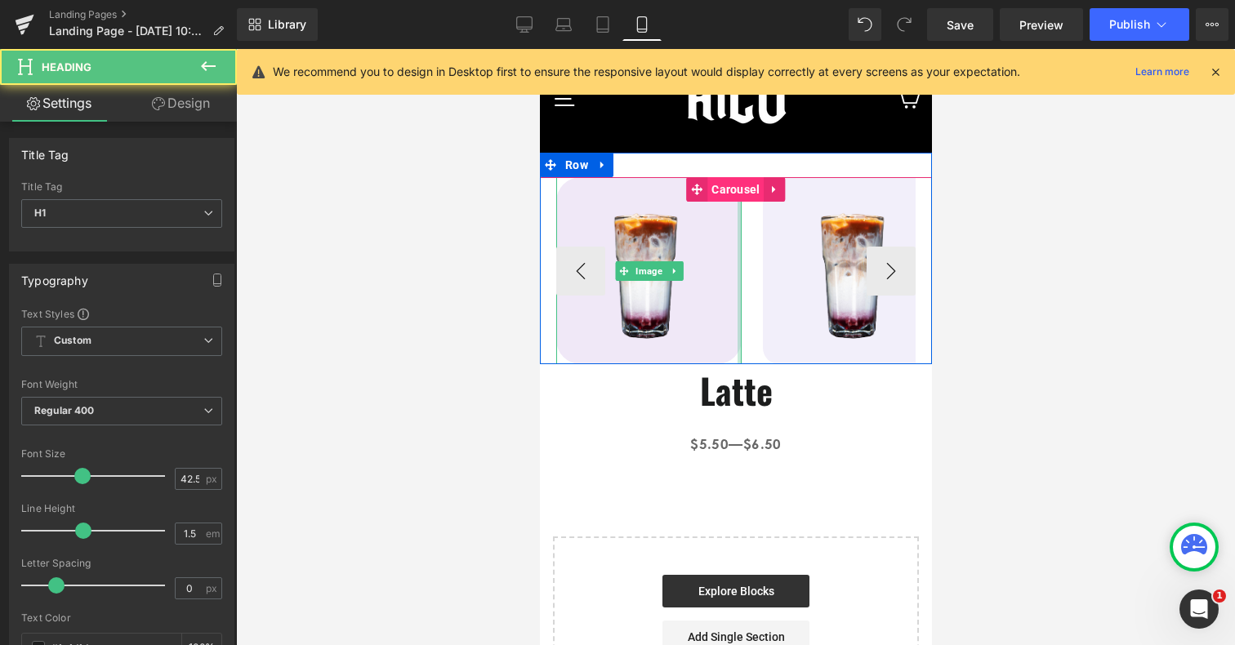
click at [733, 196] on span "Carousel" at bounding box center [735, 189] width 56 height 25
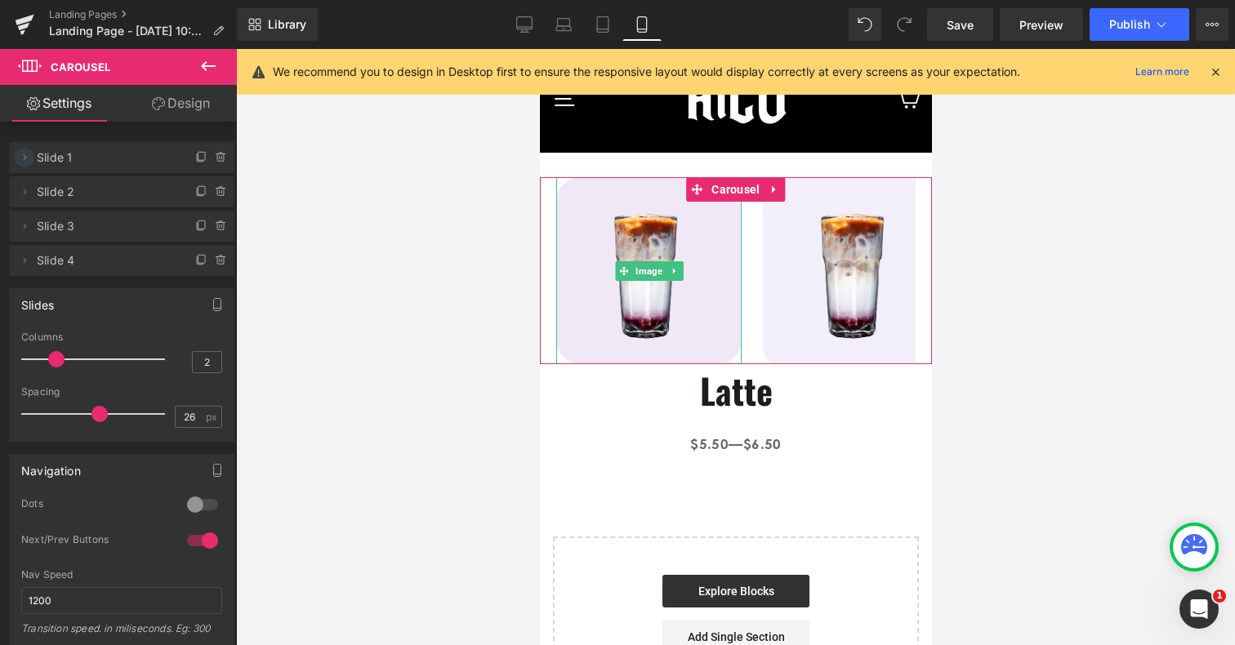
click at [23, 160] on icon at bounding box center [24, 157] width 13 height 13
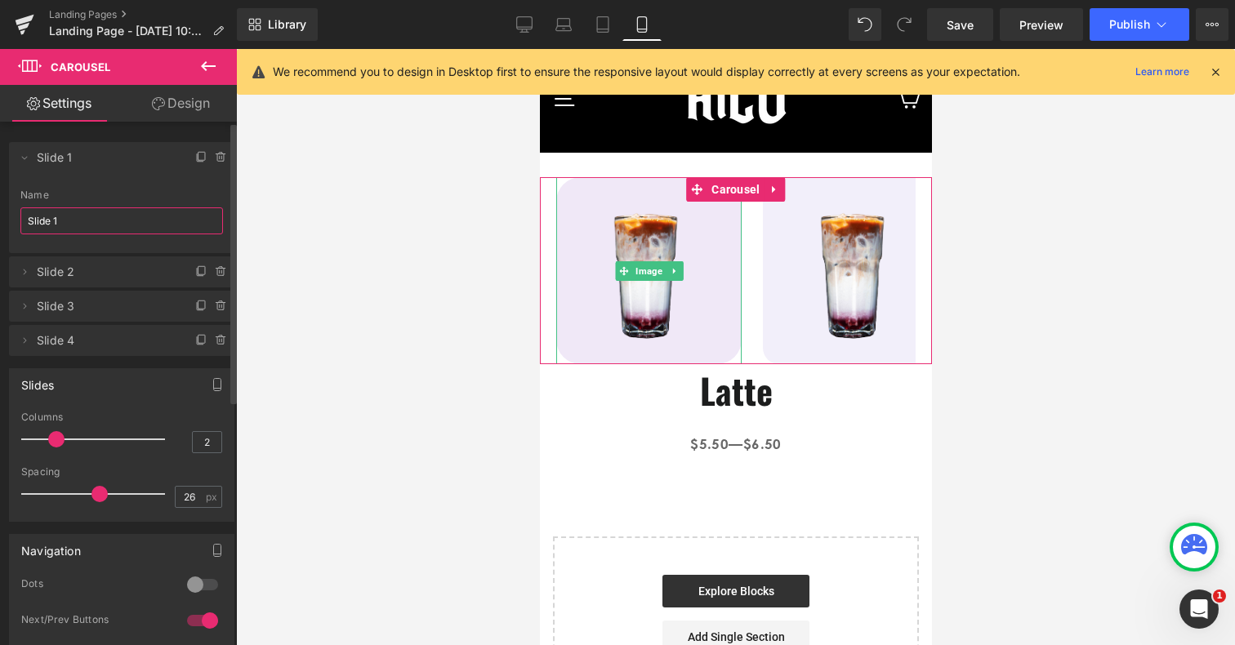
click at [45, 212] on input "Slide 1" at bounding box center [121, 221] width 203 height 27
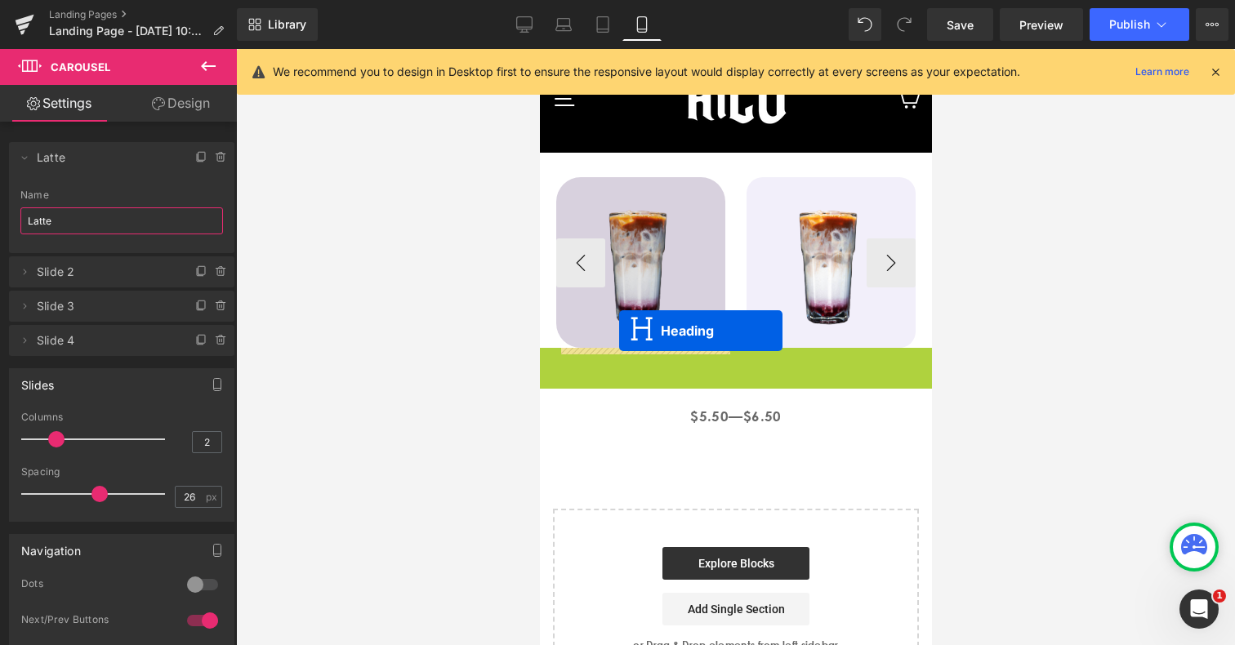
drag, startPoint x: 695, startPoint y: 377, endPoint x: 618, endPoint y: 331, distance: 89.4
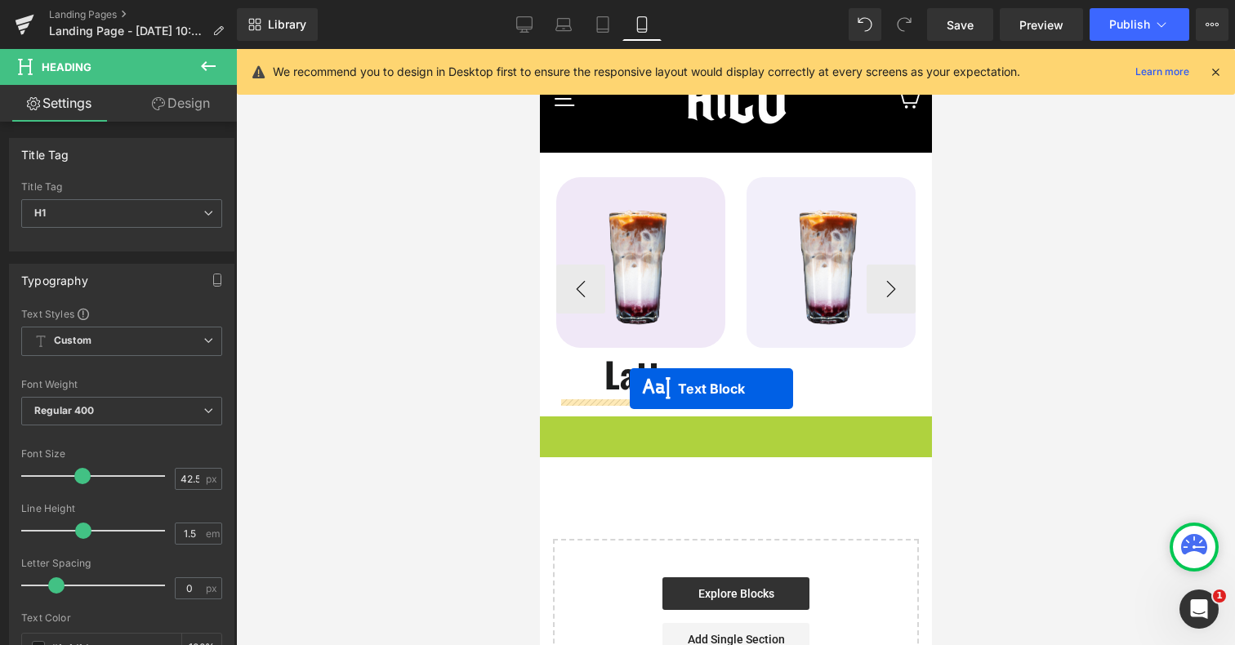
drag, startPoint x: 694, startPoint y: 427, endPoint x: 629, endPoint y: 389, distance: 75.1
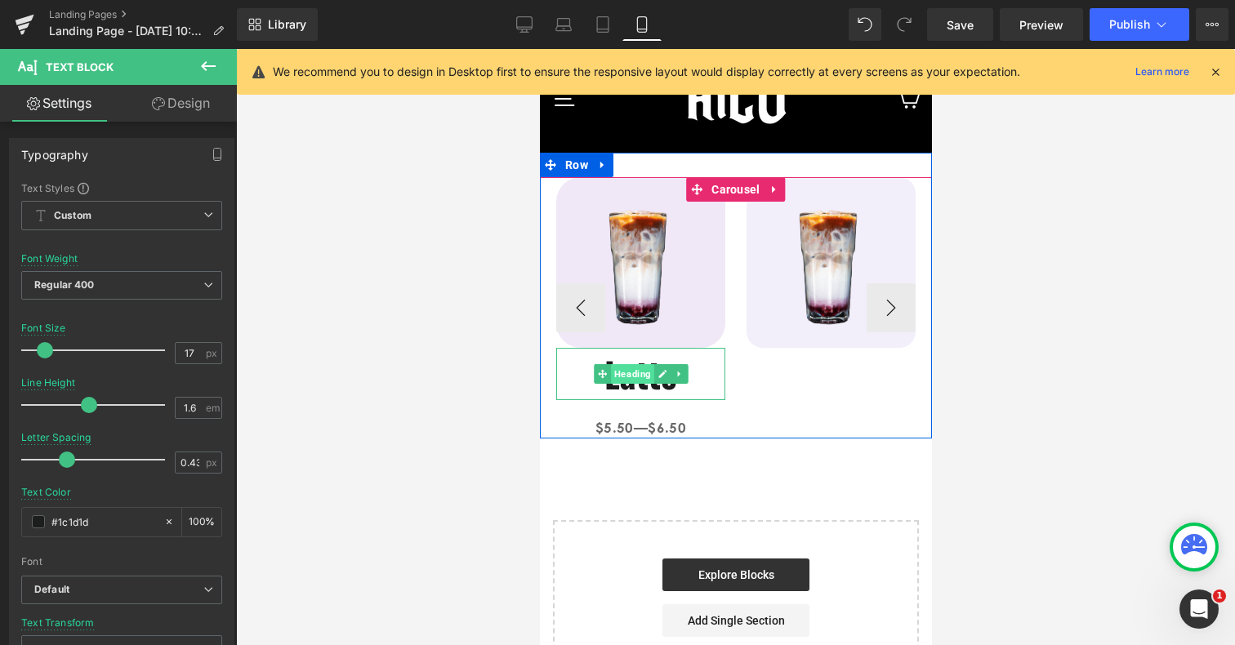
click at [639, 379] on span "Heading" at bounding box center [631, 374] width 43 height 20
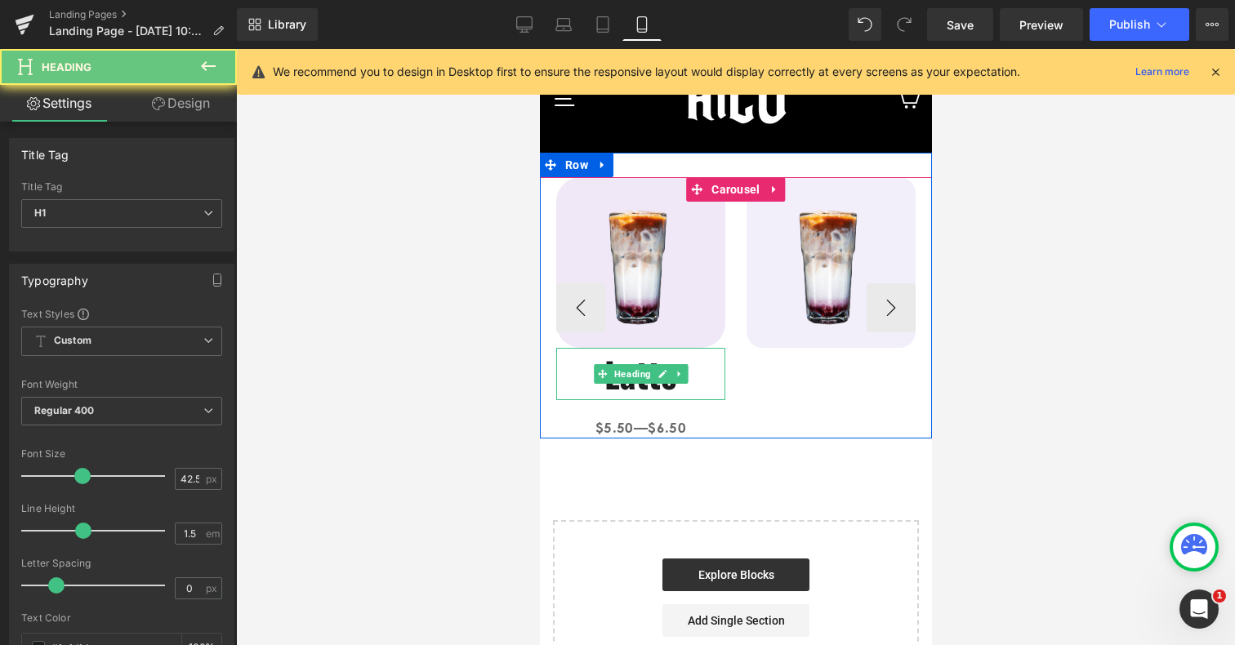
click at [647, 390] on h1 "Latte" at bounding box center [640, 374] width 169 height 52
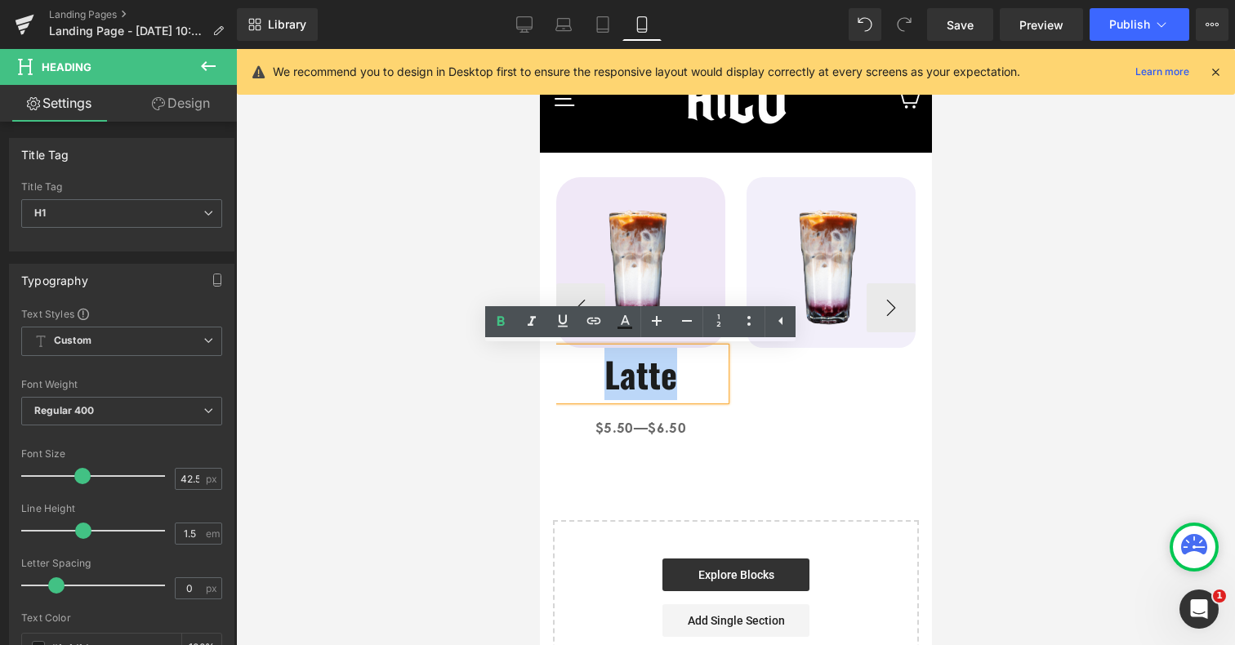
click at [647, 390] on h1 "Latte" at bounding box center [640, 374] width 169 height 52
click at [687, 322] on icon at bounding box center [687, 321] width 20 height 20
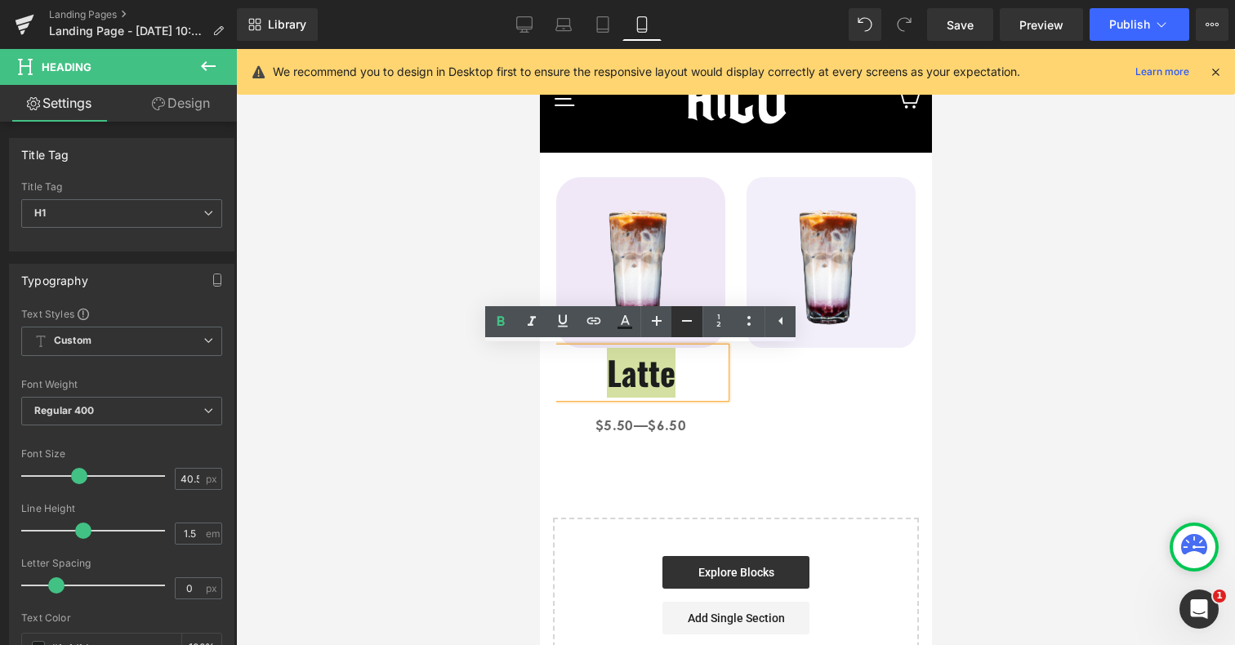
click at [687, 322] on icon at bounding box center [687, 321] width 20 height 20
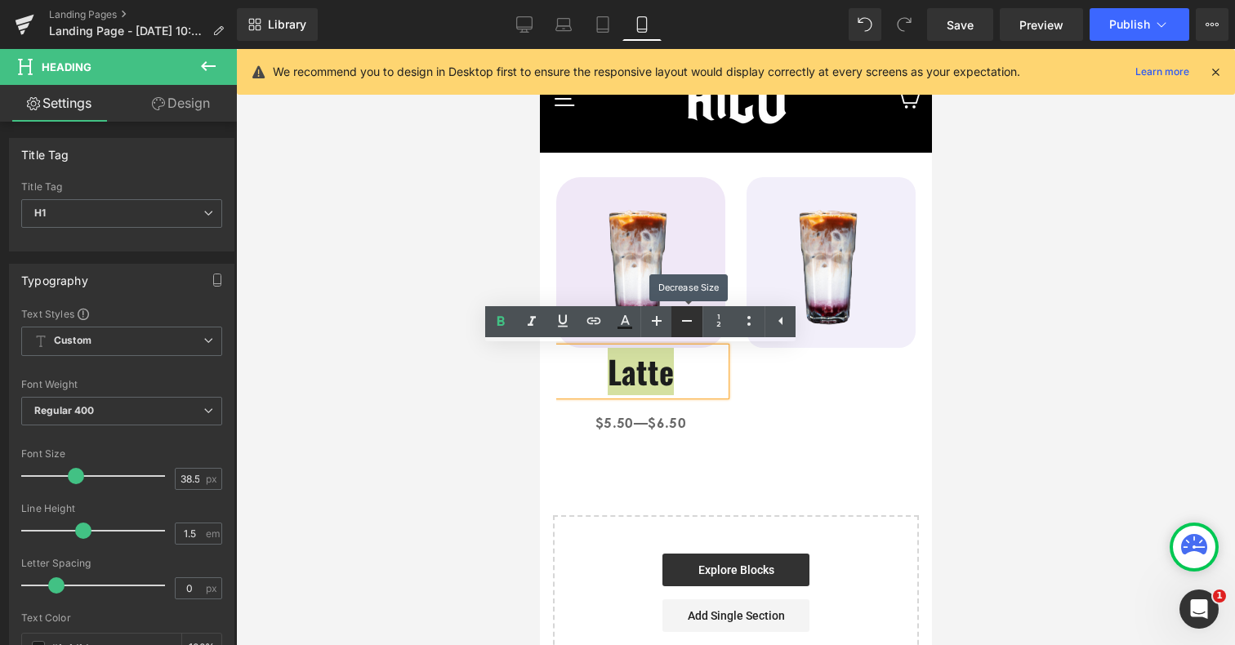
click at [687, 322] on icon at bounding box center [687, 321] width 20 height 20
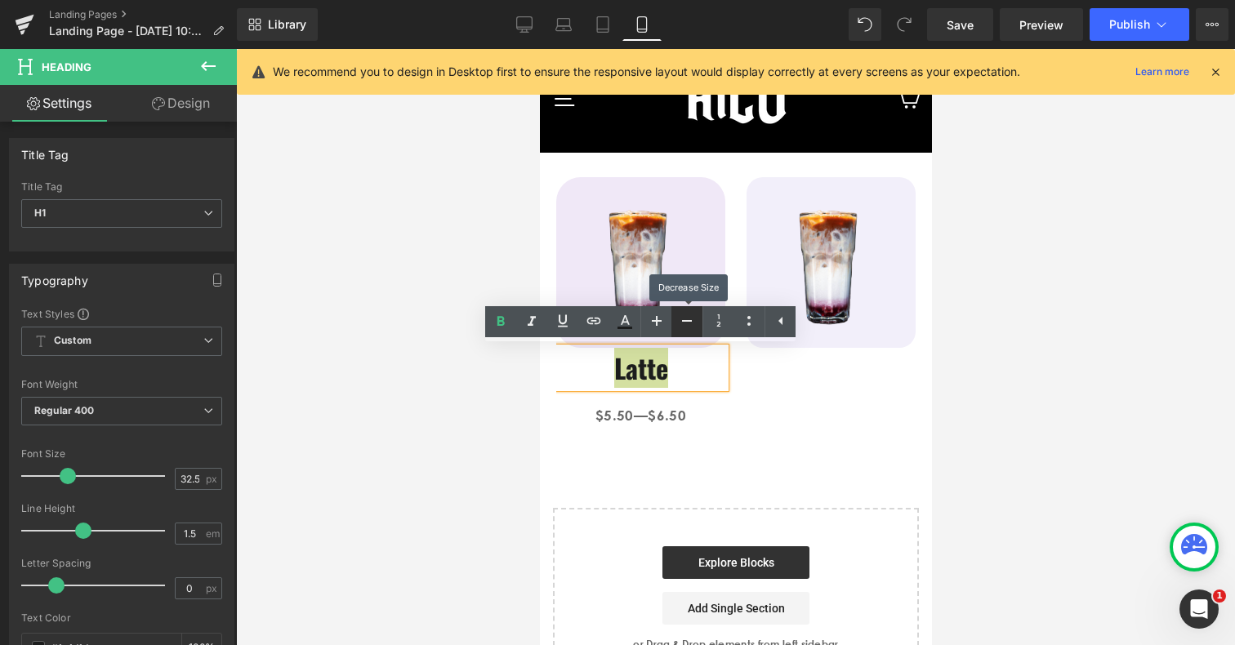
click at [687, 322] on icon at bounding box center [687, 321] width 20 height 20
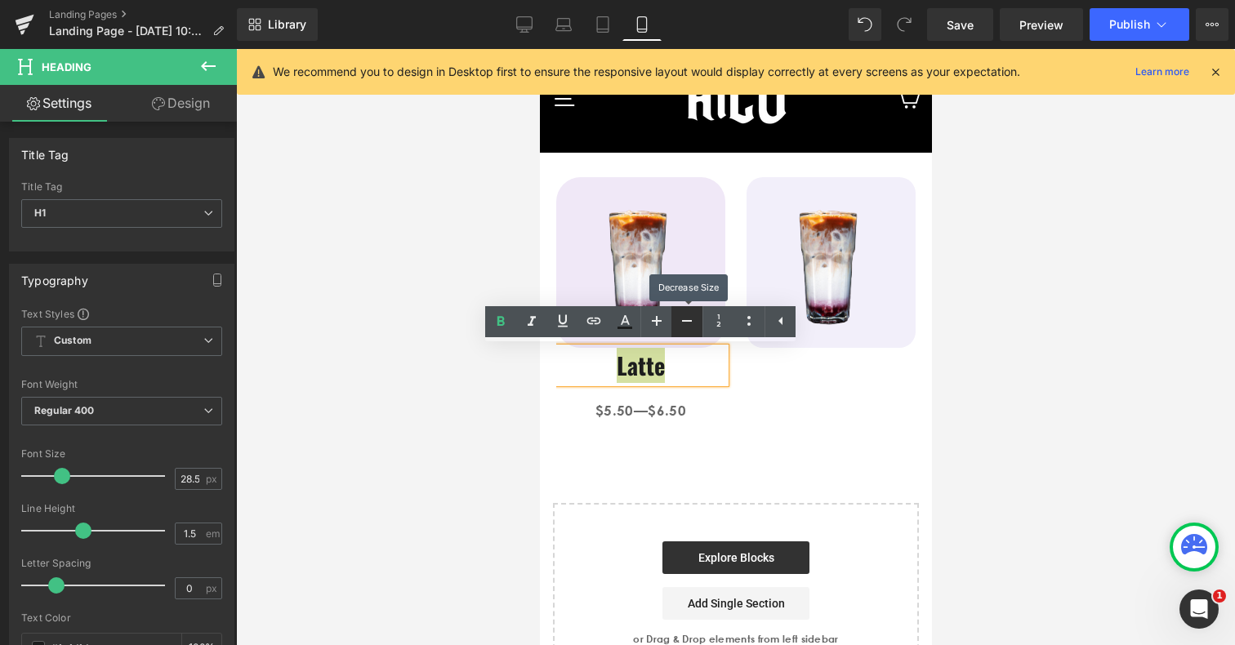
click at [687, 322] on icon at bounding box center [687, 321] width 20 height 20
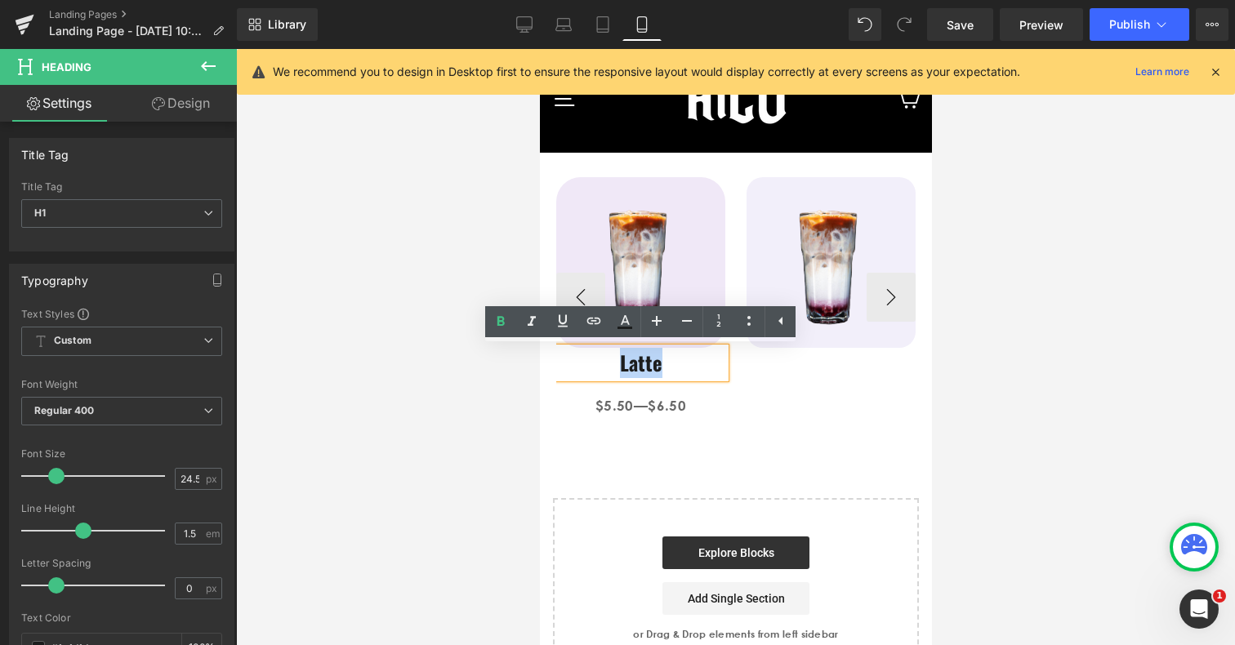
click at [636, 359] on h1 "Latte" at bounding box center [640, 363] width 169 height 30
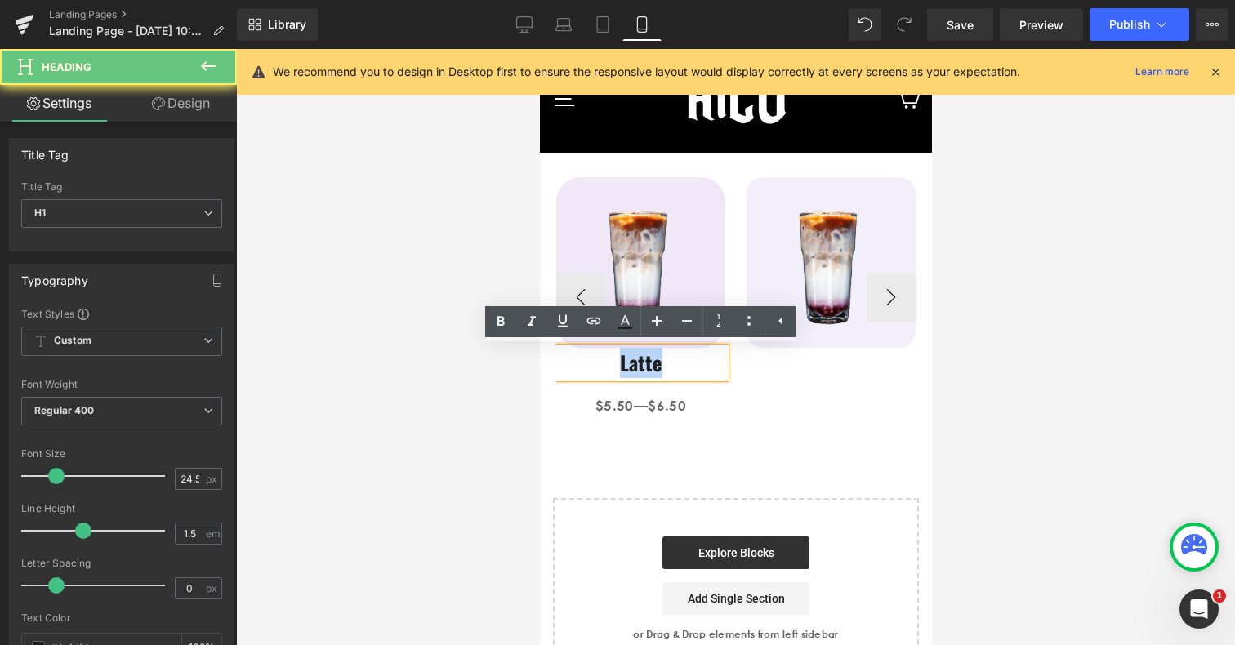
click at [636, 359] on h1 "Latte" at bounding box center [640, 363] width 169 height 30
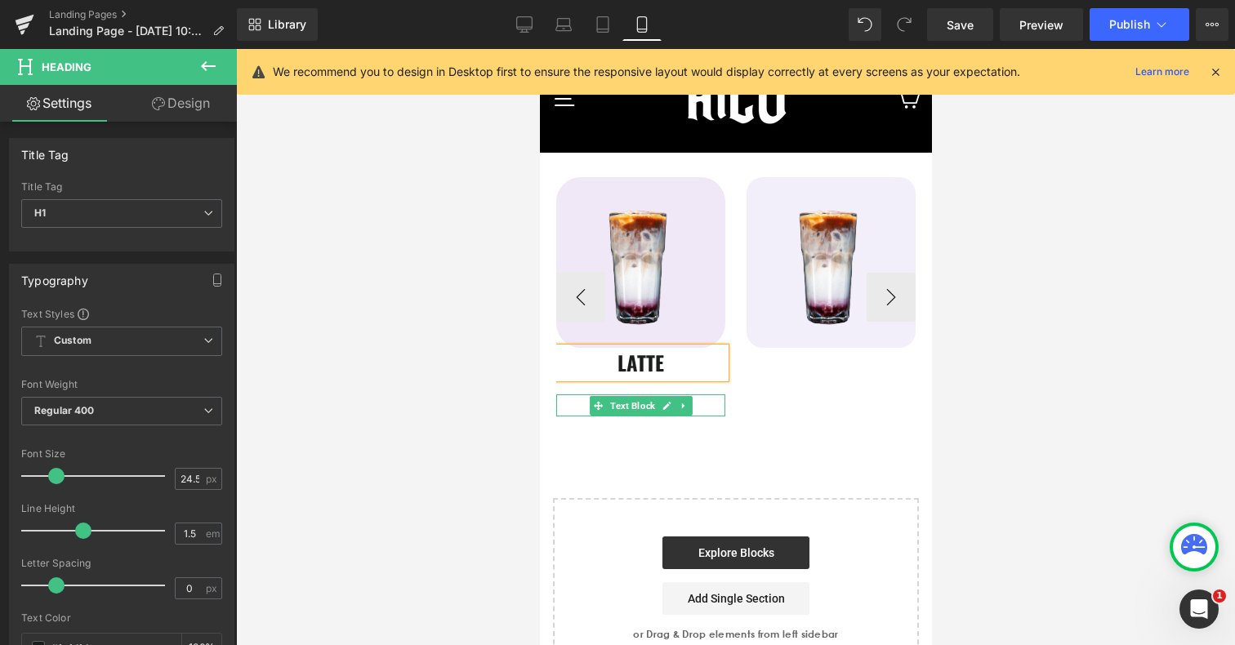
click at [573, 407] on p "$5.50—$6.50" at bounding box center [640, 406] width 169 height 22
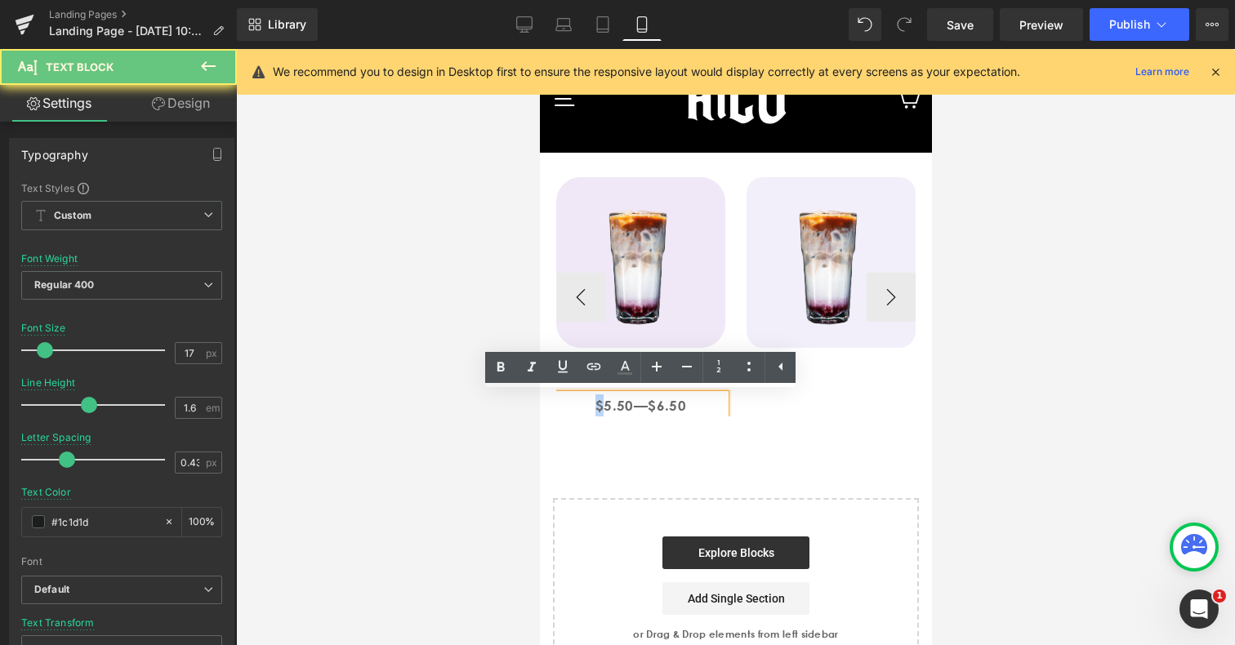
click at [573, 407] on p "$5.50—$6.50" at bounding box center [640, 406] width 169 height 22
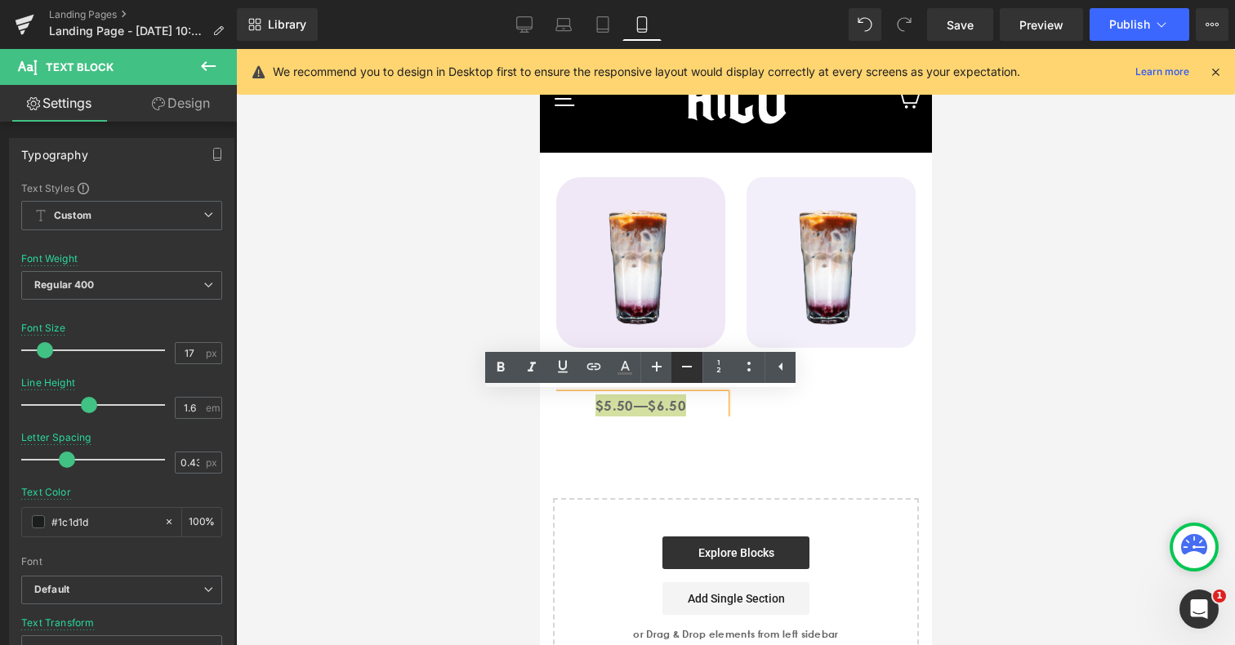
click at [689, 364] on icon at bounding box center [687, 367] width 20 height 20
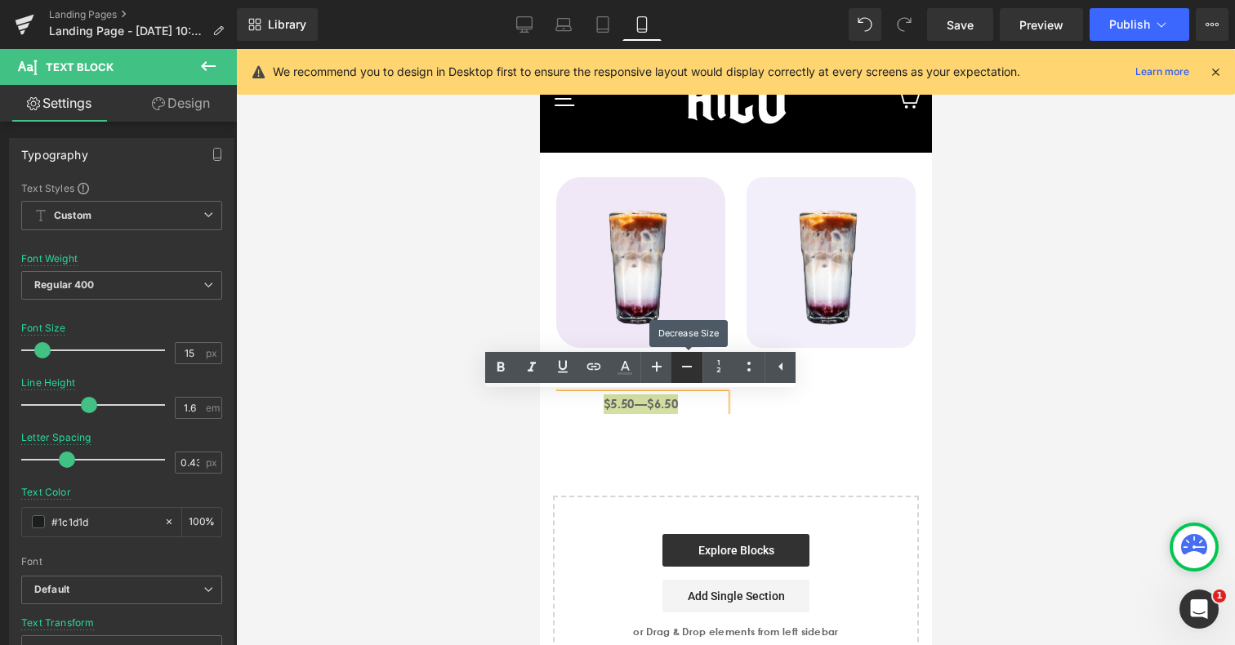
click at [689, 364] on icon at bounding box center [687, 367] width 20 height 20
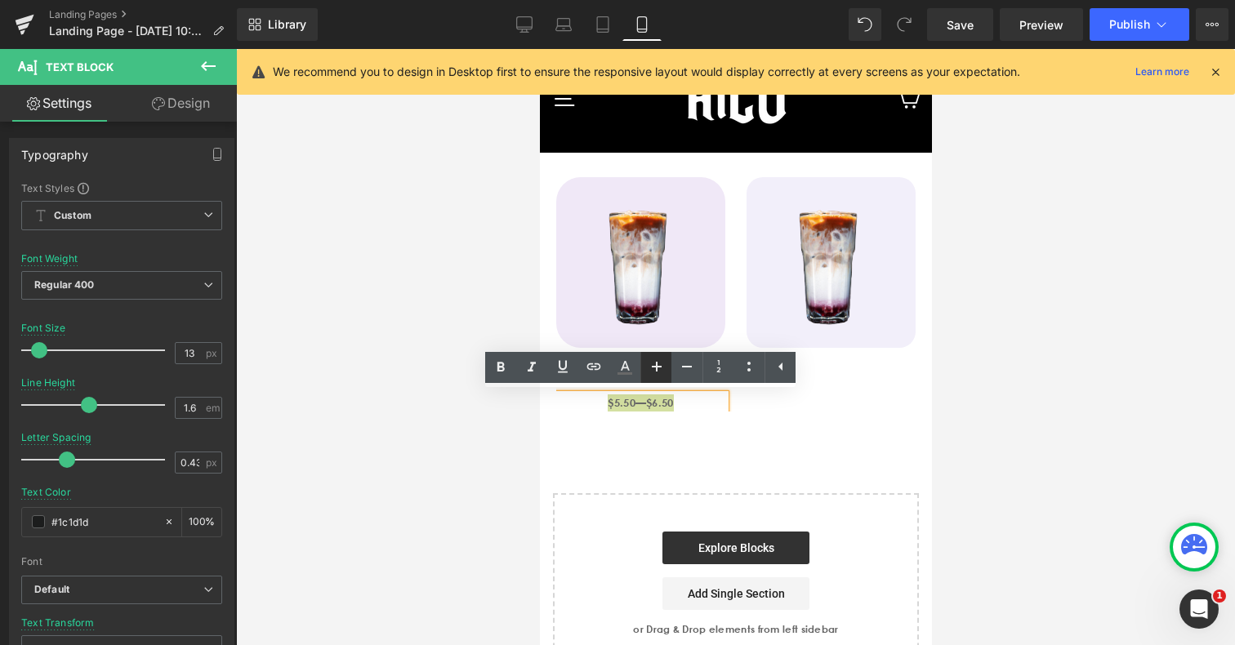
click at [669, 370] on link at bounding box center [656, 367] width 31 height 31
click at [705, 435] on div "Image LATTE Heading $5.50—$6.50 Text Block Image Image ‹ › [GEOGRAPHIC_DATA] Se…" at bounding box center [735, 414] width 392 height 523
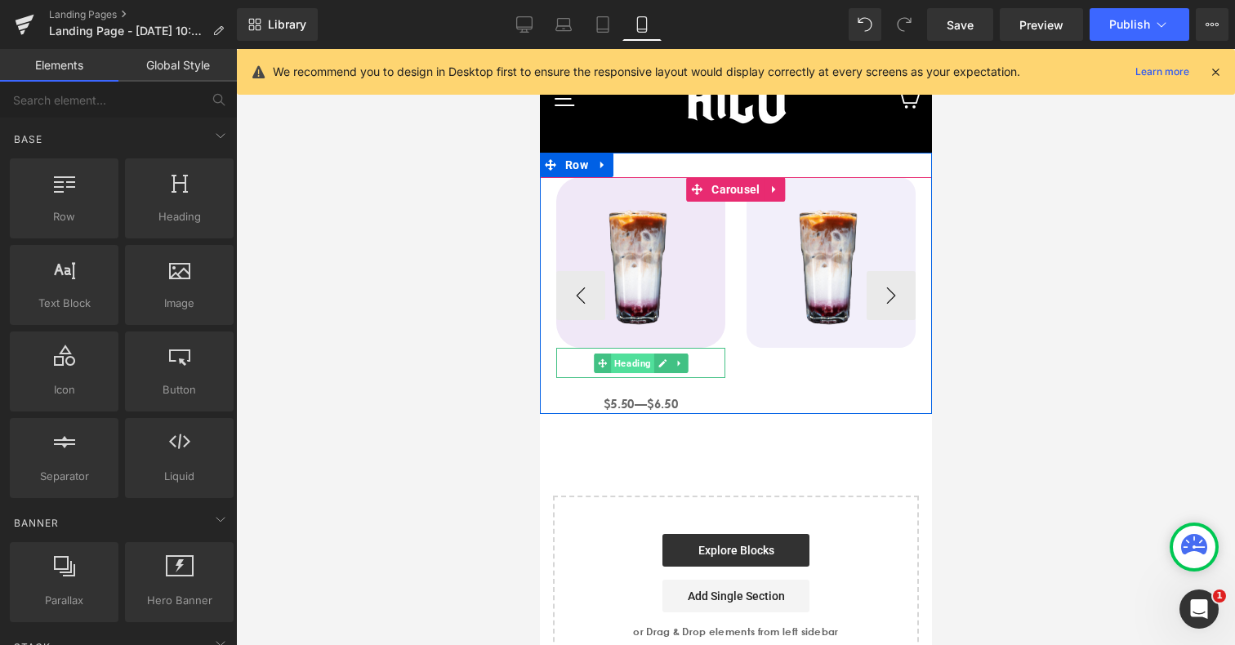
click at [631, 366] on span "Heading" at bounding box center [631, 364] width 43 height 20
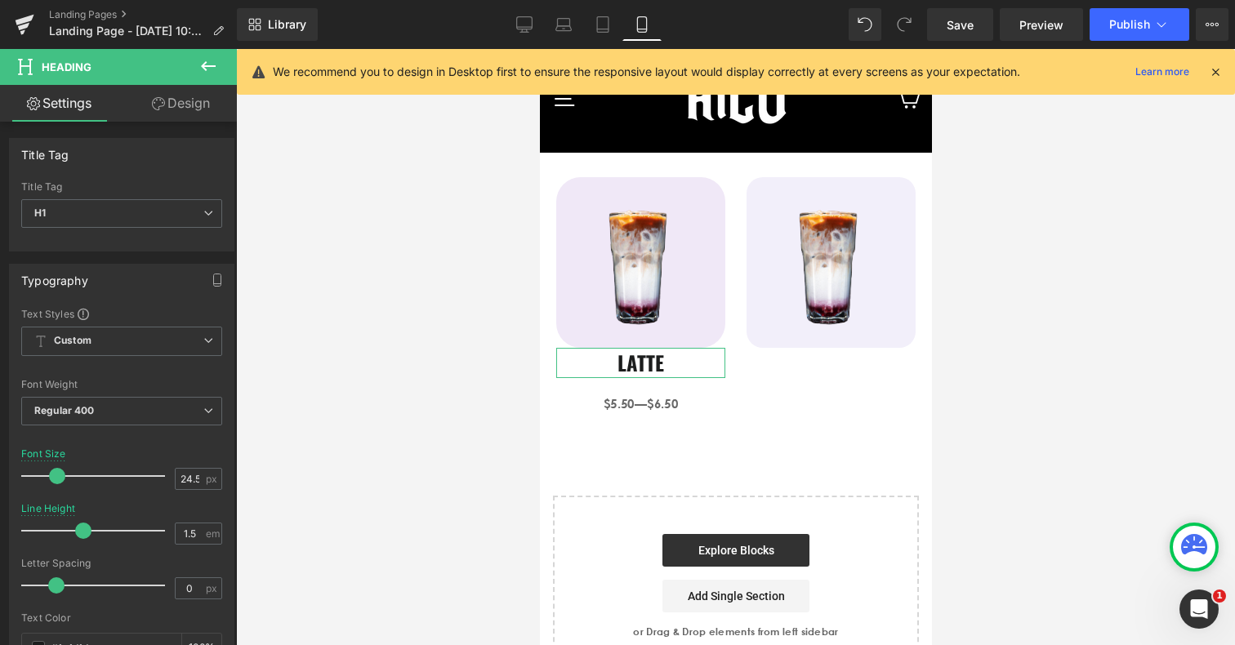
click at [198, 114] on link "Design" at bounding box center [181, 103] width 118 height 37
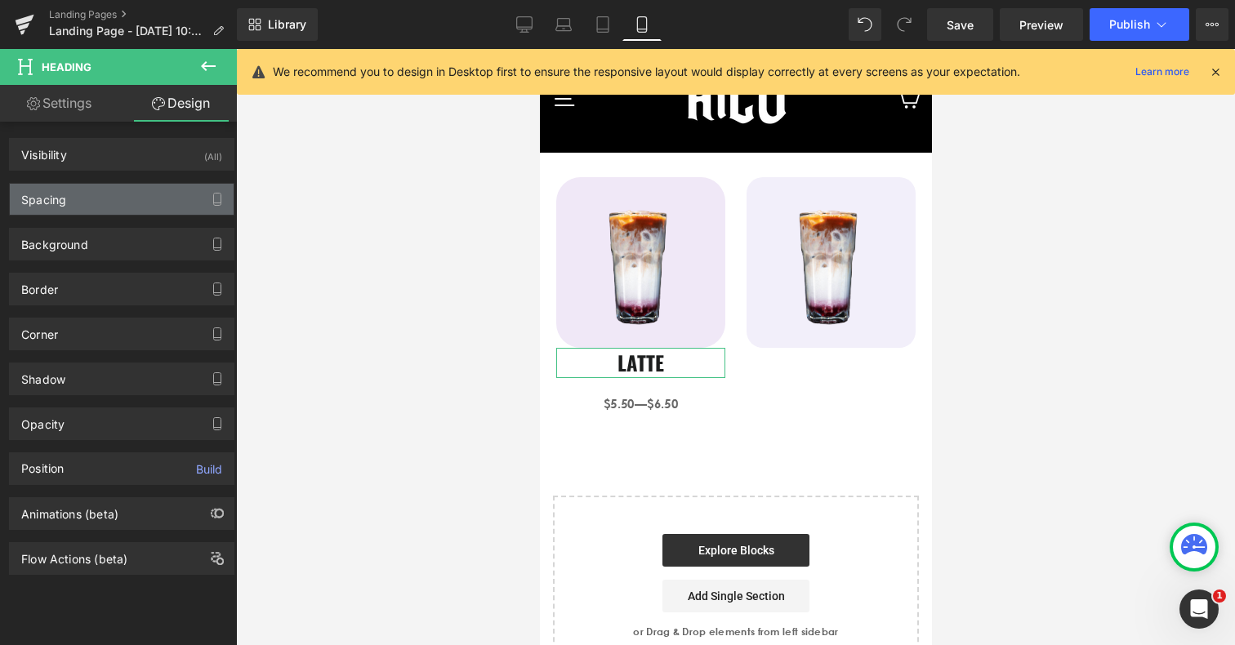
click at [127, 190] on div "Spacing" at bounding box center [122, 199] width 224 height 31
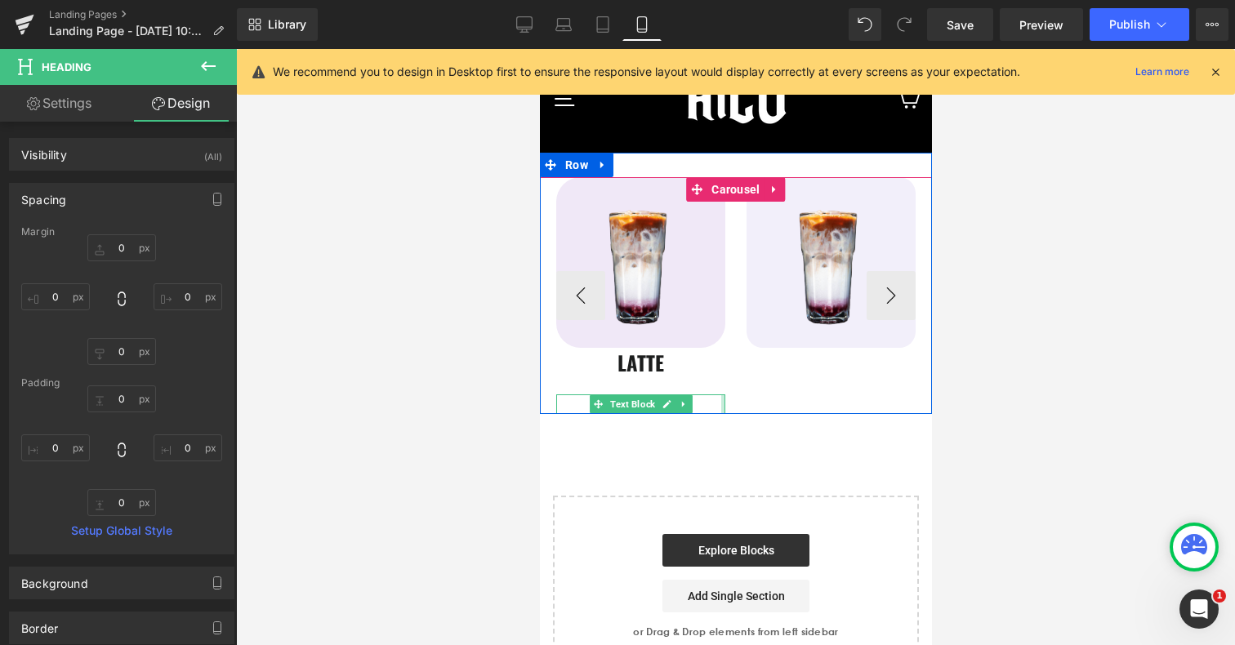
click at [735, 402] on div "Image LATTE Heading $5.50—$6.50 Text Block Image Image" at bounding box center [936, 295] width 761 height 237
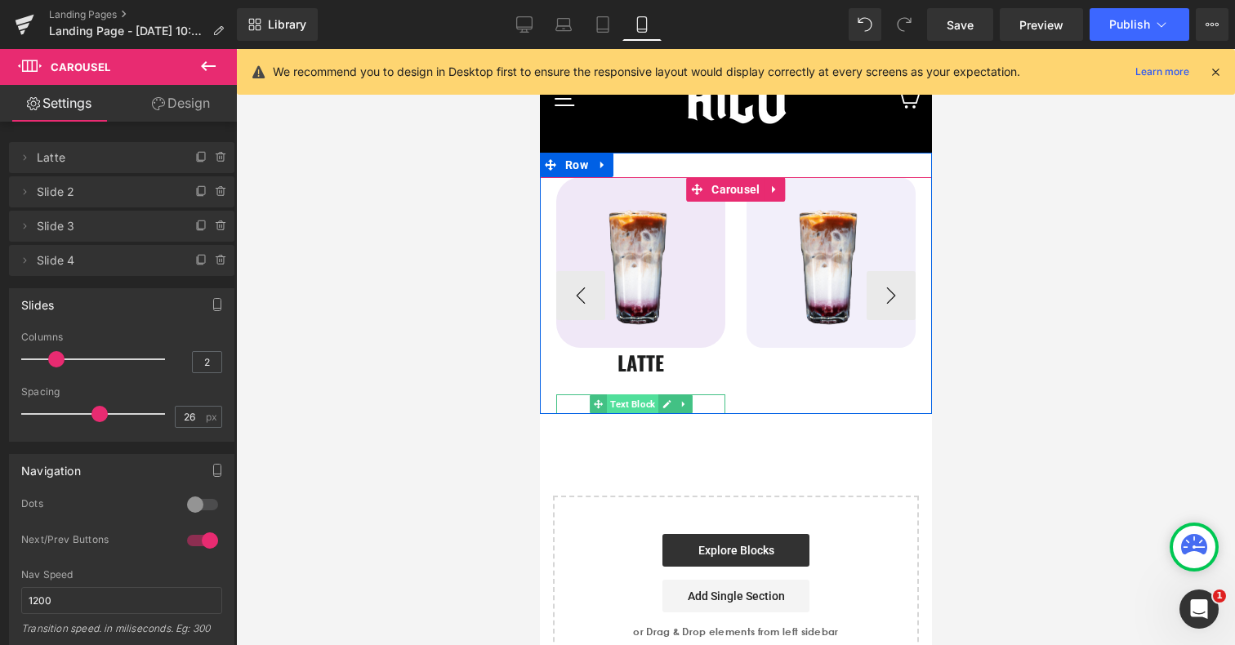
click at [625, 403] on span "Text Block" at bounding box center [631, 405] width 51 height 20
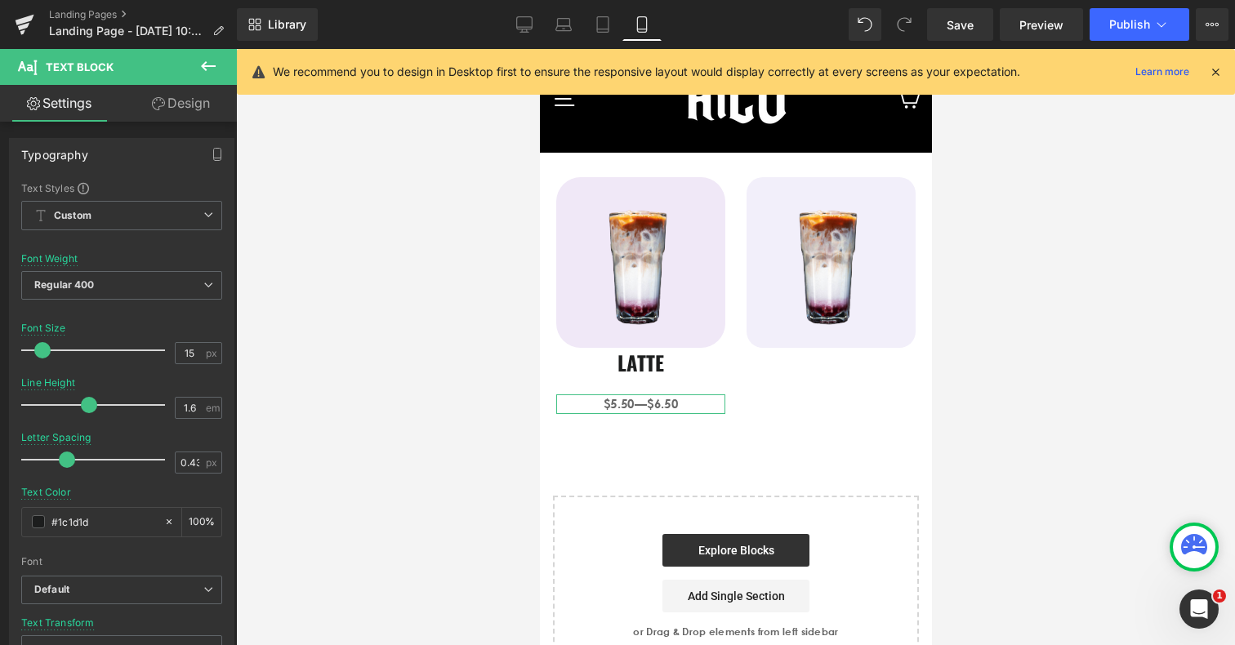
click at [199, 112] on link "Design" at bounding box center [181, 103] width 118 height 37
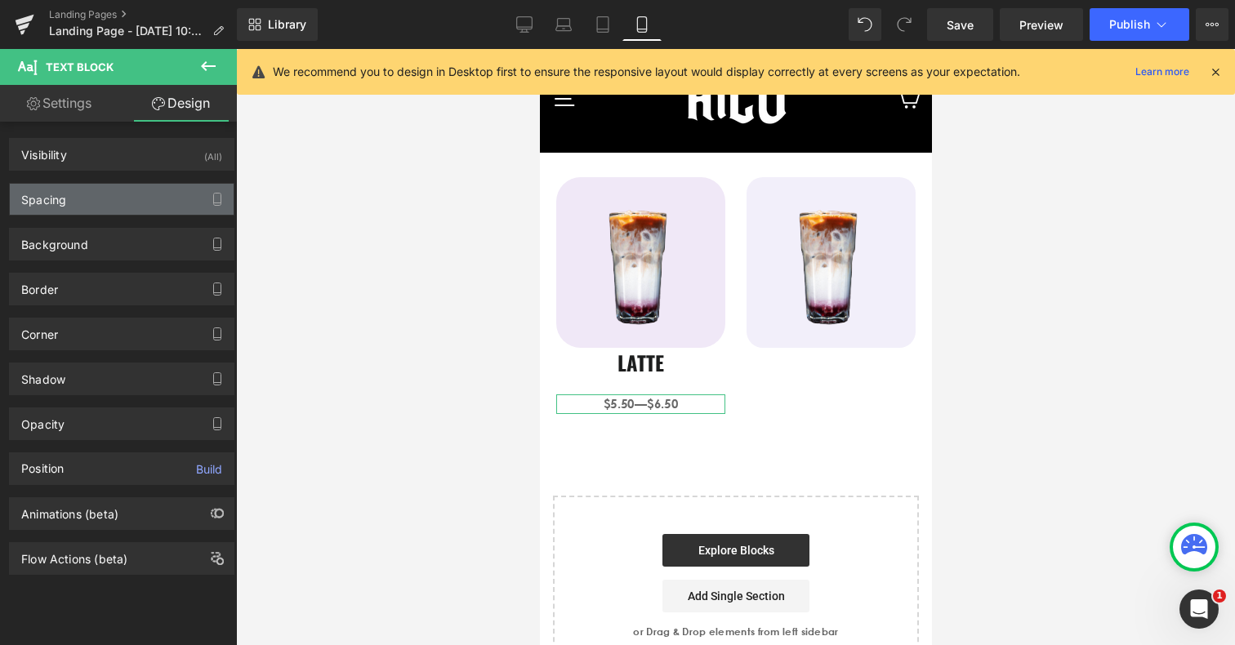
click at [134, 190] on div "Spacing" at bounding box center [122, 199] width 224 height 31
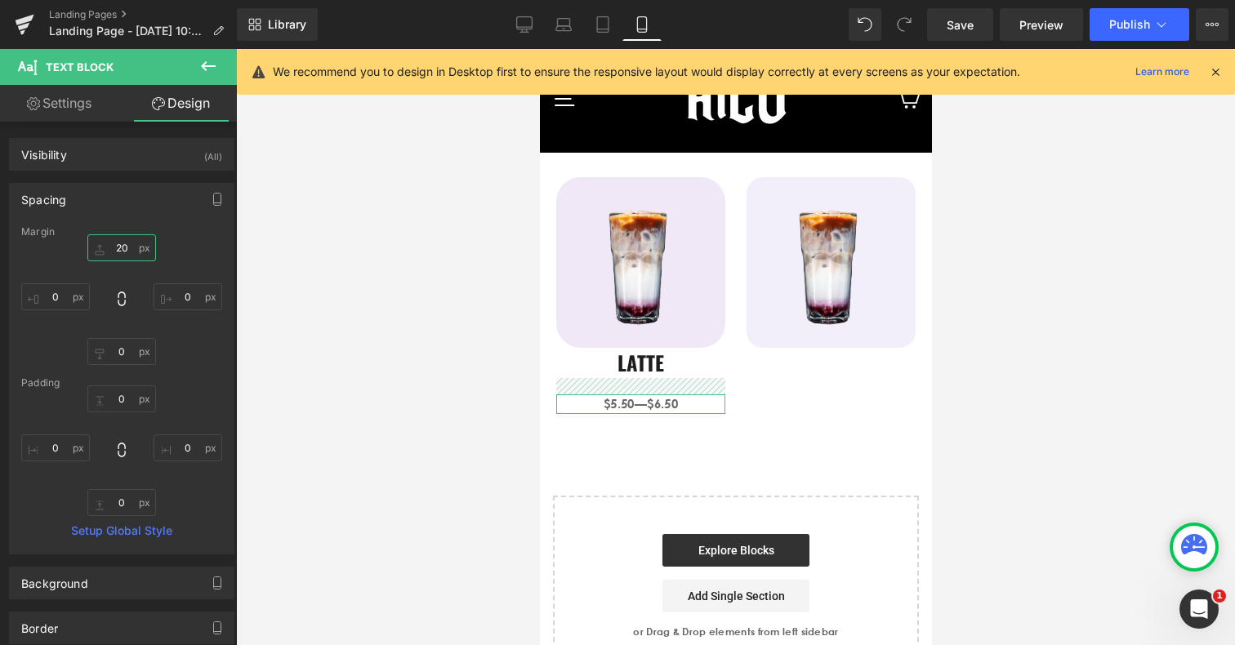
click at [121, 246] on input "20" at bounding box center [121, 247] width 69 height 27
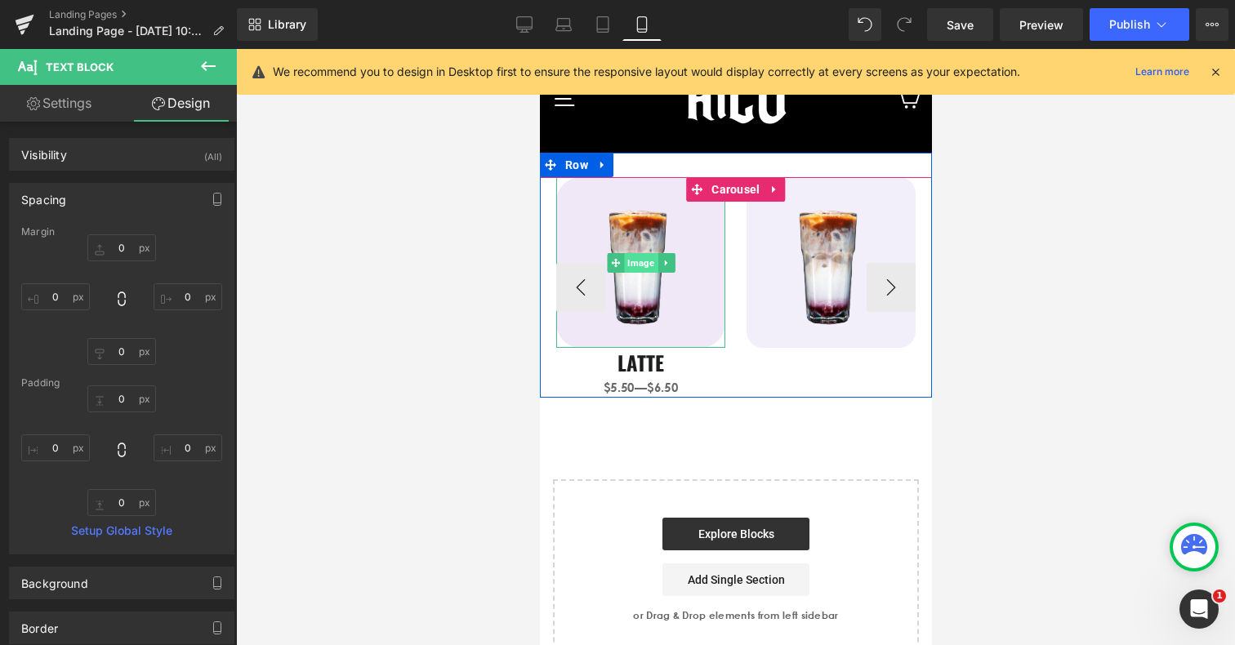
click at [640, 262] on span "Image" at bounding box center [639, 263] width 33 height 20
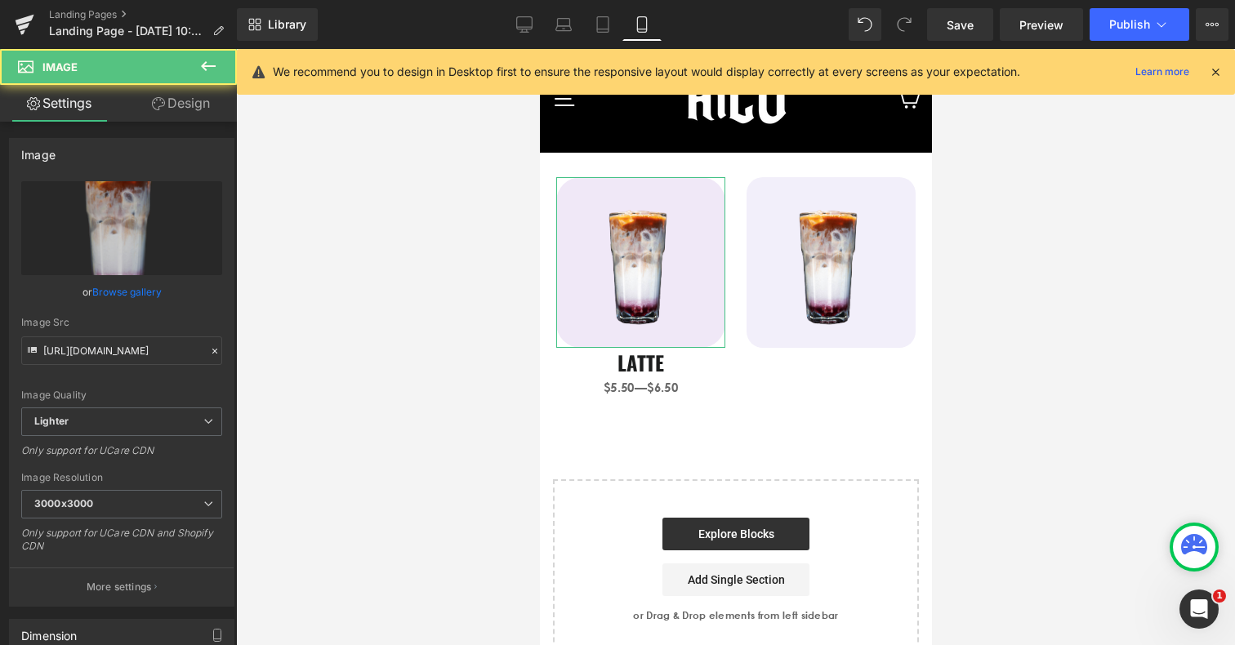
click at [194, 106] on link "Design" at bounding box center [181, 103] width 118 height 37
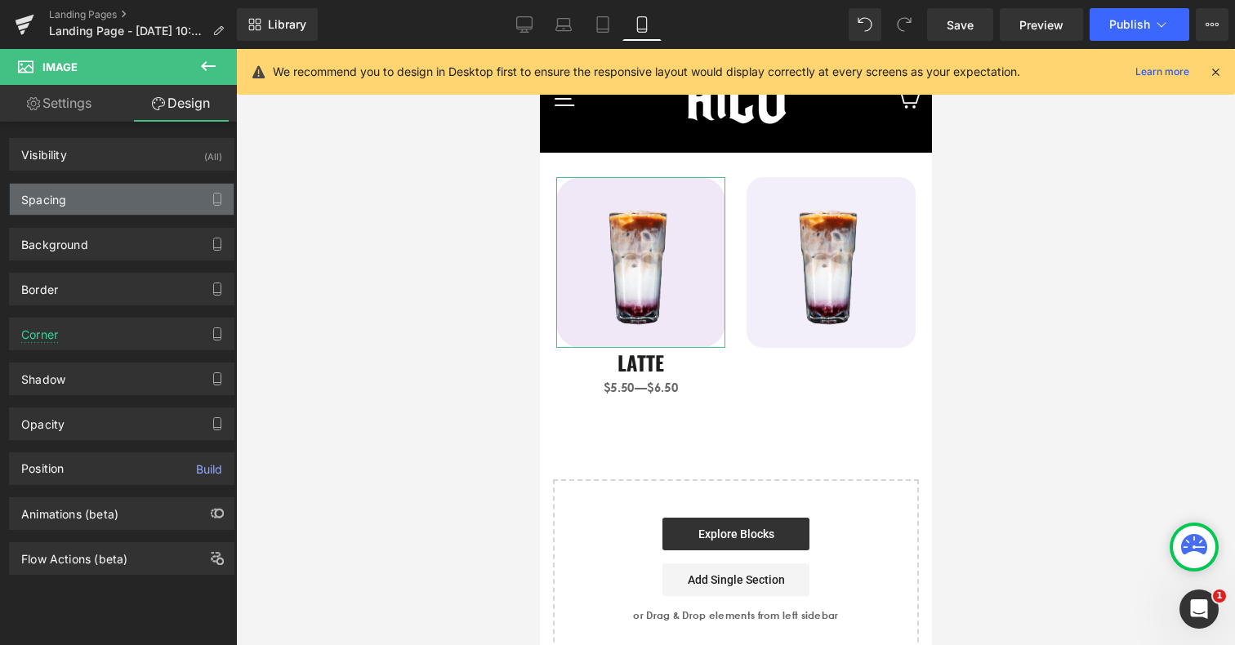
click at [147, 199] on div "Spacing" at bounding box center [122, 199] width 224 height 31
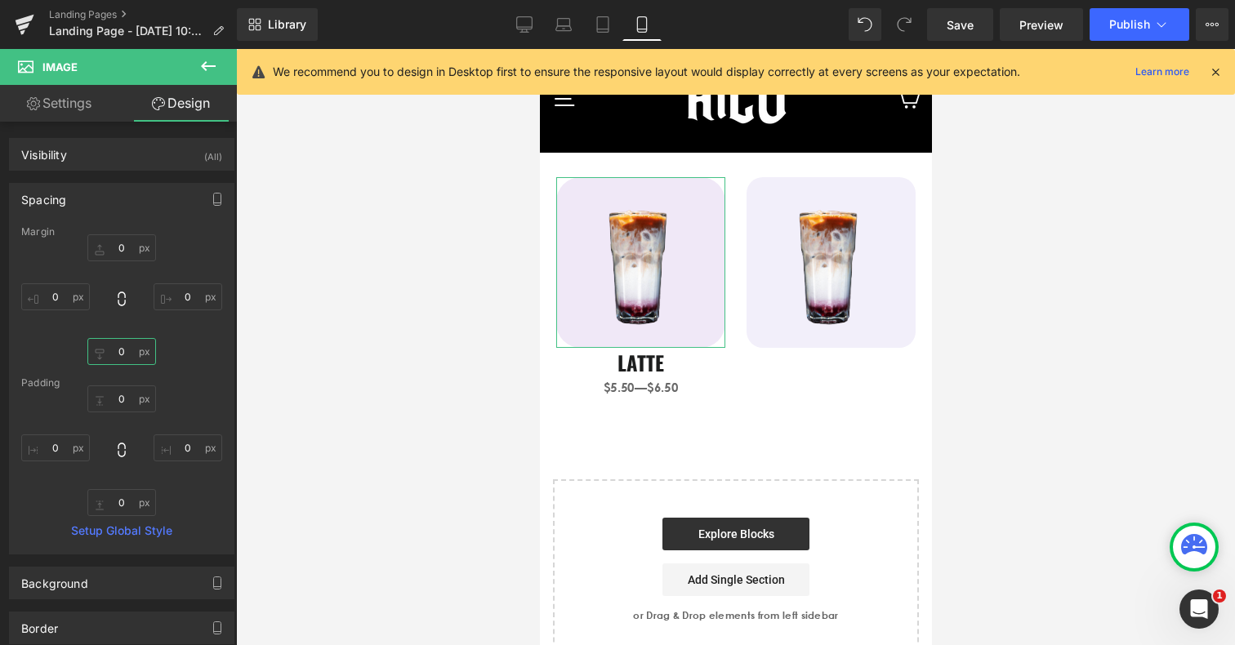
click at [118, 351] on input "0" at bounding box center [121, 351] width 69 height 27
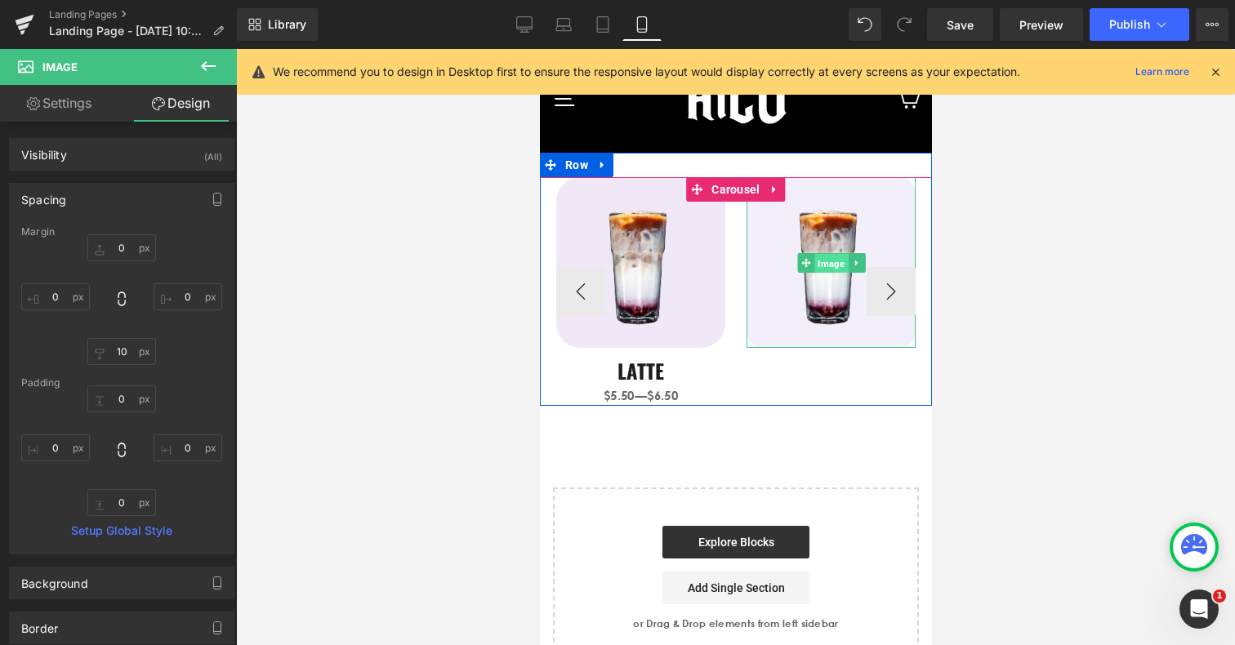
click at [822, 258] on span "Image" at bounding box center [830, 263] width 33 height 20
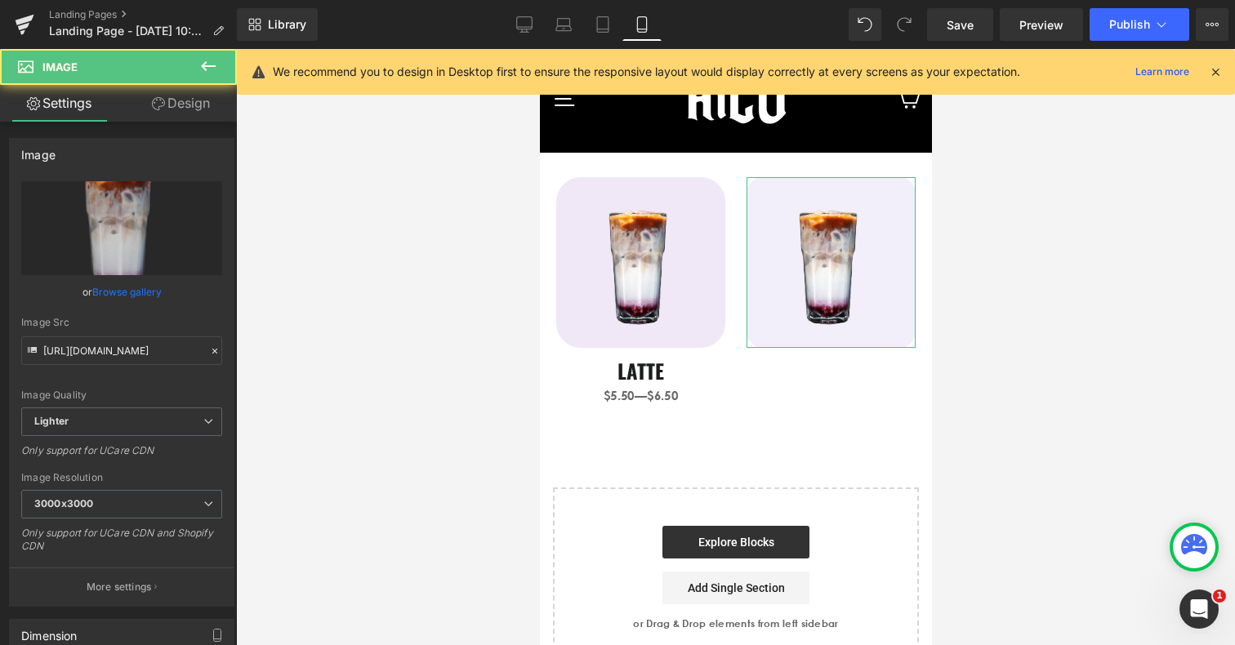
click at [166, 98] on link "Design" at bounding box center [181, 103] width 118 height 37
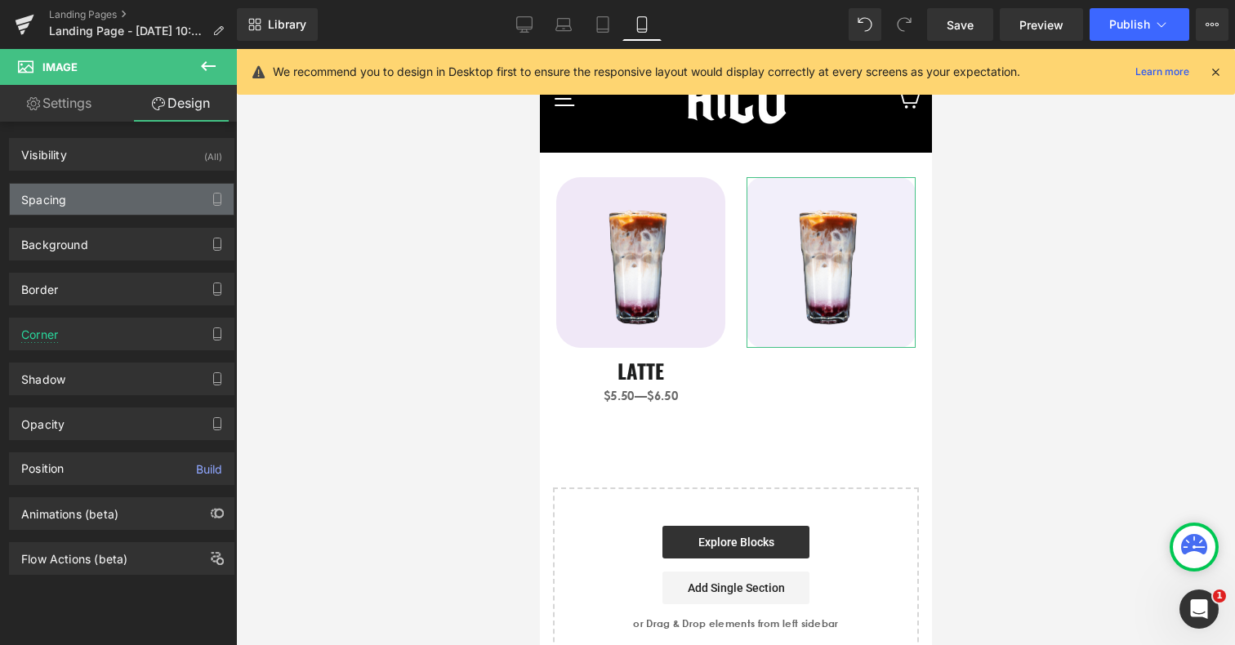
click at [113, 204] on div "Spacing" at bounding box center [122, 199] width 224 height 31
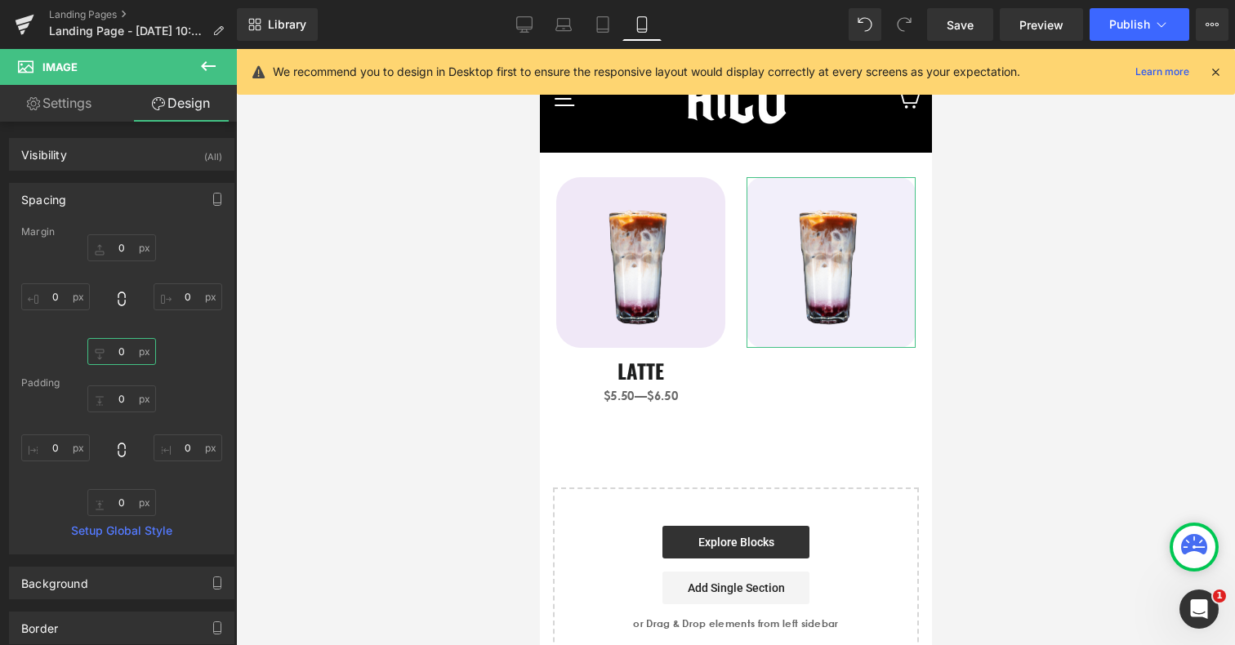
click at [121, 358] on input "0" at bounding box center [121, 351] width 69 height 27
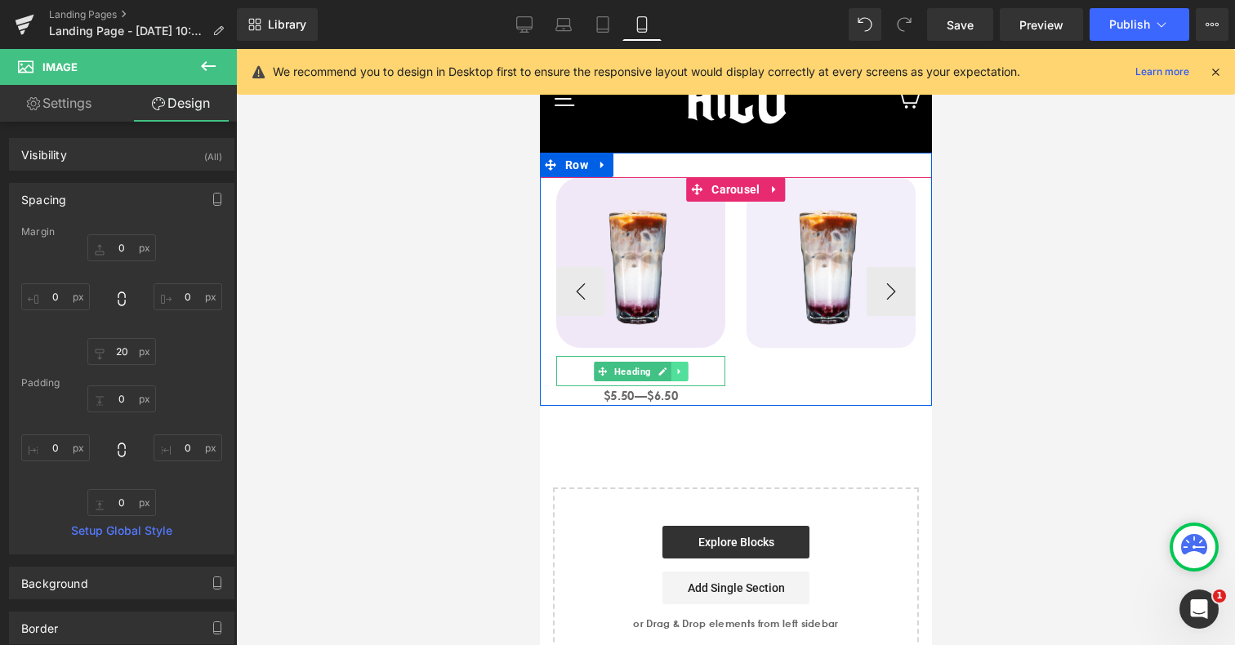
click at [684, 373] on link at bounding box center [678, 372] width 17 height 20
click at [673, 374] on icon at bounding box center [670, 371] width 9 height 9
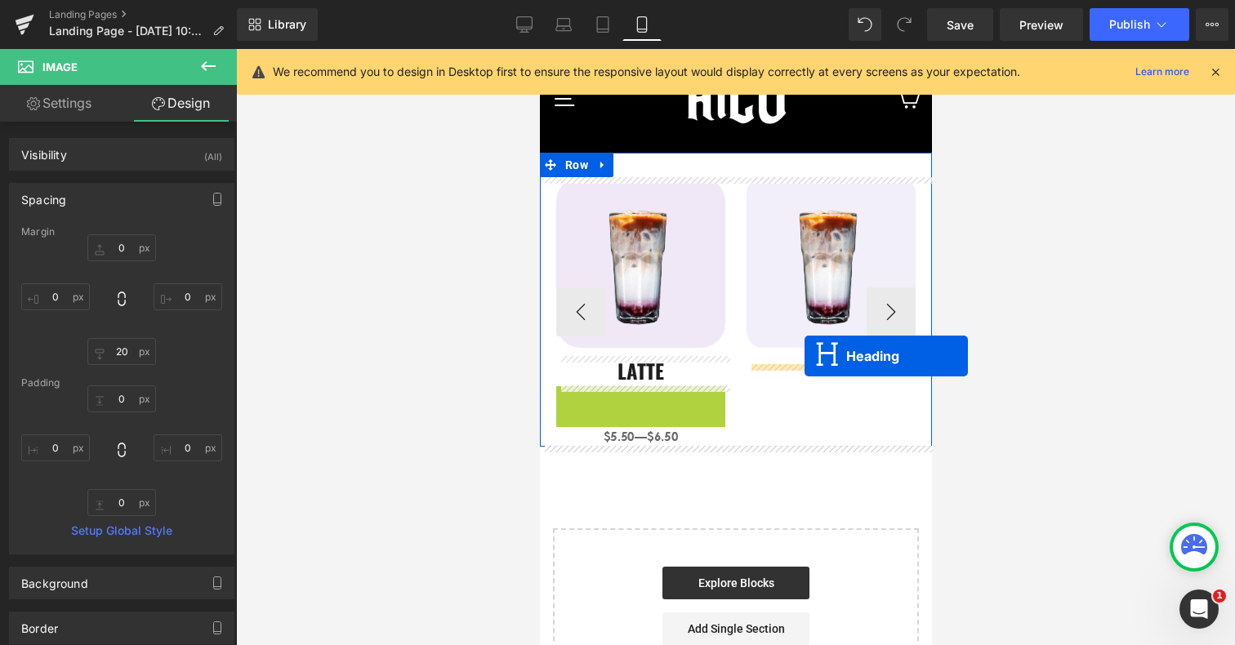
drag, startPoint x: 605, startPoint y: 401, endPoint x: 804, endPoint y: 356, distance: 203.6
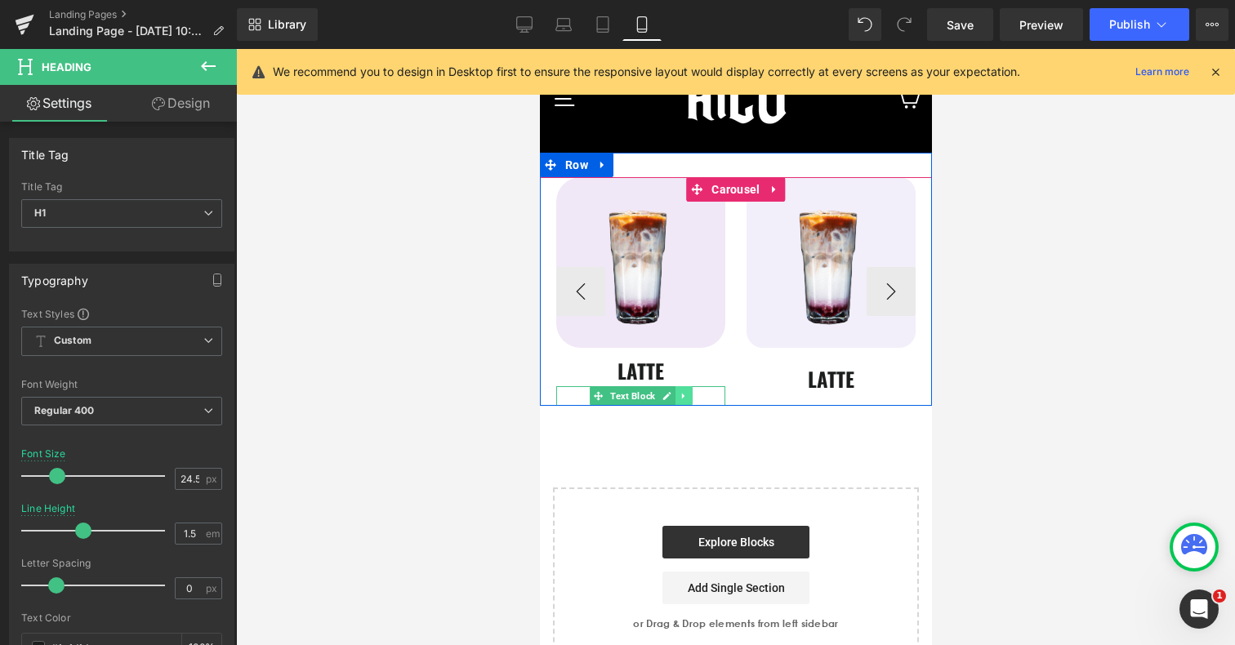
click at [685, 396] on icon at bounding box center [682, 396] width 9 height 10
click at [671, 396] on icon at bounding box center [674, 395] width 9 height 9
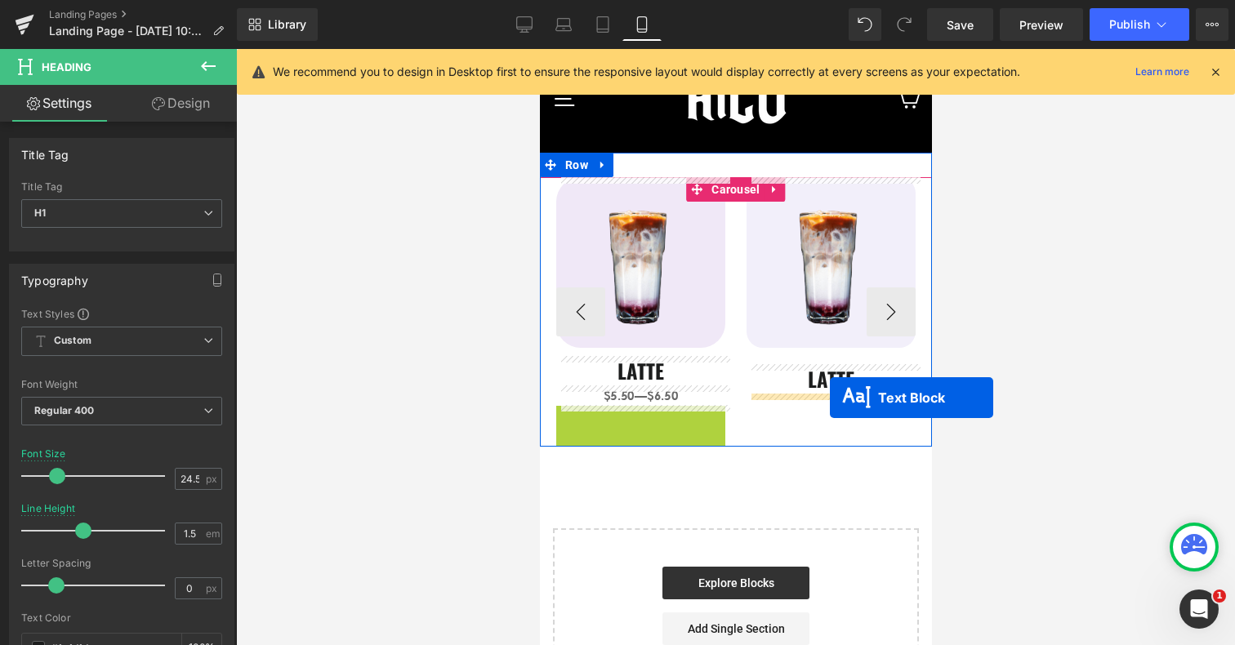
drag, startPoint x: 595, startPoint y: 417, endPoint x: 829, endPoint y: 398, distance: 235.2
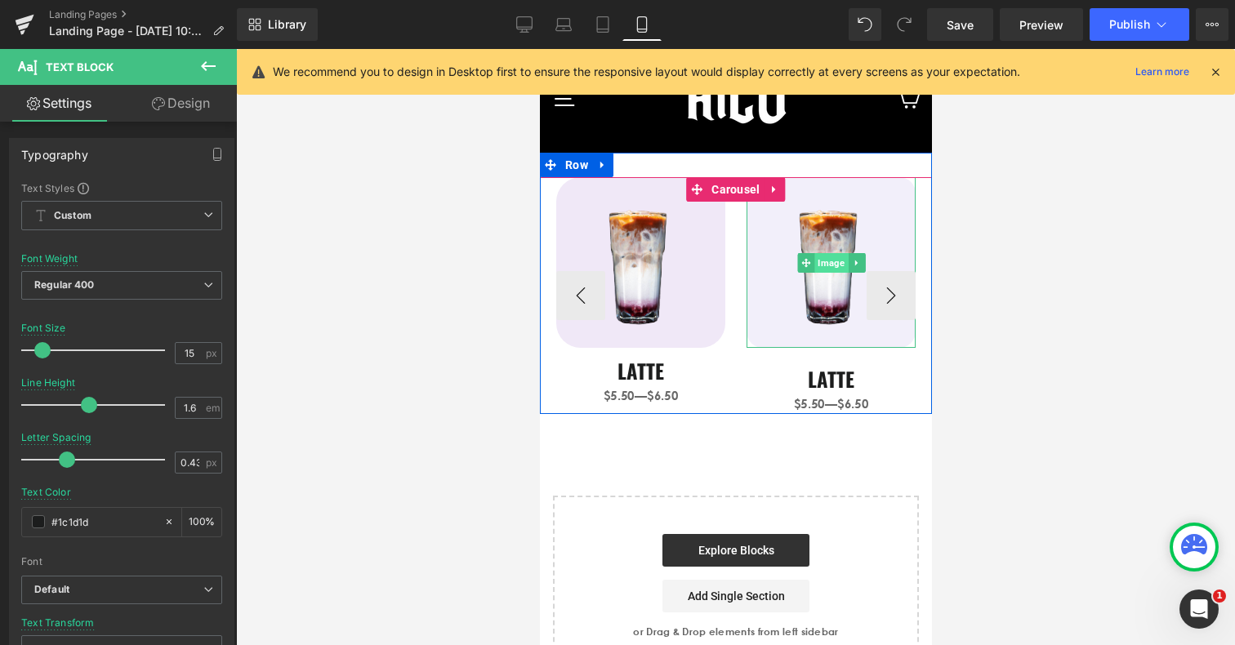
click at [833, 256] on span "Image" at bounding box center [830, 263] width 33 height 20
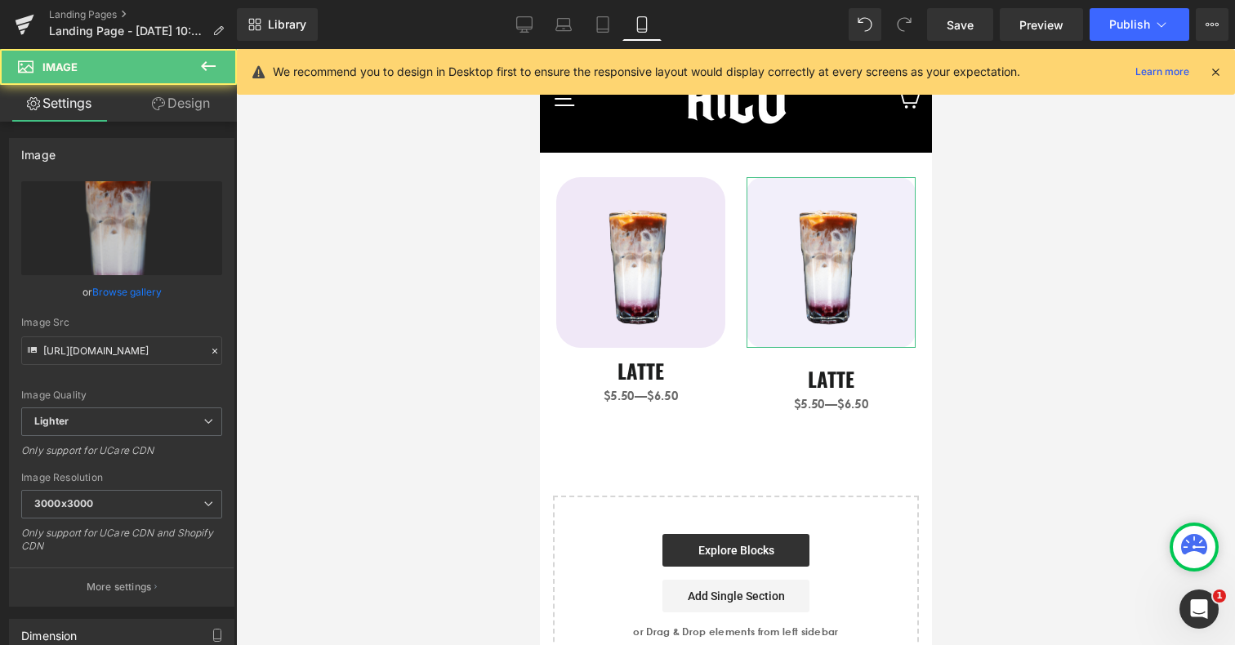
click at [194, 98] on link "Design" at bounding box center [181, 103] width 118 height 37
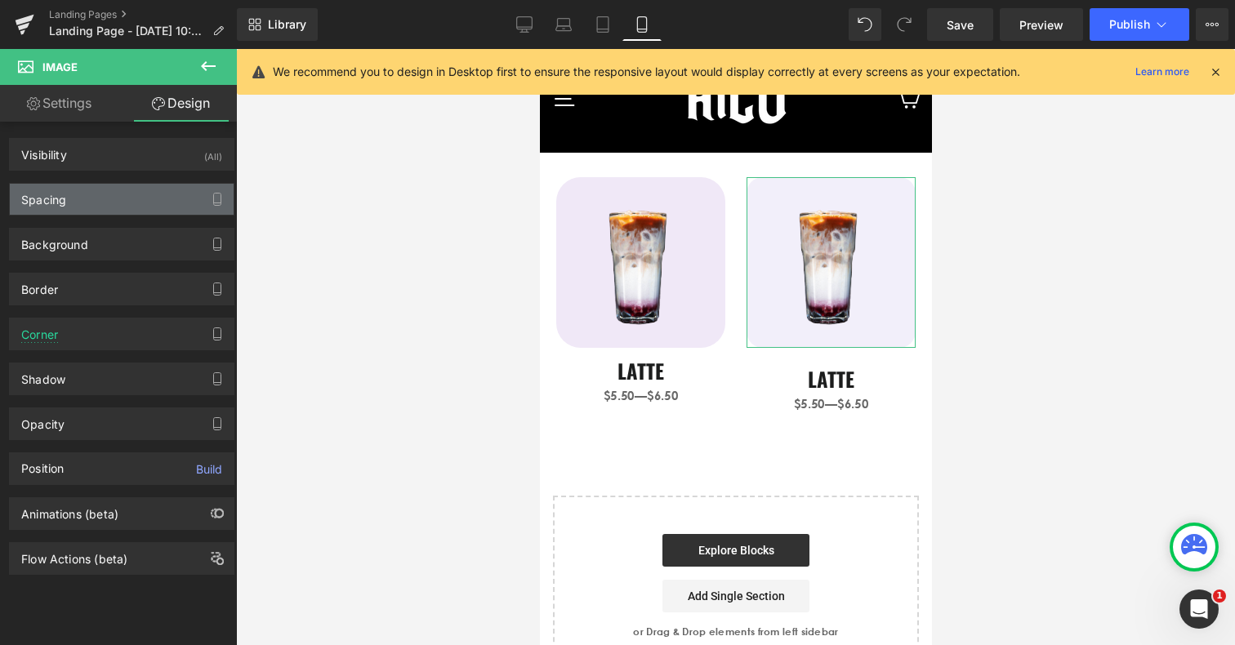
click at [91, 197] on div "Spacing" at bounding box center [122, 199] width 224 height 31
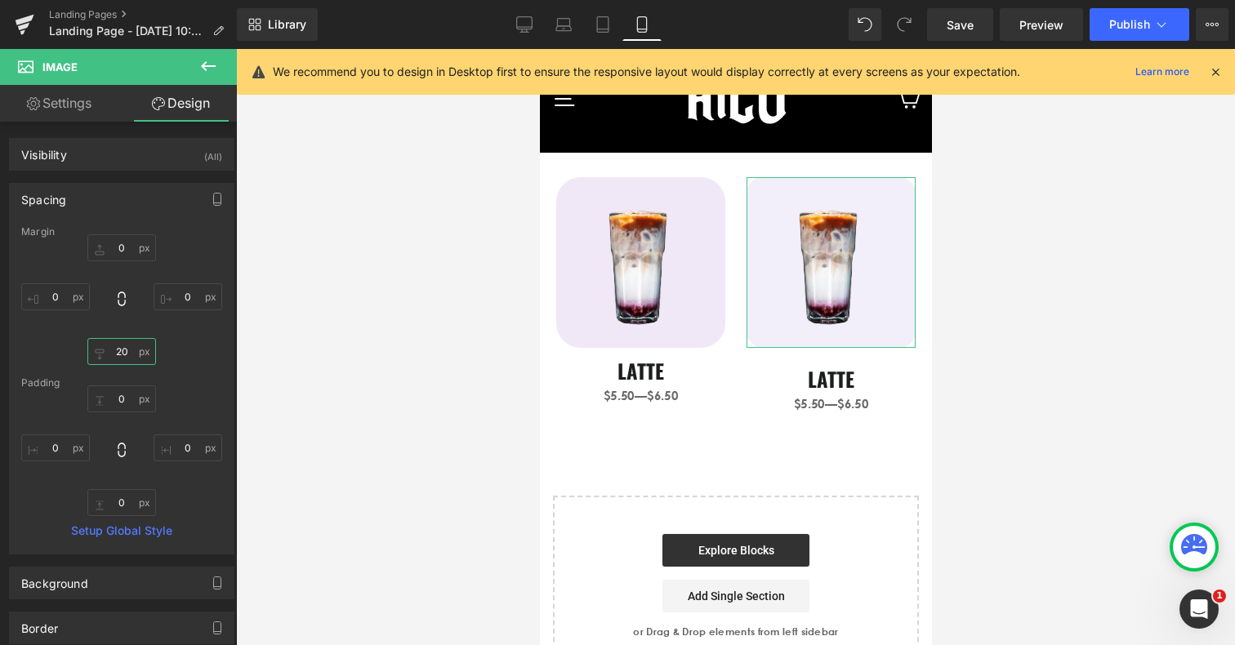
click at [116, 341] on input "20" at bounding box center [121, 351] width 69 height 27
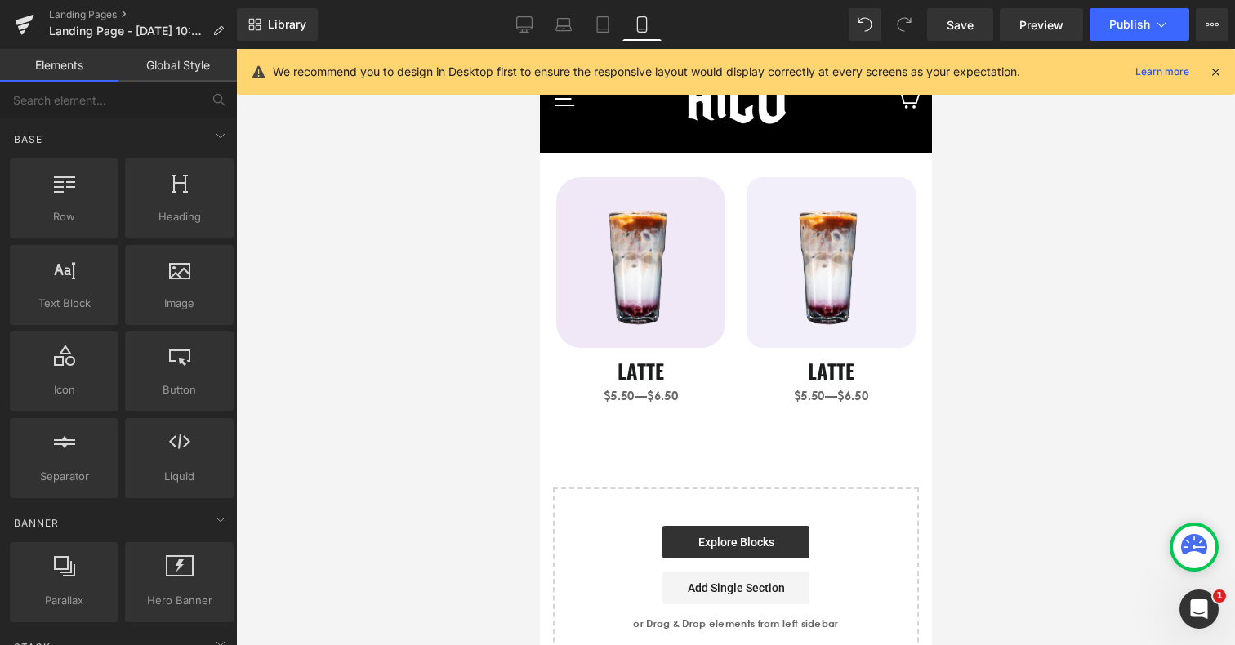
click at [1033, 455] on div at bounding box center [735, 347] width 999 height 596
click at [949, 35] on link "Save" at bounding box center [960, 24] width 66 height 33
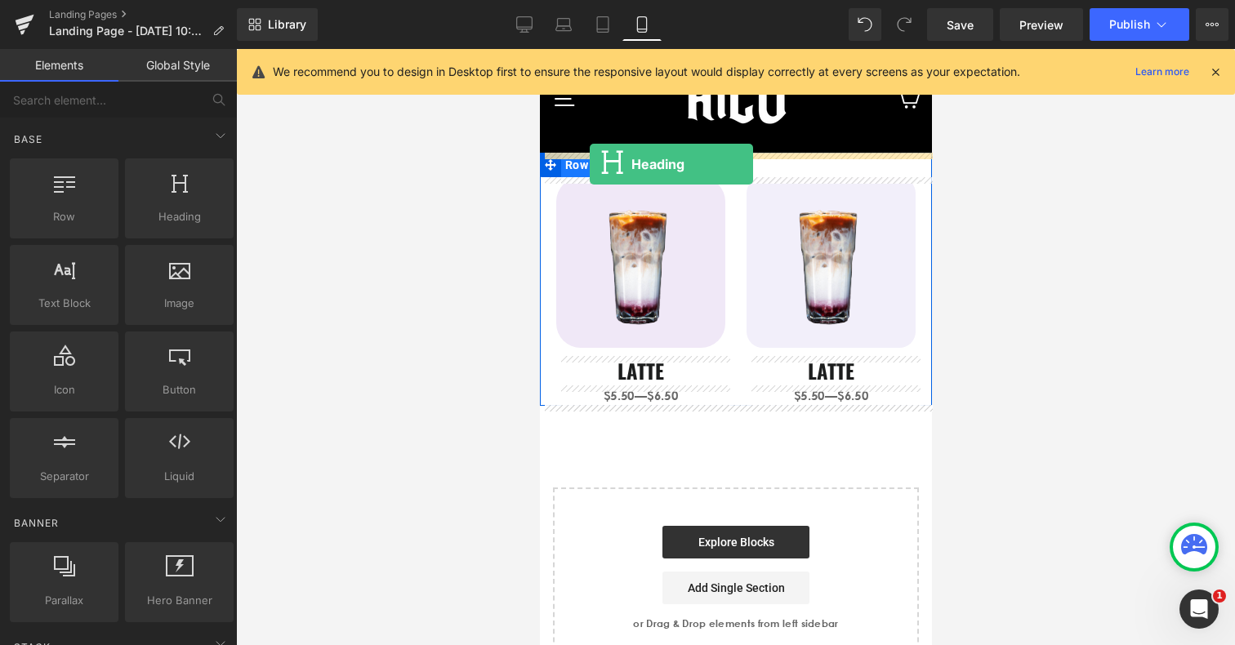
drag, startPoint x: 714, startPoint y: 234, endPoint x: 589, endPoint y: 164, distance: 143.4
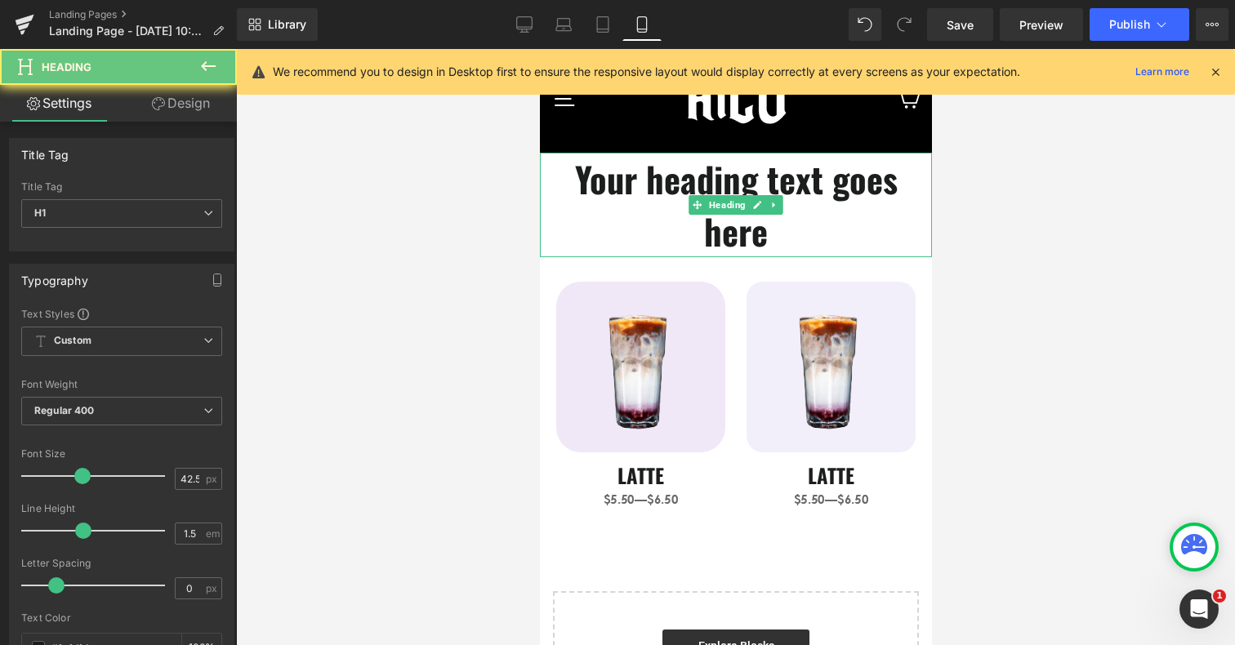
click at [601, 179] on h1 "Your heading text goes here" at bounding box center [735, 205] width 392 height 105
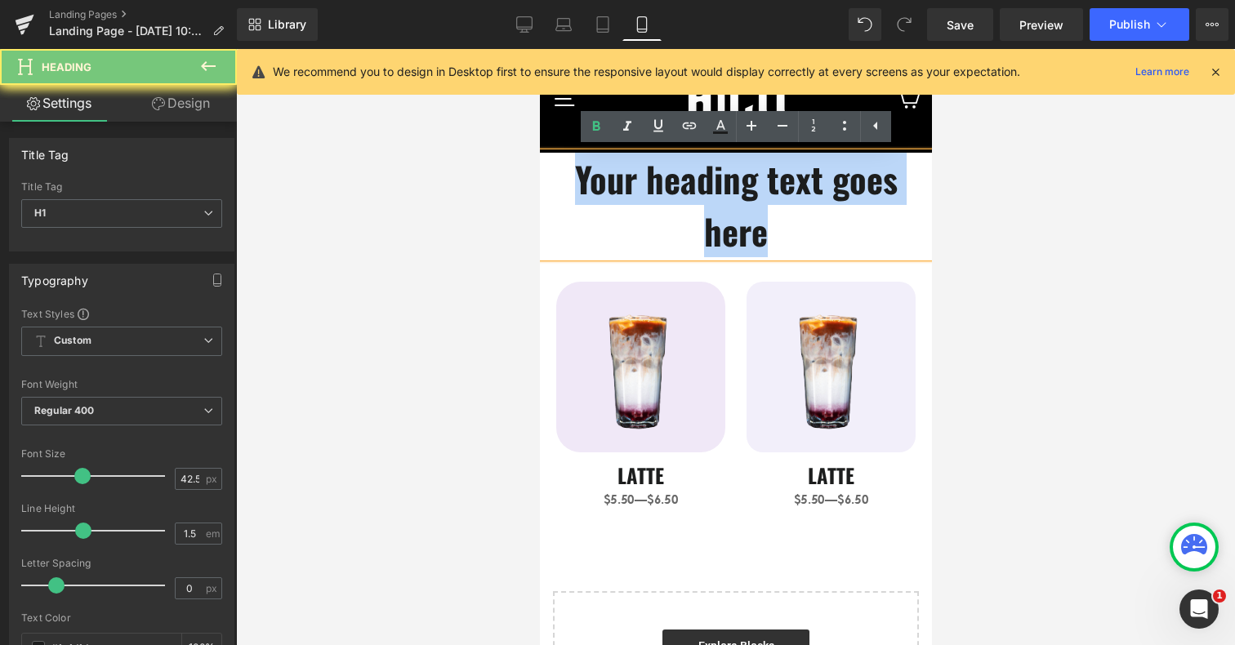
click at [601, 179] on h1 "Your heading text goes here" at bounding box center [735, 205] width 392 height 105
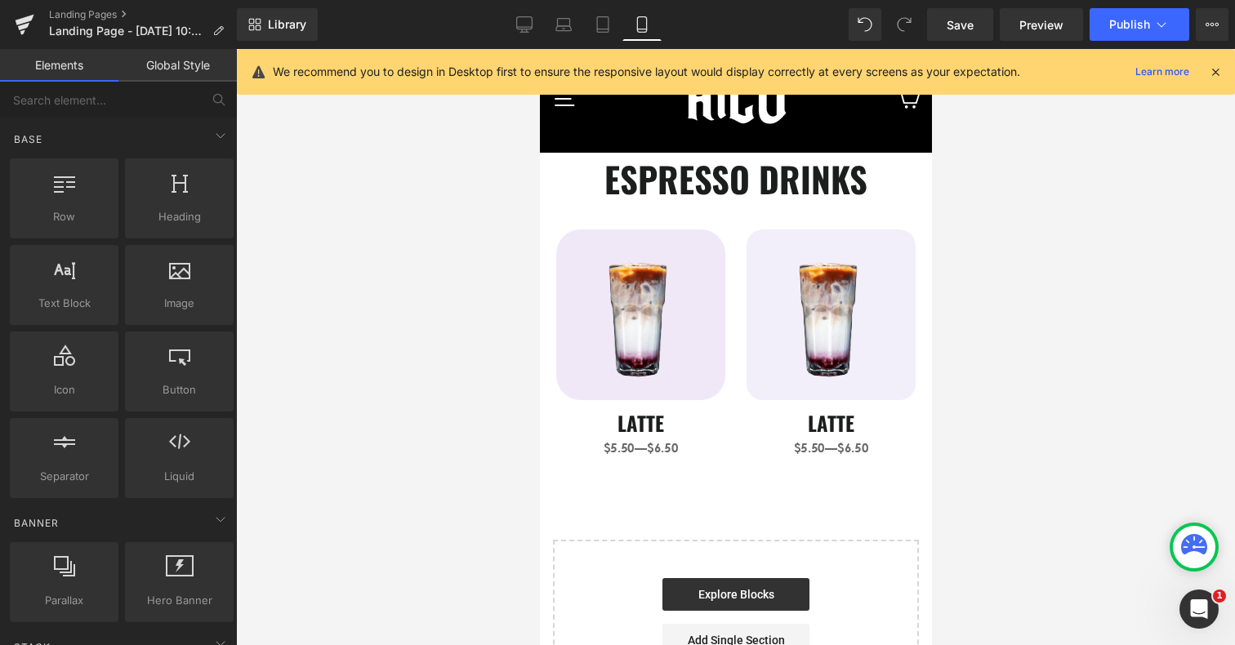
click at [977, 205] on div at bounding box center [735, 347] width 999 height 596
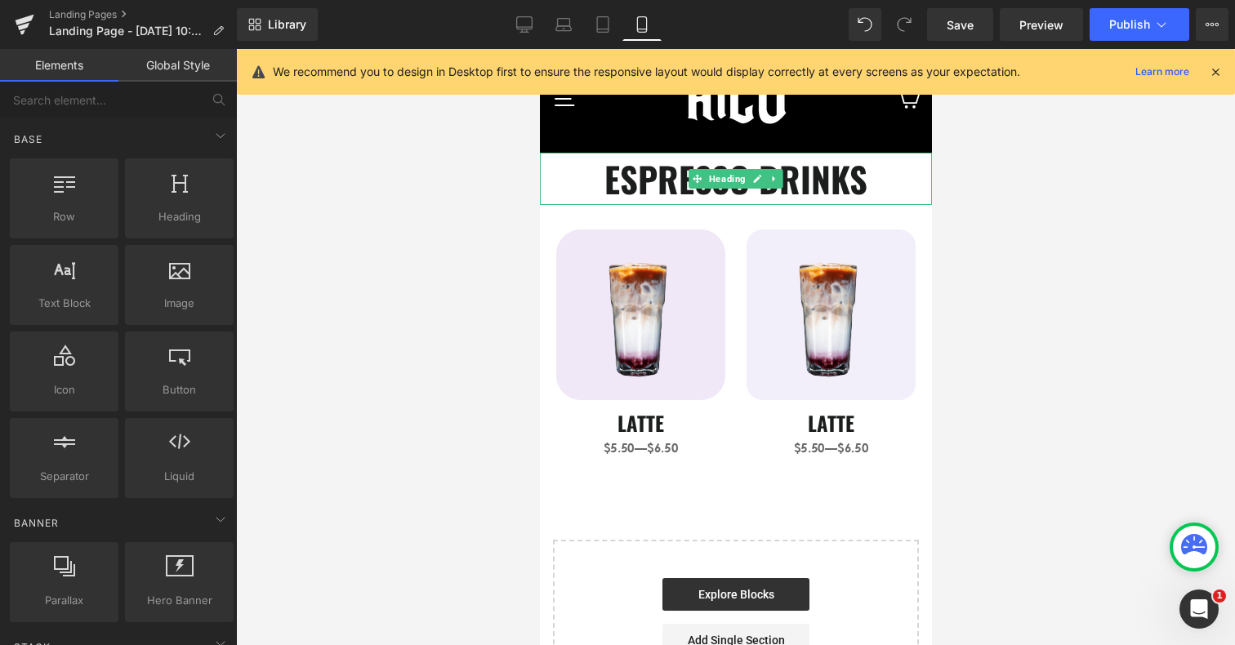
click at [852, 176] on h1 "ESPRESSO DRINKS" at bounding box center [735, 179] width 392 height 52
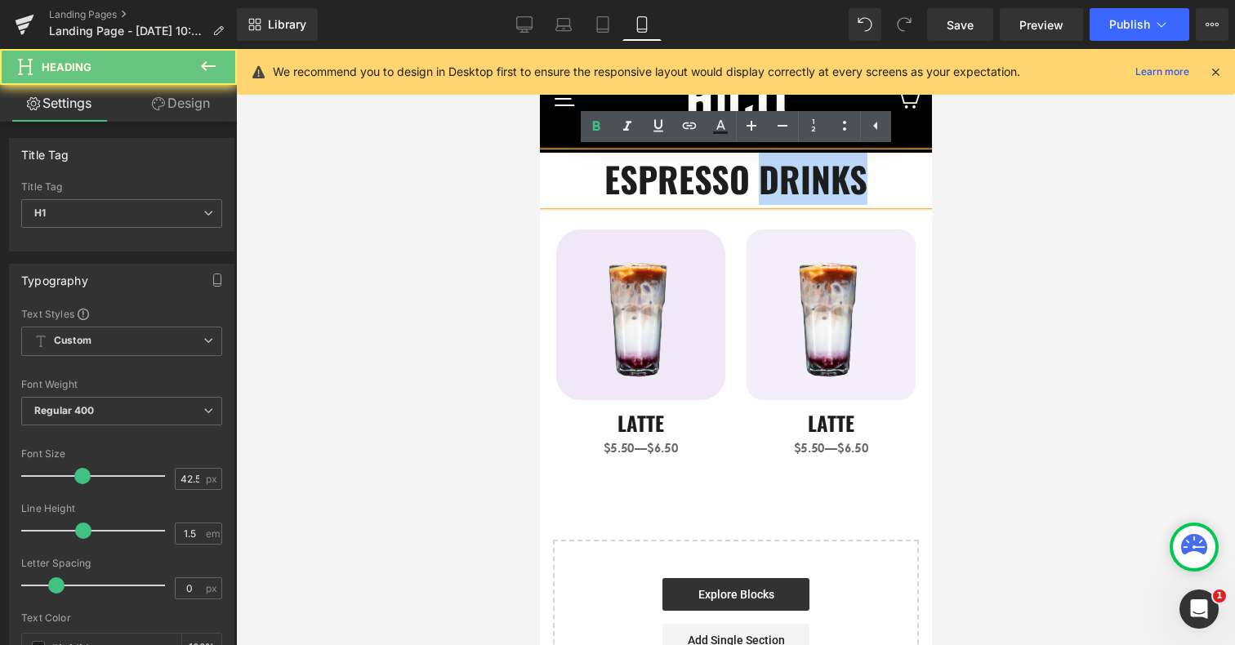
click at [852, 176] on h1 "ESPRESSO DRINKS" at bounding box center [735, 179] width 392 height 52
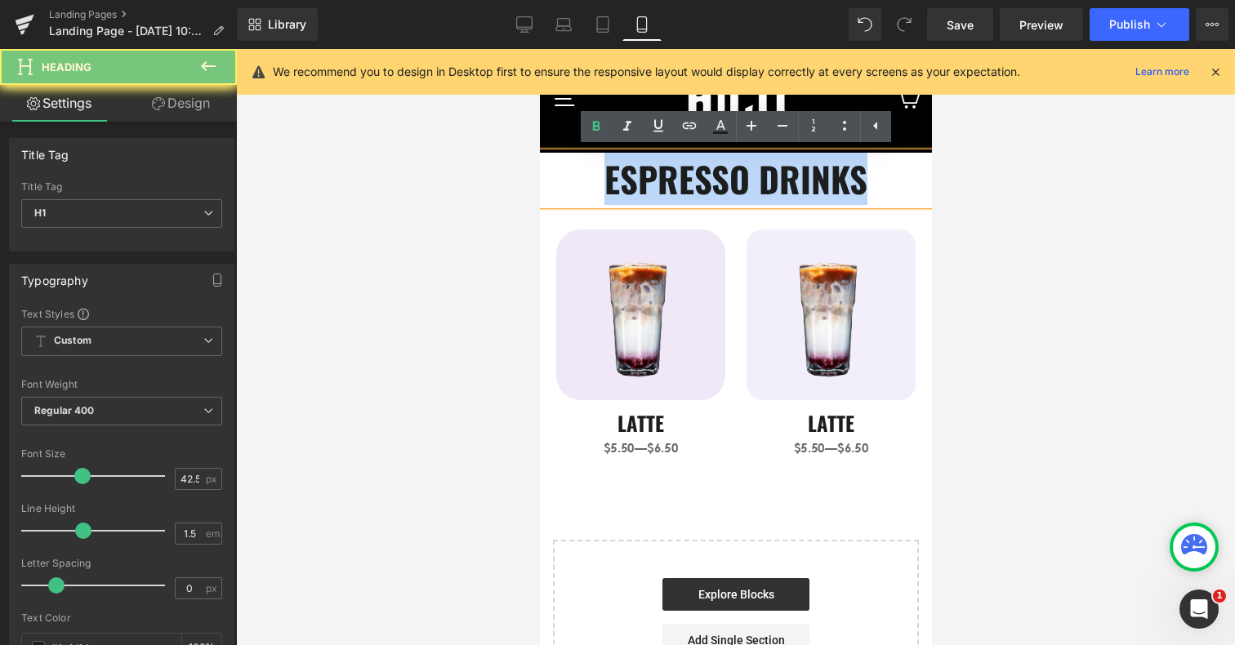
click at [852, 176] on h1 "ESPRESSO DRINKS" at bounding box center [735, 179] width 392 height 52
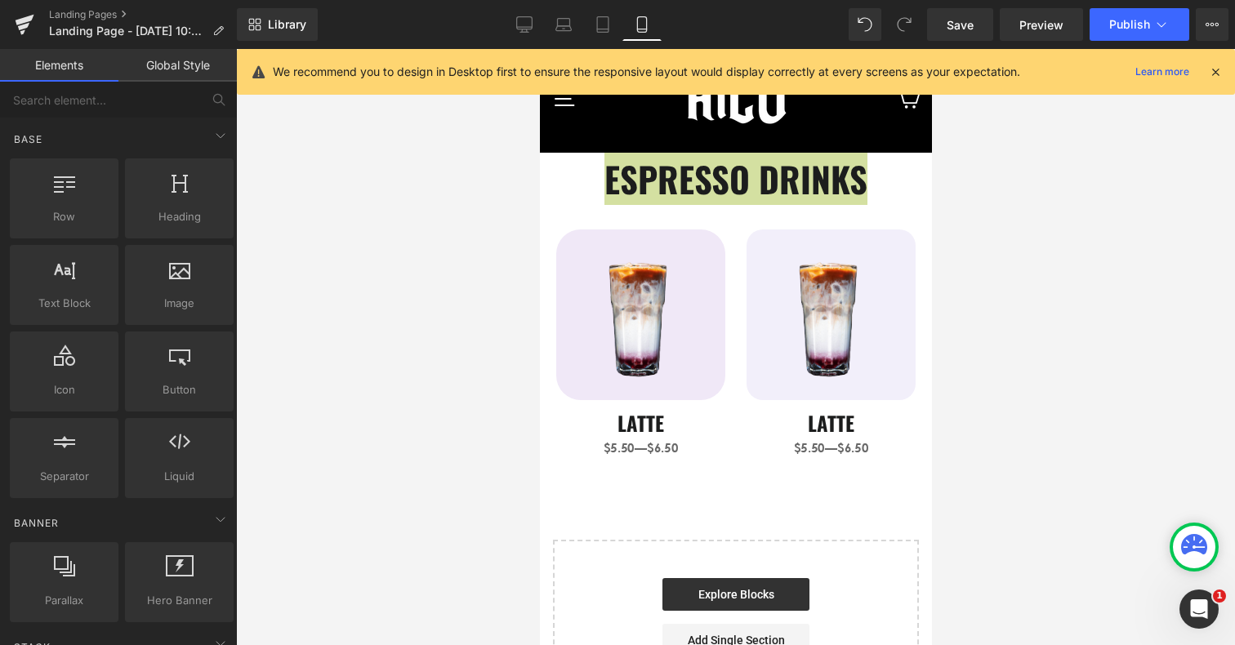
click at [1025, 162] on div at bounding box center [735, 347] width 999 height 596
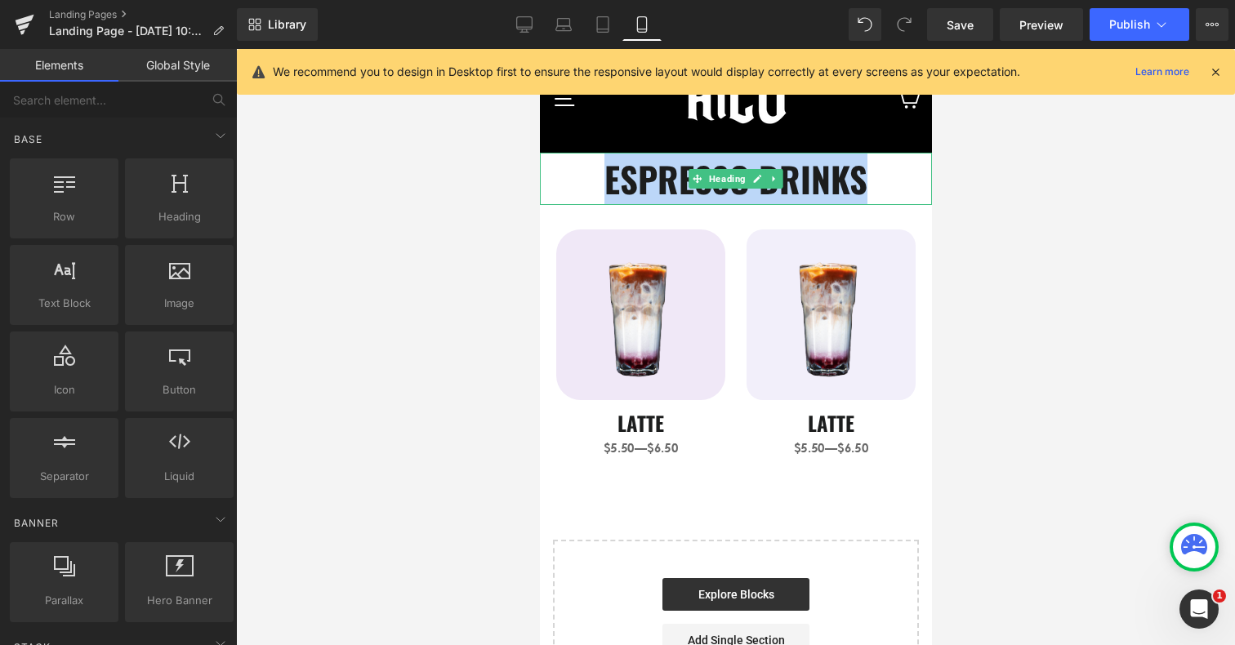
click at [893, 177] on h1 "ESPRESSO DRINKS" at bounding box center [735, 179] width 392 height 52
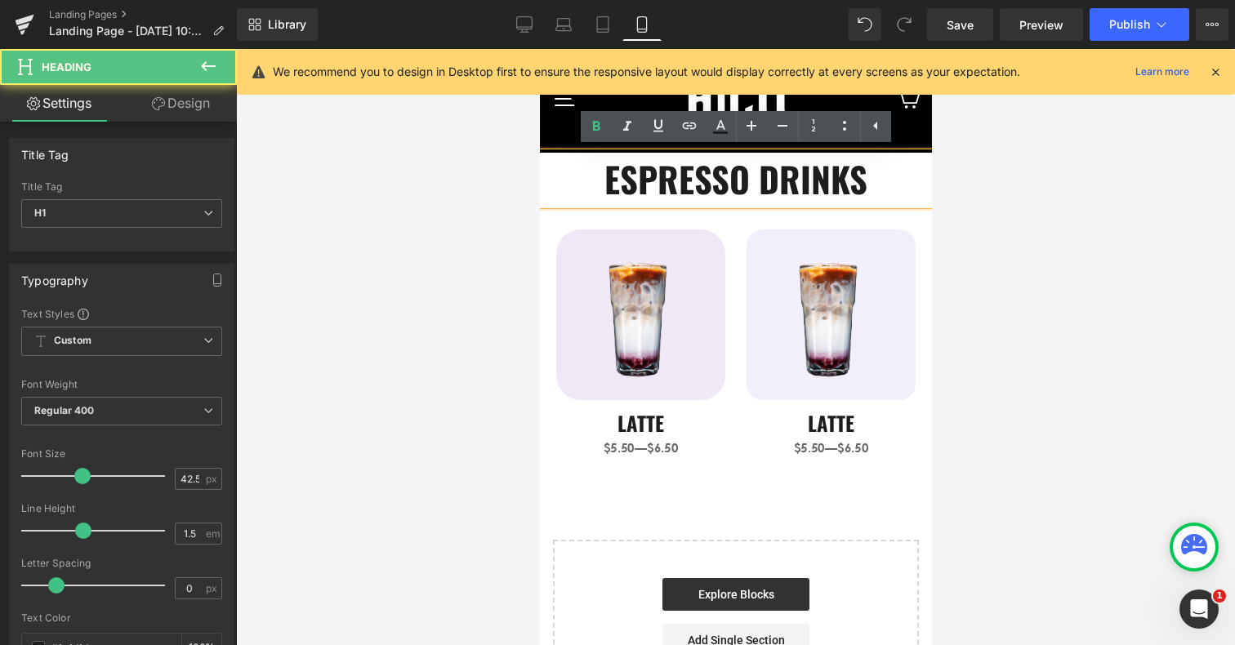
click at [893, 177] on h1 "ESPRESSO DRINKS" at bounding box center [735, 179] width 392 height 52
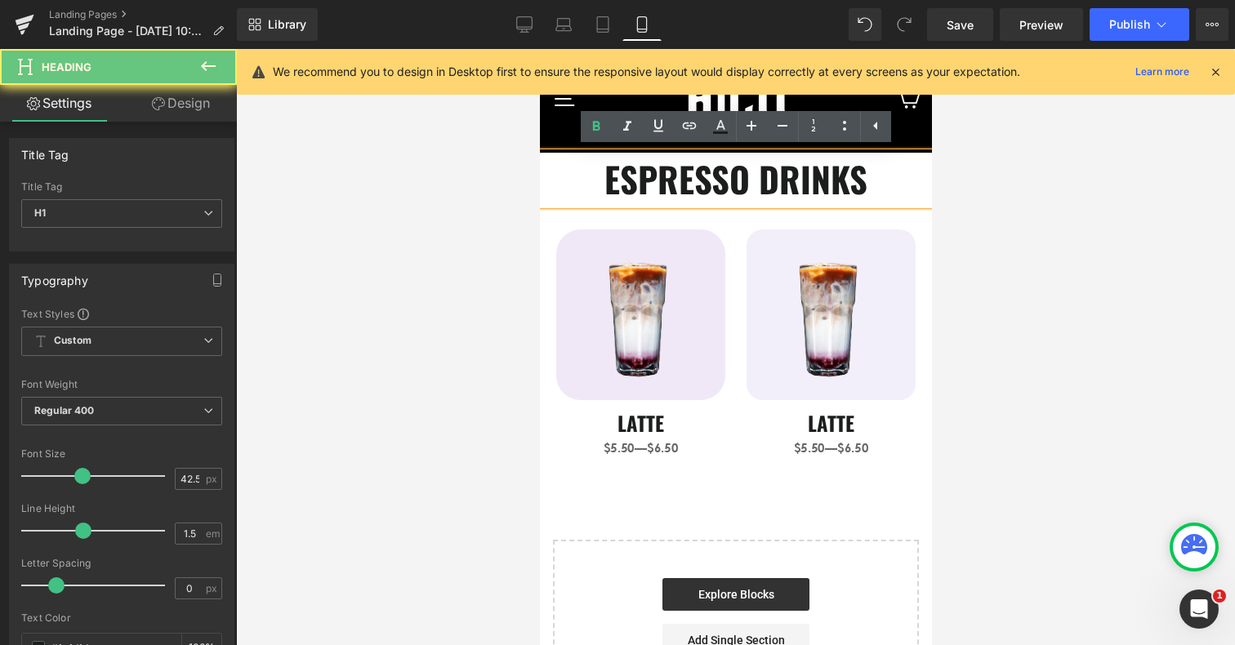
click at [893, 177] on h1 "ESPRESSO DRINKS" at bounding box center [735, 179] width 392 height 52
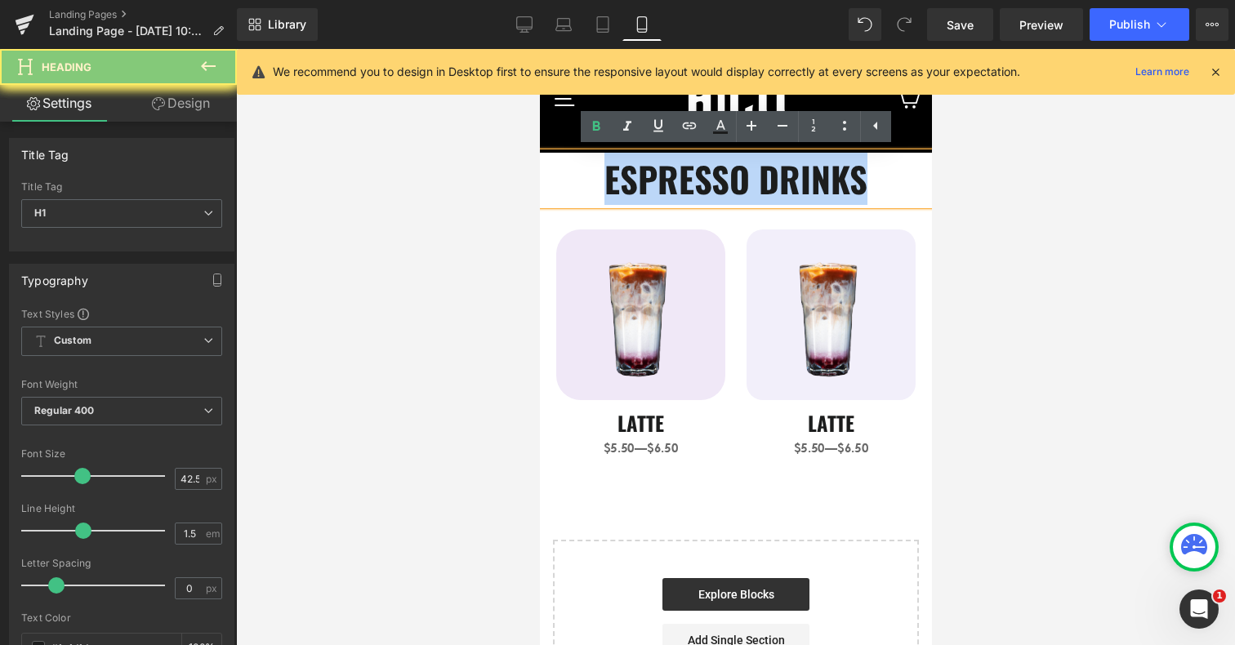
click at [893, 177] on h1 "ESPRESSO DRINKS" at bounding box center [735, 179] width 392 height 52
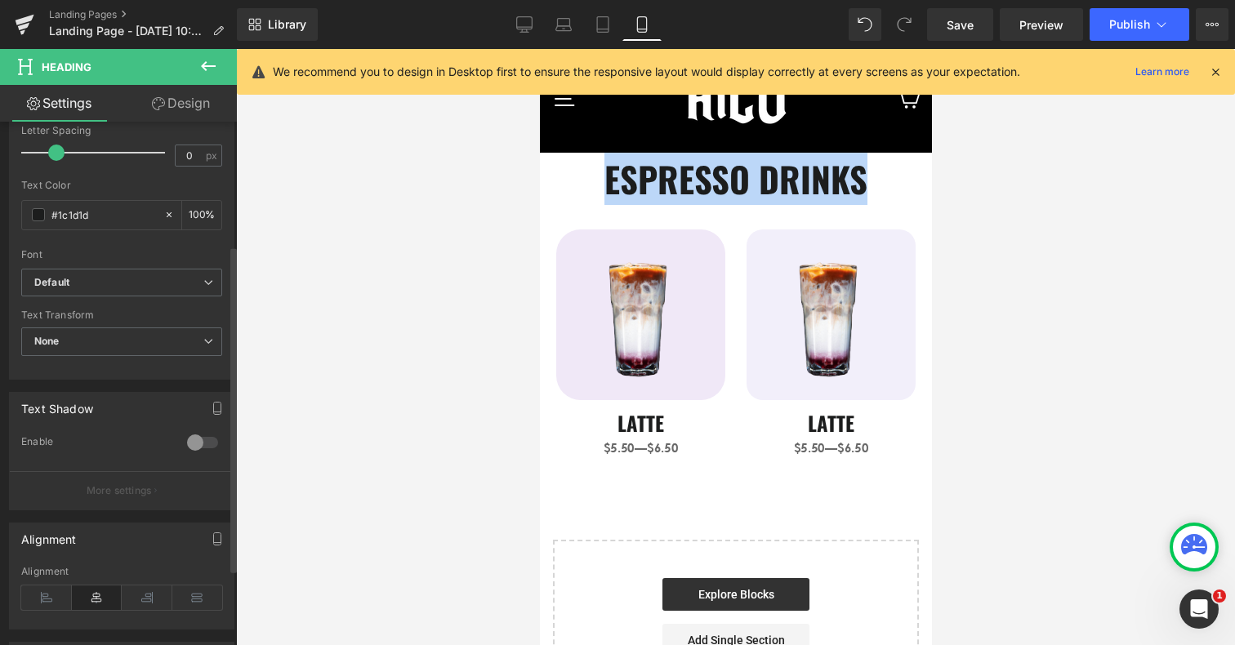
scroll to position [513, 0]
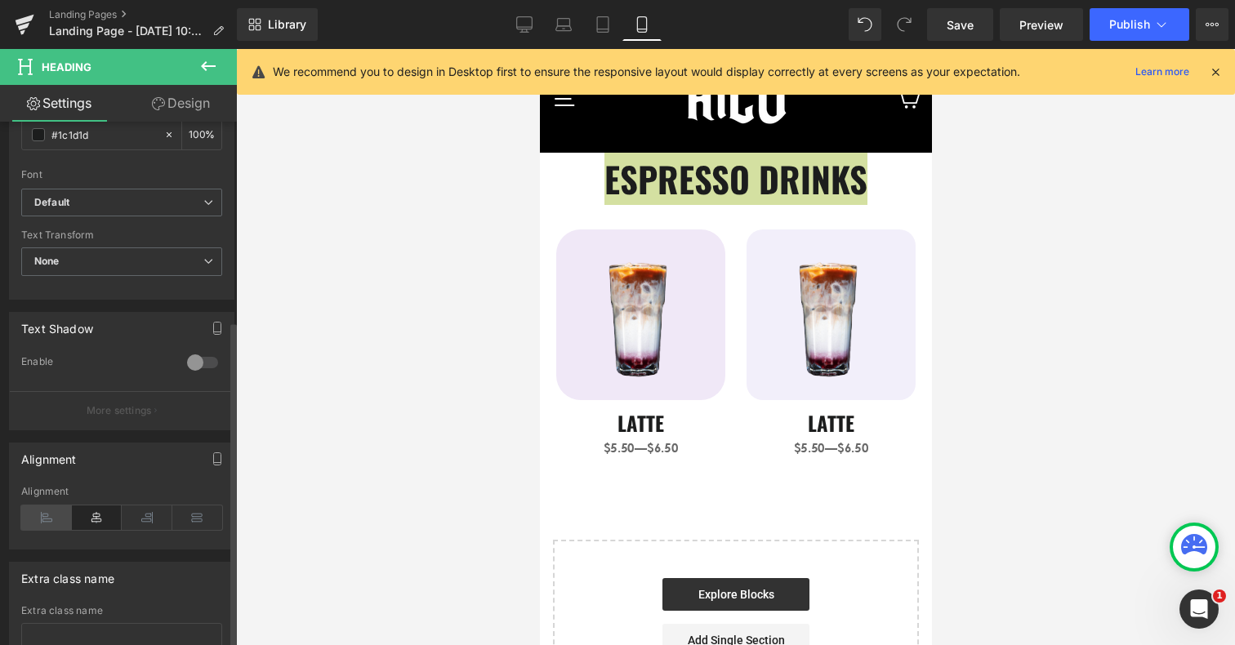
click at [53, 507] on icon at bounding box center [46, 518] width 51 height 25
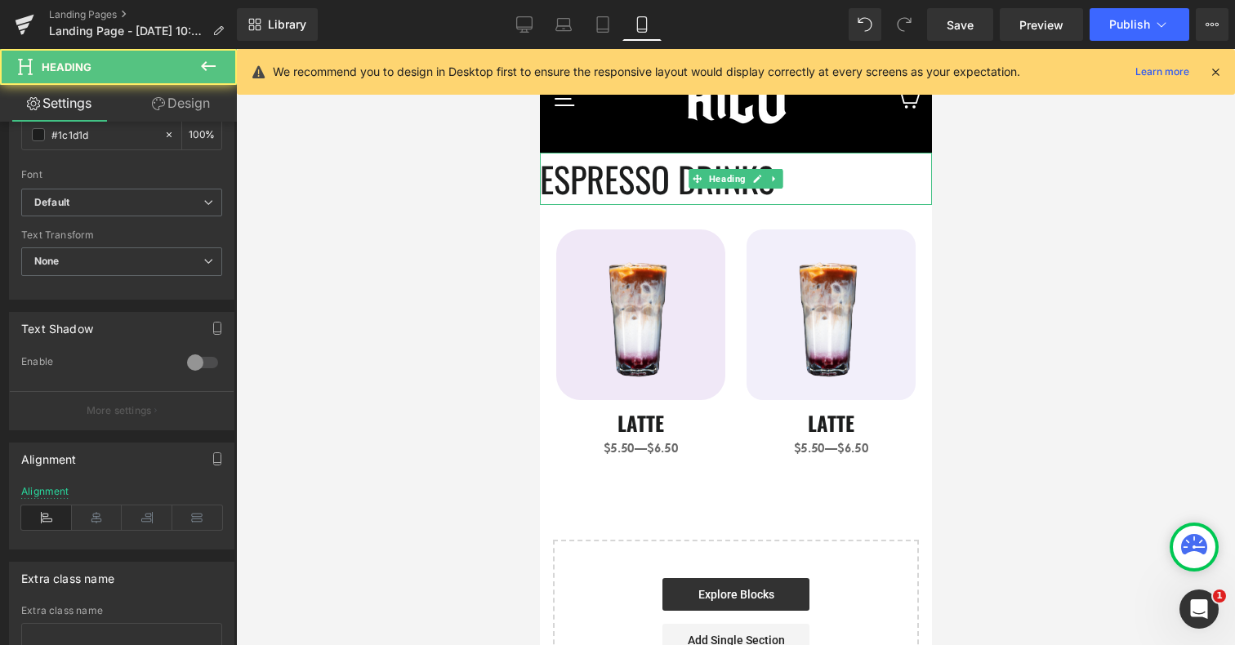
click at [553, 177] on h1 "ESPRESSO DRINKS" at bounding box center [735, 179] width 392 height 52
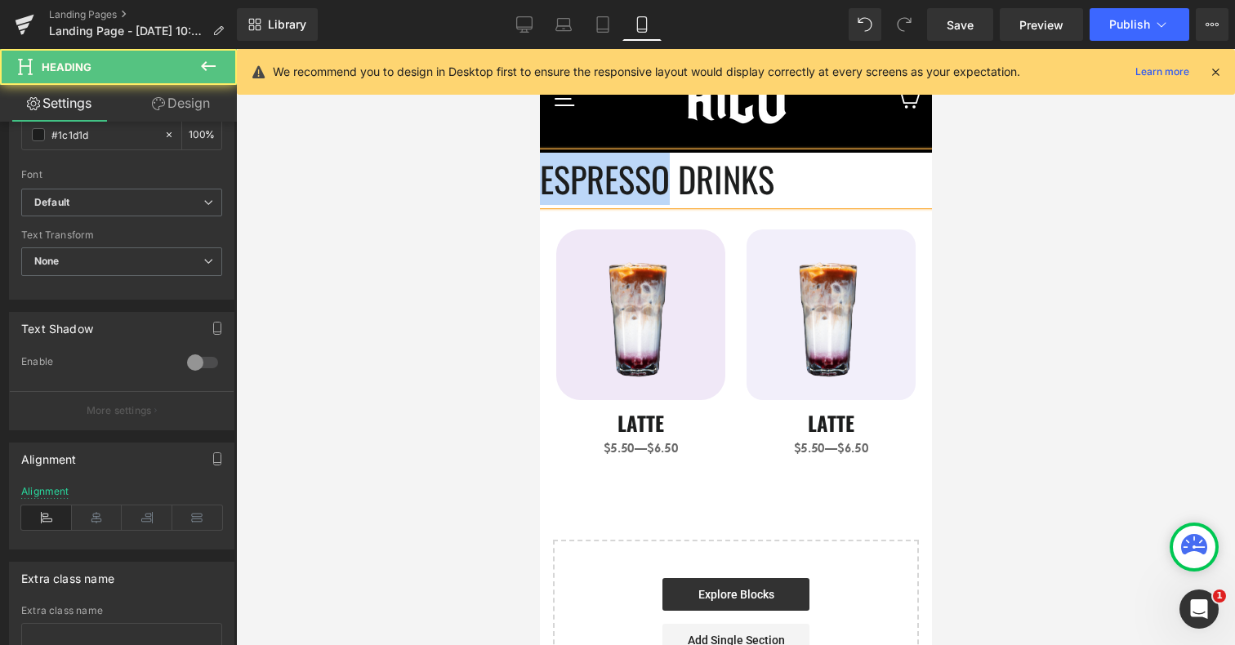
click at [553, 177] on h1 "ESPRESSO DRINKS" at bounding box center [735, 179] width 392 height 52
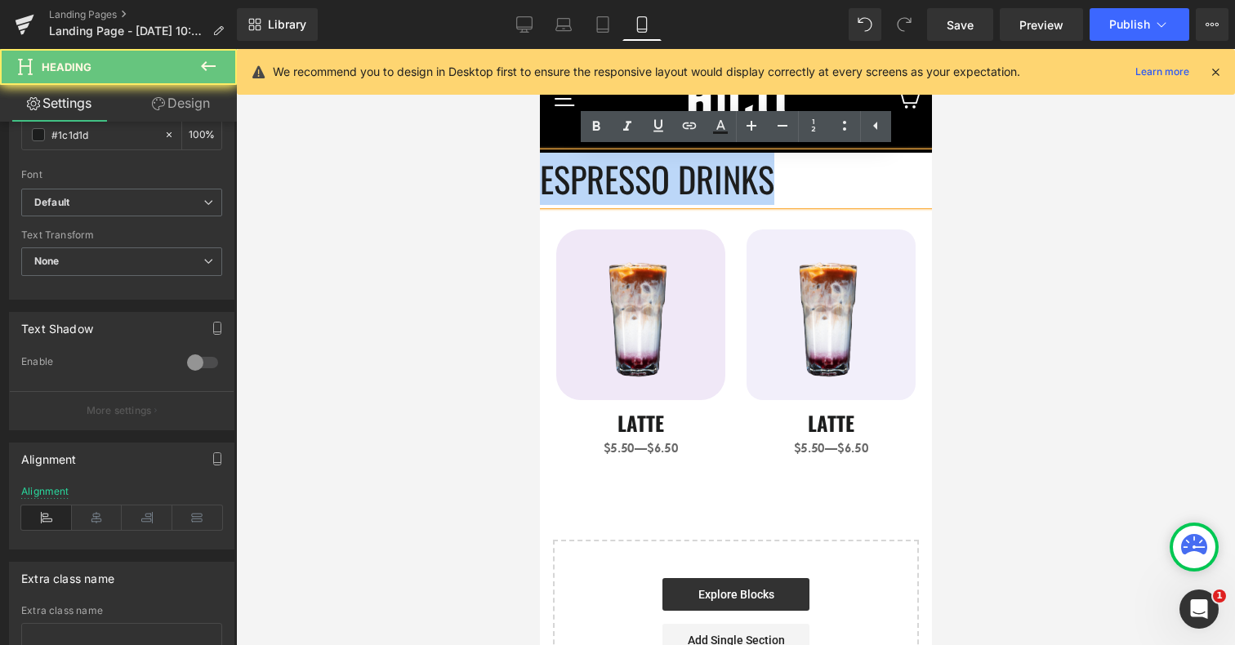
click at [553, 177] on h1 "ESPRESSO DRINKS" at bounding box center [735, 179] width 392 height 52
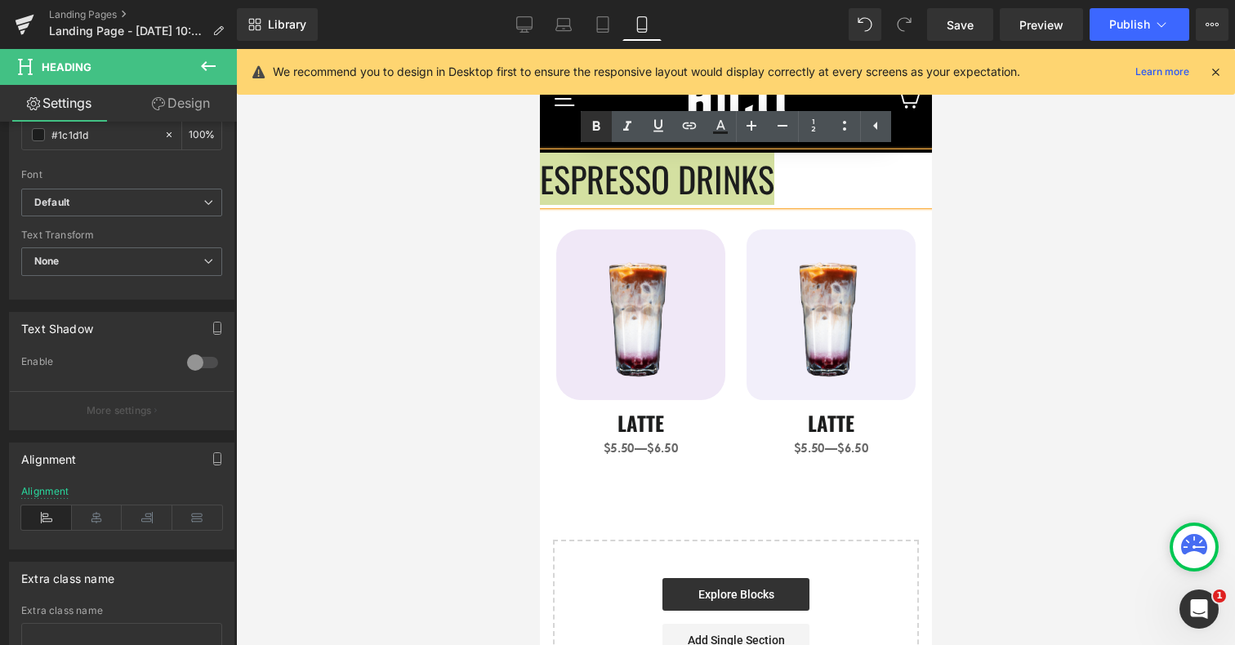
click at [0, 0] on icon at bounding box center [0, 0] width 0 height 0
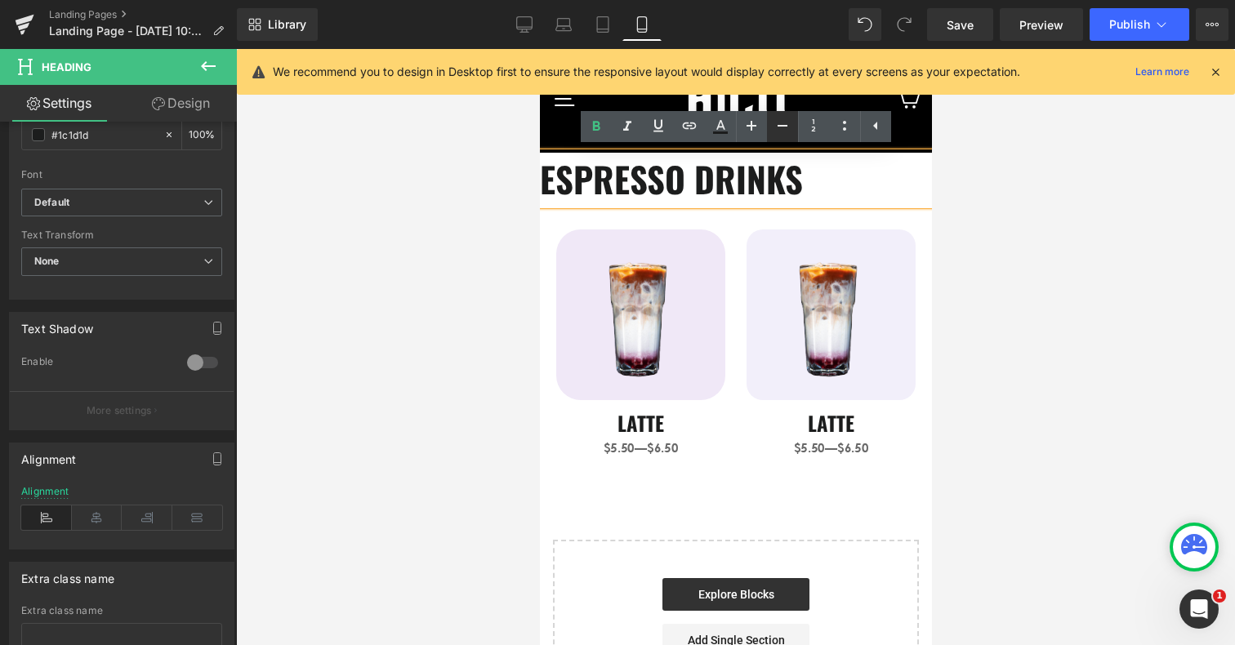
click at [786, 129] on icon at bounding box center [783, 126] width 20 height 20
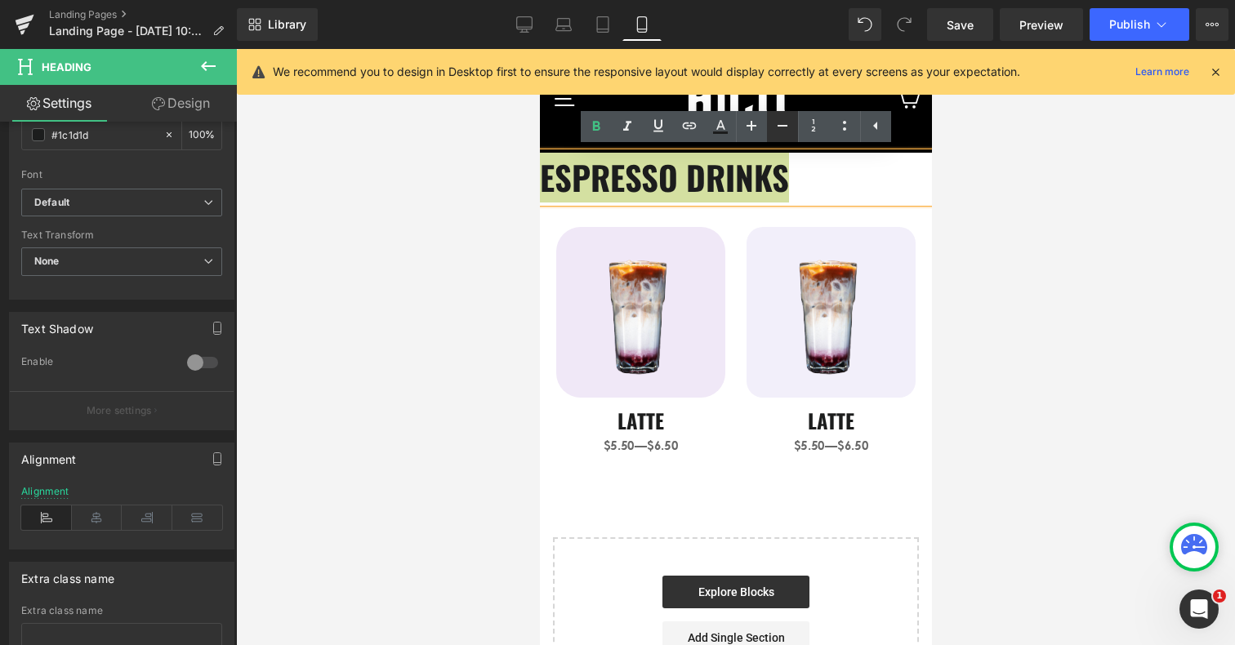
click at [786, 129] on icon at bounding box center [783, 126] width 20 height 20
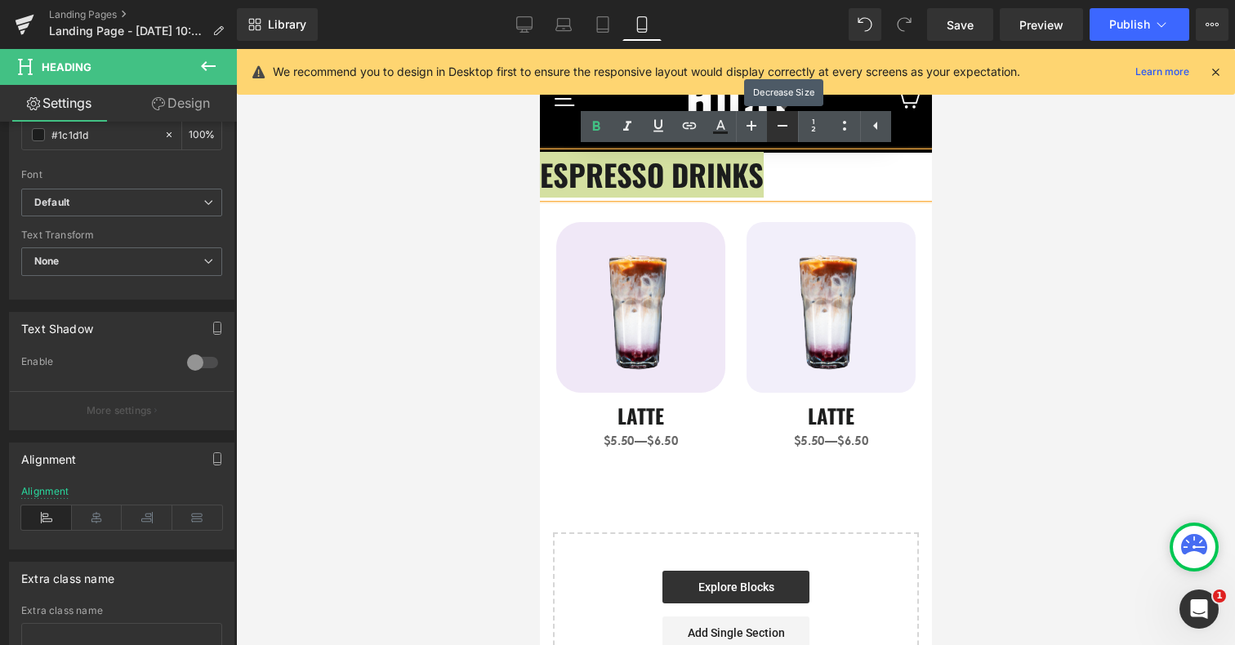
click at [786, 129] on icon at bounding box center [783, 126] width 20 height 20
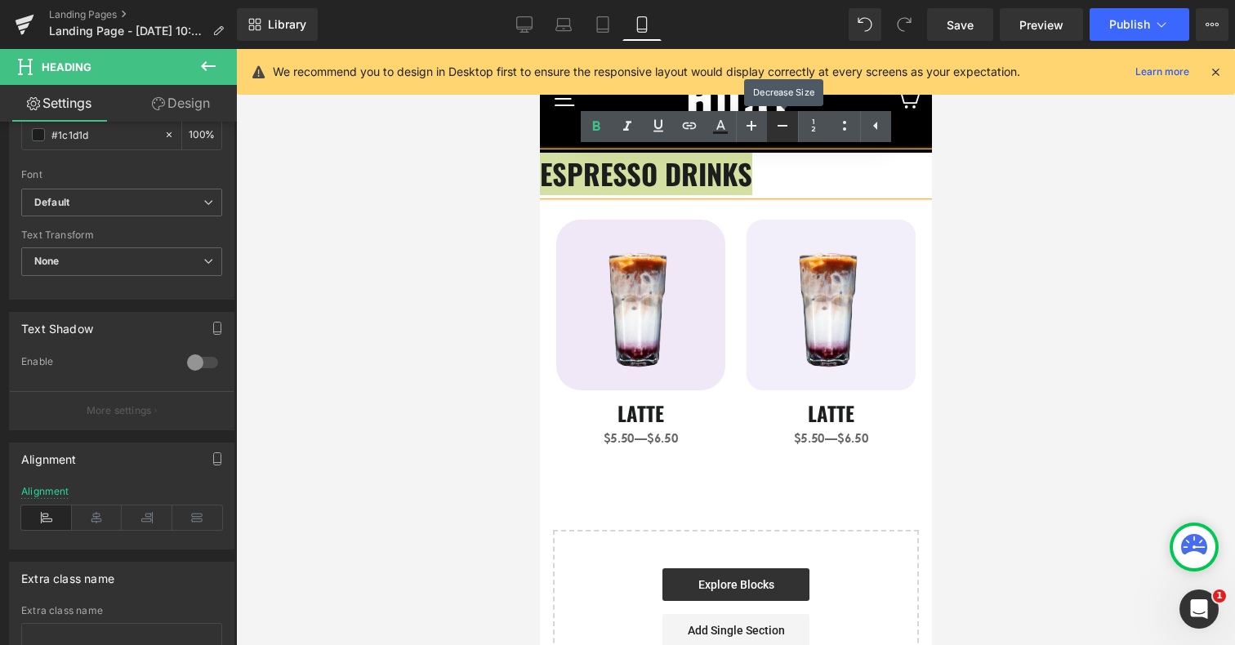
click at [786, 129] on icon at bounding box center [783, 126] width 20 height 20
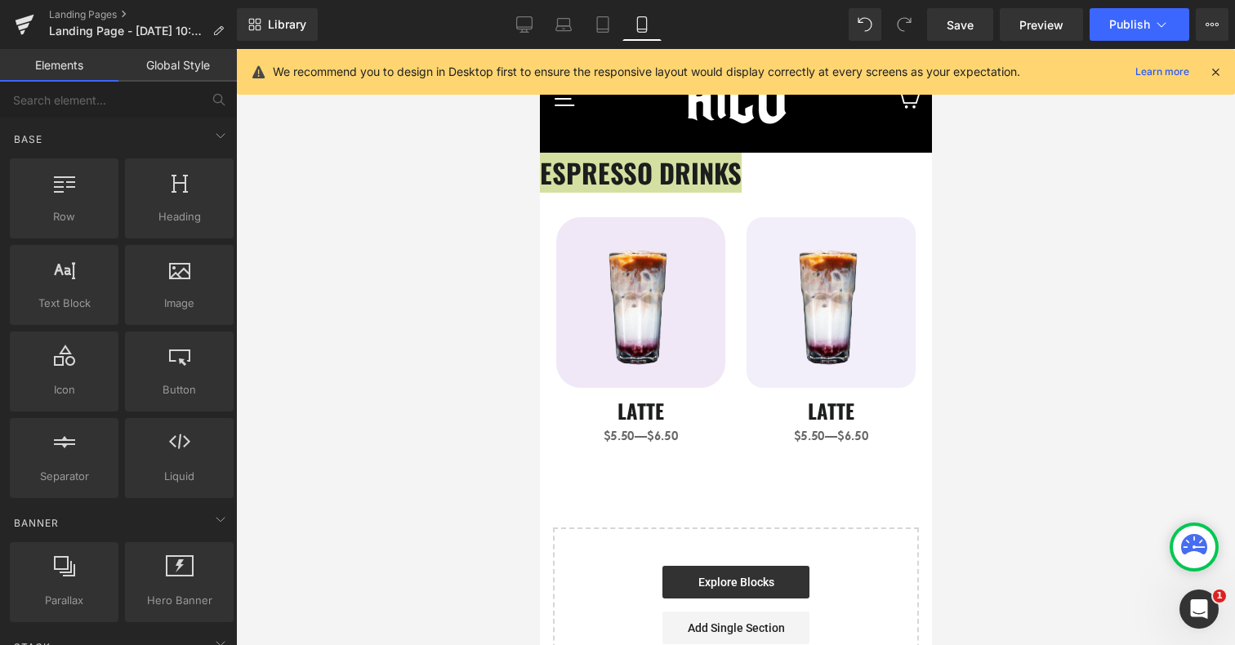
click at [477, 252] on div at bounding box center [735, 347] width 999 height 596
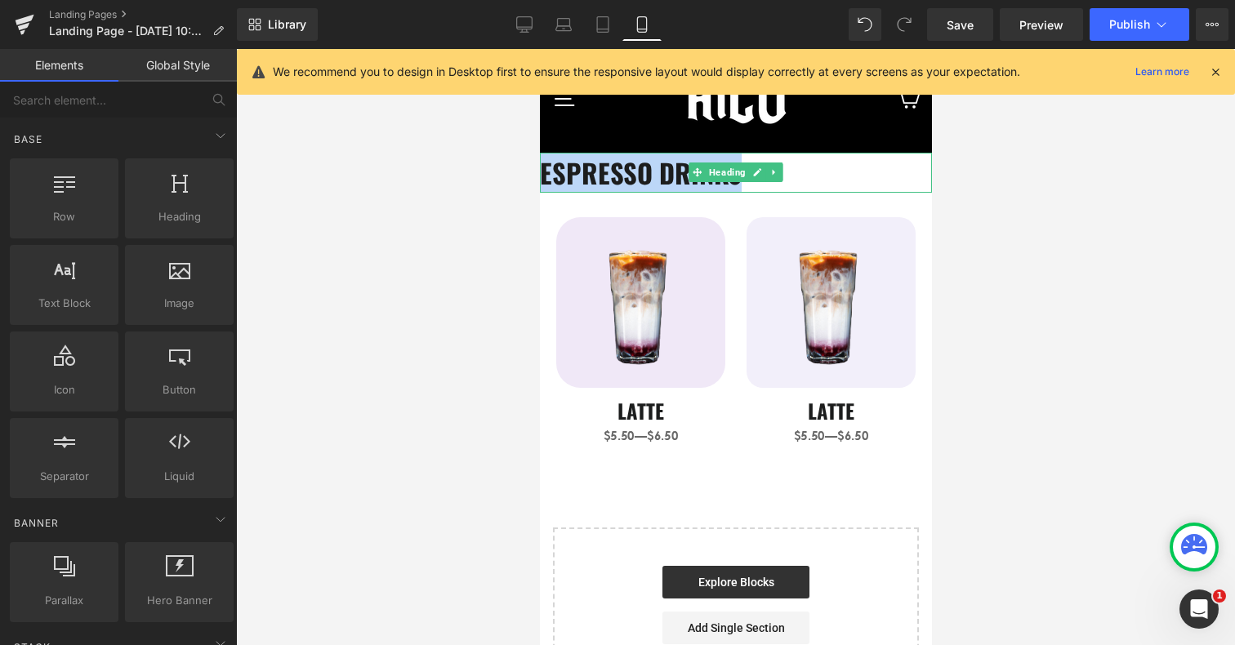
click at [593, 176] on span "ESPRESSO DRINKS" at bounding box center [640, 172] width 202 height 39
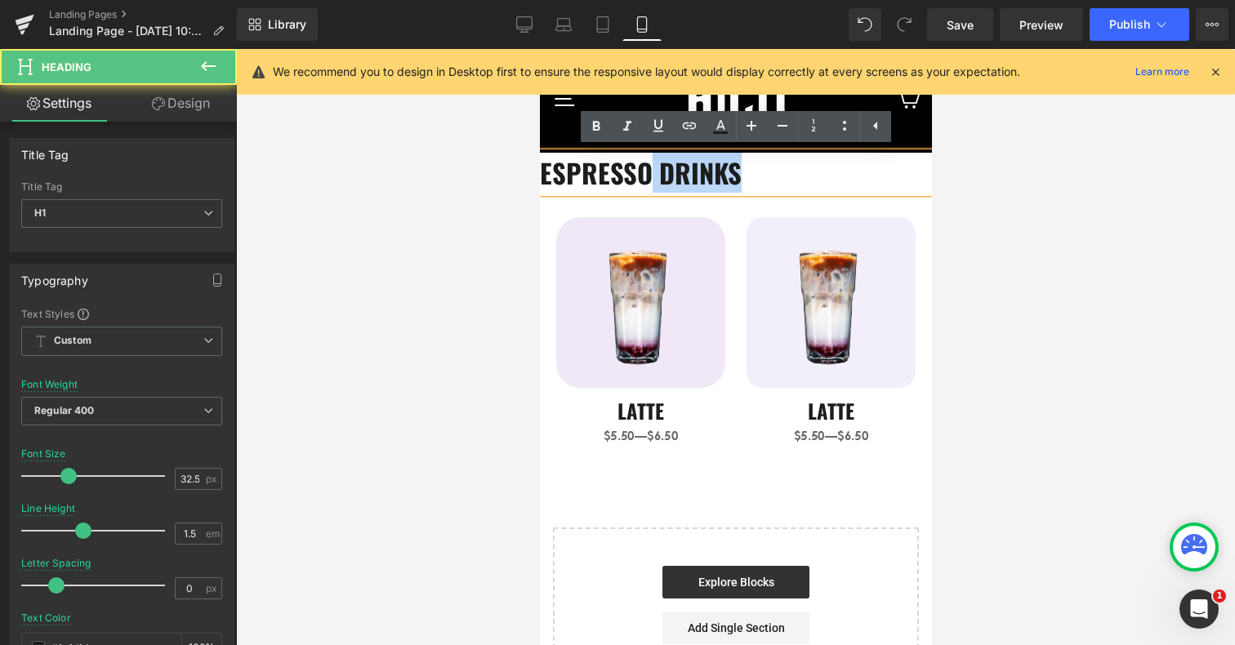
drag, startPoint x: 652, startPoint y: 168, endPoint x: 744, endPoint y: 168, distance: 92.3
click at [744, 168] on h1 "ESPRESSO DRINKS" at bounding box center [735, 173] width 392 height 40
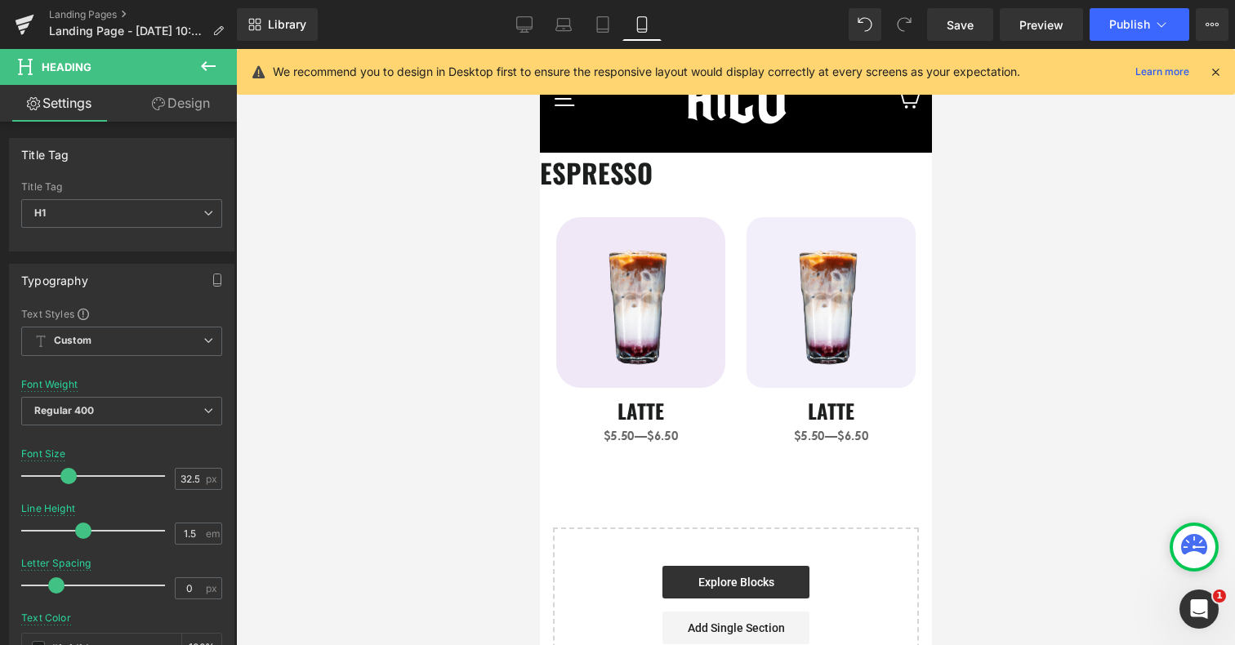
click at [486, 288] on div at bounding box center [735, 347] width 999 height 596
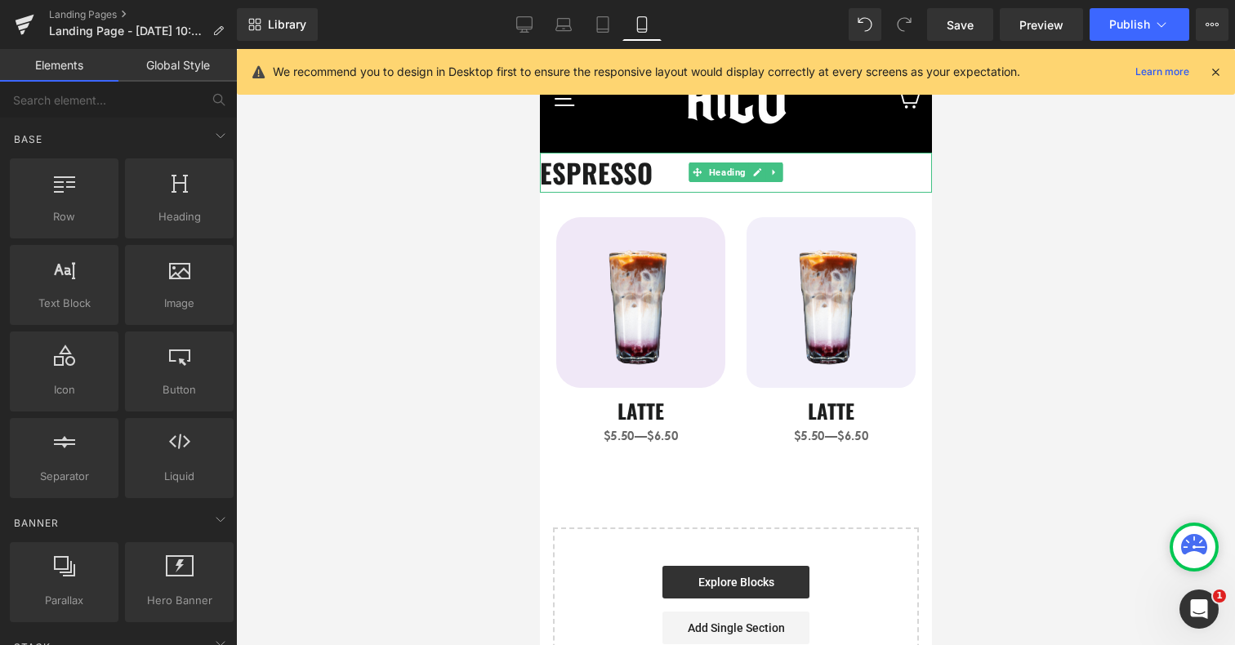
click at [547, 177] on span "ESPRESSO" at bounding box center [595, 172] width 113 height 39
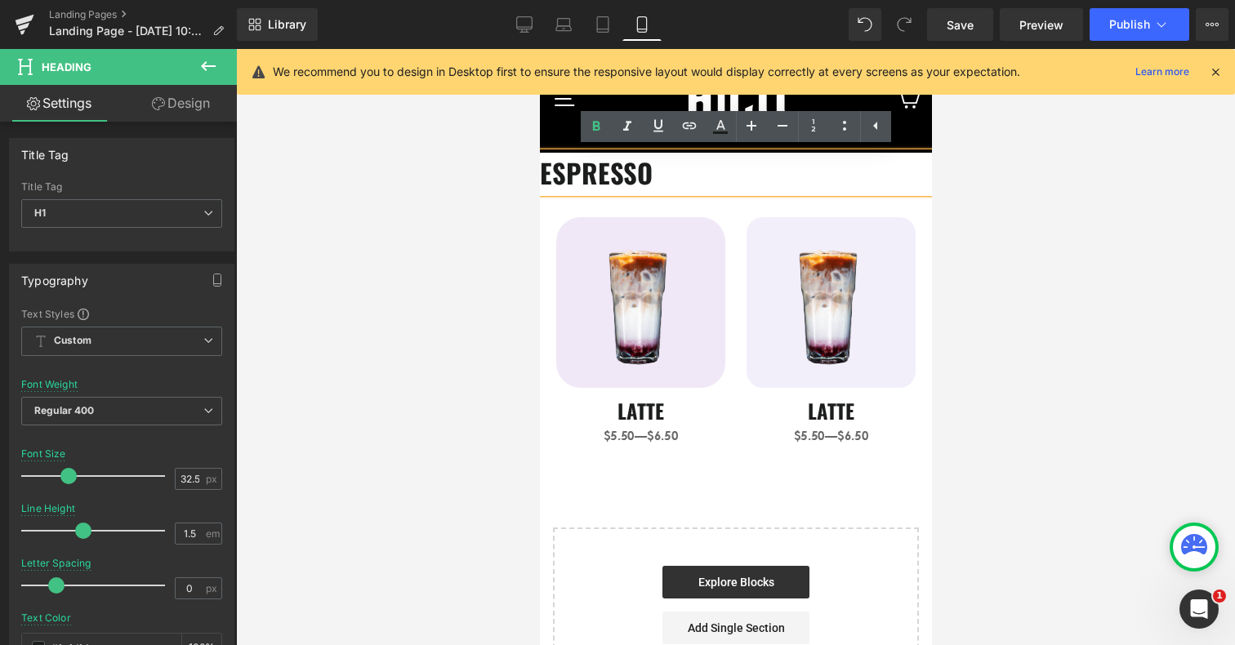
click at [518, 187] on div at bounding box center [735, 347] width 999 height 596
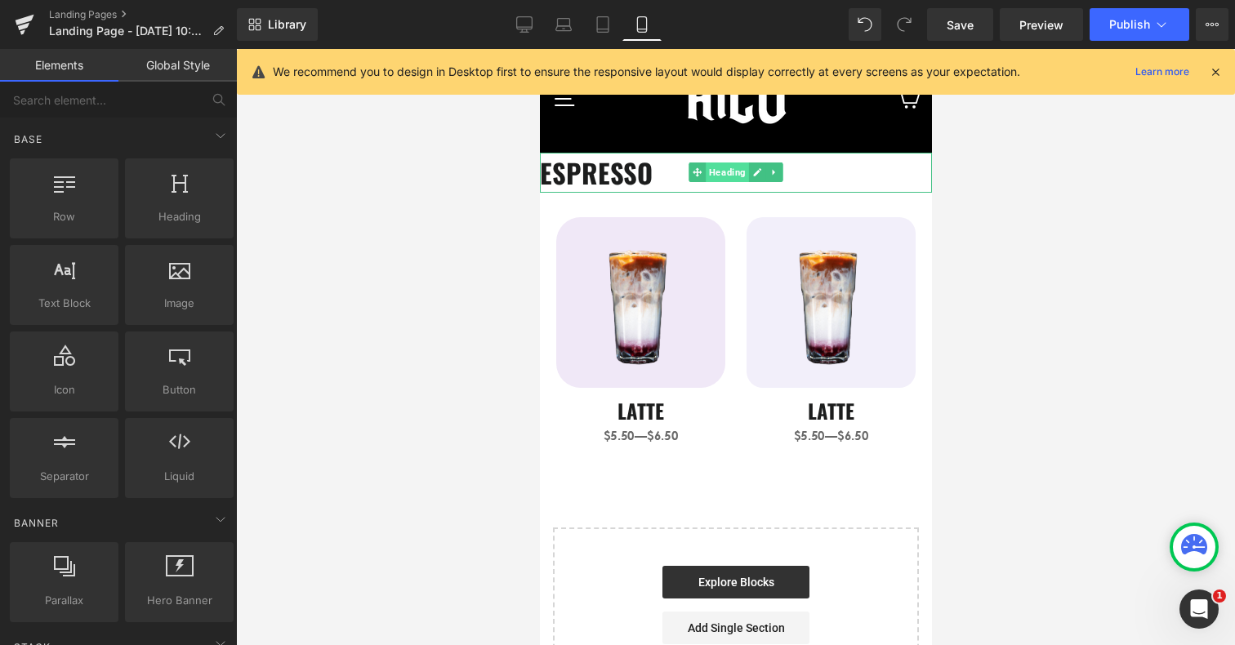
click at [735, 172] on span "Heading" at bounding box center [726, 173] width 43 height 20
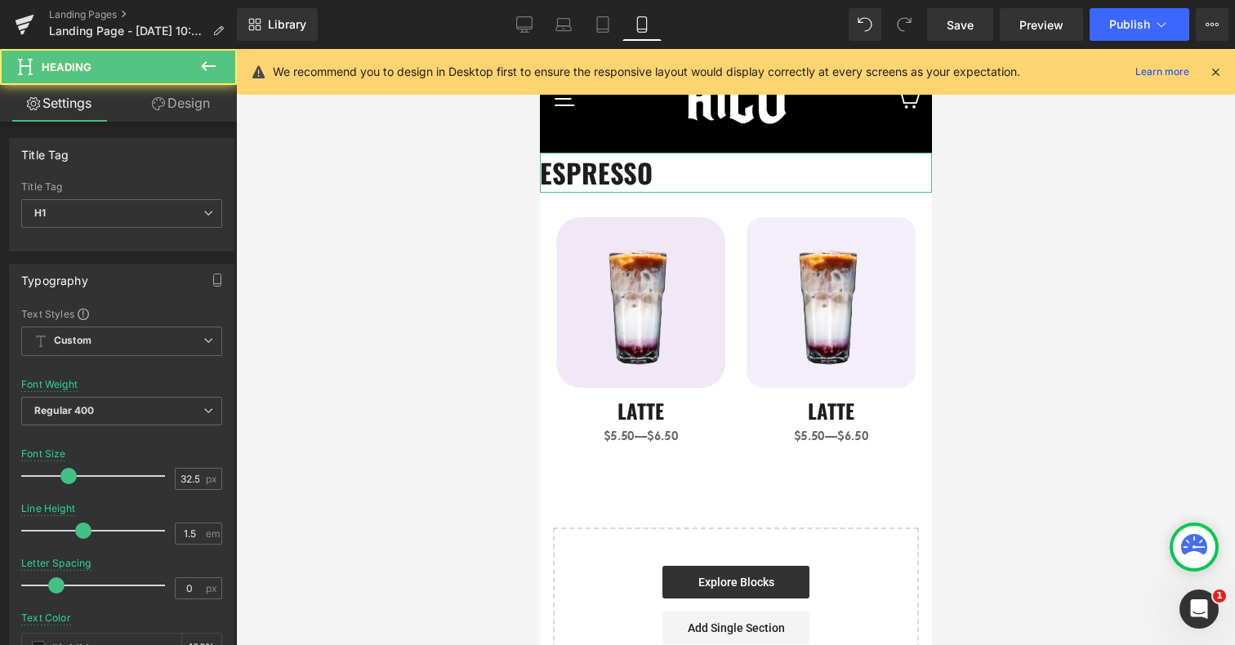
click at [175, 107] on link "Design" at bounding box center [181, 103] width 118 height 37
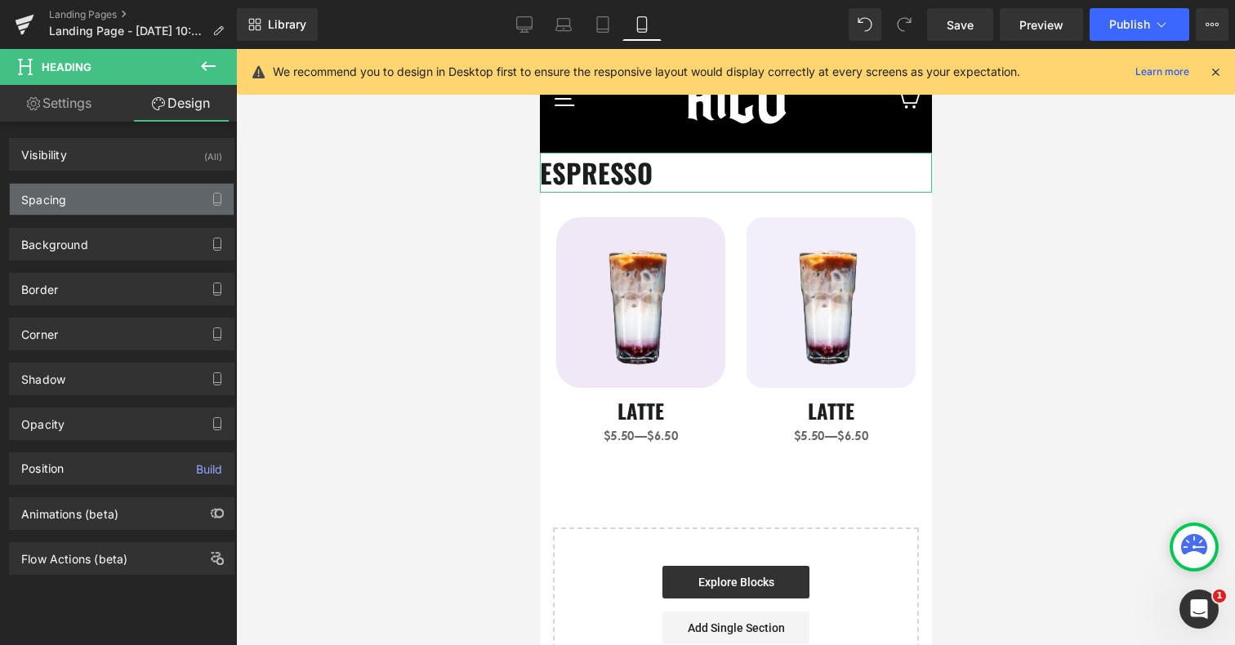
click at [76, 199] on div "Spacing" at bounding box center [122, 199] width 224 height 31
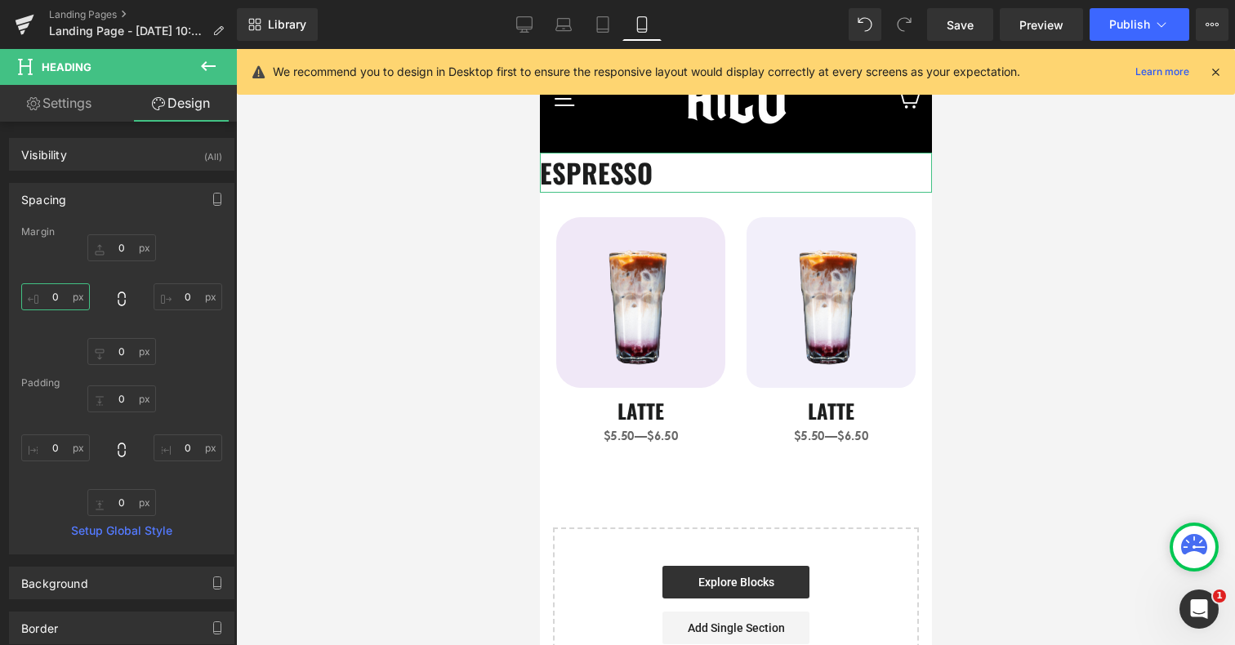
click at [68, 296] on input "0" at bounding box center [55, 297] width 69 height 27
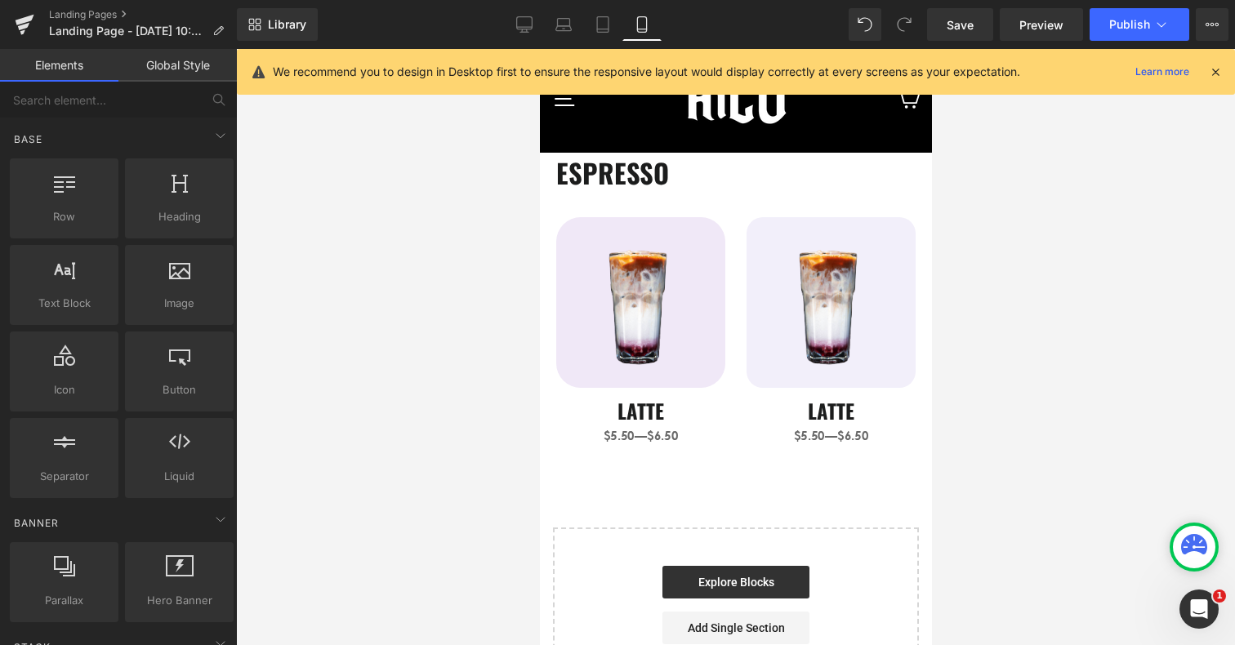
click at [1103, 168] on div at bounding box center [735, 347] width 999 height 596
click at [748, 165] on span "Heading" at bounding box center [734, 173] width 43 height 20
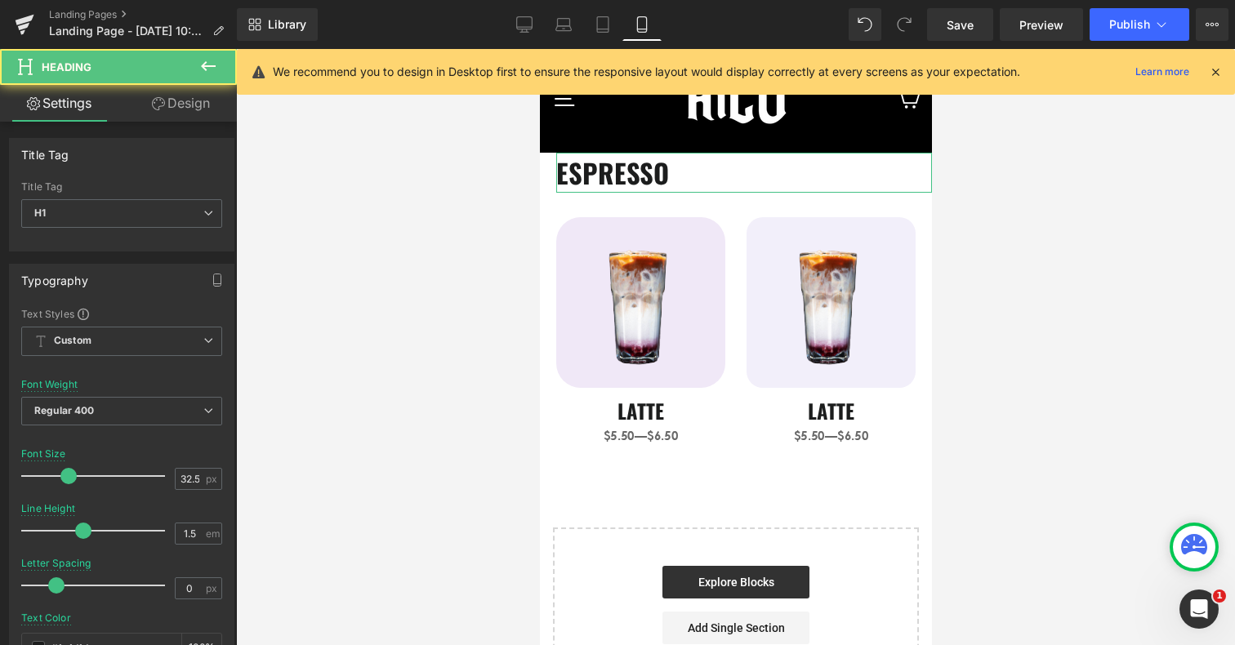
click at [170, 118] on link "Design" at bounding box center [181, 103] width 118 height 37
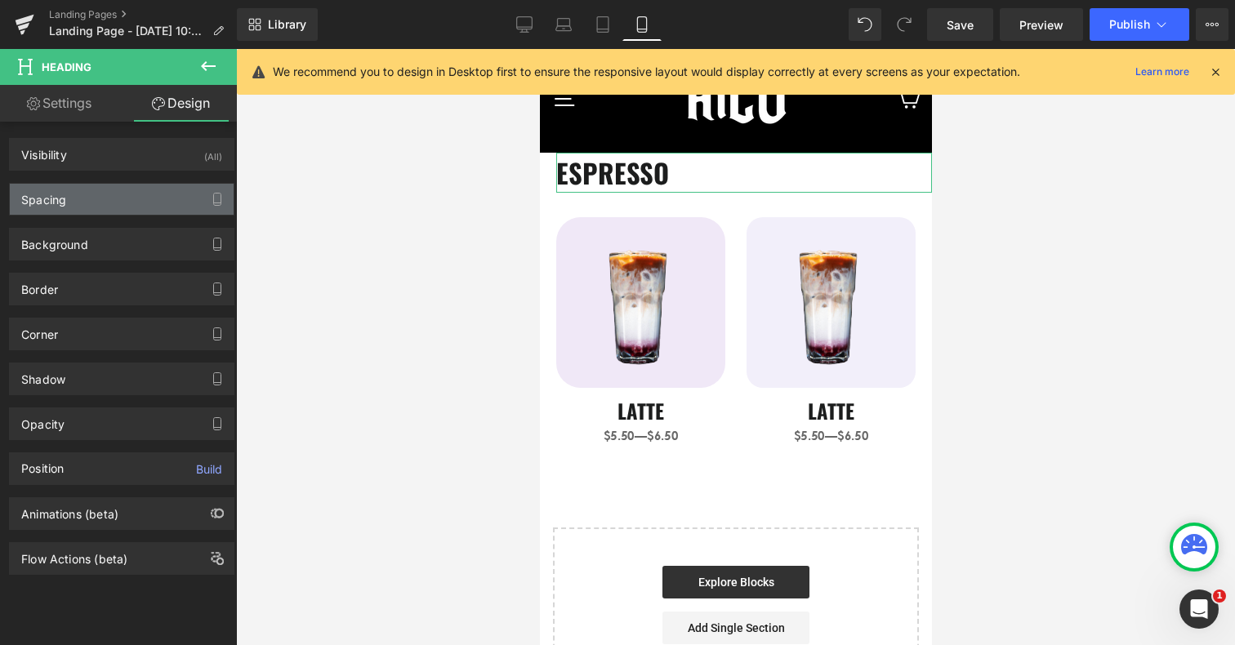
click at [111, 190] on div "Spacing" at bounding box center [122, 199] width 224 height 31
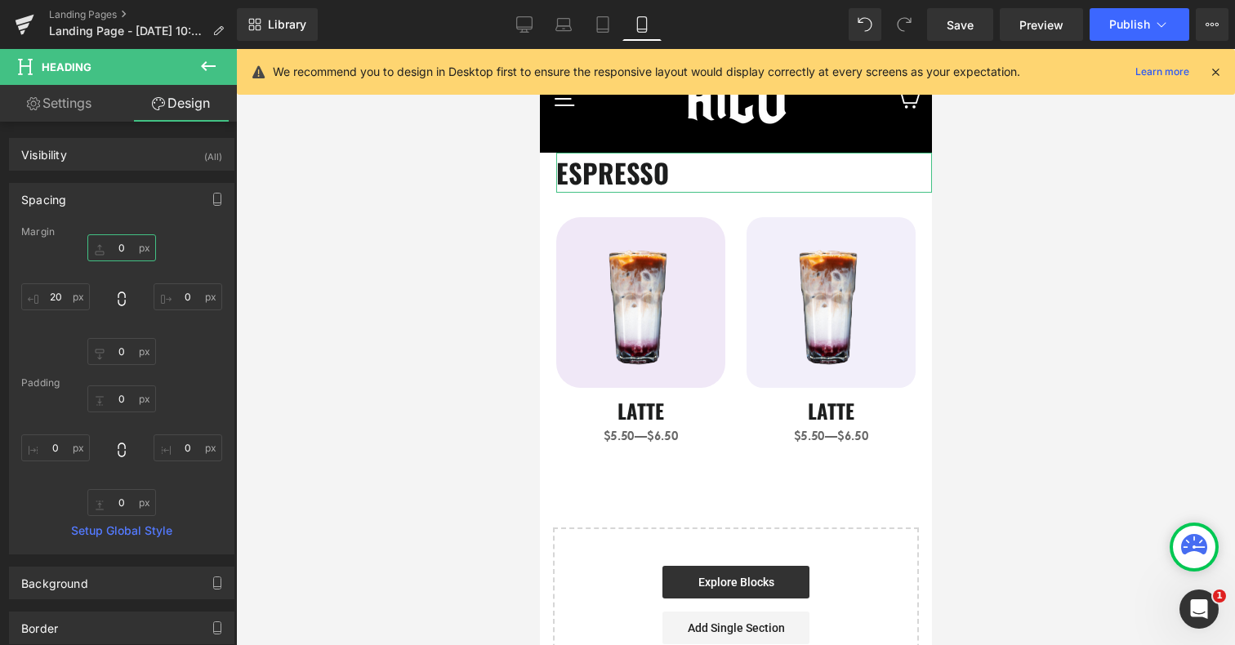
click at [120, 244] on input "0" at bounding box center [121, 247] width 69 height 27
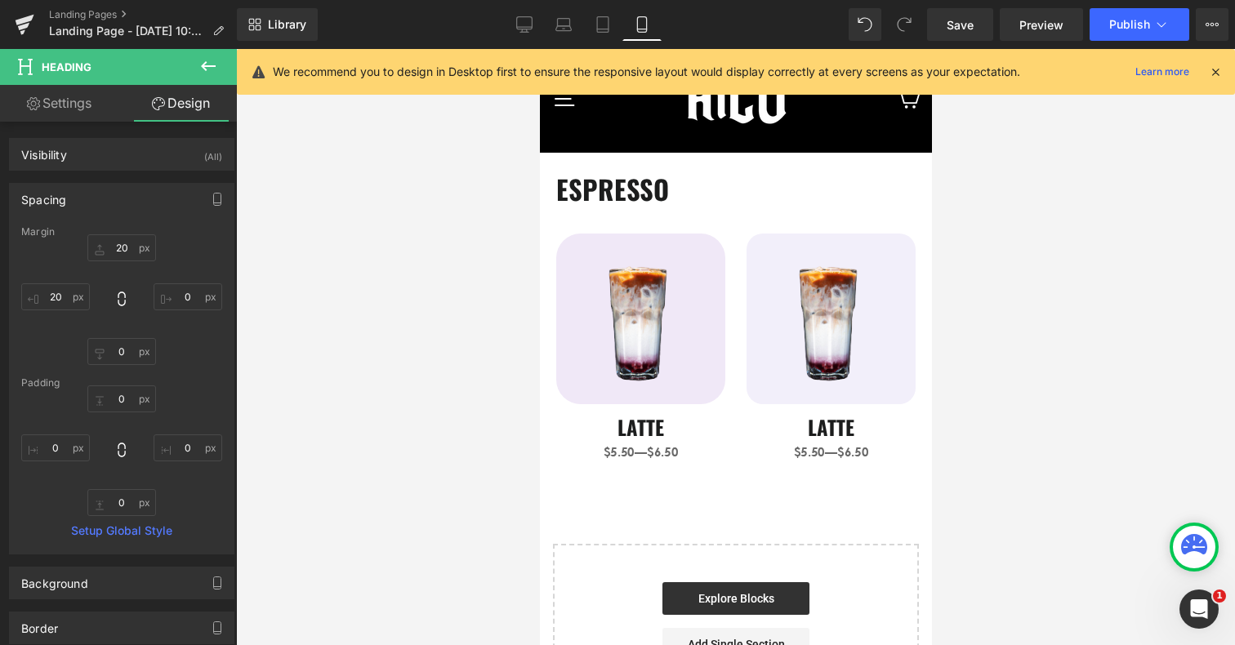
click at [1034, 269] on div at bounding box center [735, 347] width 999 height 596
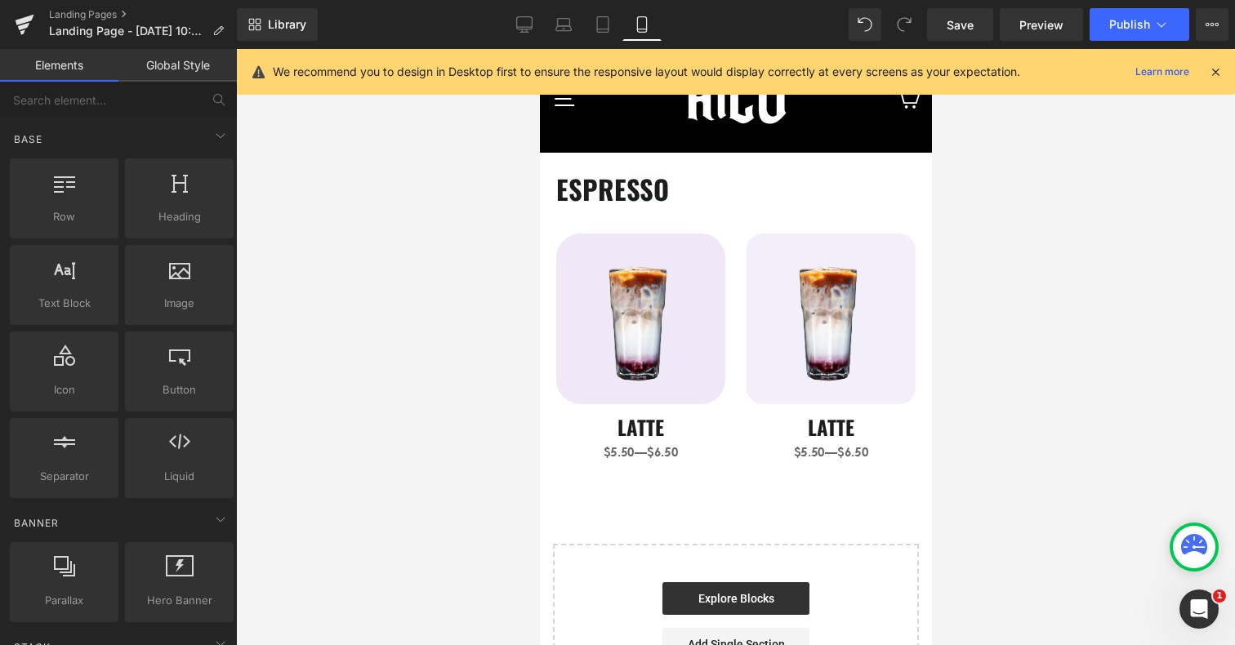
click at [591, 513] on div "ESPRESSO Heading Image LATTE Heading $5.50—$6.50 Text Block Image LATTE Heading…" at bounding box center [735, 438] width 392 height 571
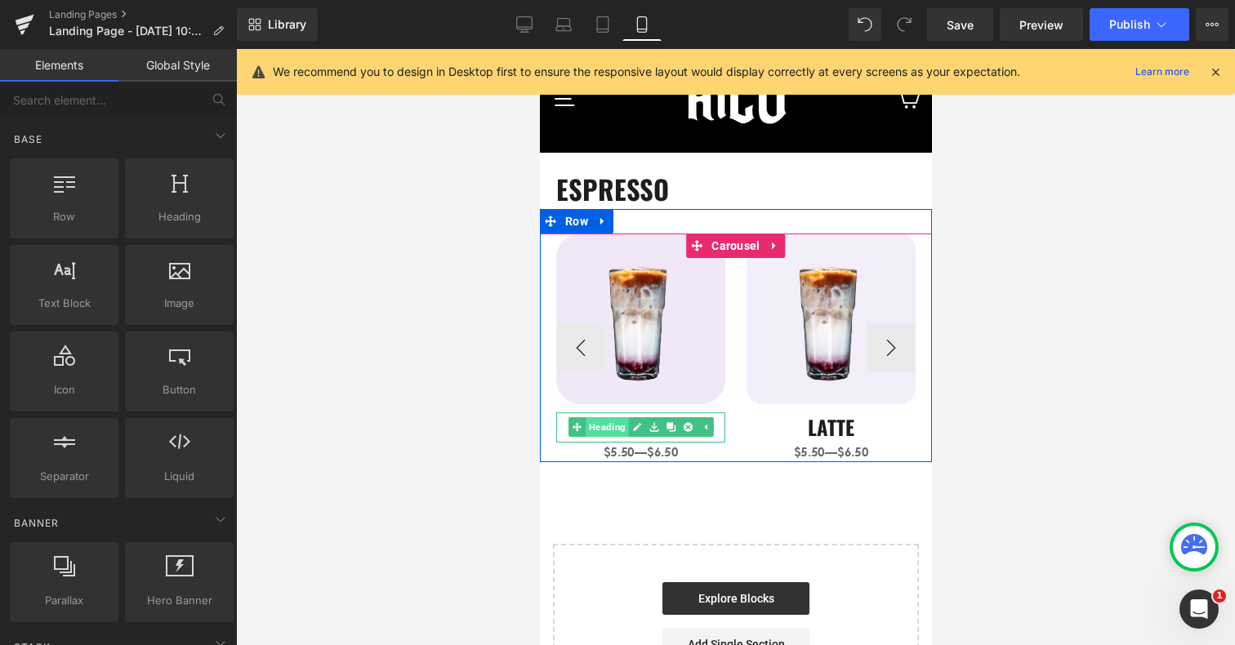
click at [610, 430] on span "Heading" at bounding box center [605, 428] width 43 height 20
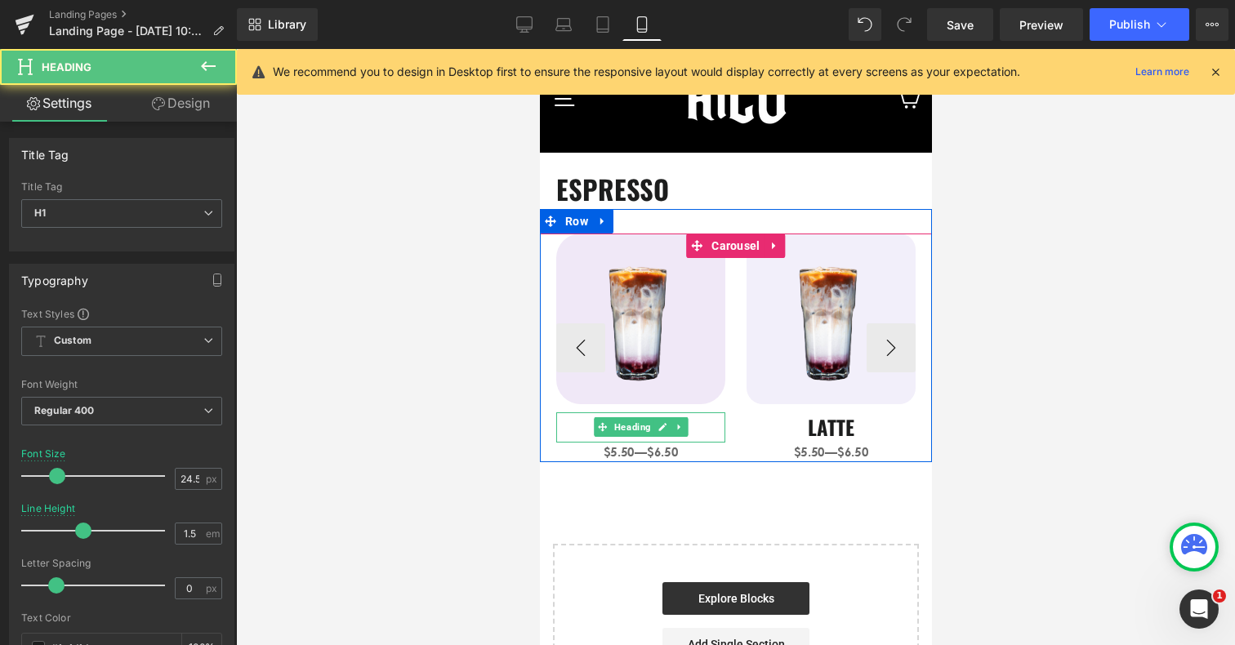
click at [571, 435] on h1 "LATTE" at bounding box center [640, 428] width 169 height 30
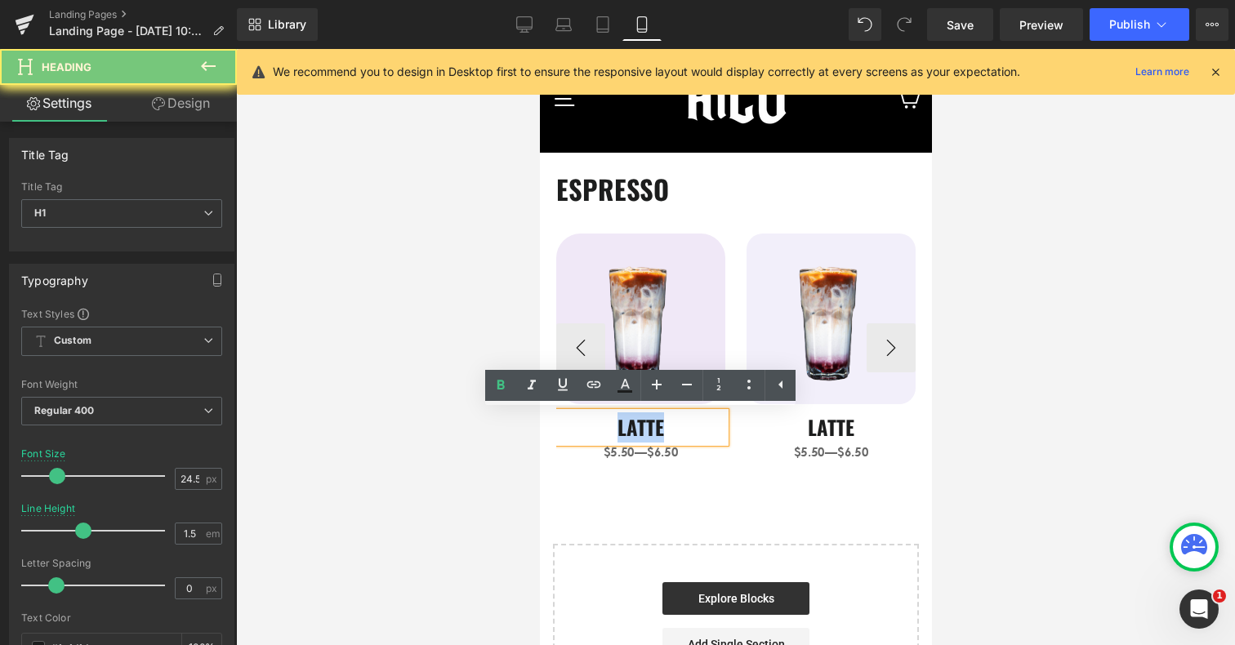
click at [571, 435] on h1 "LATTE" at bounding box center [640, 428] width 169 height 30
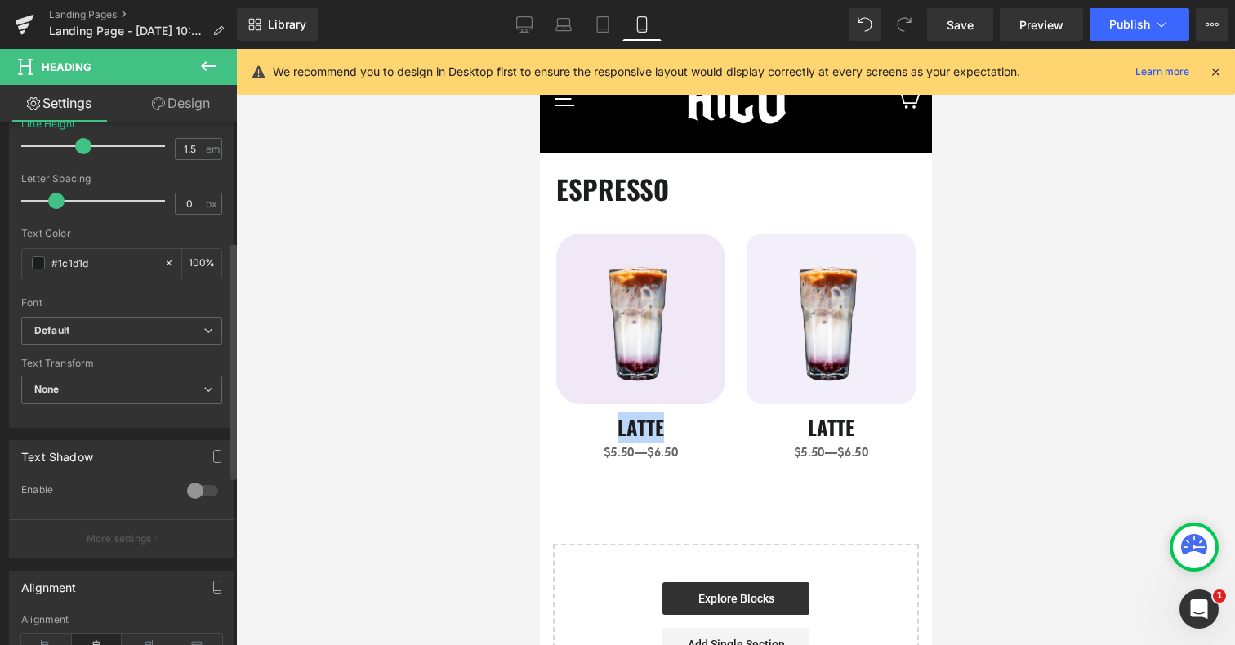
scroll to position [442, 0]
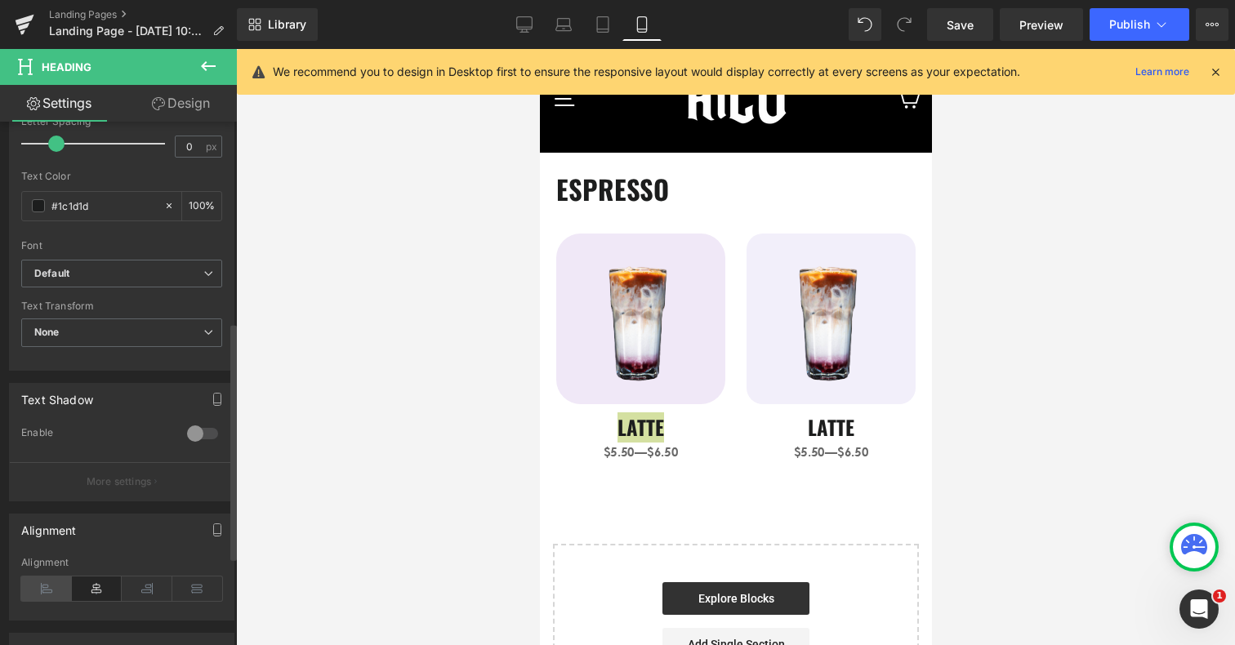
click at [45, 596] on icon at bounding box center [46, 589] width 51 height 25
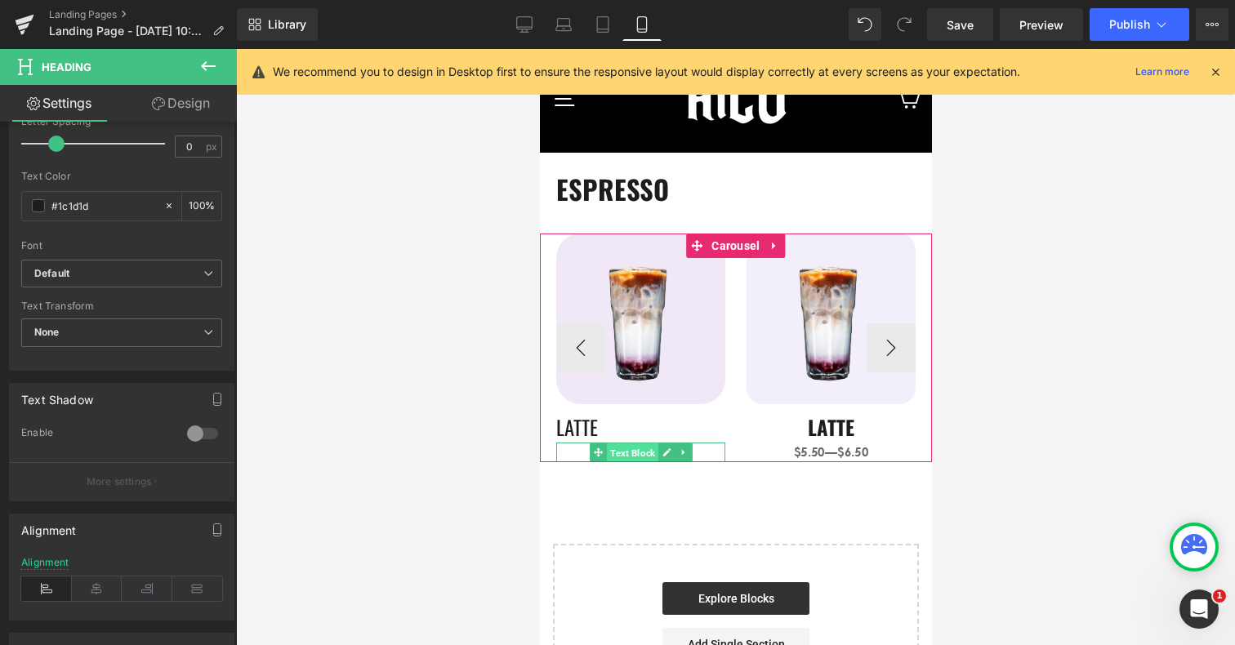
click at [596, 451] on link "Text Block" at bounding box center [623, 453] width 69 height 20
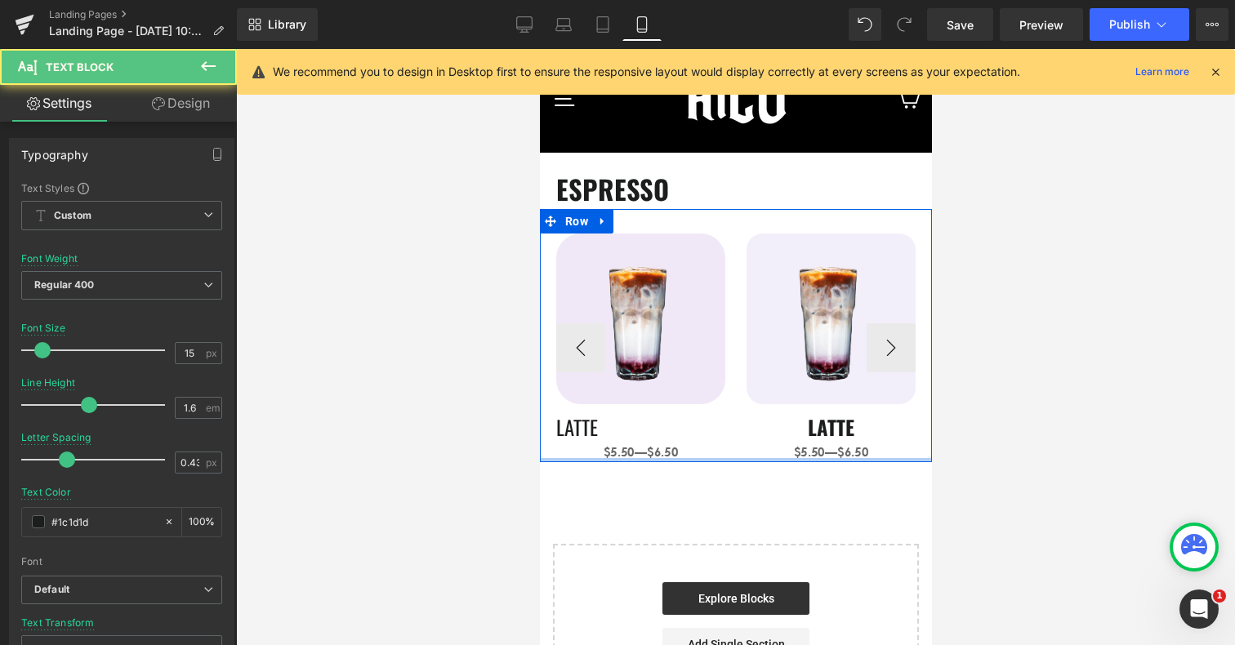
click at [578, 457] on p "$5.50—$6.50" at bounding box center [640, 453] width 169 height 20
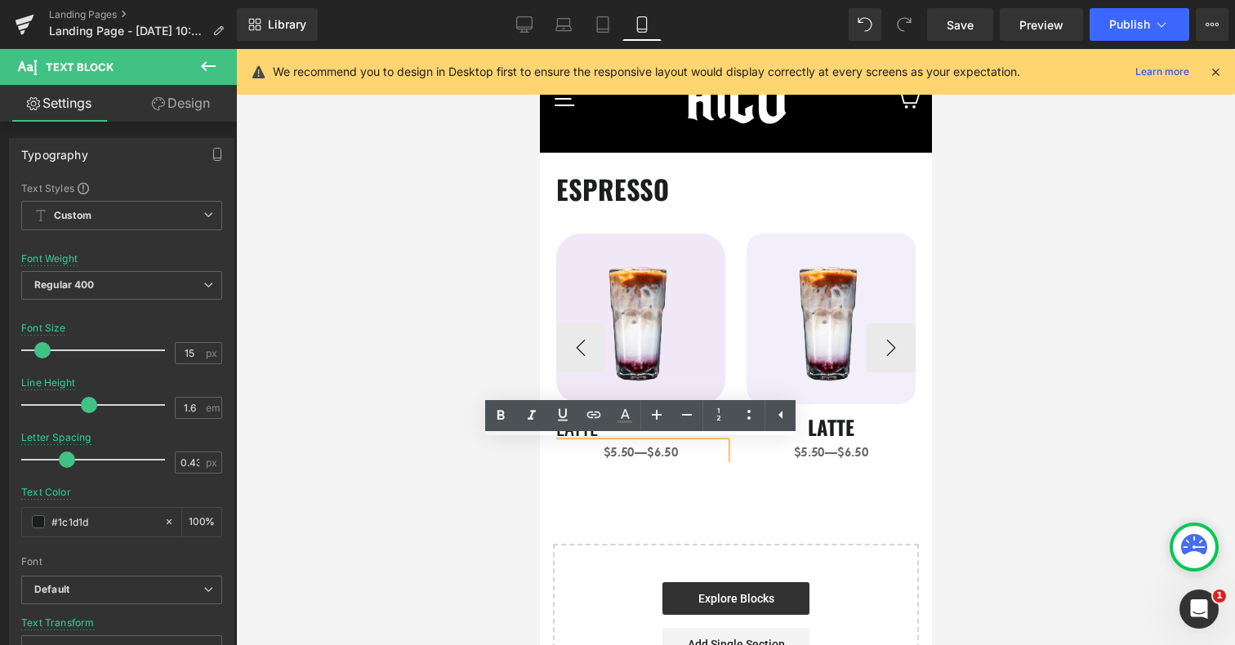
click at [578, 455] on p "$5.50—$6.50" at bounding box center [640, 453] width 169 height 20
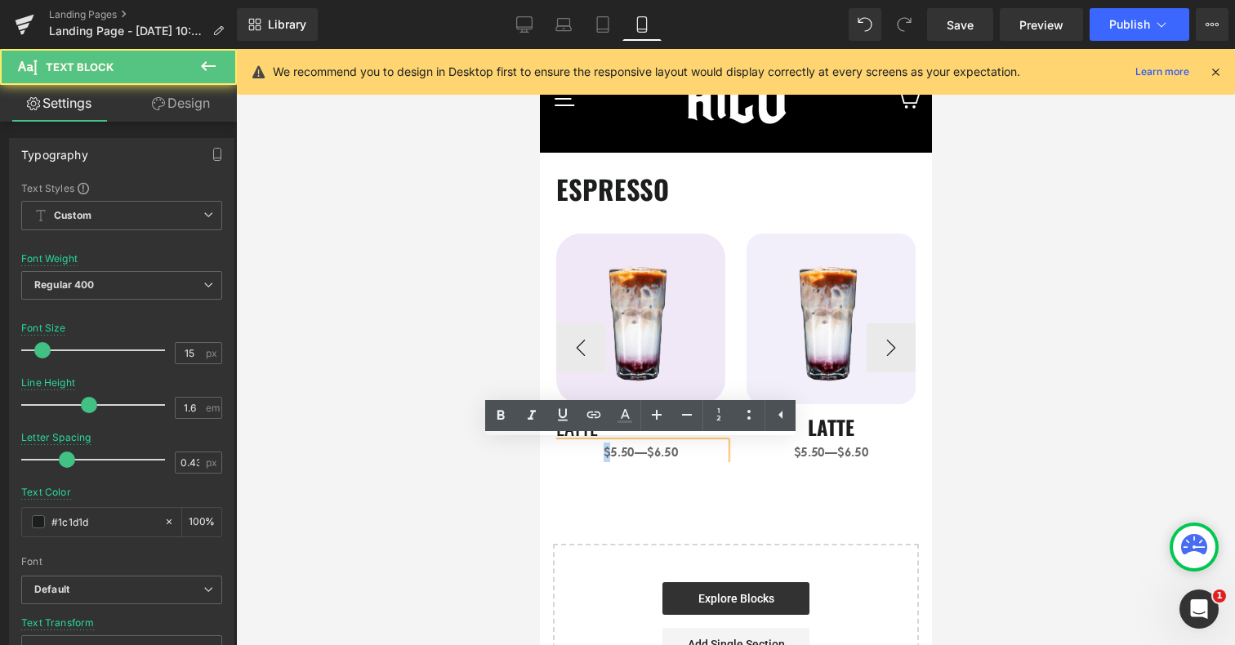
click at [578, 455] on p "$5.50—$6.50" at bounding box center [640, 453] width 169 height 20
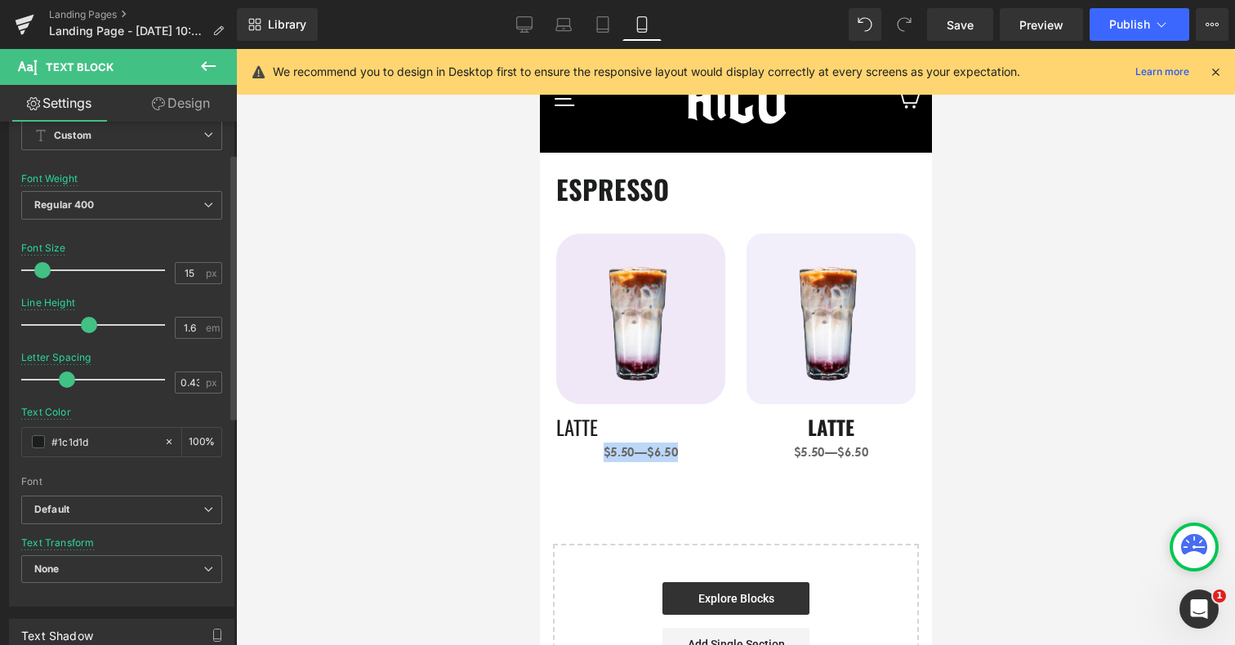
scroll to position [351, 0]
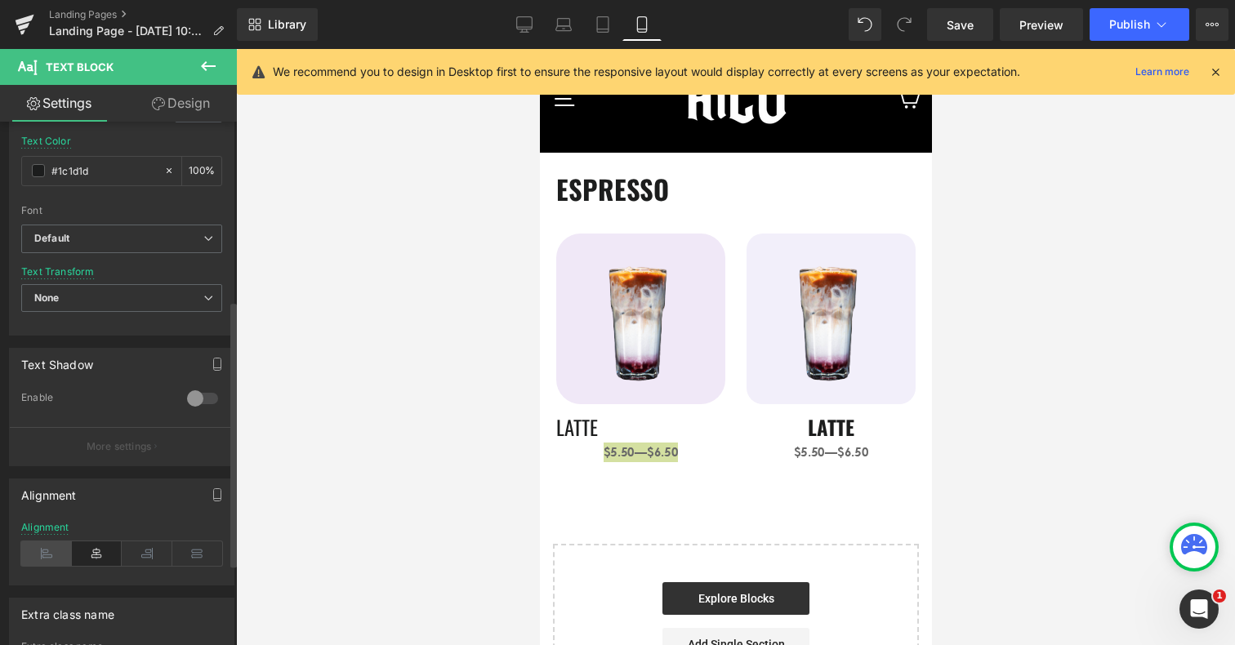
click at [53, 552] on icon at bounding box center [46, 554] width 51 height 25
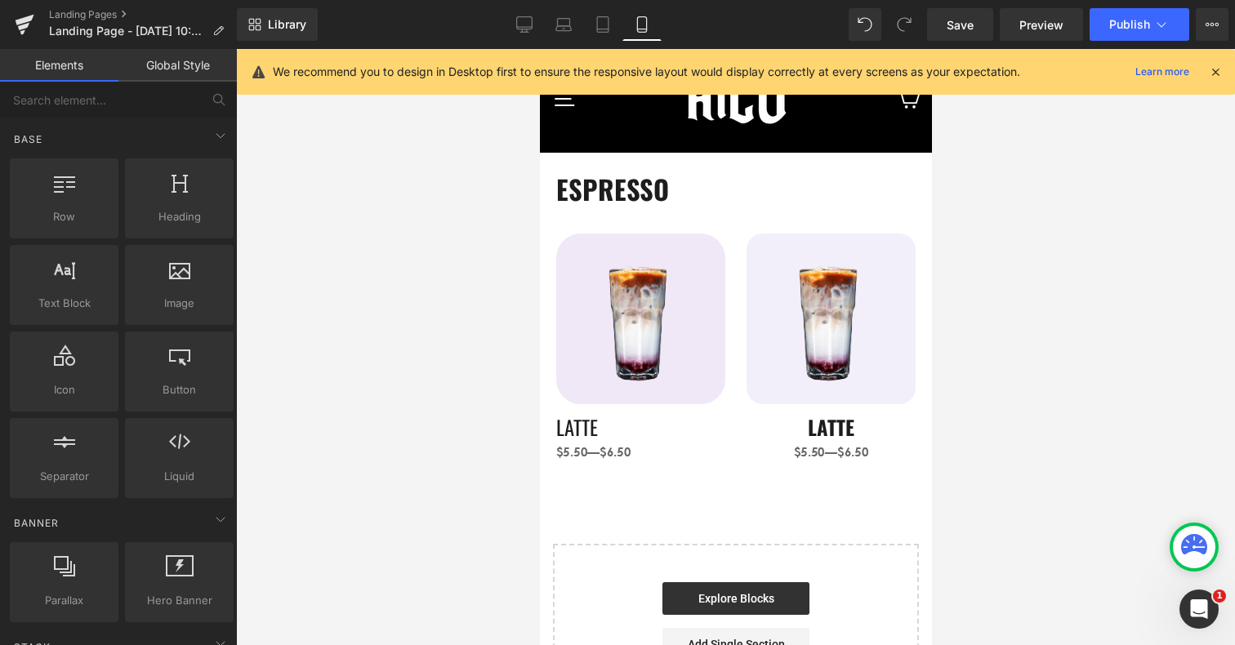
click at [694, 493] on div "ESPRESSO Heading Image LATTE Heading $5.50—$6.50 Text Block Image LATTE Heading…" at bounding box center [735, 438] width 392 height 571
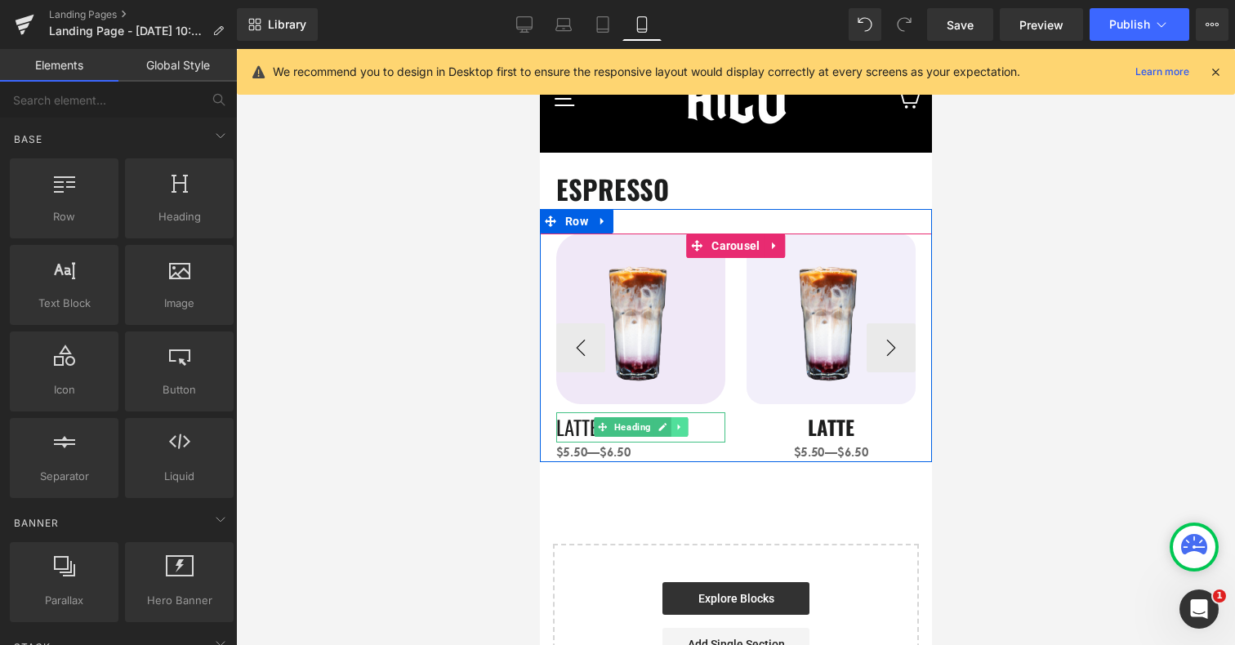
click at [677, 426] on icon at bounding box center [678, 428] width 2 height 6
click at [664, 426] on link at bounding box center [670, 428] width 17 height 20
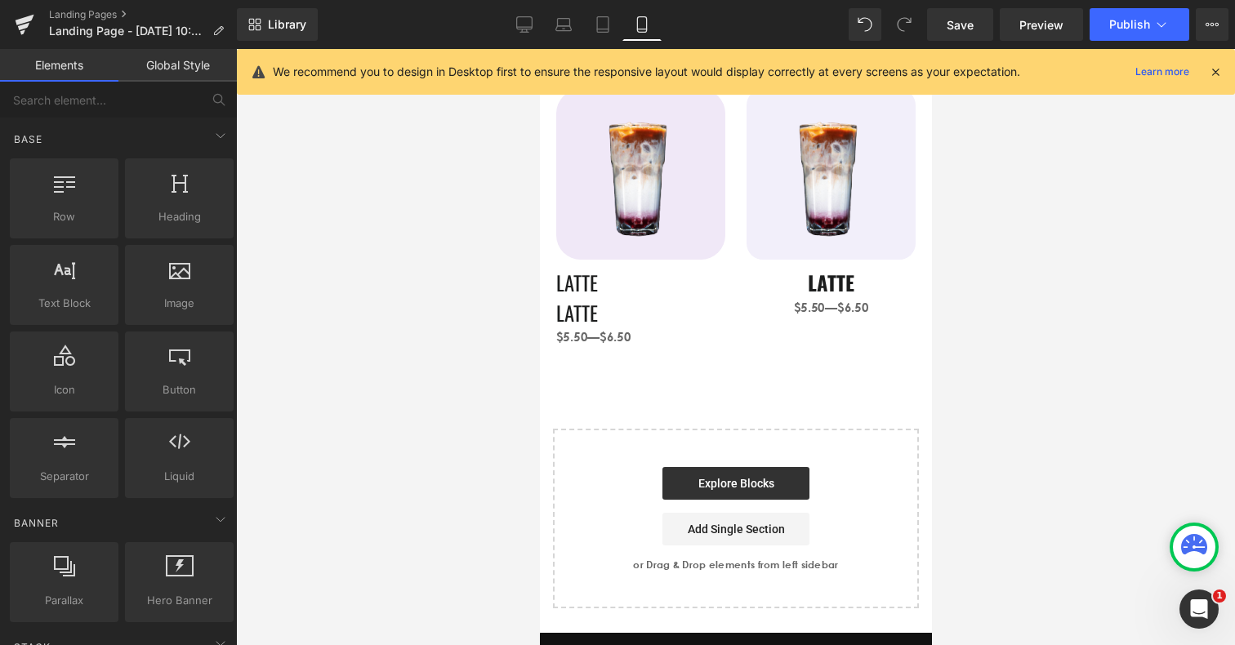
scroll to position [85, 0]
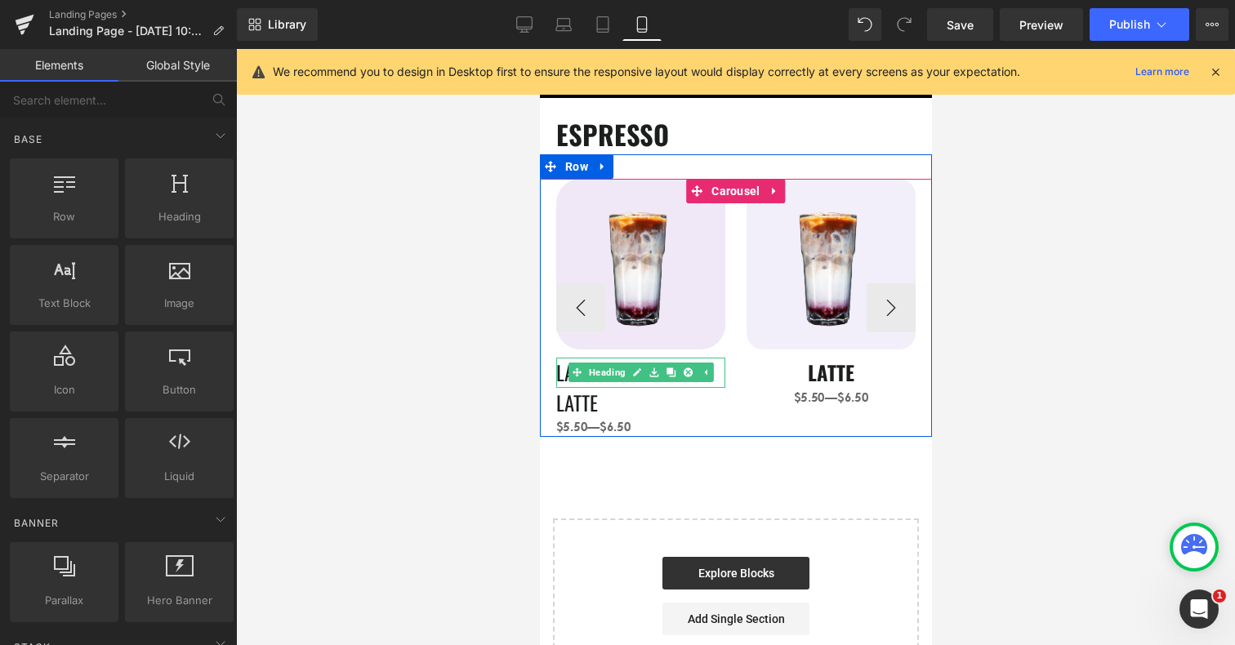
click at [562, 375] on h1 "LATTE" at bounding box center [640, 373] width 169 height 30
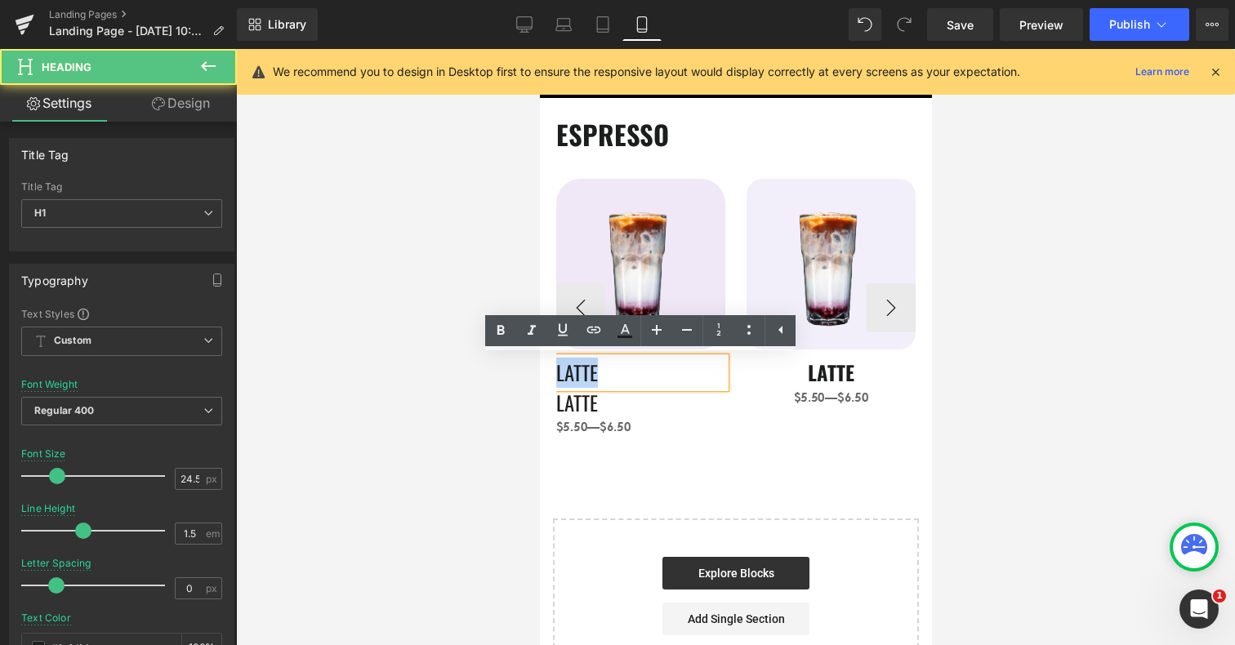
click at [562, 375] on h1 "LATTE" at bounding box center [640, 373] width 169 height 30
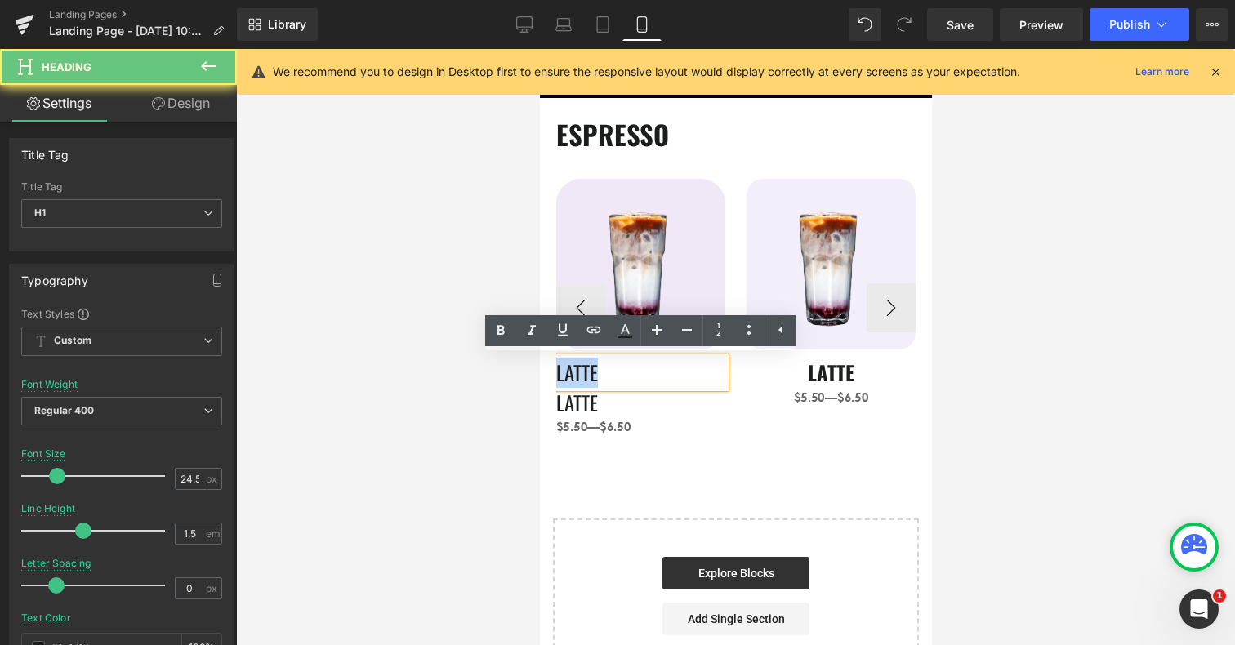
click at [562, 375] on h1 "LATTE" at bounding box center [640, 373] width 169 height 30
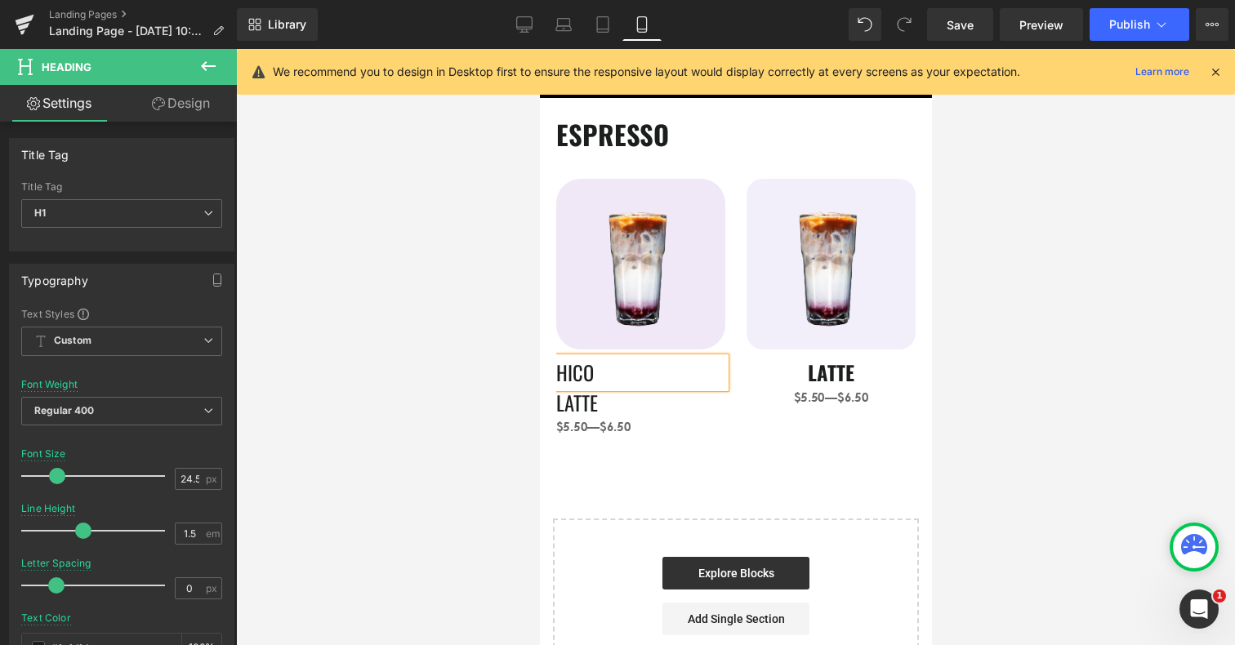
click at [726, 480] on div "ESPRESSO Heading Image HICO Heading LATTE Heading $5.50—$6.50 Text Block Image …" at bounding box center [735, 398] width 392 height 601
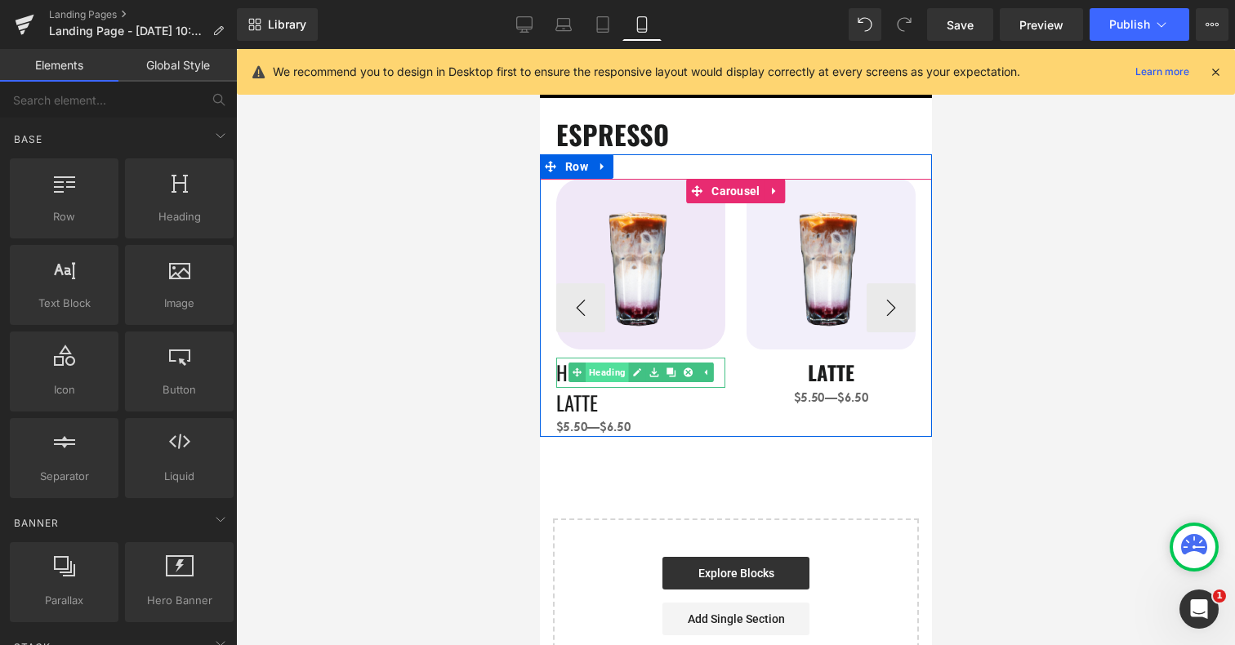
click at [612, 374] on span "Heading" at bounding box center [605, 373] width 43 height 20
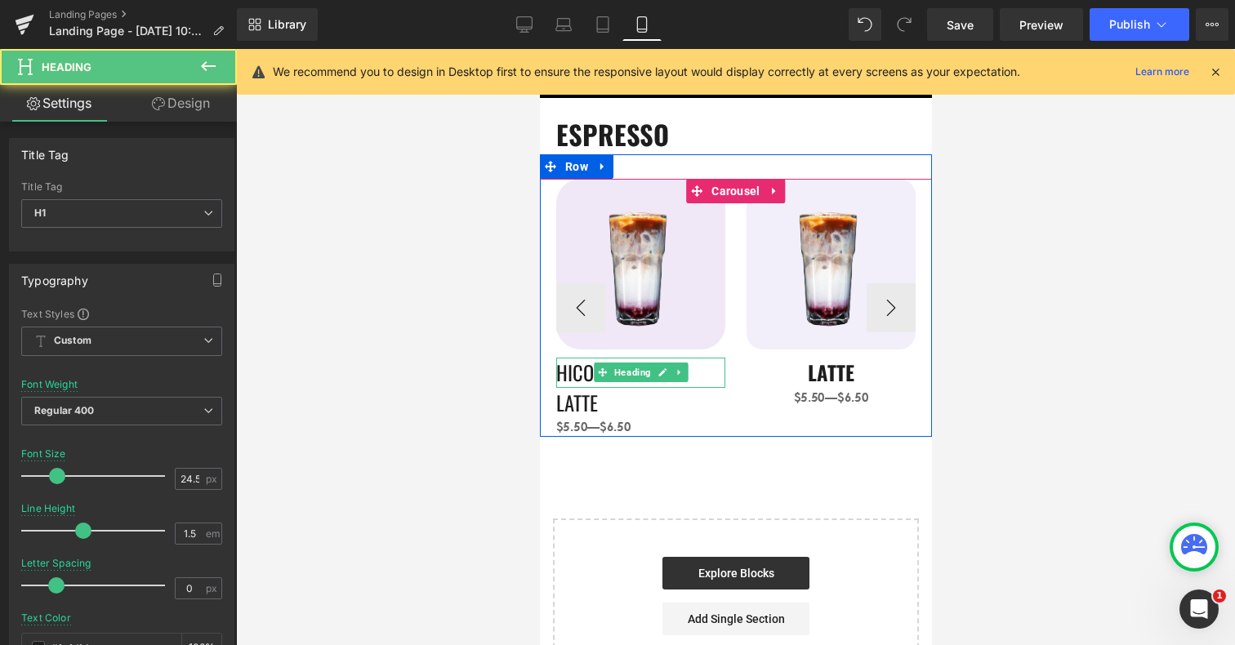
click at [574, 373] on h1 "HICO" at bounding box center [640, 373] width 169 height 30
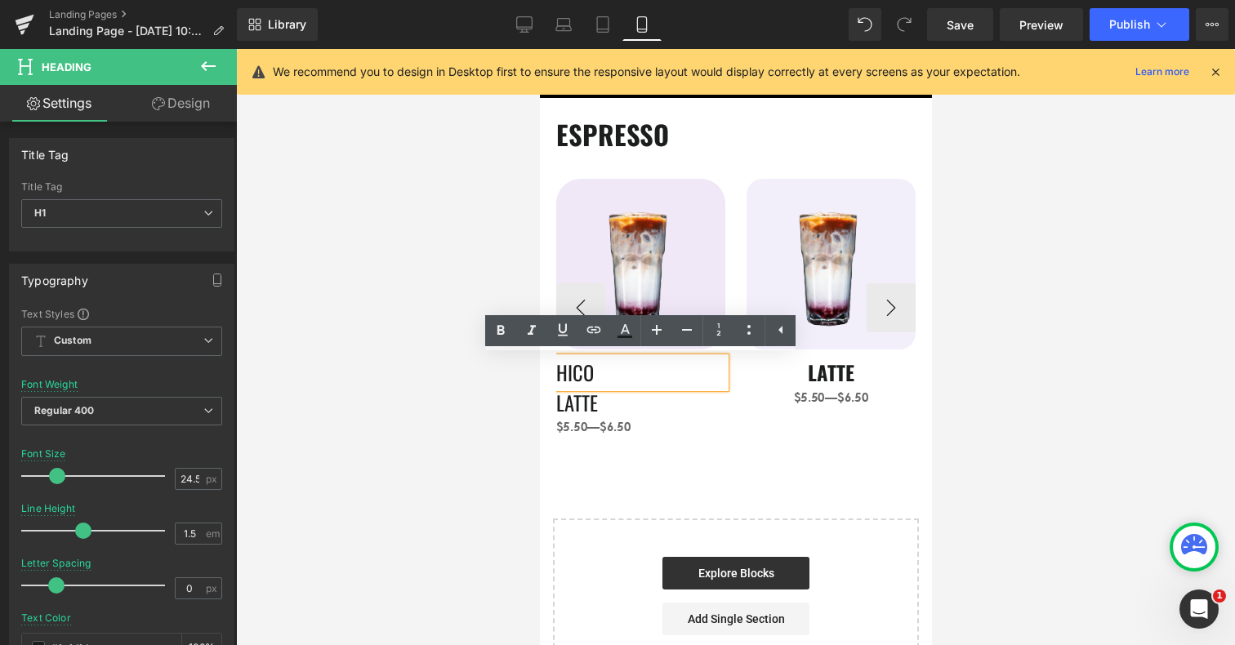
click at [574, 373] on h1 "HICO" at bounding box center [640, 373] width 169 height 30
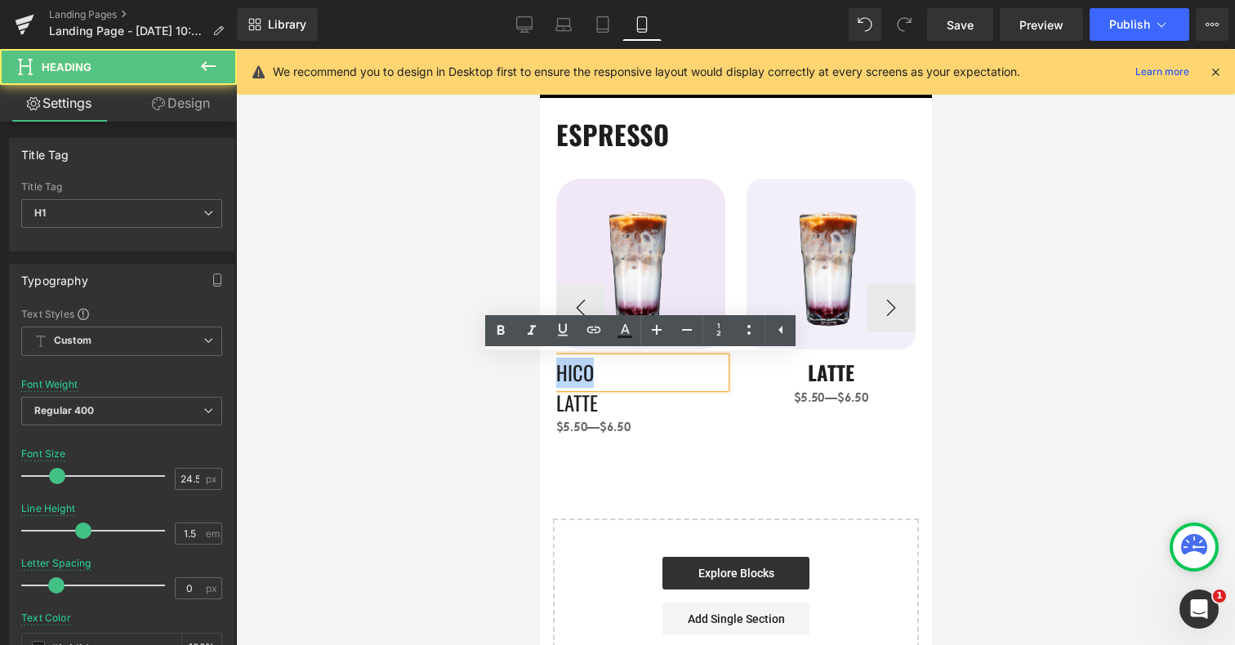
click at [574, 373] on h1 "HICO" at bounding box center [640, 373] width 169 height 30
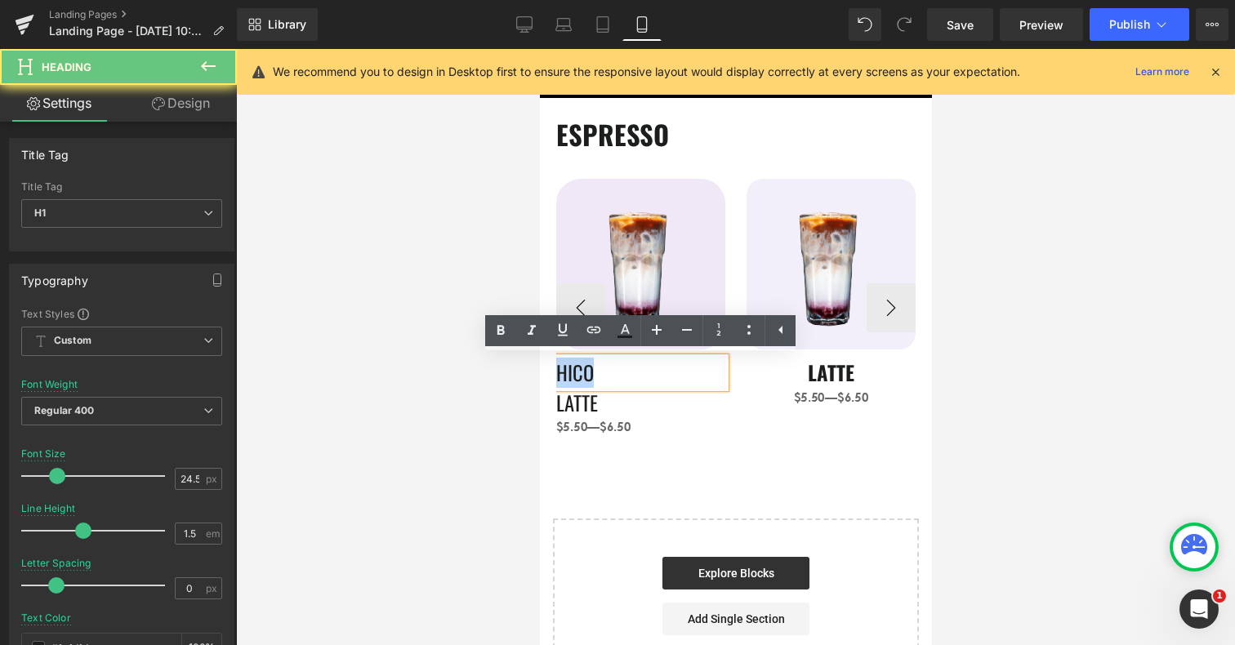
click at [574, 373] on h1 "HICO" at bounding box center [640, 373] width 169 height 30
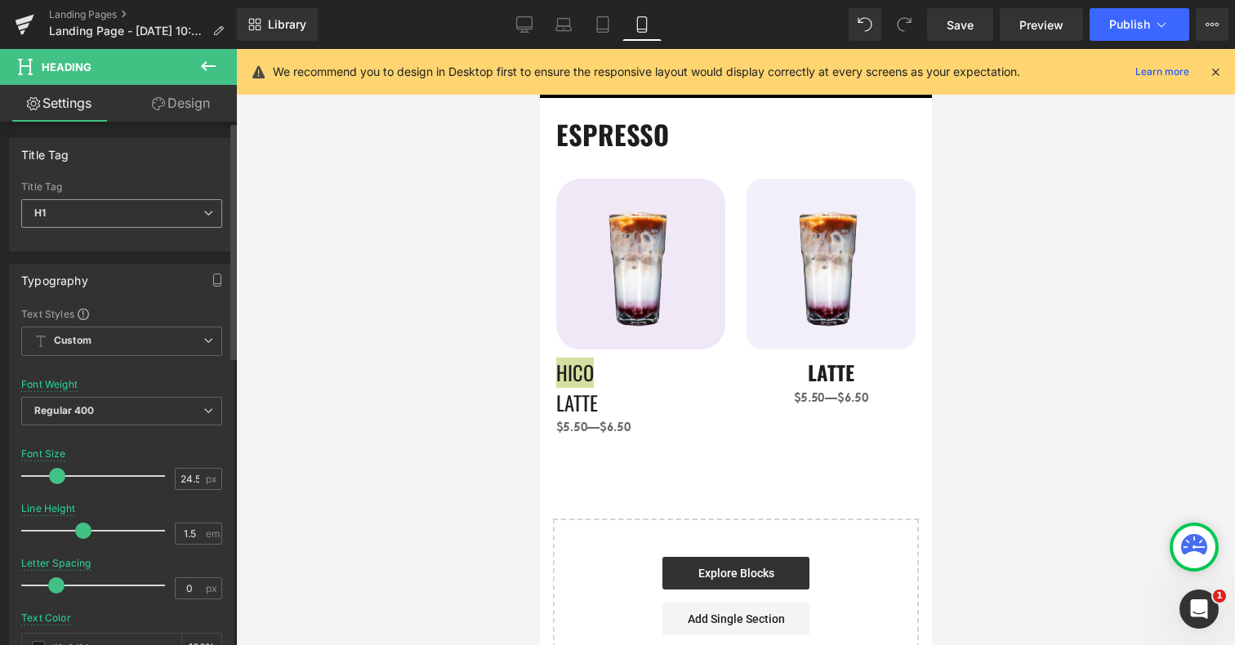
click at [162, 216] on span "H1" at bounding box center [121, 213] width 201 height 29
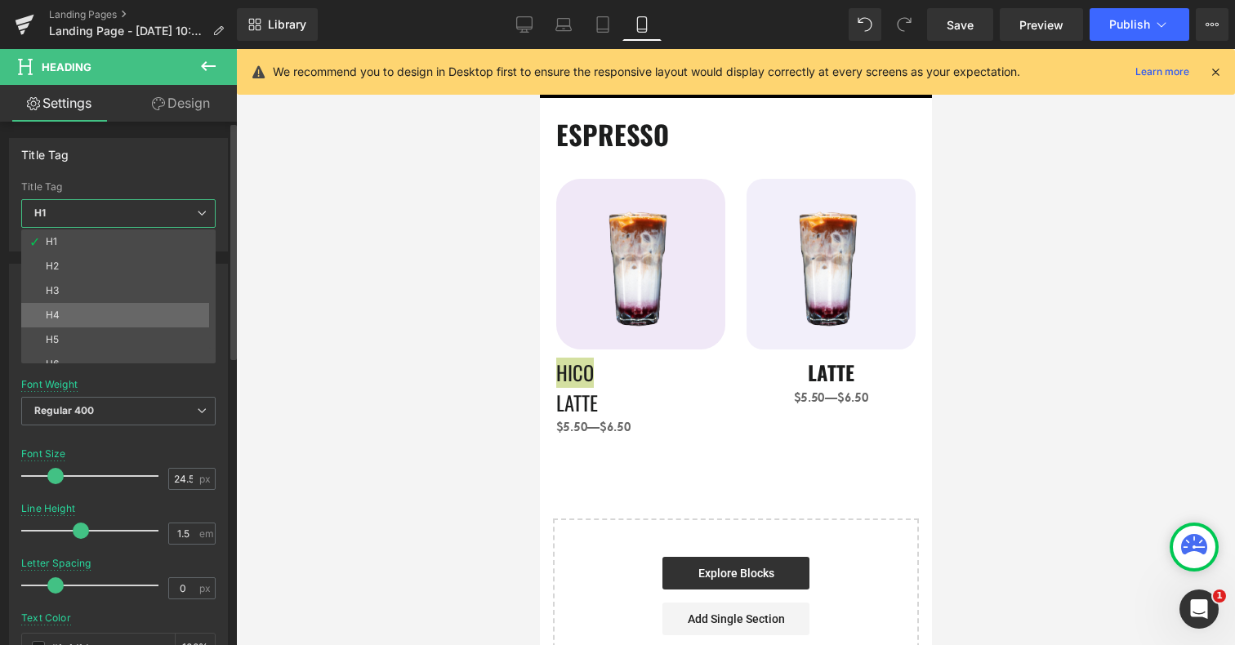
click at [141, 321] on li "H4" at bounding box center [122, 315] width 202 height 25
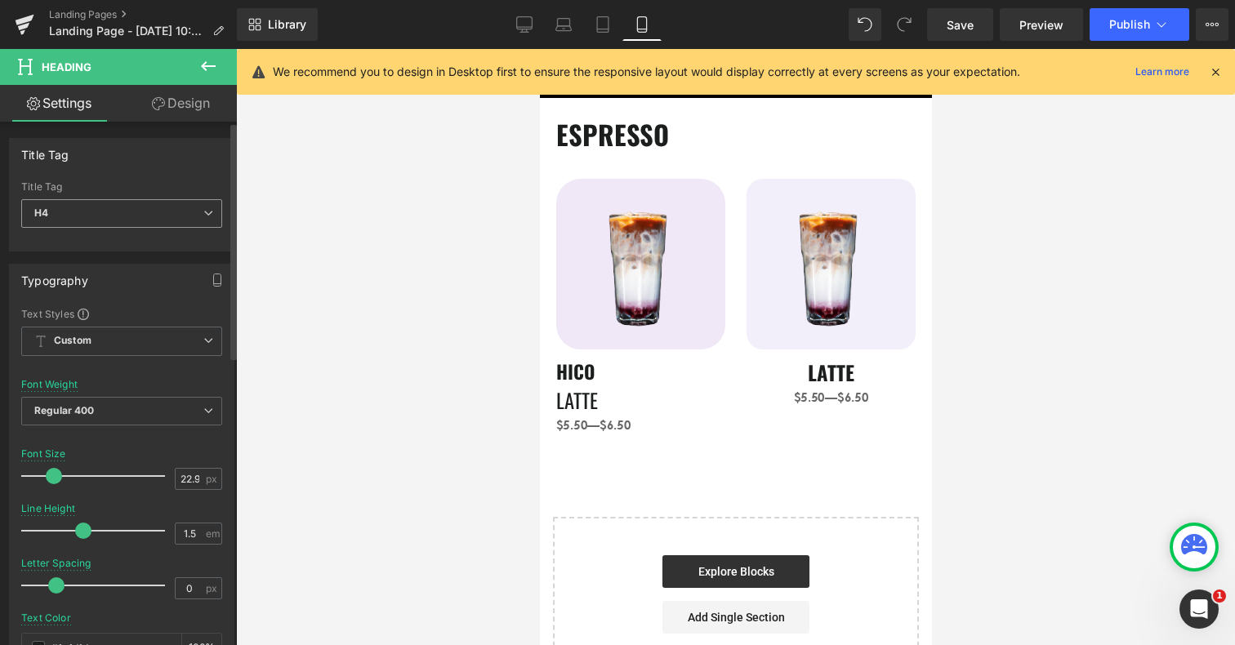
click at [152, 213] on span "H4" at bounding box center [121, 213] width 201 height 29
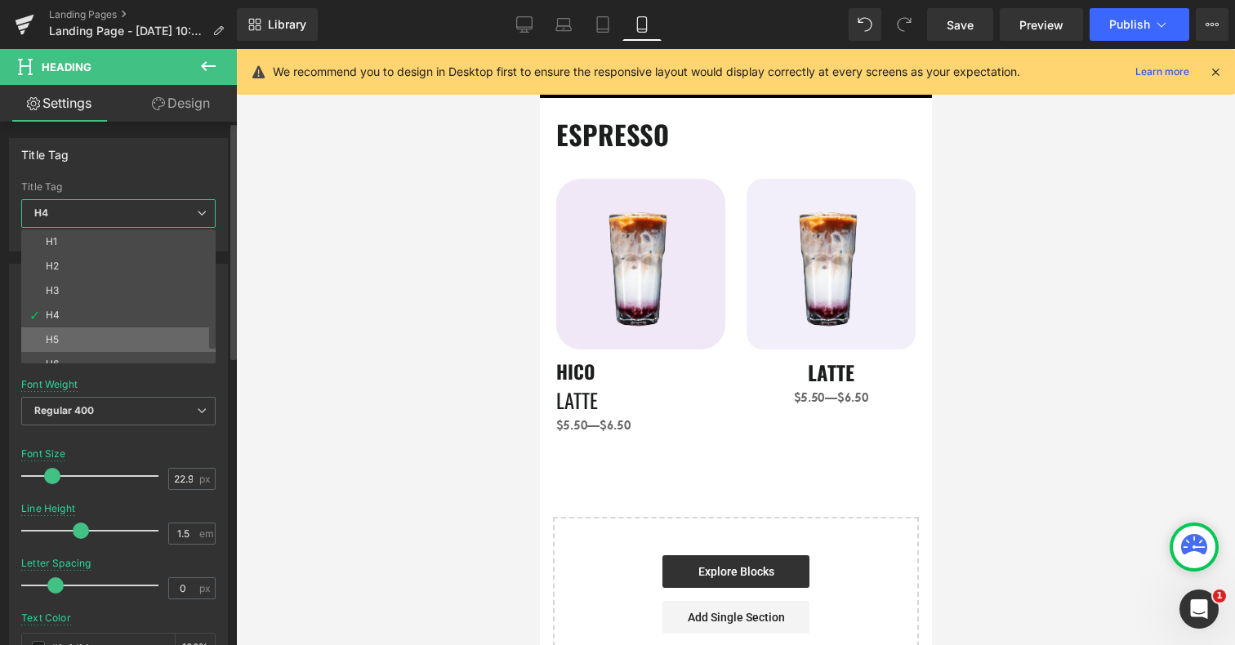
click at [131, 334] on li "H5" at bounding box center [122, 340] width 202 height 25
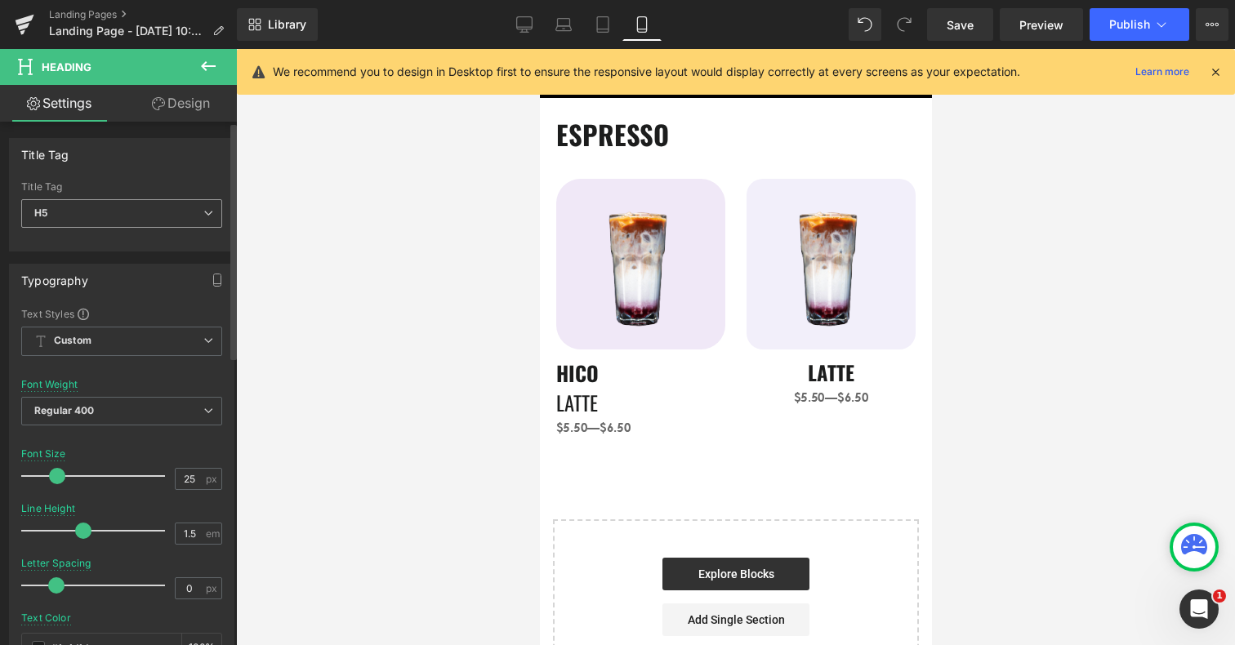
click at [159, 218] on span "H5" at bounding box center [121, 213] width 201 height 29
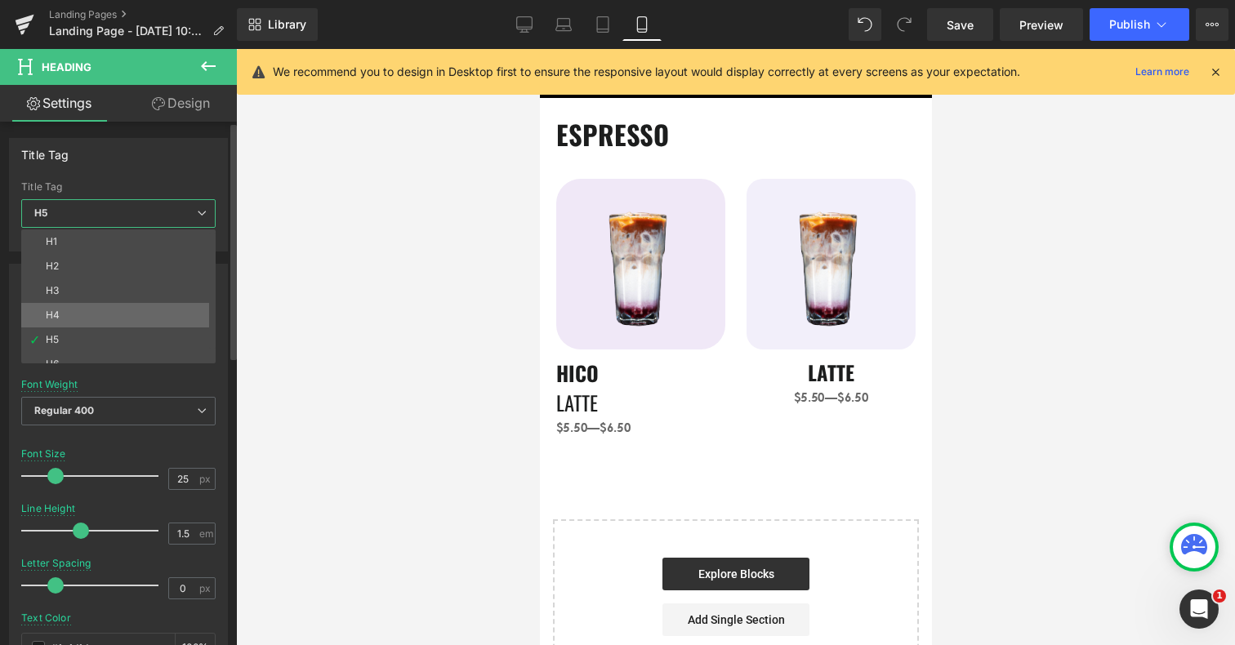
click at [143, 316] on li "H4" at bounding box center [122, 315] width 202 height 25
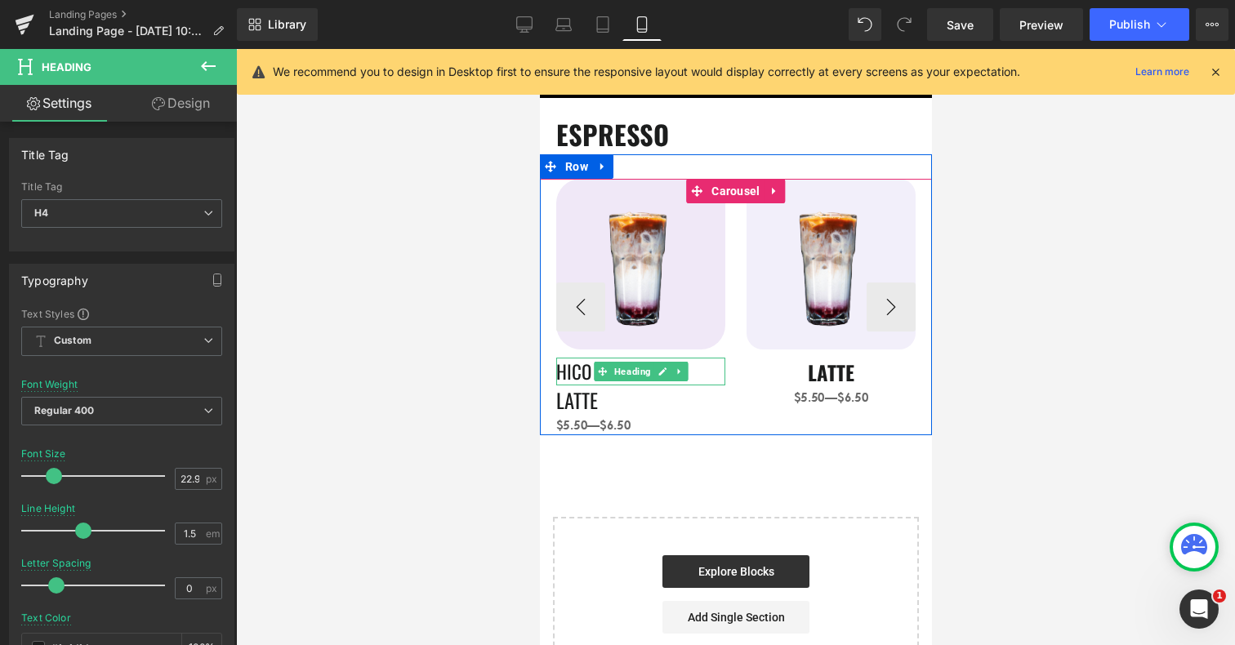
click at [560, 370] on h4 "HICO" at bounding box center [640, 372] width 169 height 28
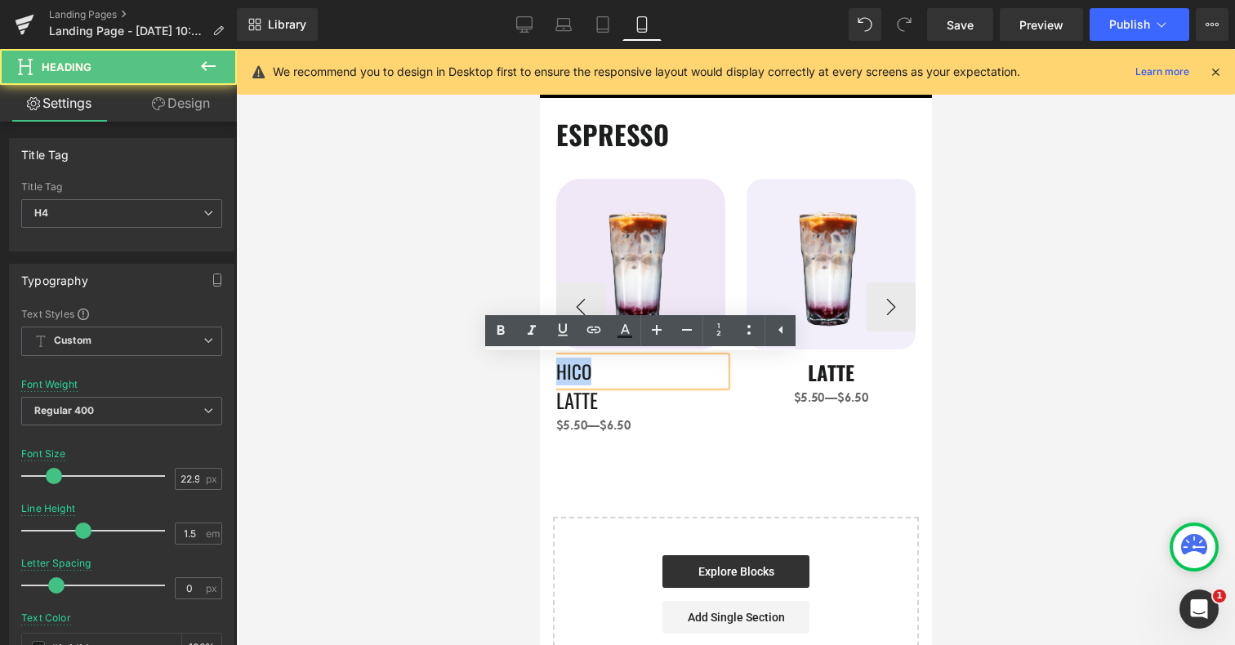
click at [560, 370] on h4 "HICO" at bounding box center [640, 372] width 169 height 28
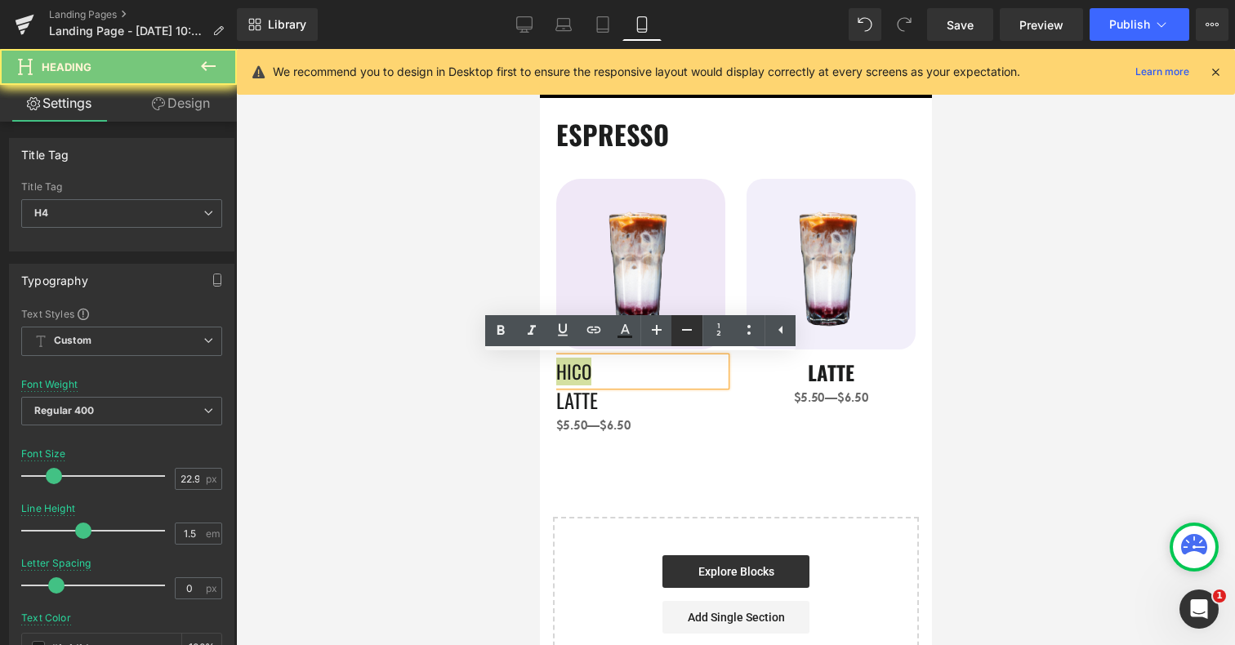
click at [681, 324] on icon at bounding box center [687, 330] width 20 height 20
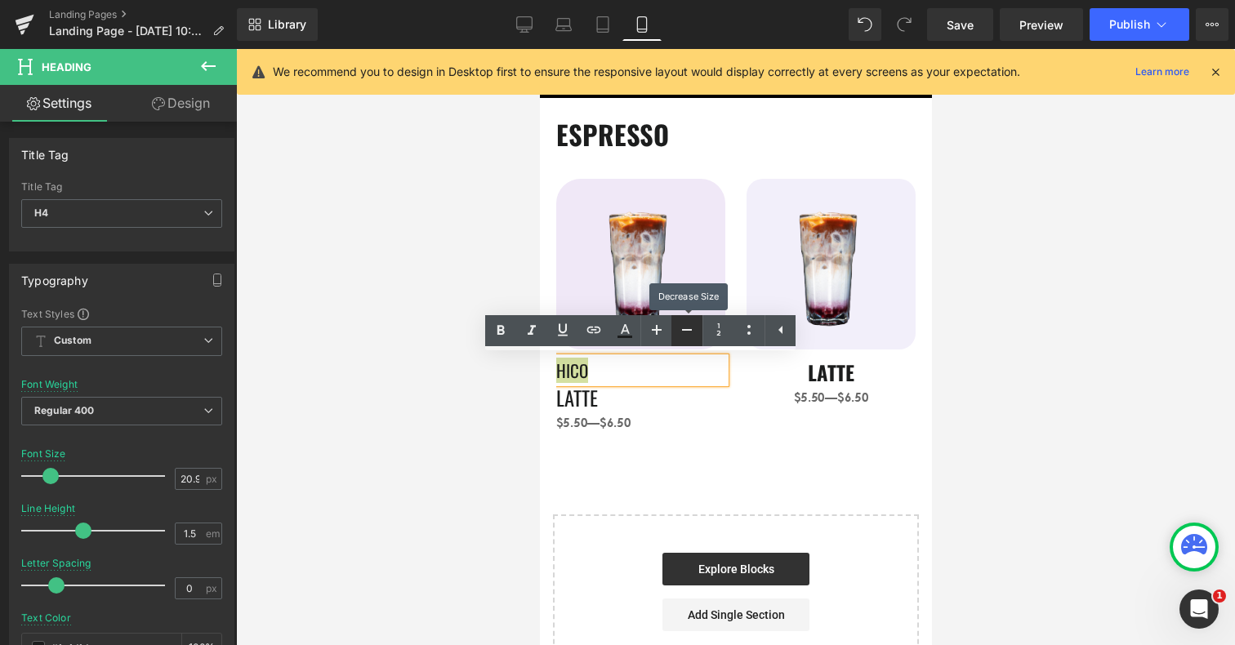
click at [681, 324] on icon at bounding box center [687, 330] width 20 height 20
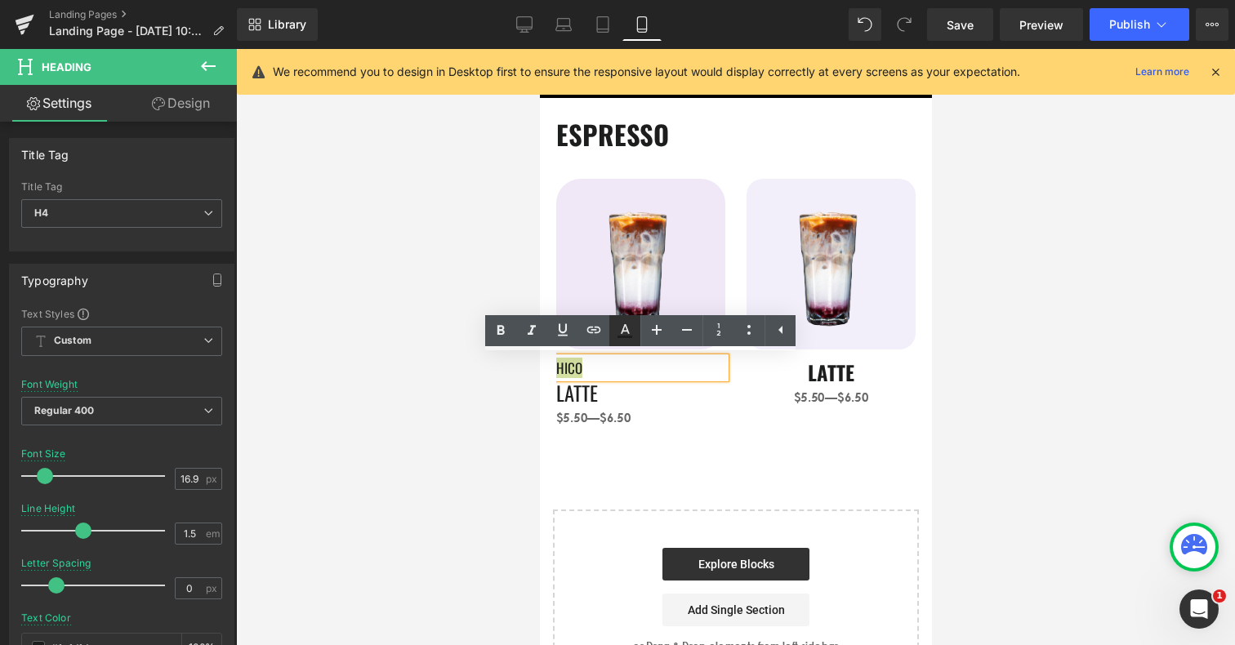
click at [632, 328] on icon at bounding box center [625, 331] width 20 height 20
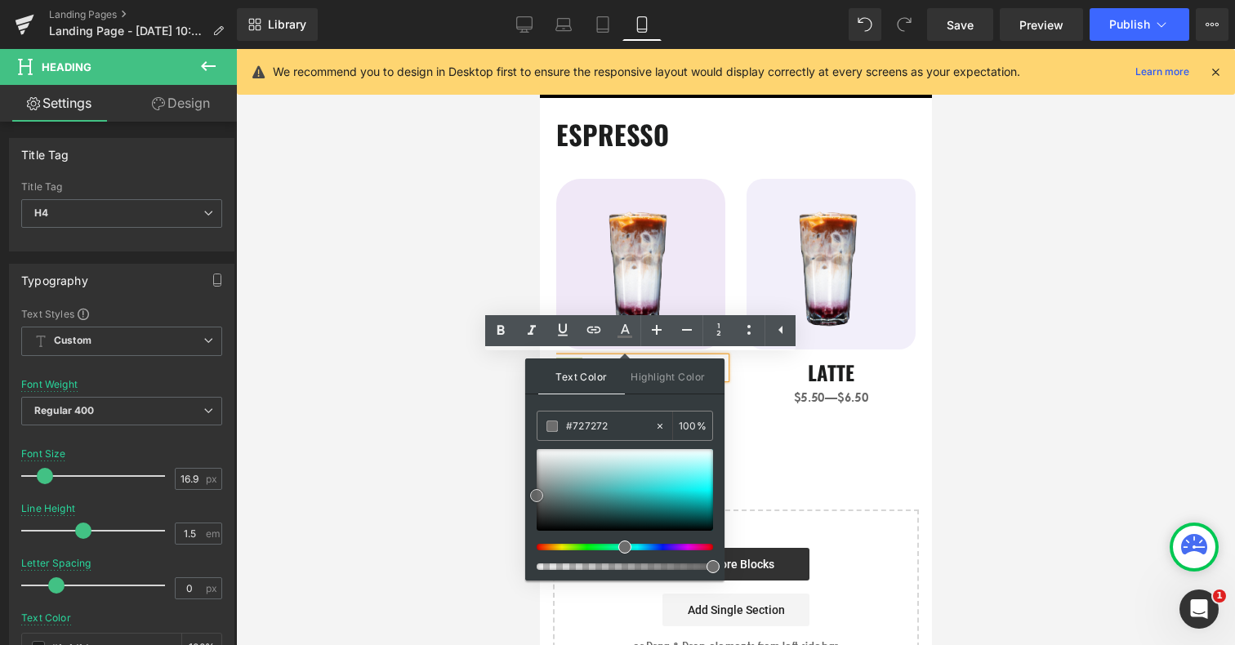
click at [537, 494] on div at bounding box center [625, 490] width 176 height 82
click at [468, 476] on div at bounding box center [735, 347] width 999 height 596
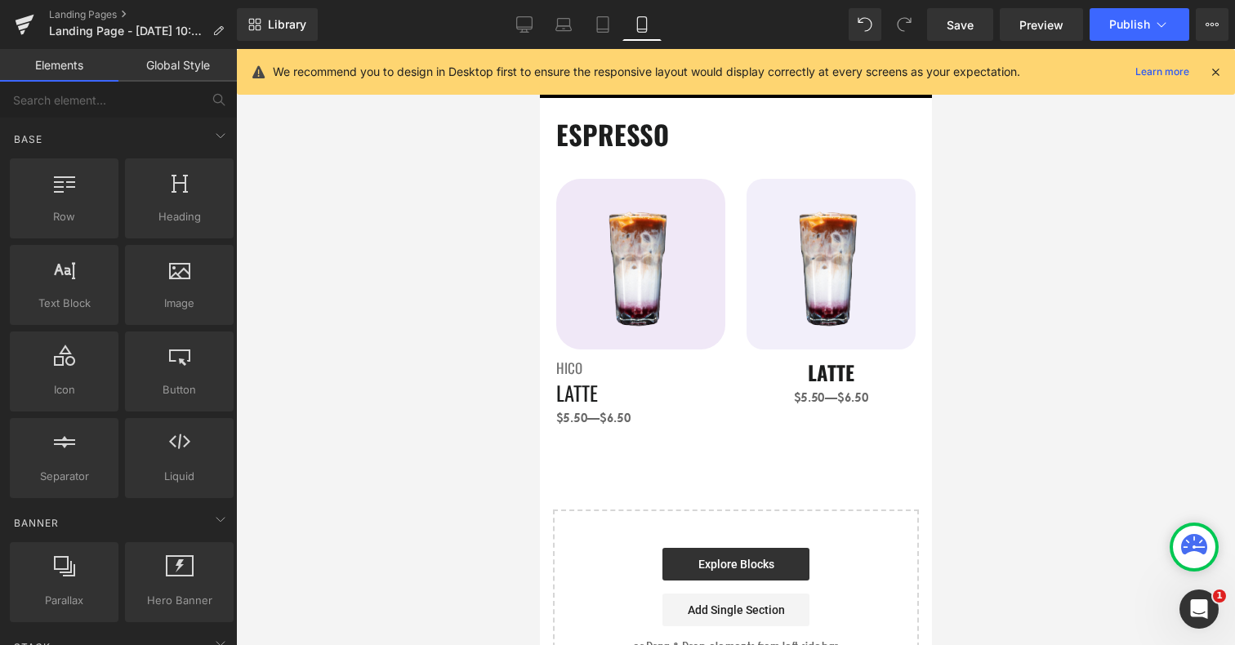
click at [635, 451] on div "ESPRESSO Heading Image HICO Heading LATTE Heading $5.50—$6.50 Text Block Image …" at bounding box center [735, 394] width 392 height 592
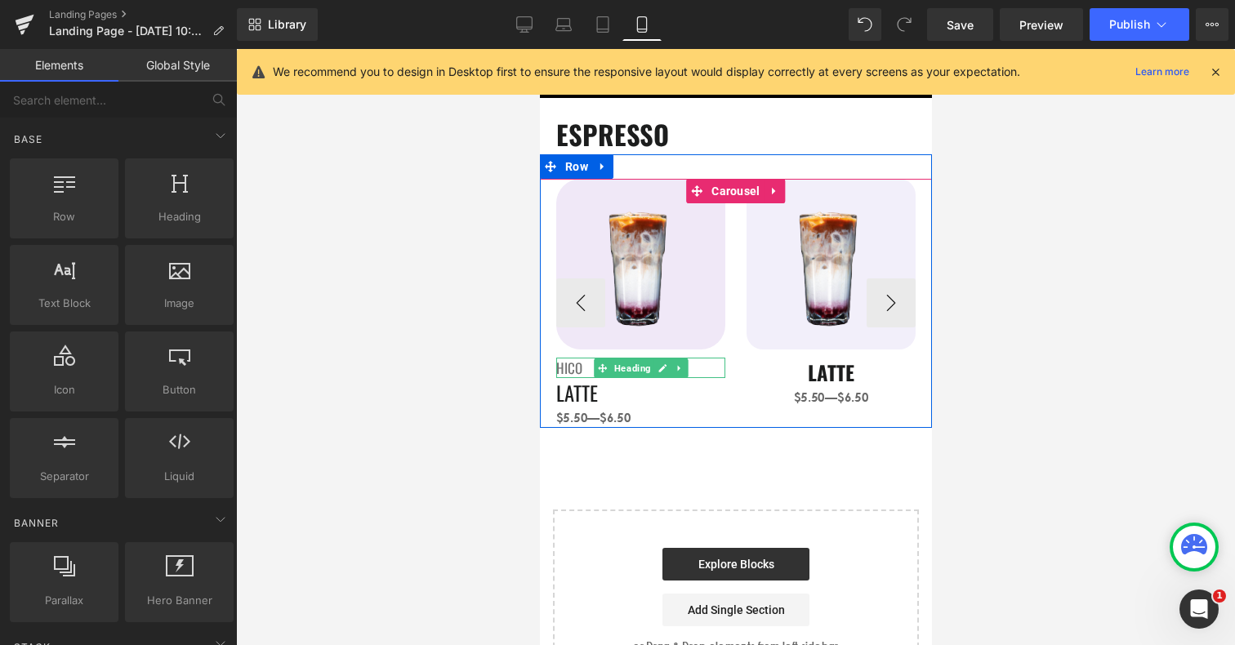
click at [566, 371] on span "HICO" at bounding box center [569, 368] width 26 height 20
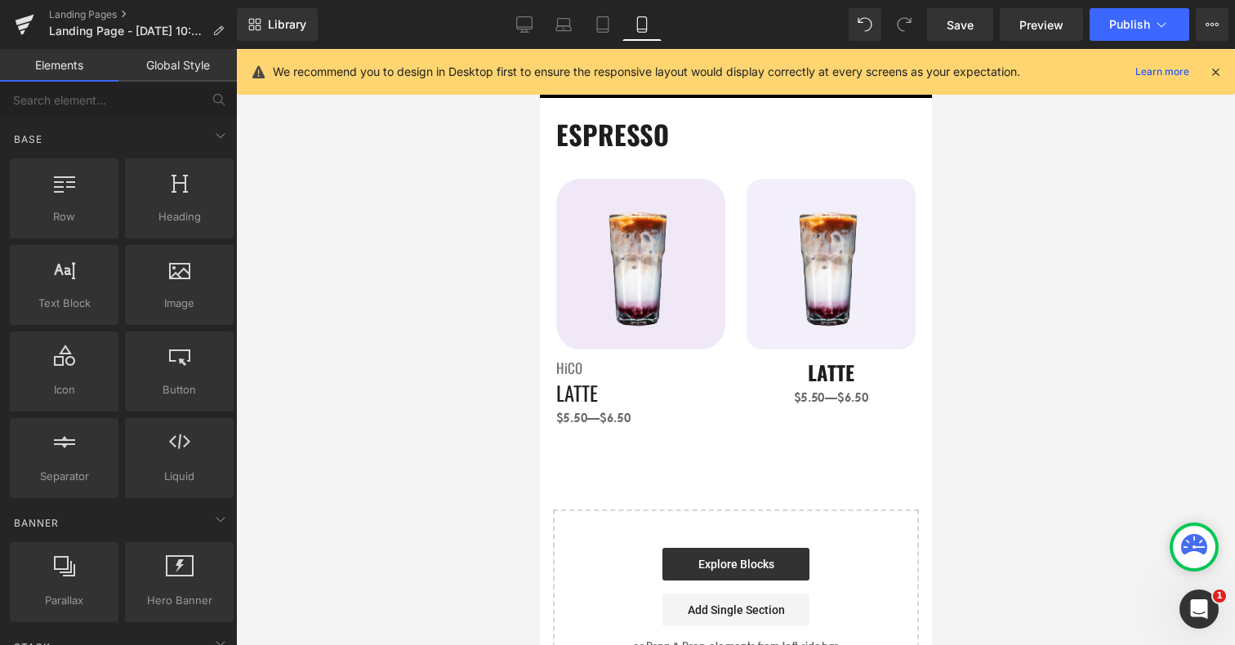
click at [515, 405] on div at bounding box center [735, 347] width 999 height 596
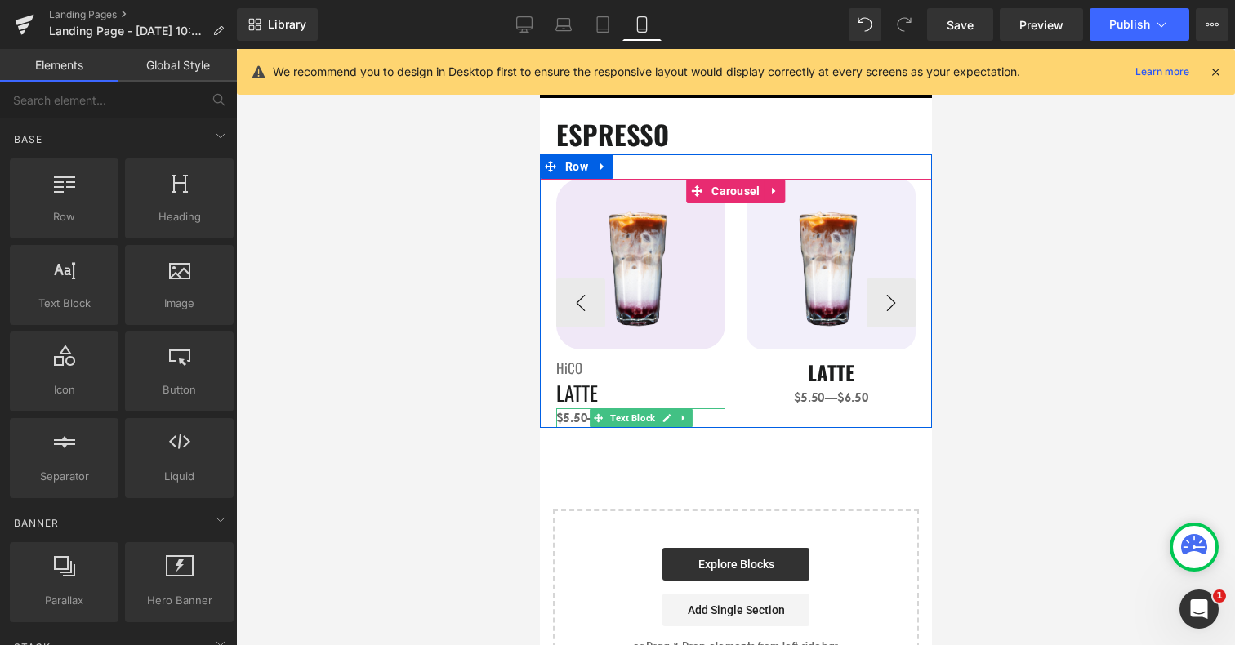
click at [574, 421] on span "$5.50—$6.50" at bounding box center [593, 418] width 74 height 16
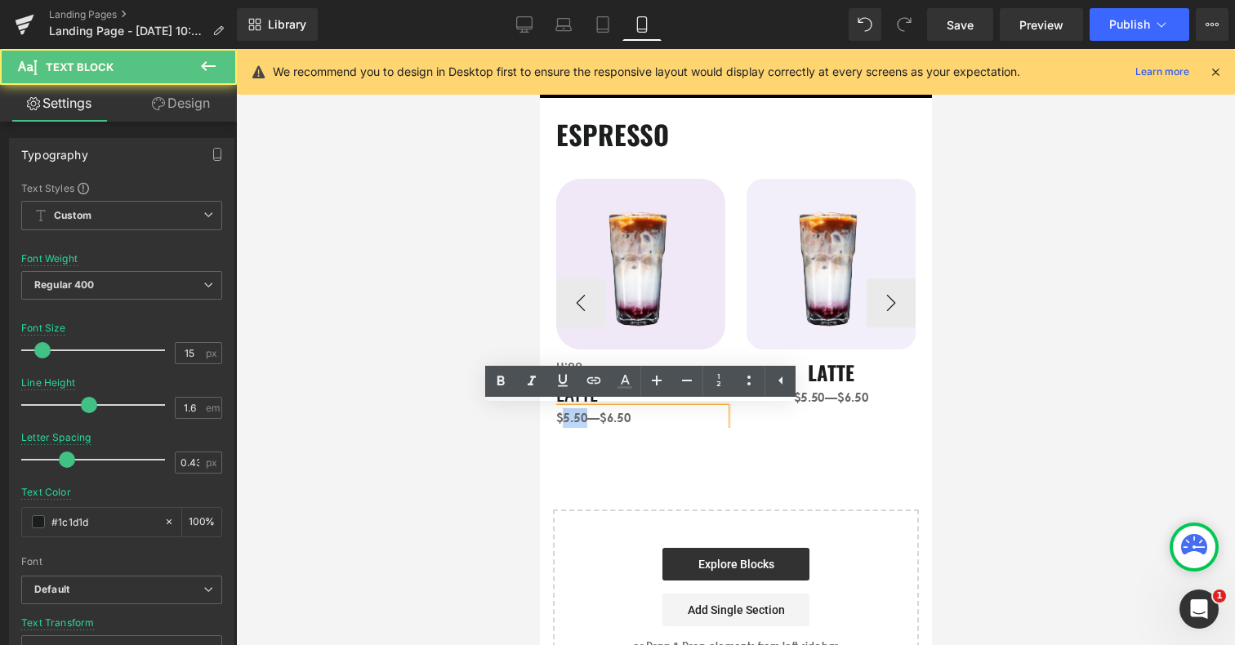
click at [574, 421] on span "$5.50—$6.50" at bounding box center [593, 418] width 74 height 16
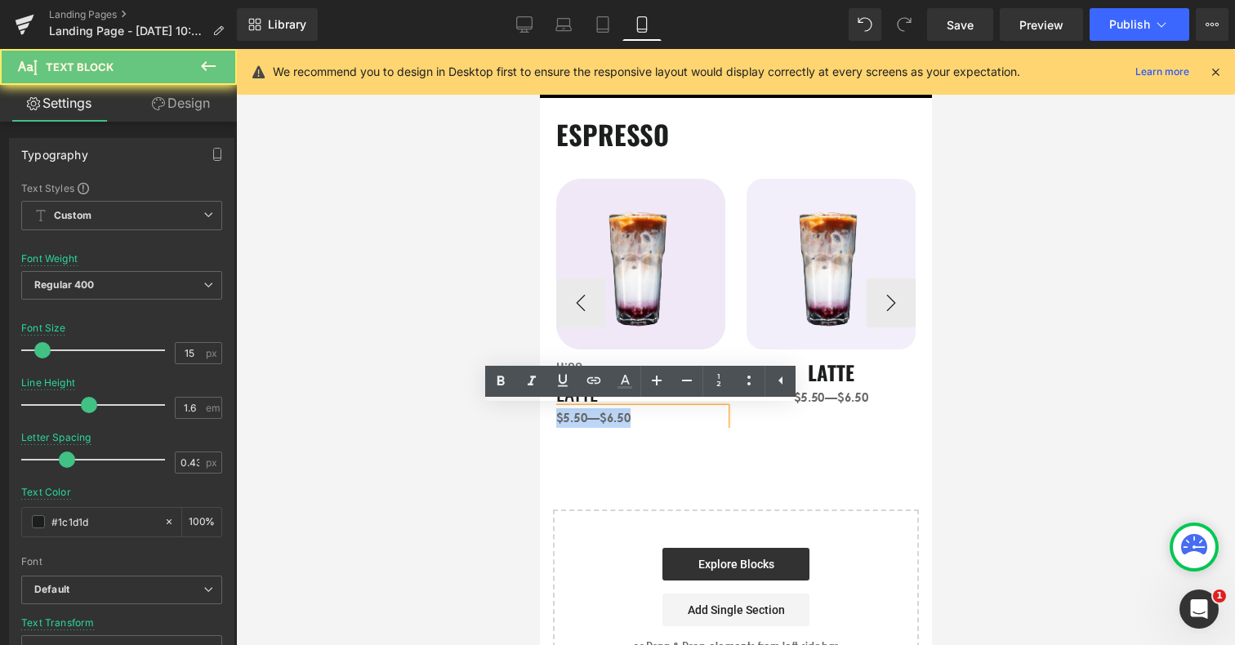
click at [574, 421] on span "$5.50—$6.50" at bounding box center [593, 418] width 74 height 16
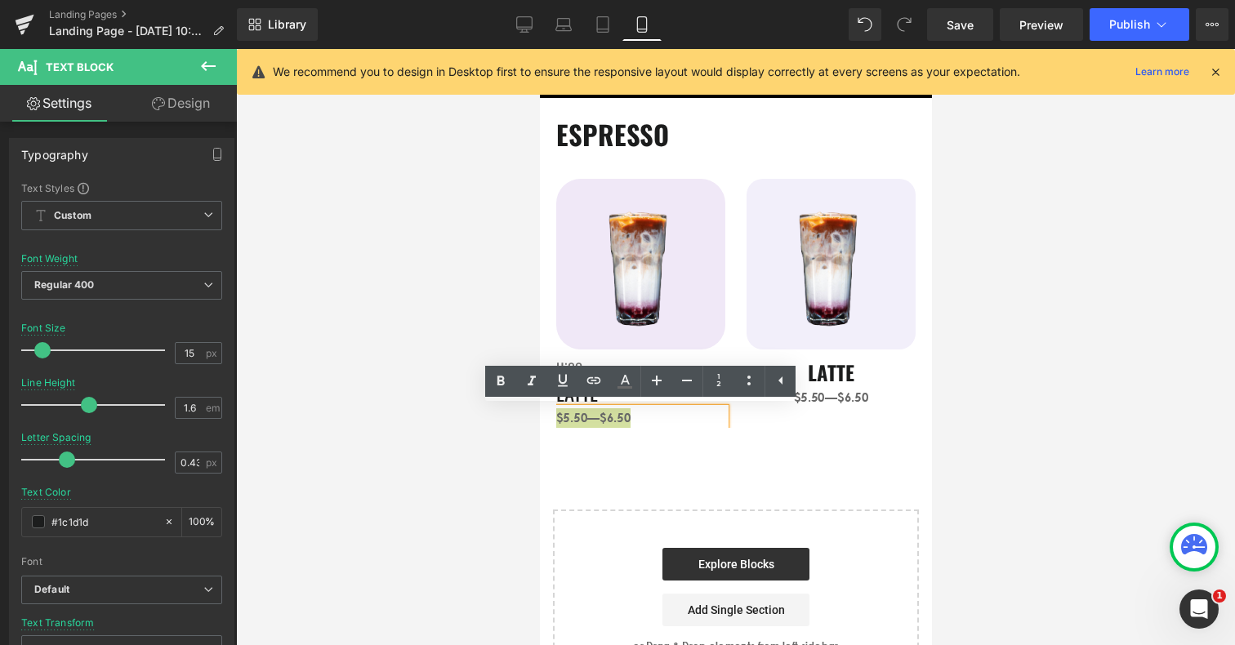
click at [538, 355] on div at bounding box center [735, 347] width 999 height 596
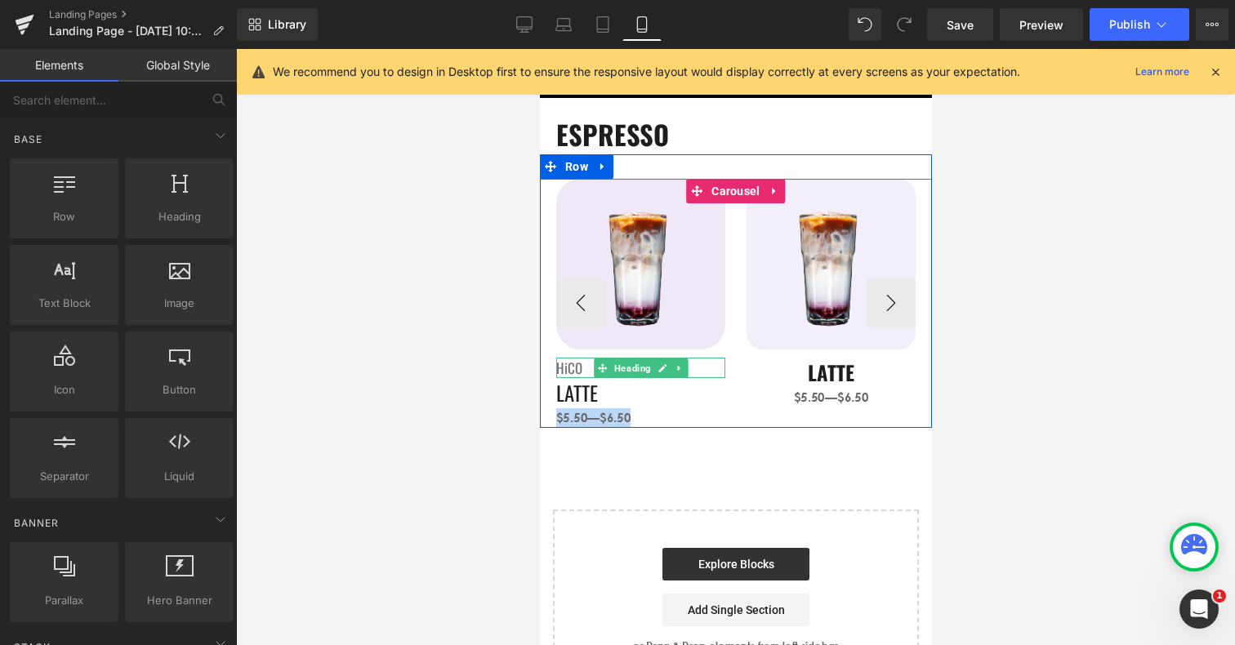
click at [568, 364] on span "HiCO" at bounding box center [569, 368] width 26 height 20
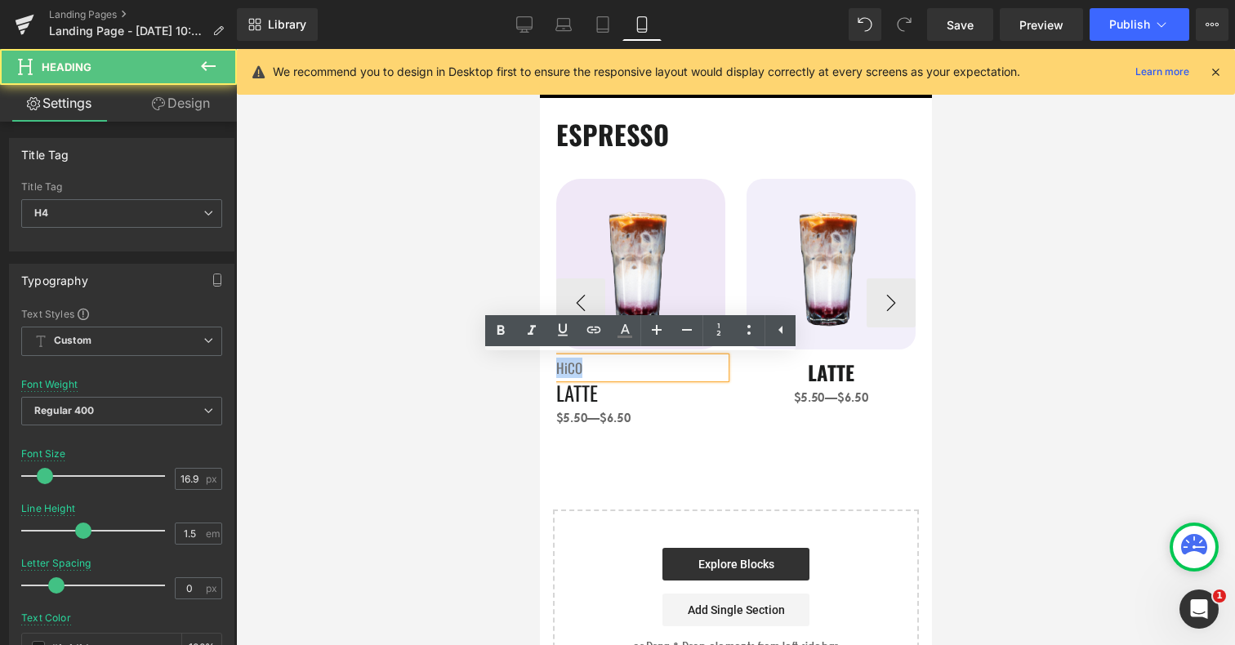
click at [568, 364] on span "HiCO" at bounding box center [569, 368] width 26 height 20
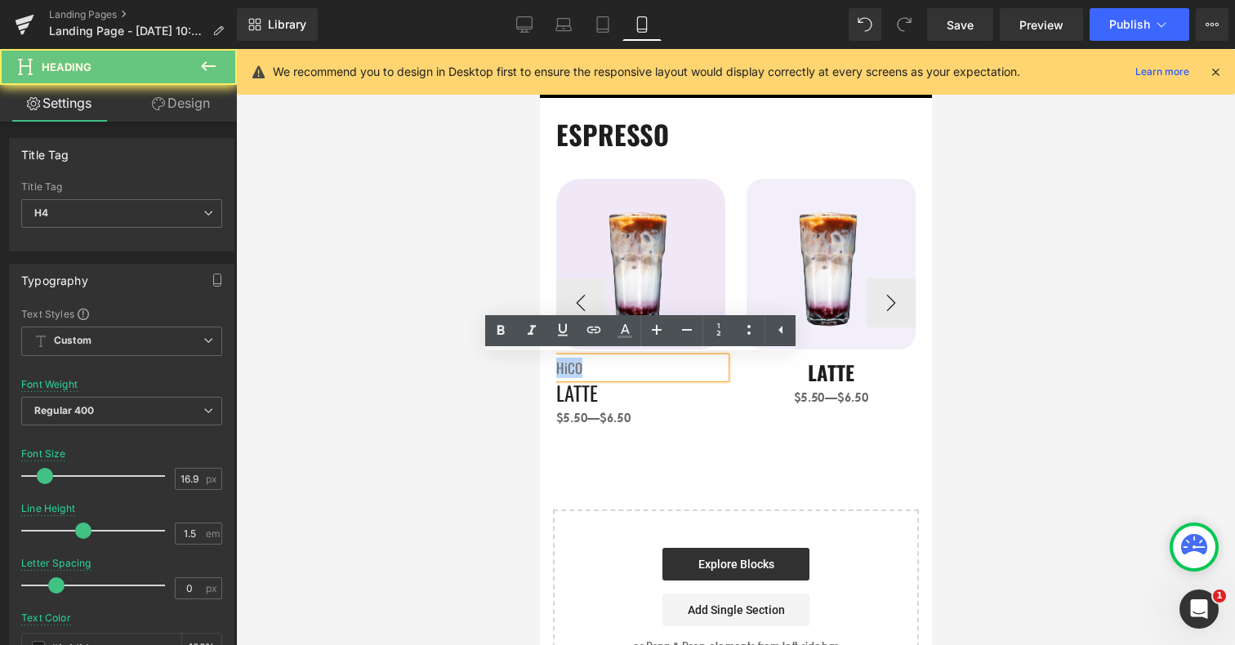
click at [568, 364] on span "HiCO" at bounding box center [569, 368] width 26 height 20
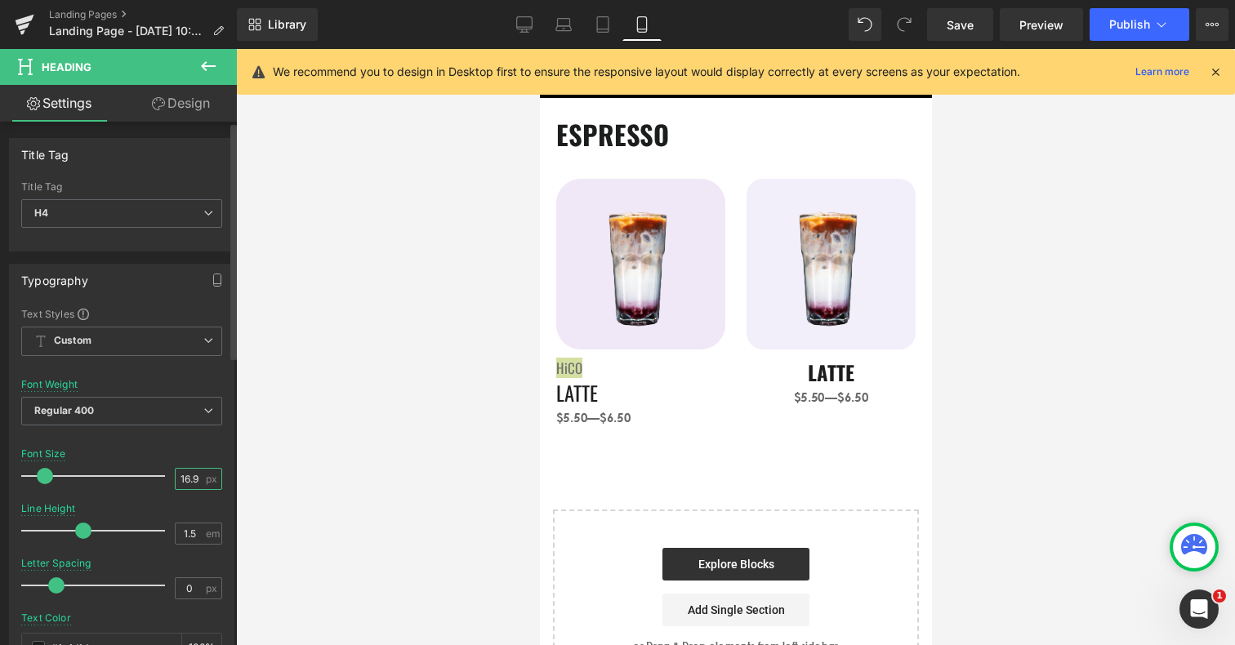
click at [185, 478] on input "16.95" at bounding box center [190, 479] width 29 height 20
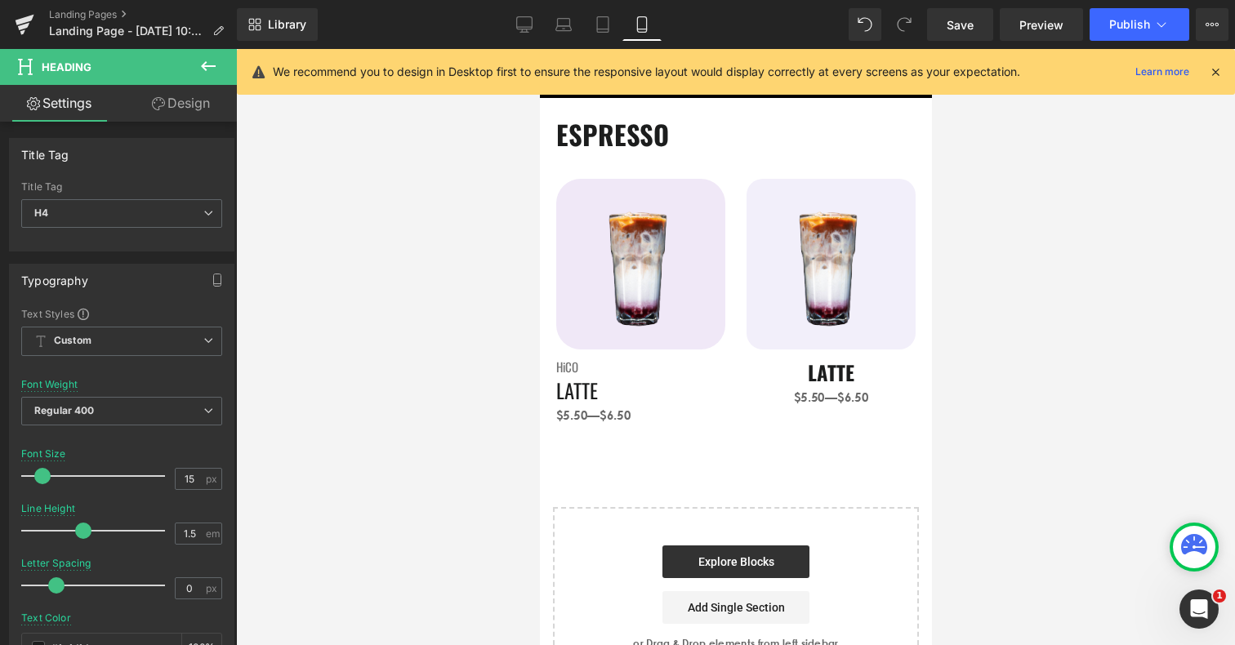
click at [498, 505] on div at bounding box center [735, 347] width 999 height 596
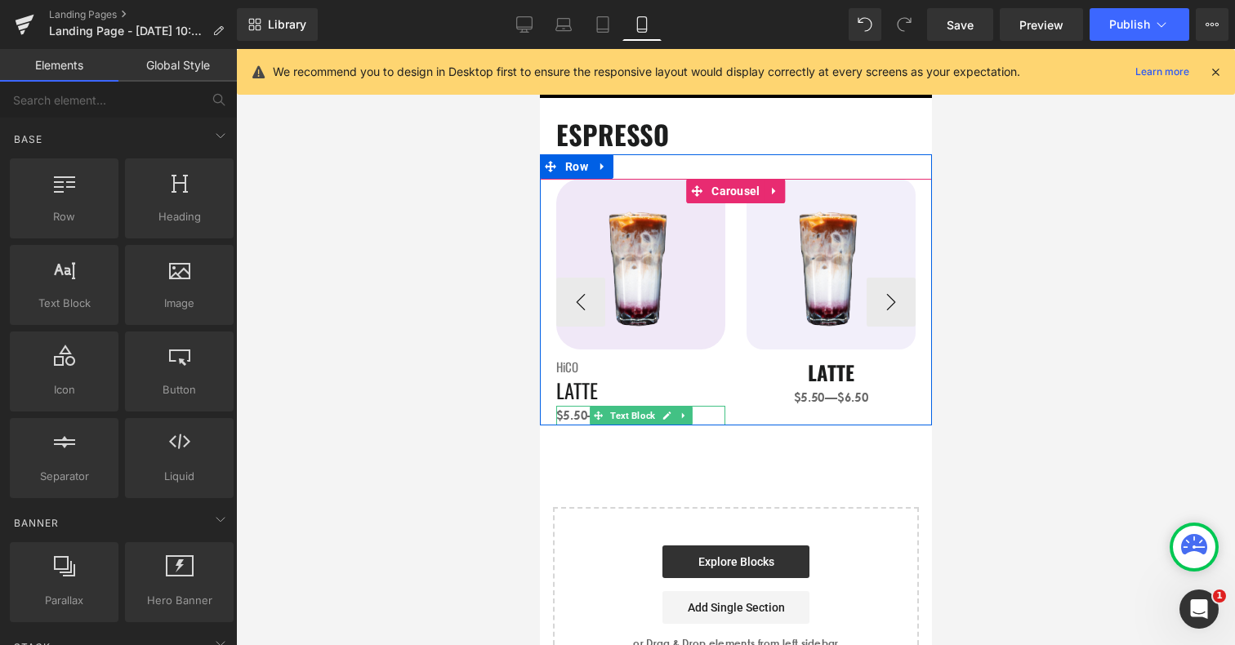
click at [571, 416] on span "$5.50—$6.50" at bounding box center [593, 416] width 74 height 16
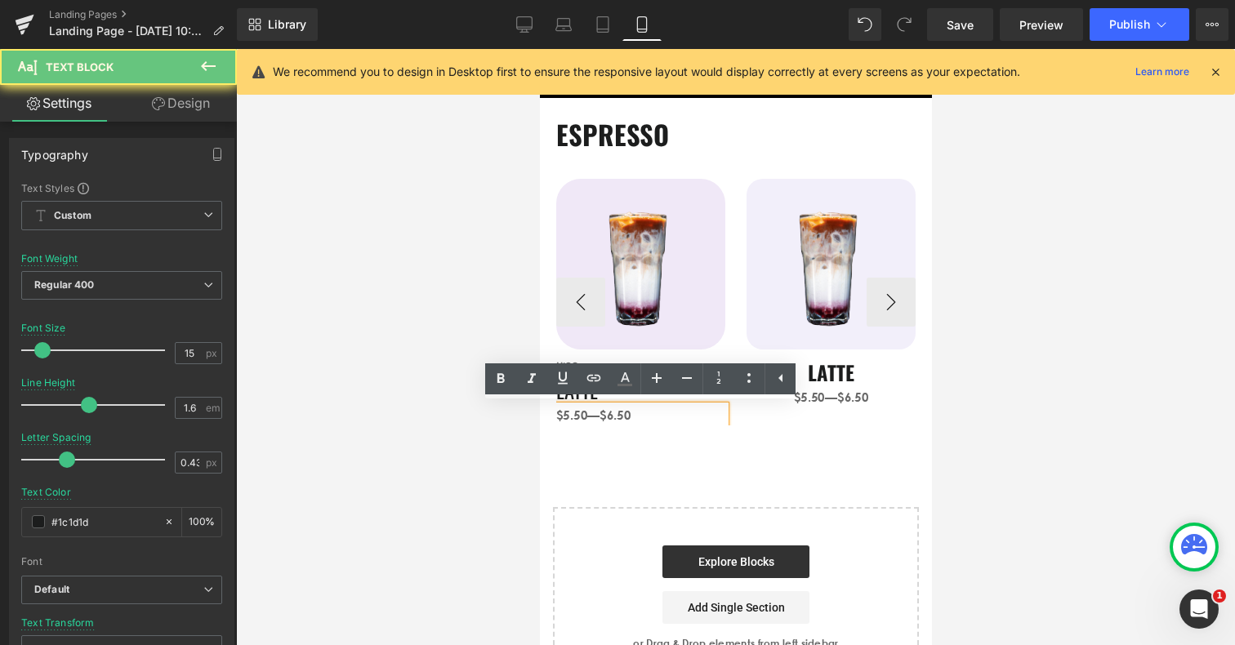
click at [571, 416] on span "$5.50—$6.50" at bounding box center [593, 416] width 74 height 16
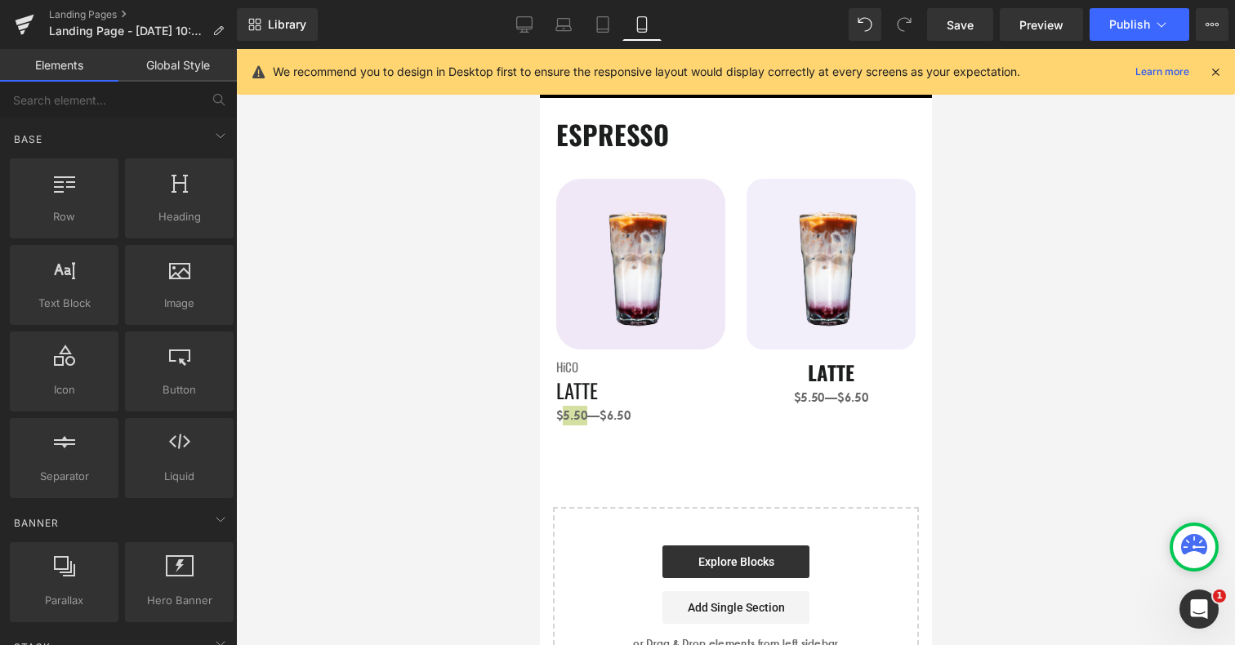
click at [991, 425] on div at bounding box center [735, 347] width 999 height 596
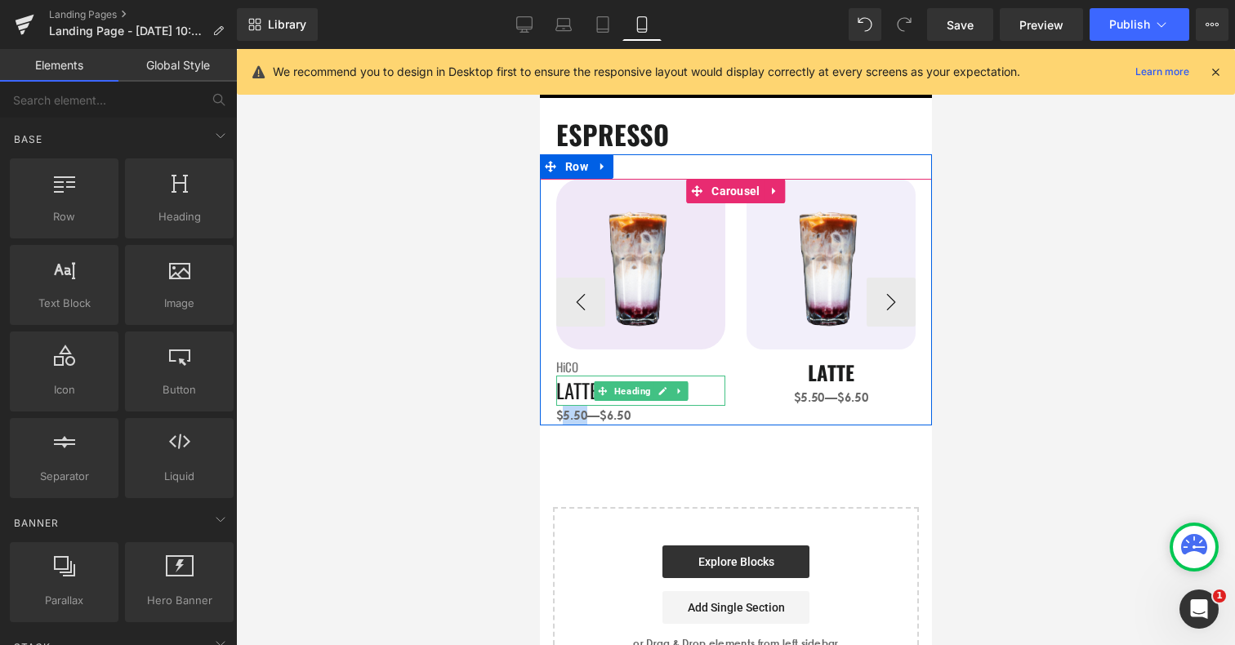
click at [568, 392] on h1 "LATTE" at bounding box center [640, 391] width 169 height 30
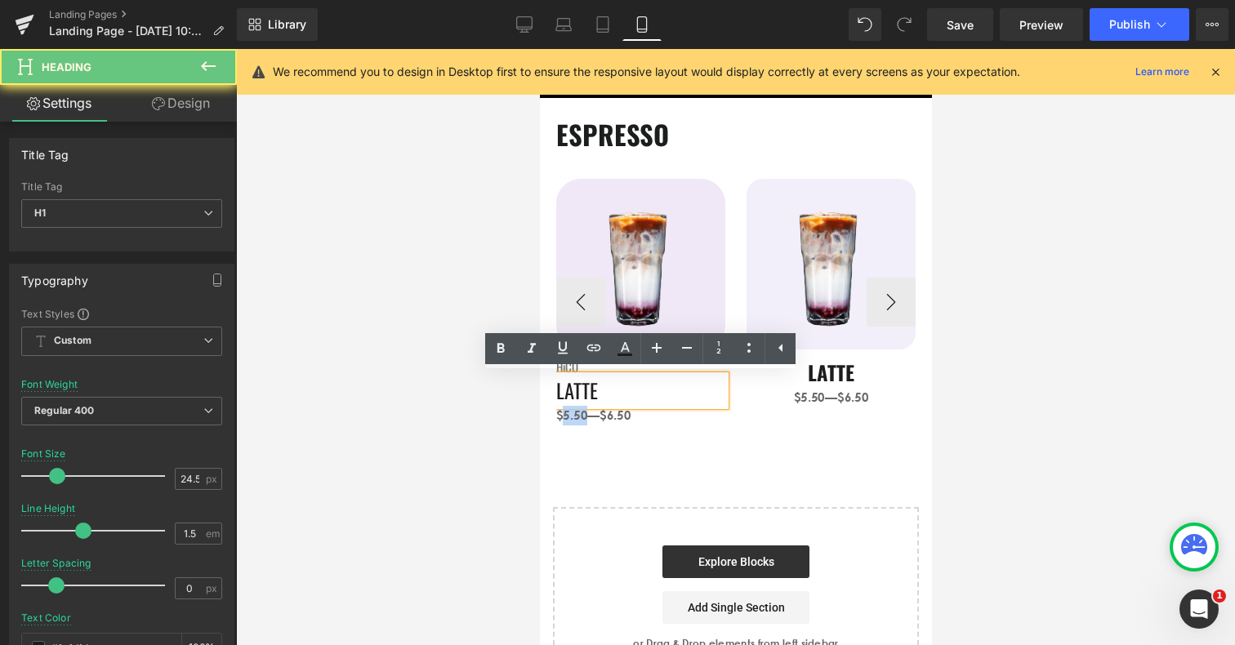
click at [568, 392] on h1 "LATTE" at bounding box center [640, 391] width 169 height 30
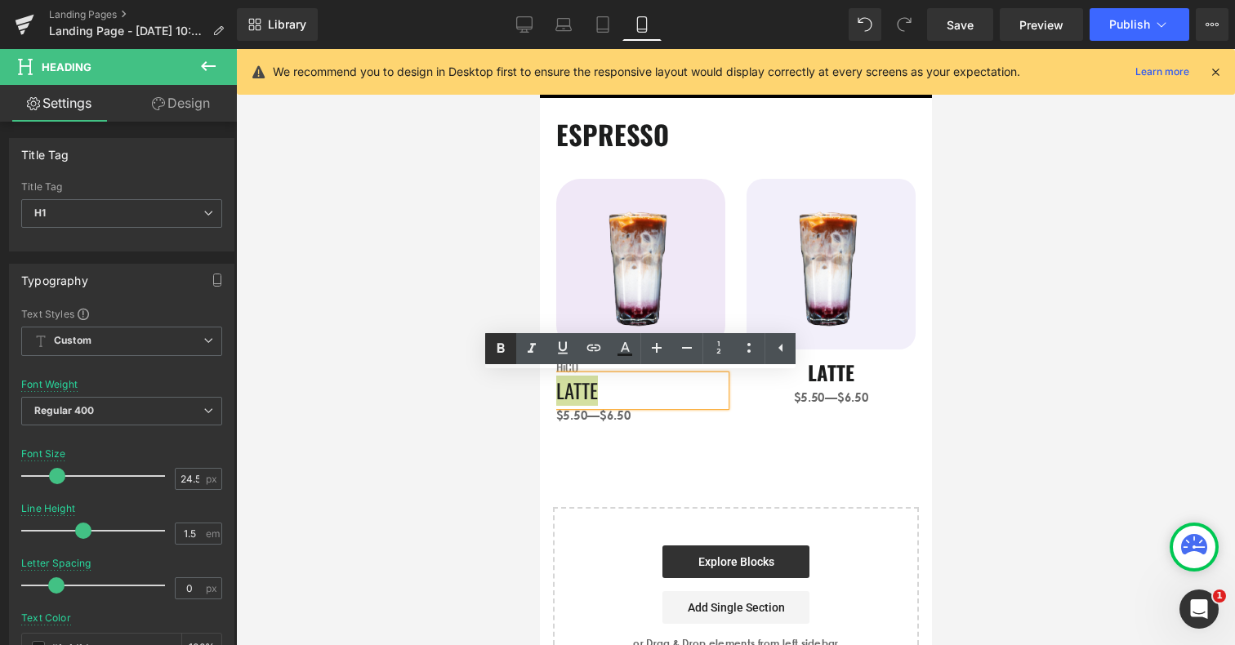
click at [0, 0] on icon at bounding box center [0, 0] width 0 height 0
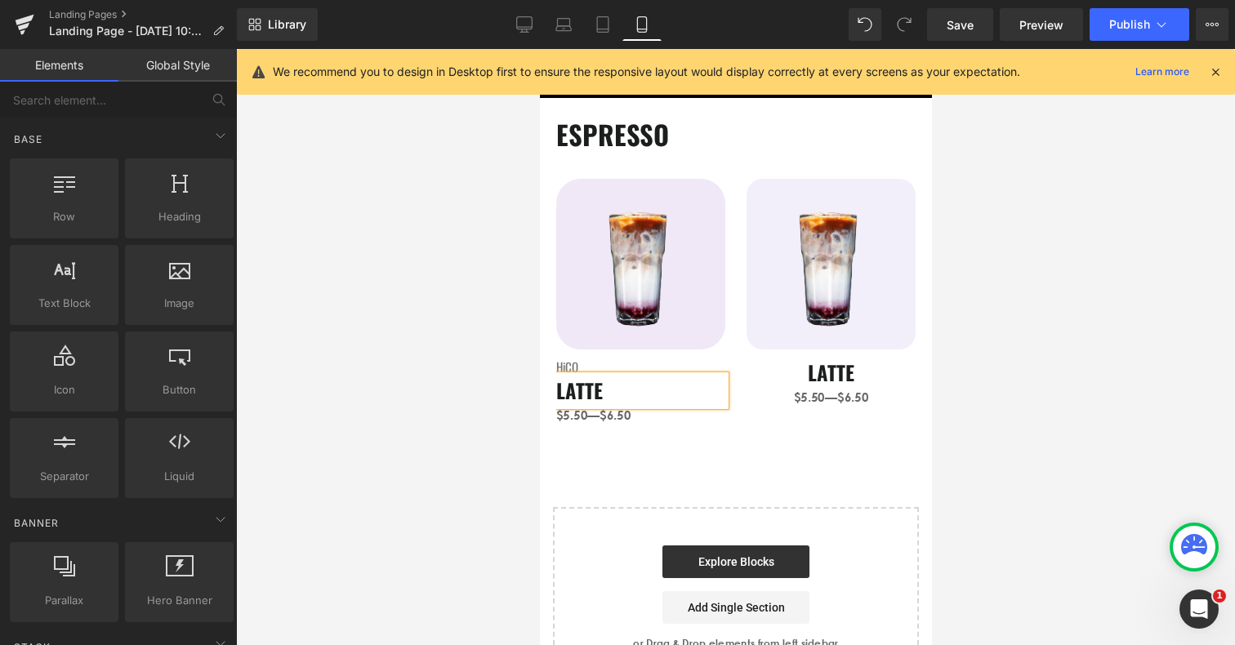
click at [478, 426] on div at bounding box center [735, 347] width 999 height 596
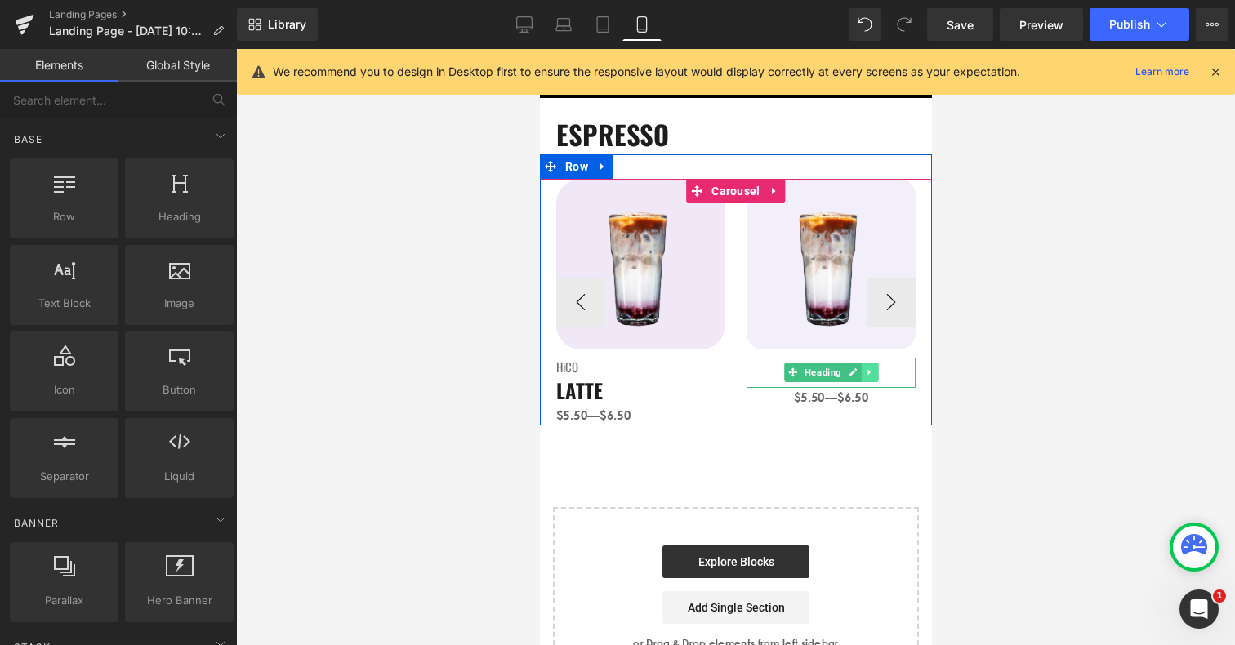
click at [871, 372] on icon at bounding box center [868, 373] width 9 height 10
click at [880, 372] on icon at bounding box center [877, 372] width 9 height 9
click at [871, 364] on icon at bounding box center [873, 368] width 9 height 10
click at [883, 364] on icon at bounding box center [881, 367] width 9 height 9
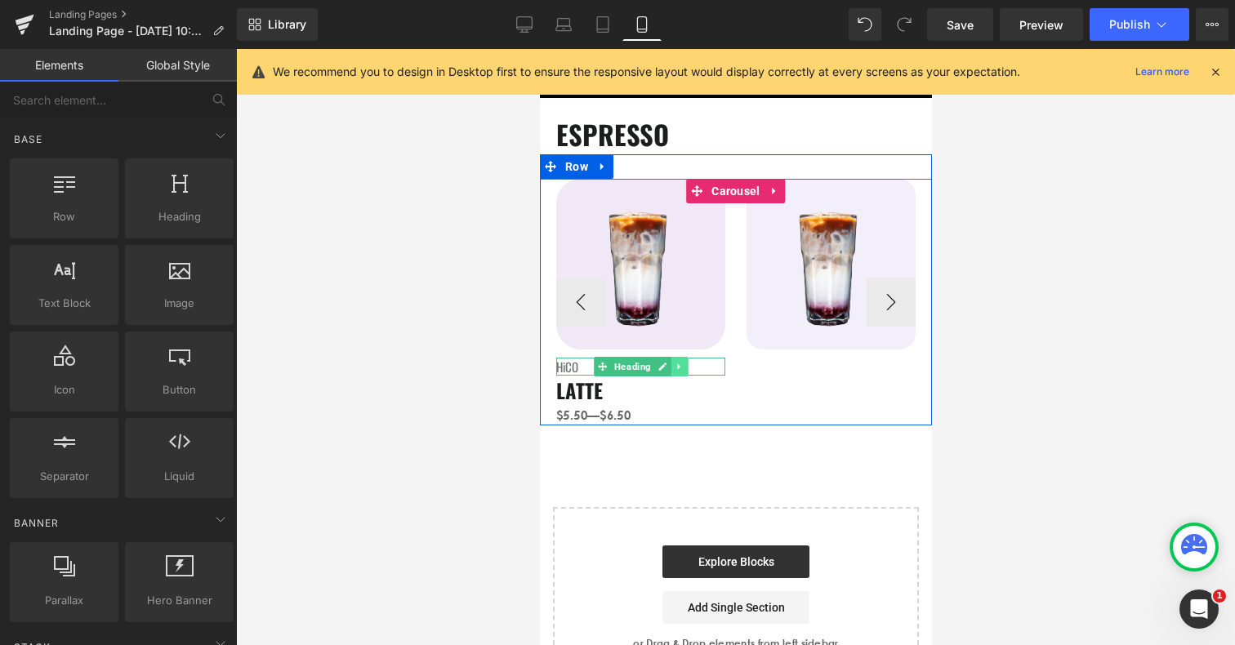
click at [682, 365] on icon at bounding box center [678, 367] width 9 height 10
click at [672, 364] on icon at bounding box center [670, 367] width 9 height 9
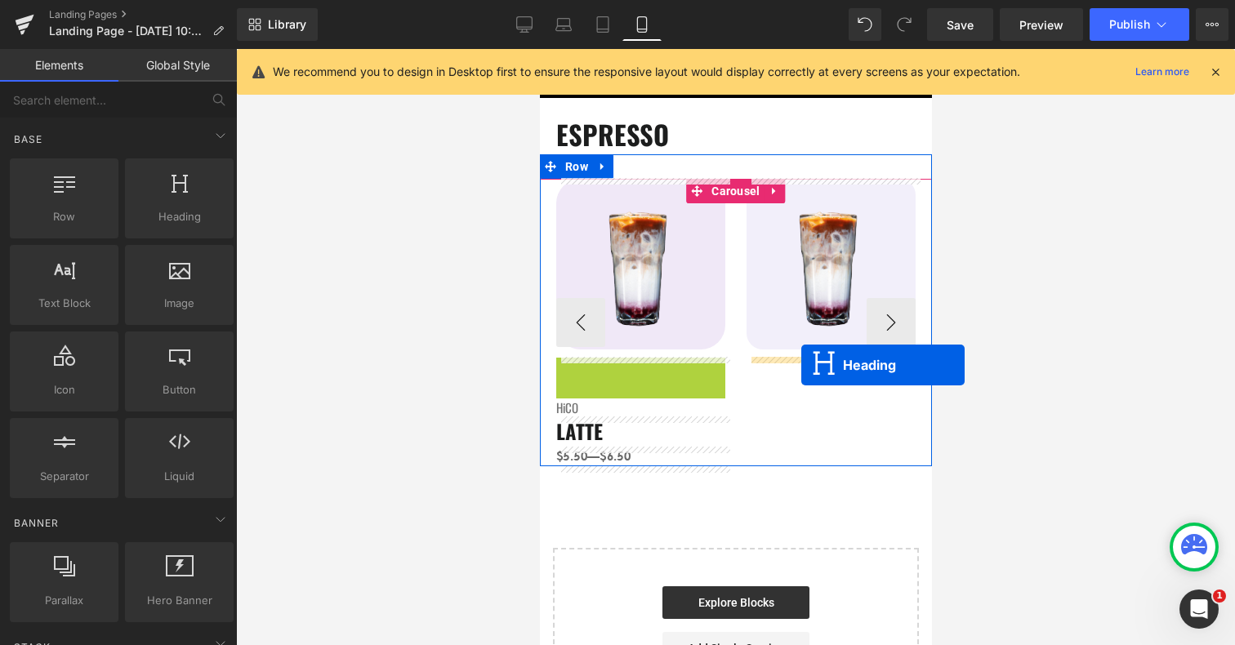
drag, startPoint x: 577, startPoint y: 367, endPoint x: 801, endPoint y: 365, distance: 223.9
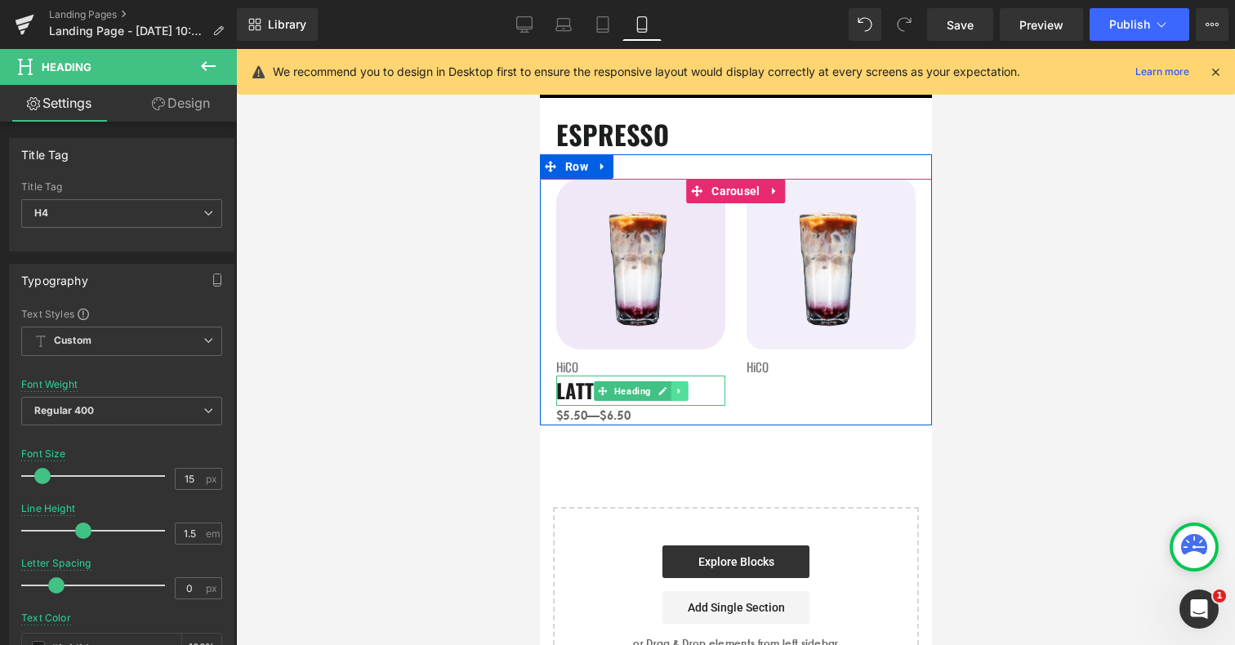
click at [680, 388] on icon at bounding box center [678, 391] width 9 height 10
click at [667, 386] on icon at bounding box center [670, 390] width 9 height 9
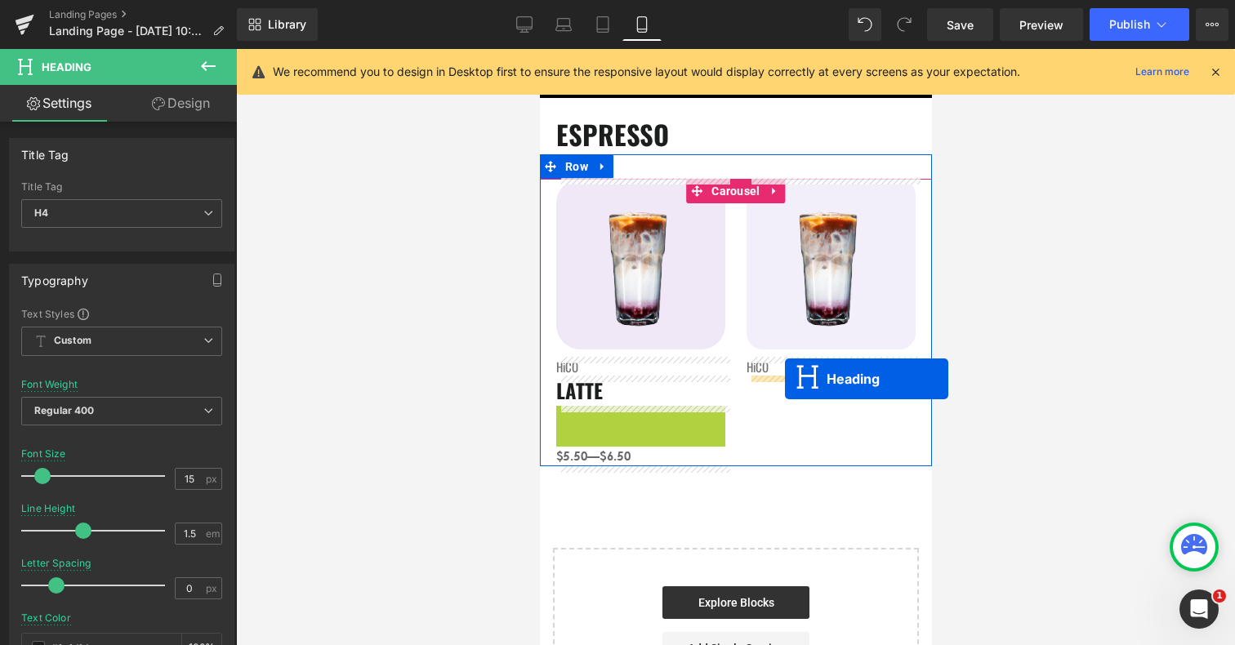
drag, startPoint x: 598, startPoint y: 420, endPoint x: 784, endPoint y: 378, distance: 190.9
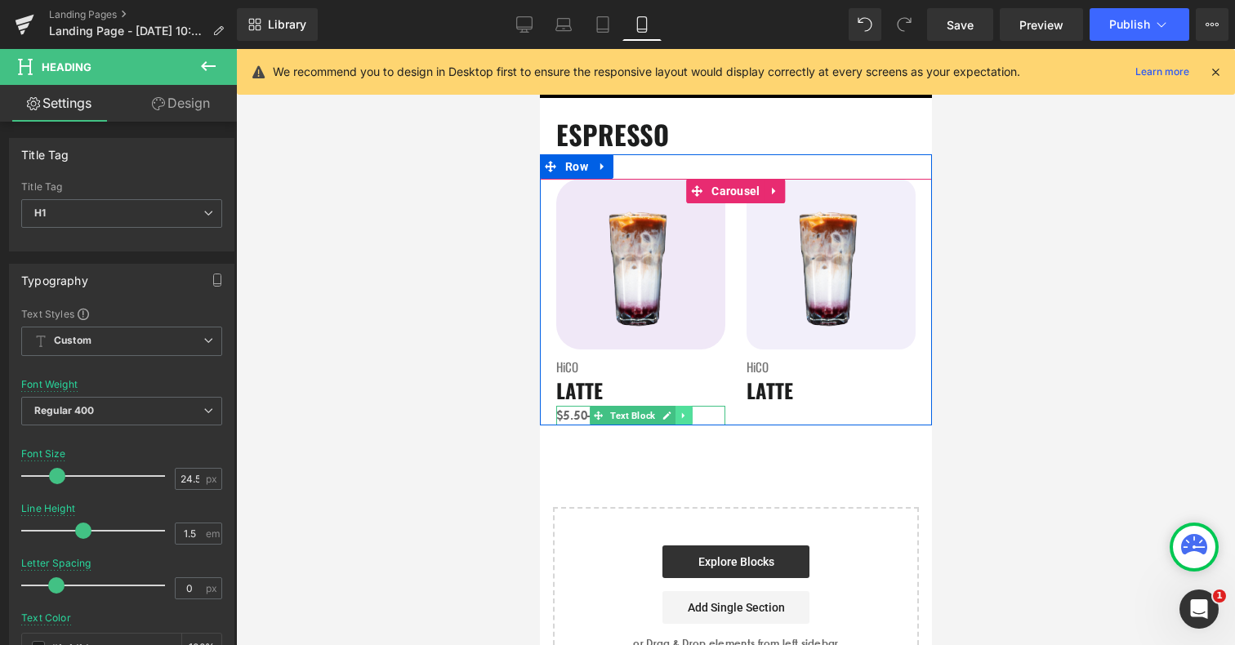
click at [686, 414] on icon at bounding box center [682, 416] width 9 height 10
click at [679, 417] on link at bounding box center [674, 416] width 17 height 20
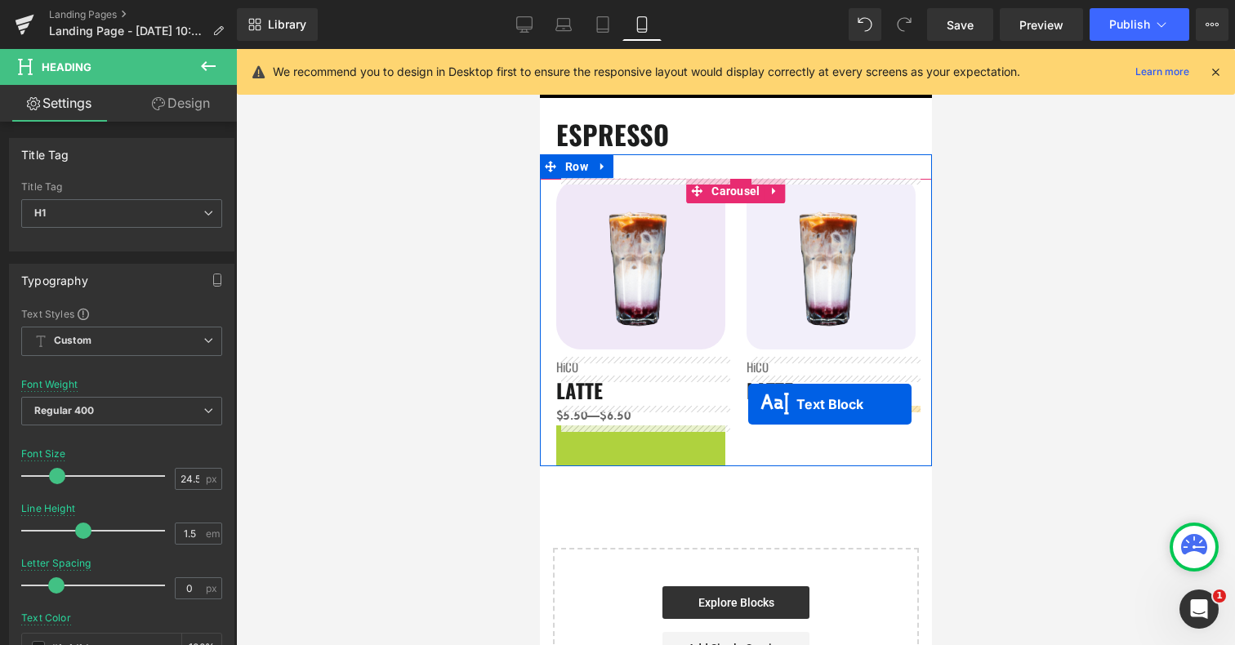
drag, startPoint x: 598, startPoint y: 435, endPoint x: 748, endPoint y: 404, distance: 152.7
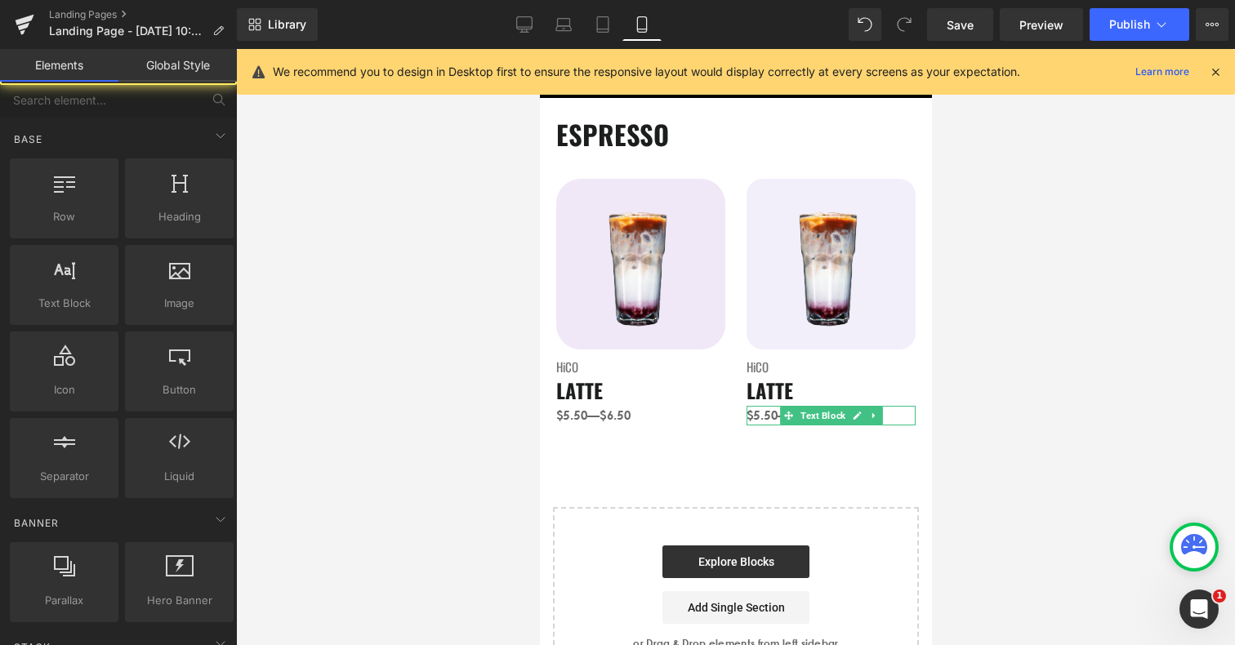
click at [996, 387] on div at bounding box center [735, 347] width 999 height 596
click at [891, 454] on div "ESPRESSO Heading Image HiCO Heading LATTE Heading $5.50—$6.50 Text Block Image …" at bounding box center [735, 392] width 392 height 589
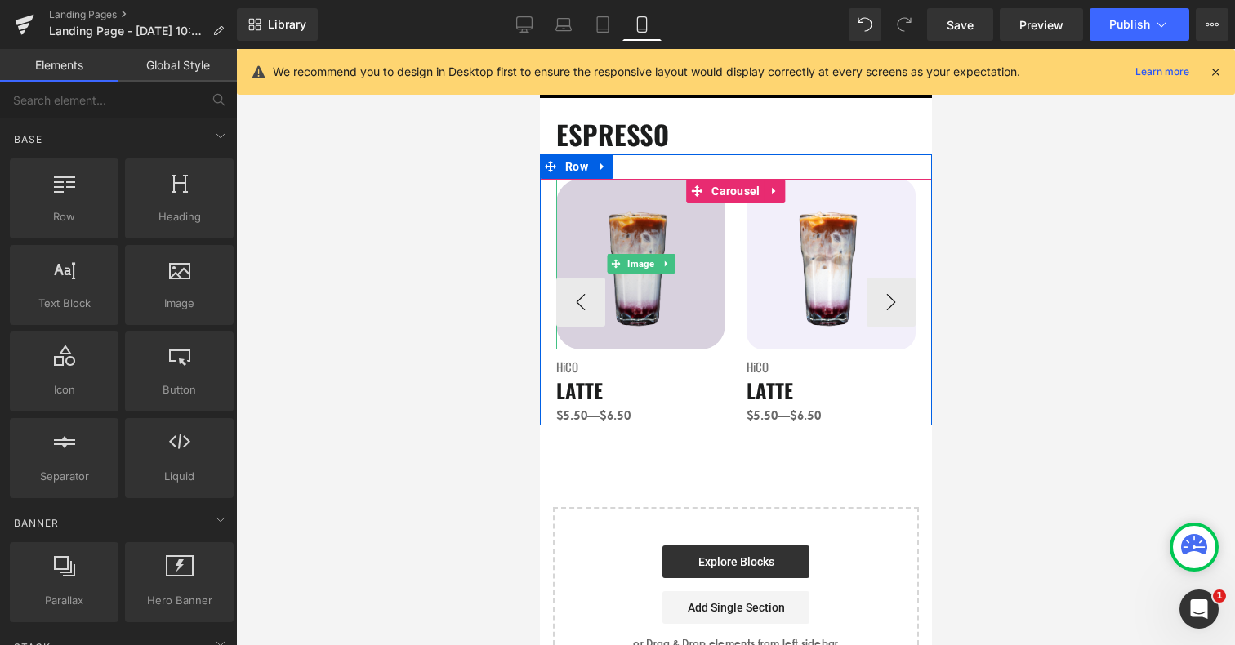
click at [701, 320] on img at bounding box center [640, 264] width 169 height 171
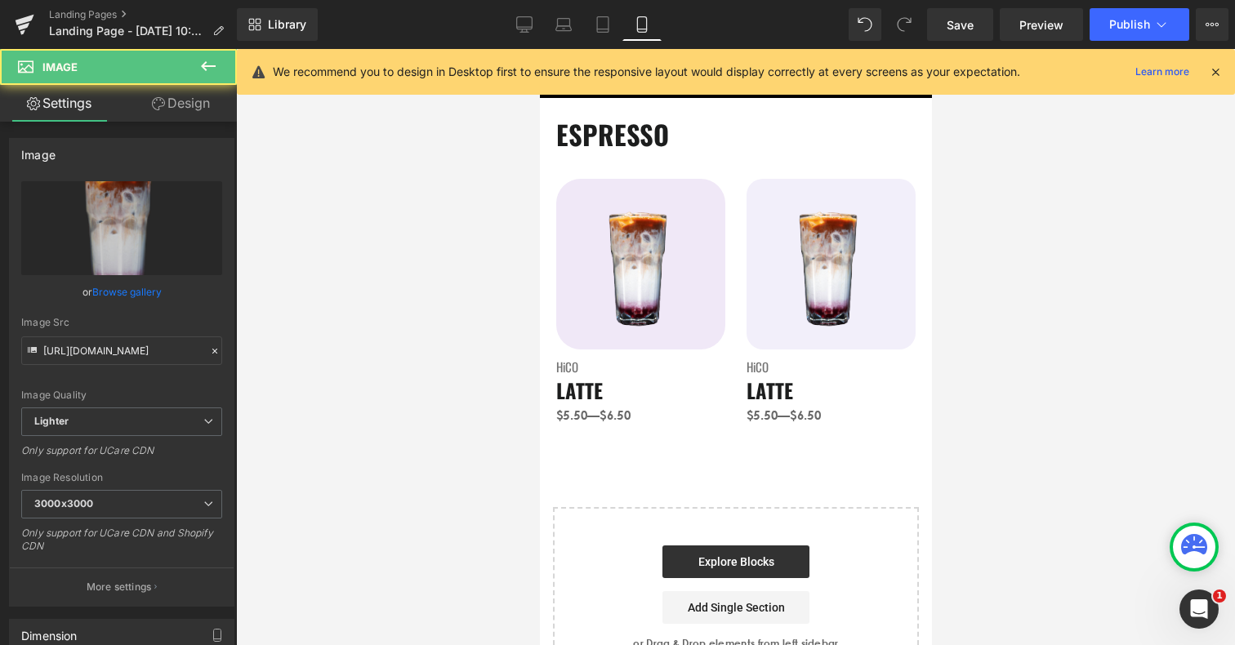
click at [498, 348] on div at bounding box center [735, 347] width 999 height 596
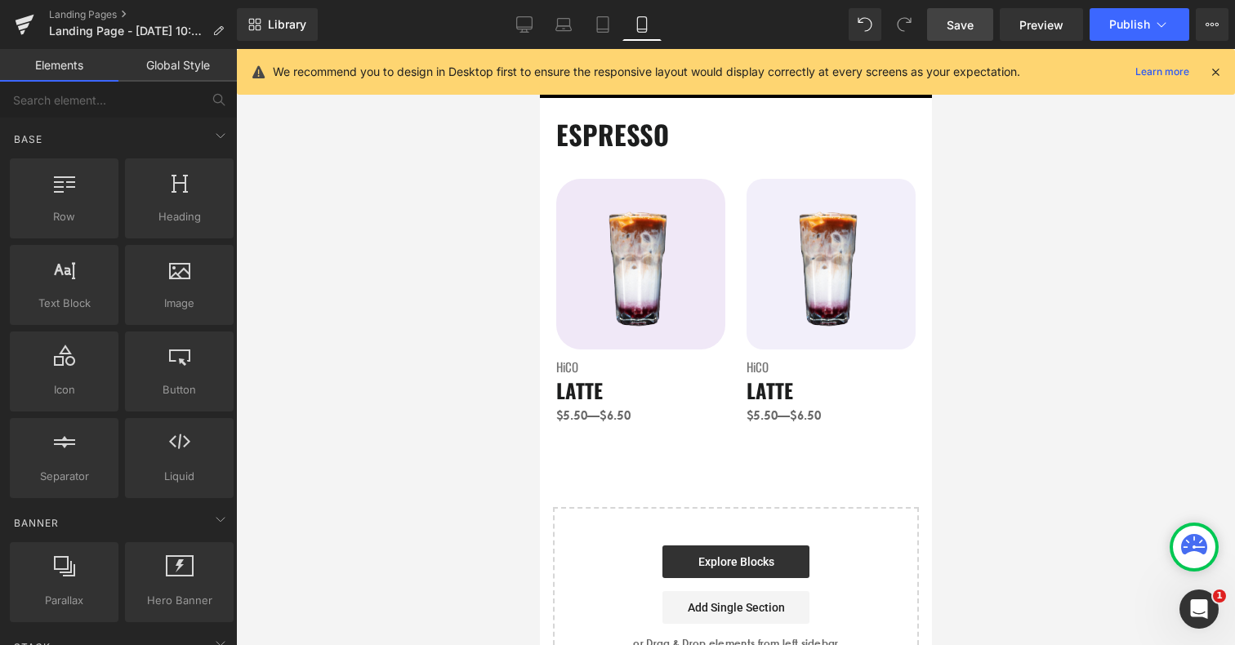
click at [959, 20] on span "Save" at bounding box center [960, 24] width 27 height 17
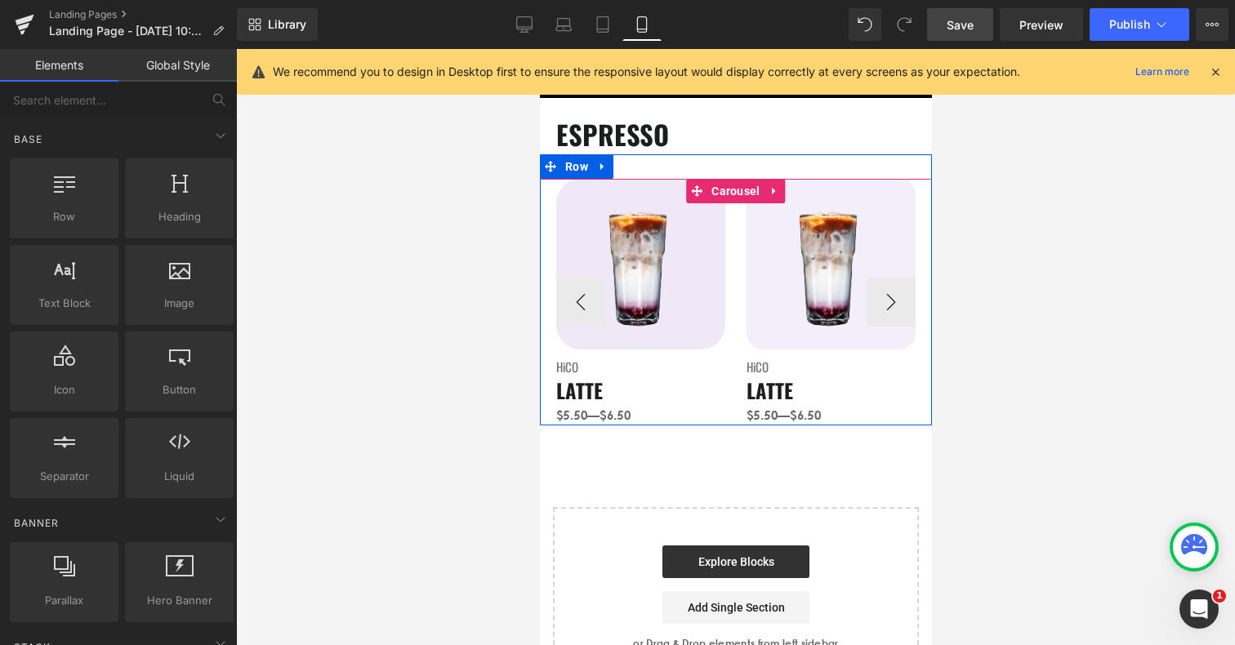
click at [539, 49] on div at bounding box center [539, 49] width 0 height 0
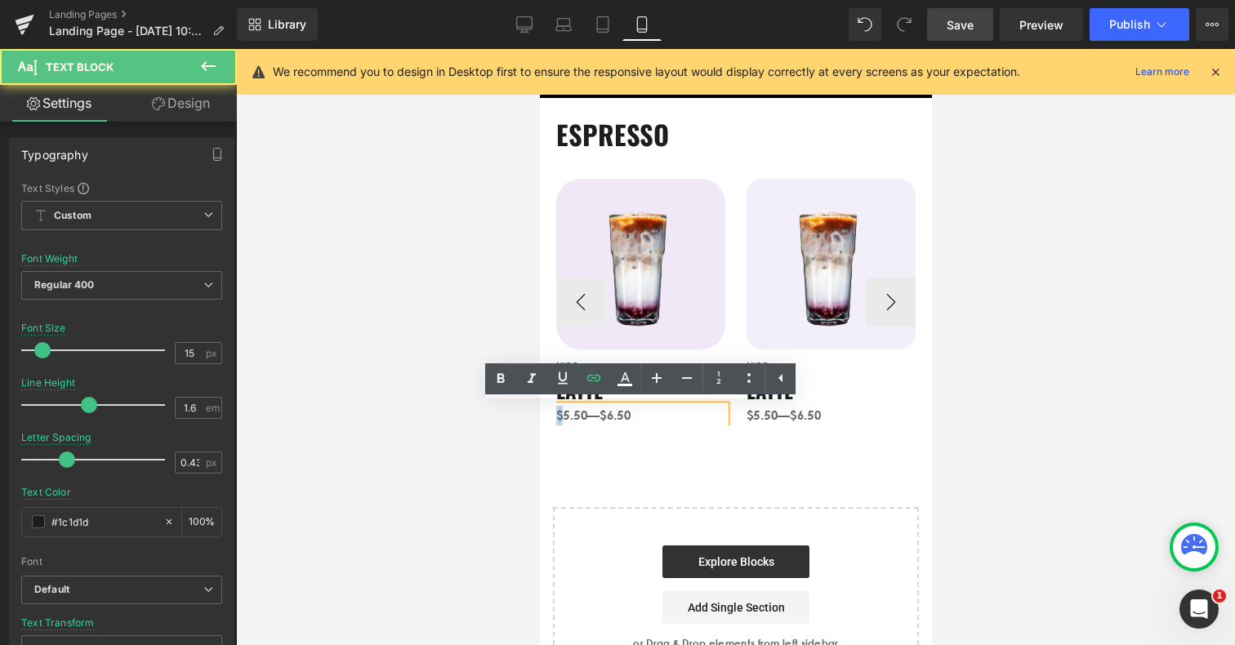
click at [558, 416] on span "$5.50—$6.50" at bounding box center [593, 416] width 74 height 16
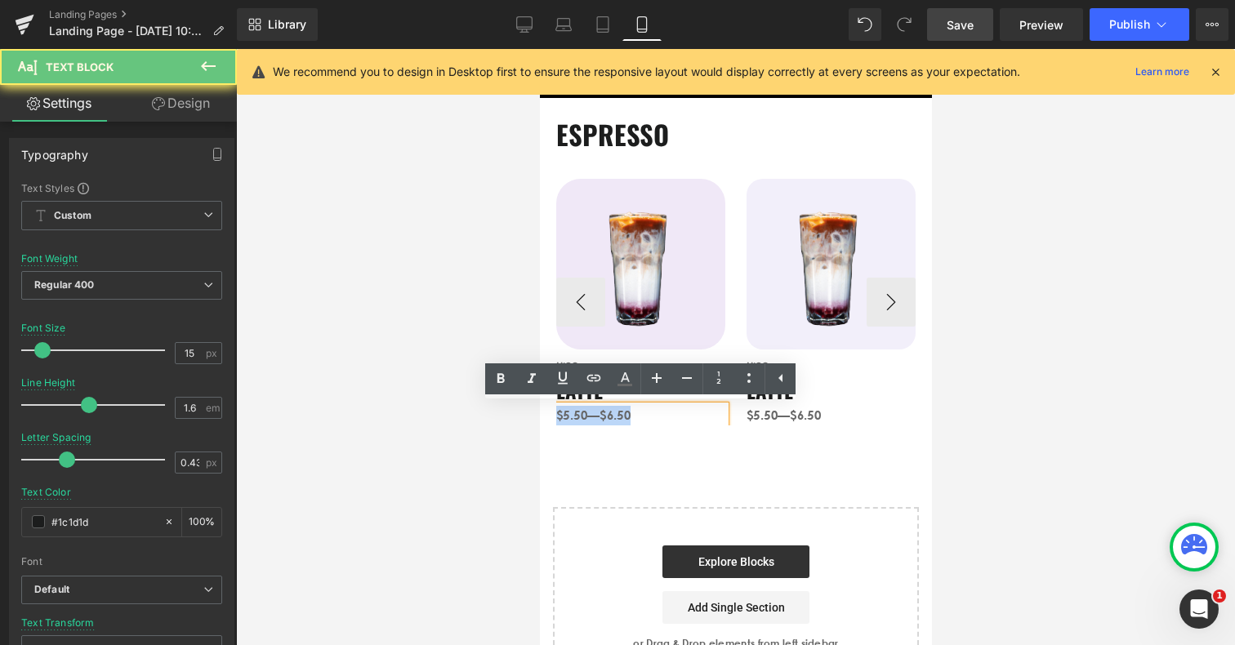
click at [558, 416] on span "$5.50—$6.50" at bounding box center [593, 416] width 74 height 16
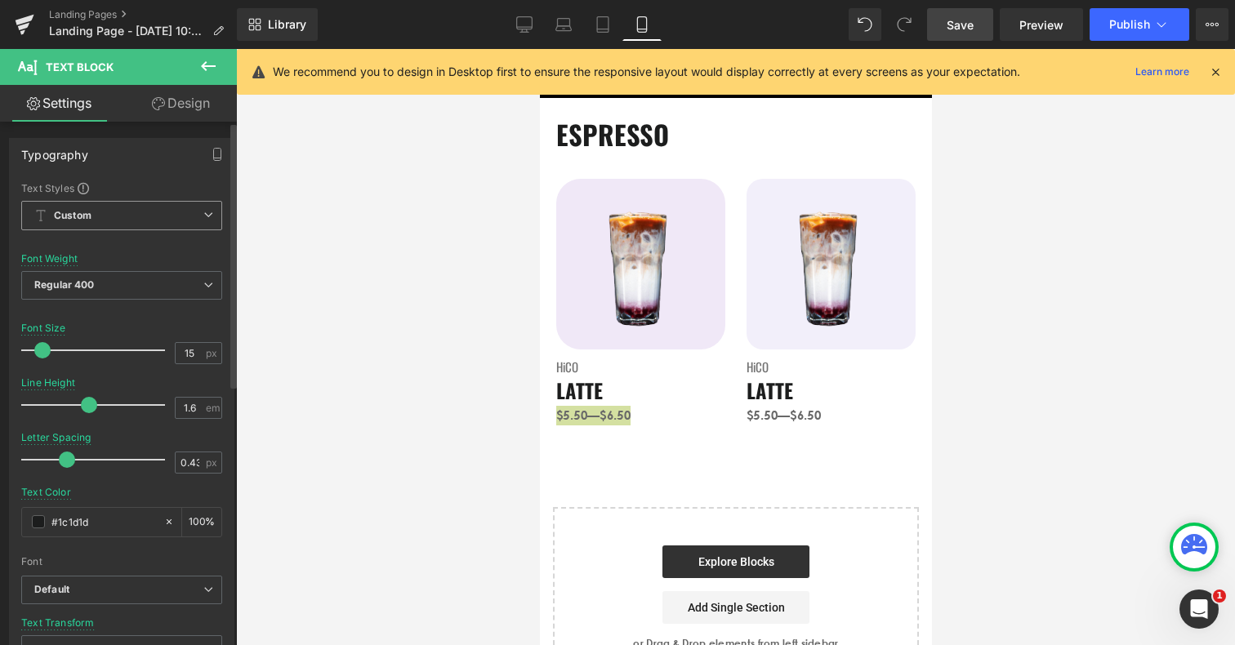
click at [137, 227] on span "Custom Setup Global Style" at bounding box center [121, 215] width 201 height 29
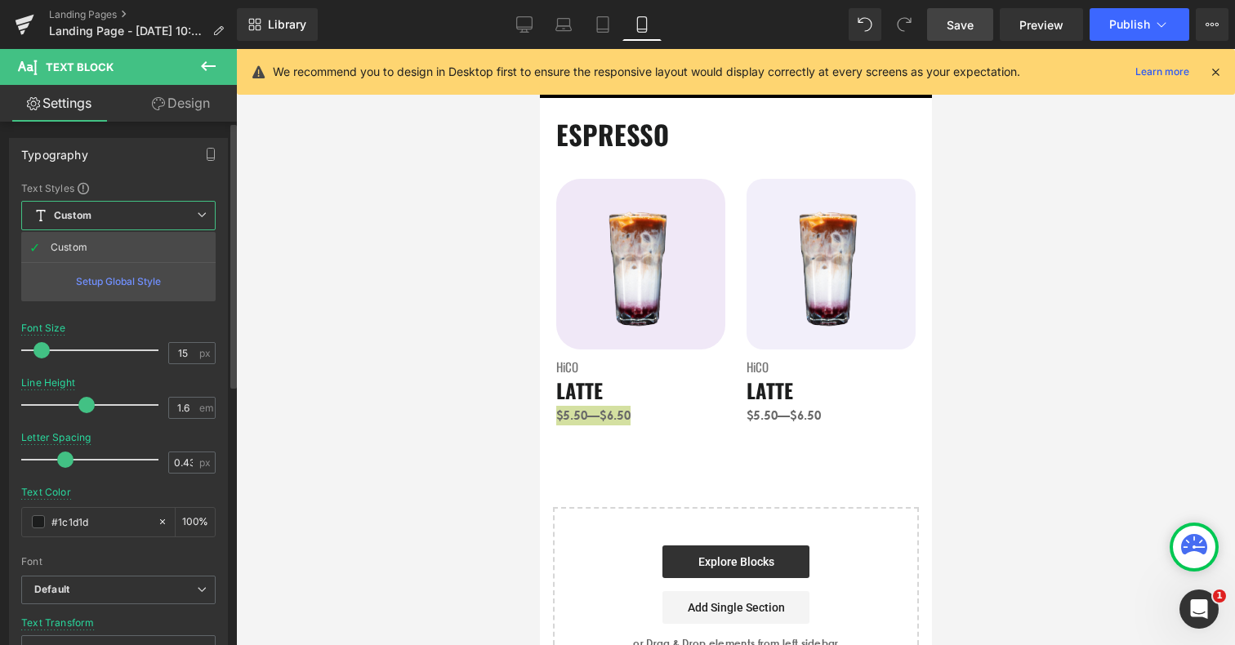
click at [137, 227] on span "Custom Setup Global Style" at bounding box center [118, 215] width 194 height 29
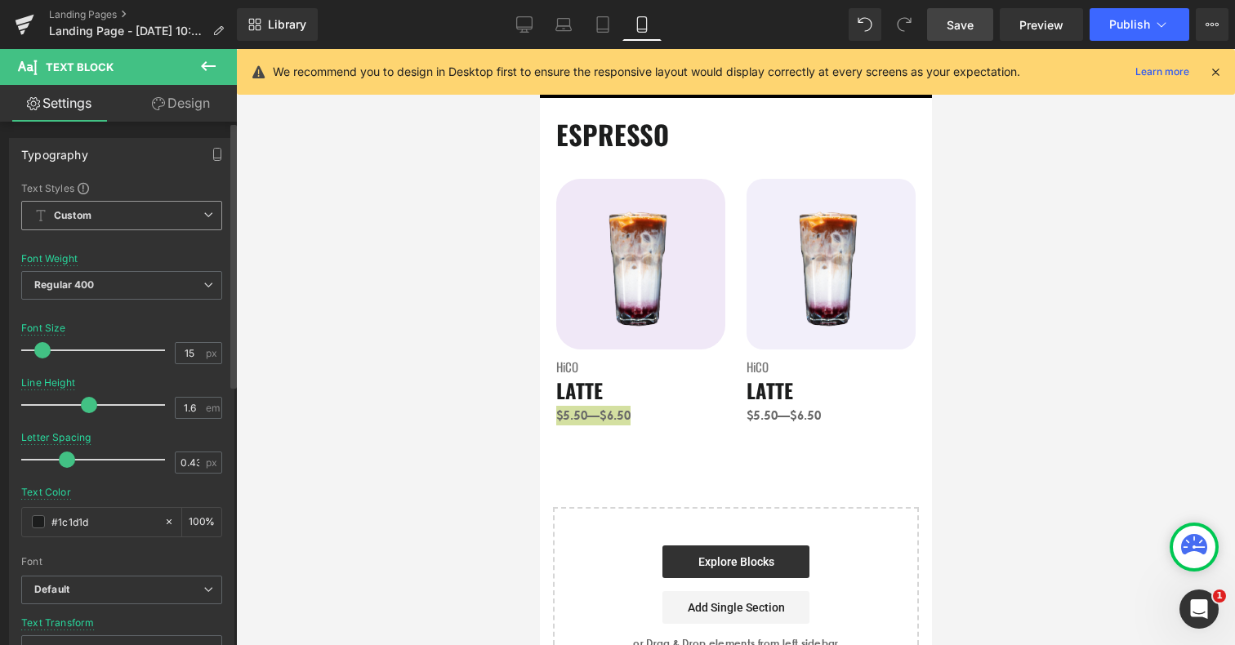
click at [203, 219] on icon at bounding box center [208, 215] width 10 height 10
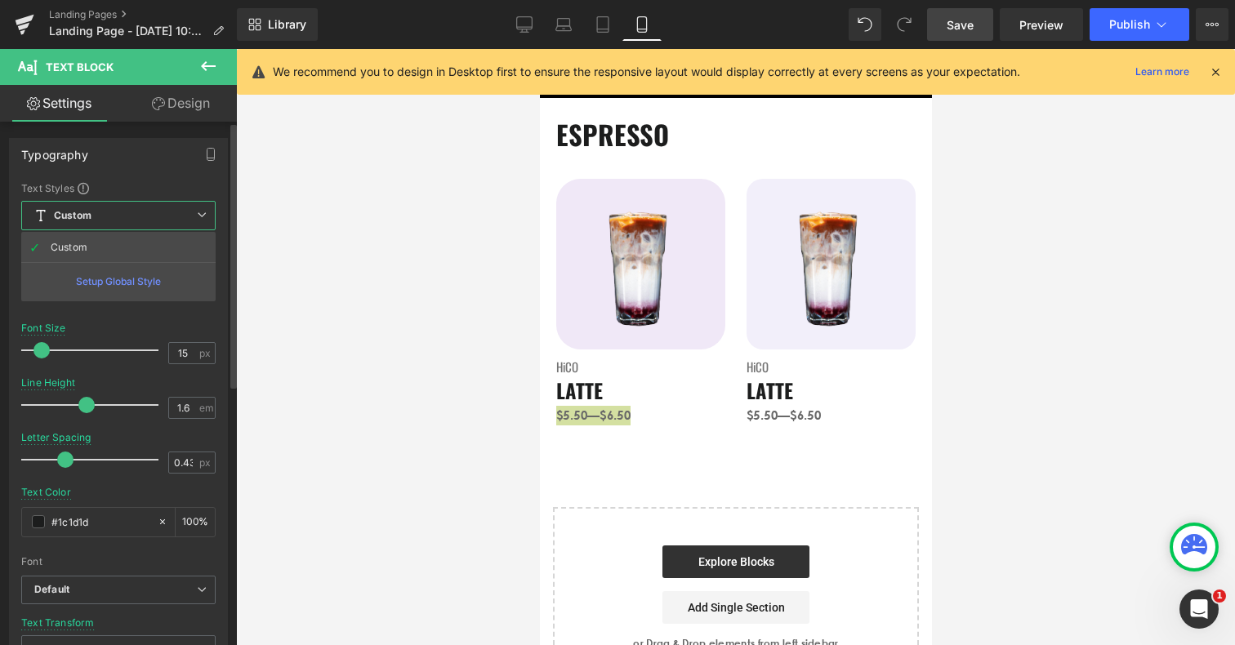
click at [163, 284] on div "Setup Global Style" at bounding box center [118, 281] width 194 height 38
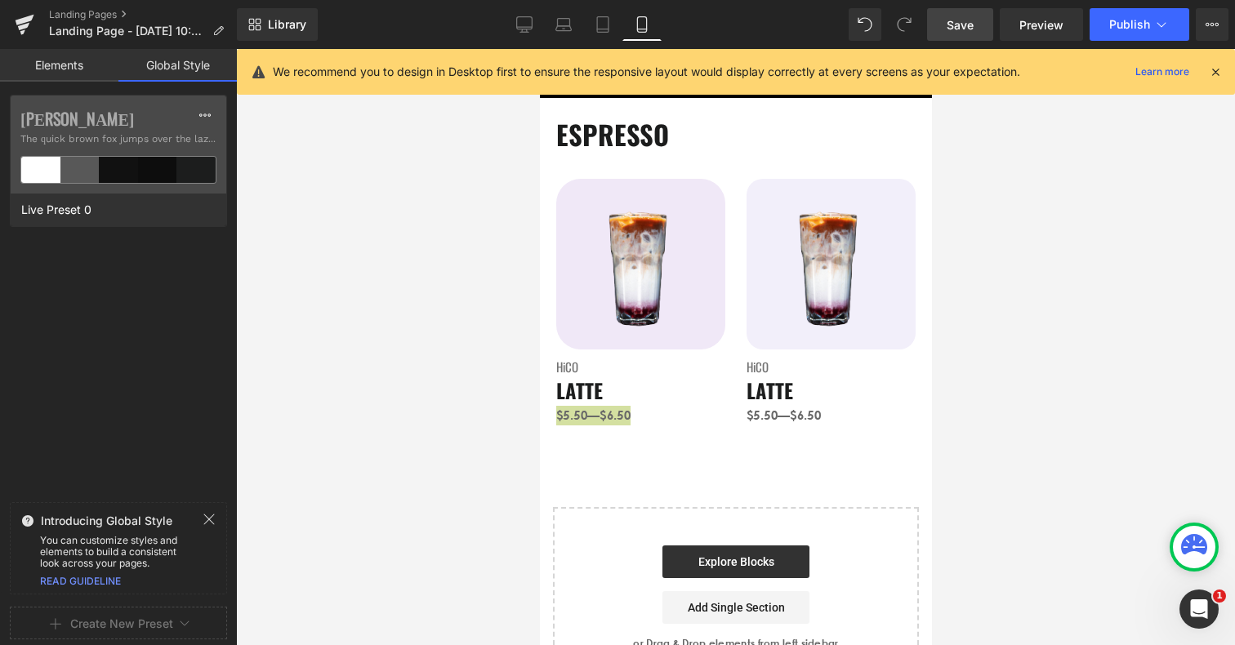
click at [87, 64] on link "Elements" at bounding box center [59, 65] width 118 height 33
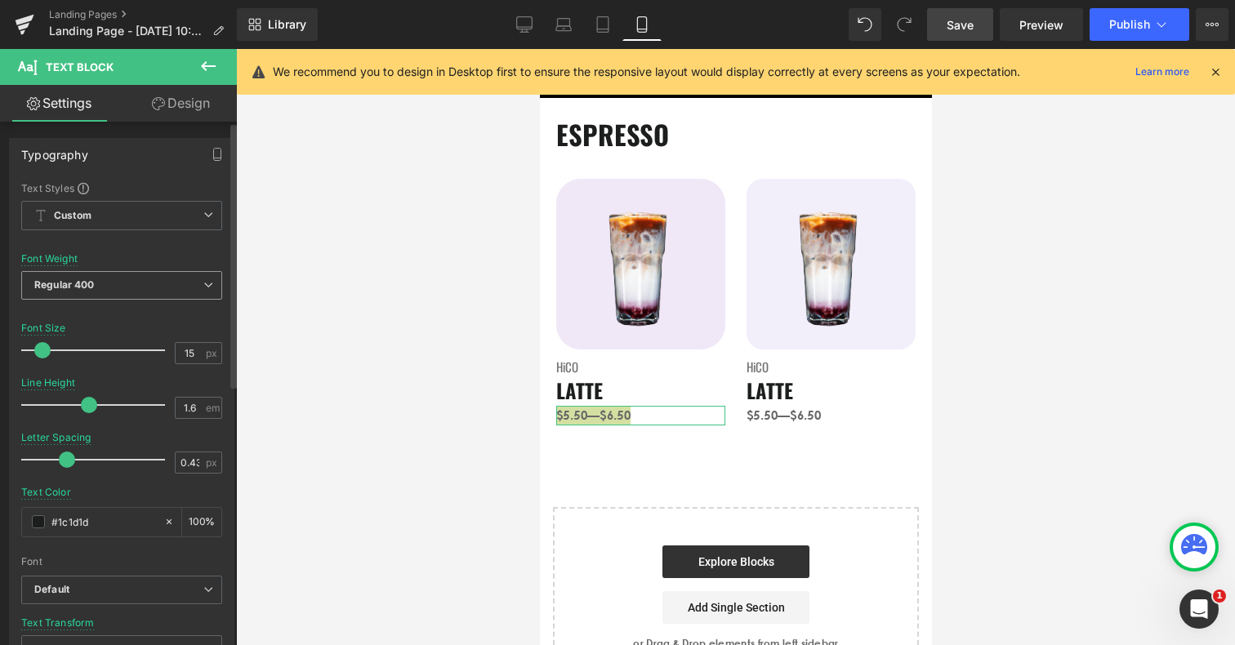
click at [204, 289] on icon at bounding box center [208, 285] width 10 height 10
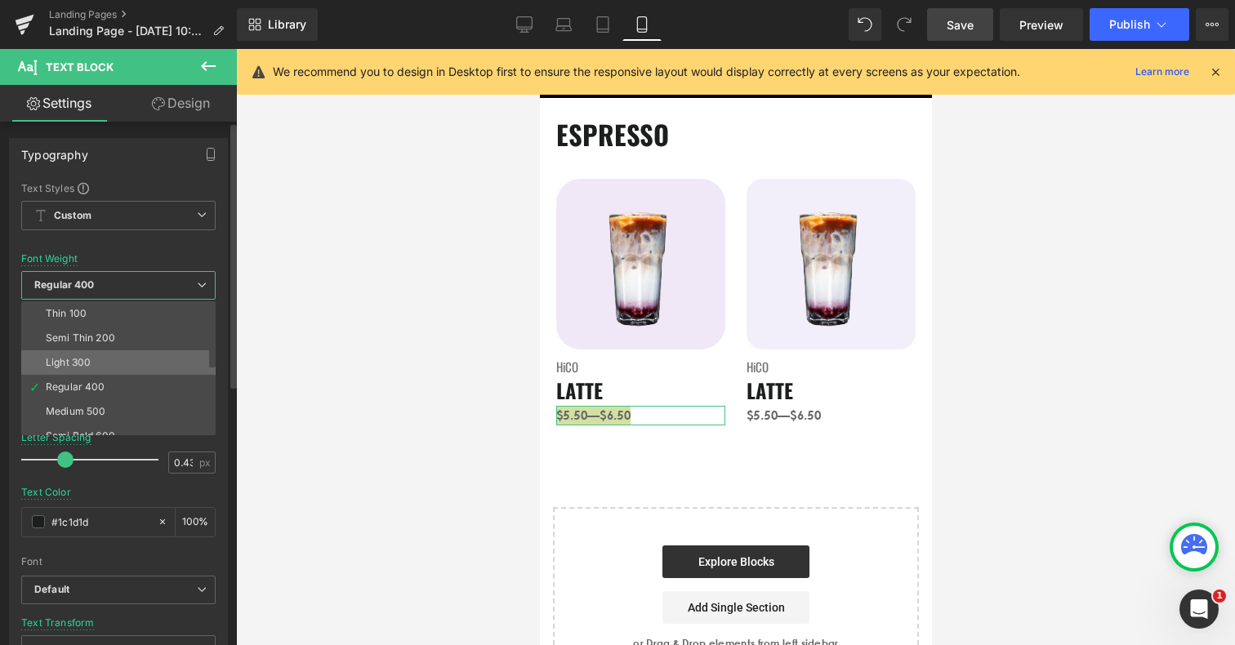
click at [172, 370] on li "Light 300" at bounding box center [122, 363] width 202 height 25
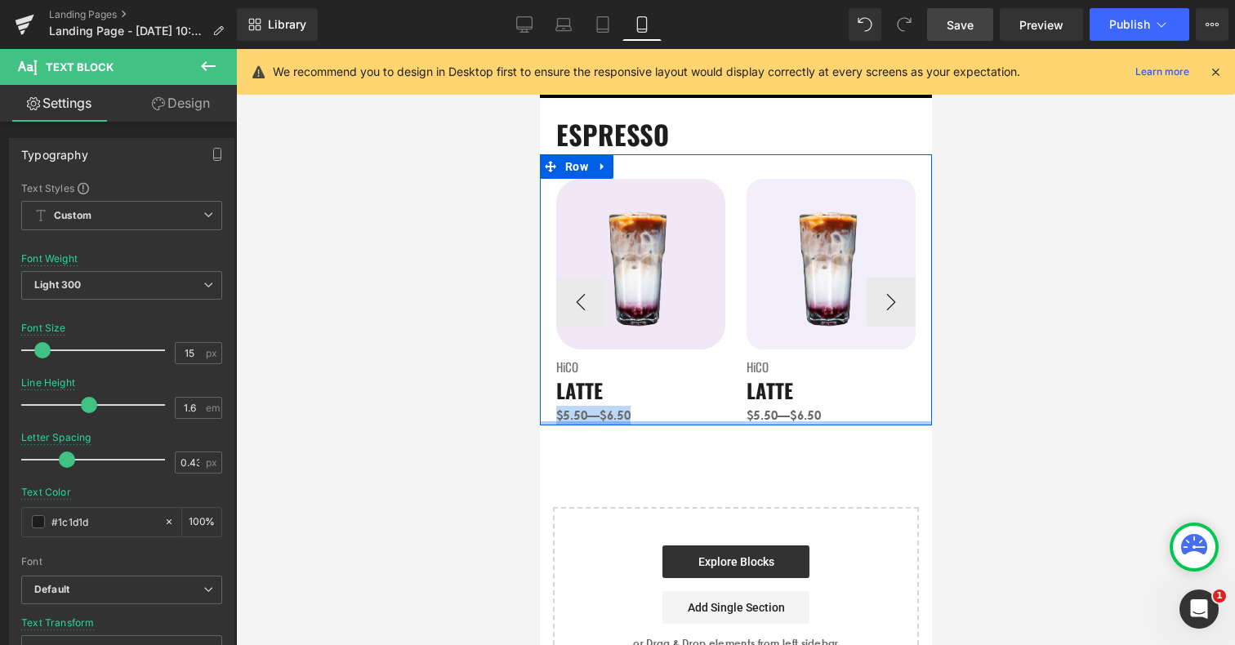
click at [748, 417] on div "$5.50—$6.50 Text Block" at bounding box center [830, 416] width 169 height 20
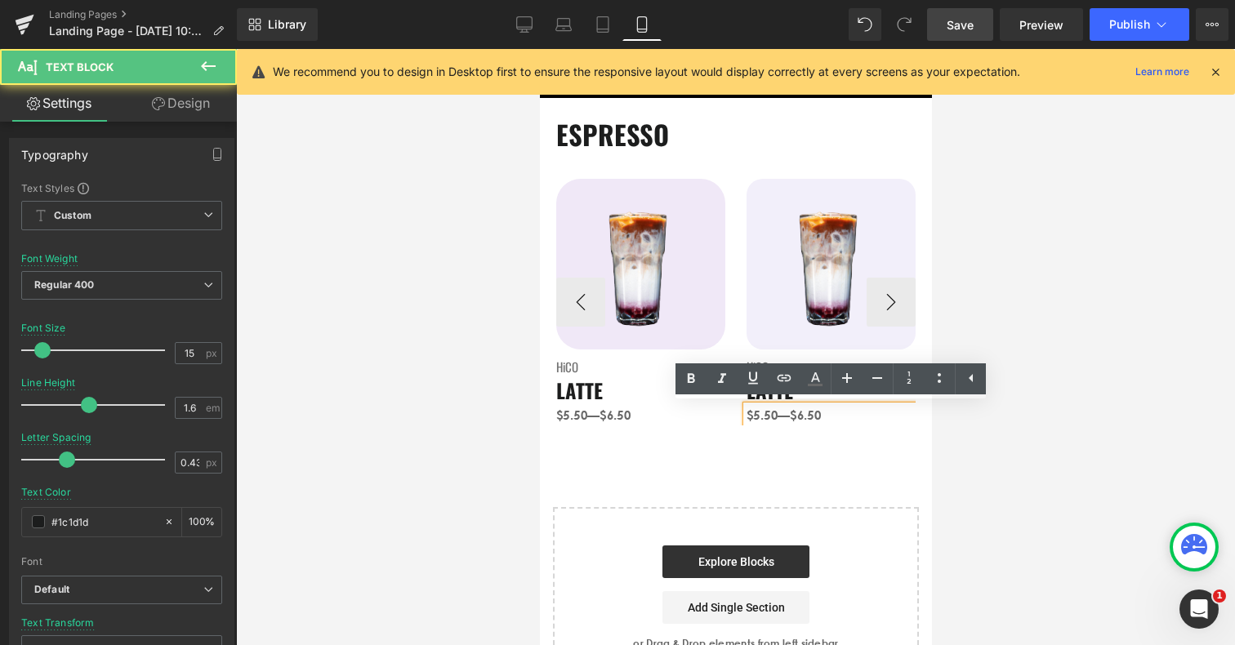
click at [748, 417] on div "$5.50—$6.50 Text Block" at bounding box center [830, 416] width 169 height 20
click at [748, 417] on span "$5.50—$6.50" at bounding box center [783, 416] width 74 height 16
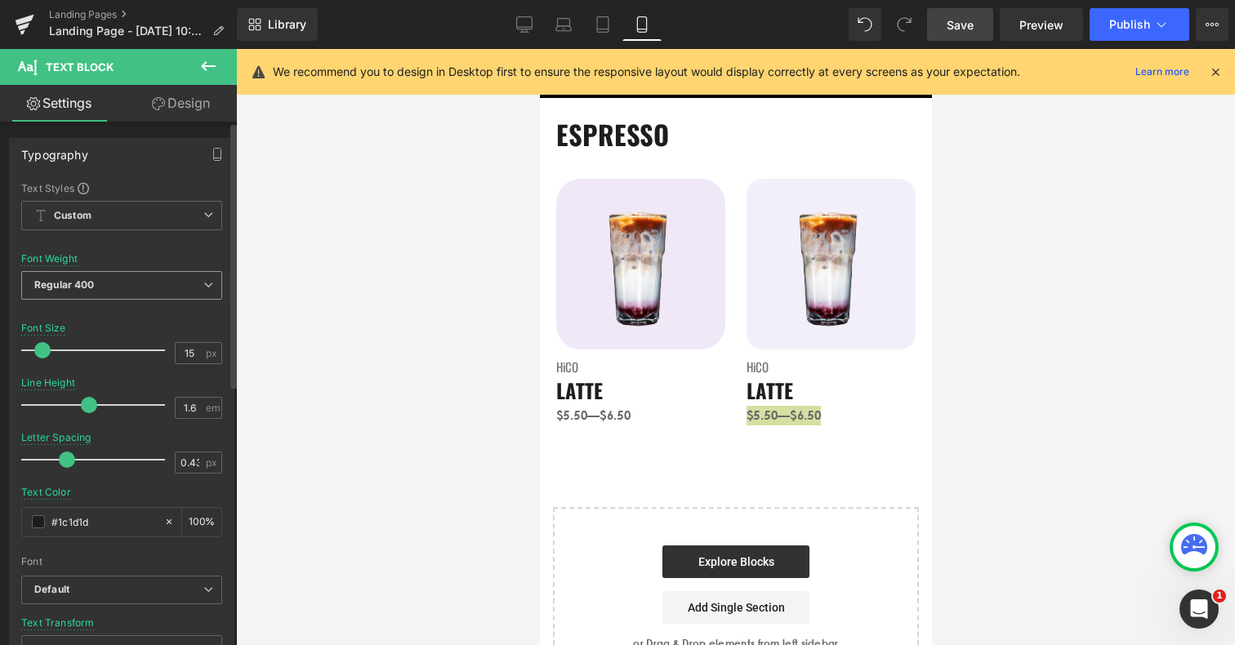
click at [203, 279] on span "Regular 400" at bounding box center [121, 285] width 201 height 29
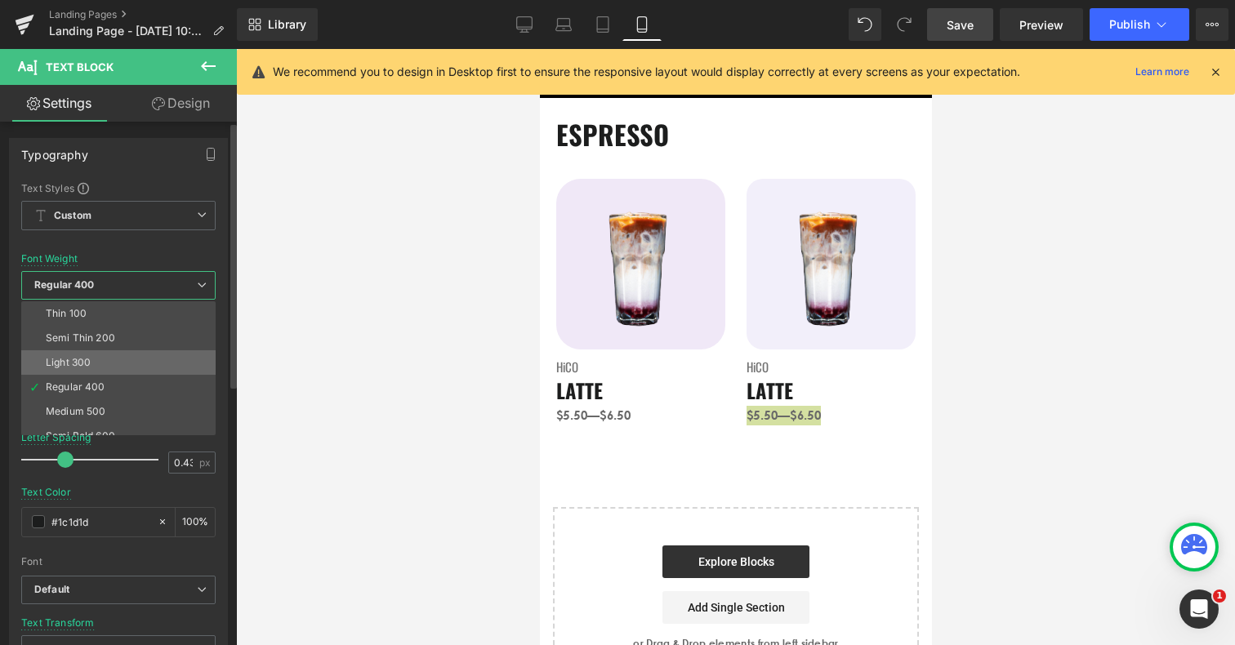
click at [112, 368] on li "Light 300" at bounding box center [122, 363] width 202 height 25
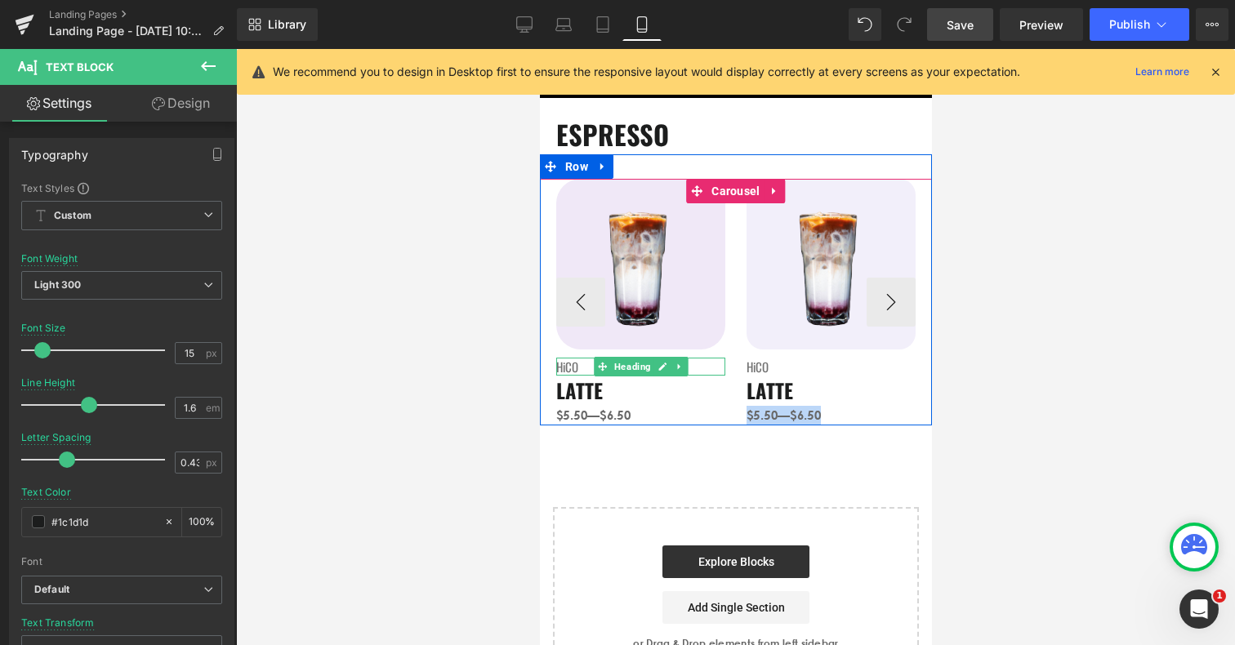
click at [565, 368] on span "HiCO" at bounding box center [567, 367] width 22 height 18
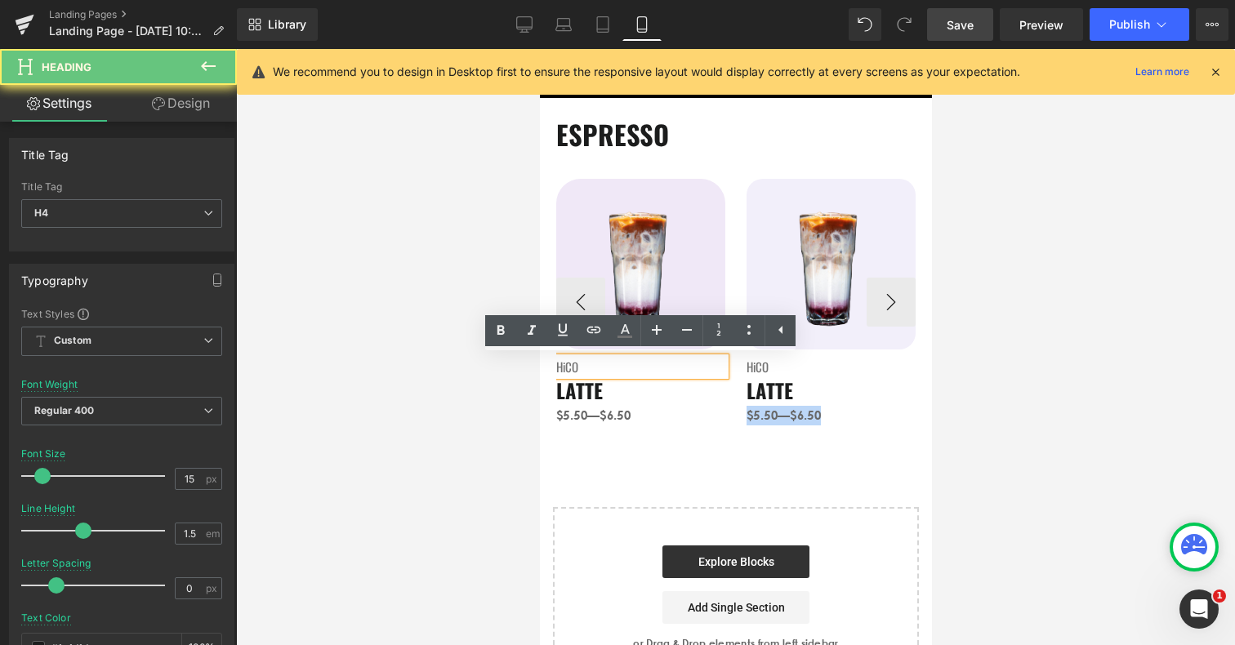
click at [565, 368] on span "HiCO" at bounding box center [567, 367] width 22 height 18
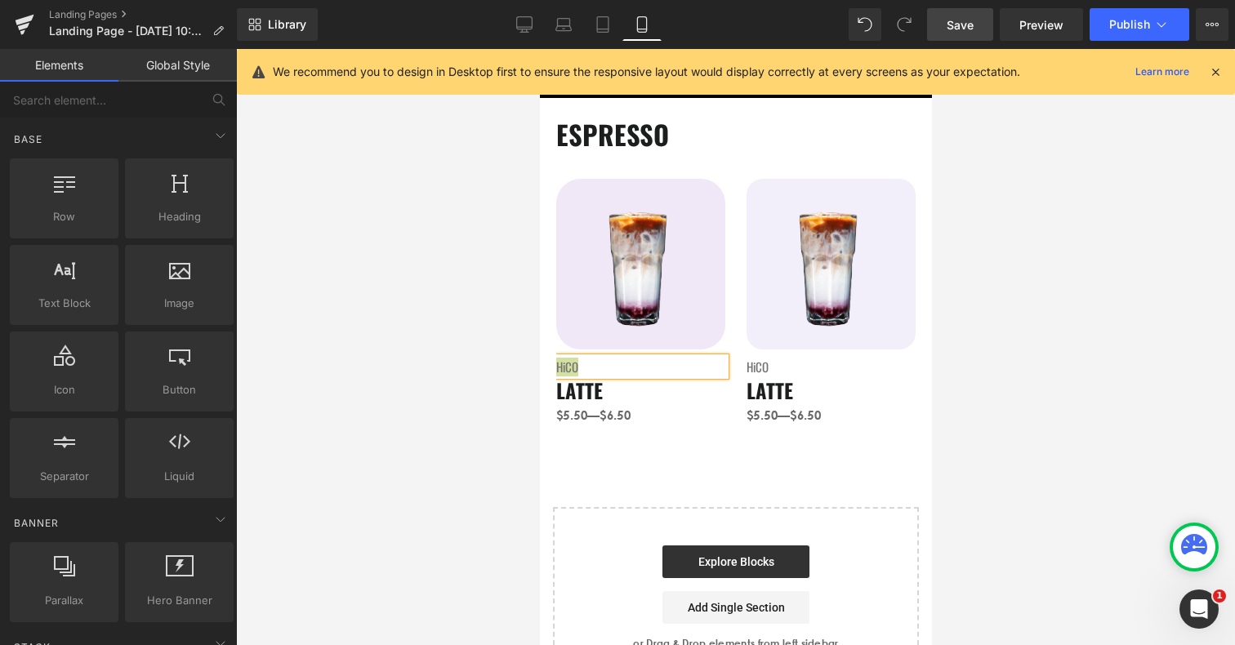
click at [517, 428] on div at bounding box center [735, 347] width 999 height 596
click at [980, 19] on link "Save" at bounding box center [960, 24] width 66 height 33
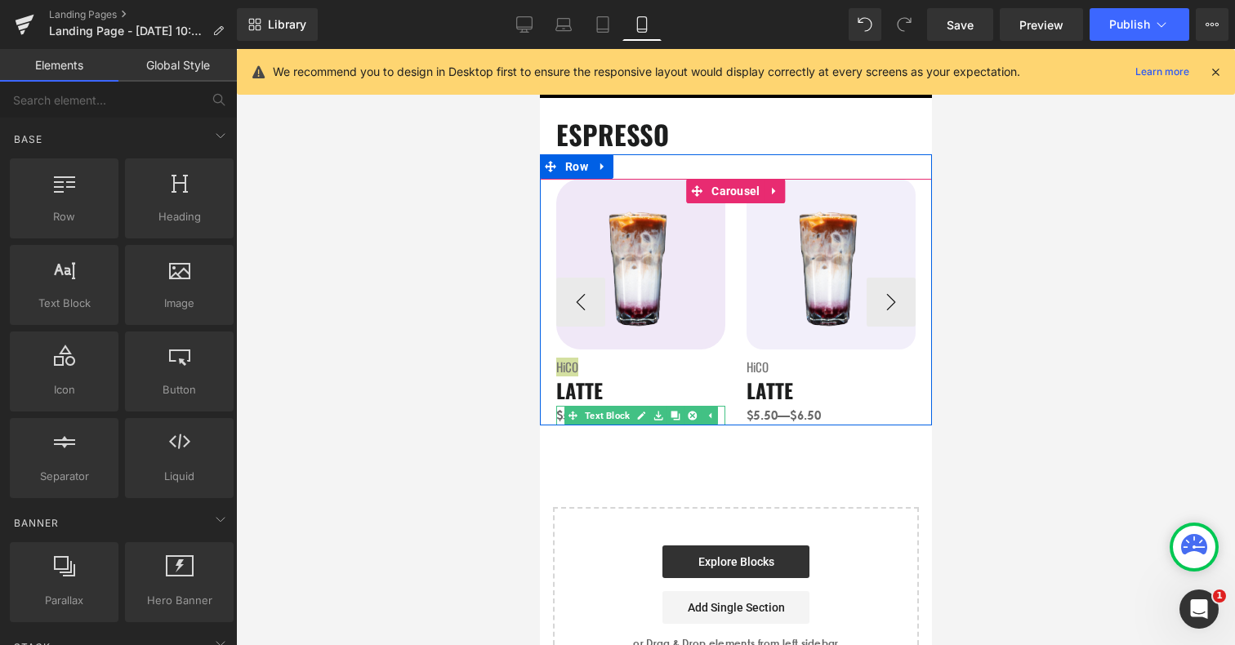
click at [584, 418] on div "$5.50—$6.50 Text Block" at bounding box center [640, 416] width 169 height 20
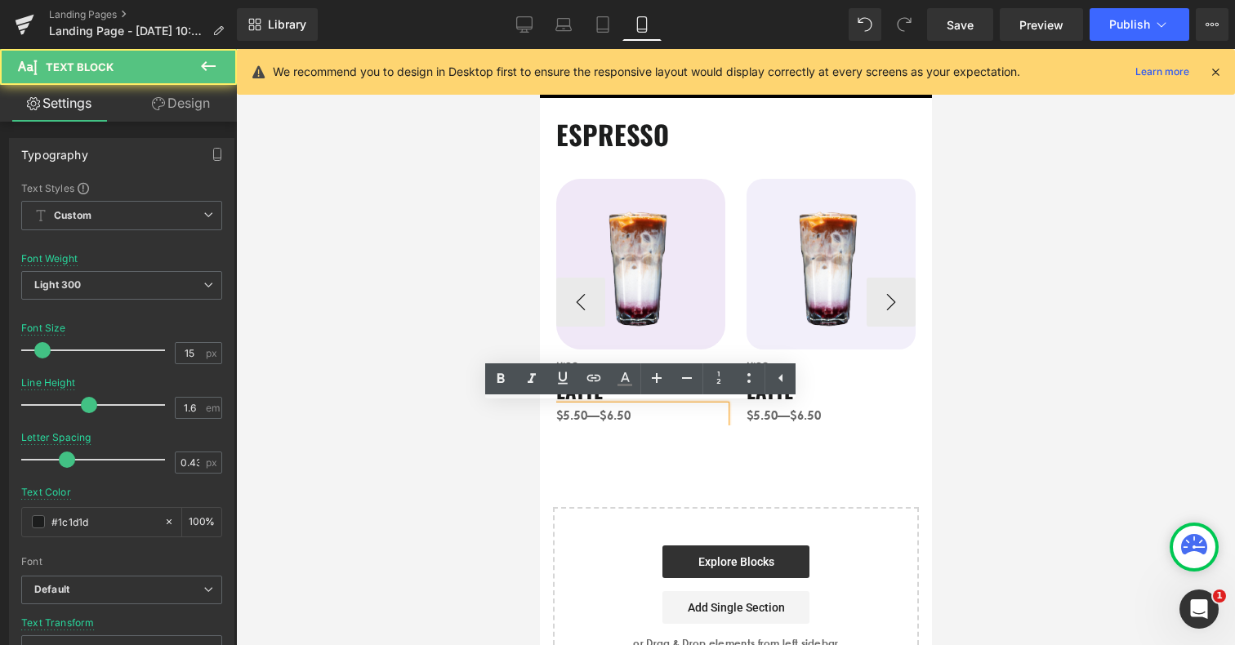
click at [570, 416] on span "$5.50—$6.50" at bounding box center [593, 416] width 74 height 16
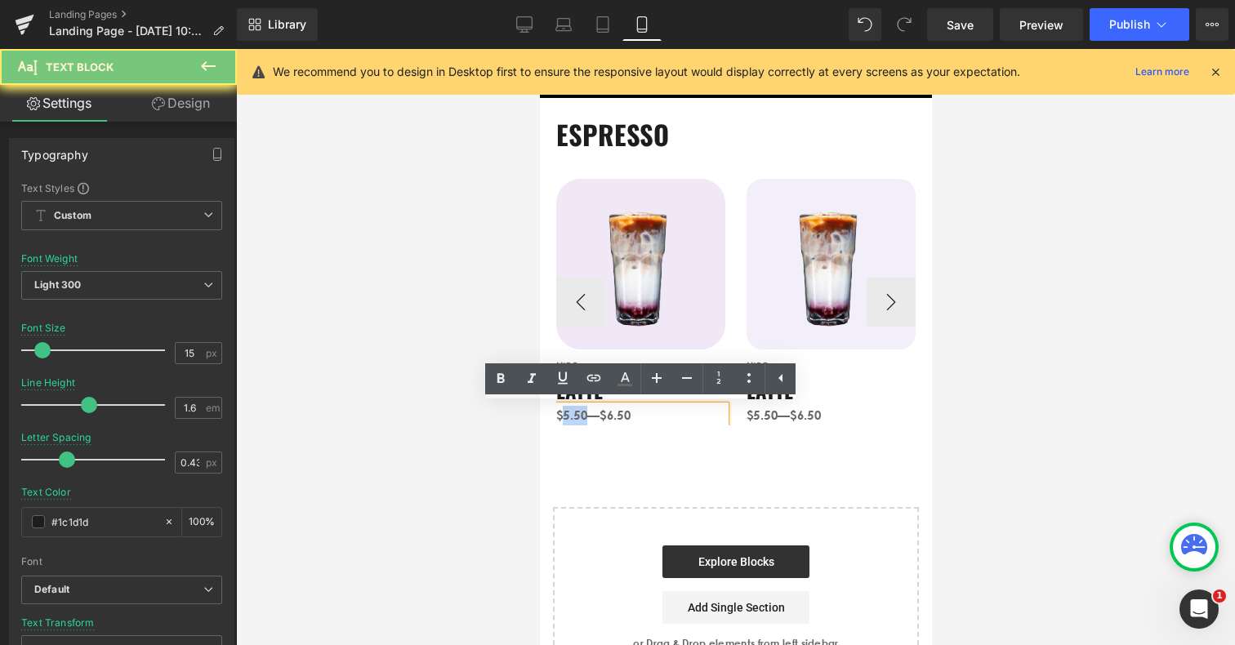
click at [570, 416] on span "$5.50—$6.50" at bounding box center [593, 416] width 74 height 16
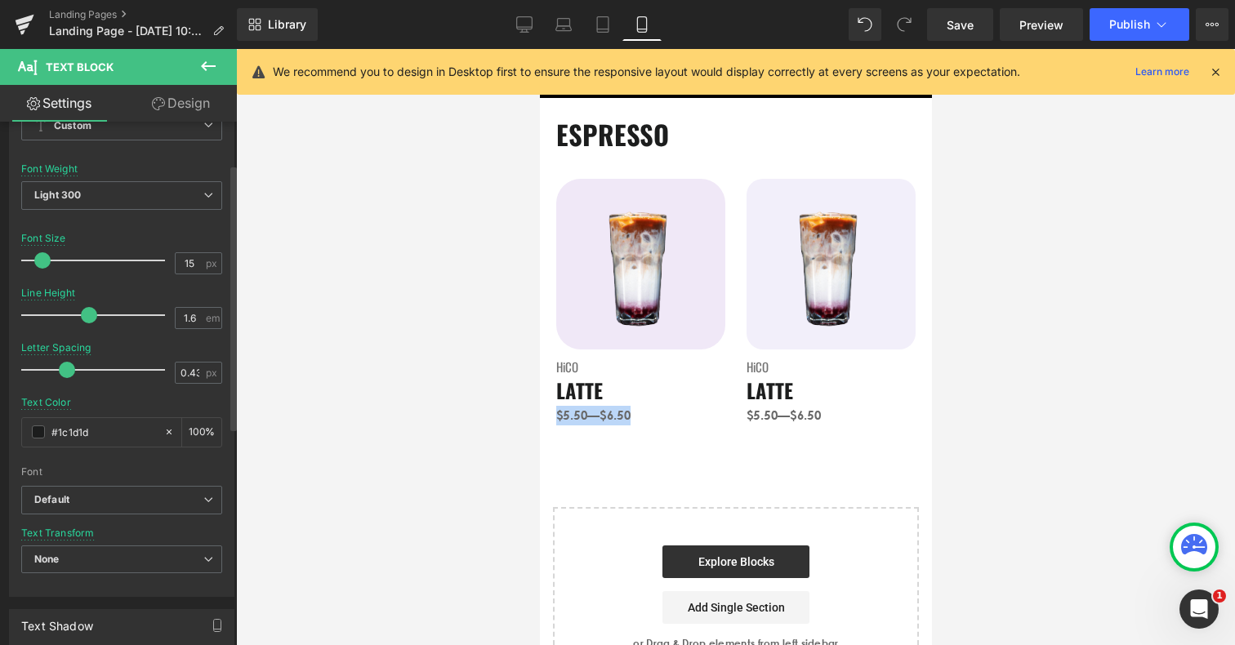
scroll to position [109, 0]
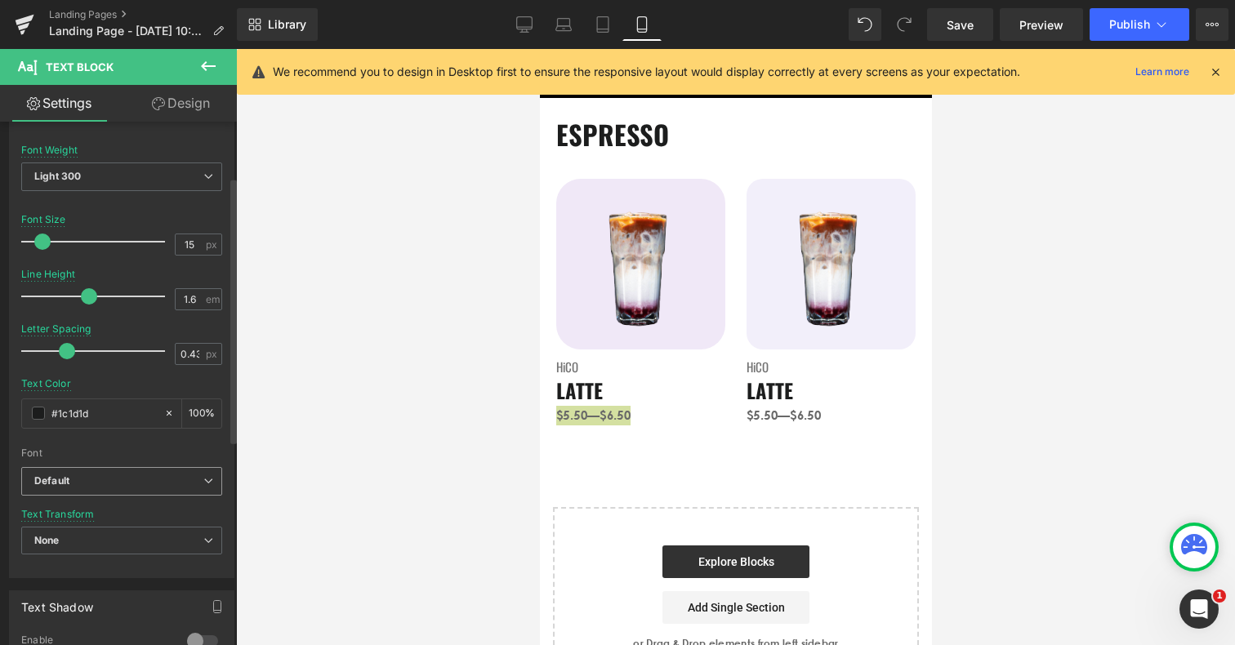
click at [140, 479] on b "Default" at bounding box center [118, 482] width 169 height 14
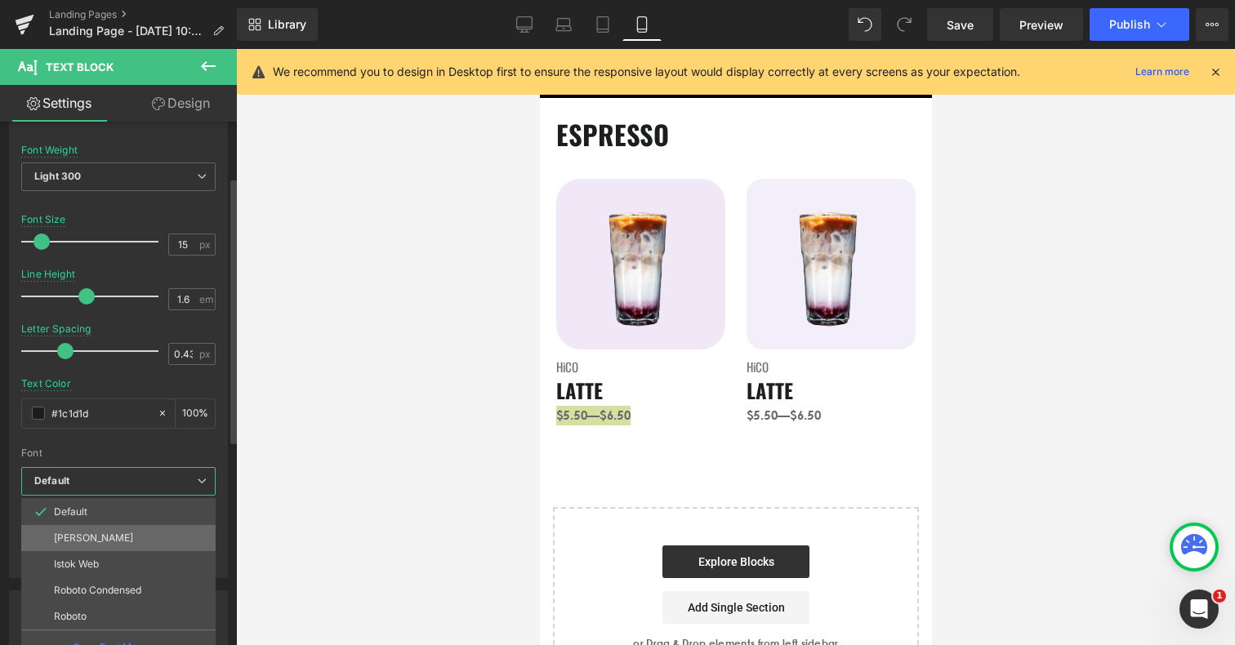
click at [137, 530] on li "[PERSON_NAME]" at bounding box center [118, 538] width 194 height 26
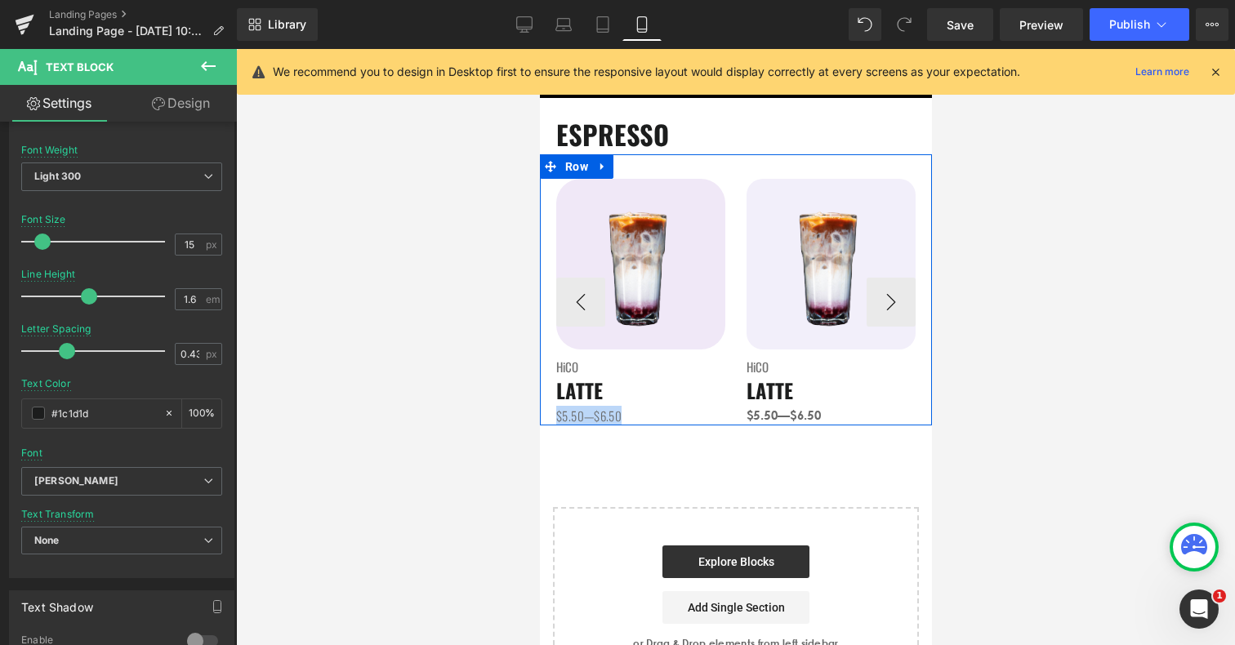
click at [766, 418] on span "$5.50—$6.50" at bounding box center [783, 416] width 74 height 16
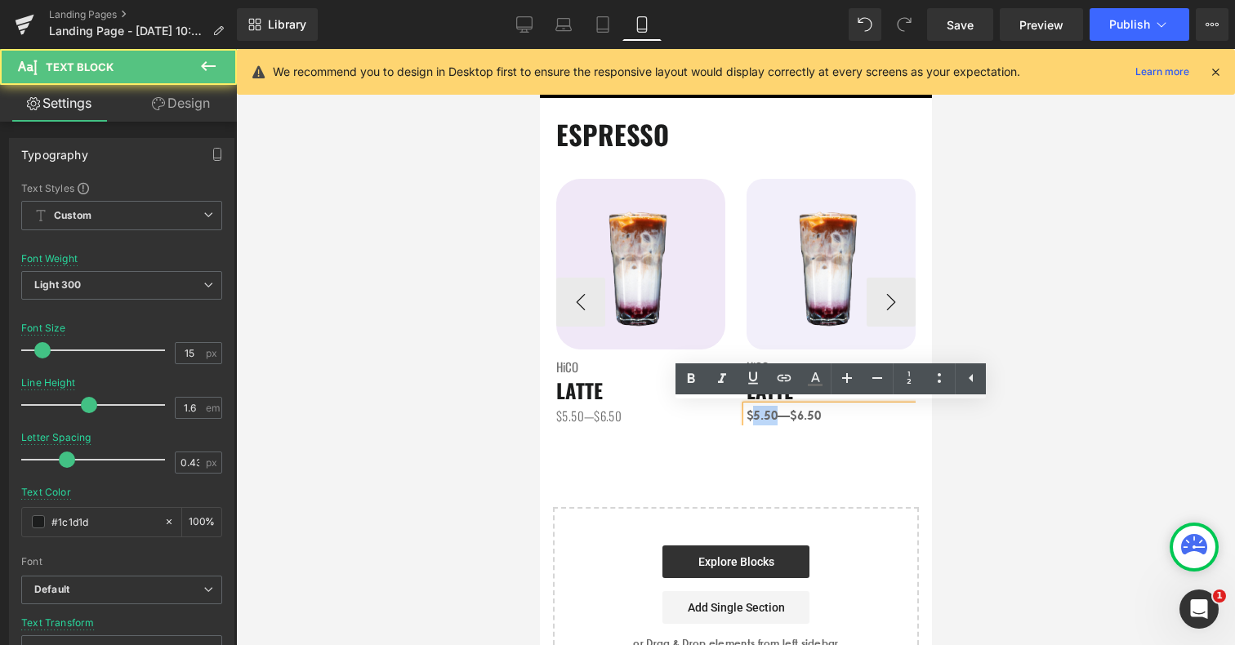
click at [766, 418] on span "$5.50—$6.50" at bounding box center [783, 416] width 74 height 16
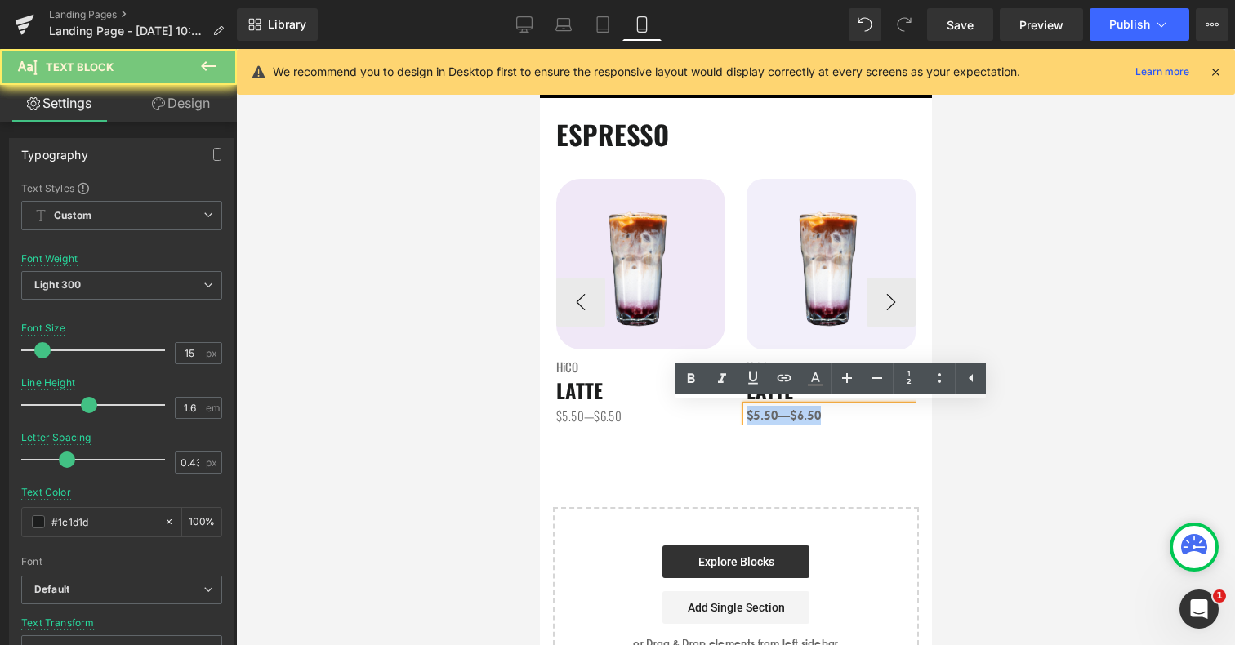
click at [766, 418] on span "$5.50—$6.50" at bounding box center [783, 416] width 74 height 16
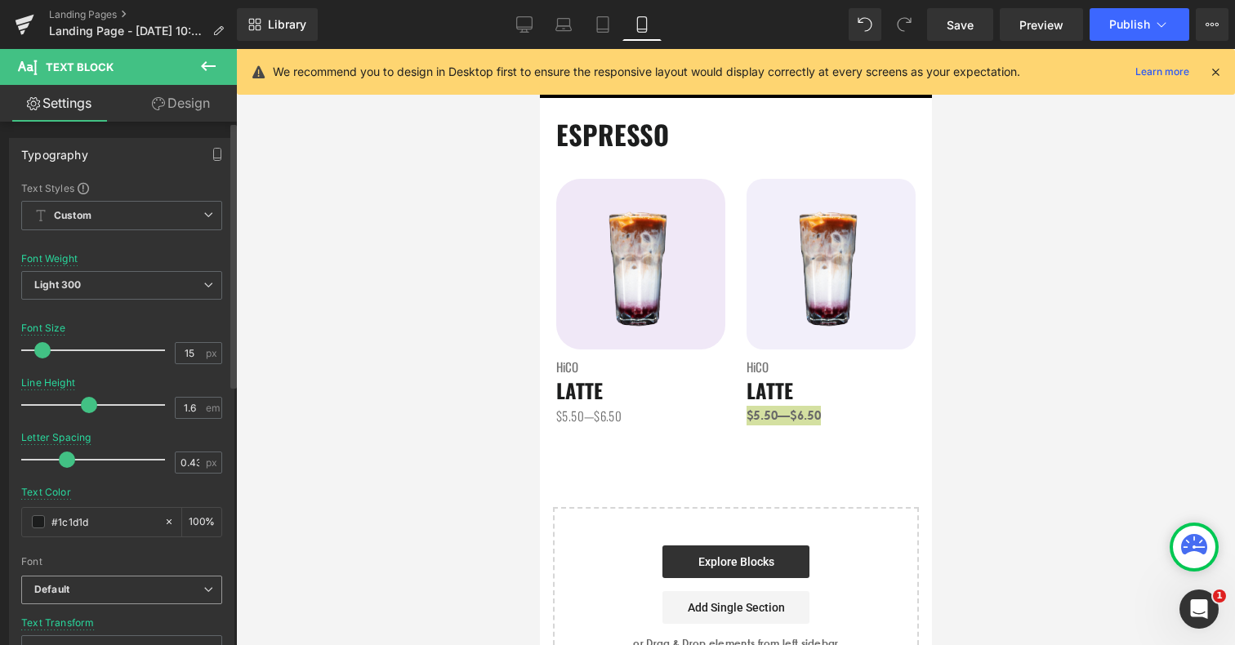
click at [121, 599] on span "Default" at bounding box center [121, 590] width 201 height 29
click at [123, 549] on div at bounding box center [118, 551] width 194 height 11
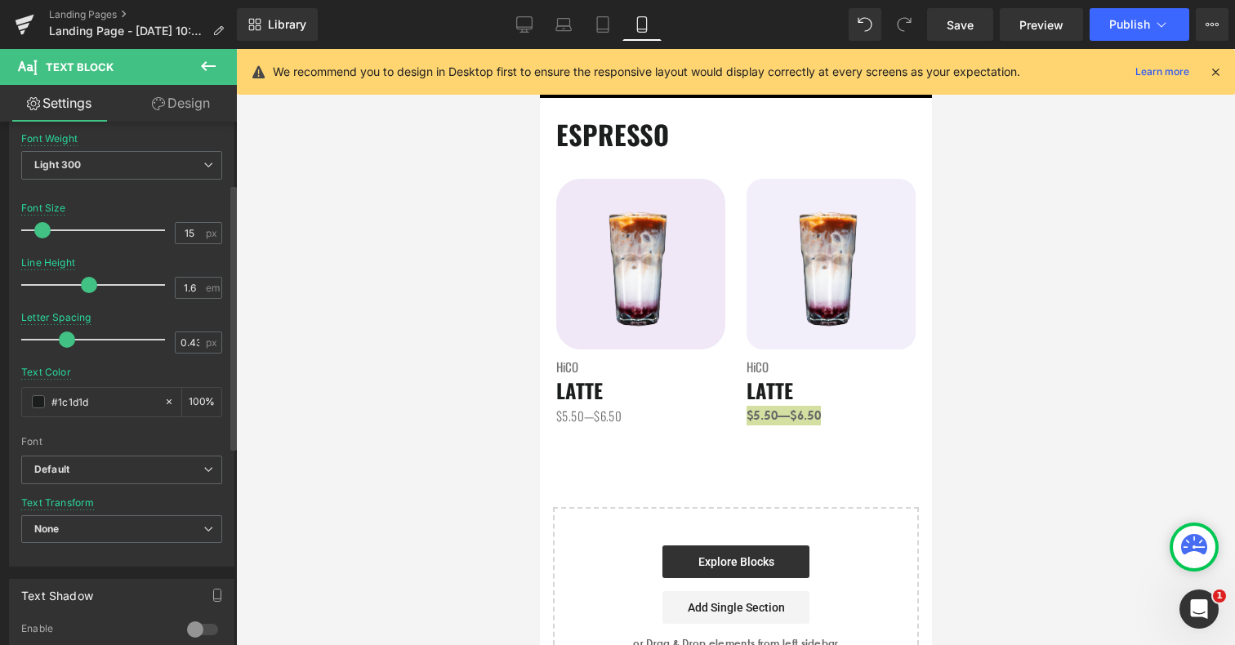
scroll to position [122, 0]
click at [115, 473] on b "Default" at bounding box center [118, 469] width 169 height 14
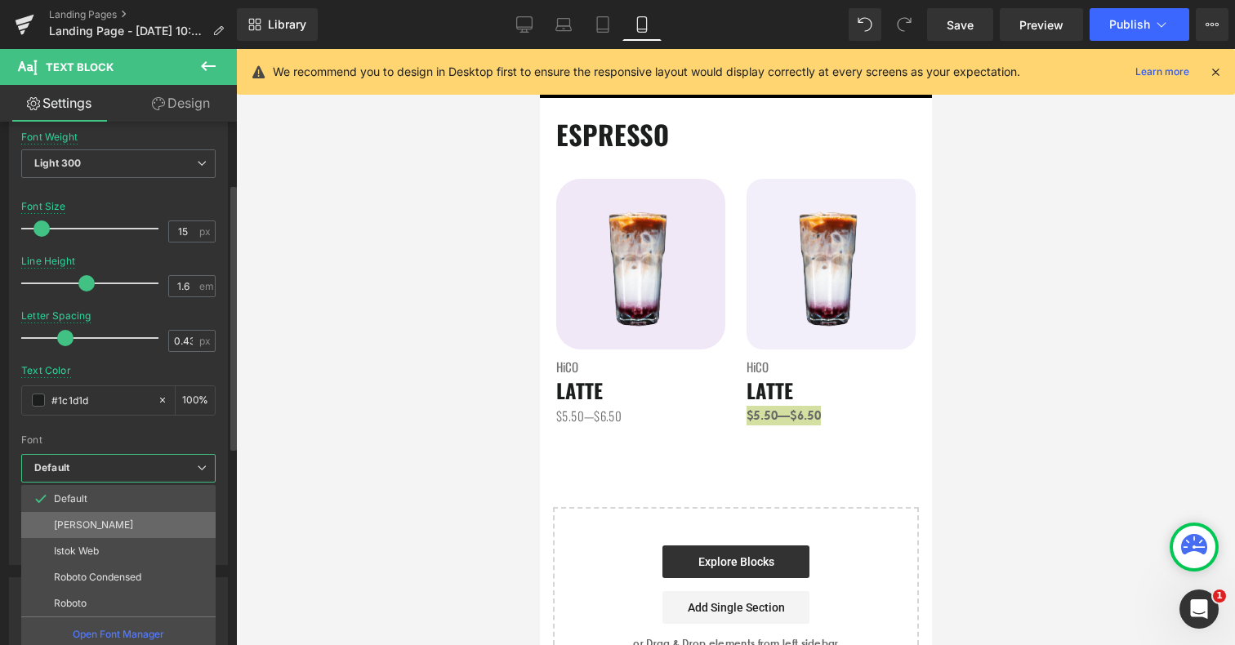
click at [105, 523] on li "[PERSON_NAME]" at bounding box center [118, 525] width 194 height 26
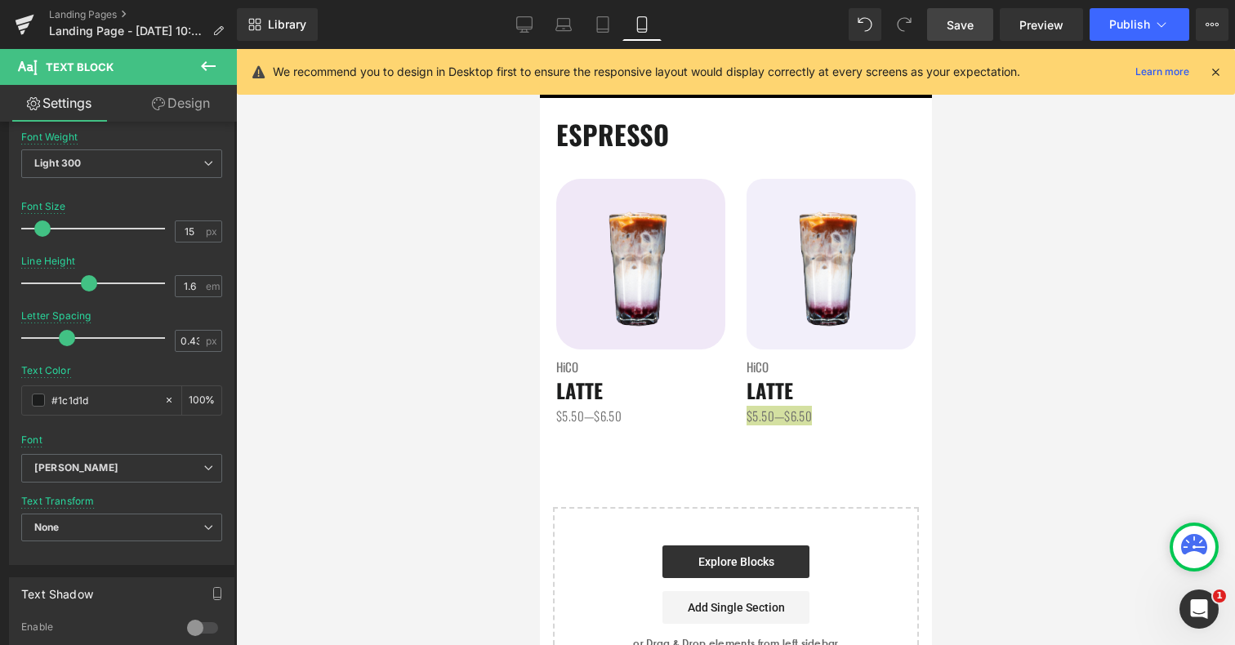
click at [962, 27] on span "Save" at bounding box center [960, 24] width 27 height 17
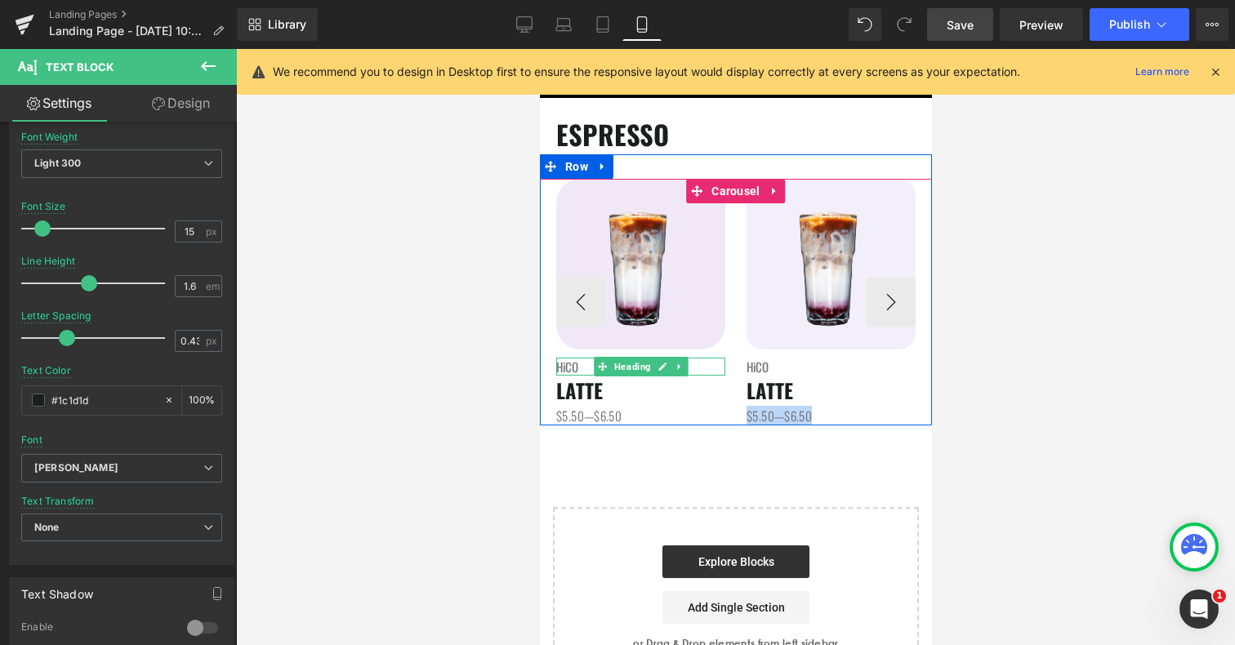
click at [562, 367] on span "HiCO" at bounding box center [567, 367] width 22 height 18
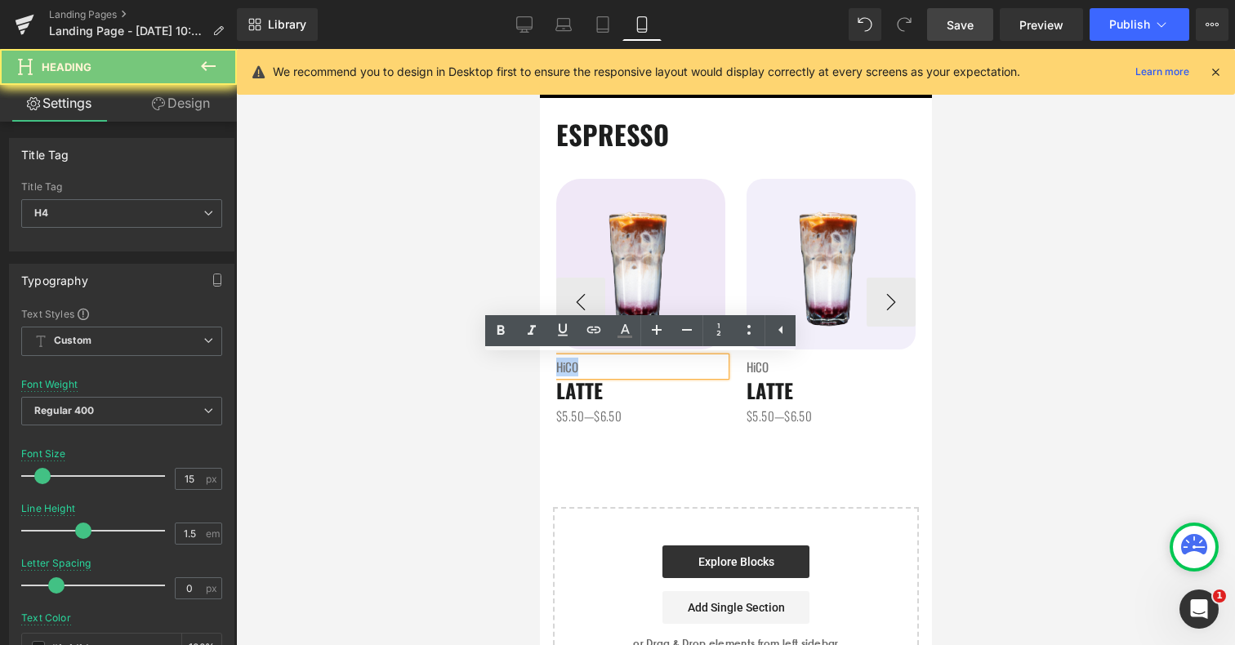
click at [562, 367] on span "HiCO" at bounding box center [567, 367] width 22 height 18
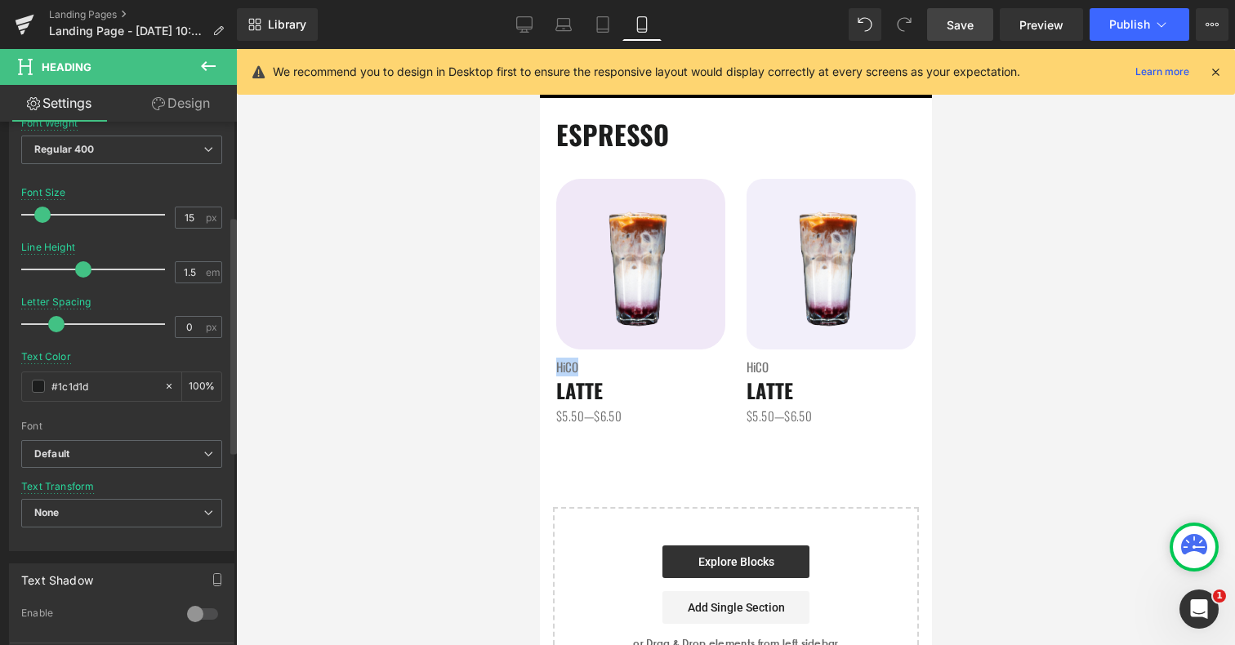
scroll to position [322, 0]
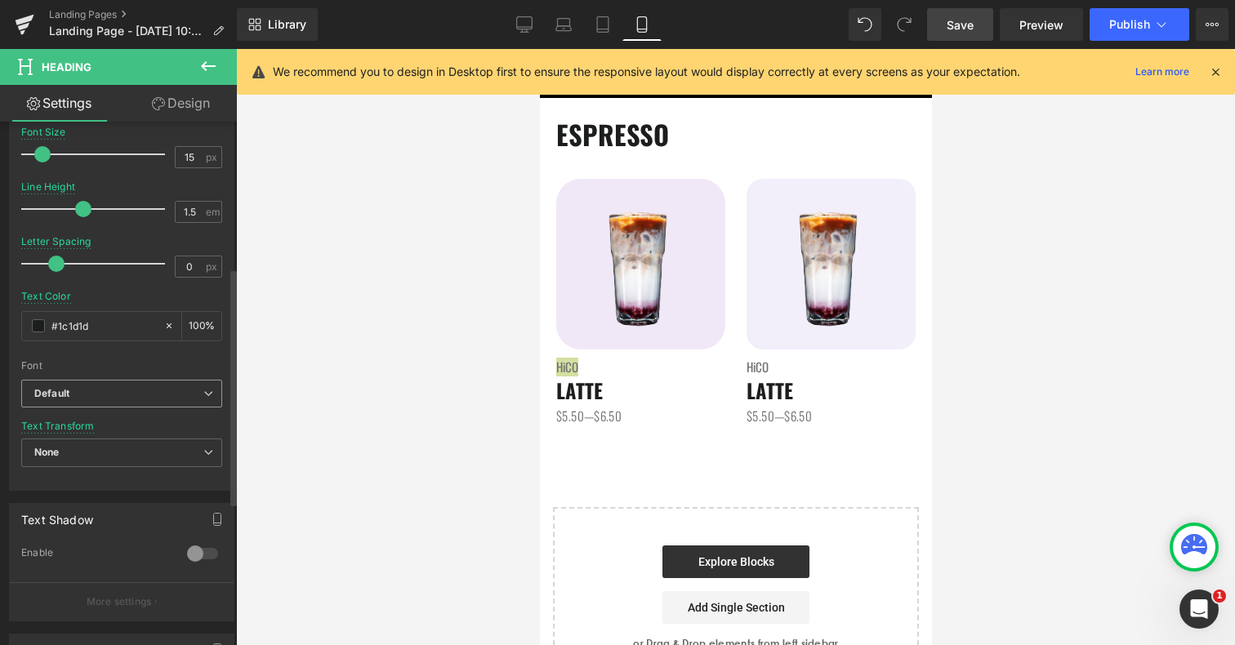
click at [122, 394] on b "Default" at bounding box center [118, 394] width 169 height 14
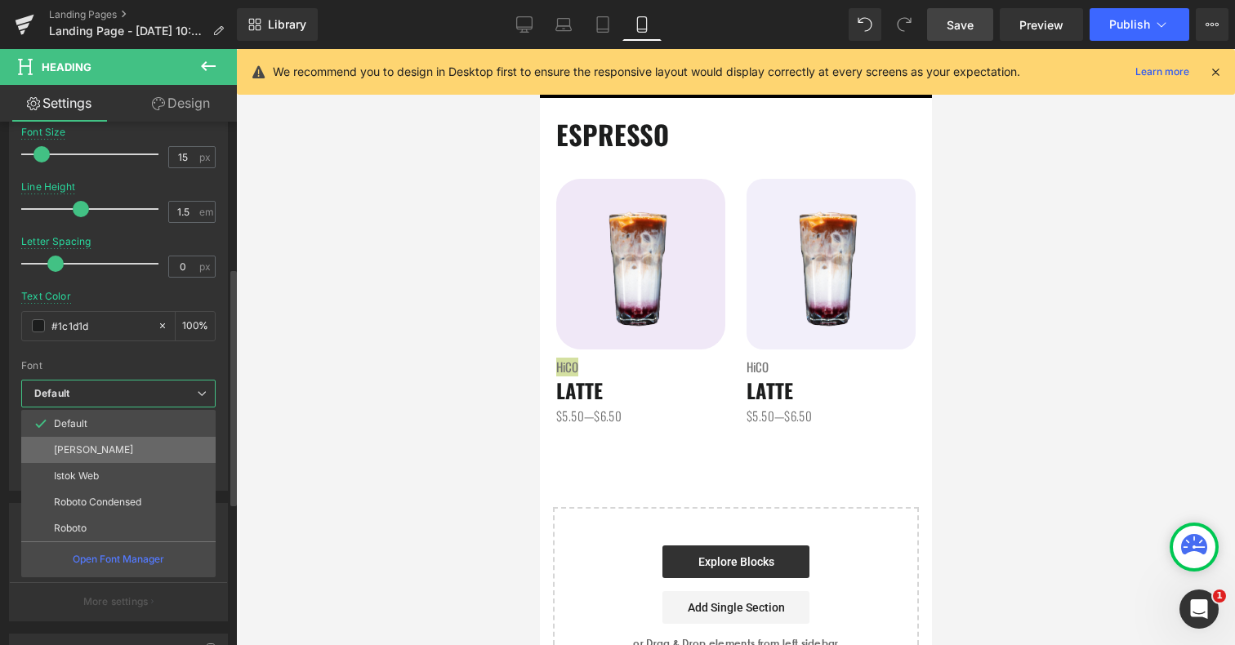
click at [120, 449] on li "[PERSON_NAME]" at bounding box center [118, 450] width 194 height 26
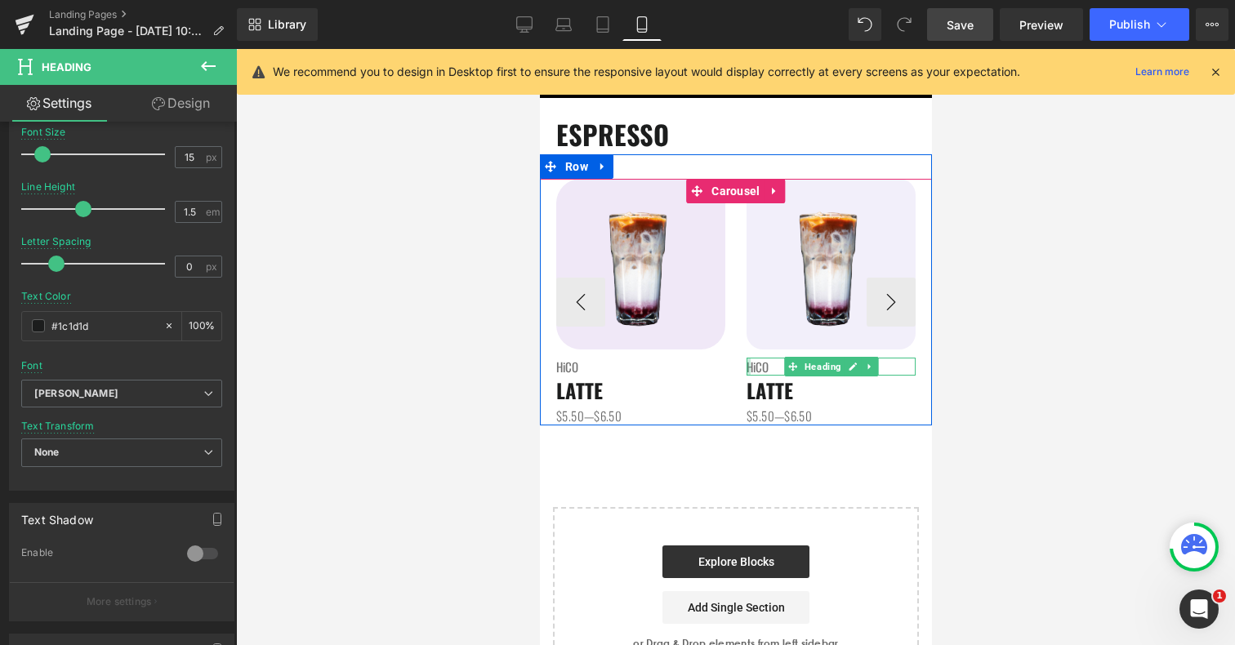
drag, startPoint x: 749, startPoint y: 364, endPoint x: 758, endPoint y: 364, distance: 9.0
click at [749, 364] on div "HiCO Heading" at bounding box center [830, 367] width 169 height 19
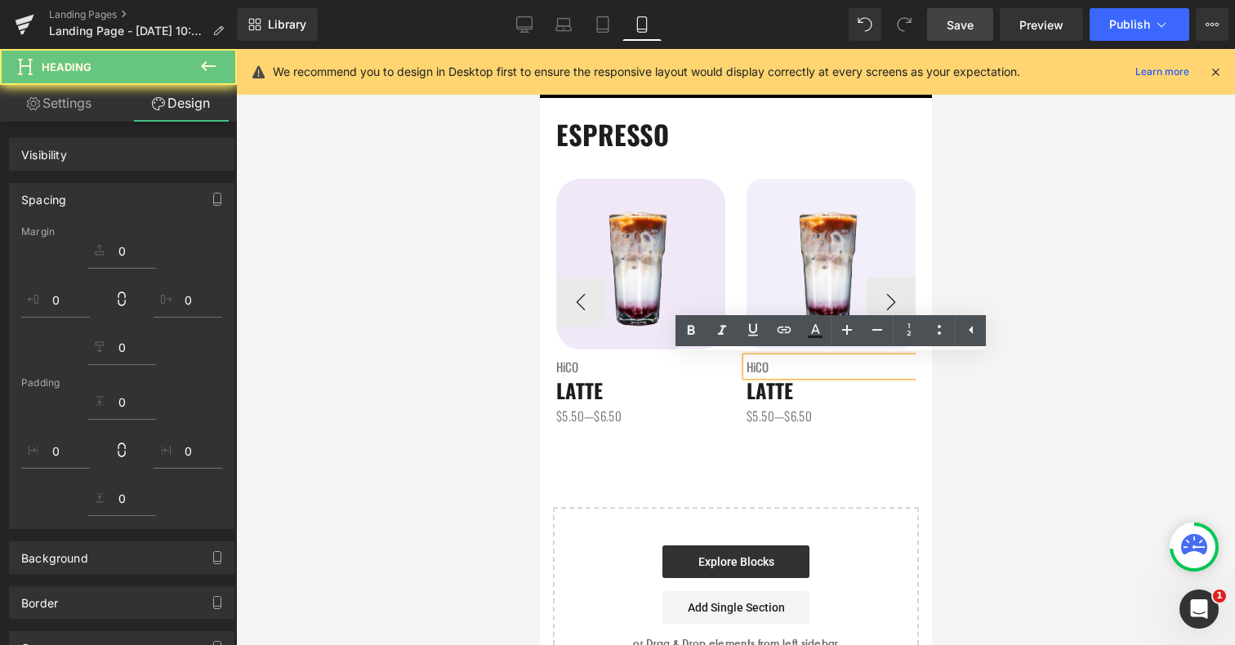
click at [759, 364] on span "HiCO" at bounding box center [757, 367] width 22 height 18
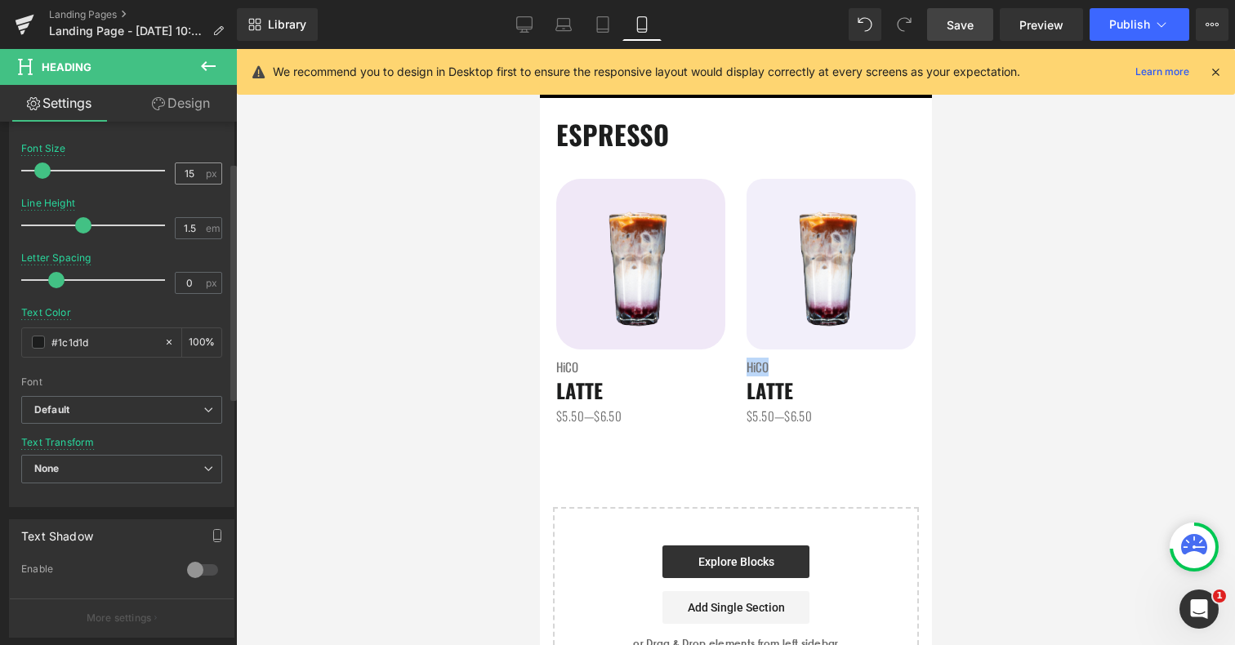
scroll to position [425, 0]
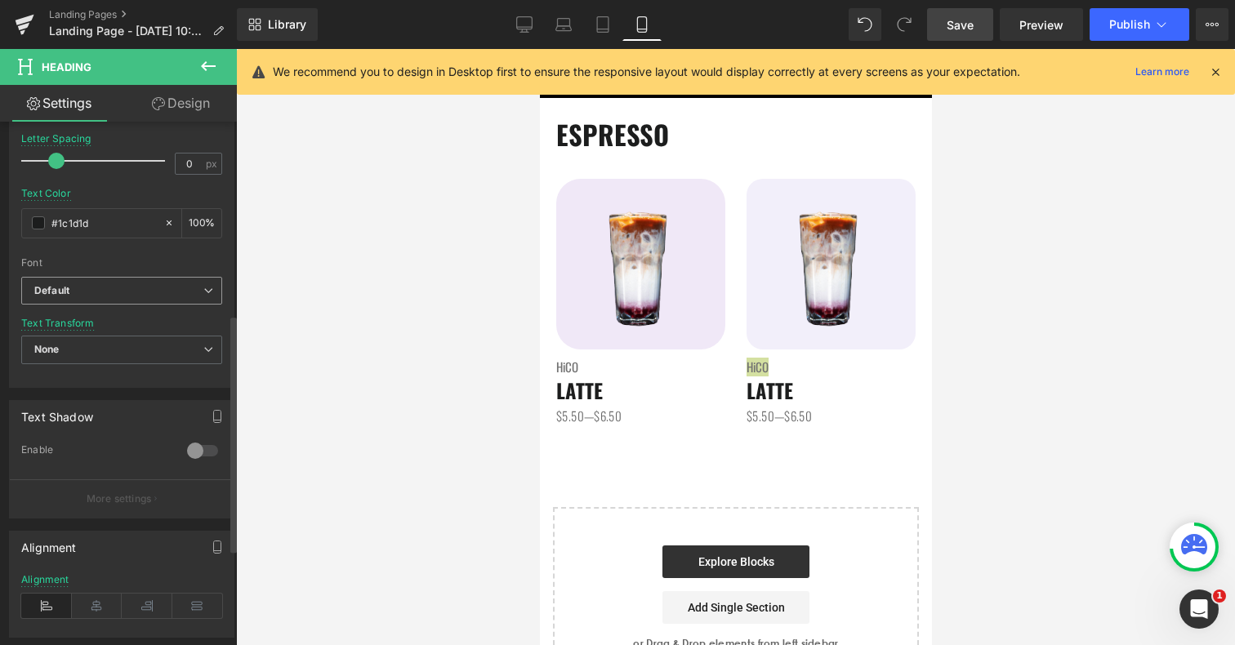
click at [147, 292] on b "Default" at bounding box center [118, 291] width 169 height 14
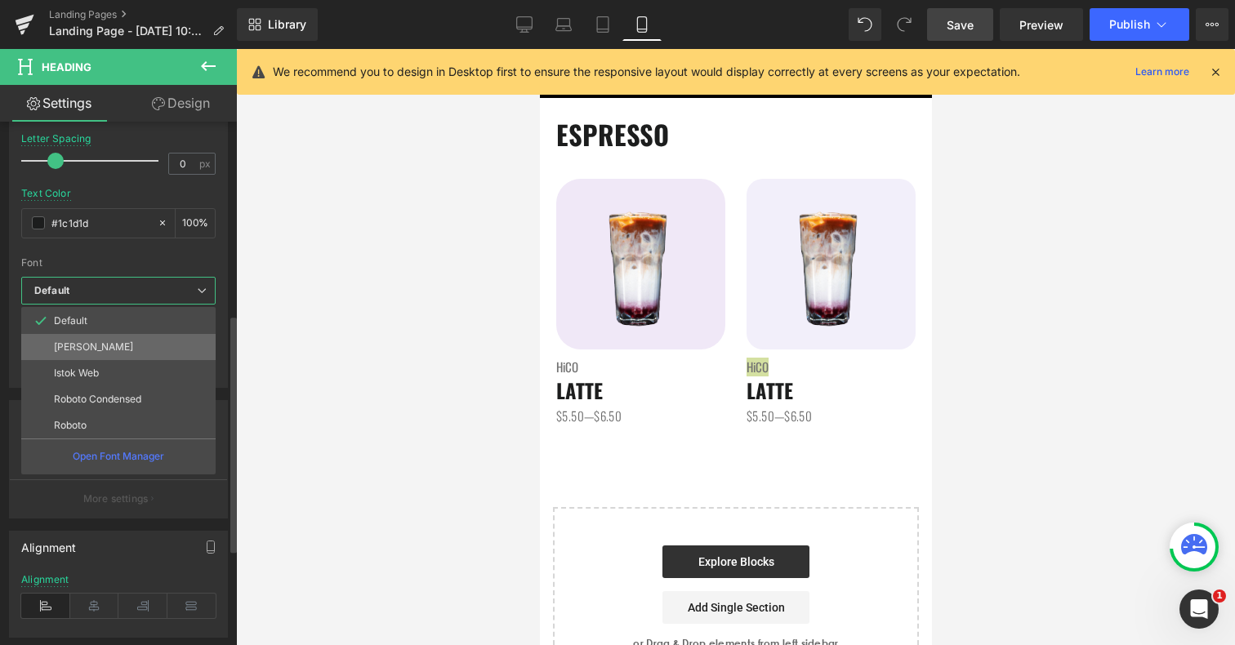
click at [132, 344] on li "[PERSON_NAME]" at bounding box center [118, 347] width 194 height 26
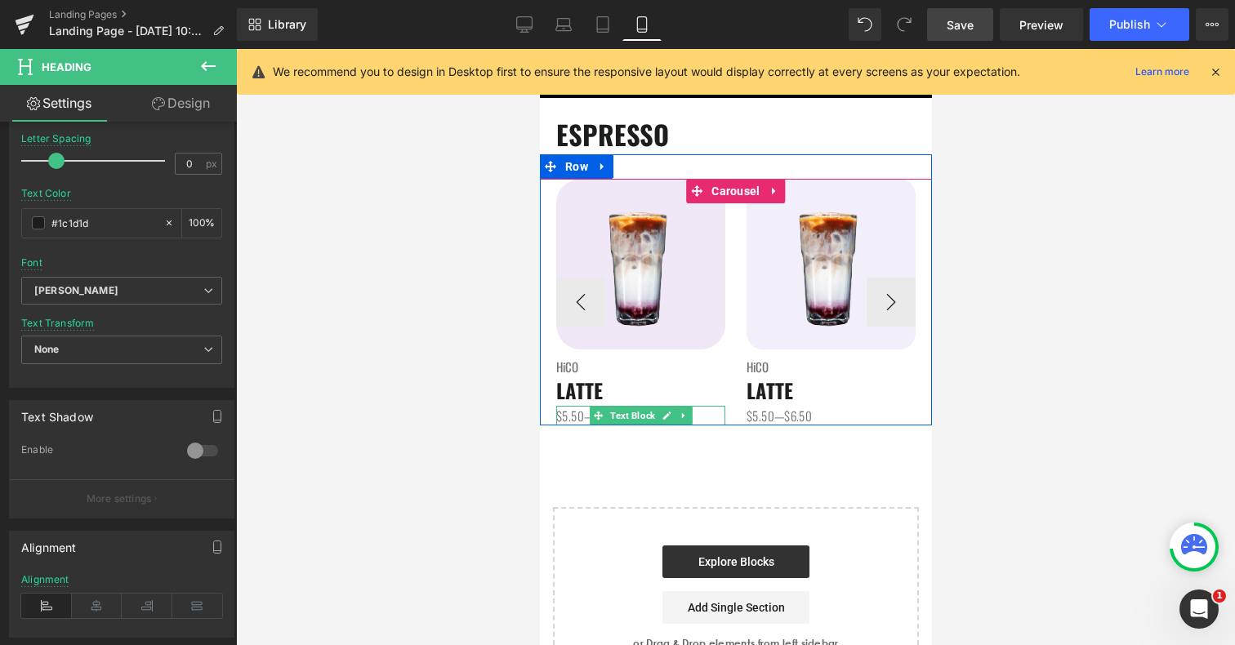
click at [562, 413] on span "$5.50—$6.50" at bounding box center [588, 416] width 65 height 18
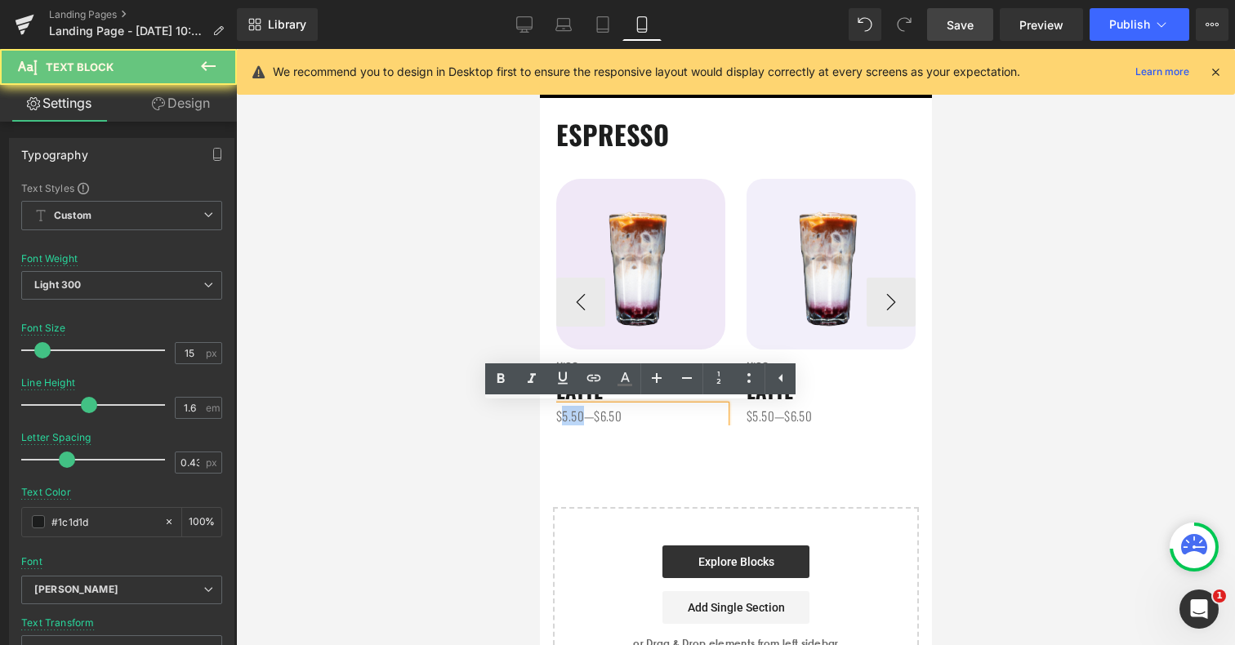
click at [562, 413] on span "$5.50—$6.50" at bounding box center [588, 416] width 65 height 18
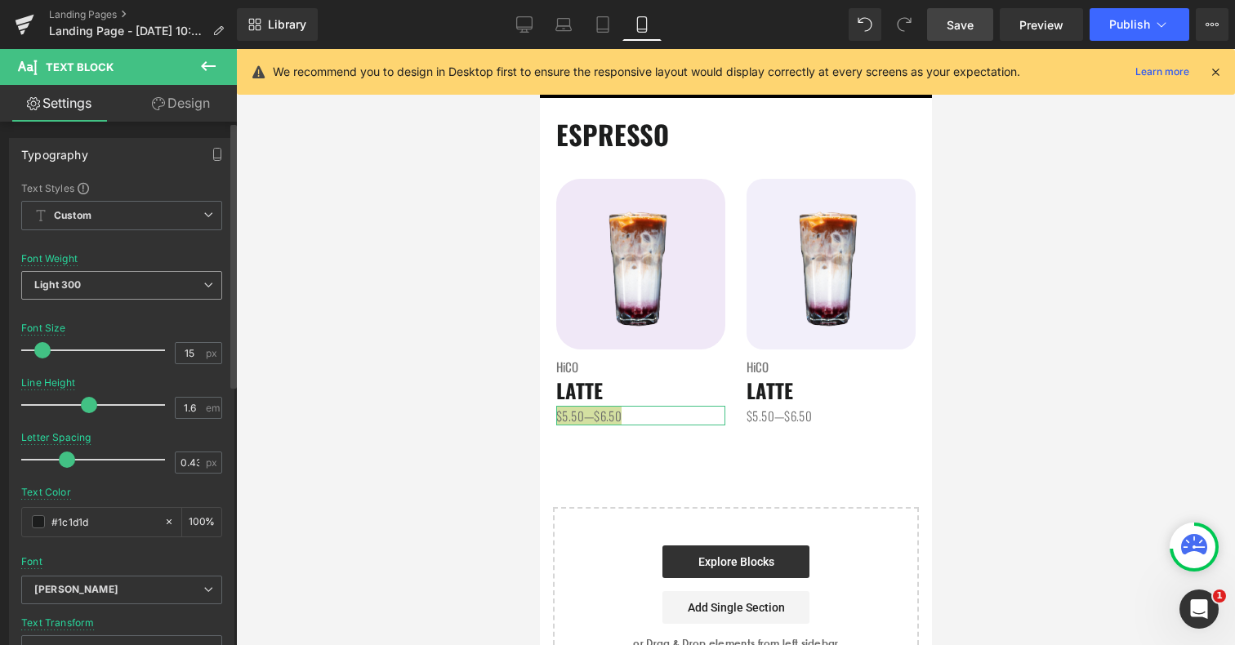
click at [172, 289] on span "Light 300" at bounding box center [121, 285] width 201 height 29
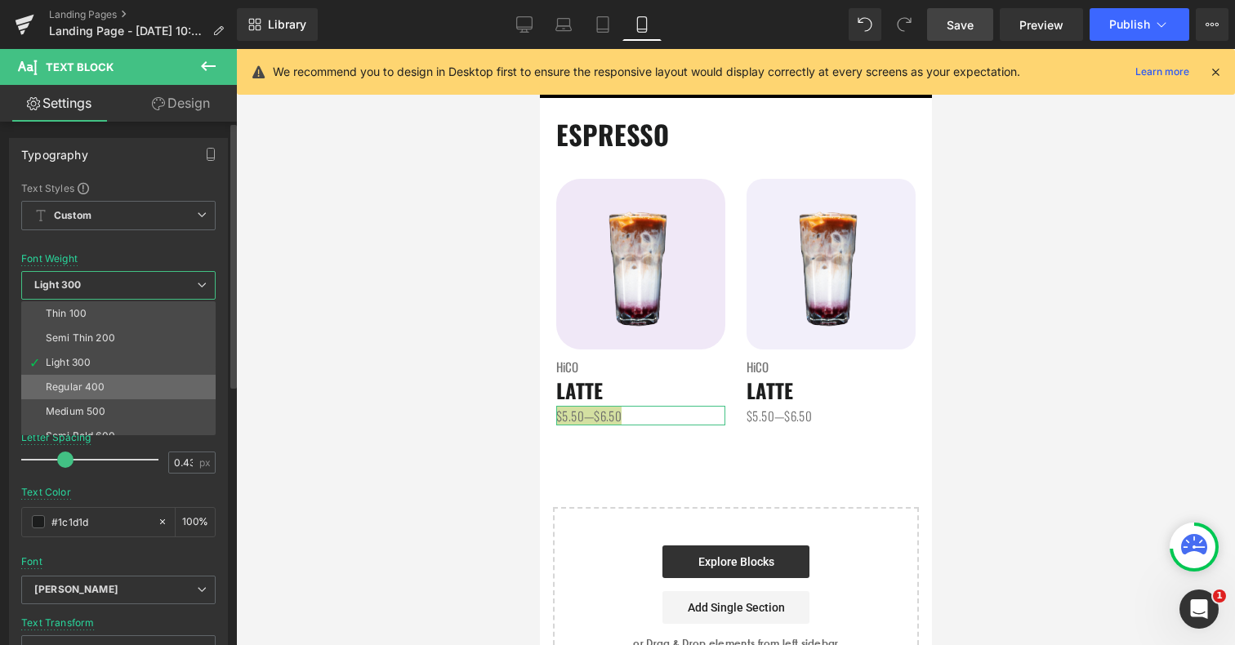
click at [152, 379] on li "Regular 400" at bounding box center [122, 387] width 202 height 25
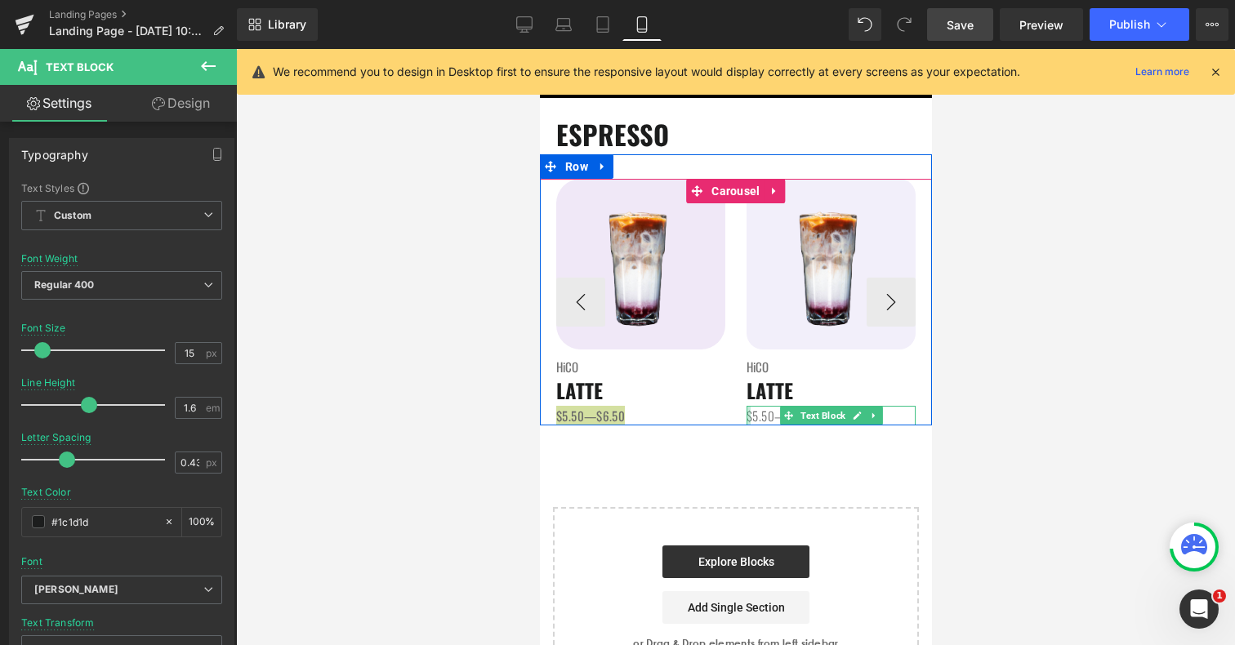
click at [749, 413] on div "$5.50—$6.50 Text Block" at bounding box center [830, 416] width 169 height 20
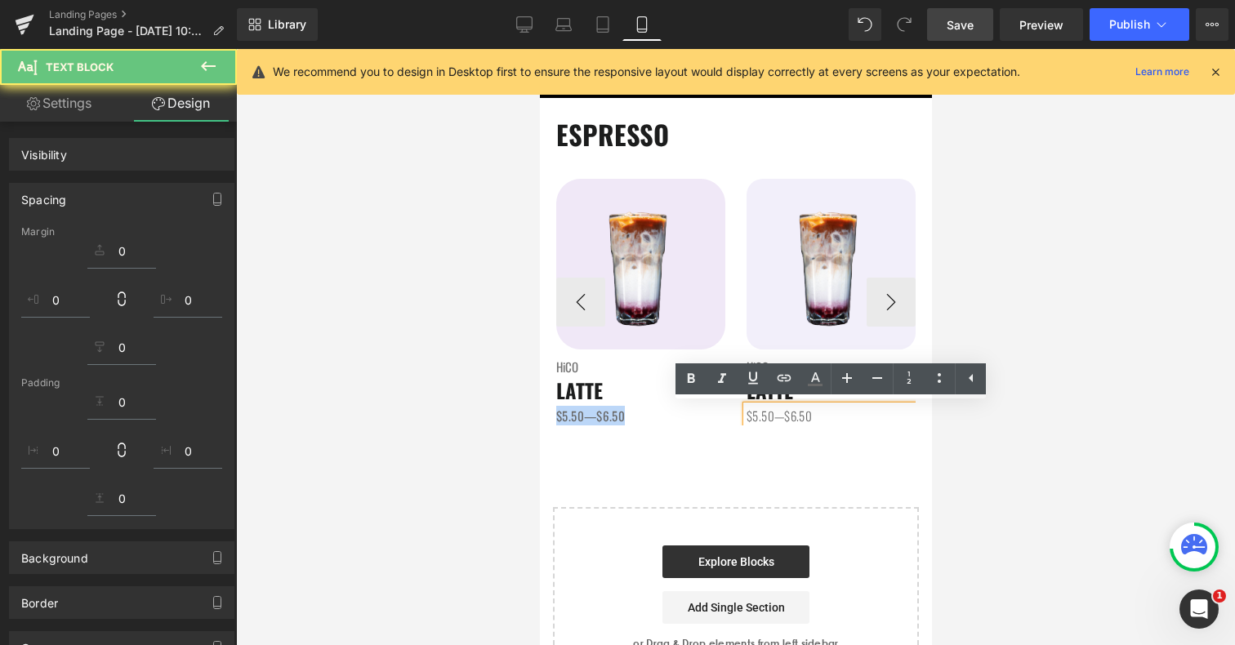
click at [760, 413] on span "$5.50—$6.50" at bounding box center [778, 416] width 65 height 18
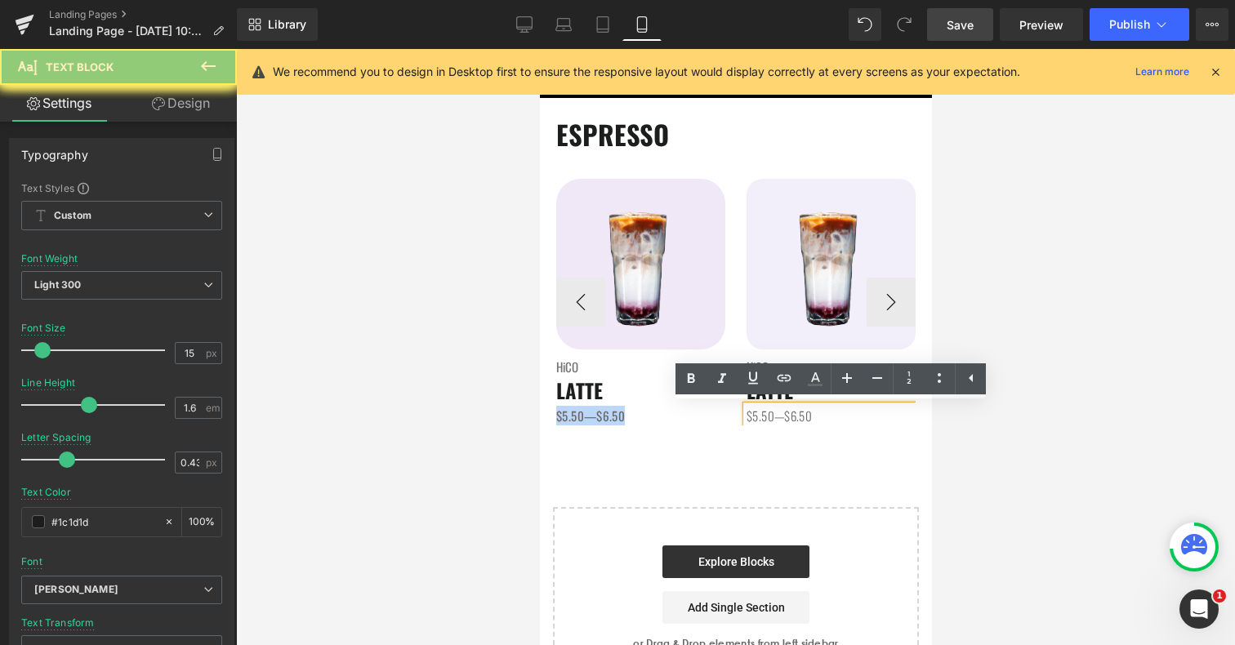
click at [760, 413] on span "$5.50—$6.50" at bounding box center [778, 416] width 65 height 18
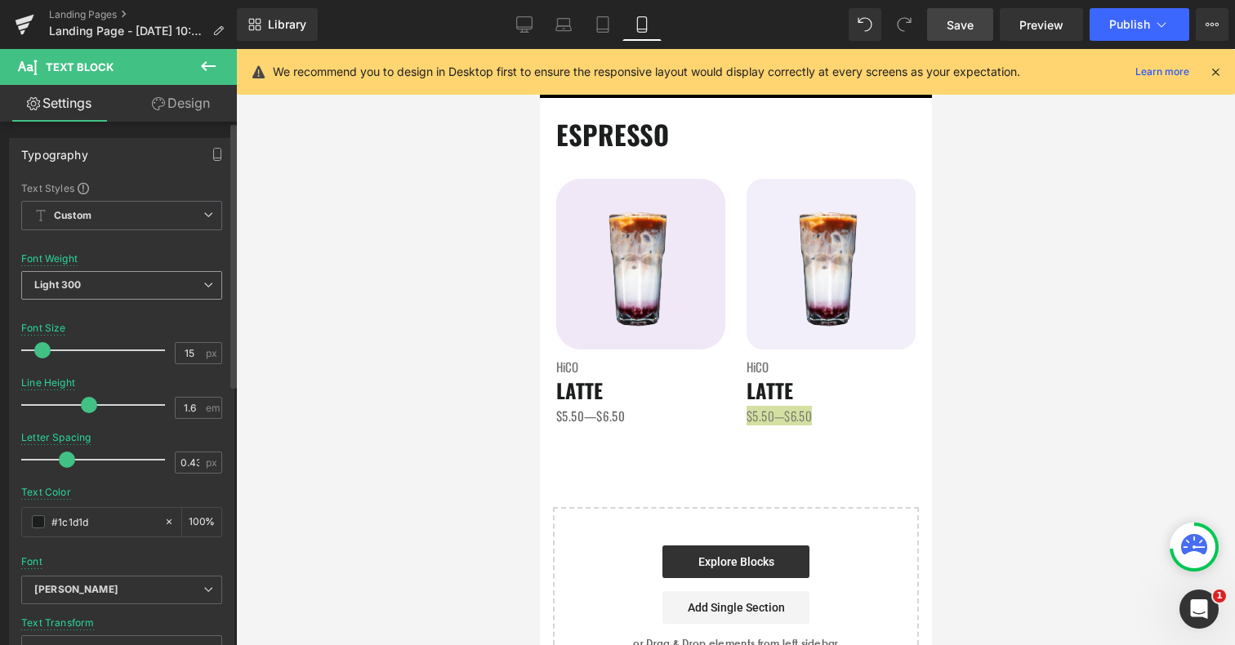
click at [111, 279] on span "Light 300" at bounding box center [121, 285] width 201 height 29
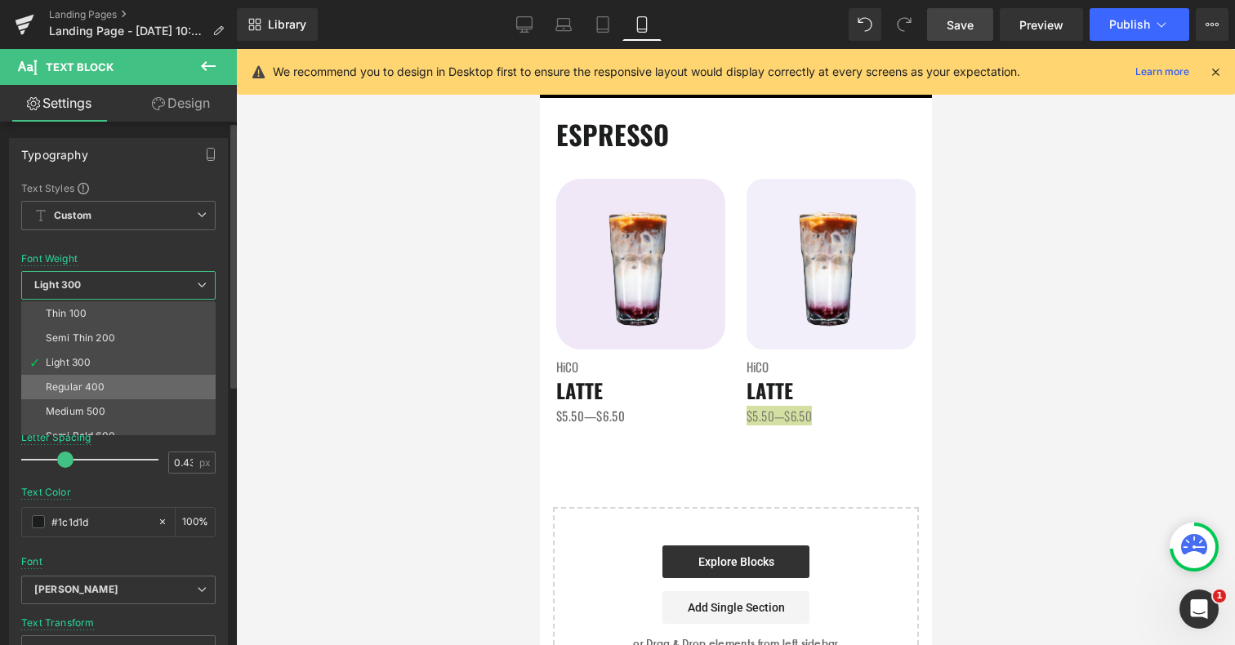
click at [101, 380] on li "Regular 400" at bounding box center [122, 387] width 202 height 25
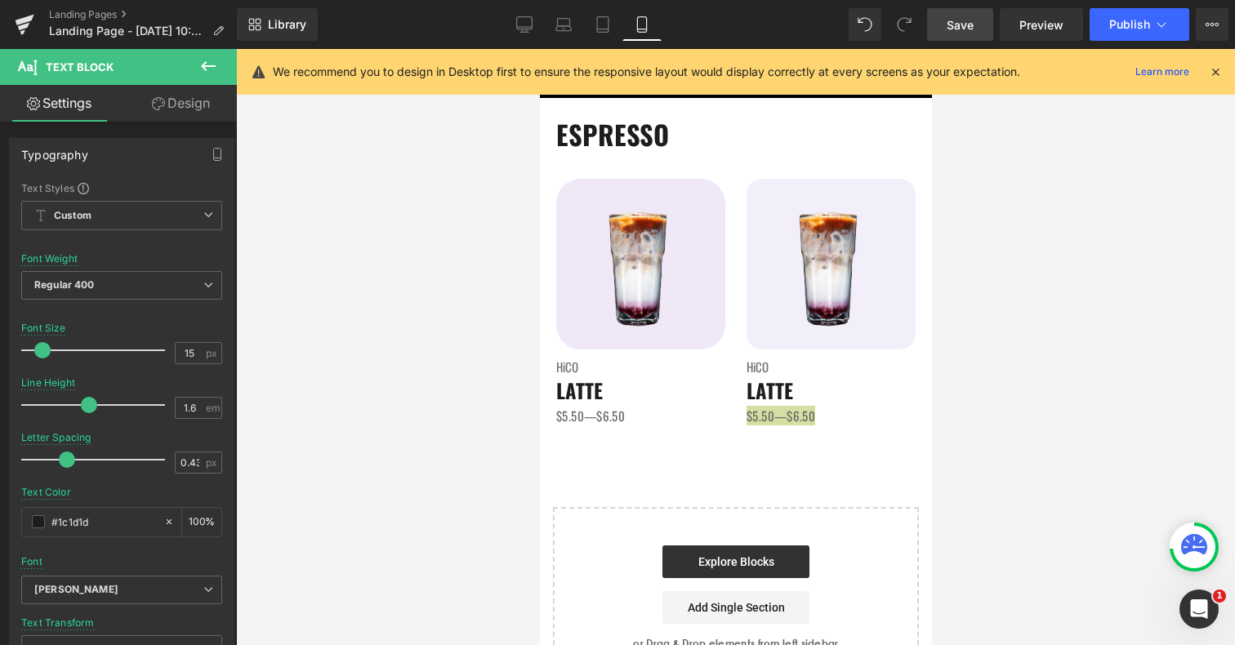
click at [955, 24] on span "Save" at bounding box center [960, 24] width 27 height 17
click at [578, 441] on div "ESPRESSO Heading Image HiCO Heading LATTE Heading $5.50—$6.50 Text Block Image …" at bounding box center [735, 392] width 392 height 589
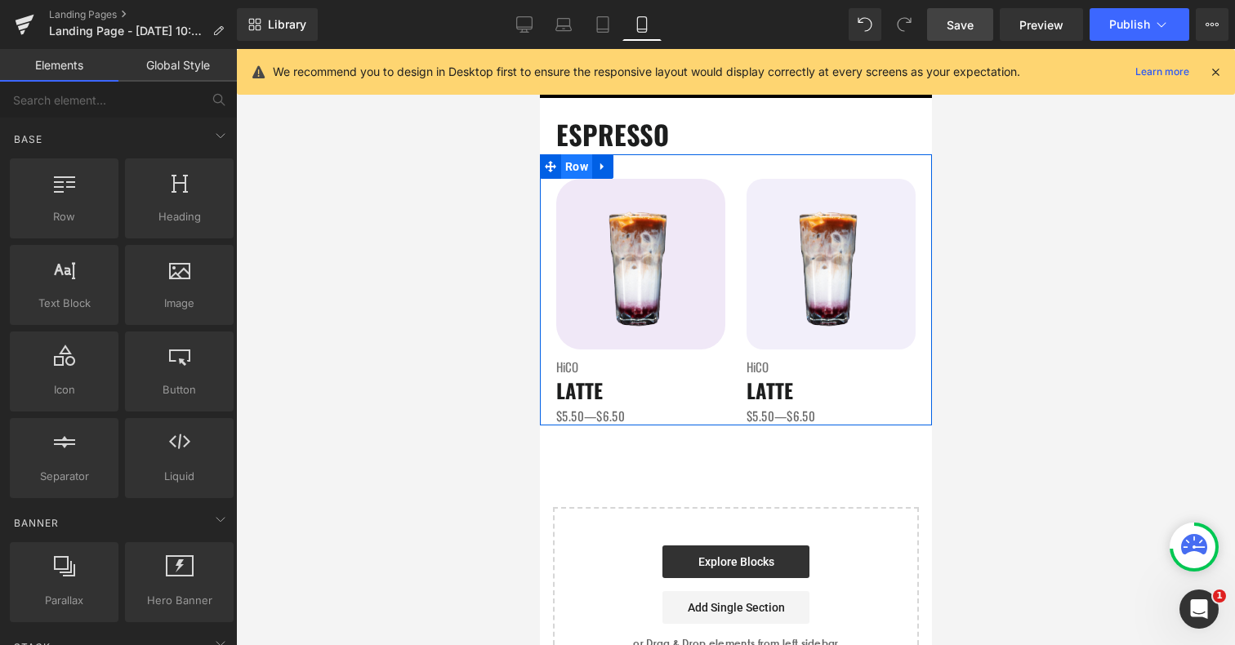
click at [577, 172] on span "Row" at bounding box center [575, 166] width 31 height 25
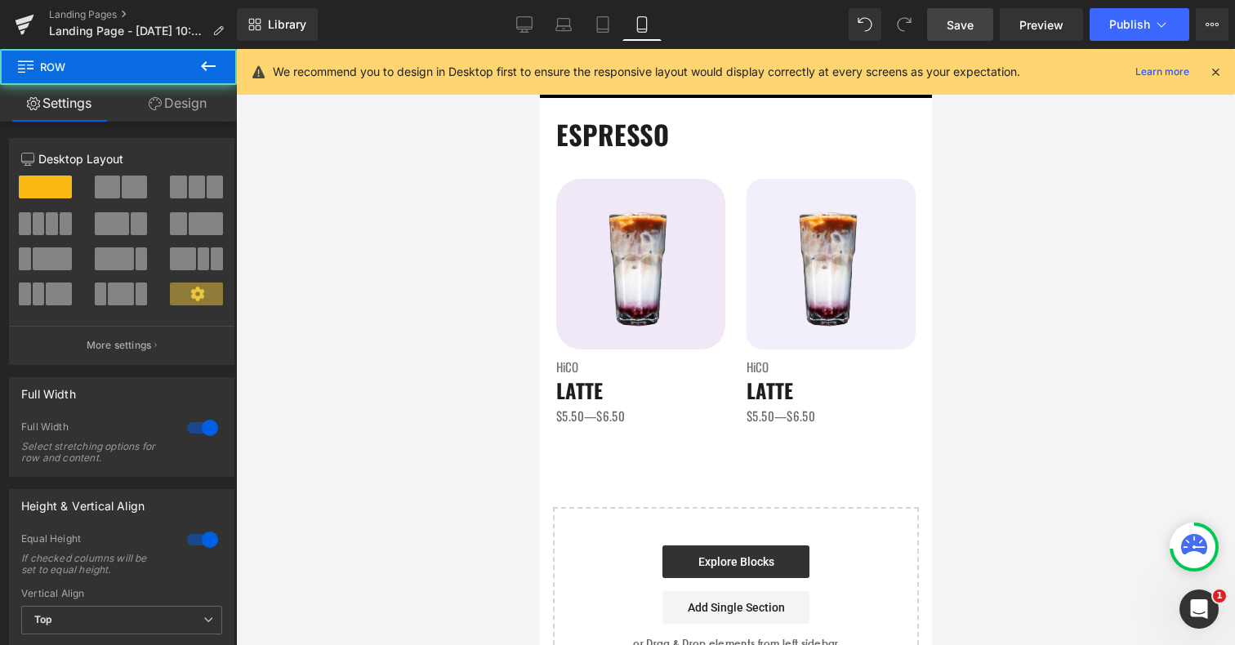
click at [214, 109] on link "Design" at bounding box center [177, 103] width 118 height 37
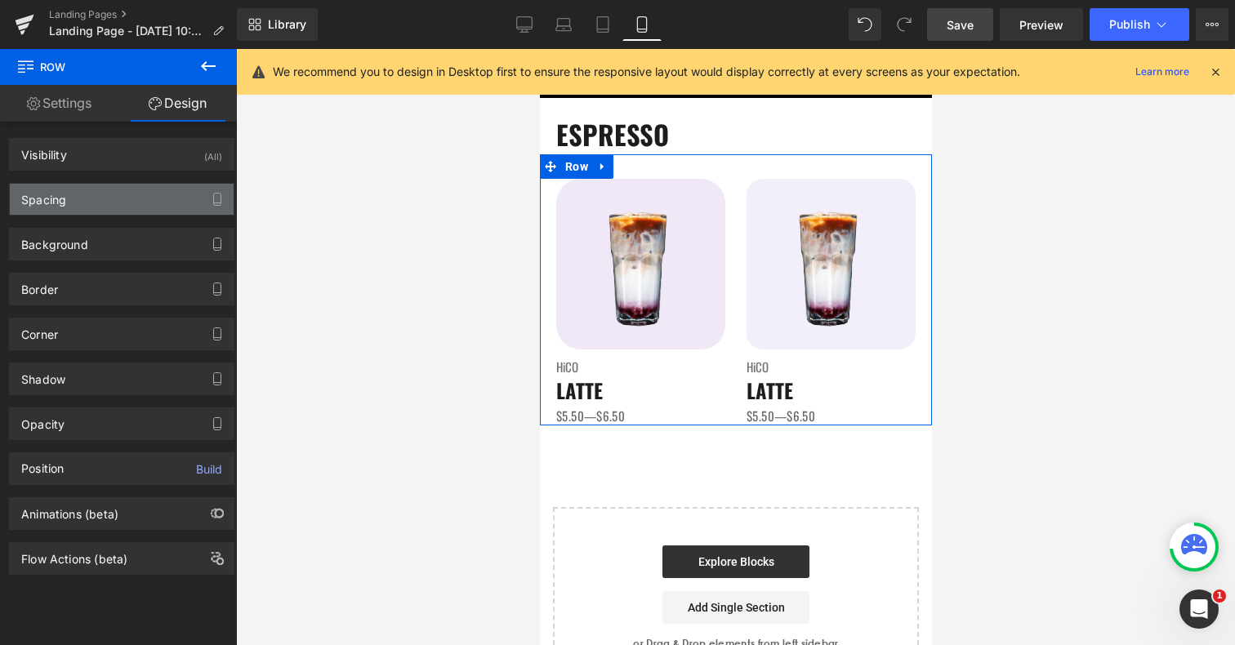
click at [125, 186] on div "Spacing" at bounding box center [122, 199] width 224 height 31
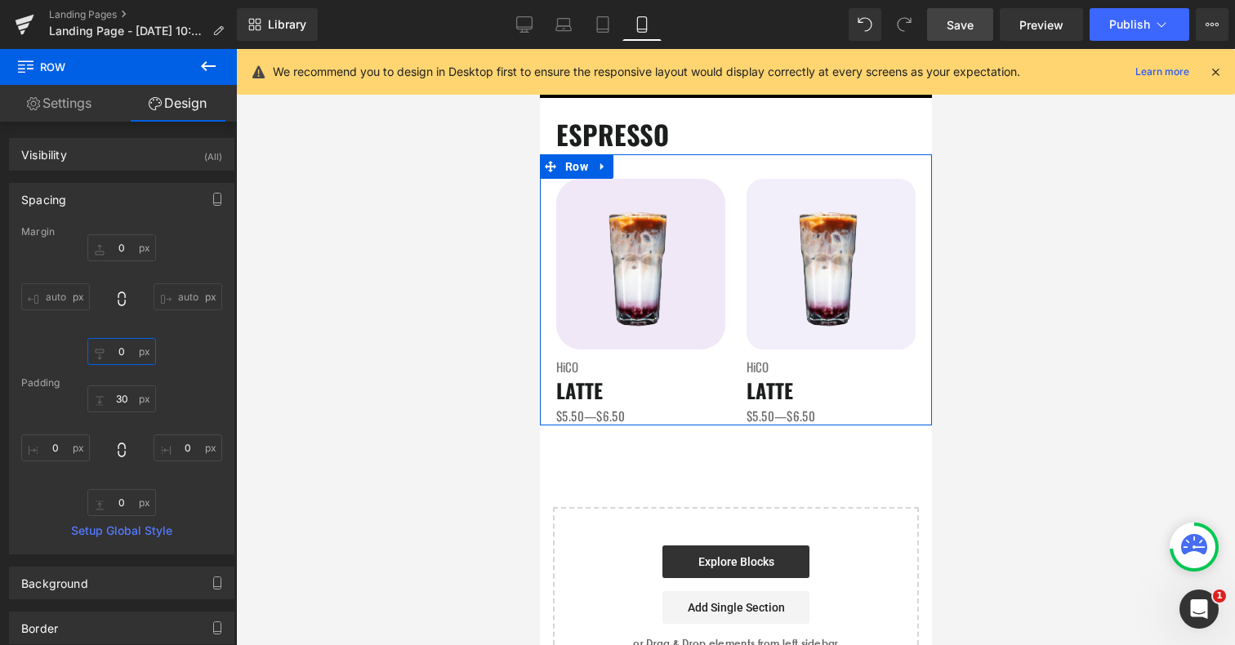
click at [118, 351] on input "0" at bounding box center [121, 351] width 69 height 27
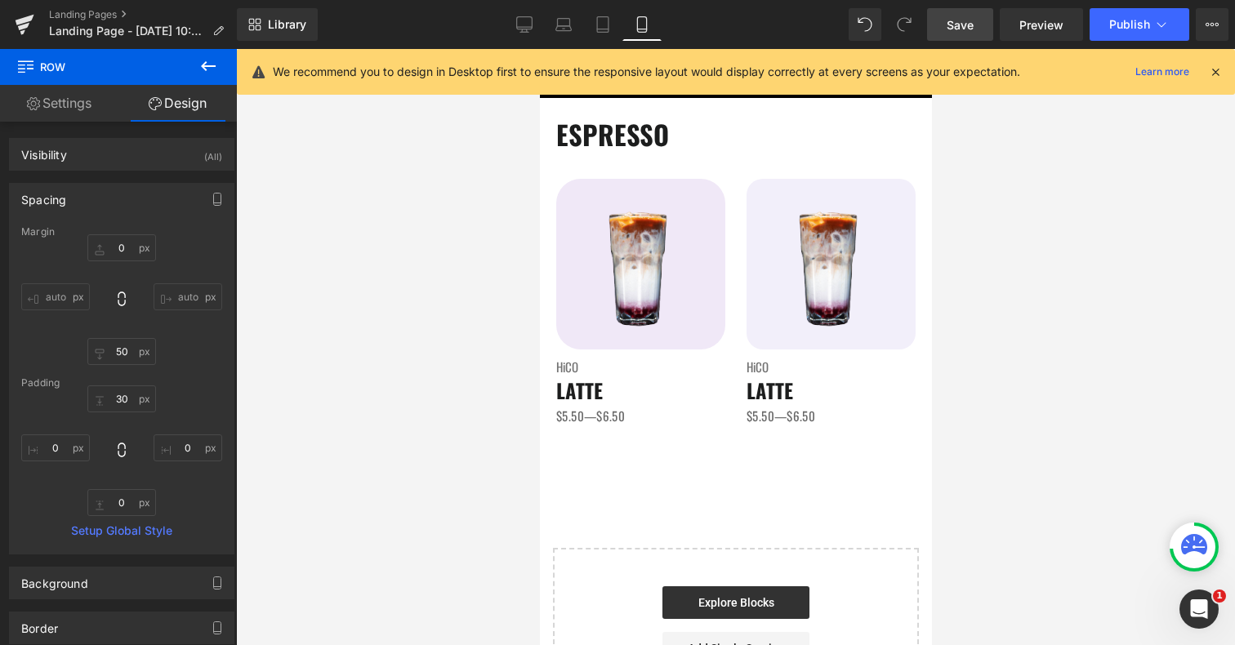
click at [966, 16] on span "Save" at bounding box center [960, 24] width 27 height 17
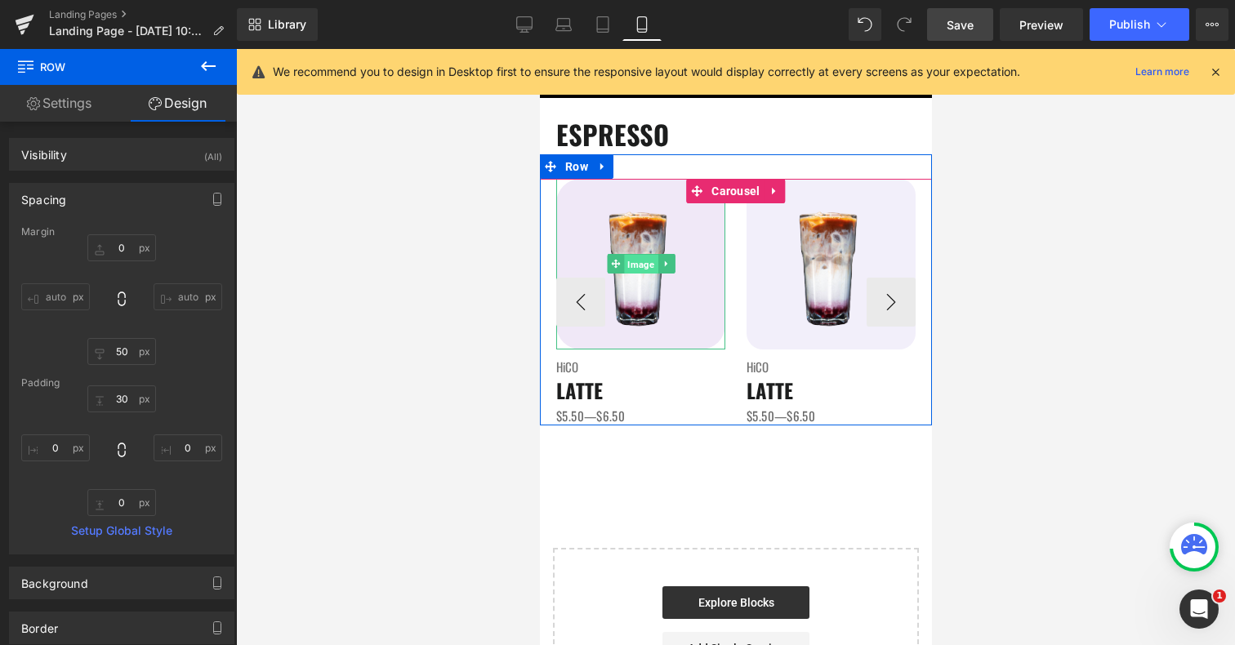
click at [648, 259] on span "Image" at bounding box center [639, 265] width 33 height 20
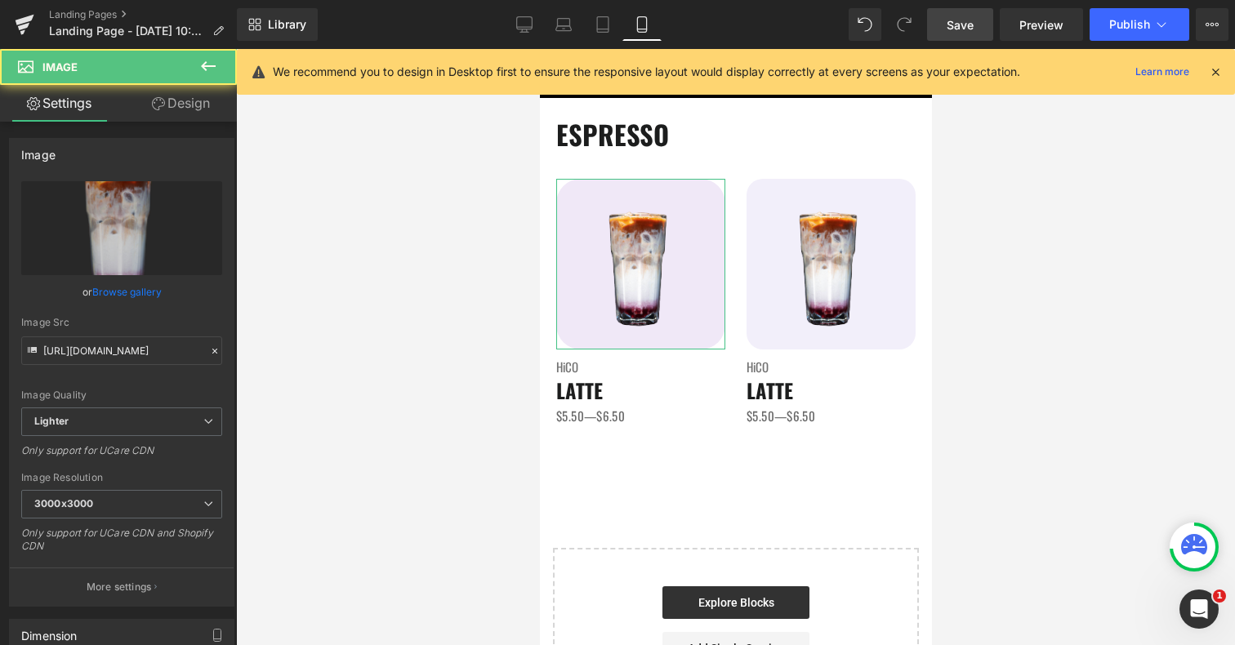
click at [181, 108] on link "Design" at bounding box center [181, 103] width 118 height 37
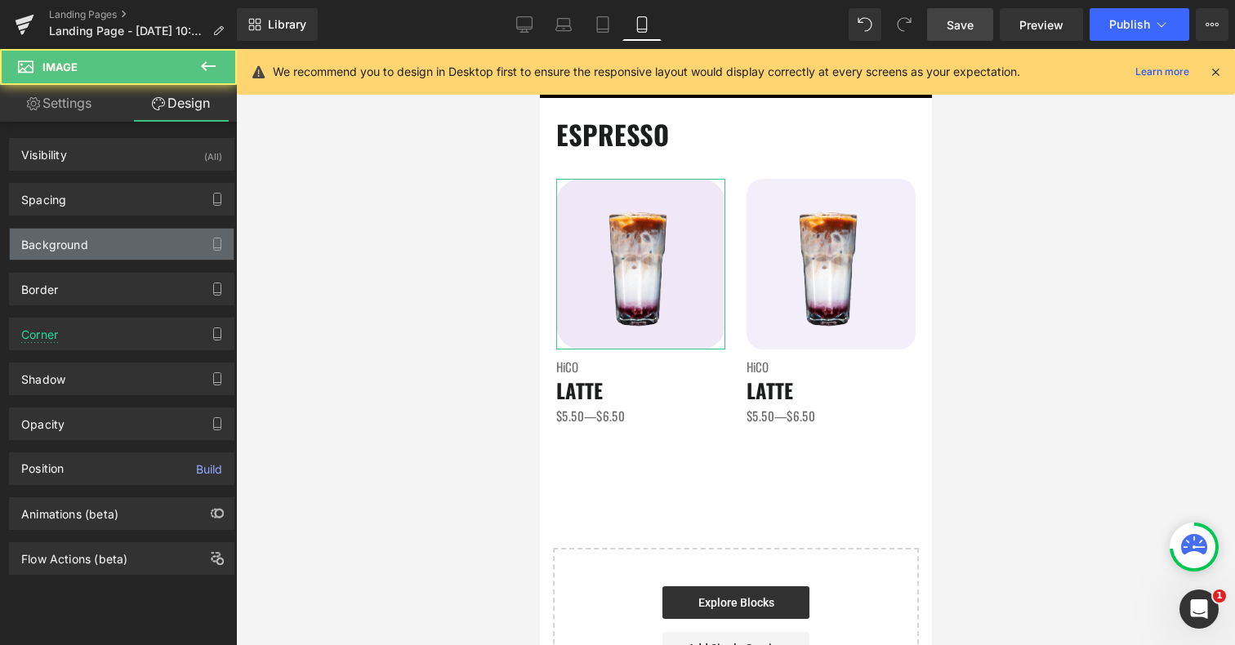
click at [100, 241] on div "Background" at bounding box center [122, 244] width 224 height 31
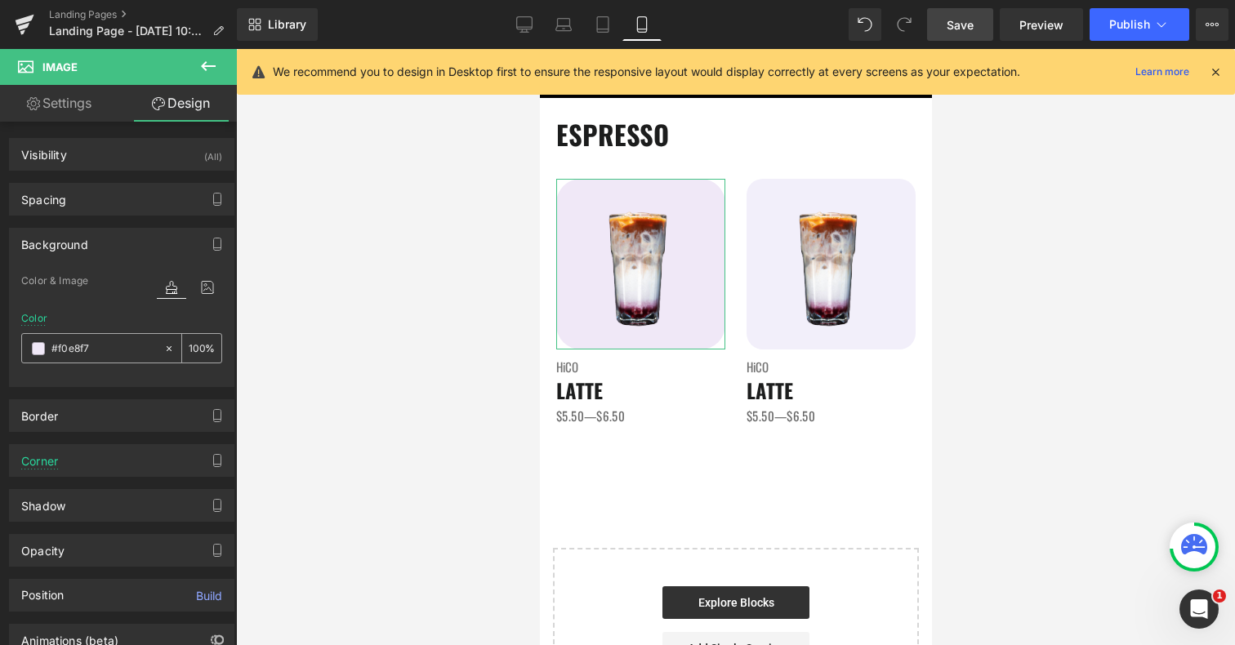
click at [102, 351] on input "#f0e8f7" at bounding box center [103, 349] width 105 height 18
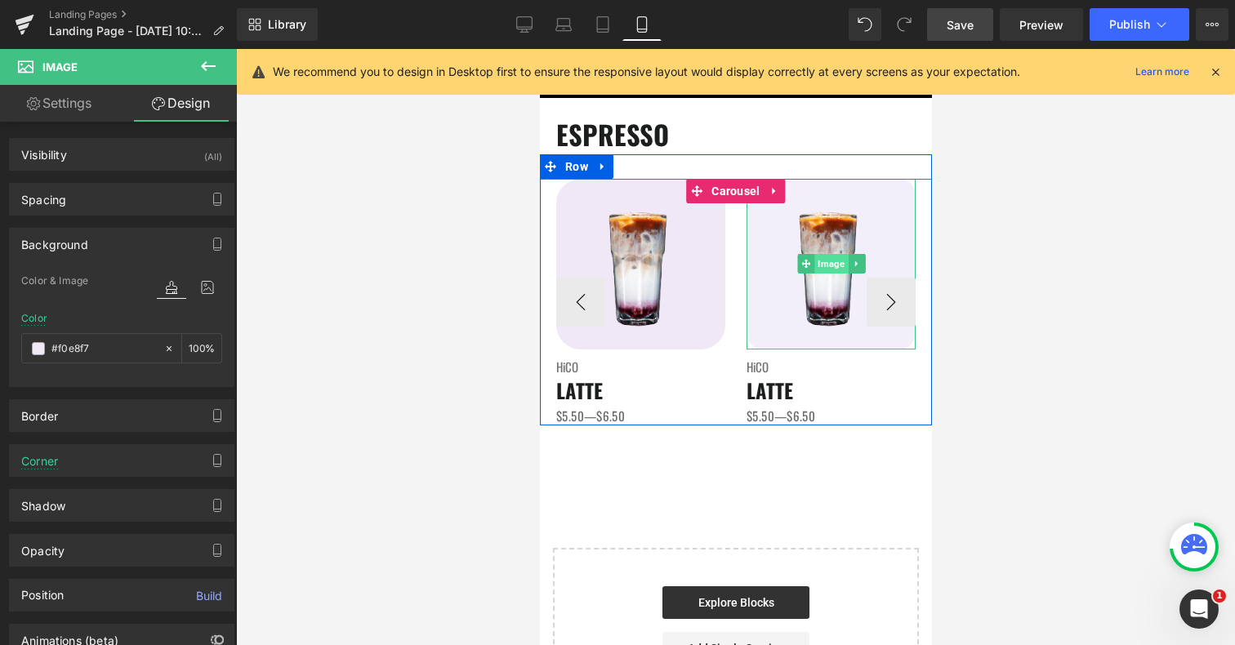
click at [835, 265] on span "Image" at bounding box center [830, 264] width 33 height 20
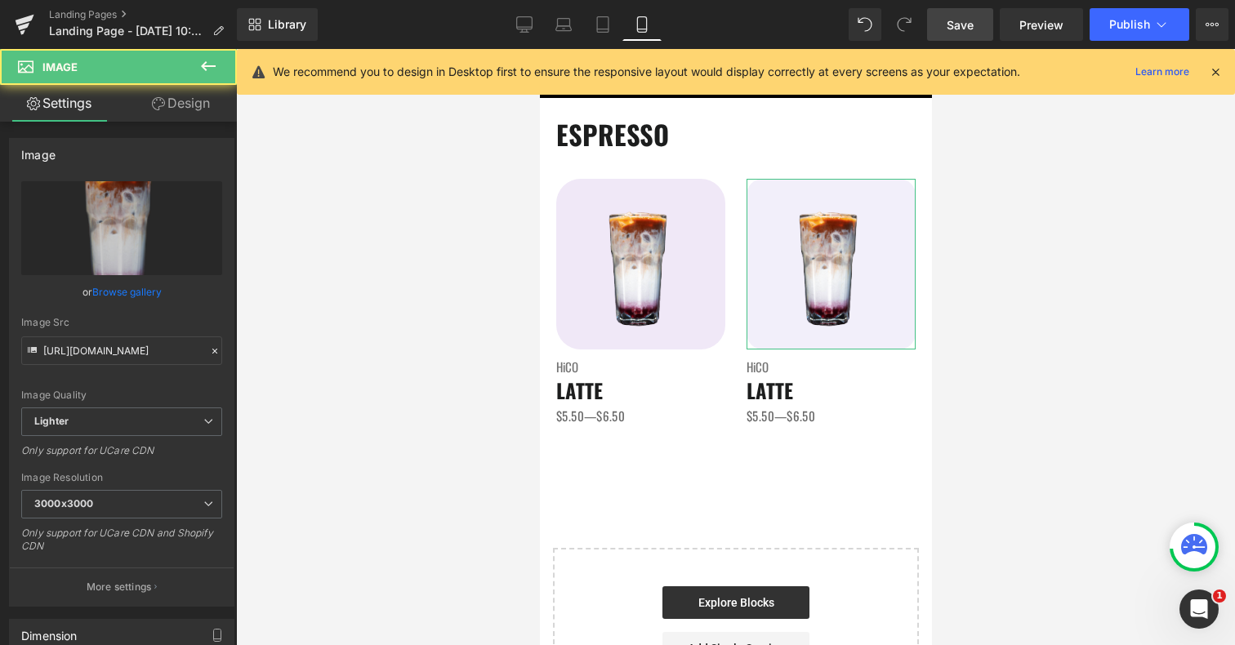
click at [186, 92] on link "Design" at bounding box center [181, 103] width 118 height 37
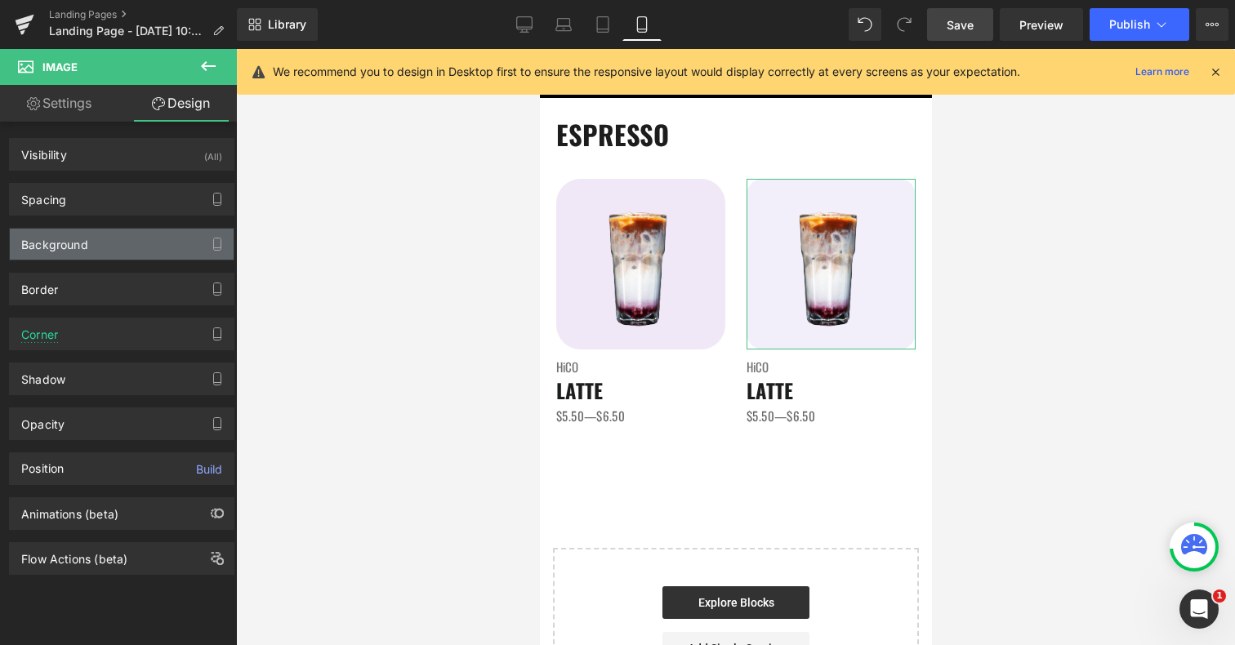
click at [86, 243] on div "Background" at bounding box center [54, 240] width 67 height 23
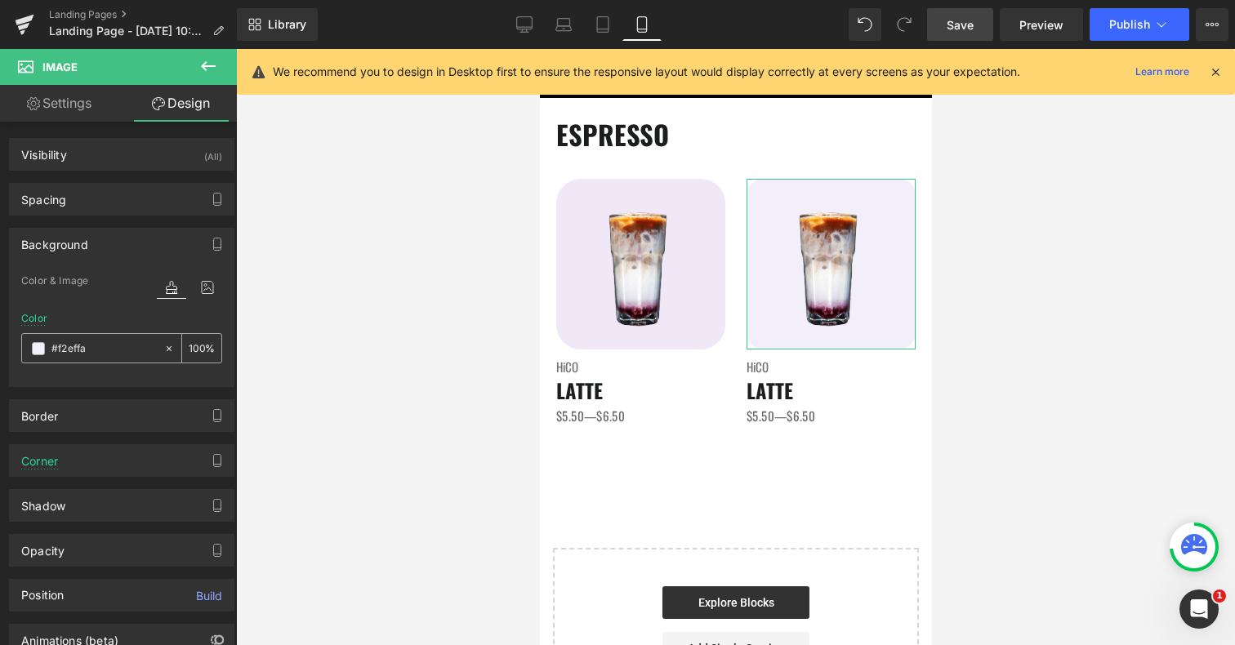
click at [102, 344] on input "#f2effa" at bounding box center [103, 349] width 105 height 18
paste input "0e8f7"
click at [1123, 200] on div at bounding box center [735, 347] width 999 height 596
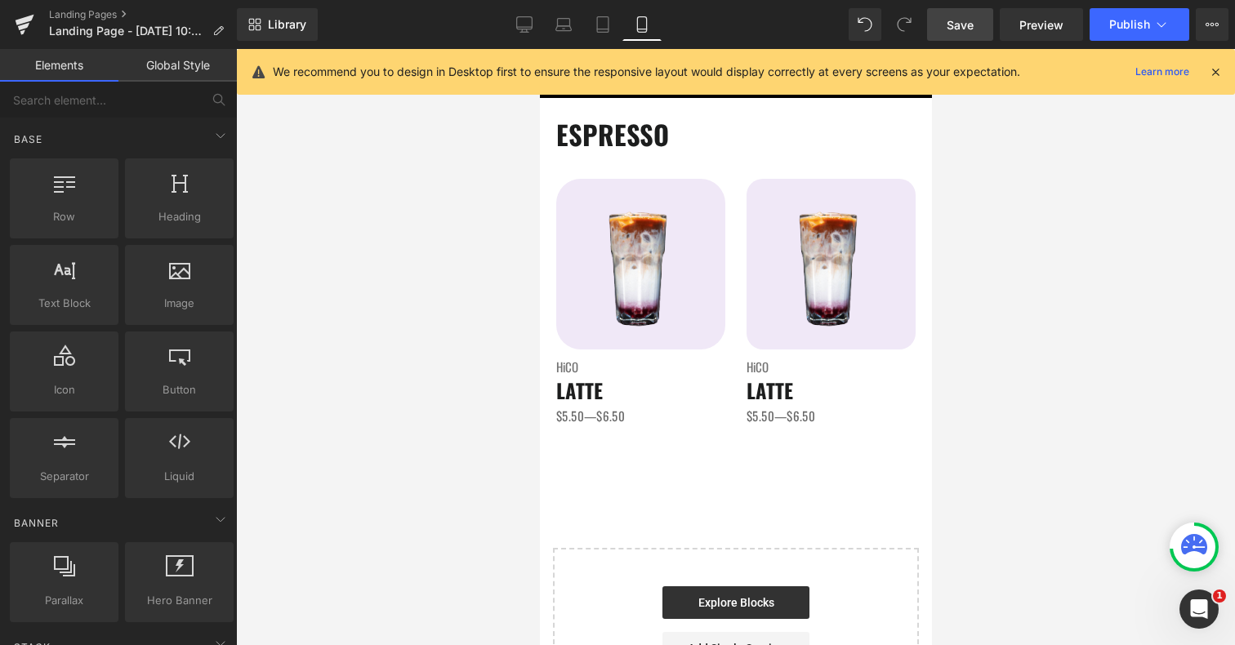
click at [945, 35] on link "Save" at bounding box center [960, 24] width 66 height 33
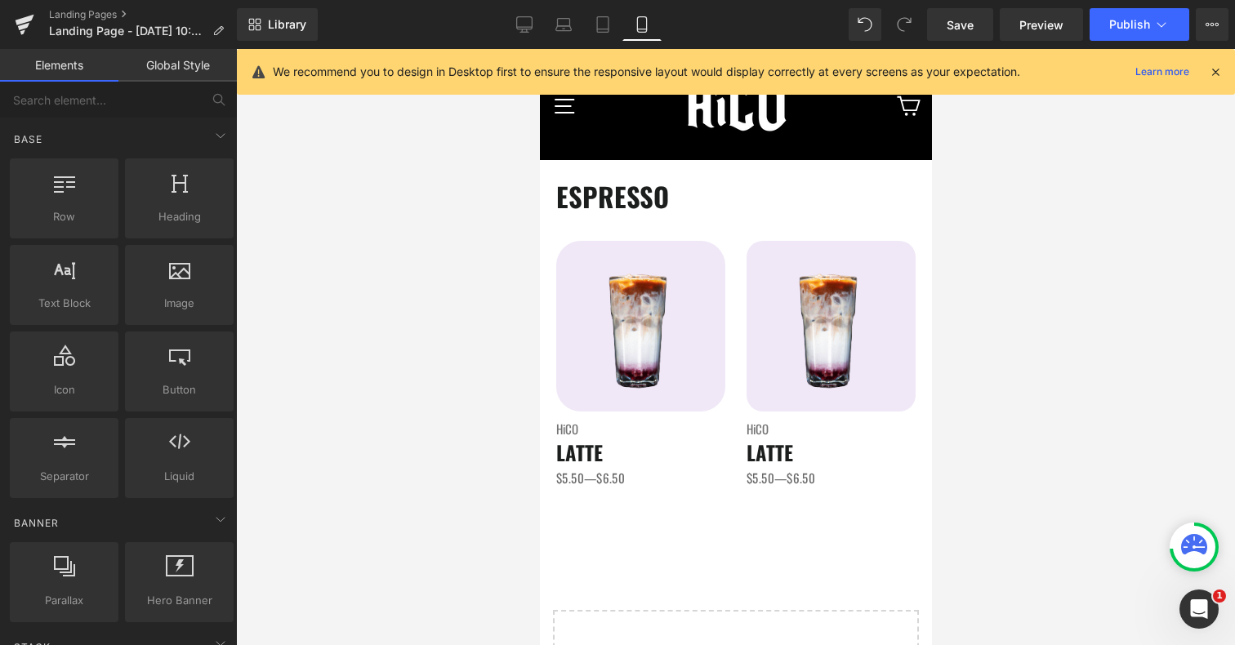
scroll to position [0, 0]
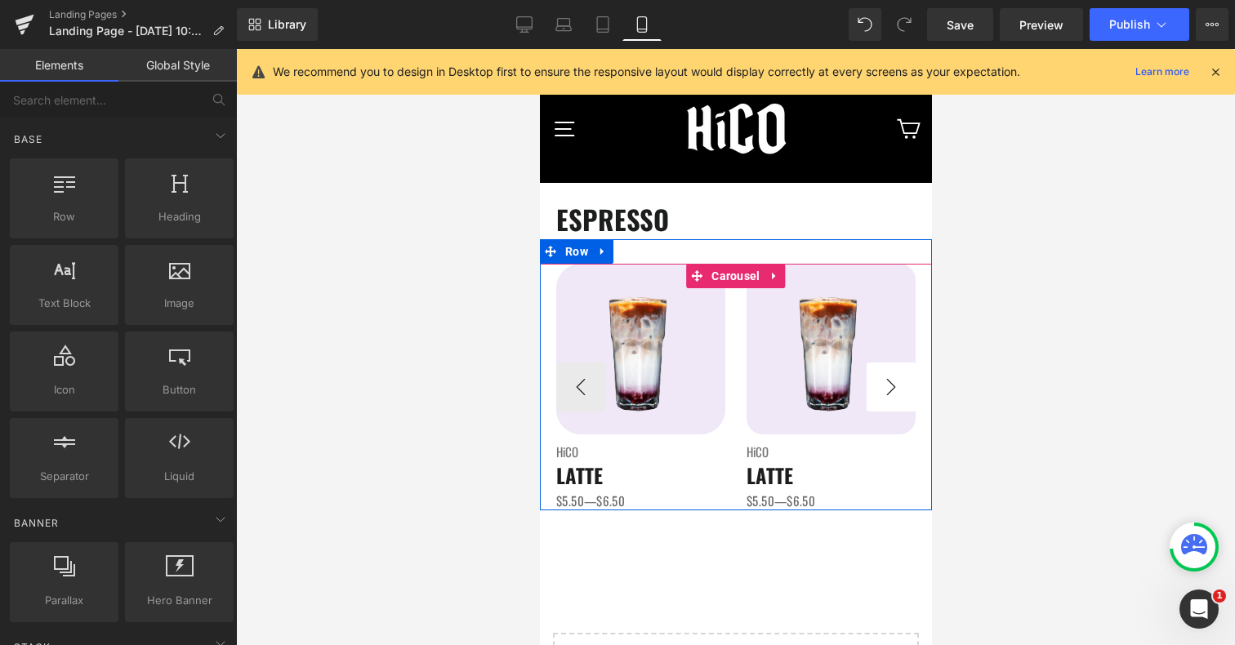
click at [905, 388] on button "›" at bounding box center [890, 387] width 49 height 49
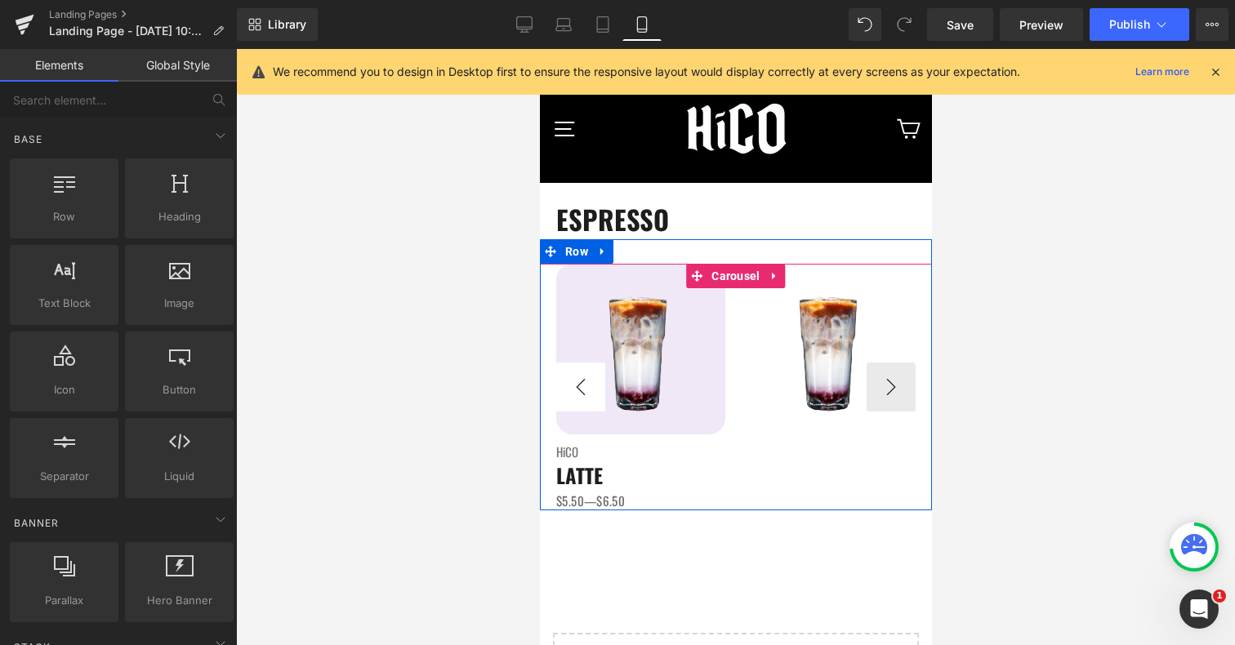
click at [589, 378] on button "‹" at bounding box center [580, 387] width 49 height 49
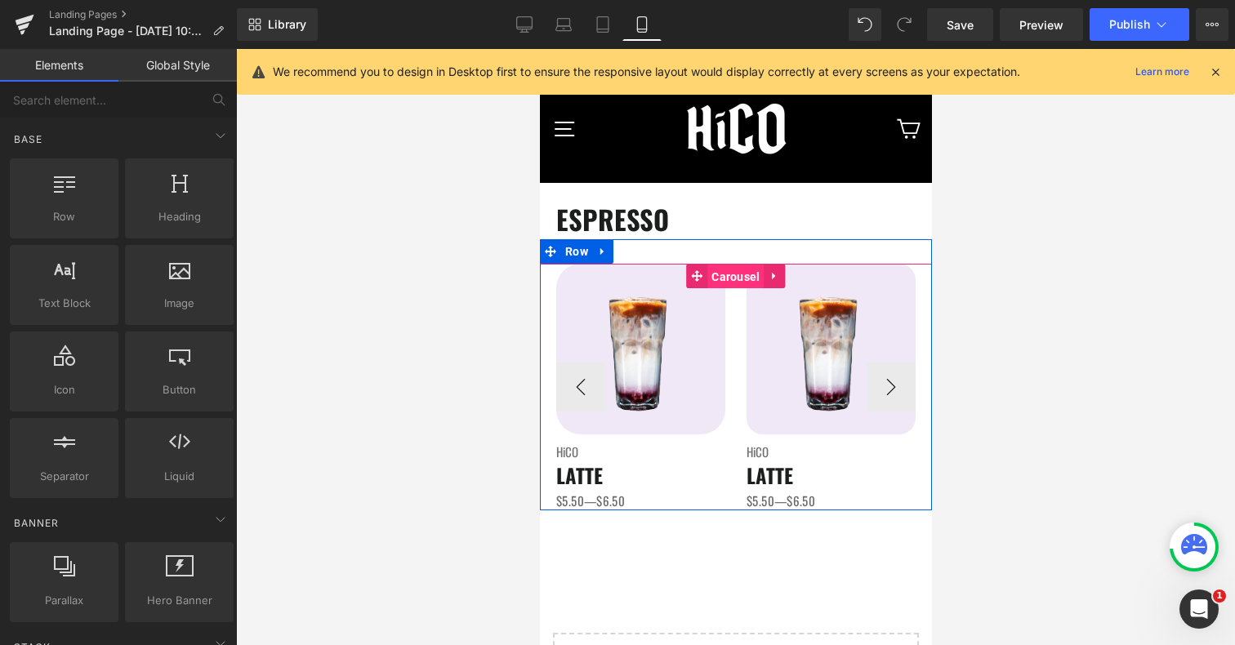
click at [718, 270] on span "Carousel" at bounding box center [735, 277] width 56 height 25
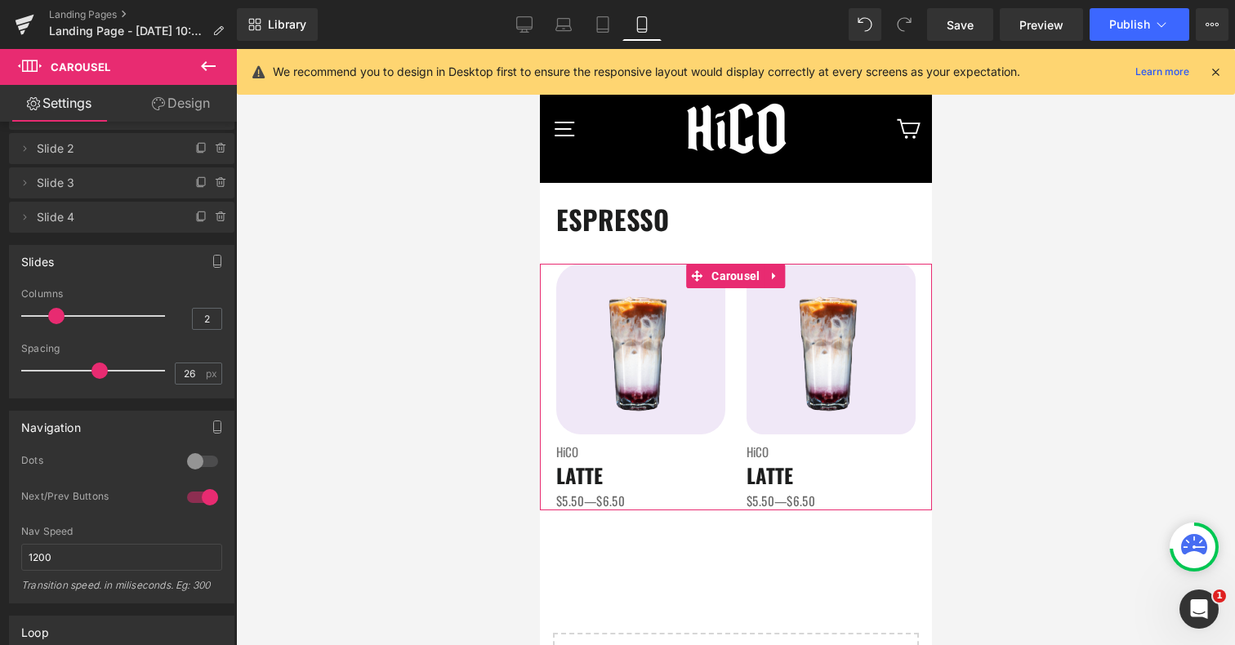
scroll to position [45, 0]
click at [197, 450] on div at bounding box center [202, 460] width 39 height 26
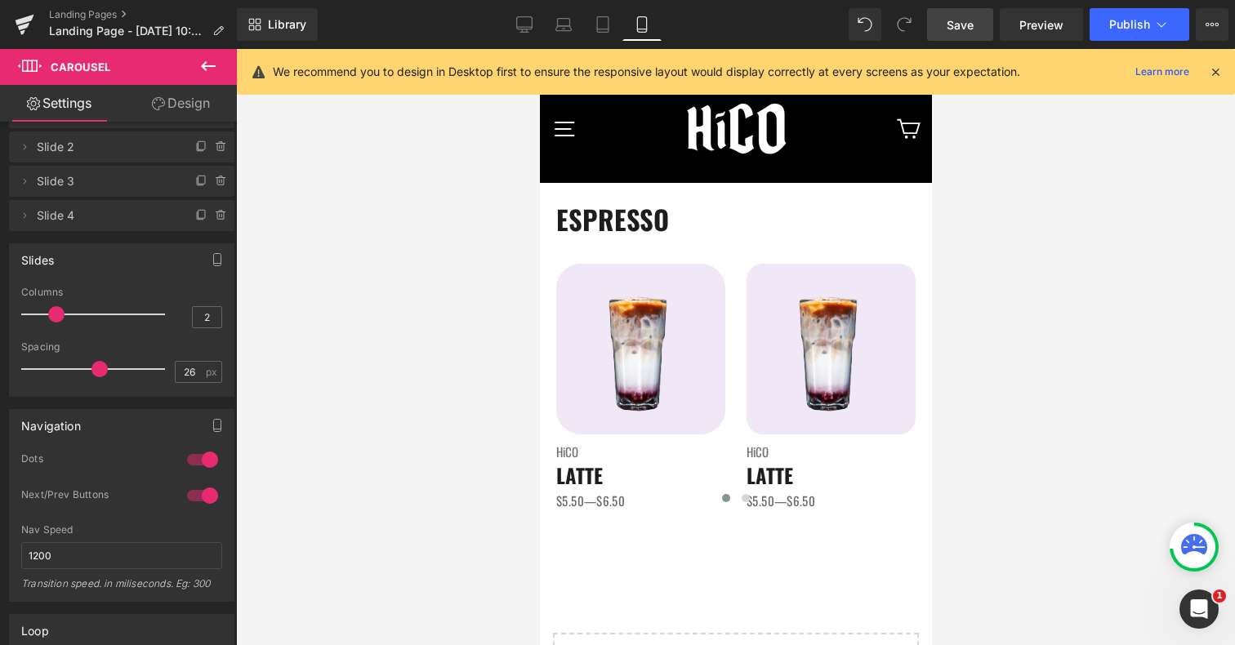
click at [989, 24] on link "Save" at bounding box center [960, 24] width 66 height 33
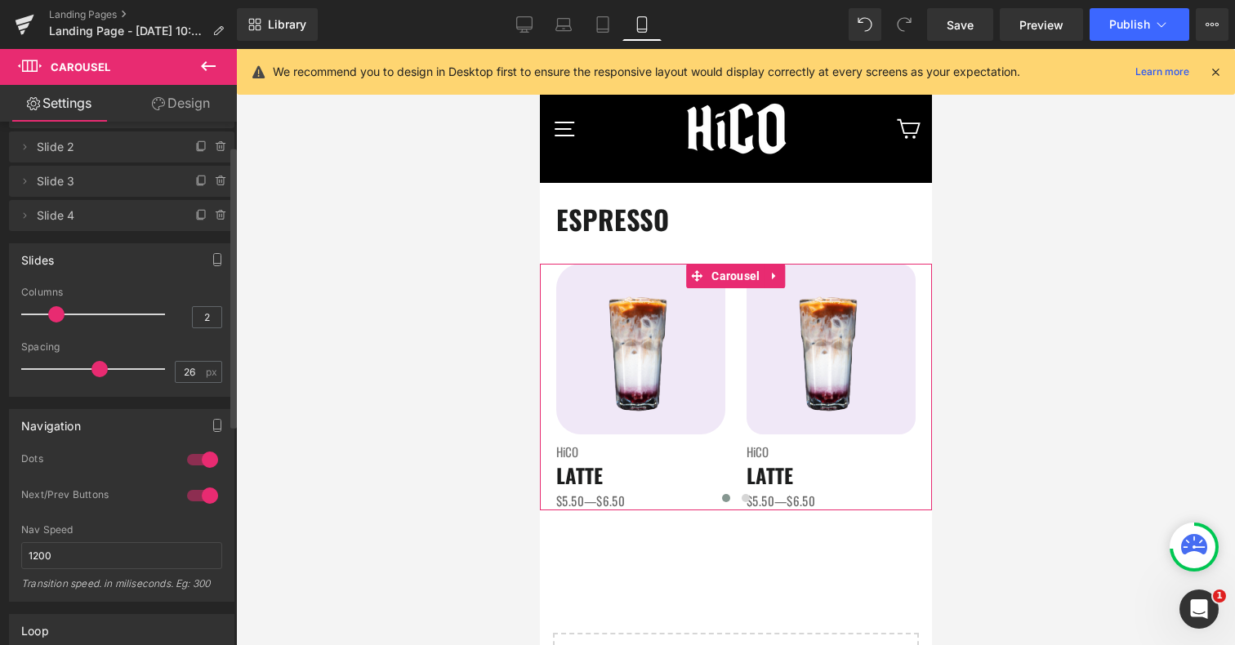
click at [204, 459] on div at bounding box center [202, 460] width 39 height 26
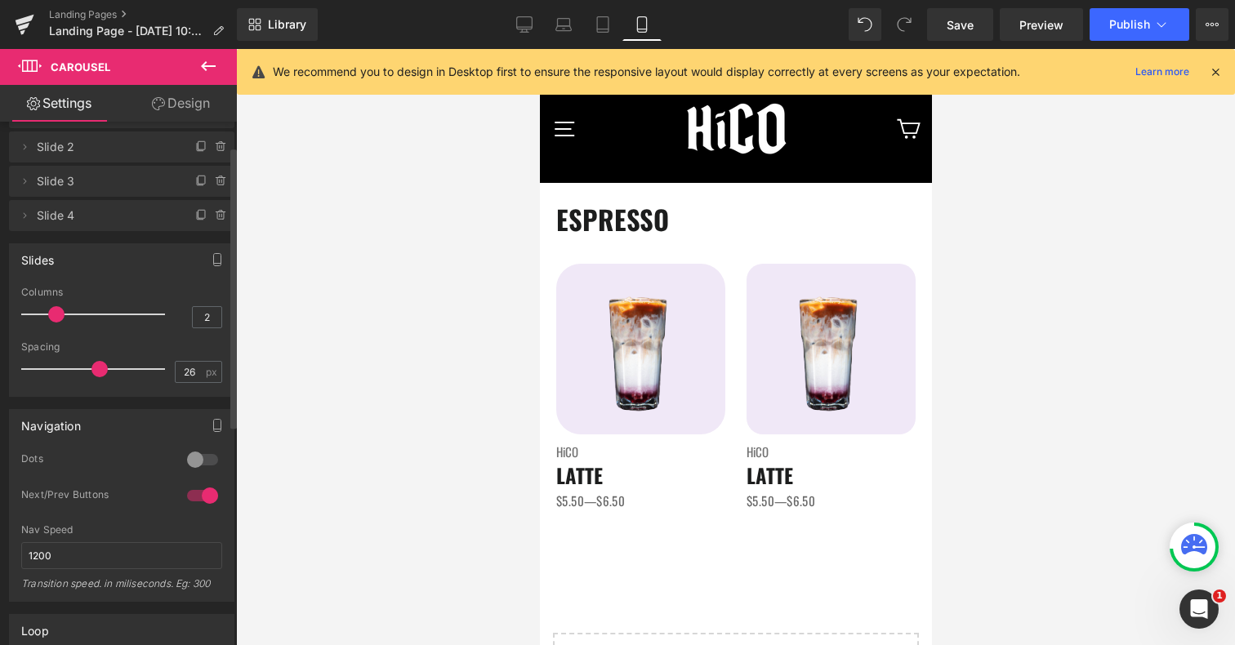
scroll to position [105, 0]
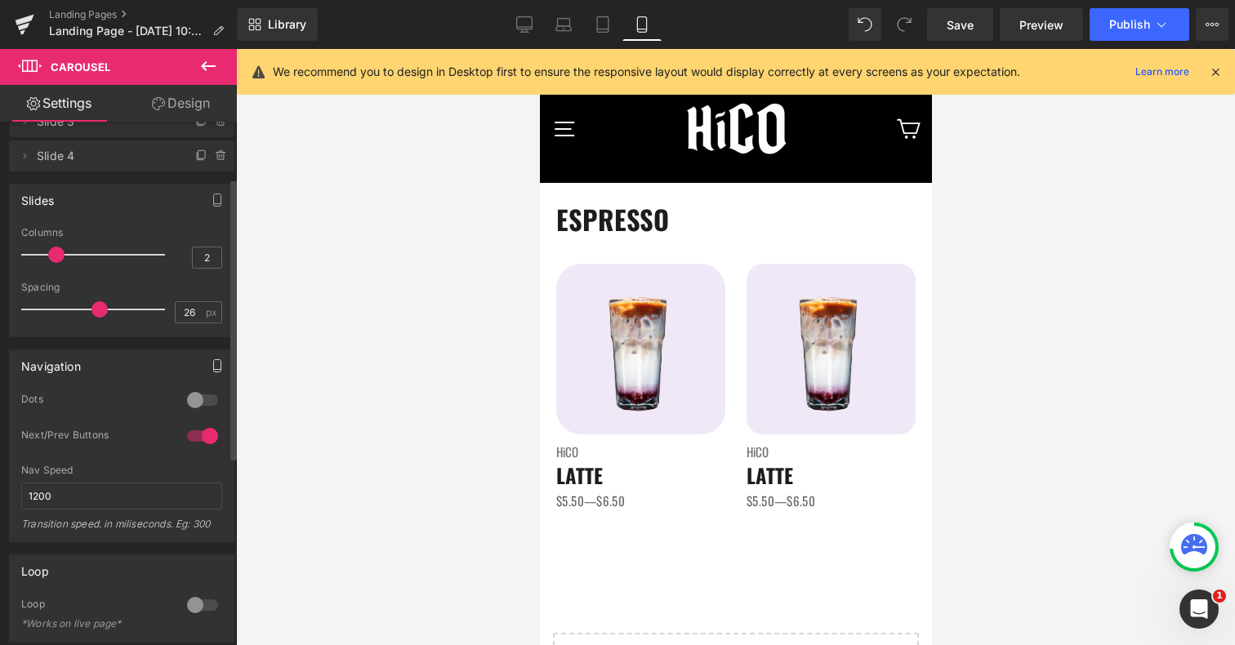
click at [214, 364] on icon "button" at bounding box center [217, 366] width 7 height 12
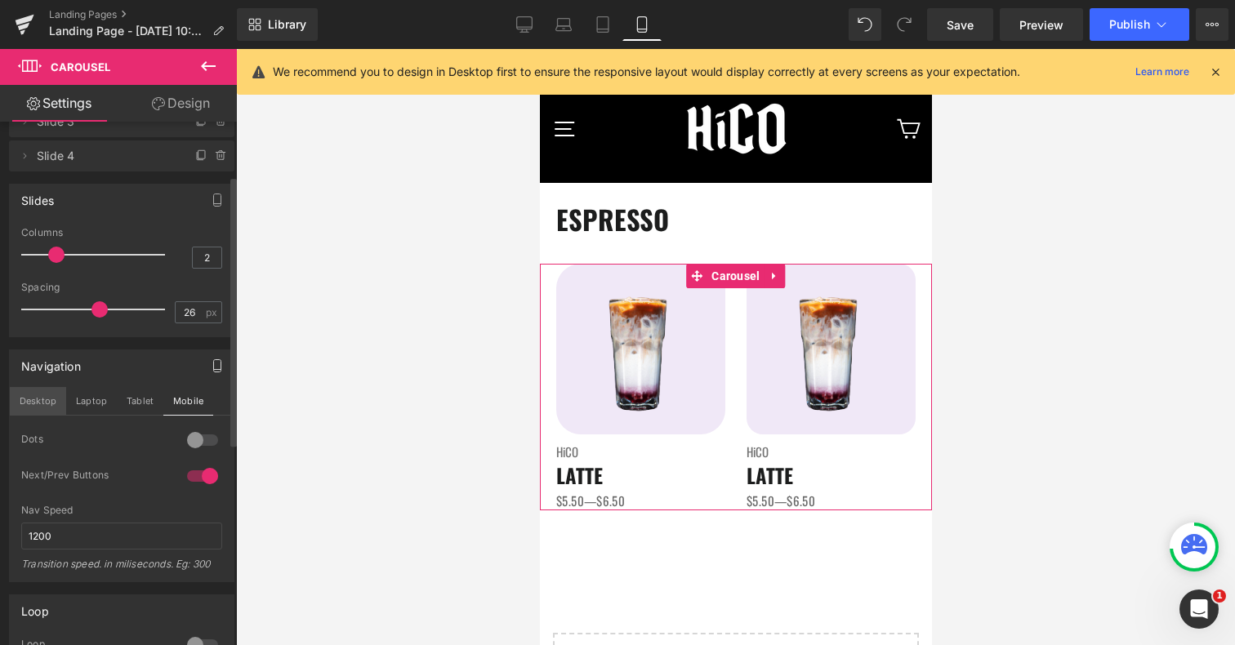
click at [41, 402] on button "Desktop" at bounding box center [38, 401] width 56 height 28
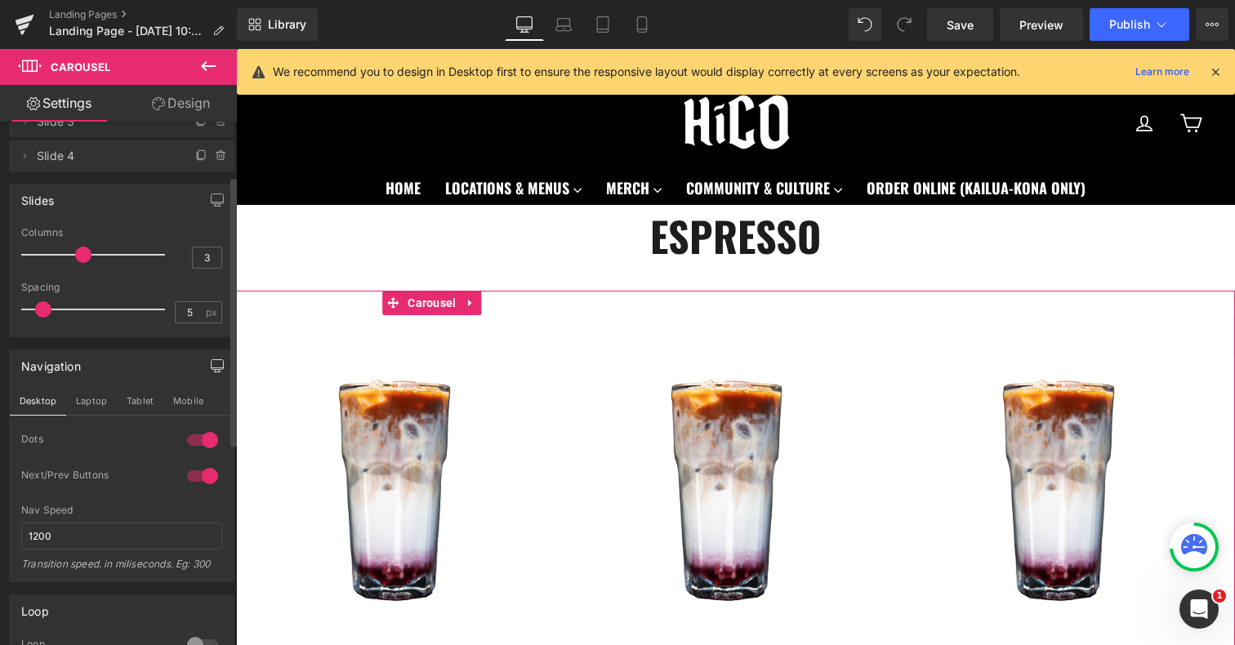
click at [199, 440] on div at bounding box center [202, 440] width 39 height 26
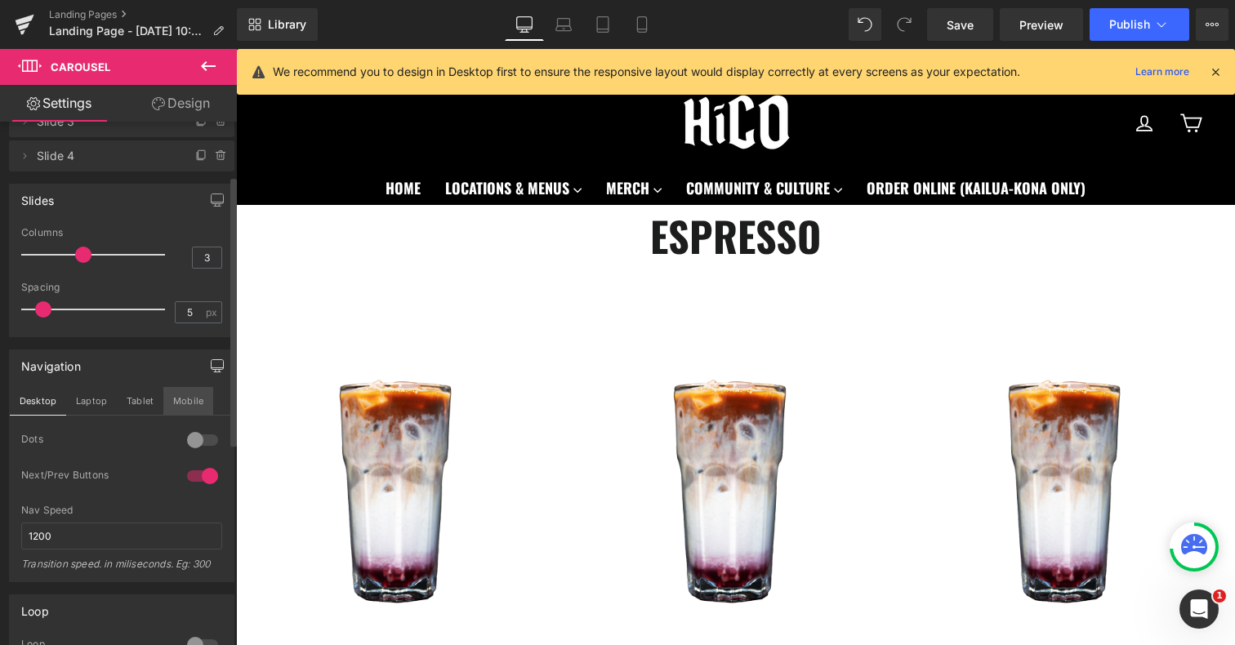
click at [194, 396] on button "Mobile" at bounding box center [188, 401] width 50 height 28
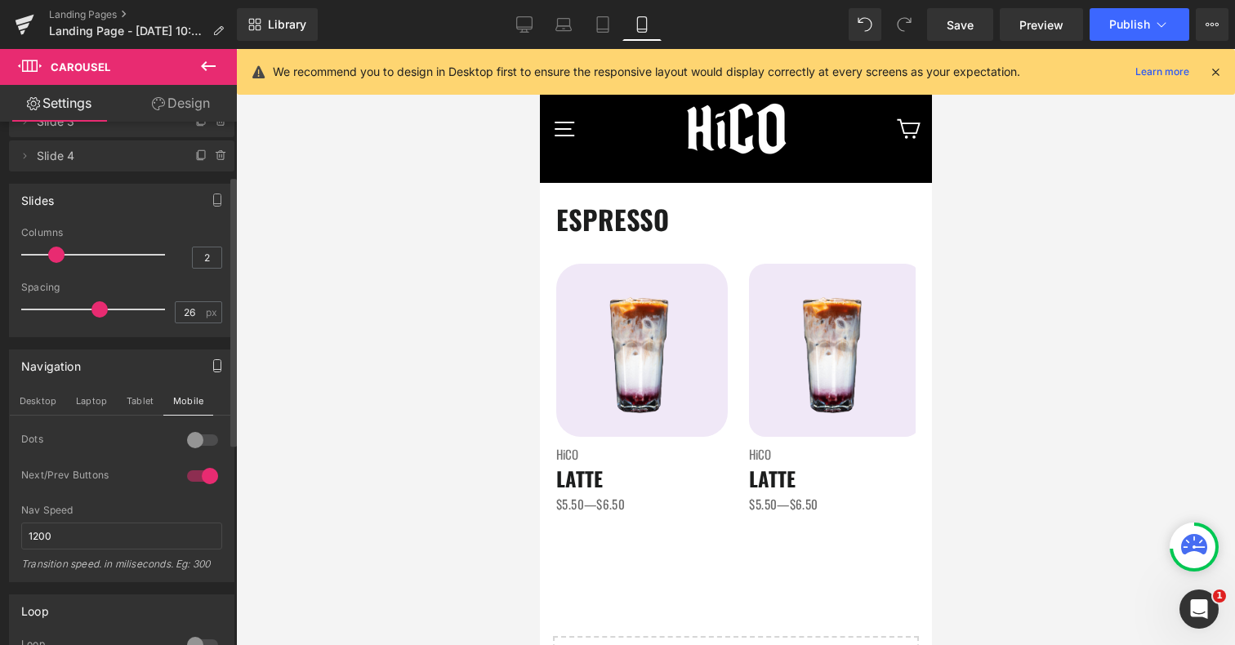
scroll to position [144, 0]
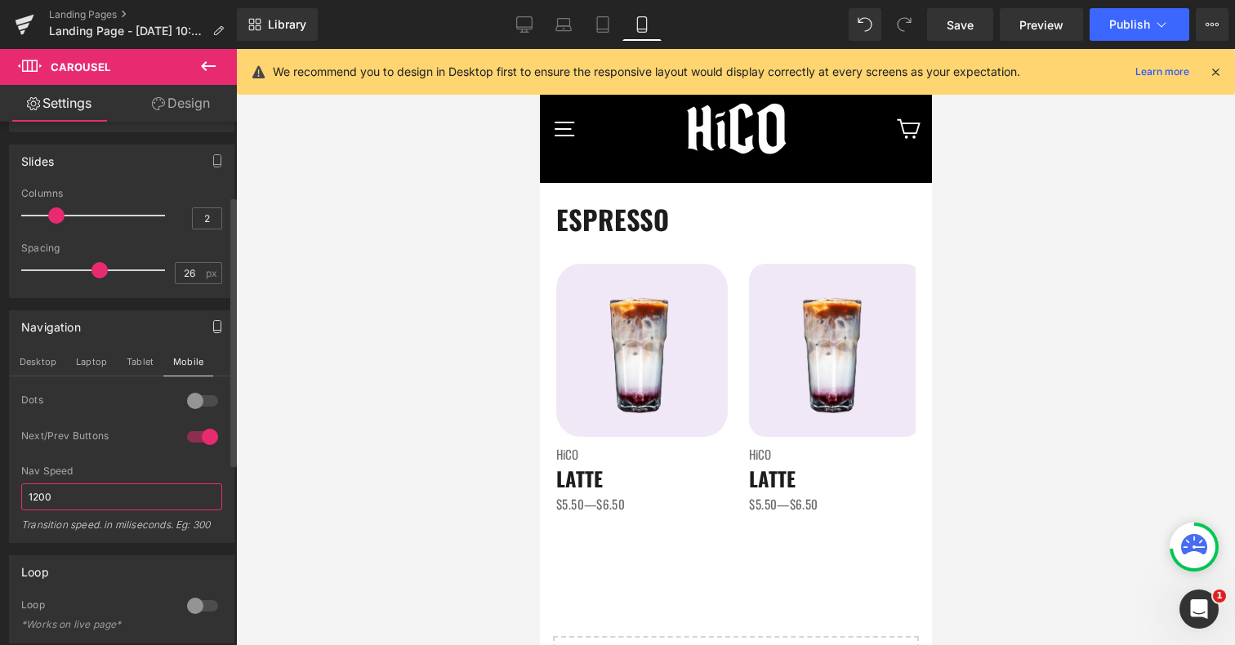
click at [178, 493] on input "1200" at bounding box center [121, 497] width 201 height 27
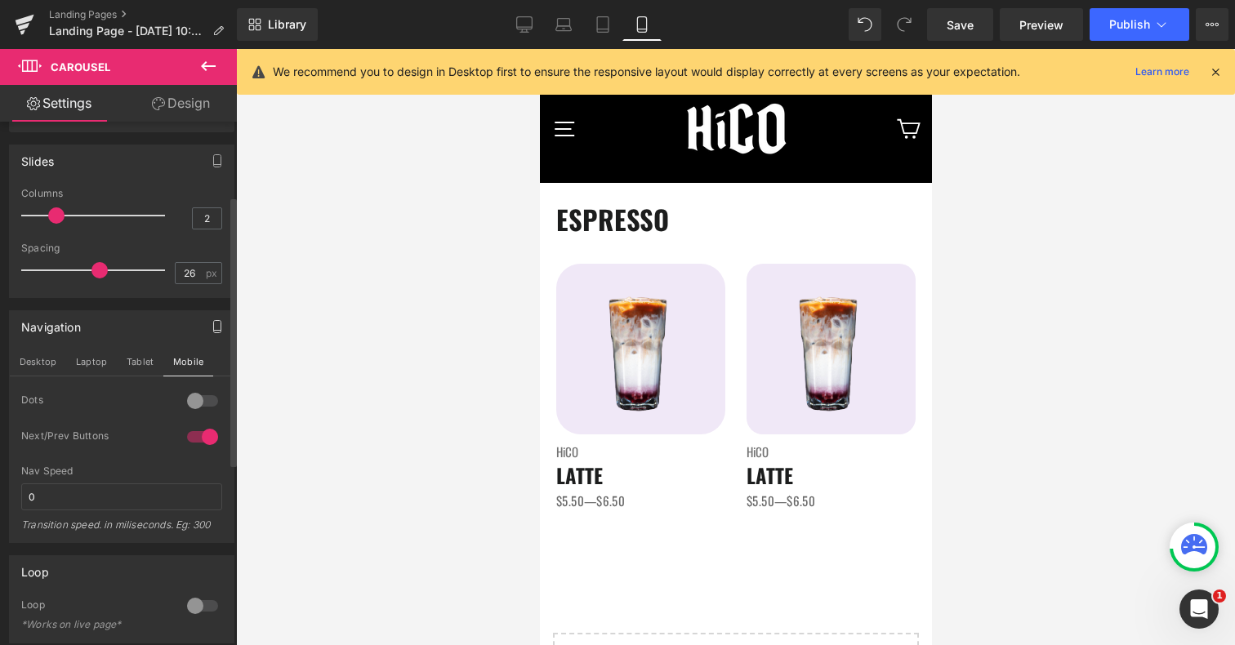
click at [167, 464] on div "Next/Prev Buttons" at bounding box center [121, 448] width 201 height 36
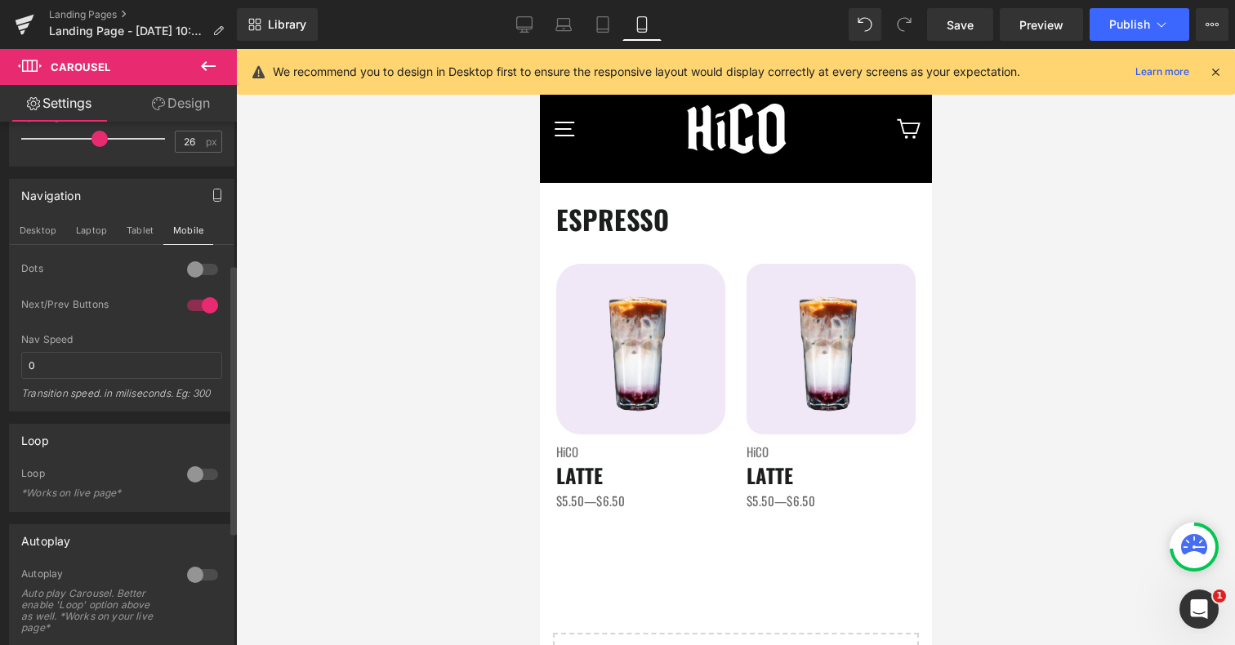
scroll to position [275, 0]
click at [968, 21] on span "Save" at bounding box center [960, 24] width 27 height 17
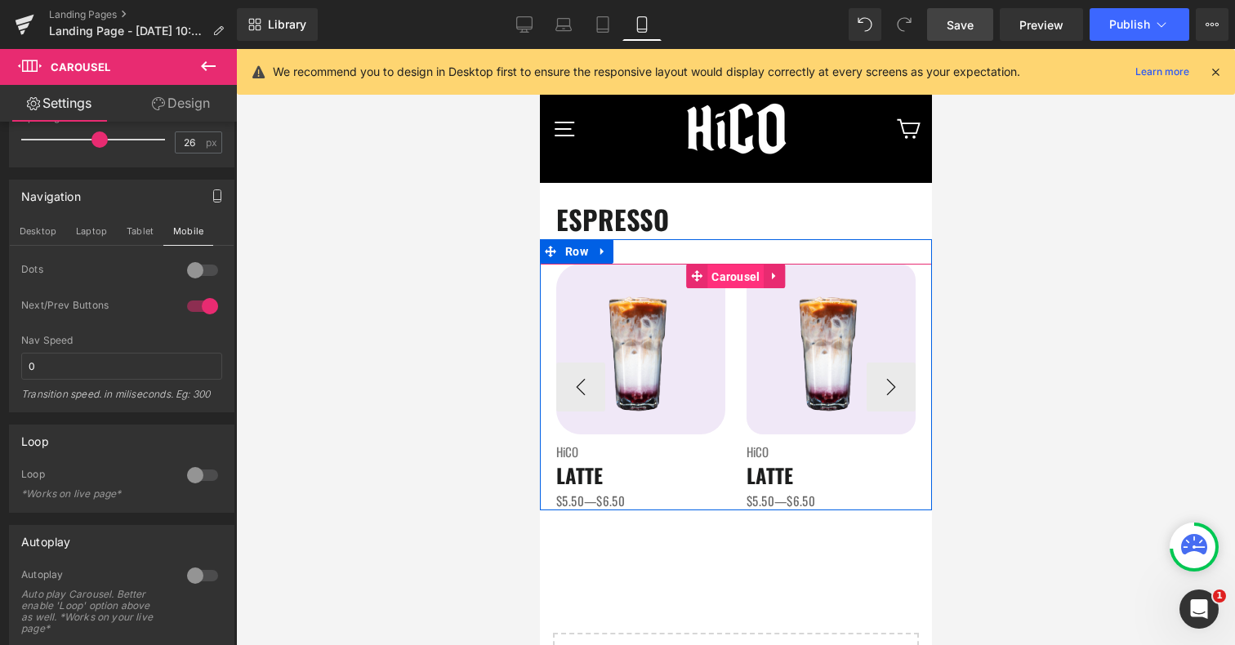
click at [740, 275] on span "Carousel" at bounding box center [735, 277] width 56 height 25
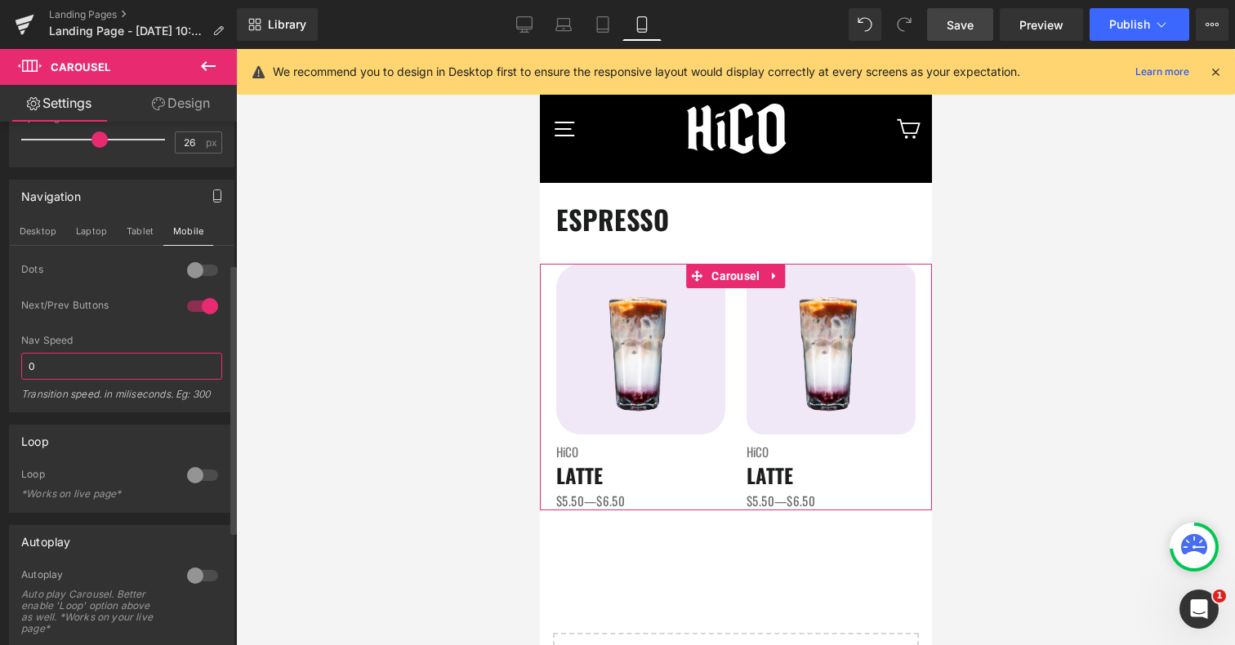
click at [136, 359] on input "0" at bounding box center [121, 366] width 201 height 27
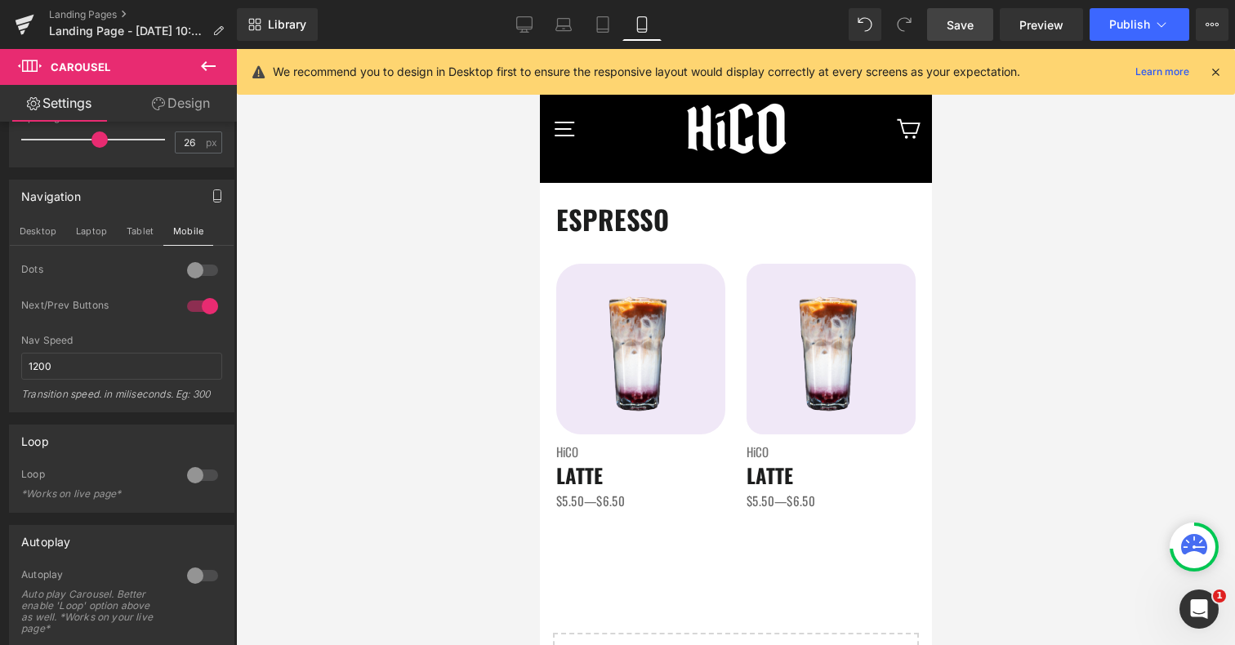
click at [1014, 414] on div at bounding box center [735, 347] width 999 height 596
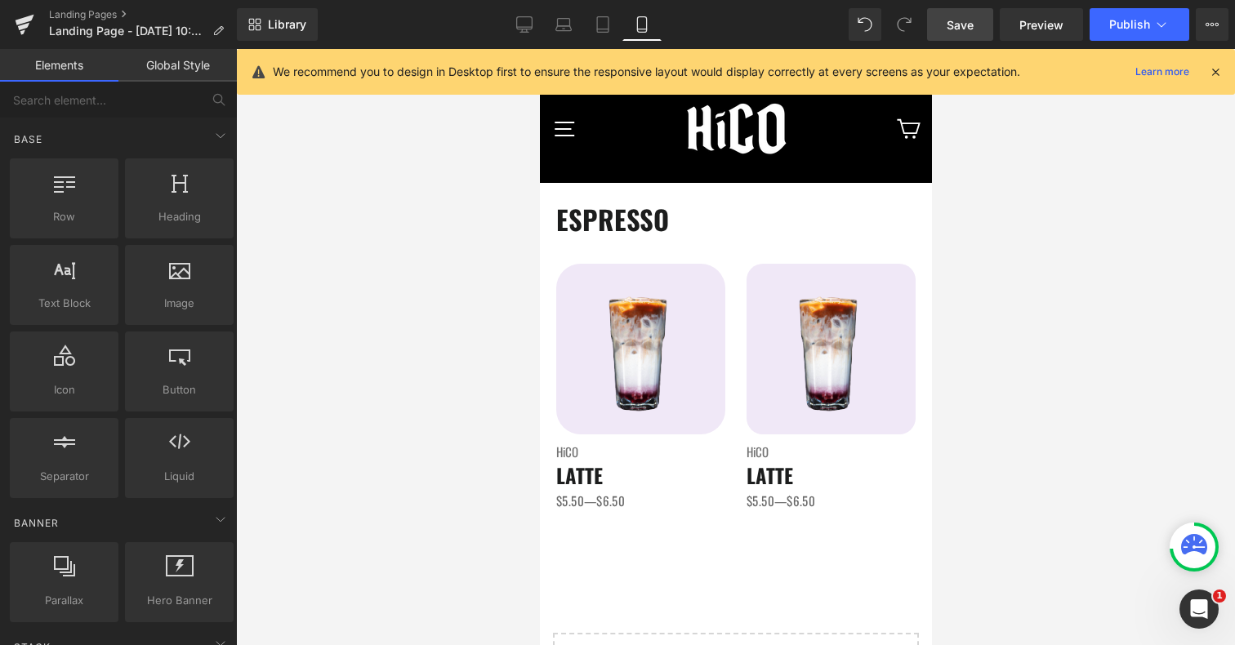
click at [945, 29] on link "Save" at bounding box center [960, 24] width 66 height 33
click at [1048, 22] on span "Preview" at bounding box center [1042, 24] width 44 height 17
click at [958, 16] on span "Save" at bounding box center [960, 24] width 27 height 17
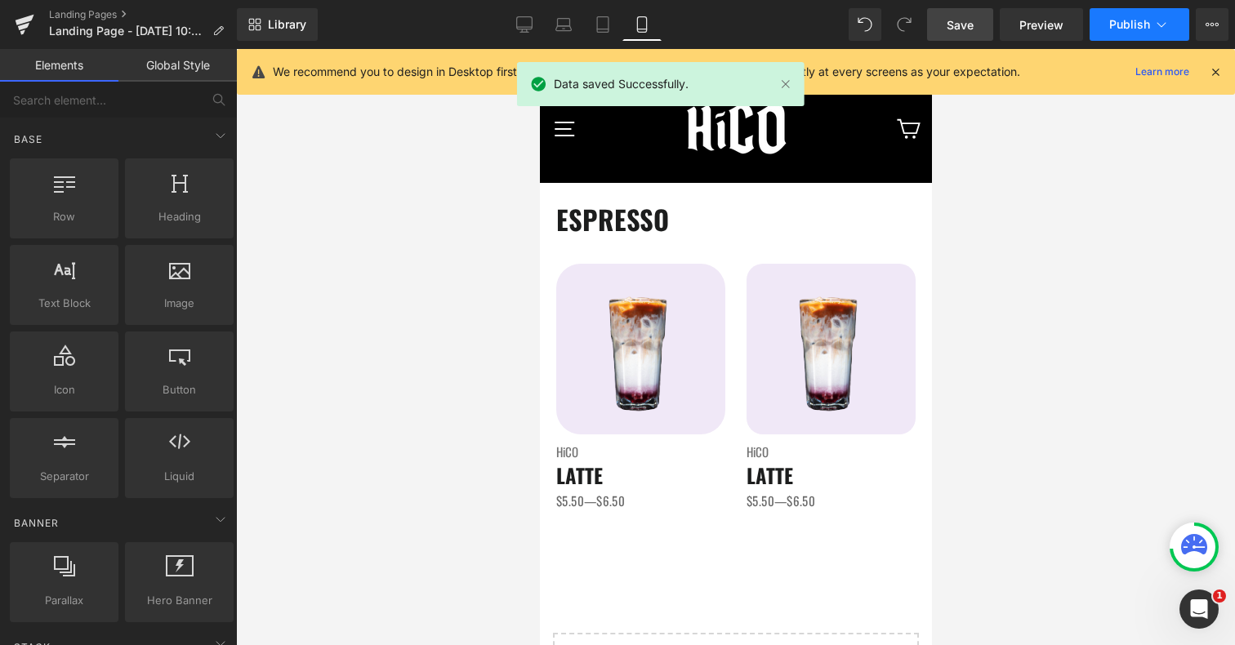
click at [1172, 25] on button "Publish" at bounding box center [1140, 24] width 100 height 33
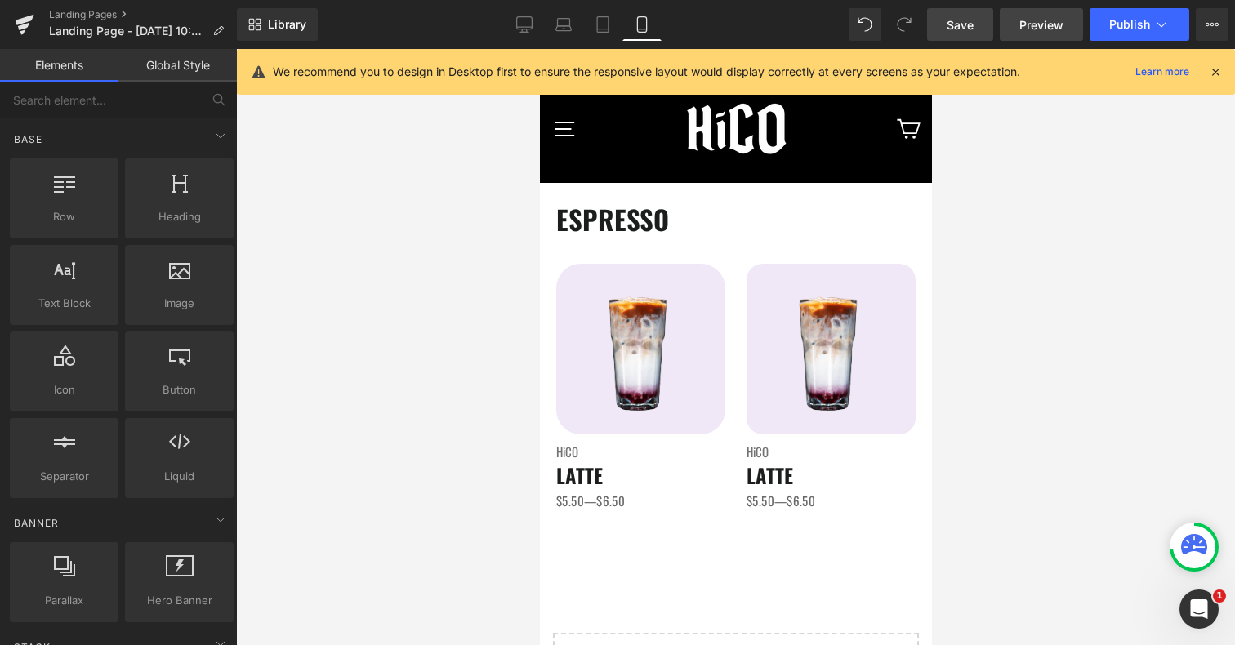
click at [1059, 19] on span "Preview" at bounding box center [1042, 24] width 44 height 17
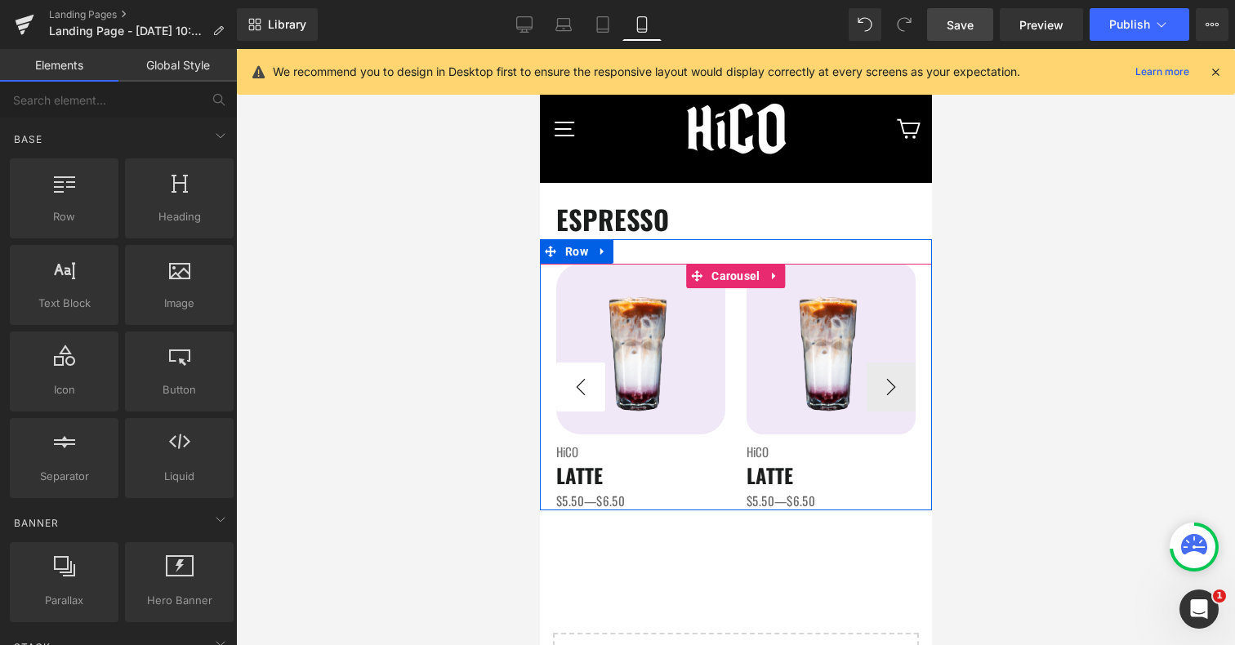
click at [565, 393] on button "‹" at bounding box center [580, 387] width 49 height 49
click at [748, 276] on span "Carousel" at bounding box center [735, 276] width 56 height 25
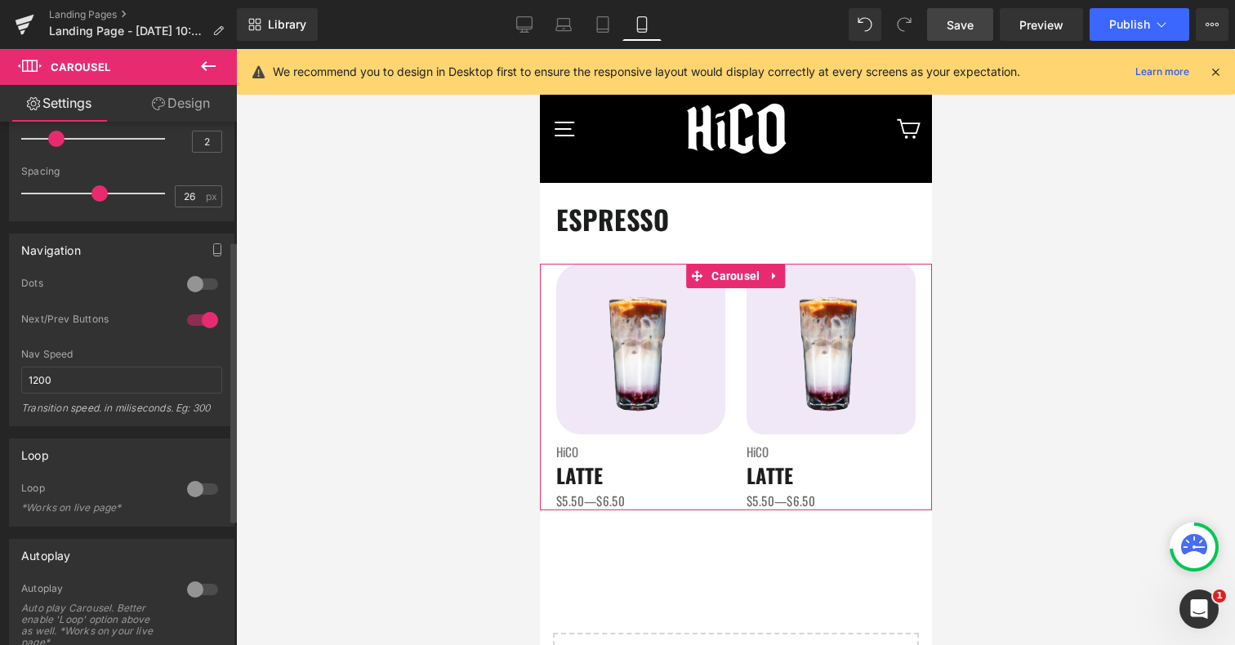
scroll to position [455, 0]
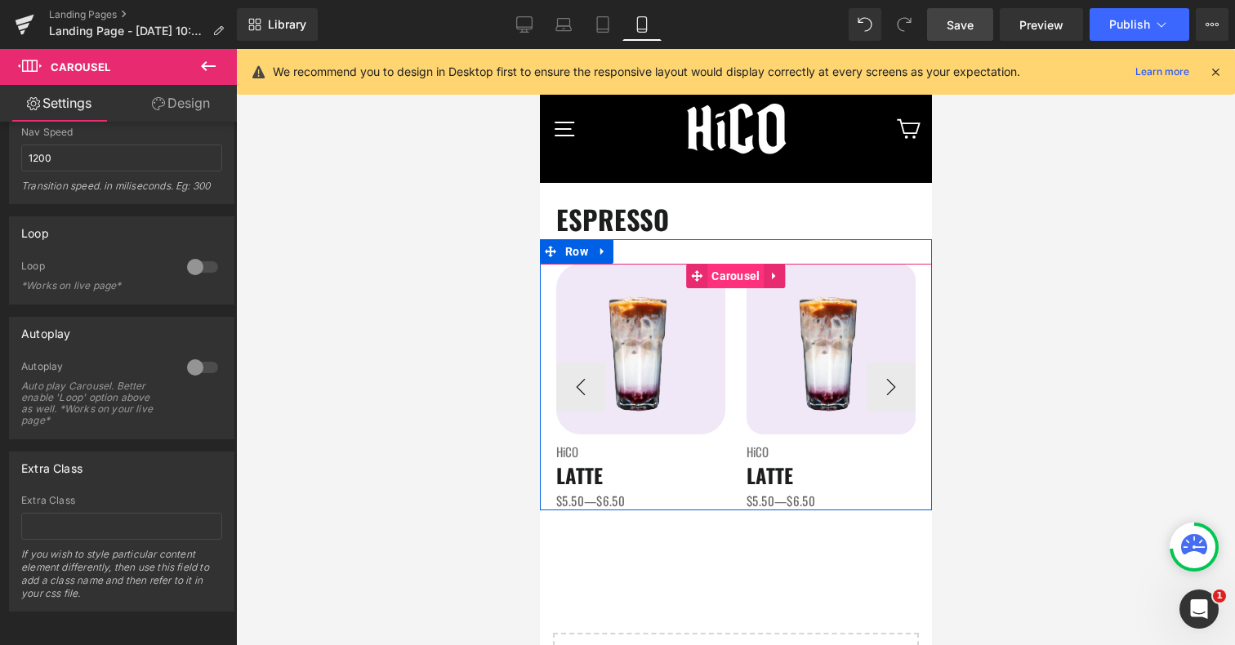
click at [722, 282] on span "Carousel" at bounding box center [735, 276] width 56 height 25
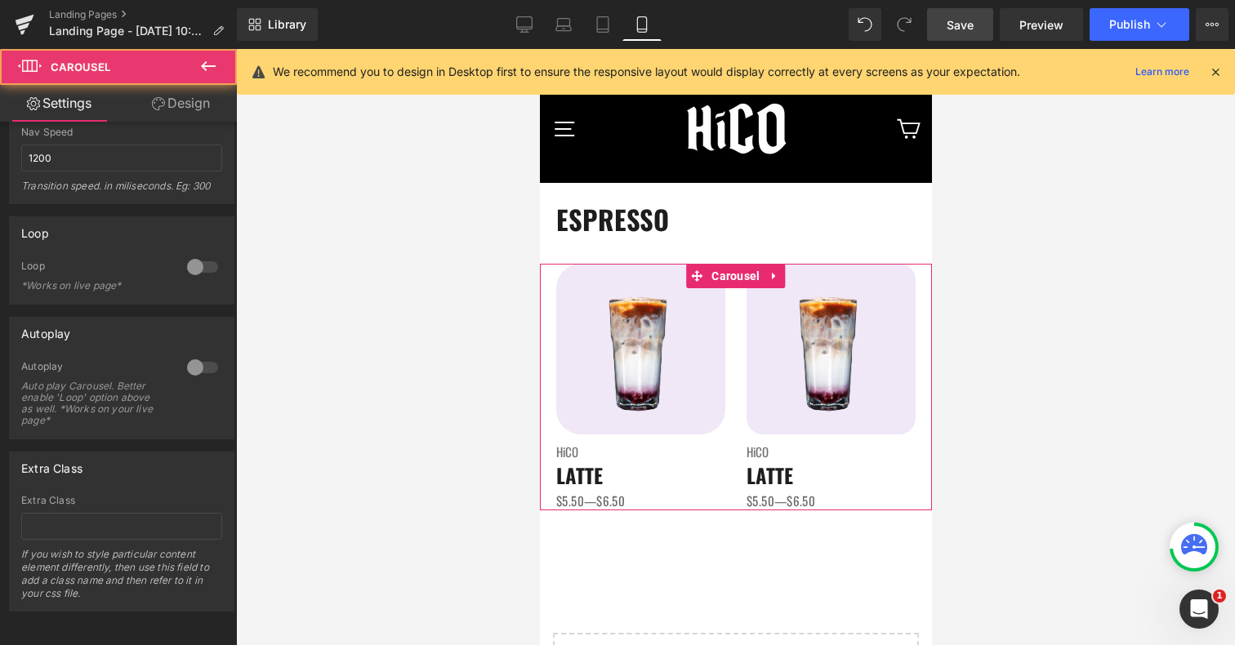
click at [184, 104] on link "Design" at bounding box center [181, 103] width 118 height 37
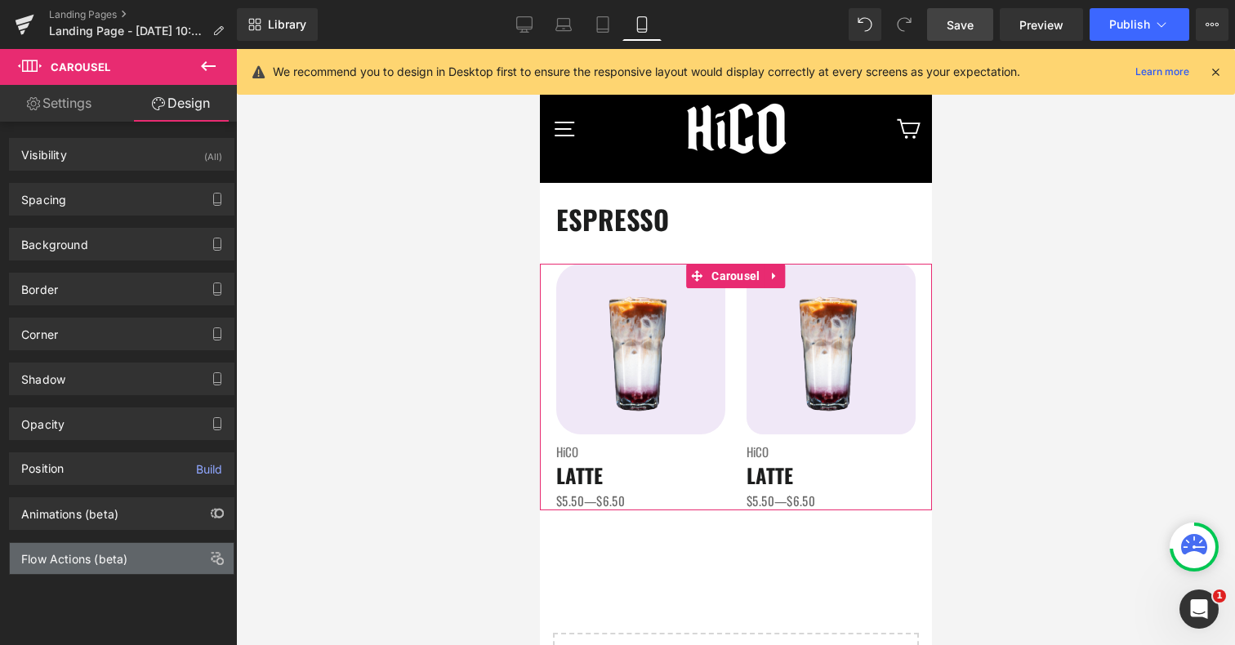
click at [159, 572] on div "Flow Actions (beta)" at bounding box center [122, 558] width 224 height 31
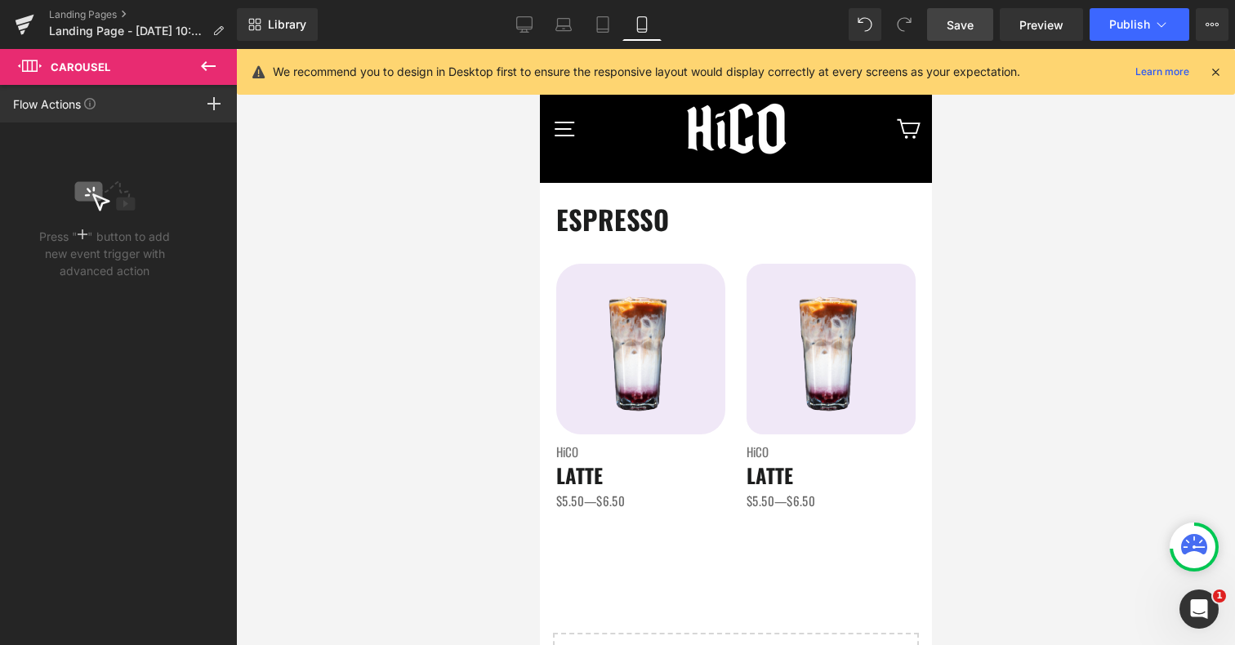
click at [201, 63] on icon at bounding box center [209, 66] width 20 height 20
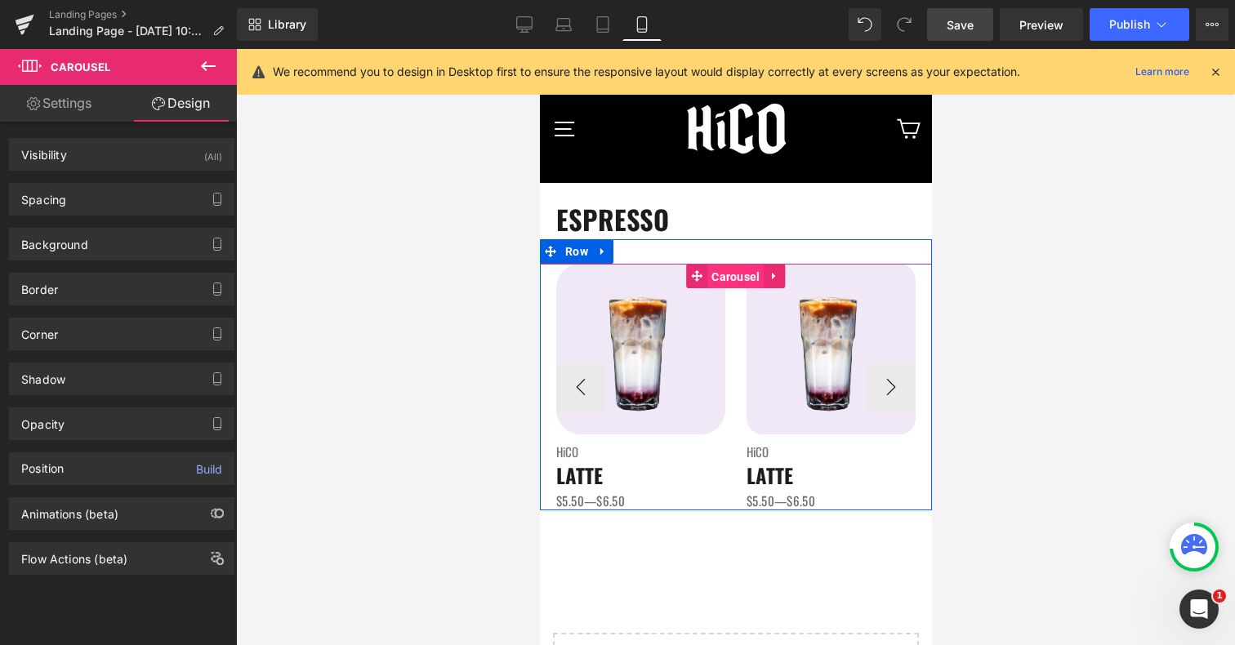
click at [736, 274] on span "Carousel" at bounding box center [735, 277] width 56 height 25
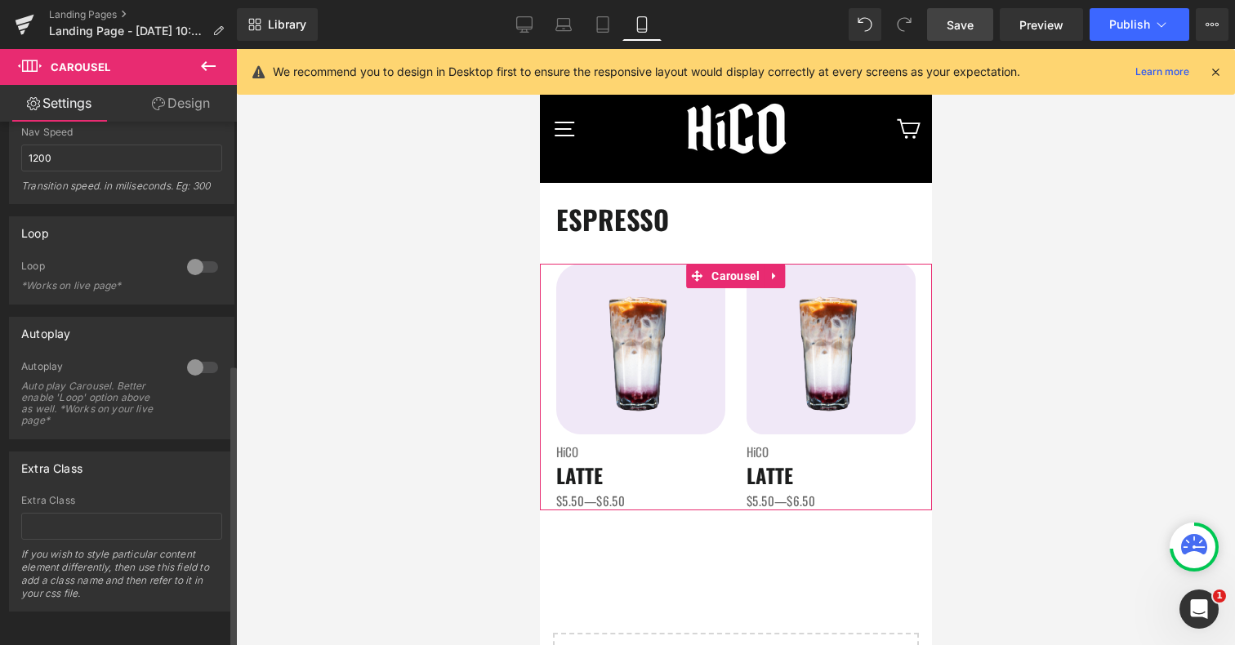
scroll to position [0, 0]
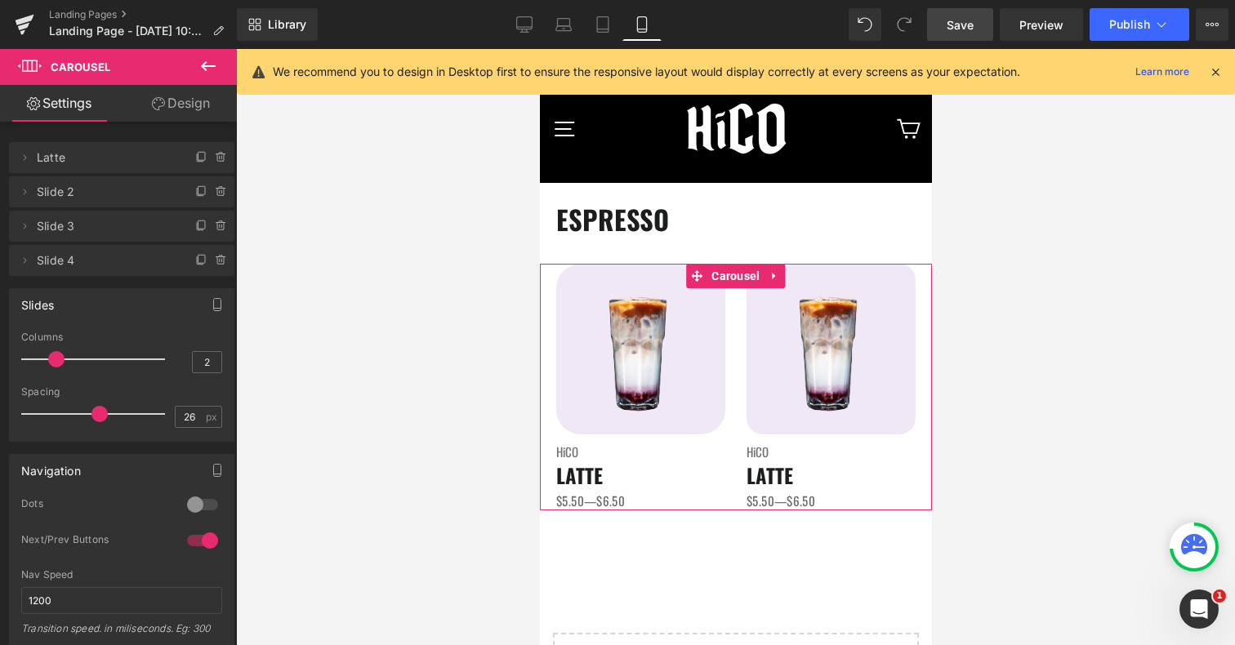
click at [194, 100] on link "Design" at bounding box center [181, 103] width 118 height 37
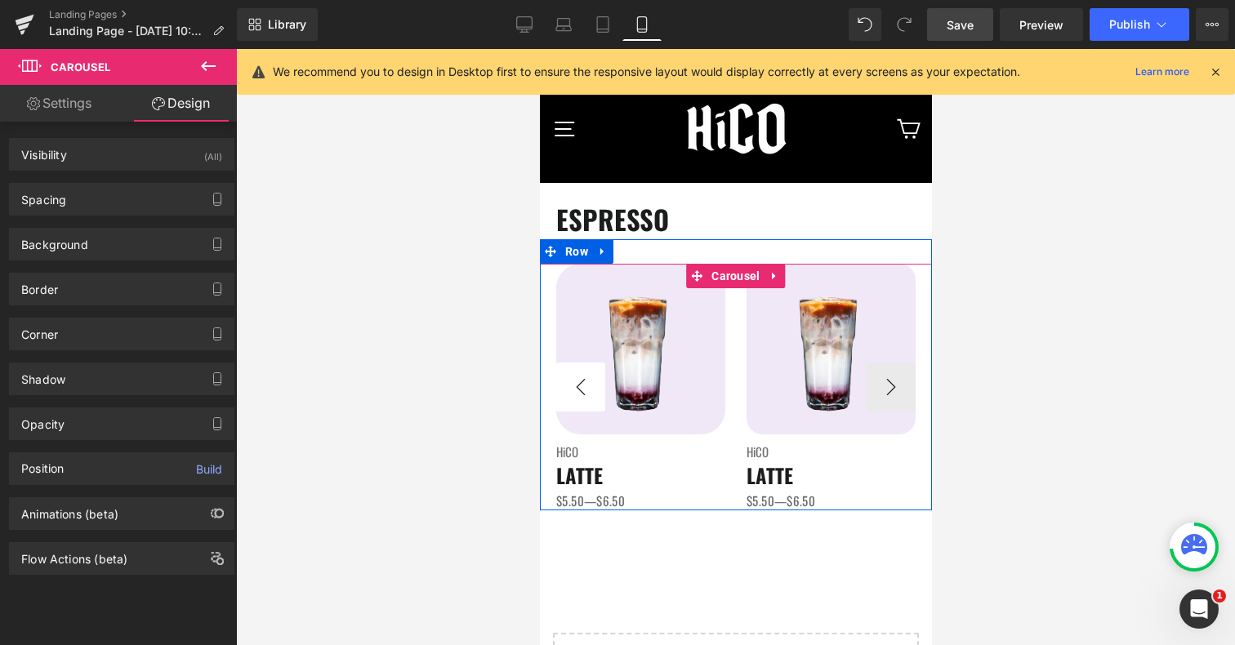
click at [568, 395] on button "‹" at bounding box center [580, 387] width 49 height 49
click at [574, 393] on button "‹" at bounding box center [580, 387] width 49 height 49
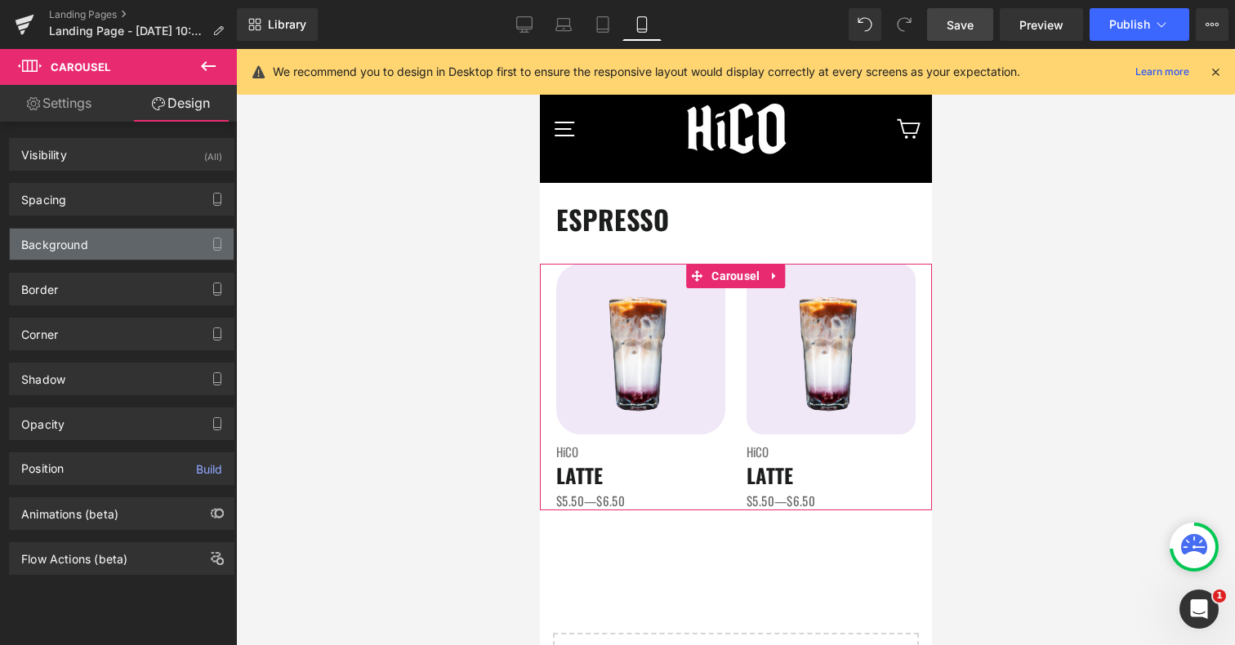
click at [52, 251] on div "Background" at bounding box center [54, 240] width 67 height 23
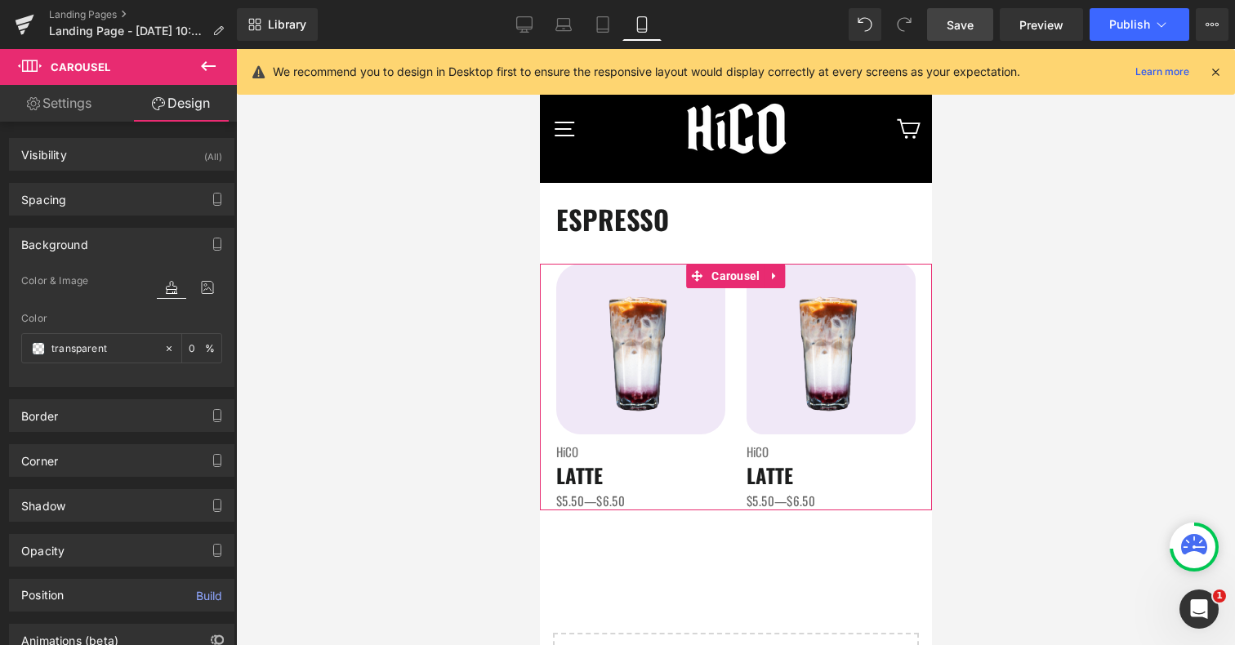
click at [52, 251] on div "Background" at bounding box center [54, 240] width 67 height 23
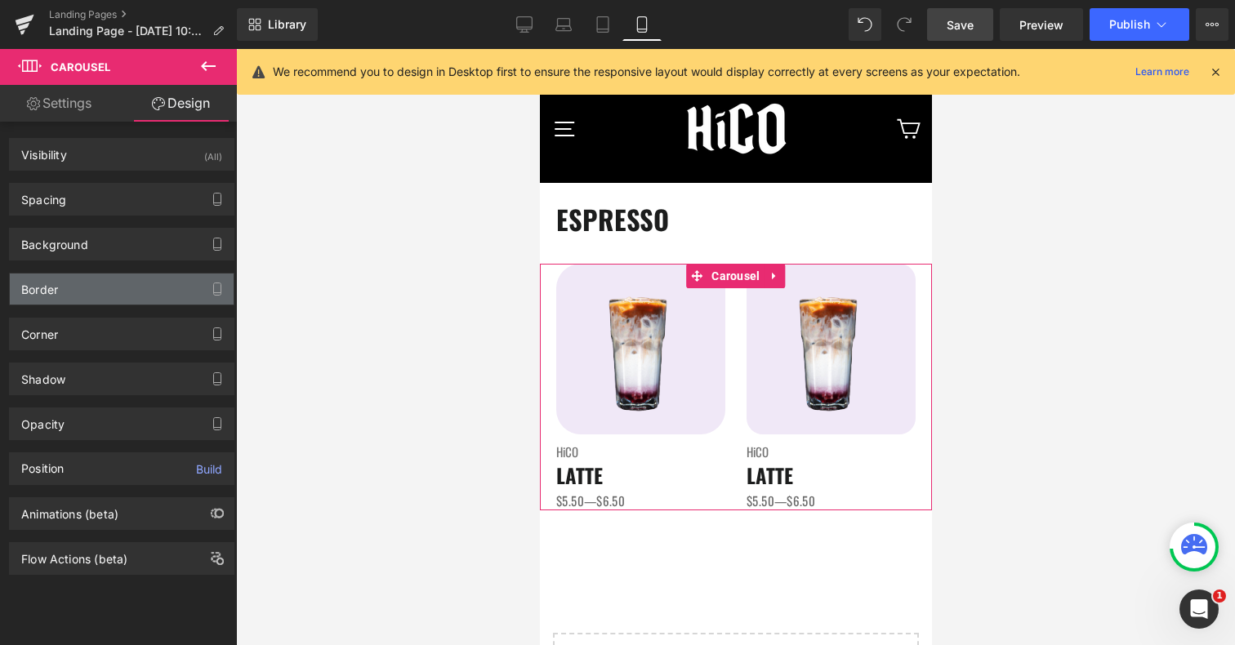
click at [39, 286] on div "Border" at bounding box center [39, 285] width 37 height 23
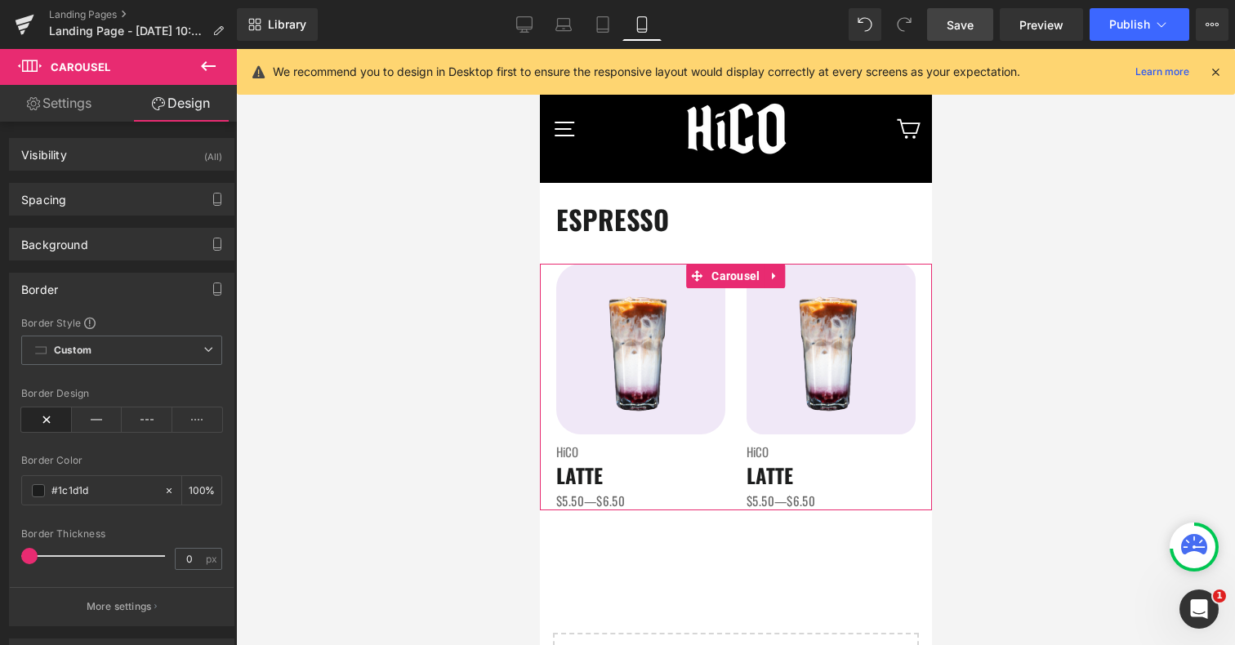
click at [39, 286] on div "Border" at bounding box center [39, 285] width 37 height 23
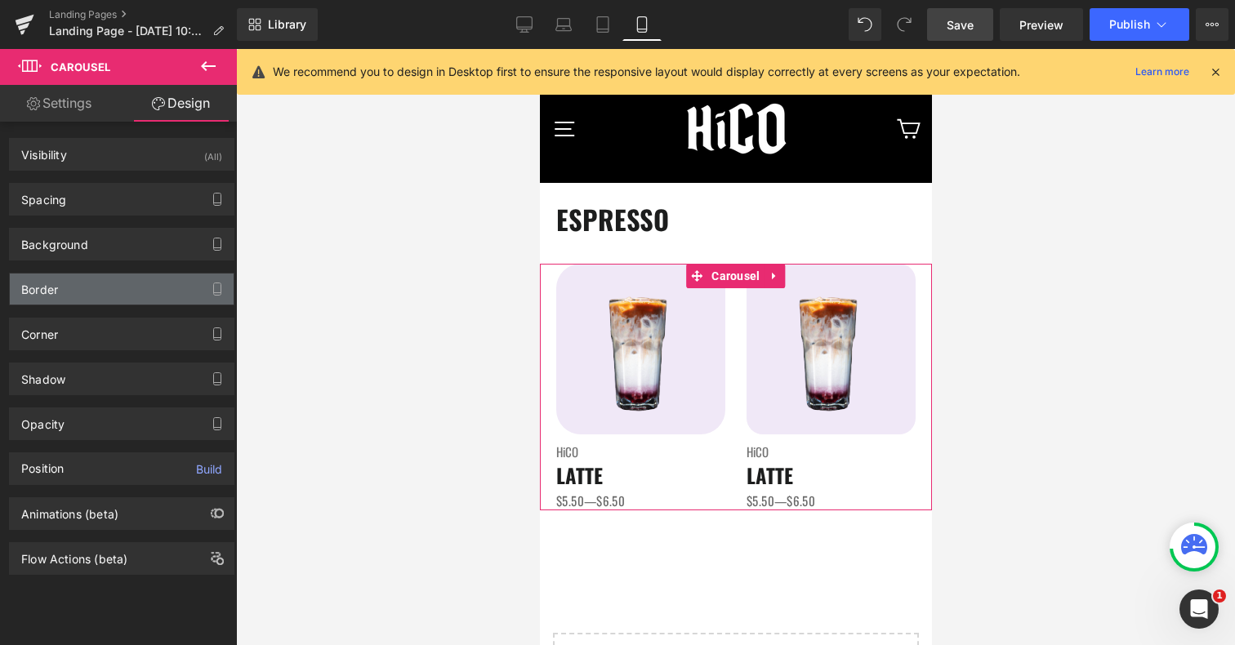
click at [39, 286] on div "Border" at bounding box center [39, 285] width 37 height 23
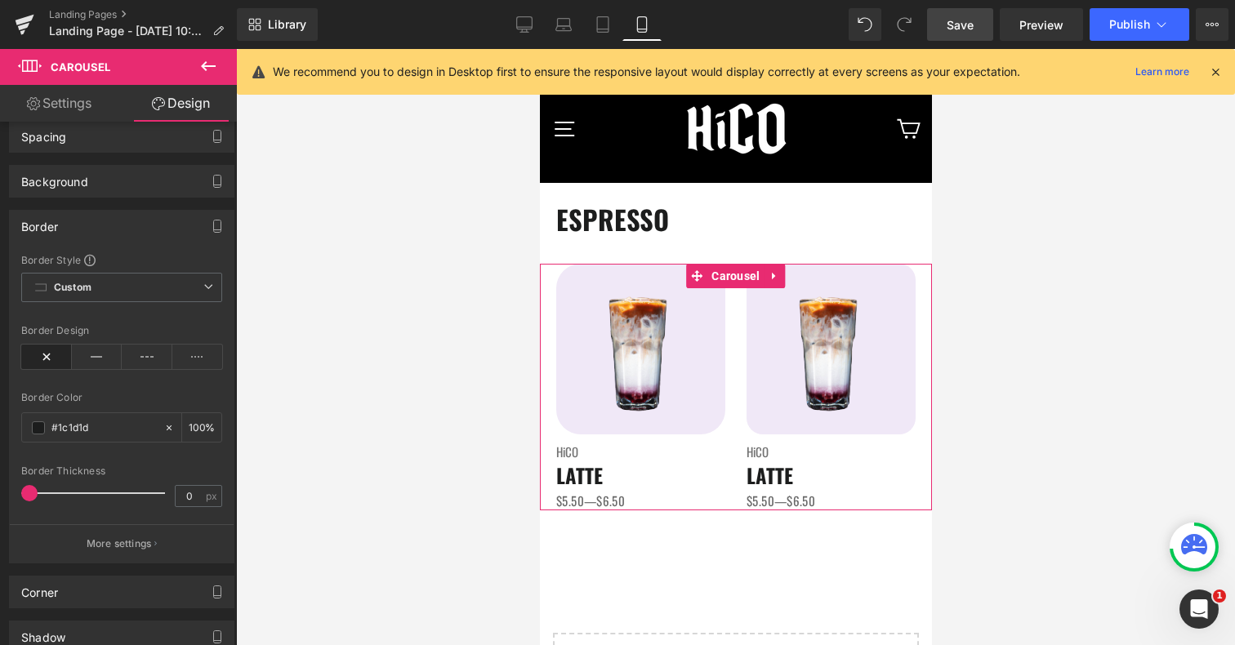
scroll to position [16, 0]
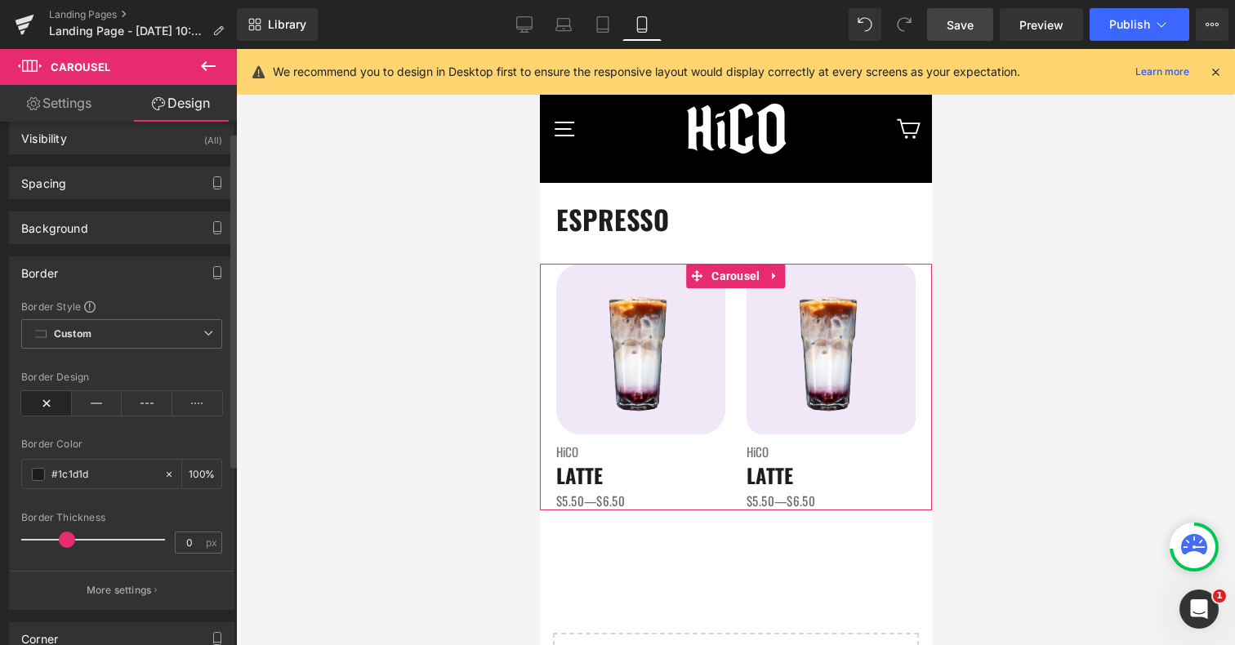
drag, startPoint x: 25, startPoint y: 539, endPoint x: 61, endPoint y: 540, distance: 36.0
click at [61, 540] on span at bounding box center [67, 540] width 16 height 16
drag, startPoint x: 65, startPoint y: 542, endPoint x: 0, endPoint y: 542, distance: 64.5
click at [0, 542] on div "Border Border Style Custom Custom Setup Global Style Custom Setup Global Style …" at bounding box center [122, 427] width 244 height 366
click at [86, 277] on div "Border" at bounding box center [122, 272] width 224 height 31
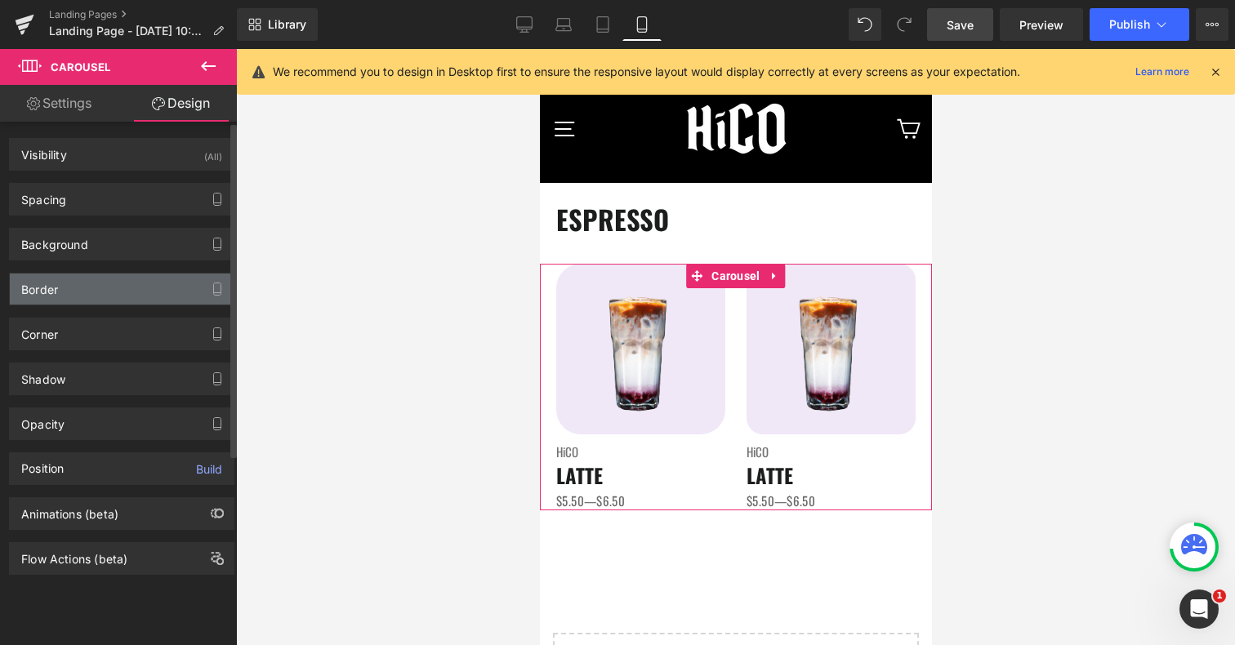
scroll to position [0, 0]
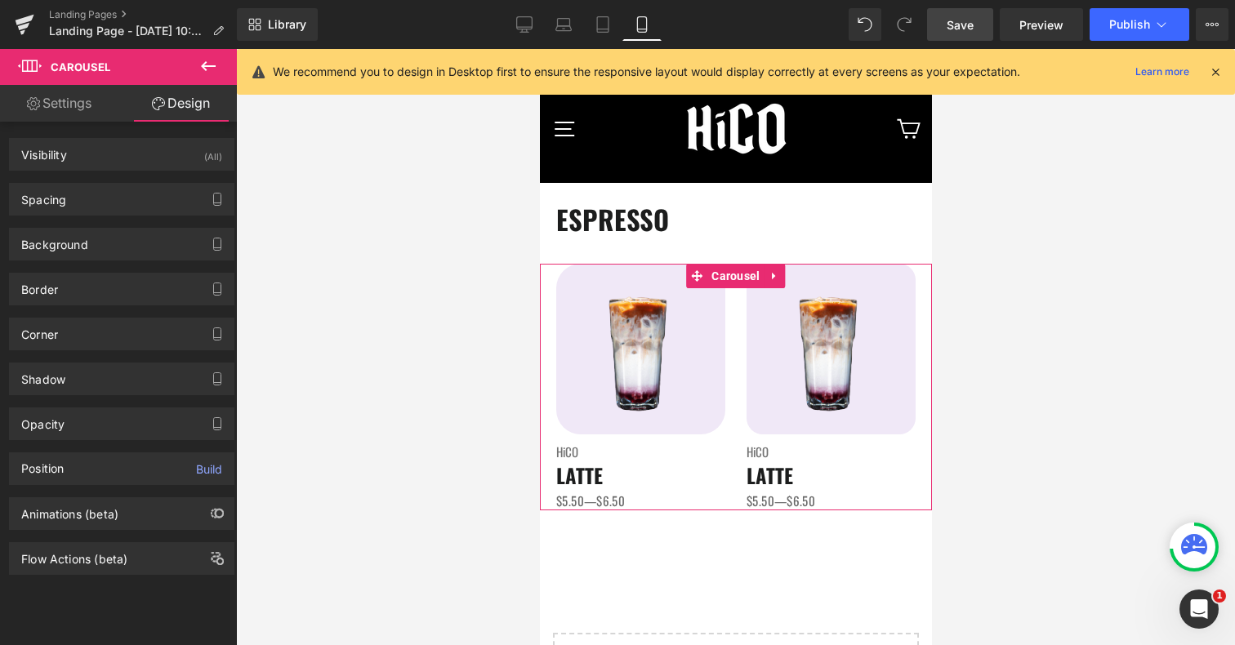
click at [59, 102] on link "Settings" at bounding box center [59, 103] width 118 height 37
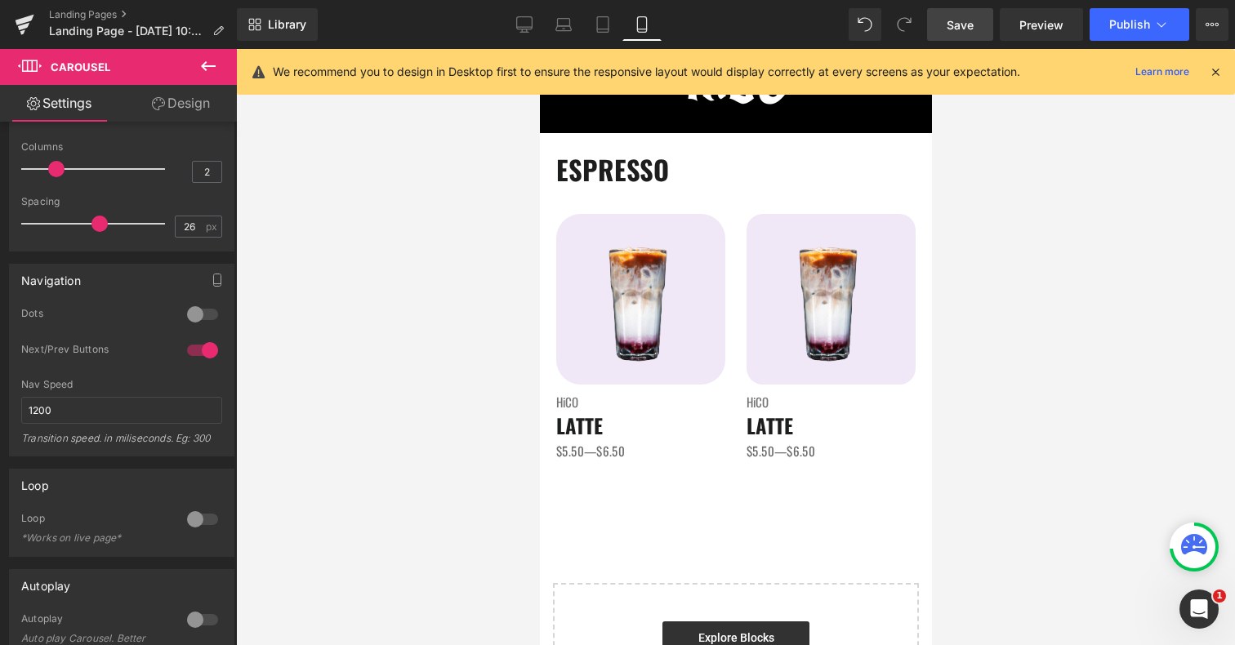
scroll to position [46, 0]
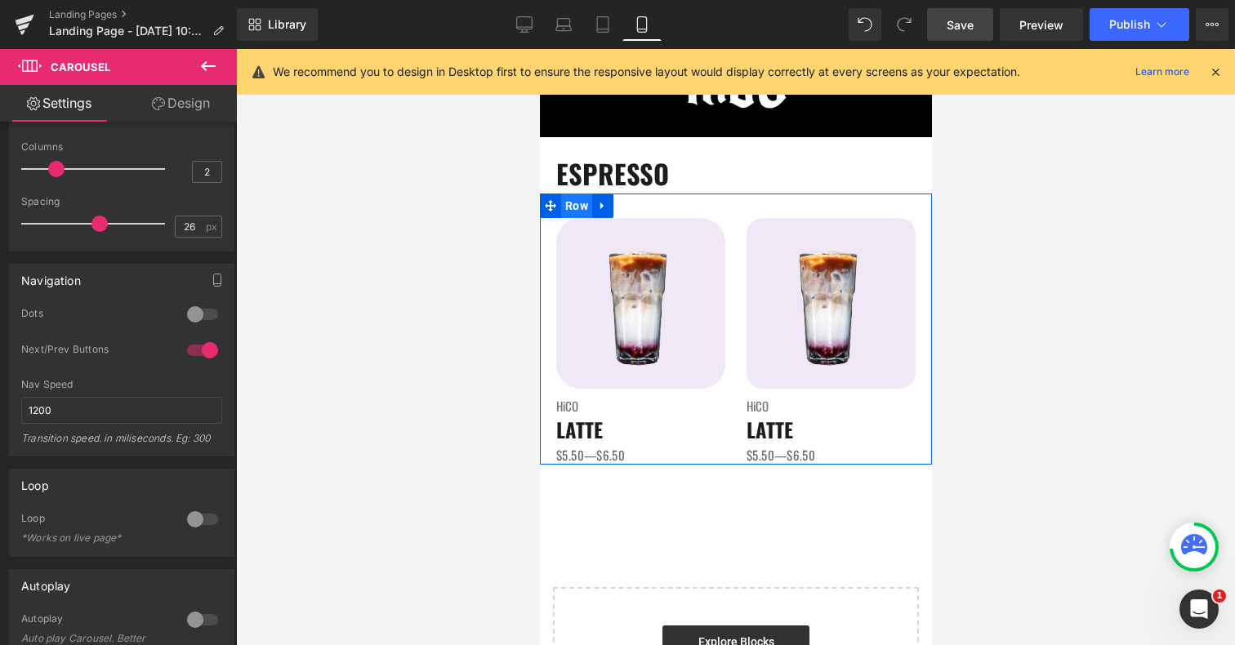
click at [570, 202] on span "Row" at bounding box center [575, 206] width 31 height 25
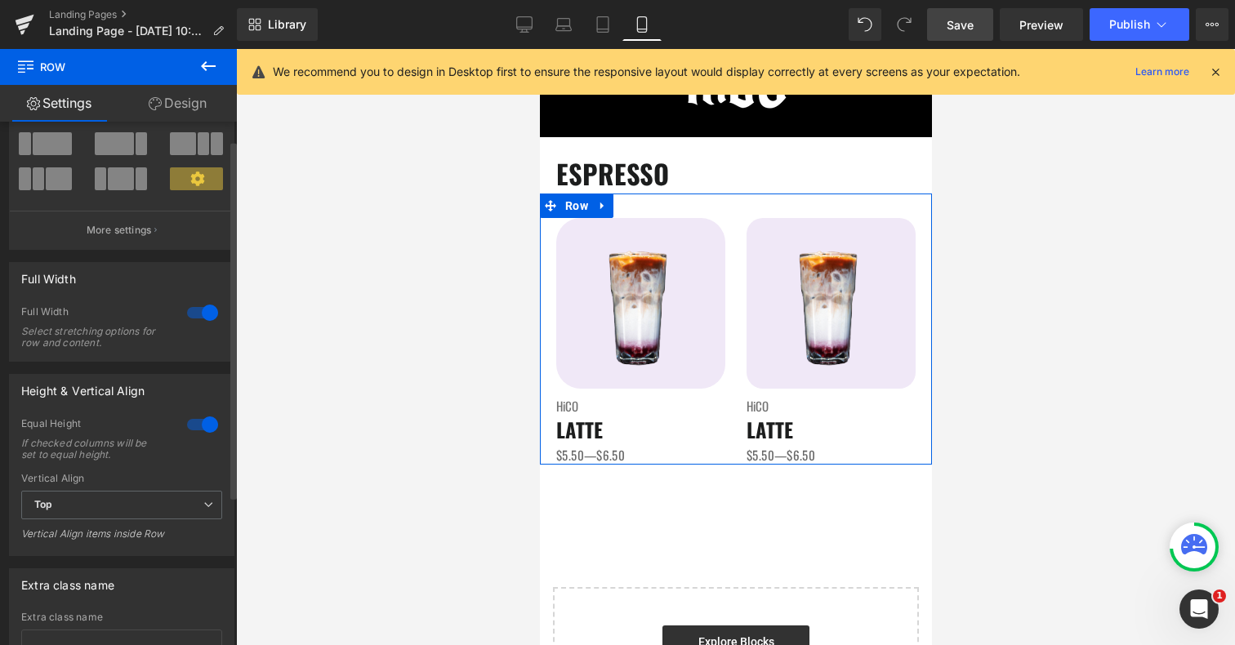
scroll to position [137, 0]
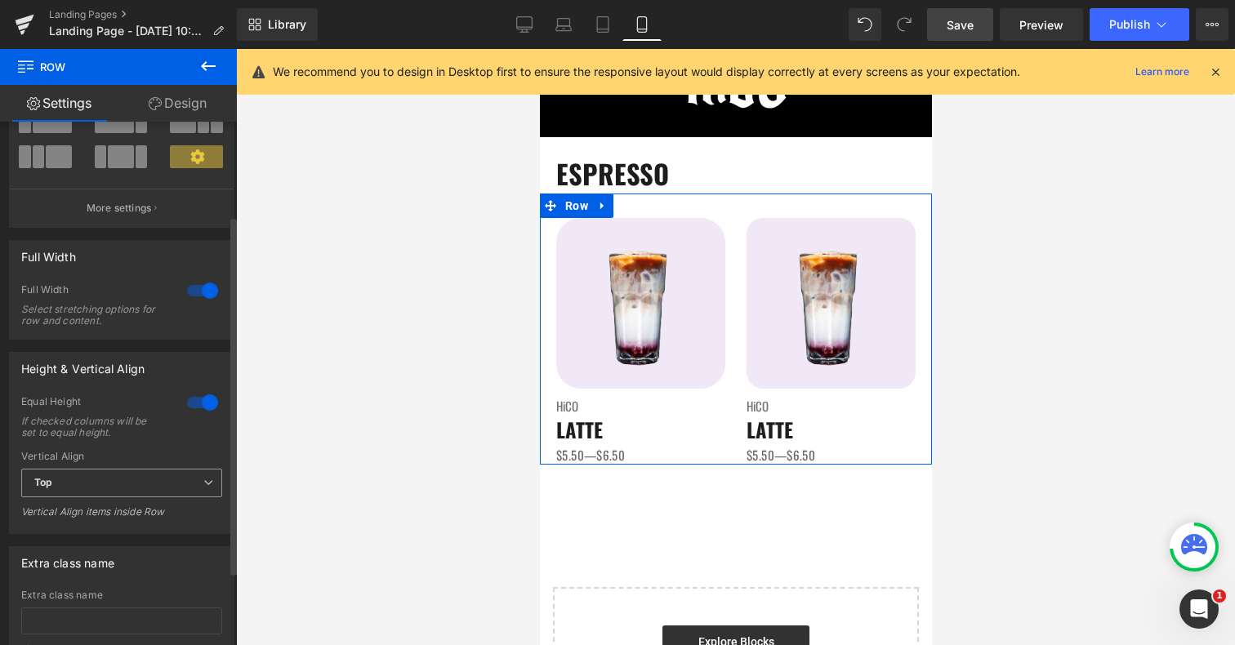
click at [132, 482] on span "Top" at bounding box center [121, 483] width 201 height 29
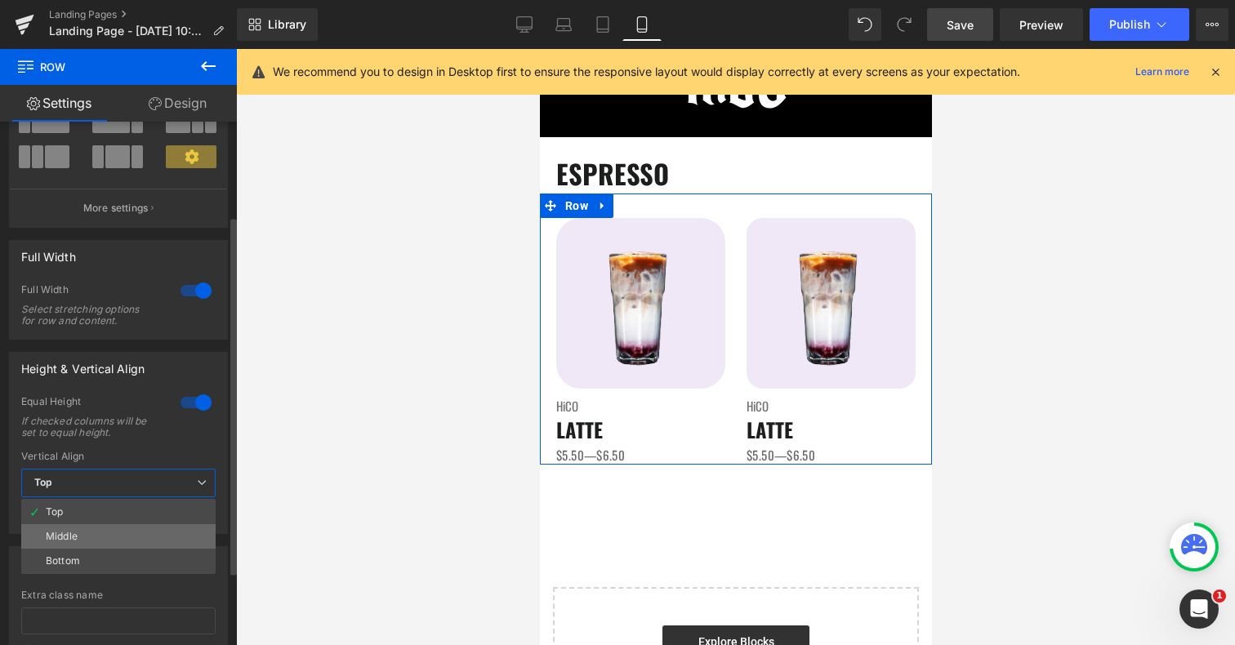
click at [108, 535] on li "Middle" at bounding box center [118, 537] width 194 height 25
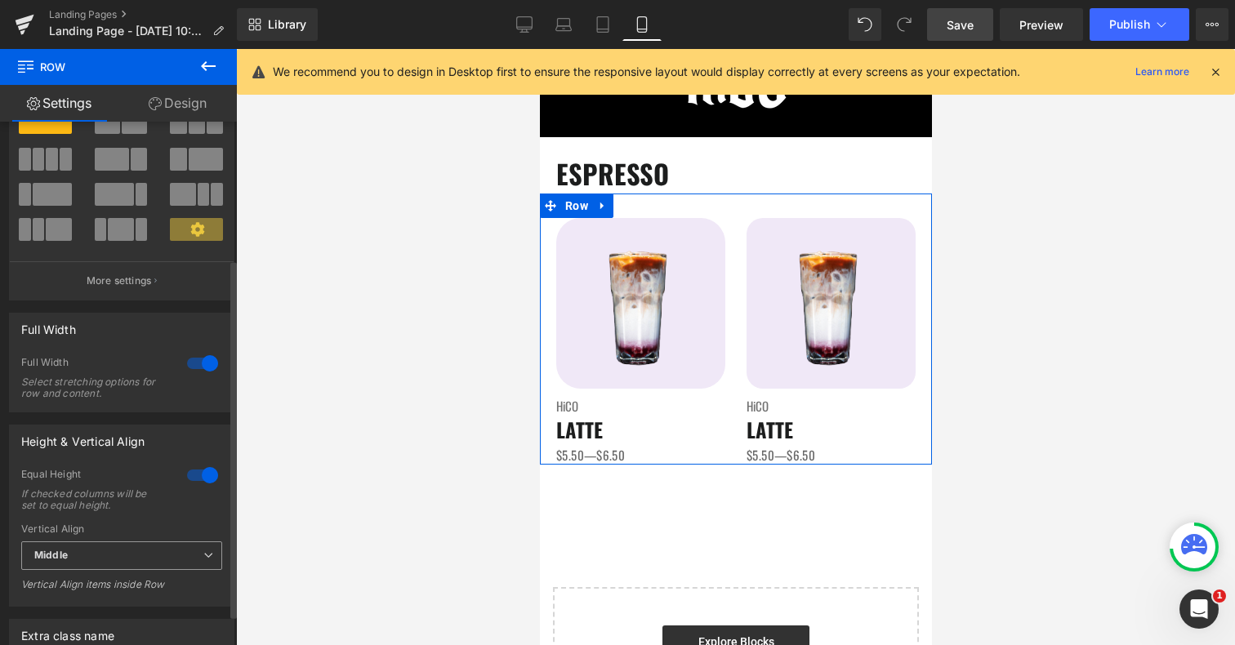
scroll to position [19, 0]
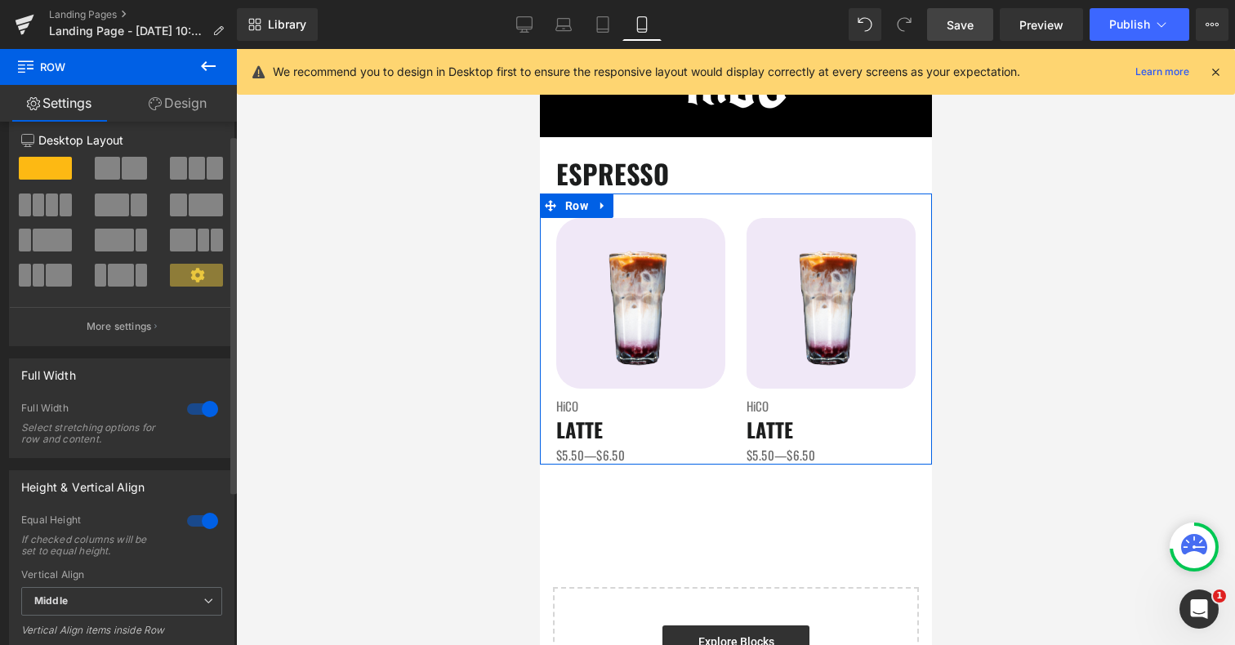
click at [203, 409] on div at bounding box center [202, 409] width 39 height 26
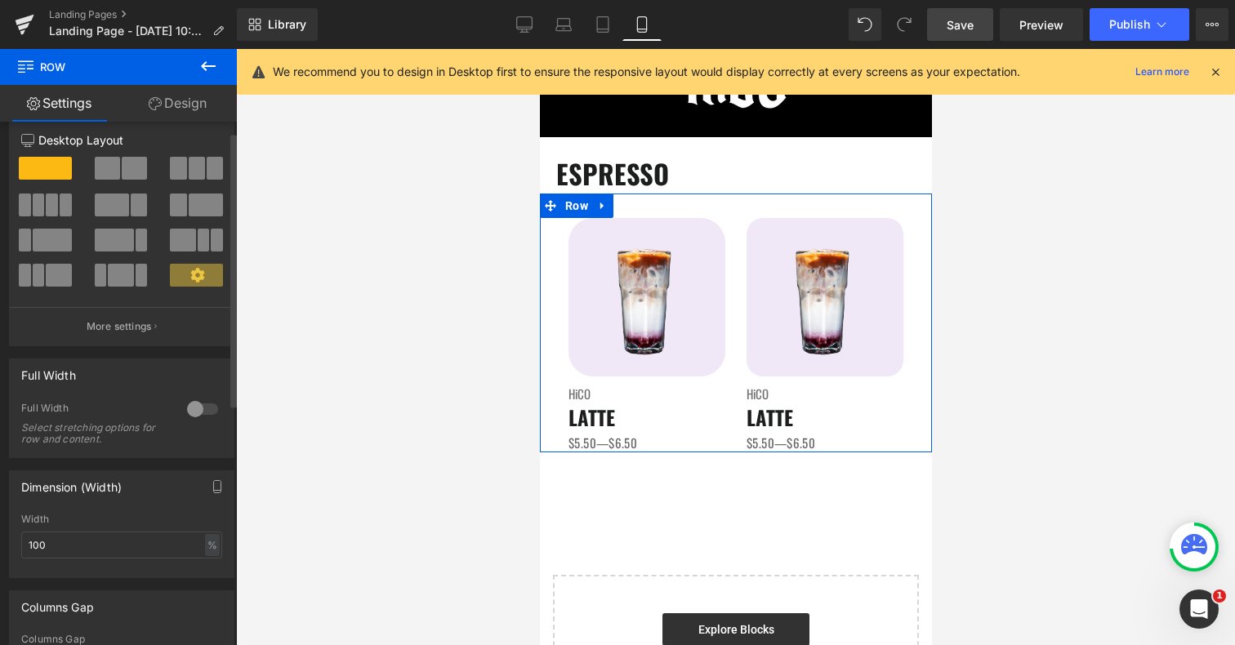
click at [187, 406] on div at bounding box center [202, 409] width 39 height 26
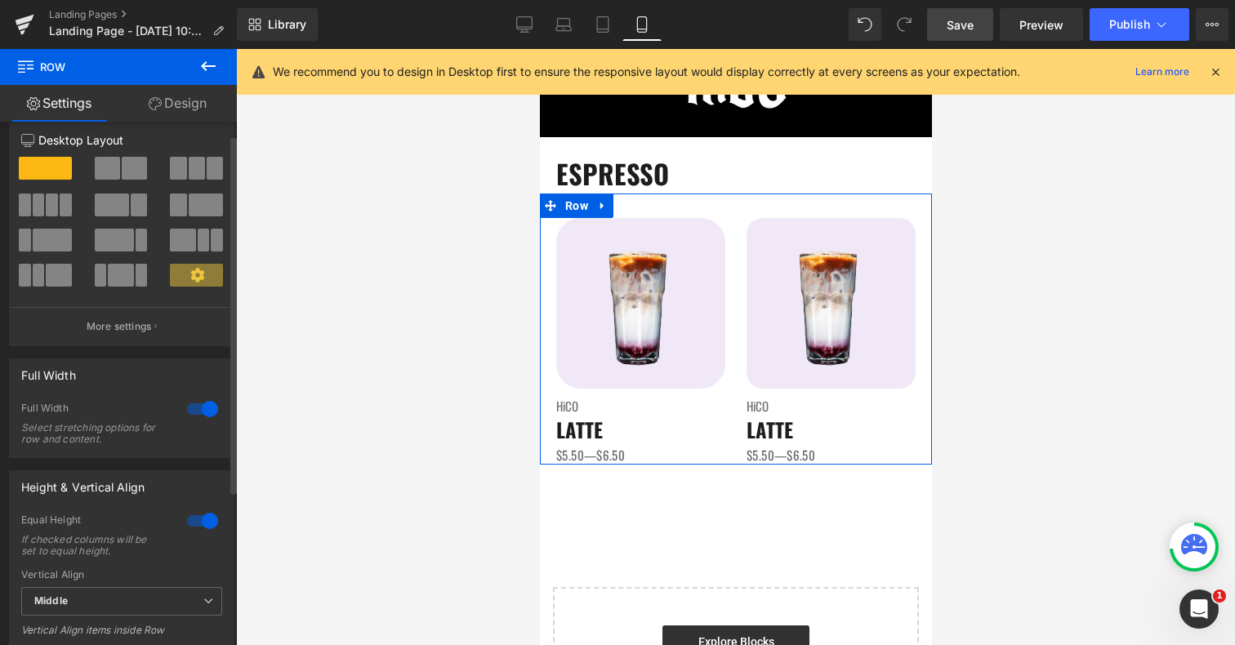
click at [205, 517] on div at bounding box center [202, 521] width 39 height 26
click at [186, 517] on div at bounding box center [202, 521] width 39 height 26
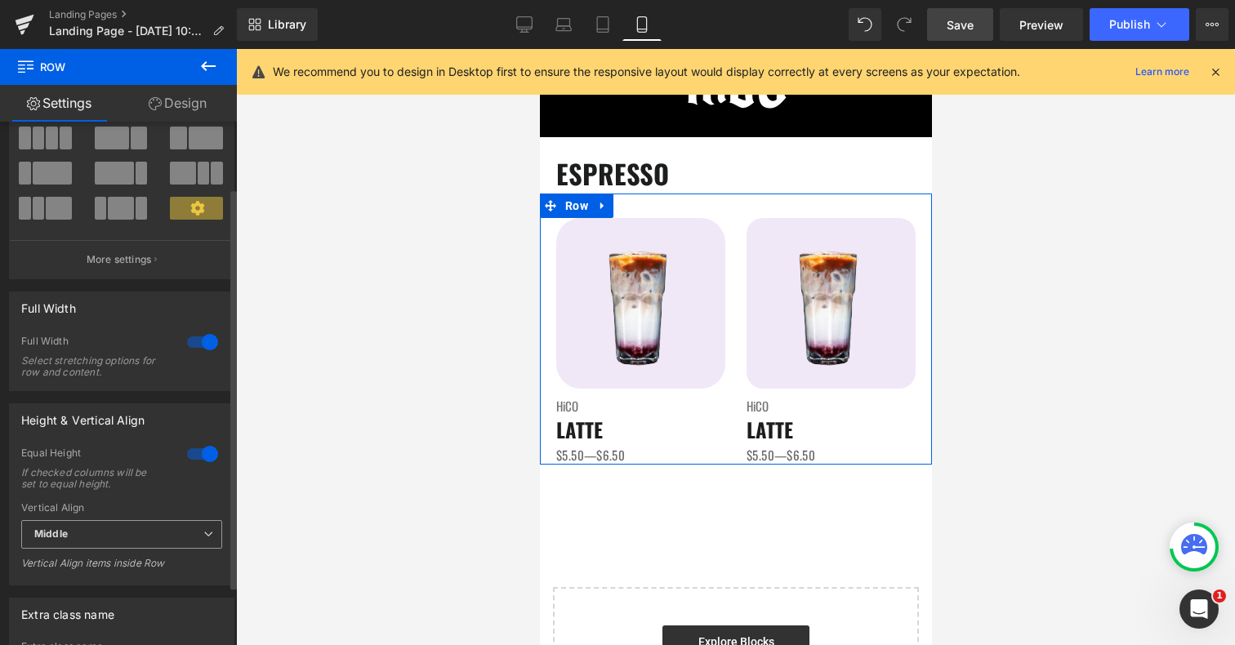
click at [170, 536] on span "Middle" at bounding box center [121, 534] width 201 height 29
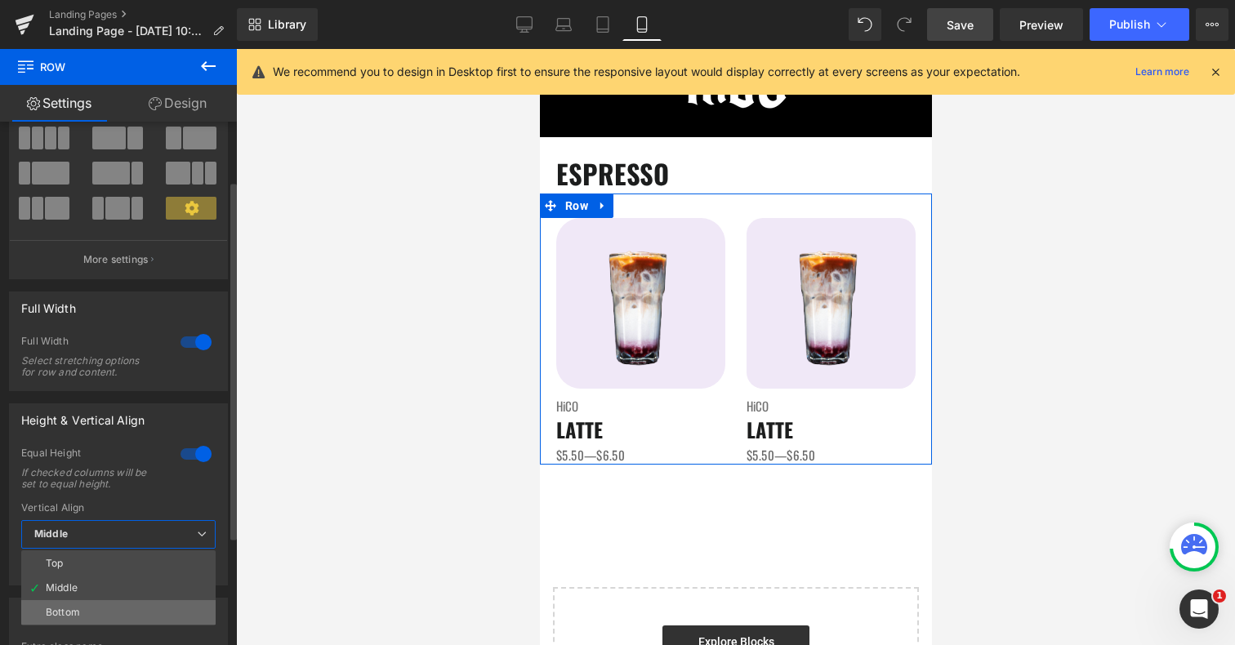
click at [154, 604] on li "Bottom" at bounding box center [118, 613] width 194 height 25
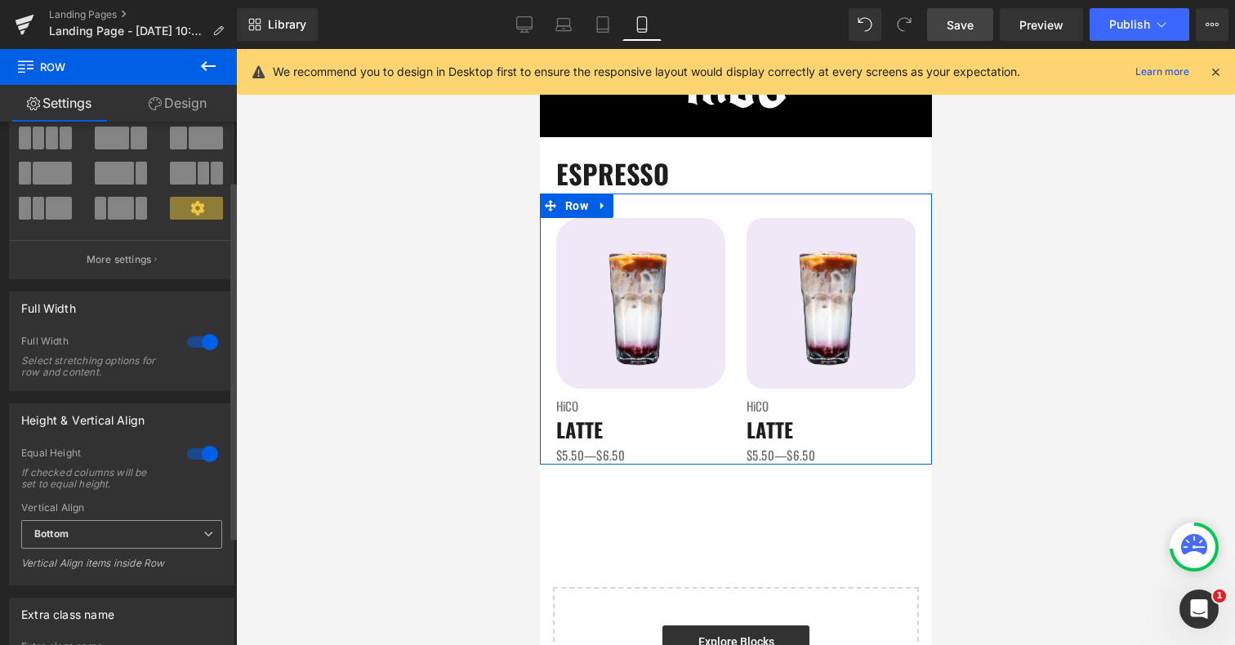
click at [163, 538] on span "Bottom" at bounding box center [121, 534] width 201 height 29
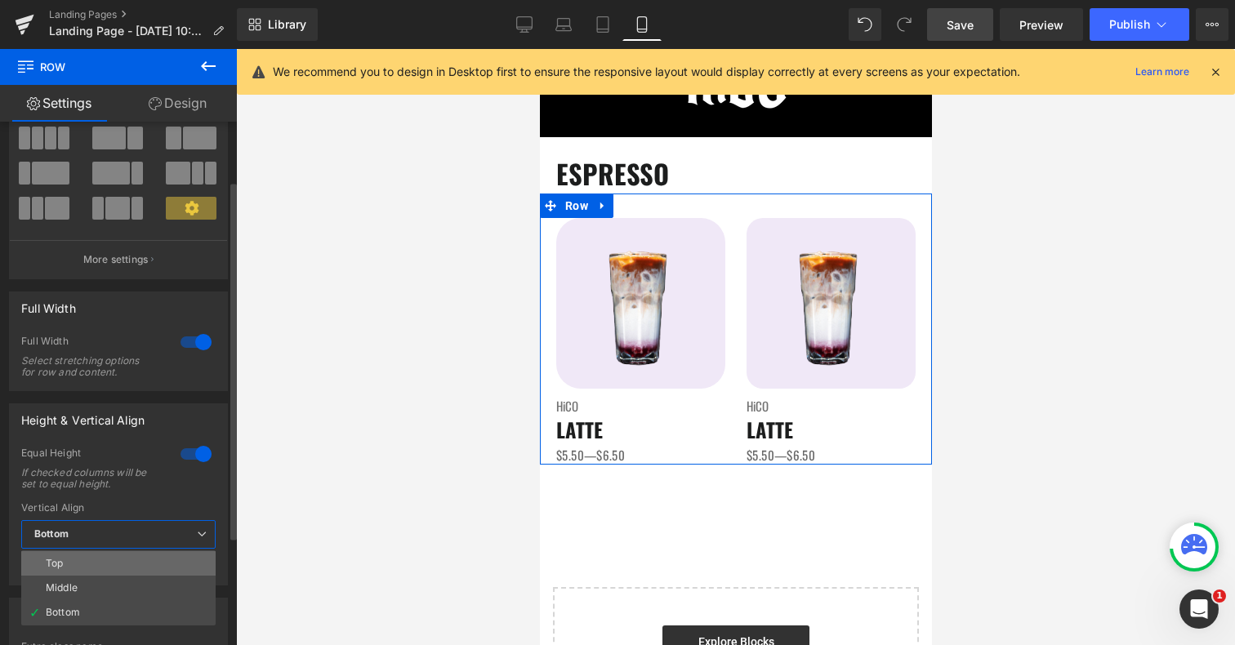
click at [145, 568] on li "Top" at bounding box center [118, 564] width 194 height 25
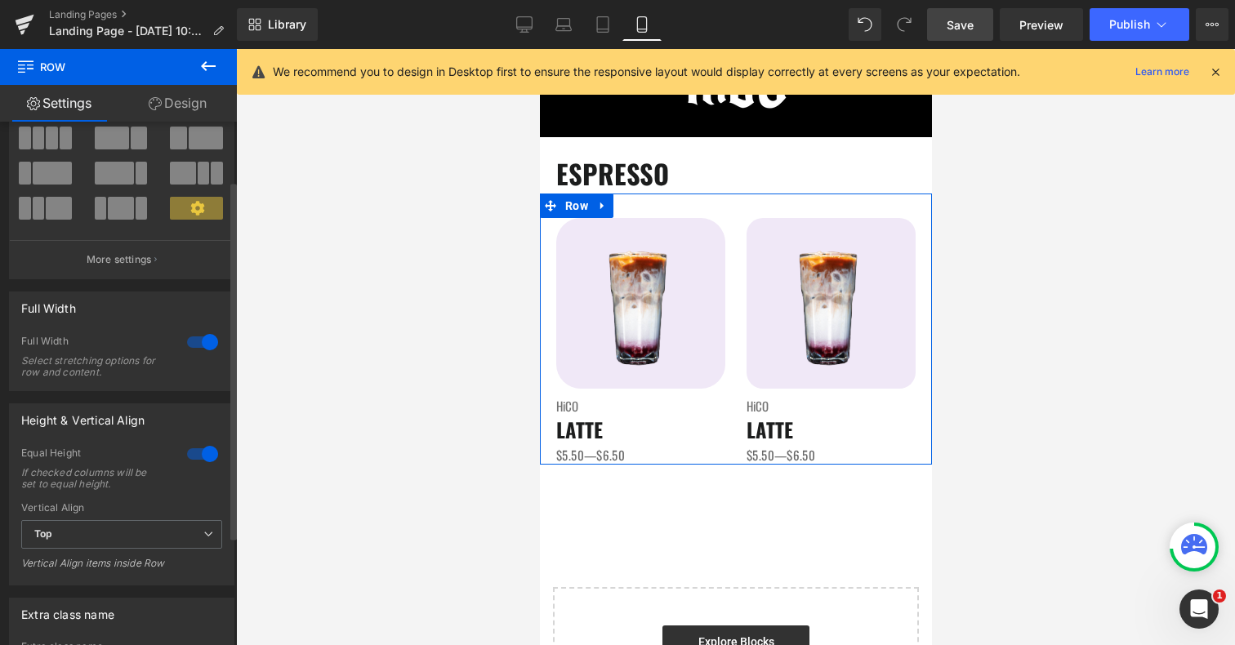
click at [195, 453] on div at bounding box center [202, 454] width 39 height 26
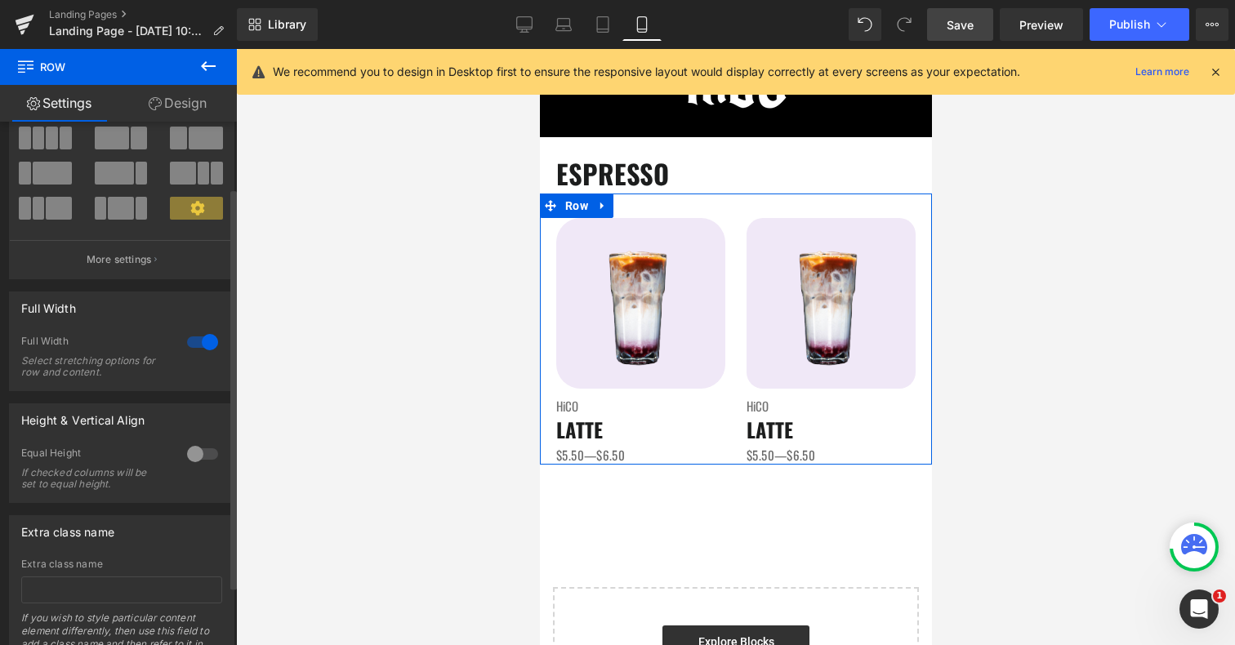
click at [203, 335] on div at bounding box center [202, 342] width 39 height 26
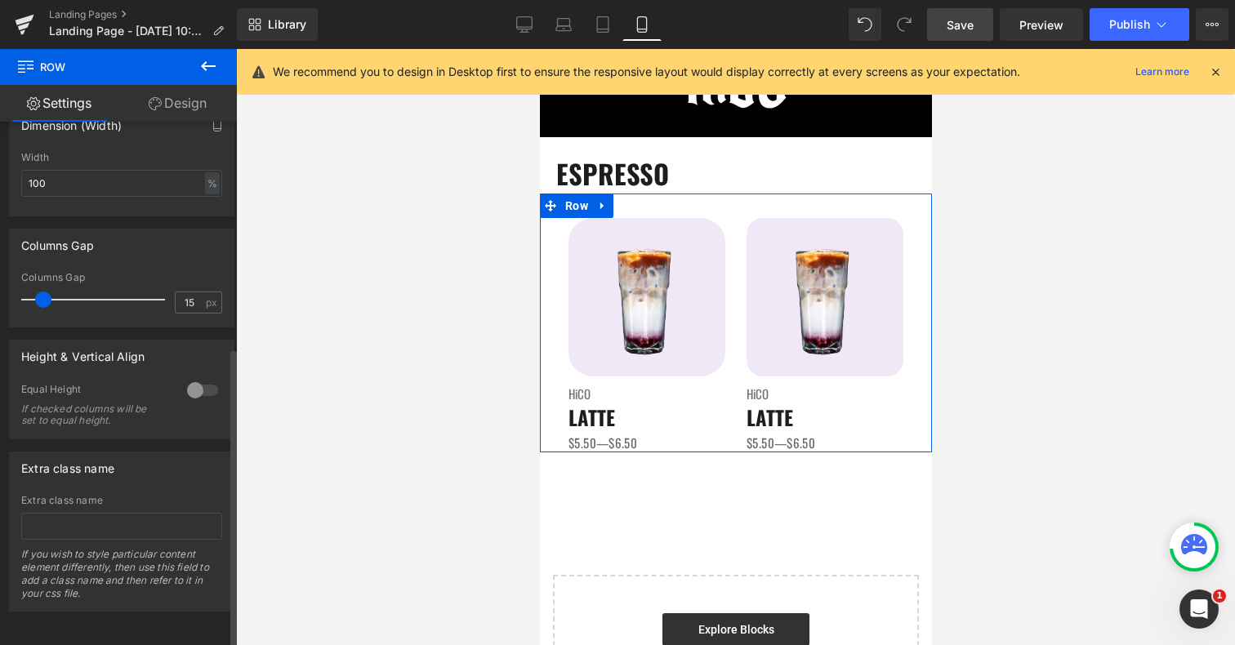
scroll to position [0, 0]
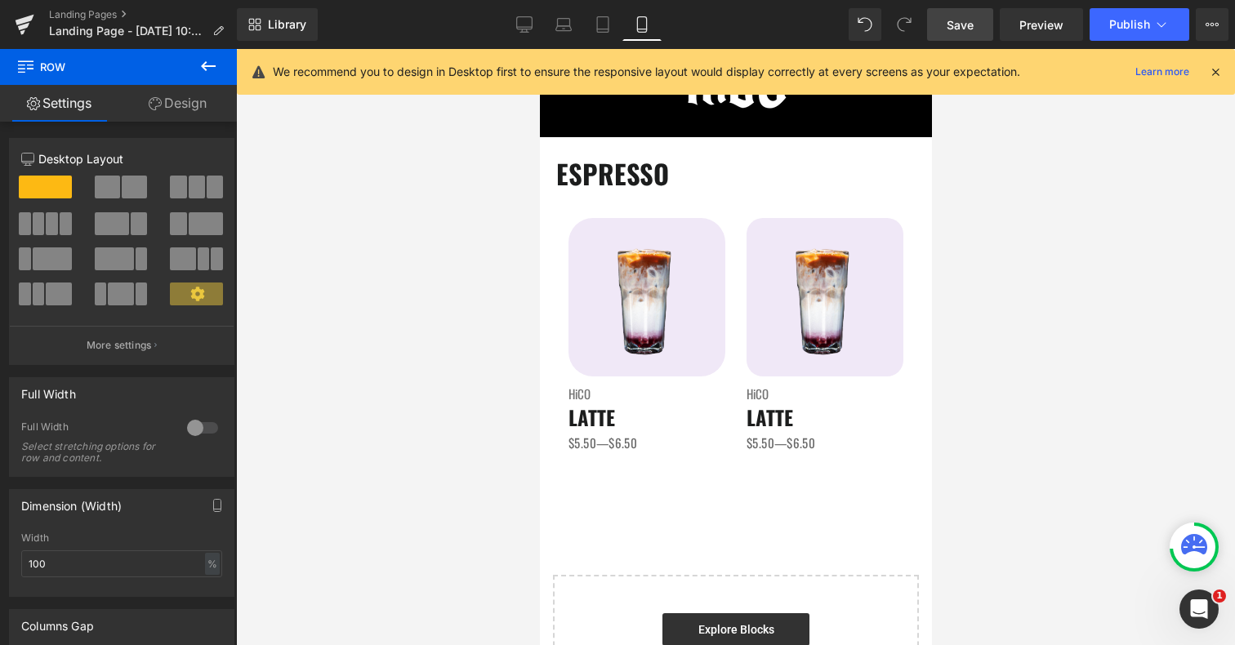
click at [957, 32] on span "Save" at bounding box center [960, 24] width 27 height 17
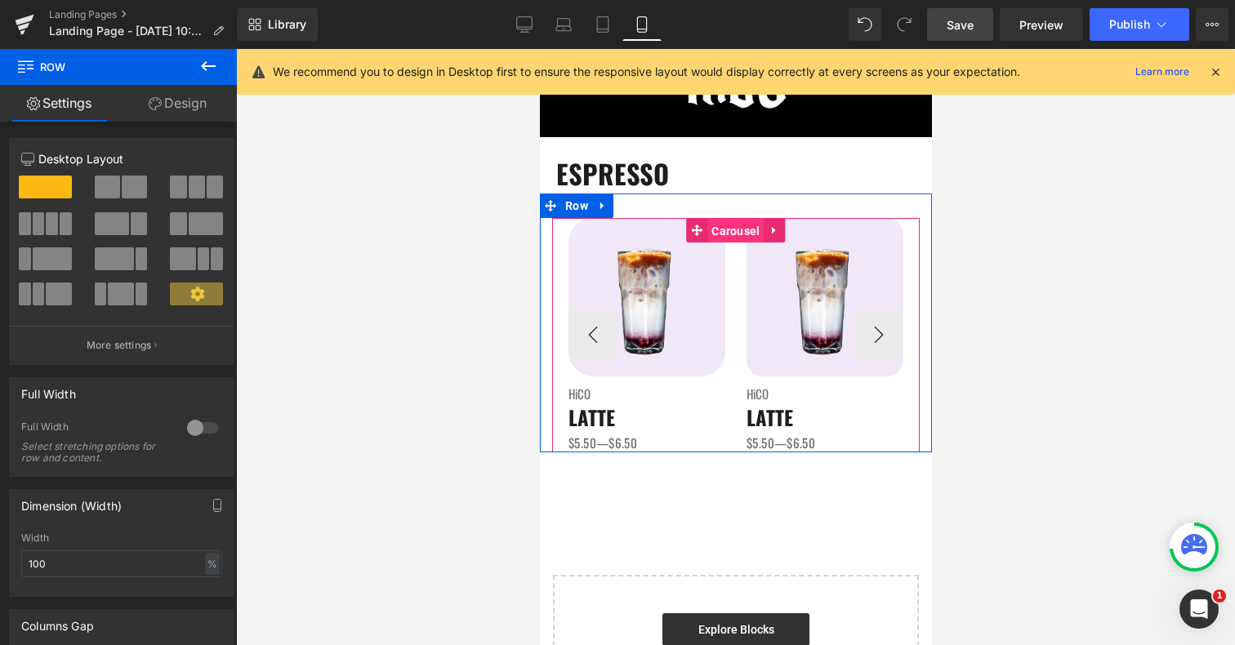
click at [735, 229] on span "Carousel" at bounding box center [735, 231] width 56 height 25
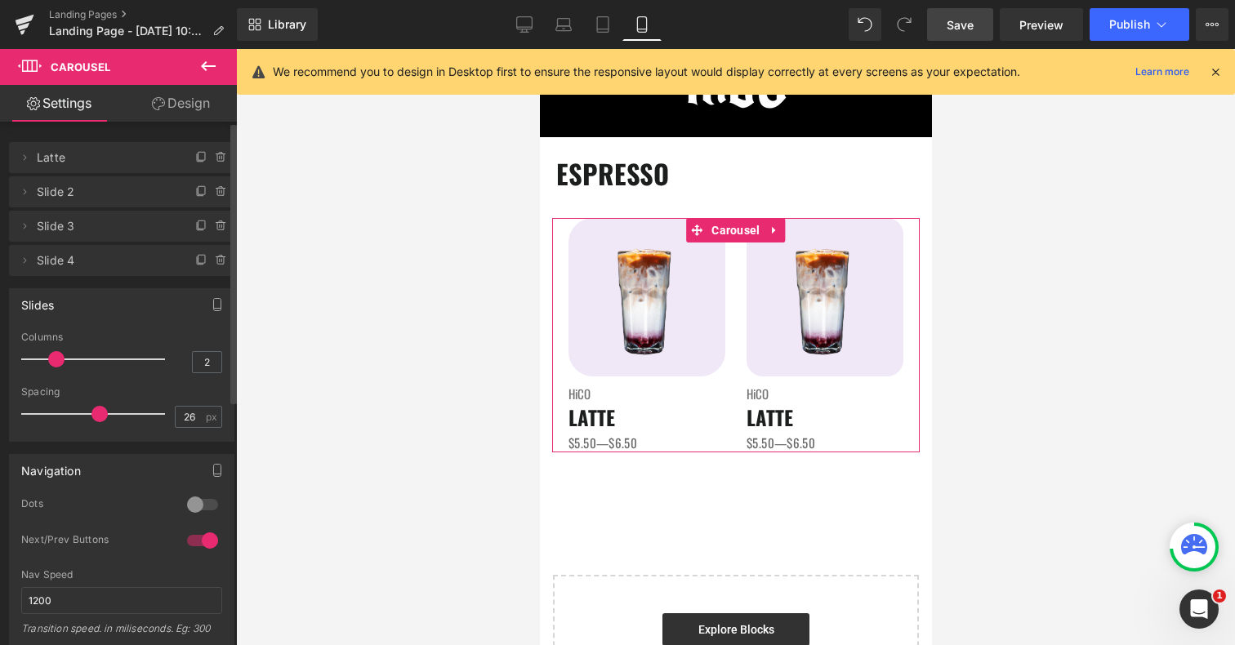
click at [202, 537] on div at bounding box center [202, 541] width 39 height 26
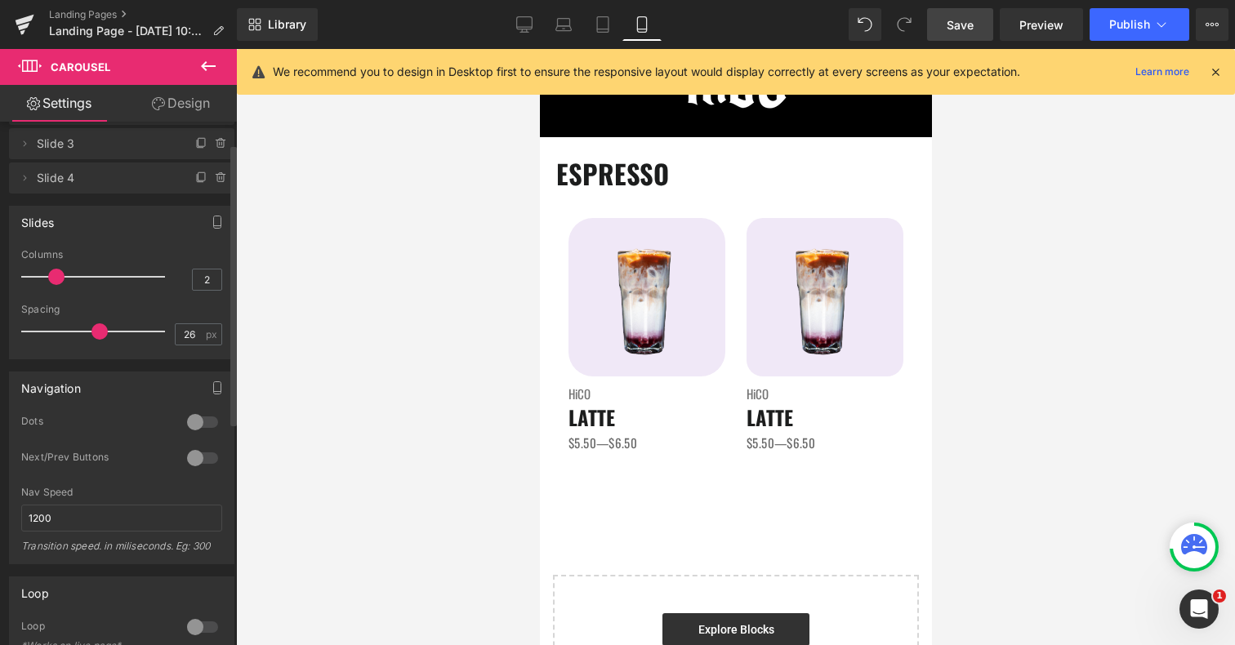
scroll to position [83, 0]
click at [962, 25] on span "Save" at bounding box center [960, 24] width 27 height 17
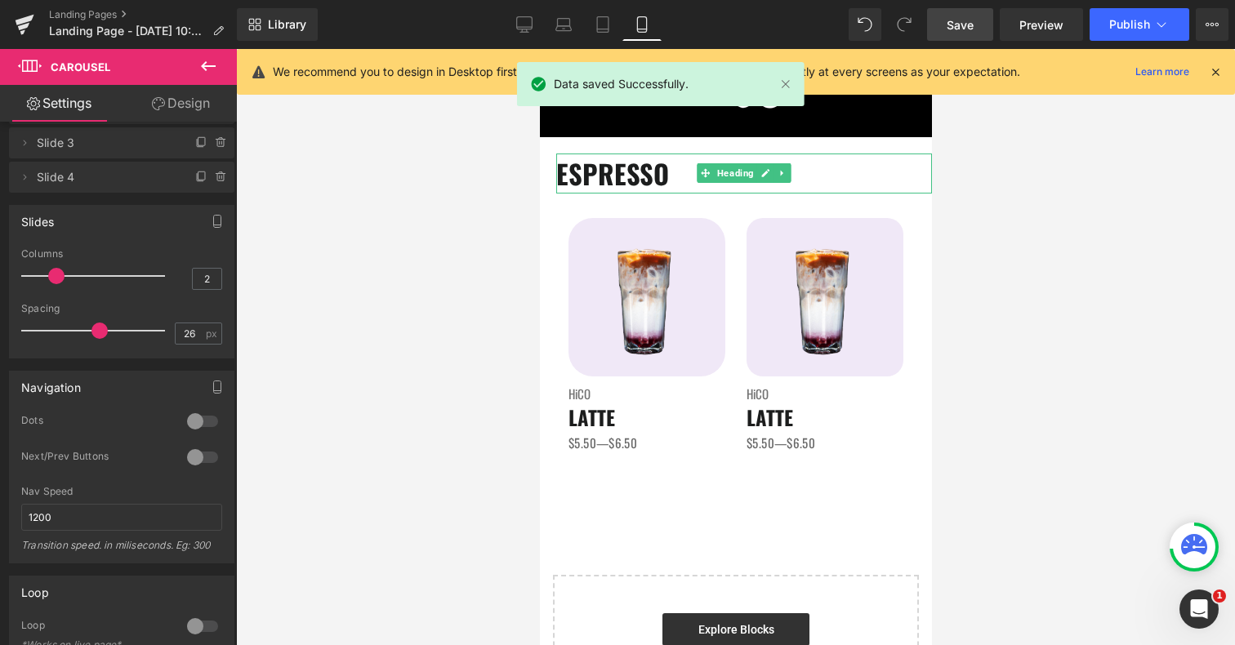
click at [860, 175] on h1 "ESPRESSO" at bounding box center [744, 174] width 376 height 40
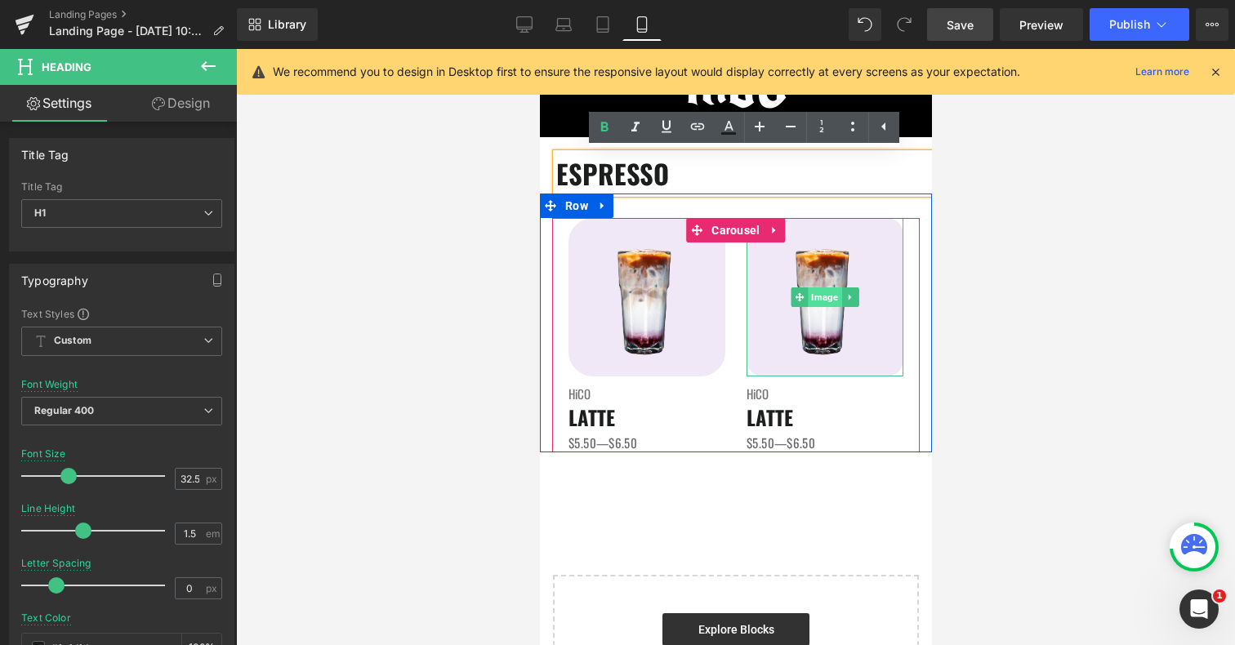
click at [824, 300] on span "Image" at bounding box center [823, 298] width 33 height 20
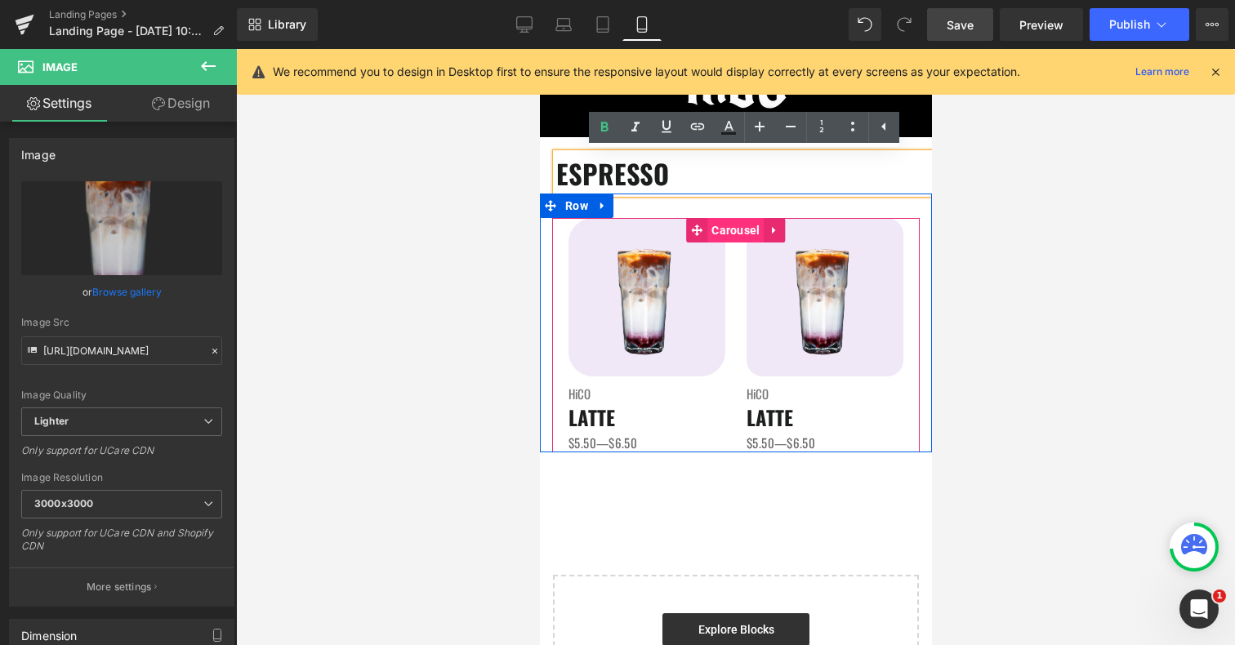
click at [743, 232] on span "Carousel" at bounding box center [735, 230] width 56 height 25
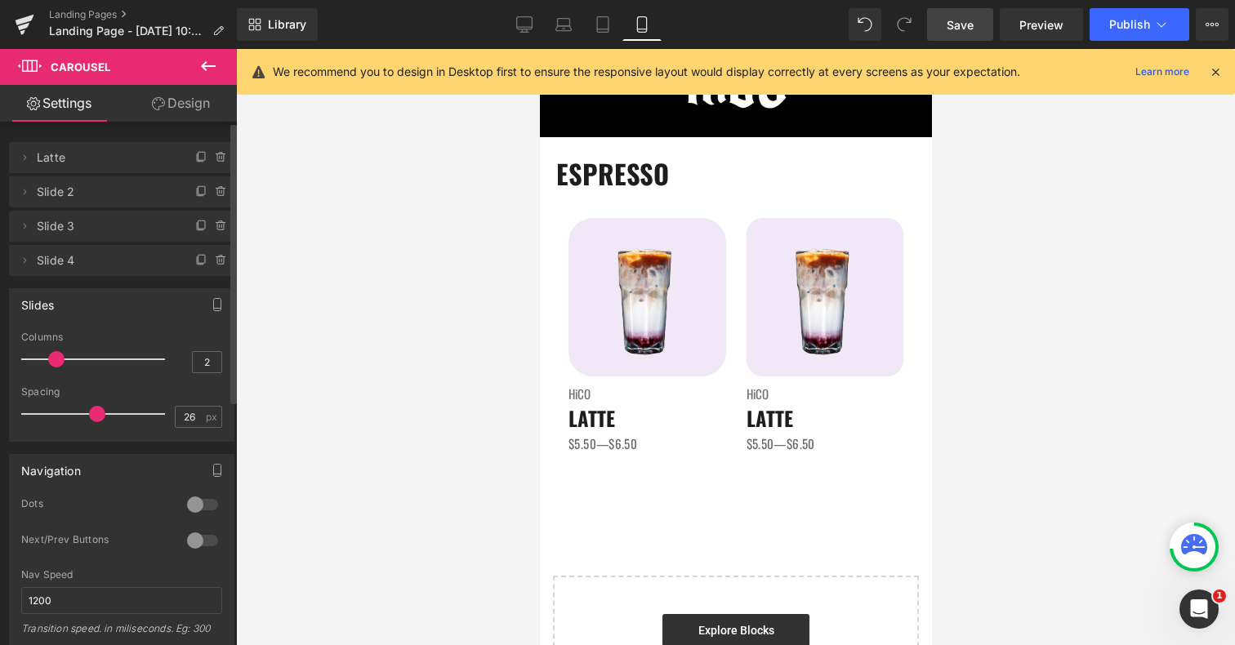
click at [89, 409] on span at bounding box center [97, 414] width 16 height 16
click at [968, 29] on span "Save" at bounding box center [960, 24] width 27 height 17
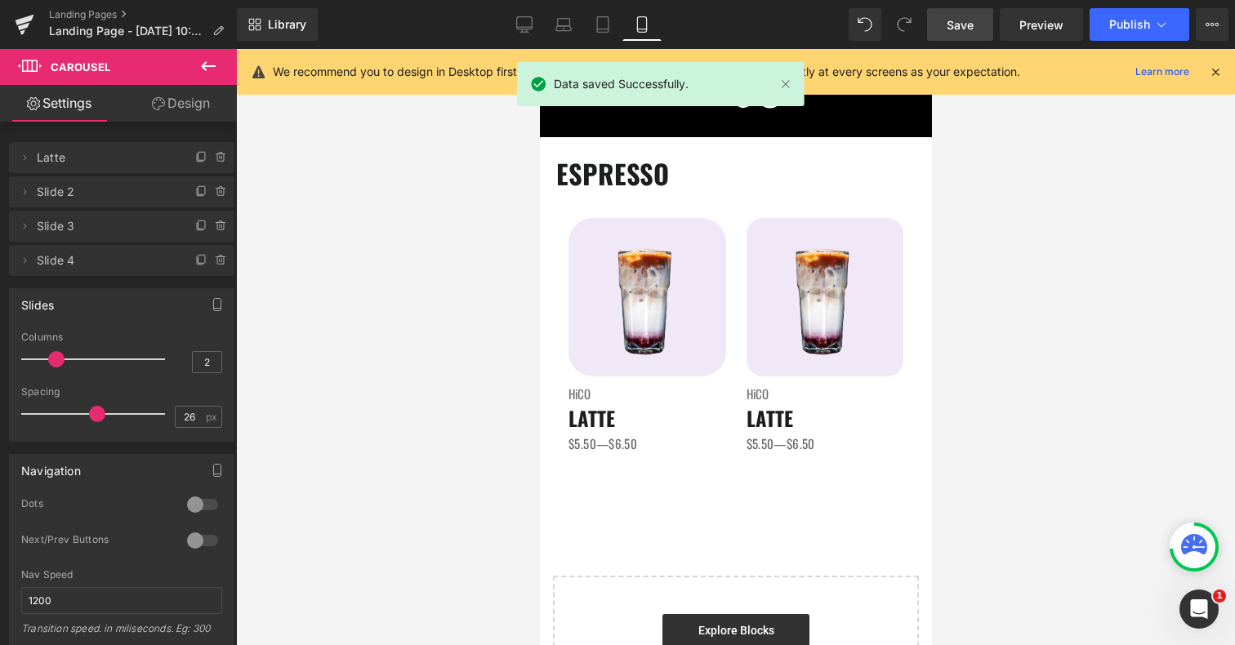
click at [206, 79] on button at bounding box center [208, 67] width 57 height 36
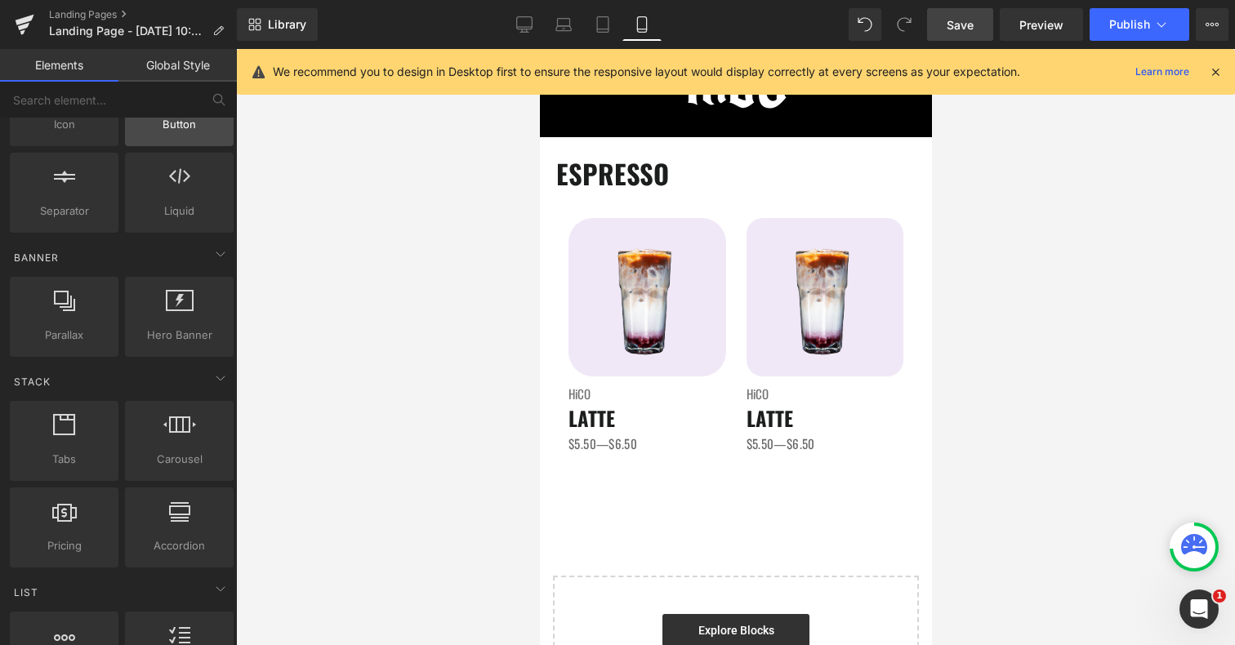
scroll to position [0, 0]
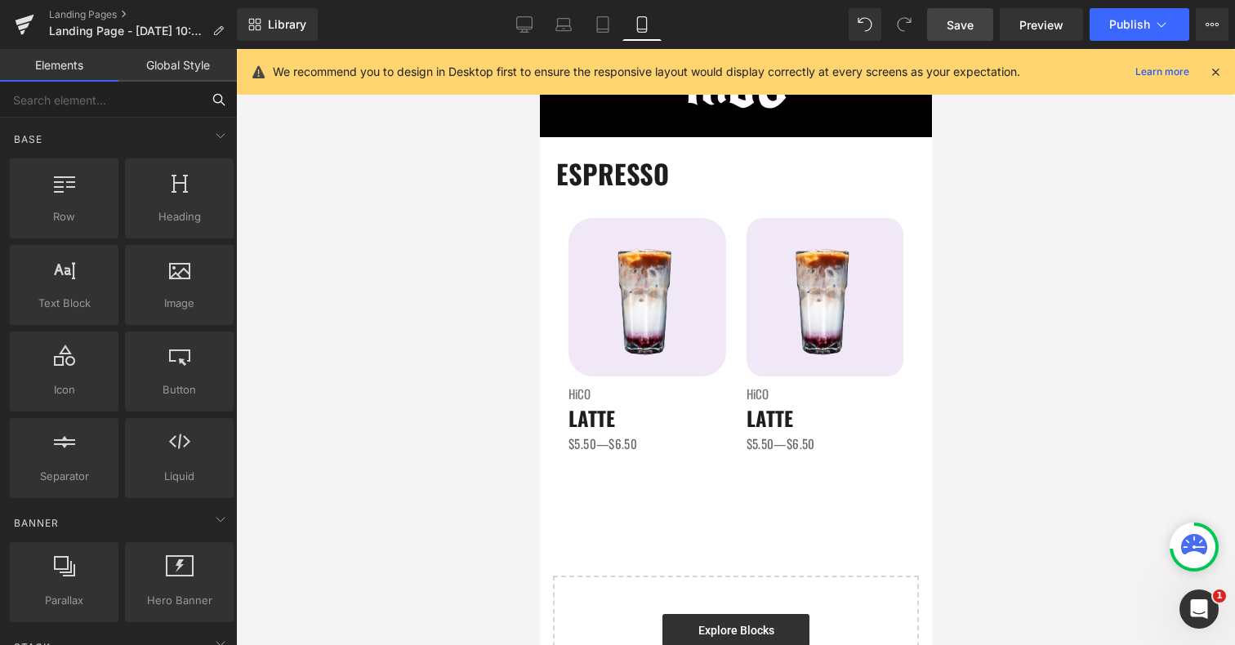
click at [81, 112] on input "text" at bounding box center [100, 100] width 201 height 36
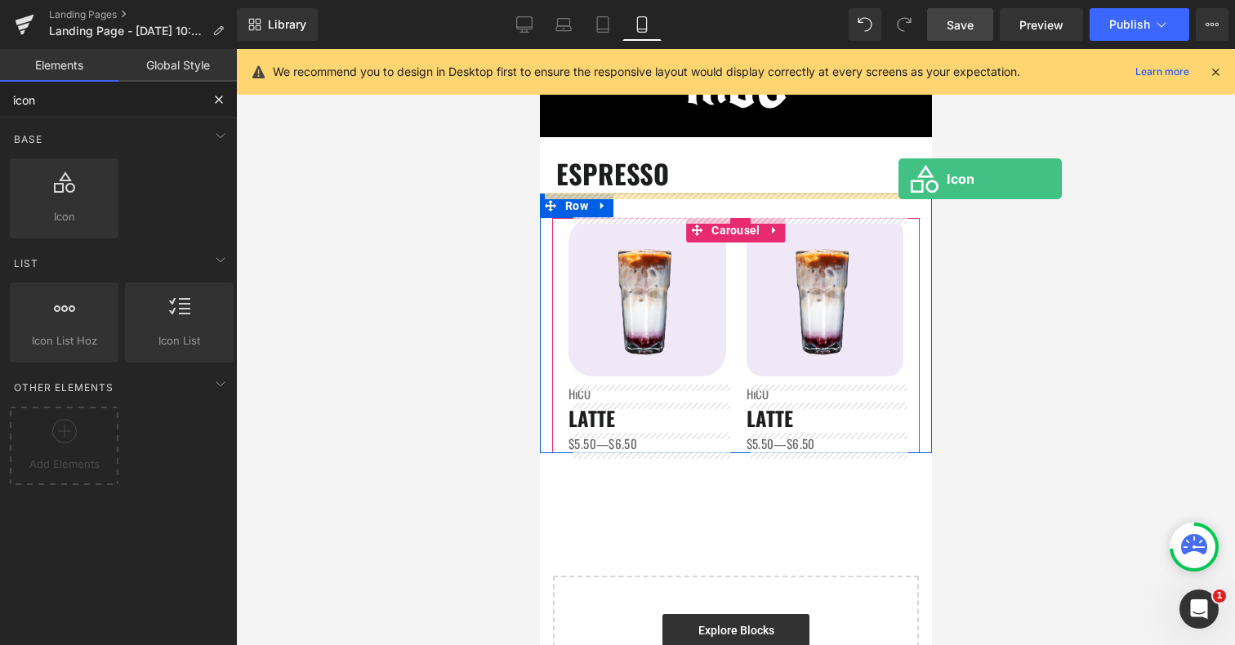
drag, startPoint x: 709, startPoint y: 254, endPoint x: 898, endPoint y: 179, distance: 203.2
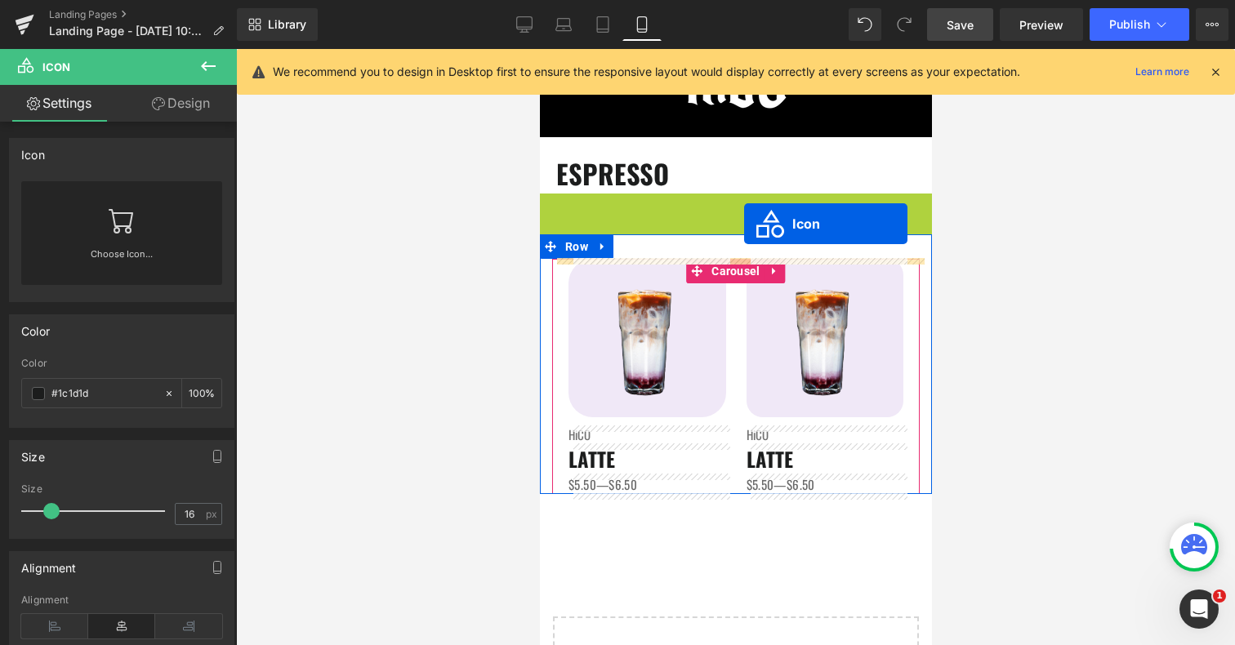
drag, startPoint x: 709, startPoint y: 209, endPoint x: 739, endPoint y: 210, distance: 30.2
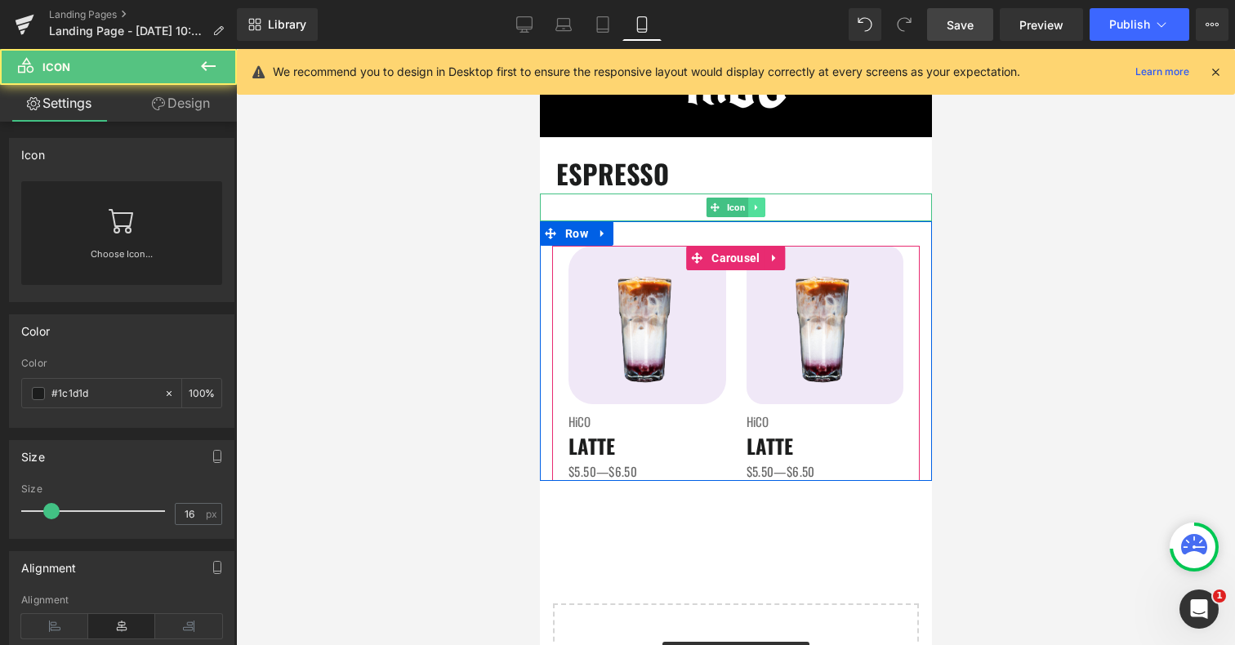
click at [760, 209] on icon at bounding box center [756, 208] width 9 height 10
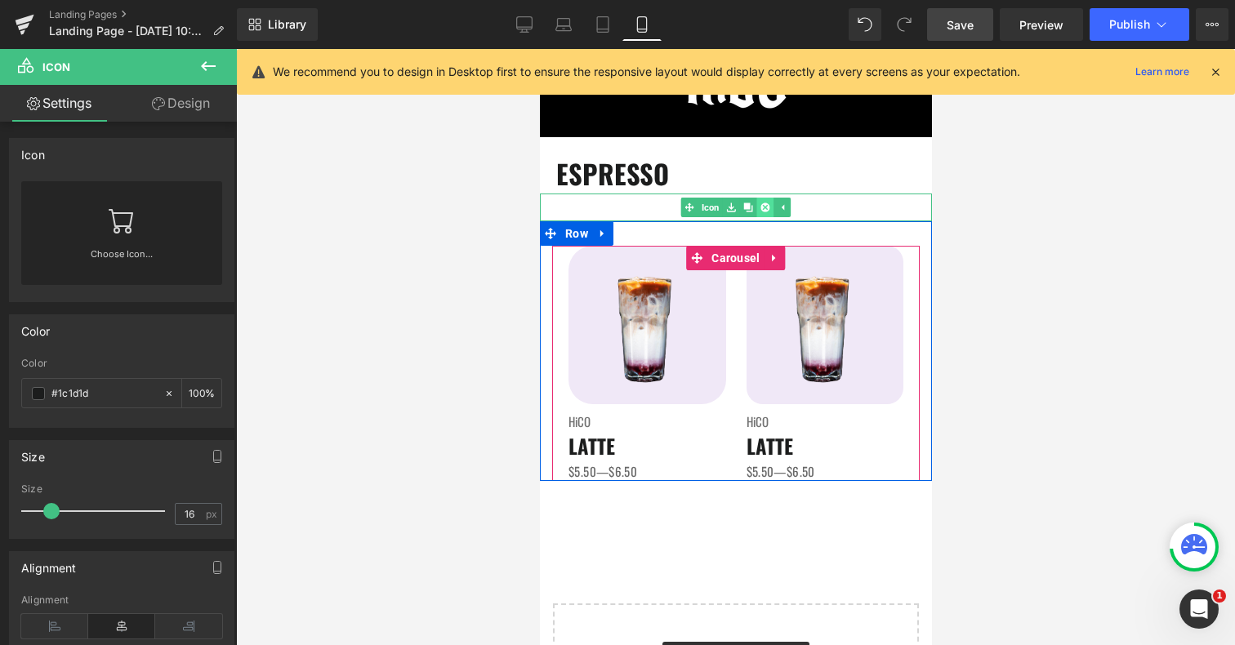
click at [765, 208] on icon at bounding box center [764, 207] width 9 height 9
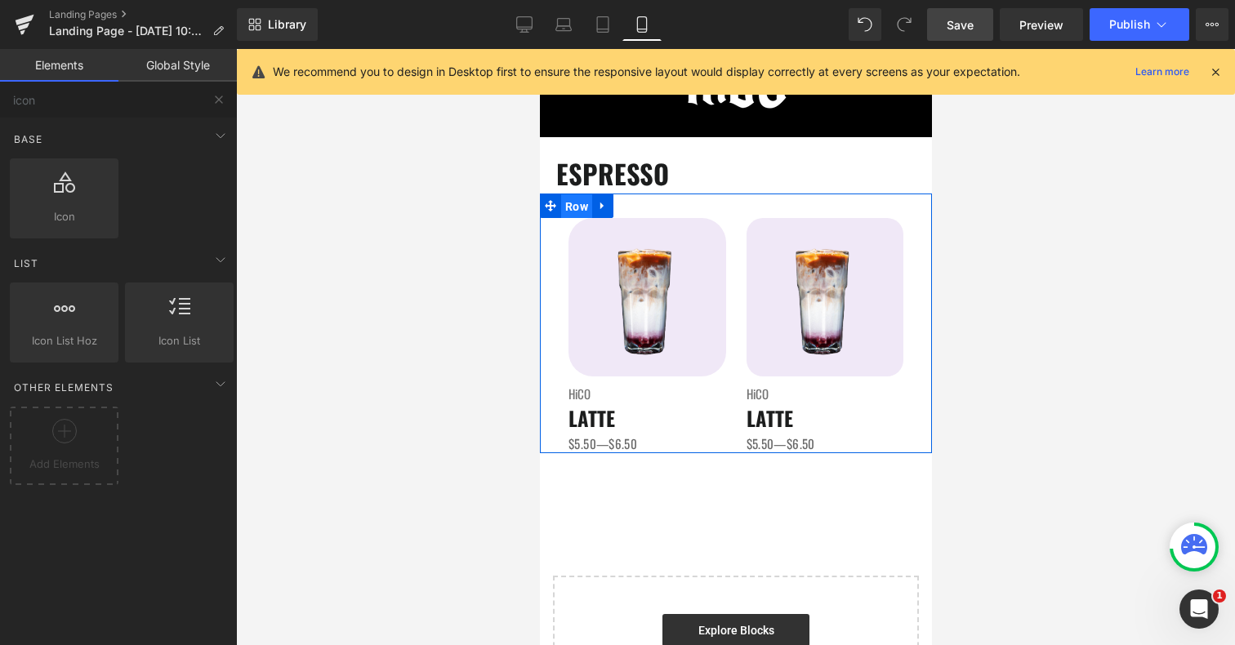
click at [575, 206] on span "Row" at bounding box center [575, 206] width 31 height 25
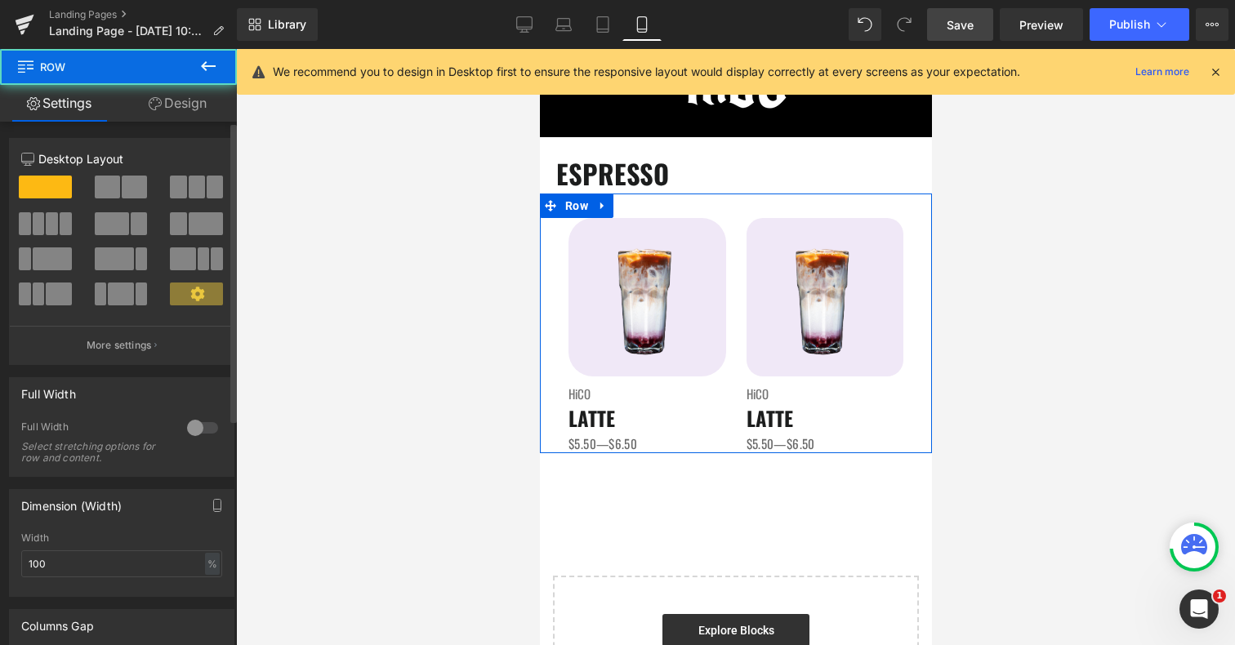
click at [127, 179] on span at bounding box center [134, 187] width 25 height 23
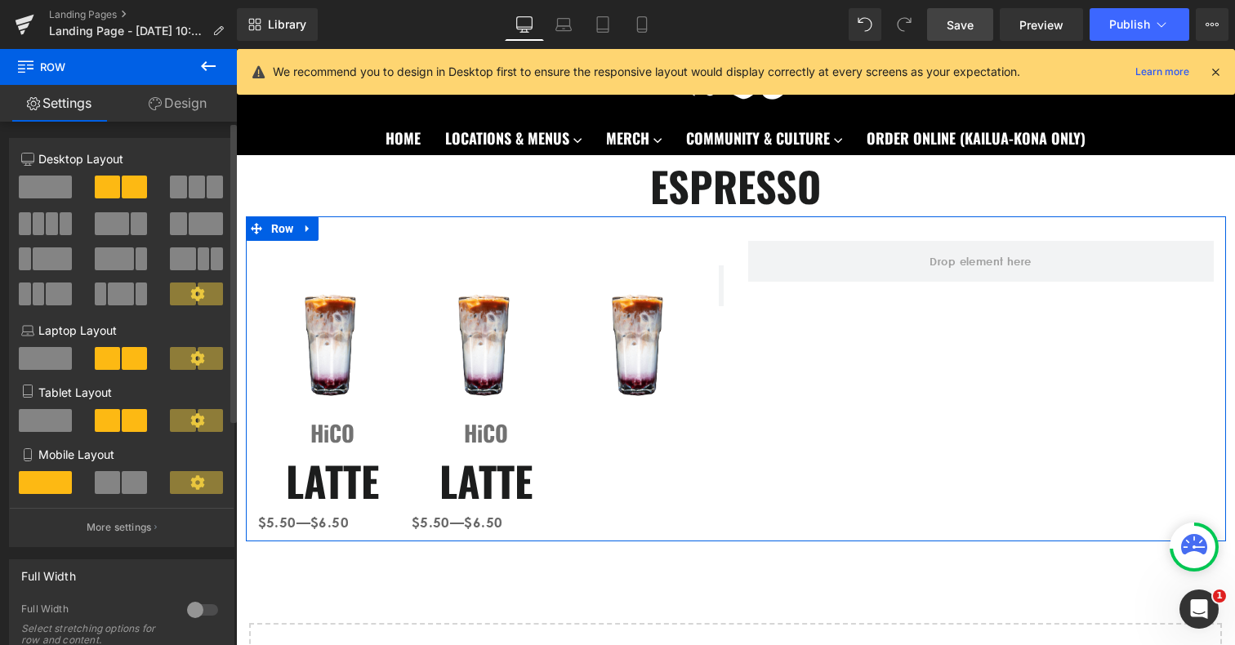
scroll to position [56, 0]
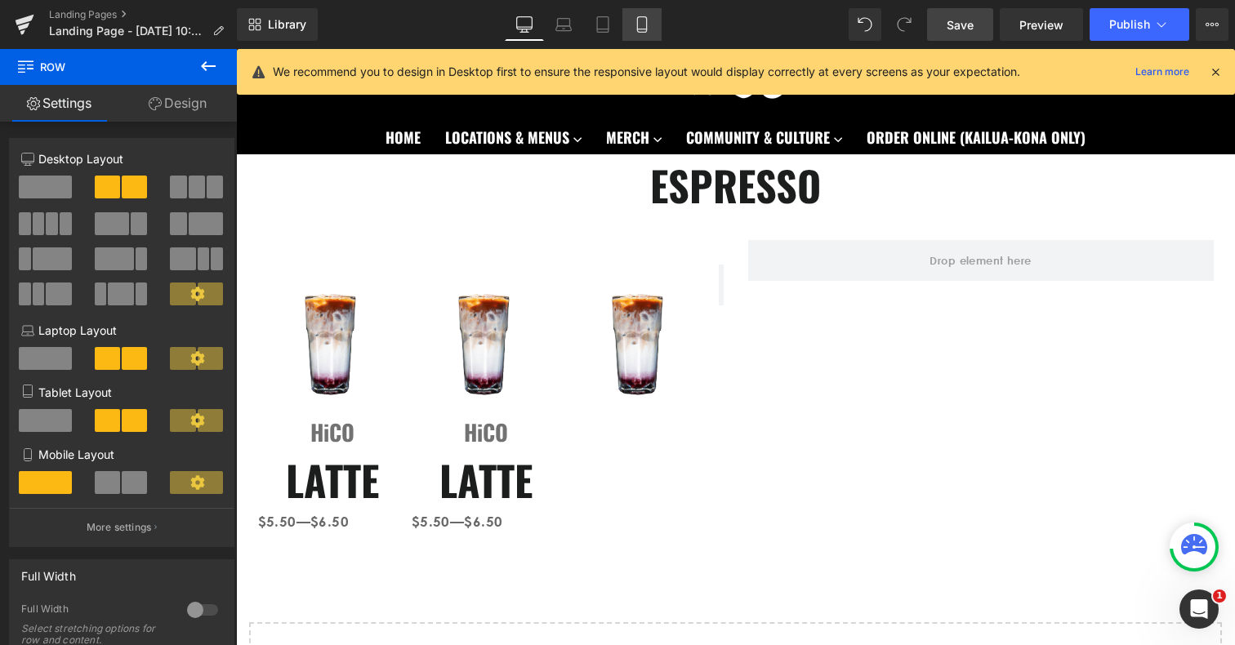
click at [643, 20] on icon at bounding box center [642, 24] width 16 height 16
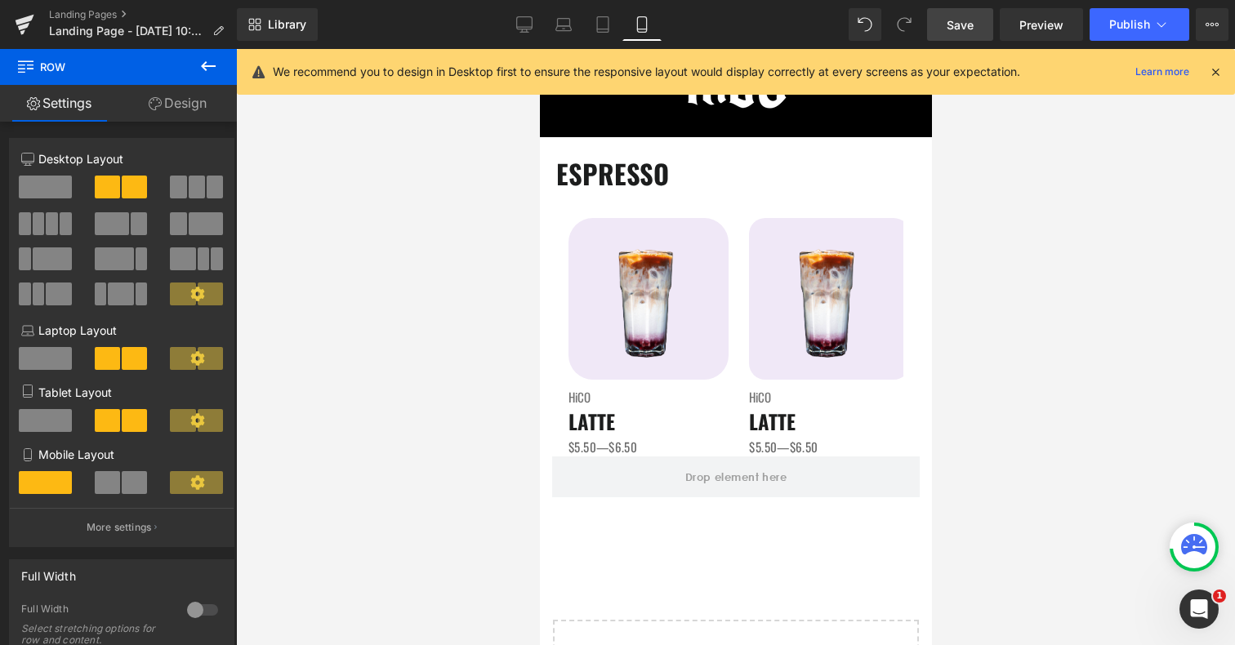
click at [201, 75] on icon at bounding box center [209, 66] width 20 height 20
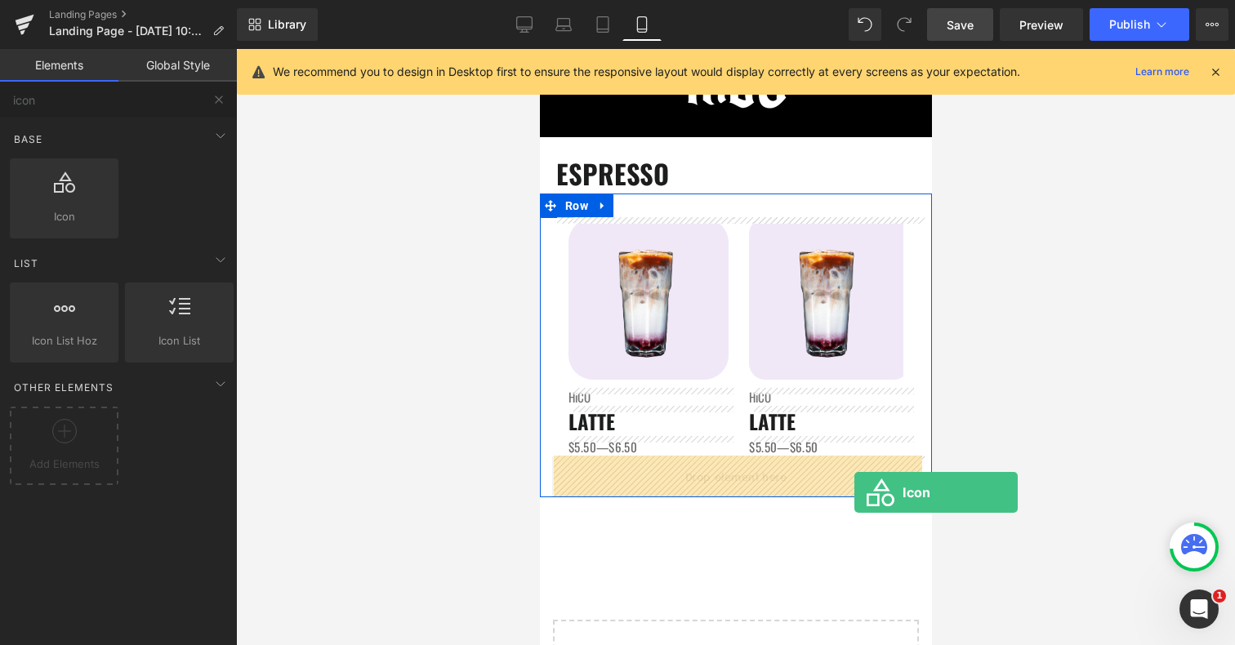
drag, startPoint x: 625, startPoint y: 218, endPoint x: 854, endPoint y: 493, distance: 357.4
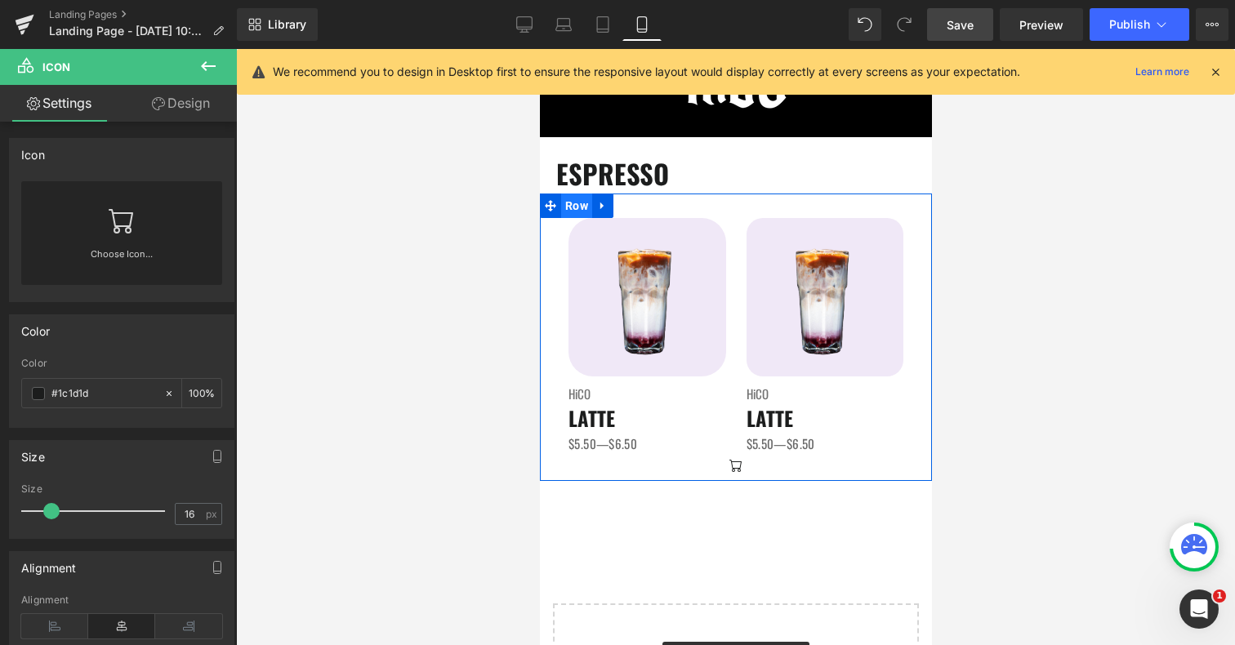
click at [567, 208] on span "Row" at bounding box center [575, 206] width 31 height 25
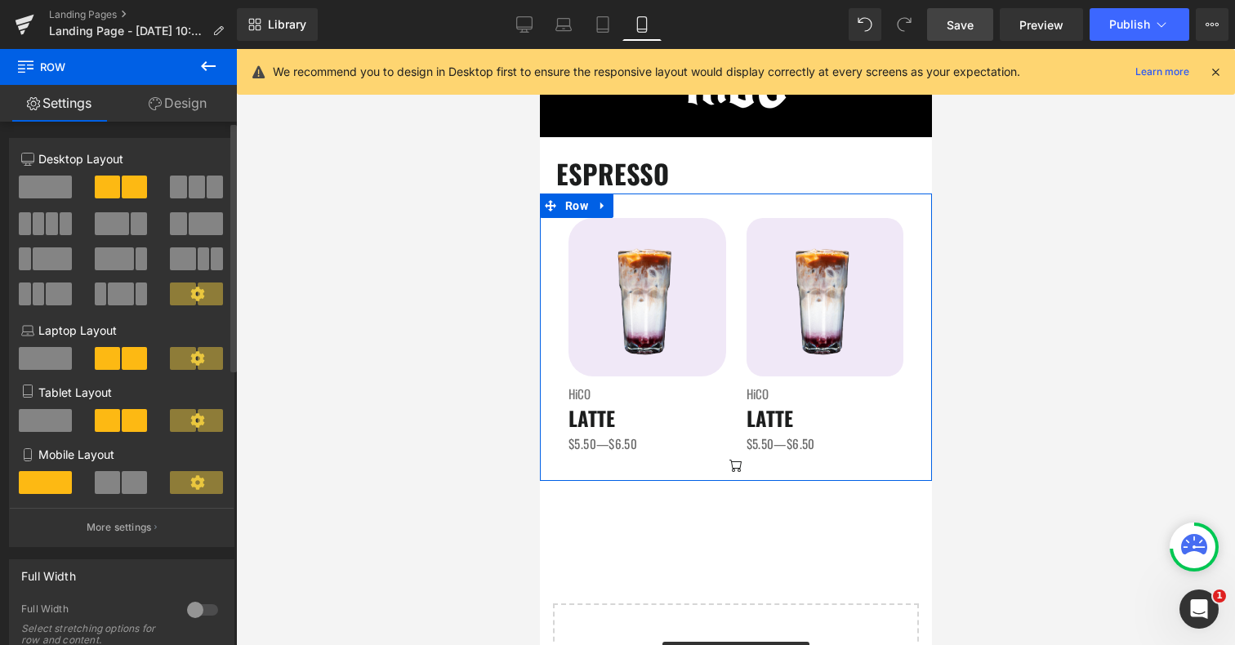
click at [195, 189] on span at bounding box center [197, 187] width 16 height 23
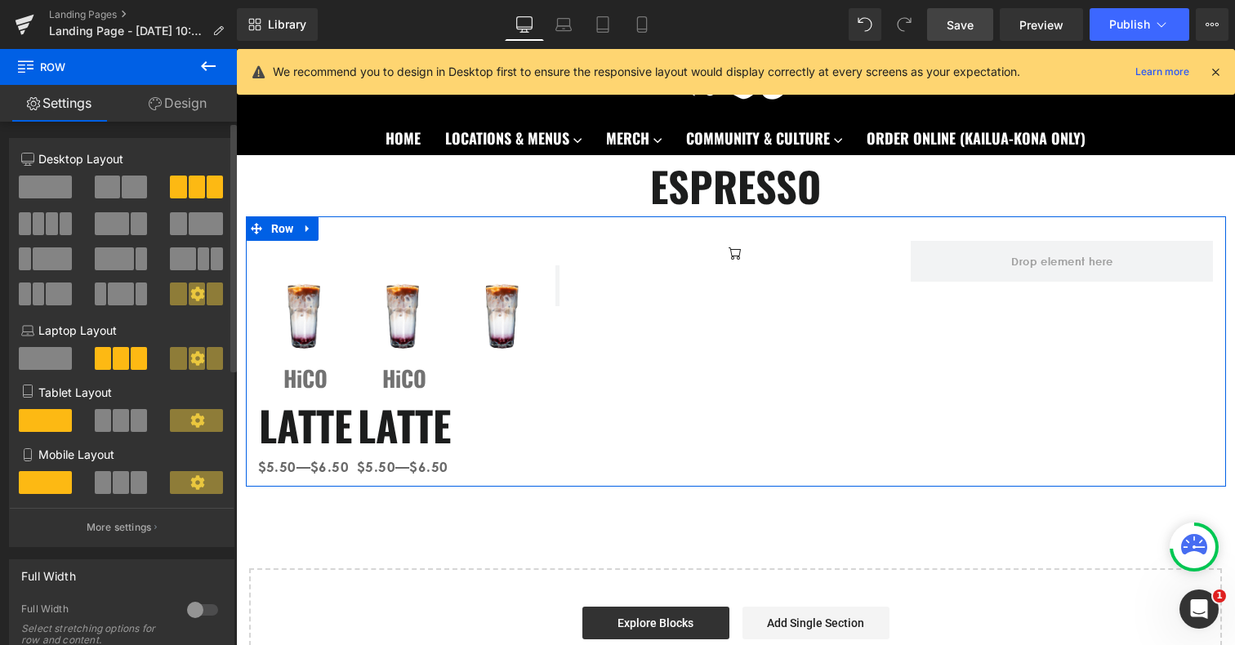
scroll to position [56, 0]
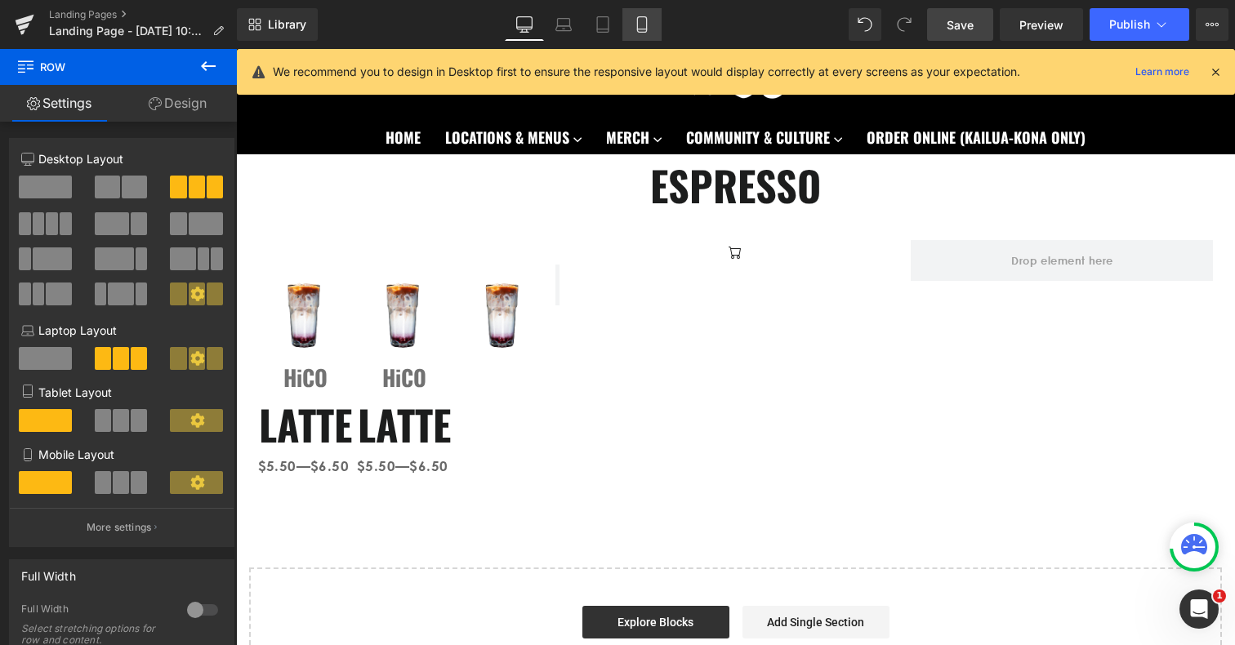
click at [641, 20] on icon at bounding box center [642, 24] width 16 height 16
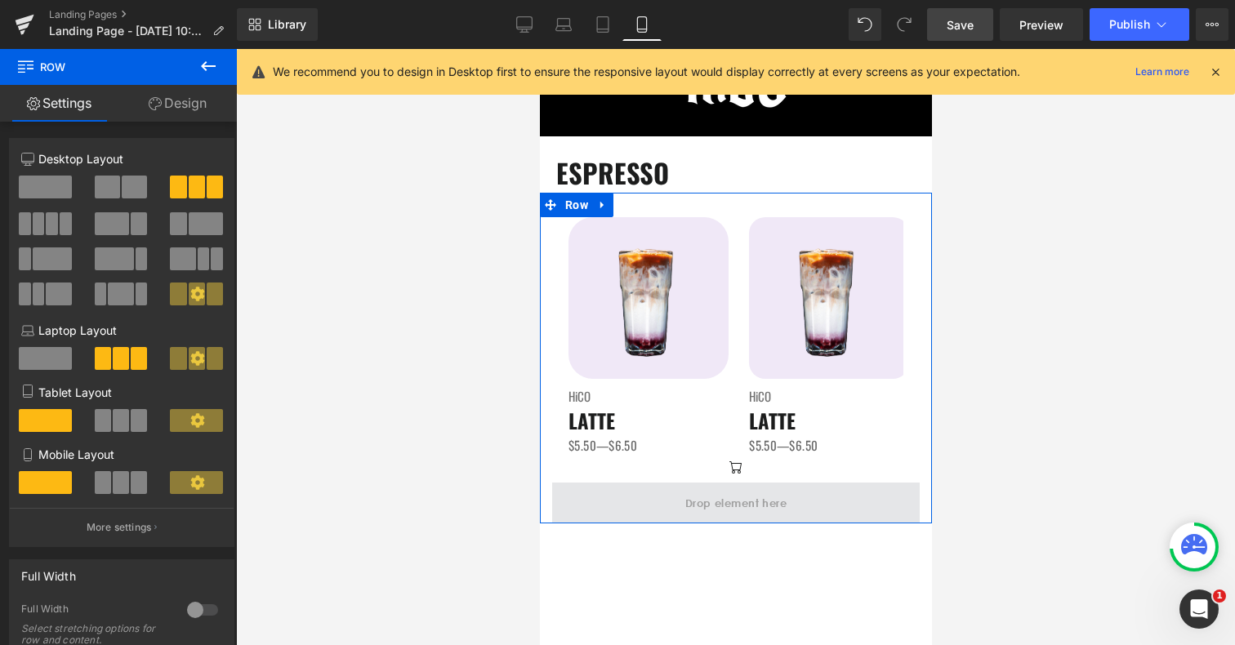
click at [676, 507] on span at bounding box center [736, 503] width 368 height 41
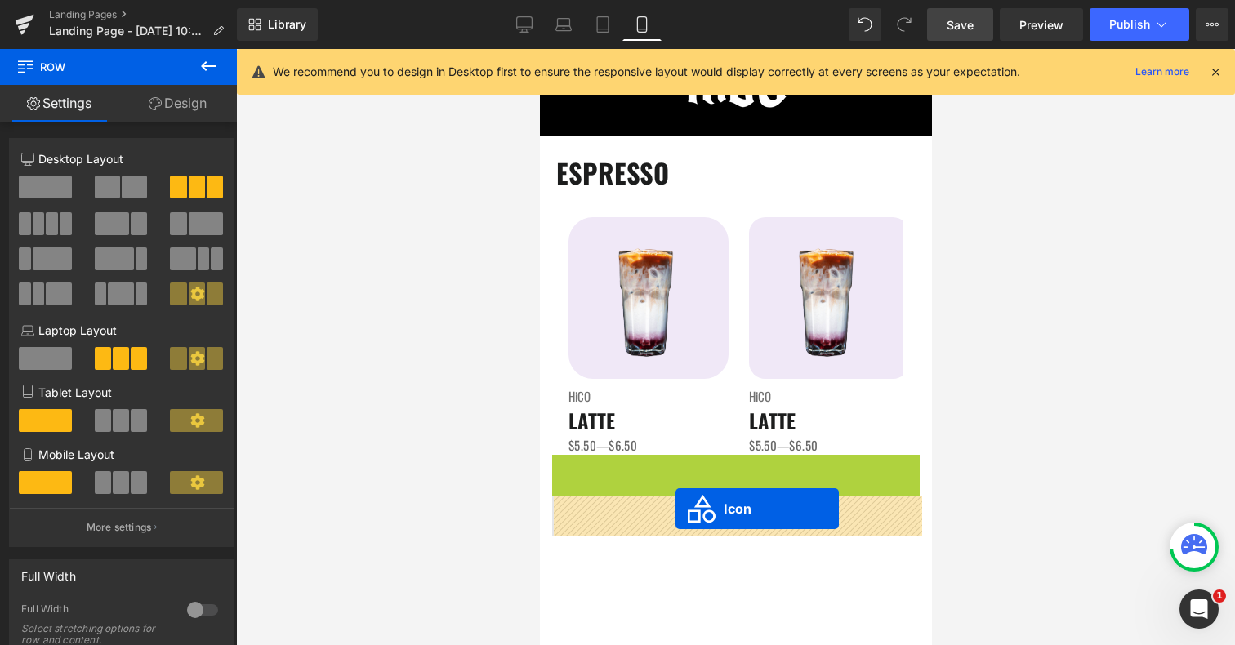
drag, startPoint x: 716, startPoint y: 469, endPoint x: 676, endPoint y: 506, distance: 54.4
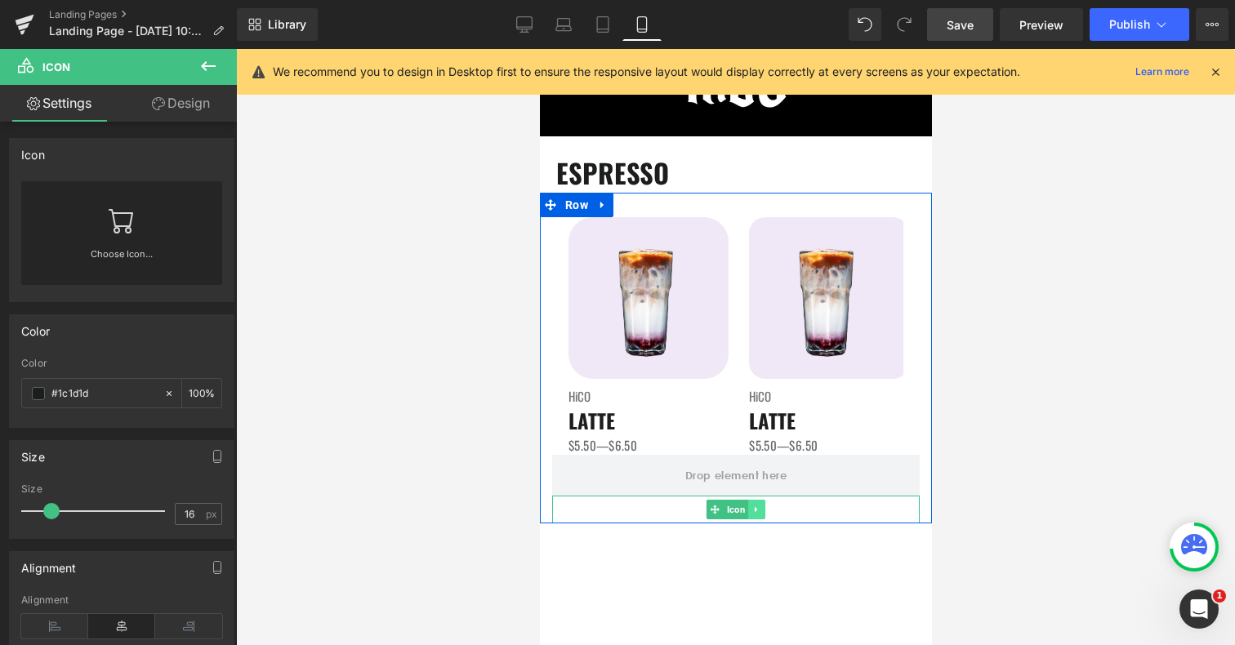
click at [752, 514] on icon at bounding box center [756, 510] width 9 height 10
click at [762, 514] on icon at bounding box center [764, 510] width 9 height 9
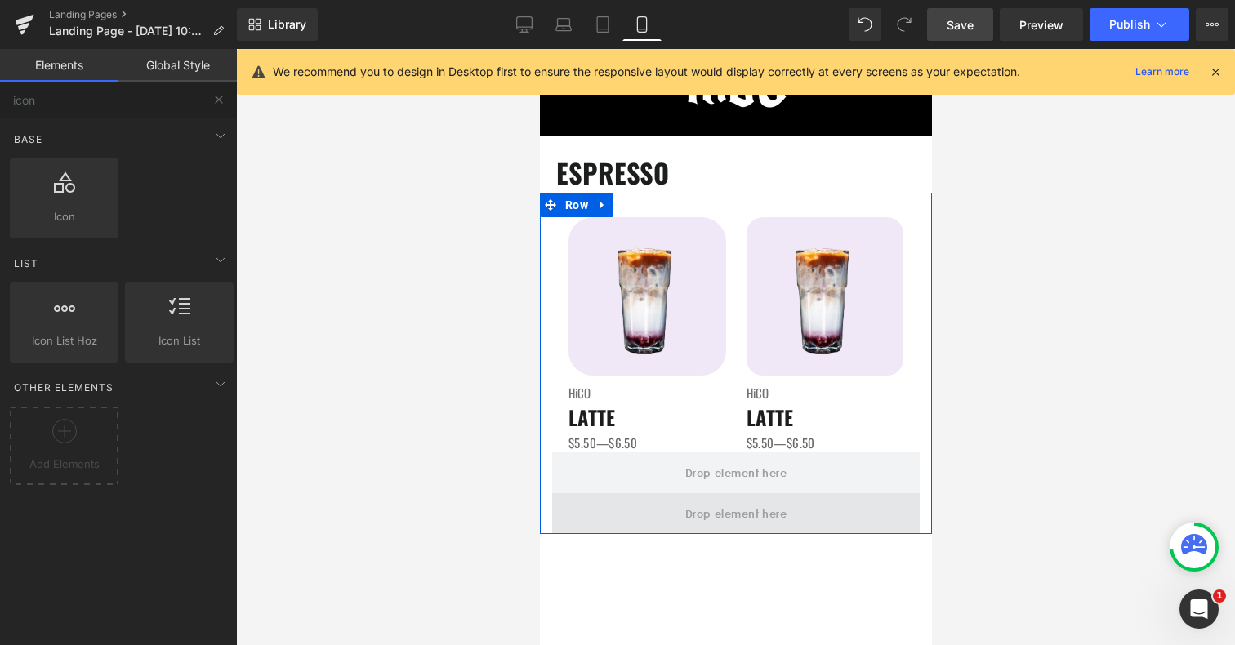
click at [782, 515] on span at bounding box center [735, 513] width 113 height 25
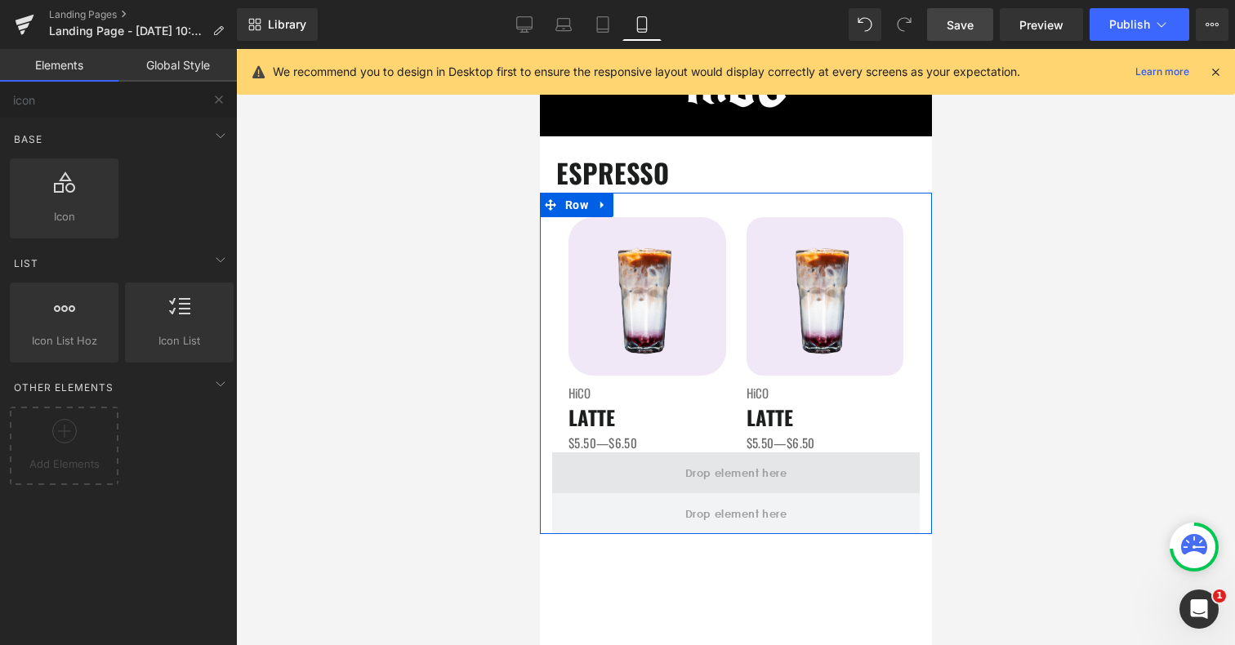
click at [751, 472] on span at bounding box center [735, 472] width 113 height 25
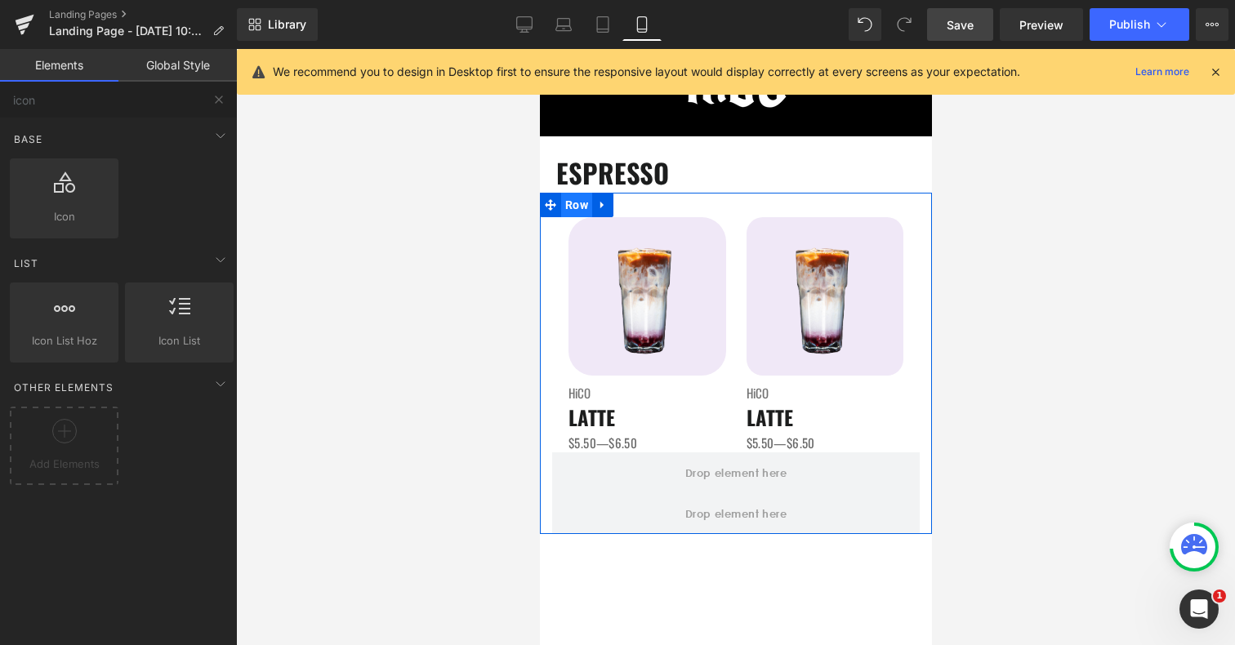
click at [573, 211] on span "Row" at bounding box center [575, 205] width 31 height 25
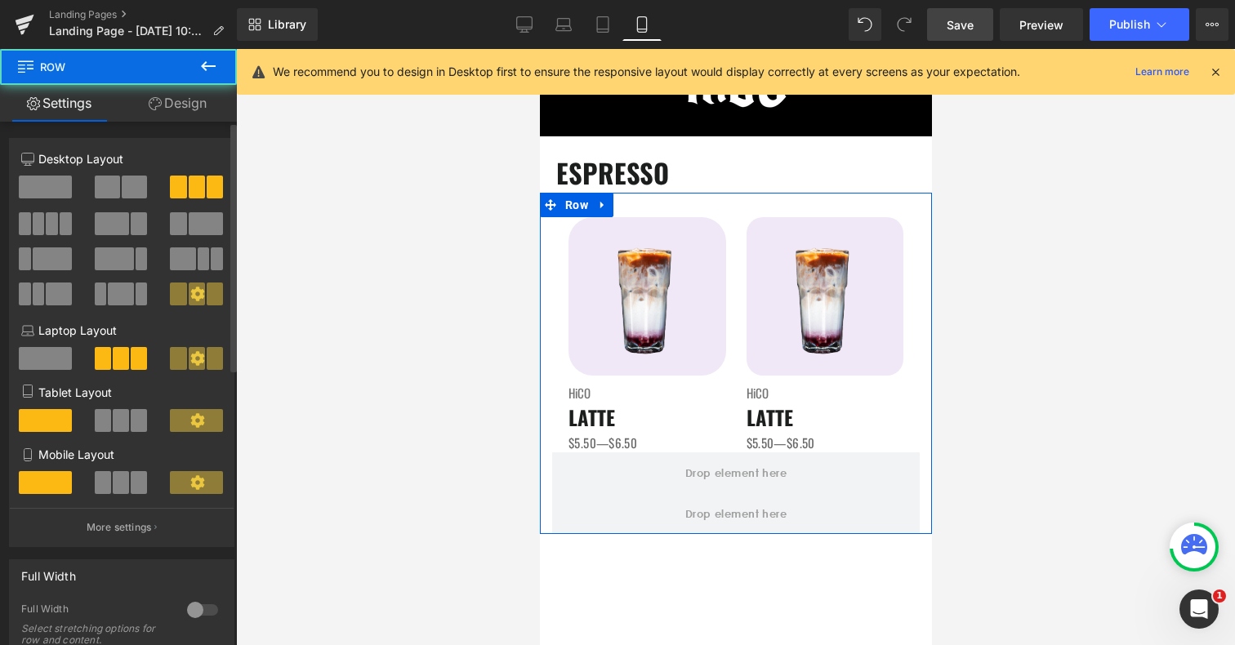
click at [48, 185] on span at bounding box center [45, 187] width 53 height 23
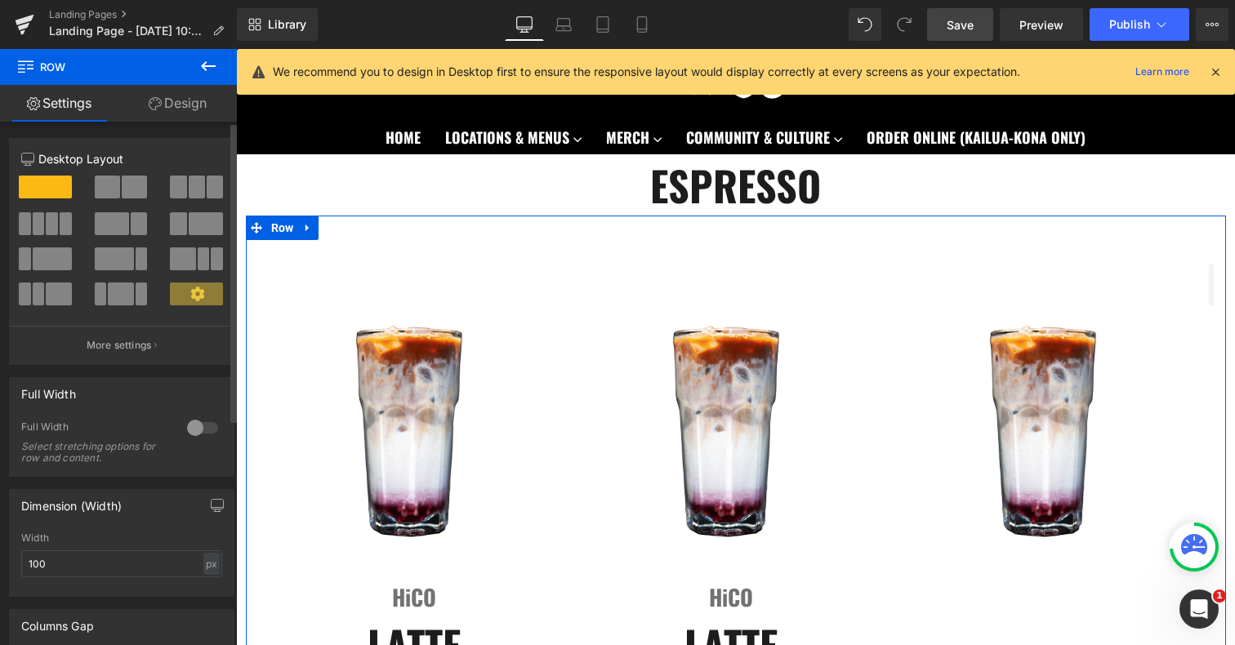
scroll to position [56, 0]
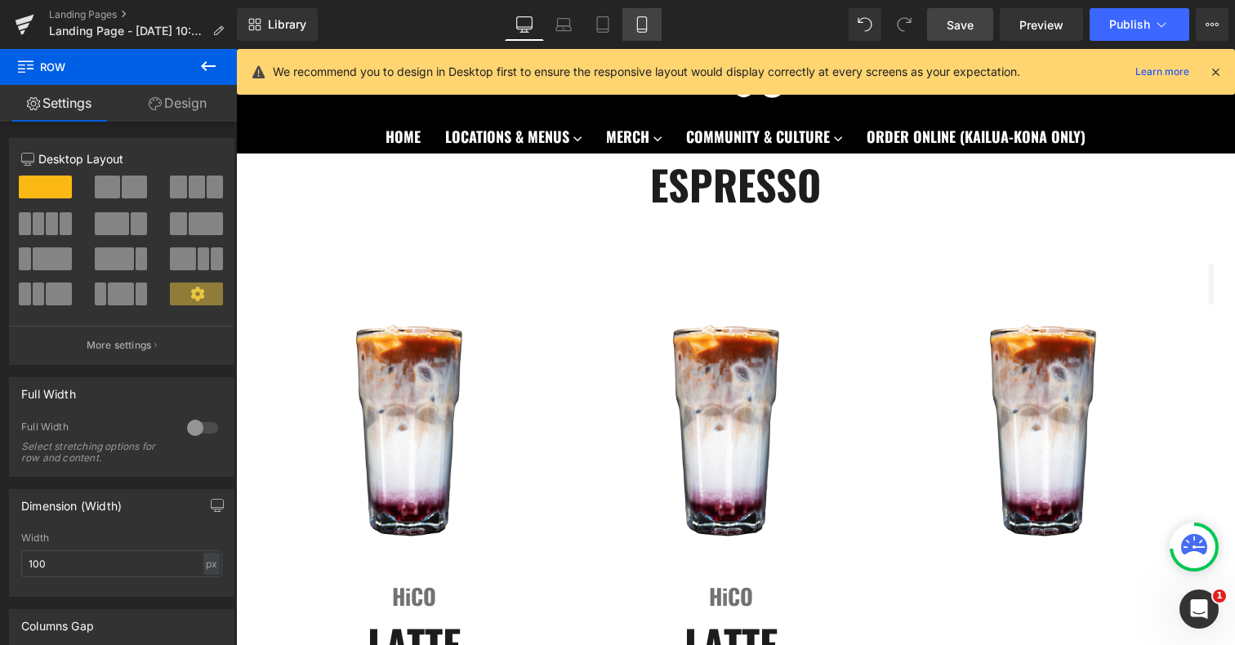
click at [644, 30] on icon at bounding box center [642, 24] width 16 height 16
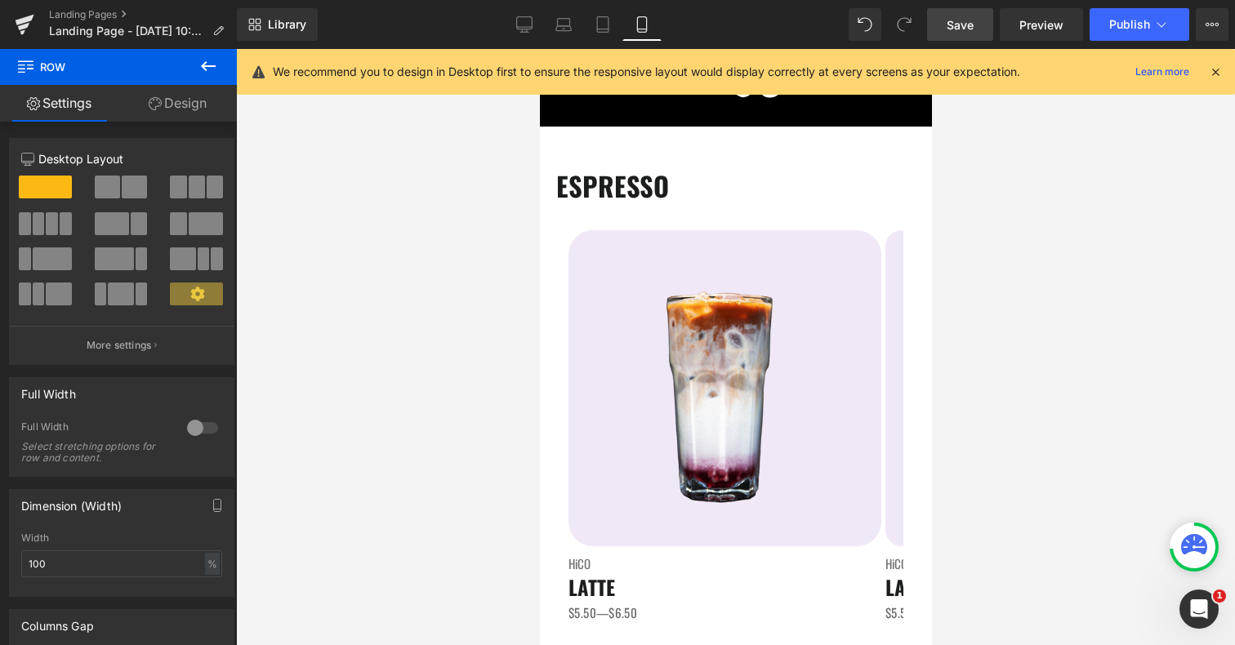
scroll to position [47, 0]
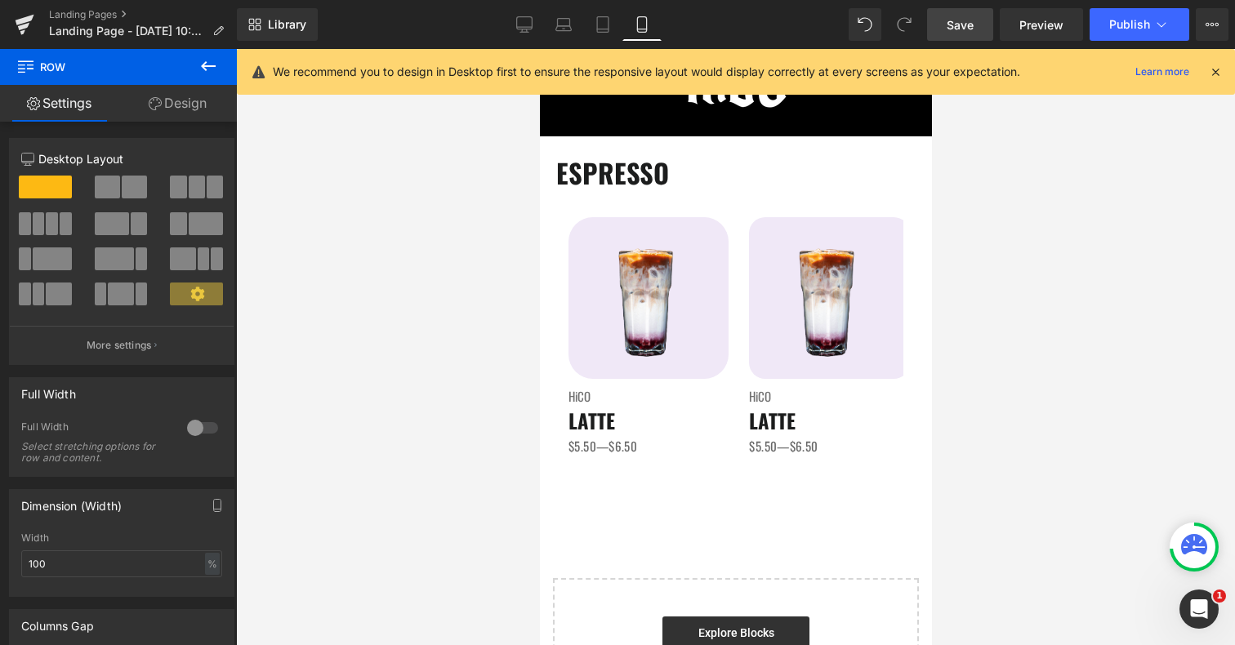
click at [211, 69] on icon at bounding box center [209, 66] width 20 height 20
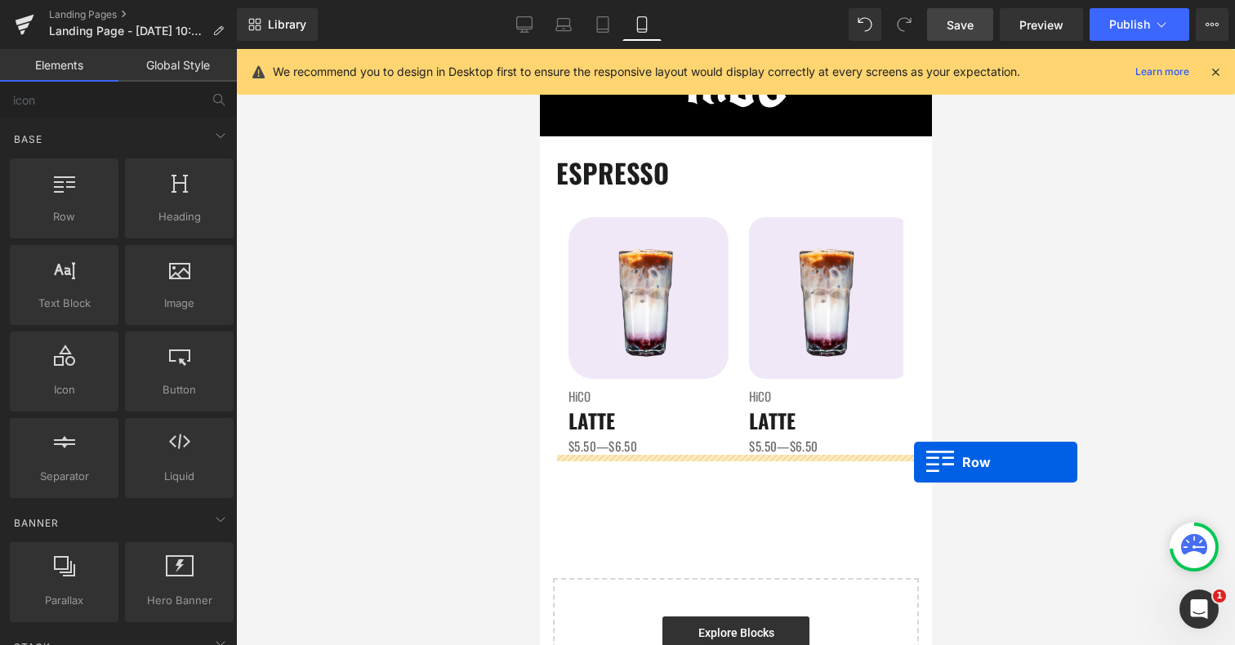
drag, startPoint x: 620, startPoint y: 266, endPoint x: 913, endPoint y: 462, distance: 352.4
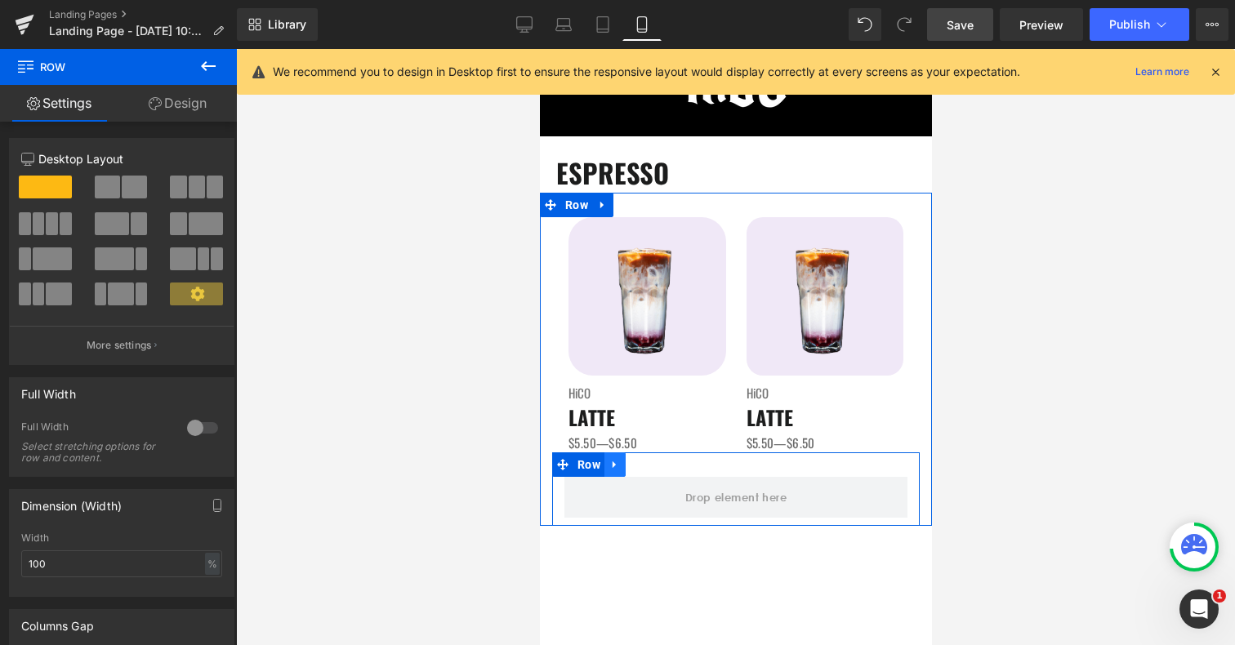
click at [611, 465] on icon at bounding box center [614, 464] width 11 height 12
click at [653, 470] on link at bounding box center [656, 465] width 21 height 25
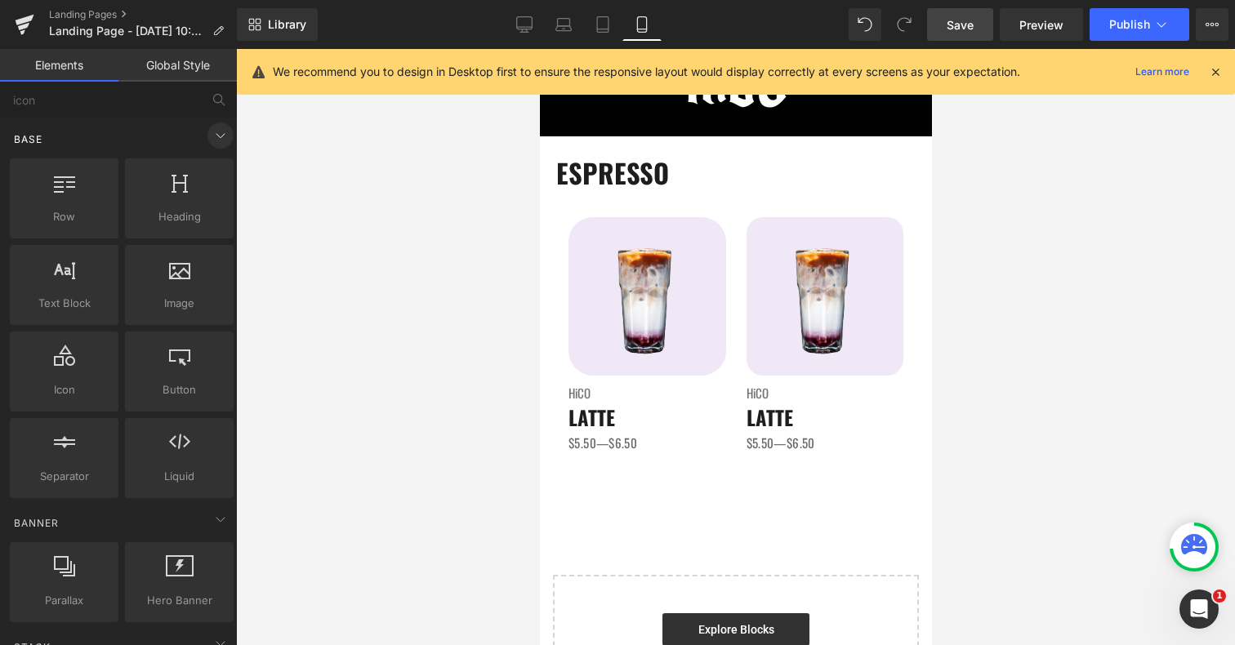
click at [221, 130] on icon at bounding box center [221, 136] width 20 height 20
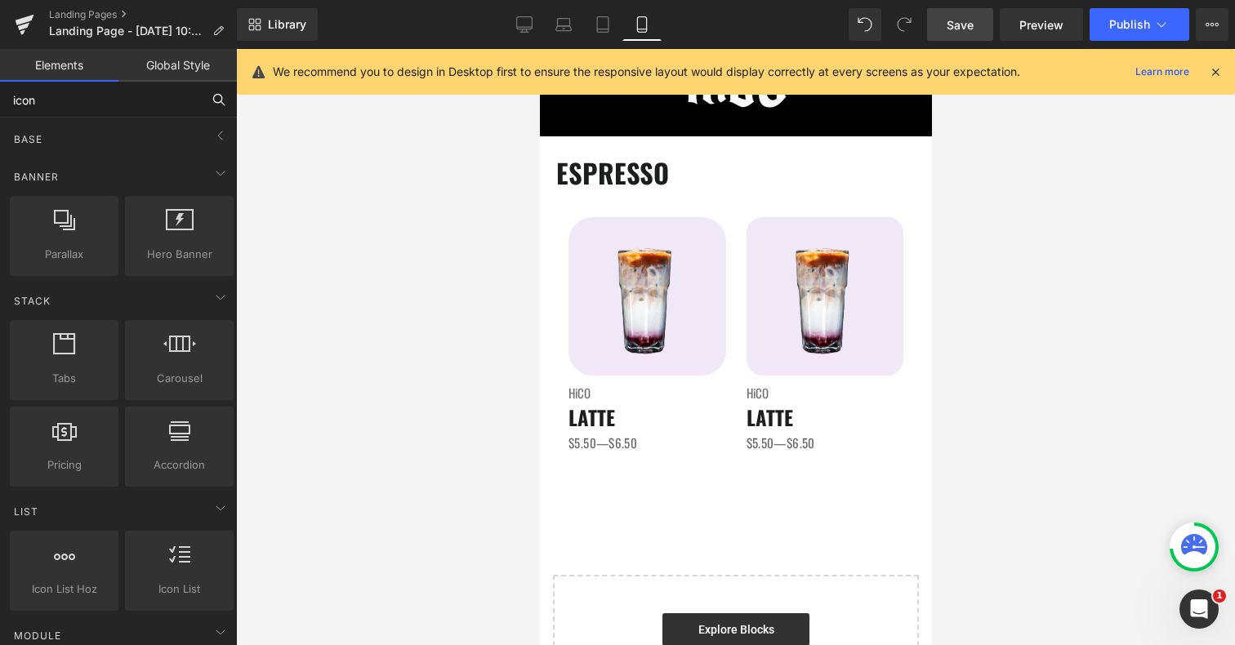
click at [109, 100] on input "icon" at bounding box center [100, 100] width 201 height 36
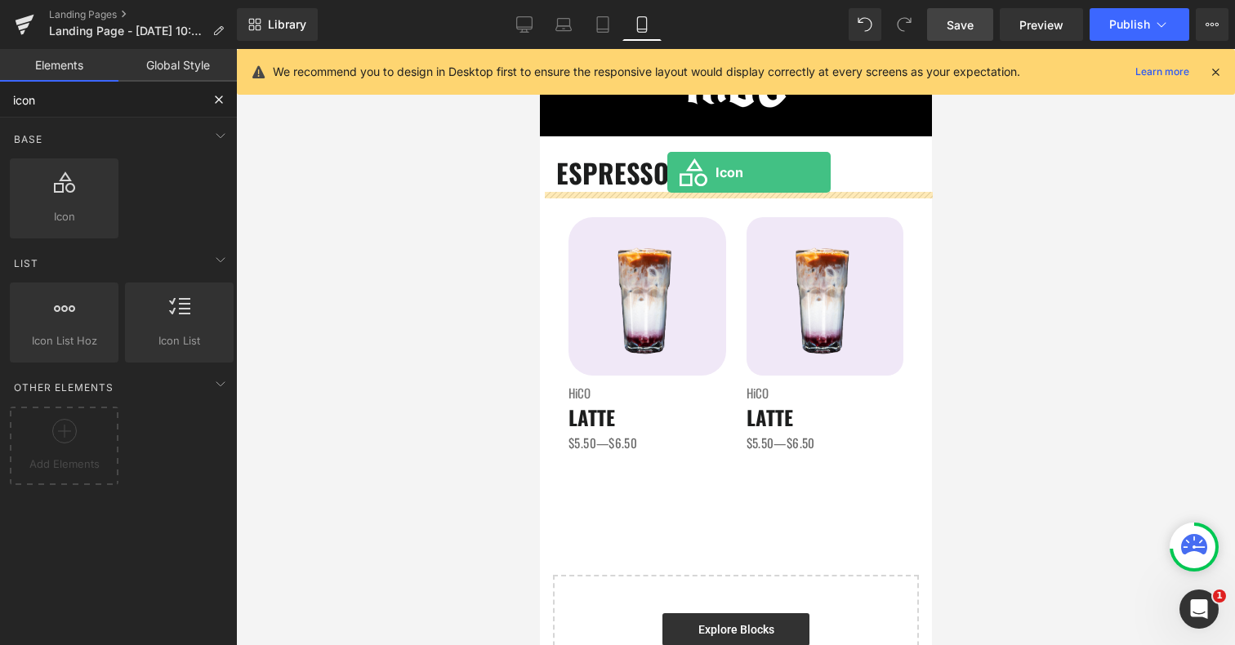
drag, startPoint x: 585, startPoint y: 244, endPoint x: 667, endPoint y: 172, distance: 108.8
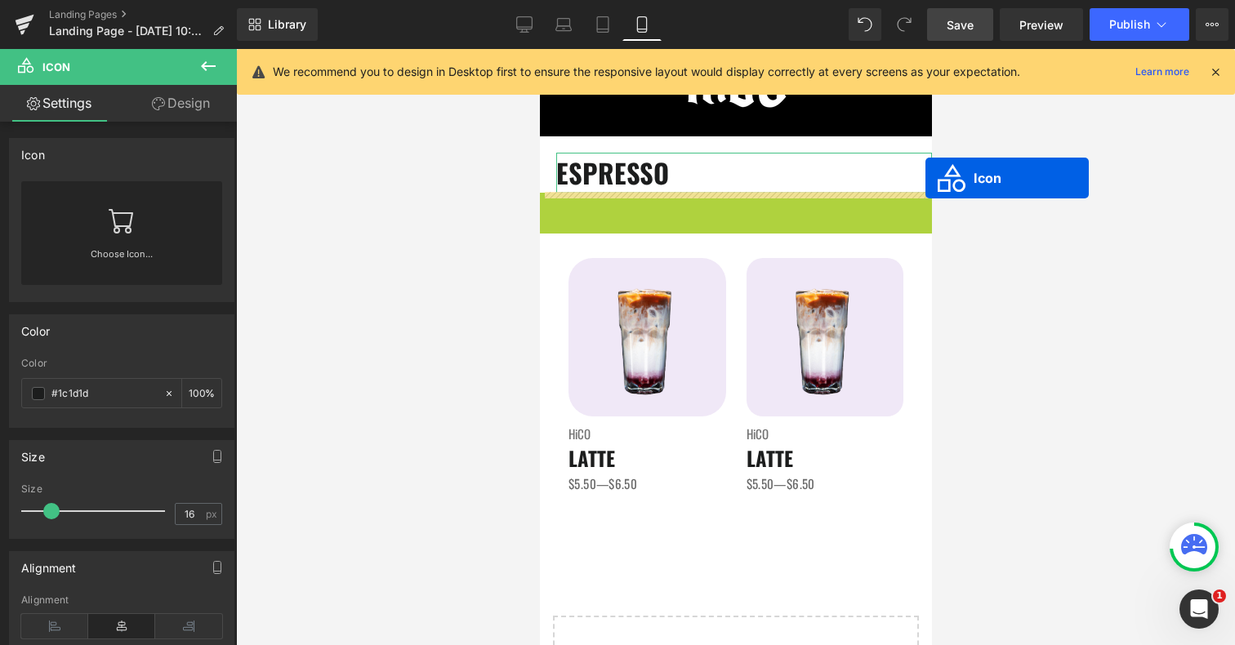
drag, startPoint x: 715, startPoint y: 208, endPoint x: 925, endPoint y: 176, distance: 212.5
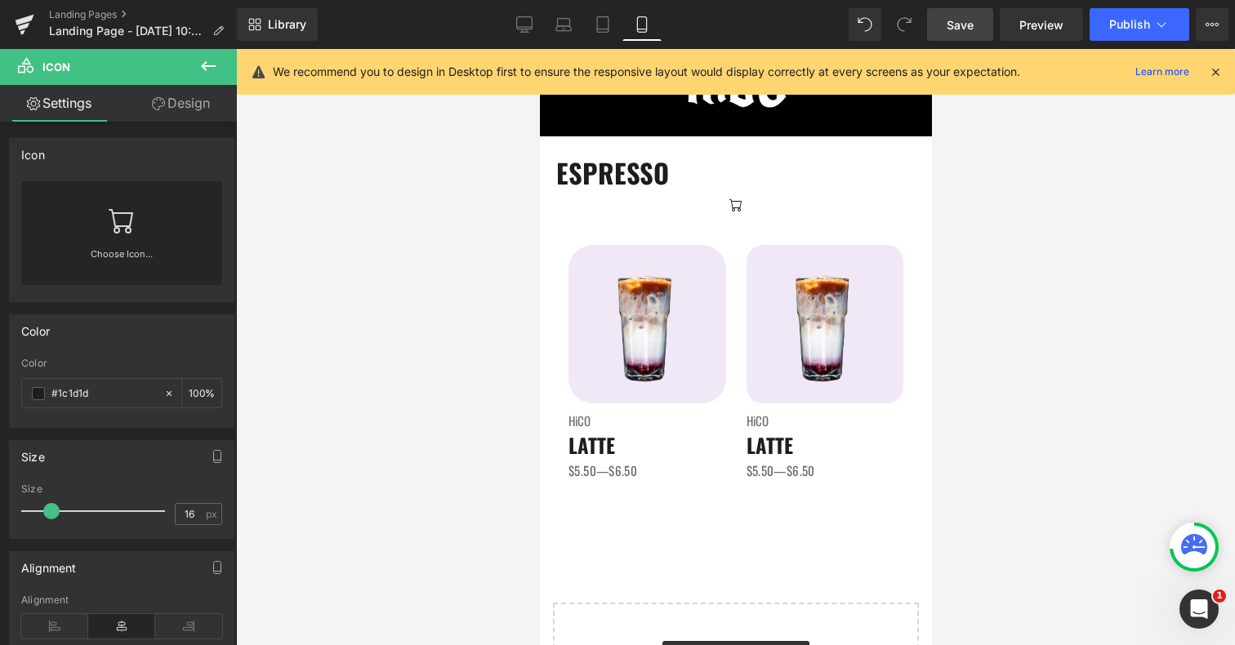
click at [209, 66] on icon at bounding box center [208, 66] width 15 height 10
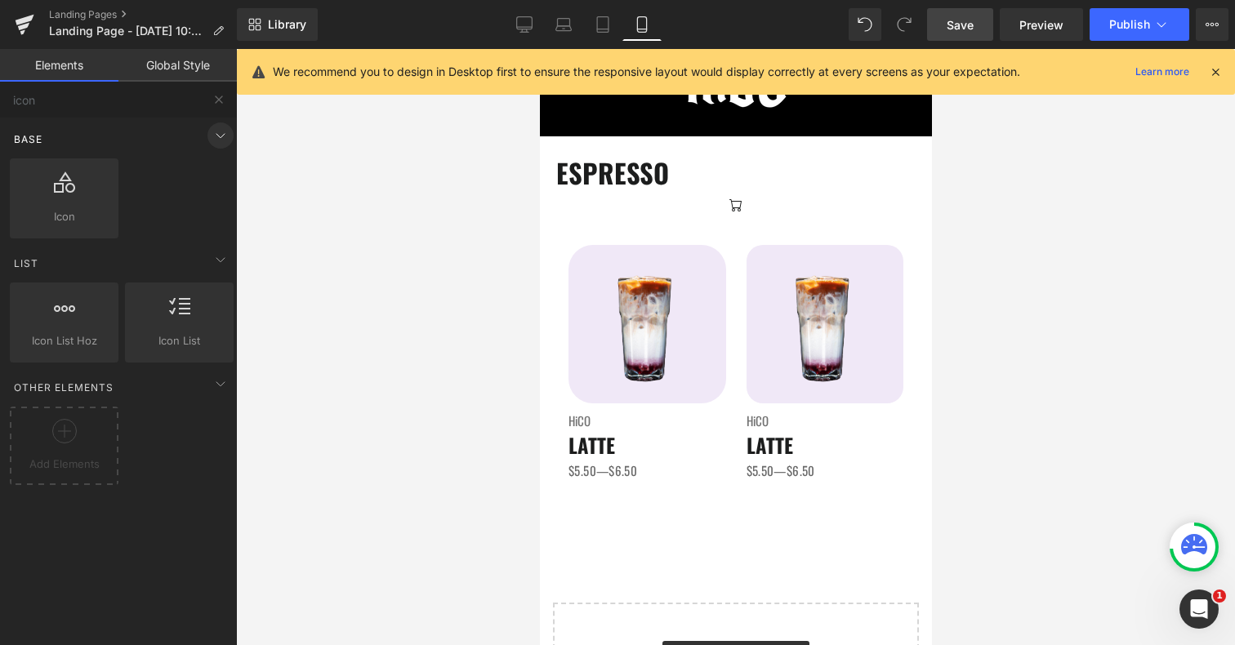
click at [217, 137] on icon at bounding box center [221, 136] width 8 height 4
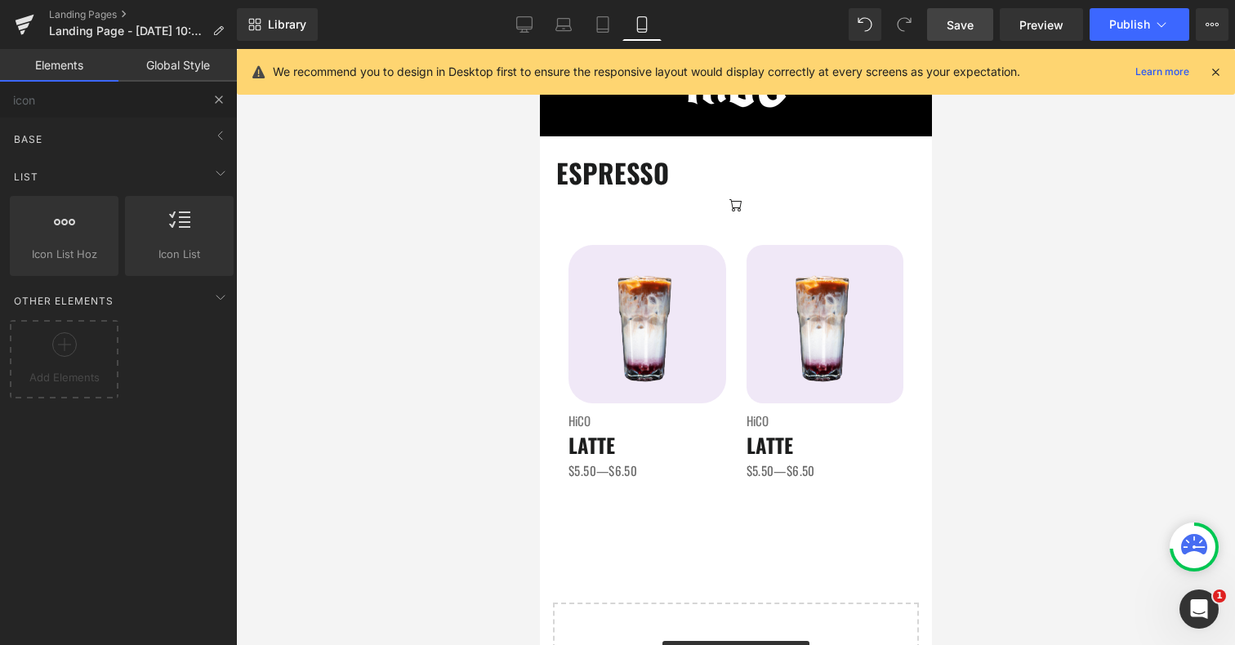
click at [226, 105] on button at bounding box center [219, 100] width 36 height 36
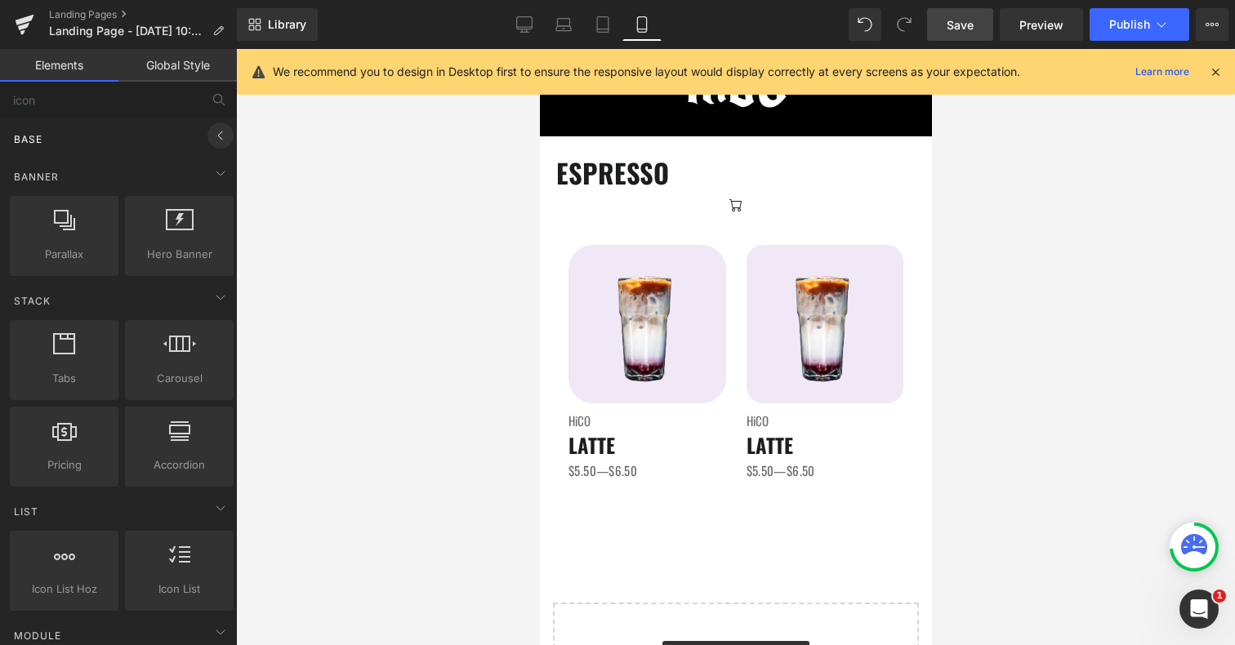
click at [212, 137] on icon at bounding box center [221, 136] width 20 height 20
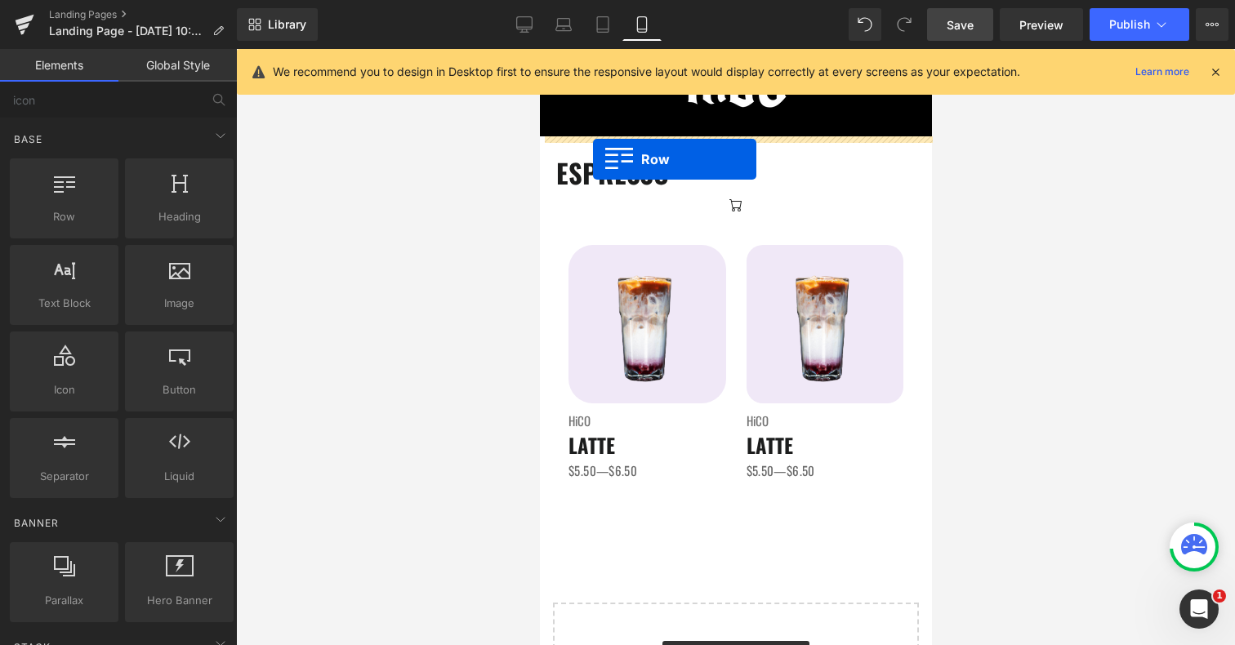
drag, startPoint x: 601, startPoint y: 269, endPoint x: 592, endPoint y: 159, distance: 110.7
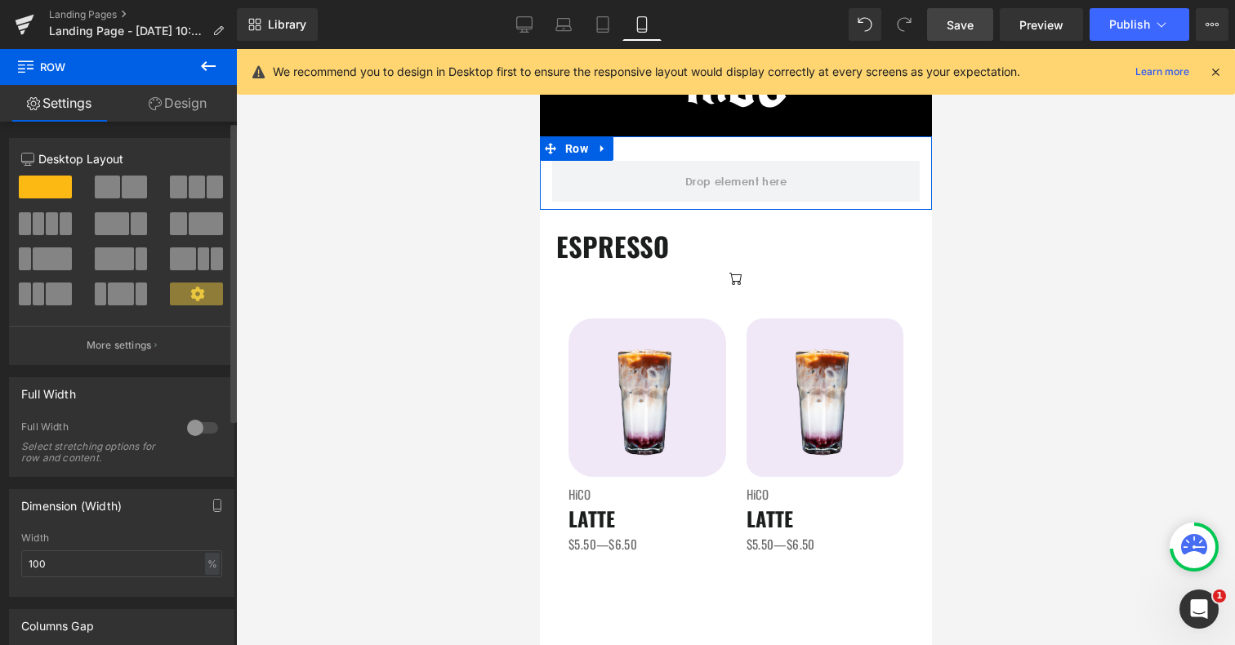
click at [132, 195] on span at bounding box center [134, 187] width 25 height 23
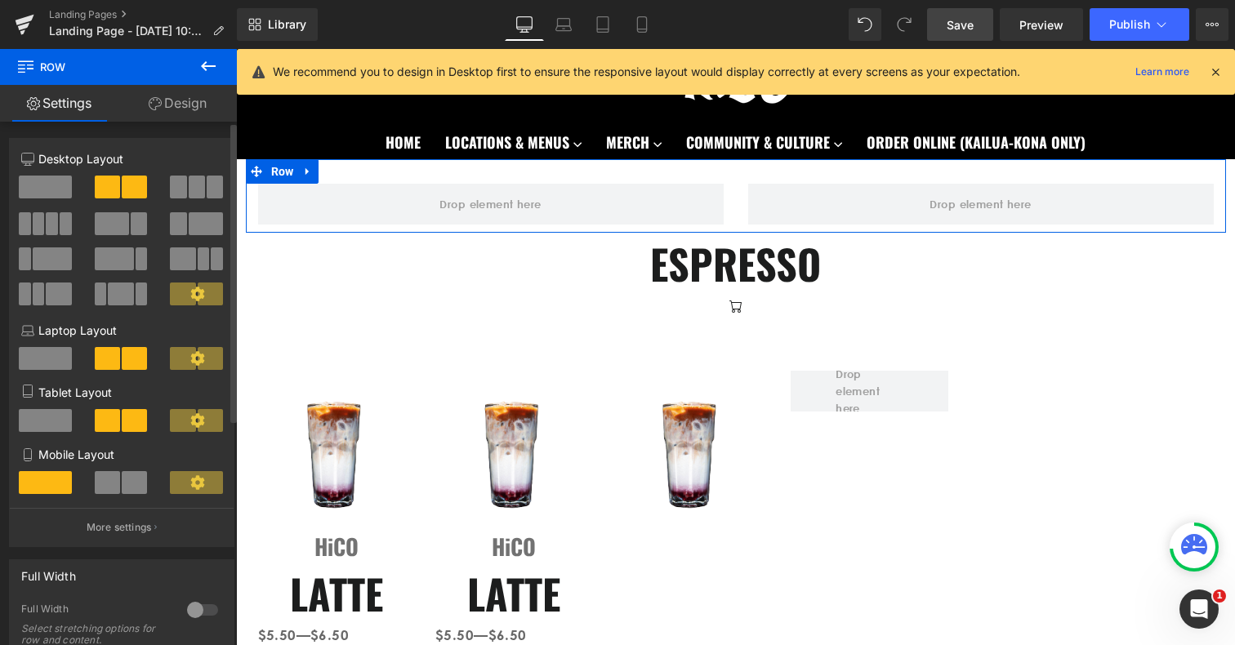
scroll to position [51, 0]
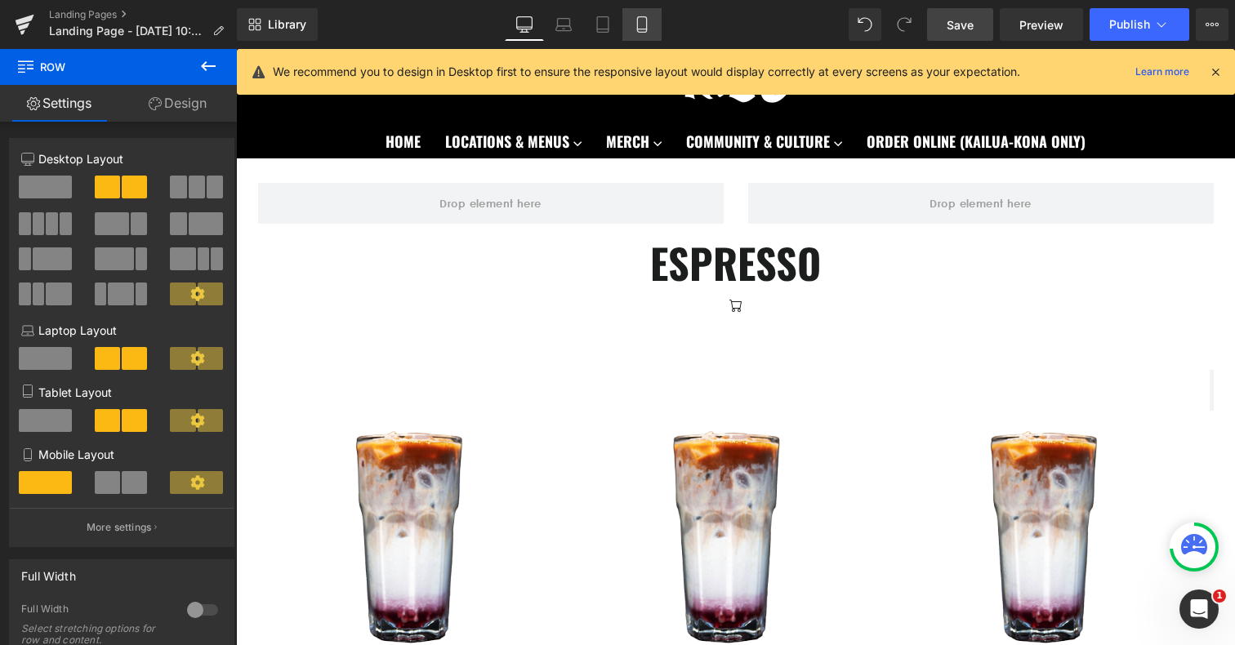
click at [636, 10] on link "Mobile" at bounding box center [642, 24] width 39 height 33
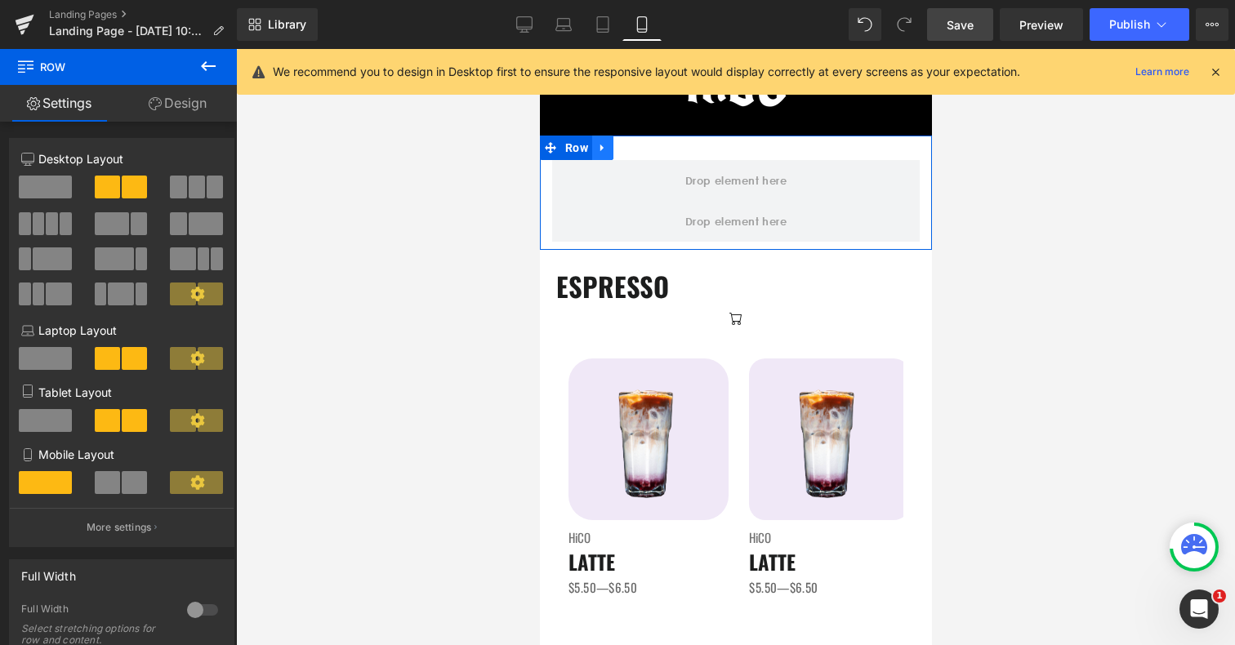
click at [600, 143] on icon at bounding box center [601, 148] width 11 height 12
click at [649, 148] on icon at bounding box center [644, 147] width 11 height 11
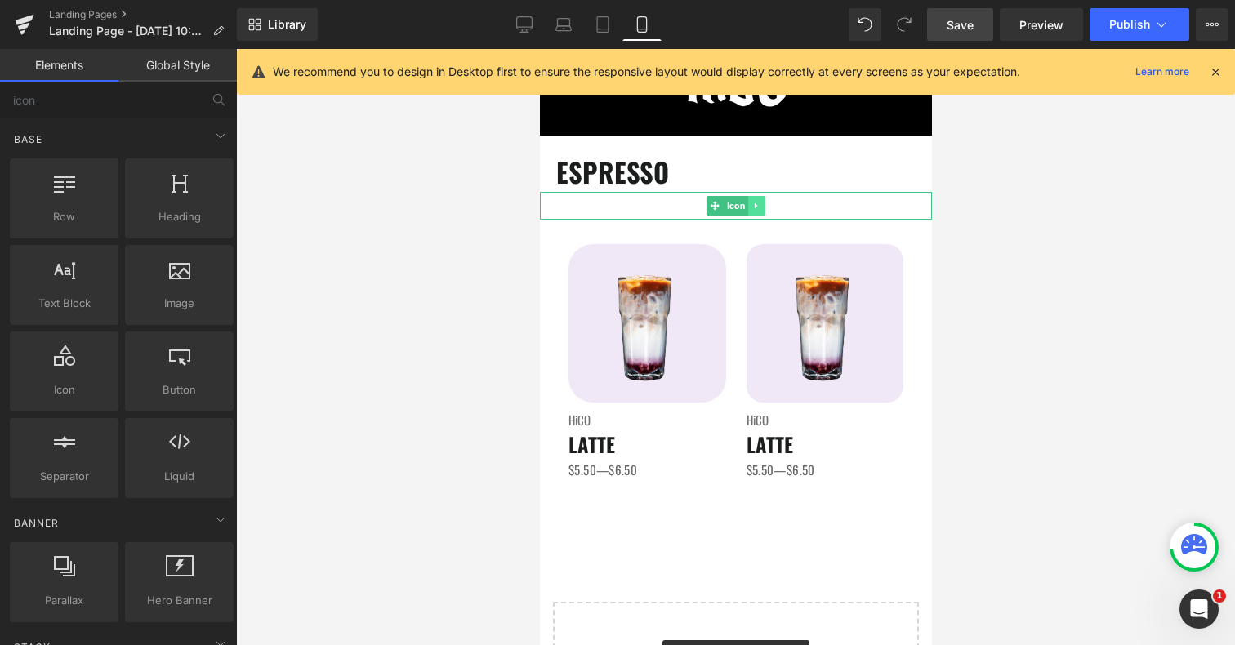
click at [758, 209] on icon at bounding box center [756, 206] width 9 height 10
click at [763, 206] on icon at bounding box center [764, 205] width 9 height 9
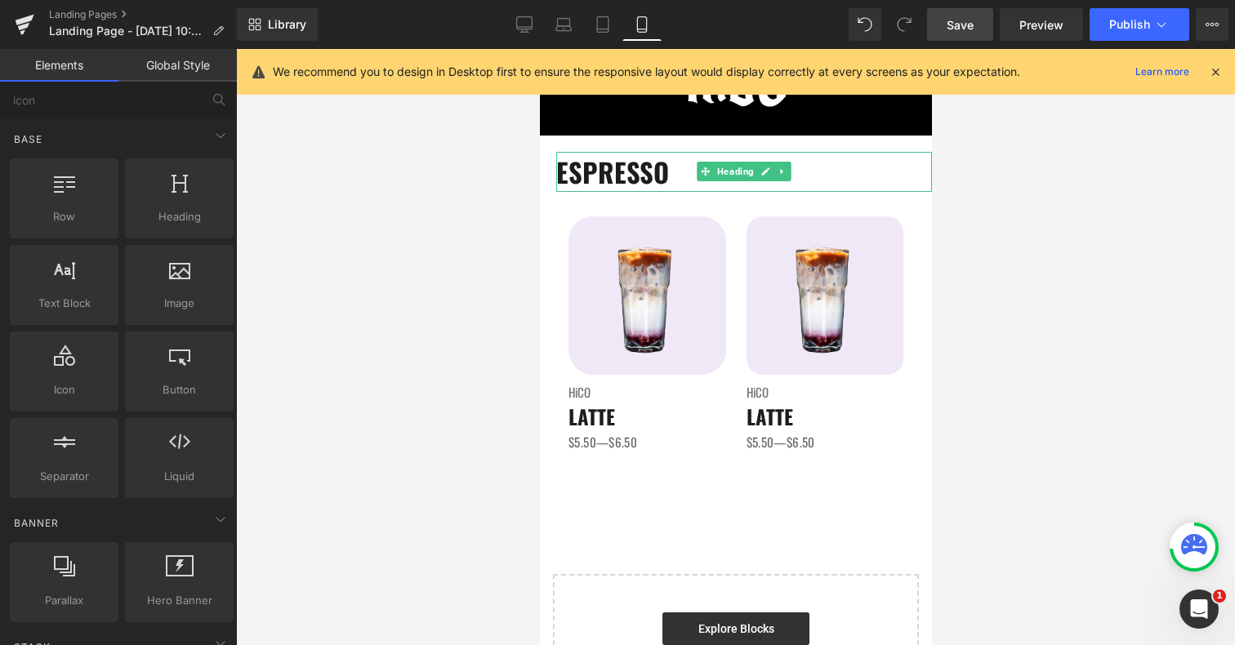
click at [661, 172] on span "ESPRESSO" at bounding box center [612, 171] width 113 height 39
click at [1041, 266] on div at bounding box center [735, 347] width 999 height 596
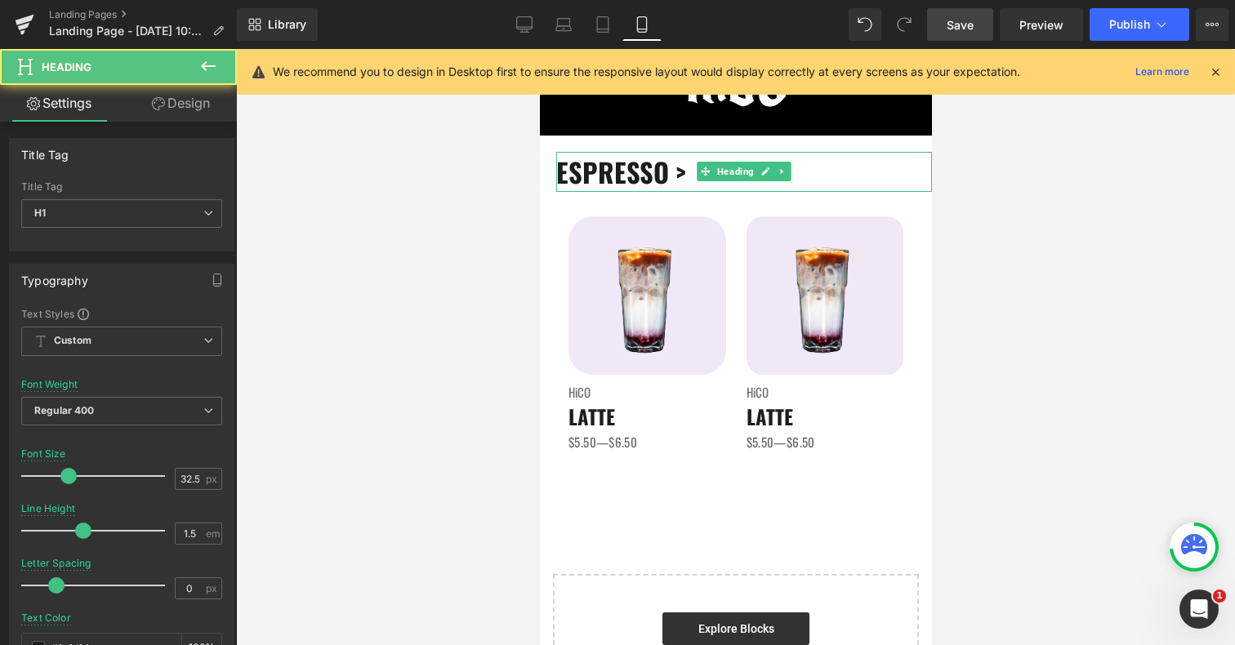
click at [681, 176] on span "ESPRESSO >" at bounding box center [621, 171] width 130 height 39
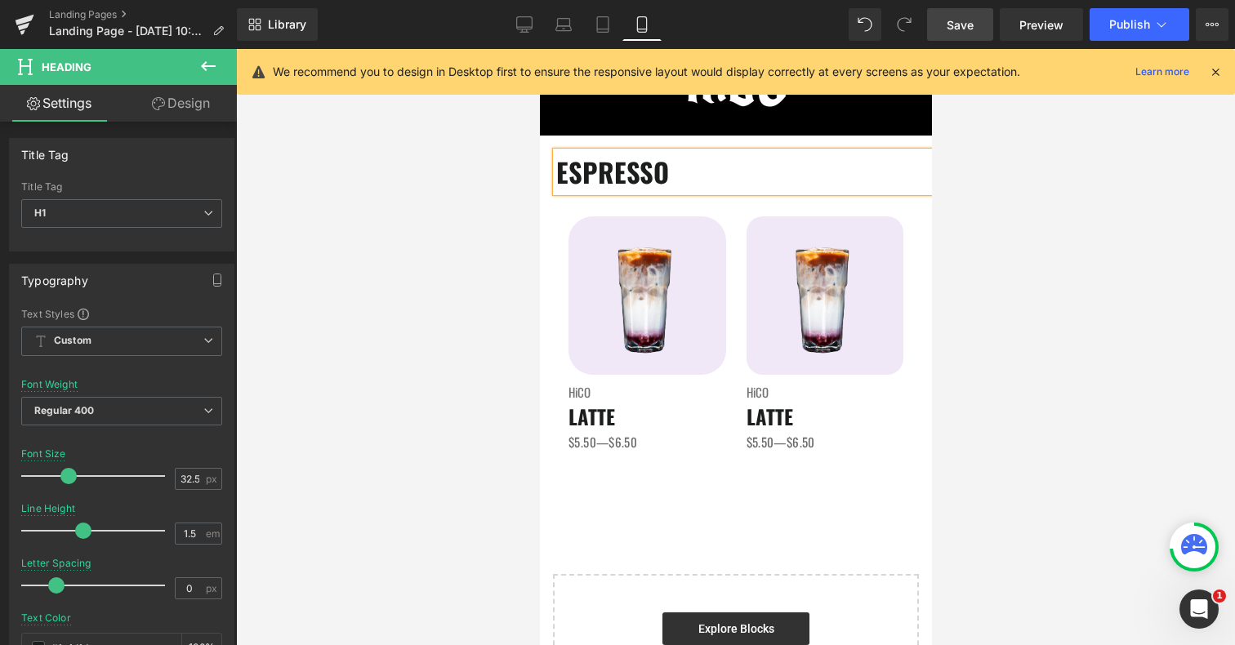
click at [1057, 296] on div at bounding box center [735, 347] width 999 height 596
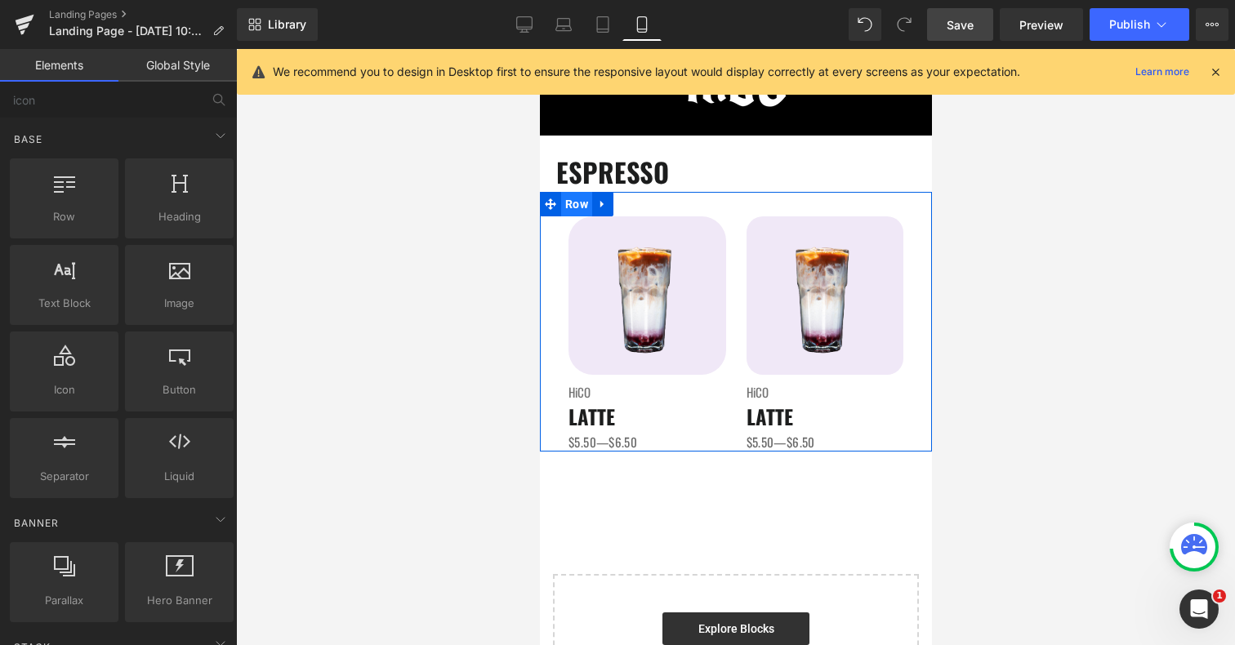
click at [578, 208] on span "Row" at bounding box center [575, 204] width 31 height 25
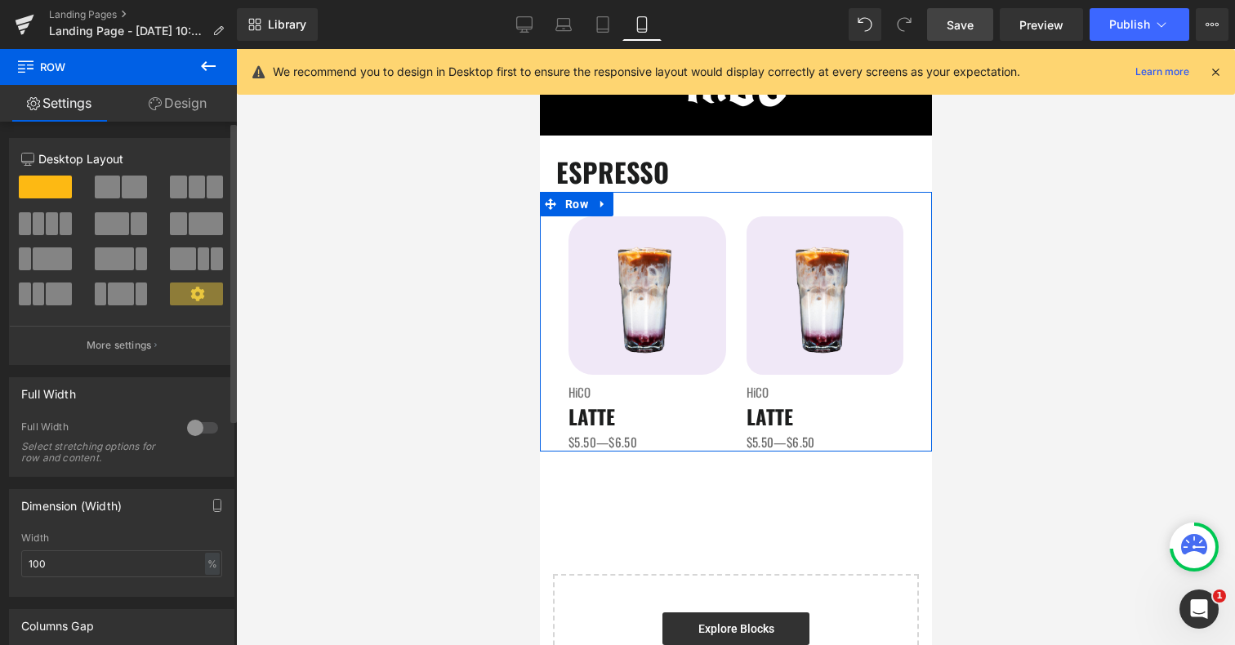
click at [124, 190] on span at bounding box center [134, 187] width 25 height 23
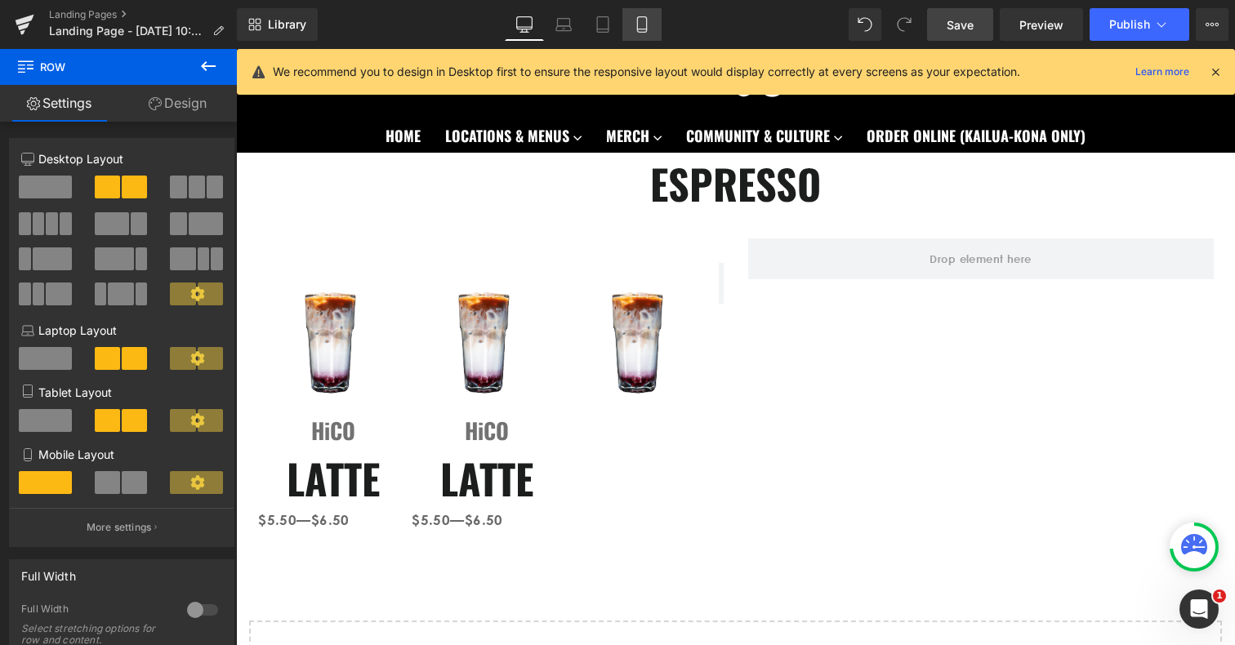
click at [632, 24] on link "Mobile" at bounding box center [642, 24] width 39 height 33
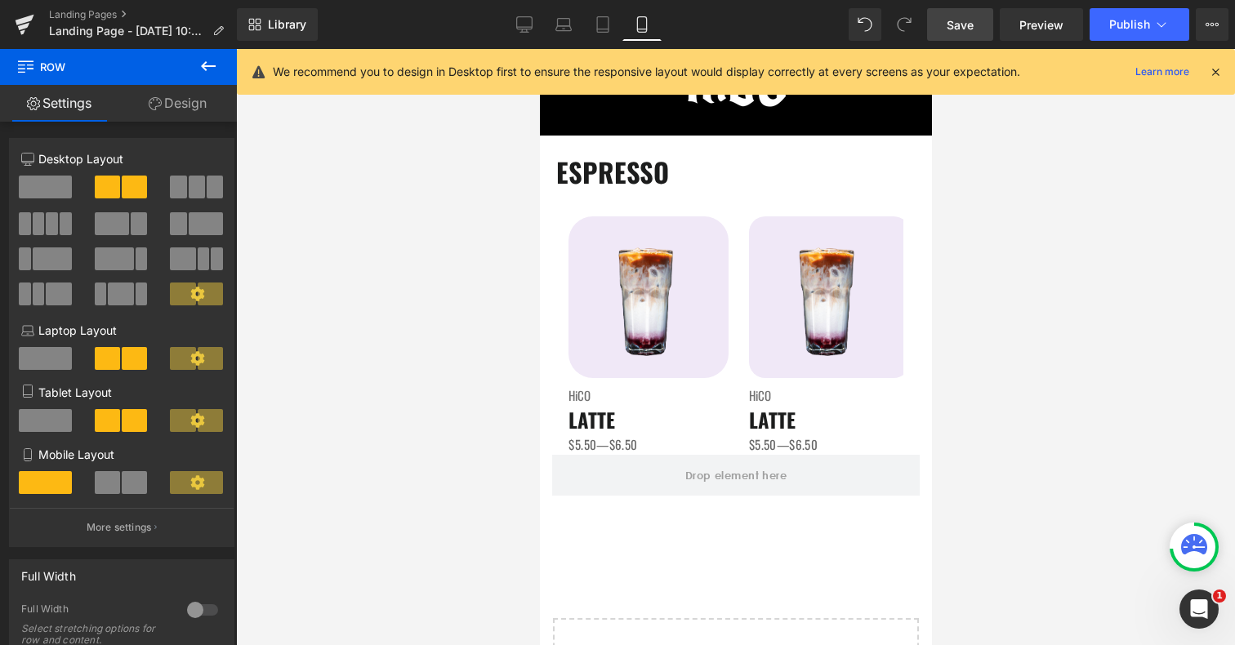
click at [974, 30] on span "Save" at bounding box center [960, 24] width 27 height 17
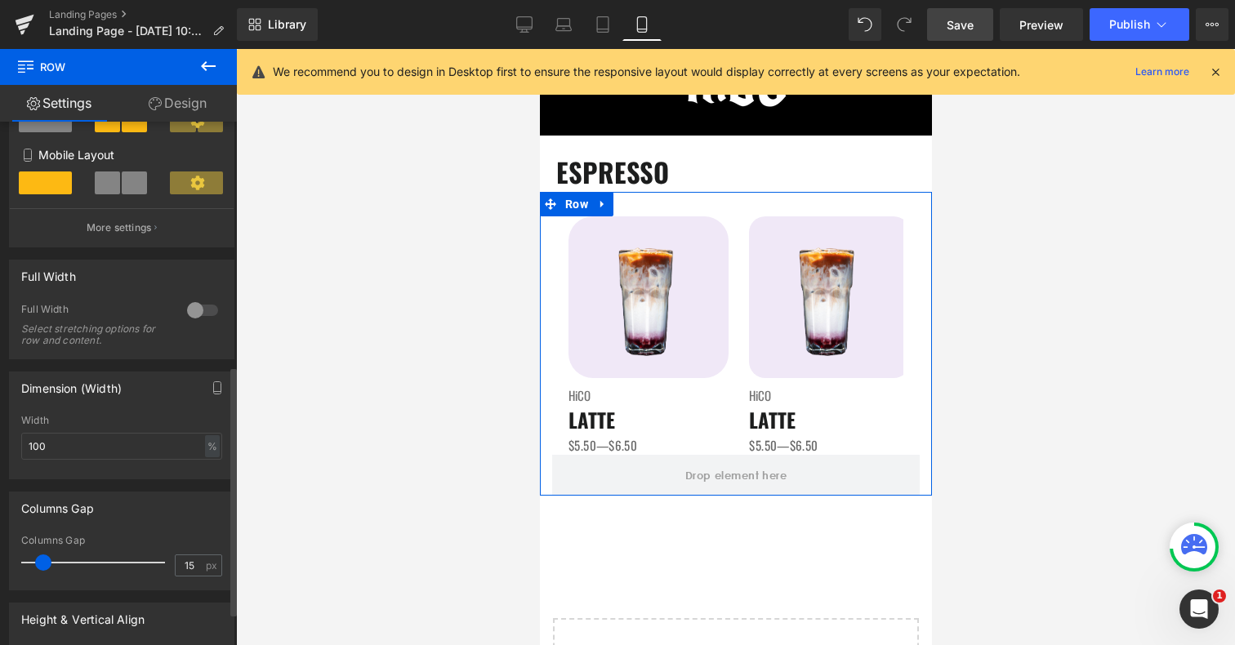
scroll to position [170, 0]
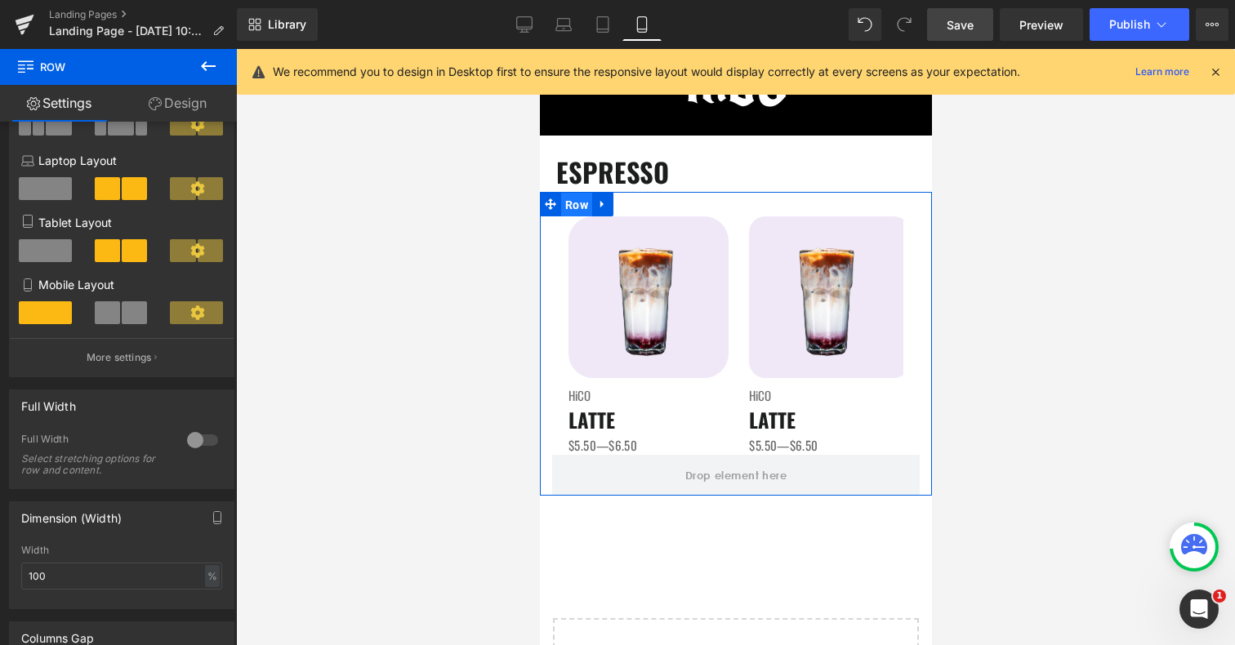
click at [568, 205] on span "Row" at bounding box center [575, 205] width 31 height 25
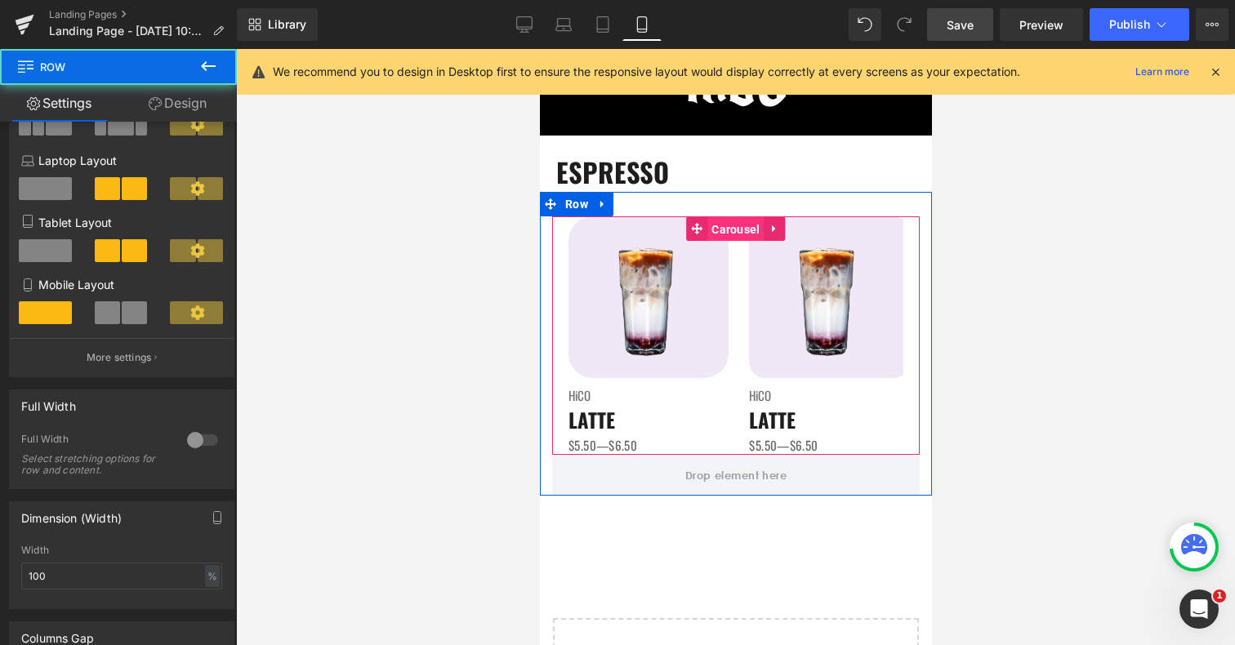
click at [729, 234] on span "Carousel" at bounding box center [735, 229] width 56 height 25
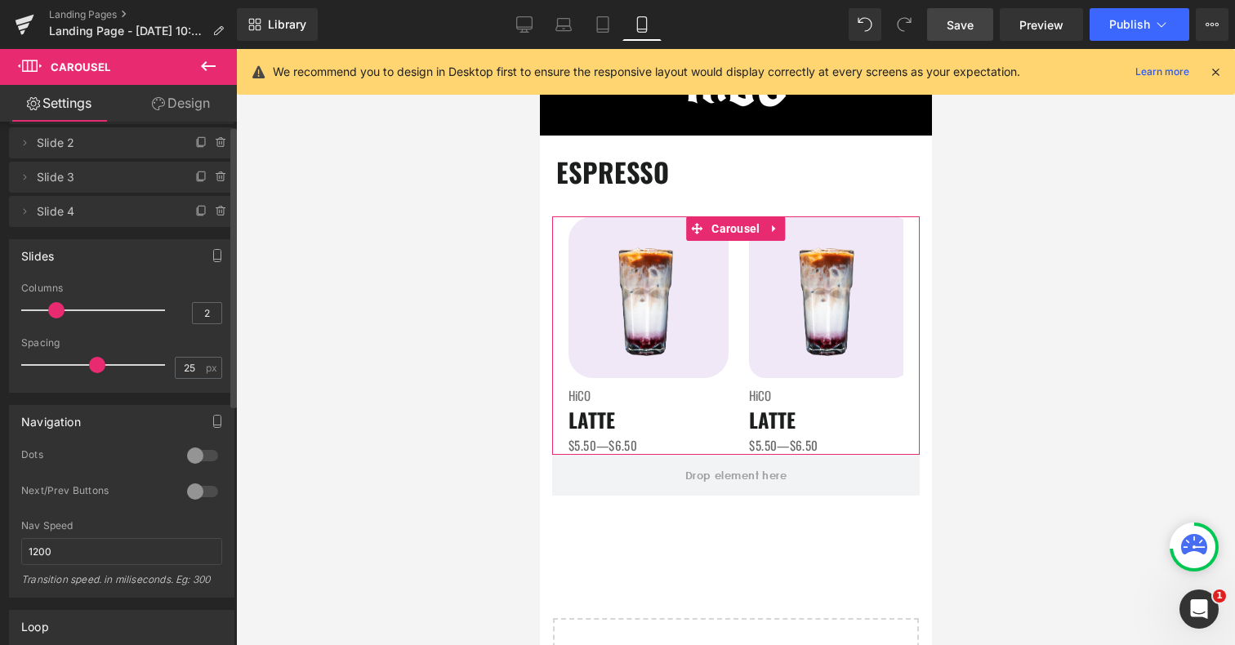
scroll to position [50, 0]
click at [65, 556] on input "1200" at bounding box center [121, 551] width 201 height 27
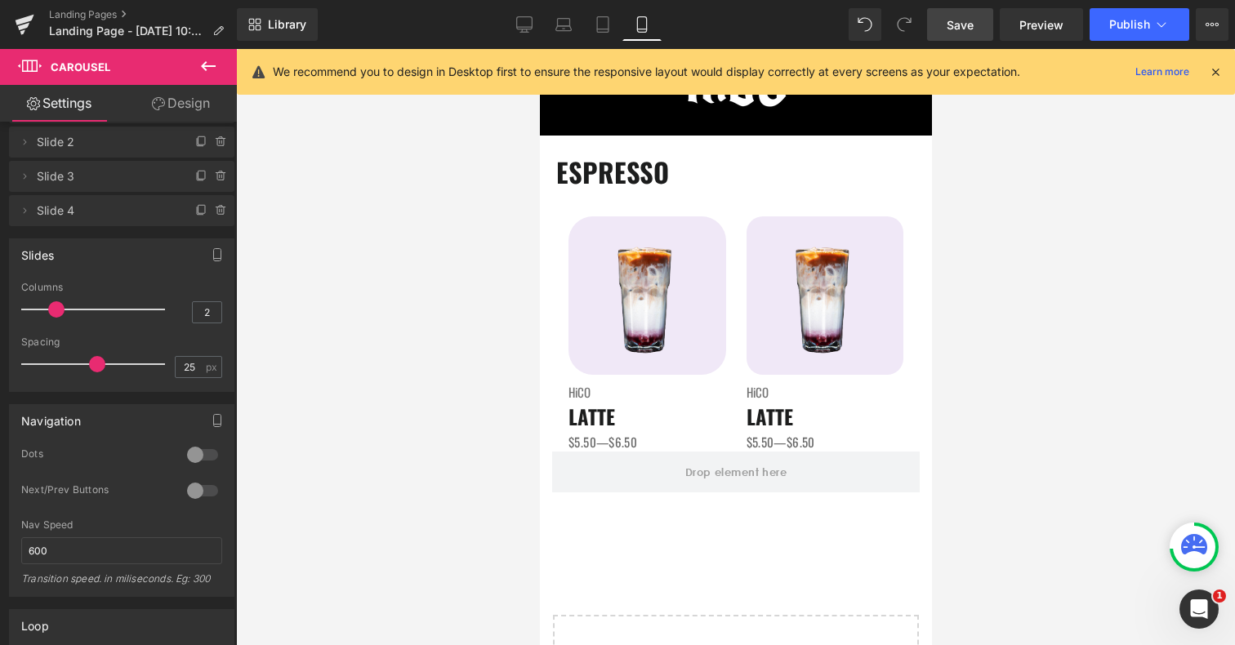
click at [951, 20] on span "Save" at bounding box center [960, 24] width 27 height 17
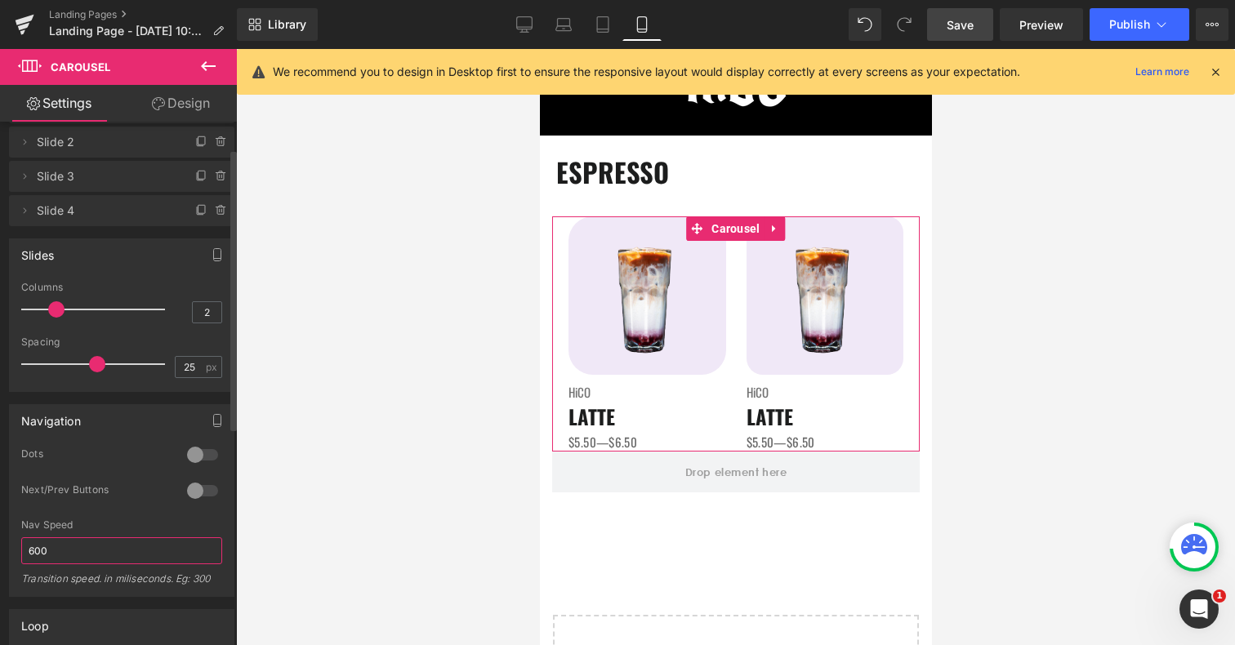
click at [130, 556] on input "600" at bounding box center [121, 551] width 201 height 27
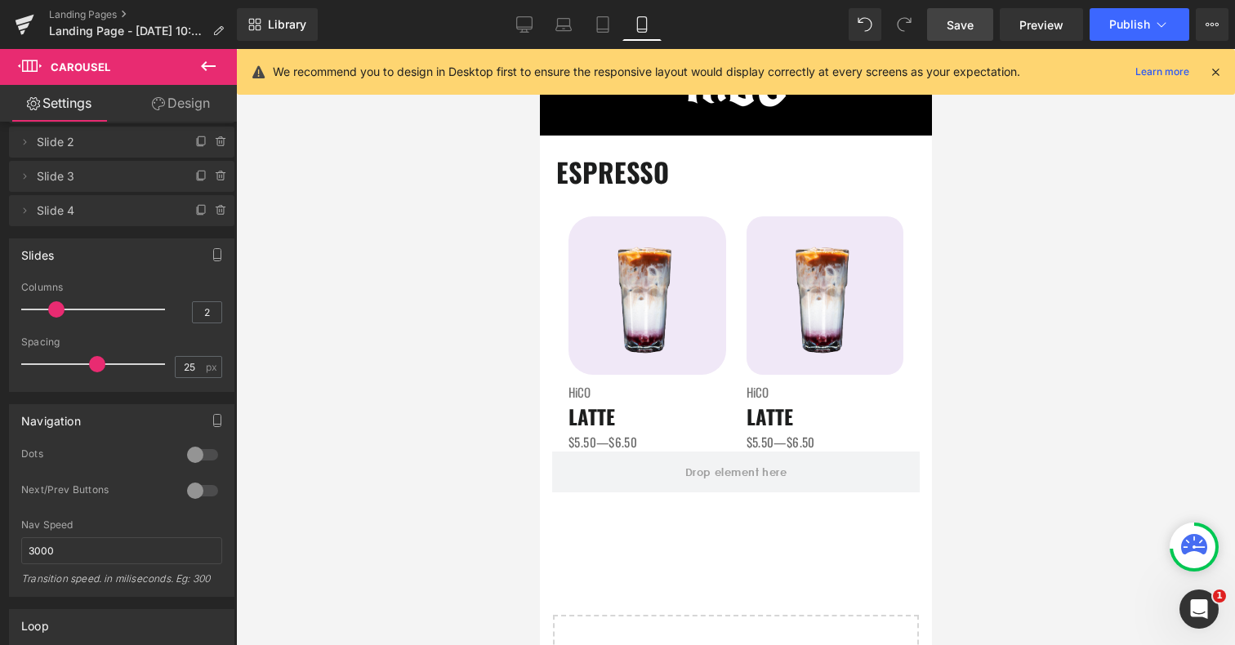
click at [952, 25] on span "Save" at bounding box center [960, 24] width 27 height 17
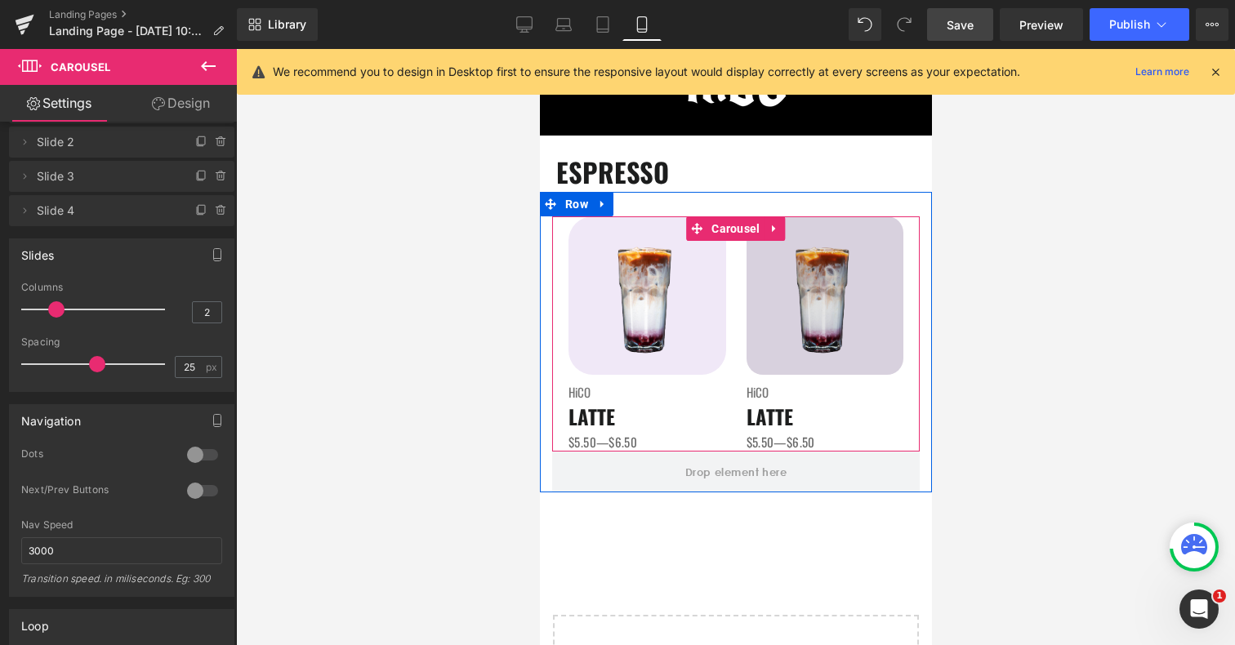
click at [747, 228] on span "Carousel" at bounding box center [735, 229] width 56 height 25
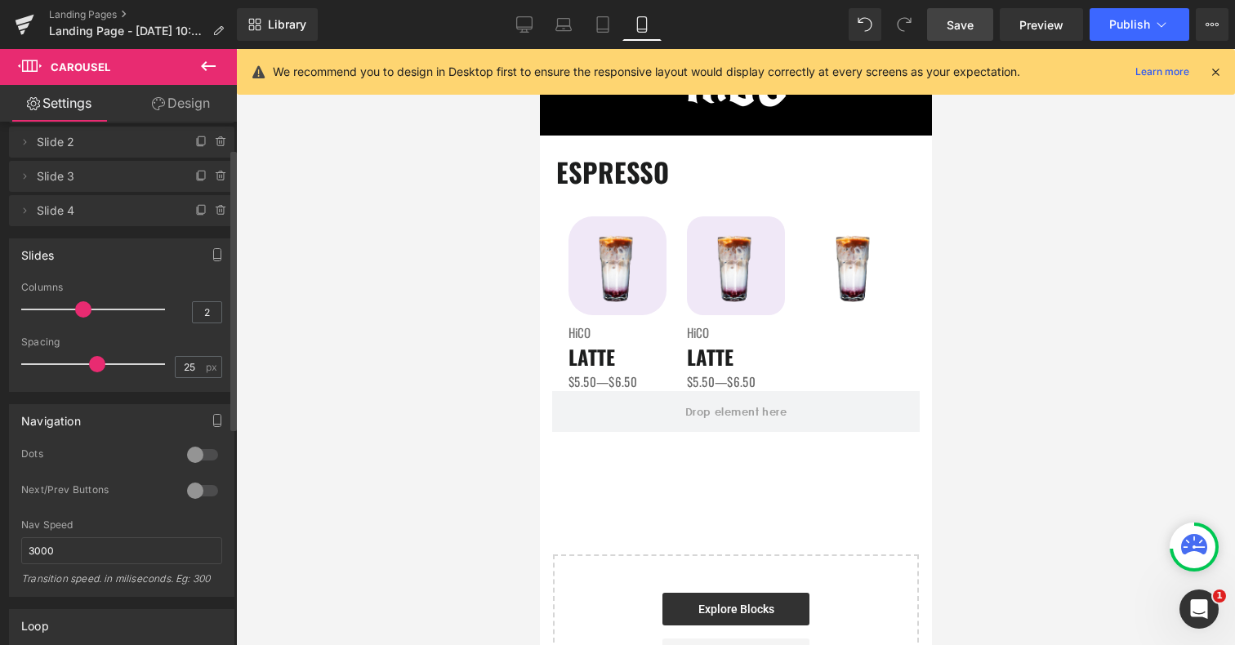
drag, startPoint x: 60, startPoint y: 310, endPoint x: 76, endPoint y: 310, distance: 16.3
click at [76, 310] on span at bounding box center [83, 309] width 16 height 16
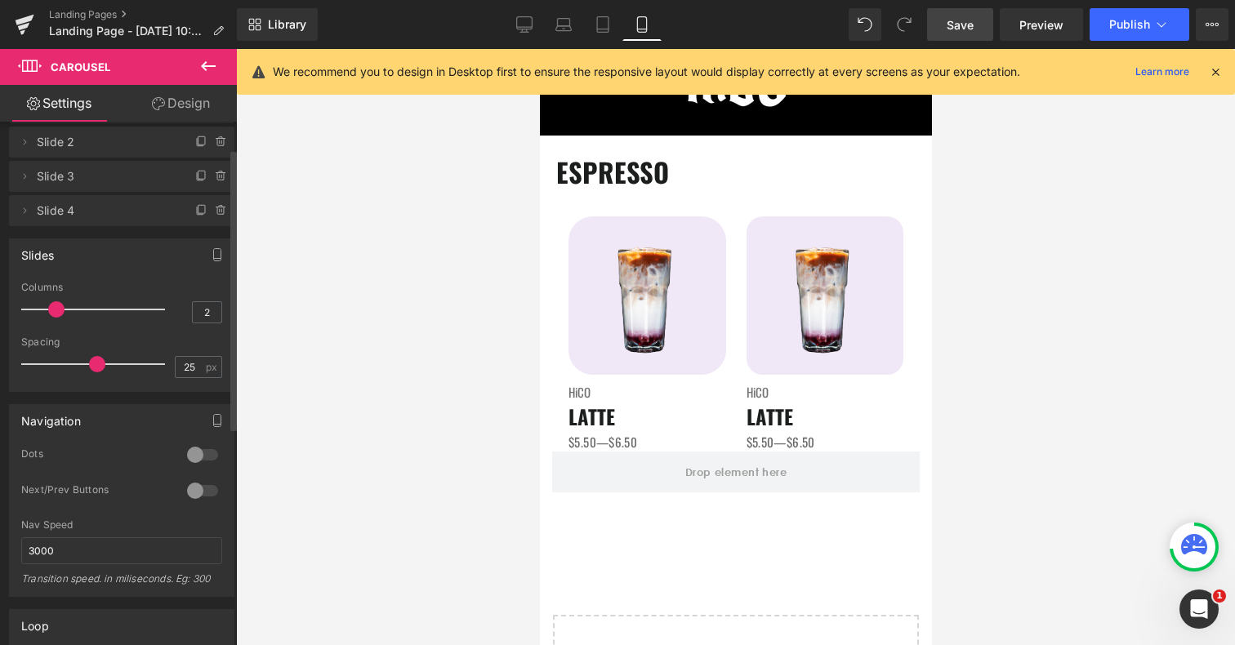
drag, startPoint x: 75, startPoint y: 311, endPoint x: 62, endPoint y: 311, distance: 13.1
click at [62, 311] on span at bounding box center [56, 309] width 16 height 16
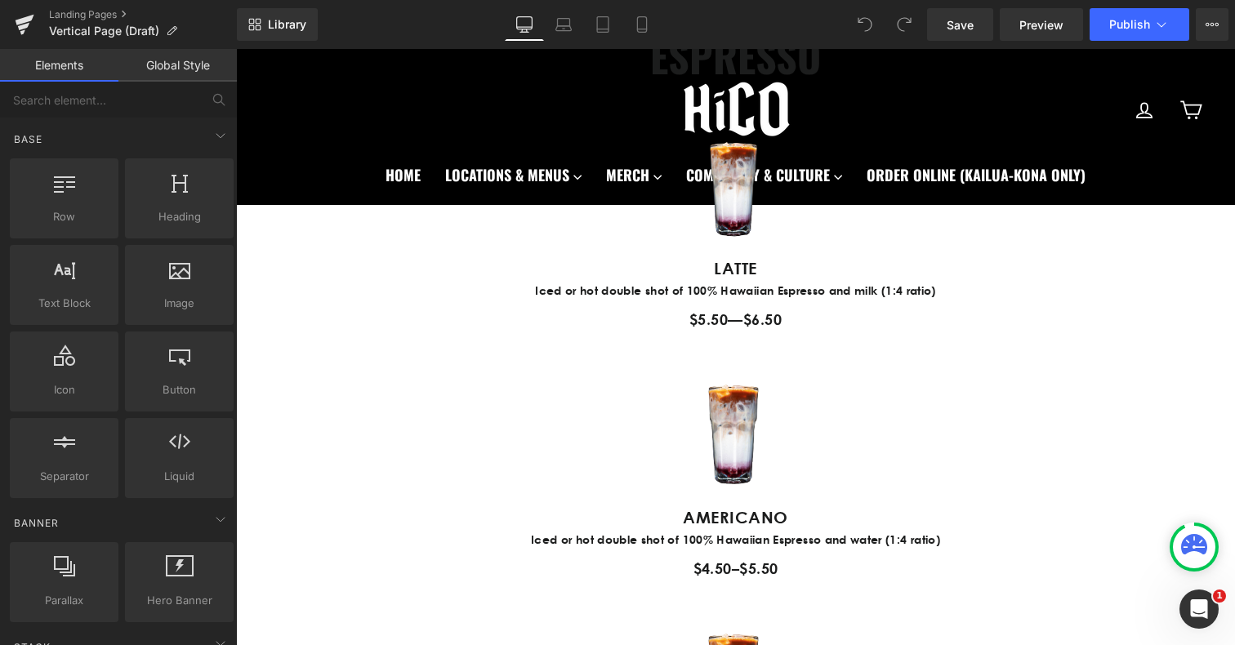
scroll to position [811, 0]
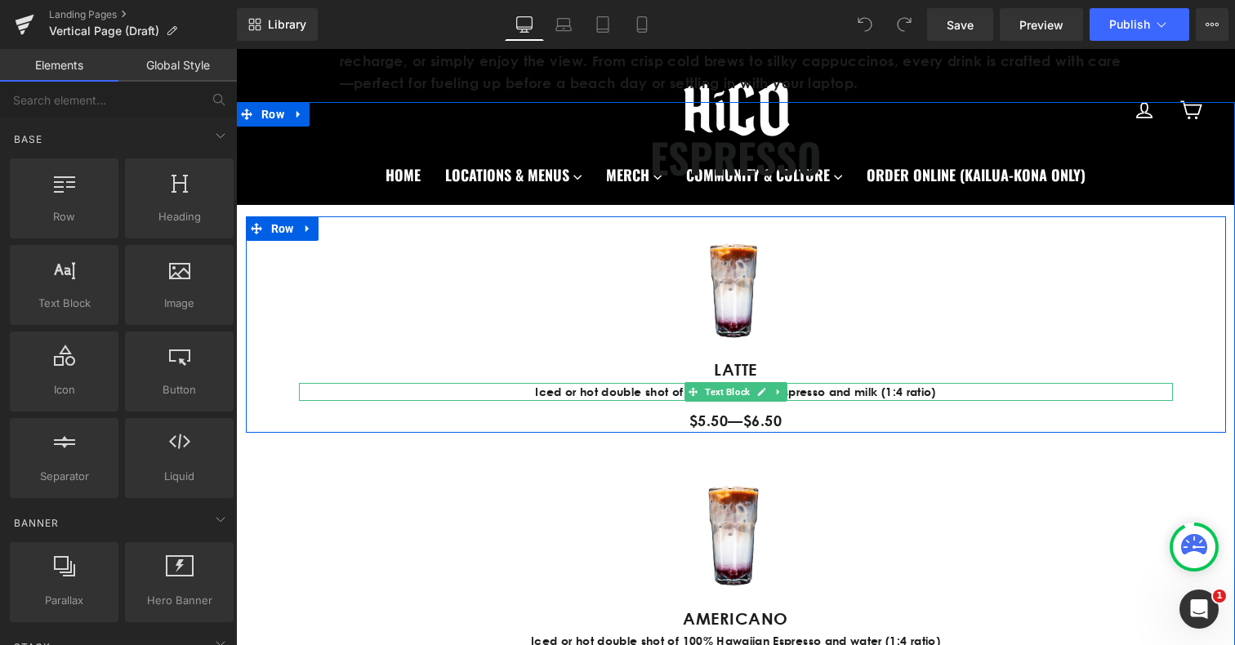
click at [544, 393] on p "Iced or hot double shot of 100% Hawaiian Espresso and milk (1:4 ratio)" at bounding box center [736, 392] width 874 height 18
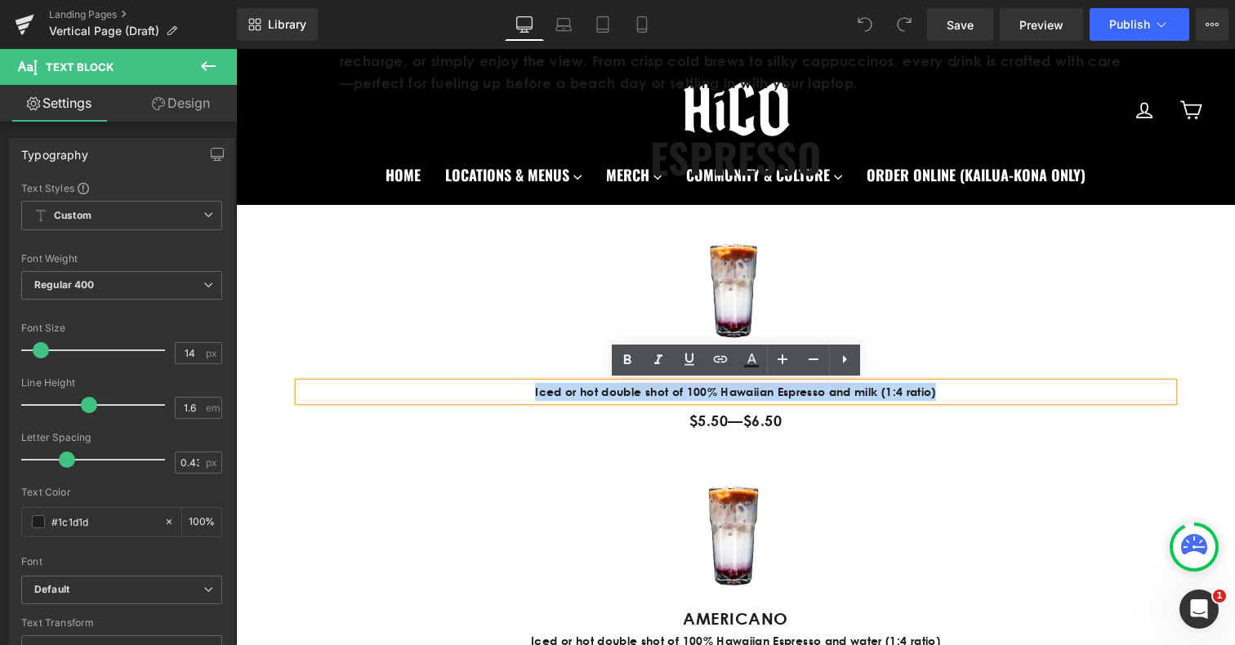
drag, startPoint x: 545, startPoint y: 392, endPoint x: 933, endPoint y: 392, distance: 388.1
click at [933, 392] on p "Iced or hot double shot of 100% Hawaiian Espresso and milk (1:4 ratio)" at bounding box center [736, 392] width 874 height 18
copy p "Iced or hot double shot of 100% Hawaiian Espresso and milk (1:4 ratio)"
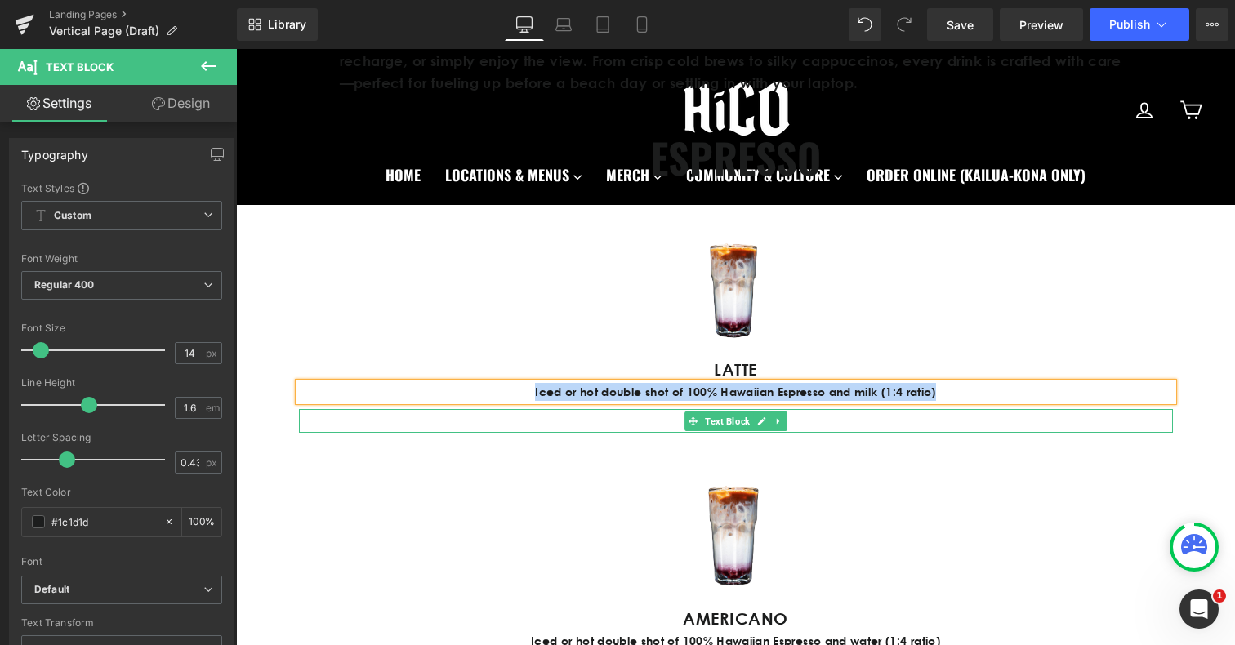
click at [679, 419] on p "$5.50—$6.50" at bounding box center [736, 421] width 874 height 24
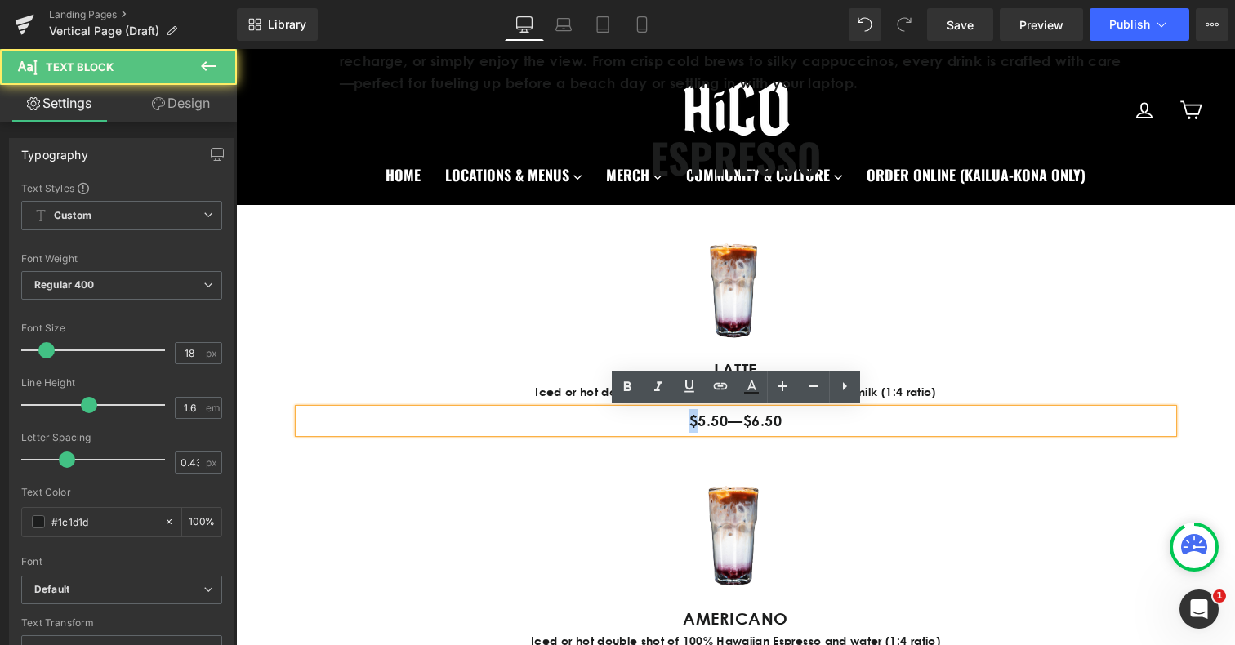
click at [679, 419] on p "$5.50—$6.50" at bounding box center [736, 421] width 874 height 24
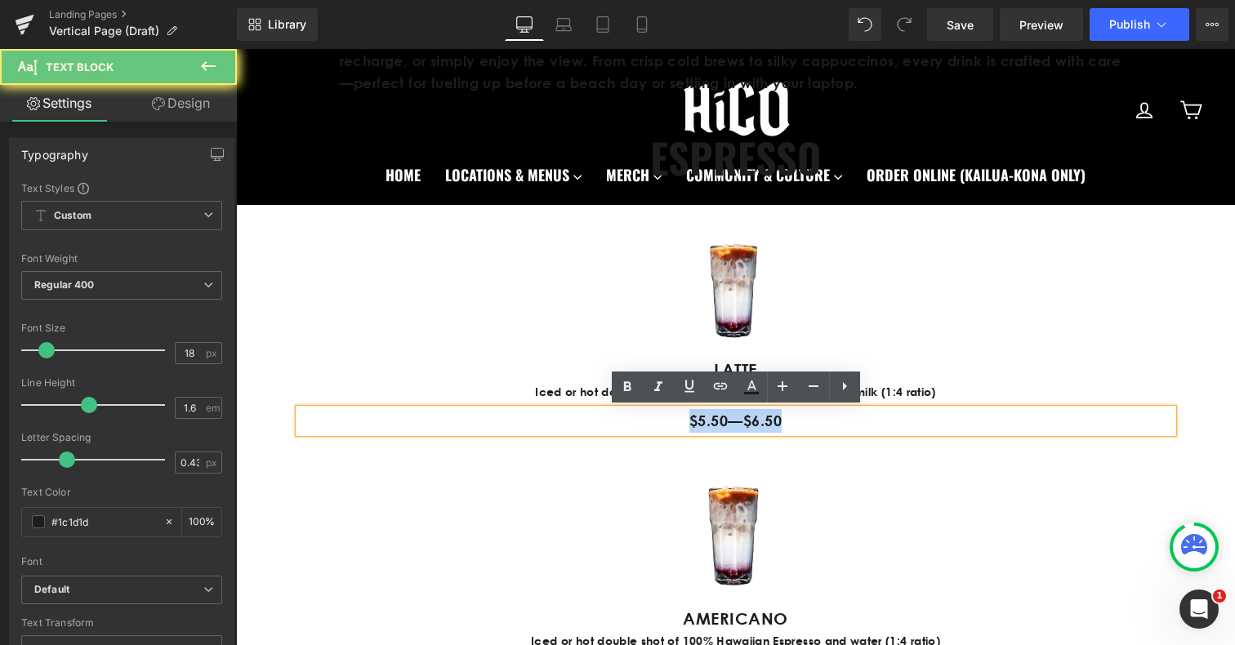
click at [679, 419] on p "$5.50—$6.50" at bounding box center [736, 421] width 874 height 24
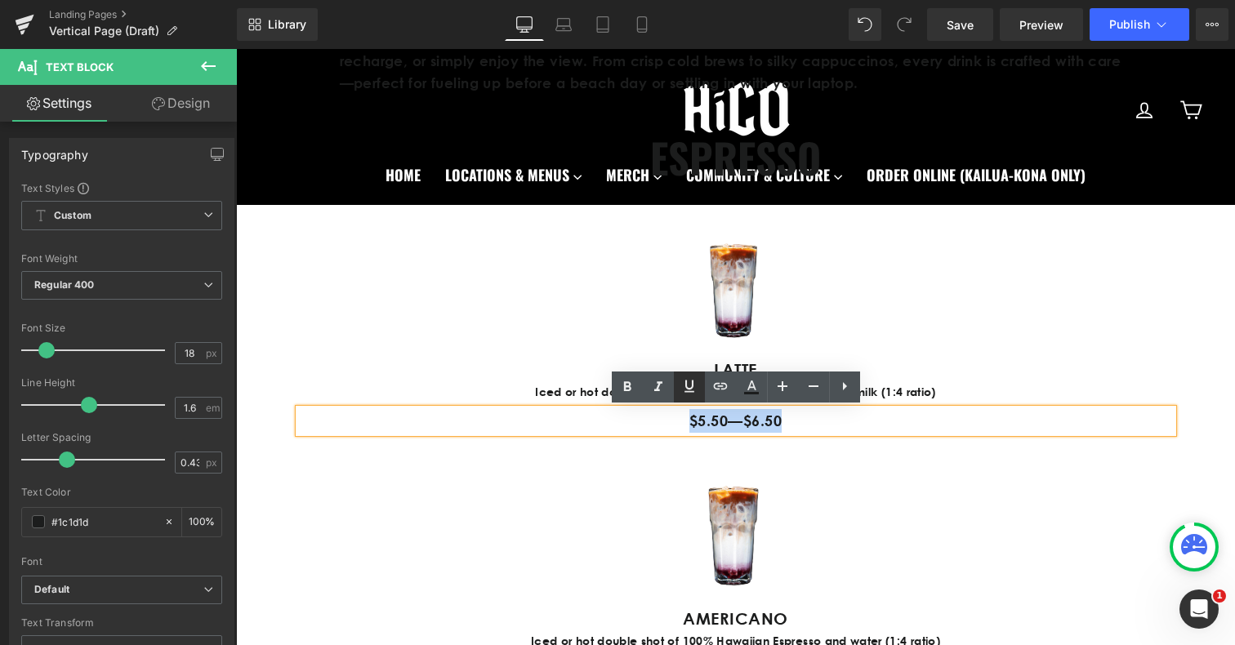
copy p "$5.50—$6.50"
